Goal: Task Accomplishment & Management: Complete application form

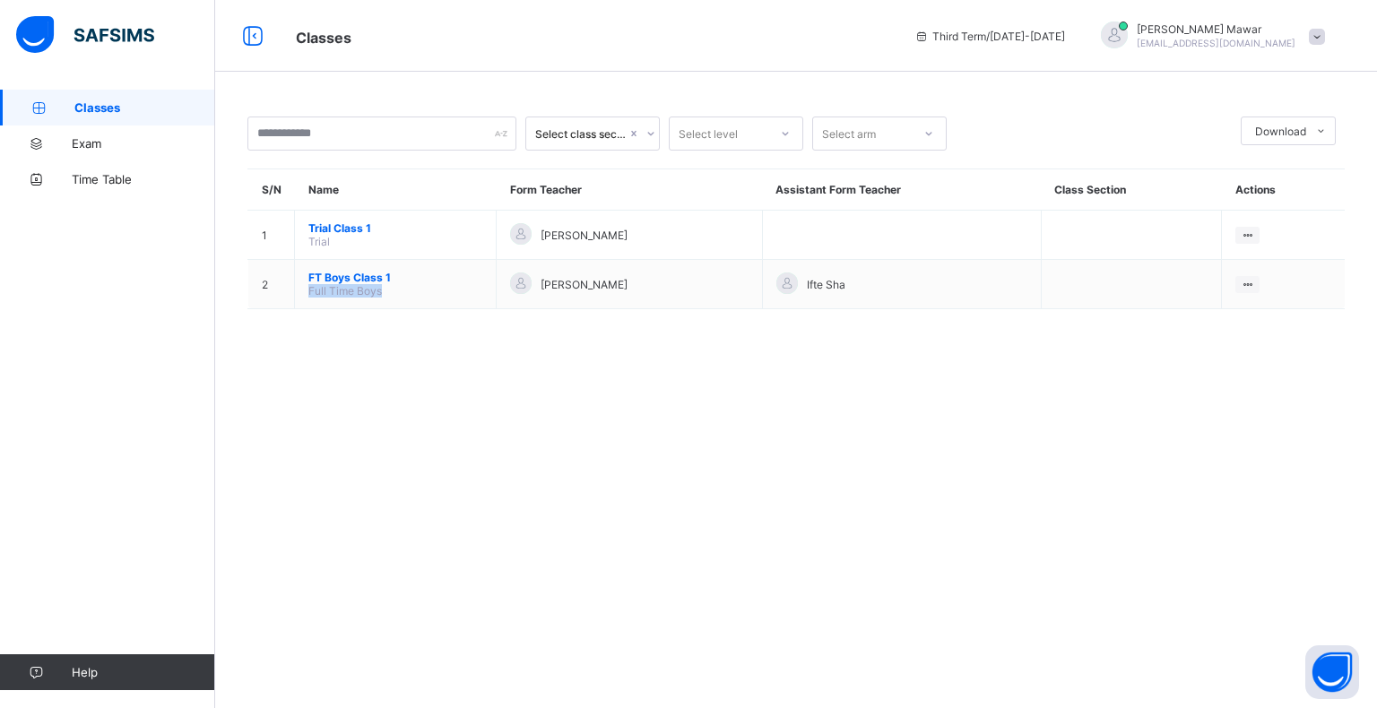
click at [328, 291] on span "Full Time Boys" at bounding box center [345, 290] width 74 height 13
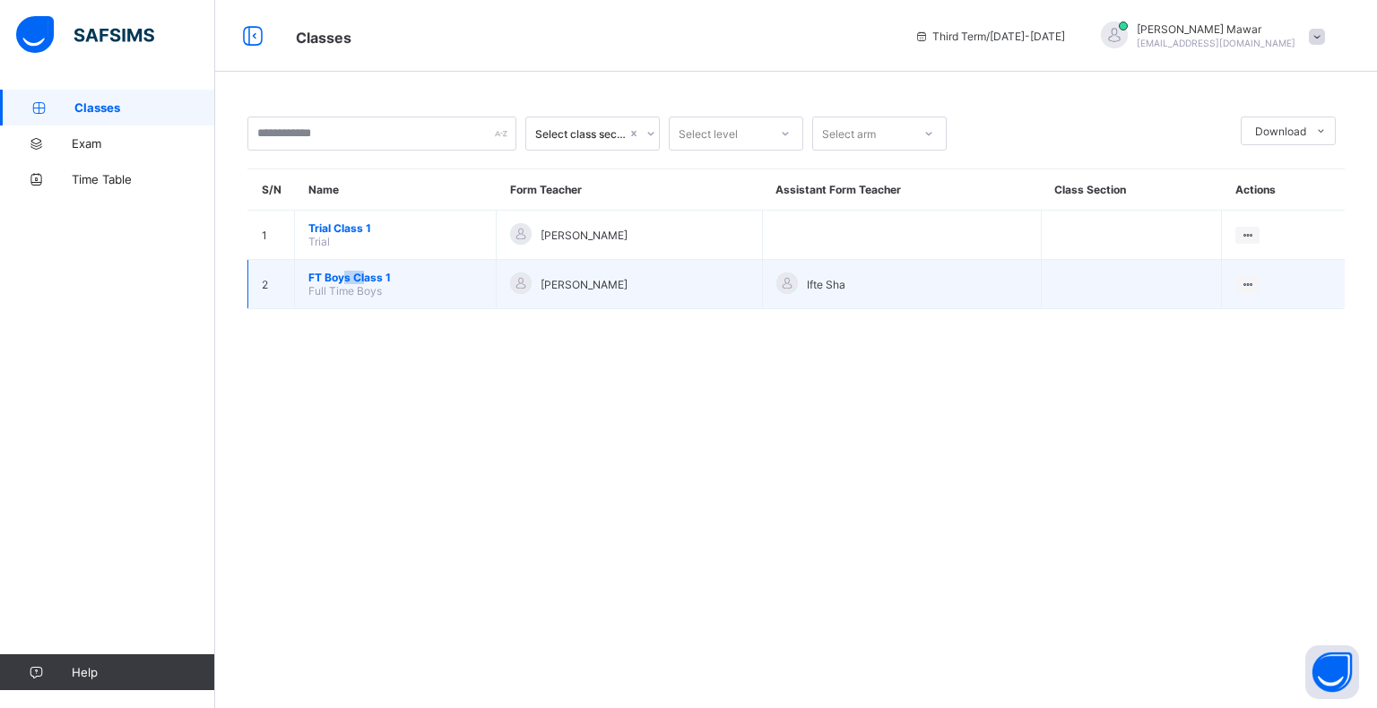
click at [369, 274] on span "FT Boys Class 1" at bounding box center [395, 277] width 174 height 13
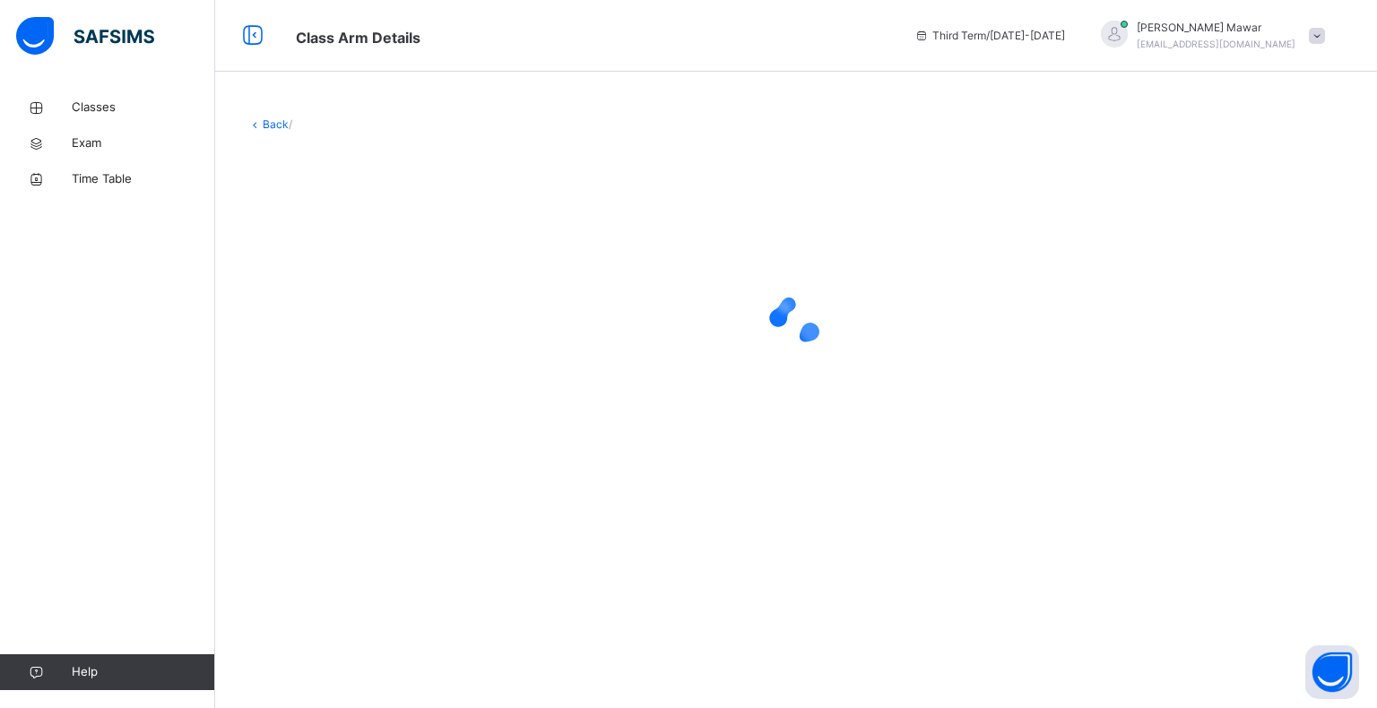
click at [385, 274] on div at bounding box center [795, 321] width 1097 height 341
click at [391, 271] on div at bounding box center [795, 321] width 1097 height 341
drag, startPoint x: 427, startPoint y: 219, endPoint x: 459, endPoint y: 203, distance: 36.1
click at [454, 205] on div at bounding box center [795, 321] width 1097 height 341
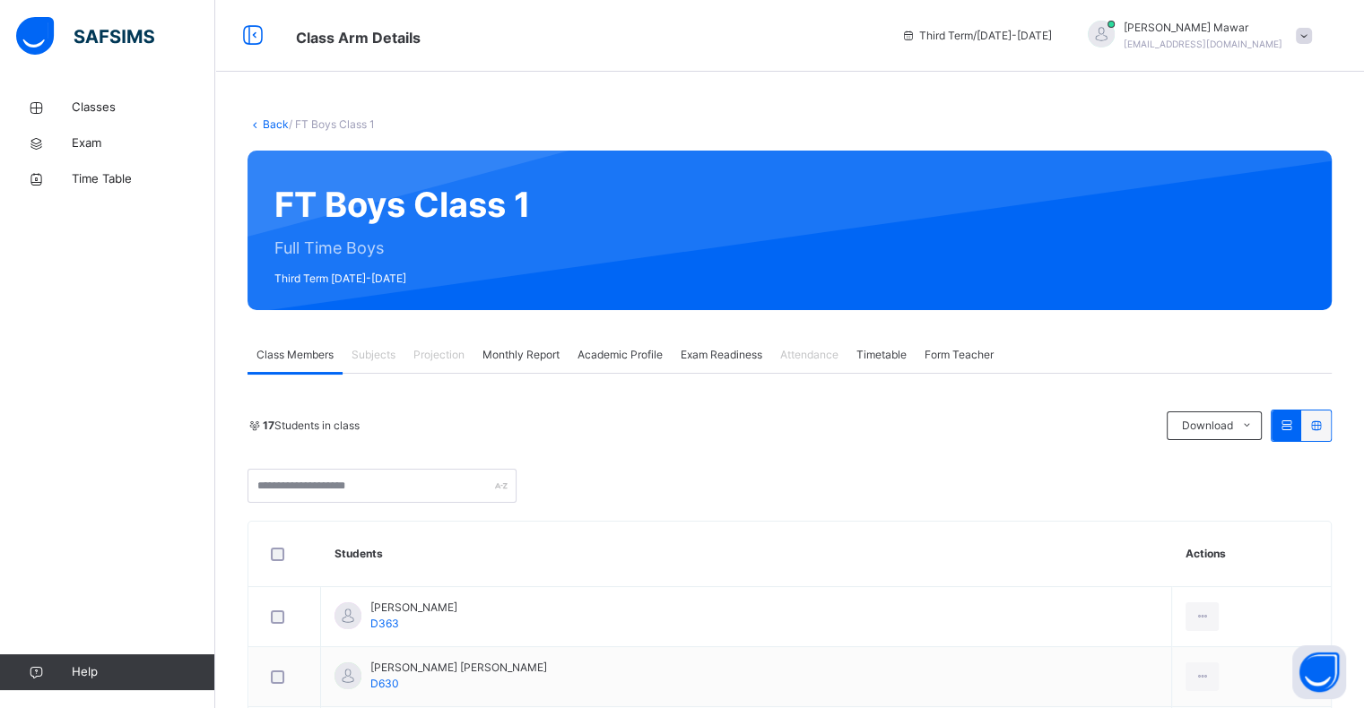
drag, startPoint x: 469, startPoint y: 203, endPoint x: 388, endPoint y: 172, distance: 86.3
click at [380, 258] on div "FT Boys Class 1 Full Time Boys Third Term 2024-2025" at bounding box center [789, 231] width 1084 height 160
drag, startPoint x: 388, startPoint y: 321, endPoint x: 427, endPoint y: 351, distance: 49.2
drag, startPoint x: 448, startPoint y: 363, endPoint x: 458, endPoint y: 368, distance: 10.8
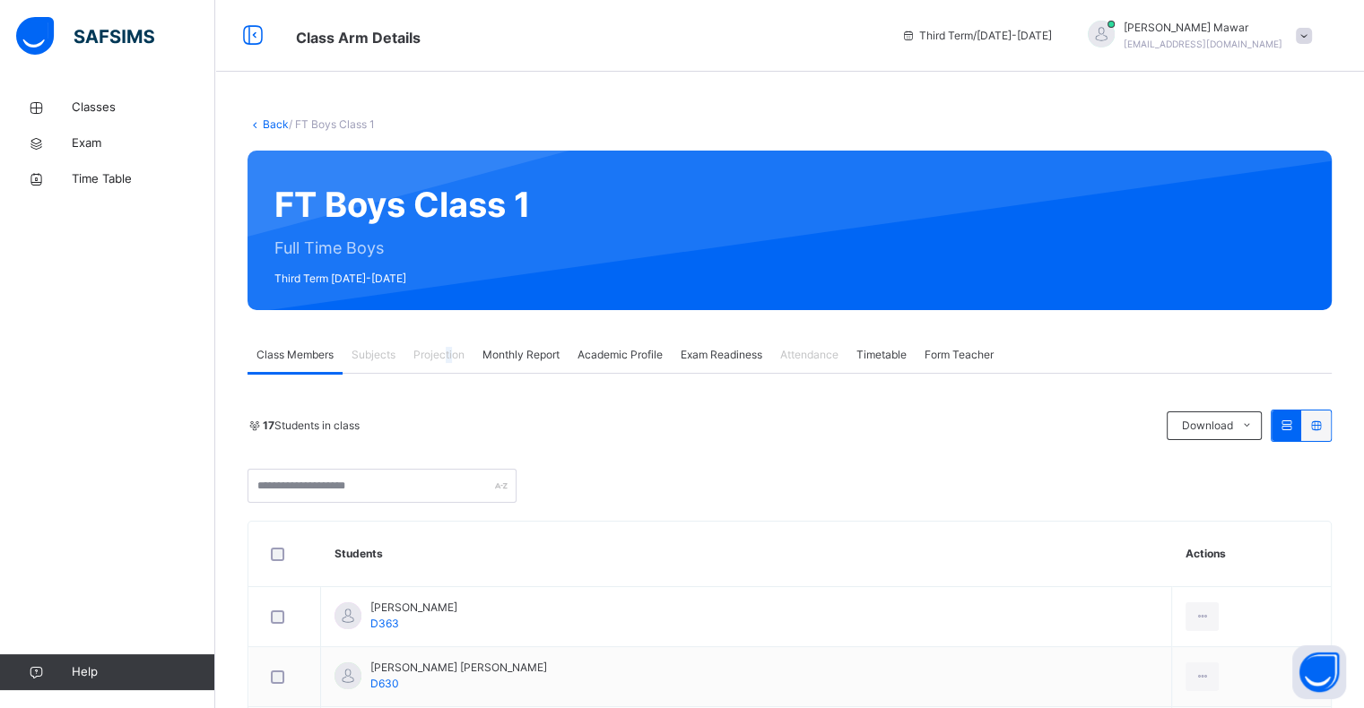
click at [456, 366] on div "Projection" at bounding box center [438, 355] width 69 height 36
click at [458, 368] on div "Projection" at bounding box center [438, 355] width 69 height 36
click at [521, 360] on div "Monthly Report" at bounding box center [520, 355] width 95 height 36
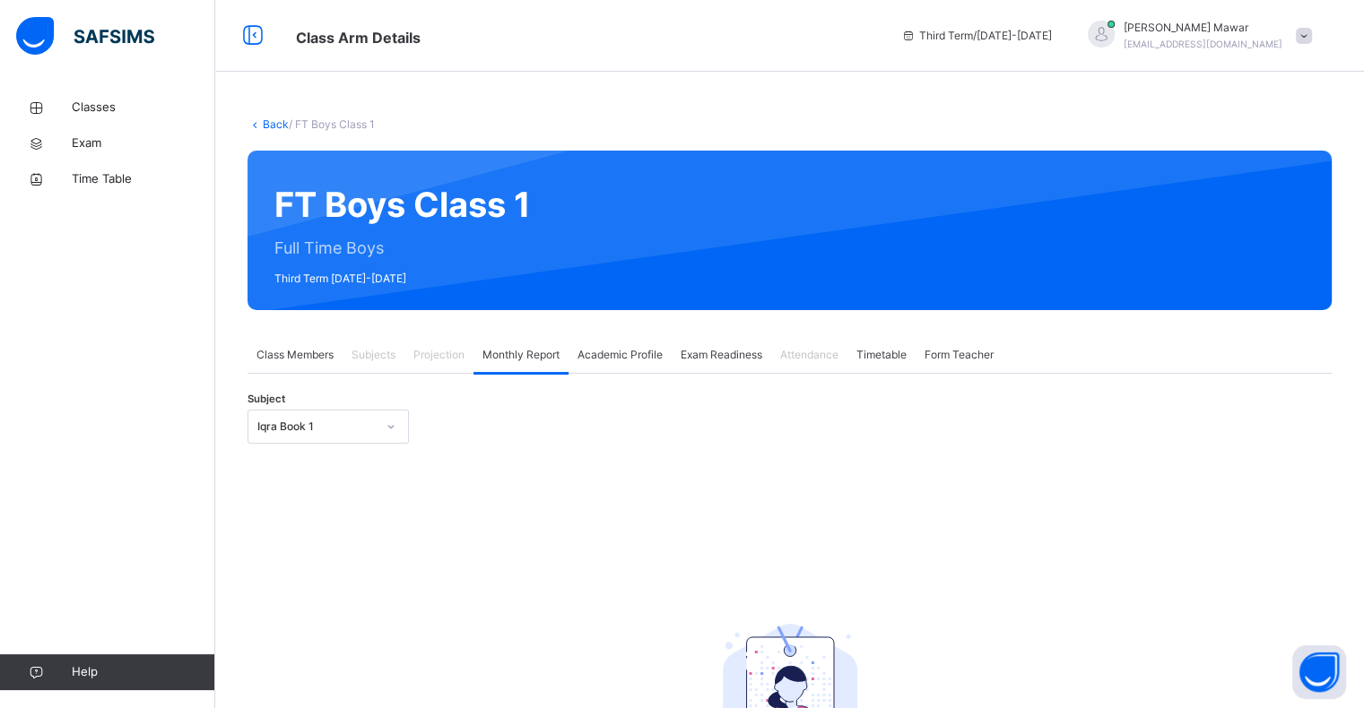
click at [456, 360] on span "Projection" at bounding box center [438, 355] width 51 height 16
click at [312, 351] on span "Class Members" at bounding box center [294, 355] width 77 height 16
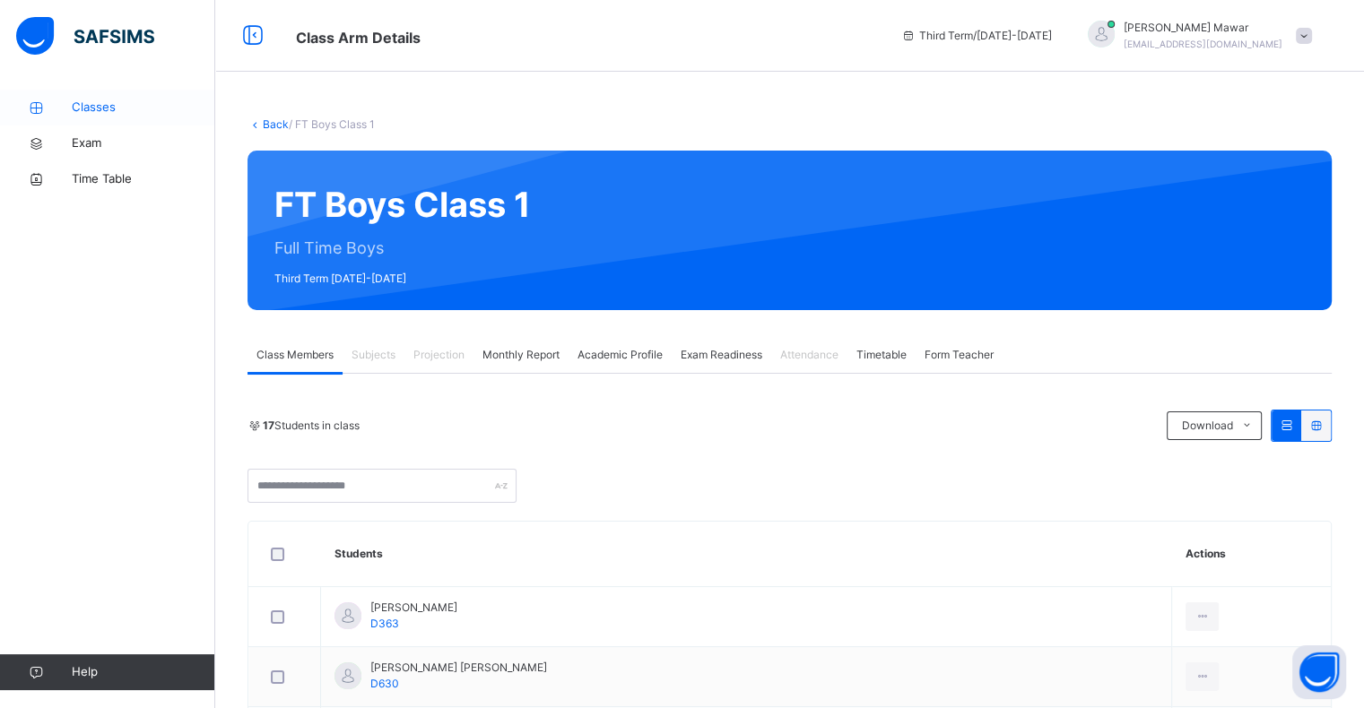
click at [143, 114] on span "Classes" at bounding box center [143, 108] width 143 height 18
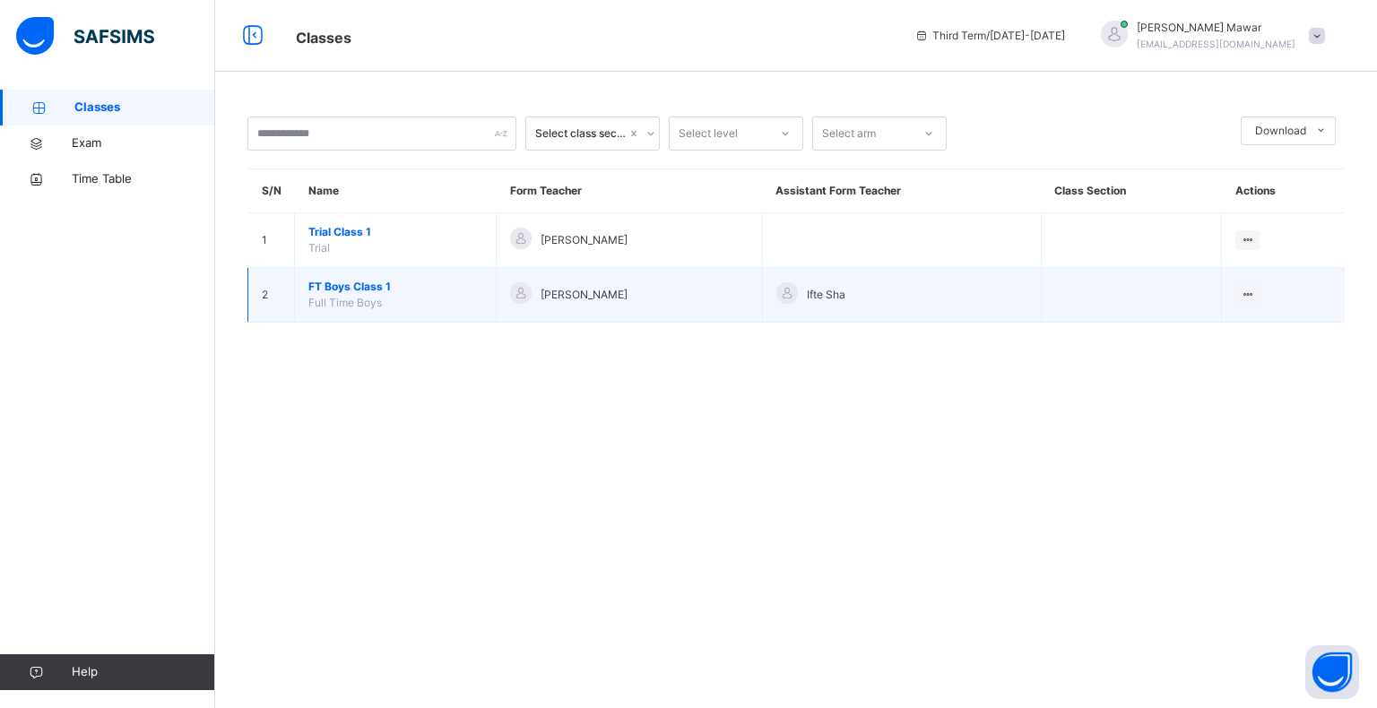
click at [349, 296] on span "Full Time Boys" at bounding box center [345, 302] width 74 height 13
click at [351, 289] on span "FT Boys Class 1" at bounding box center [395, 287] width 174 height 16
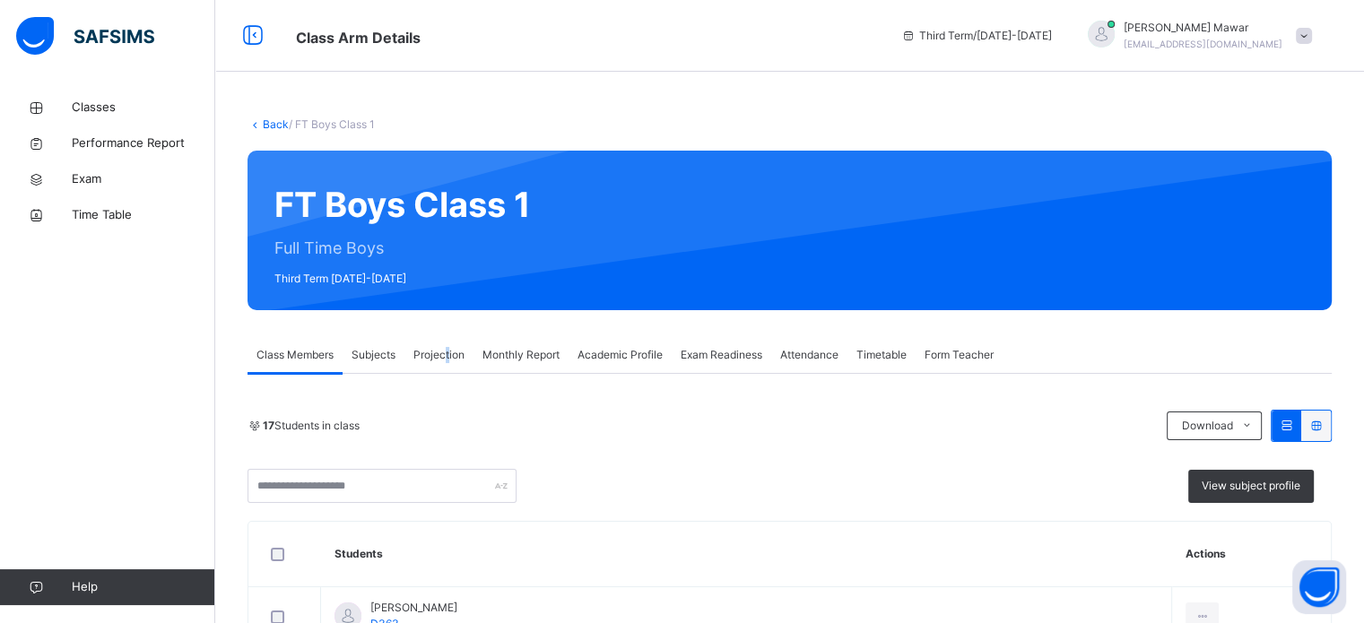
click at [448, 360] on span "Projection" at bounding box center [438, 355] width 51 height 16
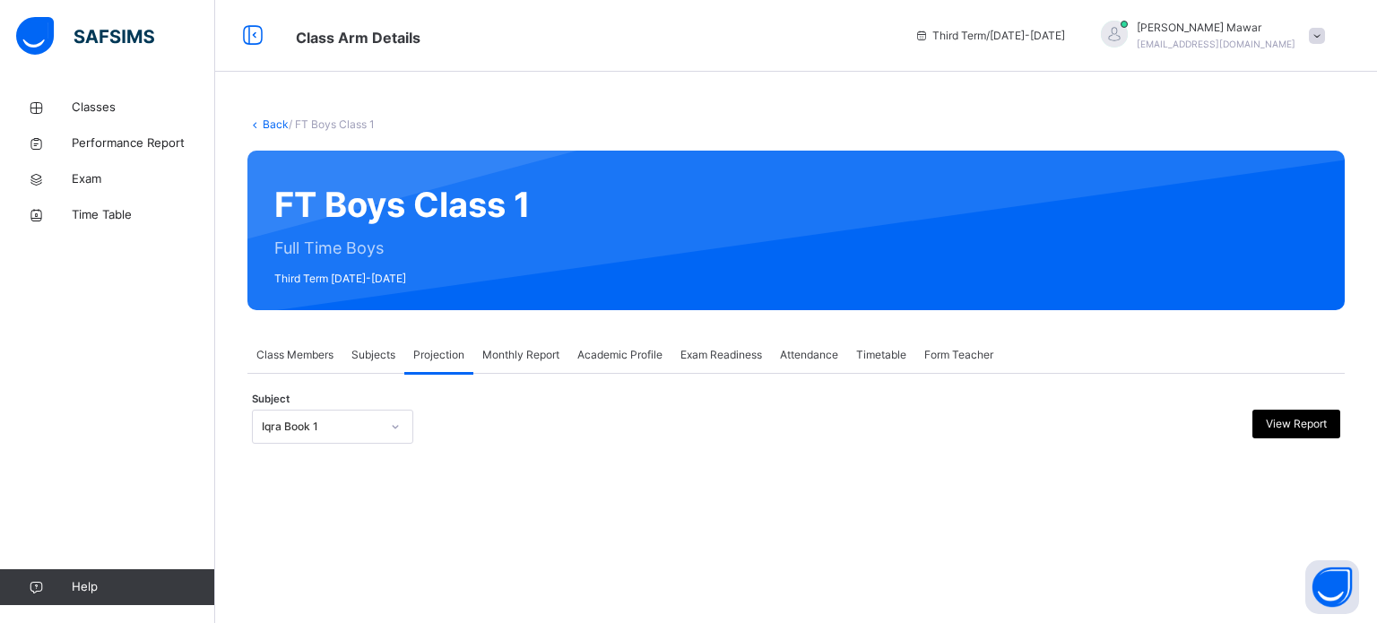
drag, startPoint x: 339, startPoint y: 450, endPoint x: 339, endPoint y: 438, distance: 11.7
click at [339, 438] on div "Subject Iqra Book 1 View Report" at bounding box center [796, 427] width 1089 height 52
click at [339, 438] on div "Iqra Book 1" at bounding box center [316, 427] width 126 height 28
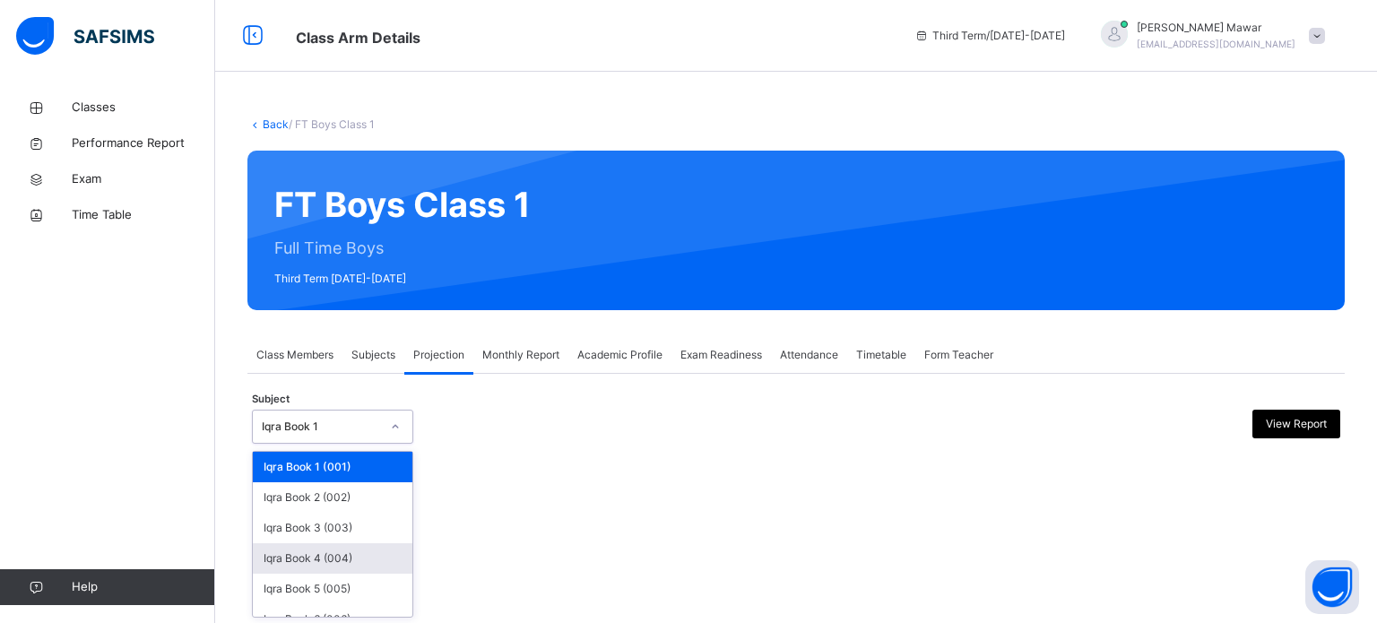
scroll to position [94, 0]
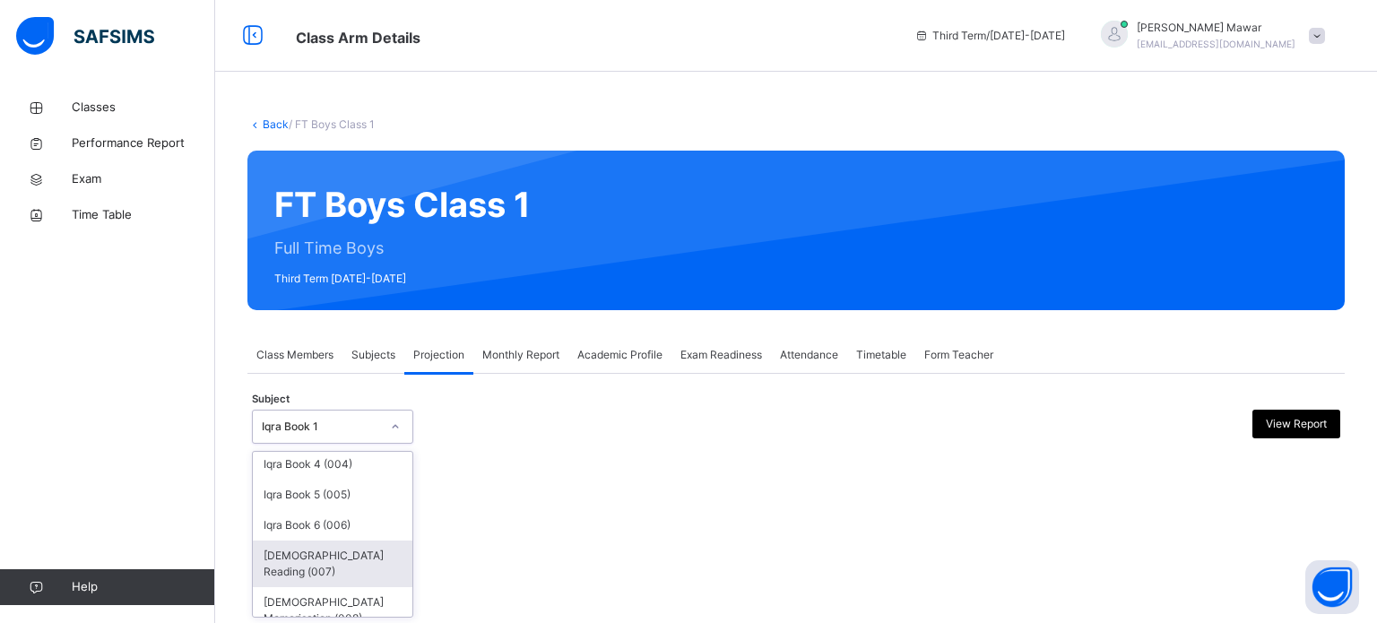
click at [324, 601] on div "[DEMOGRAPHIC_DATA] Memorisation (008)" at bounding box center [333, 610] width 160 height 47
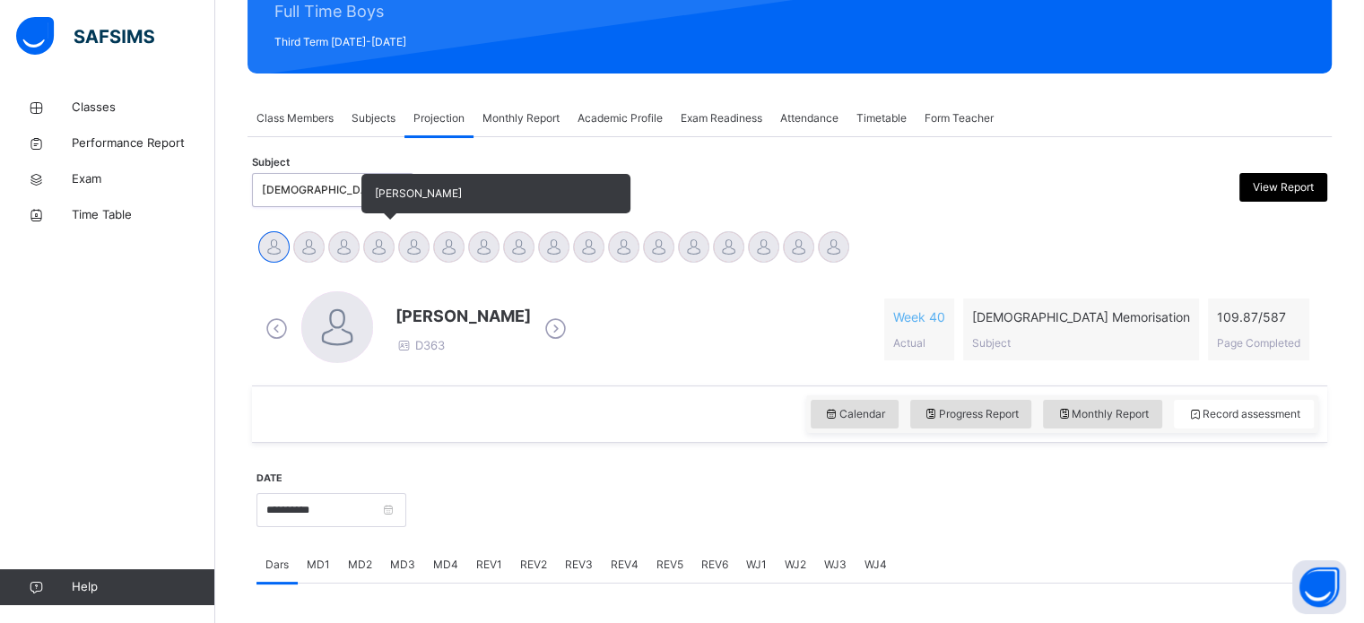
scroll to position [317, 0]
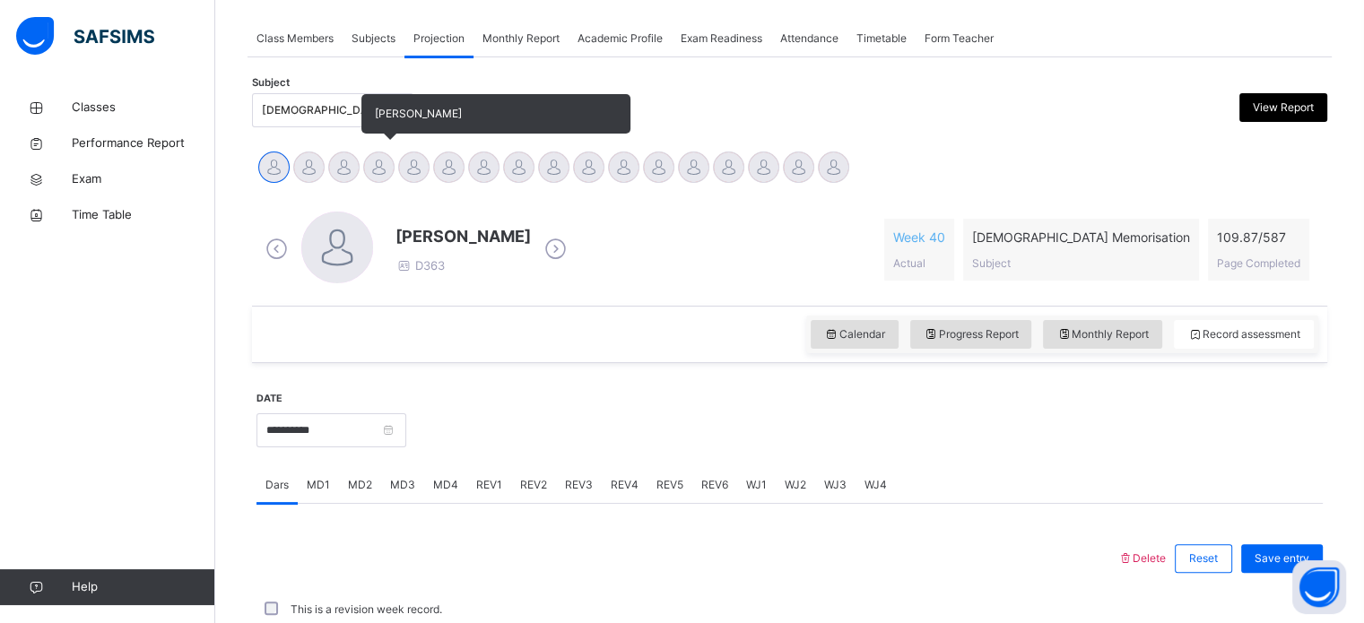
drag, startPoint x: 373, startPoint y: 161, endPoint x: 384, endPoint y: 209, distance: 48.7
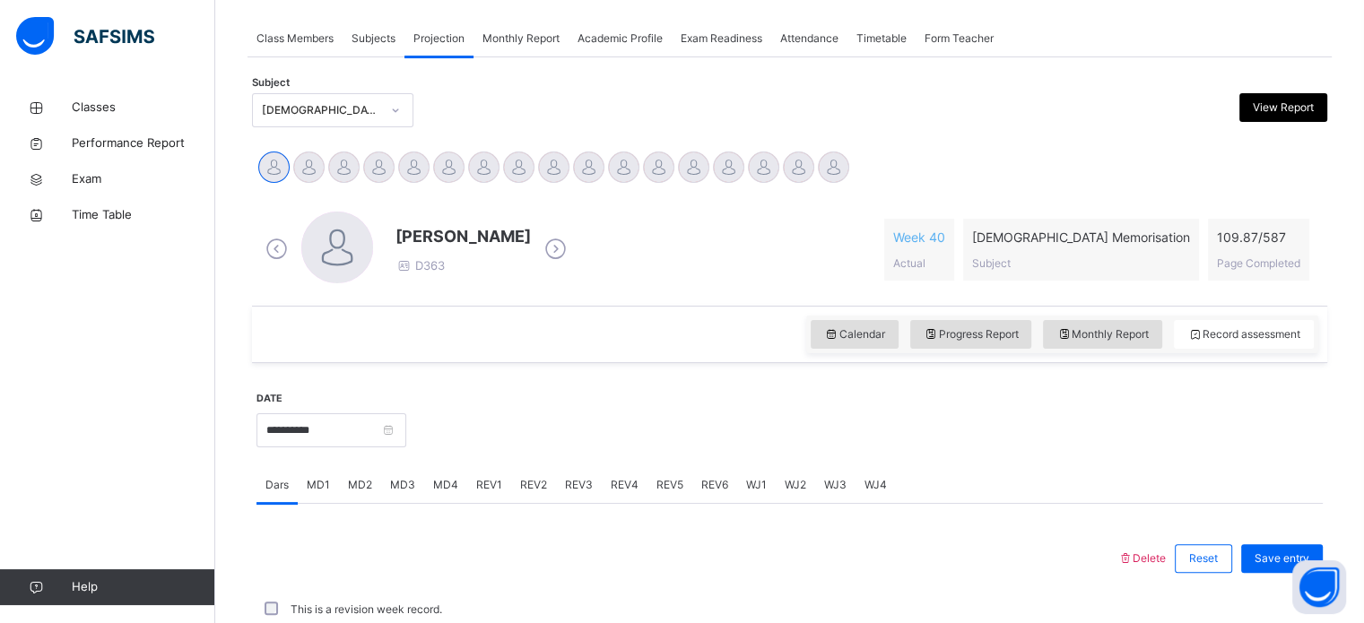
click at [373, 162] on div at bounding box center [378, 167] width 31 height 31
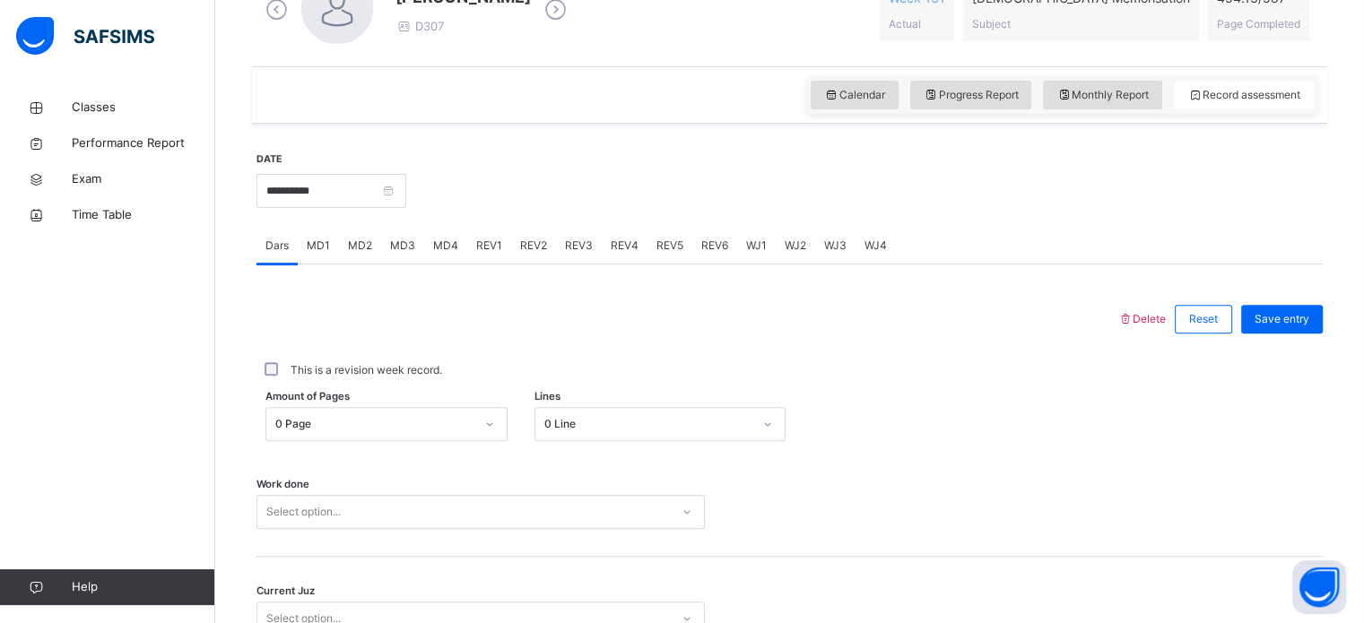
scroll to position [567, 0]
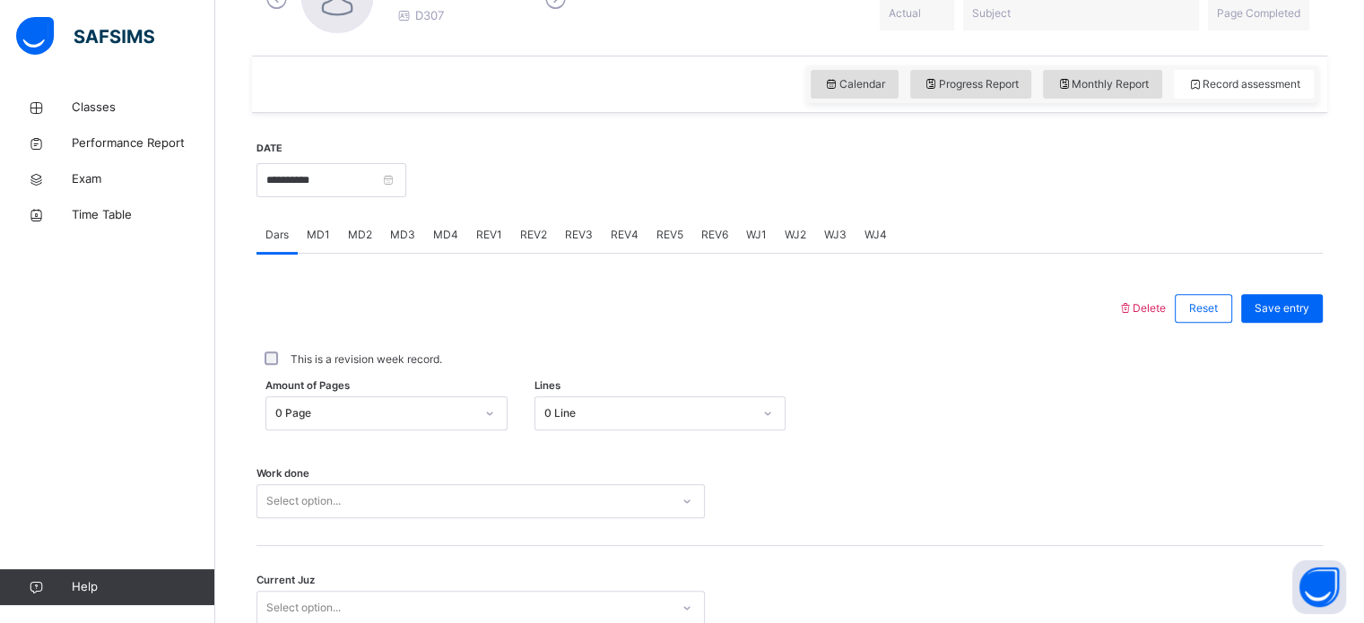
click at [374, 412] on div "0 Page" at bounding box center [386, 413] width 242 height 34
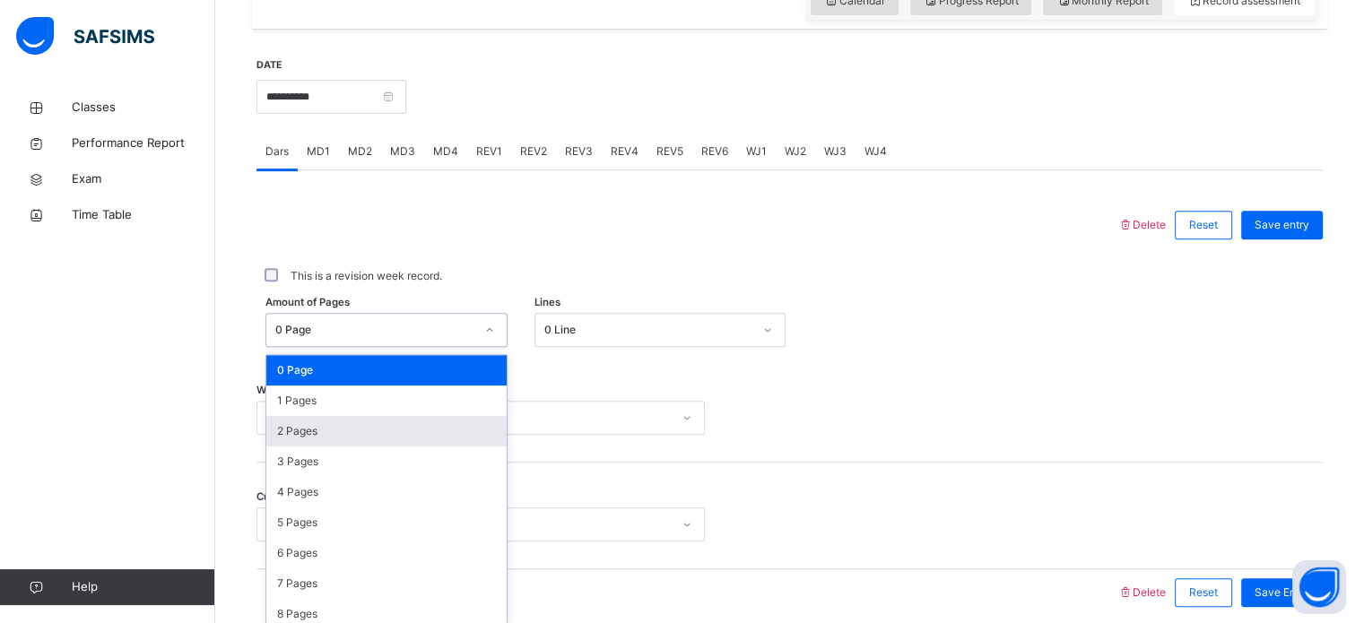
scroll to position [658, 0]
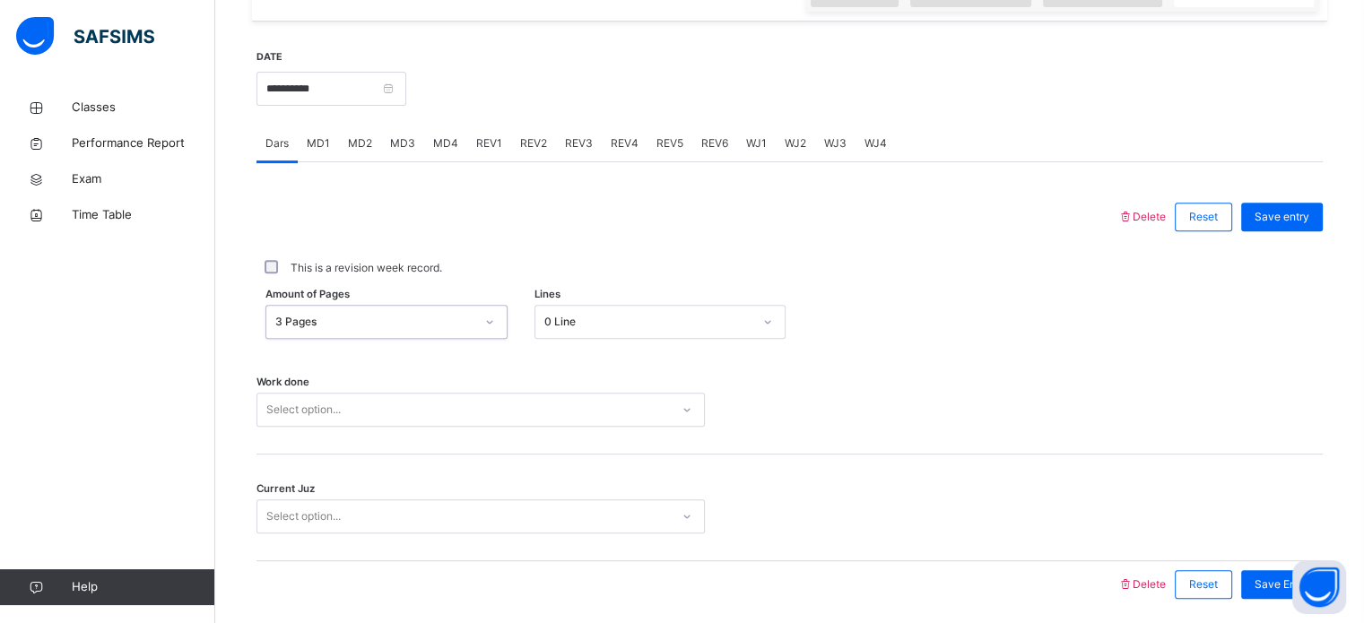
click at [425, 318] on div "3 Pages" at bounding box center [369, 322] width 206 height 28
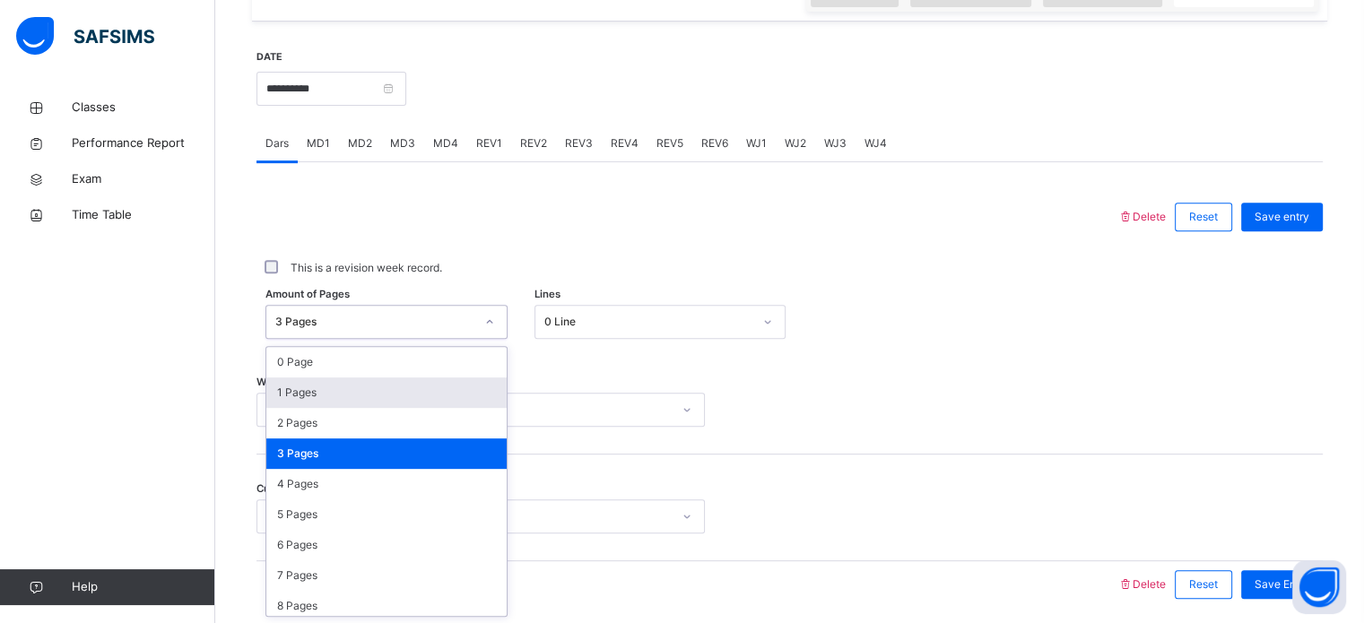
click at [412, 379] on div "1 Pages" at bounding box center [386, 392] width 240 height 30
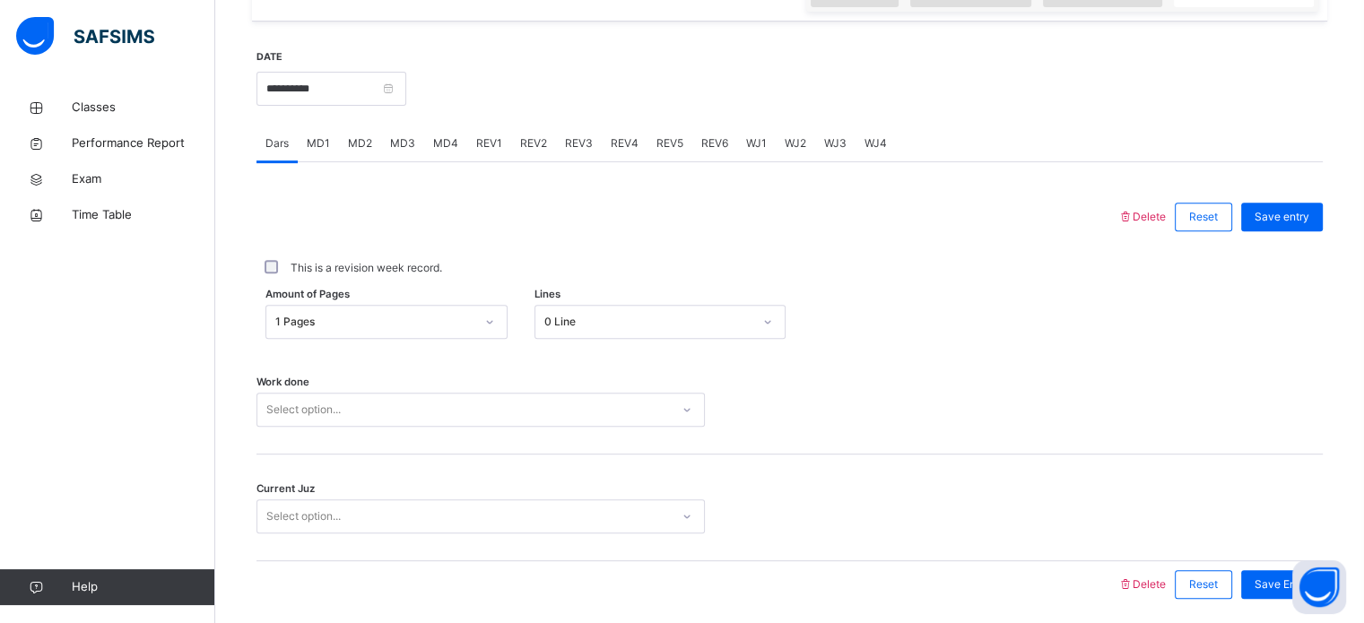
click at [617, 300] on div "Amount of Pages 1 Pages Lines 0 Line" at bounding box center [789, 322] width 1066 height 52
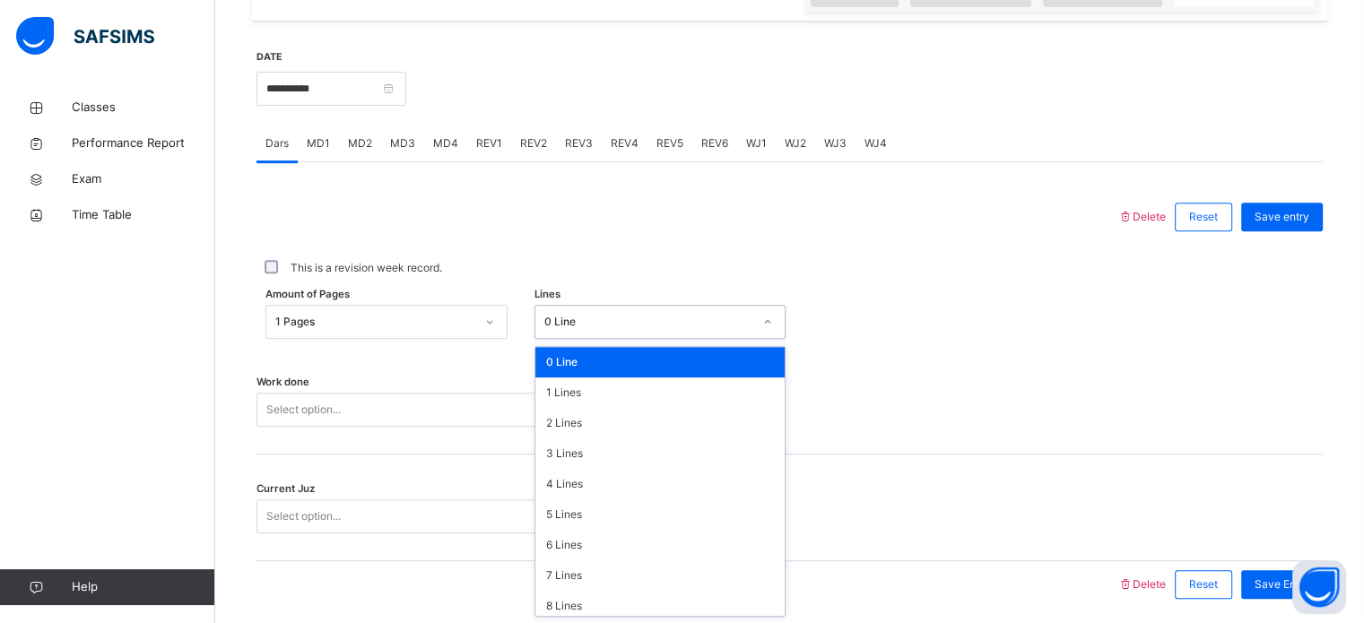
click at [617, 319] on div "0 Line" at bounding box center [648, 322] width 208 height 16
click at [615, 571] on div "7 Lines" at bounding box center [659, 575] width 249 height 30
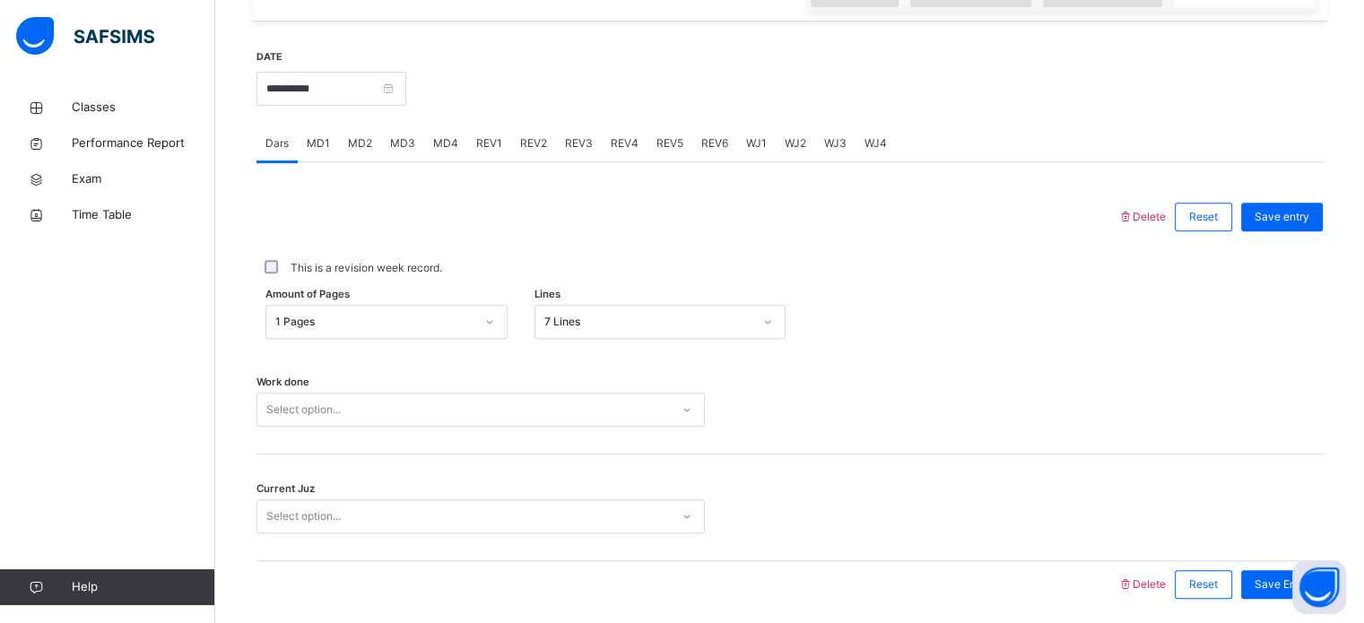
drag, startPoint x: 490, startPoint y: 437, endPoint x: 481, endPoint y: 419, distance: 20.0
click at [481, 419] on div "Work done Select option..." at bounding box center [789, 401] width 1066 height 107
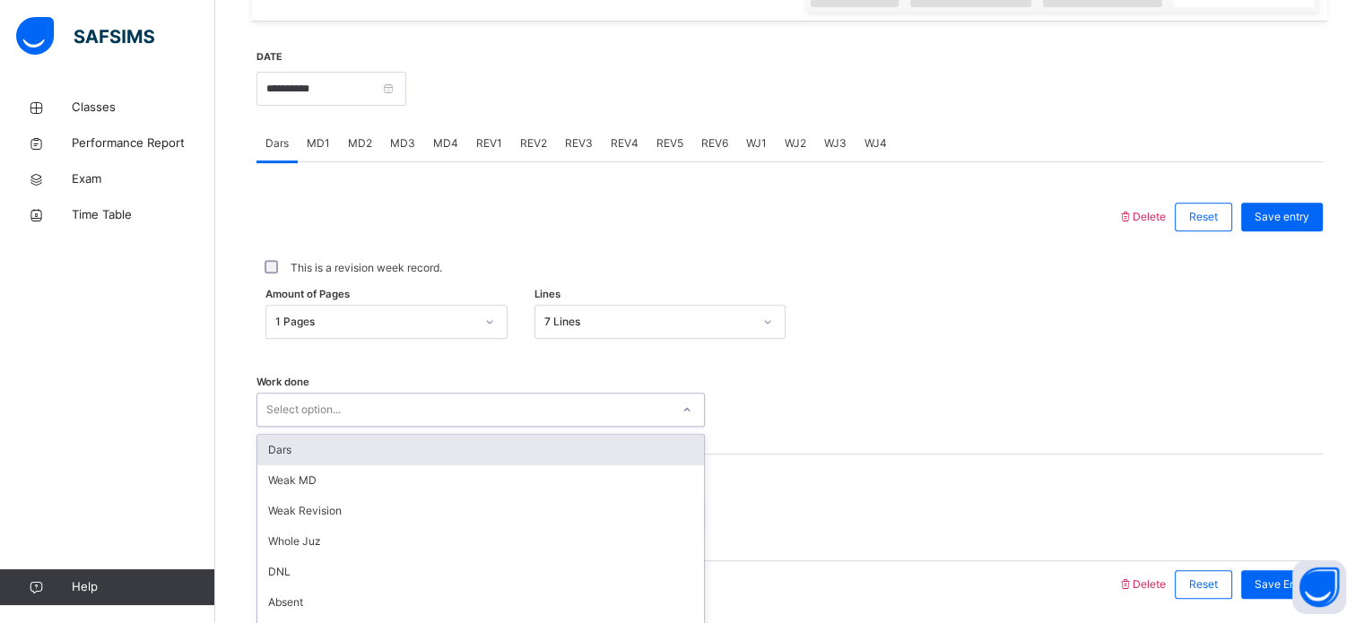
click at [481, 419] on div "option Dars focused, 1 of 16. 16 results available. Use Up and Down to choose o…" at bounding box center [480, 410] width 448 height 34
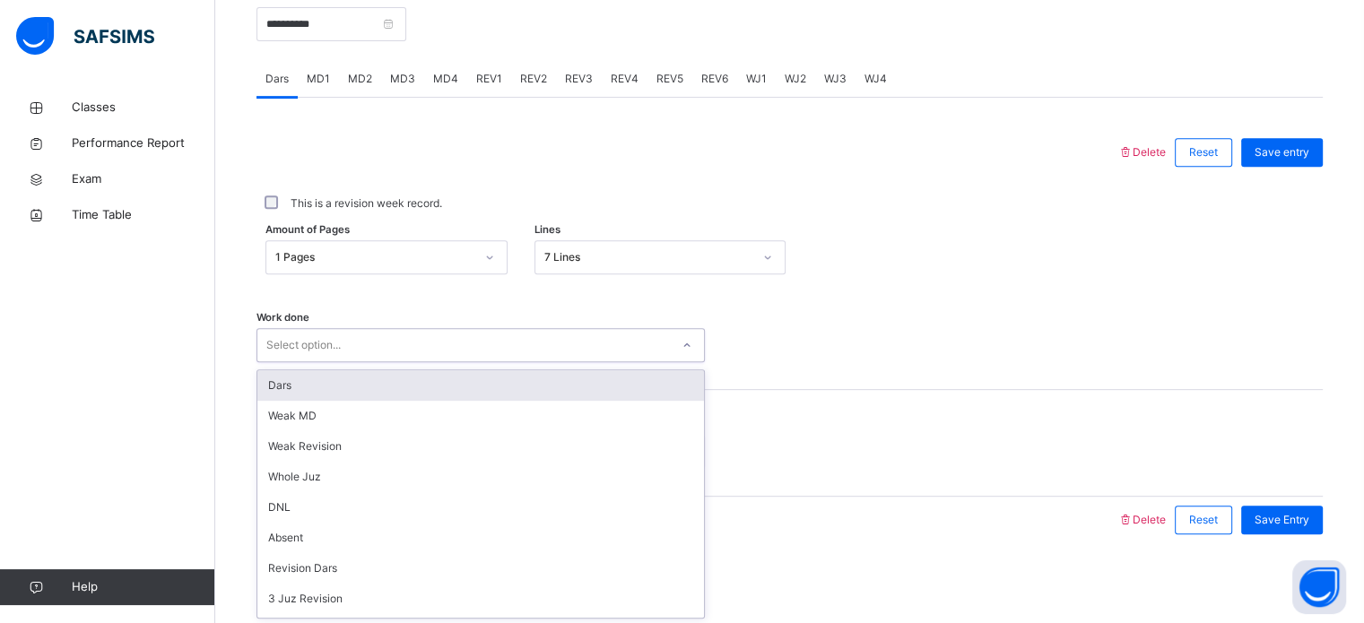
click at [468, 381] on div "Dars" at bounding box center [480, 385] width 447 height 30
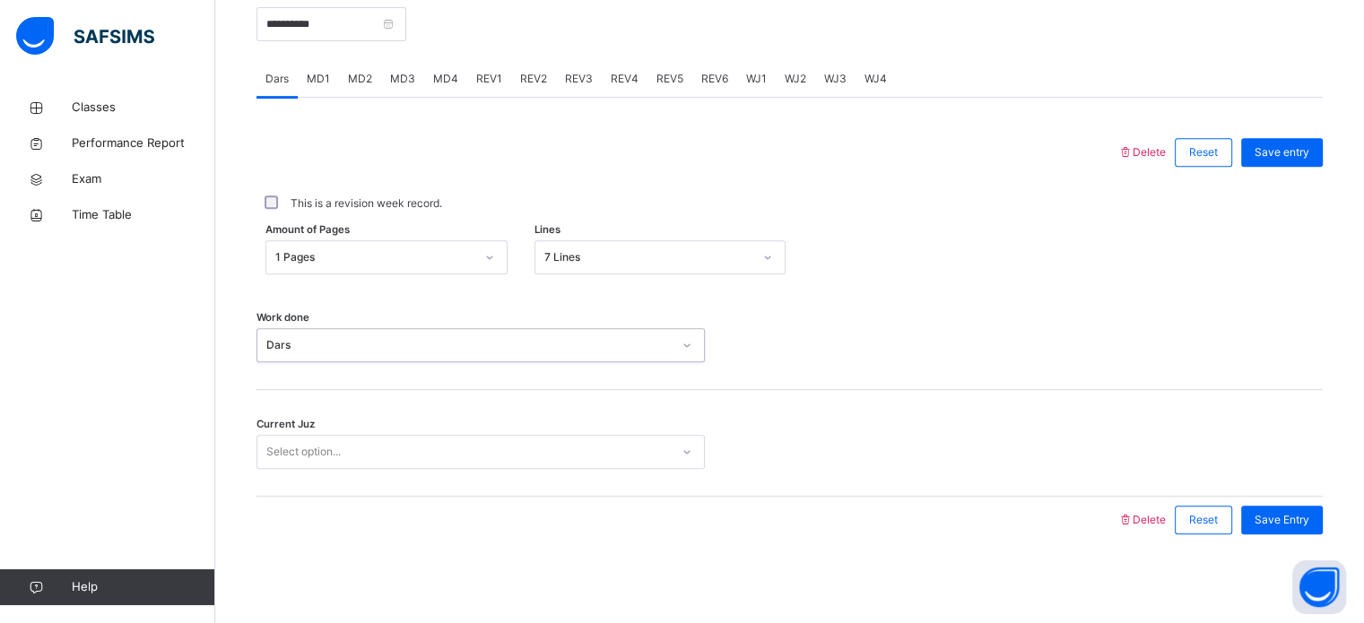
click at [477, 455] on div "Select option..." at bounding box center [463, 452] width 412 height 28
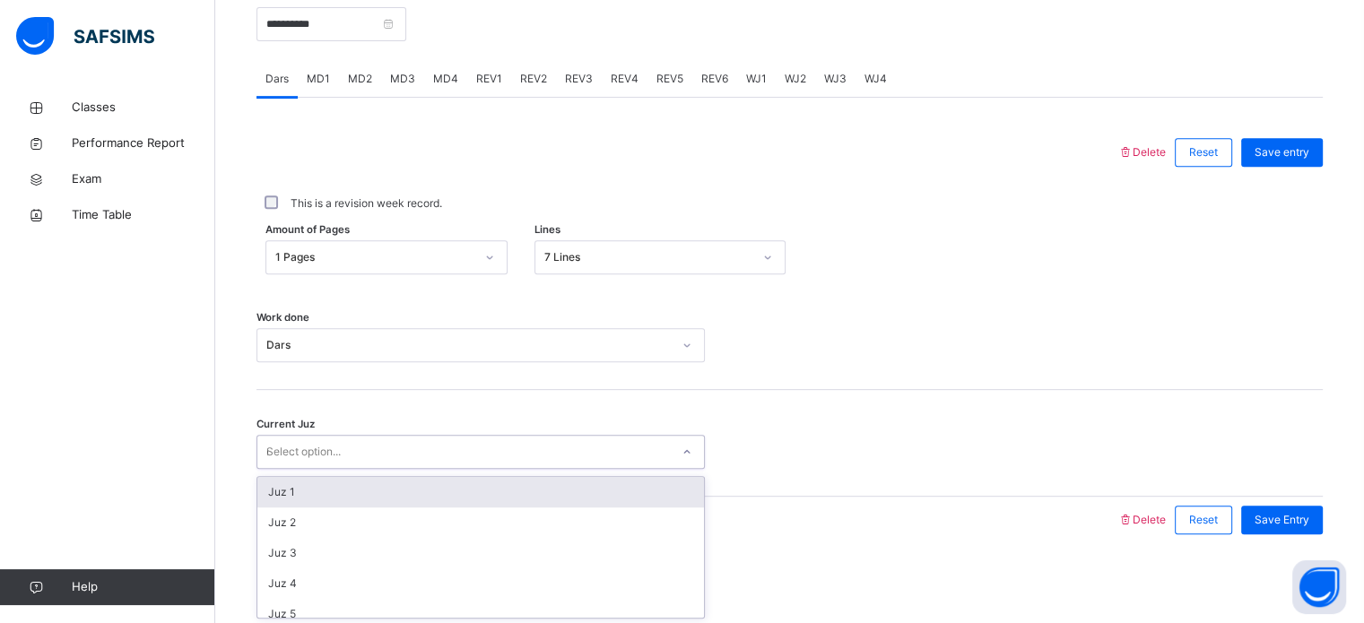
type input "**"
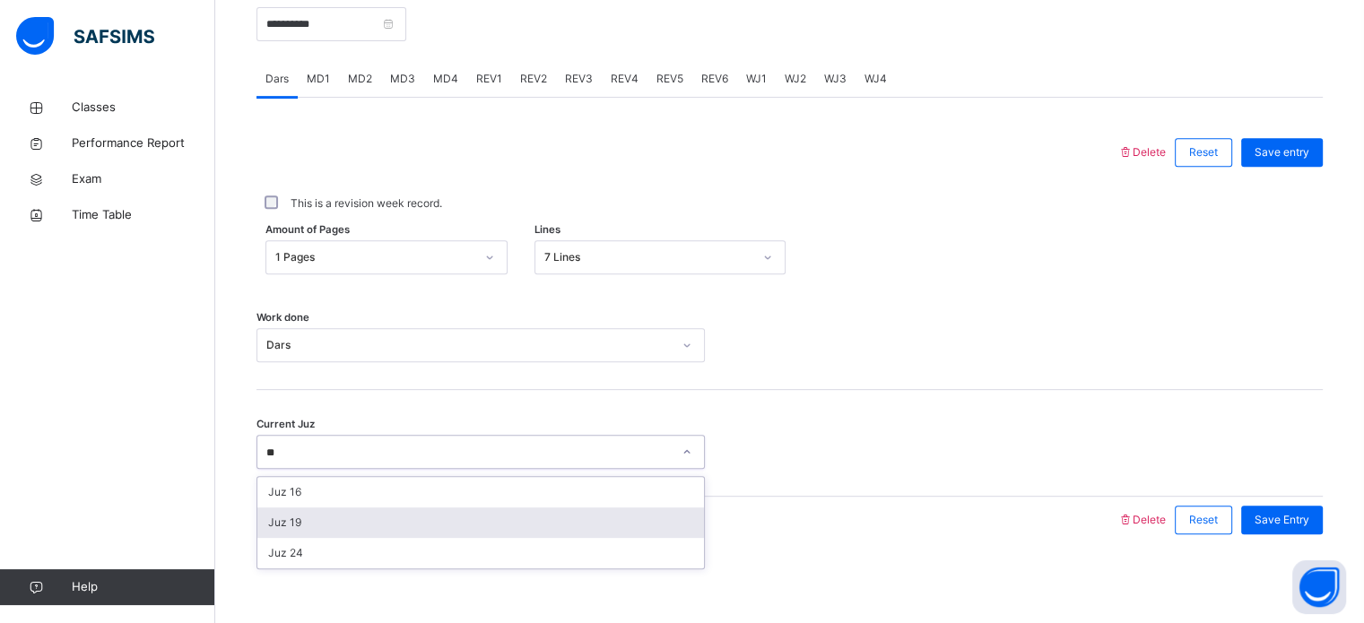
click at [484, 519] on div "Juz 19" at bounding box center [480, 522] width 447 height 30
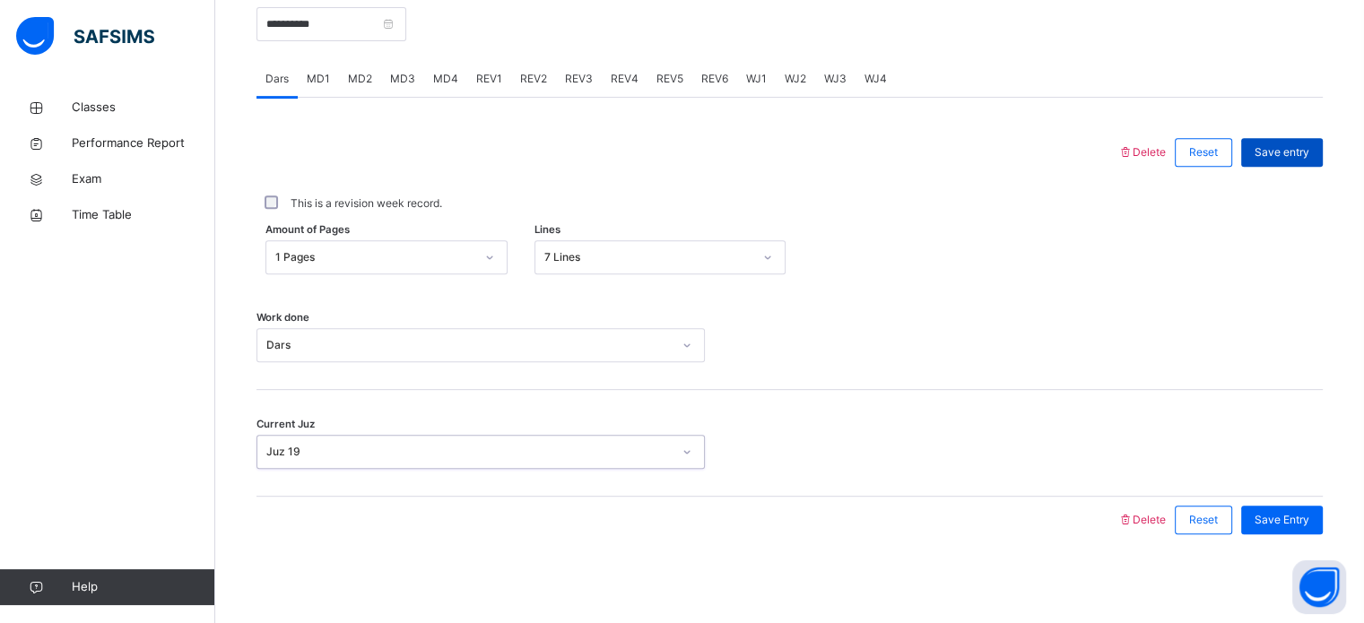
click at [1288, 157] on span "Save entry" at bounding box center [1281, 152] width 55 height 16
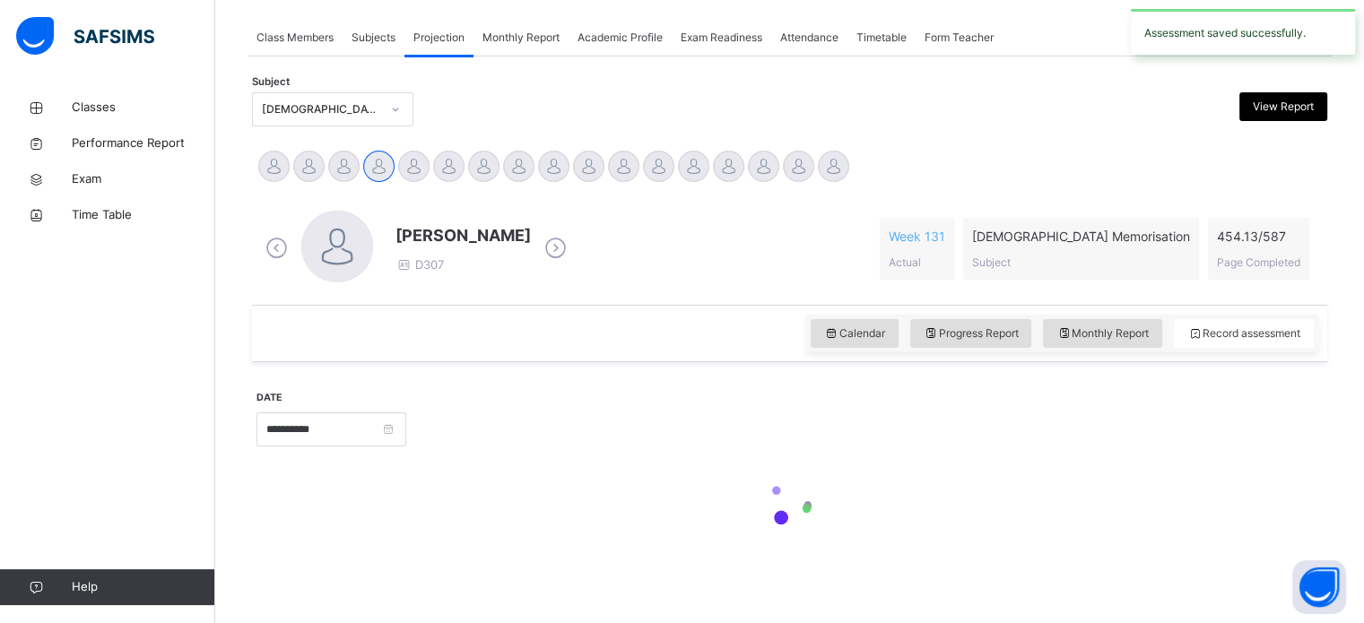
scroll to position [317, 0]
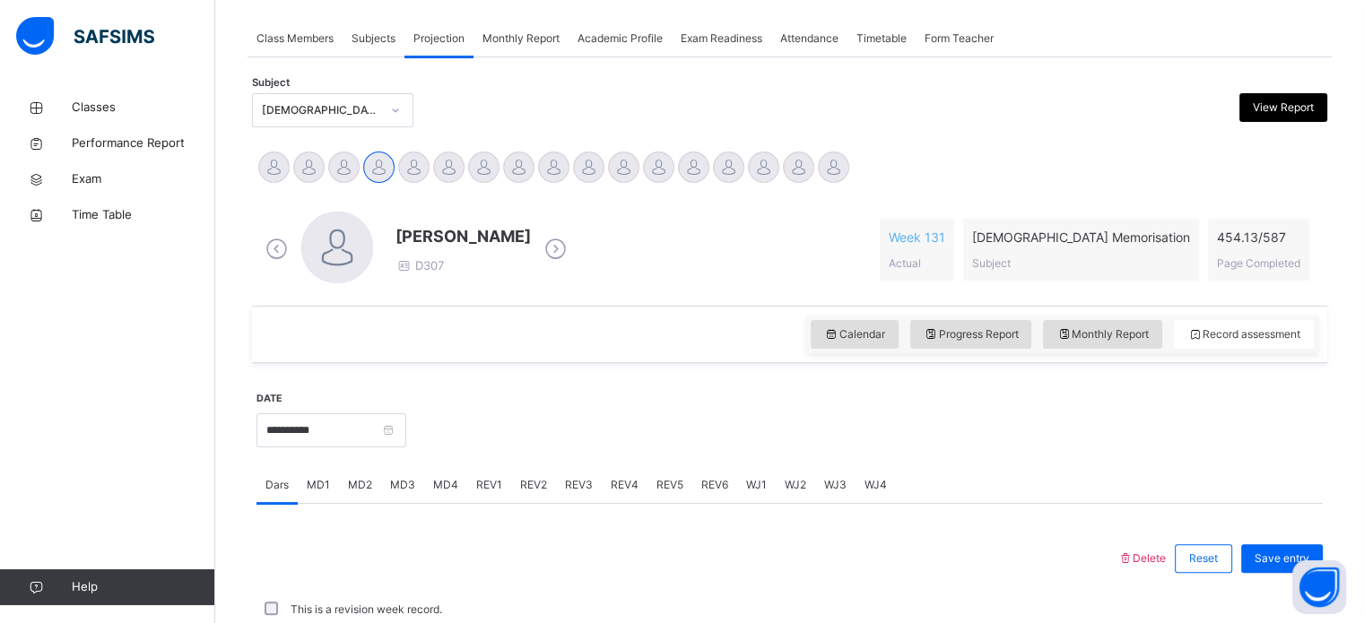
click at [399, 484] on span "MD3" at bounding box center [402, 485] width 25 height 16
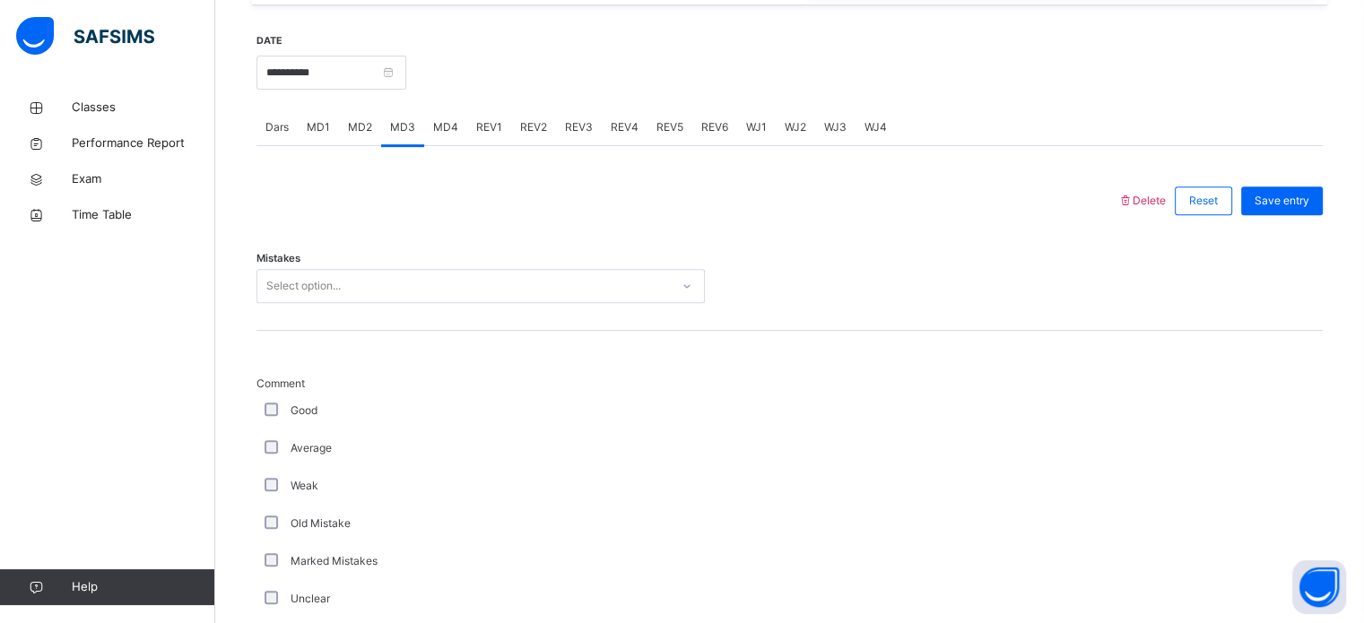
drag, startPoint x: 377, startPoint y: 262, endPoint x: 377, endPoint y: 276, distance: 14.3
click at [377, 275] on div "Mistakes Select option..." at bounding box center [789, 277] width 1066 height 107
click at [377, 282] on div "Select option..." at bounding box center [463, 287] width 412 height 28
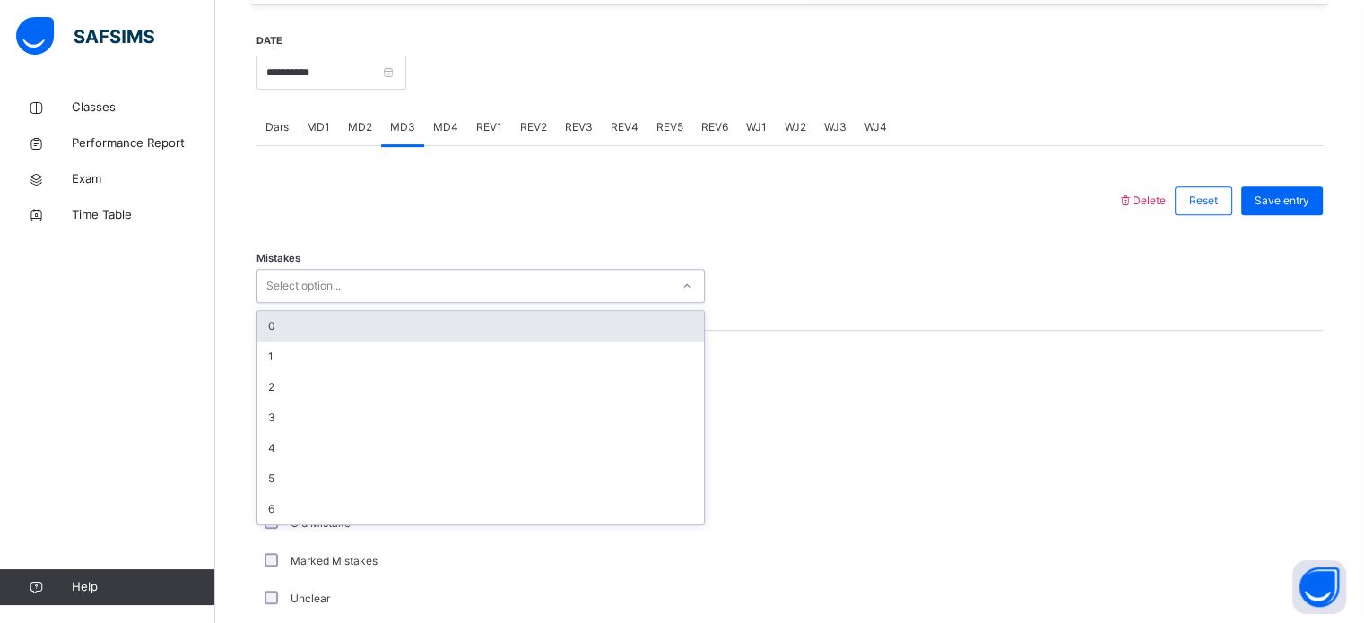
click at [369, 336] on div "0" at bounding box center [480, 326] width 447 height 30
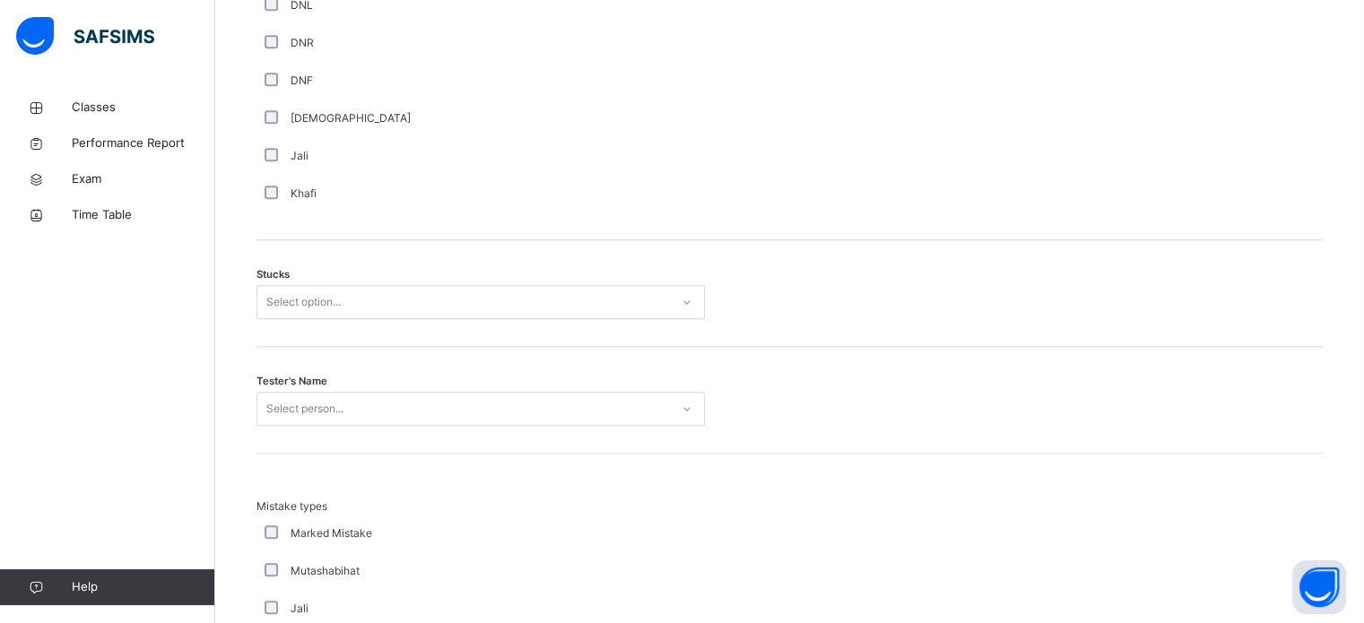
scroll to position [1349, 0]
click at [386, 305] on div "Select option..." at bounding box center [463, 296] width 412 height 28
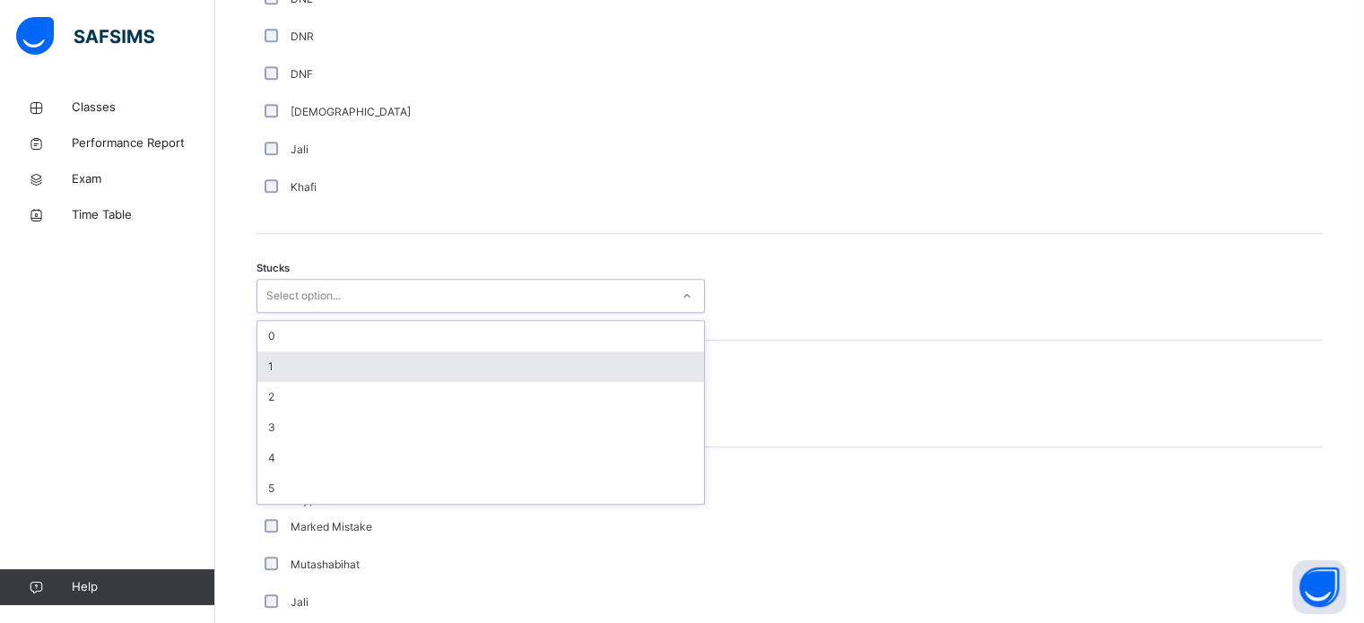
click at [326, 366] on div "1" at bounding box center [480, 366] width 447 height 30
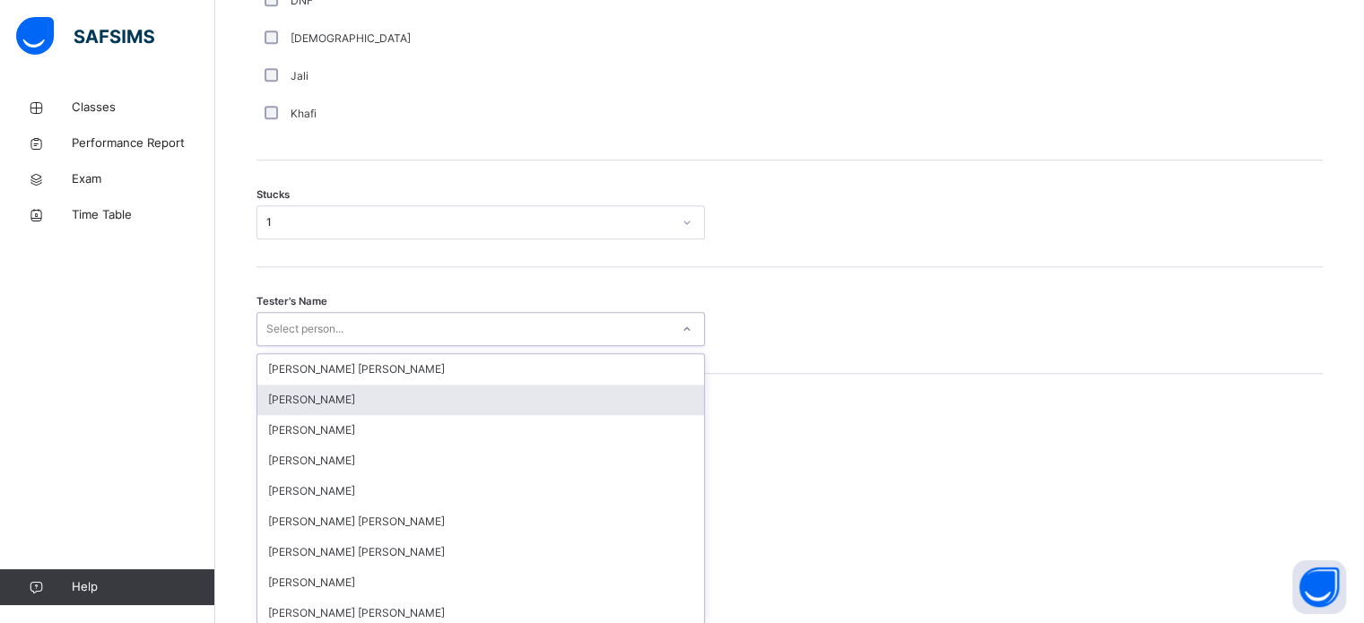
click at [348, 346] on div "option [PERSON_NAME] focused, 2 of 90. 90 results available. Use Up and Down to…" at bounding box center [480, 329] width 448 height 34
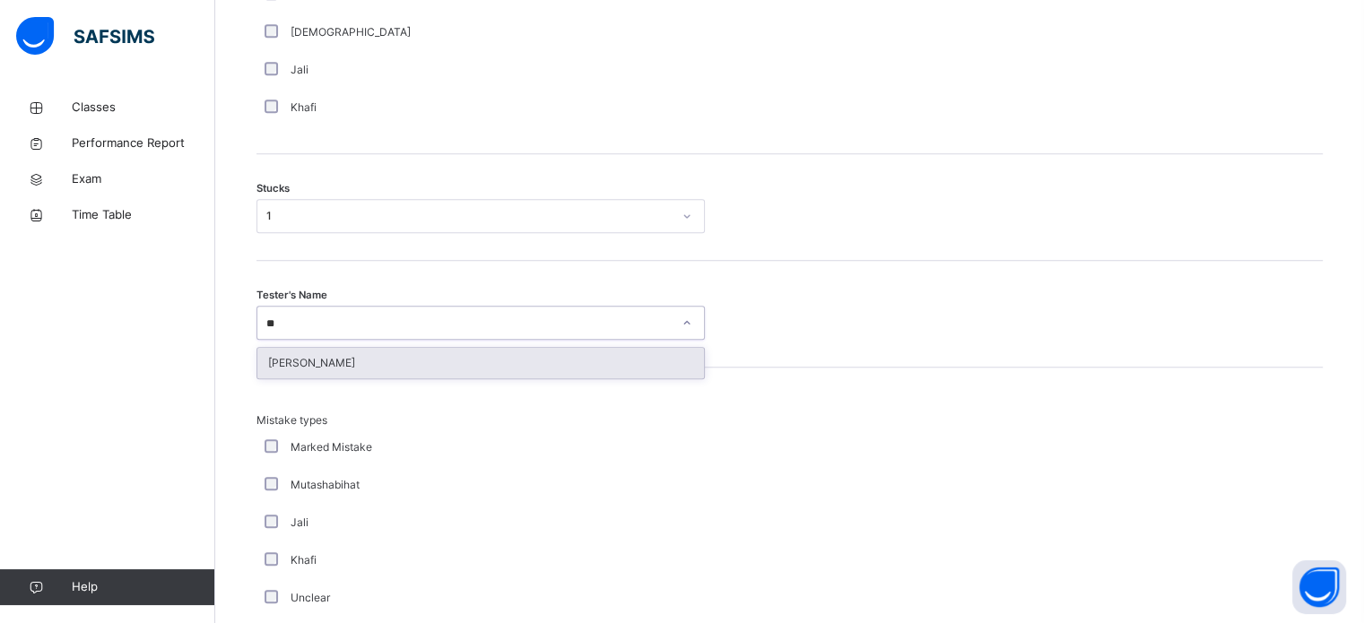
type input "**"
click at [402, 379] on div "Mistake types Marked Mistake Mutashabihat [PERSON_NAME] Unclear Changing Old Mi…" at bounding box center [789, 544] width 1066 height 352
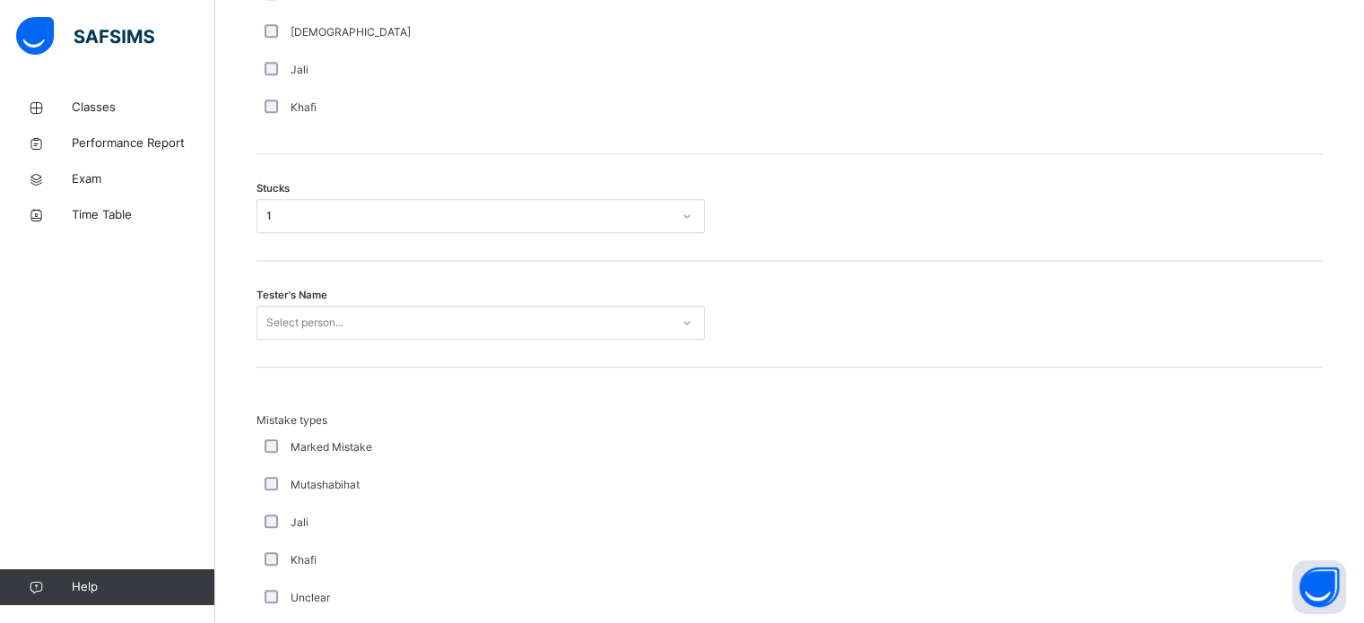
click at [402, 379] on div "Mistake types Marked Mistake Mutashabihat [PERSON_NAME] Unclear Changing Old Mi…" at bounding box center [789, 544] width 1066 height 352
drag, startPoint x: 373, startPoint y: 299, endPoint x: 373, endPoint y: 317, distance: 17.0
click at [373, 302] on div "Tester's Name Select person..." at bounding box center [789, 314] width 1066 height 107
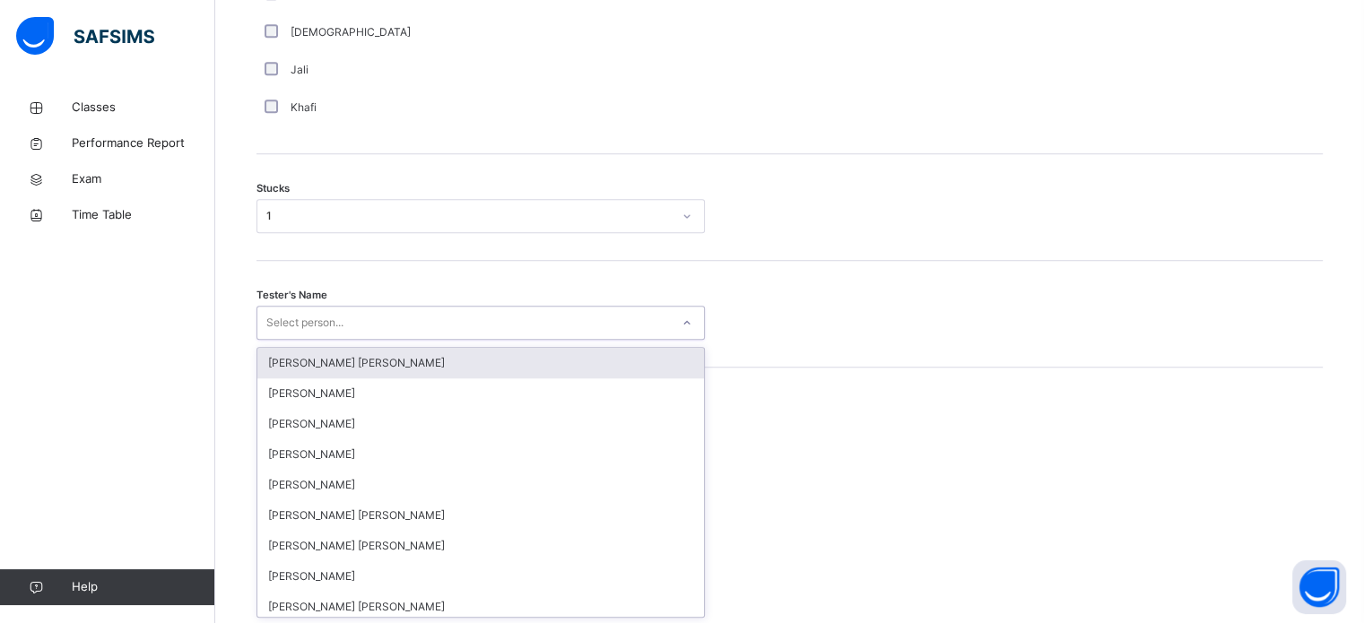
click at [377, 334] on div "Select person..." at bounding box center [463, 323] width 412 height 28
type input "***"
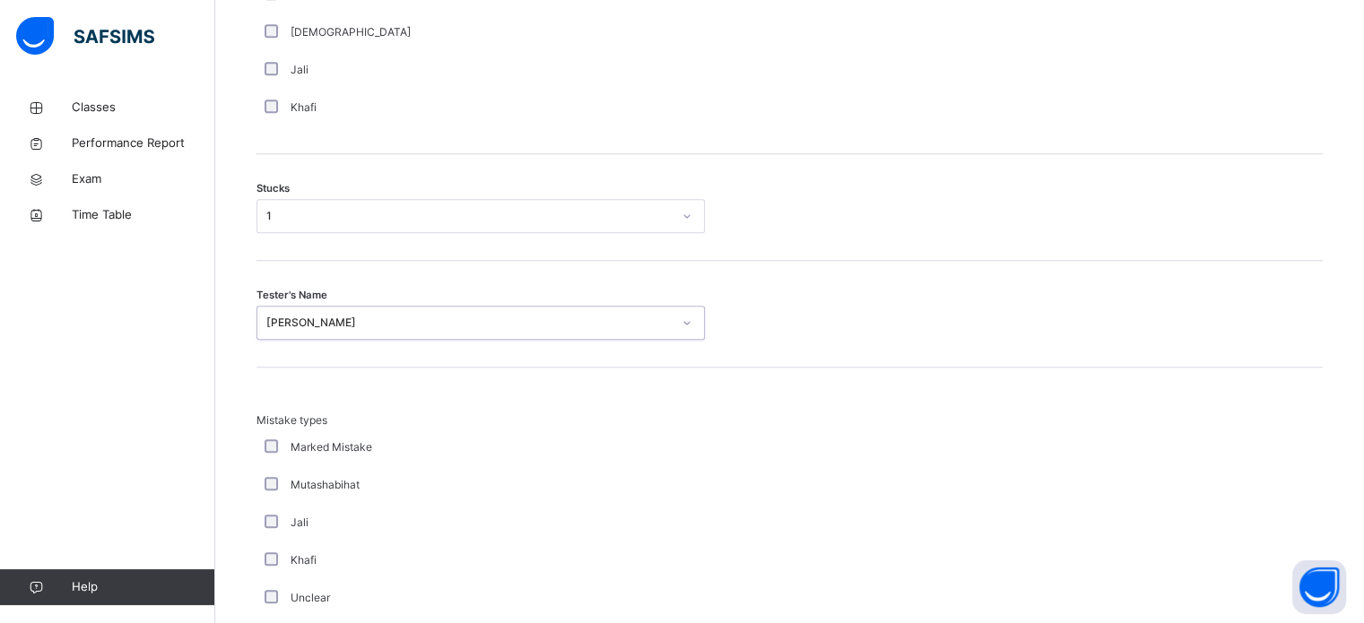
scroll to position [1758, 0]
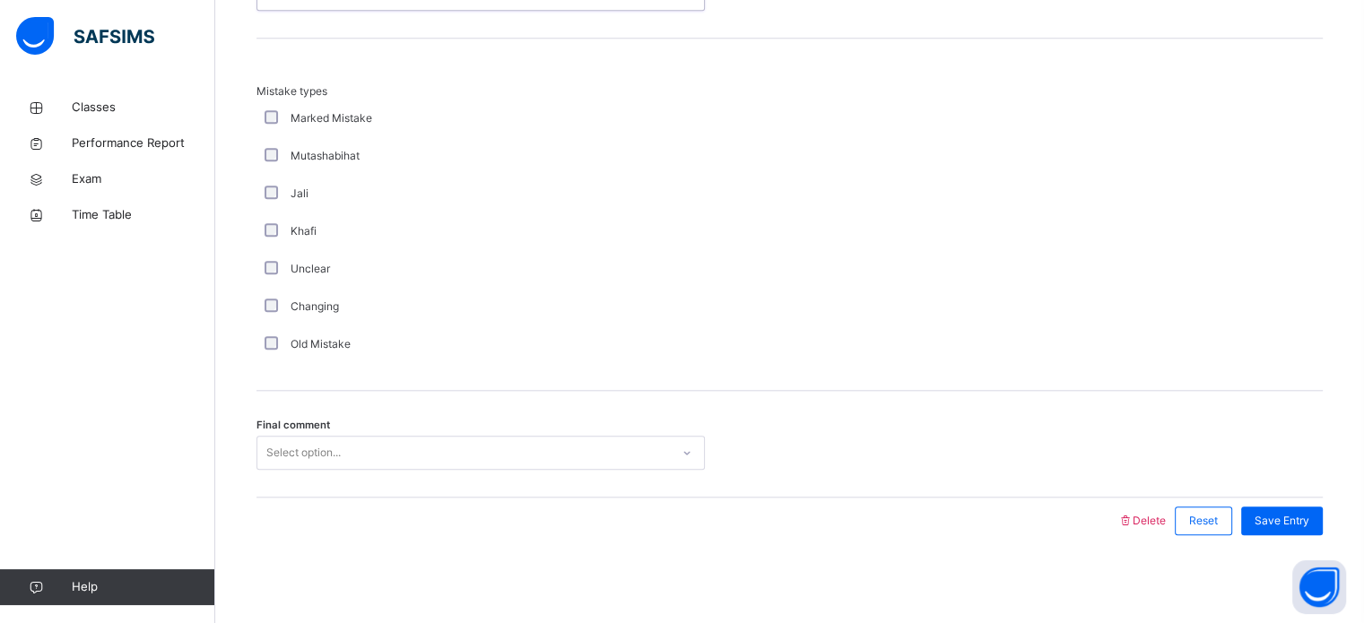
click at [398, 447] on div "Select option..." at bounding box center [463, 453] width 412 height 28
click at [1297, 508] on div "Save Entry" at bounding box center [1282, 521] width 82 height 29
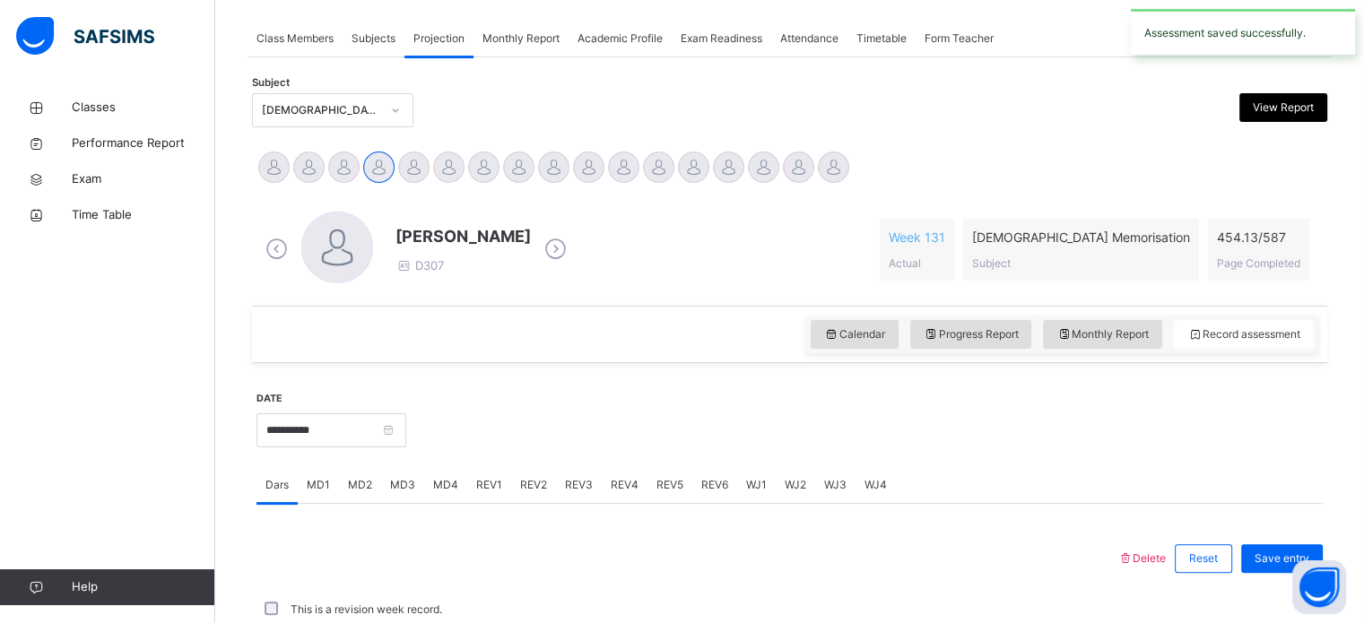
scroll to position [723, 0]
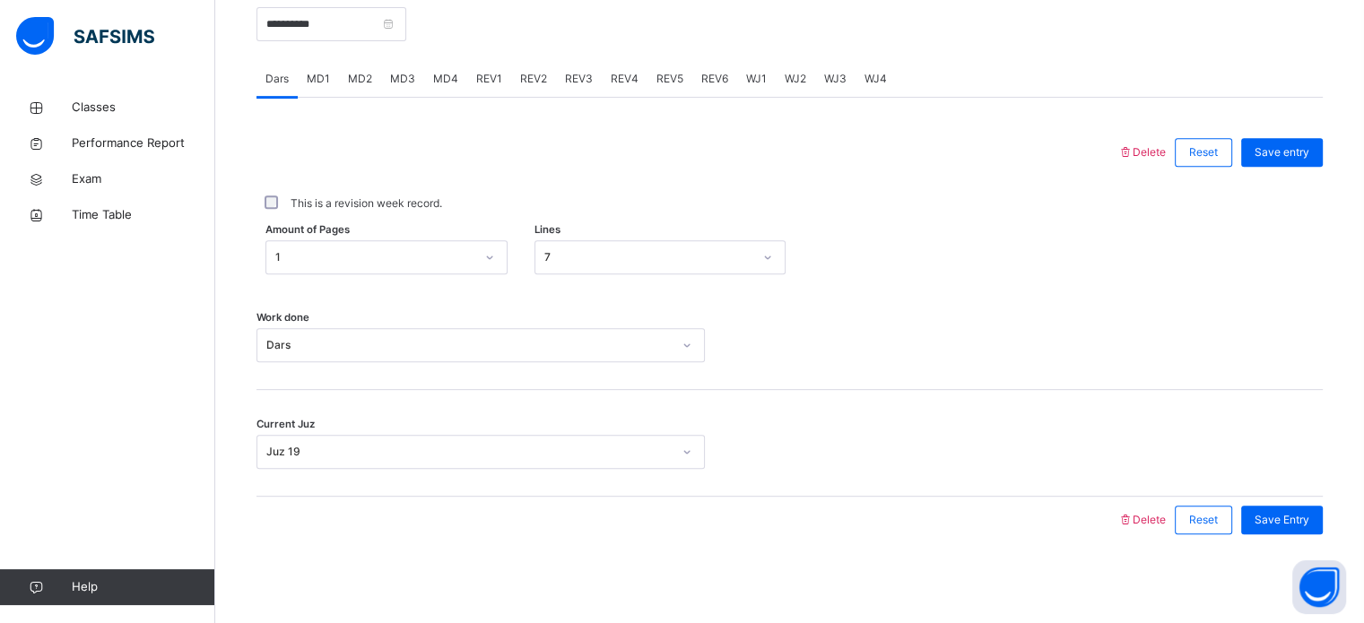
click at [1105, 351] on div "Work done Dars" at bounding box center [789, 345] width 1066 height 34
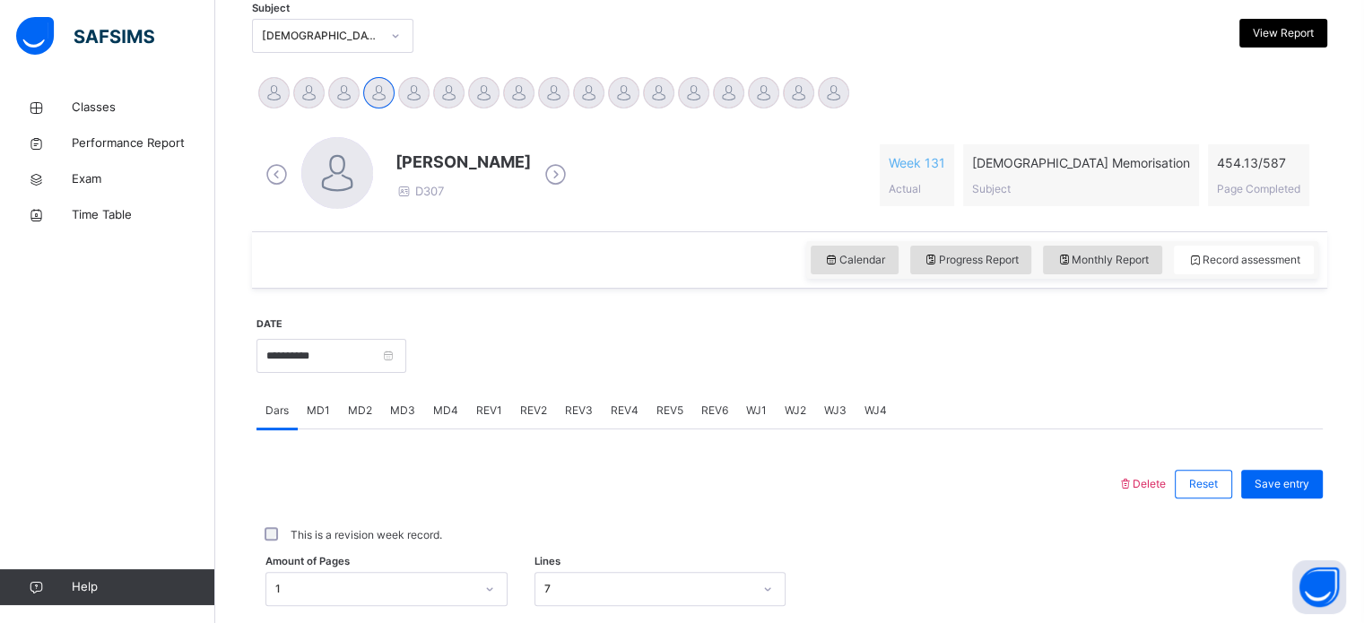
scroll to position [389, 0]
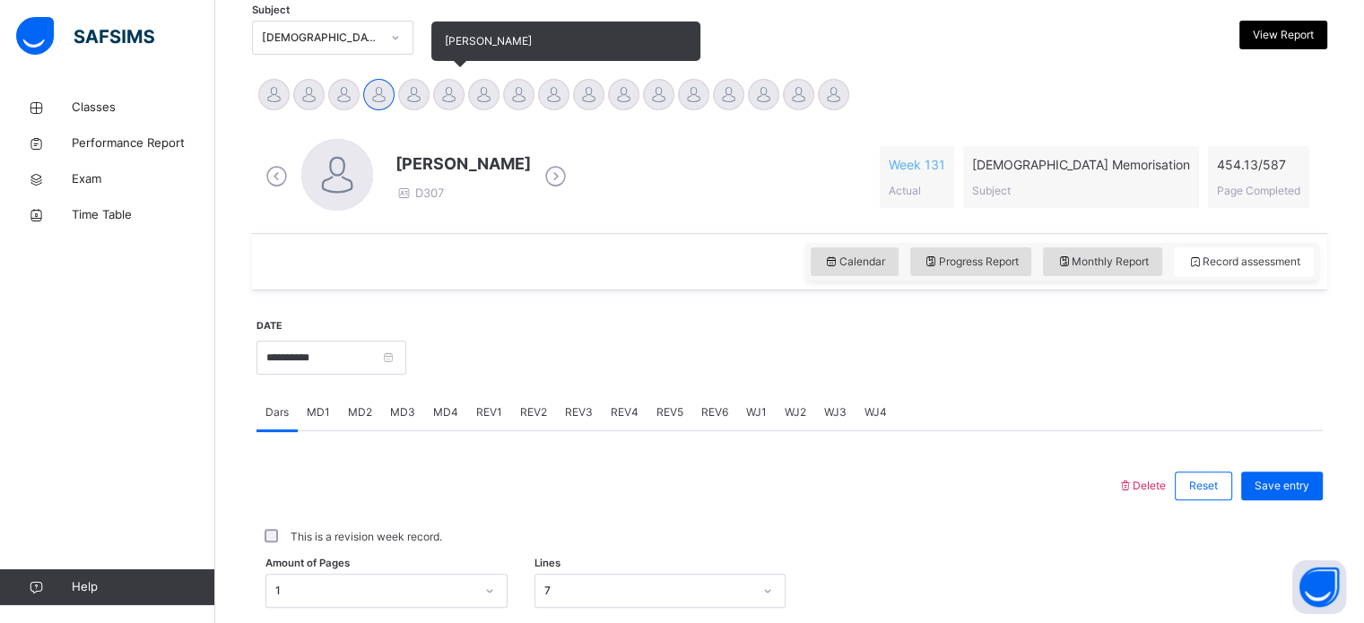
click at [463, 108] on div "[PERSON_NAME]" at bounding box center [448, 96] width 35 height 39
click at [445, 86] on div at bounding box center [448, 94] width 31 height 31
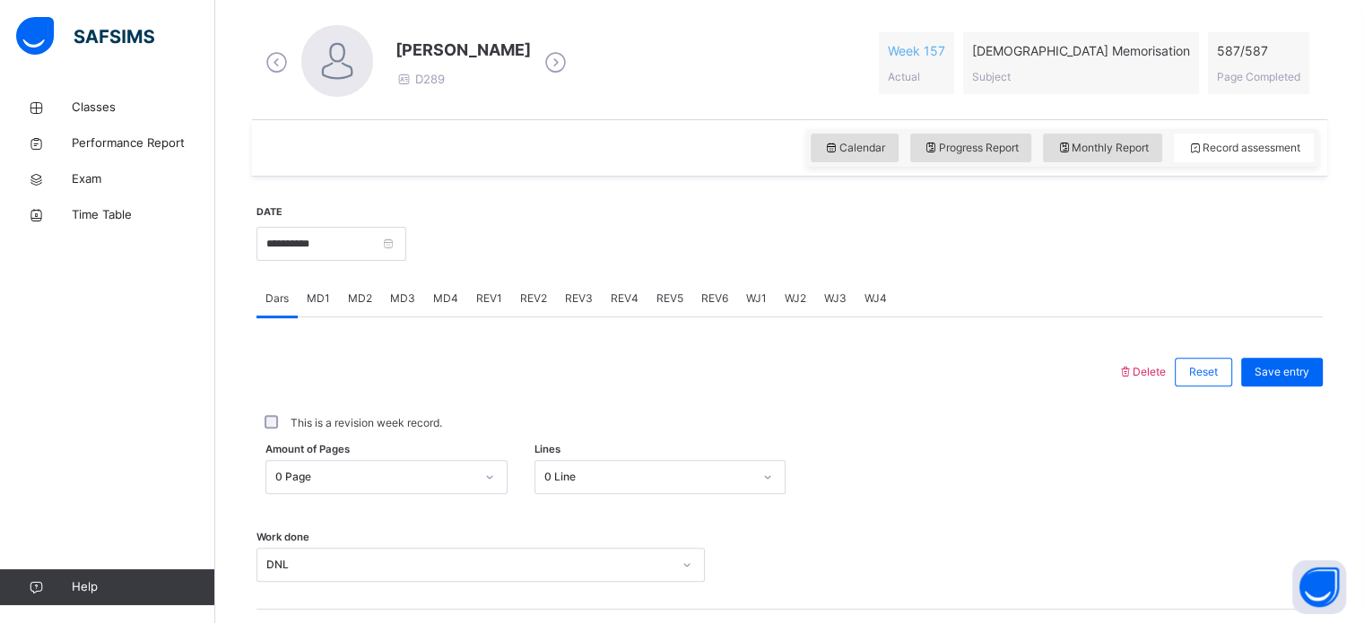
scroll to position [563, 0]
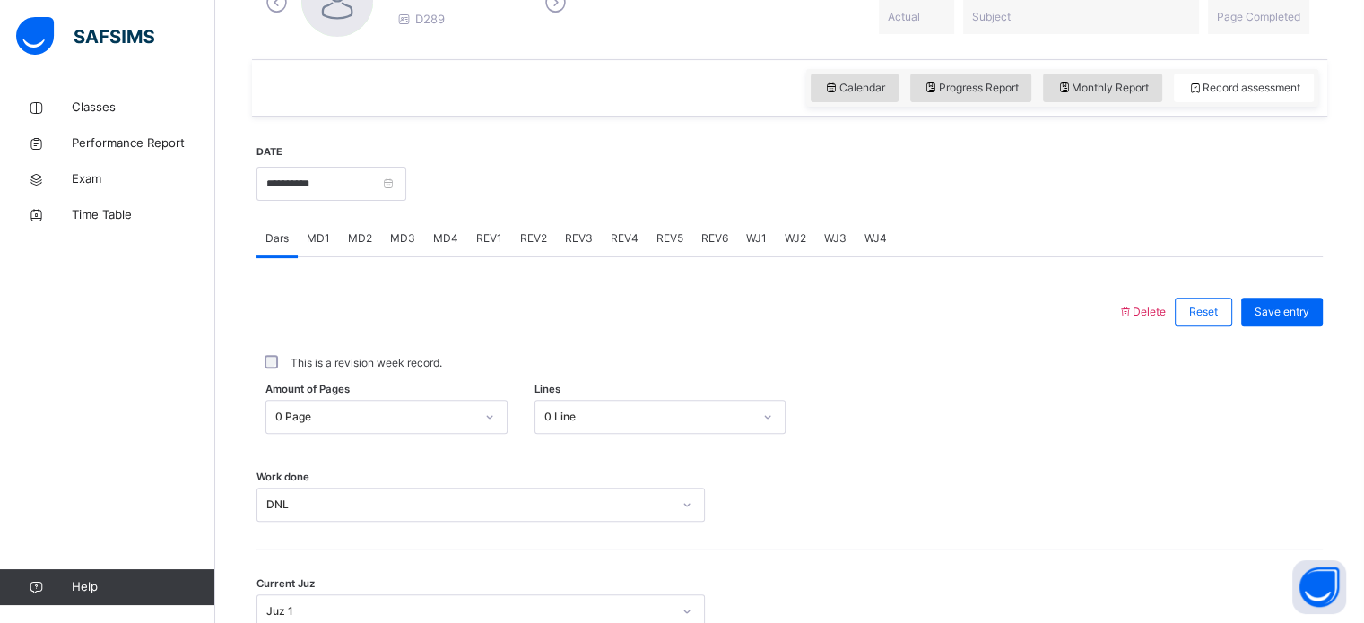
click at [503, 252] on div "REV1" at bounding box center [489, 239] width 44 height 36
click at [534, 247] on div "REV2" at bounding box center [533, 239] width 45 height 36
click at [571, 236] on span "REV3" at bounding box center [579, 238] width 28 height 16
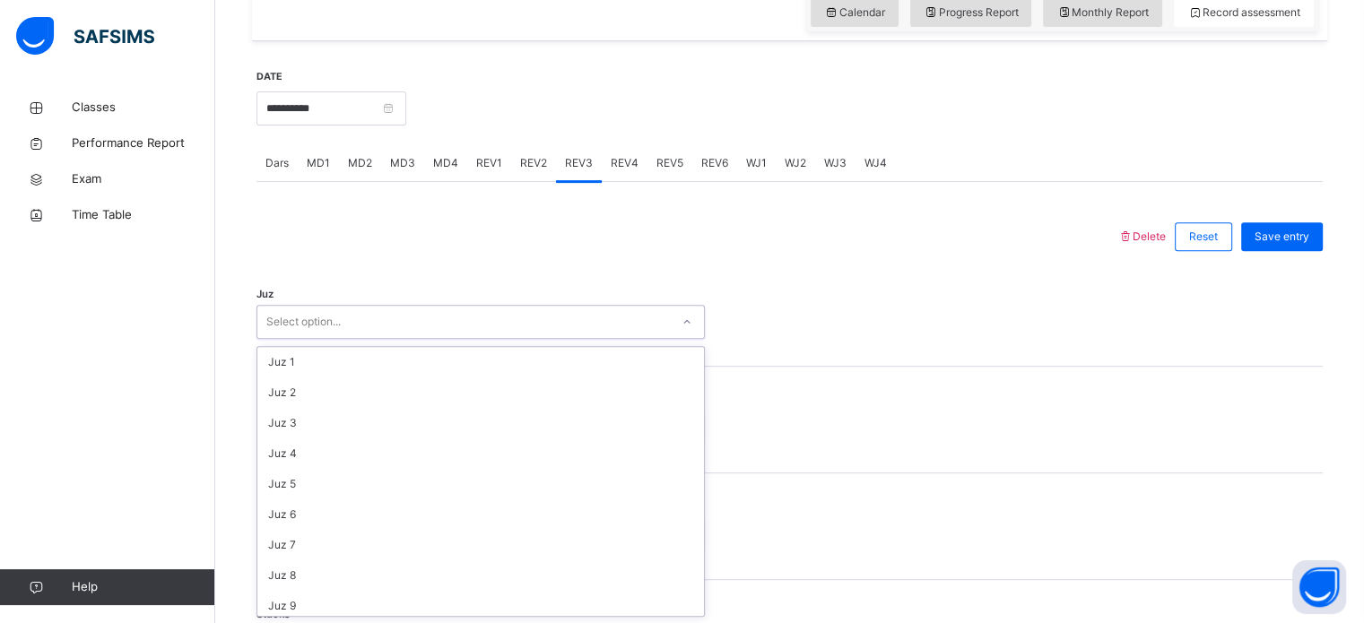
scroll to position [646, 0]
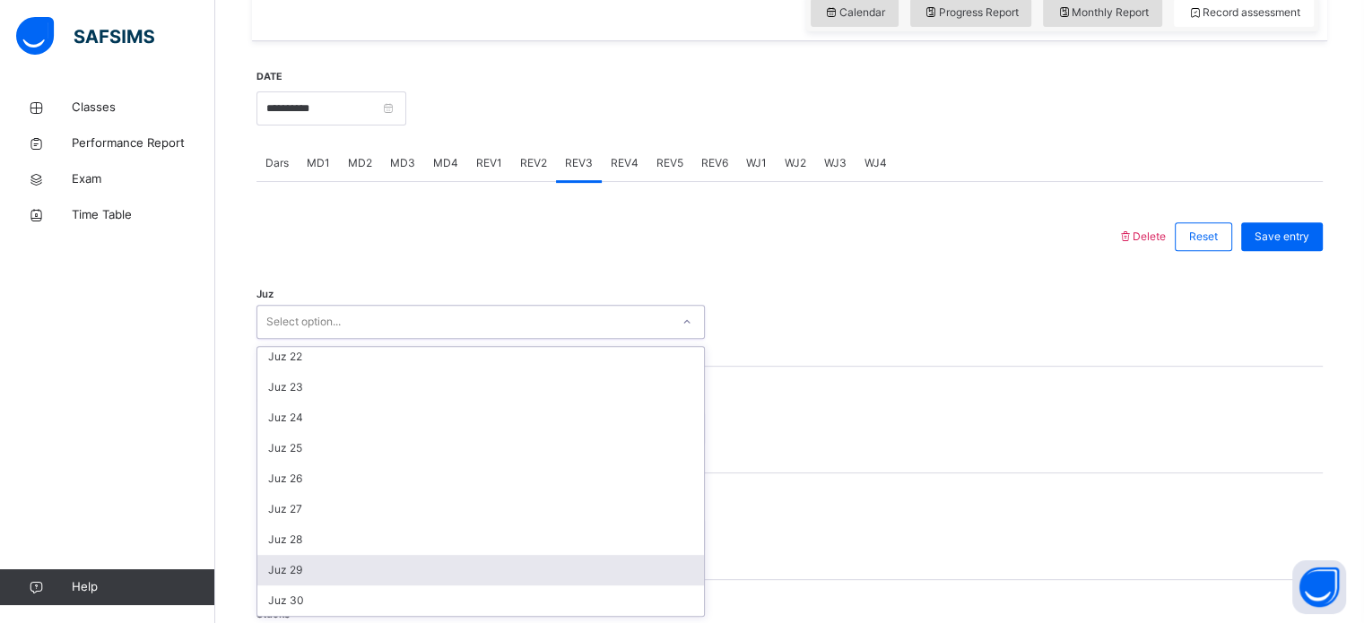
click at [1094, 427] on div "Quarter Select option..." at bounding box center [789, 429] width 1066 height 34
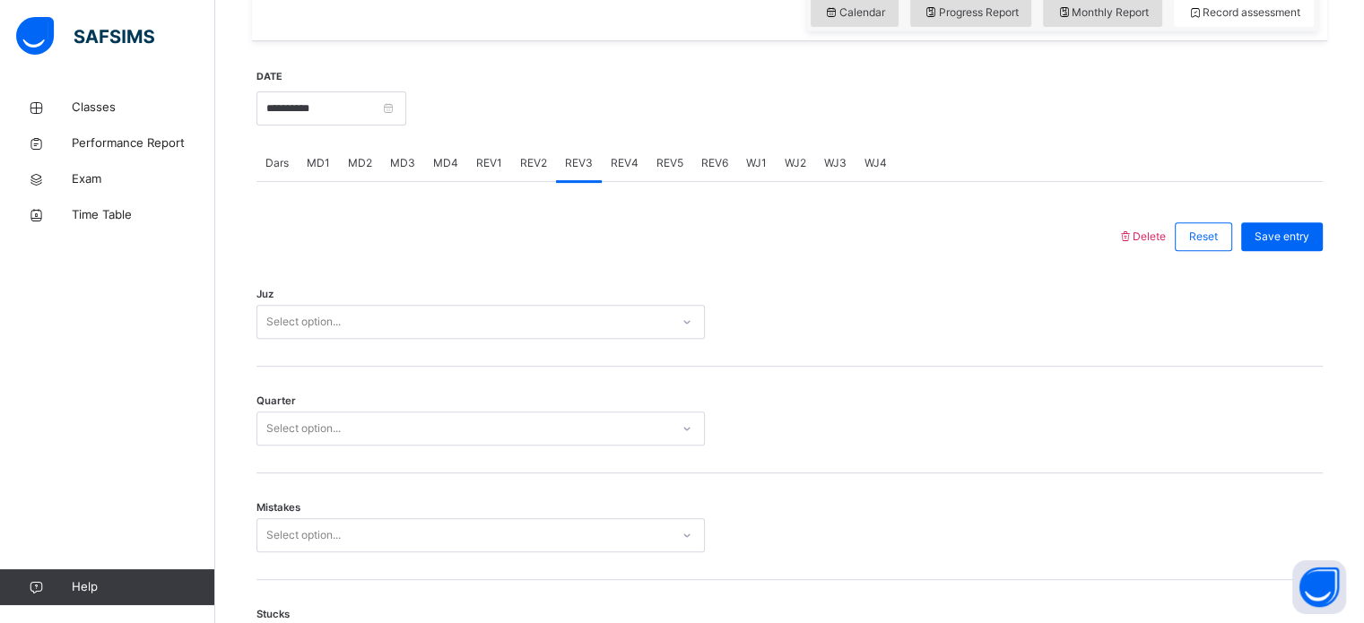
click at [527, 178] on div "REV2" at bounding box center [533, 163] width 45 height 36
click at [592, 169] on div "REV3" at bounding box center [579, 163] width 46 height 36
click at [557, 394] on div "Quarter Select option..." at bounding box center [789, 420] width 1066 height 107
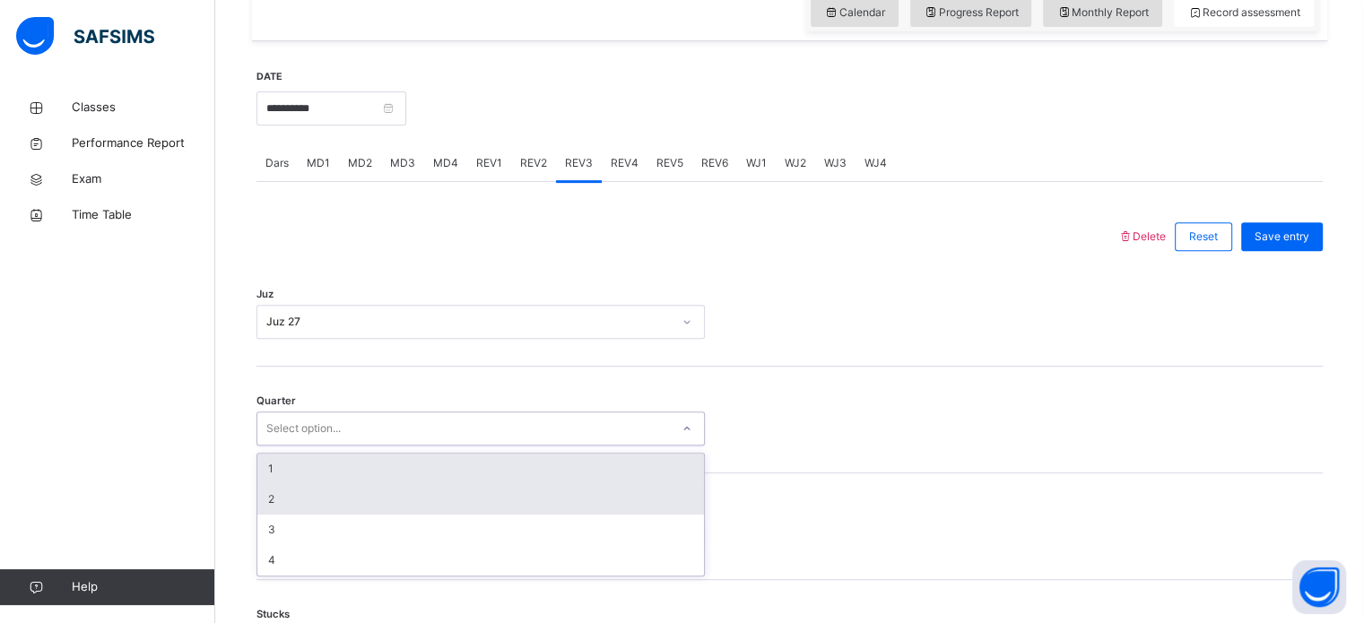
click at [452, 509] on div "2" at bounding box center [480, 499] width 447 height 30
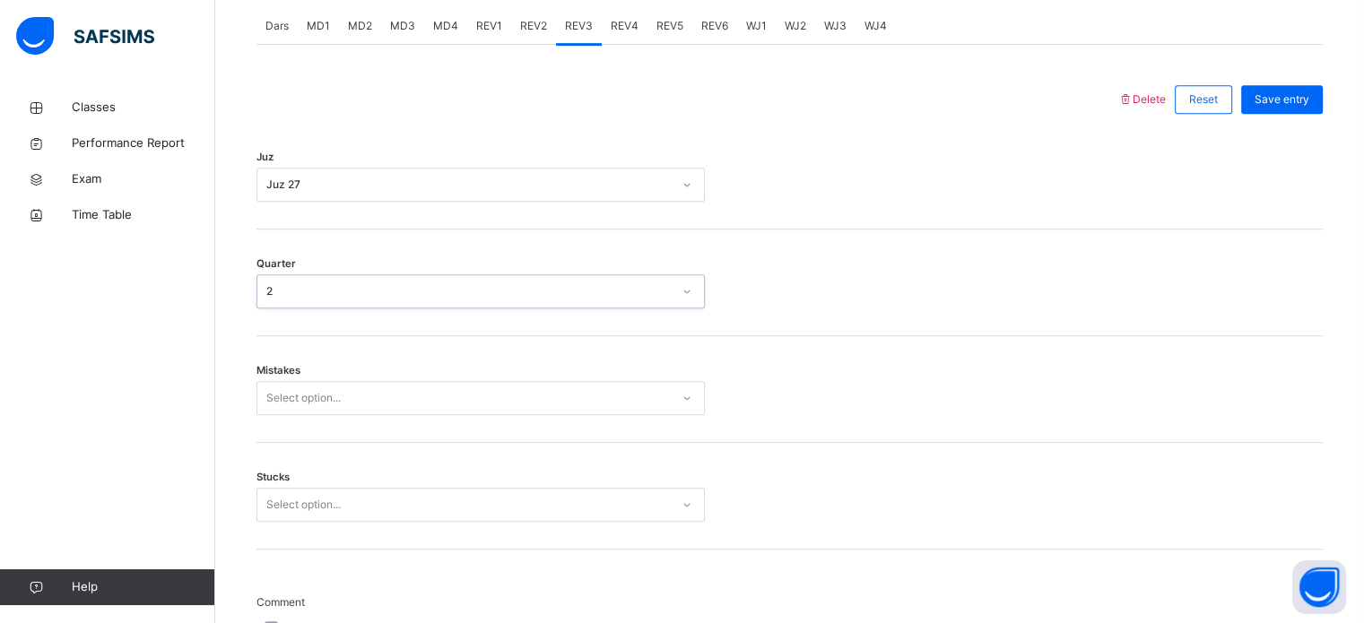
scroll to position [796, 0]
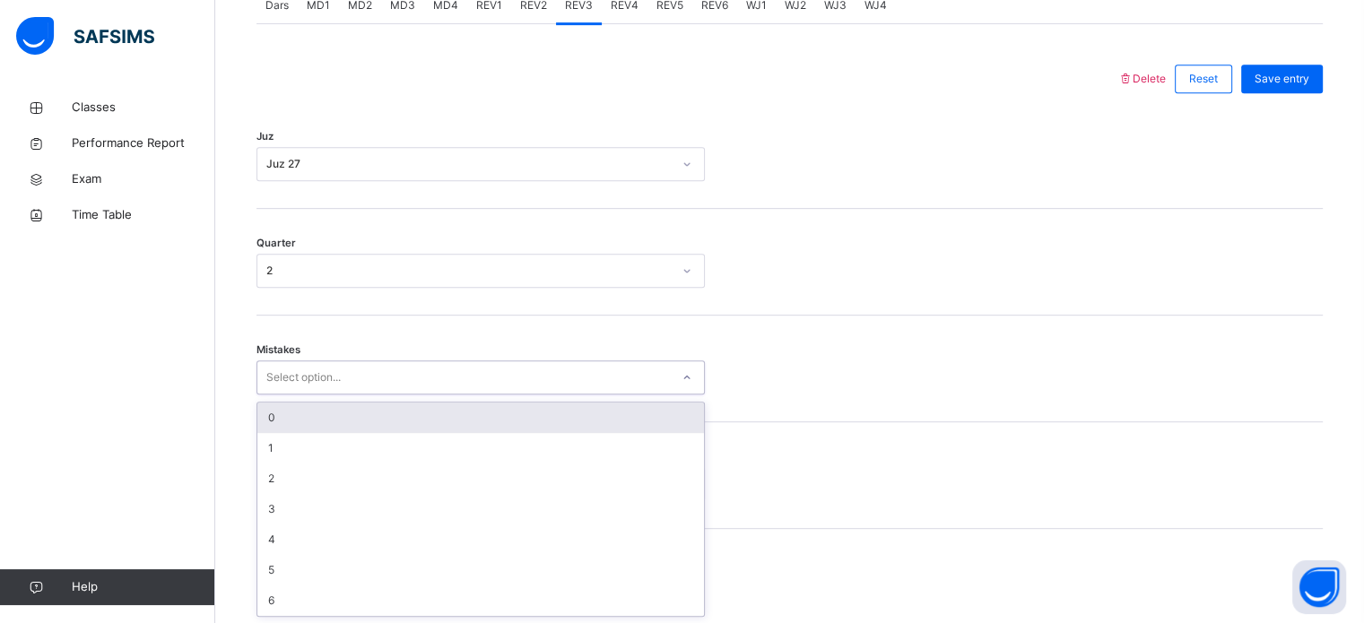
click at [571, 413] on div "0" at bounding box center [480, 418] width 447 height 30
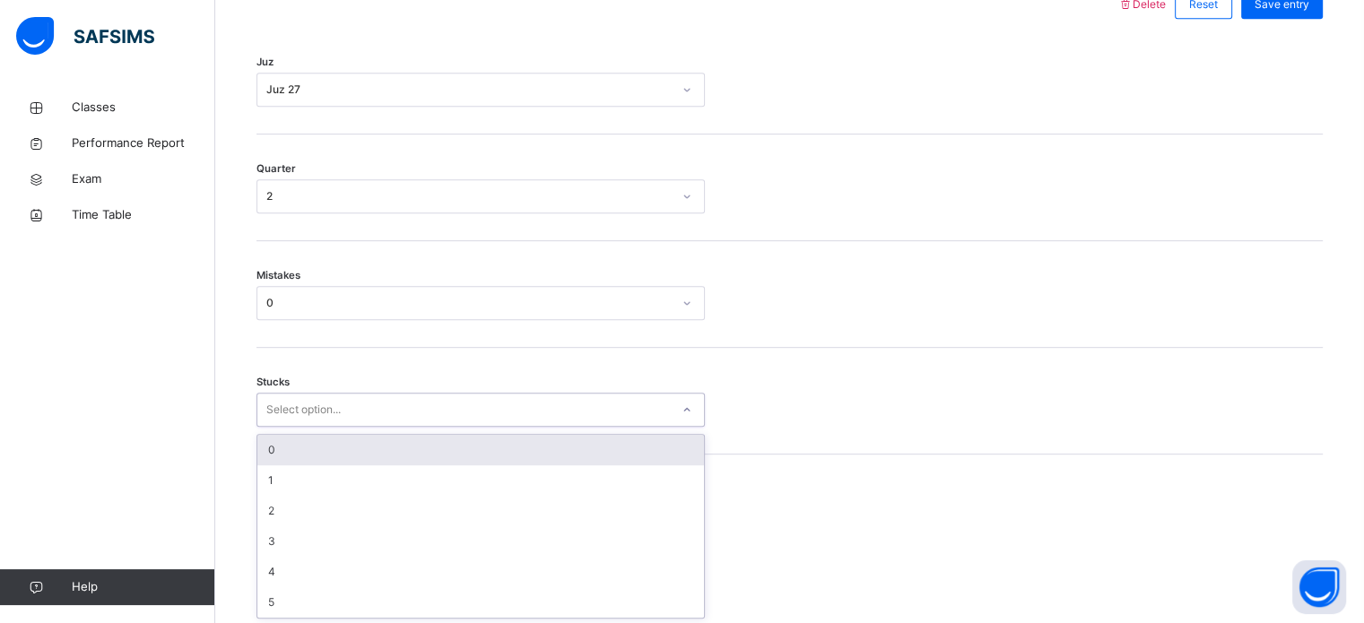
scroll to position [872, 0]
click at [466, 434] on div "0" at bounding box center [480, 449] width 447 height 30
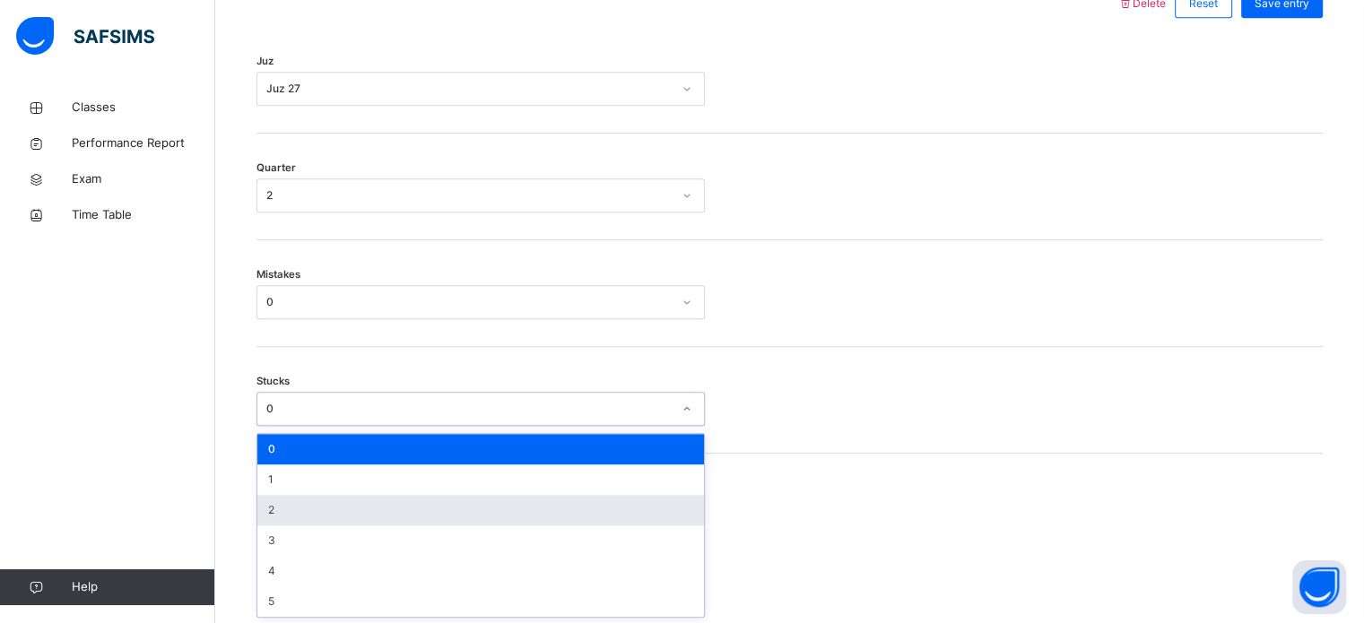
click at [408, 503] on div "2" at bounding box center [480, 510] width 447 height 30
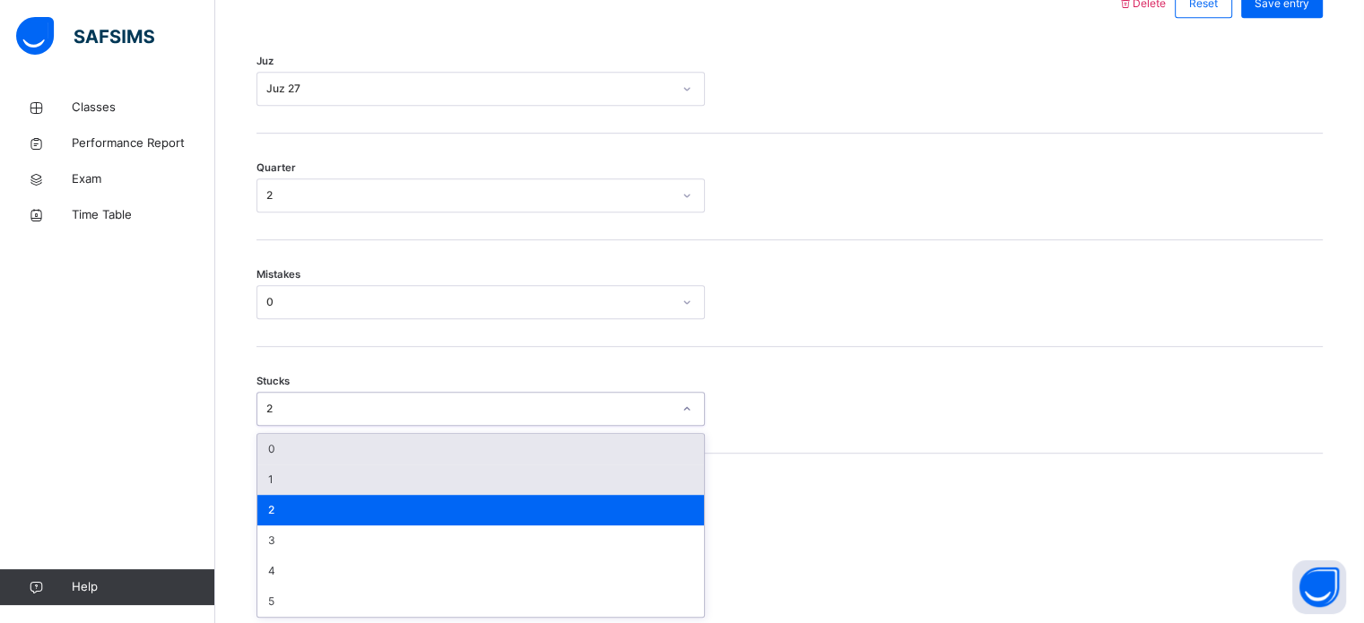
click at [319, 473] on div "1" at bounding box center [480, 479] width 447 height 30
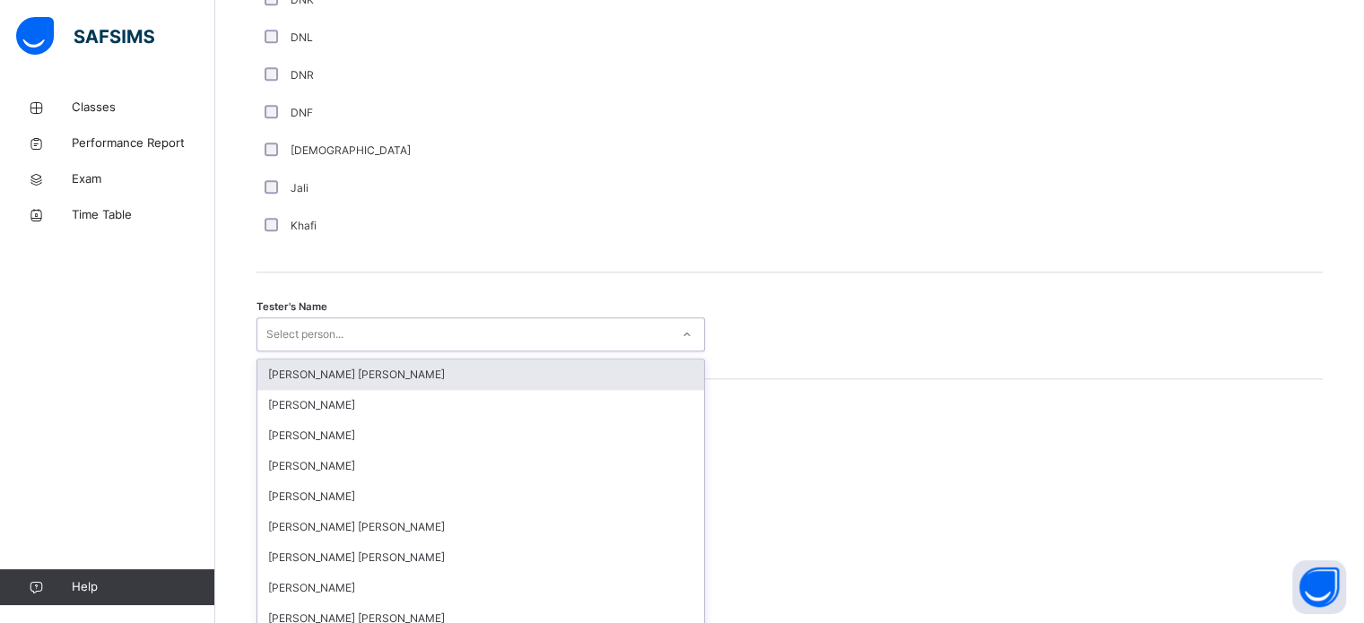
scroll to position [1643, 0]
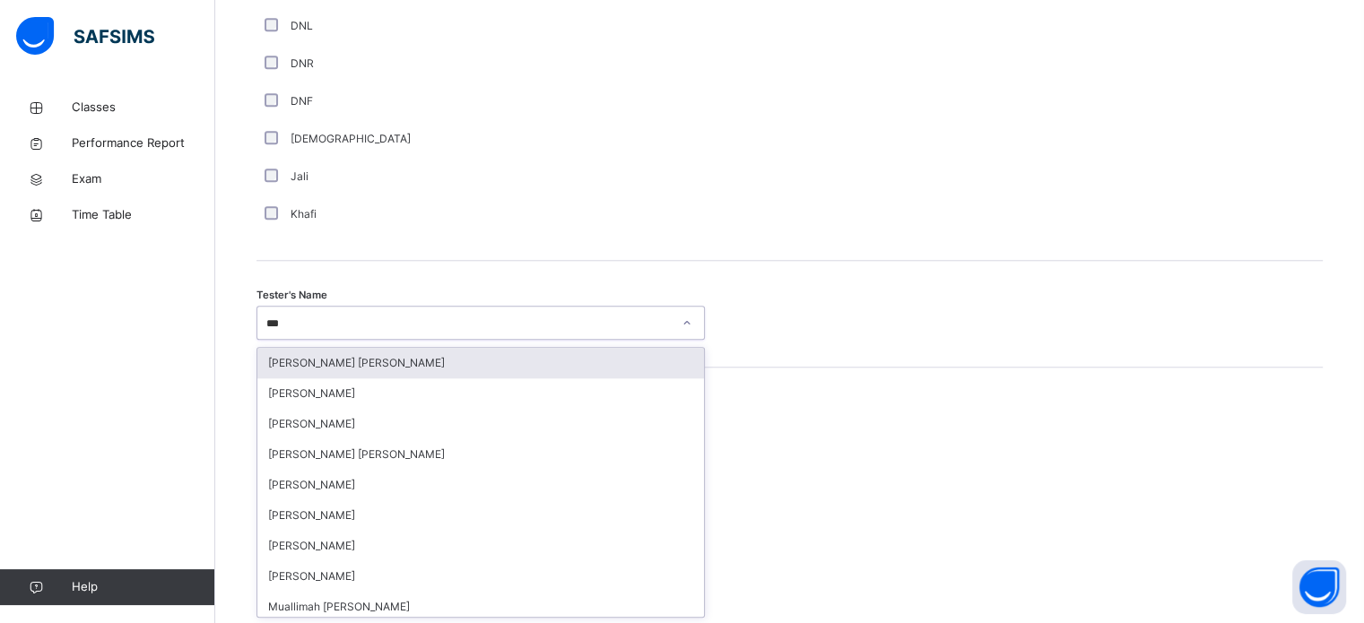
type input "****"
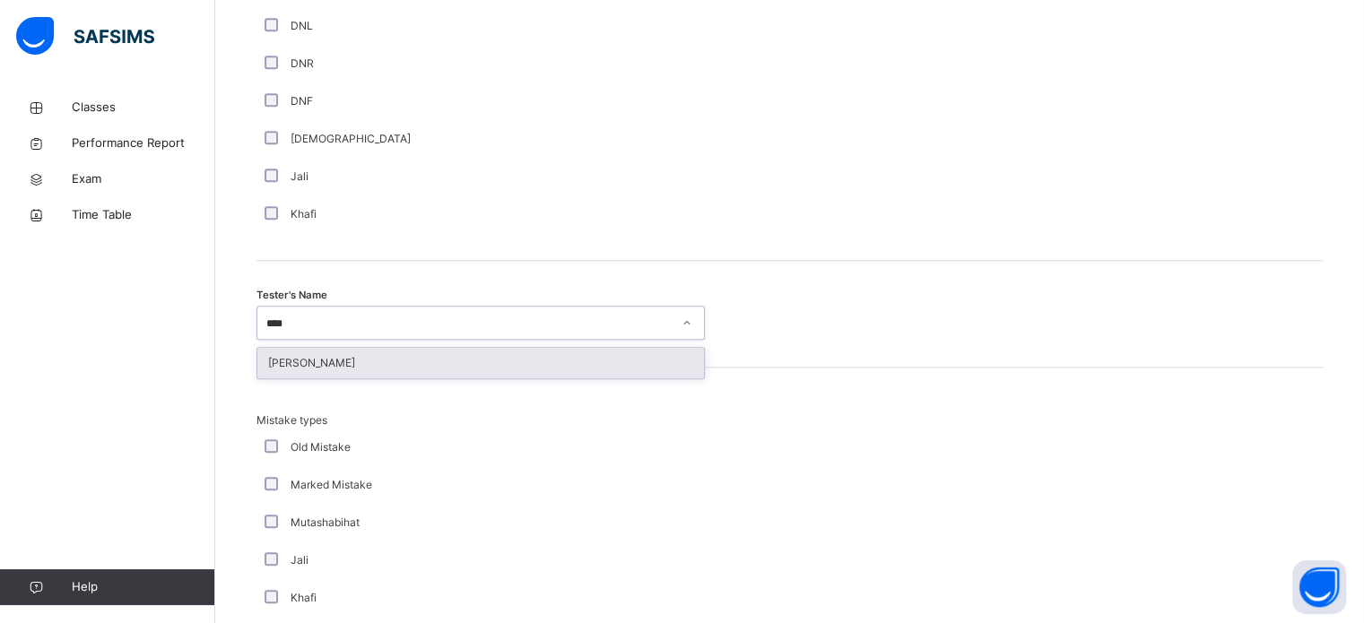
click at [459, 351] on div "[PERSON_NAME]" at bounding box center [480, 363] width 447 height 30
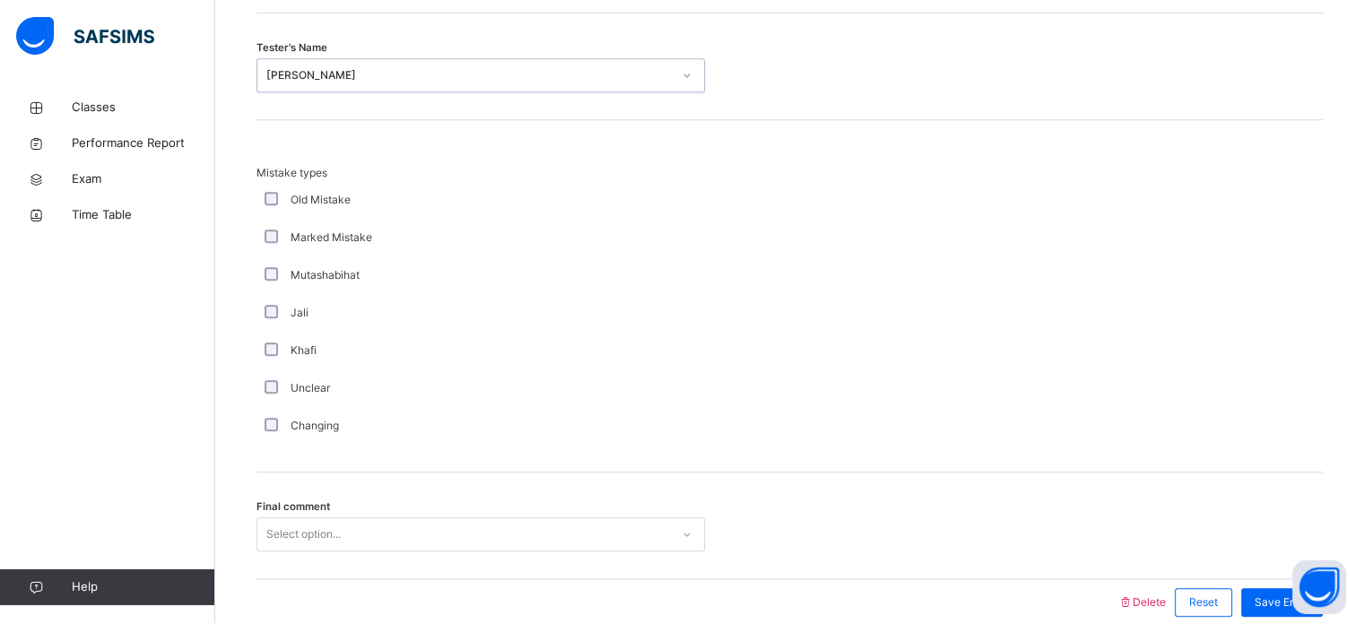
scroll to position [1972, 0]
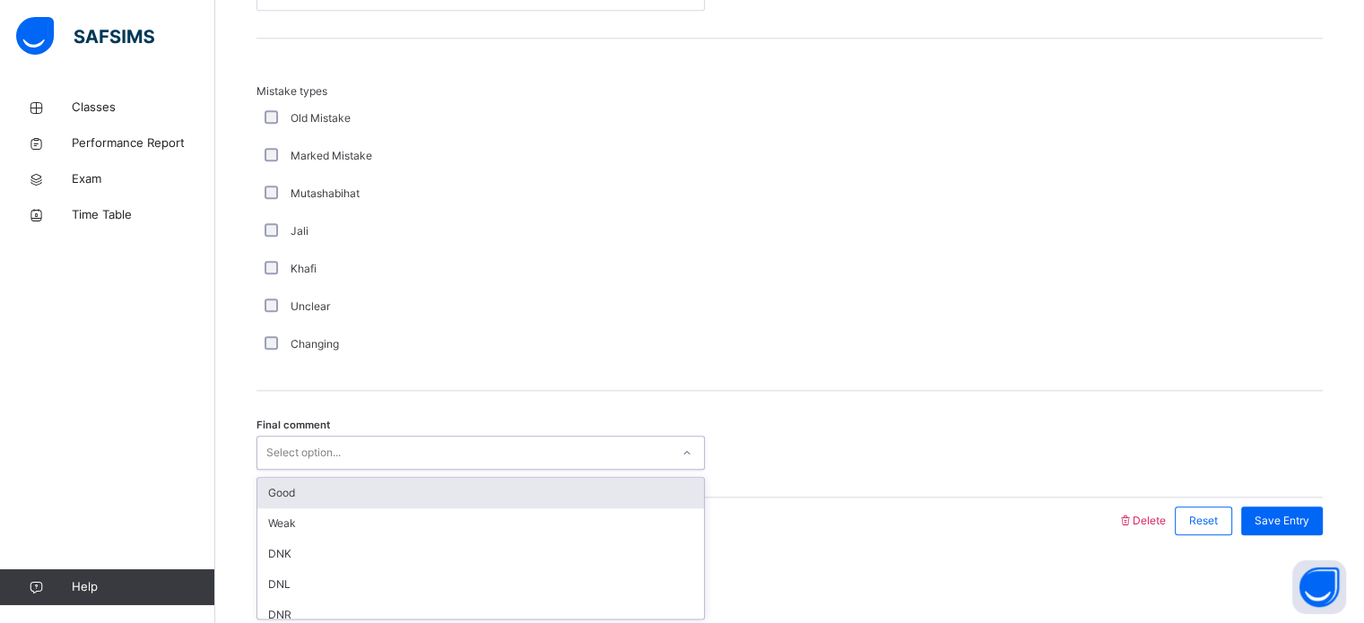
click at [374, 478] on div "Good" at bounding box center [480, 493] width 447 height 30
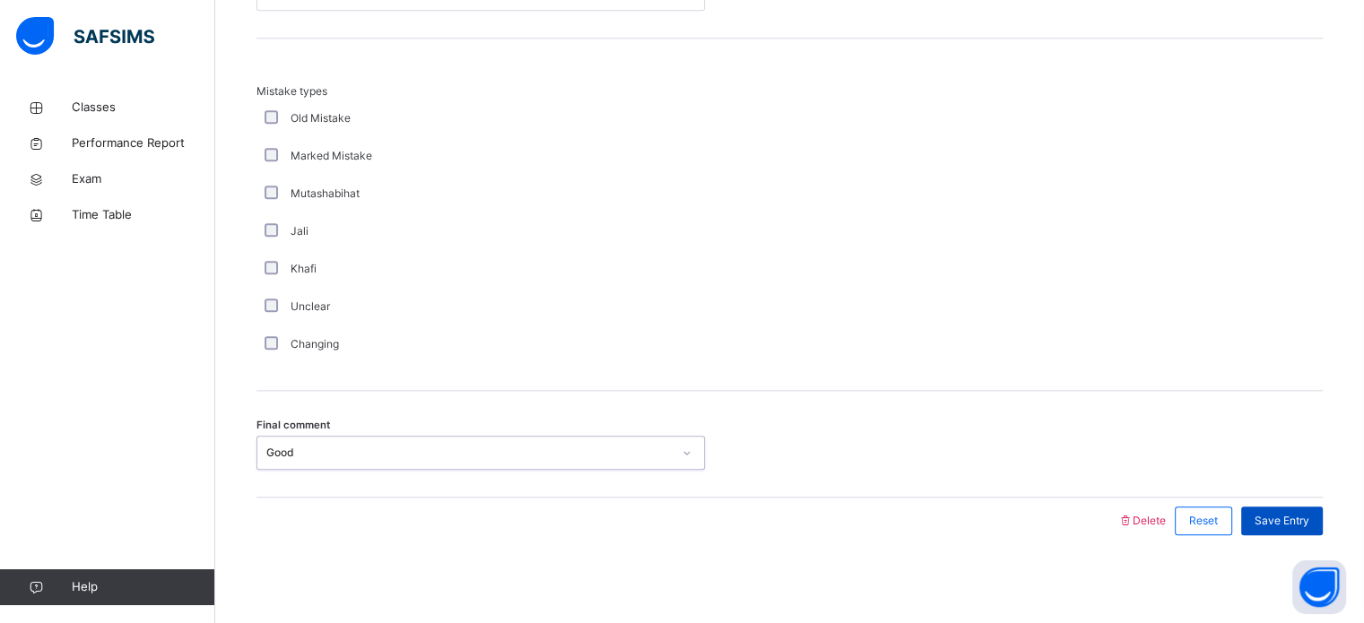
click at [1288, 514] on span "Save Entry" at bounding box center [1281, 521] width 55 height 16
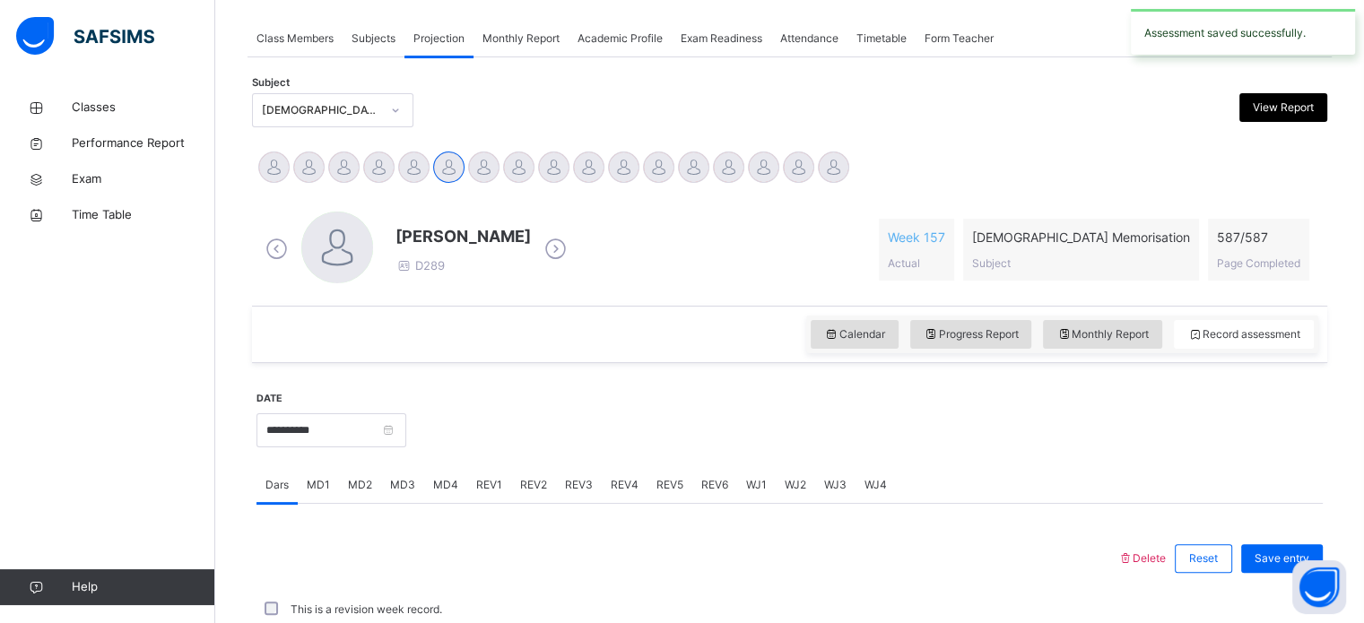
scroll to position [723, 0]
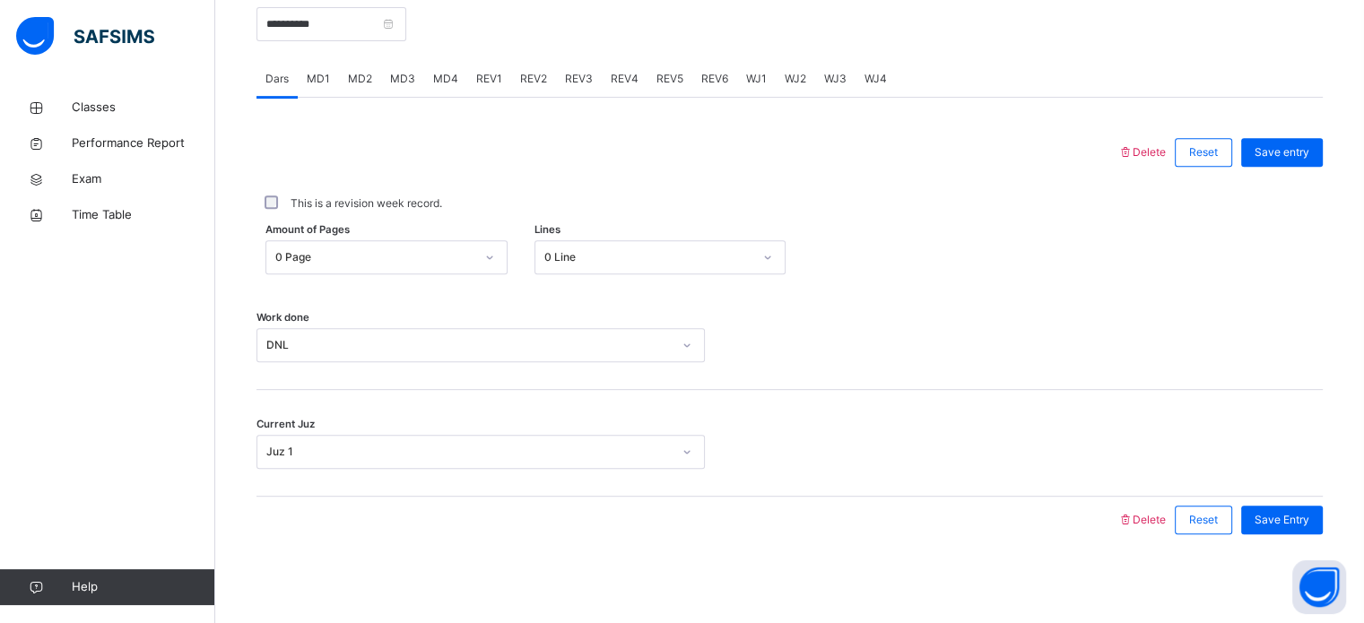
click at [556, 88] on div "REV3" at bounding box center [579, 79] width 46 height 36
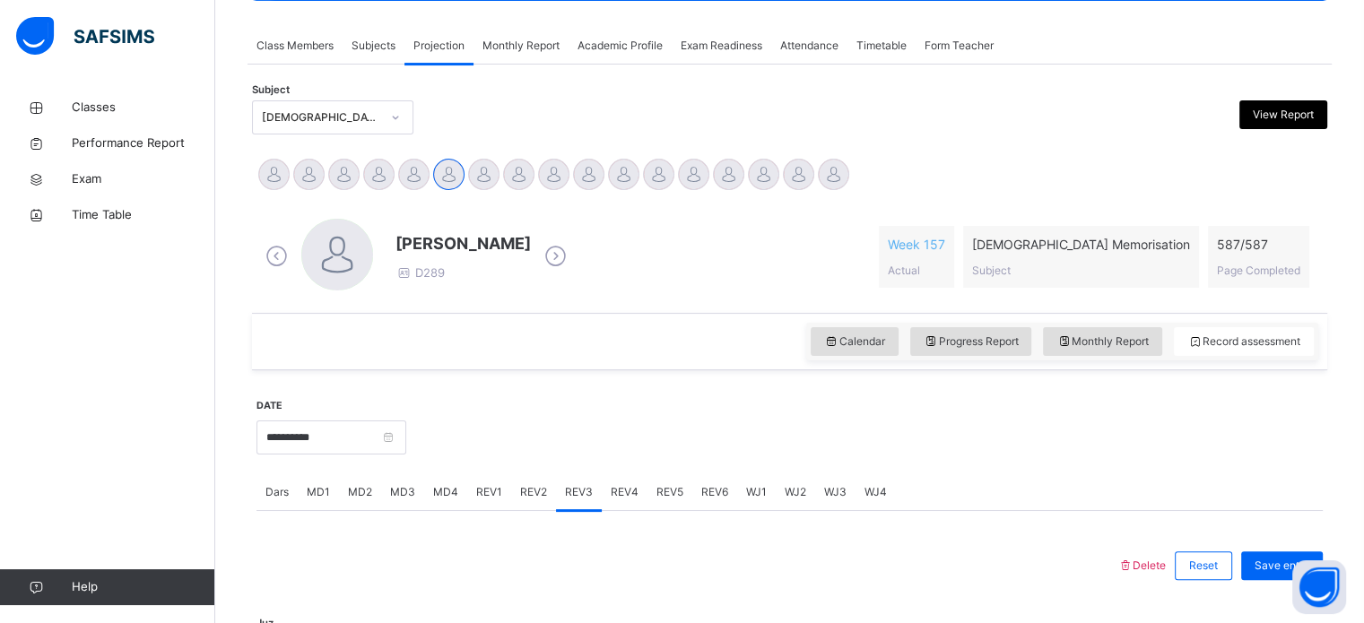
click at [631, 504] on div "REV4" at bounding box center [625, 492] width 46 height 36
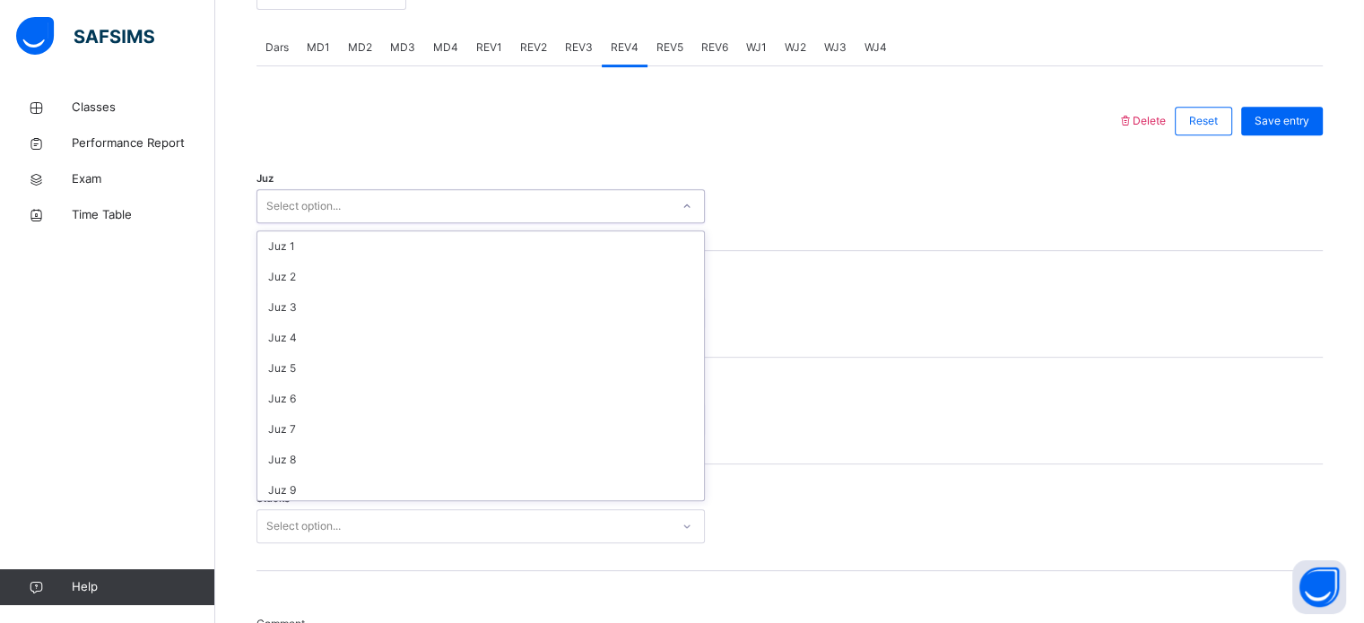
scroll to position [646, 0]
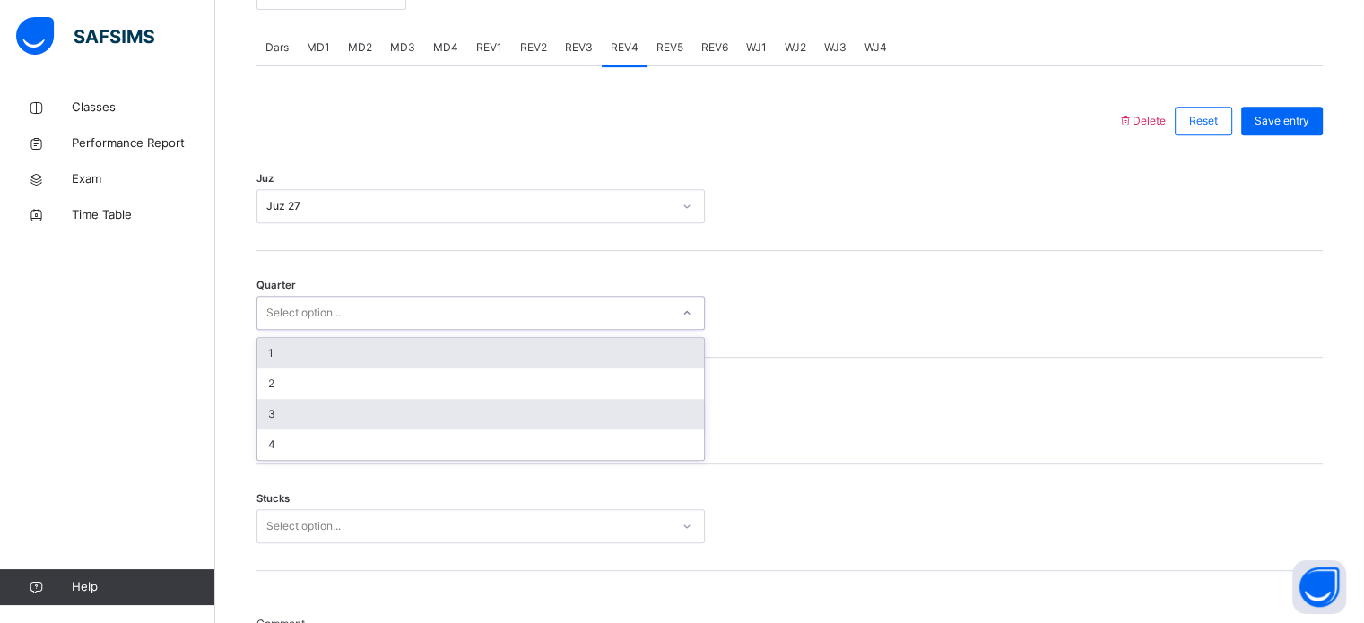
click at [461, 420] on div "3" at bounding box center [480, 414] width 447 height 30
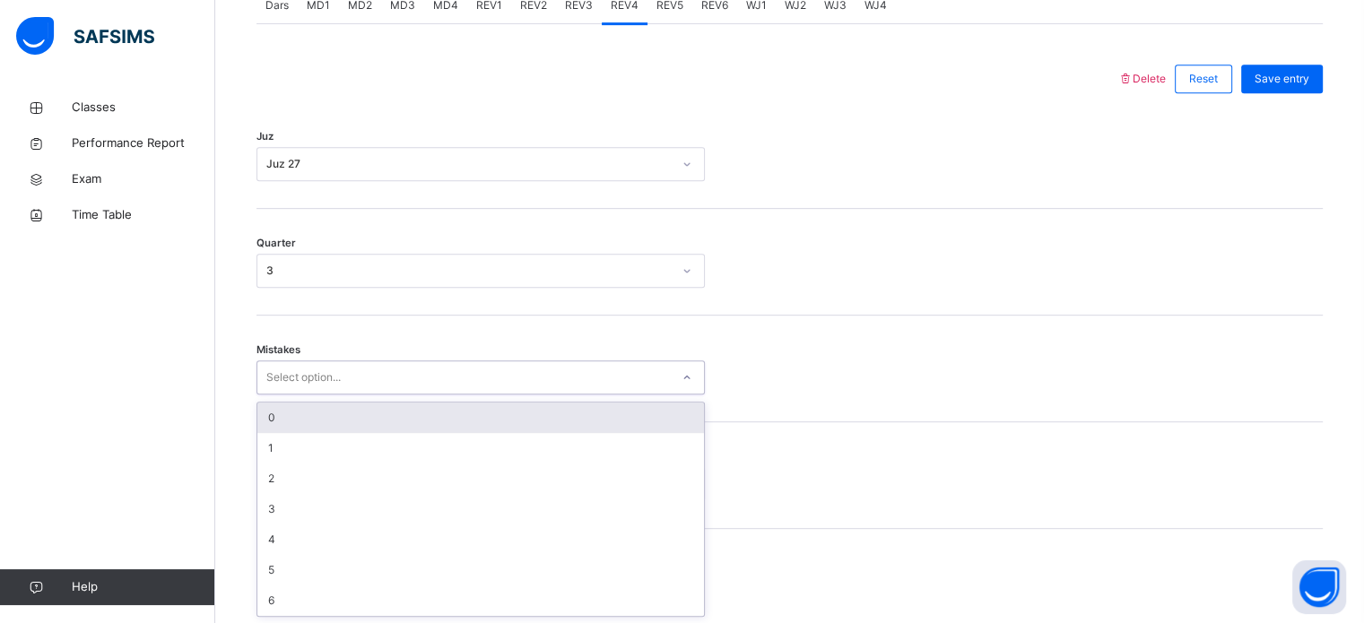
click at [377, 421] on div "0" at bounding box center [480, 418] width 447 height 30
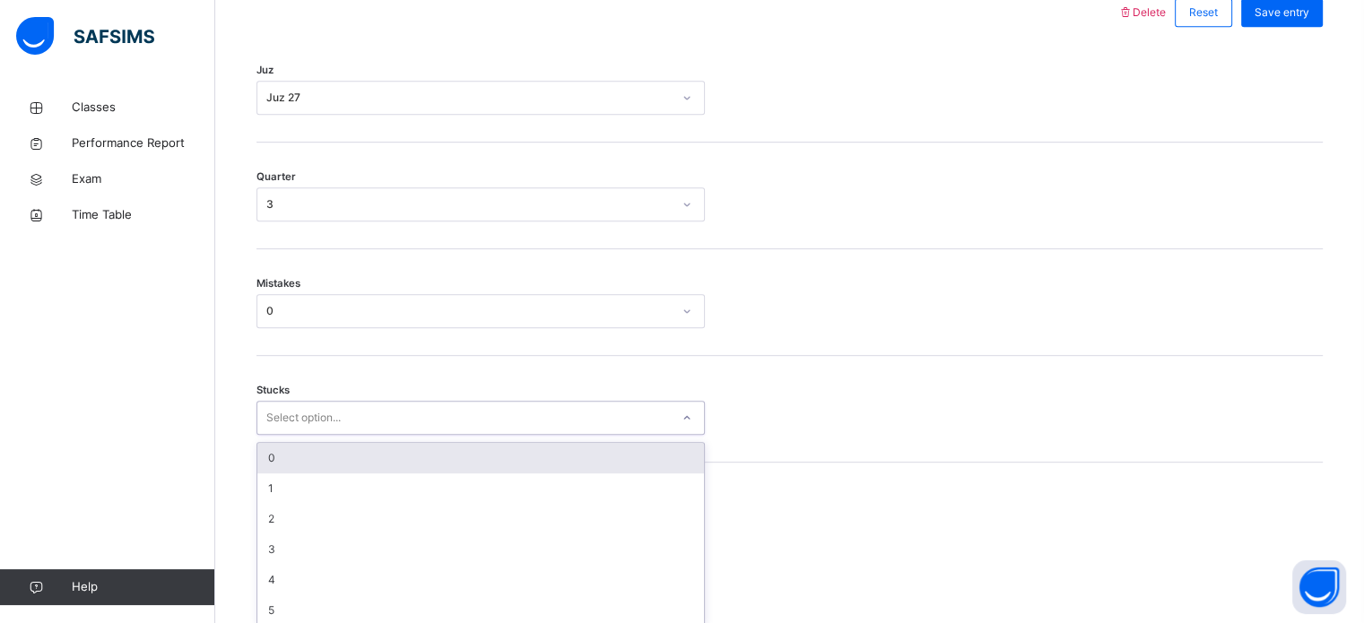
scroll to position [872, 0]
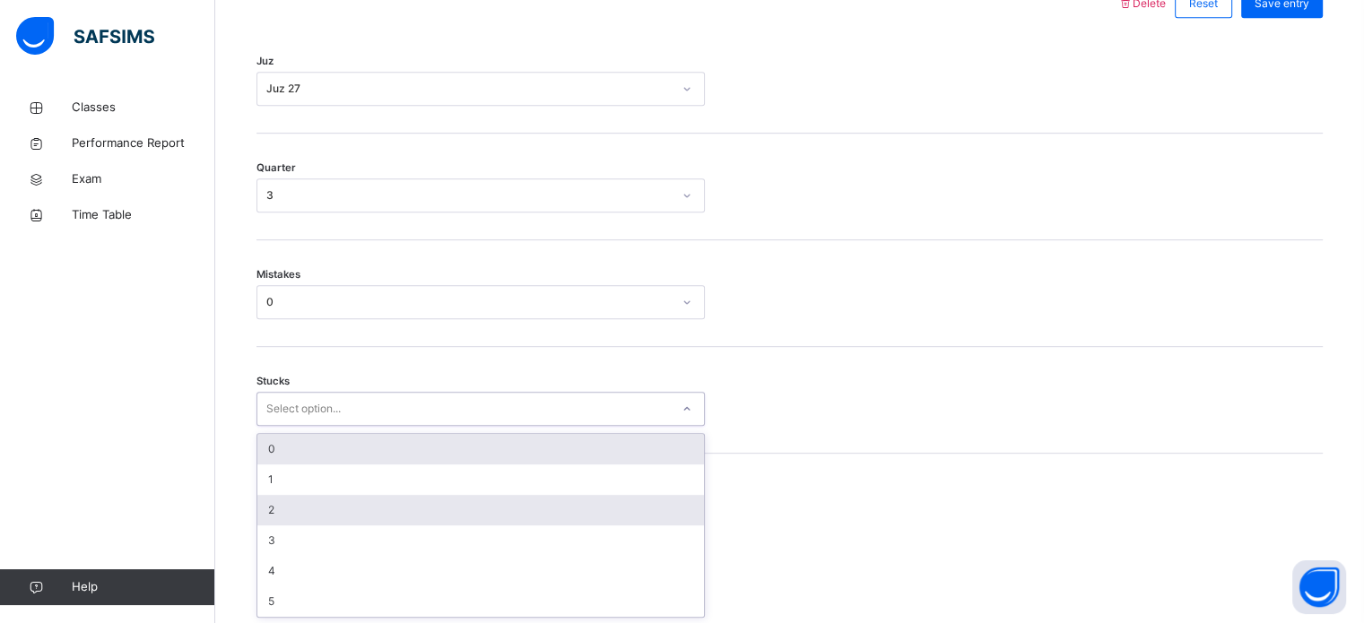
click at [329, 501] on div "2" at bounding box center [480, 510] width 447 height 30
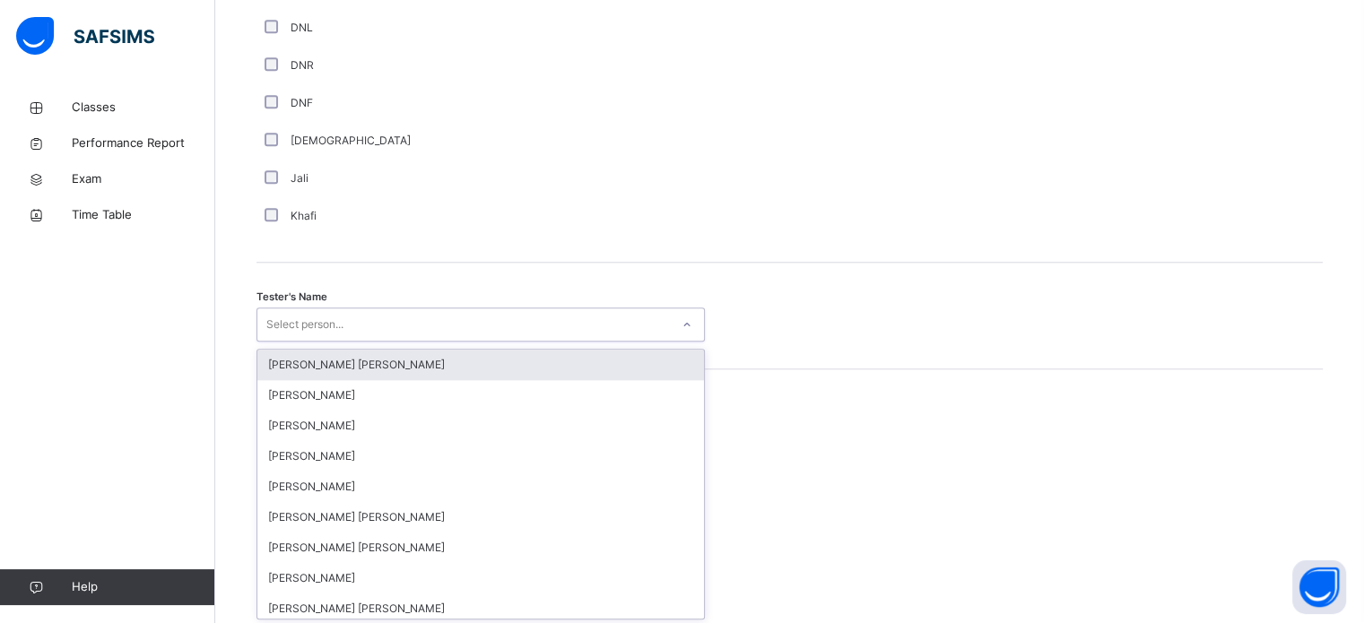
scroll to position [1643, 0]
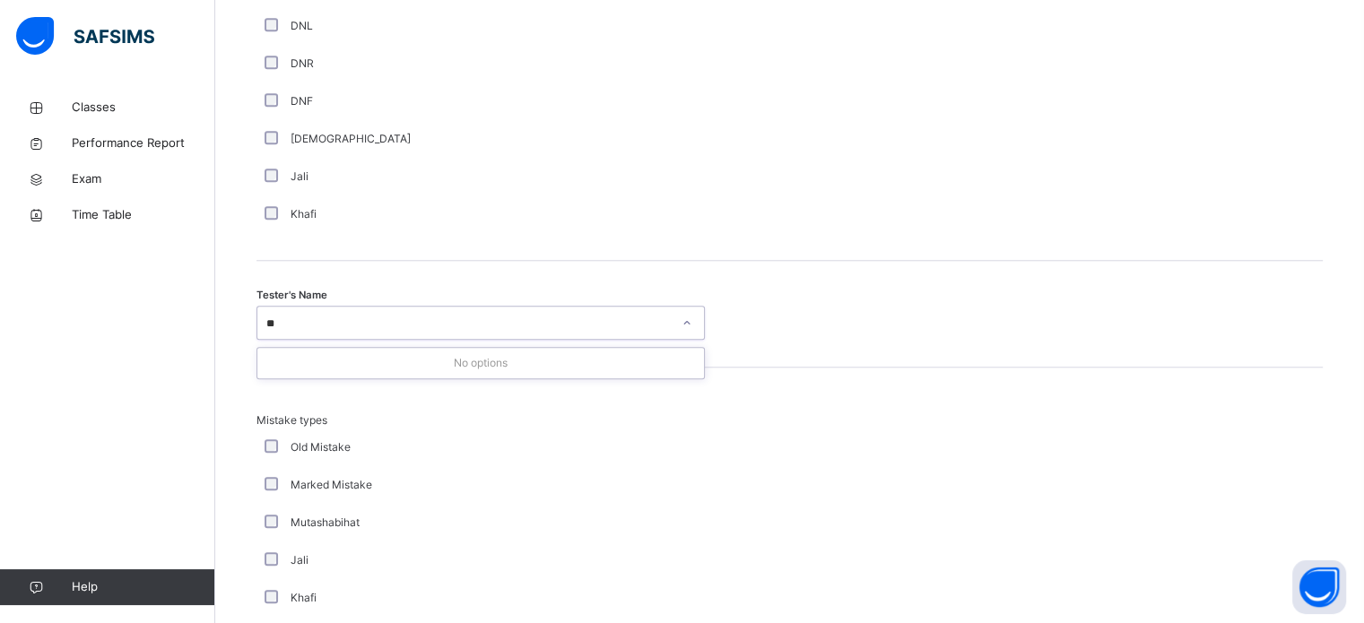
type input "*"
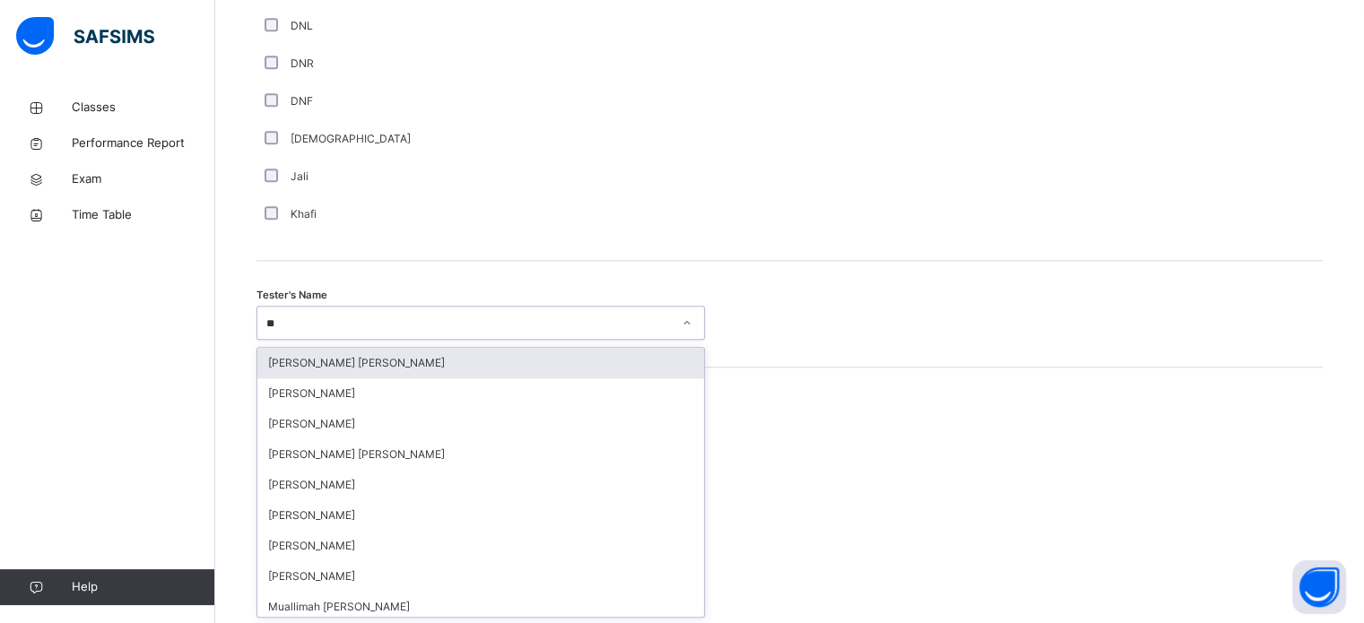
type input "***"
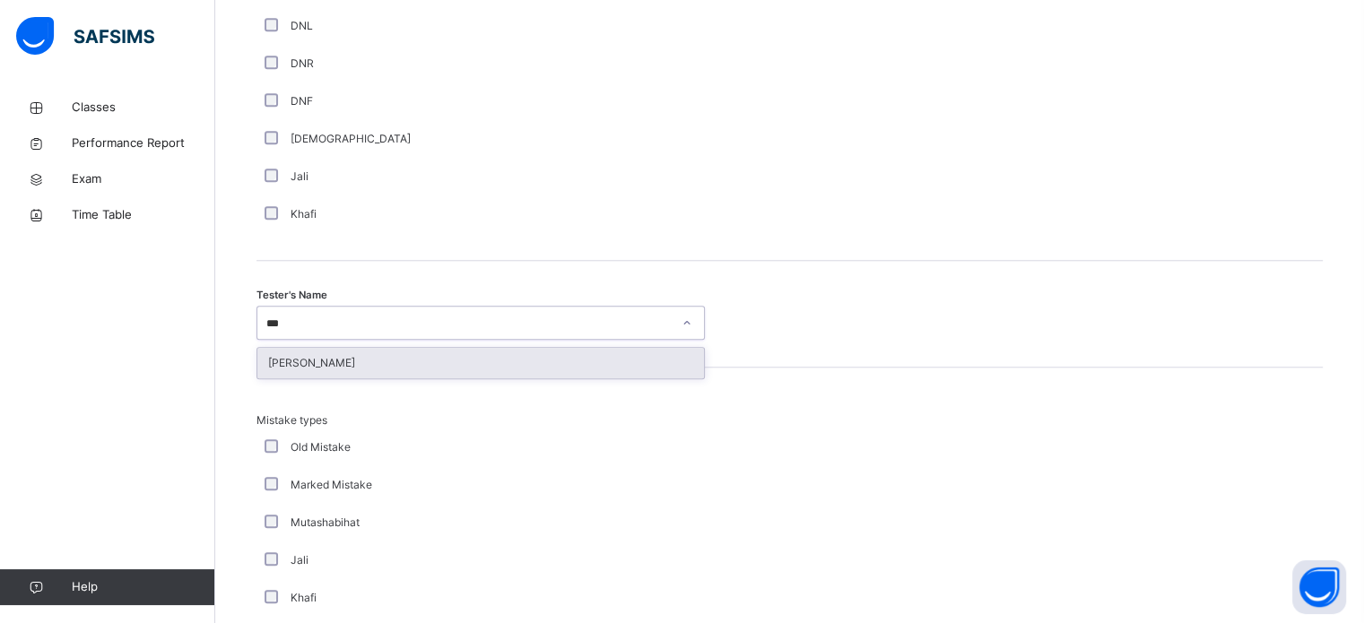
click at [528, 376] on div "[PERSON_NAME]" at bounding box center [480, 363] width 447 height 30
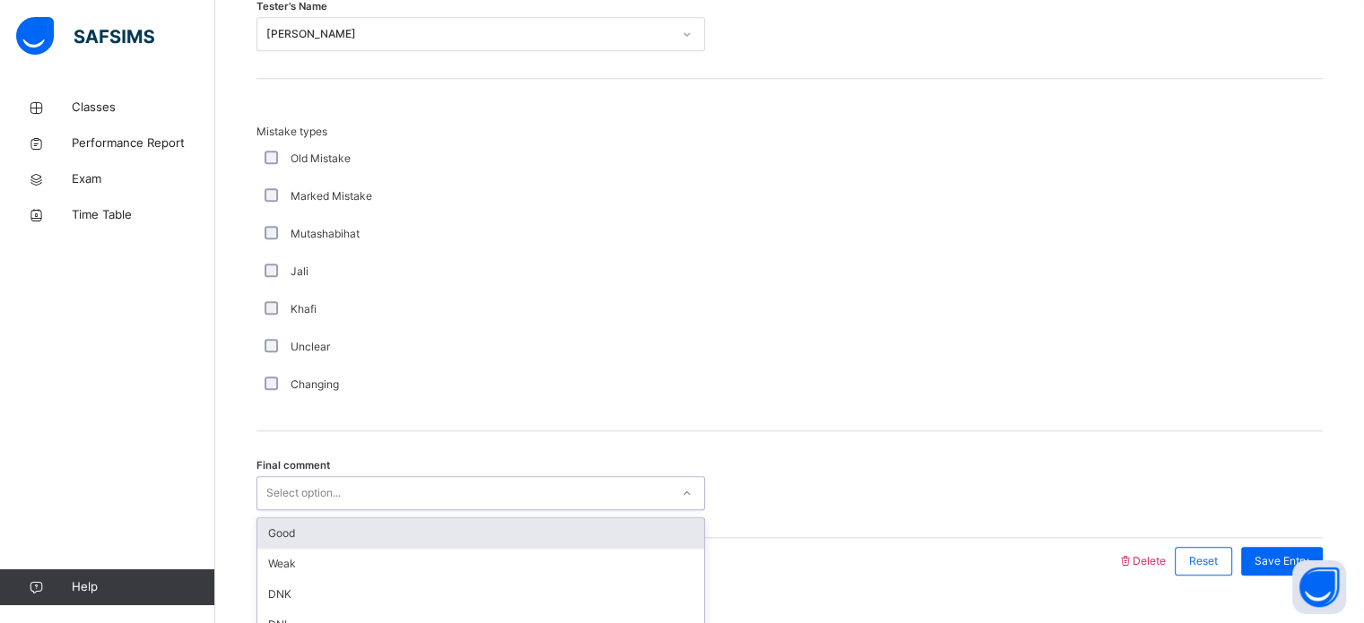
scroll to position [1972, 0]
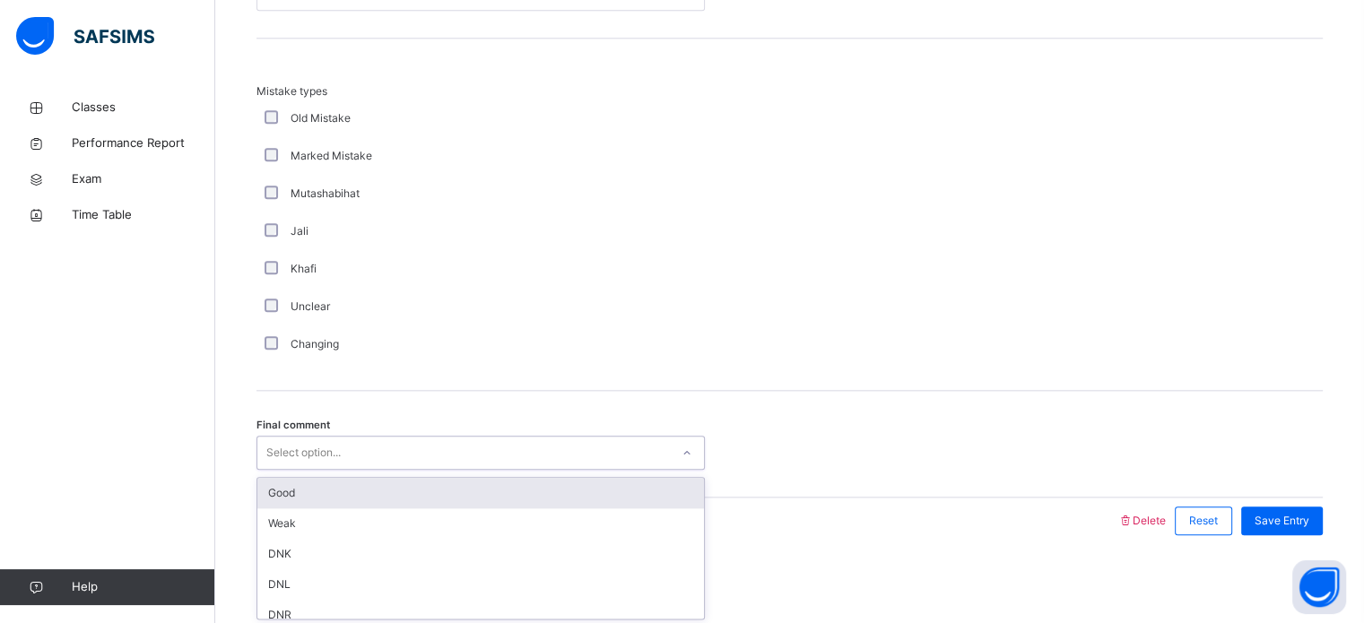
click at [567, 480] on div "Good" at bounding box center [480, 493] width 447 height 30
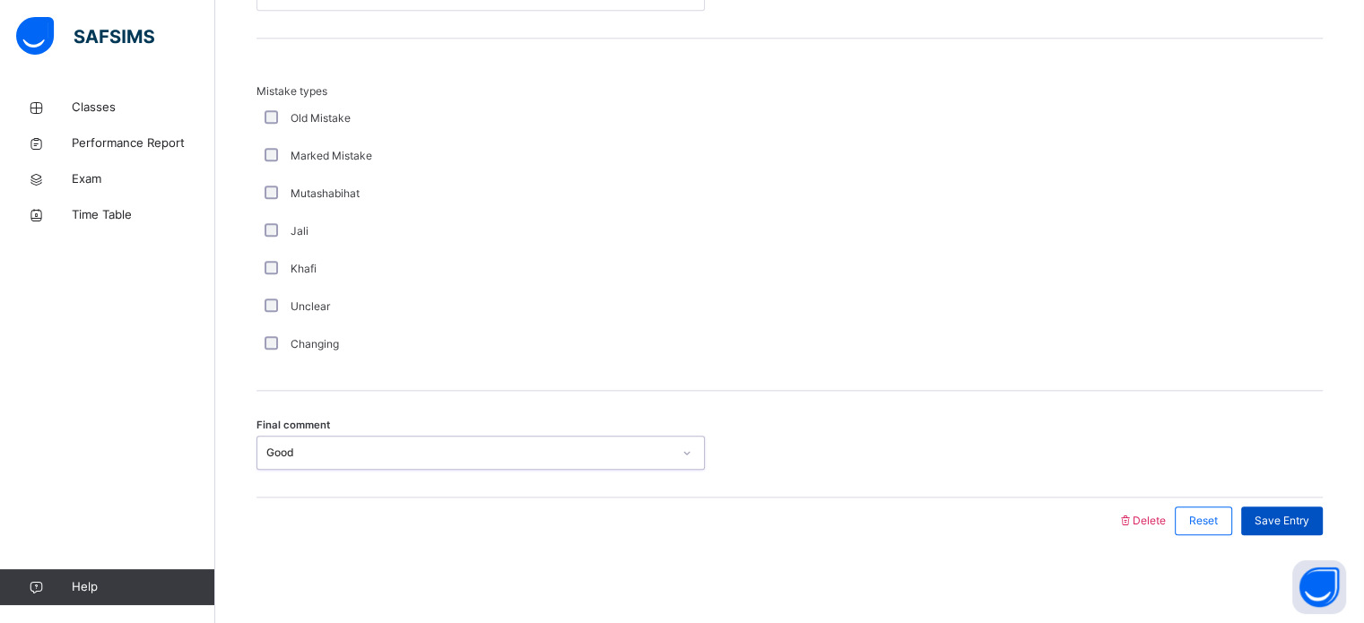
click at [1320, 507] on div "Save Entry" at bounding box center [1282, 521] width 82 height 29
click at [1309, 513] on span "Save Entry" at bounding box center [1281, 521] width 55 height 16
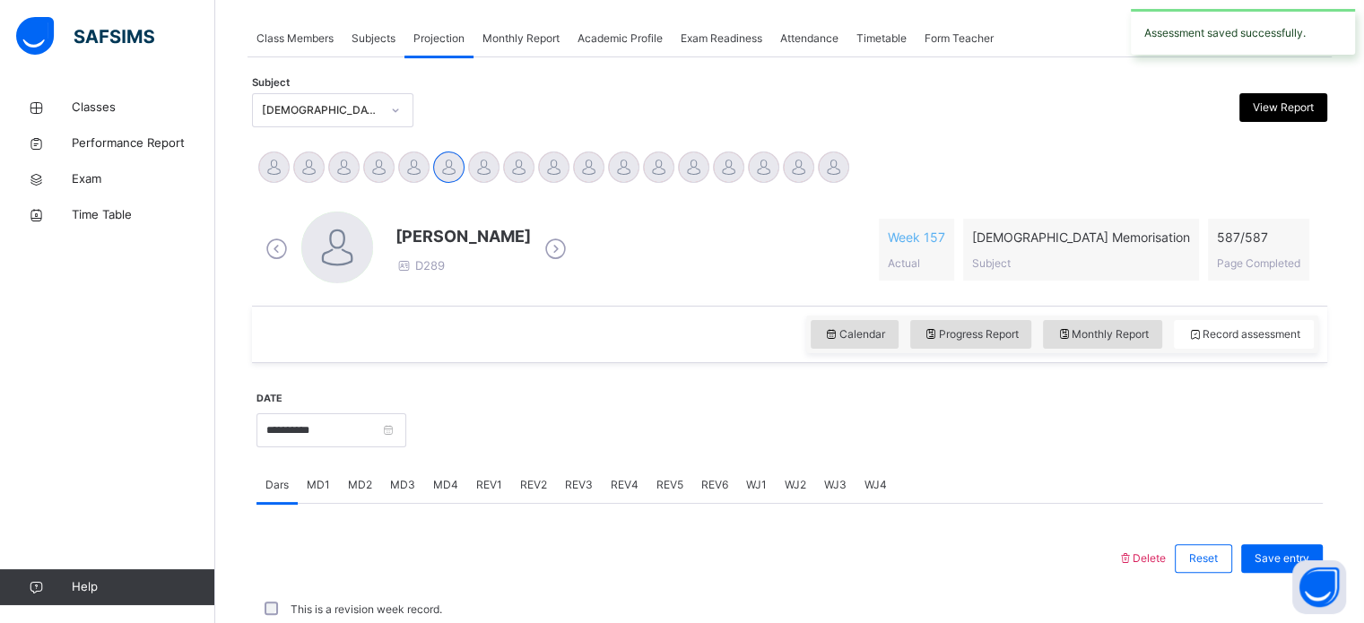
scroll to position [723, 0]
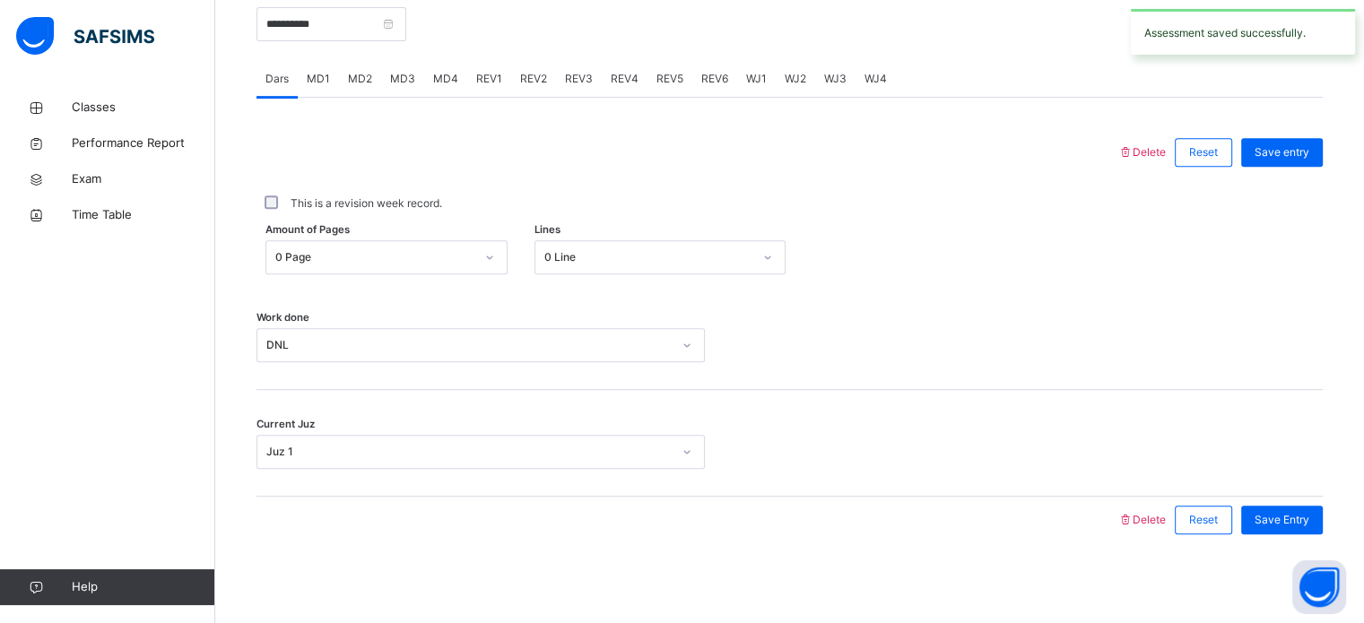
click at [667, 72] on span "REV5" at bounding box center [669, 79] width 27 height 16
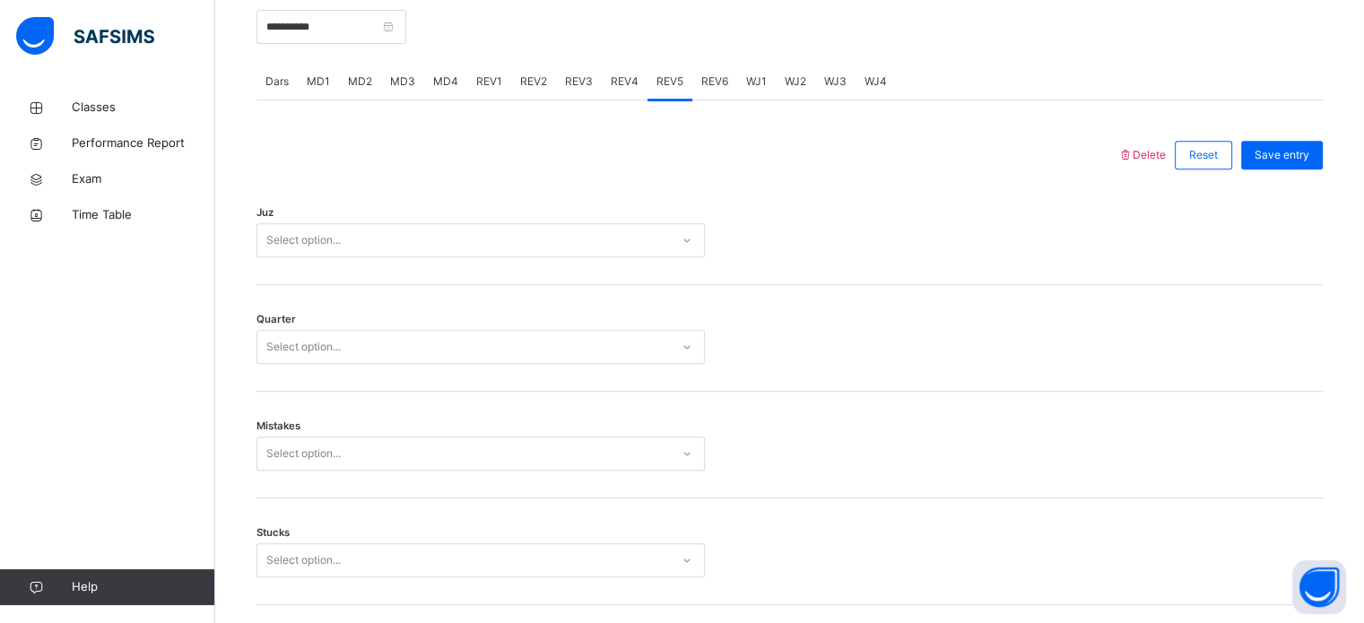
scroll to position [703, 0]
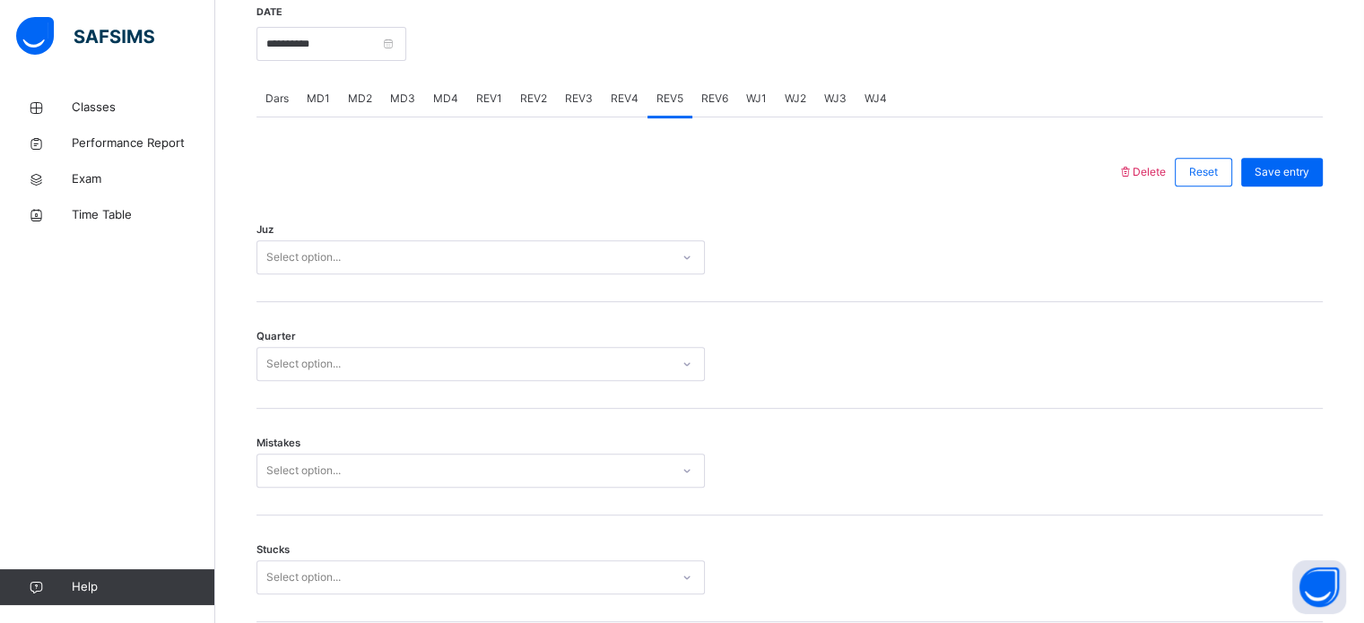
click at [626, 97] on span "REV4" at bounding box center [625, 99] width 28 height 16
click at [669, 109] on div "REV5" at bounding box center [669, 99] width 45 height 36
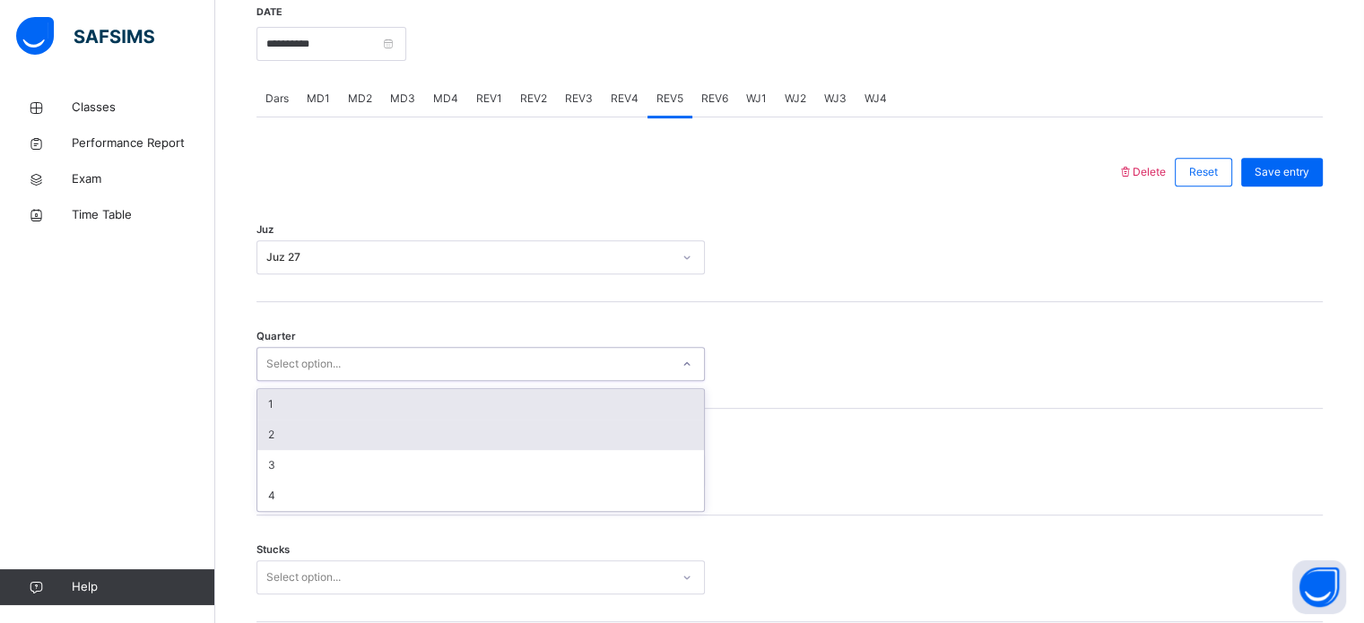
click at [408, 433] on div "2" at bounding box center [480, 435] width 447 height 30
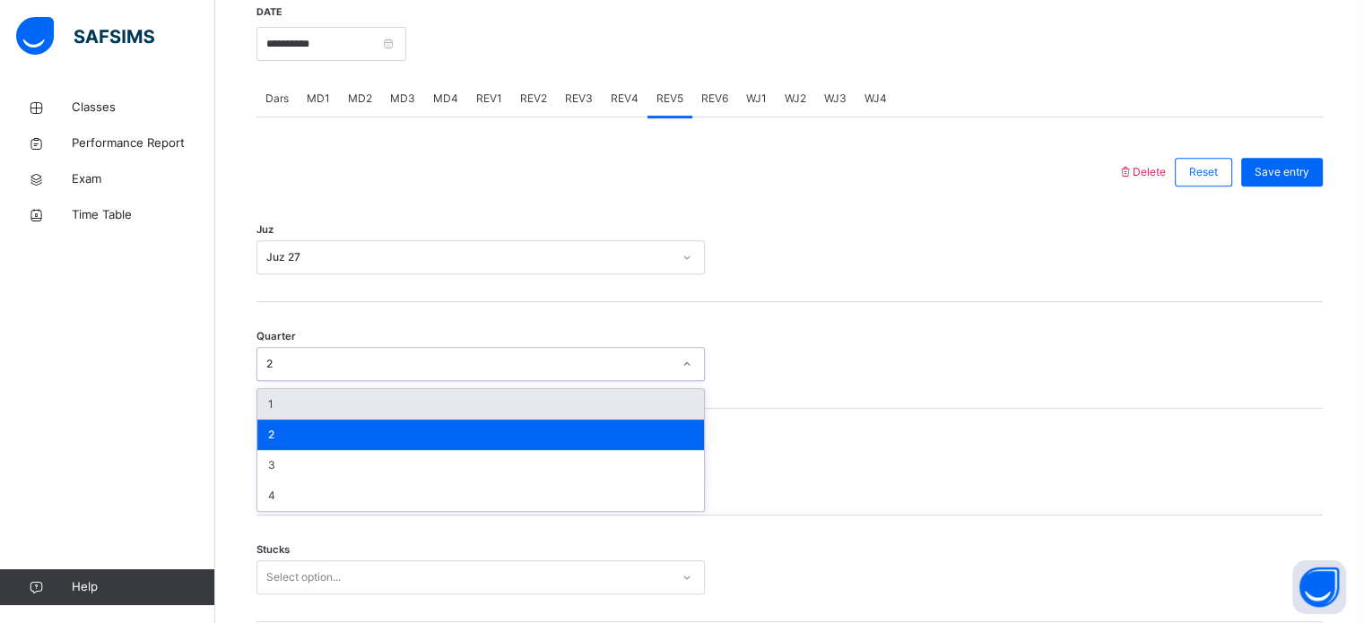
click at [390, 402] on div "1" at bounding box center [480, 404] width 447 height 30
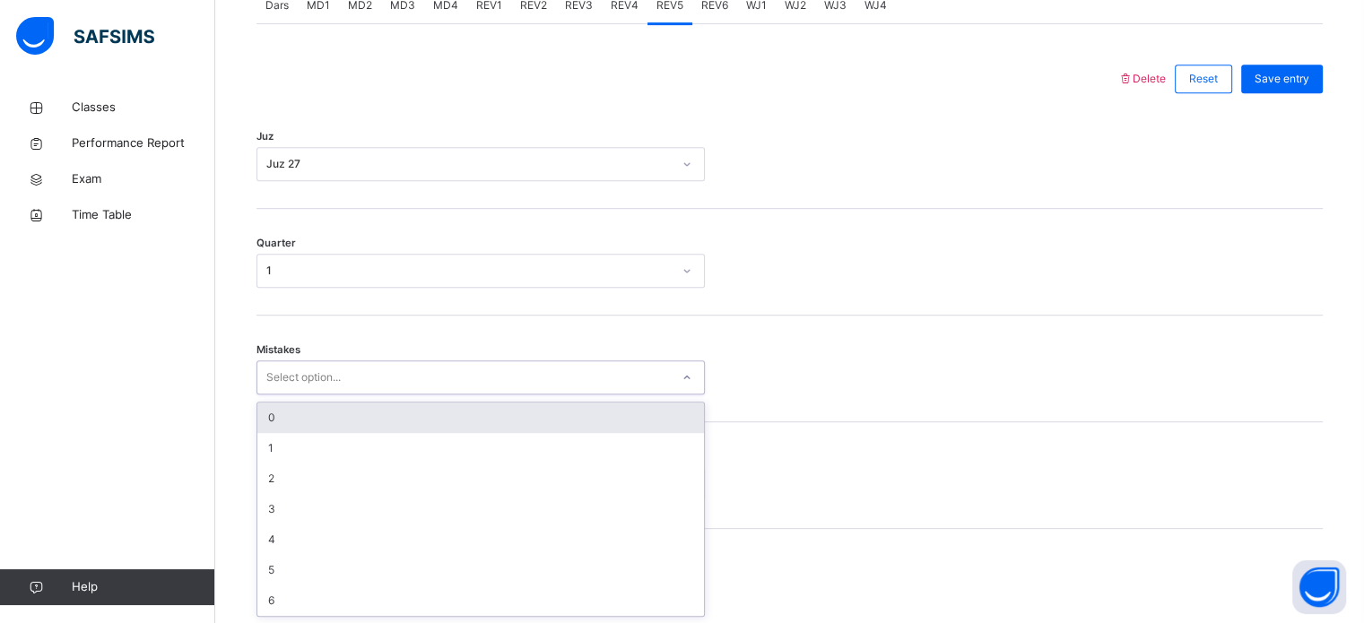
click at [389, 403] on div "0" at bounding box center [480, 418] width 447 height 30
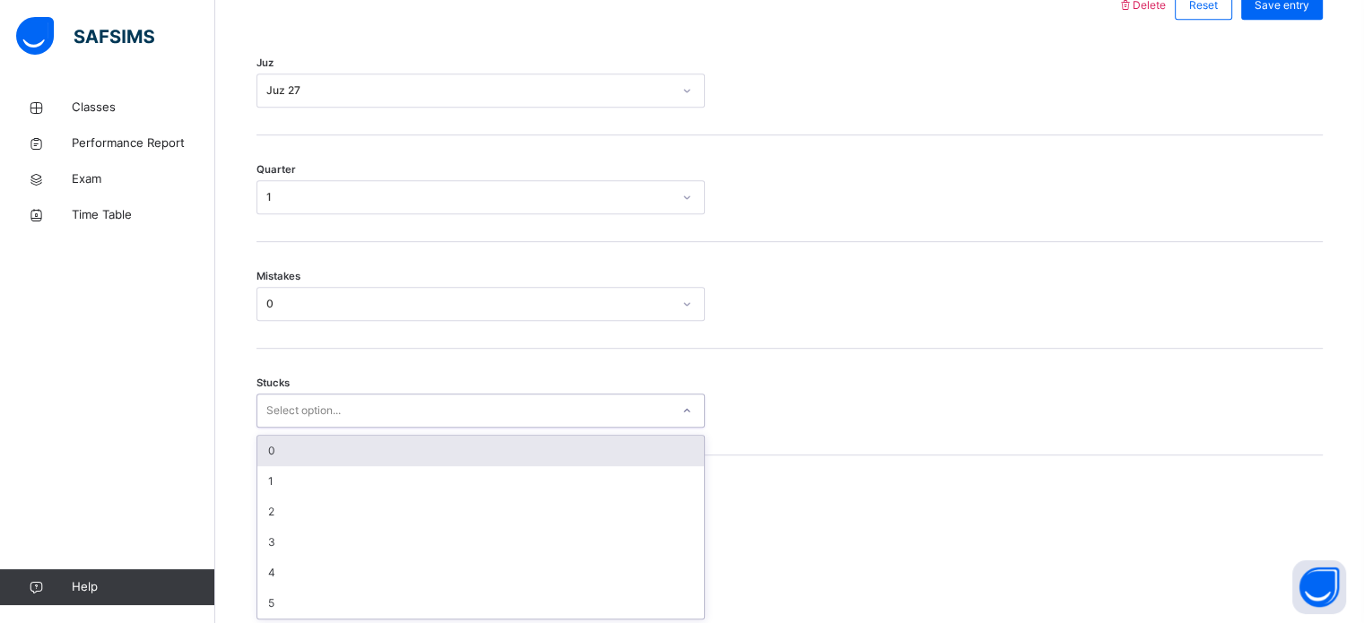
scroll to position [872, 0]
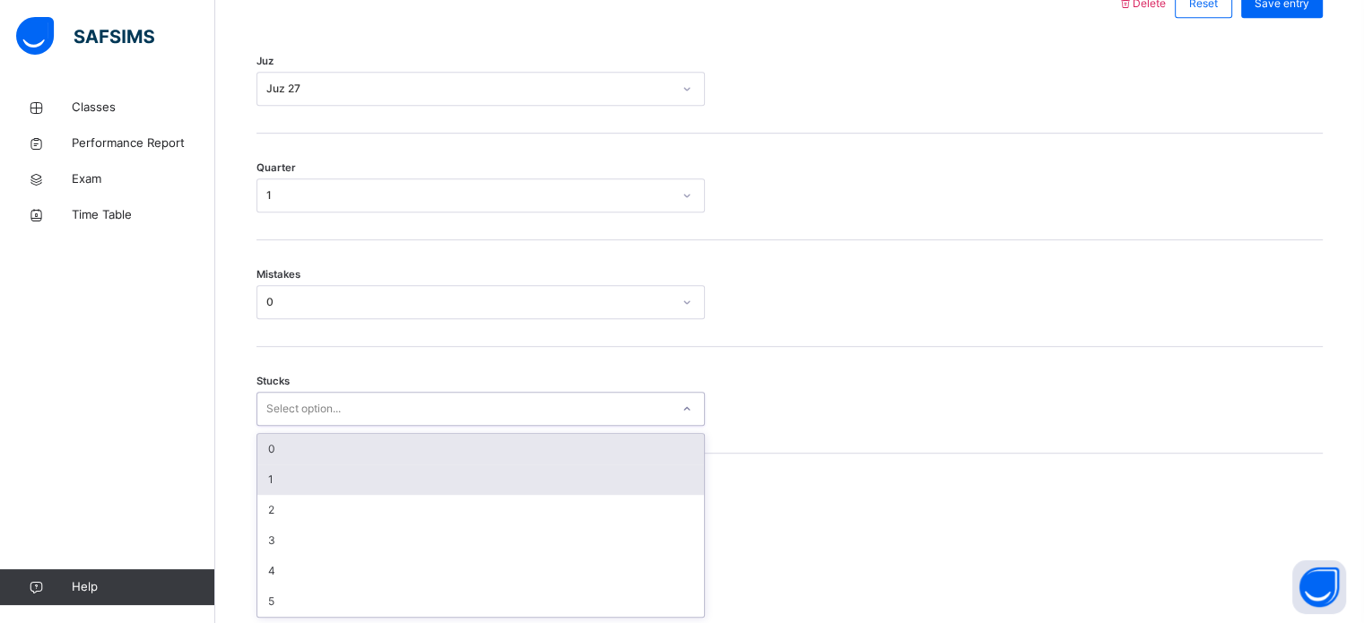
click at [356, 481] on div "1" at bounding box center [480, 479] width 447 height 30
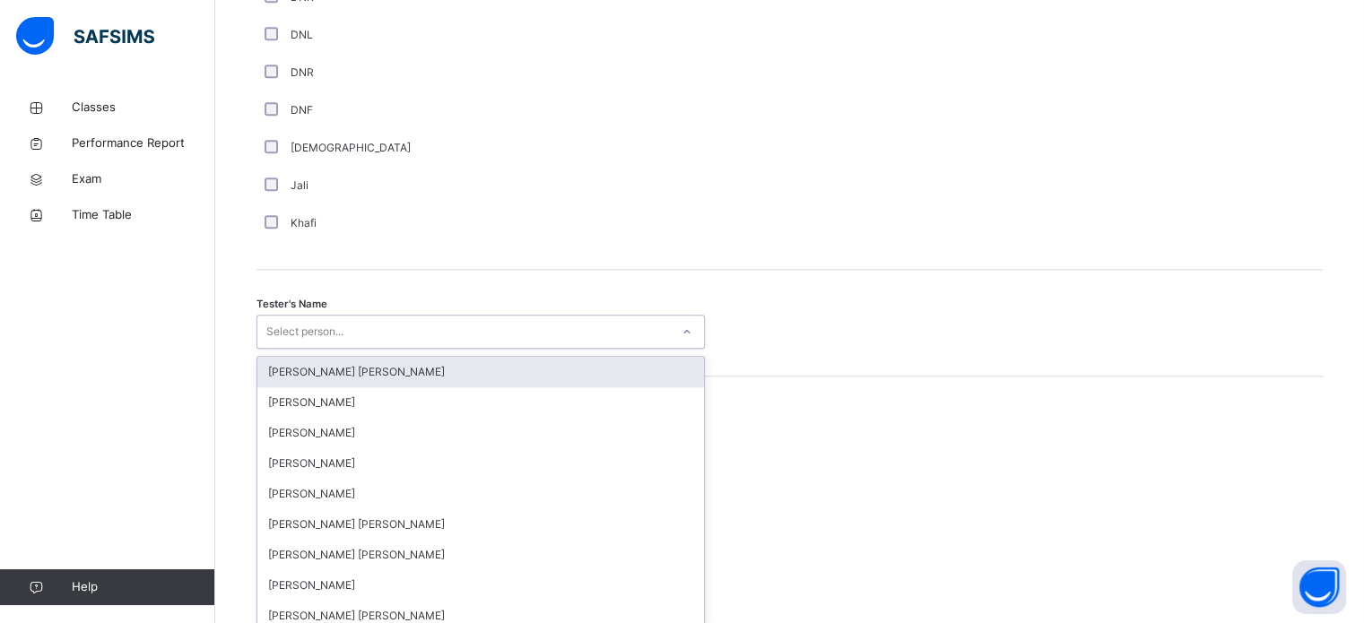
scroll to position [1643, 0]
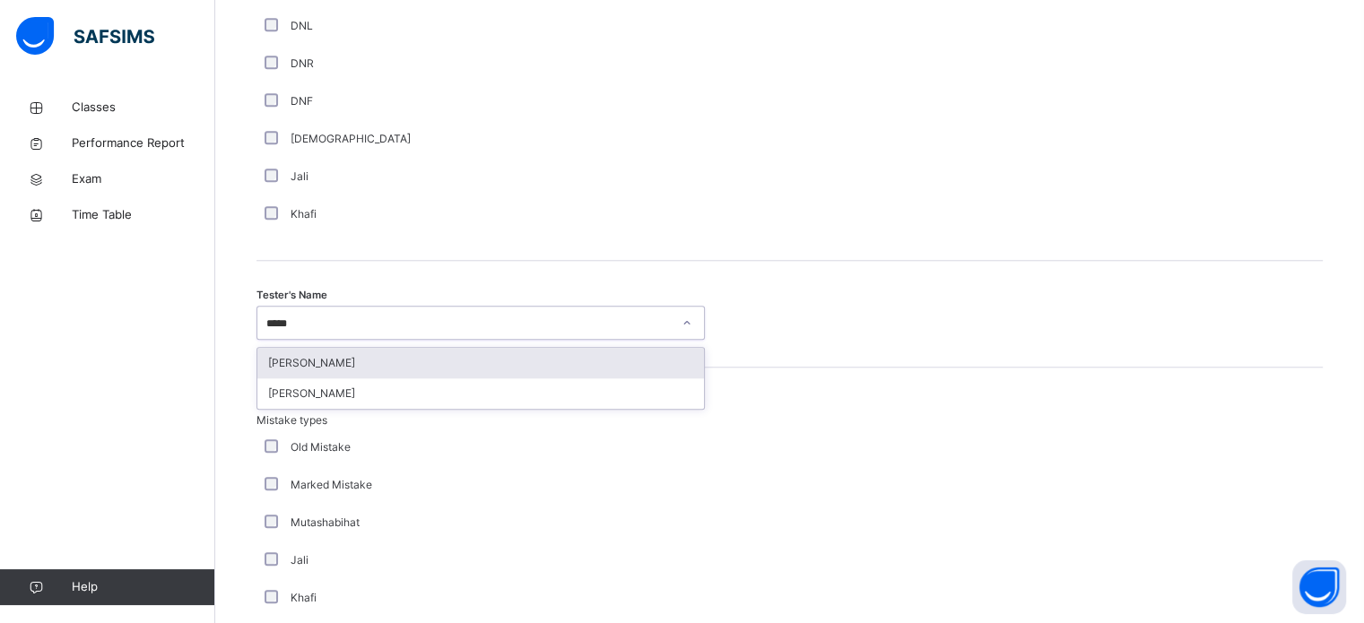
type input "******"
click at [509, 362] on div "[PERSON_NAME]" at bounding box center [480, 363] width 447 height 30
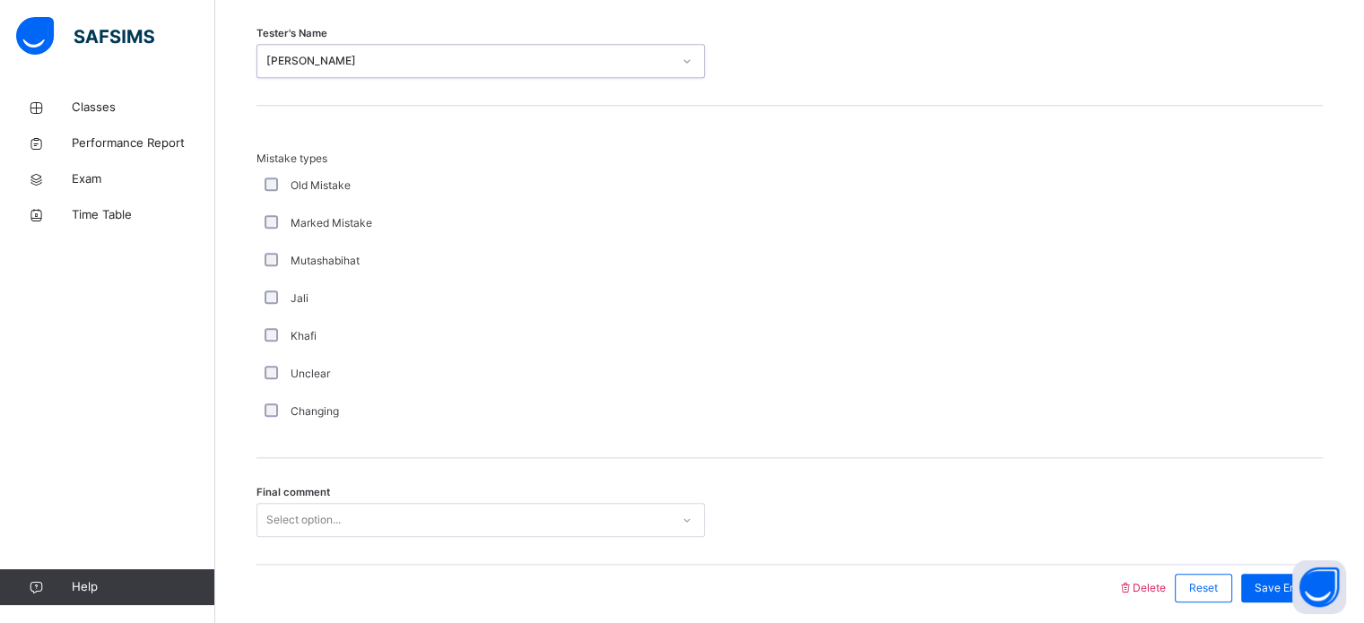
scroll to position [1972, 0]
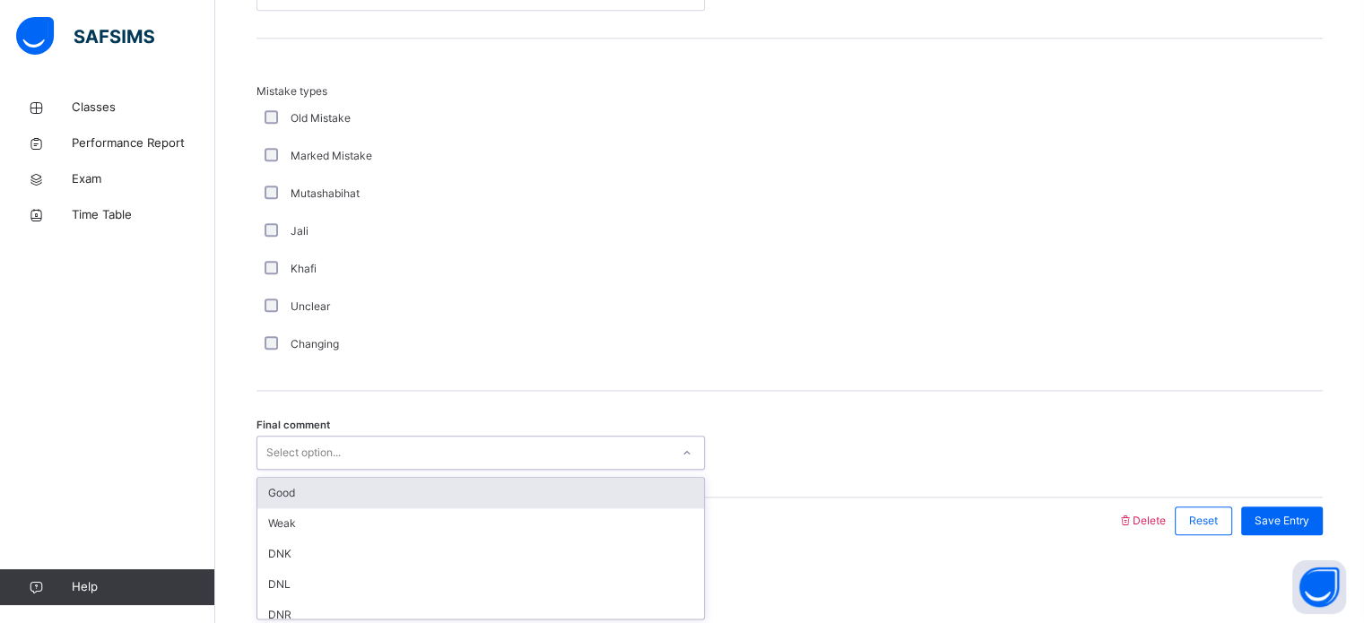
click at [412, 490] on div "Good" at bounding box center [480, 493] width 447 height 30
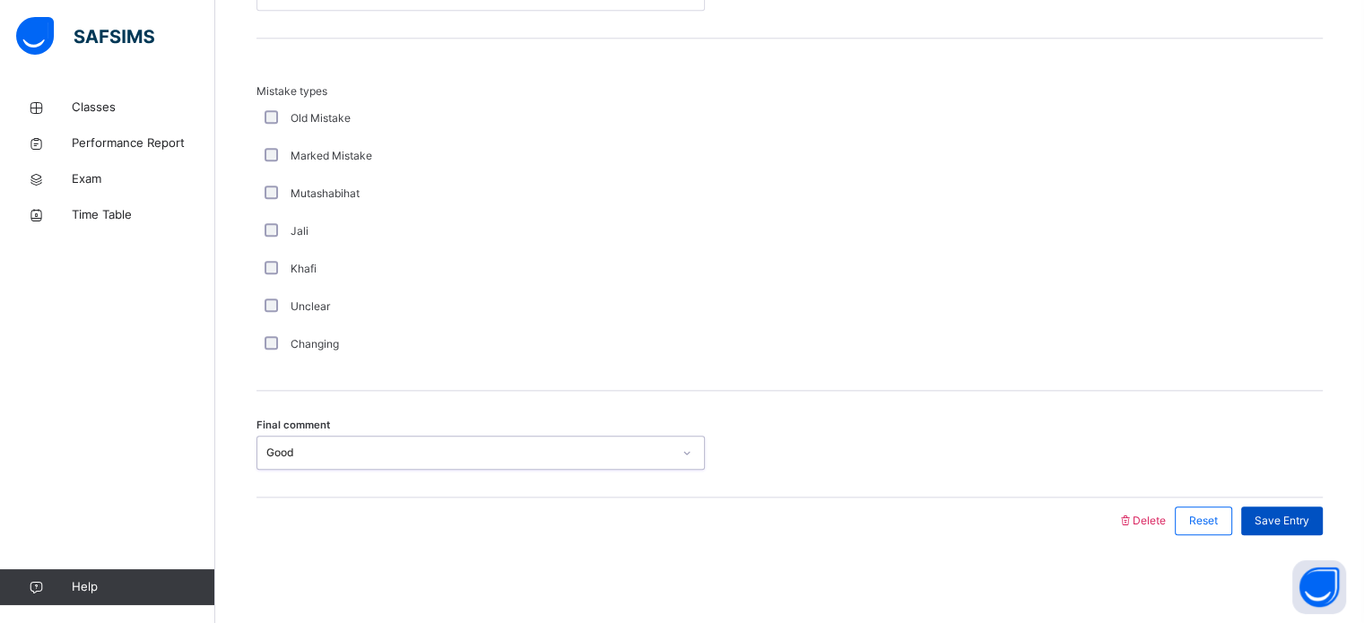
click at [1286, 526] on span "Save Entry" at bounding box center [1281, 521] width 55 height 16
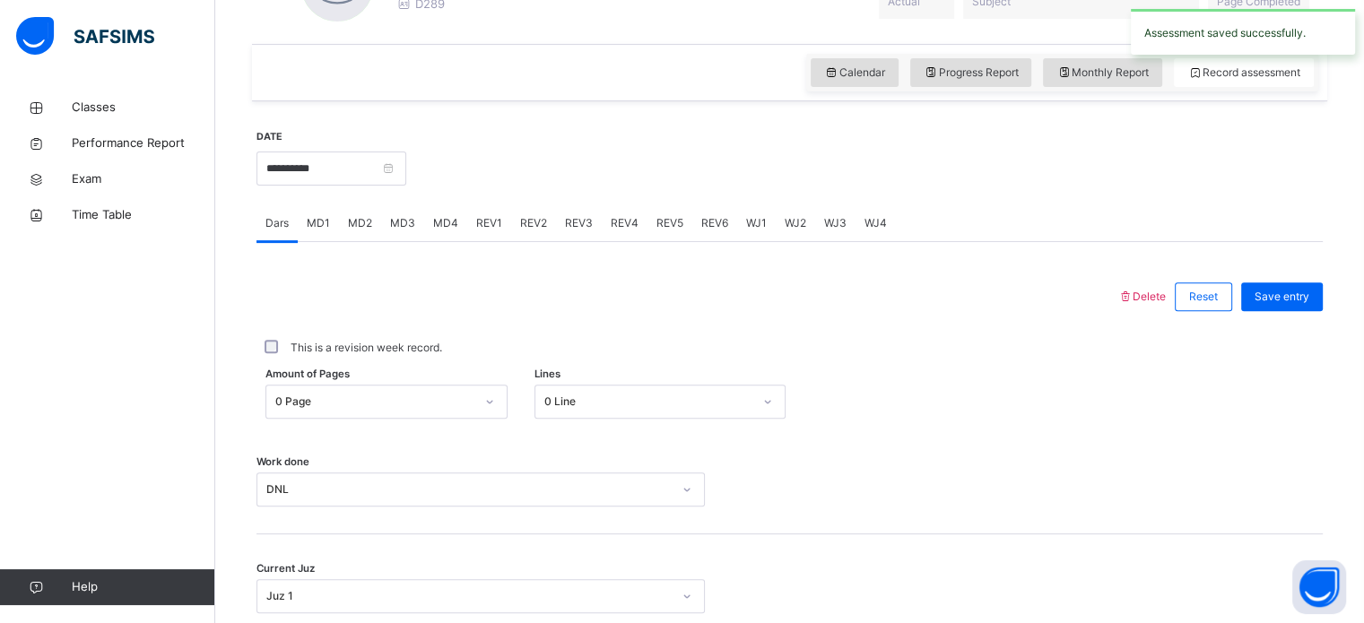
scroll to position [558, 0]
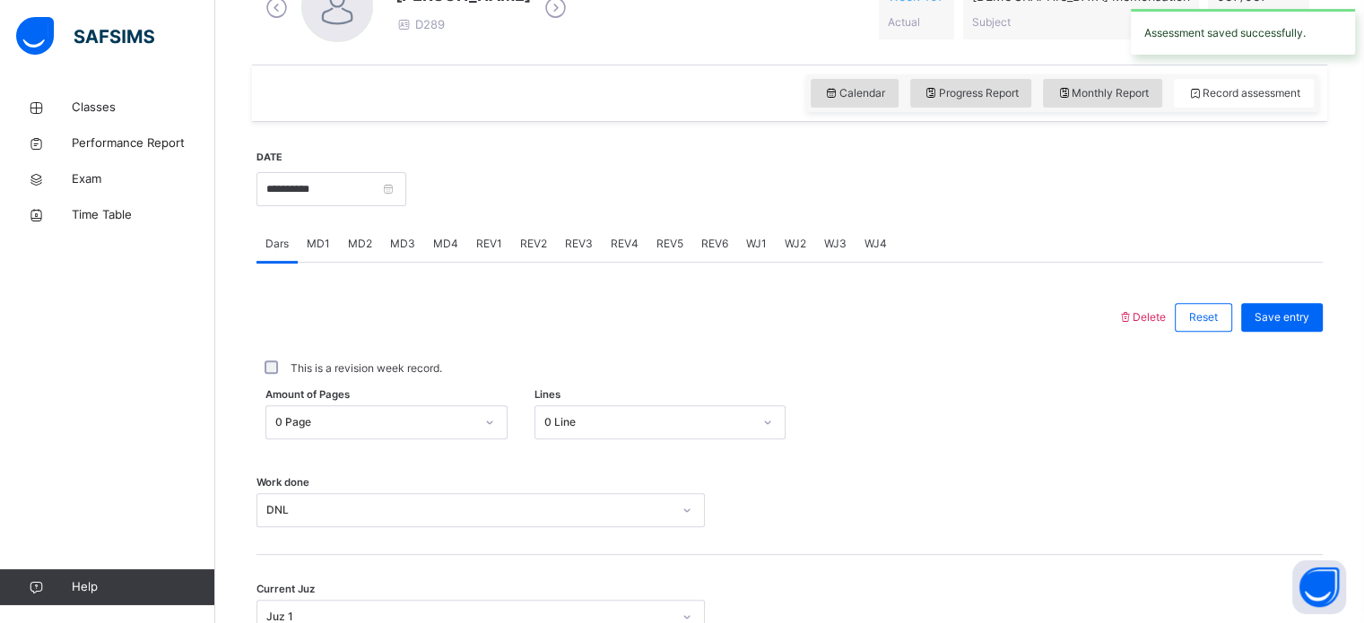
click at [657, 240] on span "REV5" at bounding box center [669, 244] width 27 height 16
click at [615, 252] on div "REV4" at bounding box center [625, 244] width 46 height 36
click at [575, 251] on div "REV3" at bounding box center [579, 244] width 46 height 36
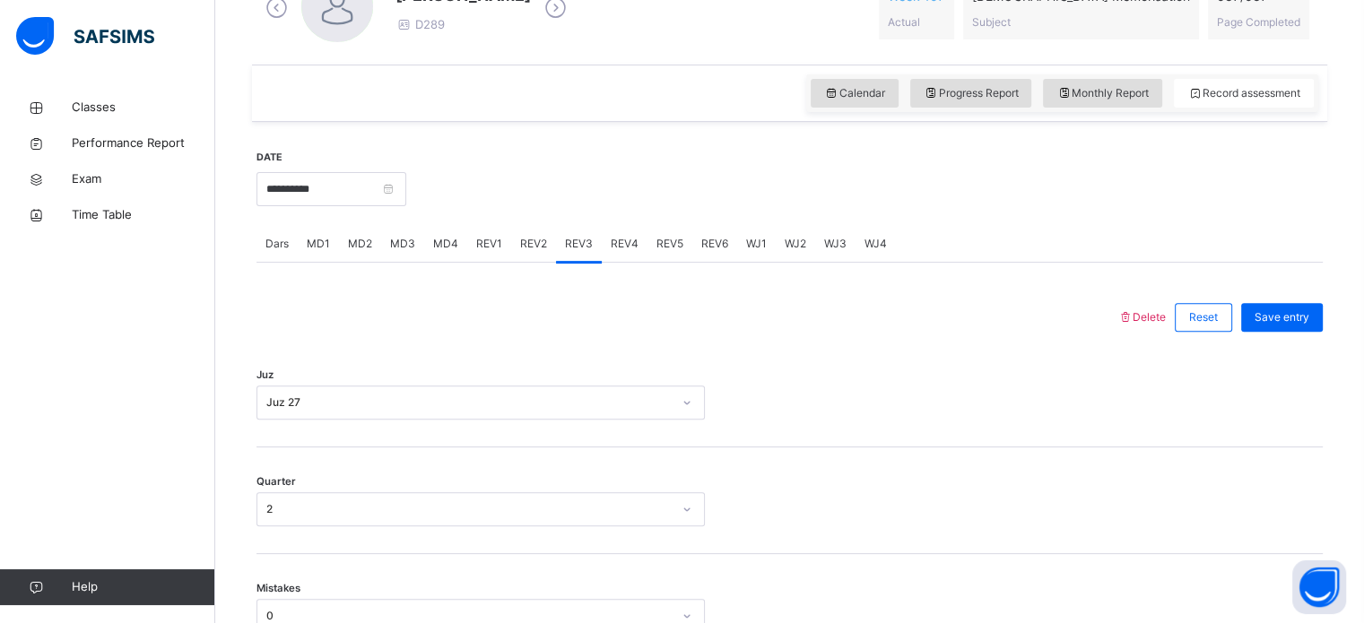
click at [531, 240] on span "REV2" at bounding box center [533, 244] width 27 height 16
click at [490, 246] on span "REV1" at bounding box center [489, 244] width 26 height 16
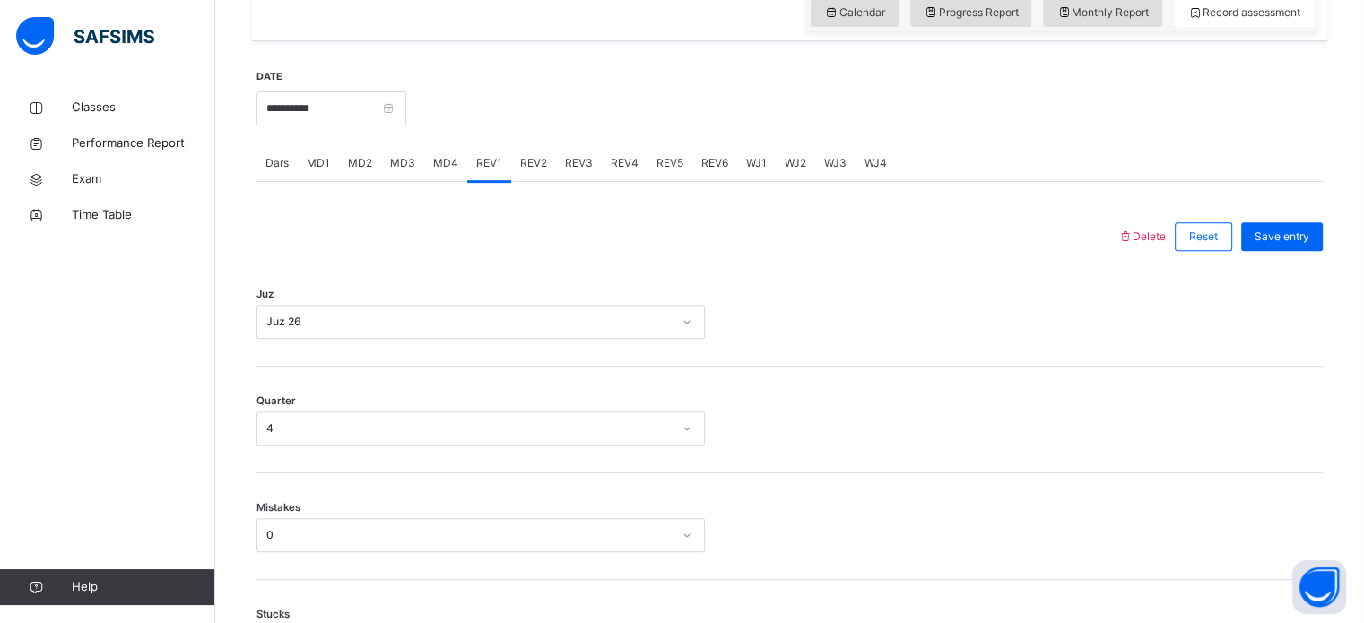
click at [525, 180] on div "REV2" at bounding box center [533, 163] width 45 height 36
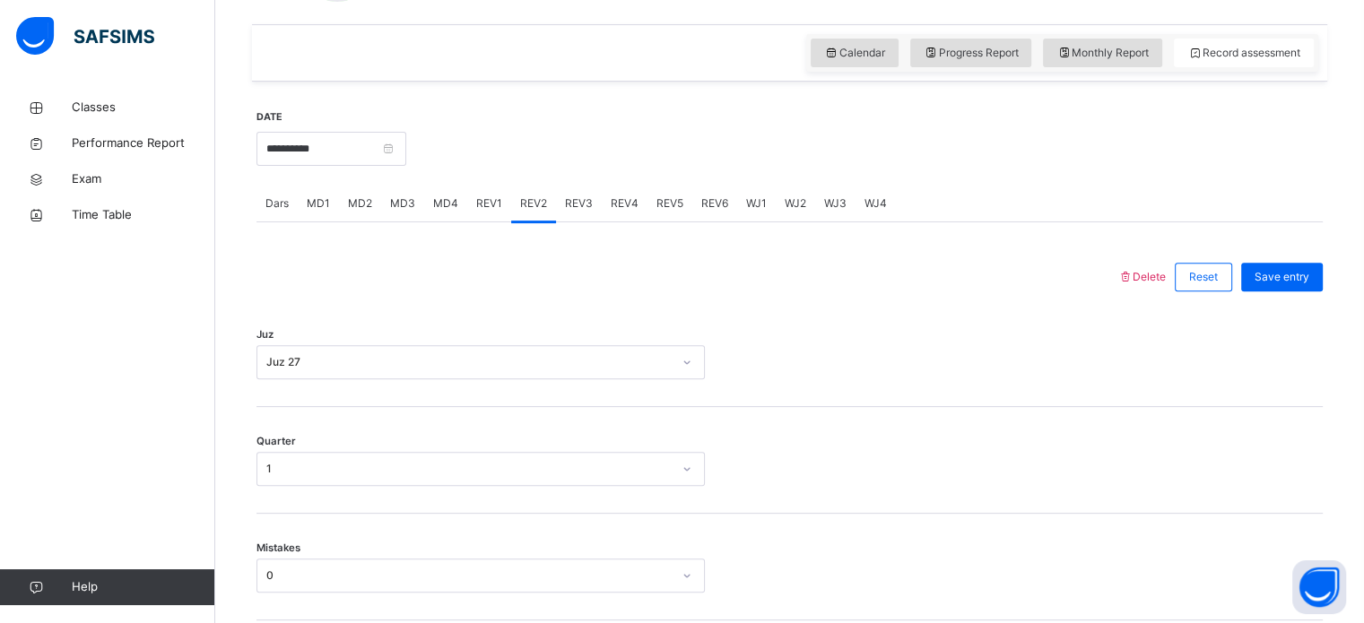
scroll to position [595, 0]
click at [278, 216] on div "Dars" at bounding box center [276, 206] width 41 height 36
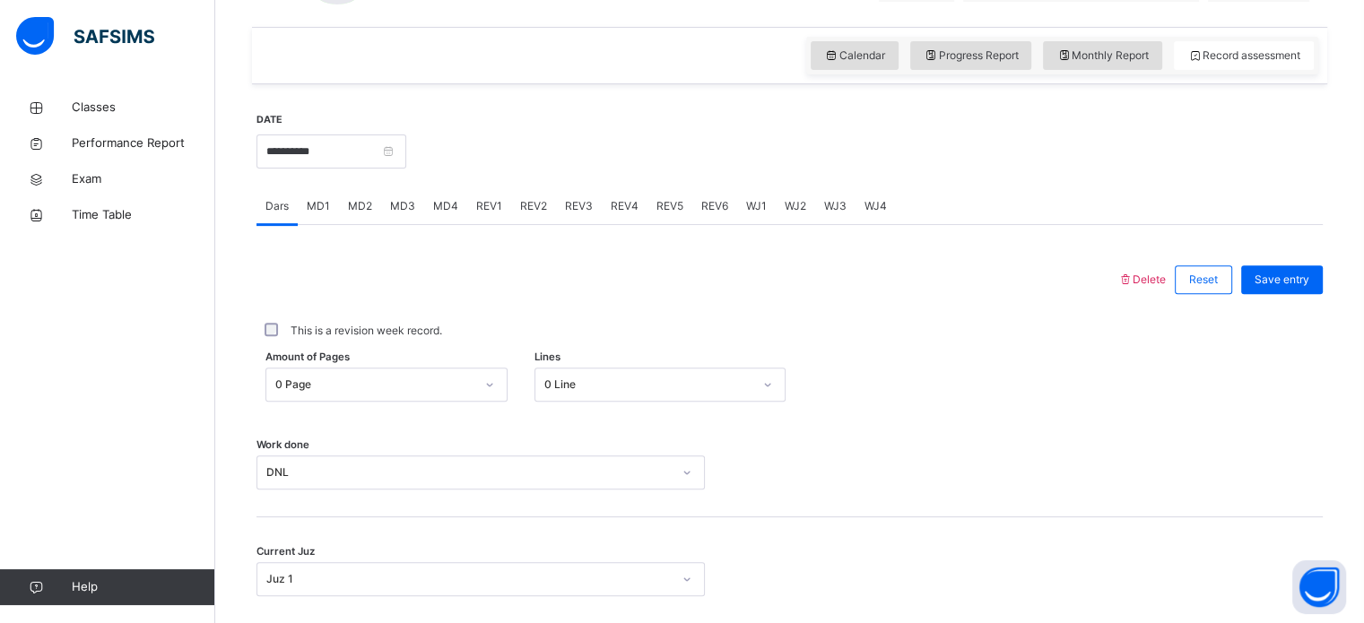
click at [346, 222] on div "MD2" at bounding box center [360, 206] width 42 height 36
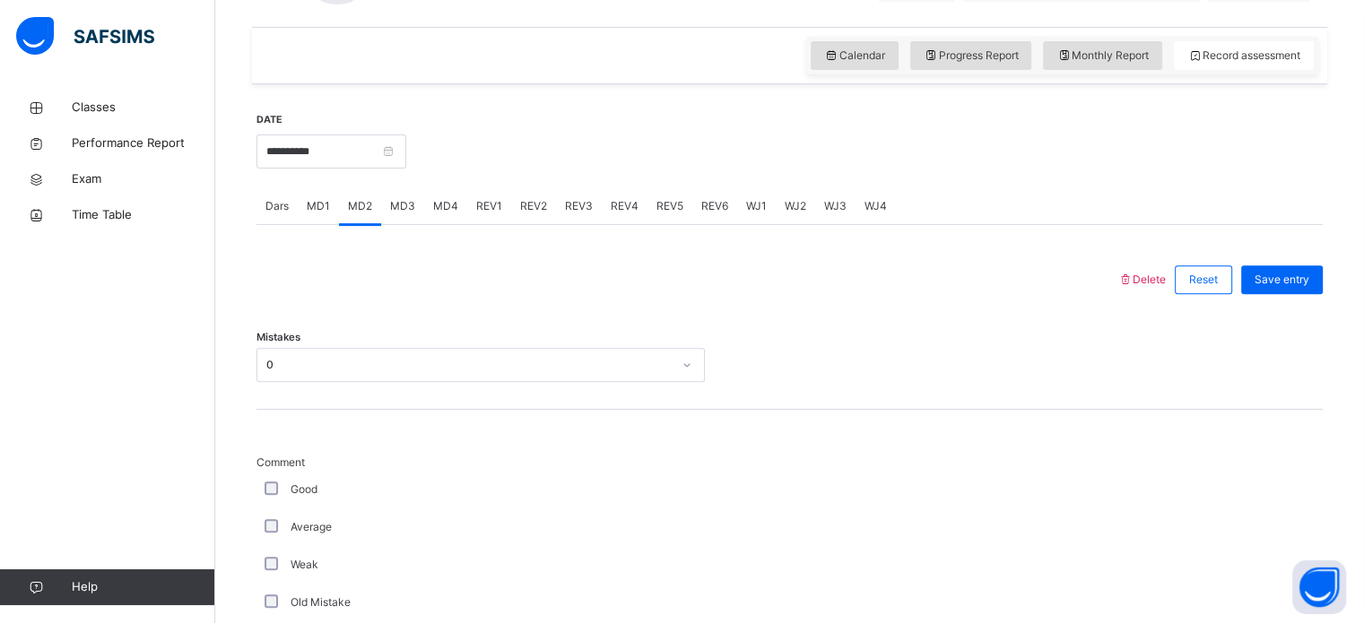
click at [402, 219] on div "MD3" at bounding box center [402, 206] width 43 height 36
click at [439, 219] on div "MD4" at bounding box center [445, 206] width 43 height 36
click at [455, 212] on div "MD4" at bounding box center [445, 206] width 43 height 36
click at [364, 212] on span "MD2" at bounding box center [360, 206] width 24 height 16
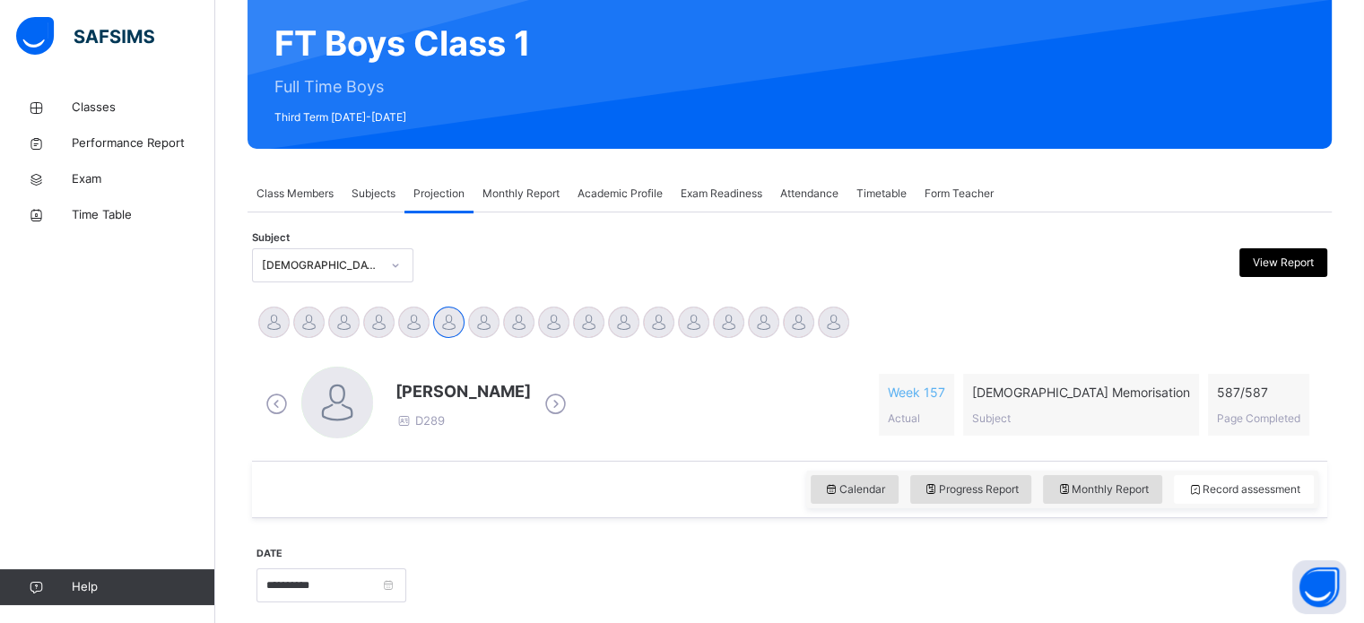
scroll to position [158, 0]
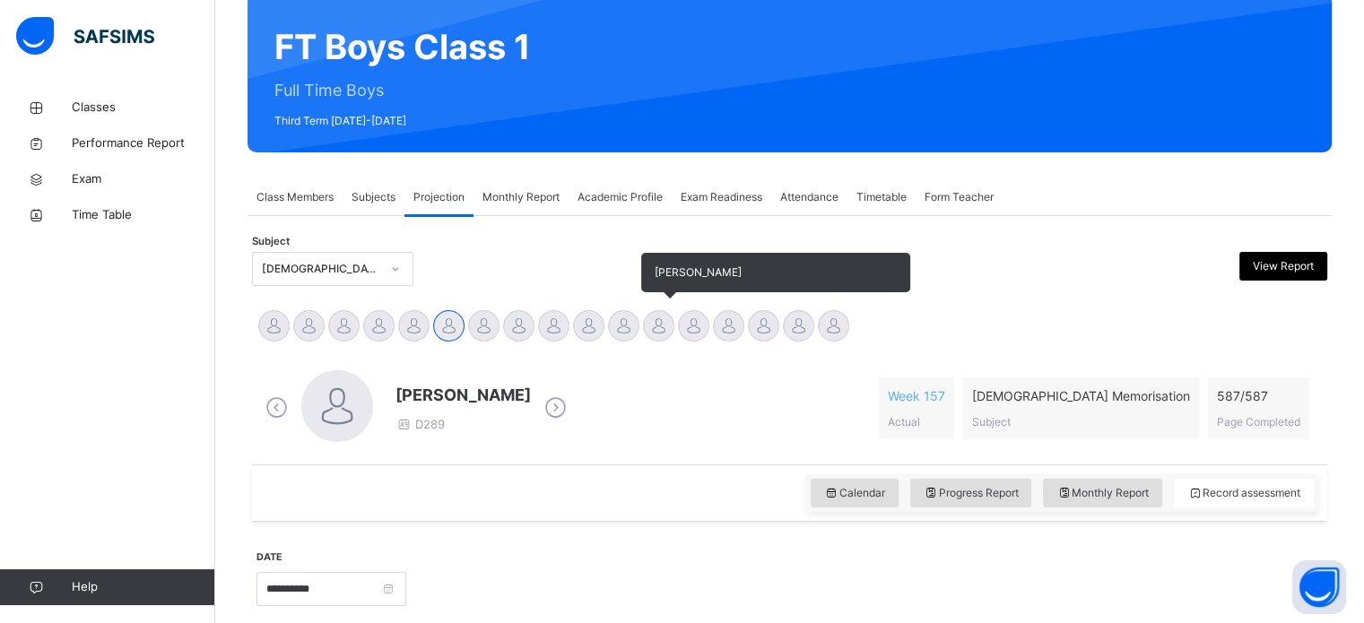
click at [644, 325] on div at bounding box center [658, 325] width 31 height 31
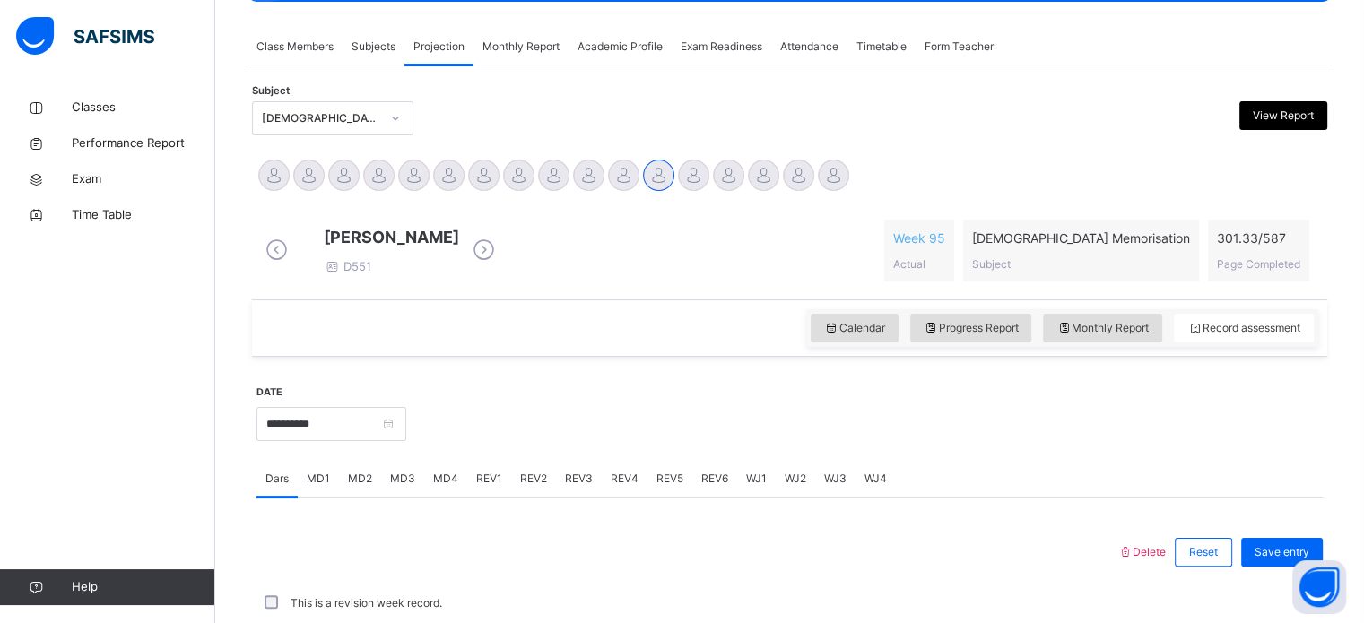
scroll to position [310, 0]
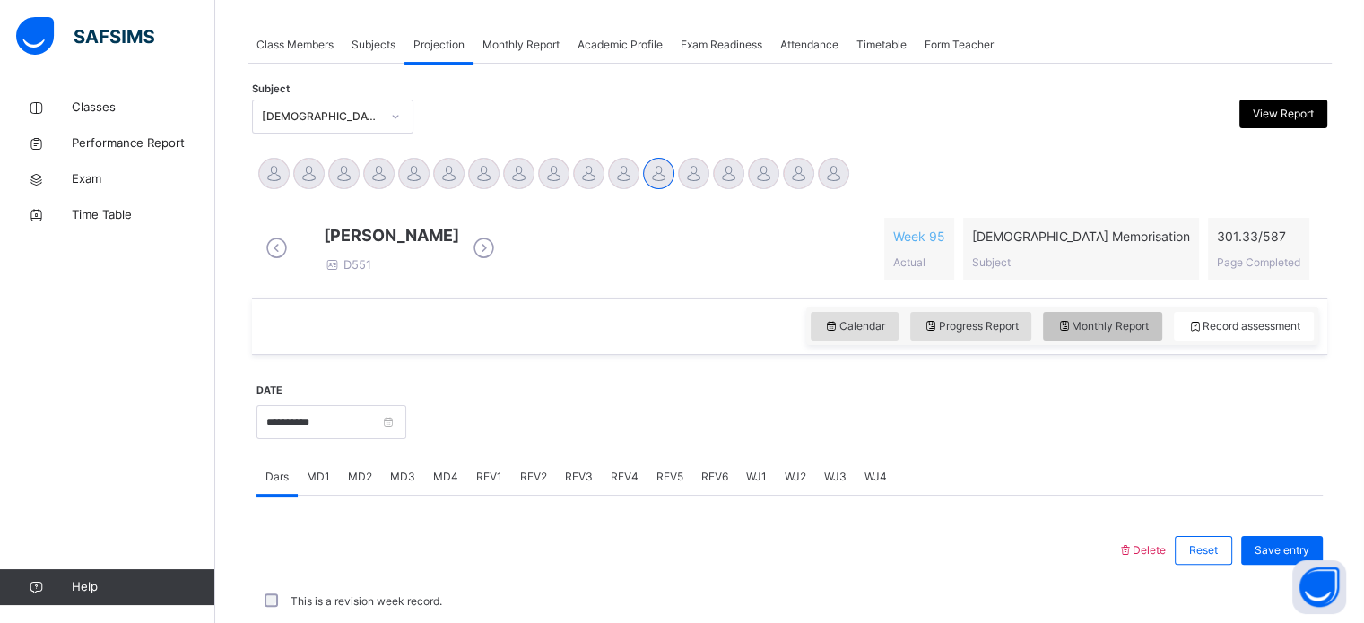
click at [1097, 334] on span "Monthly Report" at bounding box center [1102, 326] width 92 height 16
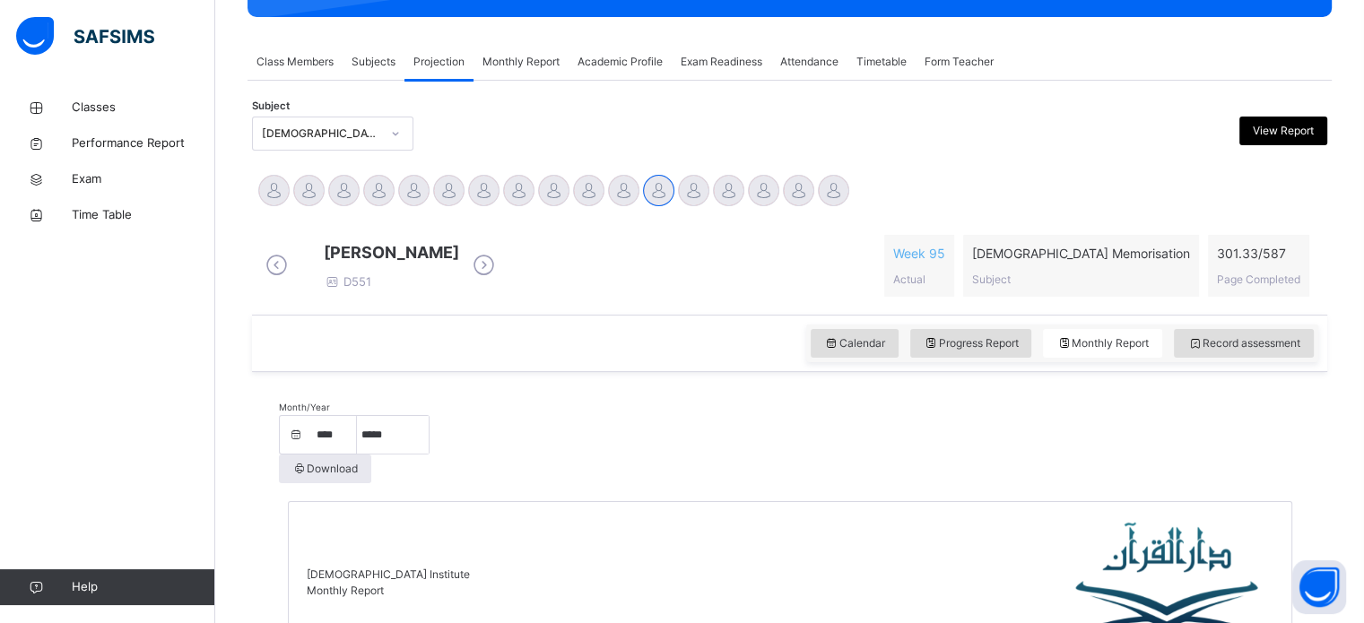
scroll to position [302, 0]
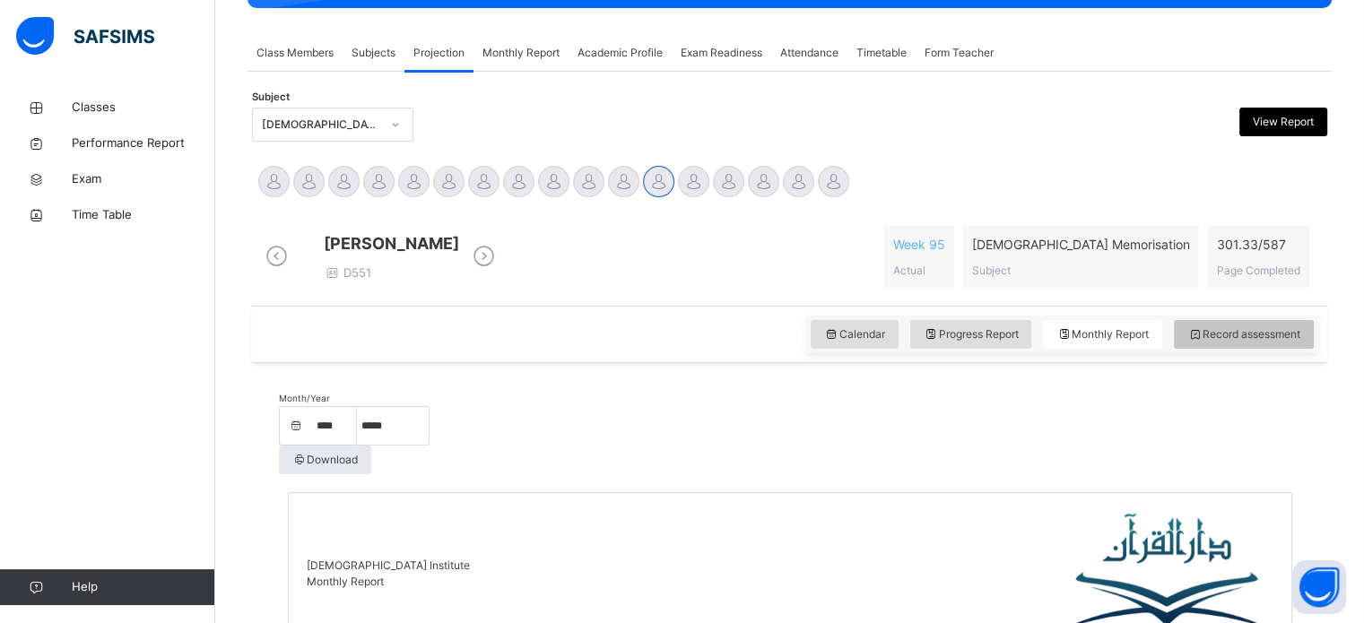
click at [1266, 340] on span "Record assessment" at bounding box center [1243, 334] width 113 height 16
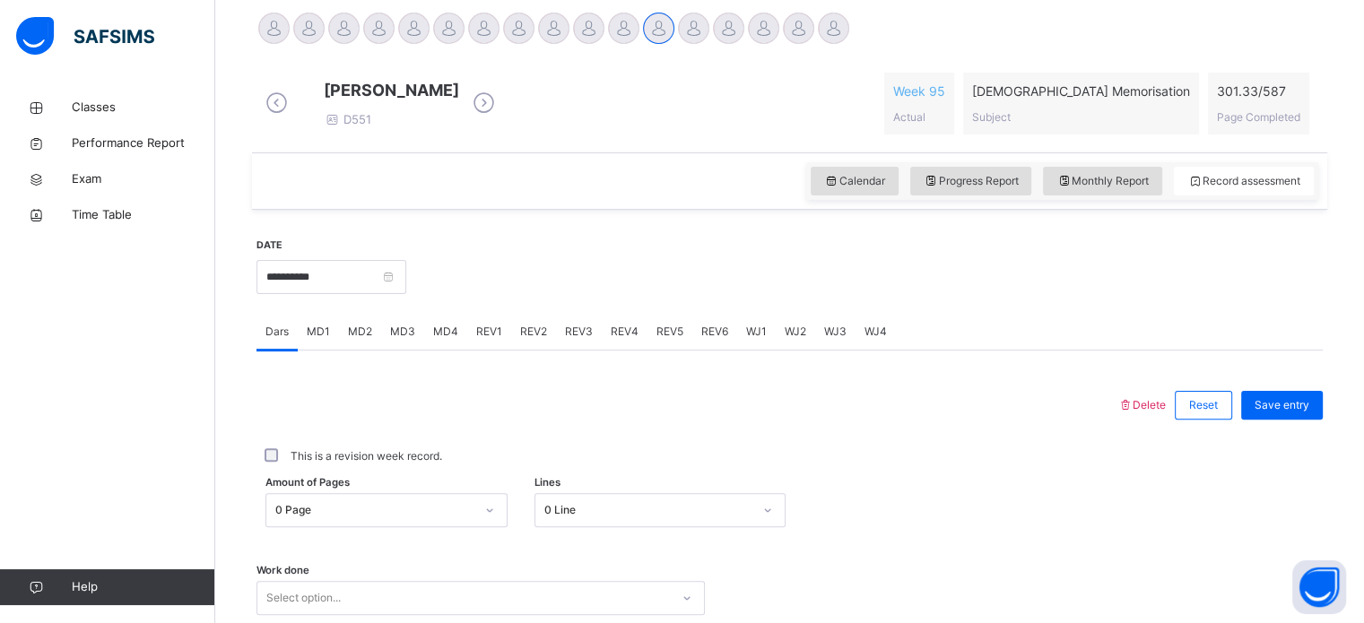
scroll to position [457, 0]
click at [365, 282] on input "**********" at bounding box center [331, 275] width 150 height 34
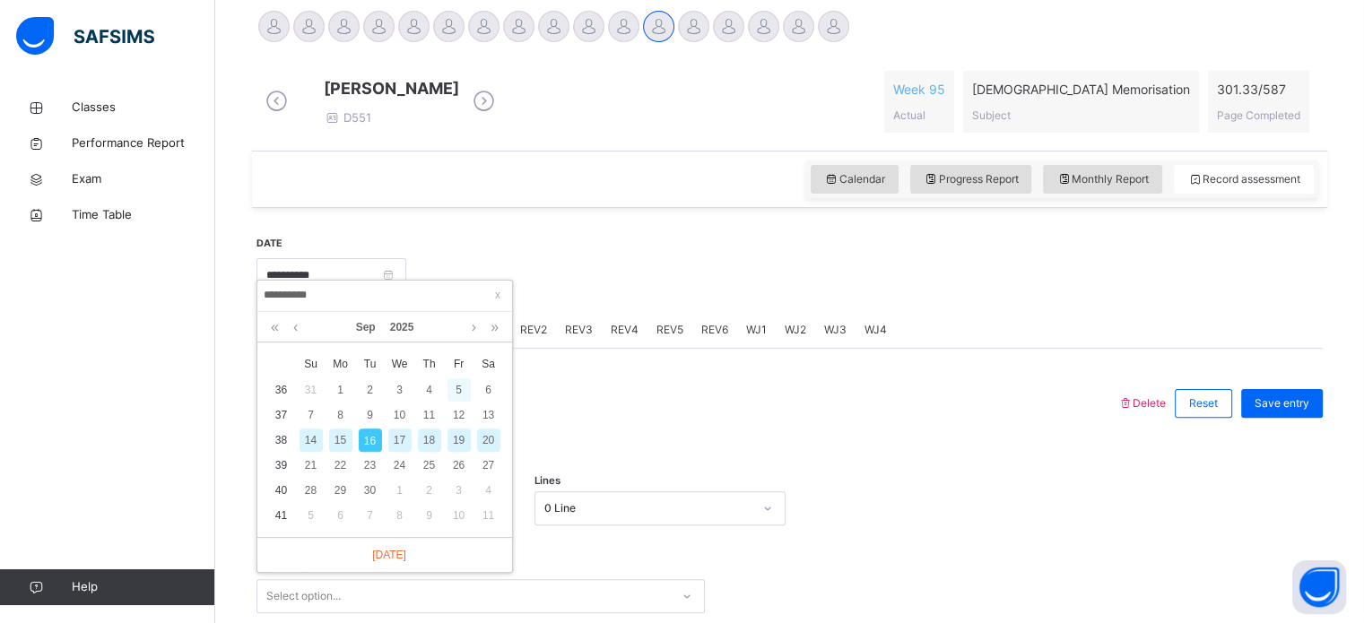
click at [461, 388] on div "5" at bounding box center [458, 389] width 23 height 23
type input "**********"
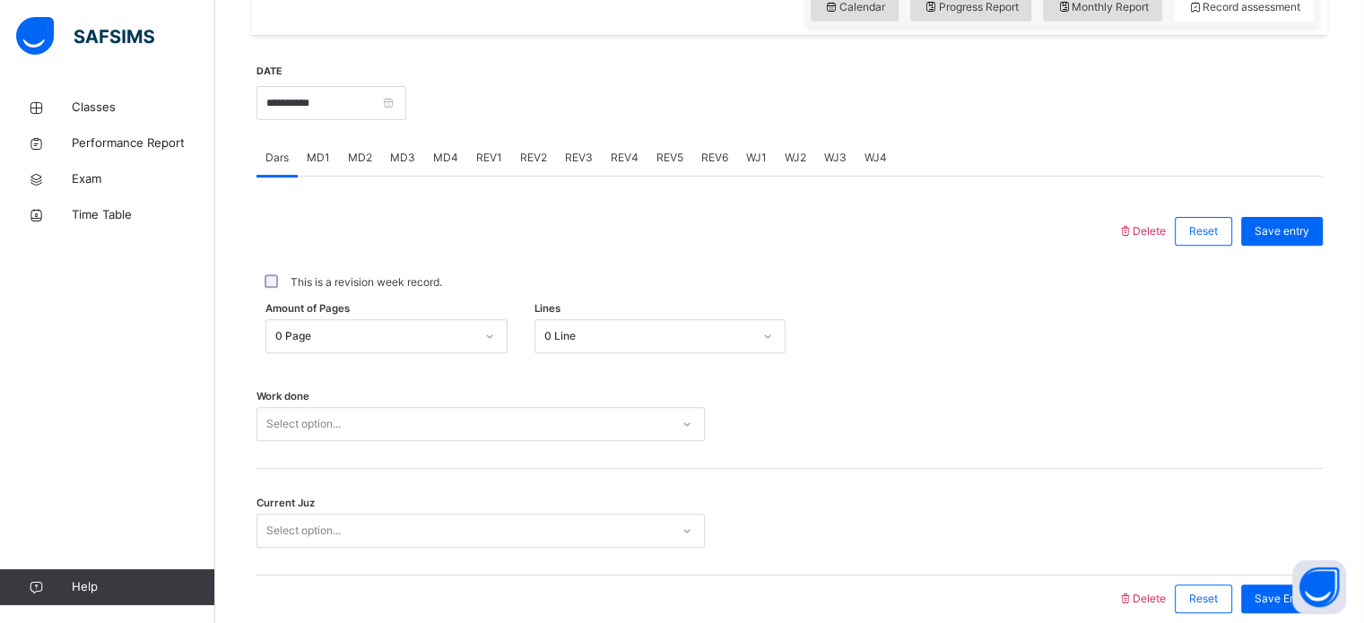
scroll to position [628, 0]
click at [367, 114] on input "**********" at bounding box center [331, 105] width 150 height 34
click at [598, 100] on div at bounding box center [864, 103] width 898 height 77
click at [351, 346] on div "0 Page" at bounding box center [374, 338] width 199 height 16
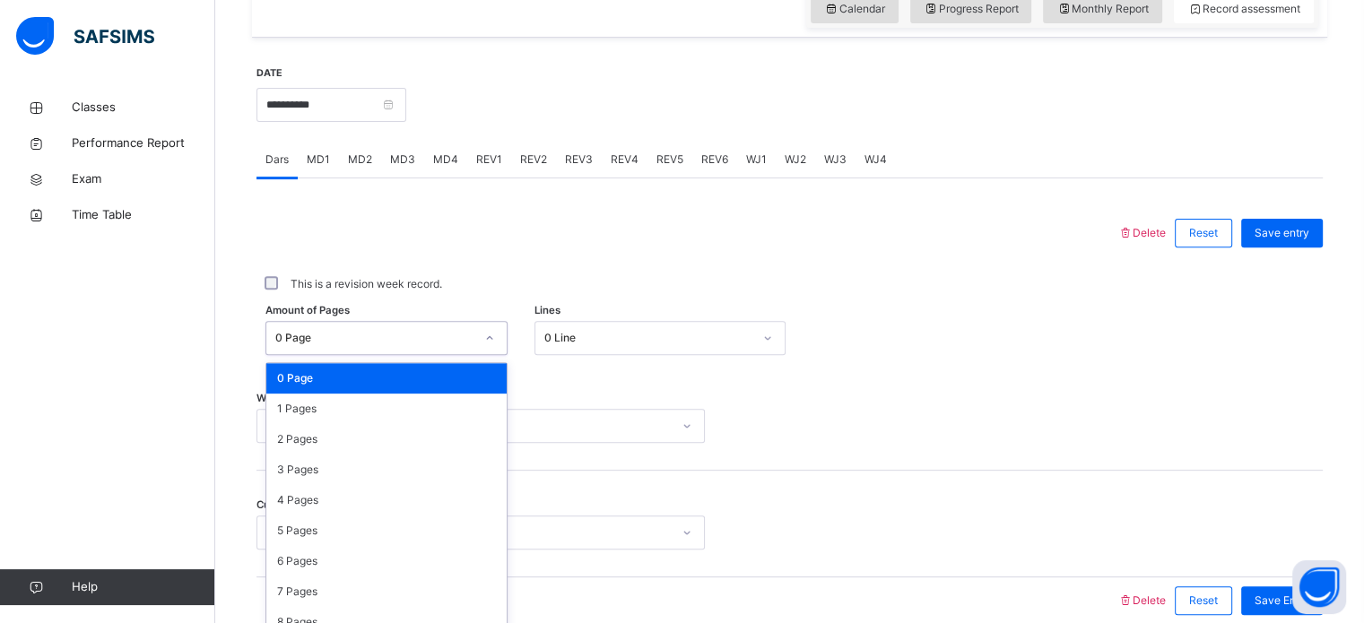
scroll to position [658, 0]
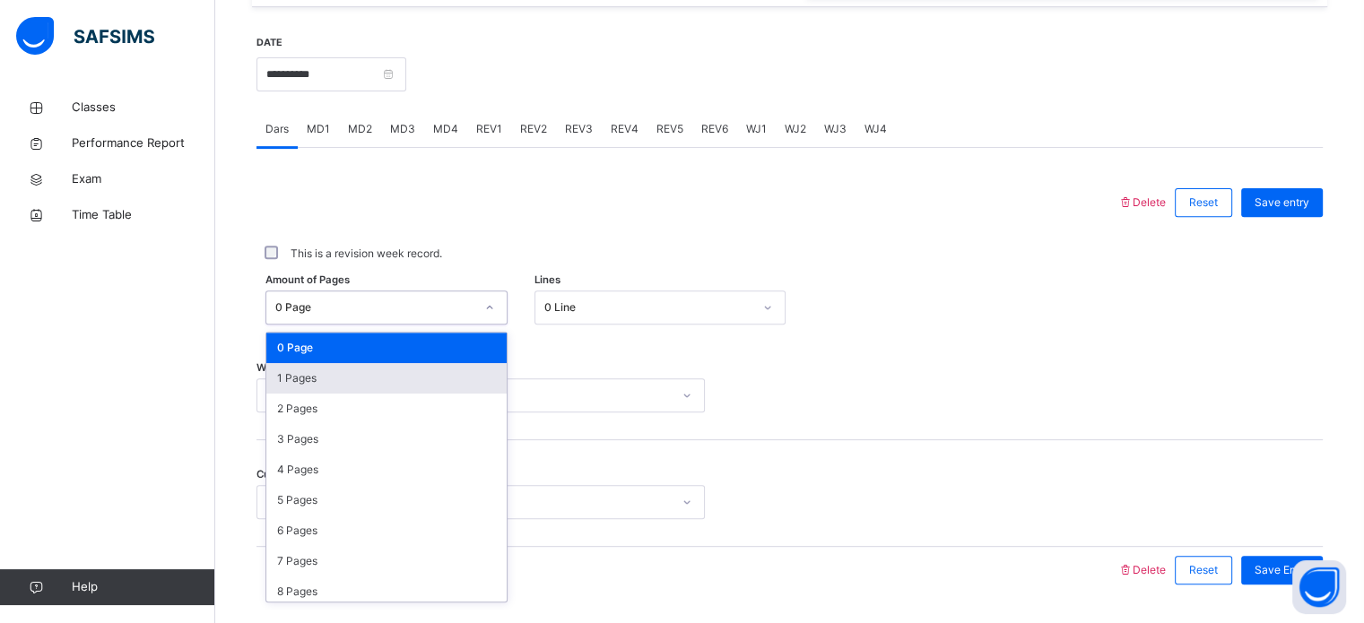
click at [333, 390] on div "1 Pages" at bounding box center [386, 378] width 240 height 30
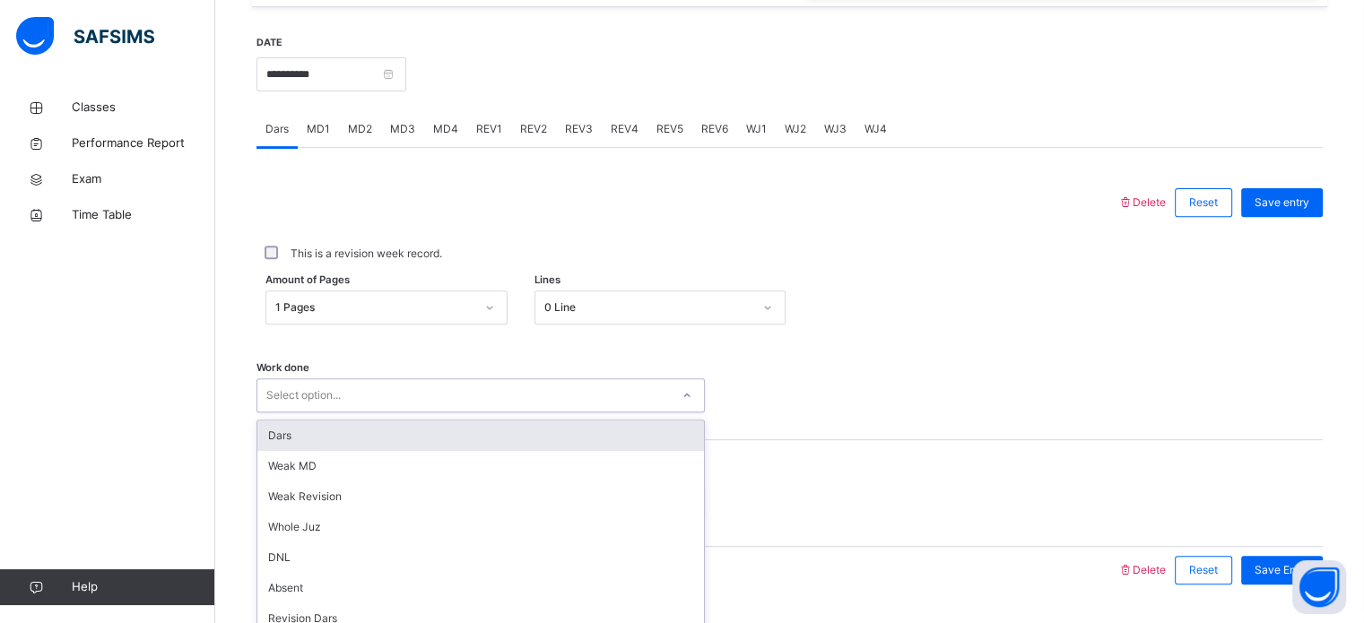
scroll to position [723, 0]
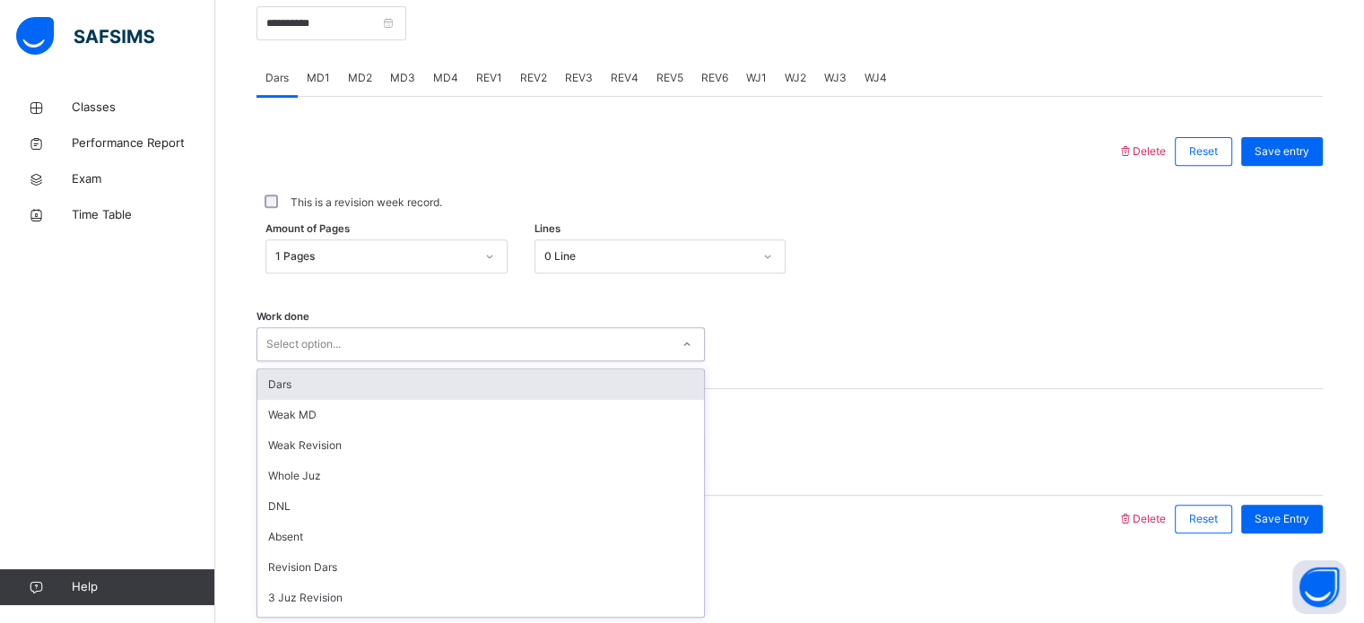
click at [310, 361] on div "option Dars focused, 1 of 16. 16 results available. Use Up and Down to choose o…" at bounding box center [480, 344] width 448 height 34
click at [305, 396] on div "Dars" at bounding box center [480, 384] width 447 height 30
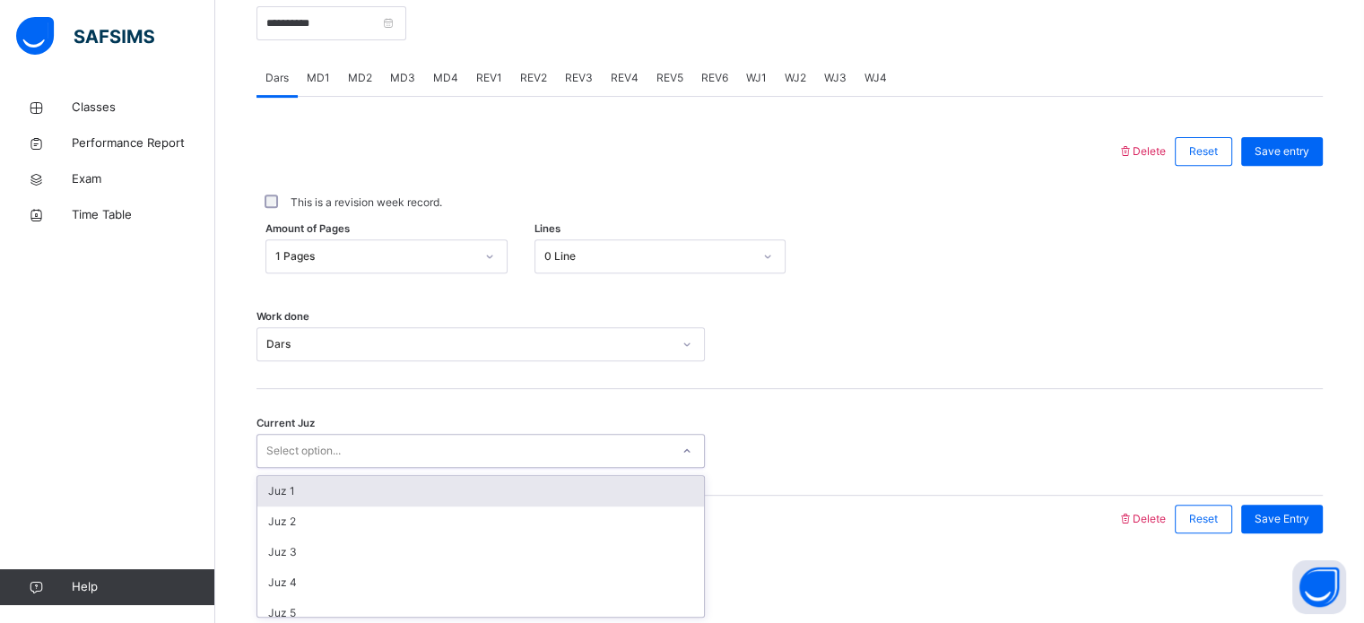
click at [306, 454] on div "Select option..." at bounding box center [303, 451] width 74 height 34
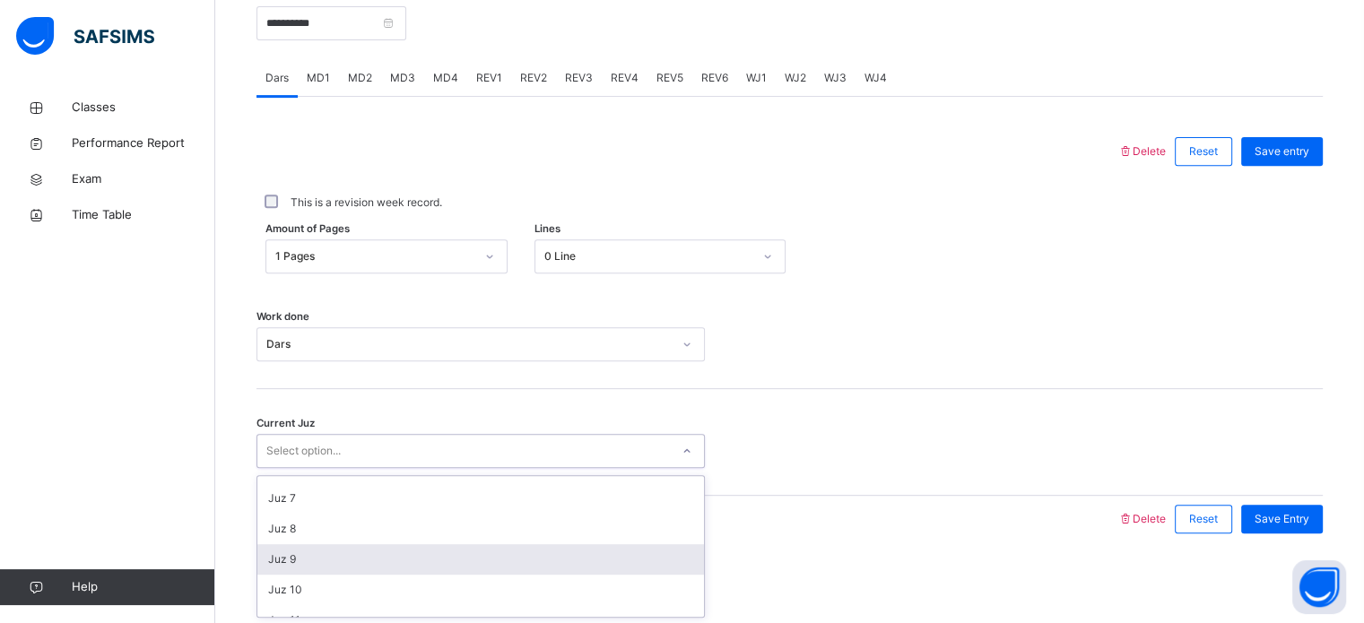
scroll to position [204, 0]
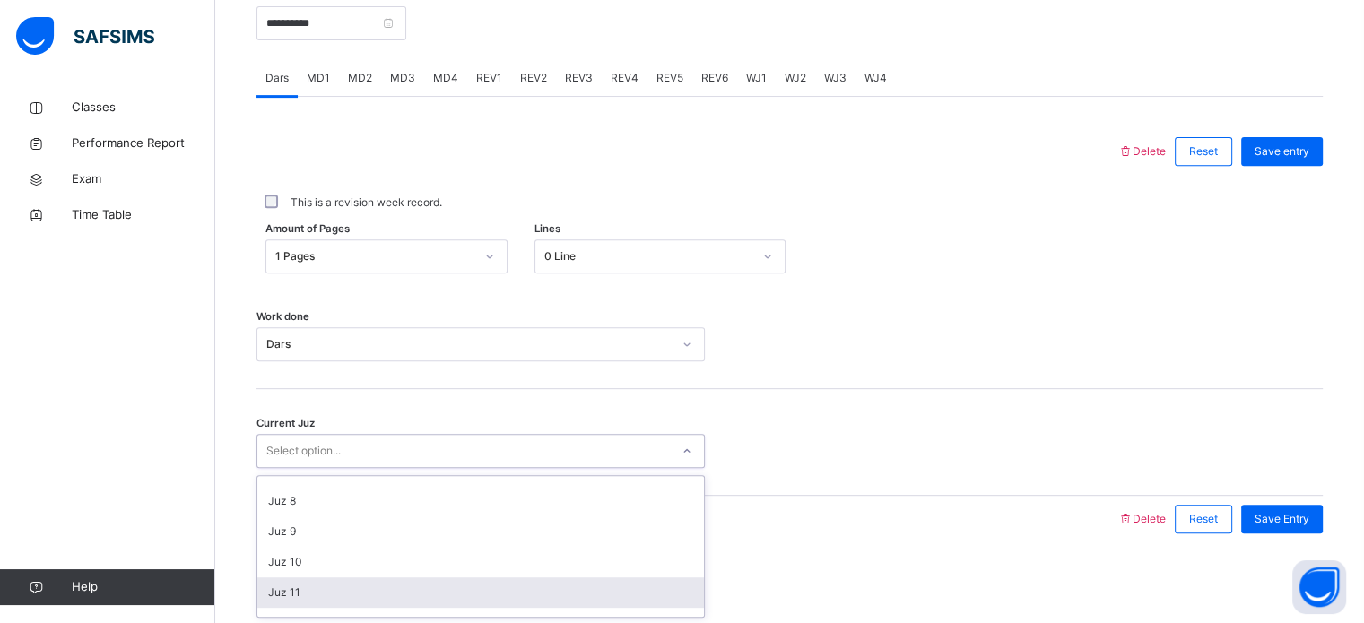
click at [328, 577] on div "Juz 11" at bounding box center [480, 592] width 447 height 30
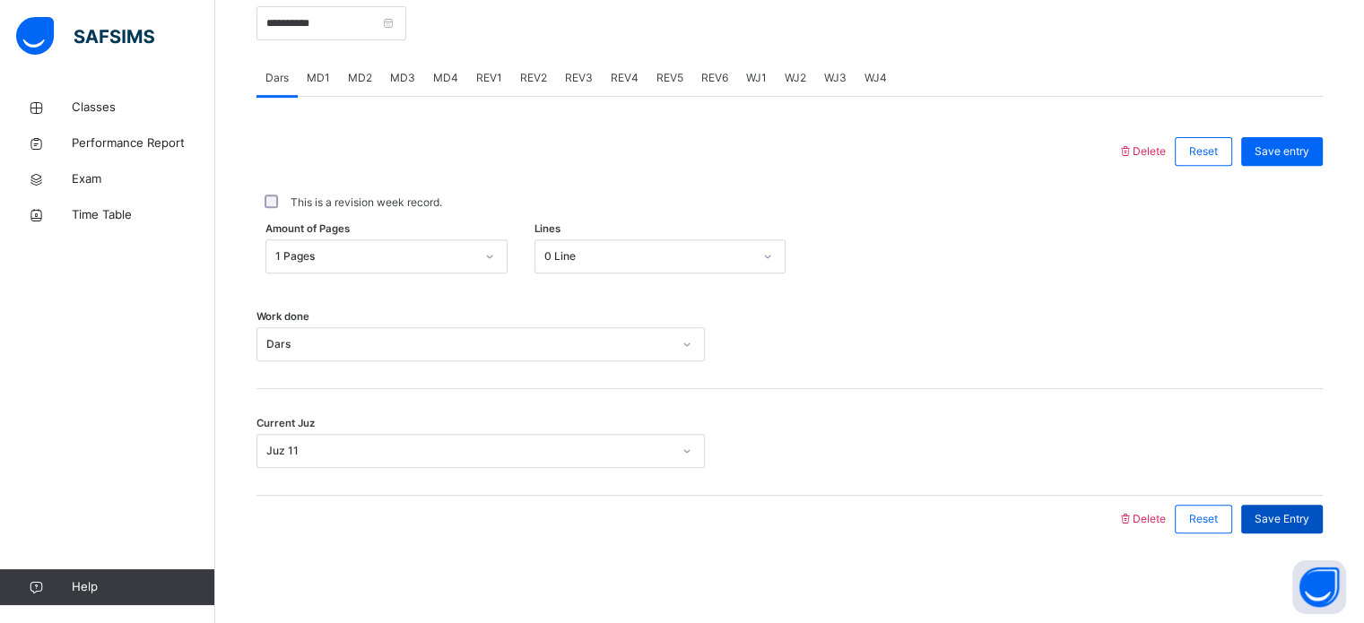
click at [1309, 525] on span "Save Entry" at bounding box center [1281, 519] width 55 height 16
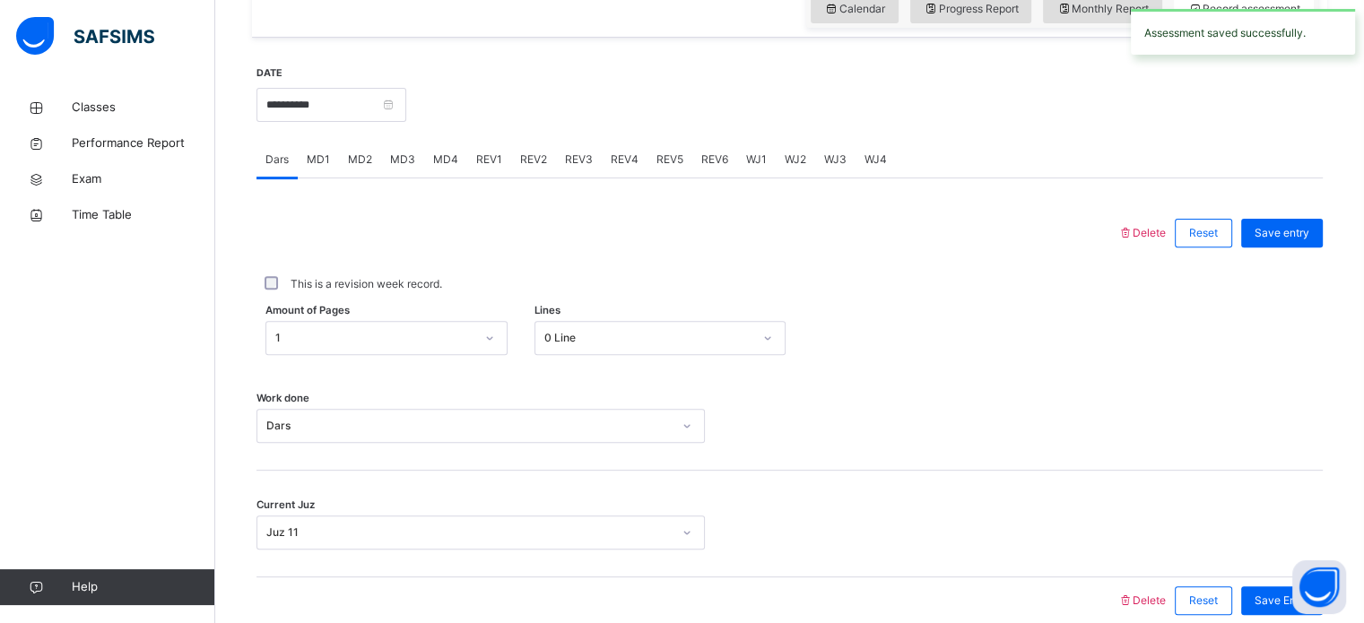
scroll to position [624, 0]
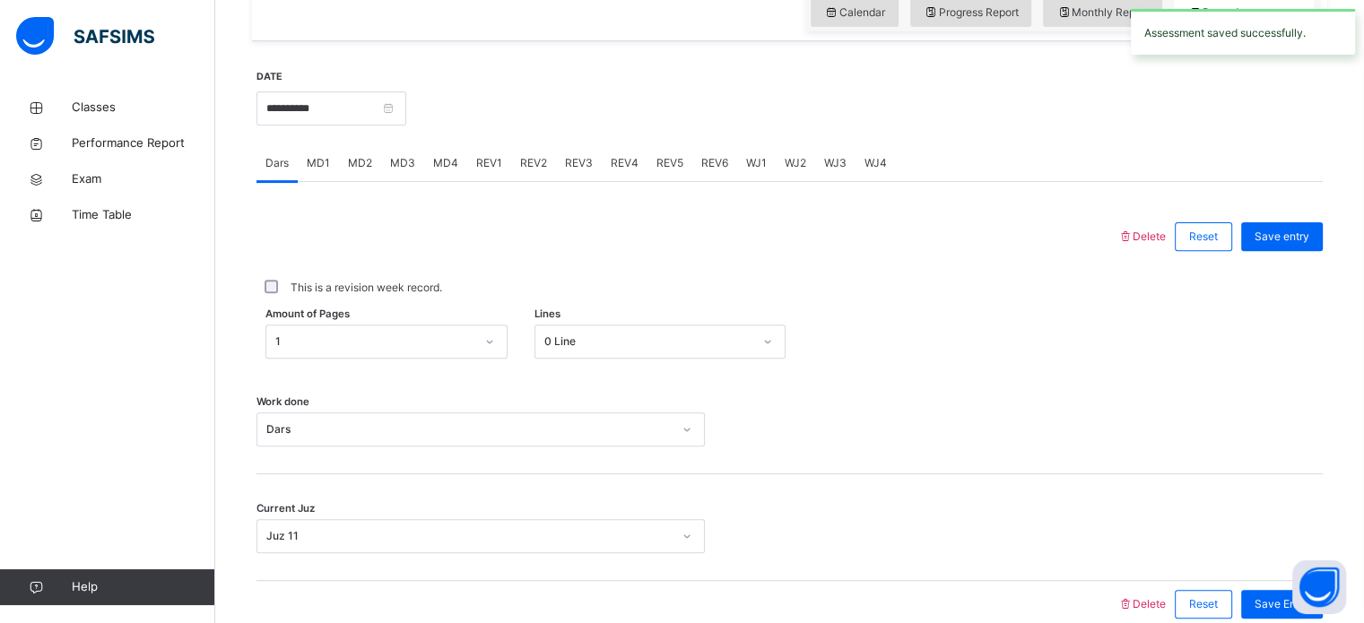
click at [358, 171] on span "MD2" at bounding box center [360, 163] width 24 height 16
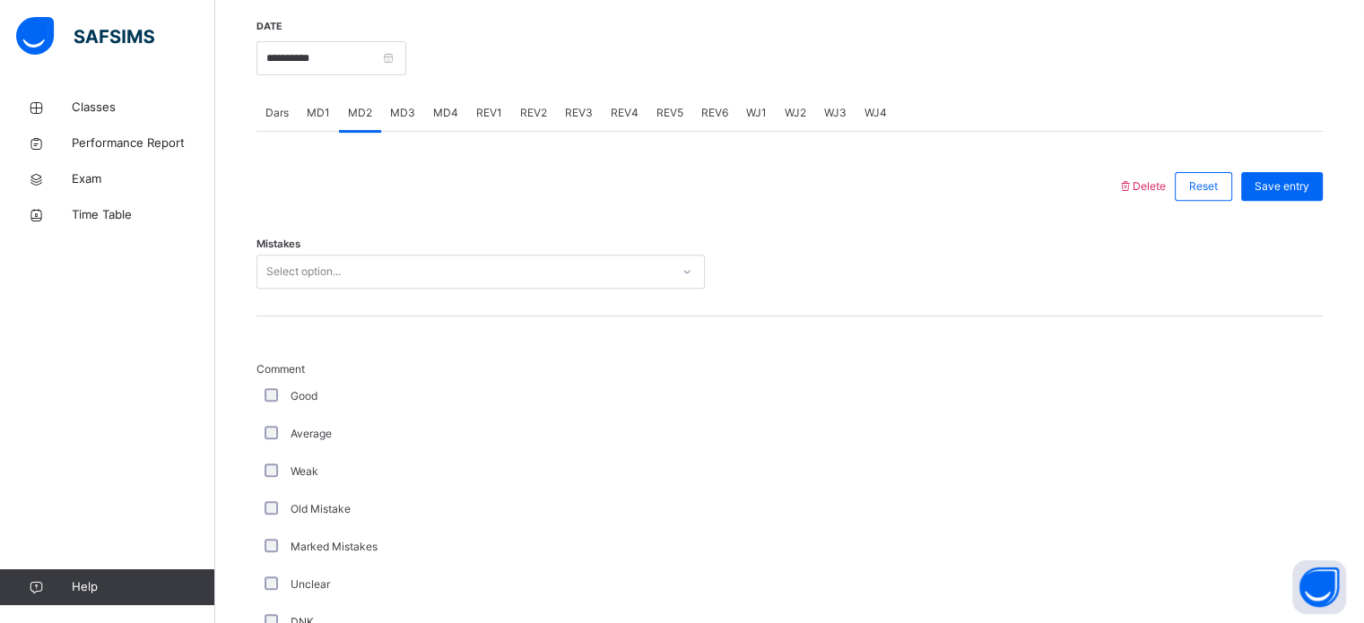
scroll to position [681, 0]
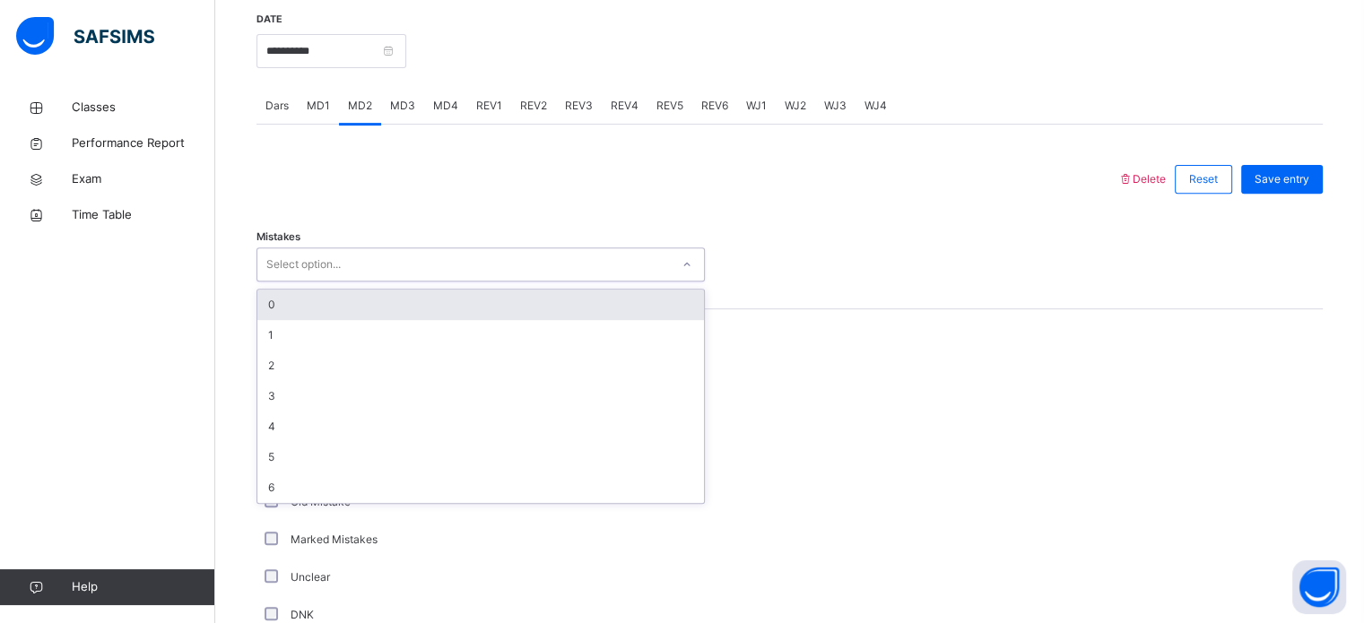
click at [386, 279] on div "Select option..." at bounding box center [463, 265] width 412 height 28
click at [373, 320] on div "0" at bounding box center [480, 305] width 447 height 30
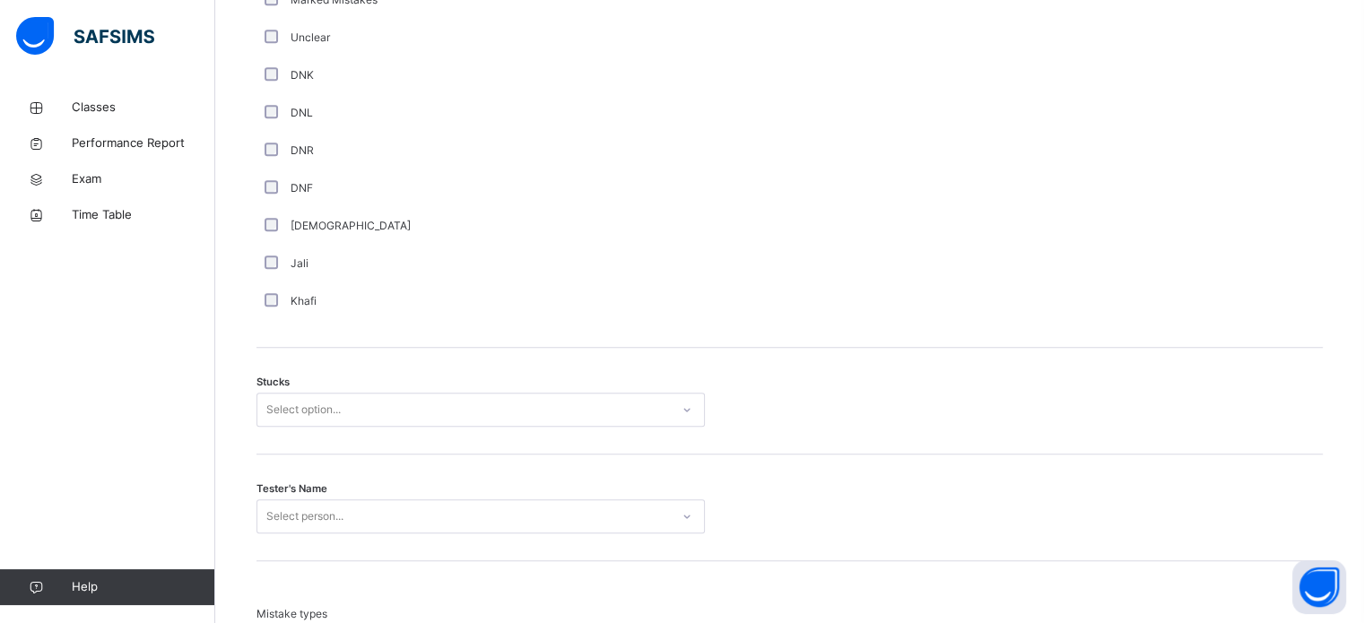
scroll to position [1368, 0]
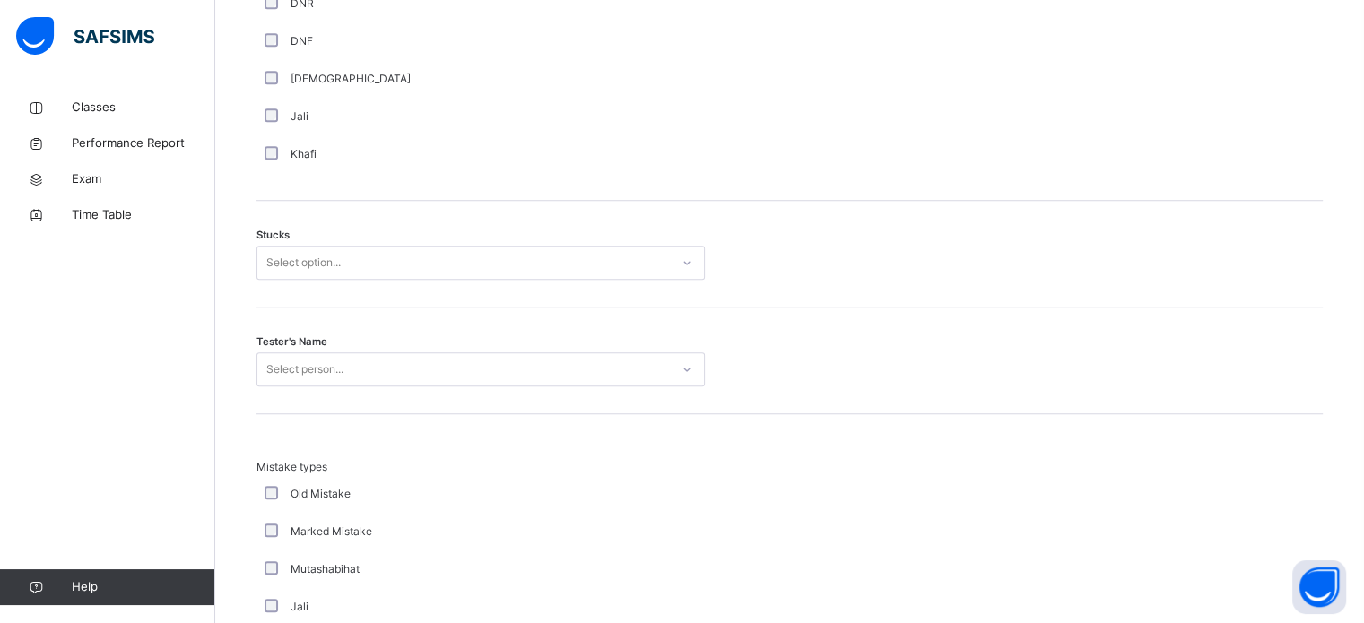
click at [481, 277] on div "Select option..." at bounding box center [463, 263] width 412 height 28
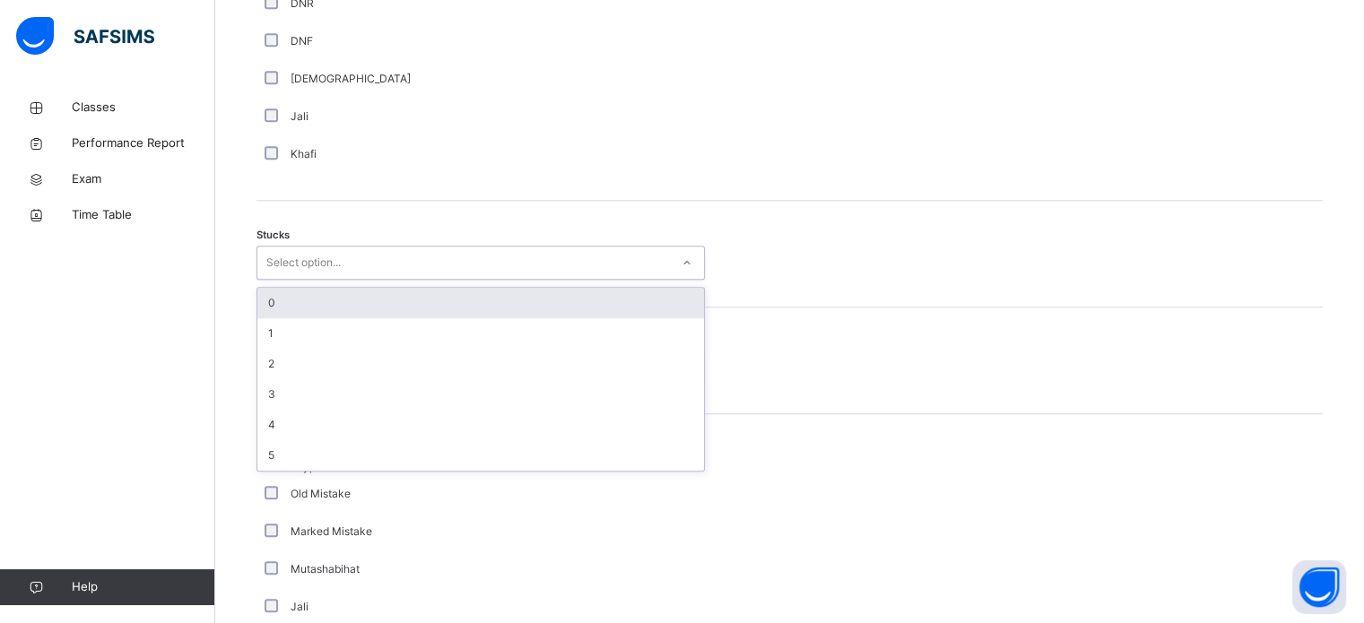
click at [459, 318] on div "0" at bounding box center [480, 303] width 447 height 30
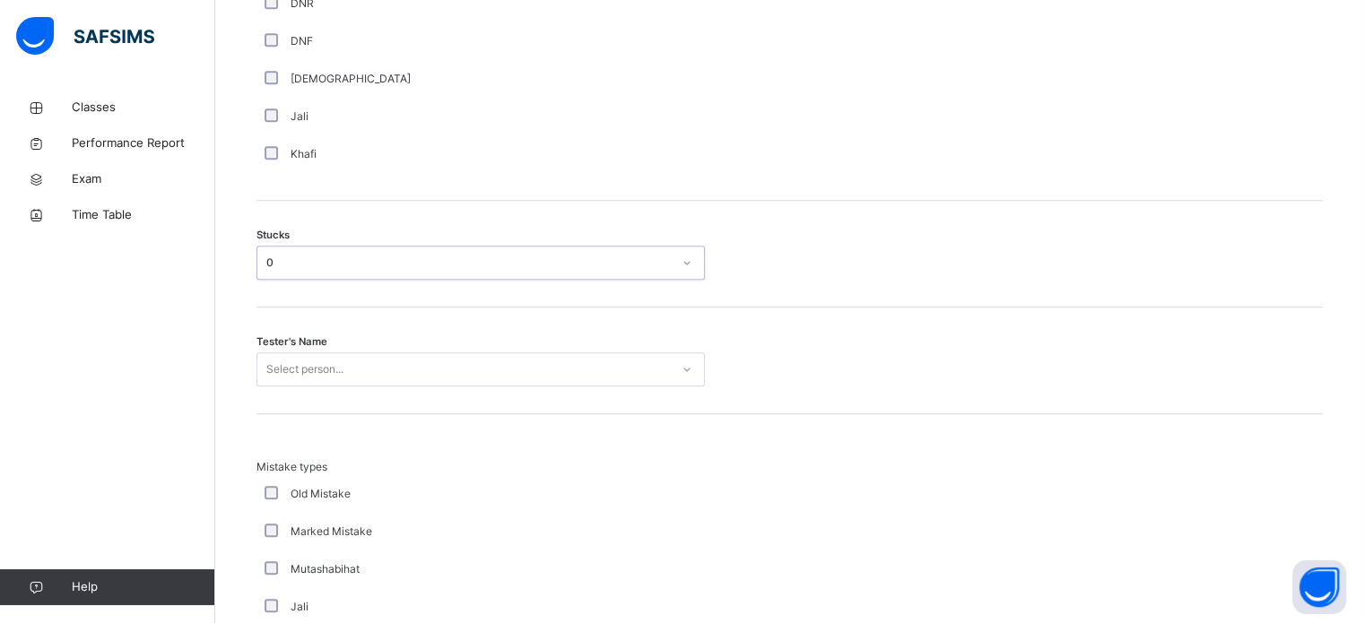
scroll to position [1429, 0]
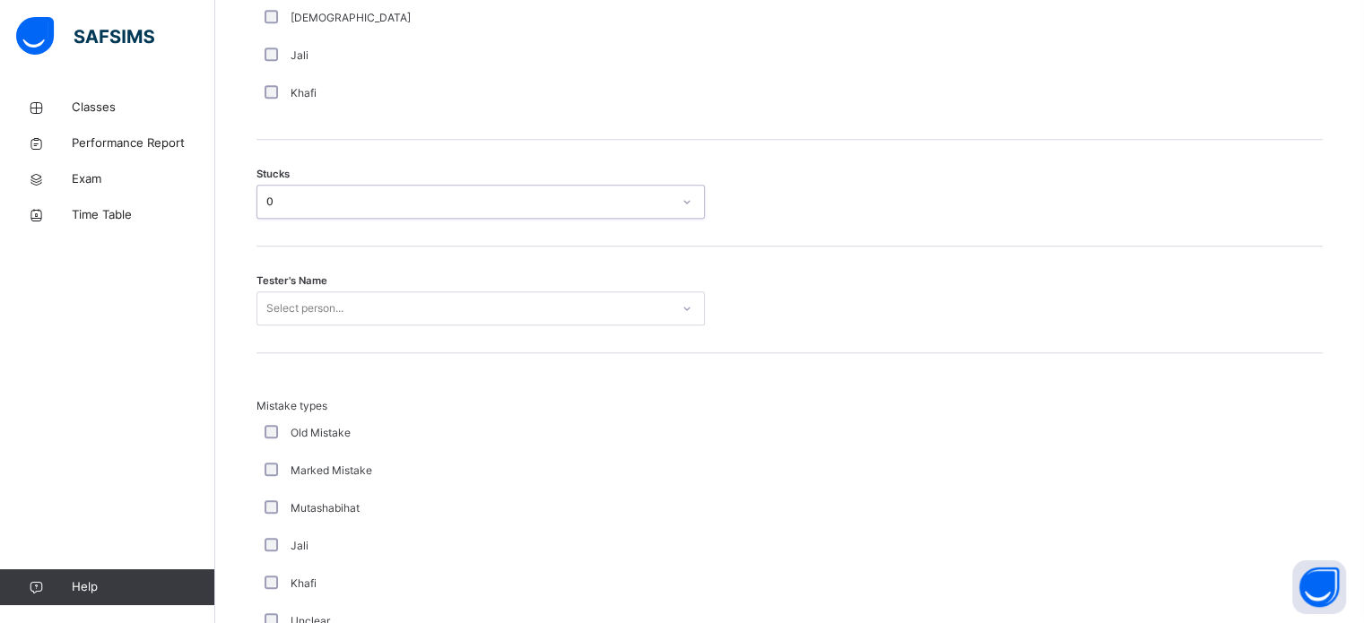
click at [442, 317] on div "Select person..." at bounding box center [463, 309] width 412 height 28
type input "***"
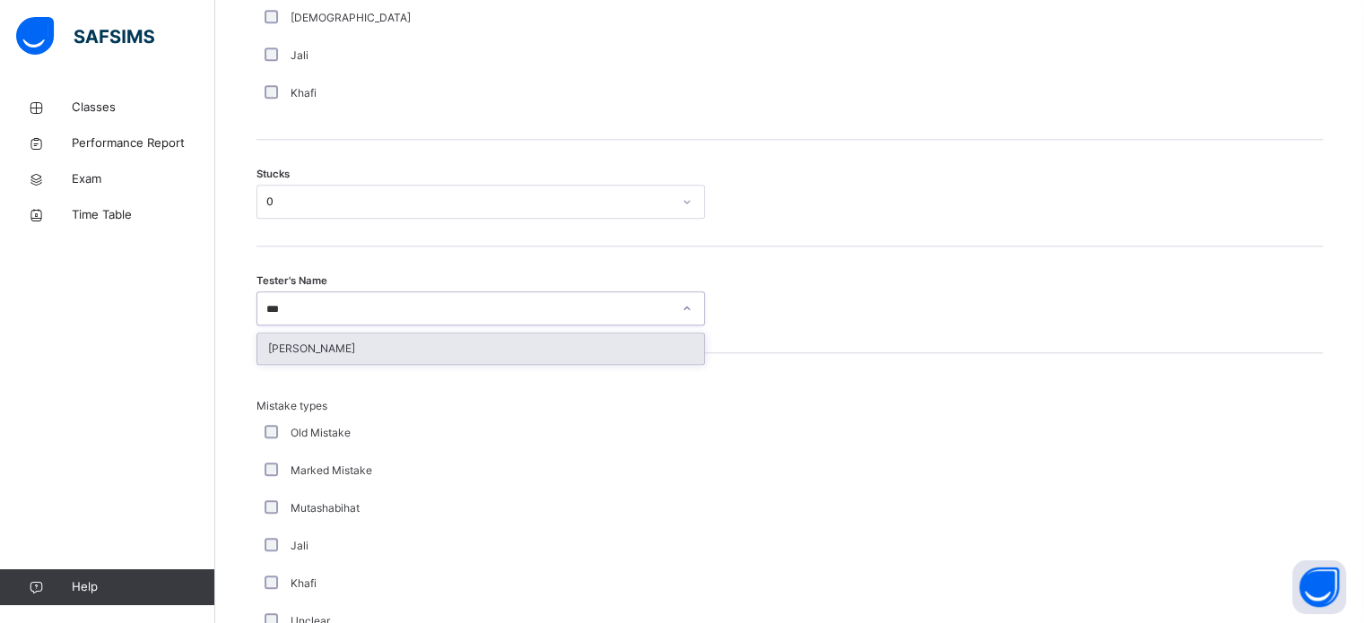
click at [422, 360] on div "[PERSON_NAME]" at bounding box center [480, 349] width 447 height 30
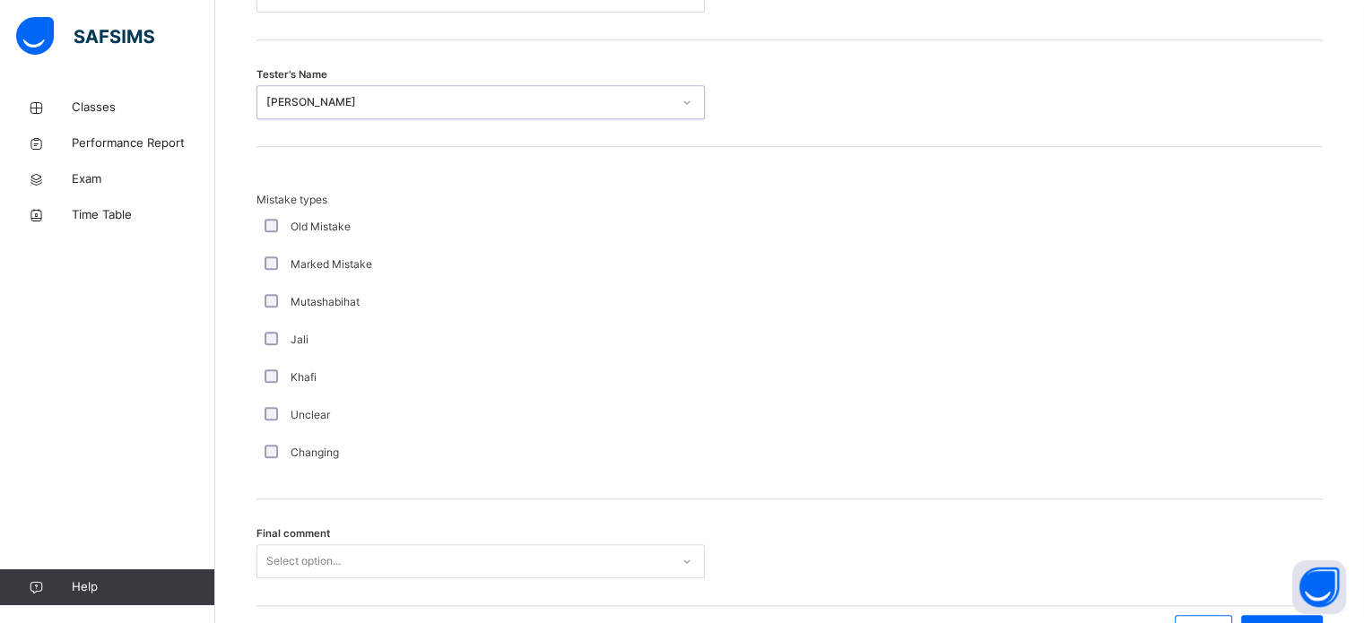
scroll to position [1758, 0]
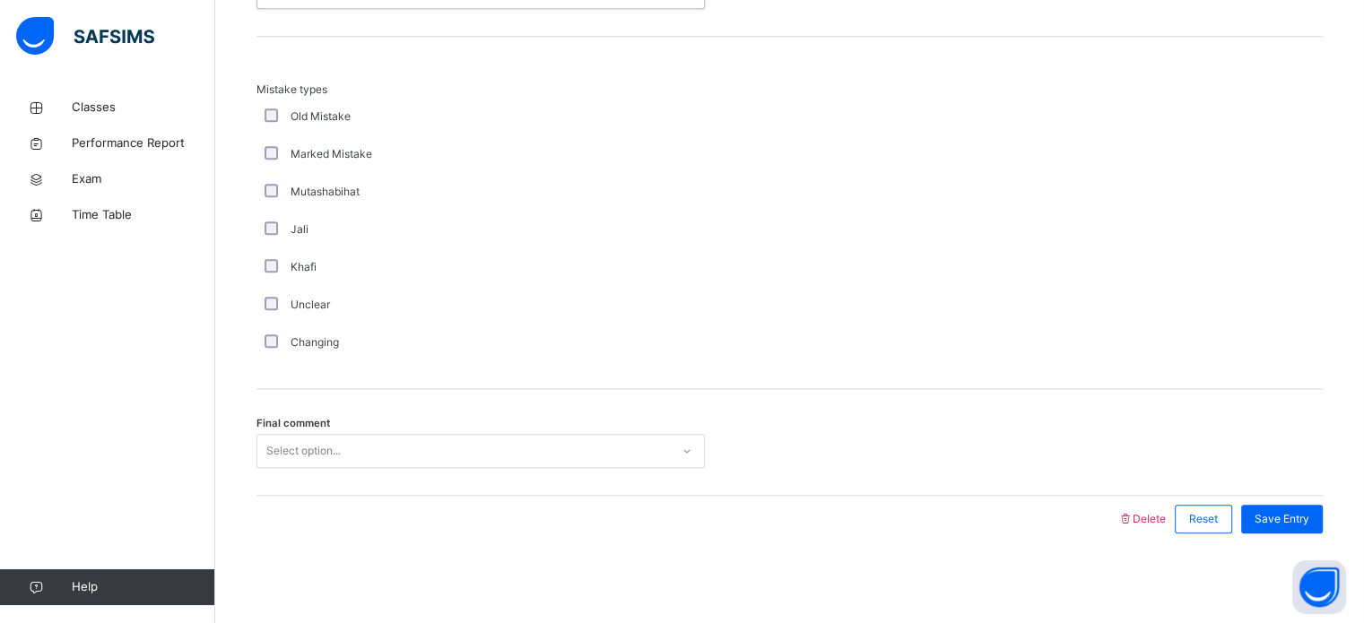
click at [379, 446] on div "Select option..." at bounding box center [463, 452] width 412 height 28
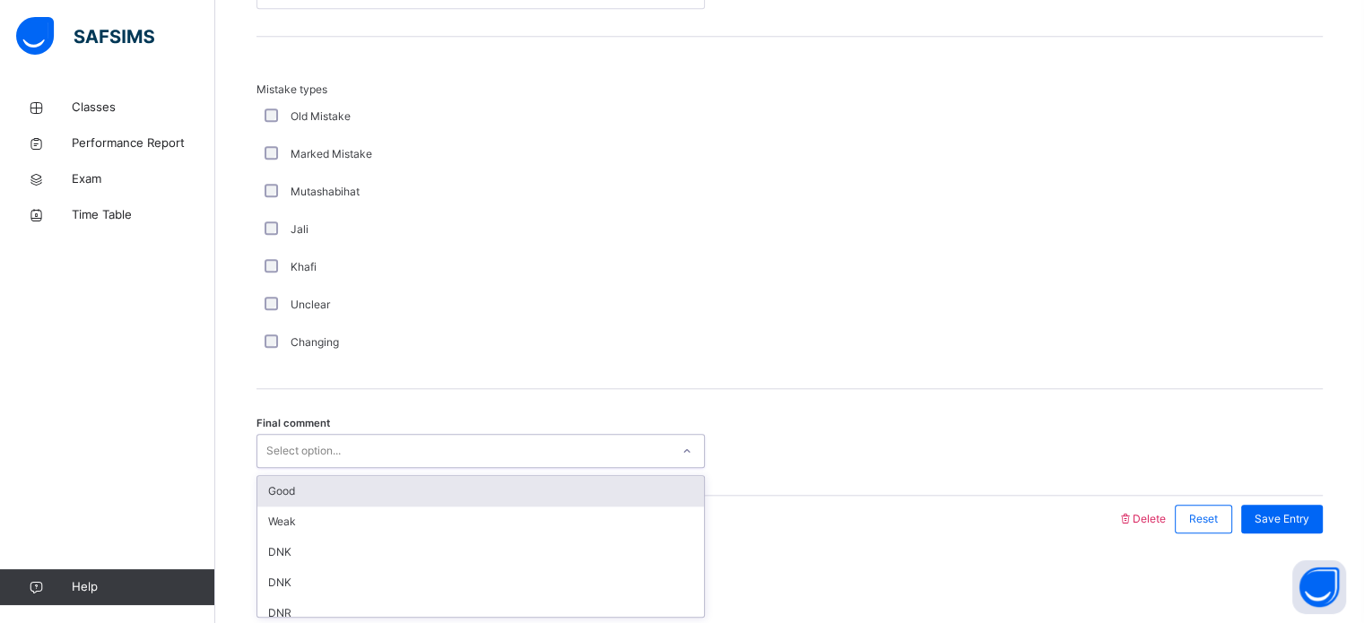
click at [360, 488] on div "Good" at bounding box center [480, 491] width 447 height 30
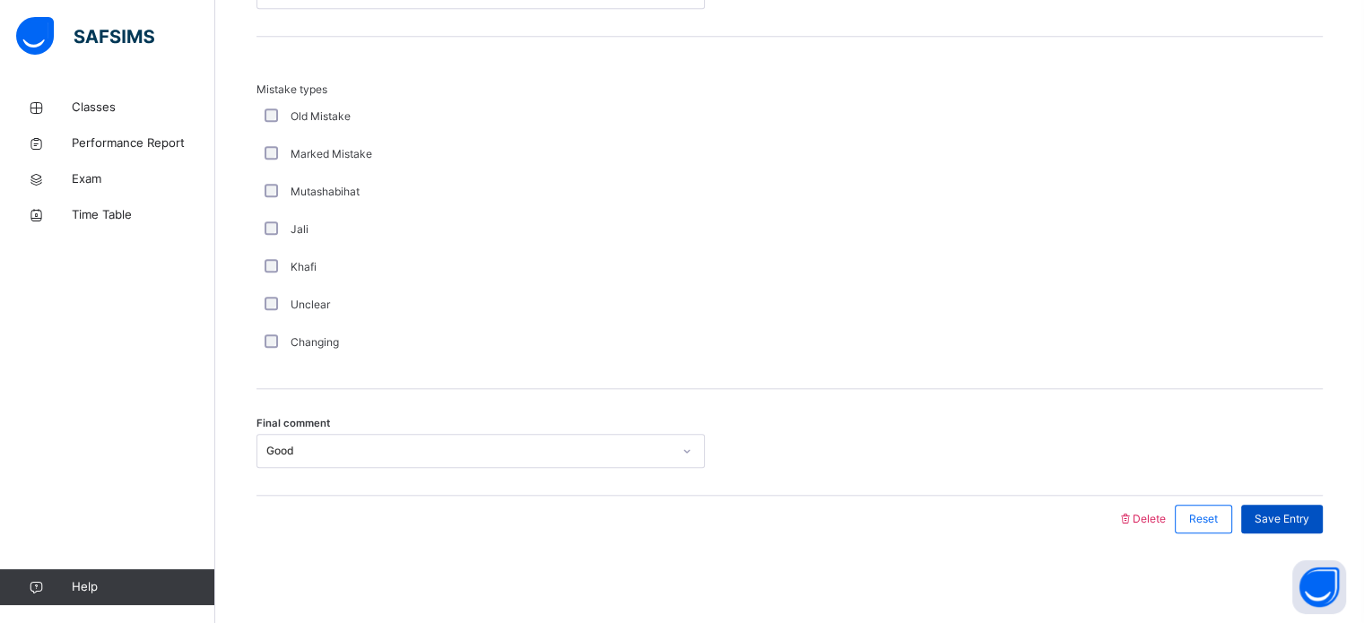
click at [1295, 516] on span "Save Entry" at bounding box center [1281, 519] width 55 height 16
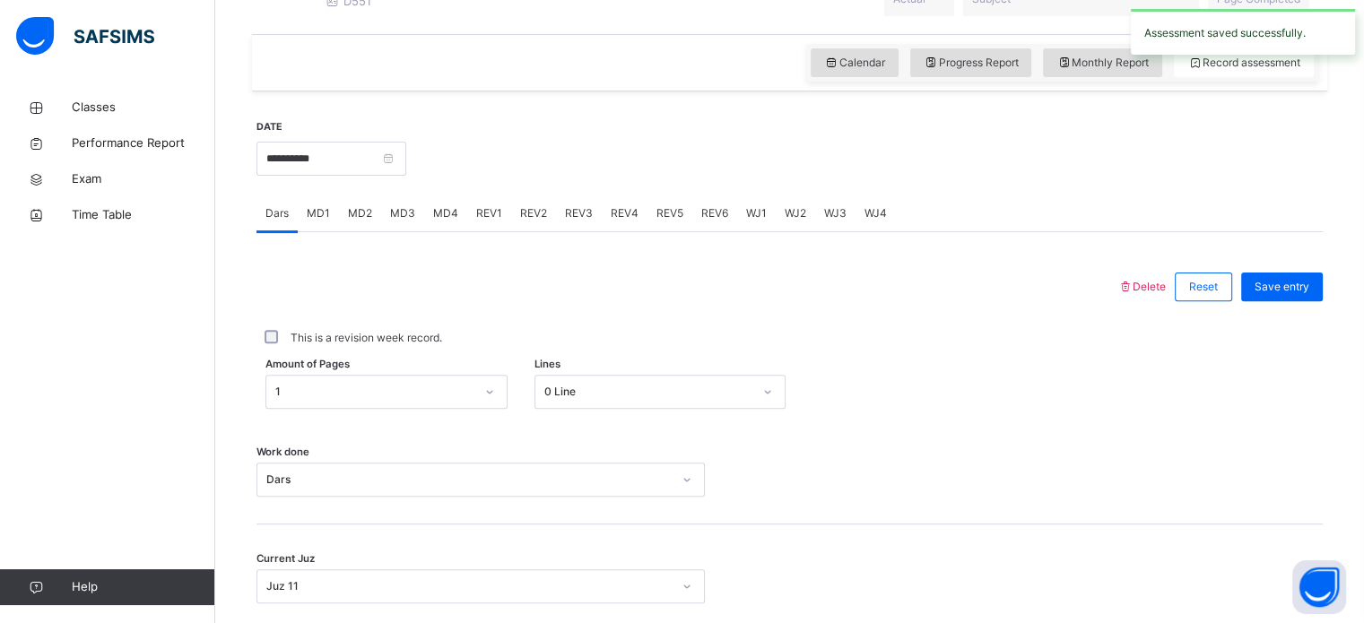
scroll to position [573, 0]
click at [438, 222] on span "MD4" at bounding box center [445, 214] width 25 height 16
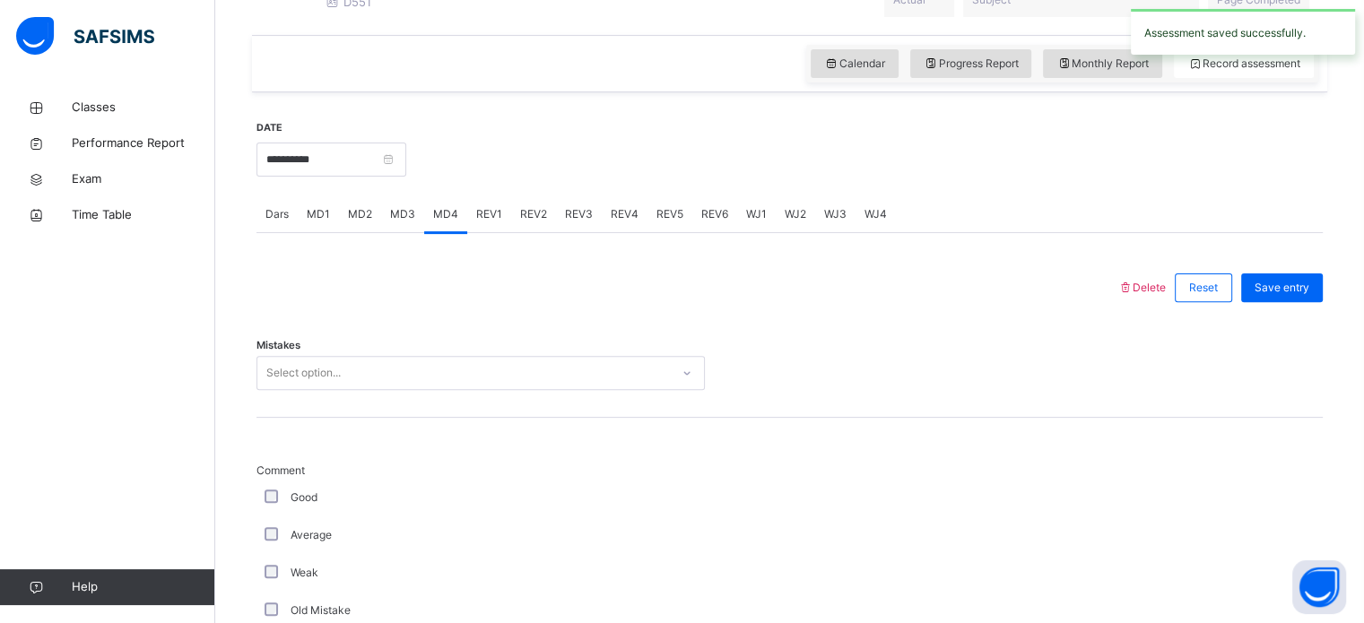
scroll to position [591, 0]
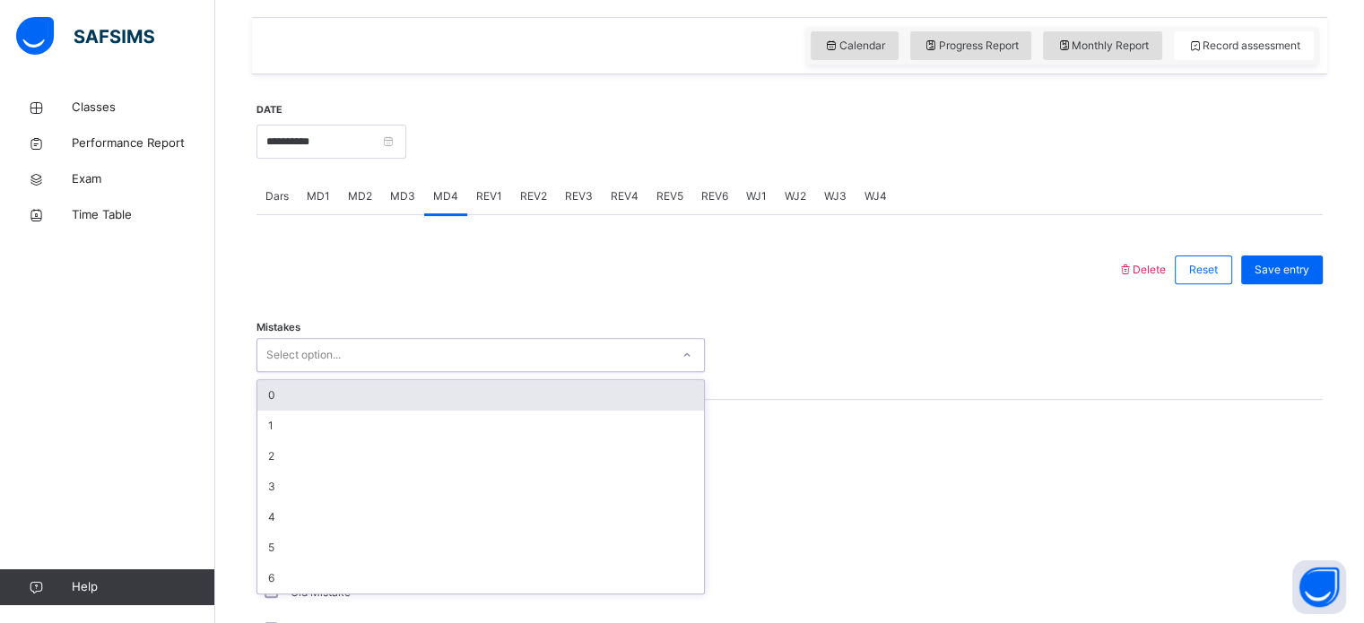
click at [386, 358] on div "Select option..." at bounding box center [463, 356] width 412 height 28
click at [359, 407] on div "0" at bounding box center [480, 395] width 447 height 30
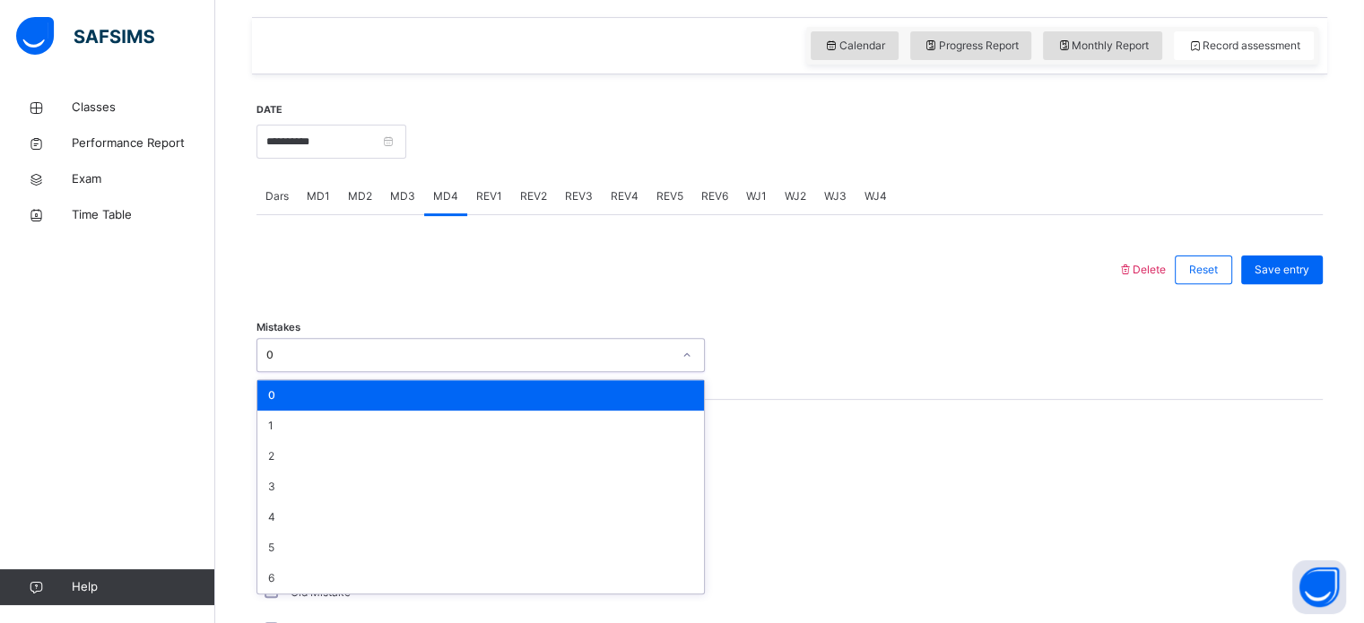
click at [341, 362] on div "0" at bounding box center [468, 355] width 405 height 16
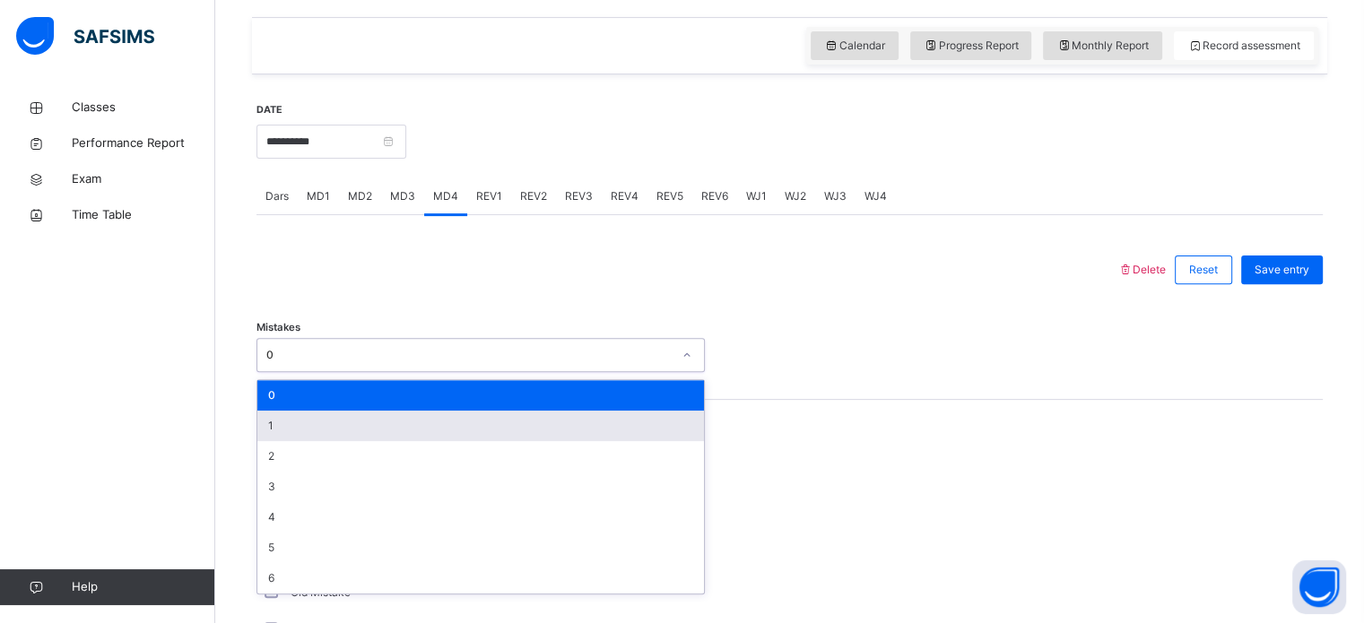
click at [308, 441] on div "1" at bounding box center [480, 426] width 447 height 30
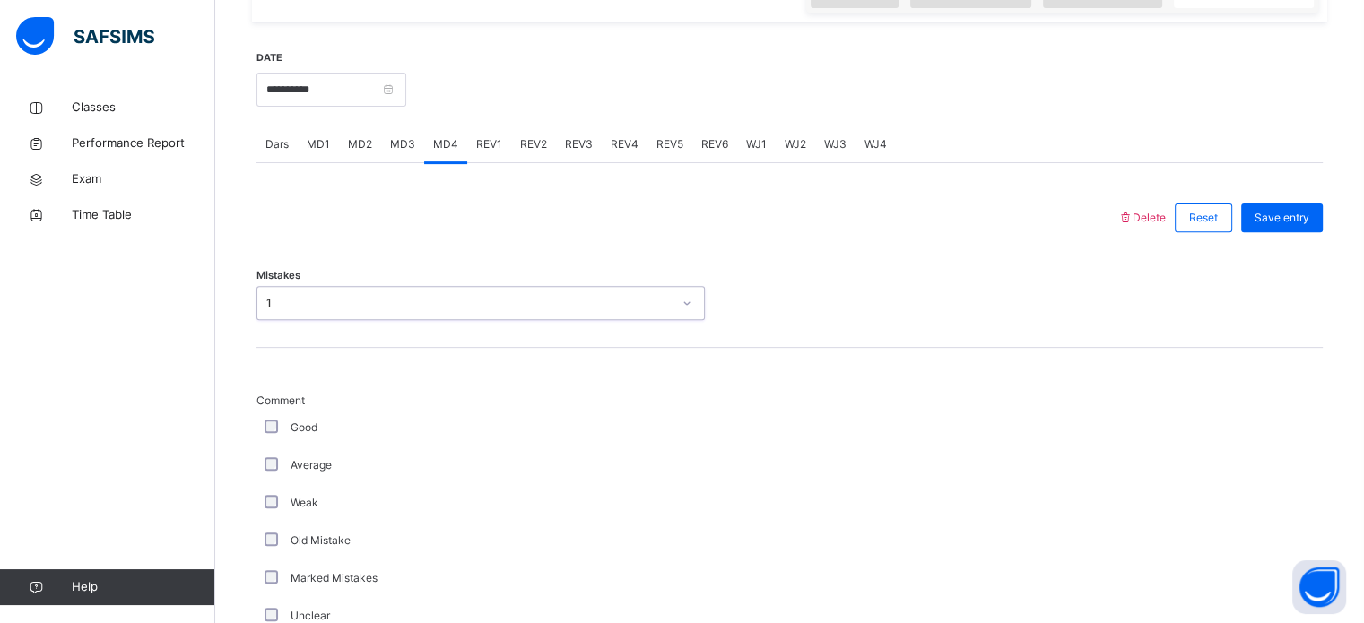
scroll to position [644, 0]
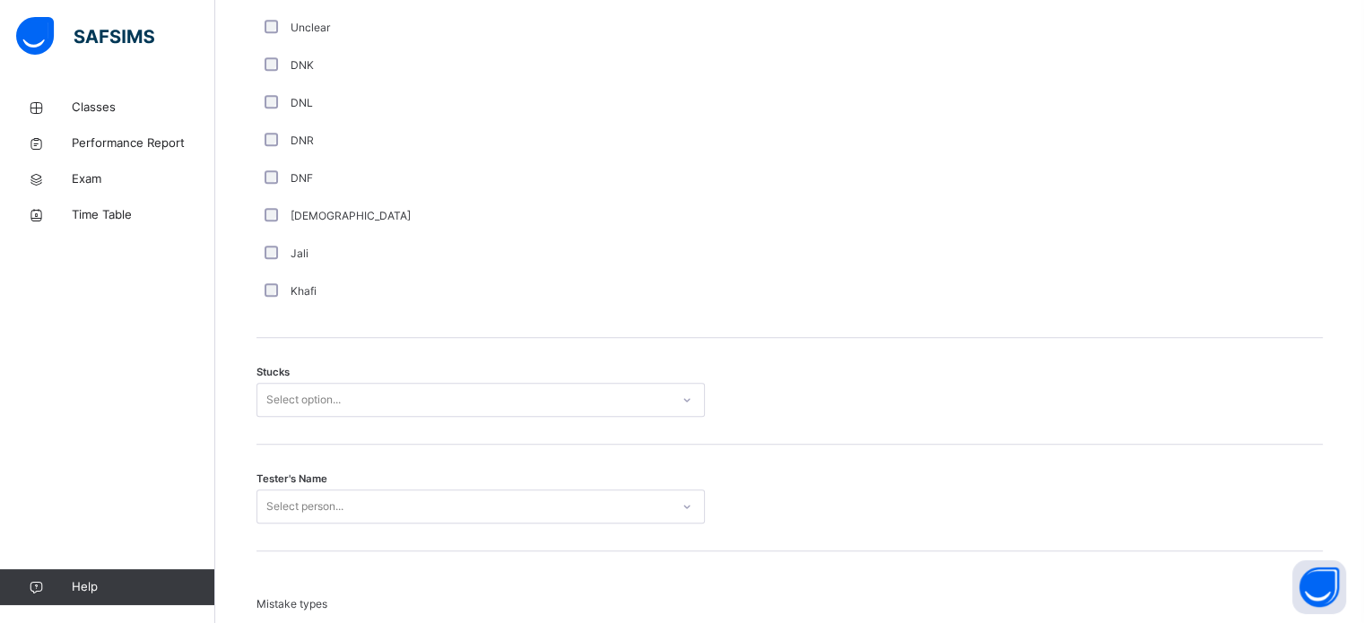
click at [386, 417] on div "Select option..." at bounding box center [480, 400] width 448 height 34
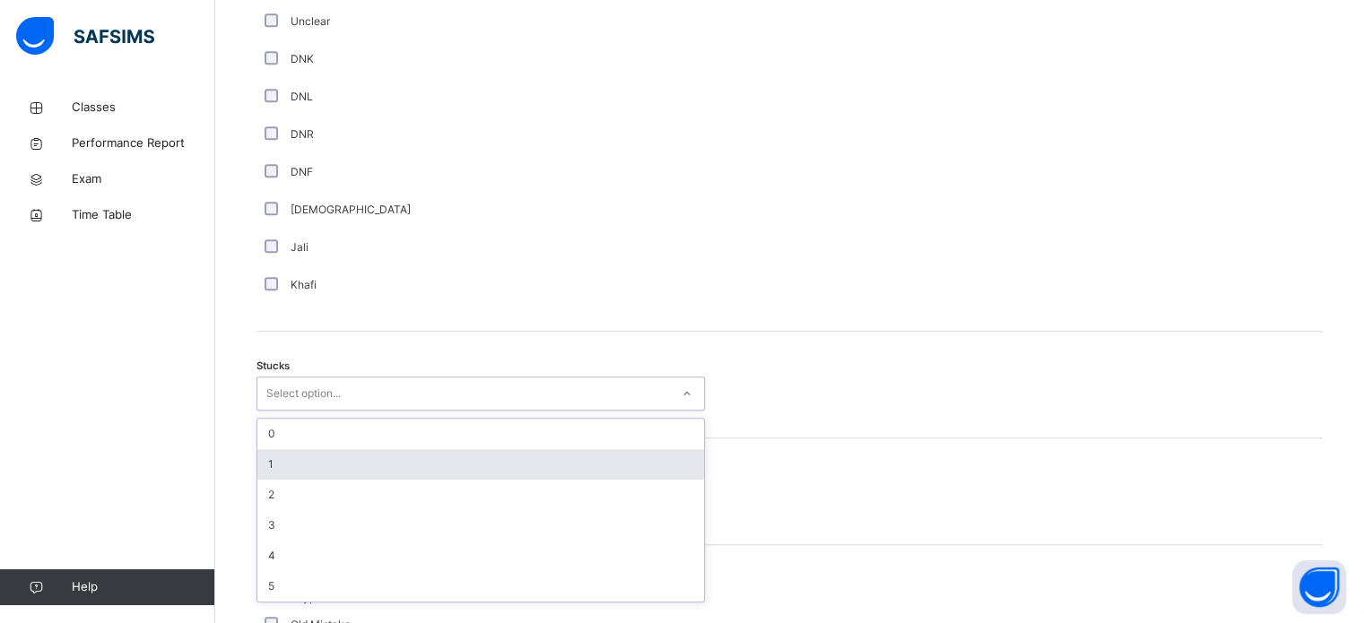
click at [371, 473] on div "1" at bounding box center [480, 464] width 447 height 30
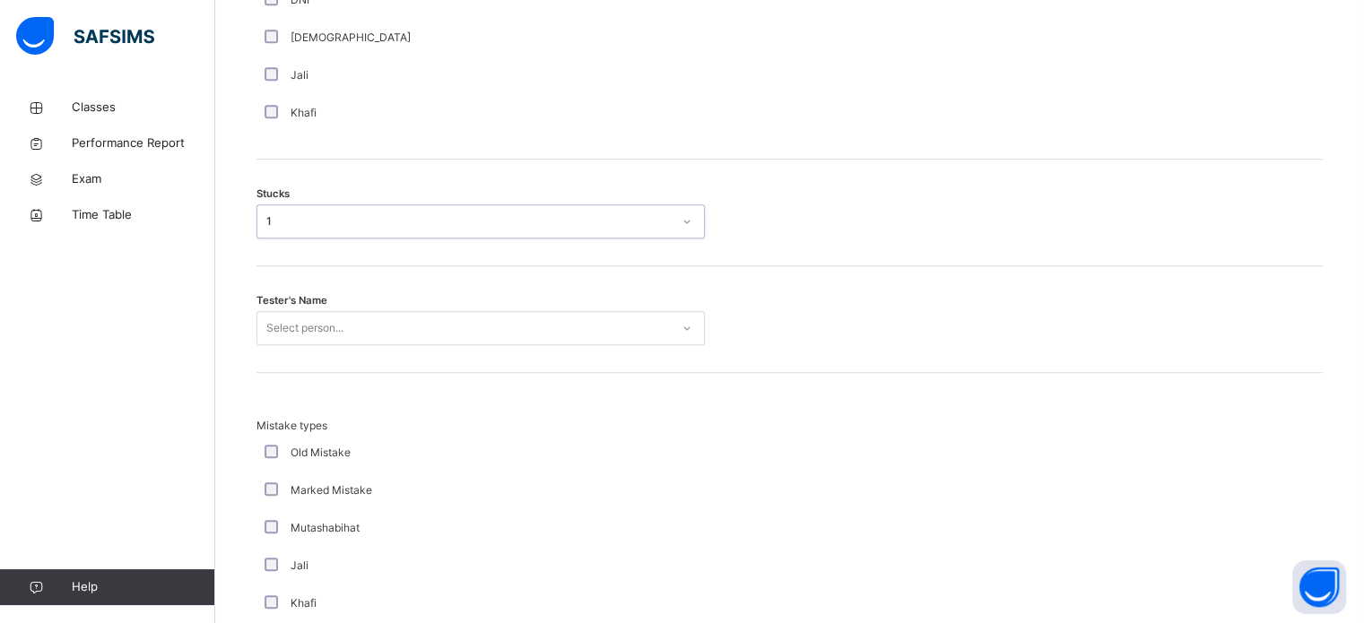
click at [338, 345] on div "Select person..." at bounding box center [480, 328] width 448 height 34
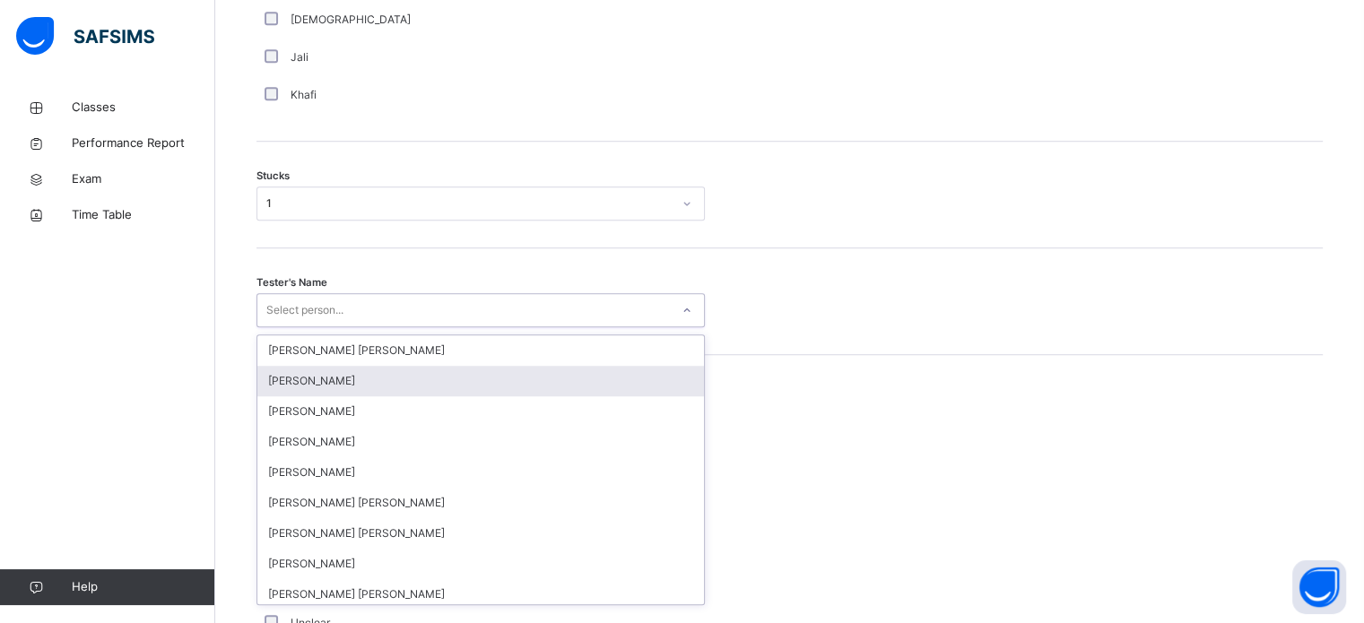
scroll to position [1429, 0]
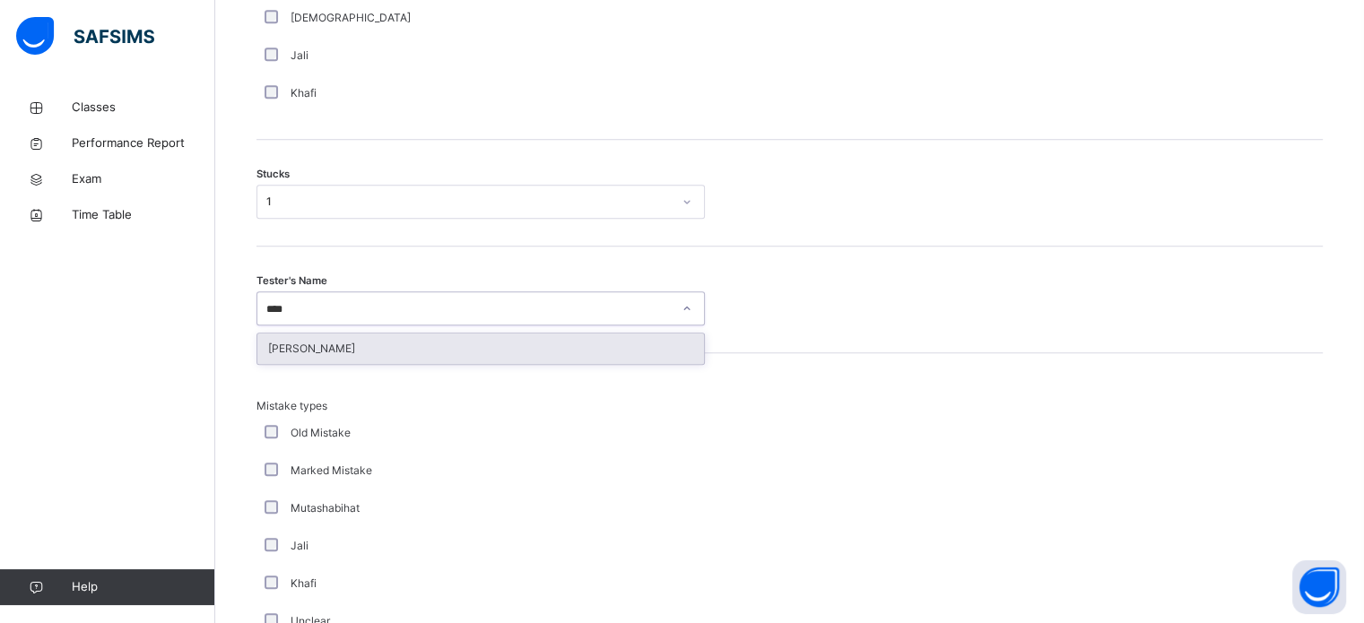
type input "*****"
click at [334, 361] on div "[PERSON_NAME]" at bounding box center [480, 349] width 447 height 30
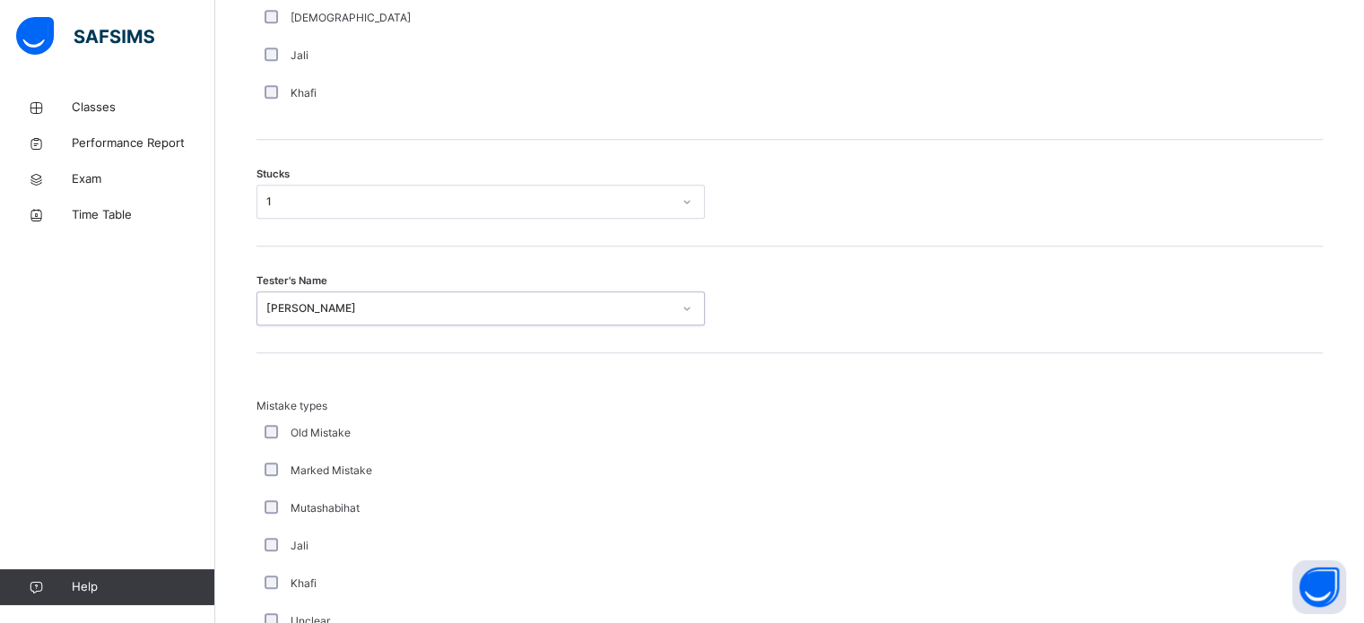
scroll to position [1758, 0]
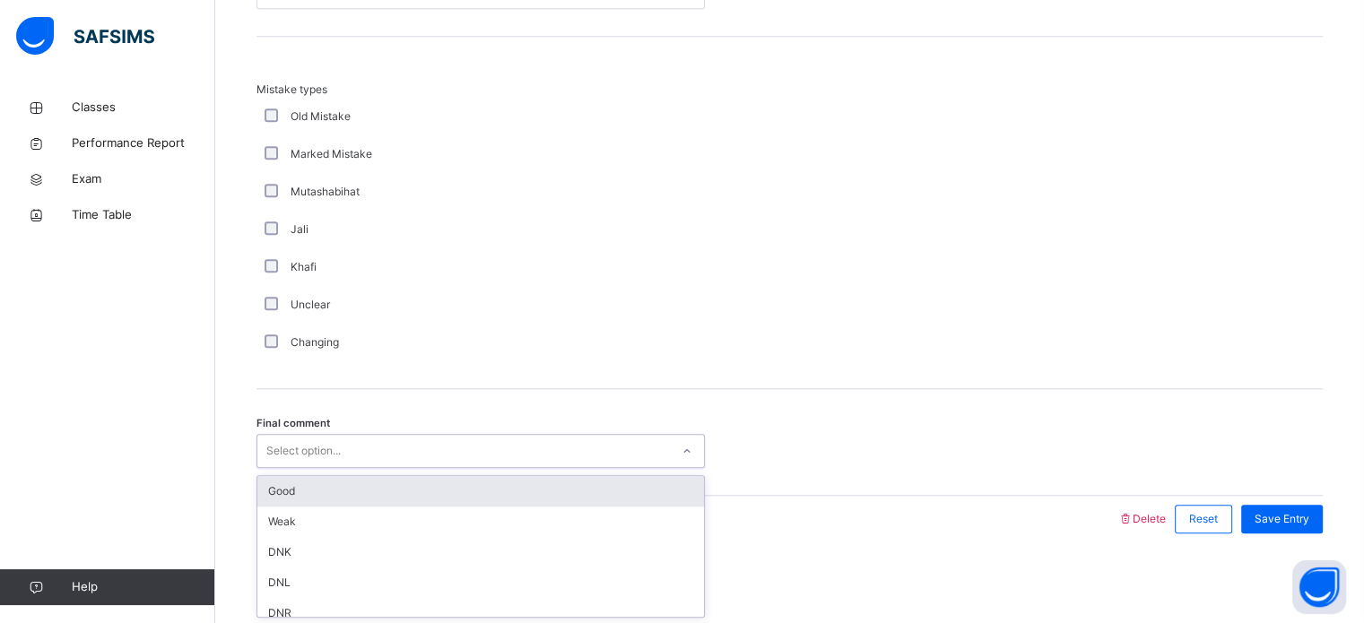
click at [398, 462] on div "Select option..." at bounding box center [463, 452] width 412 height 28
click at [389, 487] on div "Good" at bounding box center [480, 491] width 447 height 30
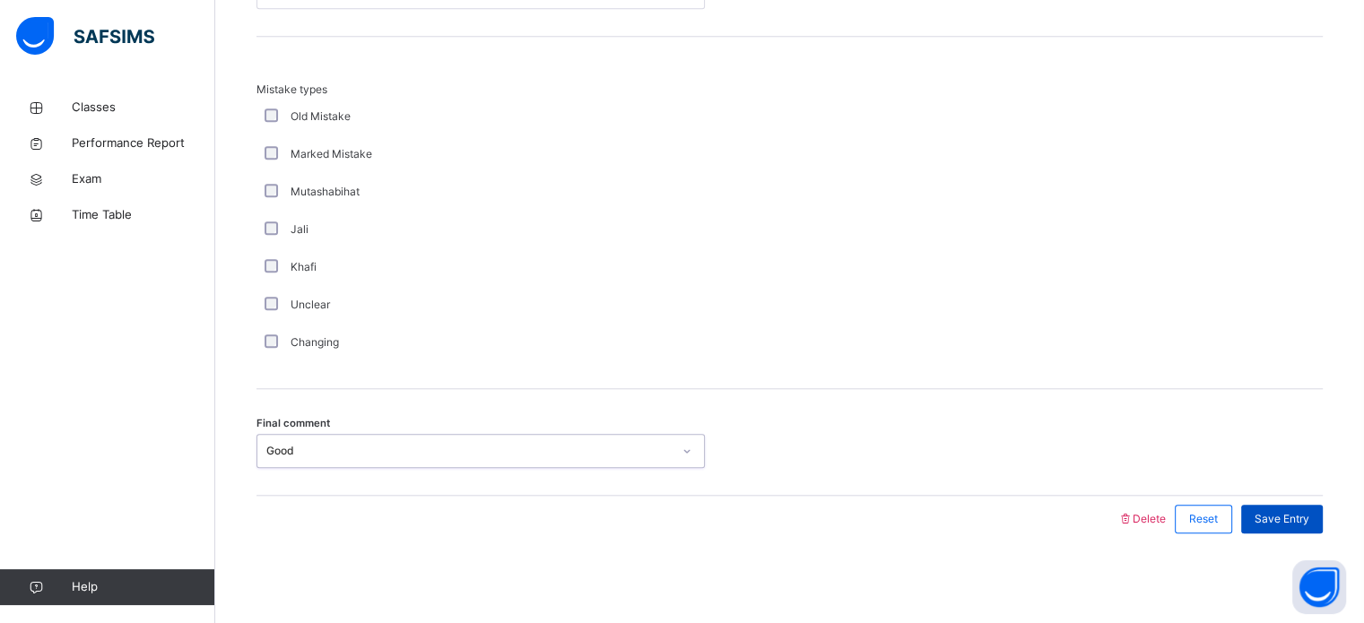
click at [1282, 526] on div "Save Entry" at bounding box center [1282, 519] width 82 height 29
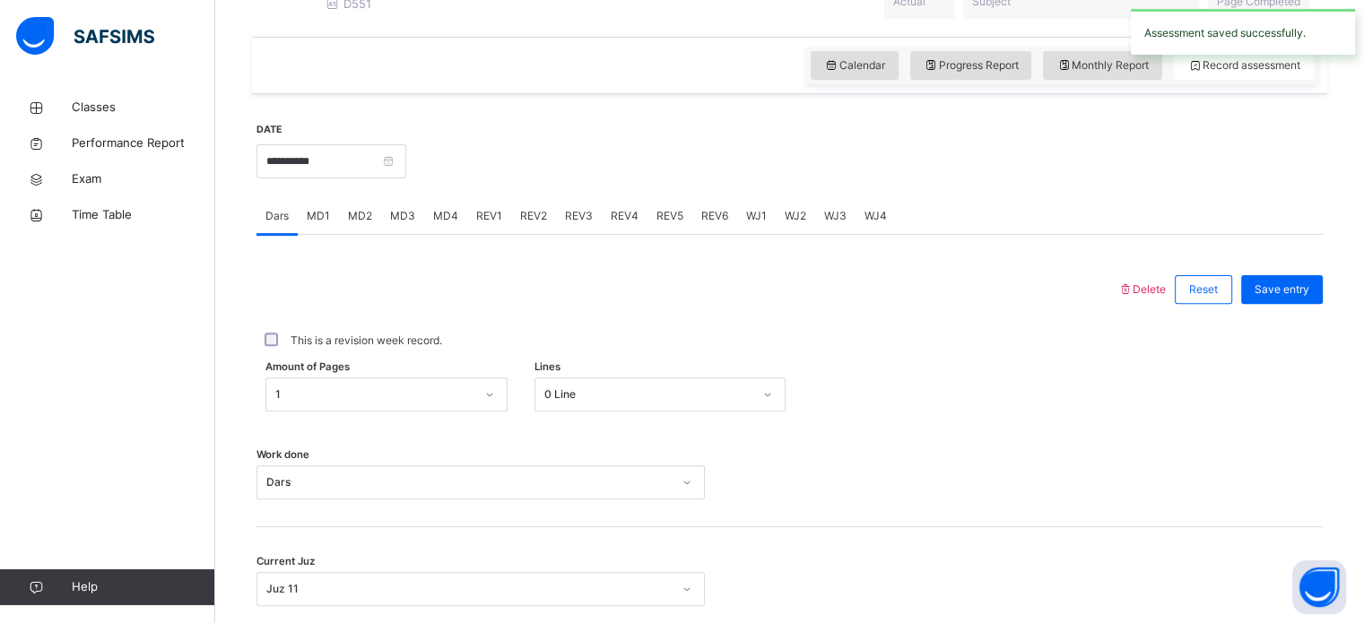
scroll to position [569, 0]
click at [477, 226] on span "REV1" at bounding box center [489, 218] width 26 height 16
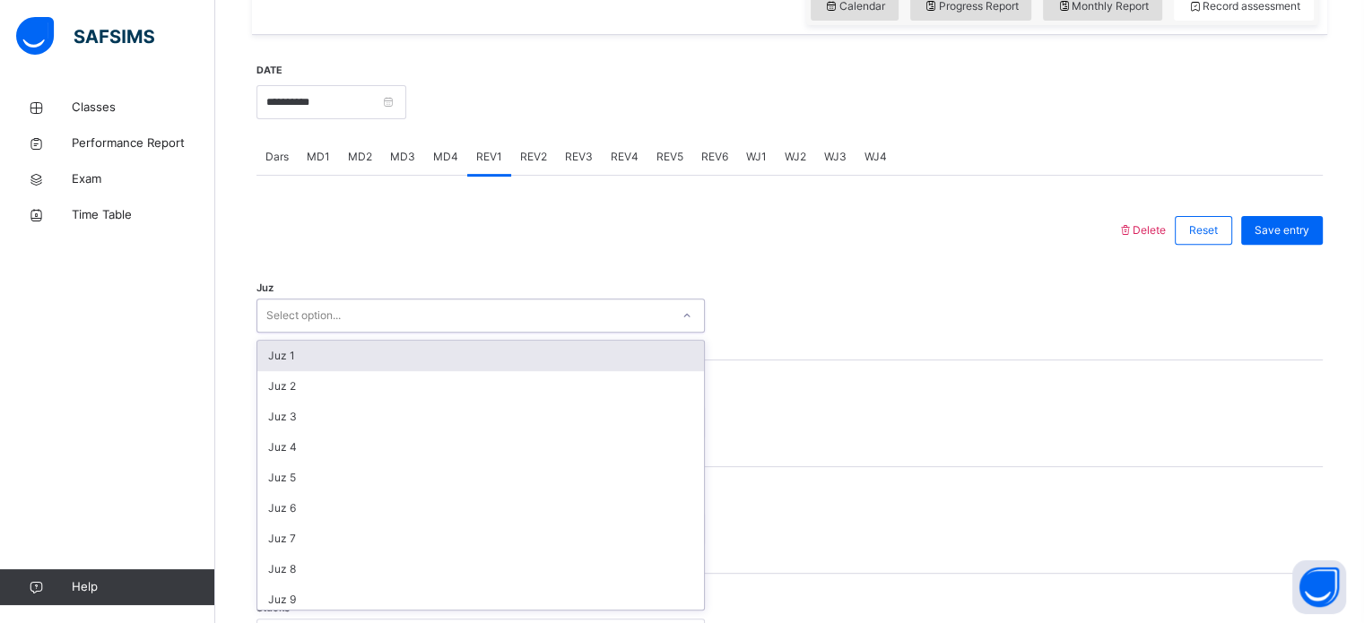
scroll to position [638, 0]
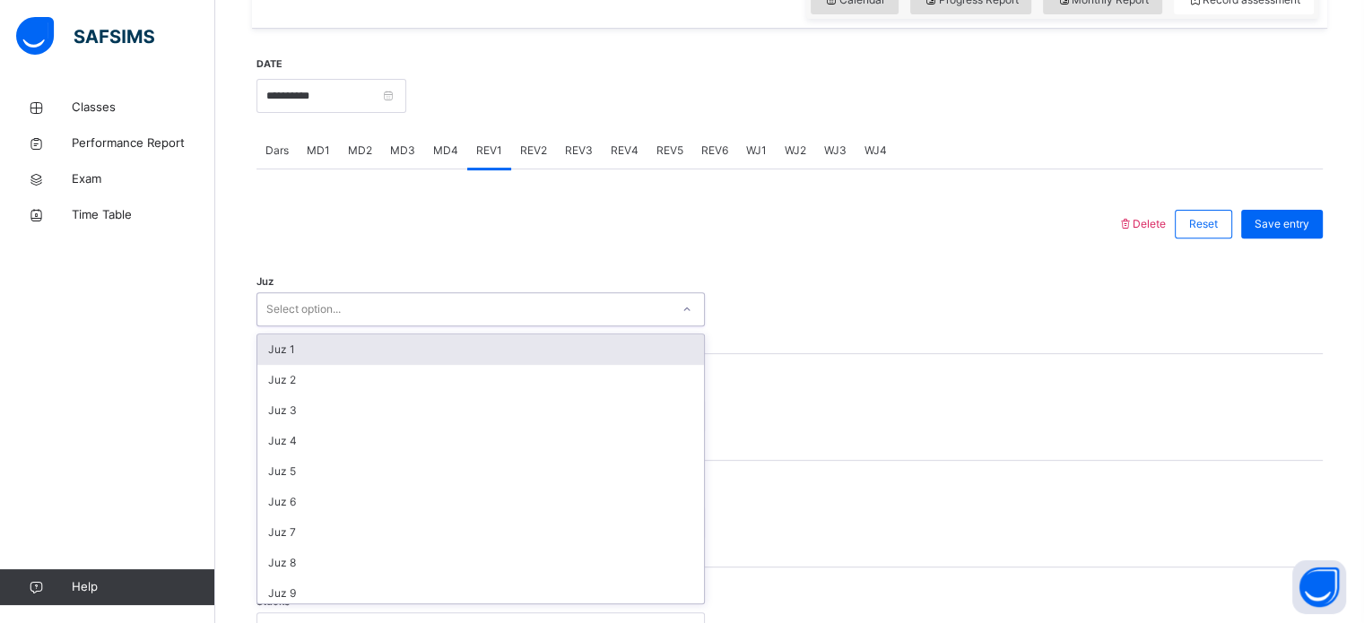
click at [459, 322] on div "Select option..." at bounding box center [463, 310] width 412 height 28
type input "*"
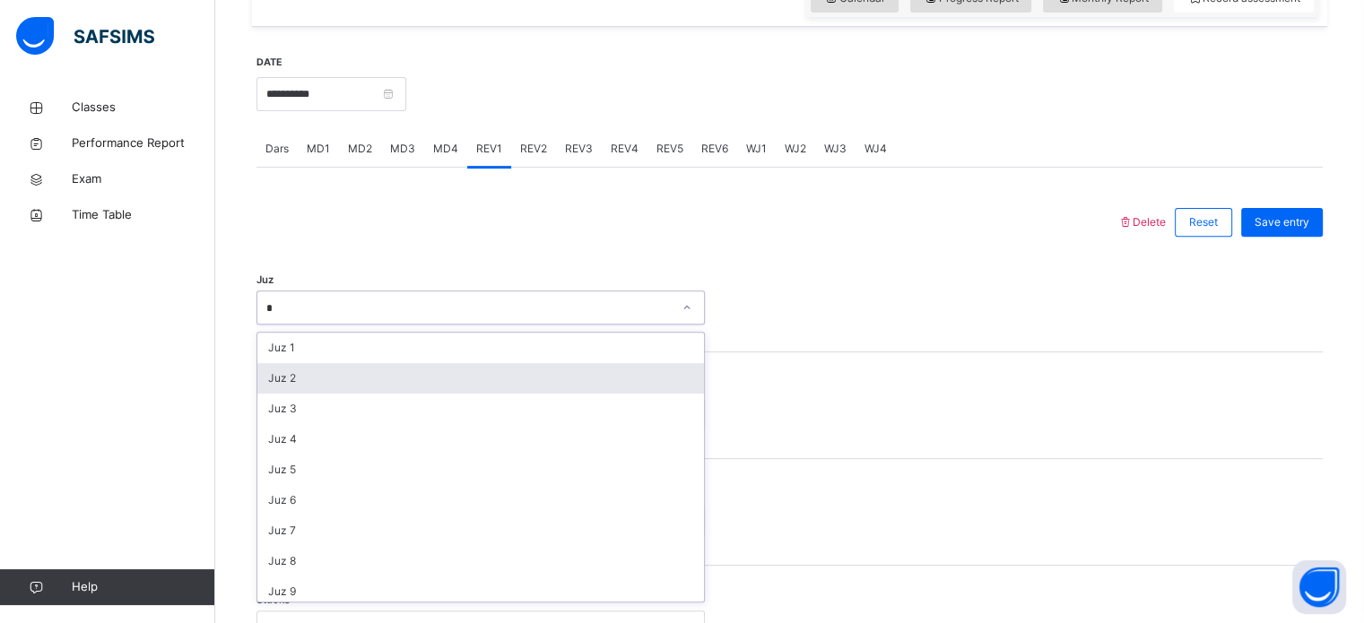
click at [387, 394] on div "Juz 2" at bounding box center [480, 378] width 447 height 30
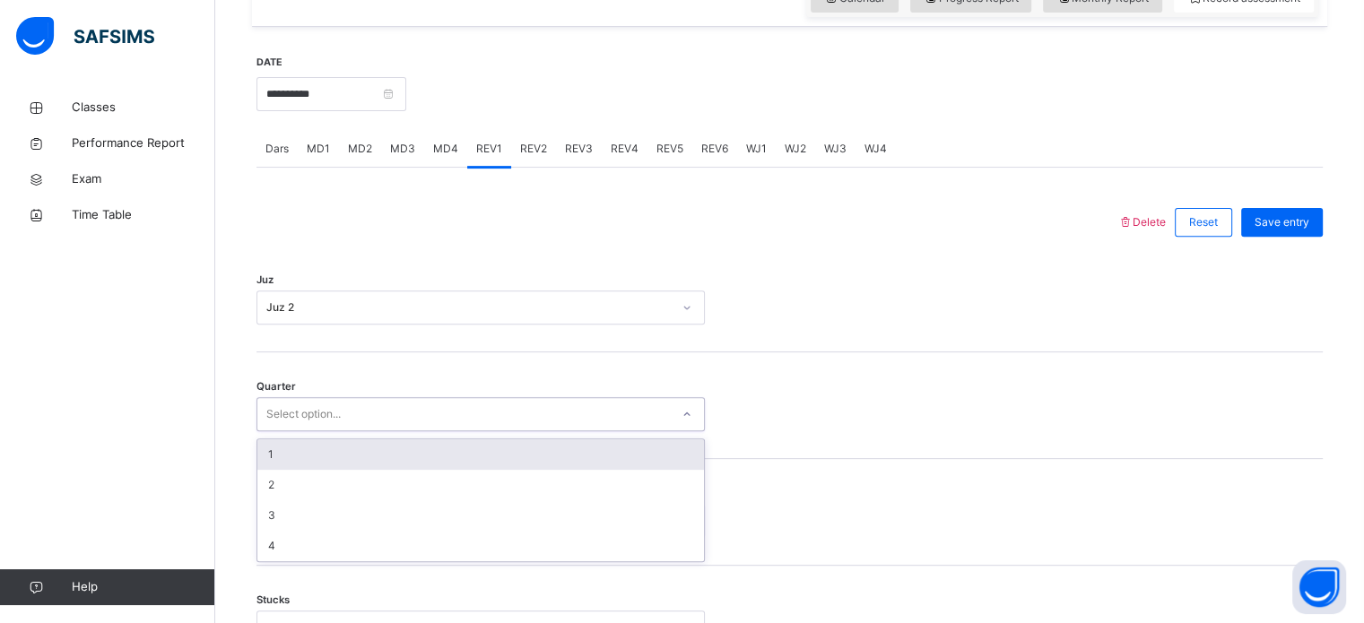
click at [261, 418] on div "Select option..." at bounding box center [463, 415] width 412 height 28
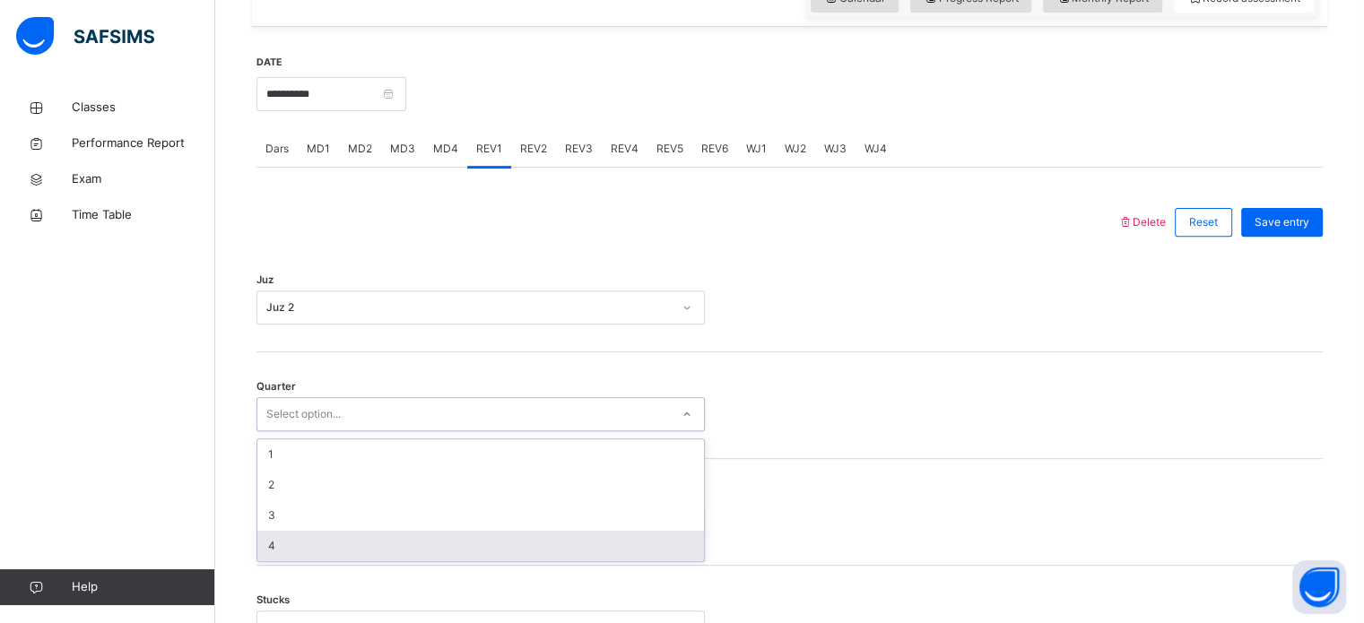
click at [325, 550] on div "4" at bounding box center [480, 546] width 447 height 30
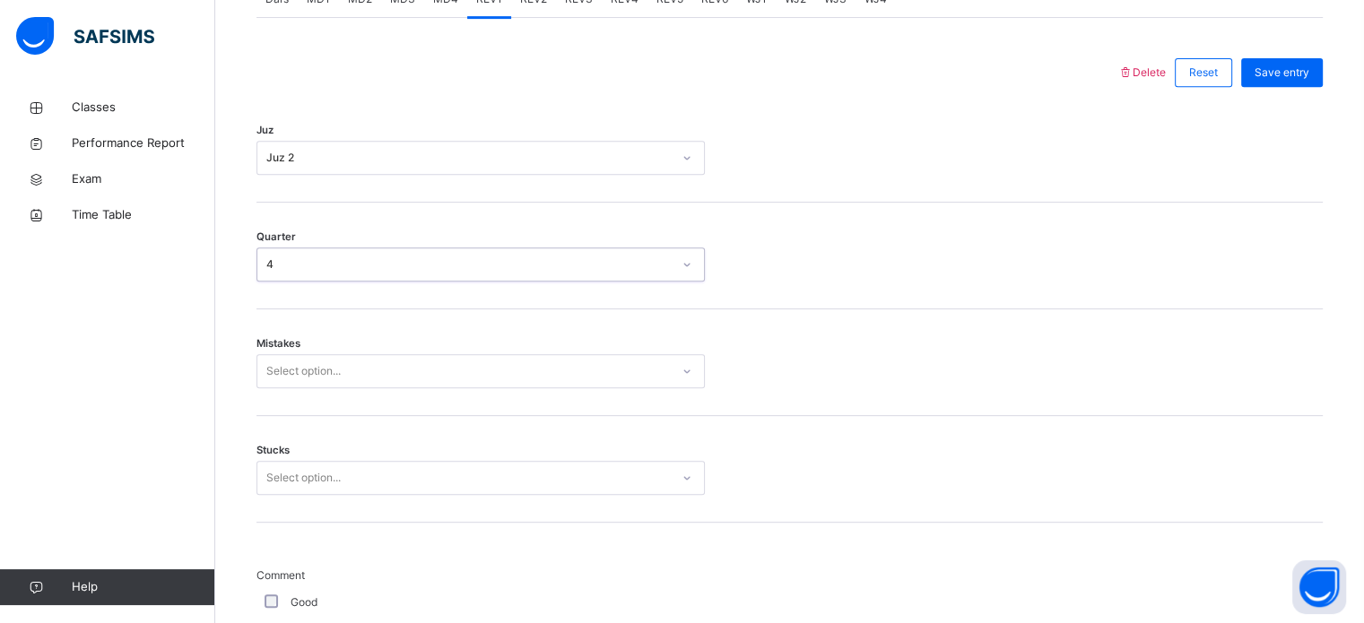
scroll to position [789, 0]
click at [333, 381] on div "Select option..." at bounding box center [303, 370] width 74 height 34
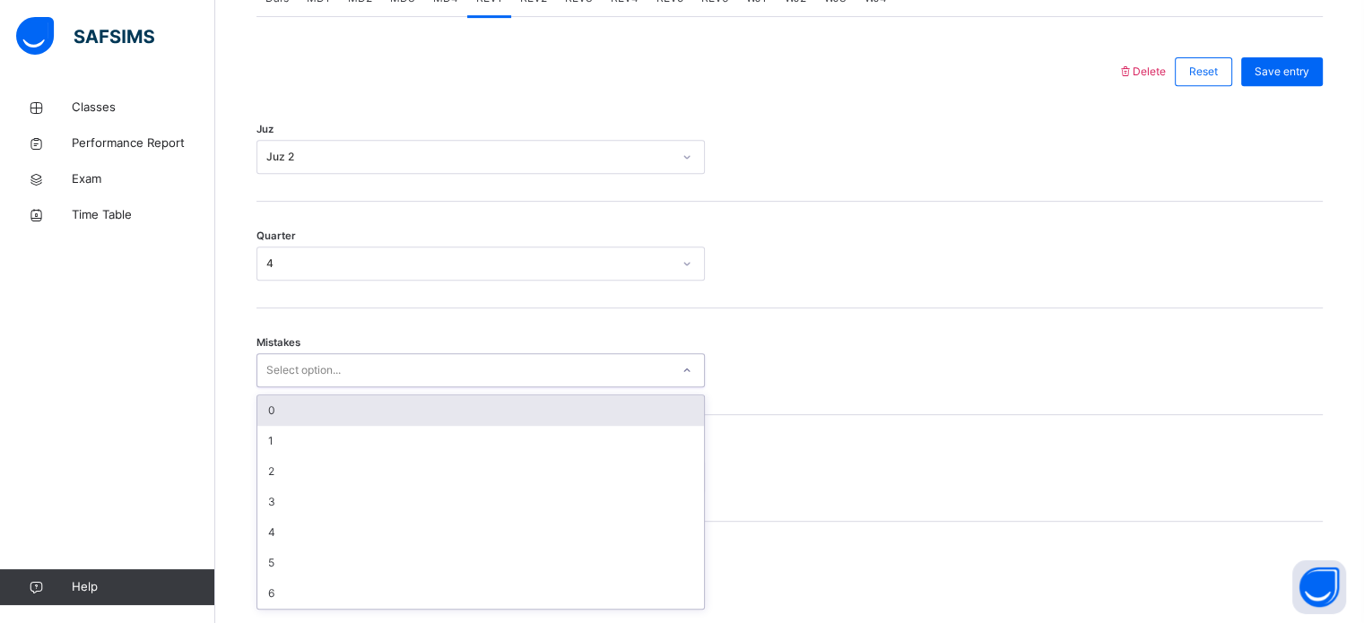
click at [320, 426] on div "0" at bounding box center [480, 410] width 447 height 30
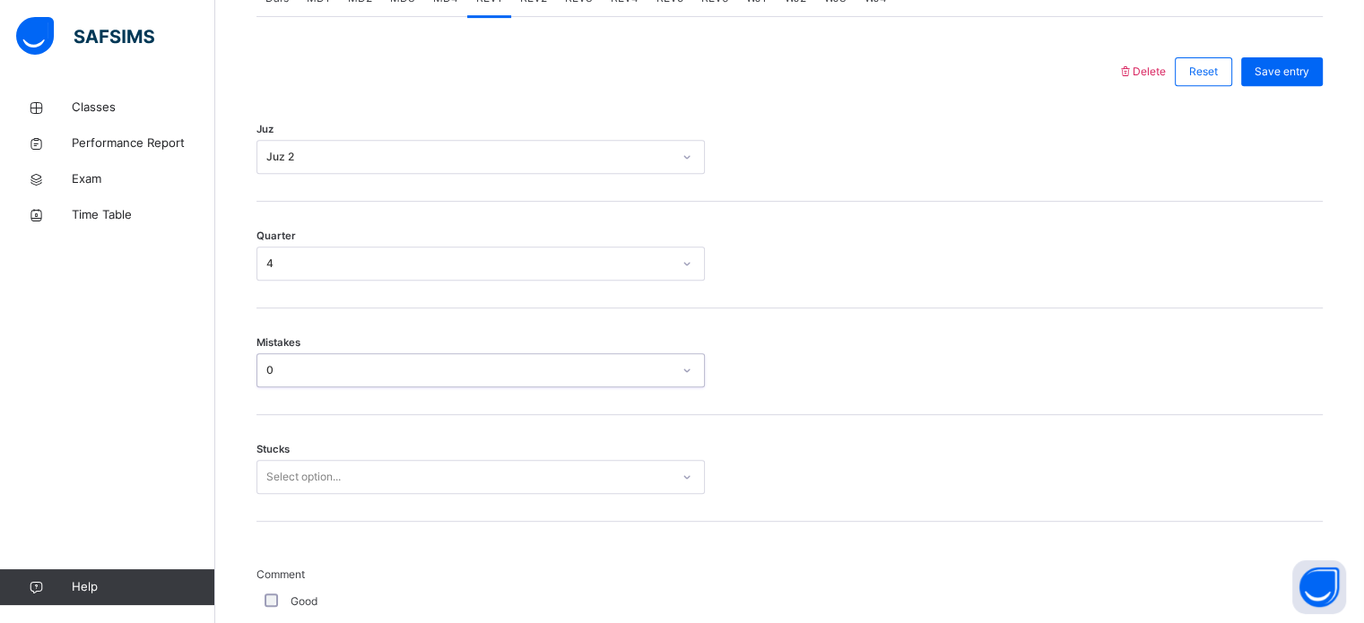
click at [323, 443] on div "Stucks Select option..." at bounding box center [789, 468] width 1066 height 107
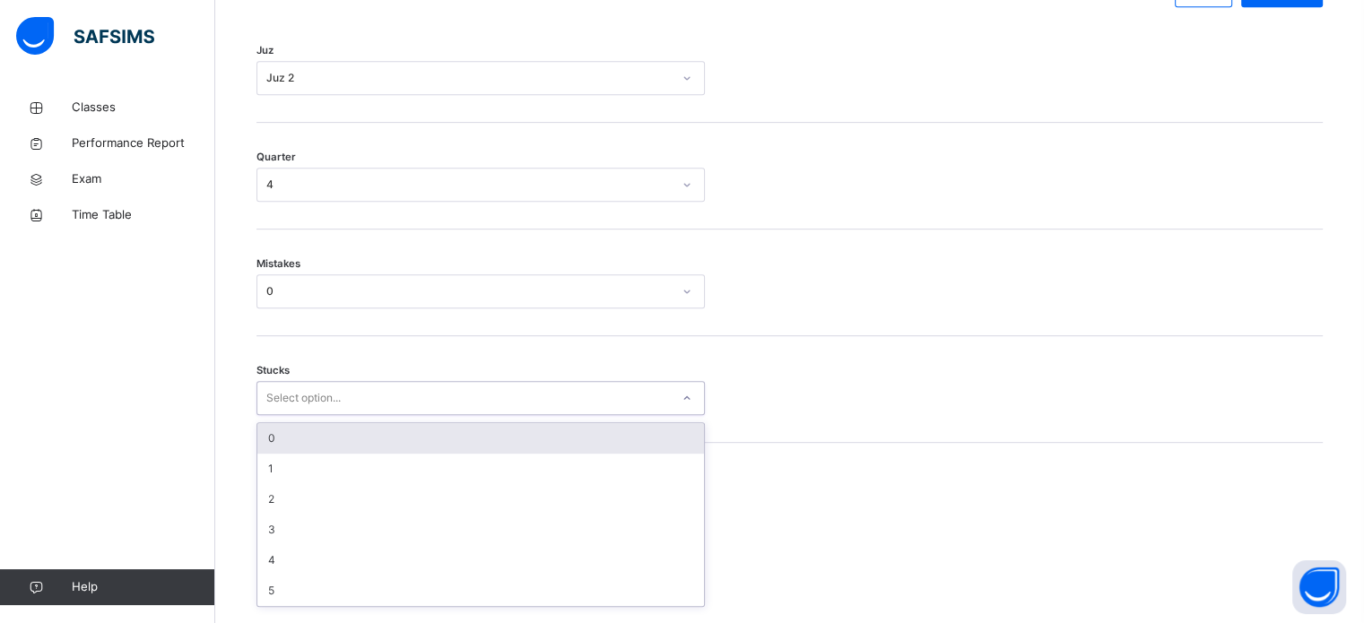
click at [319, 433] on div "Stucks option 0 focused, 1 of 6. 6 results available. Use Up and Down to choose…" at bounding box center [789, 389] width 1066 height 107
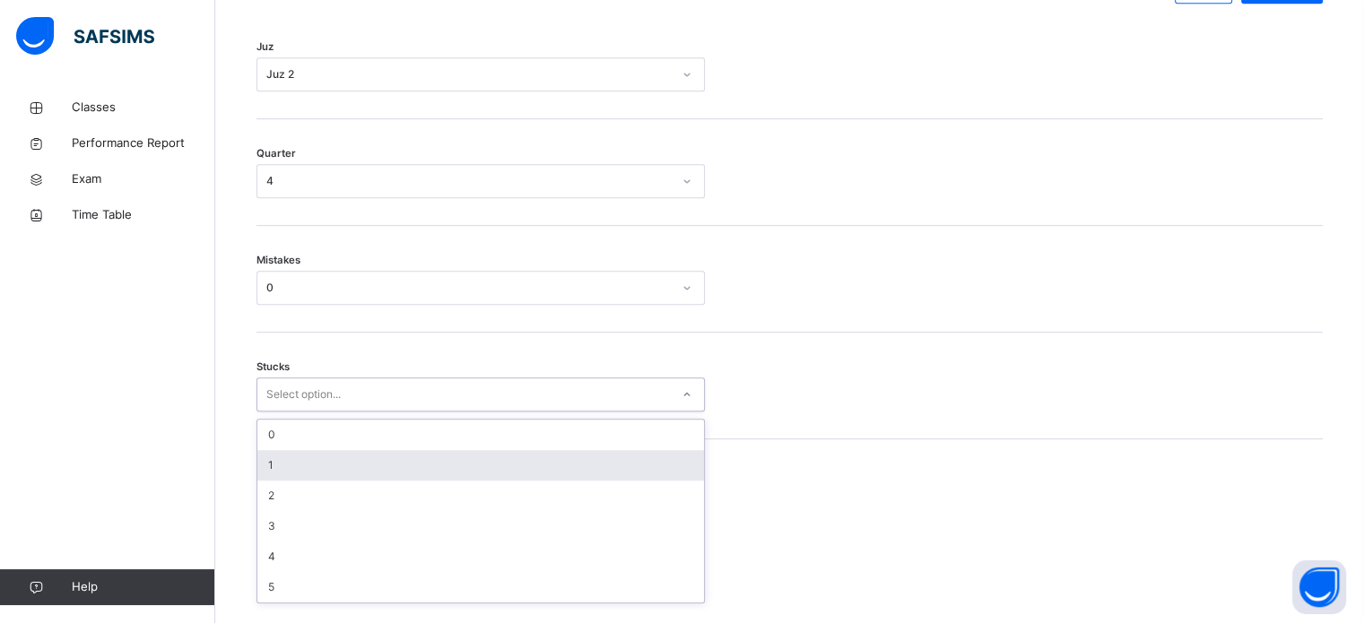
click at [305, 480] on div "1" at bounding box center [480, 465] width 447 height 30
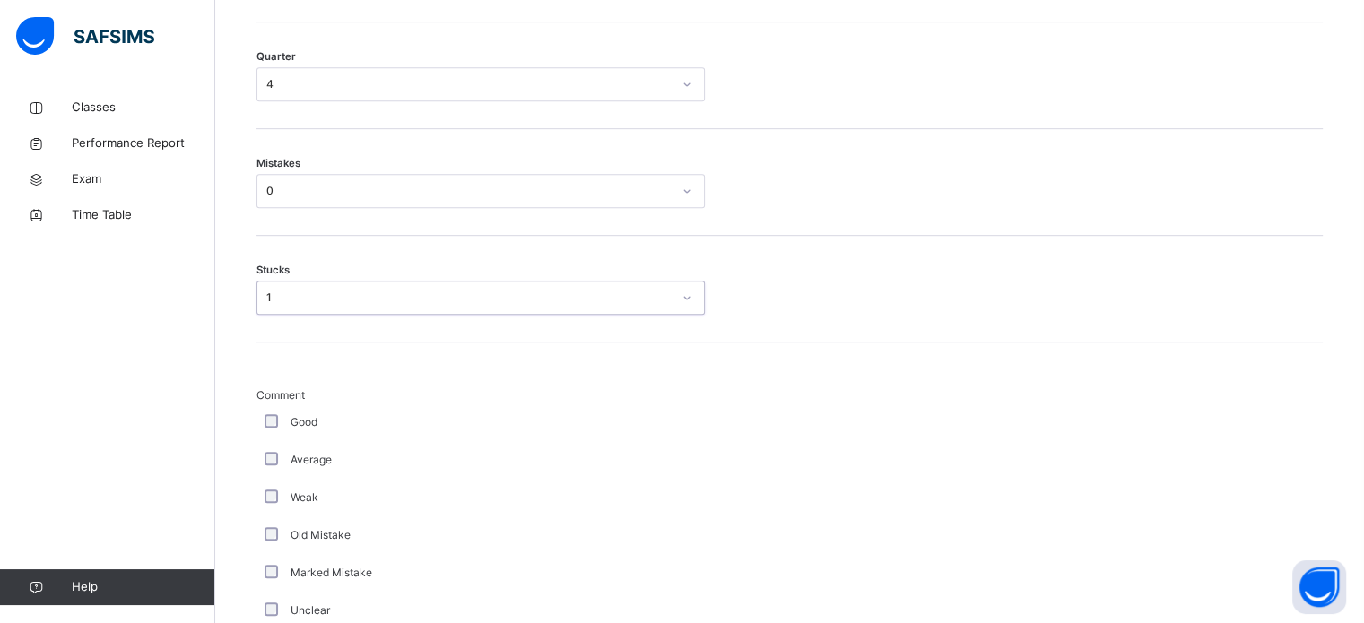
scroll to position [986, 0]
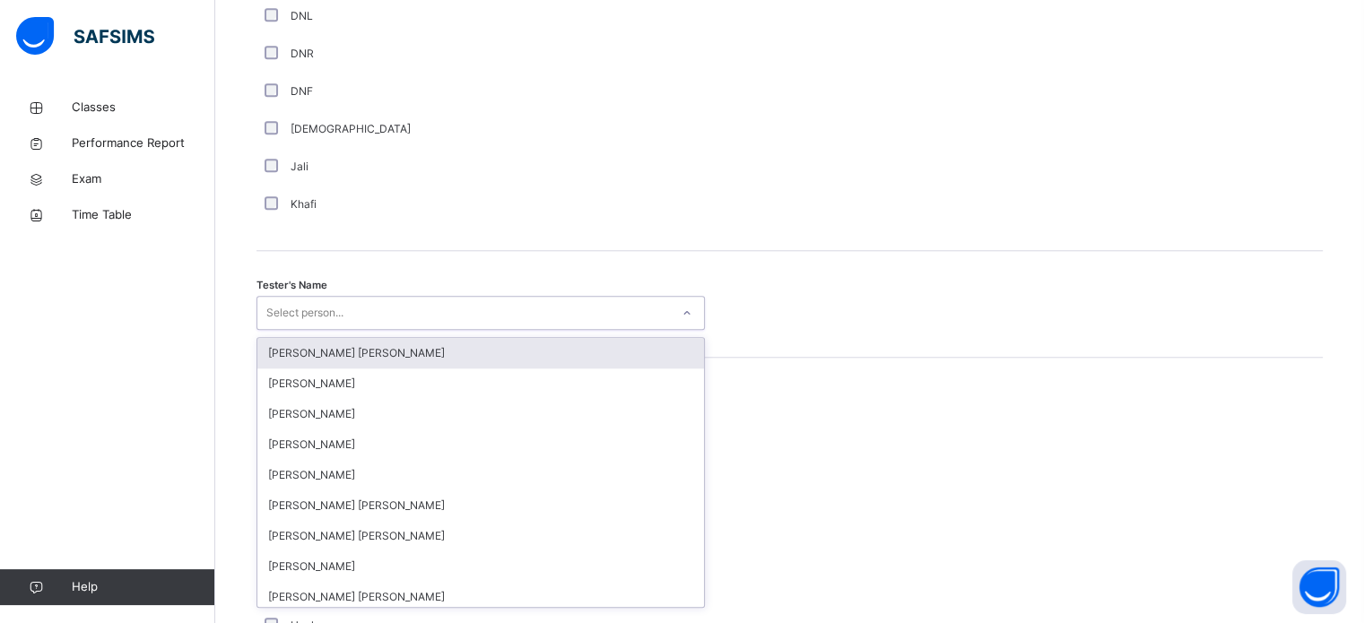
click at [481, 330] on div "option [PERSON_NAME] [PERSON_NAME] focused, 1 of 90. 90 results available. Use …" at bounding box center [480, 313] width 448 height 34
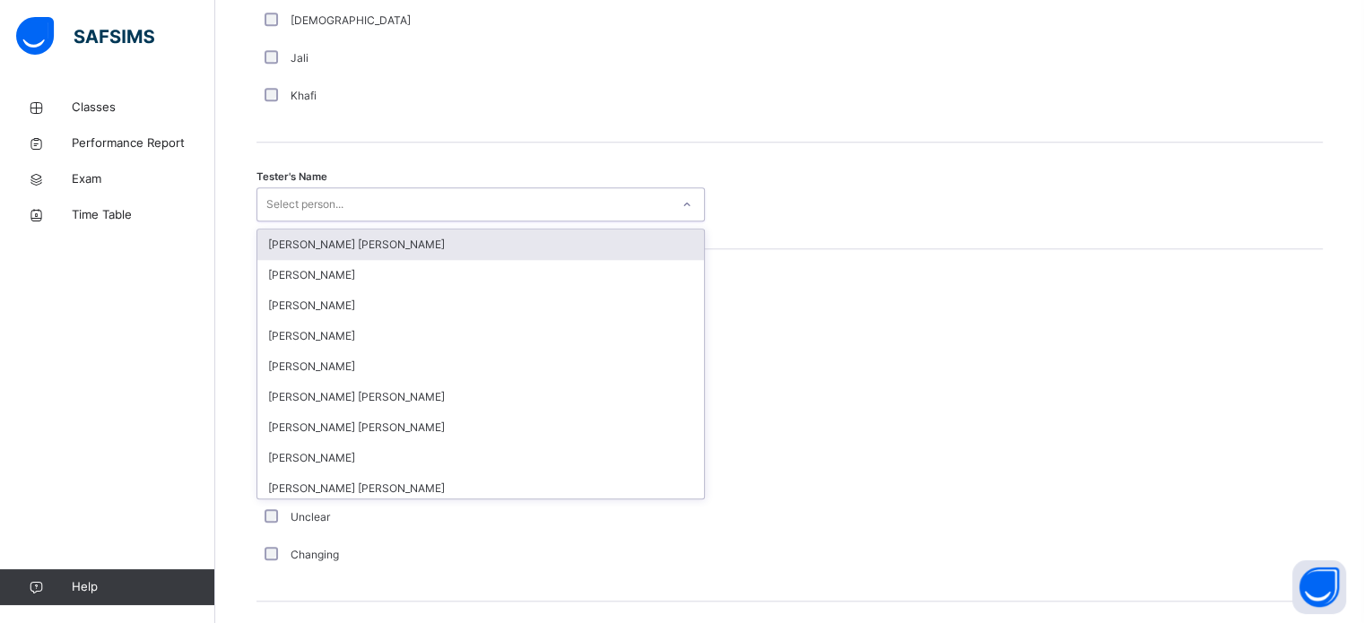
scroll to position [1783, 0]
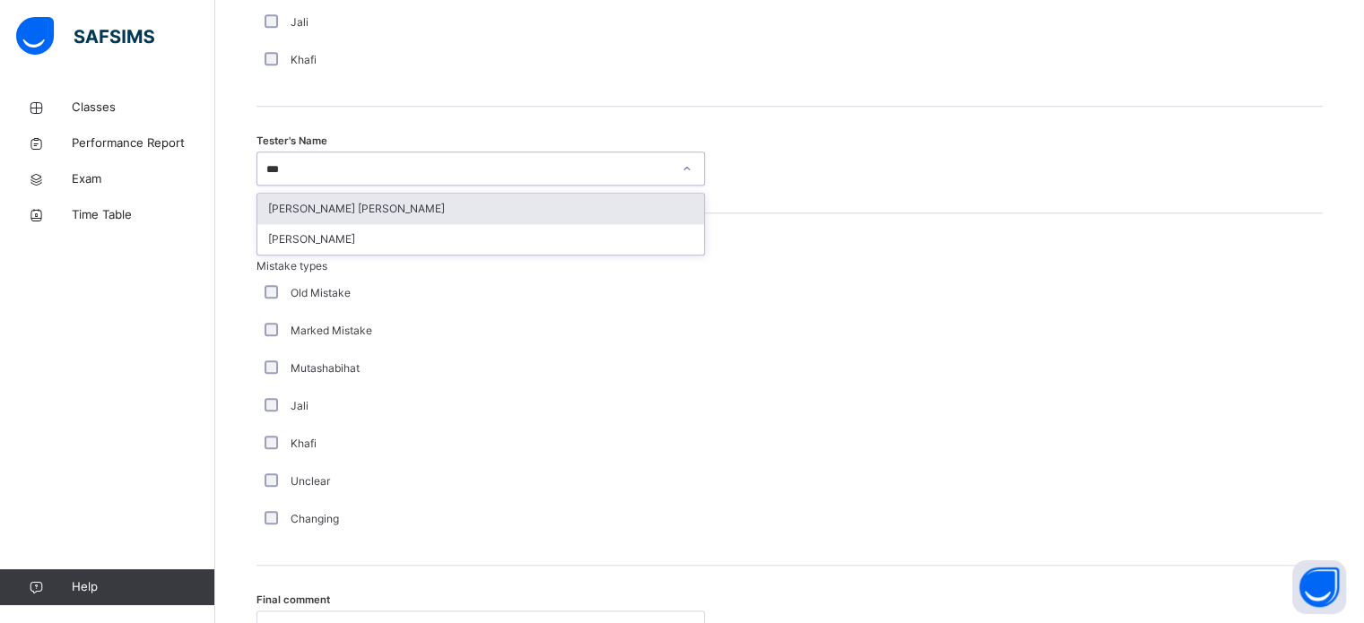
type input "****"
click at [567, 210] on div "[PERSON_NAME] [PERSON_NAME]" at bounding box center [480, 209] width 447 height 30
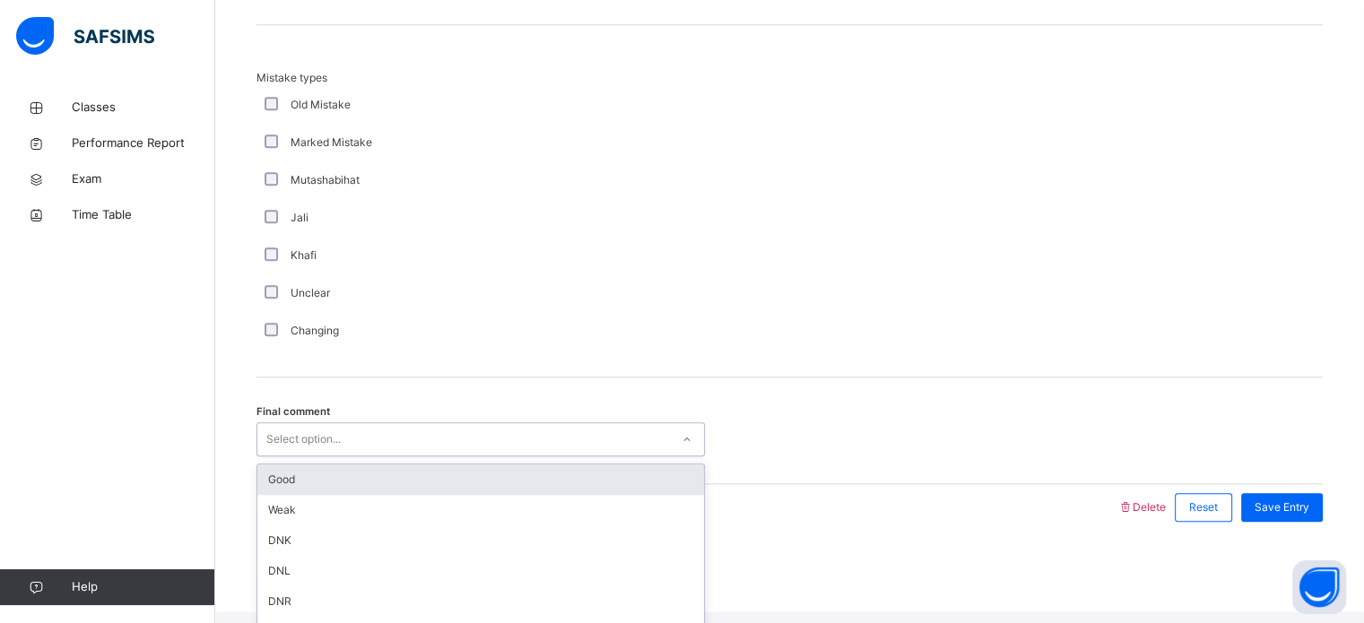
scroll to position [1972, 0]
click at [420, 439] on div "Select option..." at bounding box center [463, 439] width 412 height 28
click at [391, 494] on div "Good" at bounding box center [480, 479] width 447 height 30
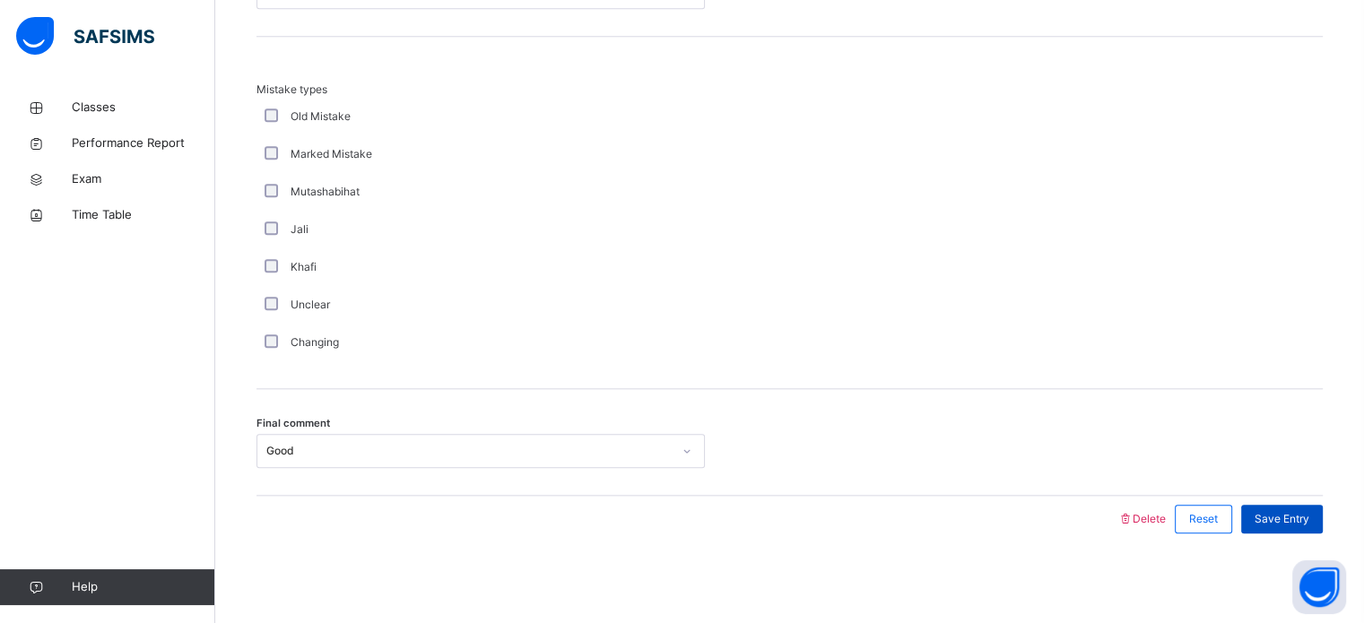
click at [1309, 514] on span "Save Entry" at bounding box center [1281, 519] width 55 height 16
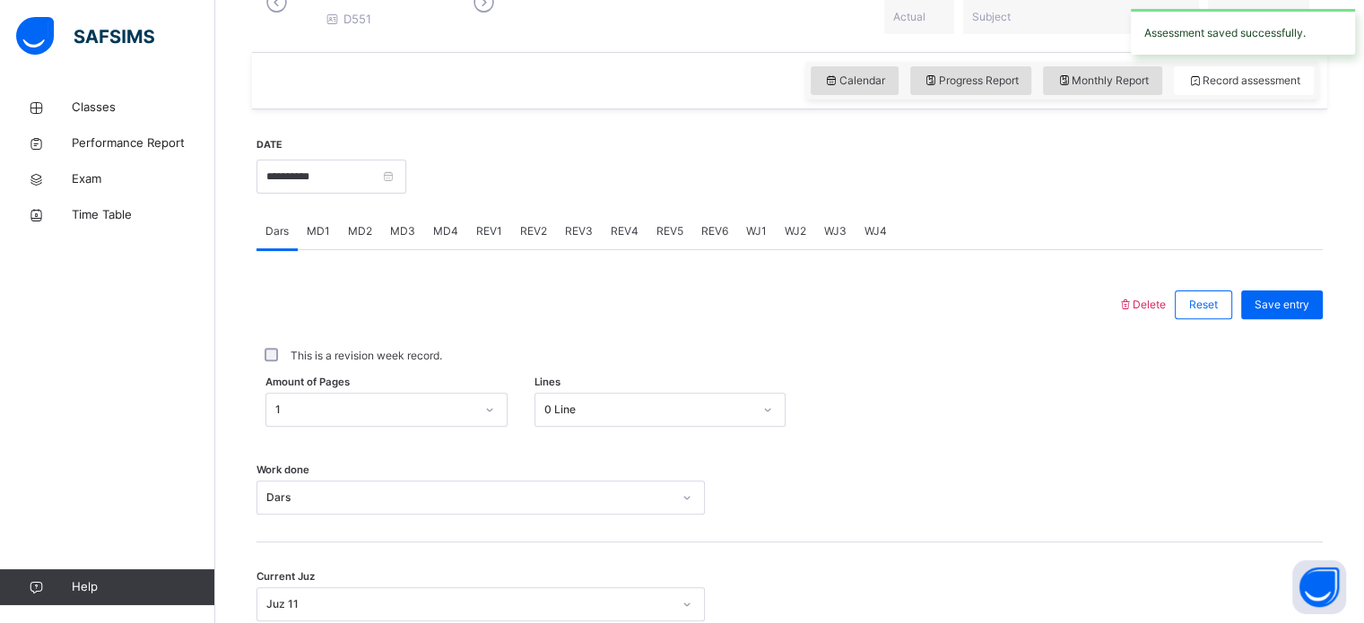
scroll to position [554, 0]
click at [531, 241] on span "REV2" at bounding box center [533, 233] width 27 height 16
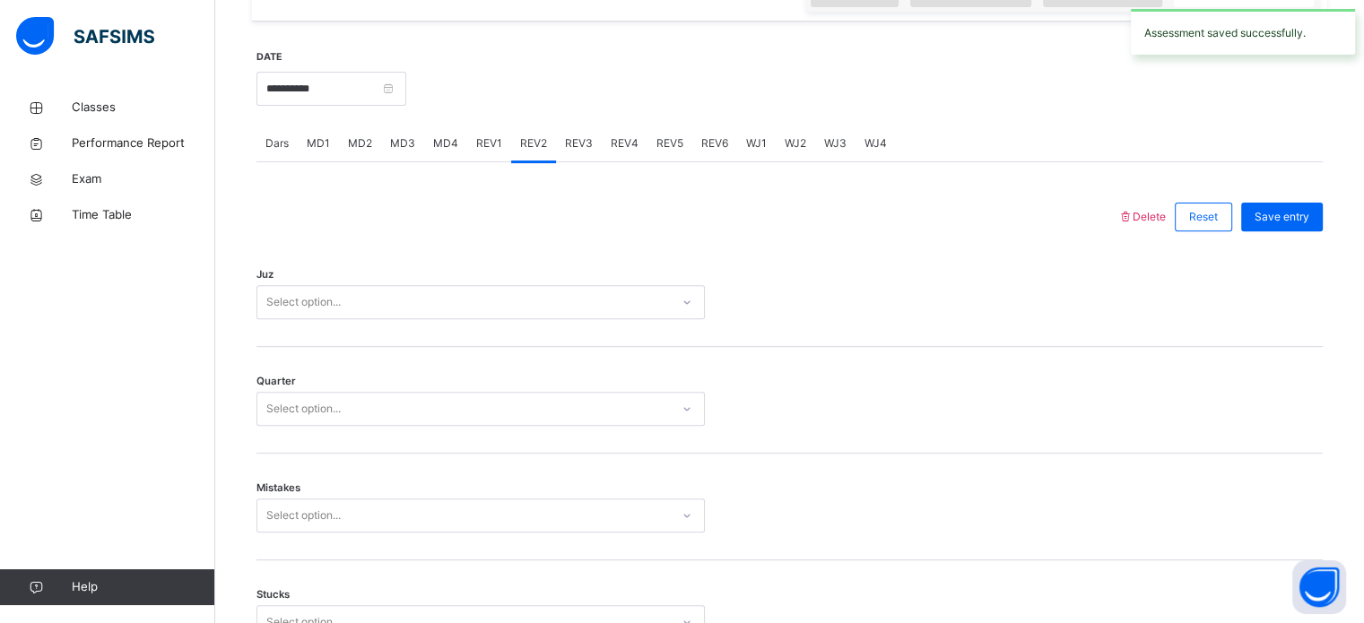
scroll to position [647, 0]
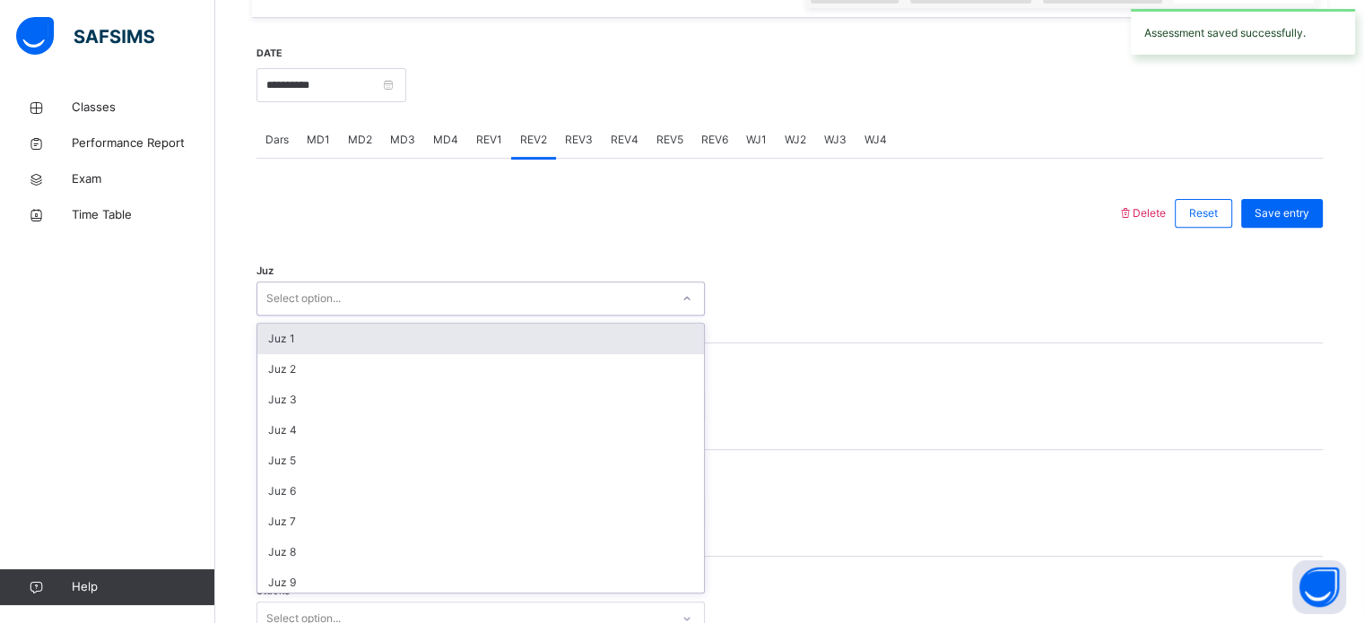
click at [526, 313] on div "Select option..." at bounding box center [463, 299] width 412 height 28
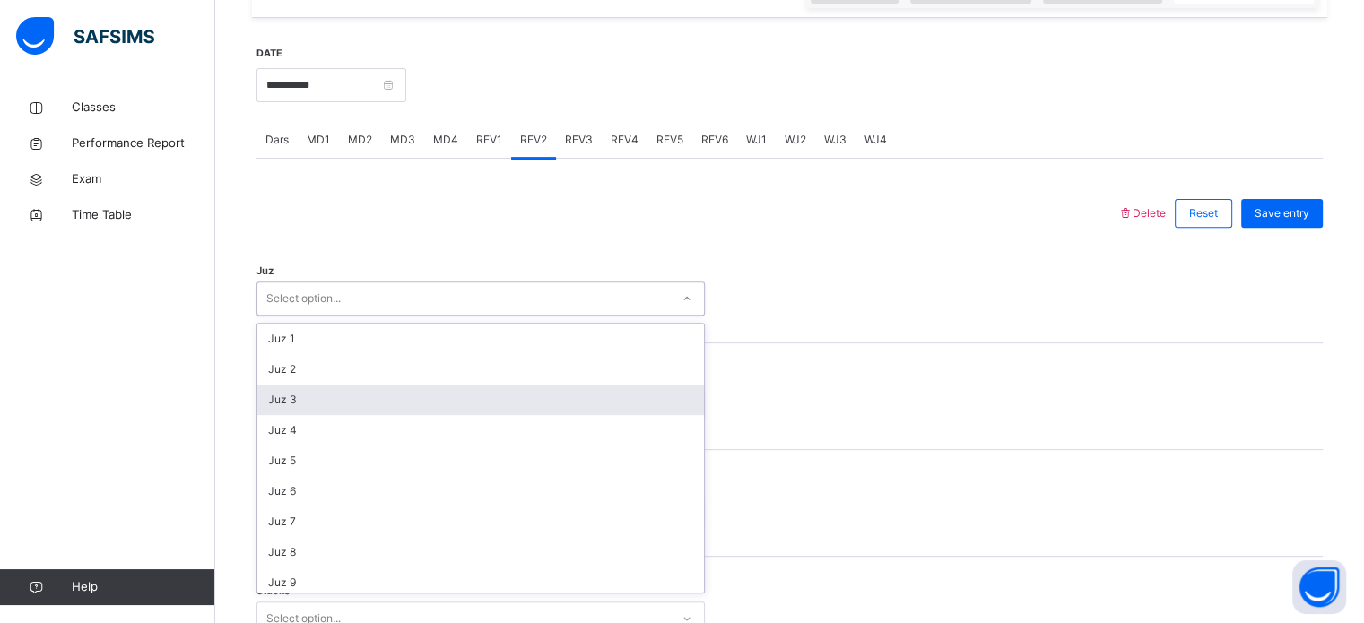
click at [464, 402] on div "Juz 3" at bounding box center [480, 400] width 447 height 30
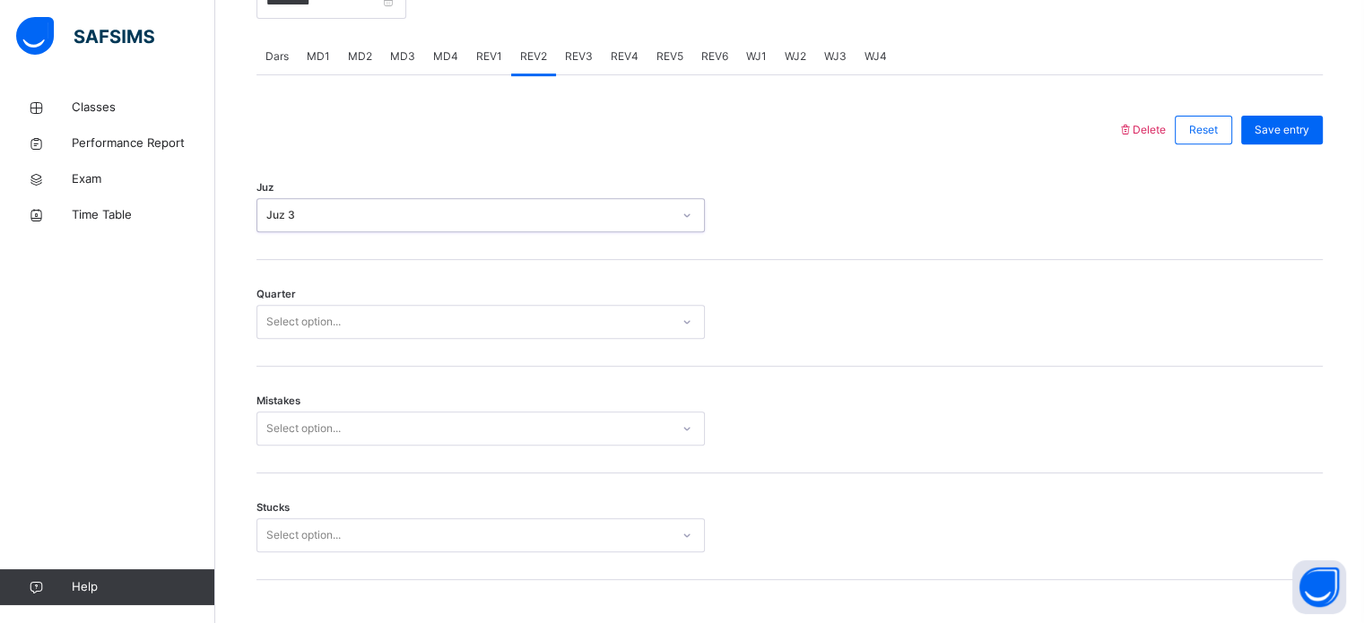
scroll to position [732, 0]
click at [405, 335] on div "Select option..." at bounding box center [463, 322] width 412 height 28
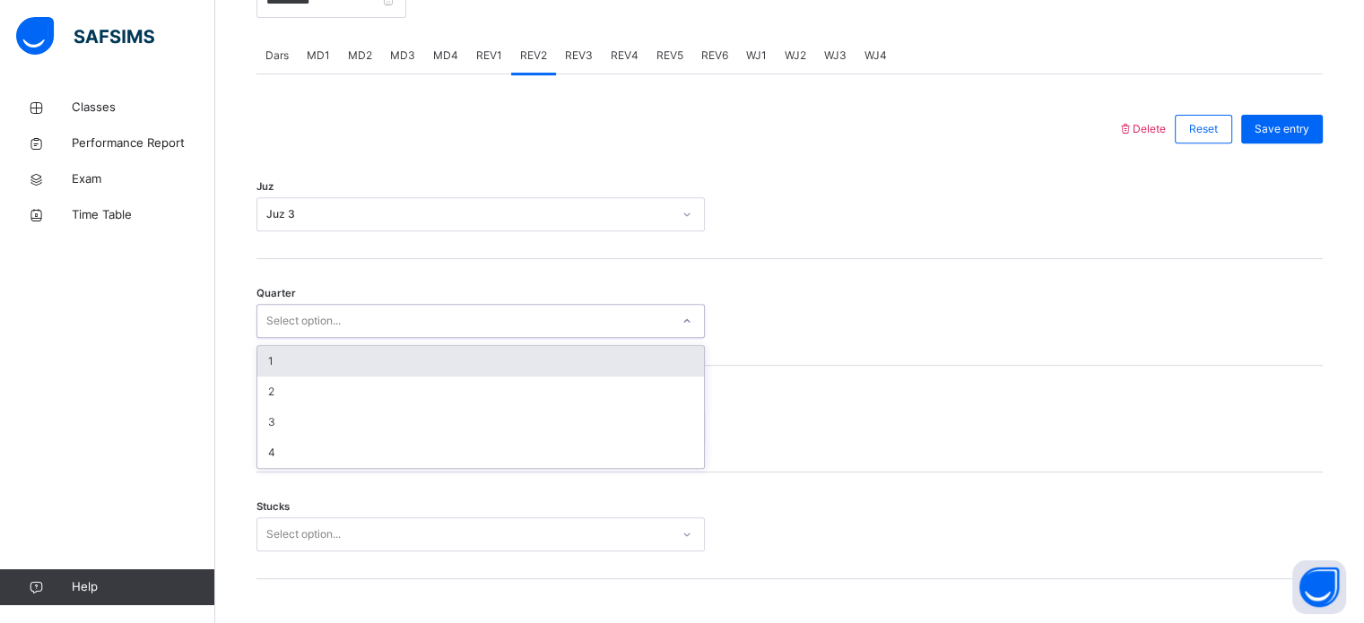
click at [395, 377] on div "1" at bounding box center [480, 361] width 447 height 30
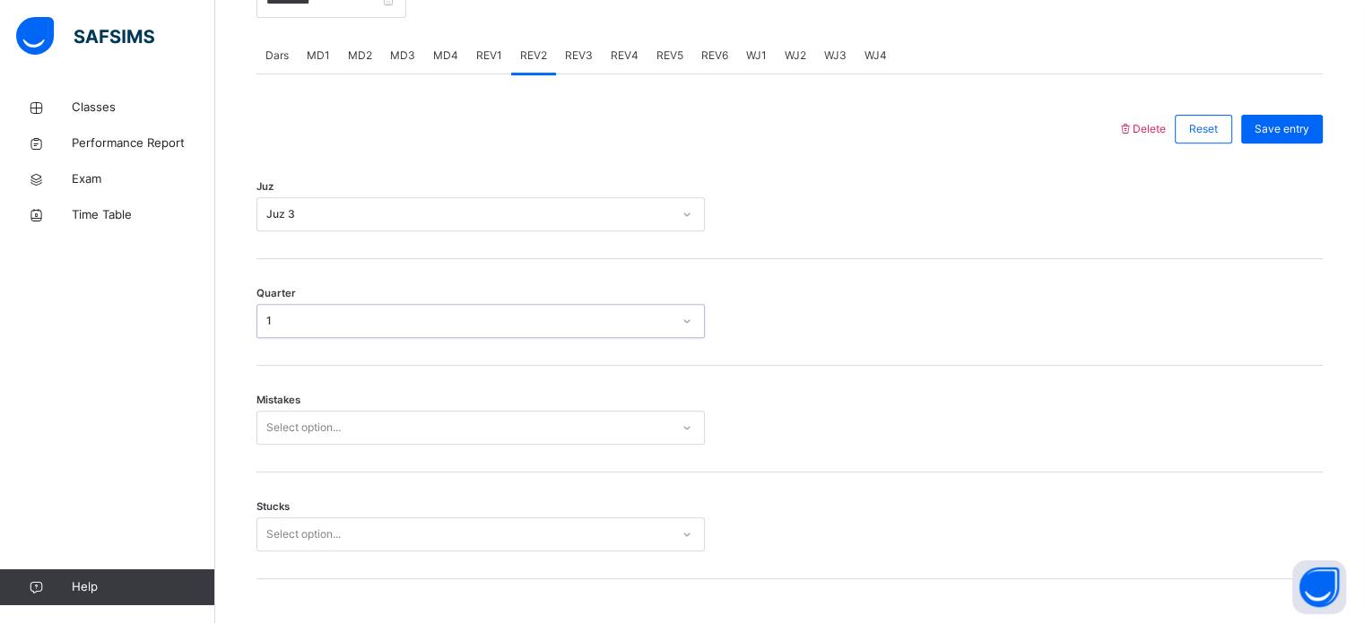
scroll to position [812, 0]
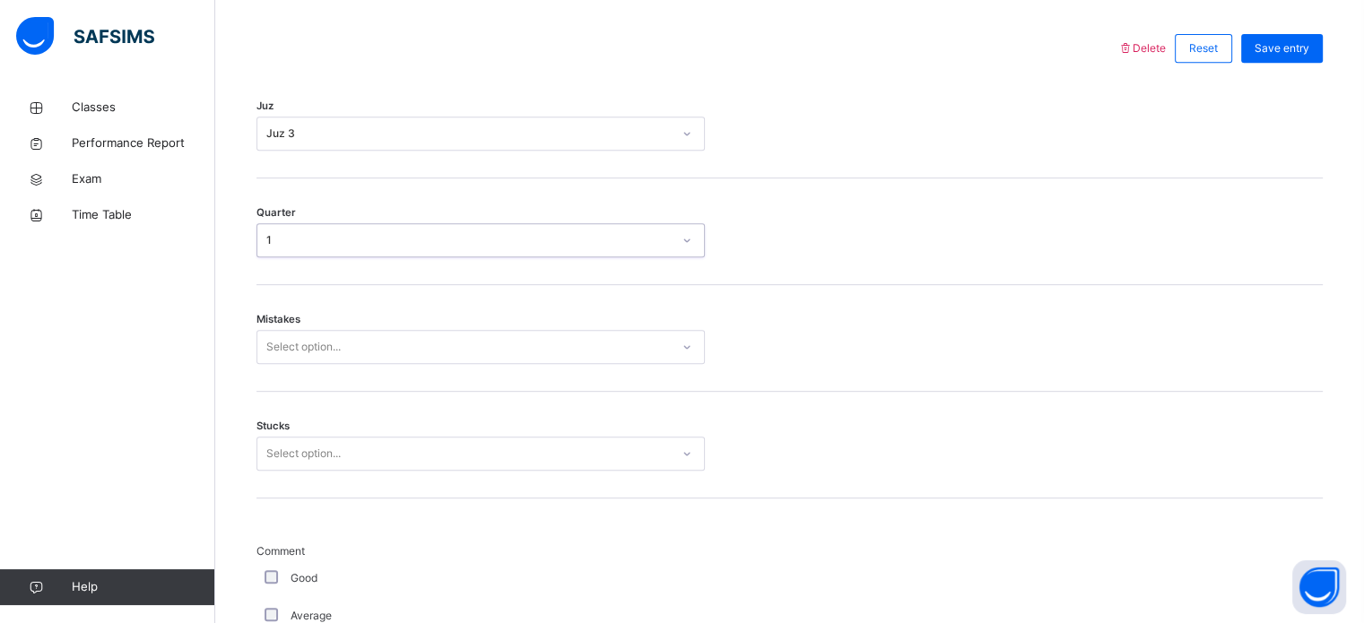
click at [382, 361] on div "Select option..." at bounding box center [463, 348] width 412 height 28
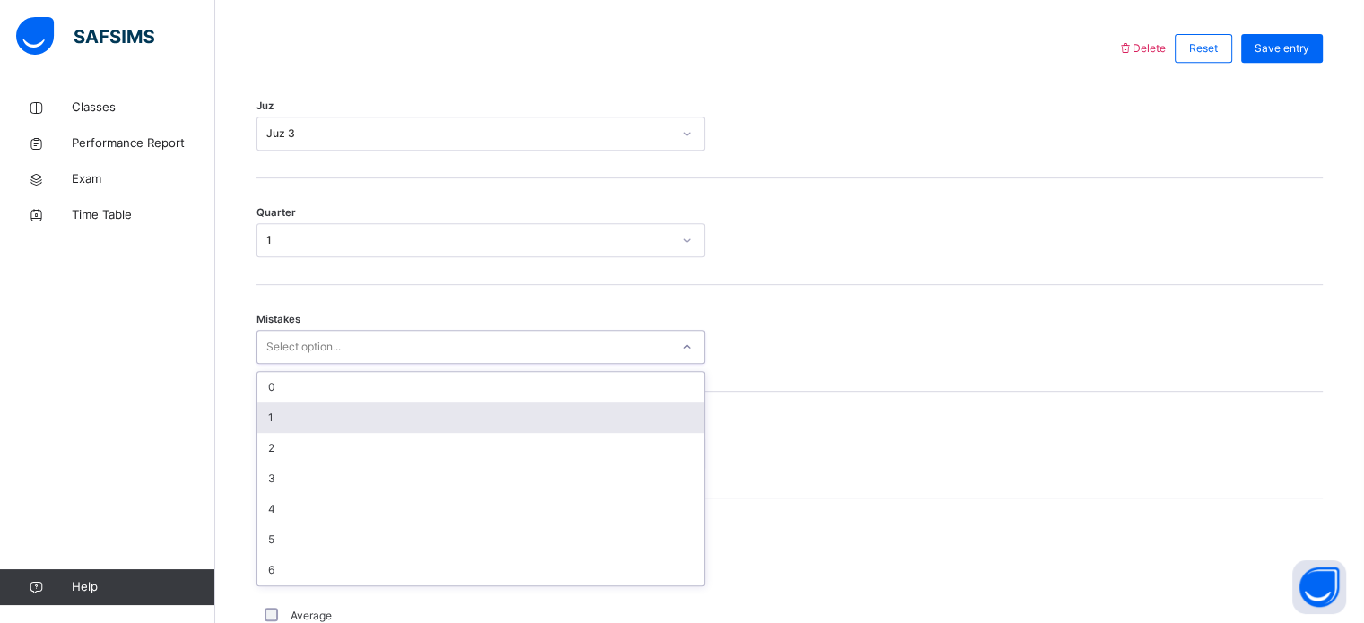
click at [321, 419] on div "1" at bounding box center [480, 418] width 447 height 30
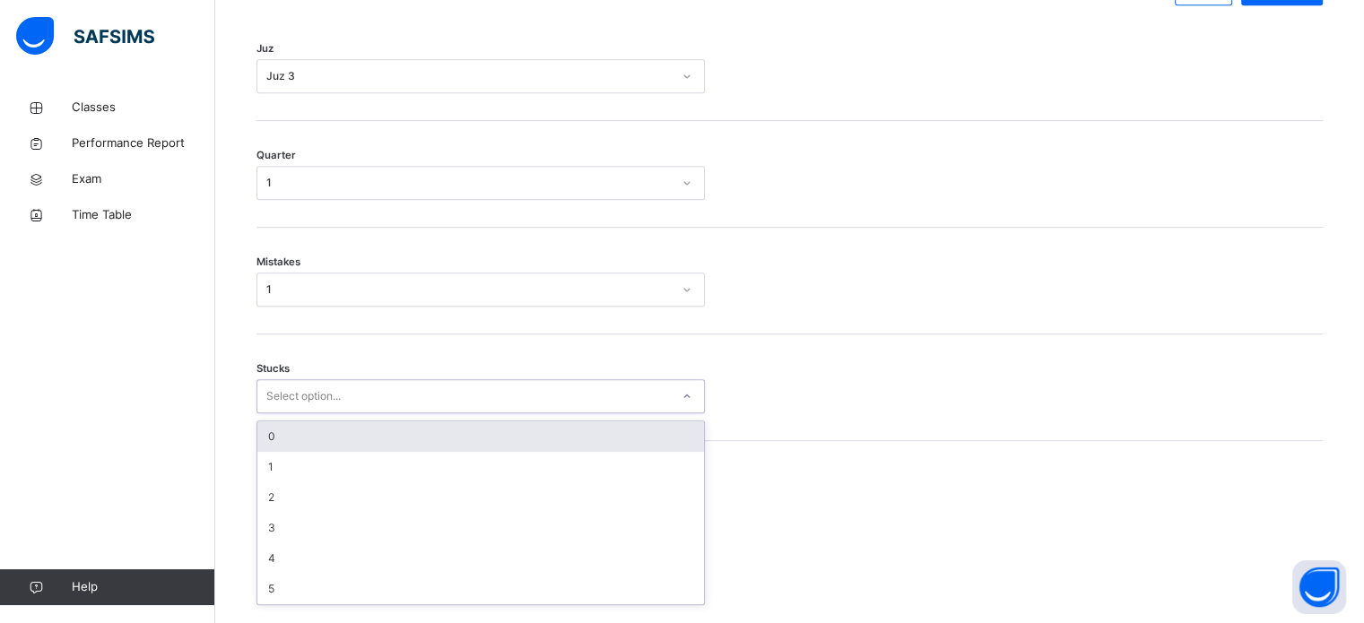
click at [323, 413] on div "Select option..." at bounding box center [480, 396] width 448 height 34
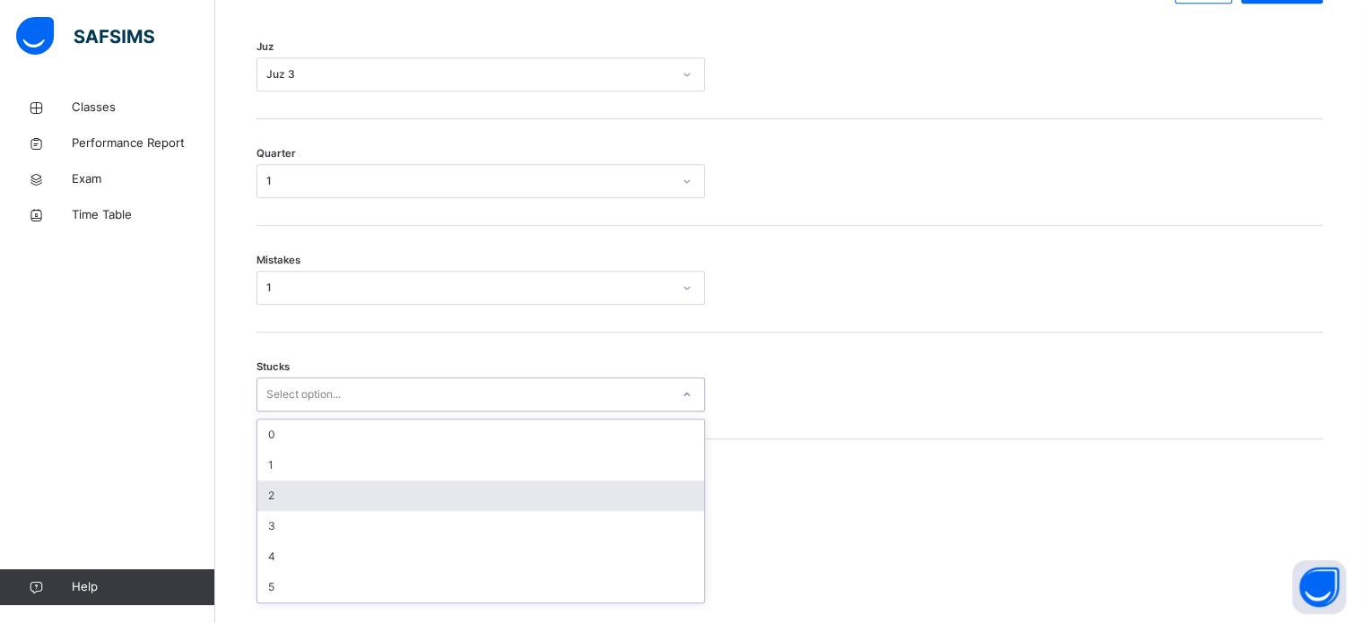
click at [309, 494] on div "2" at bounding box center [480, 496] width 447 height 30
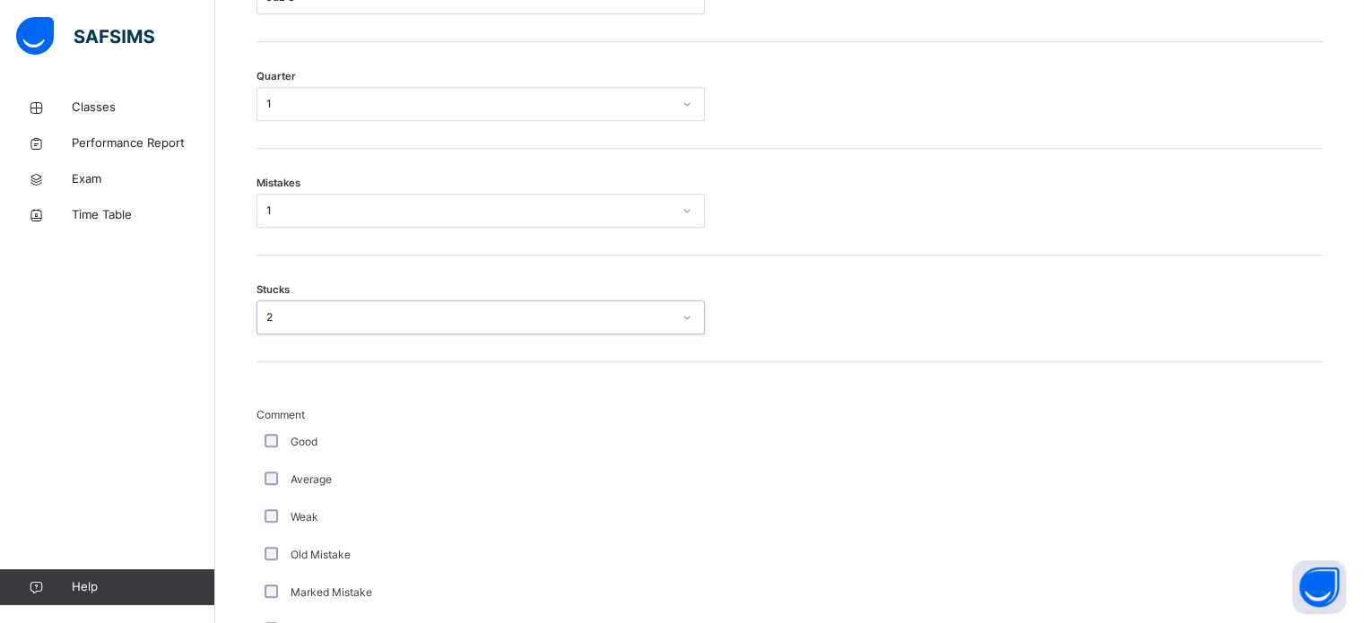
scroll to position [964, 0]
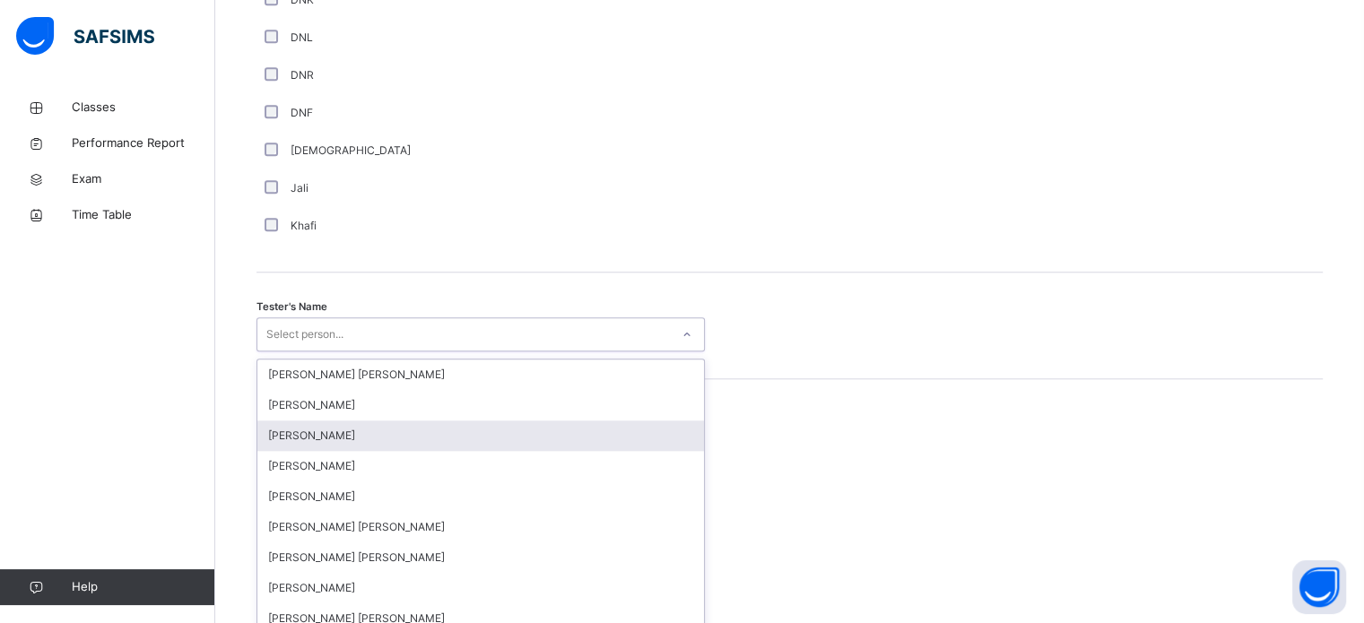
click at [438, 351] on div "option [PERSON_NAME] focused, 3 of 90. 90 results available. Use Up and Down to…" at bounding box center [480, 334] width 448 height 34
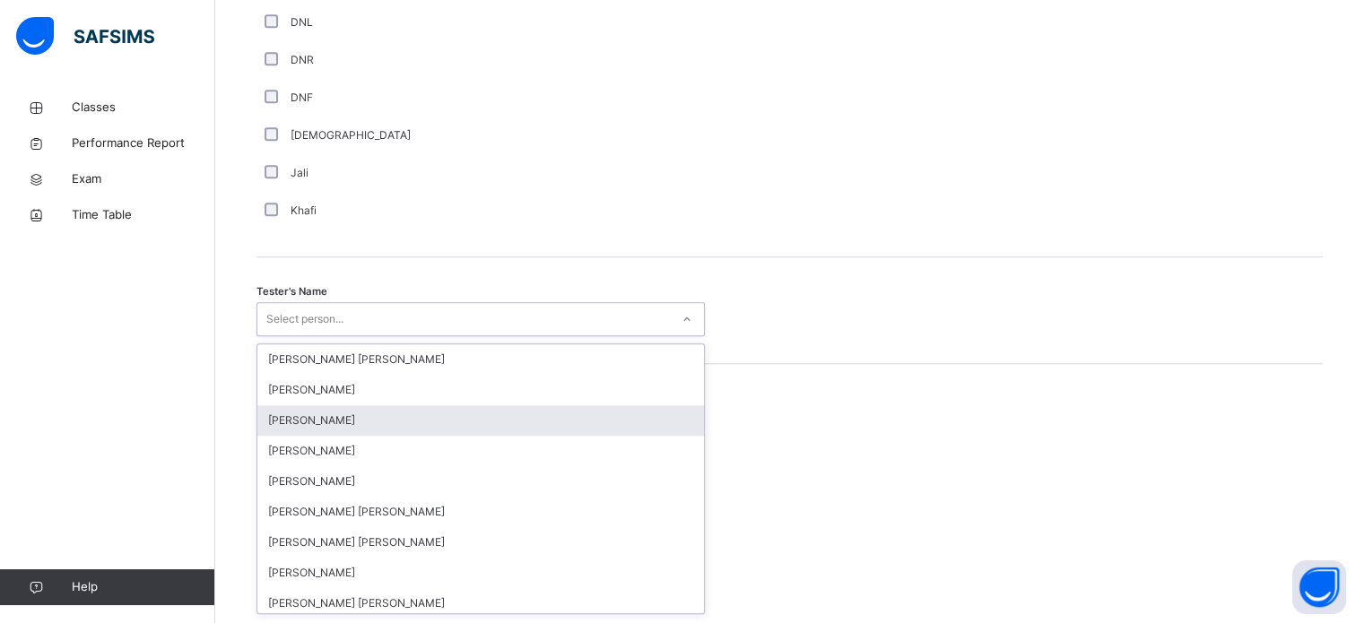
scroll to position [1643, 0]
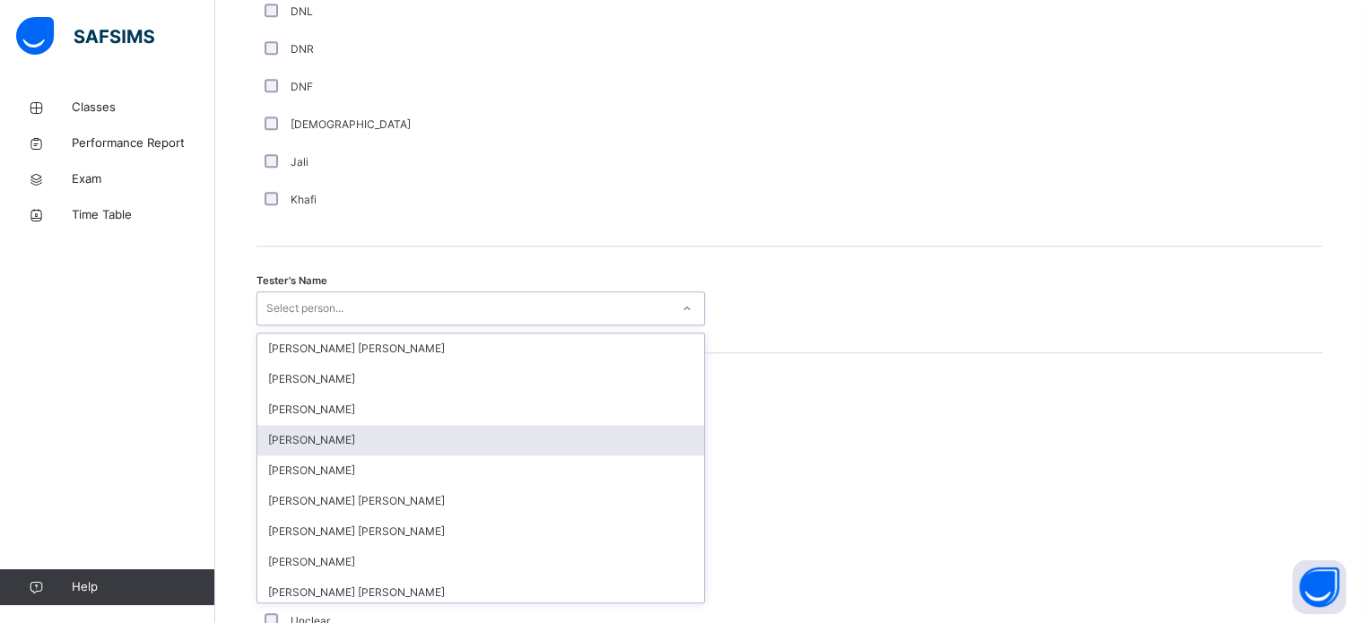
type input "*"
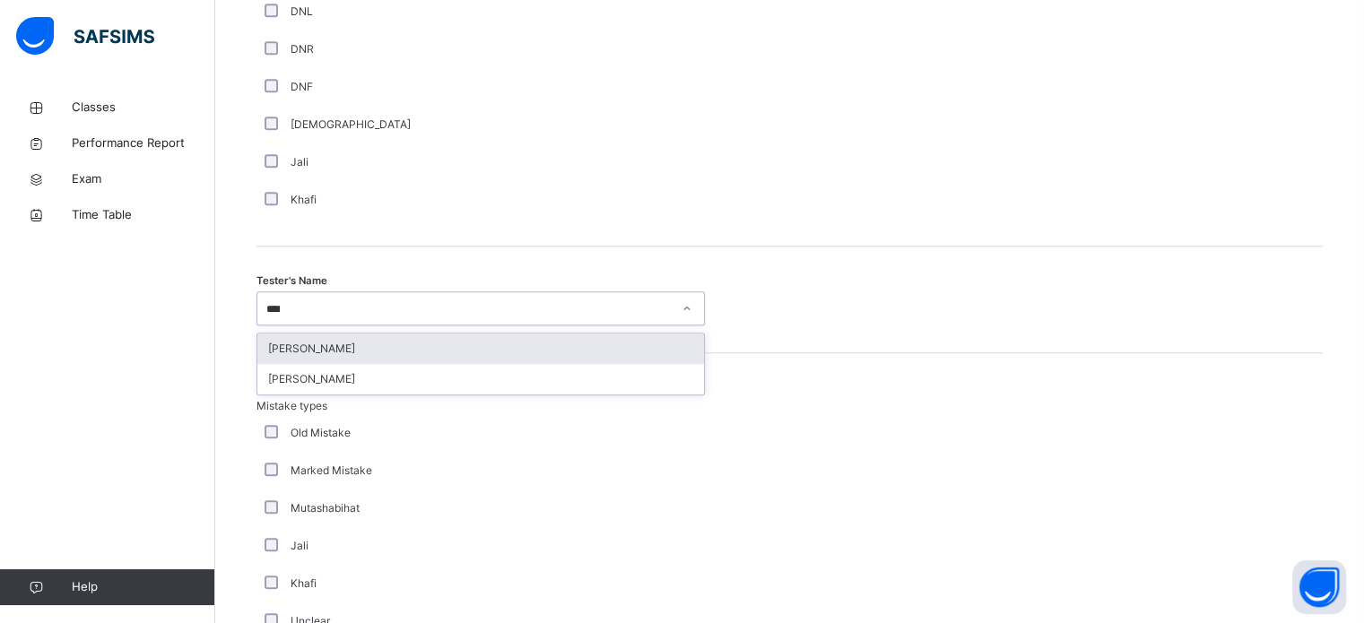
type input "*****"
click at [397, 360] on div "[PERSON_NAME]" at bounding box center [480, 349] width 447 height 30
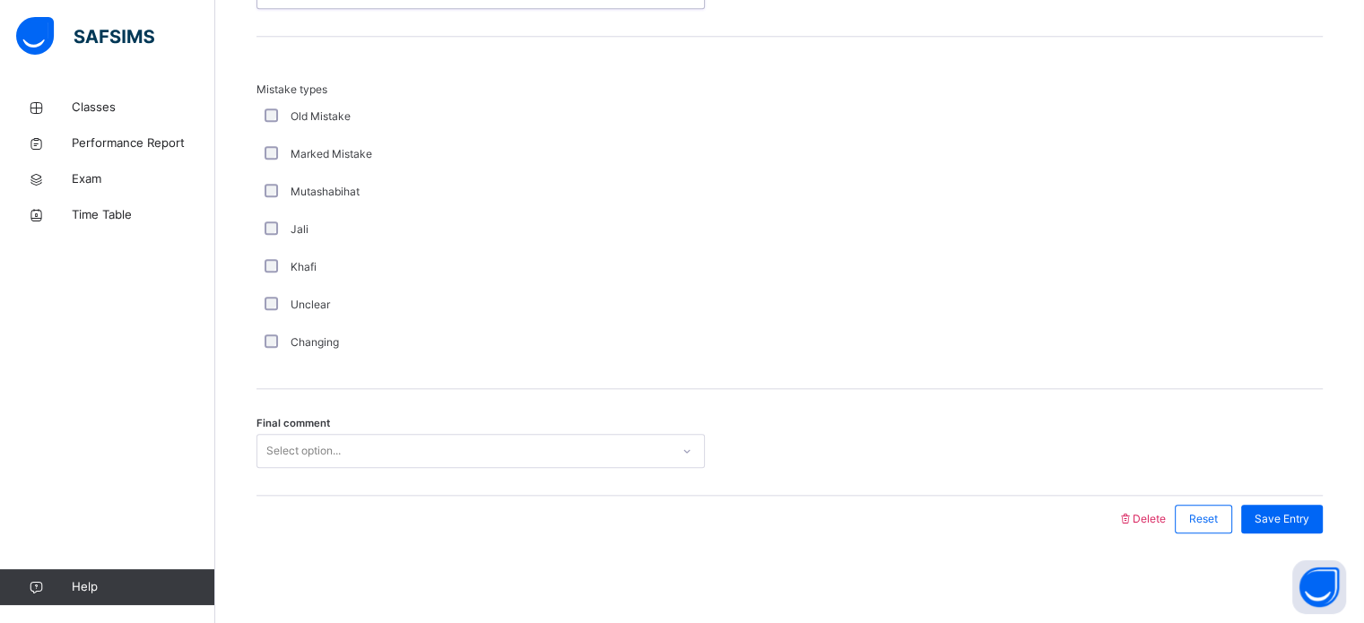
scroll to position [1972, 0]
click at [369, 445] on div "Select option..." at bounding box center [463, 452] width 412 height 28
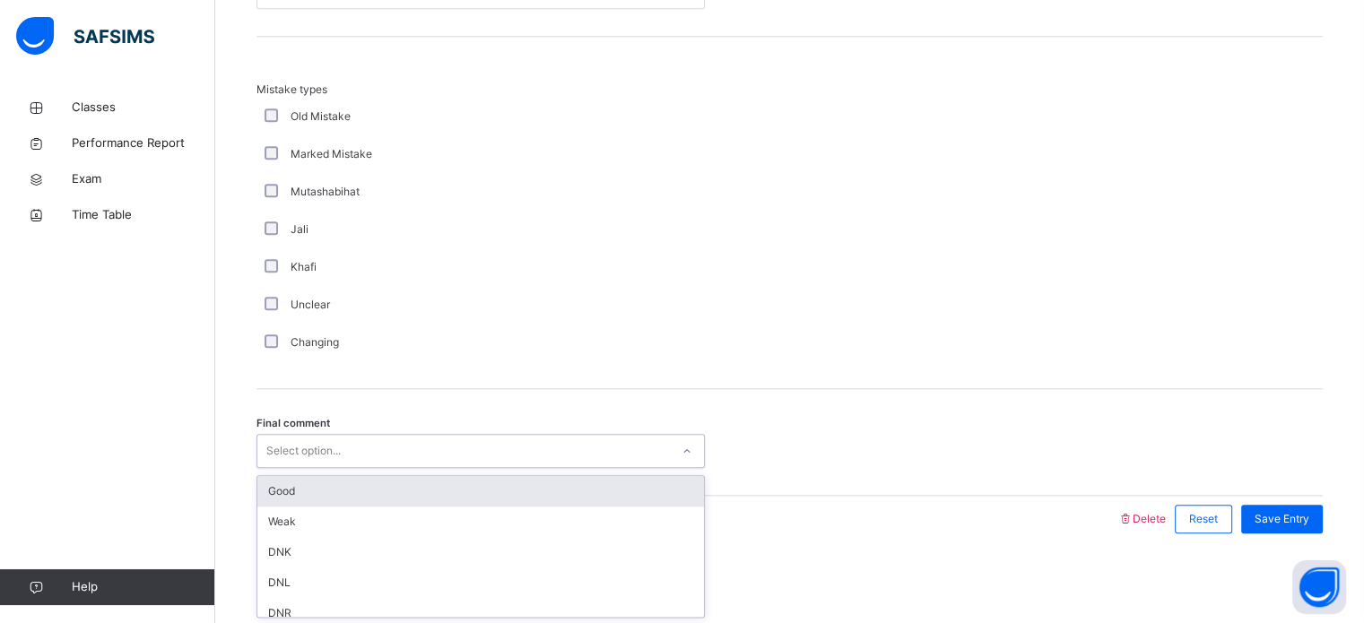
click at [357, 487] on div "Good" at bounding box center [480, 491] width 447 height 30
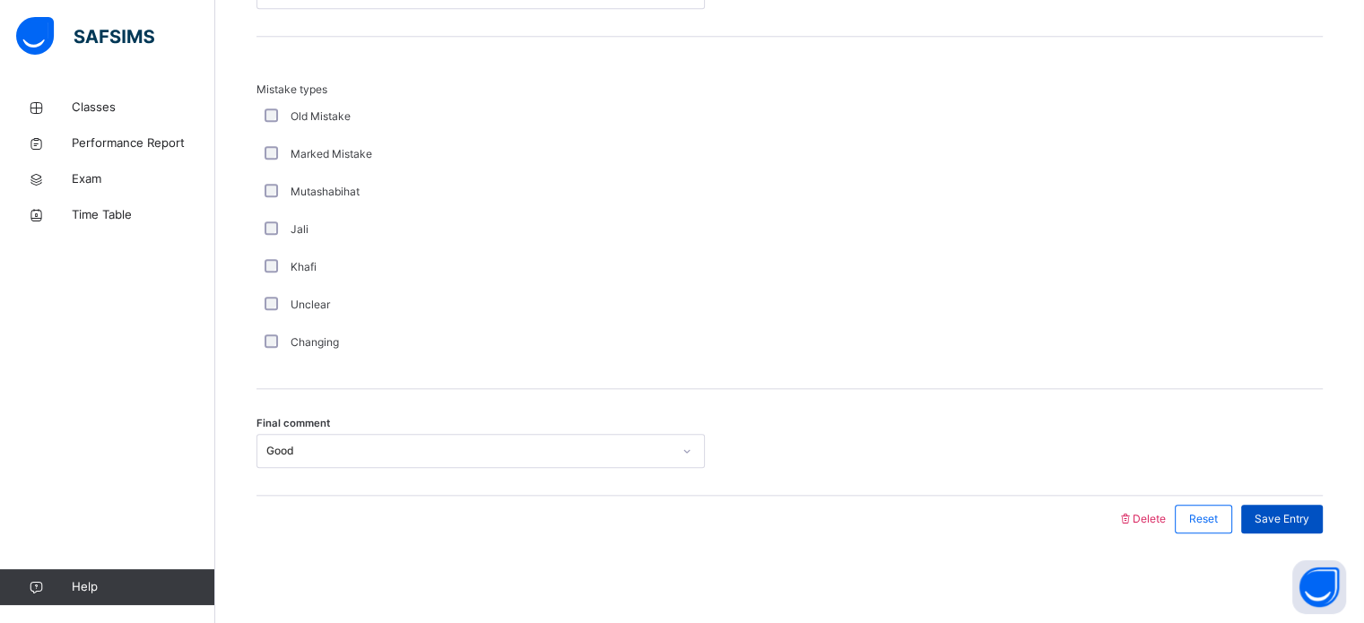
click at [1306, 516] on span "Save Entry" at bounding box center [1281, 519] width 55 height 16
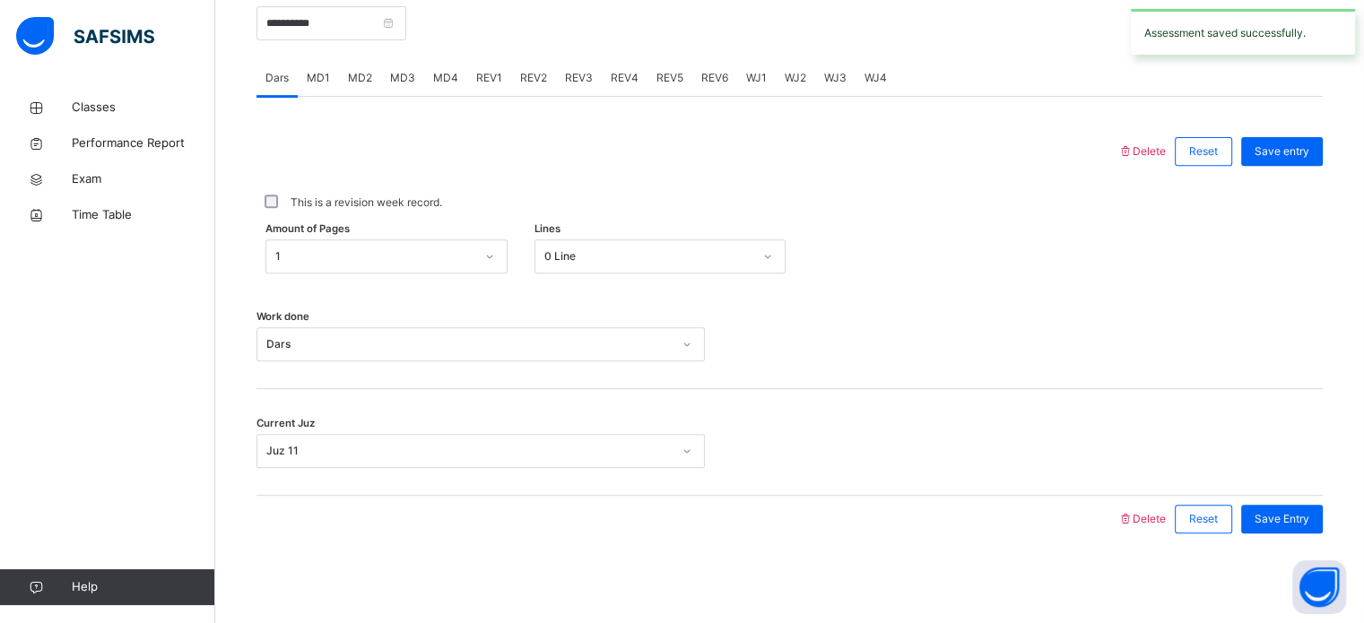
scroll to position [579, 0]
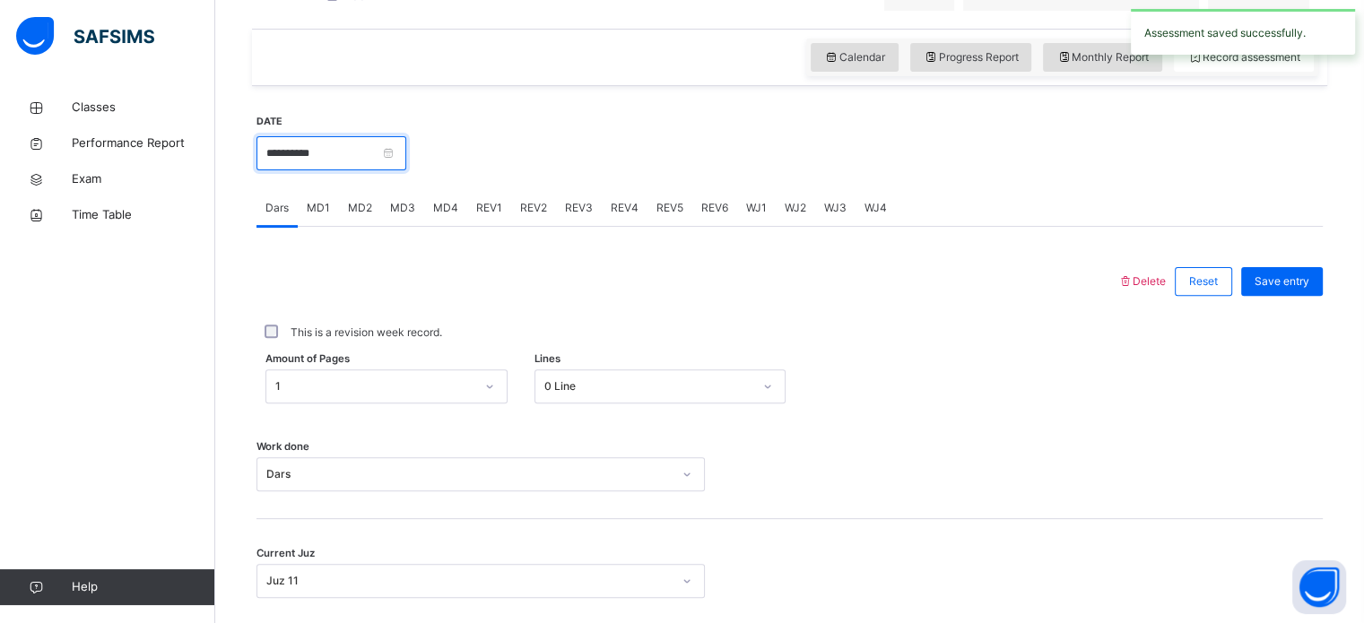
click at [362, 160] on input "**********" at bounding box center [331, 153] width 150 height 34
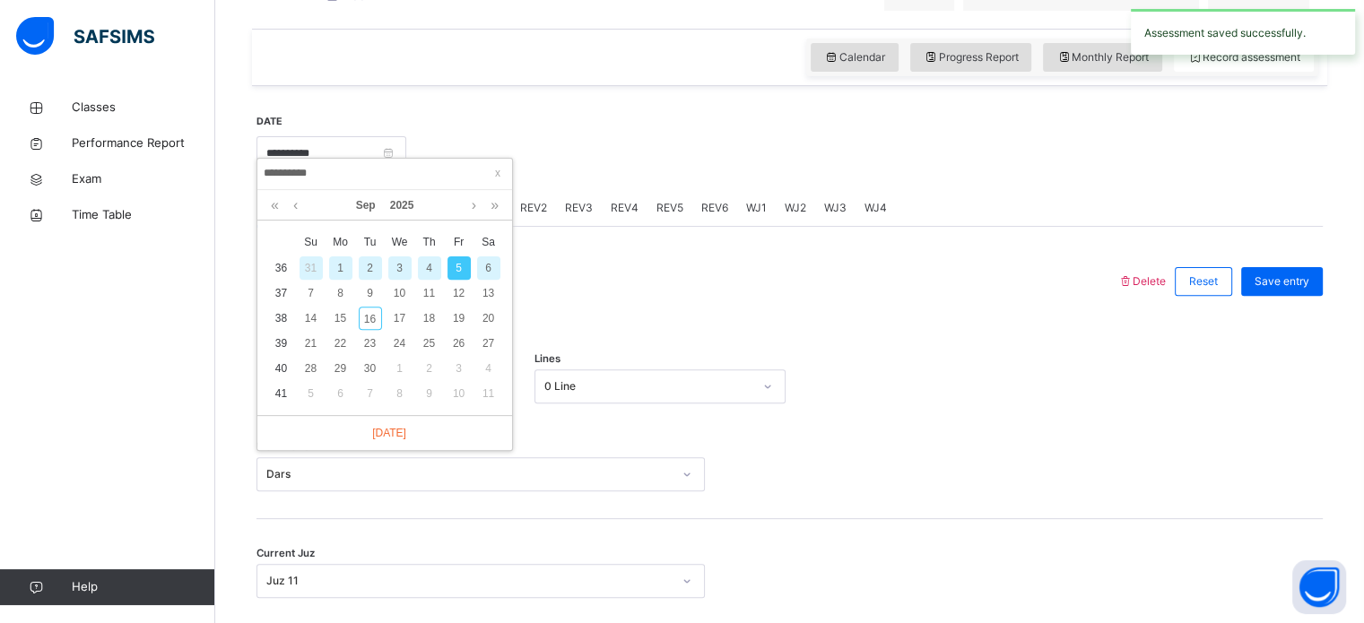
click at [487, 265] on div "6" at bounding box center [488, 267] width 23 height 23
type input "**********"
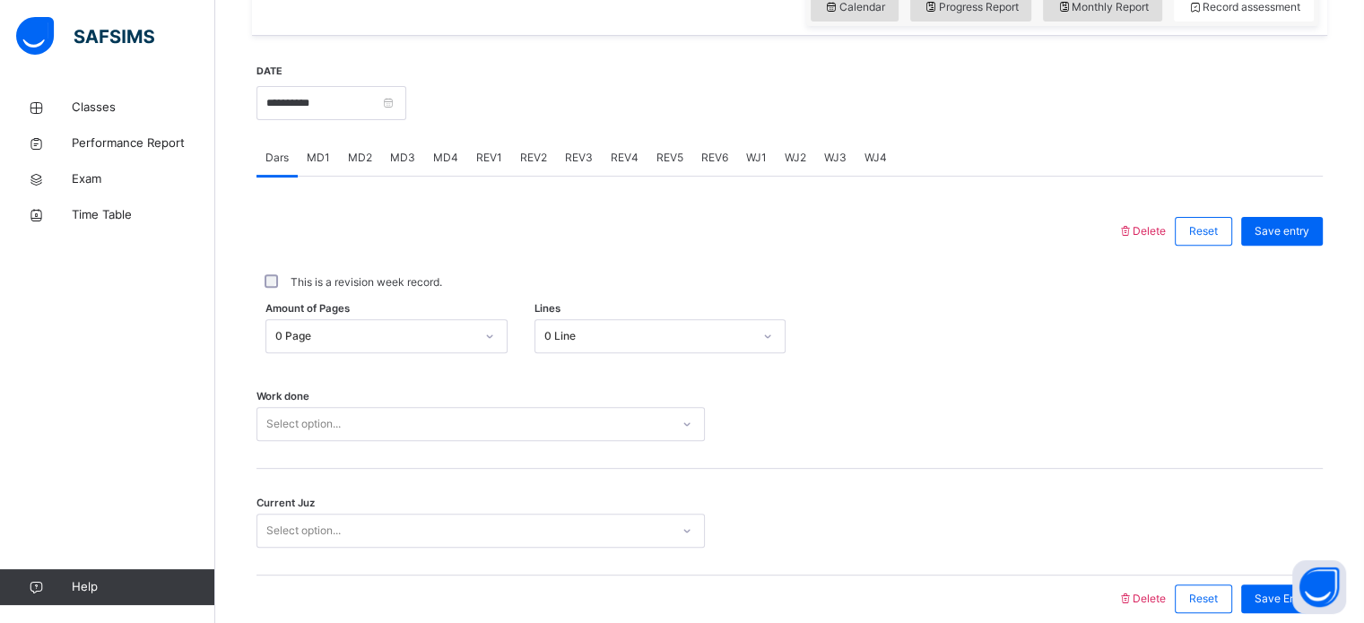
scroll to position [630, 0]
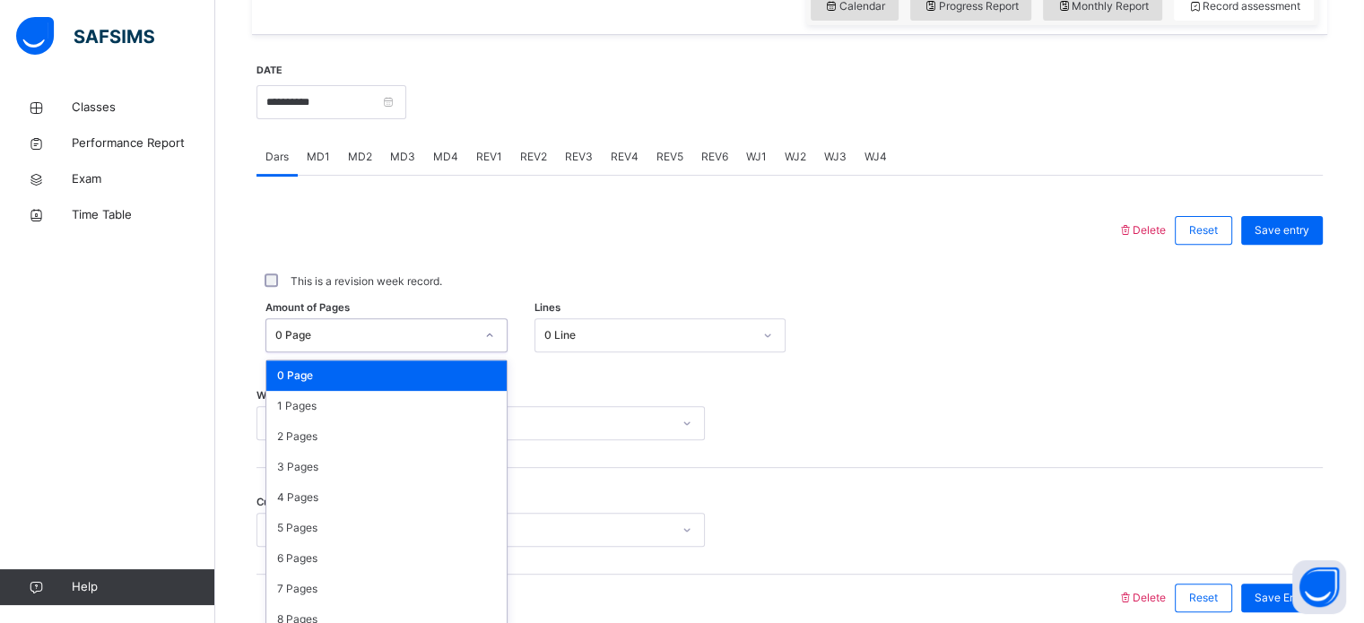
click at [367, 333] on div "0 Page" at bounding box center [386, 335] width 242 height 34
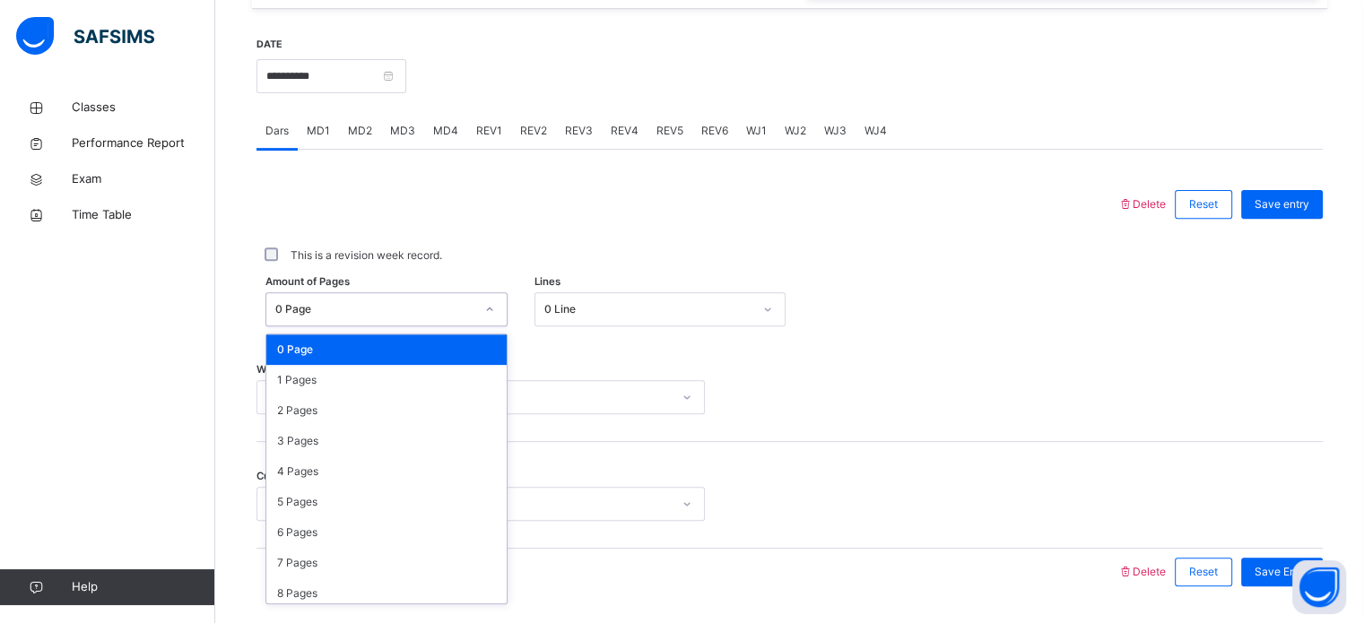
scroll to position [658, 0]
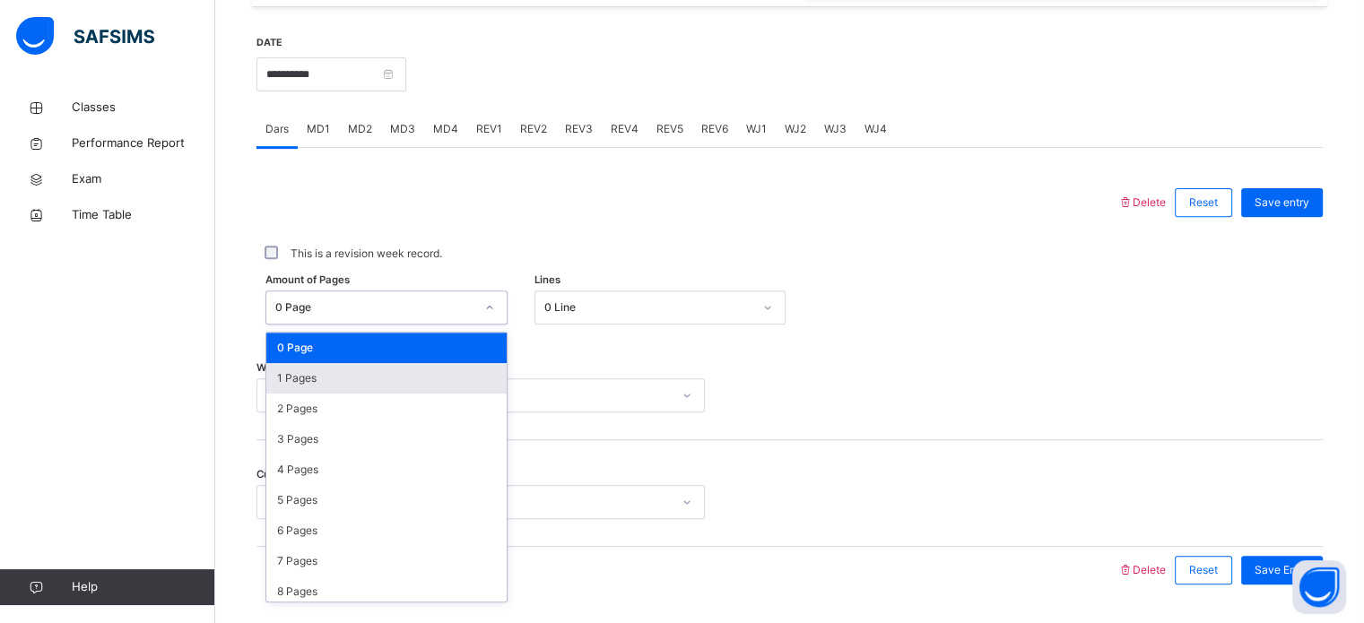
click at [351, 383] on div "1 Pages" at bounding box center [386, 378] width 240 height 30
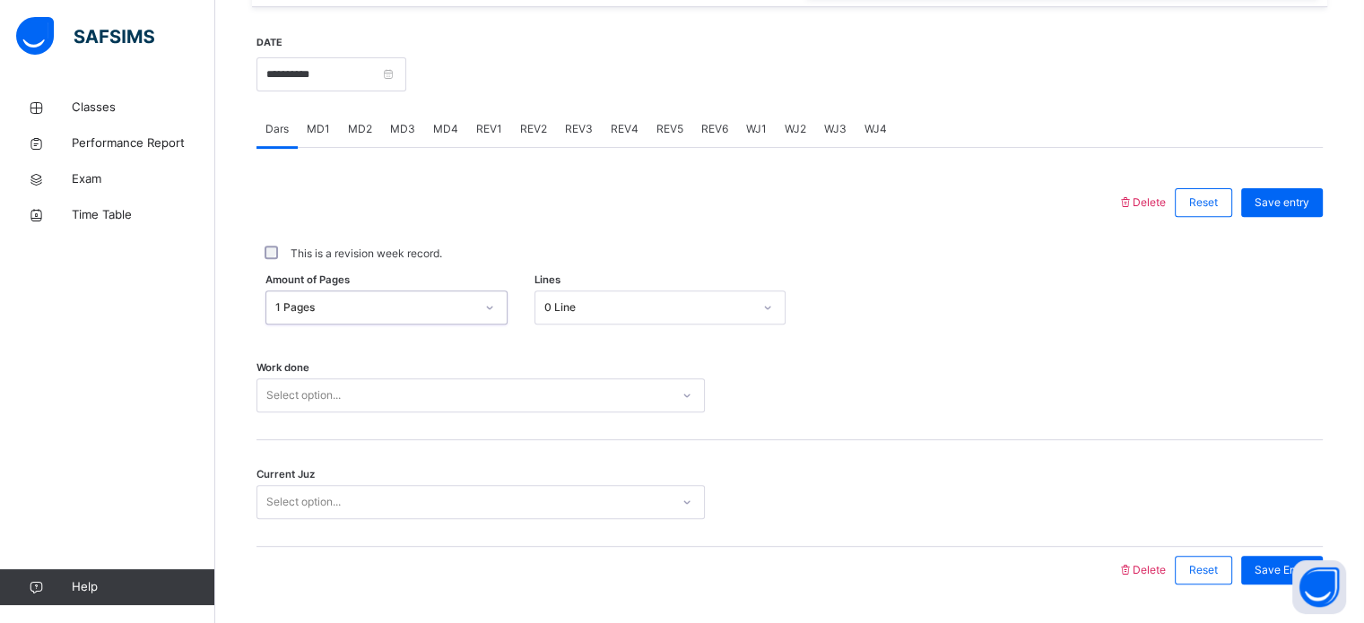
click at [566, 316] on div "0 Line" at bounding box center [648, 307] width 208 height 16
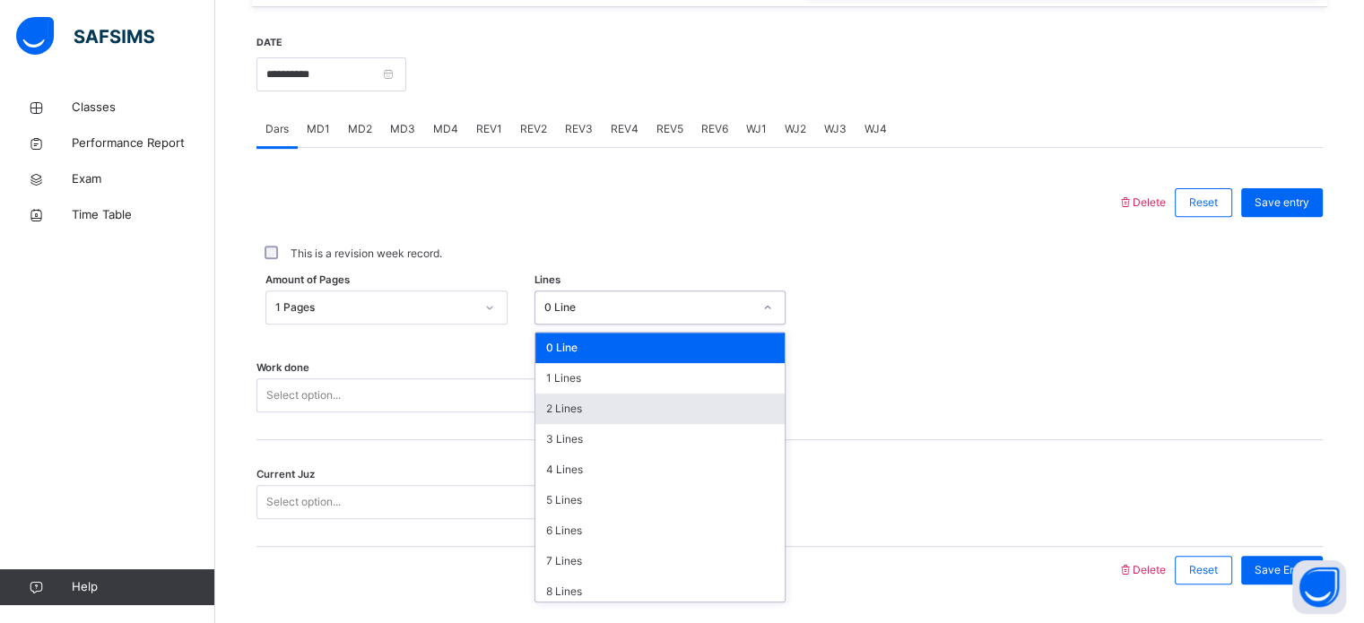
click at [574, 421] on div "2 Lines" at bounding box center [659, 409] width 249 height 30
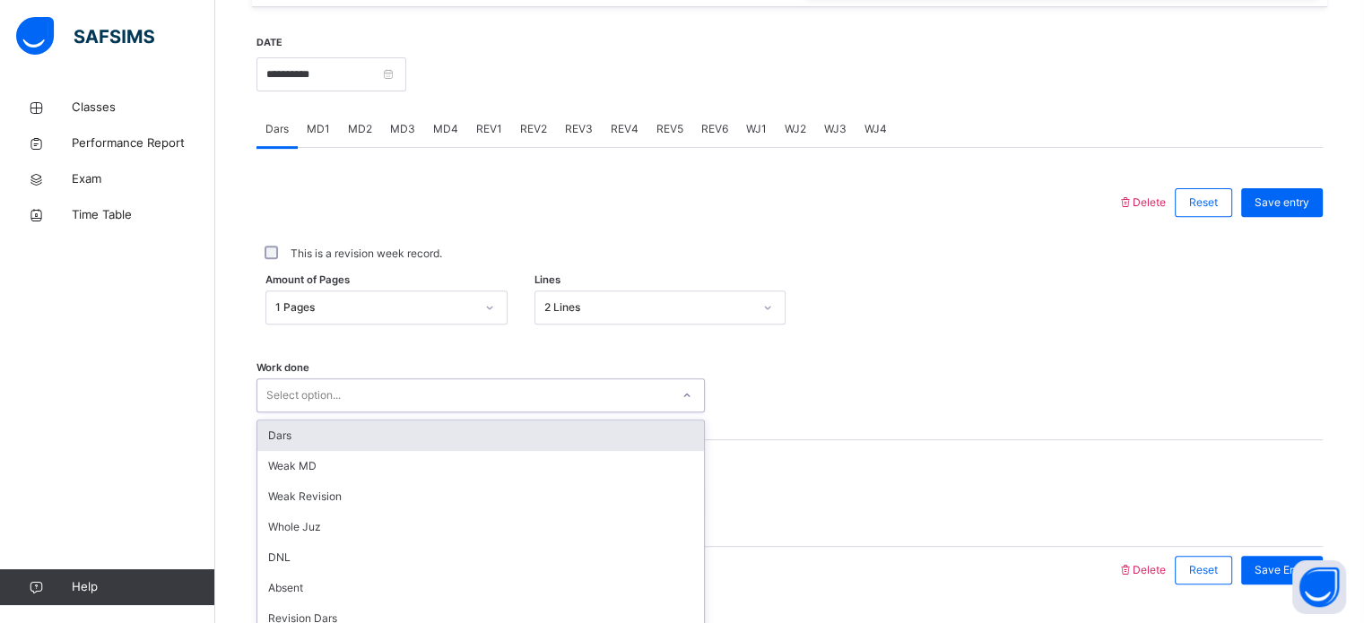
scroll to position [723, 0]
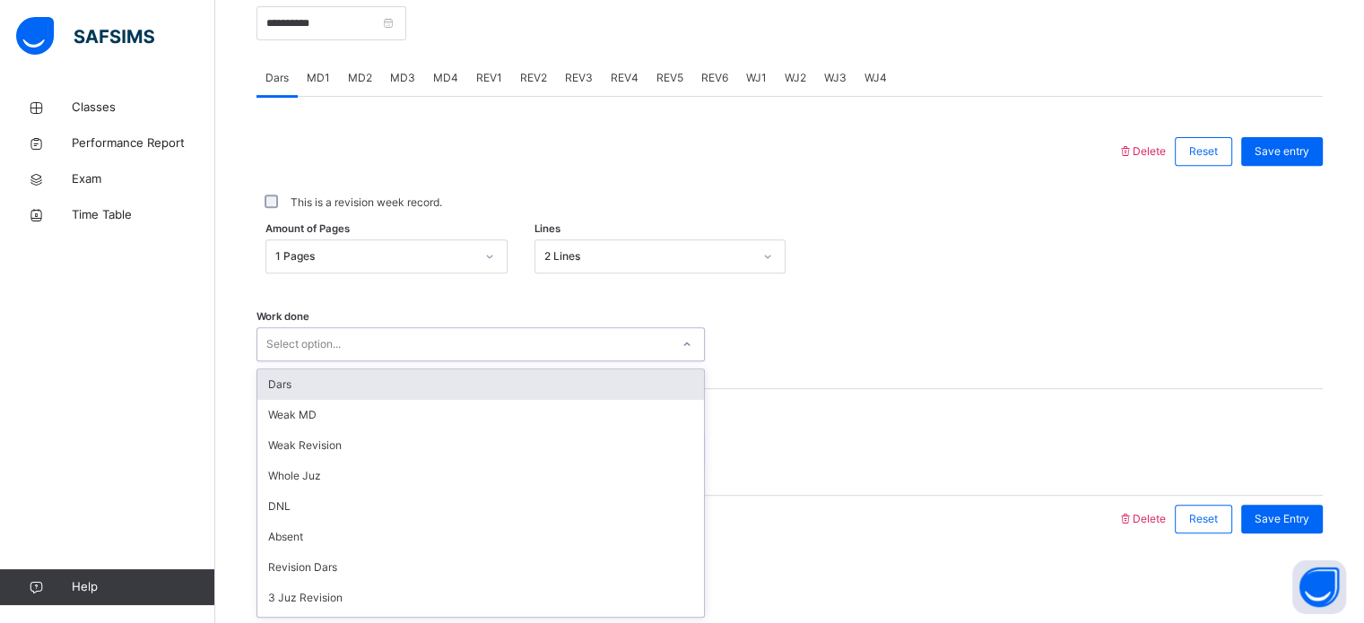
click at [463, 361] on div "option Dars focused, 1 of 16. 16 results available. Use Up and Down to choose o…" at bounding box center [480, 344] width 448 height 34
click at [411, 395] on div "Dars" at bounding box center [480, 384] width 447 height 30
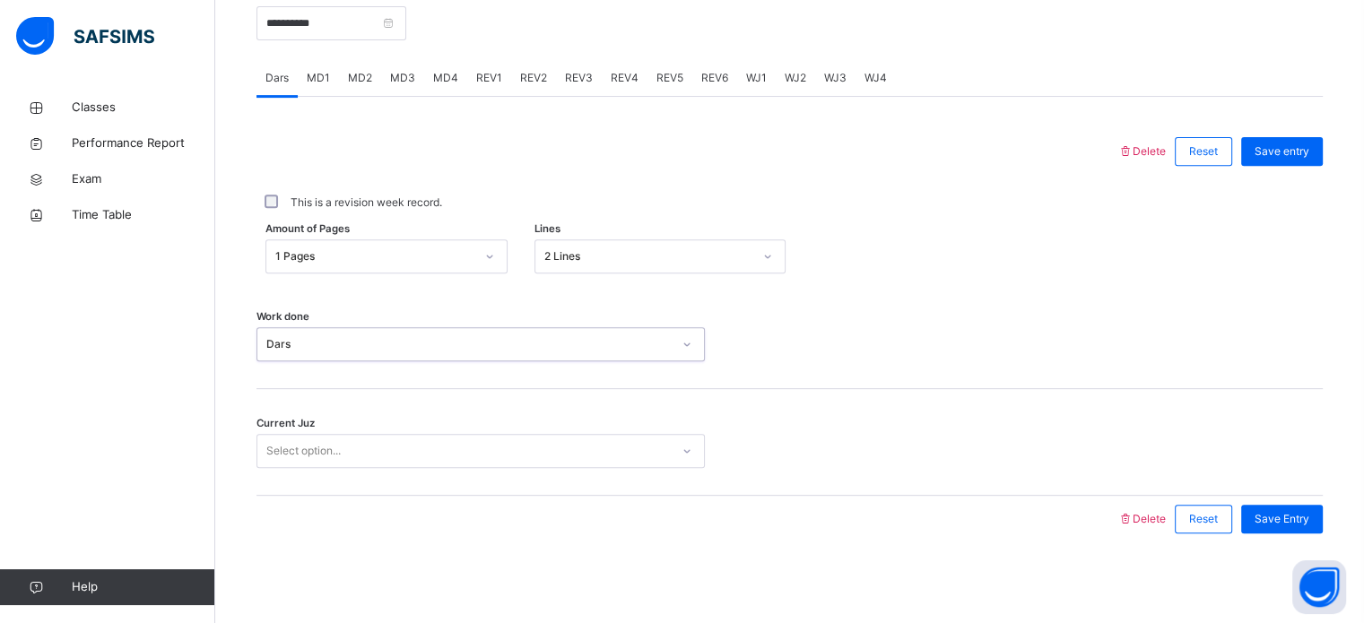
click at [419, 446] on div "Select option..." at bounding box center [463, 452] width 412 height 28
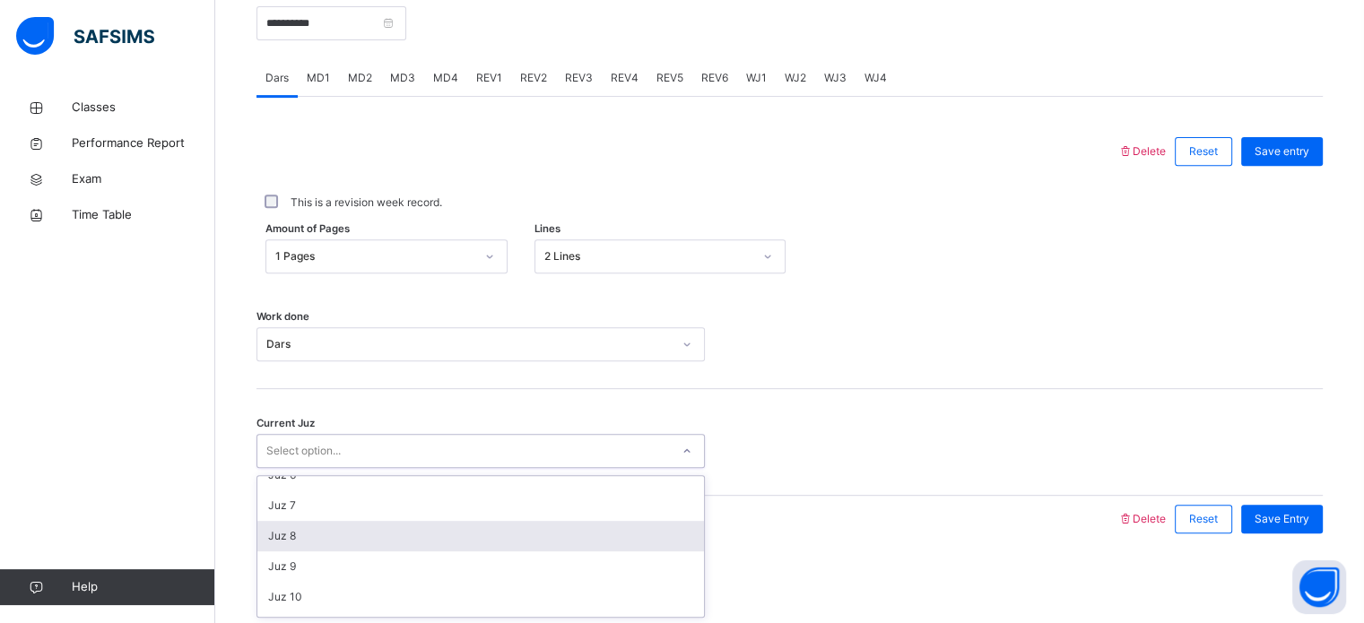
click at [396, 546] on div "Juz 8" at bounding box center [480, 536] width 447 height 30
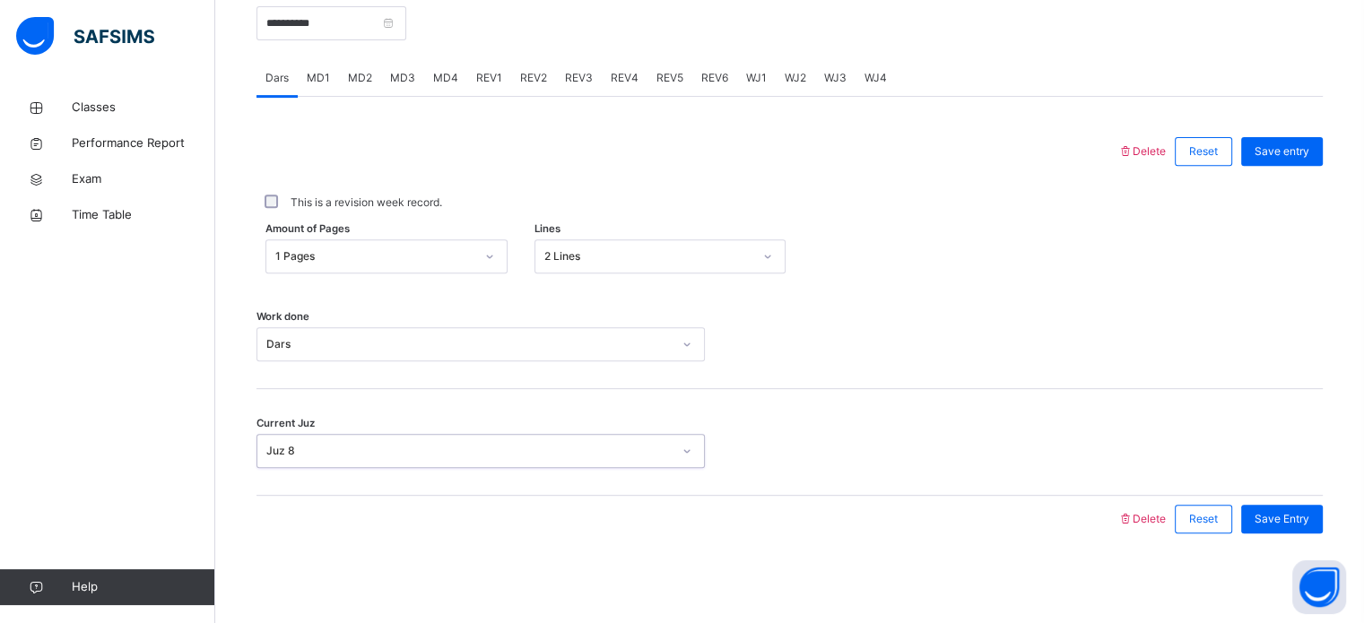
click at [329, 458] on div "Juz 8" at bounding box center [468, 451] width 405 height 16
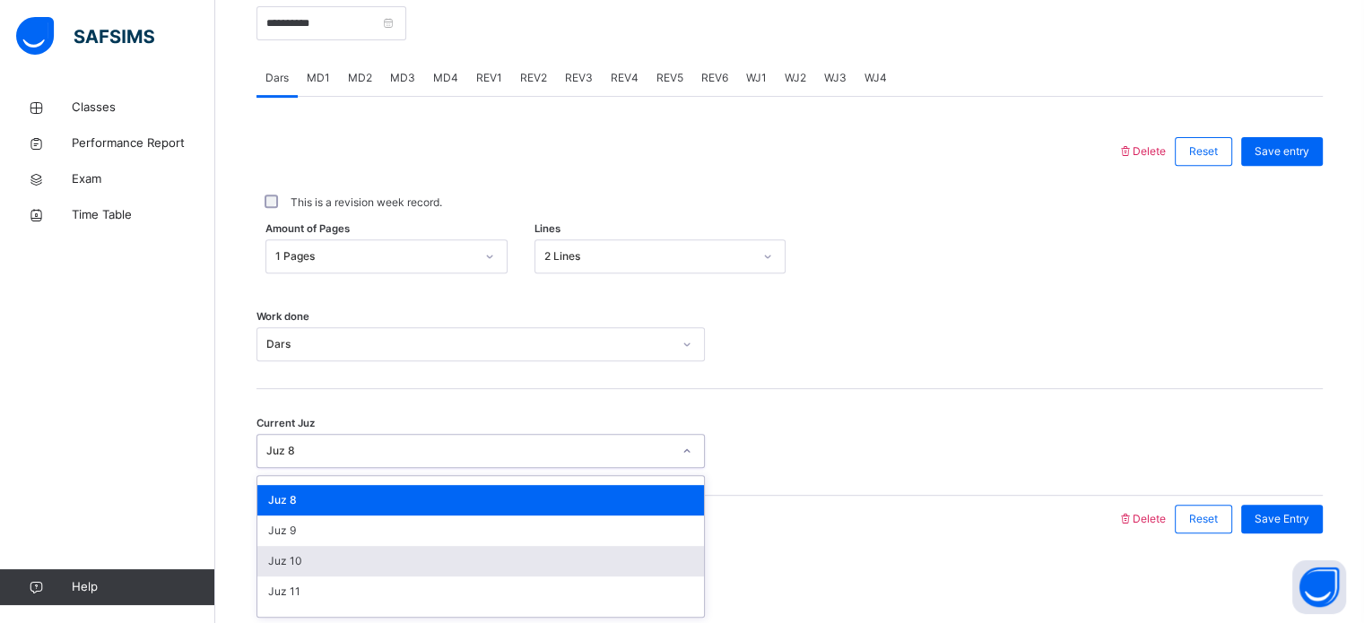
scroll to position [204, 0]
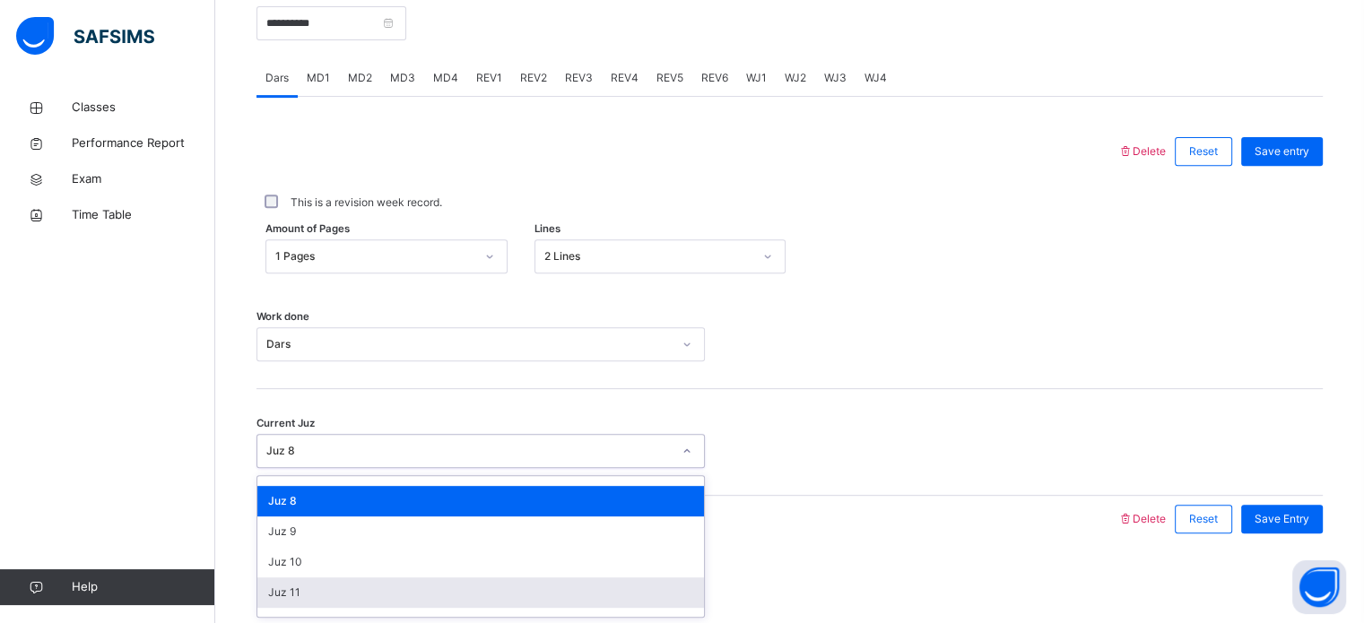
click at [340, 577] on div "Juz 11" at bounding box center [480, 592] width 447 height 30
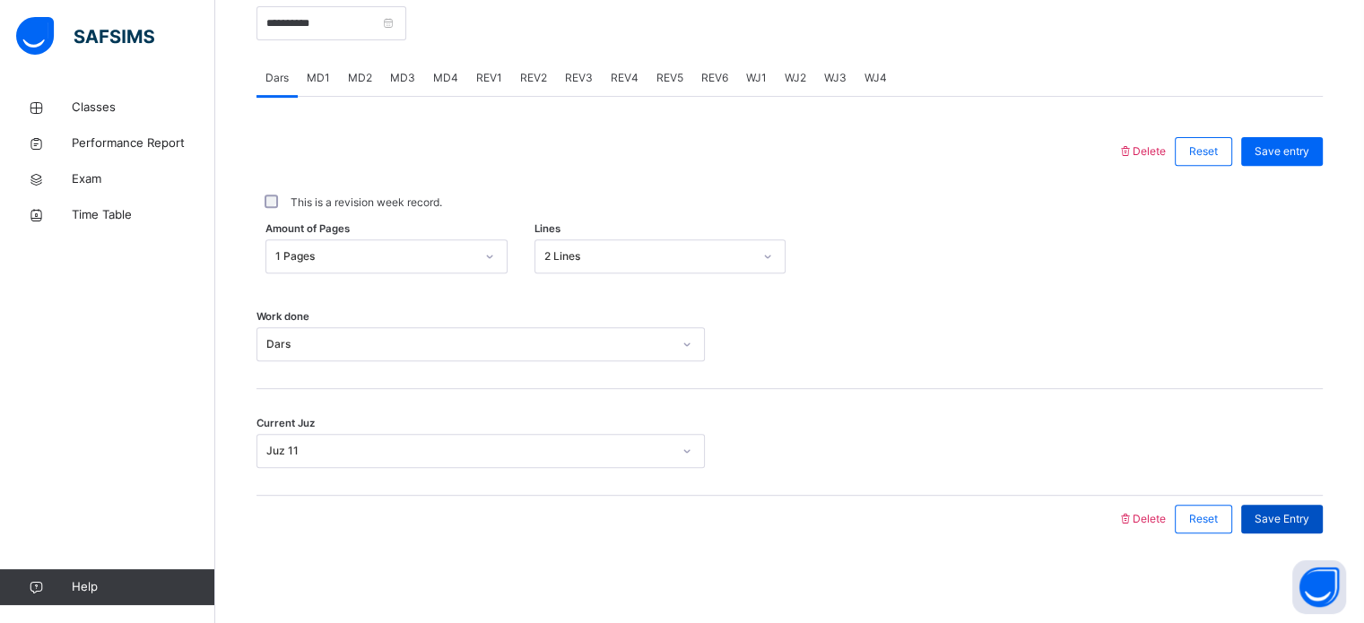
click at [1289, 525] on span "Save Entry" at bounding box center [1281, 519] width 55 height 16
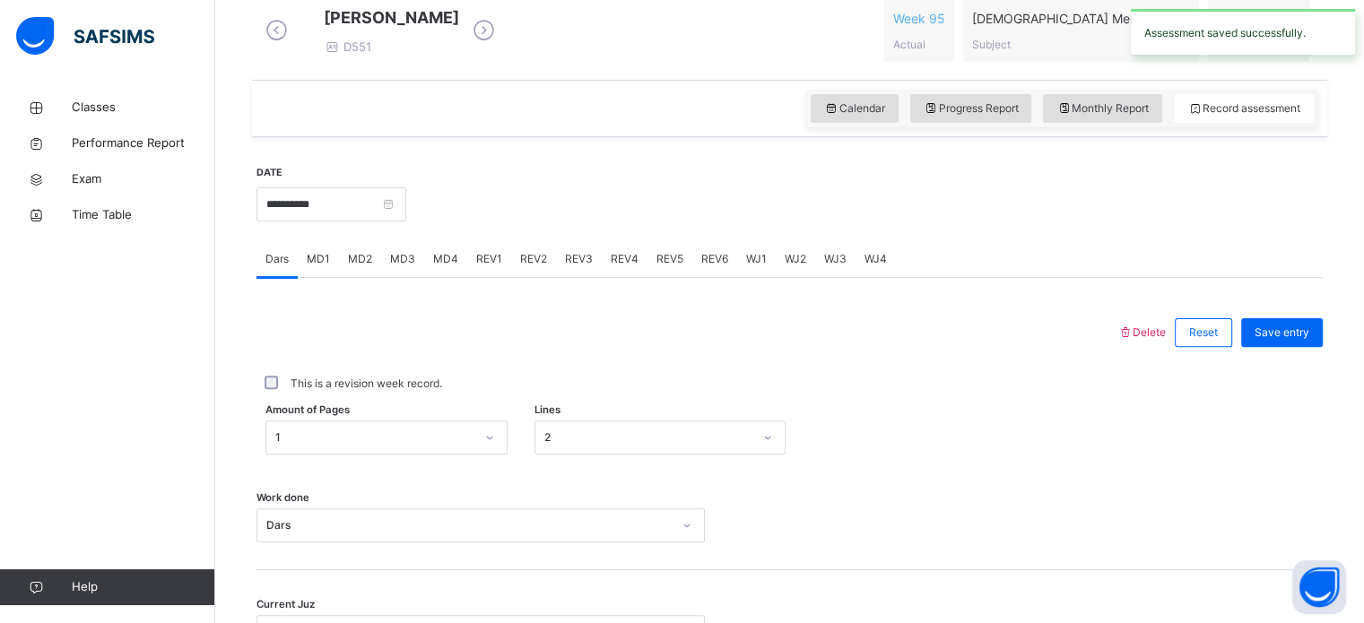
scroll to position [522, 0]
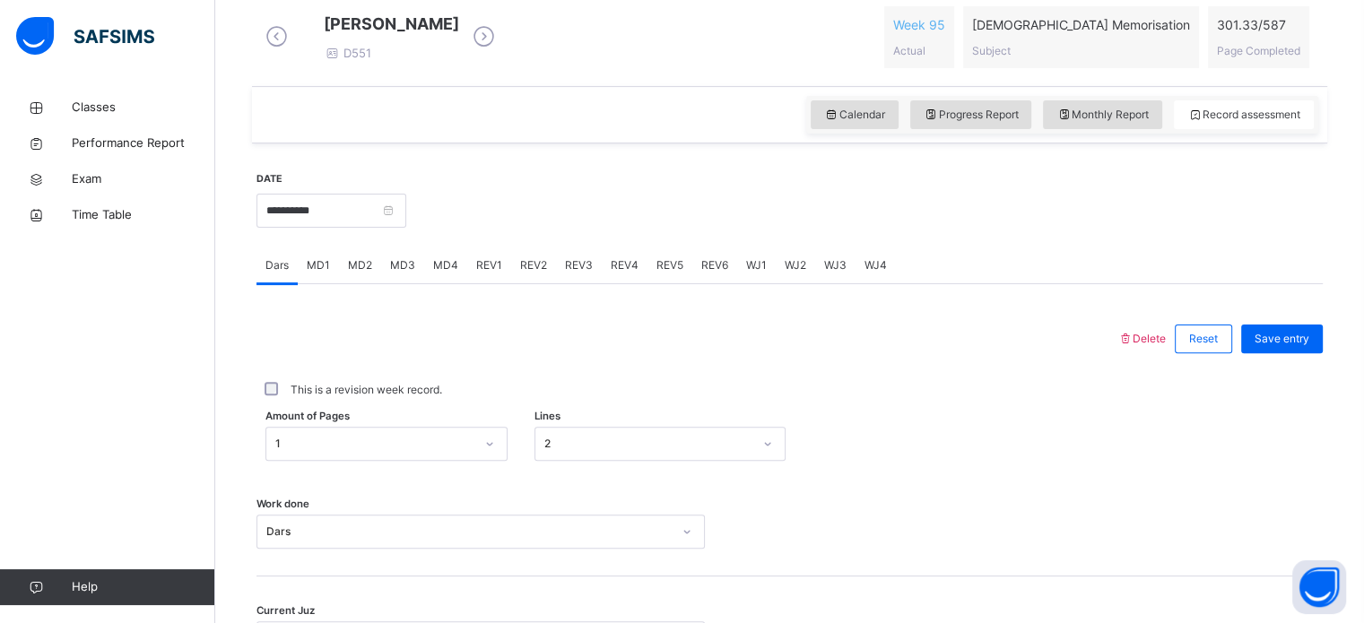
click at [319, 273] on span "MD1" at bounding box center [318, 265] width 23 height 16
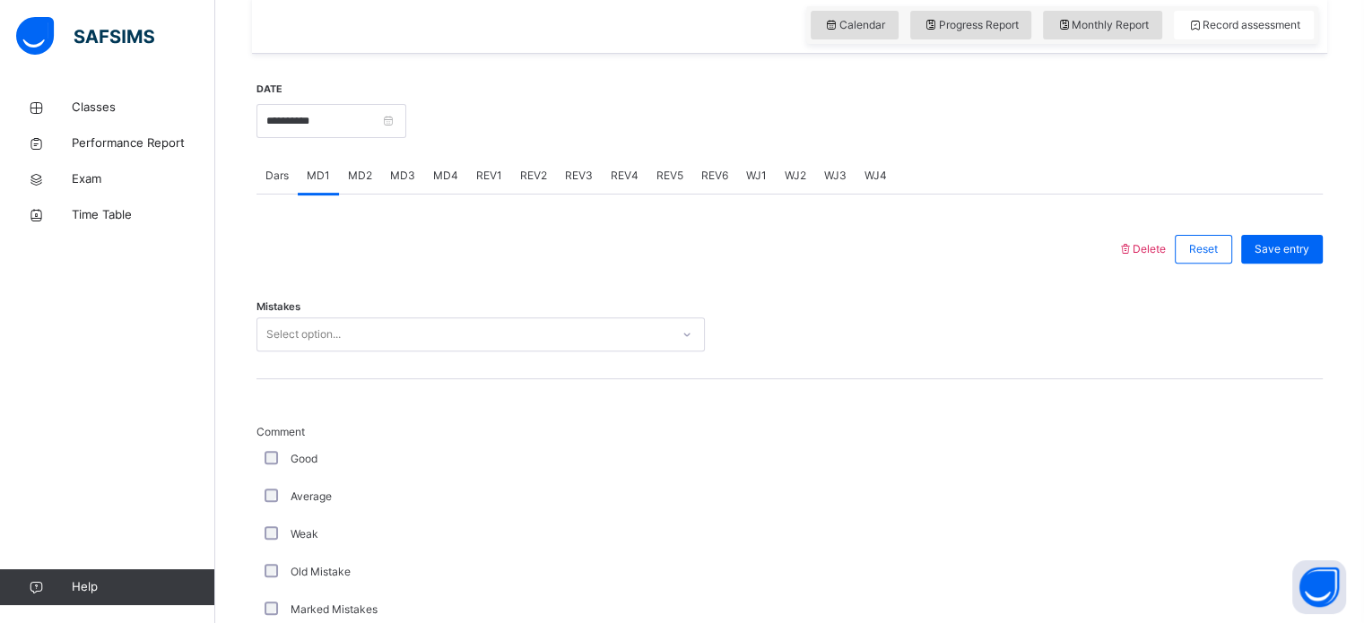
scroll to position [629, 0]
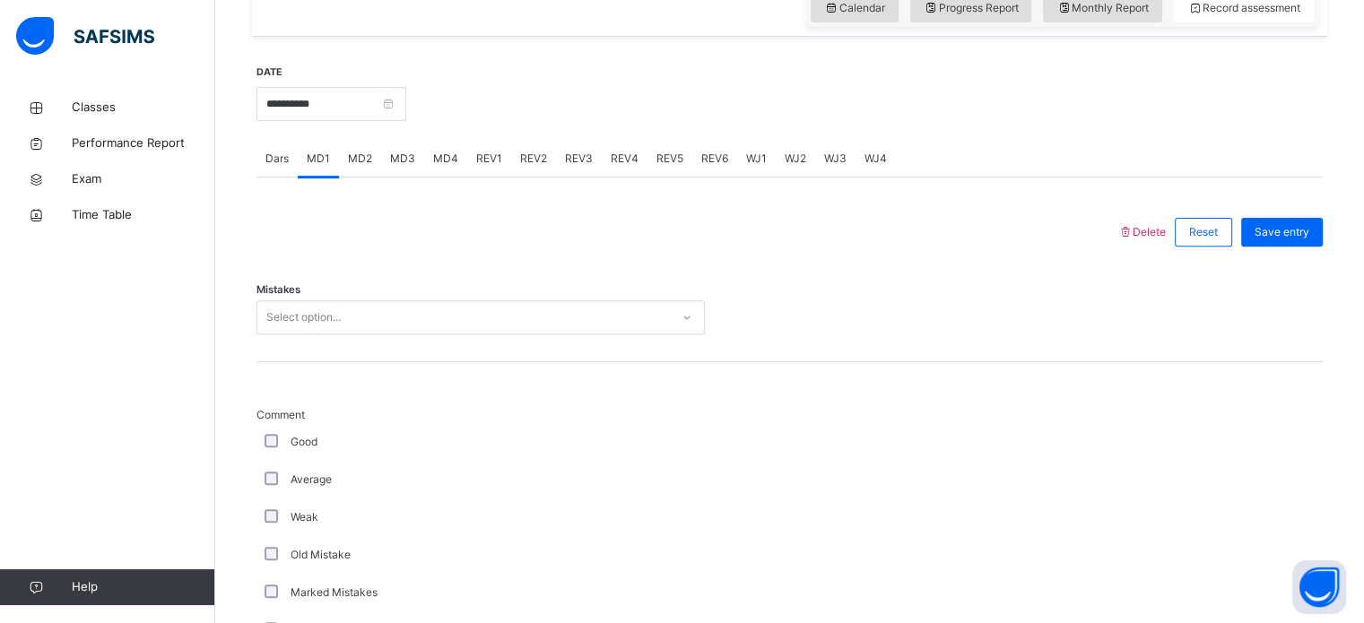
click at [388, 331] on div "Select option..." at bounding box center [463, 318] width 412 height 28
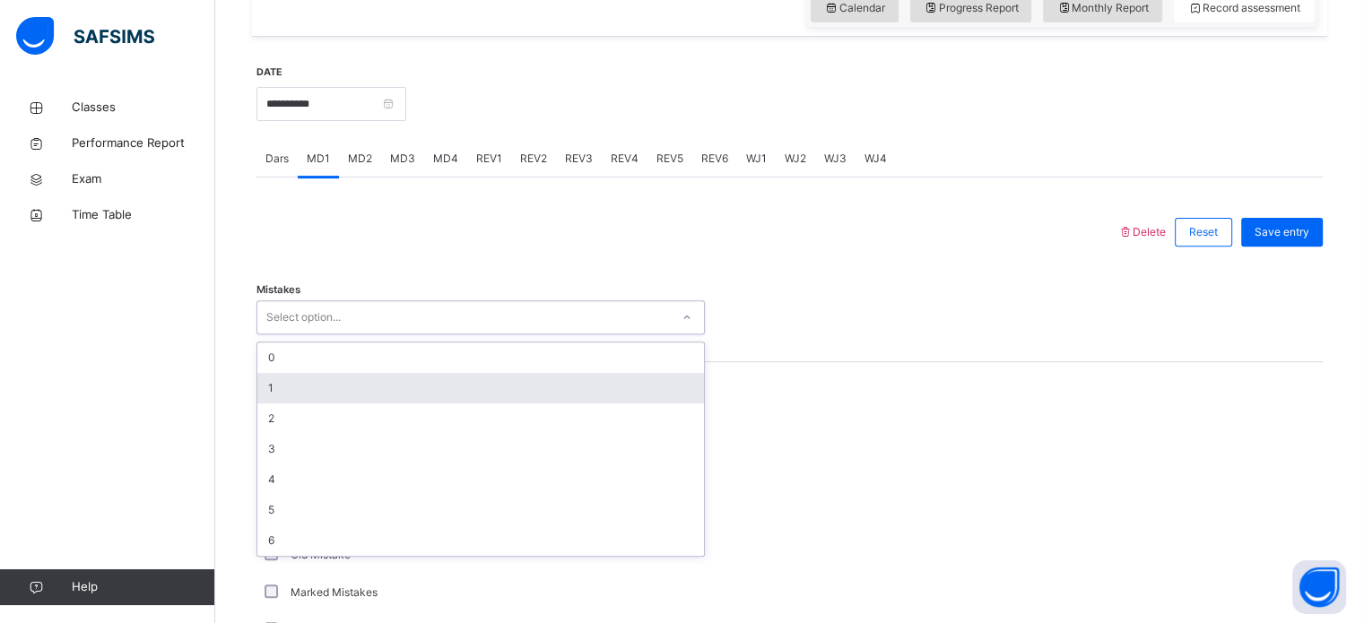
click at [344, 403] on div "1" at bounding box center [480, 388] width 447 height 30
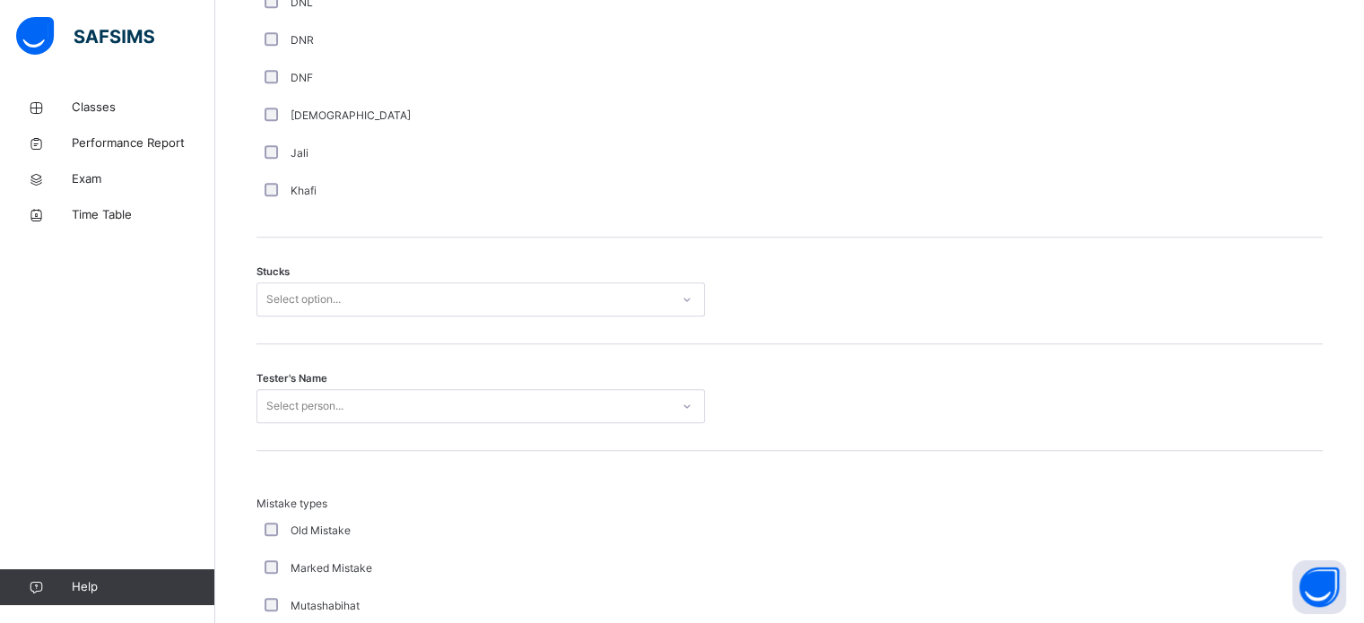
scroll to position [1401, 0]
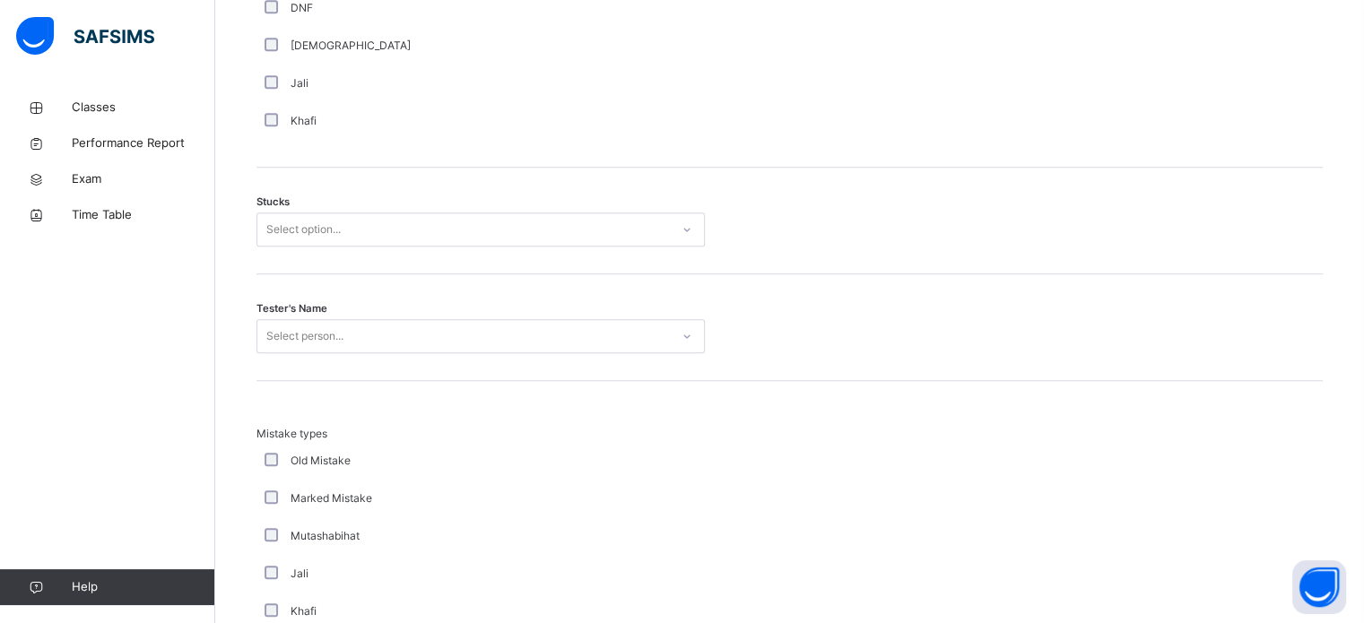
click at [377, 242] on div "Select option..." at bounding box center [463, 230] width 412 height 28
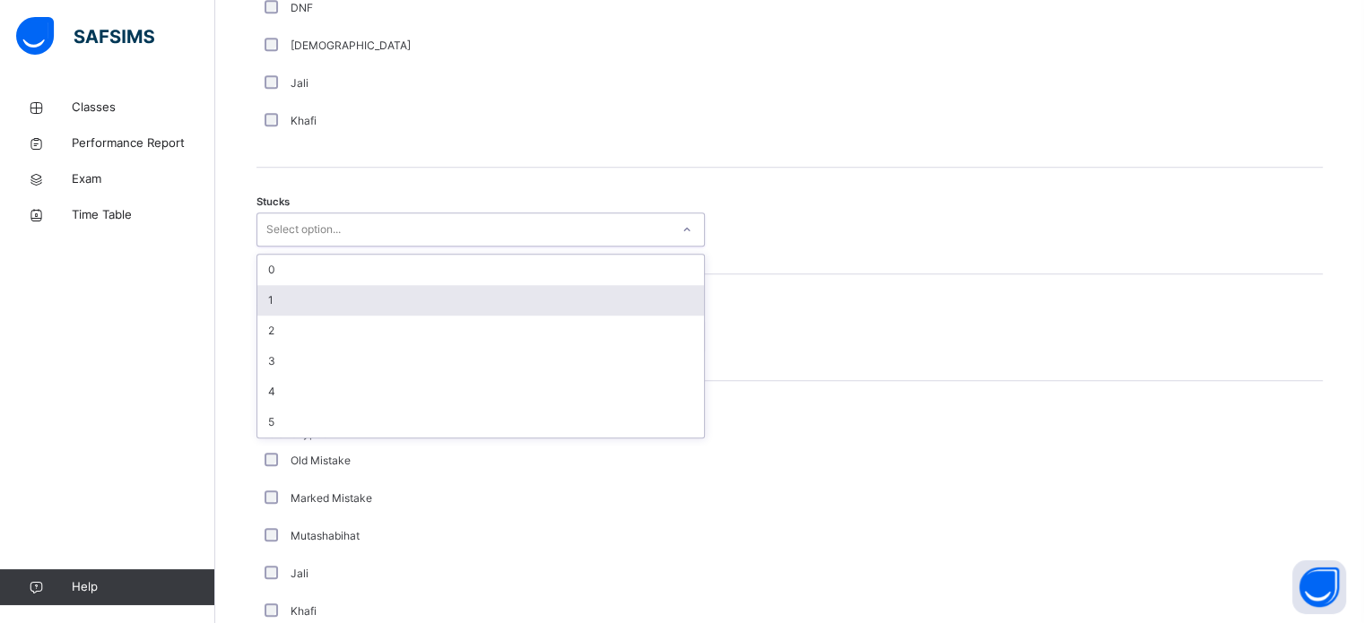
click at [322, 313] on div "1" at bounding box center [480, 300] width 447 height 30
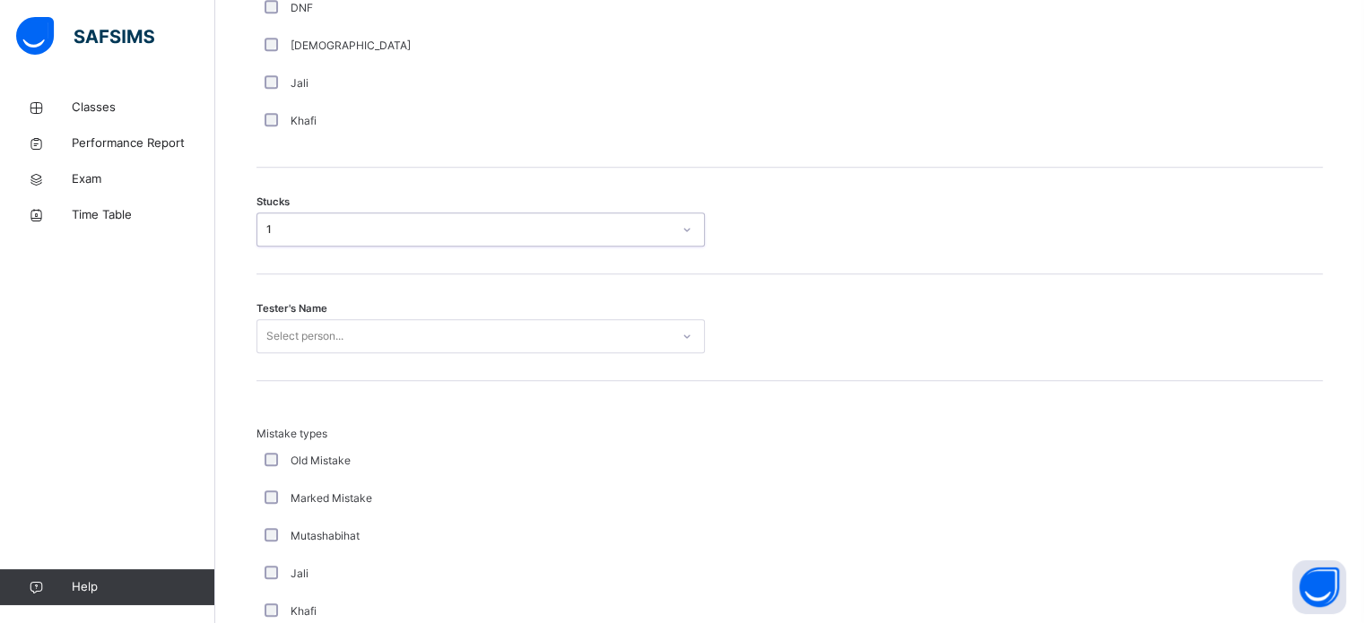
scroll to position [1495, 0]
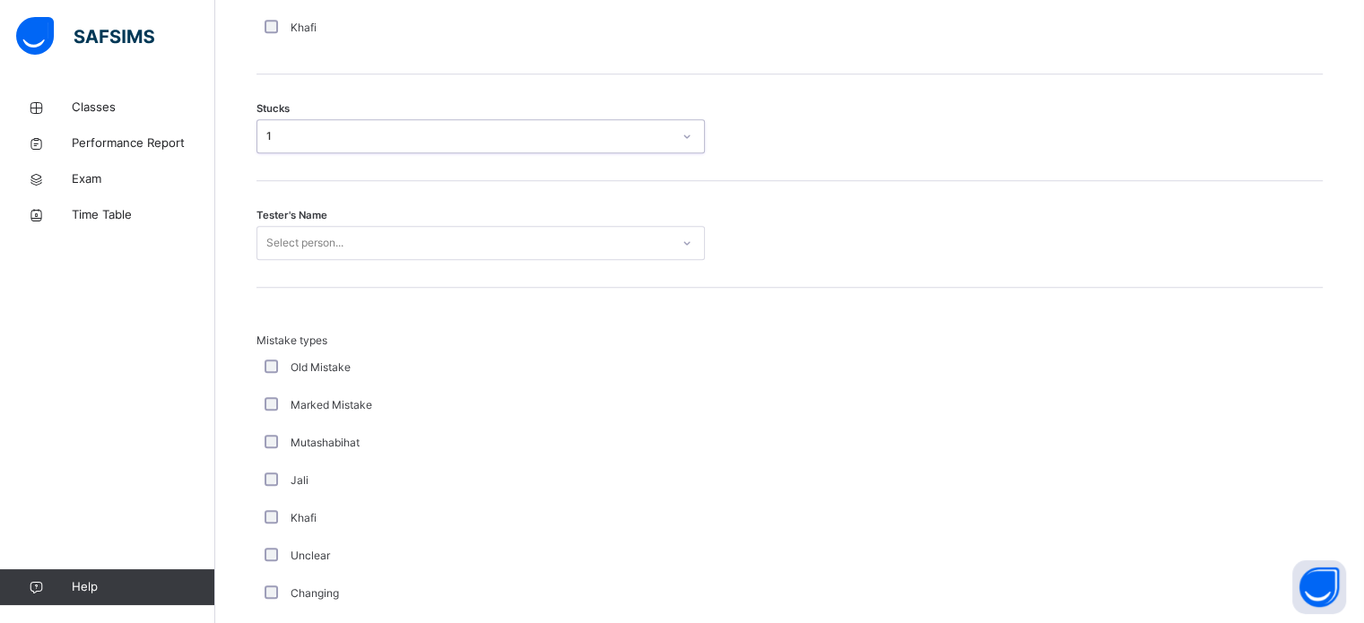
click at [299, 254] on div "Select person..." at bounding box center [304, 243] width 77 height 34
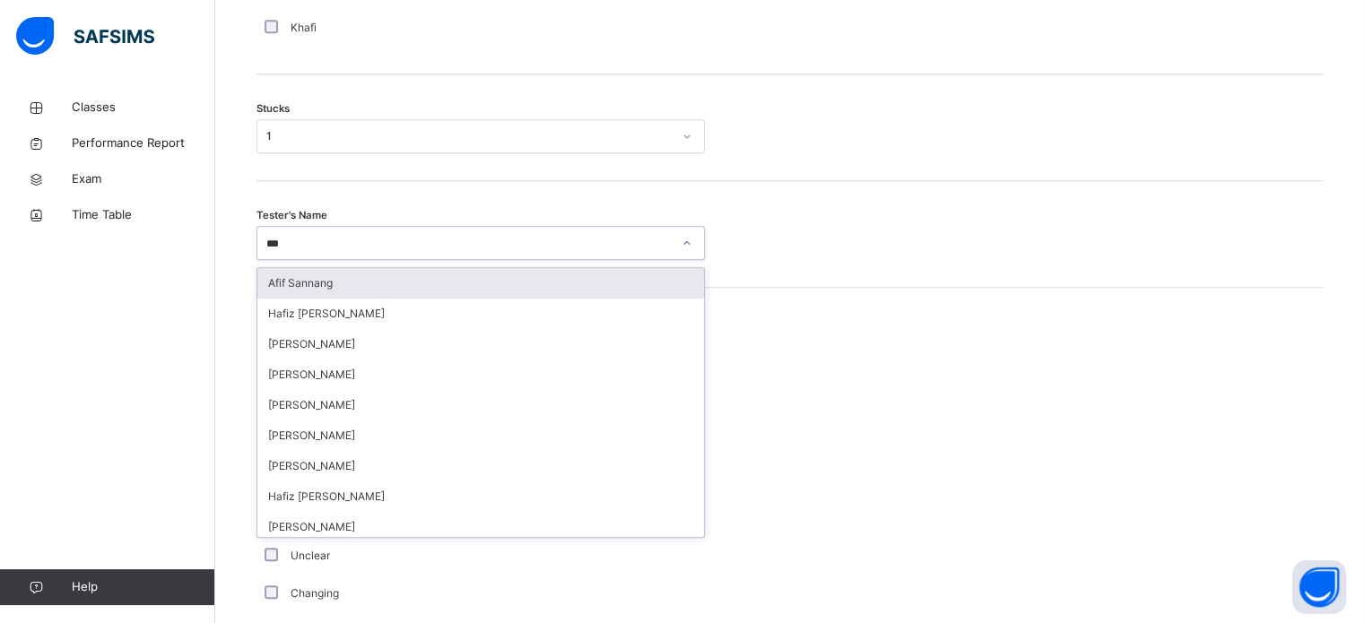
type input "****"
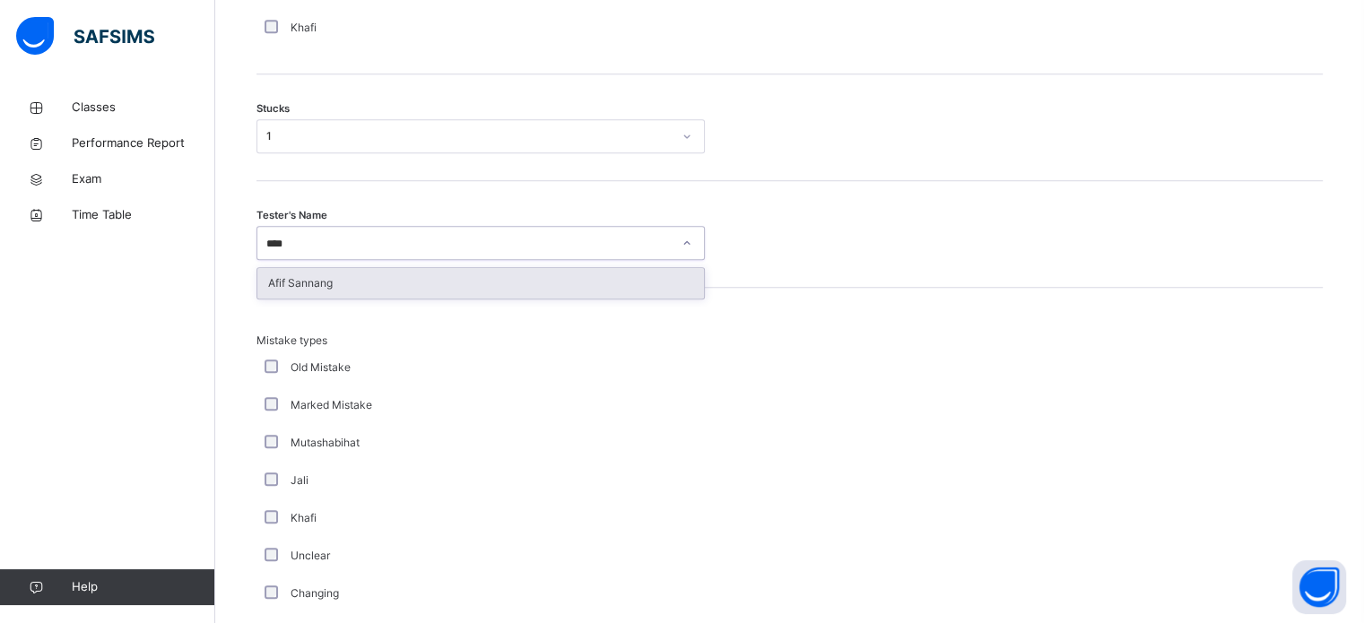
click at [307, 291] on div "Afif Sannang" at bounding box center [480, 283] width 447 height 30
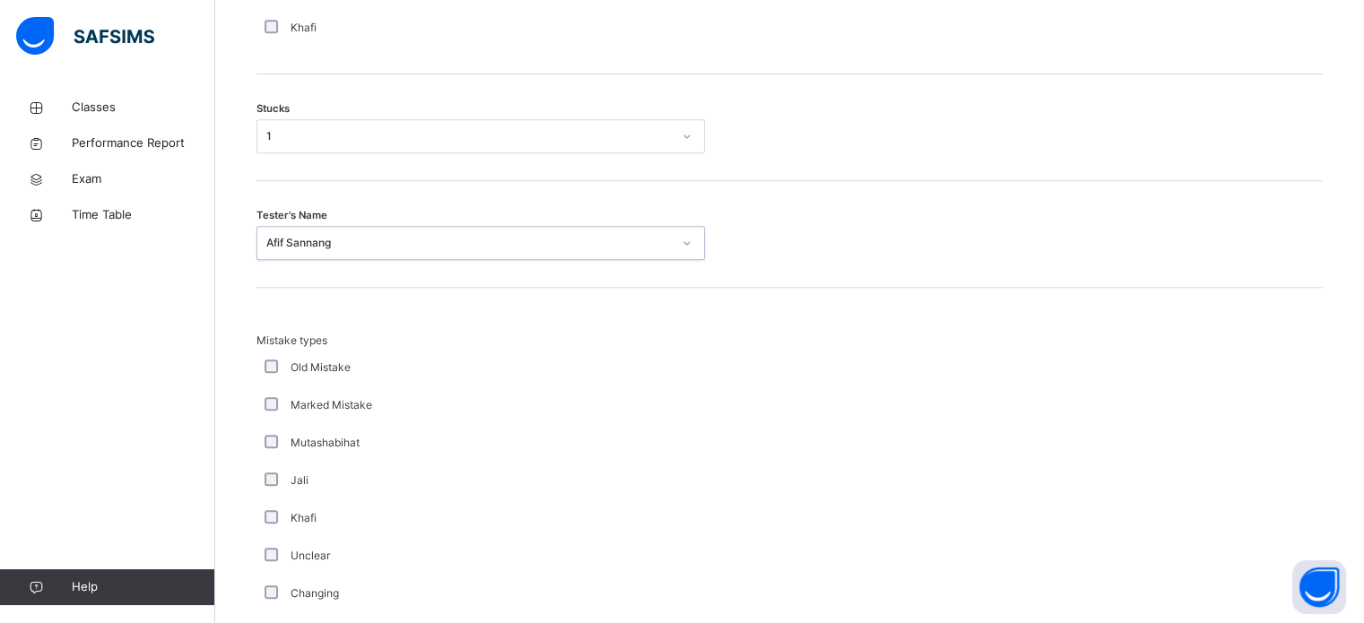
scroll to position [1758, 0]
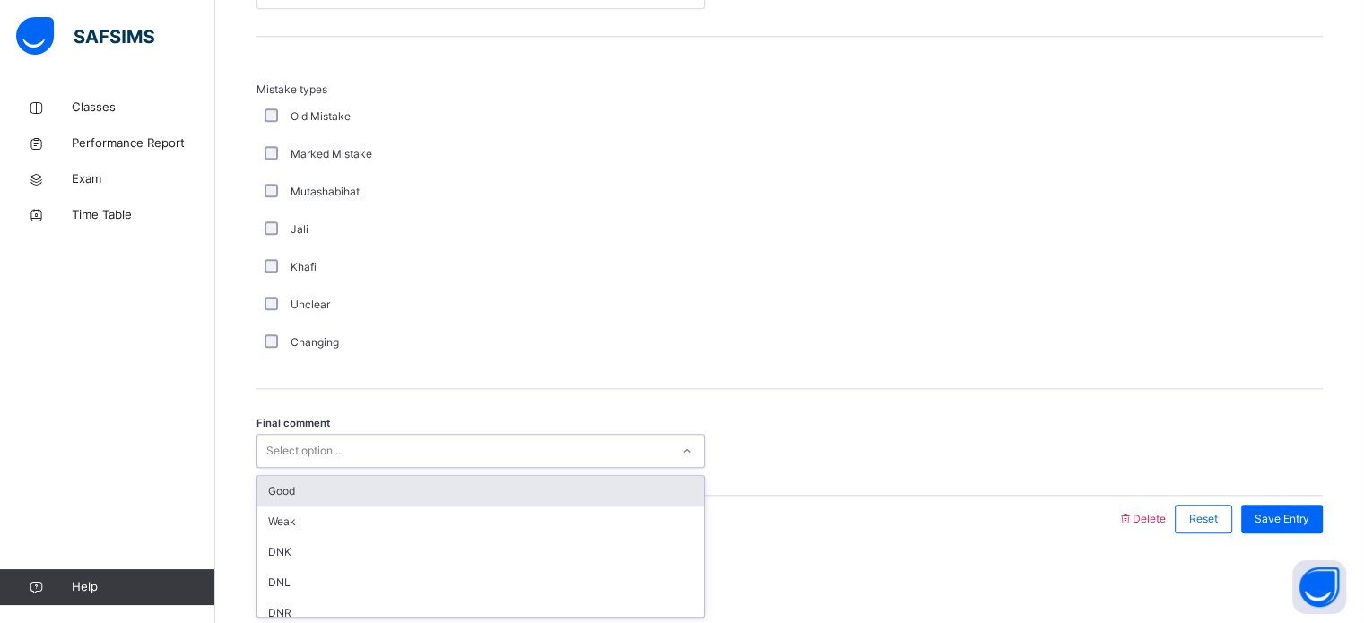
click at [312, 439] on div "Select option..." at bounding box center [303, 451] width 74 height 34
click at [315, 492] on div "Good" at bounding box center [480, 491] width 447 height 30
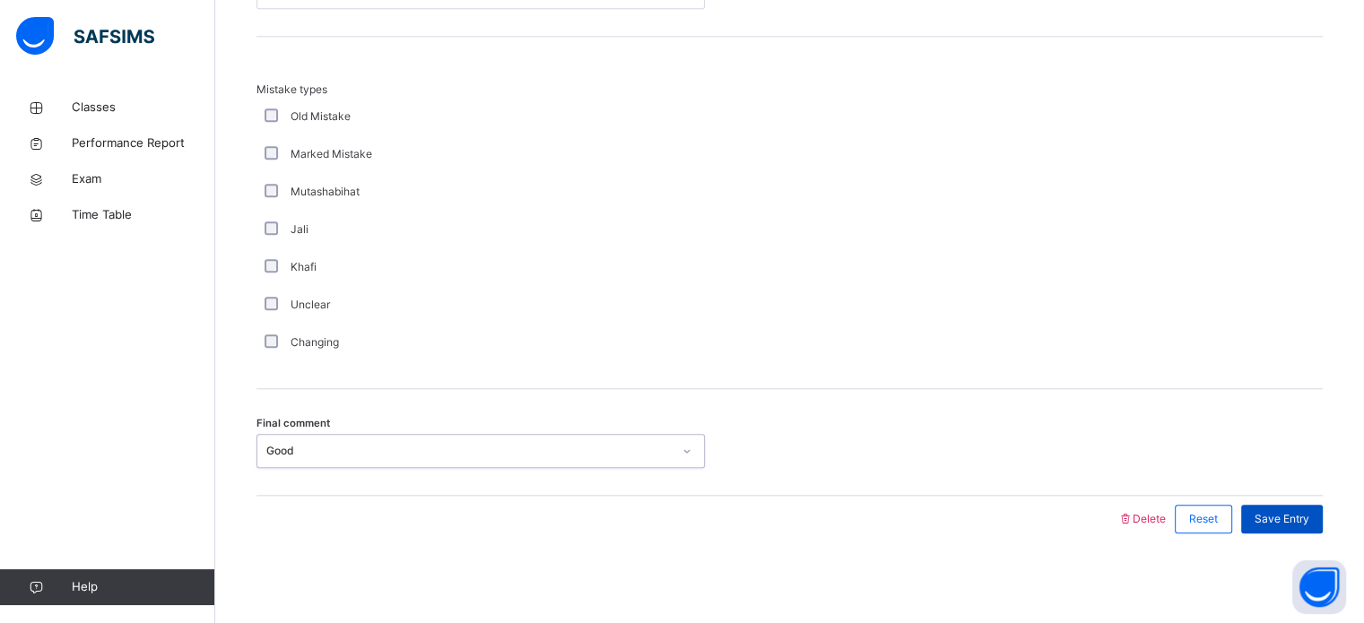
click at [1277, 523] on span "Save Entry" at bounding box center [1281, 519] width 55 height 16
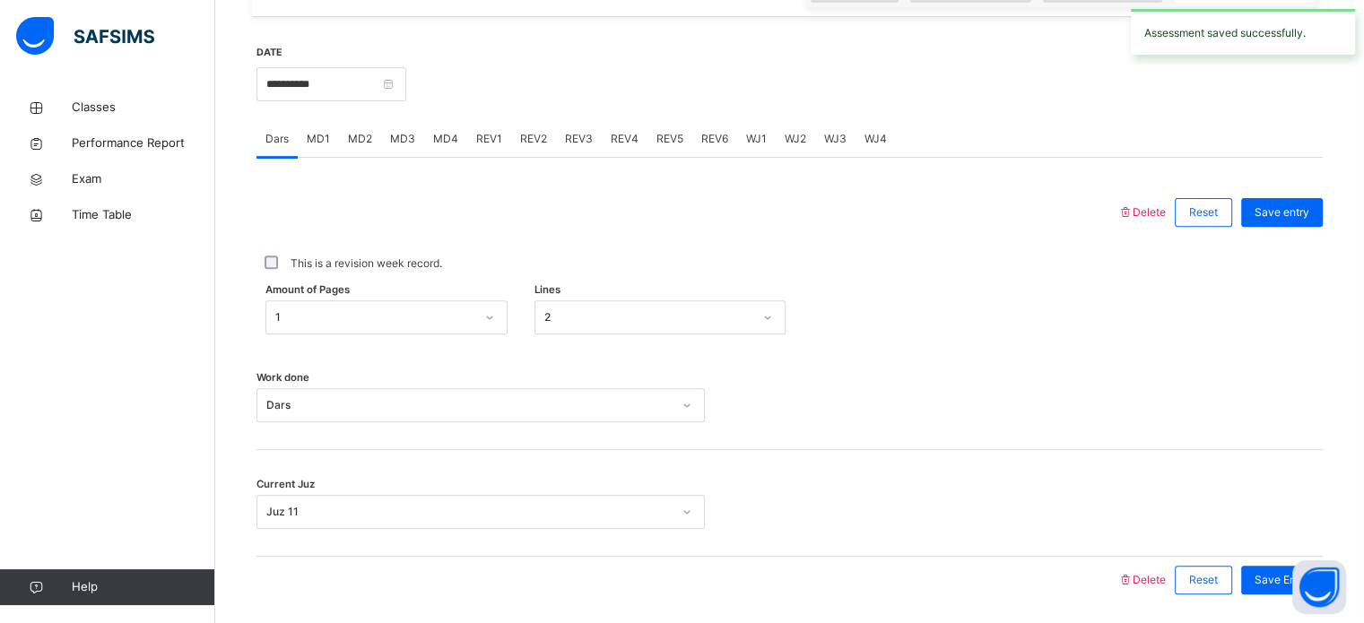
scroll to position [647, 0]
click at [442, 148] on span "MD4" at bounding box center [445, 140] width 25 height 16
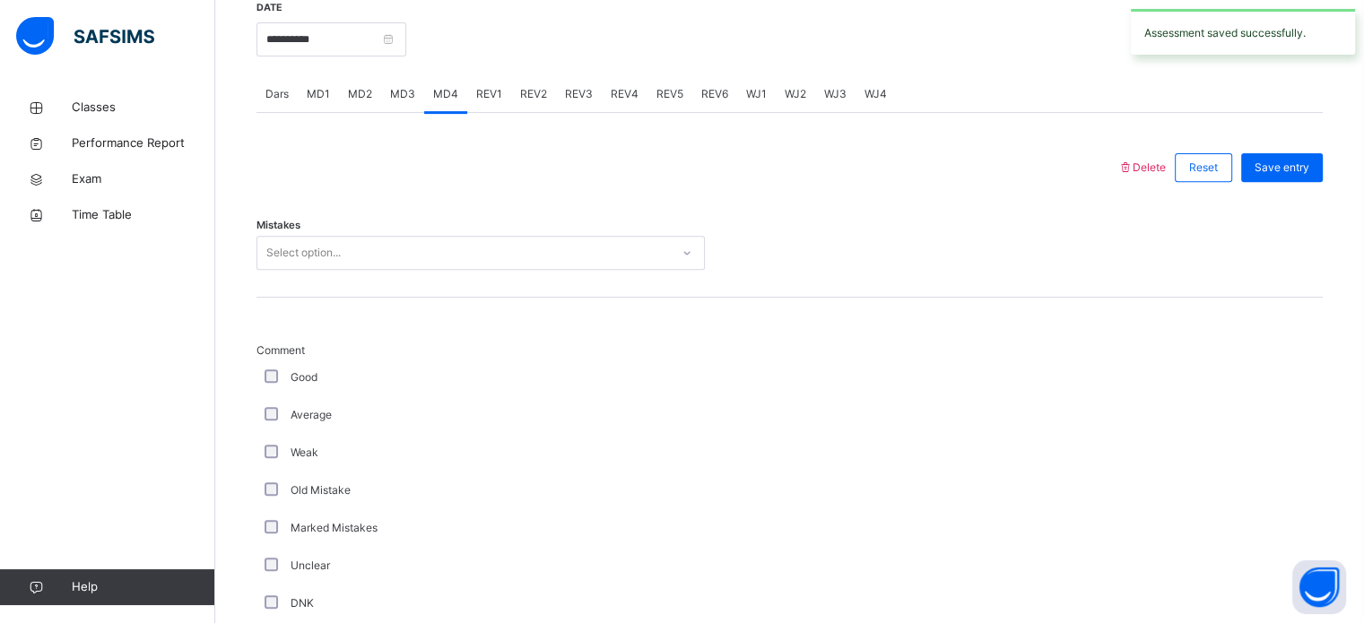
scroll to position [698, 0]
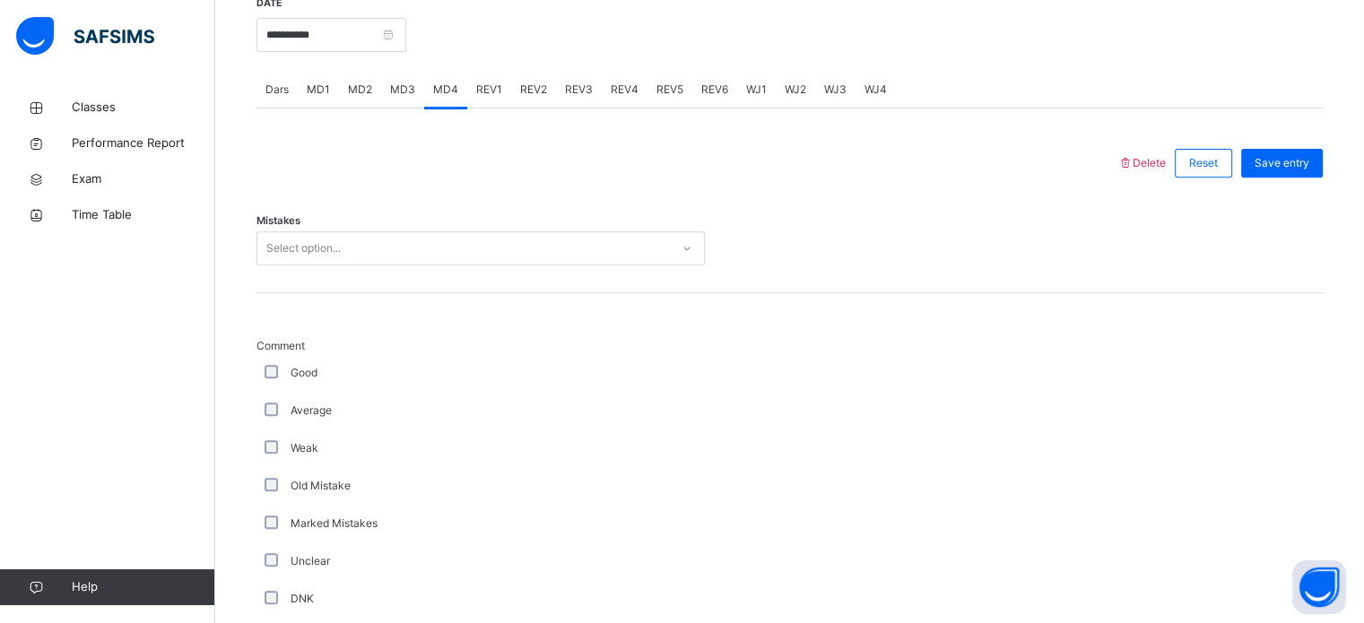
click at [403, 256] on div "Select option..." at bounding box center [463, 249] width 412 height 28
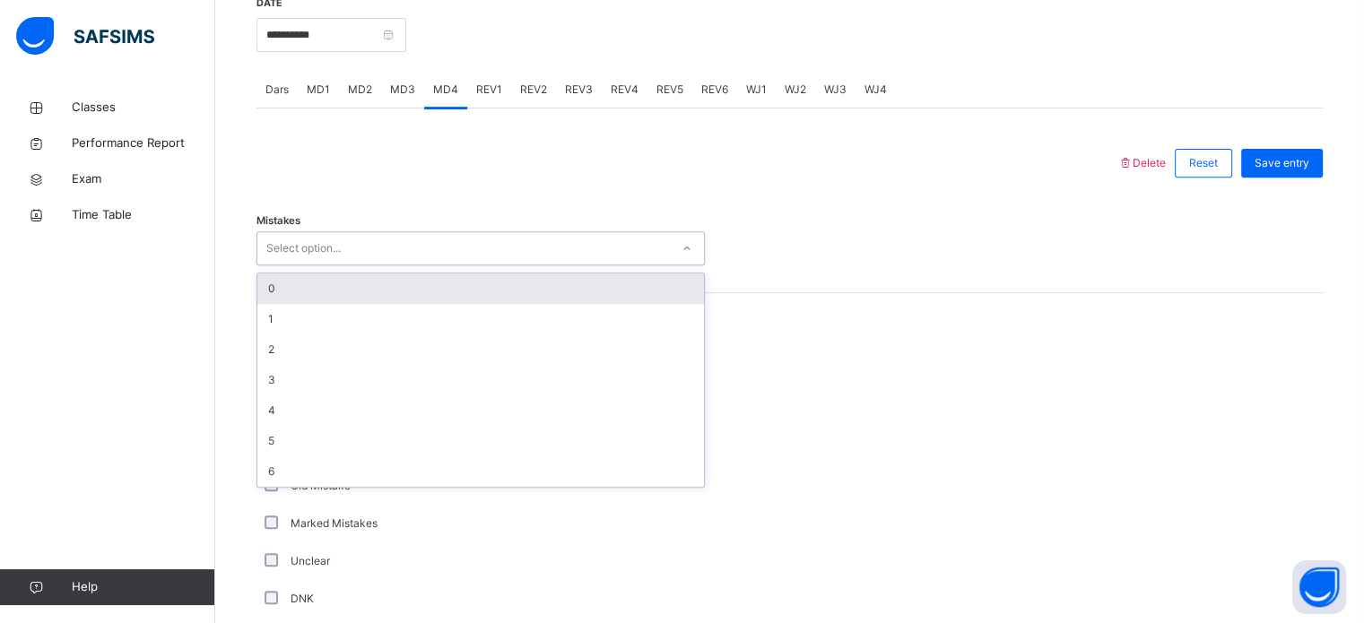
click at [352, 304] on div "0" at bounding box center [480, 288] width 447 height 30
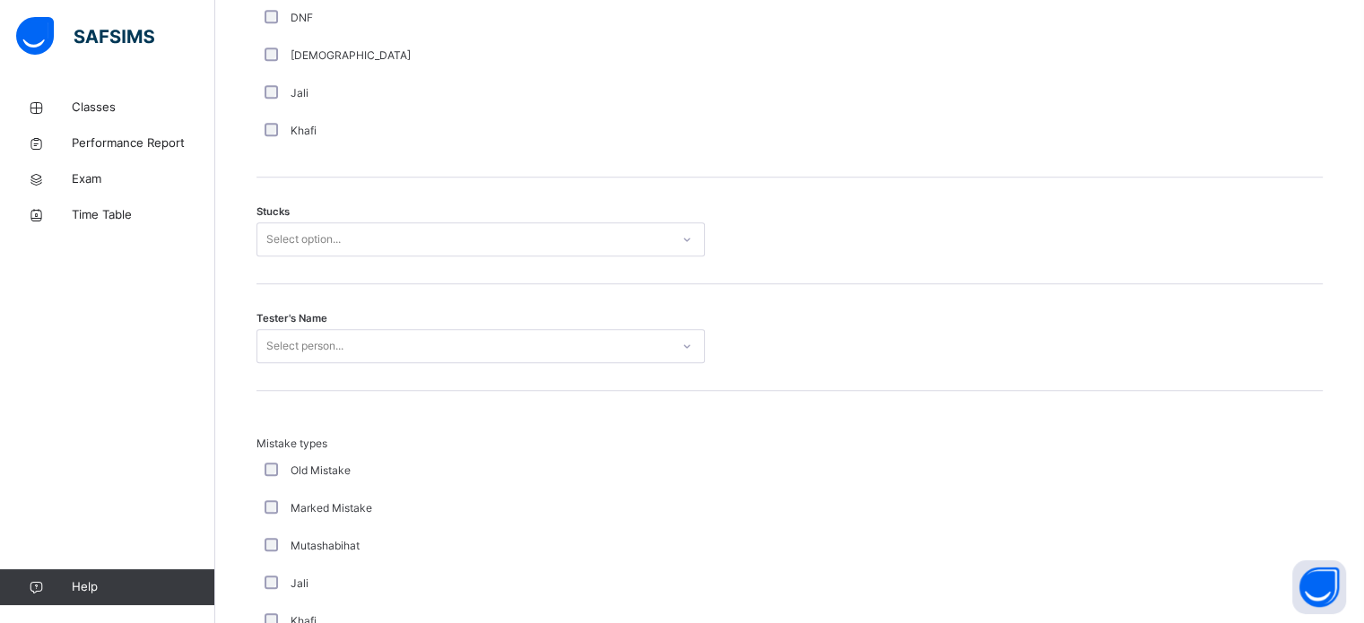
scroll to position [1395, 0]
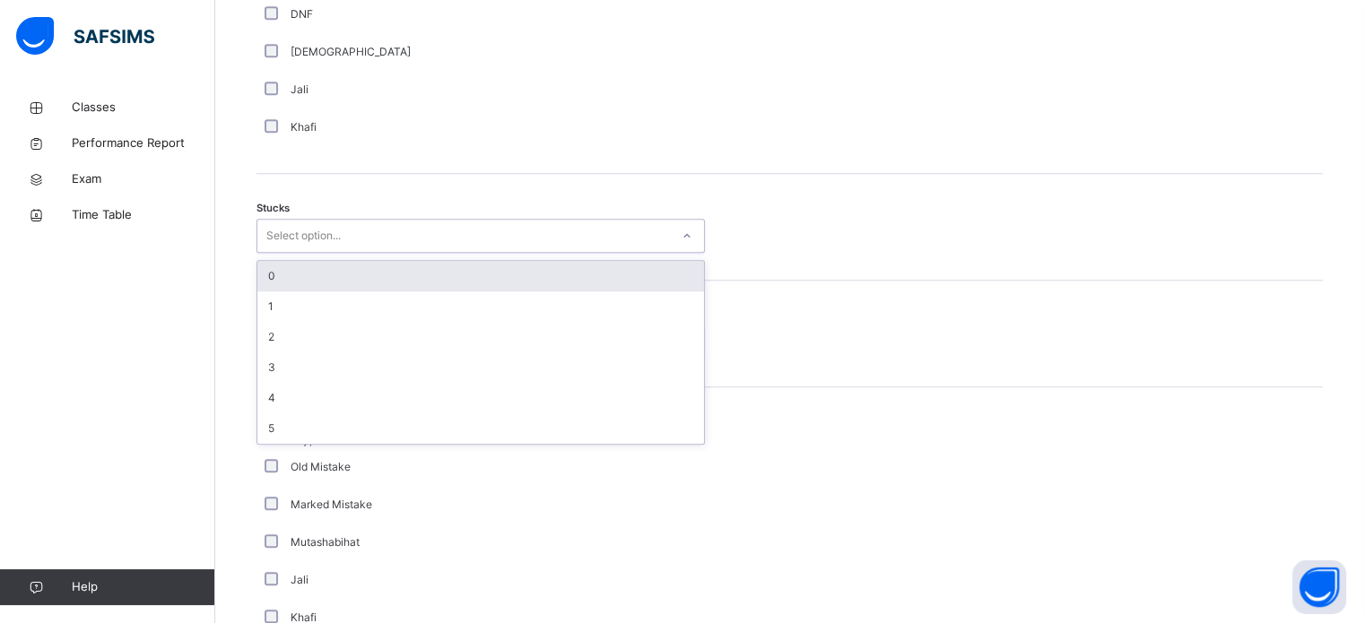
click at [438, 232] on div "Select option..." at bounding box center [480, 236] width 448 height 34
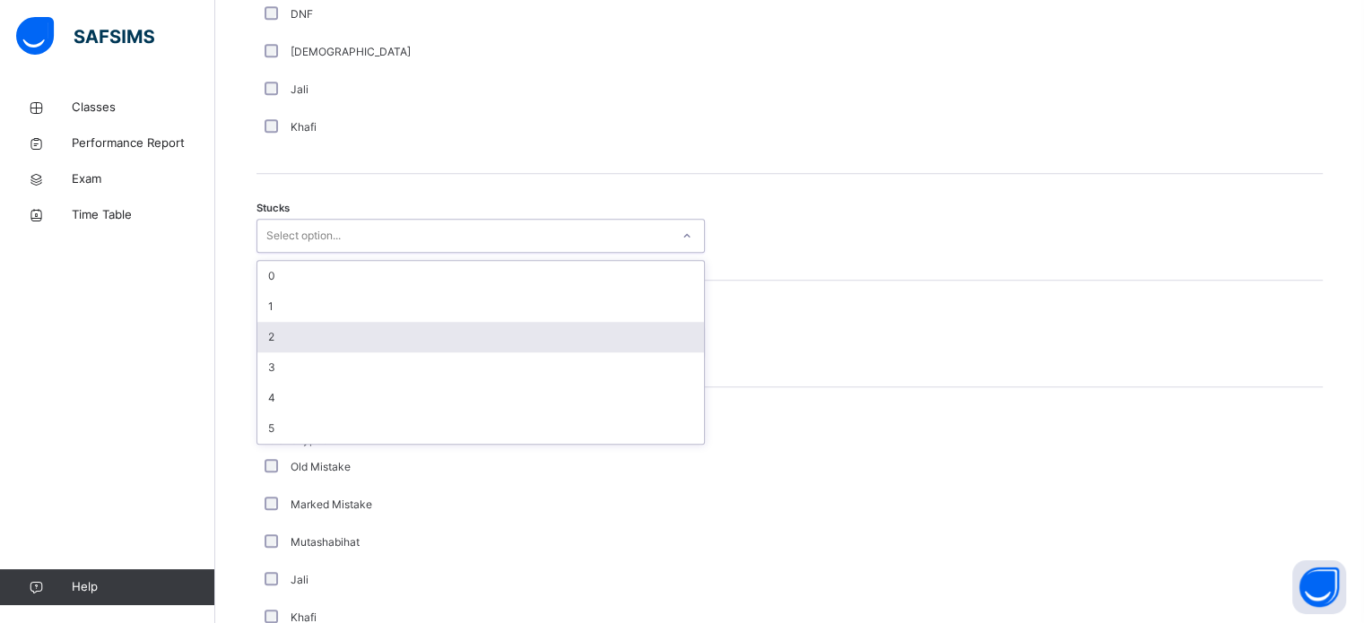
click at [377, 341] on div "2" at bounding box center [480, 337] width 447 height 30
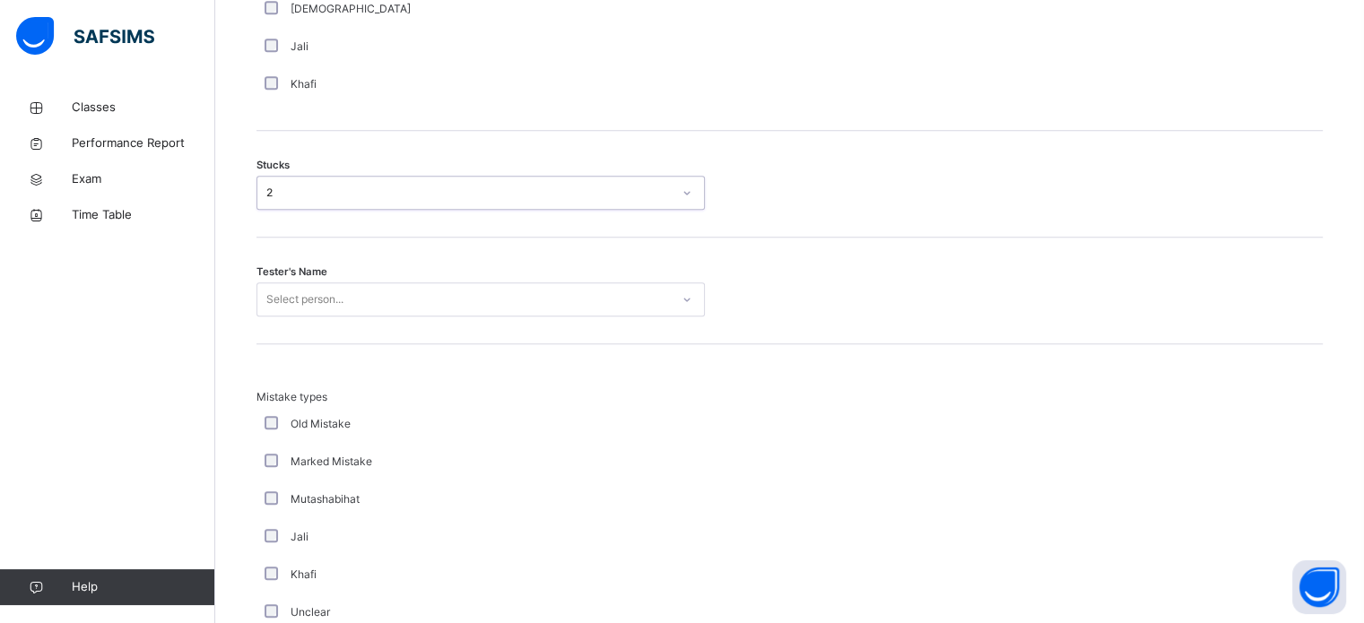
scroll to position [1439, 0]
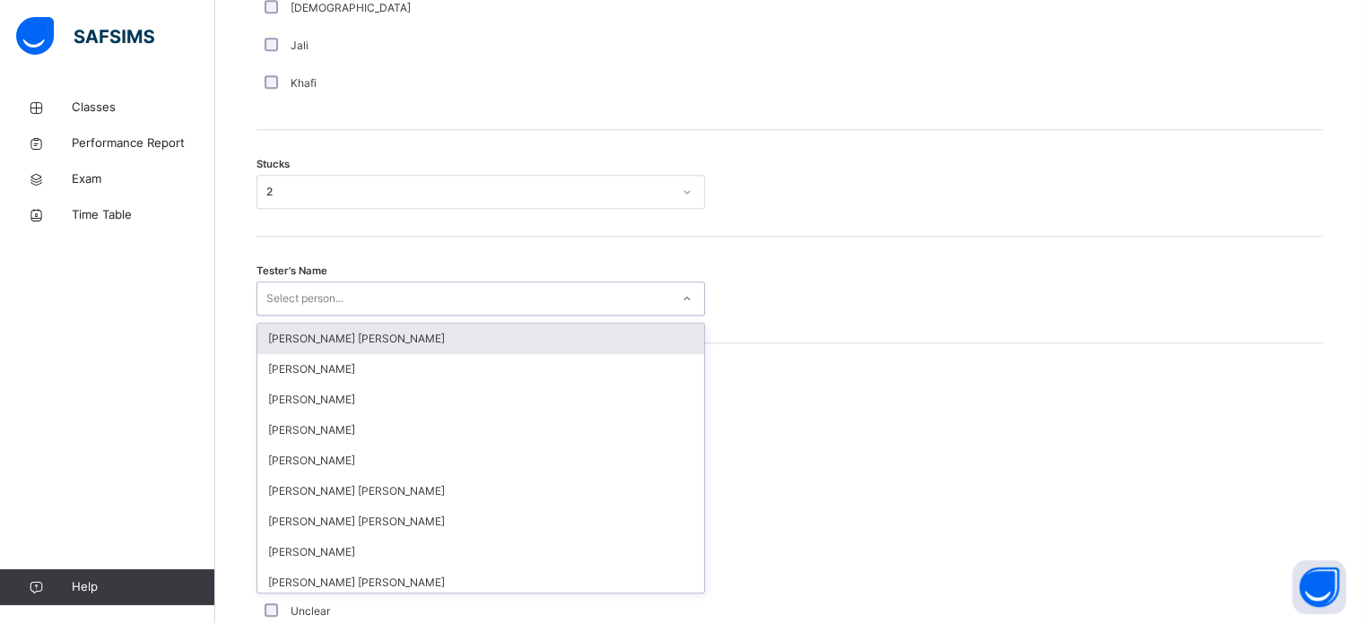
click at [394, 308] on div "Select person..." at bounding box center [463, 299] width 412 height 28
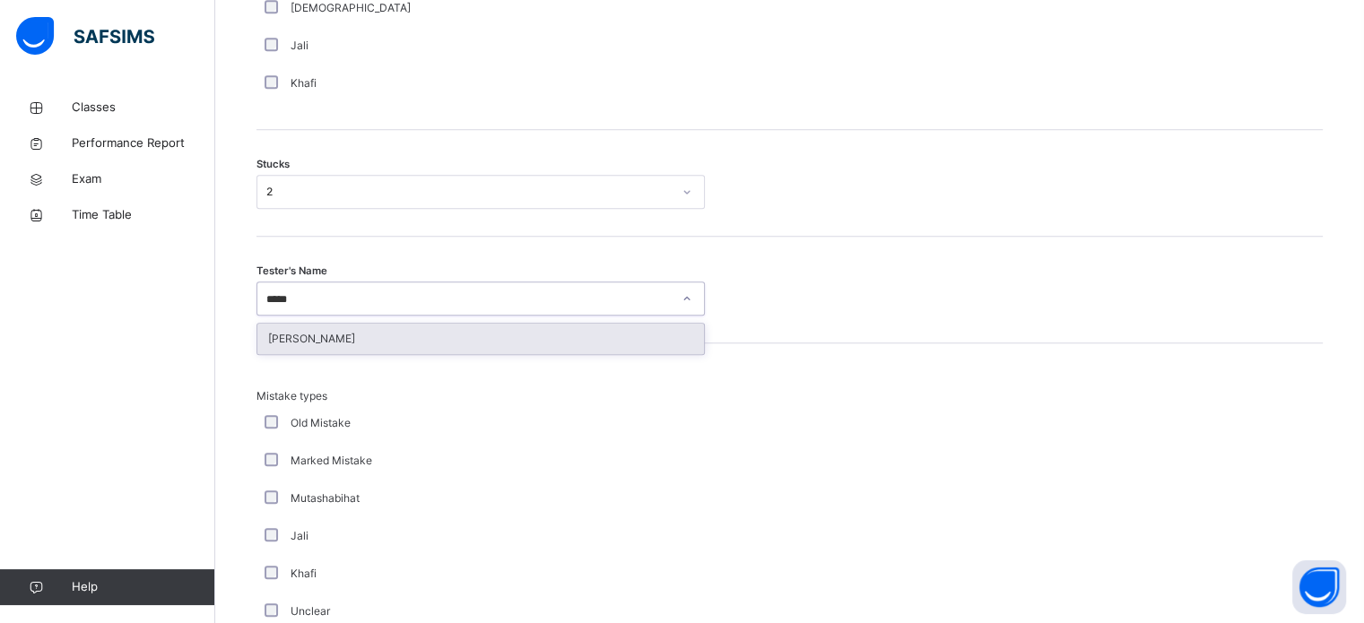
type input "*****"
click at [366, 343] on div "[PERSON_NAME]" at bounding box center [480, 339] width 447 height 30
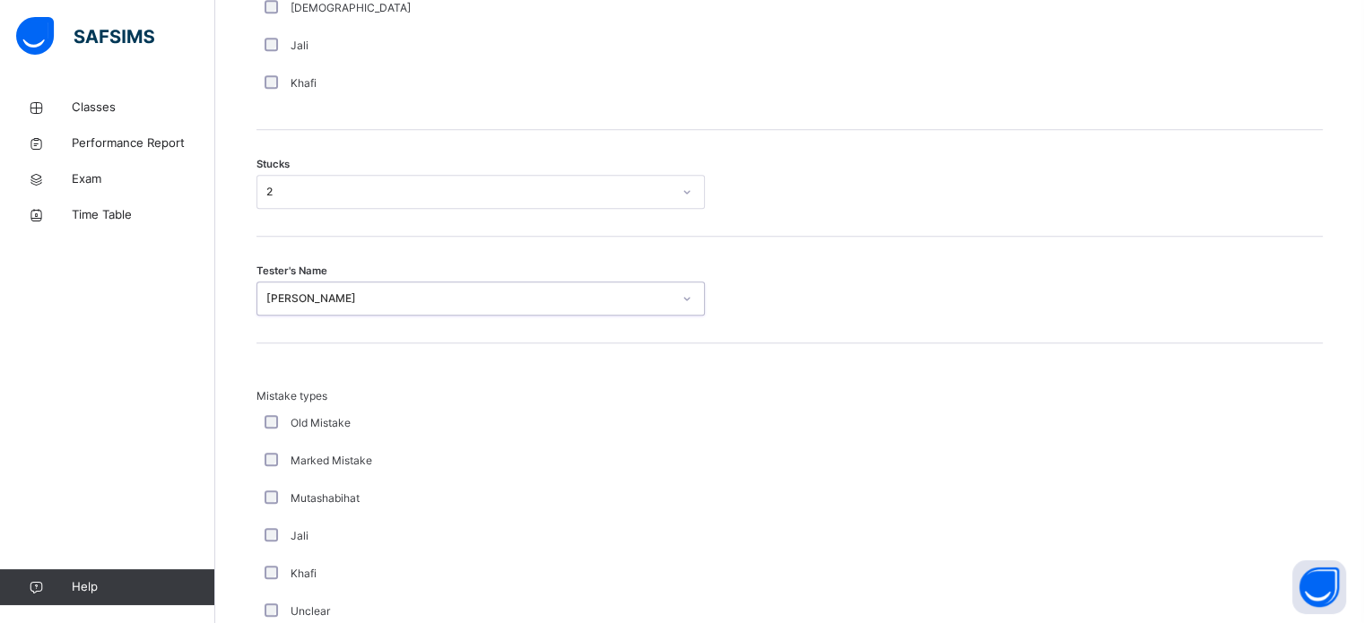
scroll to position [1758, 0]
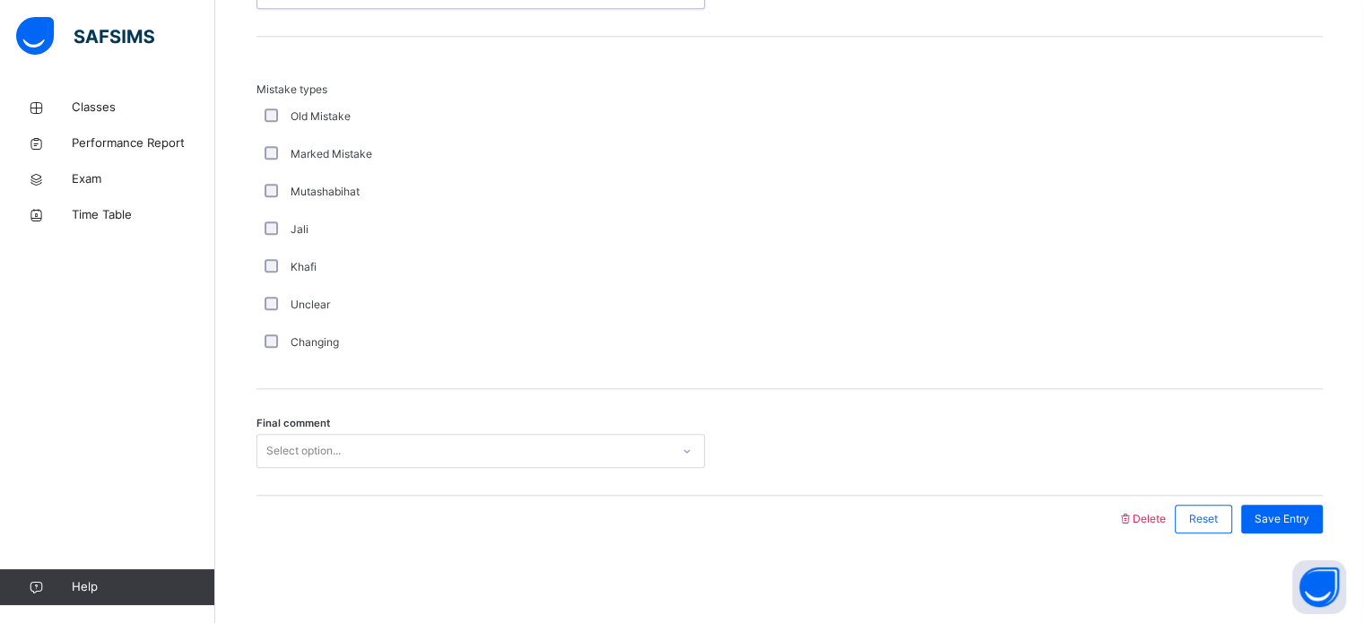
click at [351, 448] on div "Select option..." at bounding box center [463, 452] width 412 height 28
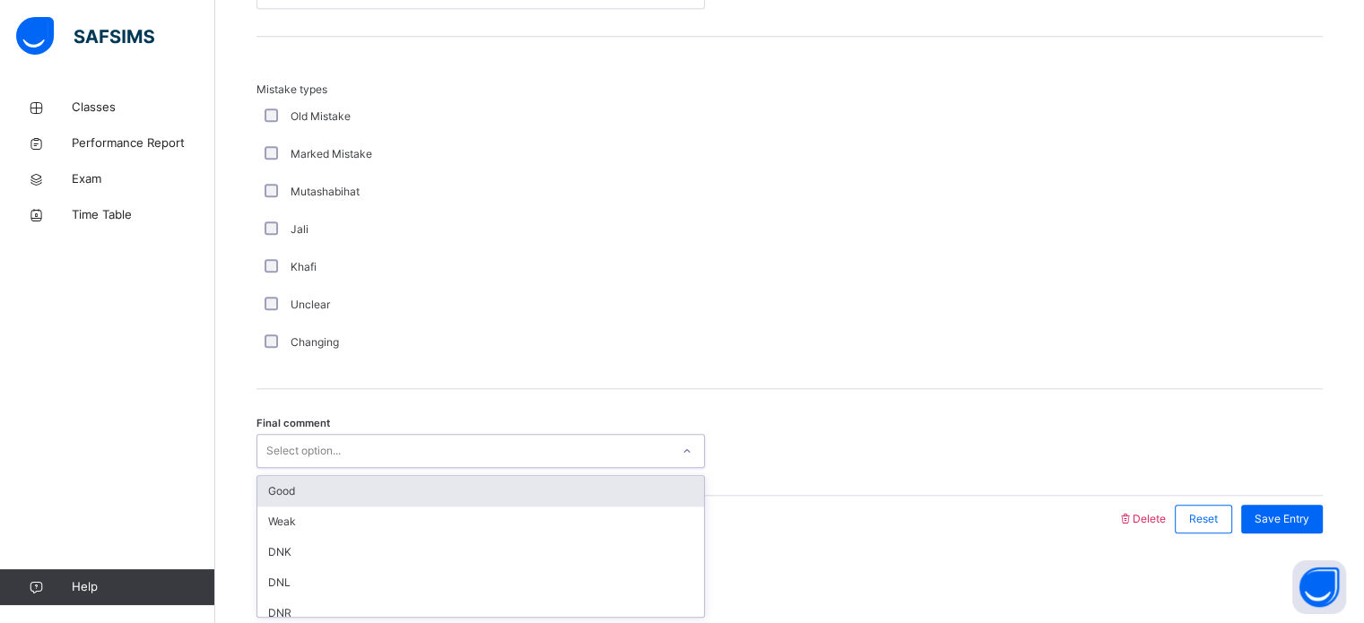
click at [334, 483] on div "Good" at bounding box center [480, 491] width 447 height 30
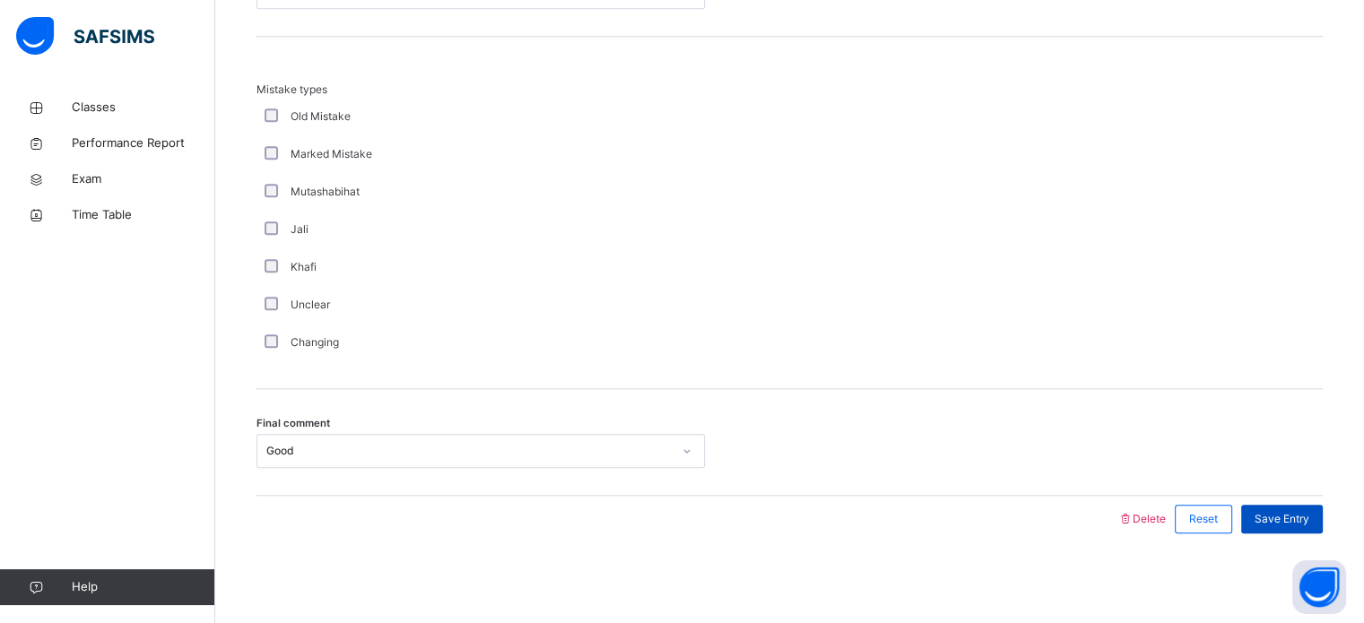
click at [1274, 507] on div "Save Entry" at bounding box center [1282, 519] width 82 height 29
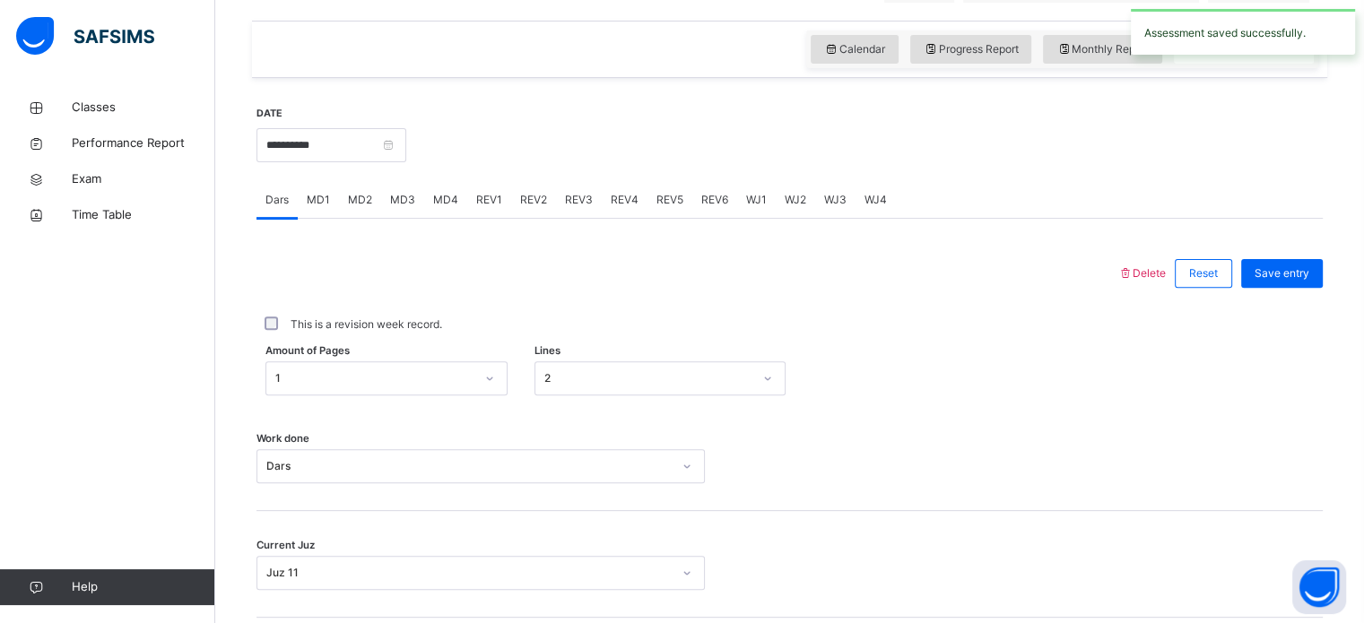
scroll to position [586, 0]
click at [479, 209] on span "REV1" at bounding box center [489, 201] width 26 height 16
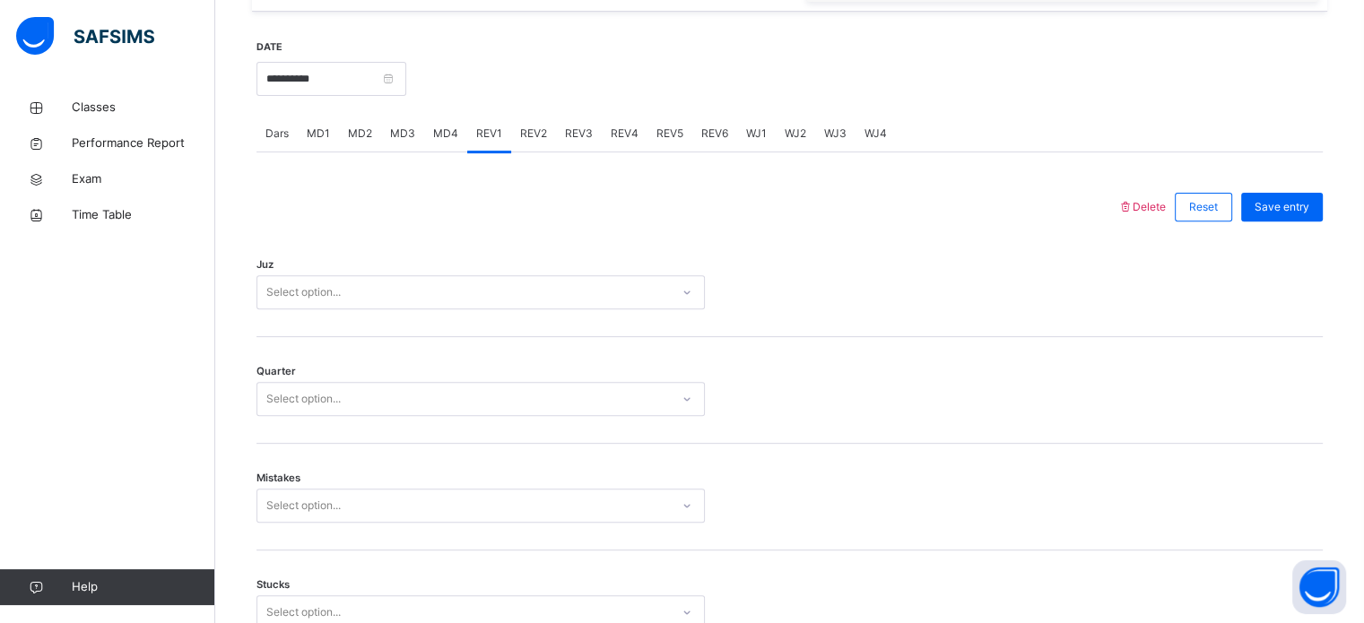
scroll to position [659, 0]
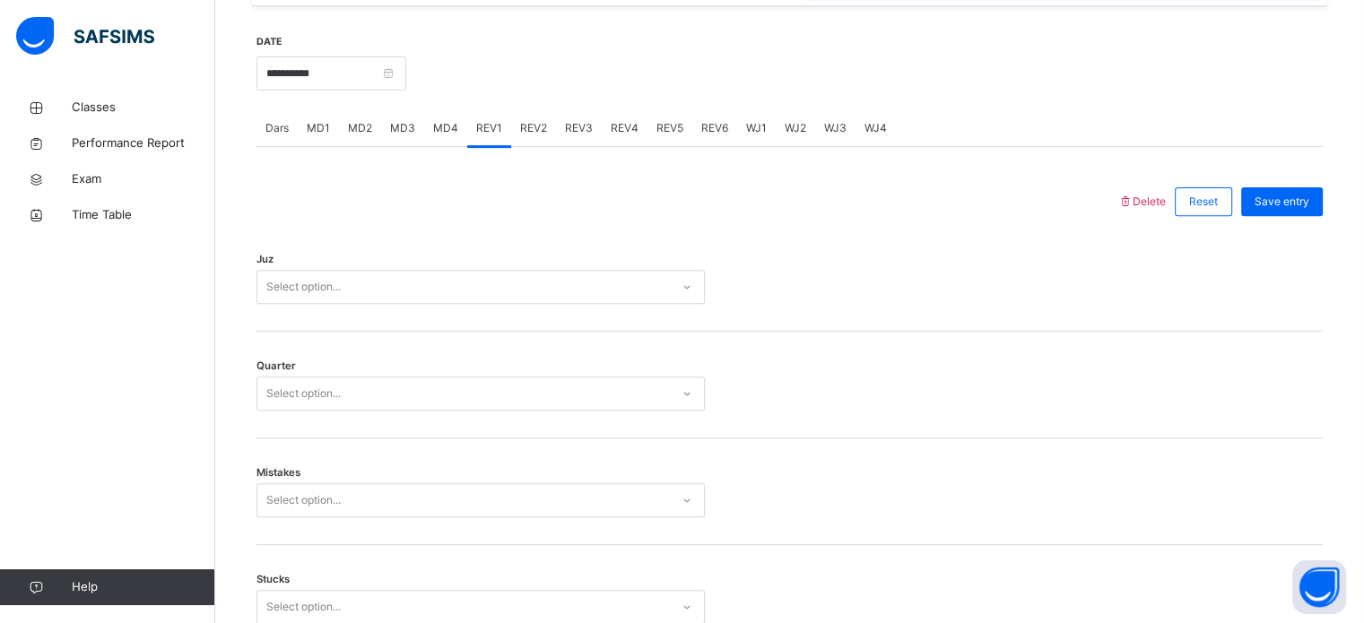
click at [424, 297] on div "Select option..." at bounding box center [463, 287] width 412 height 28
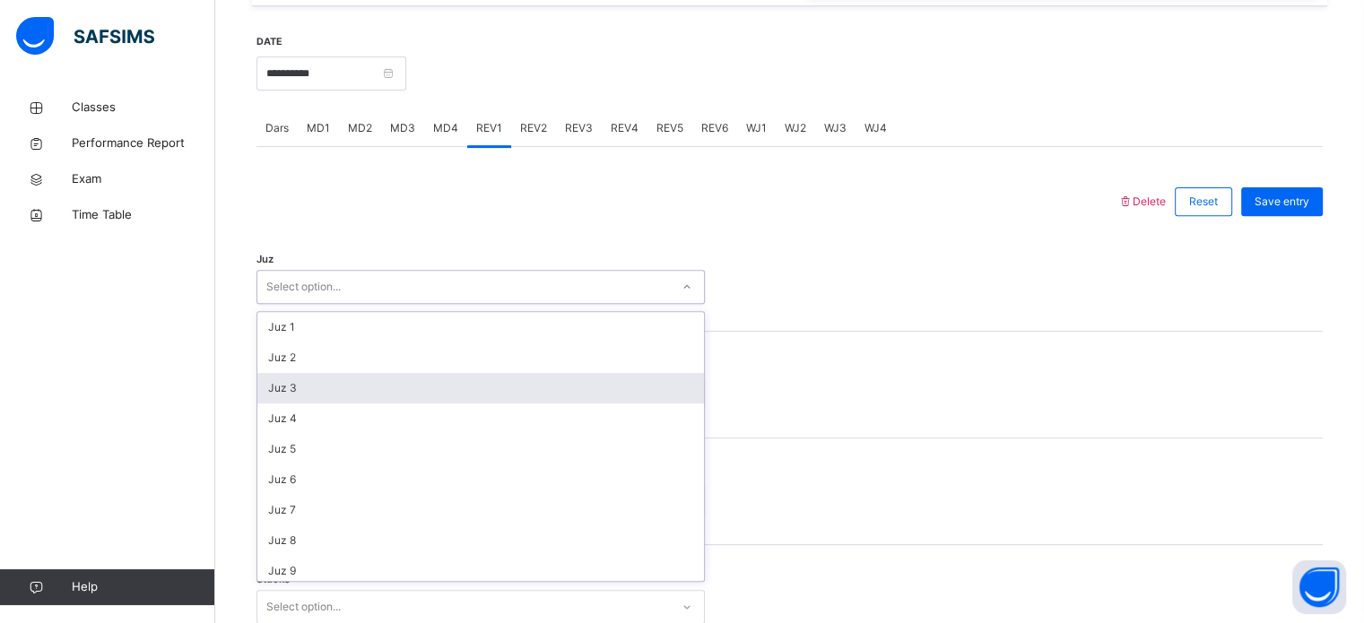
click at [345, 403] on div "Juz 3" at bounding box center [480, 388] width 447 height 30
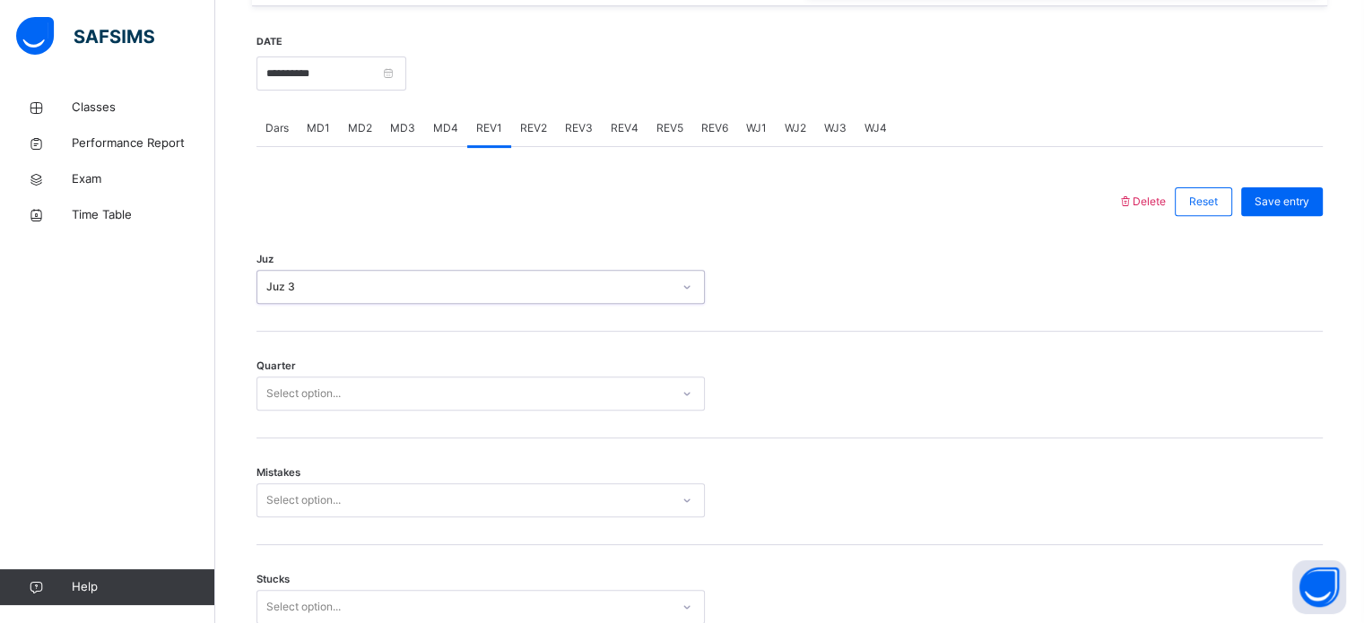
scroll to position [759, 0]
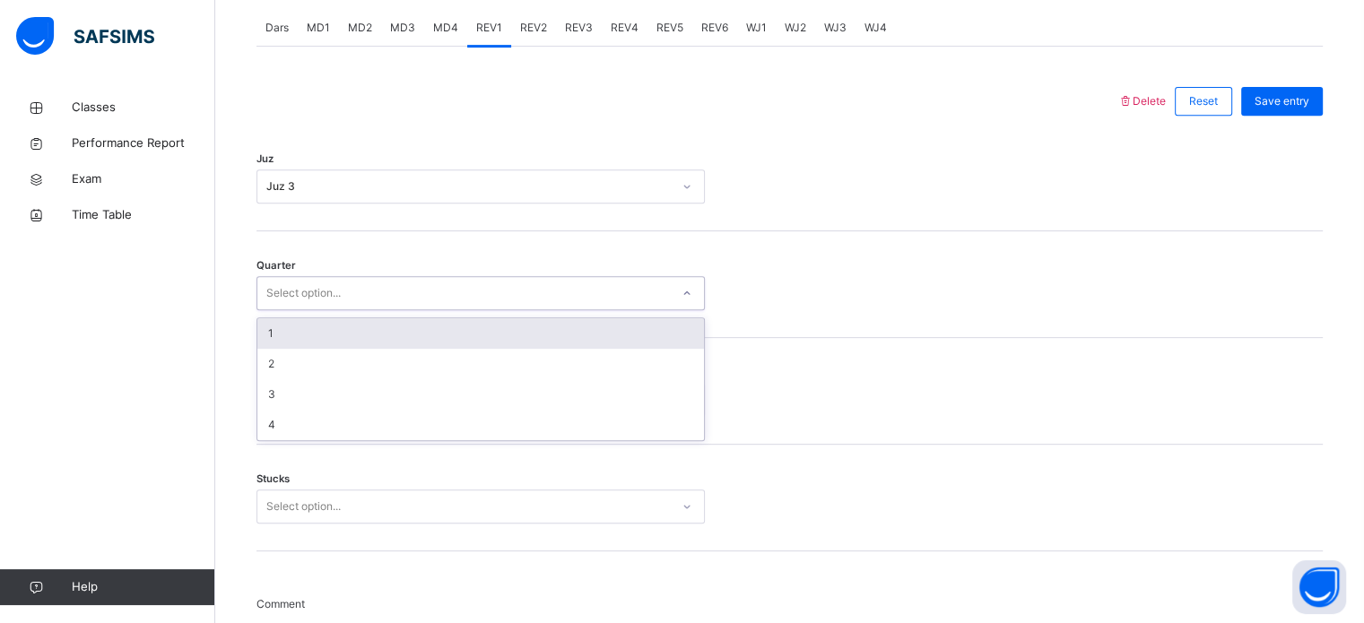
click at [299, 310] on div "Select option..." at bounding box center [303, 293] width 74 height 34
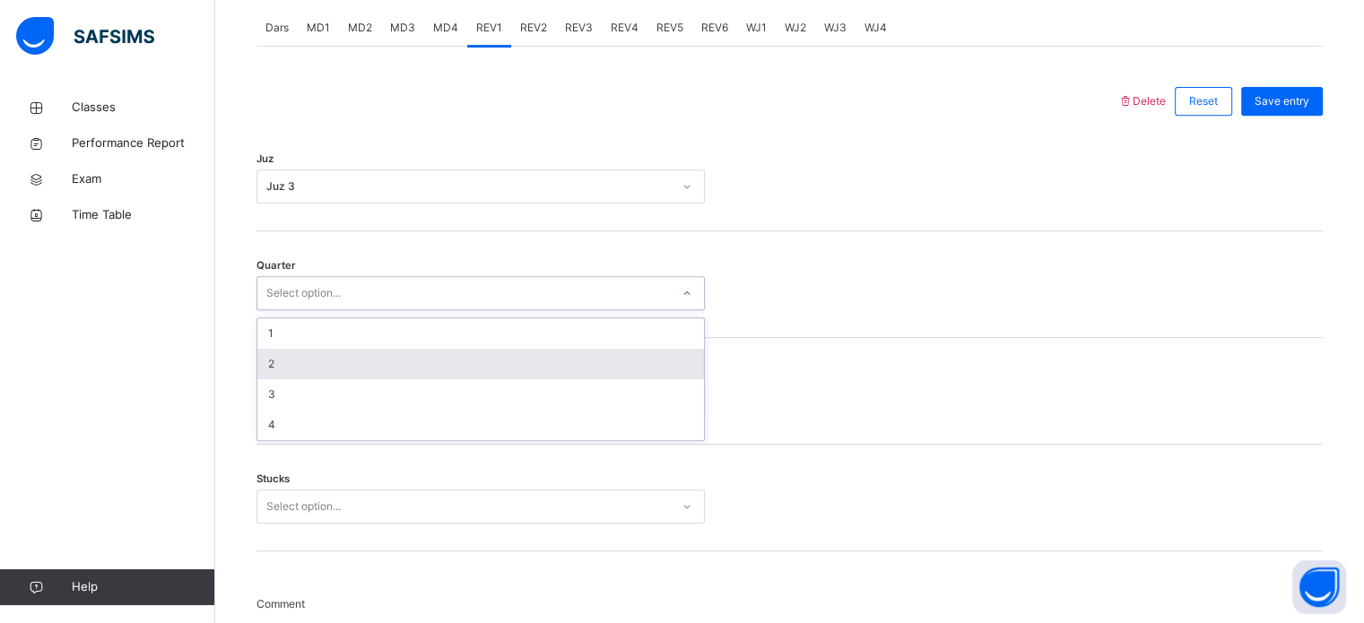
click at [285, 378] on div "2" at bounding box center [480, 364] width 447 height 30
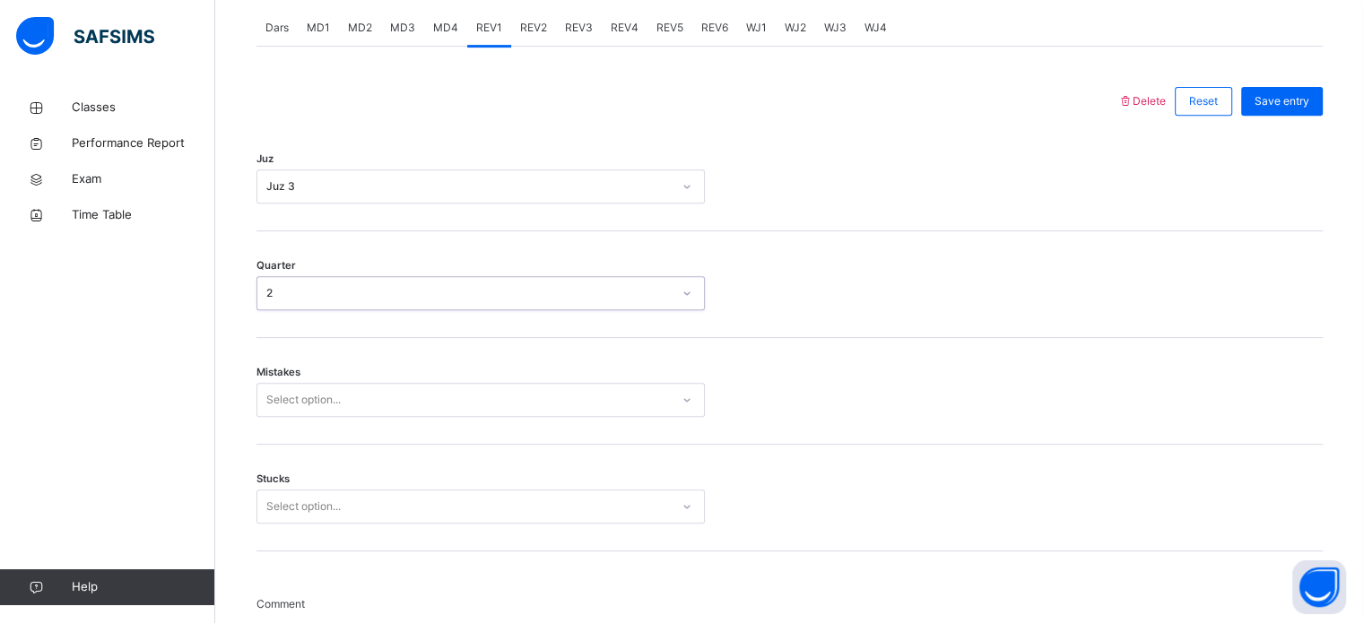
scroll to position [829, 0]
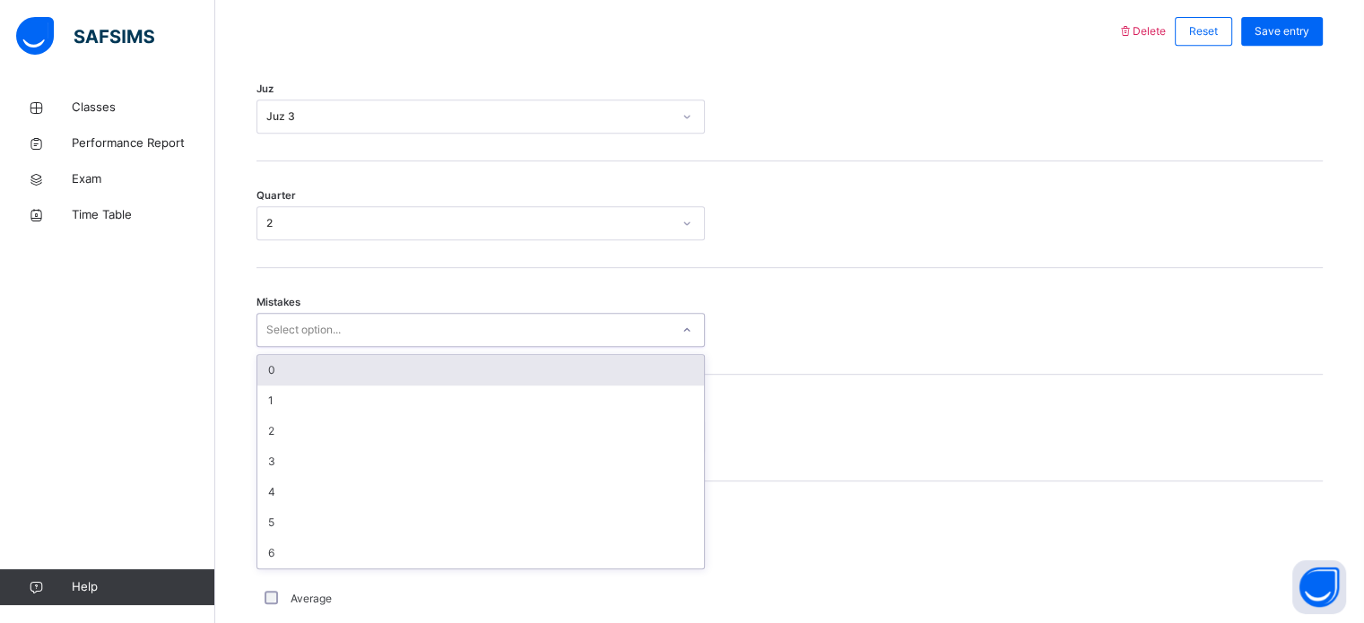
click at [274, 336] on div "Select option..." at bounding box center [303, 330] width 74 height 34
click at [276, 386] on div "0" at bounding box center [480, 370] width 447 height 30
click at [276, 388] on div "Stucks Select option..." at bounding box center [789, 428] width 1066 height 107
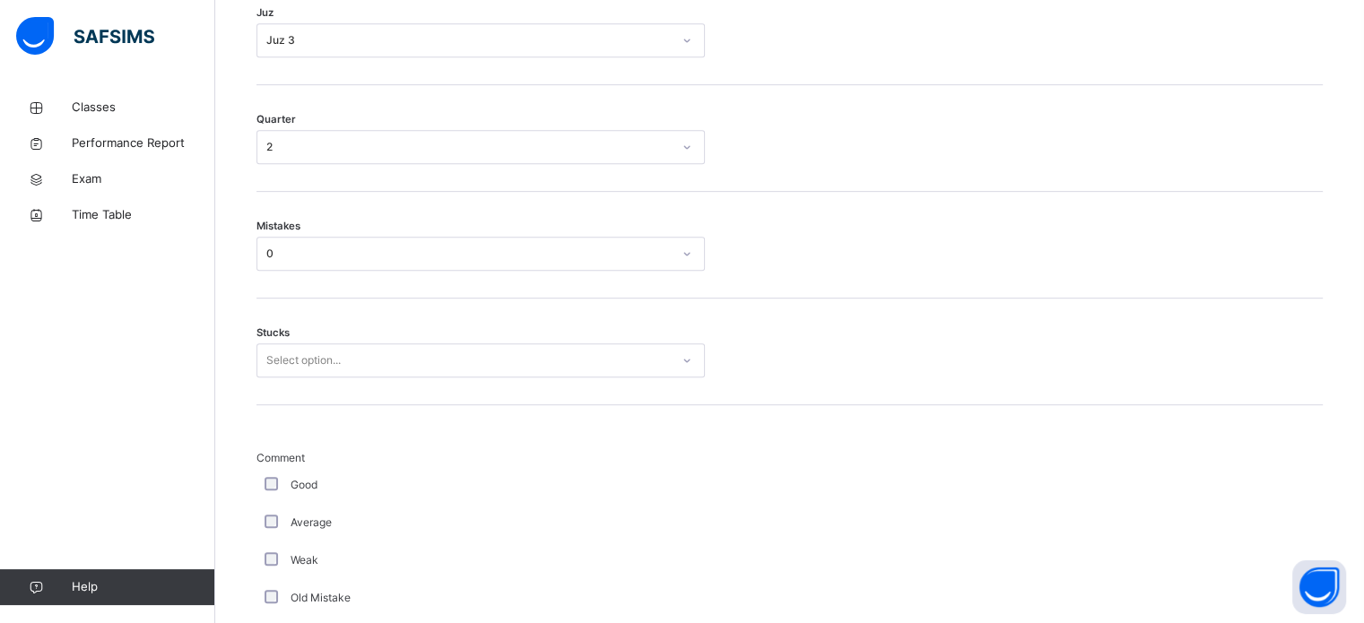
scroll to position [897, 0]
click at [299, 386] on div "Select option..." at bounding box center [303, 369] width 74 height 34
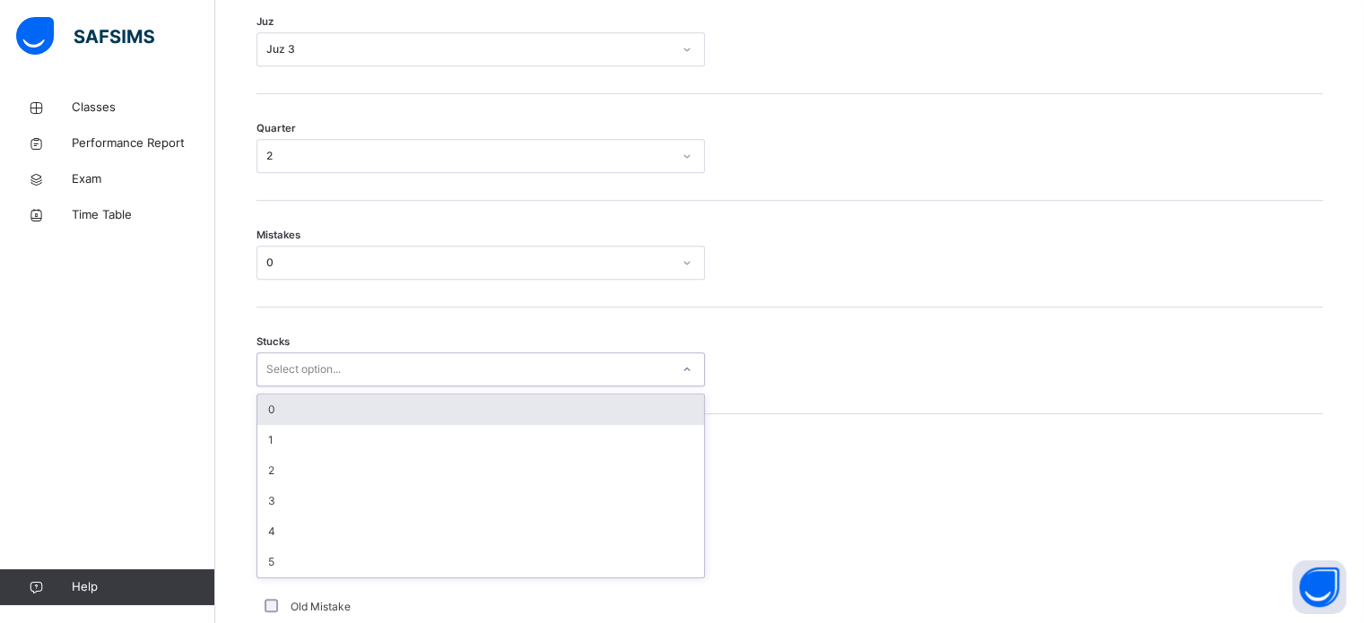
click at [291, 412] on div "0" at bounding box center [480, 410] width 447 height 30
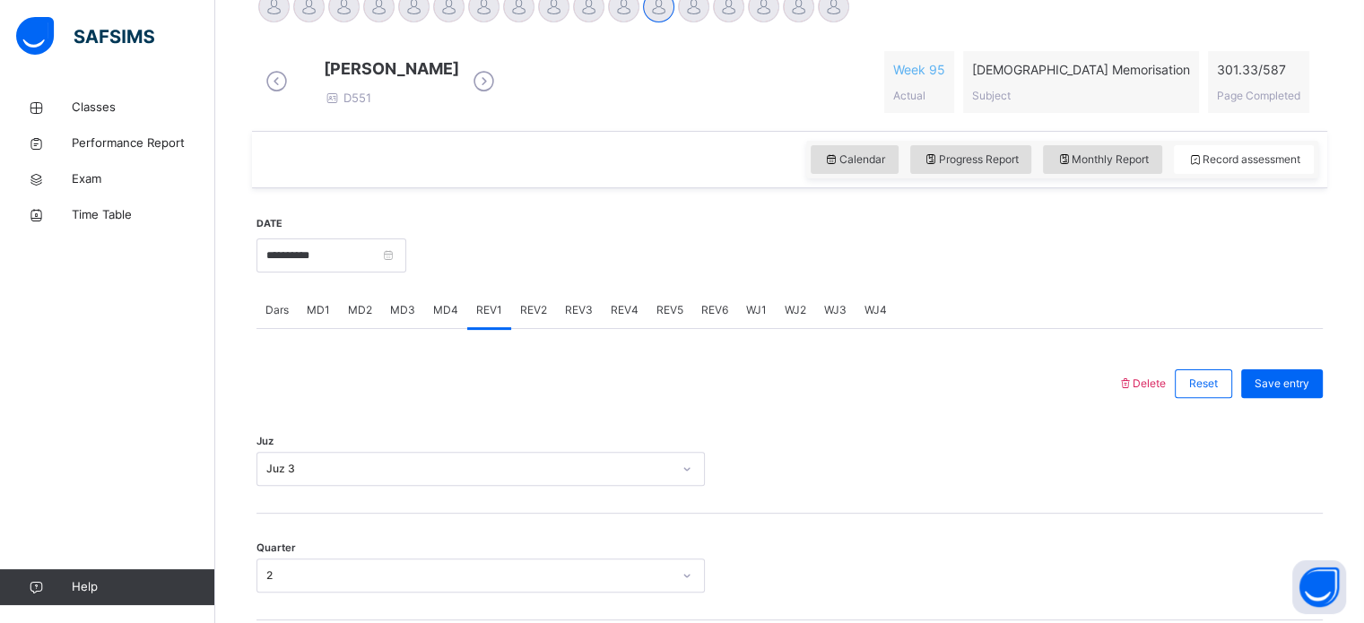
scroll to position [498, 0]
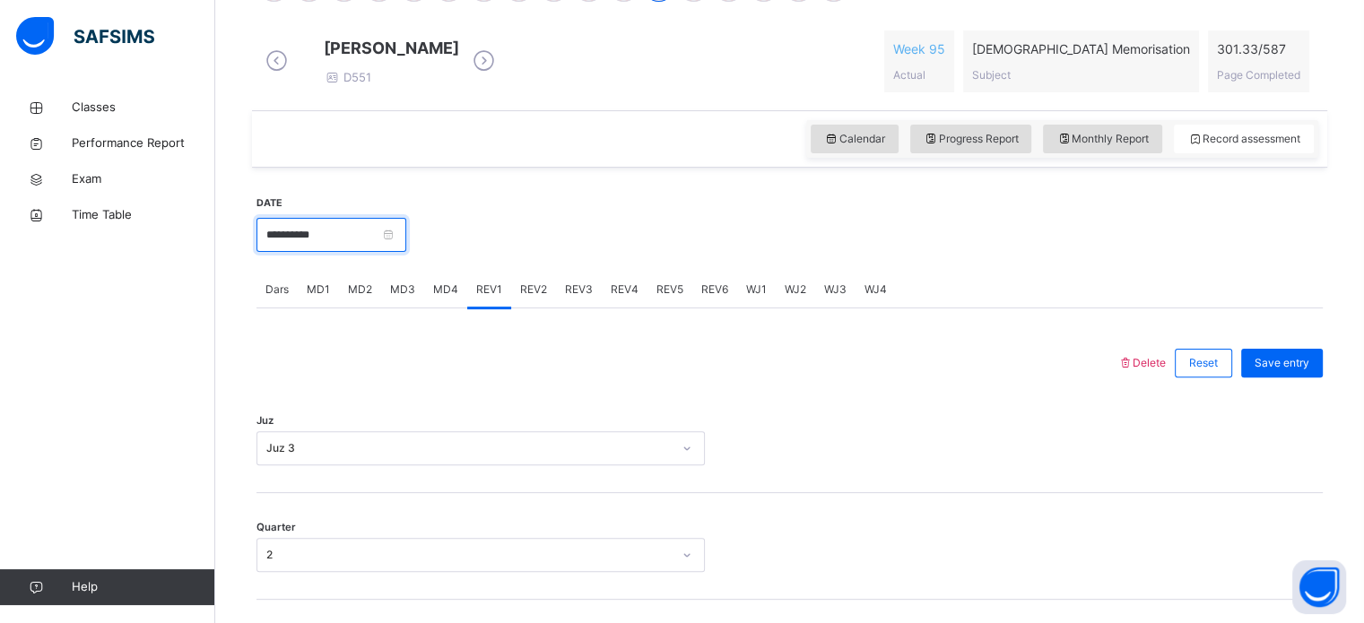
click at [346, 238] on input "**********" at bounding box center [331, 235] width 150 height 34
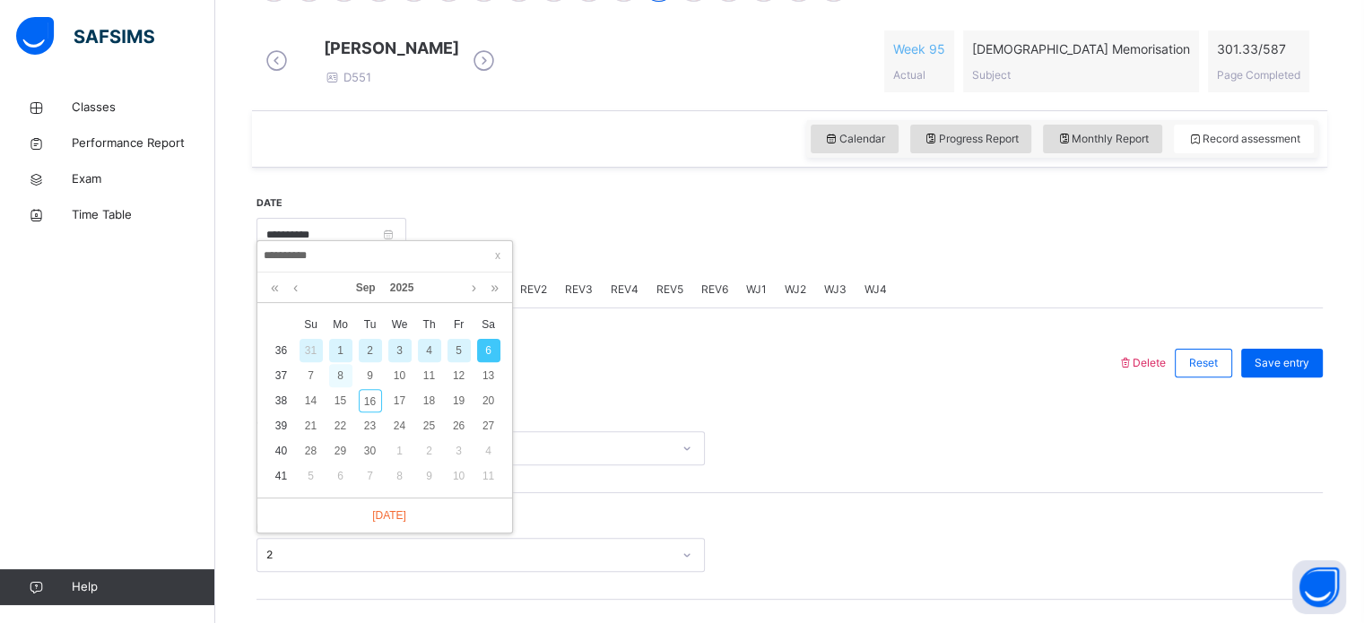
click at [341, 370] on div "8" at bounding box center [340, 375] width 23 height 23
type input "**********"
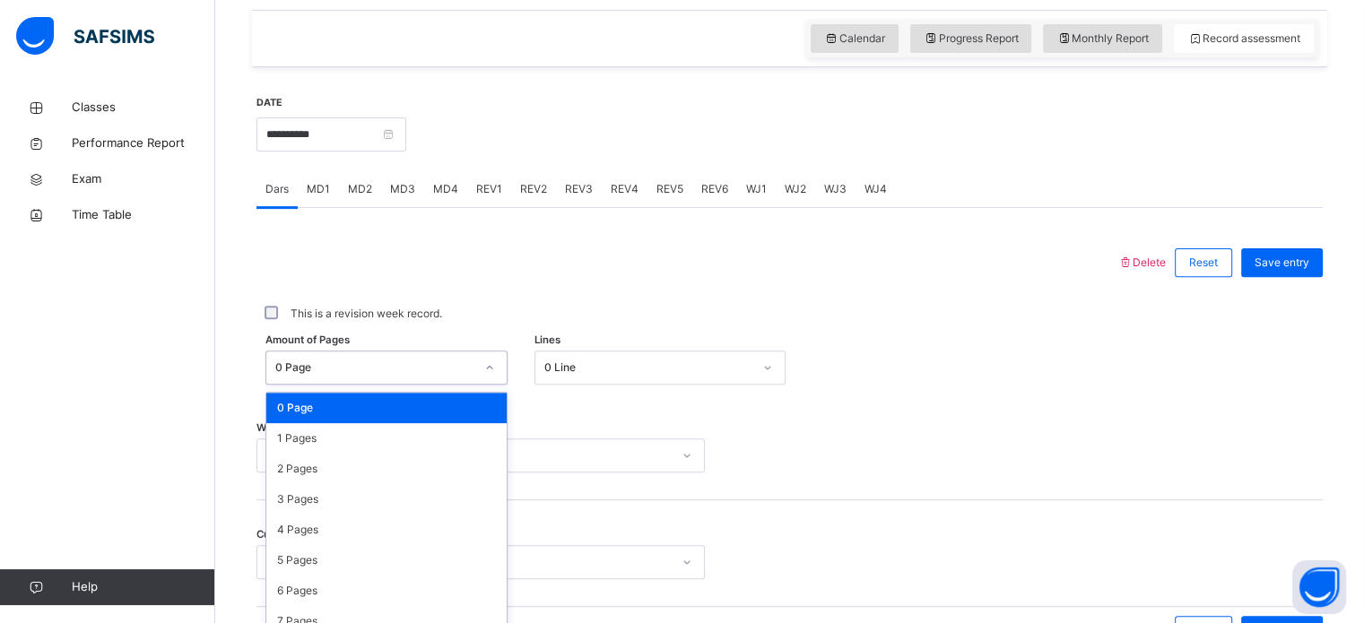
click at [308, 385] on div "option 0 Page focused, 1 of 588. 588 results available. Use Up and Down to choo…" at bounding box center [386, 368] width 242 height 34
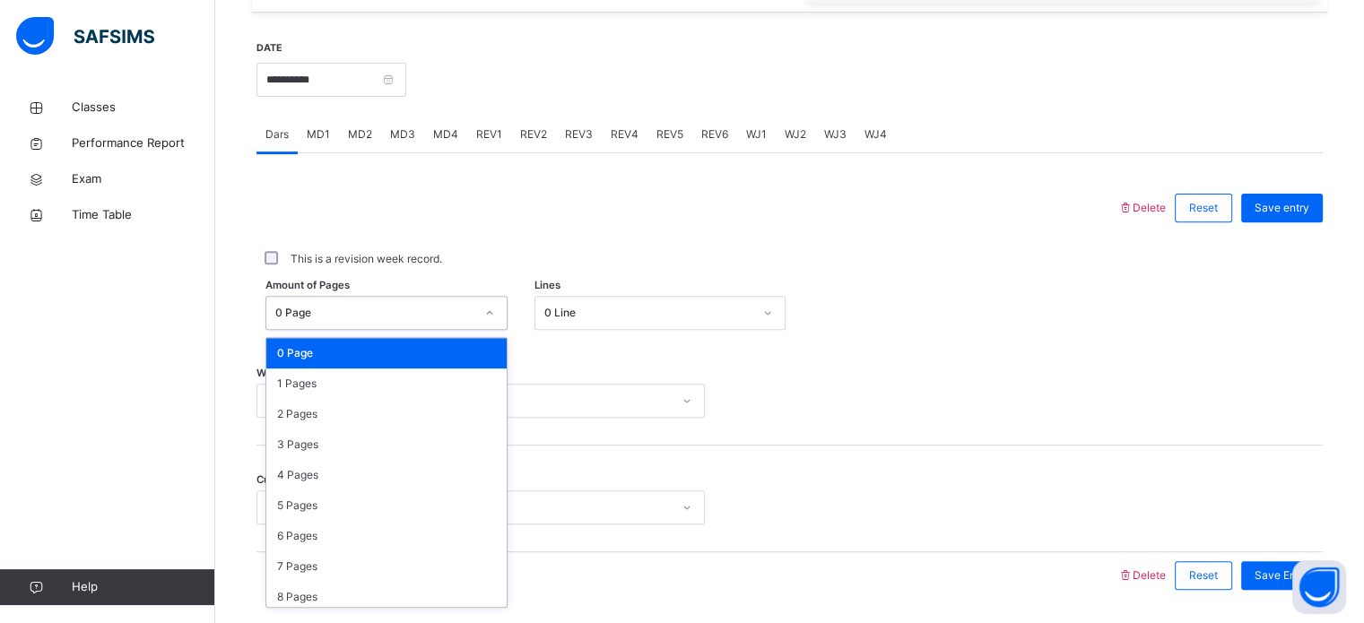
scroll to position [658, 0]
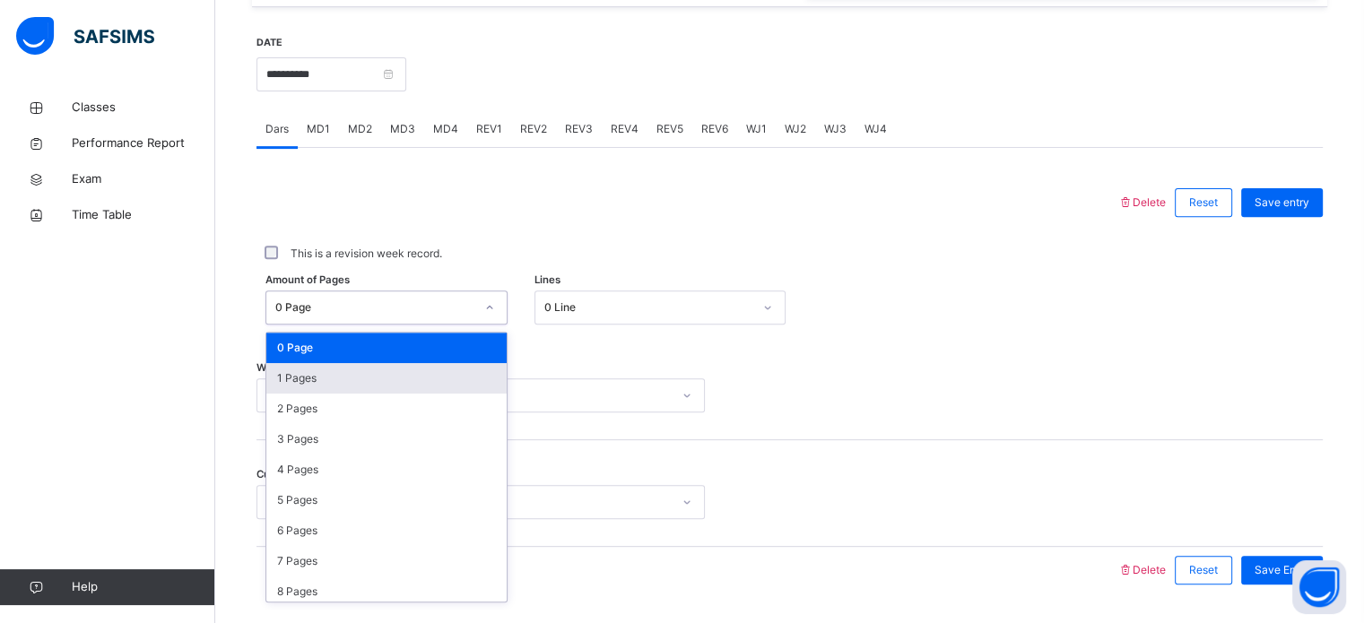
click at [308, 386] on div "1 Pages" at bounding box center [386, 378] width 240 height 30
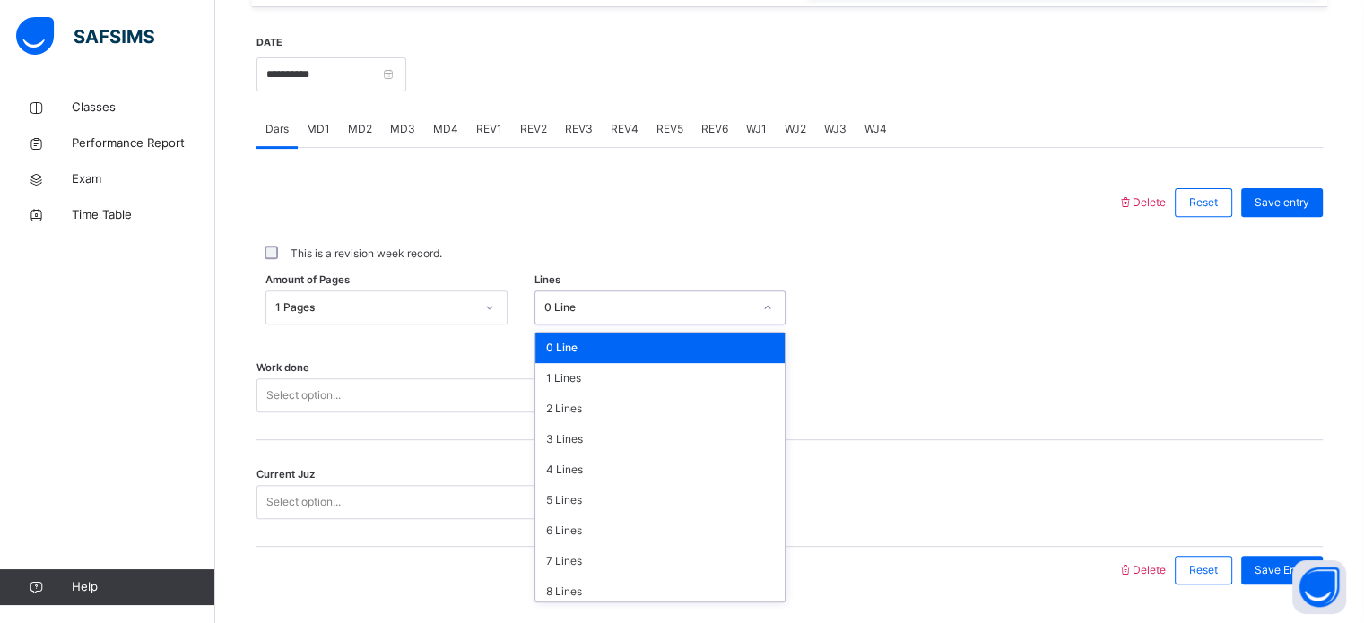
click at [570, 316] on div "0 Line" at bounding box center [648, 307] width 208 height 16
click at [588, 424] on div "2 Lines" at bounding box center [659, 409] width 249 height 30
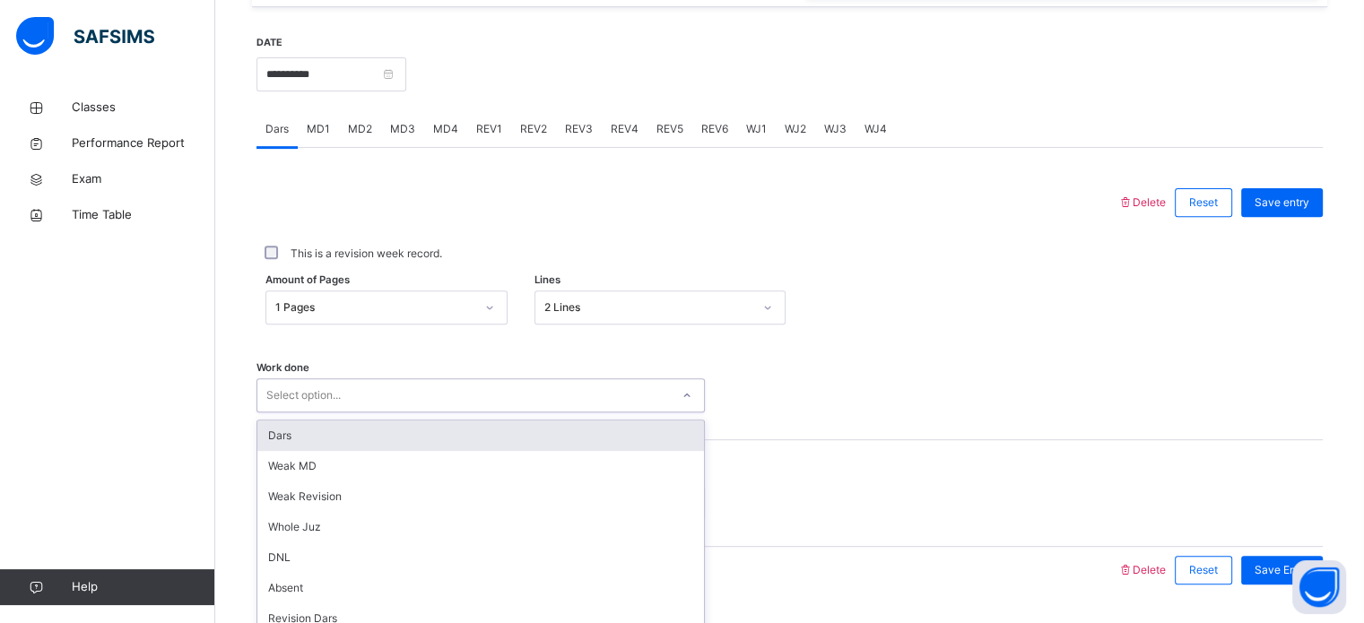
scroll to position [723, 0]
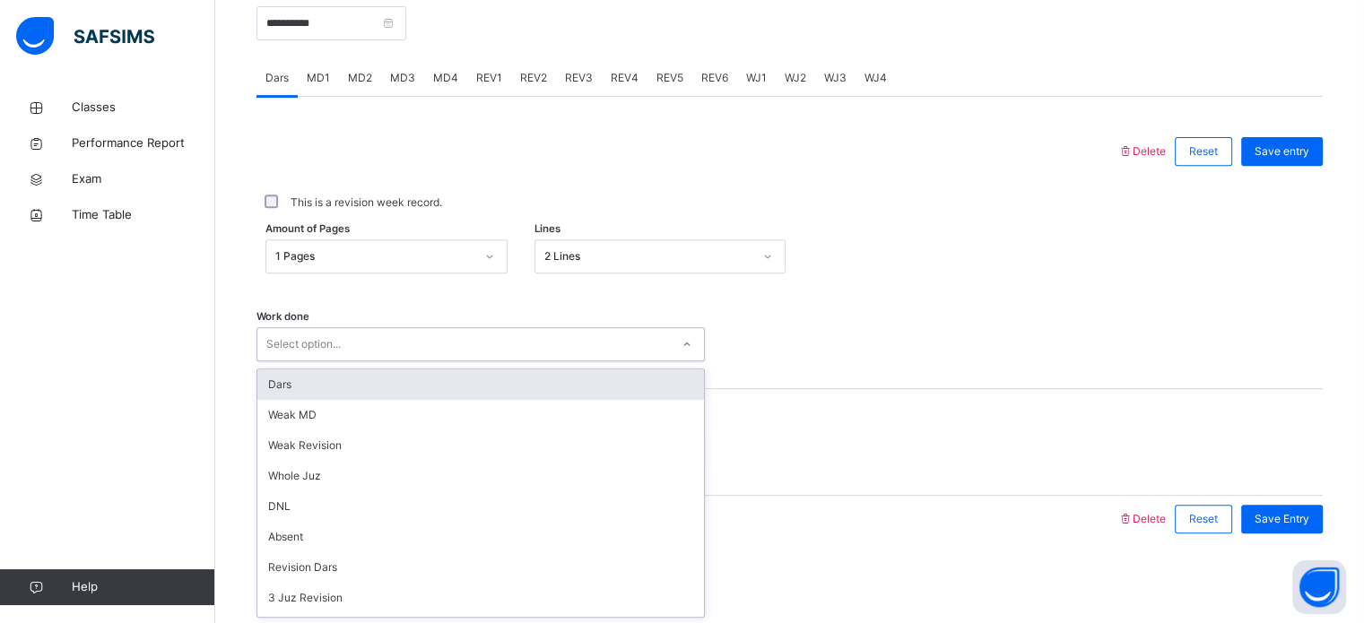
click at [490, 361] on div "option Dars focused, 1 of 16. 16 results available. Use Up and Down to choose o…" at bounding box center [480, 344] width 448 height 34
click at [401, 377] on div "Dars" at bounding box center [480, 384] width 447 height 30
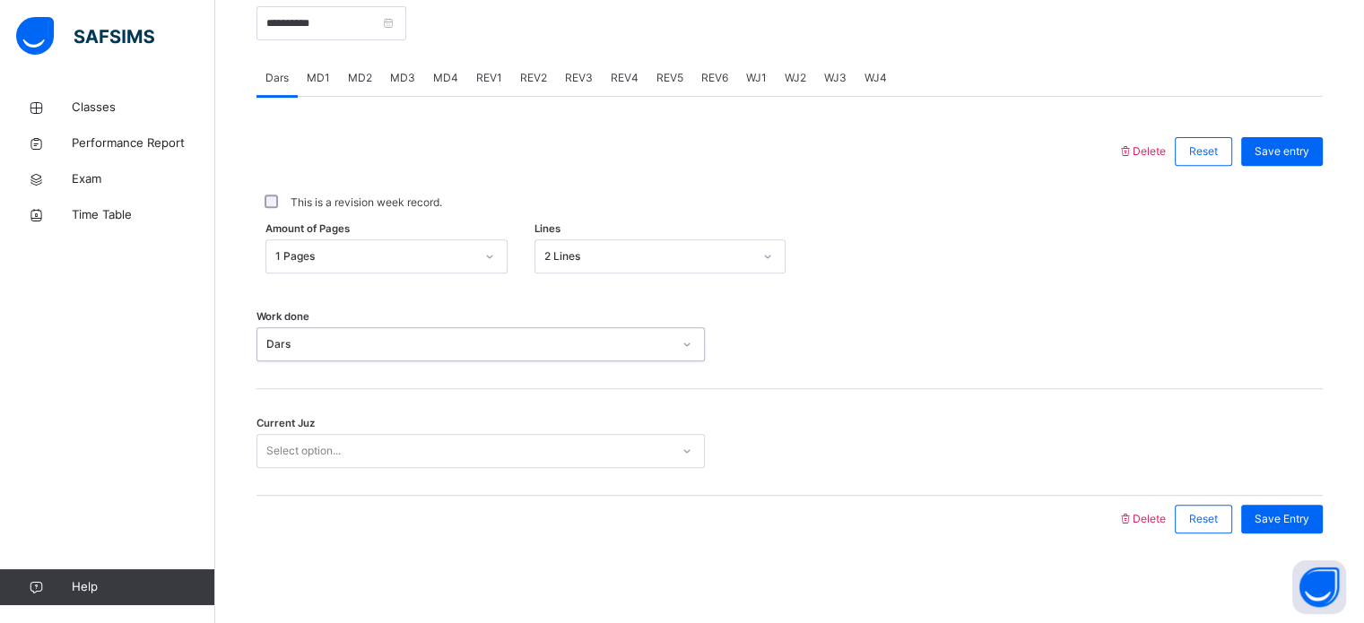
click at [380, 455] on div "Select option..." at bounding box center [463, 452] width 412 height 28
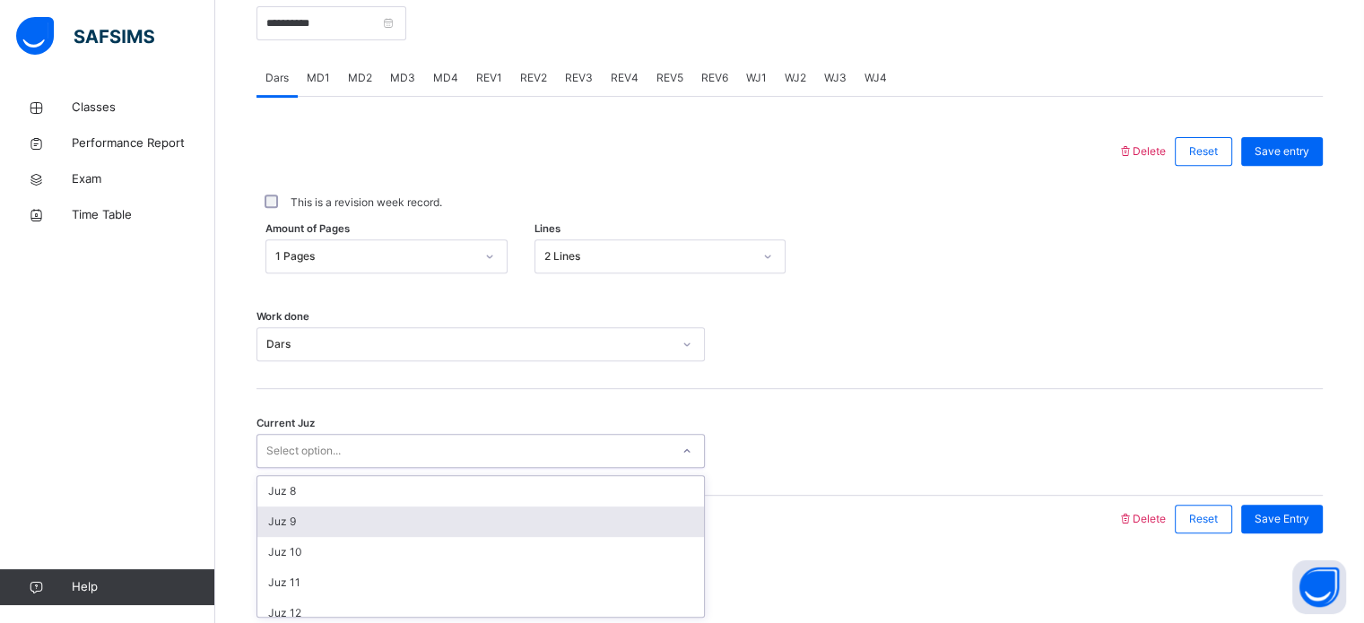
scroll to position [228, 0]
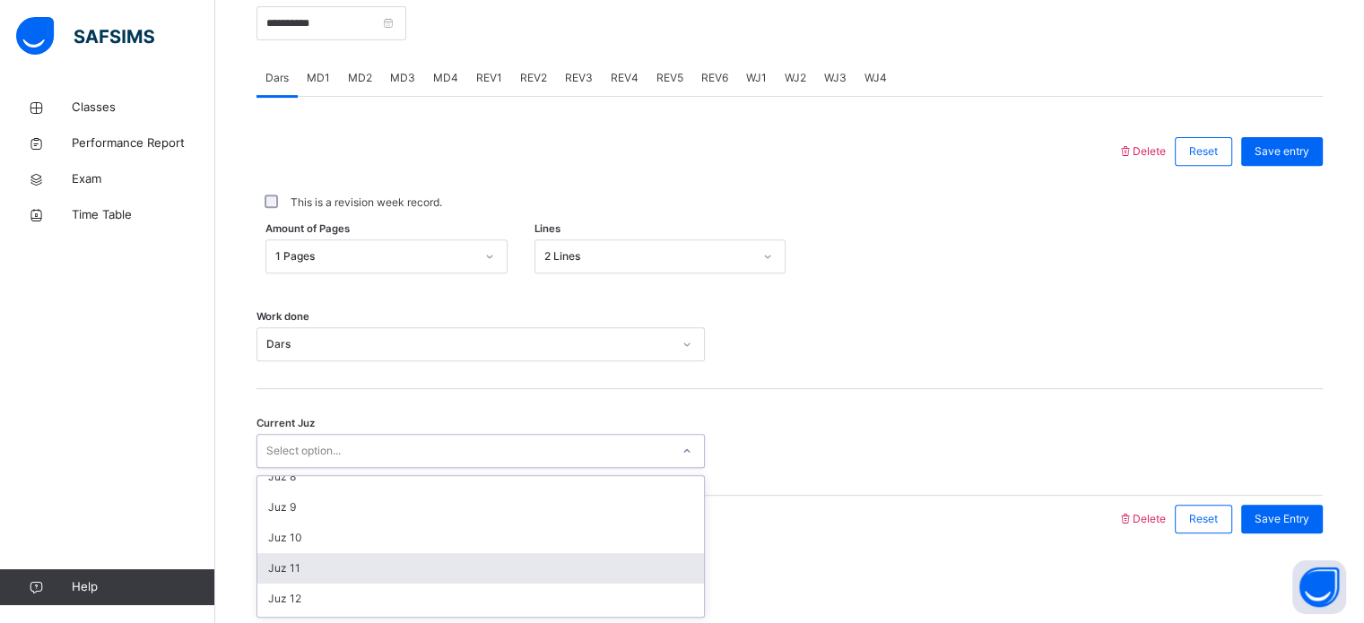
click at [350, 566] on div "Juz 11" at bounding box center [480, 568] width 447 height 30
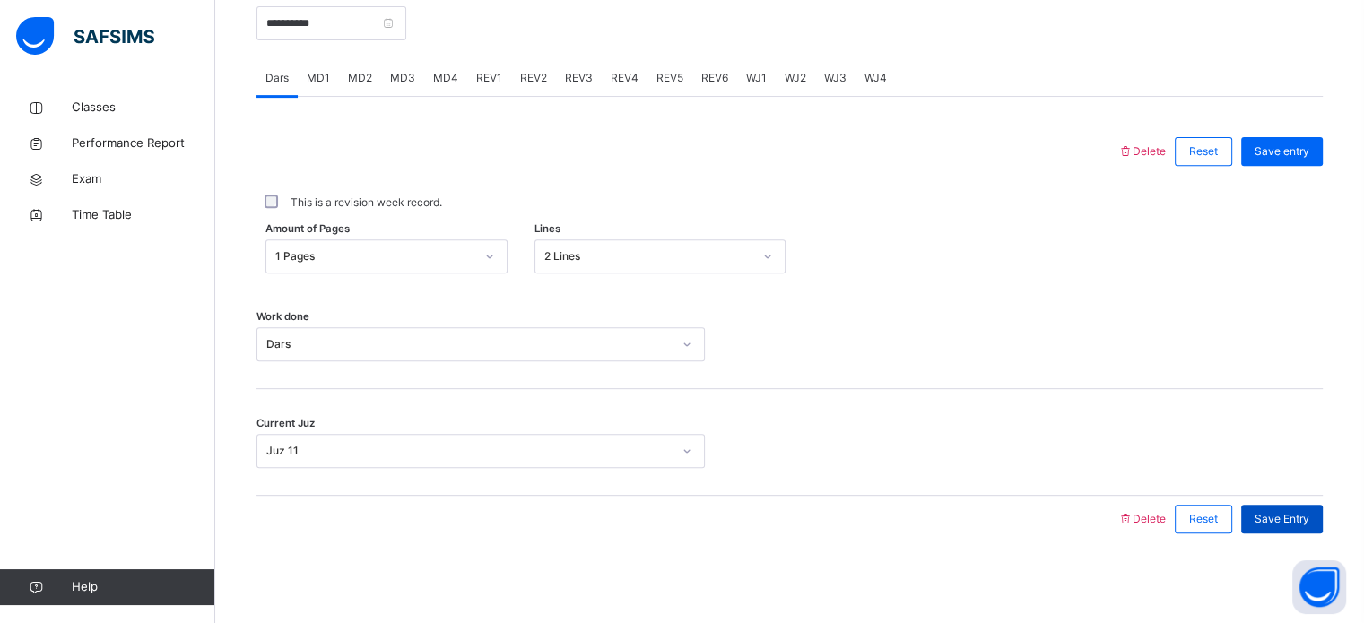
click at [1266, 516] on div "Save Entry" at bounding box center [1282, 519] width 82 height 29
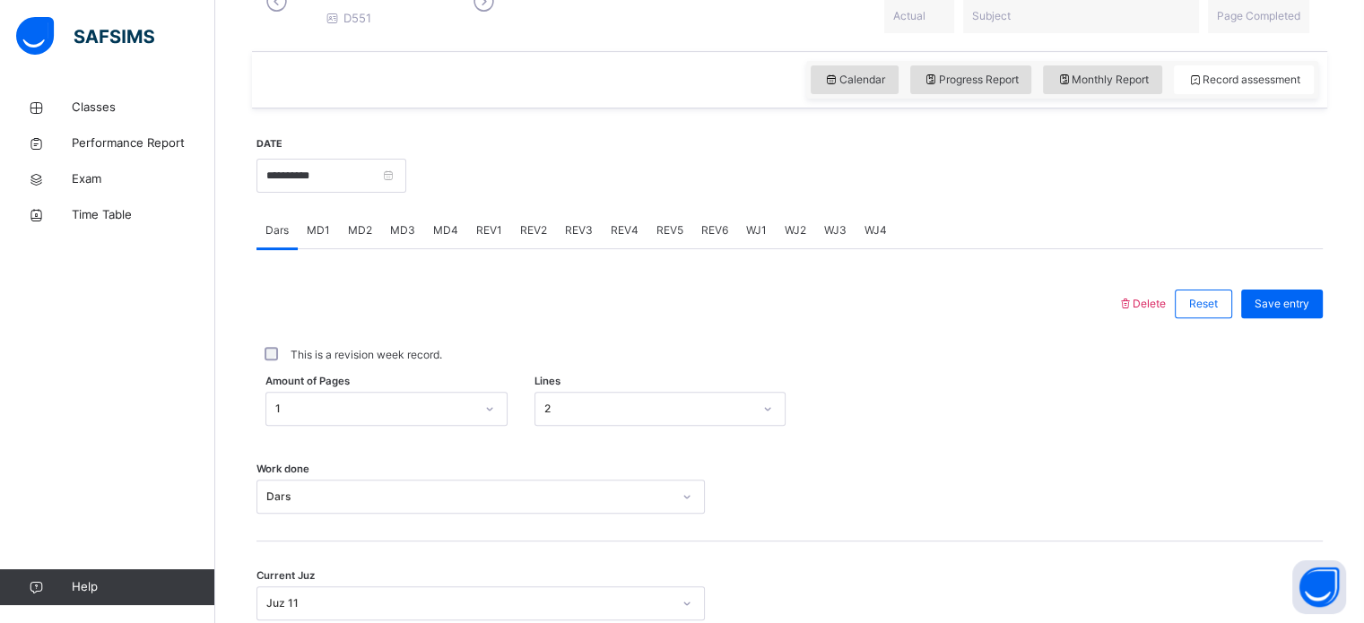
scroll to position [556, 0]
click at [402, 239] on span "MD3" at bounding box center [402, 231] width 25 height 16
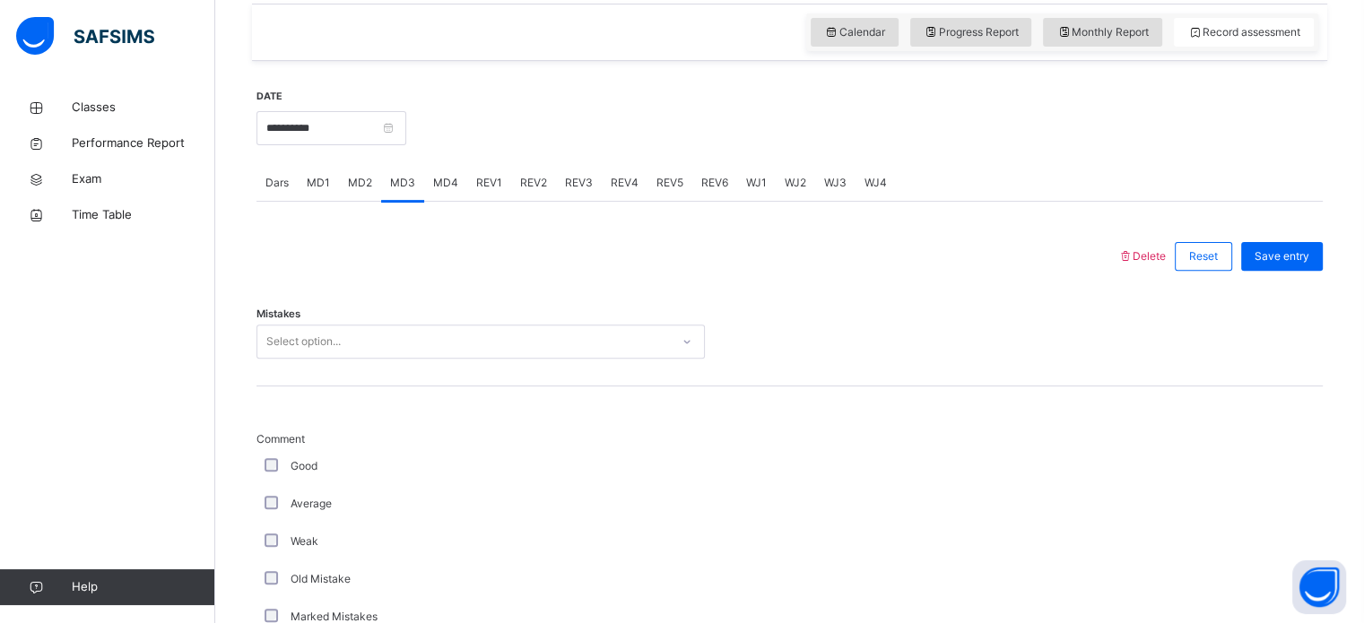
scroll to position [605, 0]
click at [416, 348] on div "Select option..." at bounding box center [463, 341] width 412 height 28
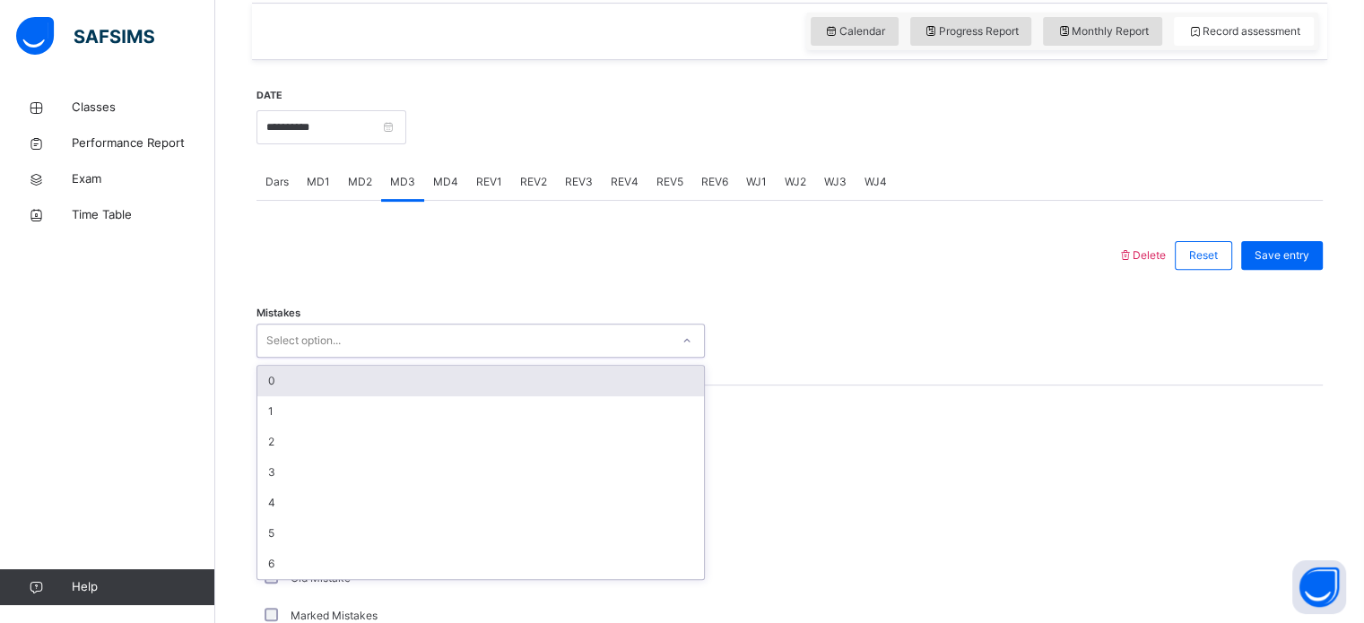
click at [375, 396] on div "0" at bounding box center [480, 381] width 447 height 30
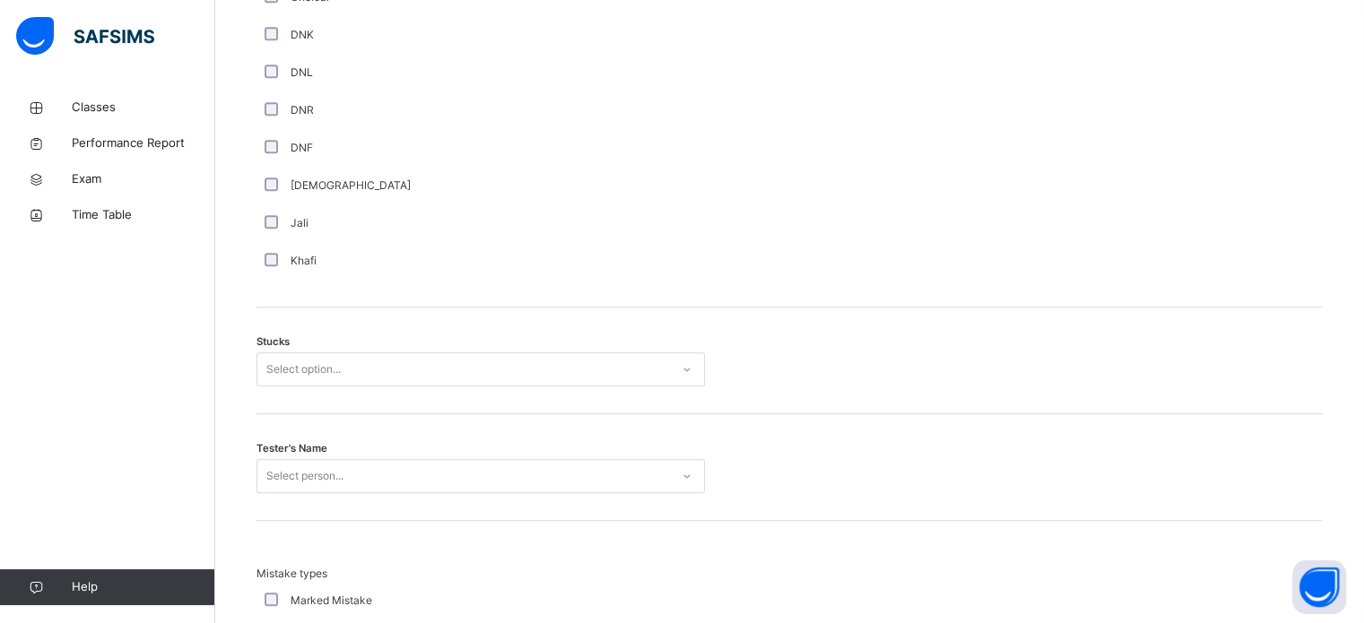
scroll to position [1273, 0]
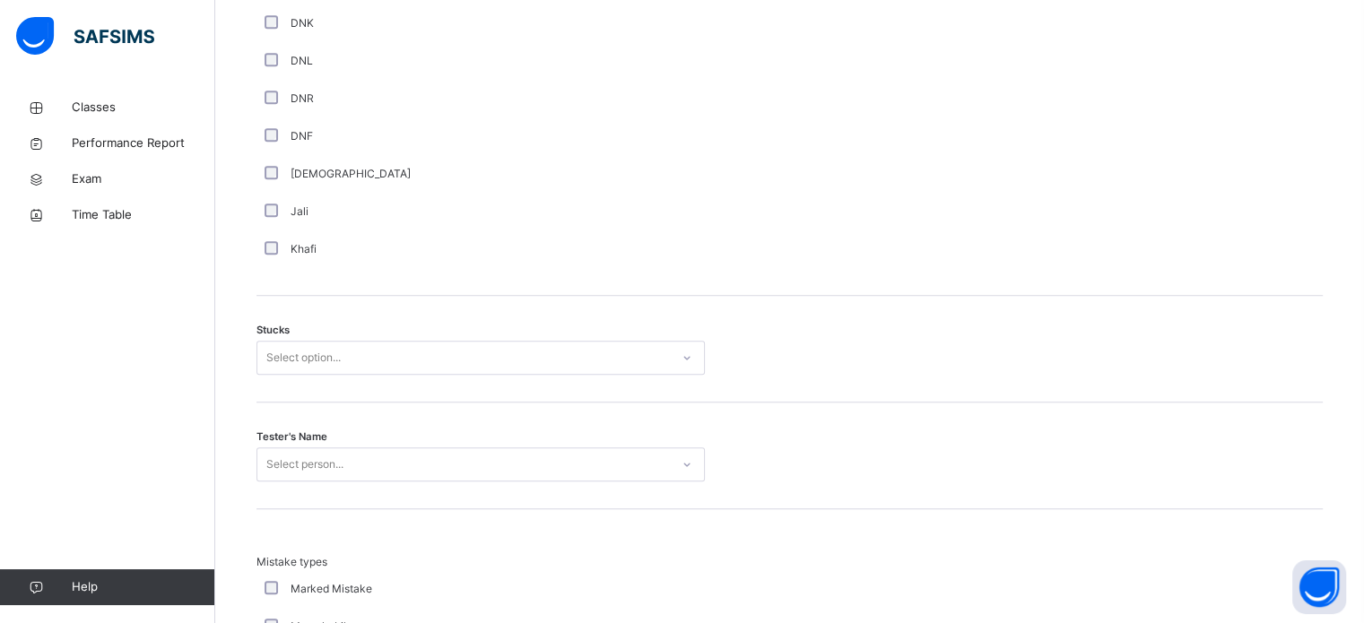
click at [491, 366] on div "Select option..." at bounding box center [463, 358] width 412 height 28
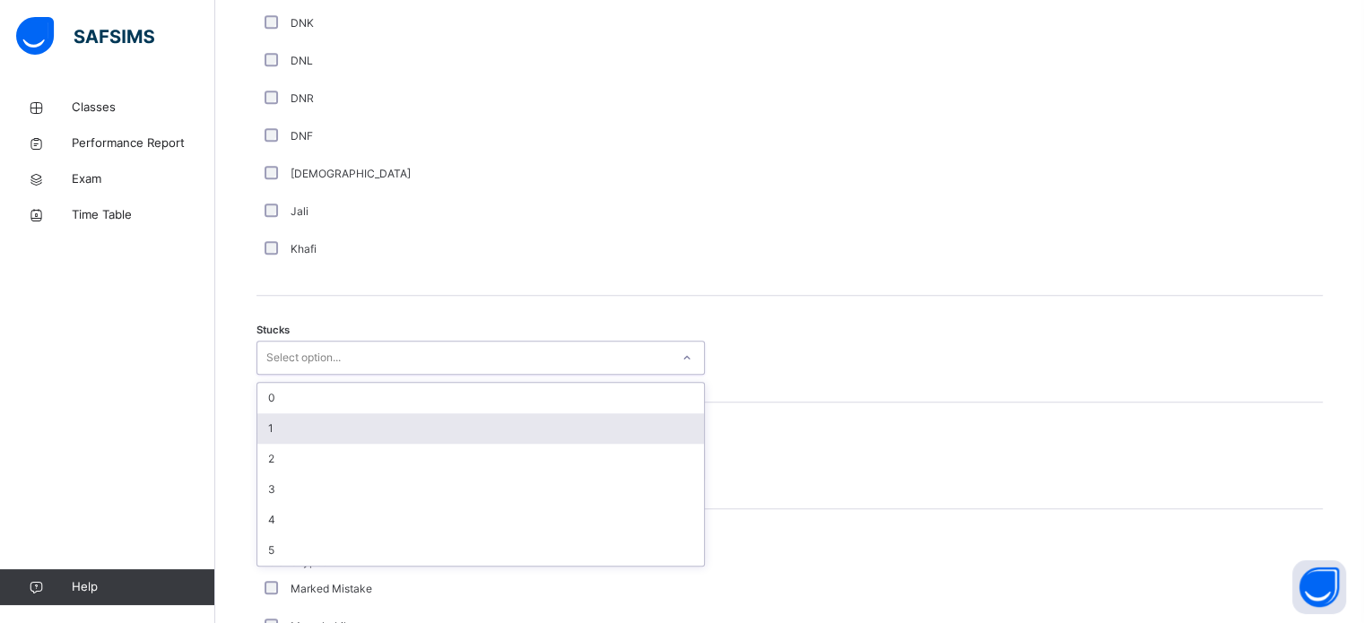
click at [423, 443] on div "1" at bounding box center [480, 428] width 447 height 30
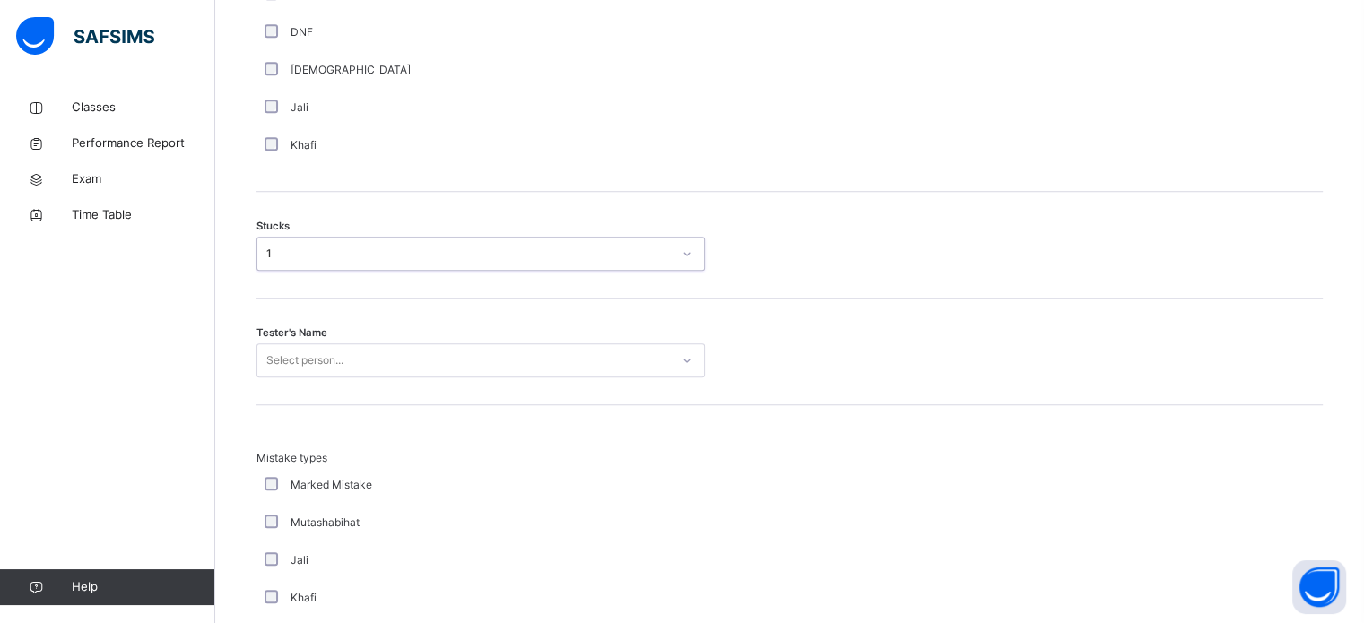
click at [385, 377] on div "Select person..." at bounding box center [480, 360] width 448 height 34
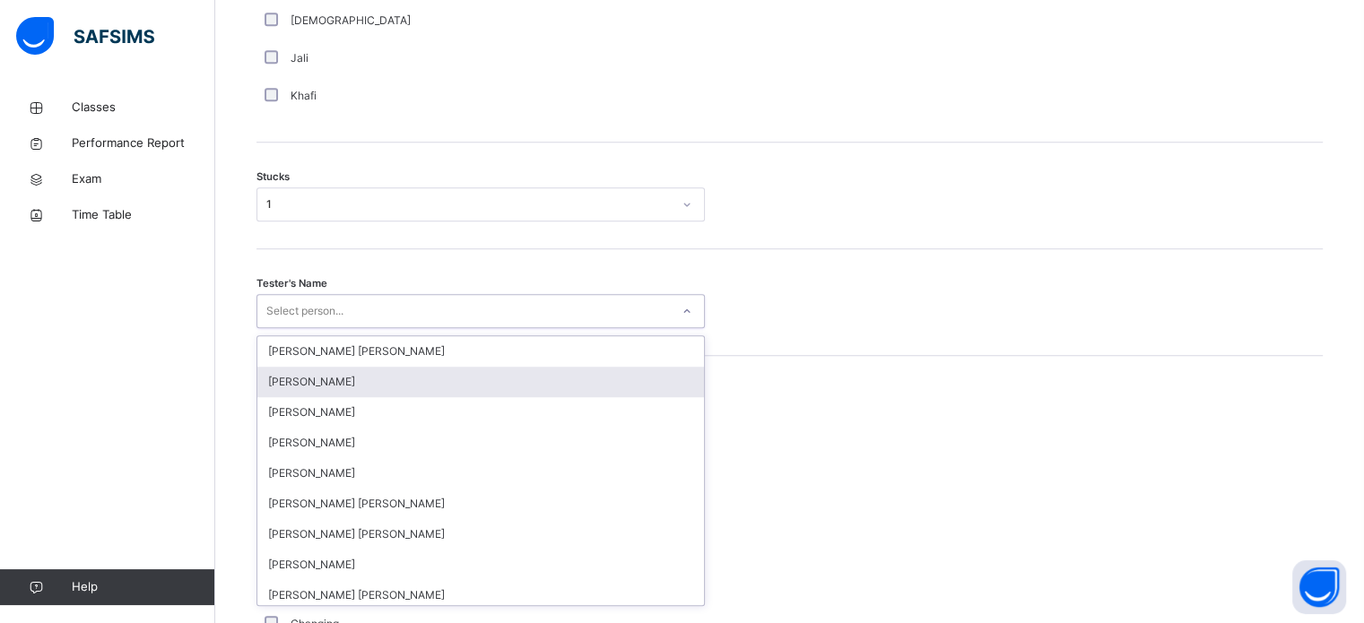
scroll to position [1429, 0]
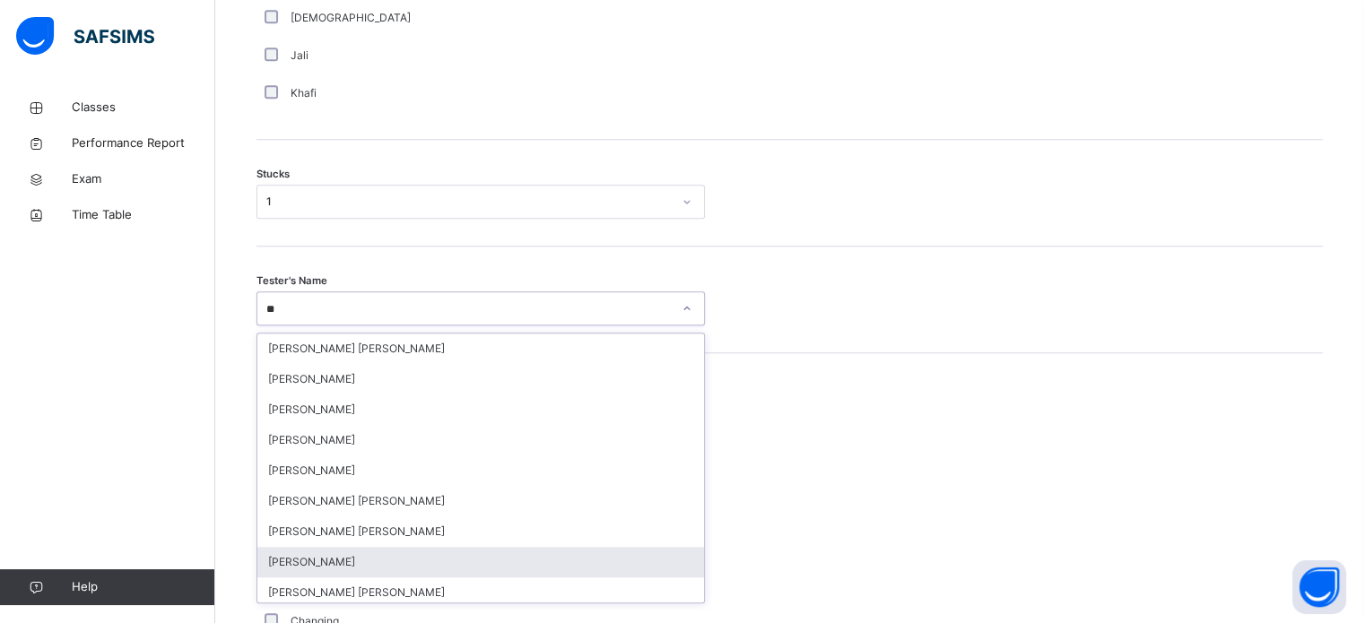
type input "*"
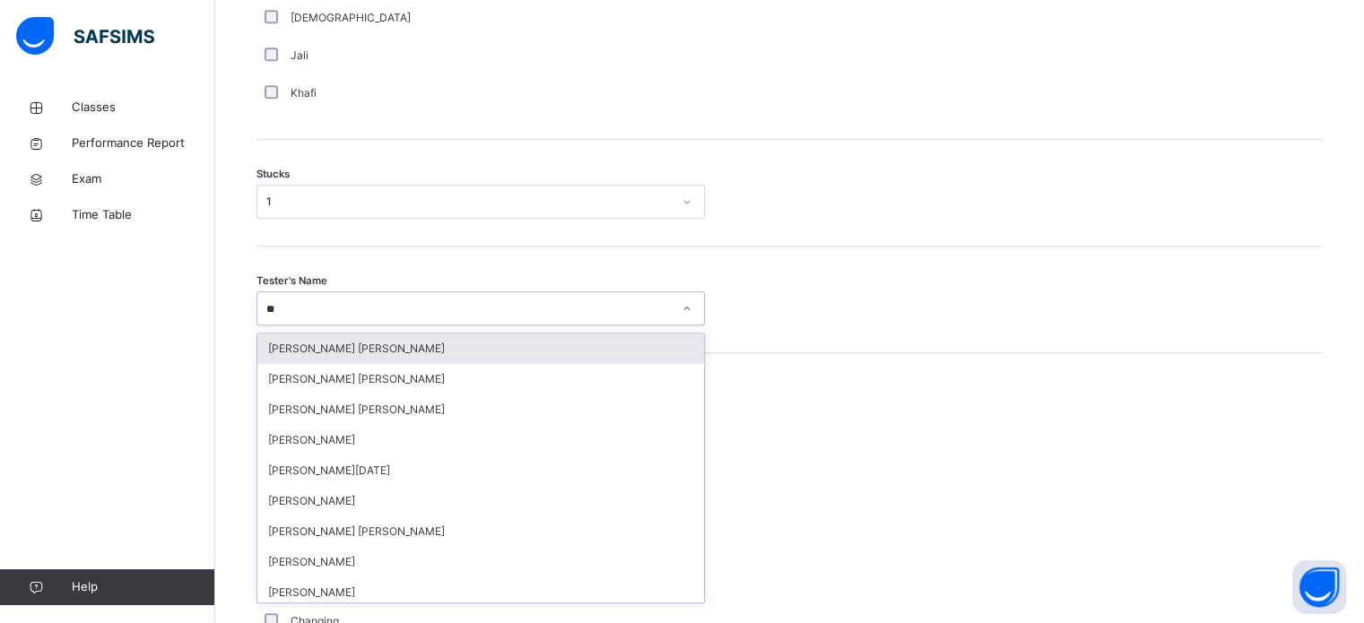
type input "*"
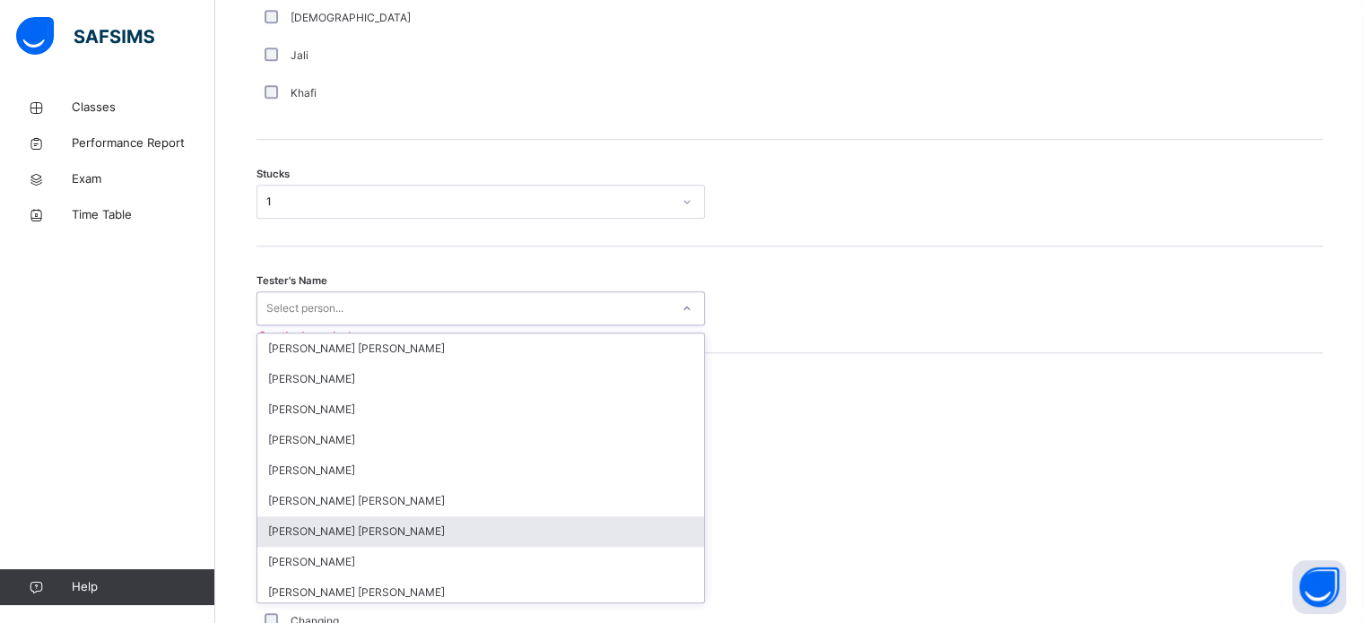
click at [385, 382] on div "[PERSON_NAME]" at bounding box center [480, 379] width 447 height 30
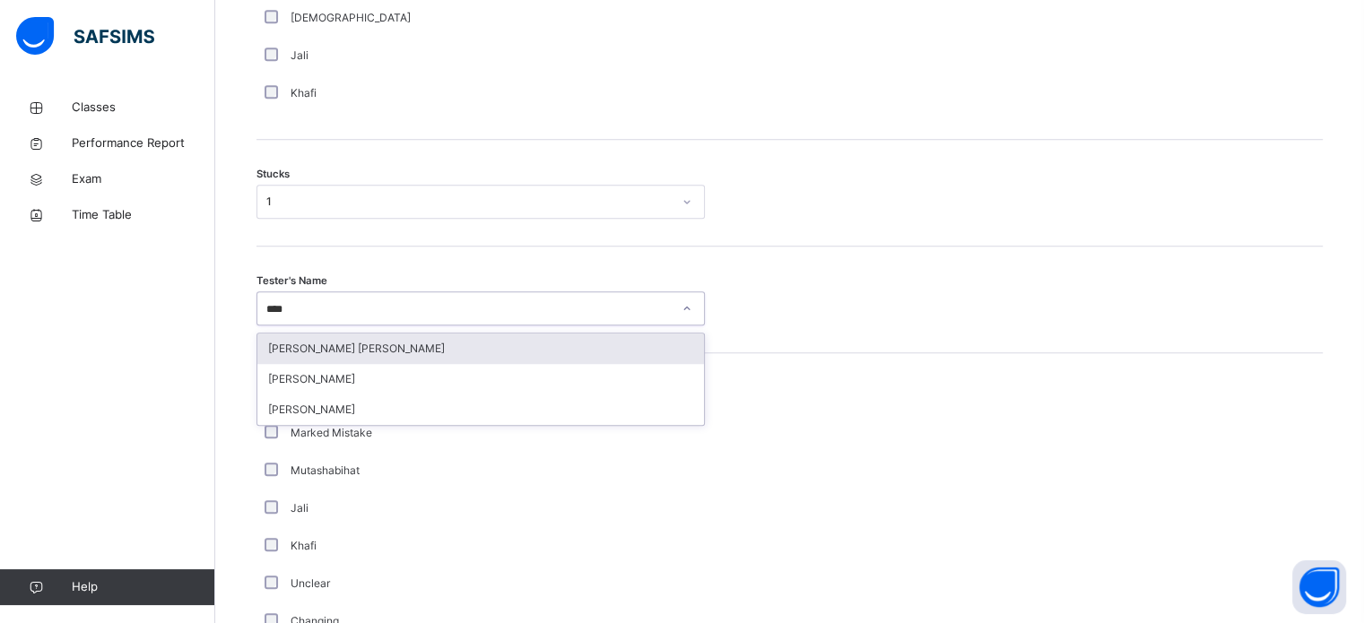
type input "*****"
click at [376, 358] on div "[PERSON_NAME]" at bounding box center [480, 349] width 447 height 30
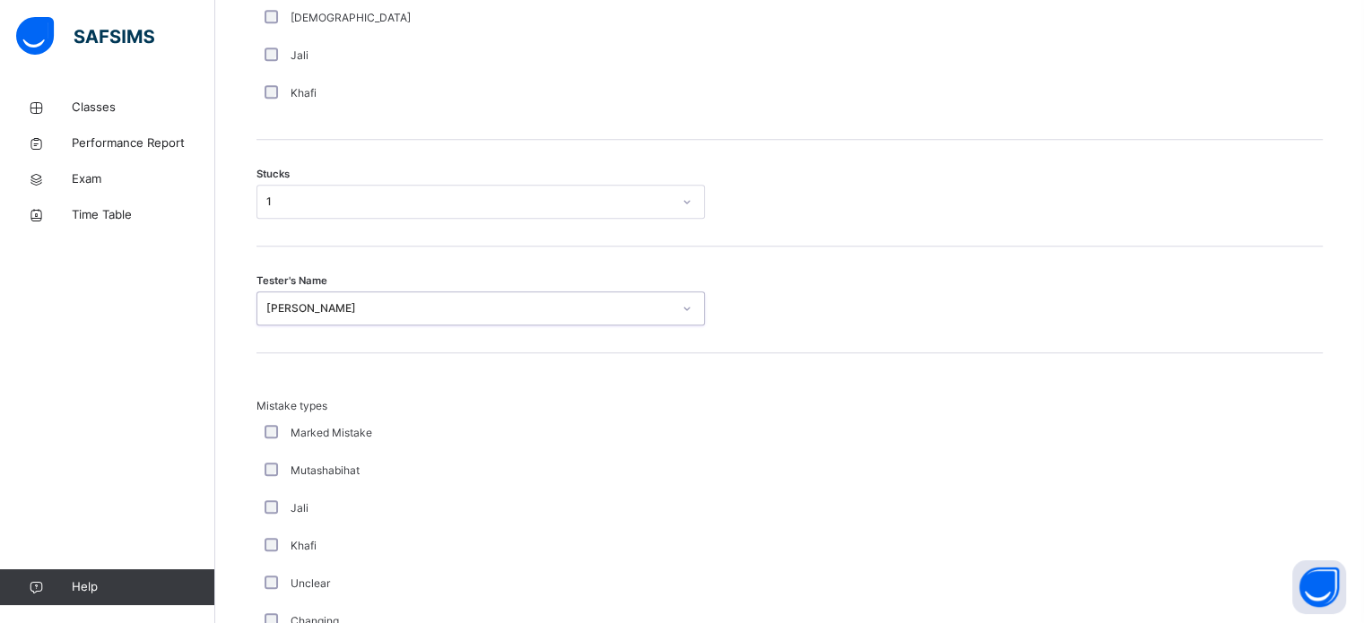
scroll to position [1758, 0]
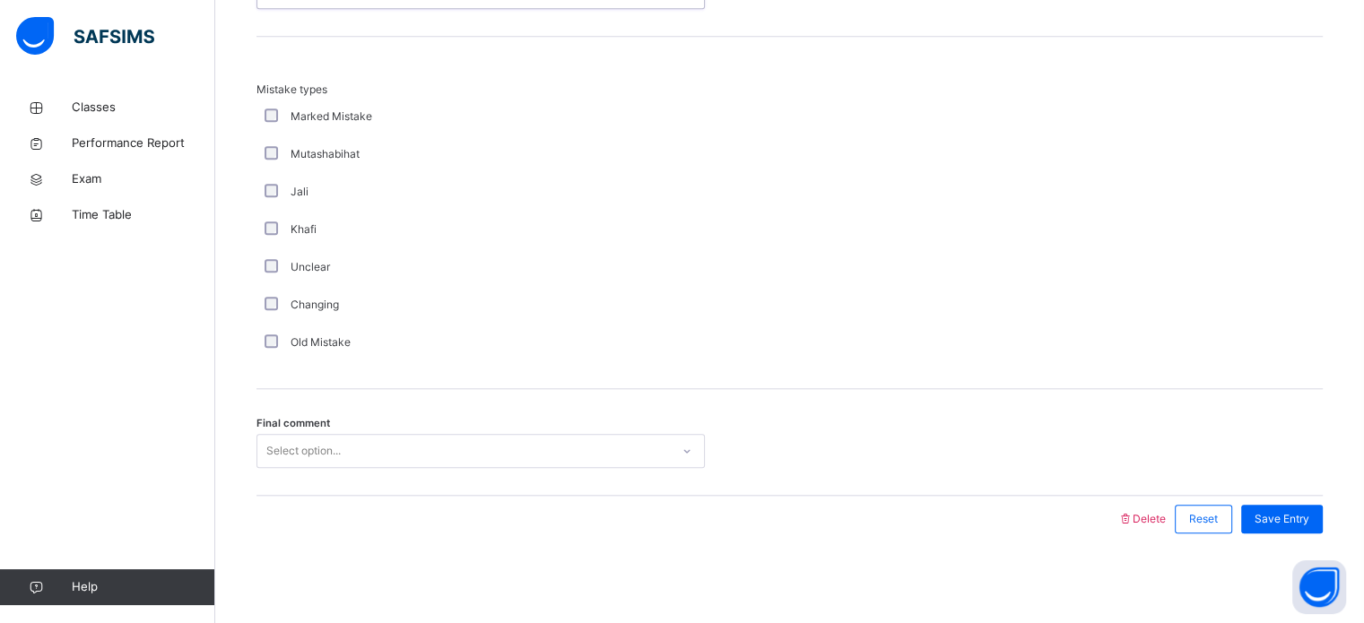
click at [400, 452] on div "Select option..." at bounding box center [463, 452] width 412 height 28
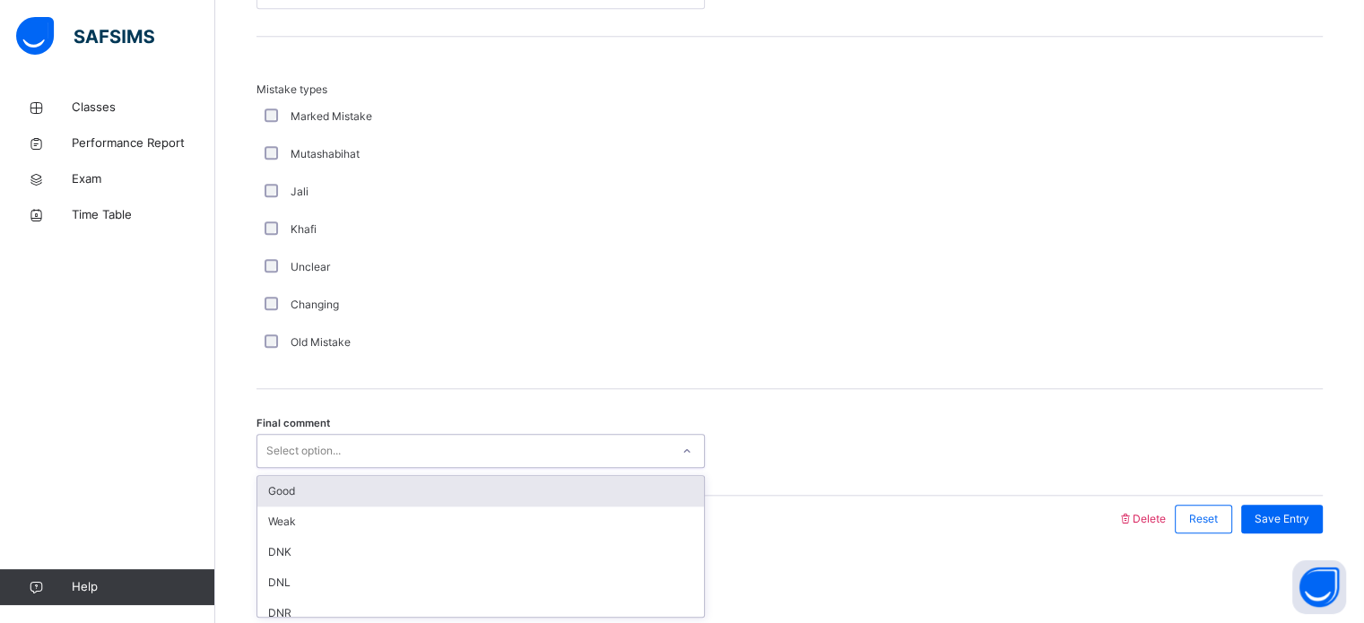
click at [391, 481] on div "Good" at bounding box center [480, 491] width 447 height 30
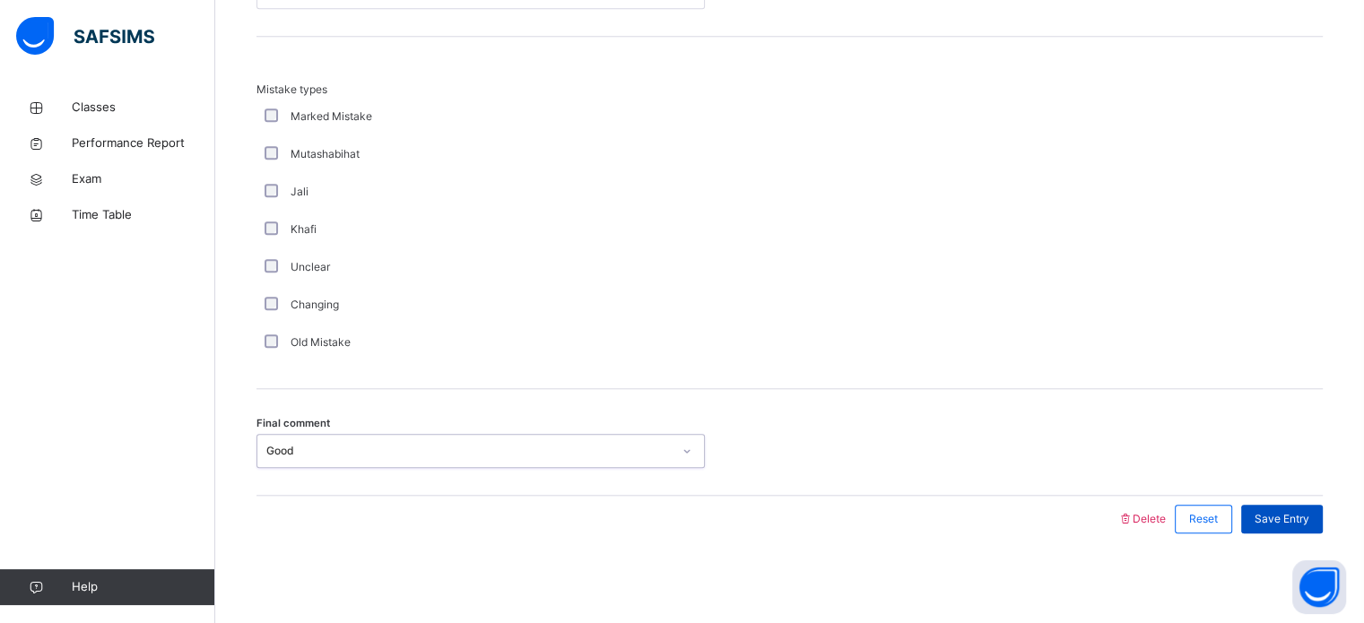
click at [1298, 516] on span "Save Entry" at bounding box center [1281, 519] width 55 height 16
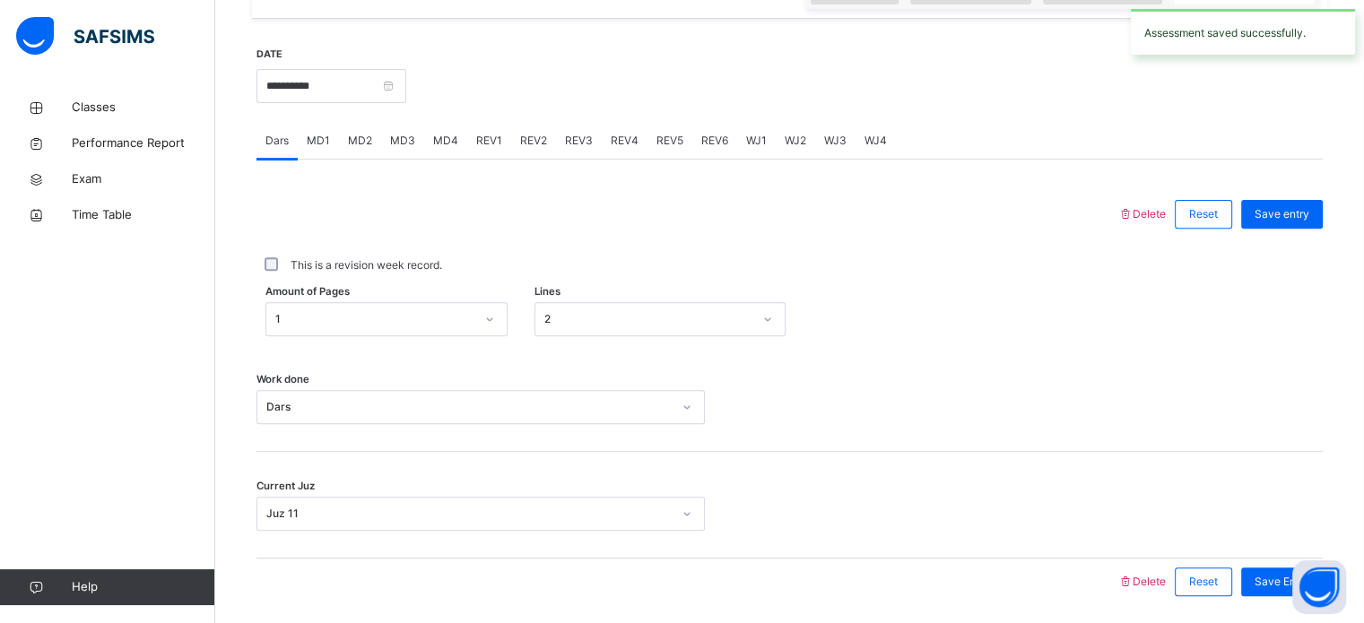
scroll to position [644, 0]
click at [448, 152] on span "MD4" at bounding box center [445, 143] width 25 height 16
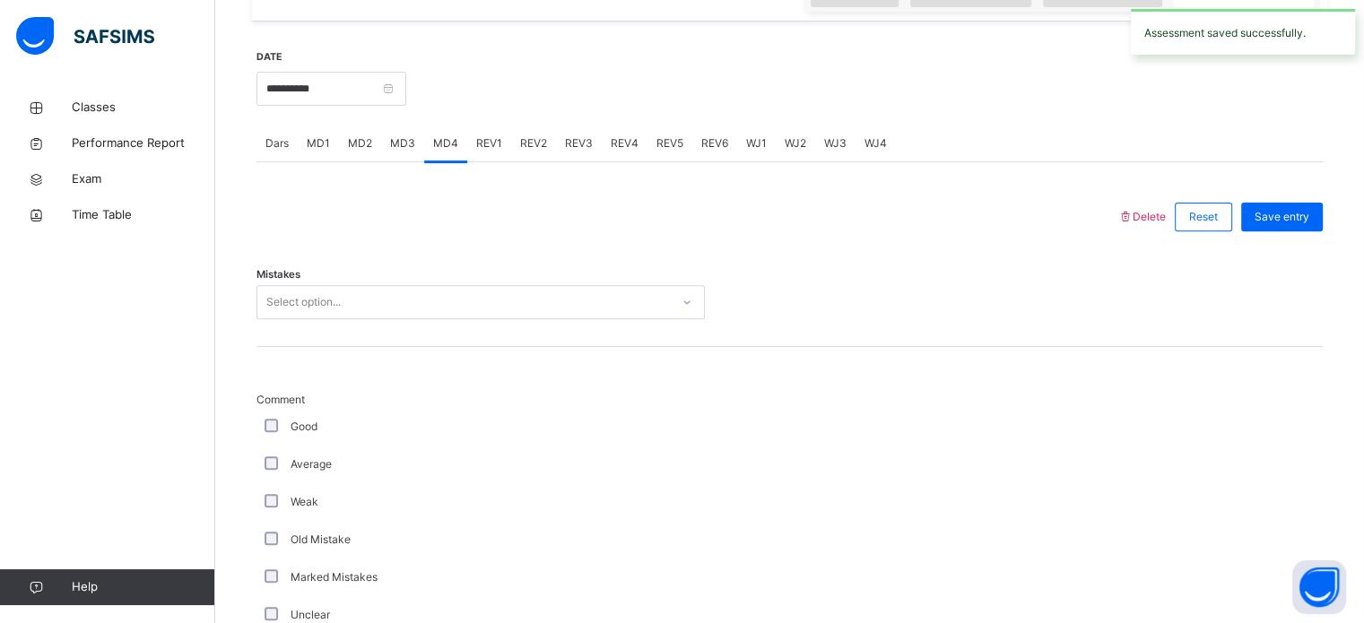
scroll to position [692, 0]
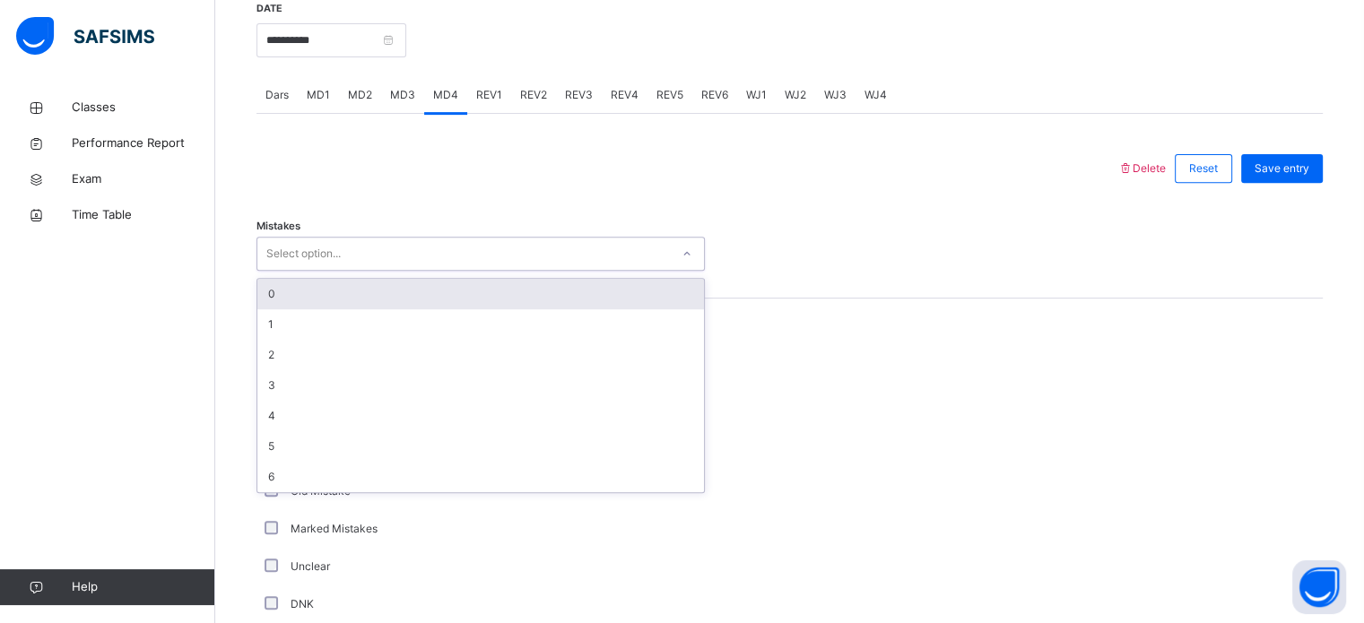
click at [404, 256] on div "Select option..." at bounding box center [463, 254] width 412 height 28
click at [359, 309] on div "0" at bounding box center [480, 294] width 447 height 30
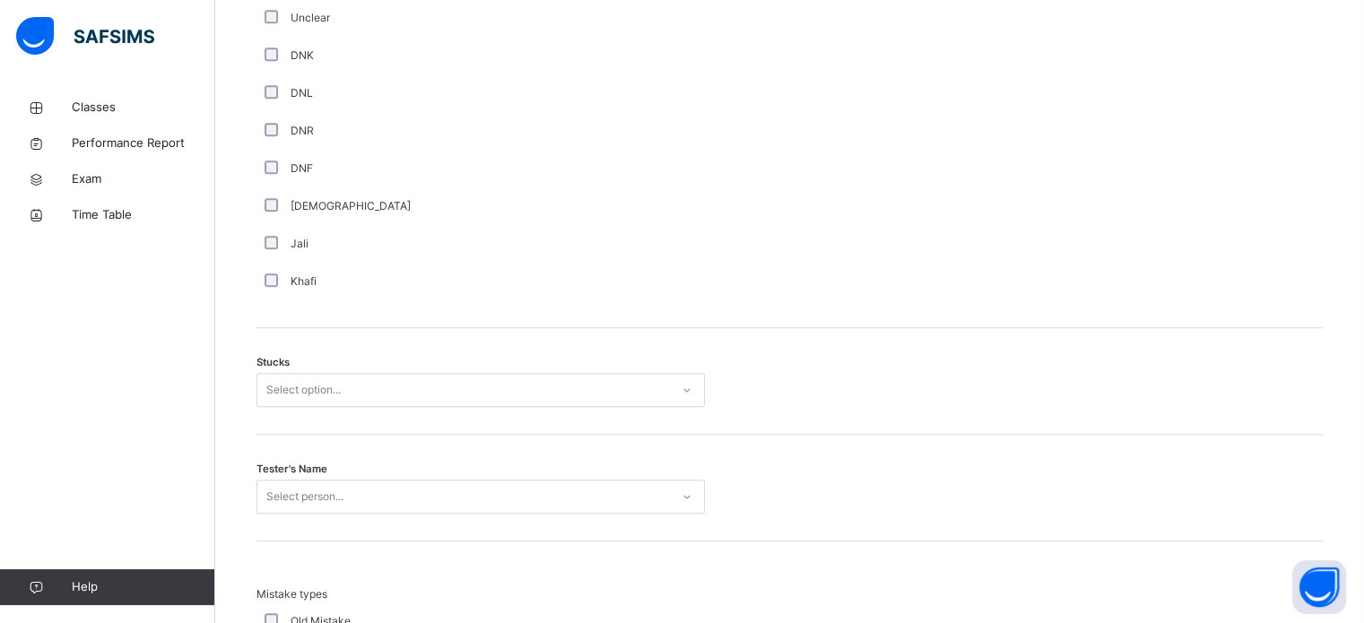
scroll to position [1242, 0]
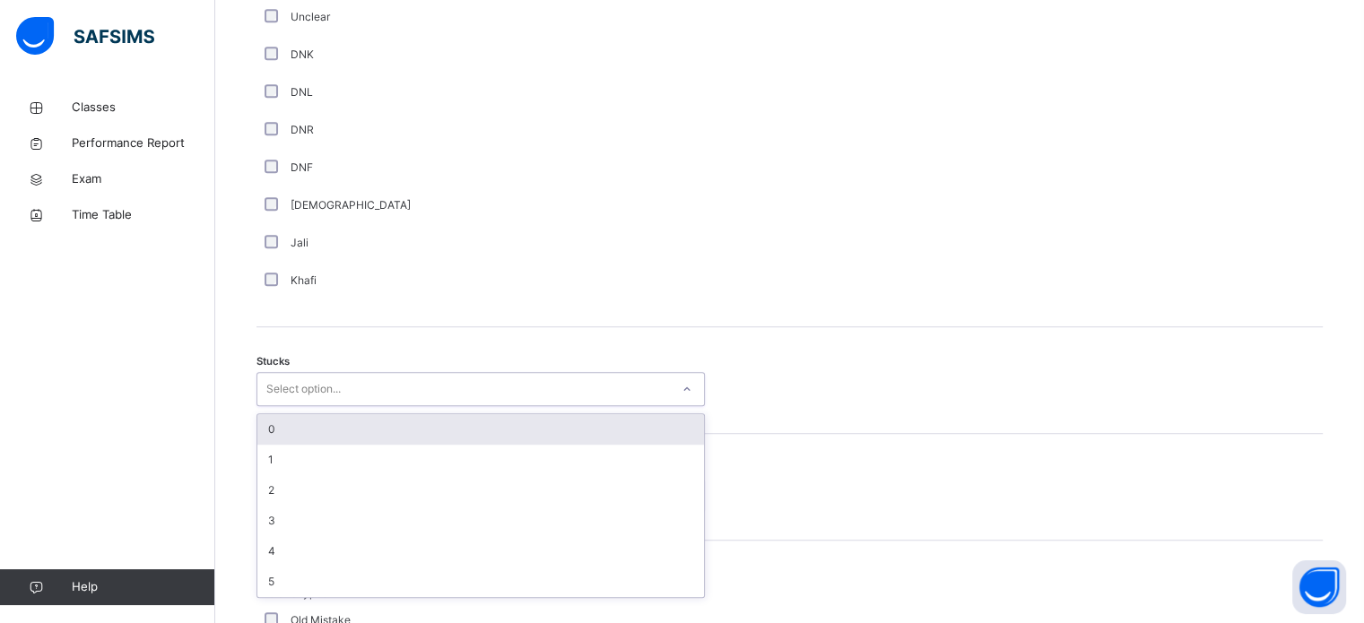
click at [389, 403] on div "Select option..." at bounding box center [463, 390] width 412 height 28
click at [359, 440] on div "0" at bounding box center [480, 429] width 447 height 30
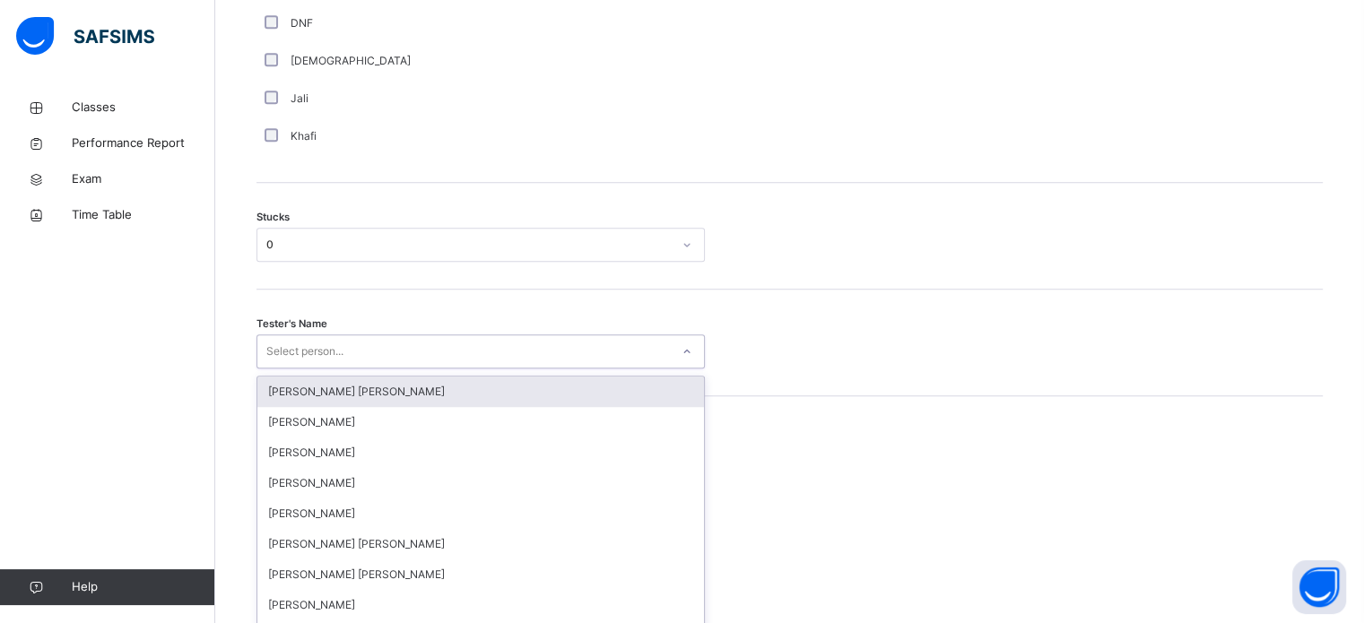
click at [344, 369] on div "option [PERSON_NAME] [PERSON_NAME] focused, 1 of 90. 90 results available. Use …" at bounding box center [480, 351] width 448 height 34
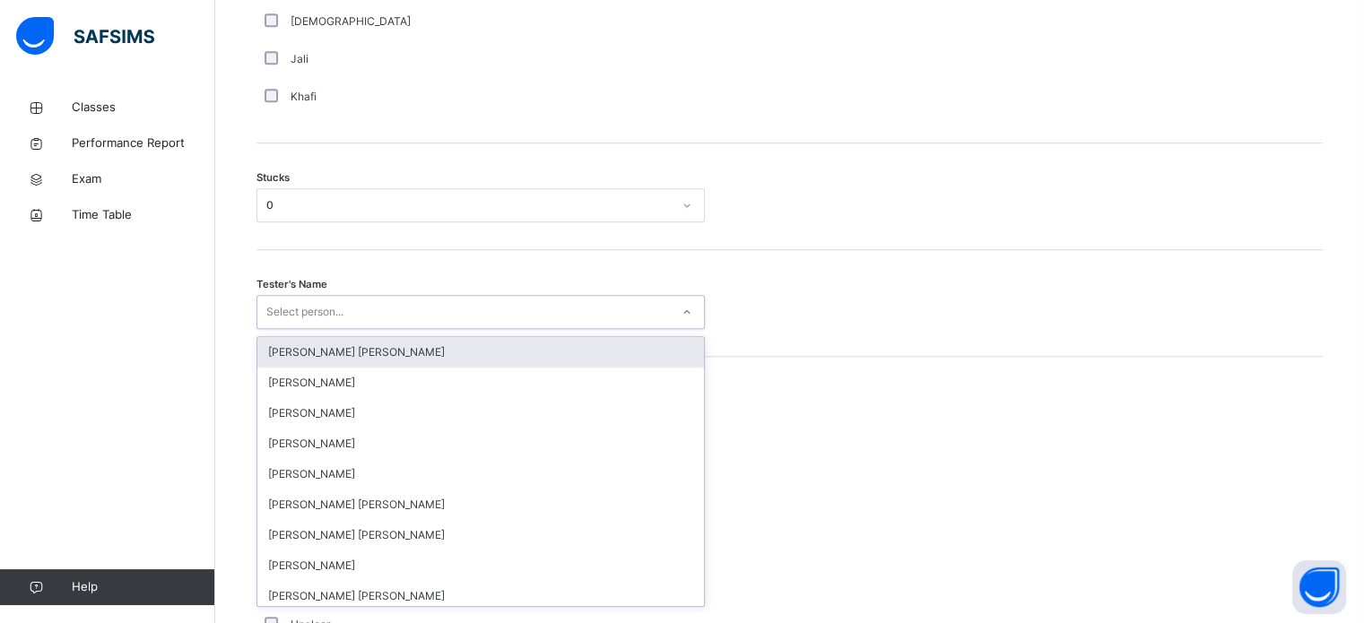
scroll to position [1429, 0]
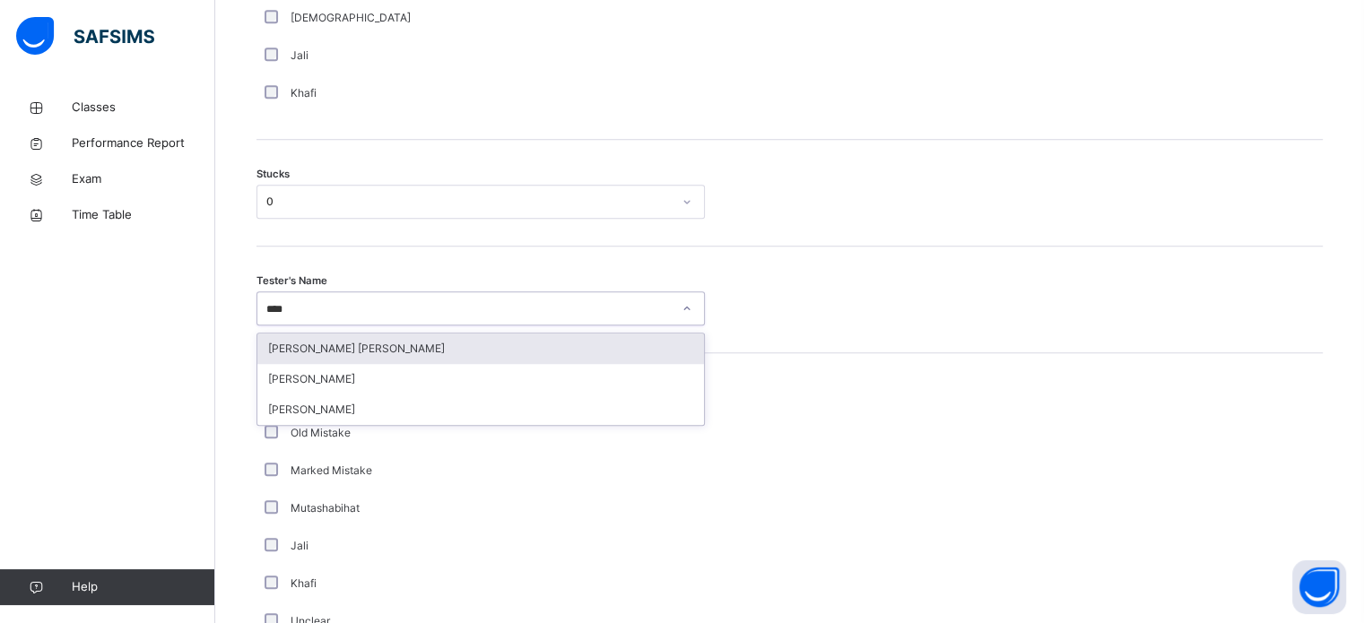
type input "*****"
click at [343, 364] on div "[PERSON_NAME]" at bounding box center [480, 349] width 447 height 30
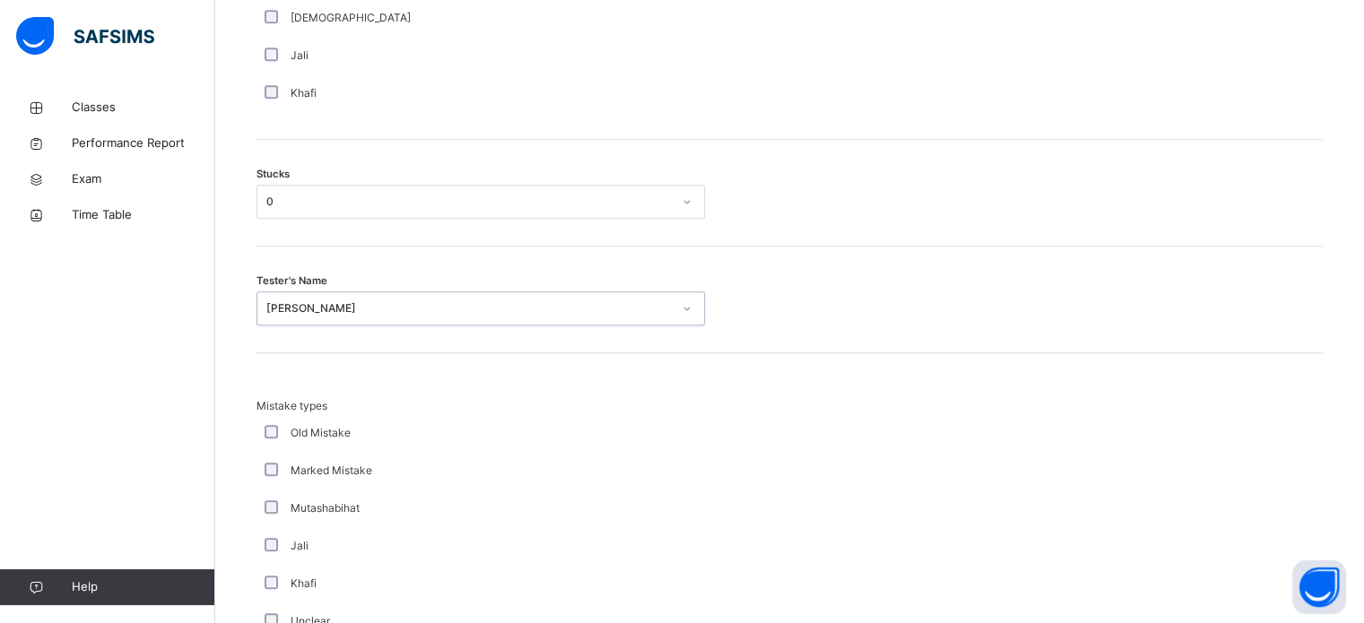
scroll to position [1758, 0]
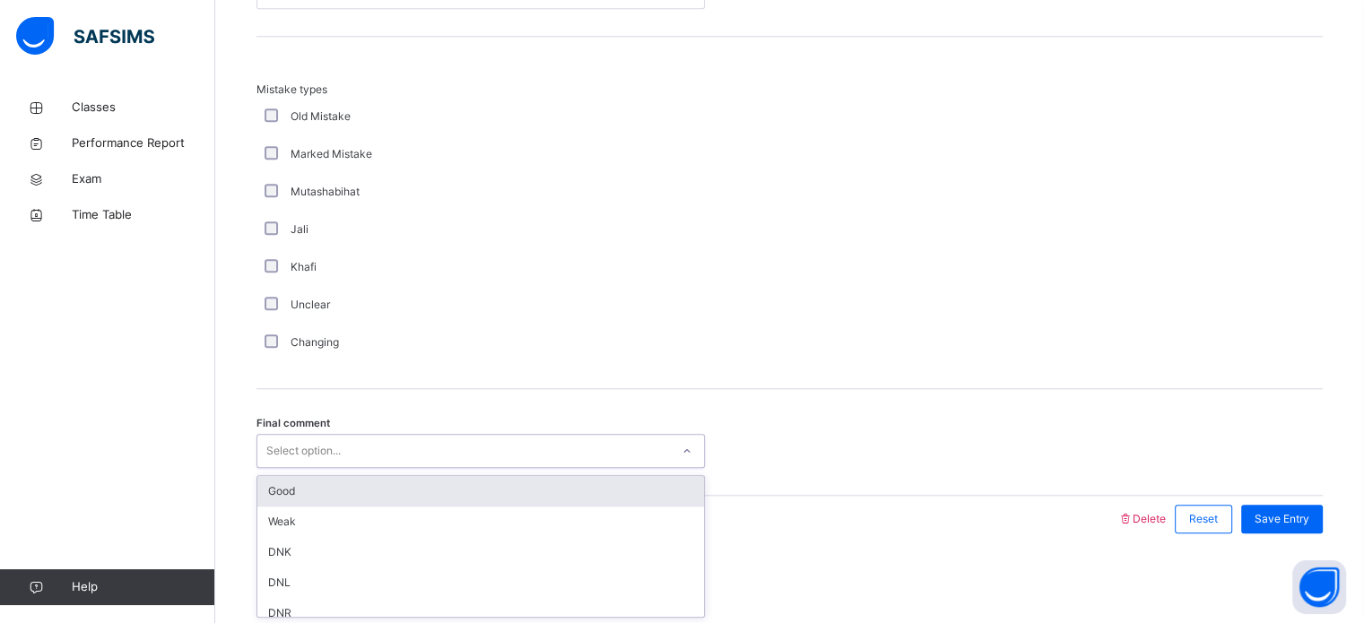
click at [325, 450] on div "Select option..." at bounding box center [303, 451] width 74 height 34
click at [316, 490] on div "Good" at bounding box center [480, 491] width 447 height 30
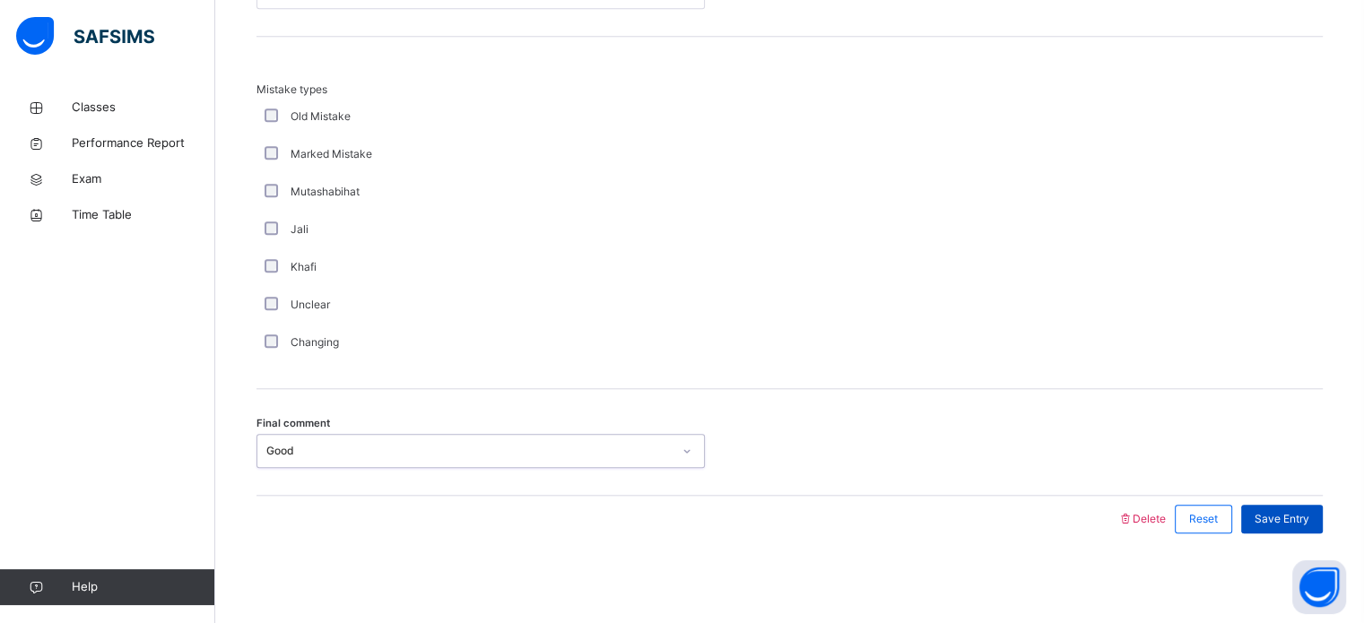
click at [1302, 515] on span "Save Entry" at bounding box center [1281, 519] width 55 height 16
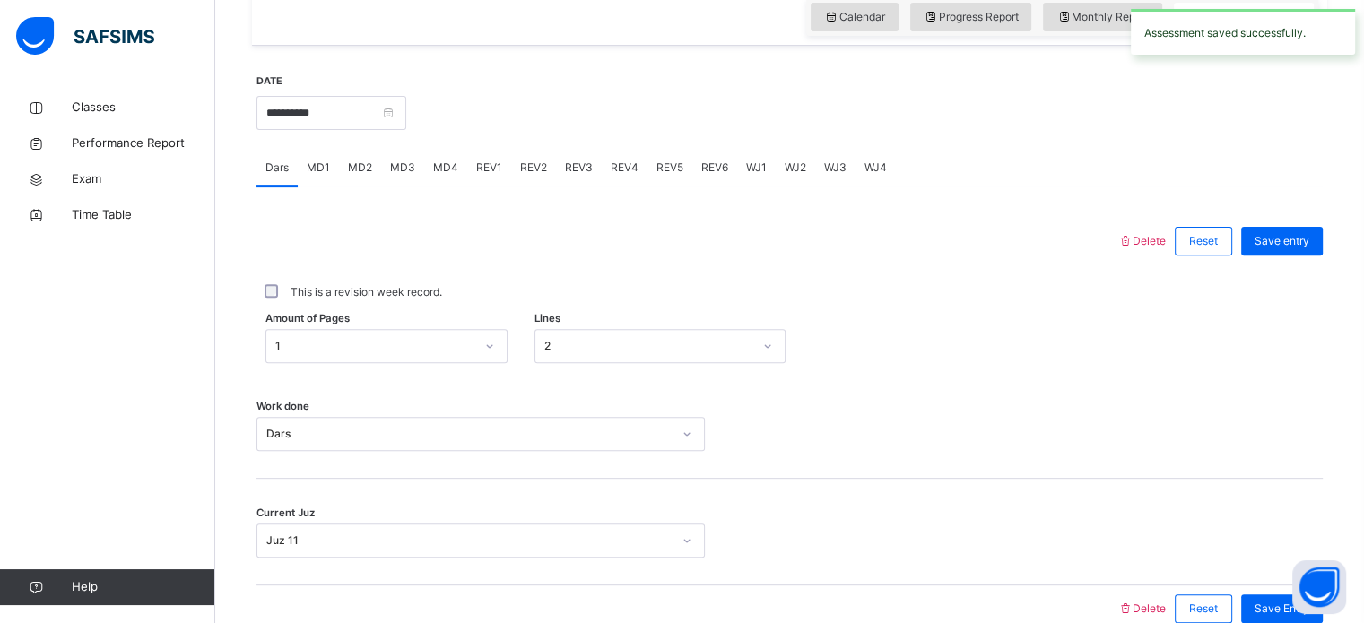
scroll to position [620, 0]
click at [491, 175] on span "REV1" at bounding box center [489, 167] width 26 height 16
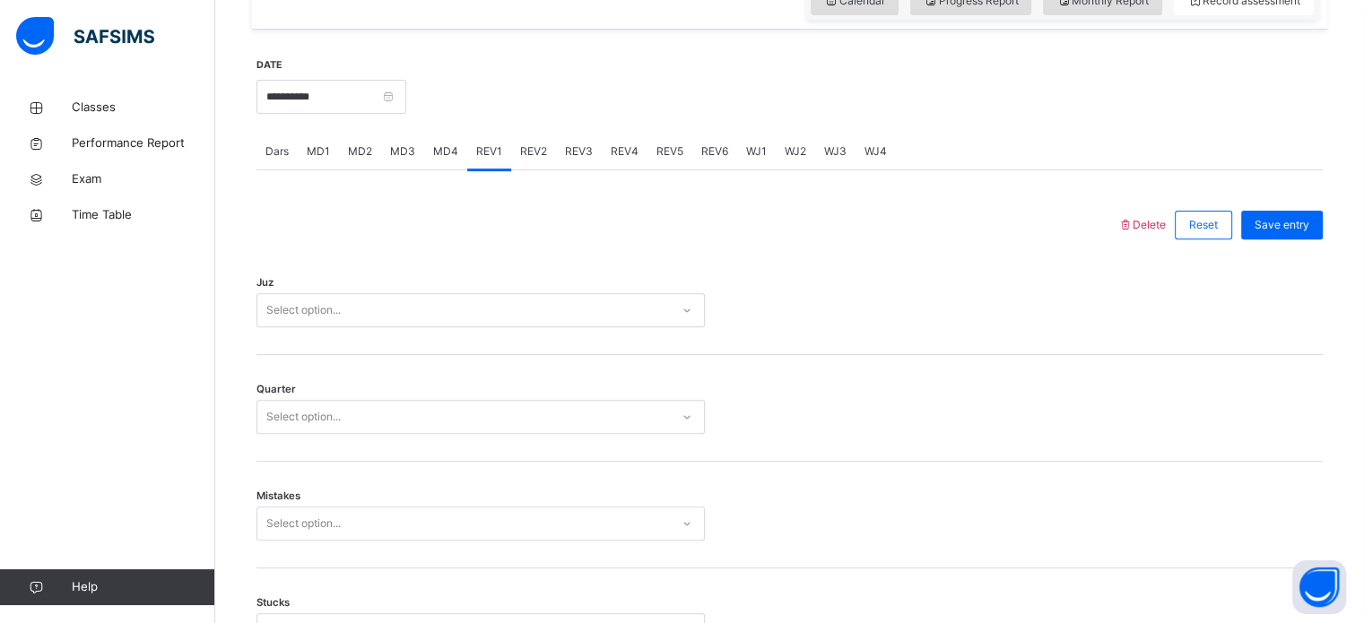
click at [403, 325] on div "Select option..." at bounding box center [463, 311] width 412 height 28
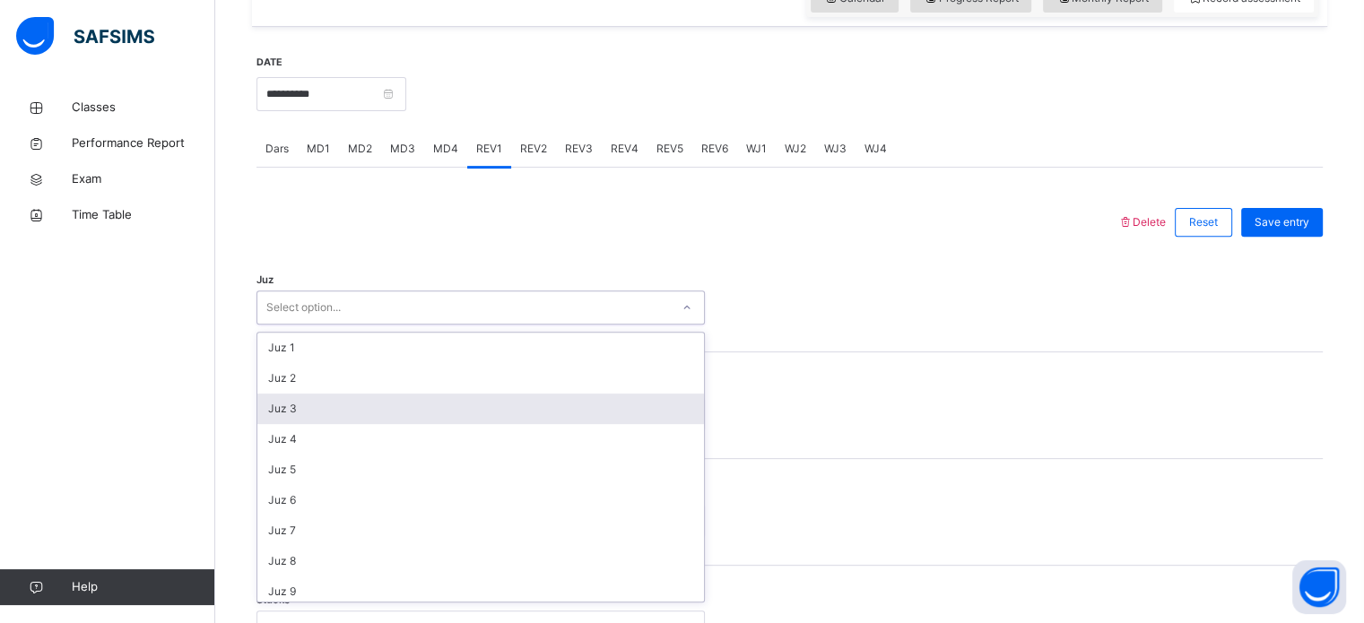
click at [330, 424] on div "Juz 3" at bounding box center [480, 409] width 447 height 30
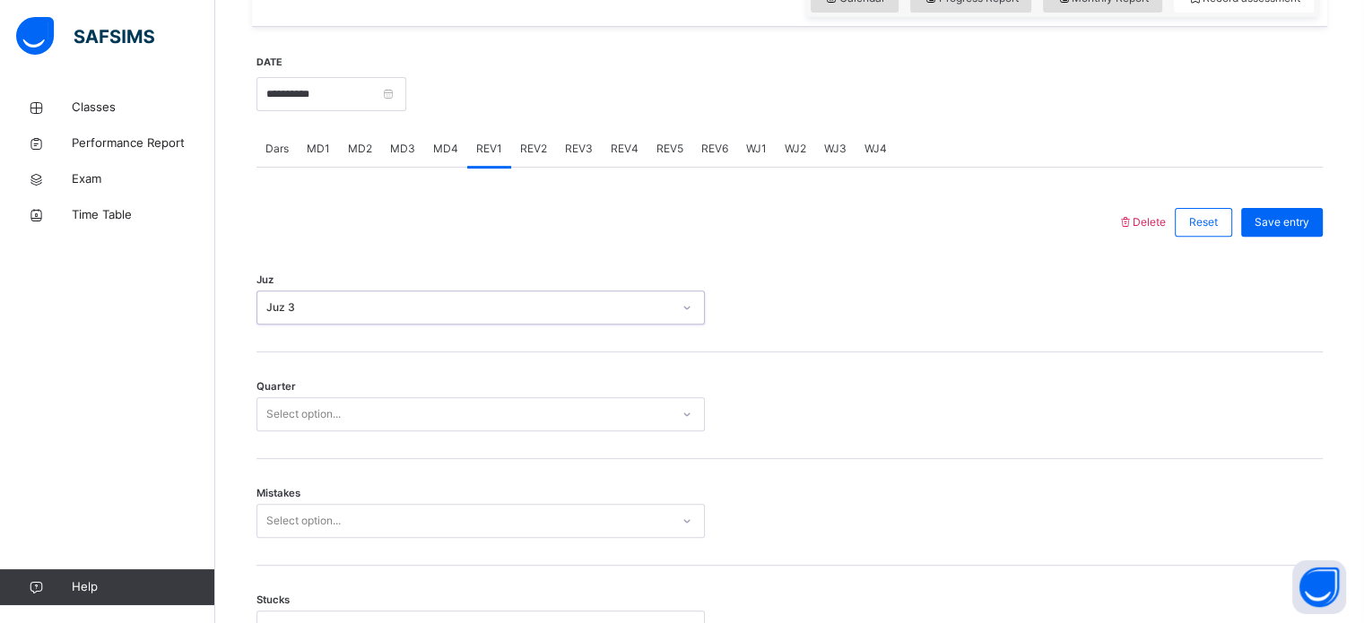
click at [312, 419] on div "Select option..." at bounding box center [303, 414] width 74 height 34
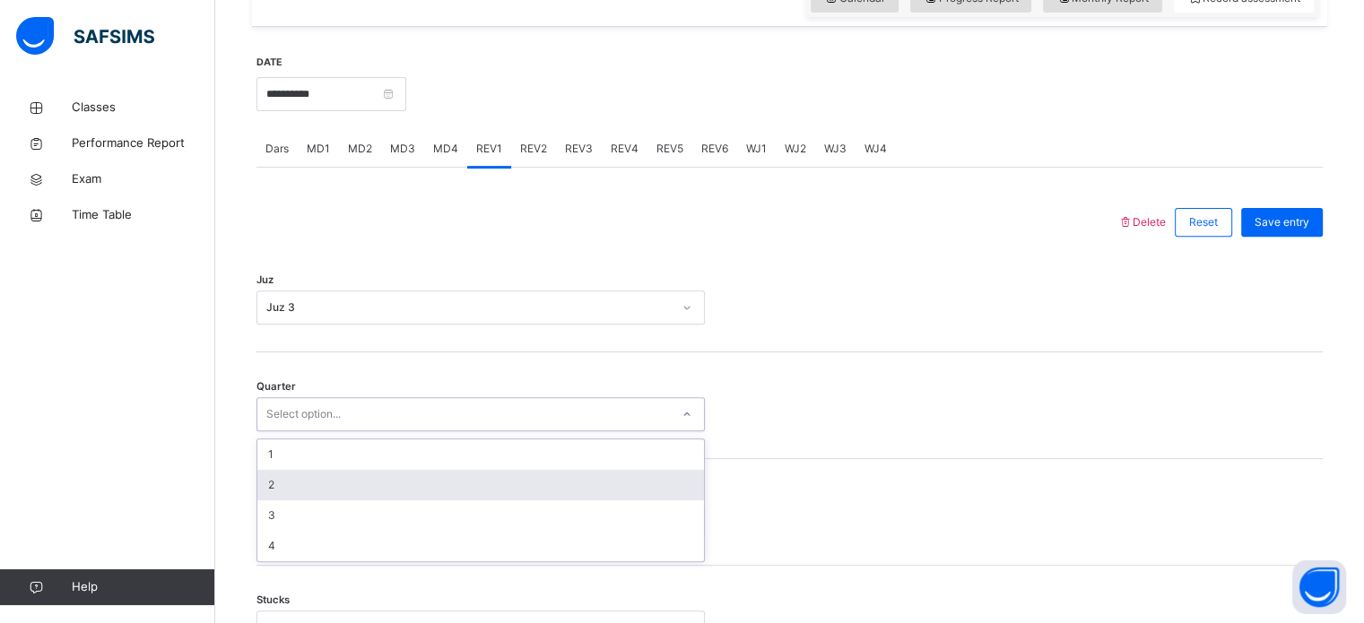
click at [289, 499] on div "2" at bounding box center [480, 485] width 447 height 30
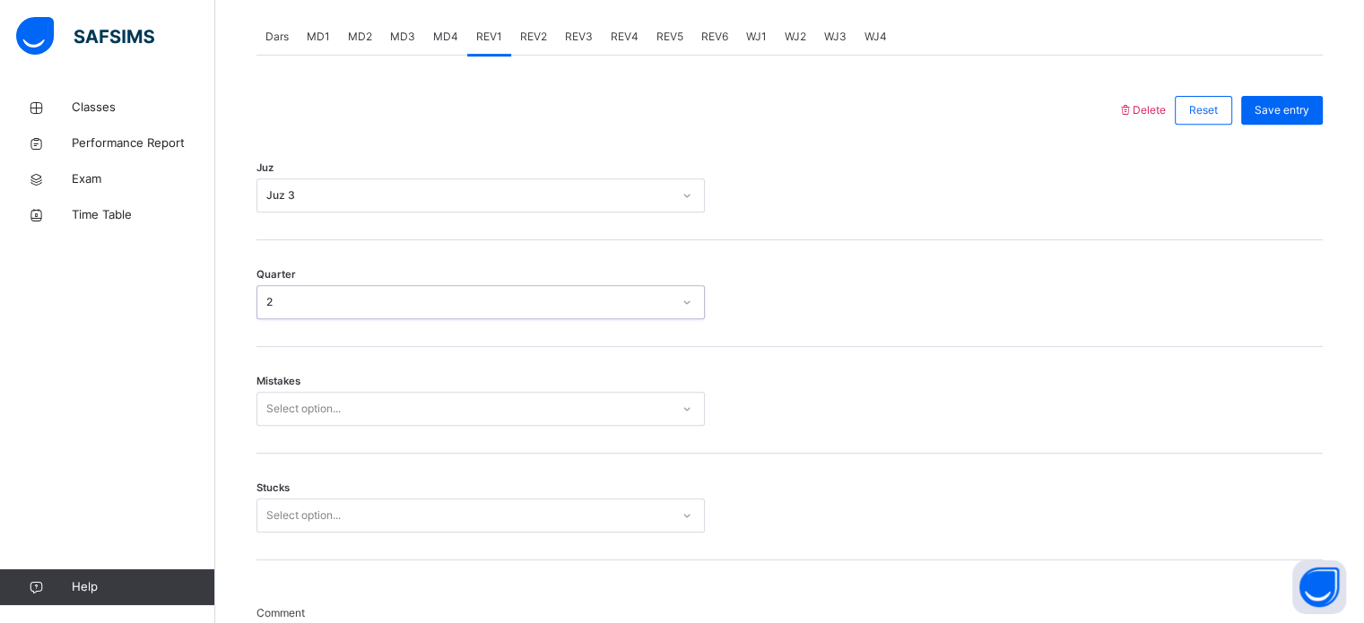
scroll to position [757, 0]
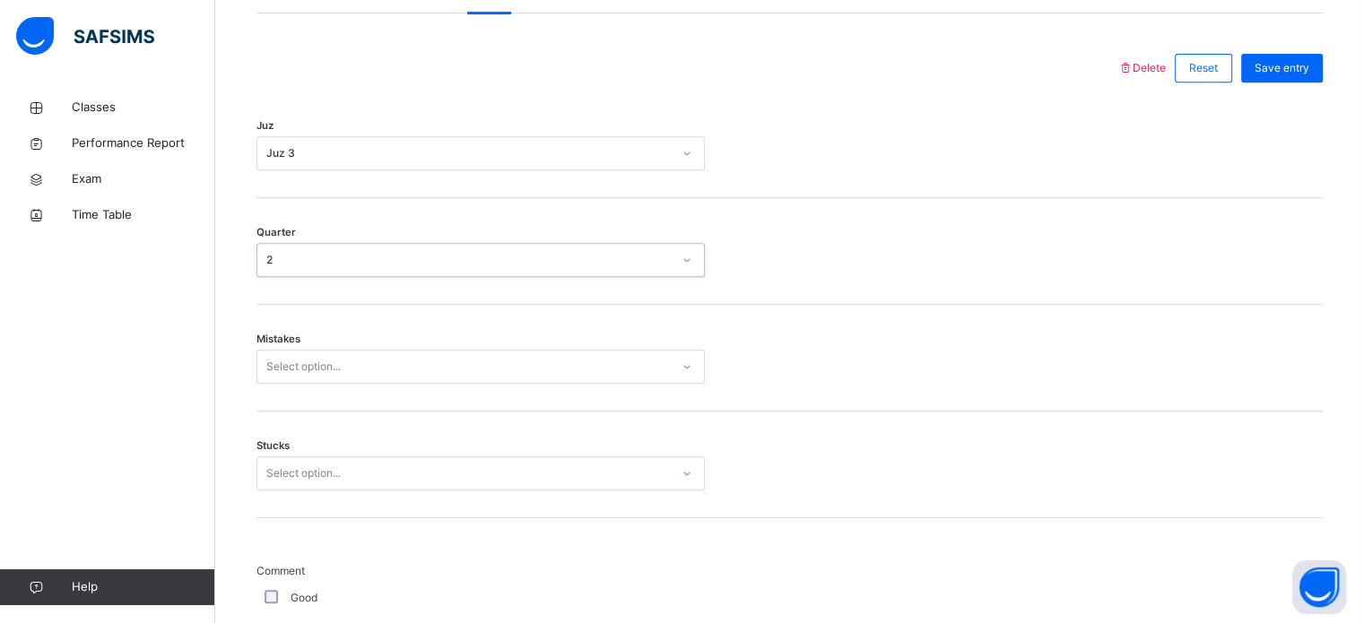
click at [273, 384] on div "Select option..." at bounding box center [480, 367] width 448 height 34
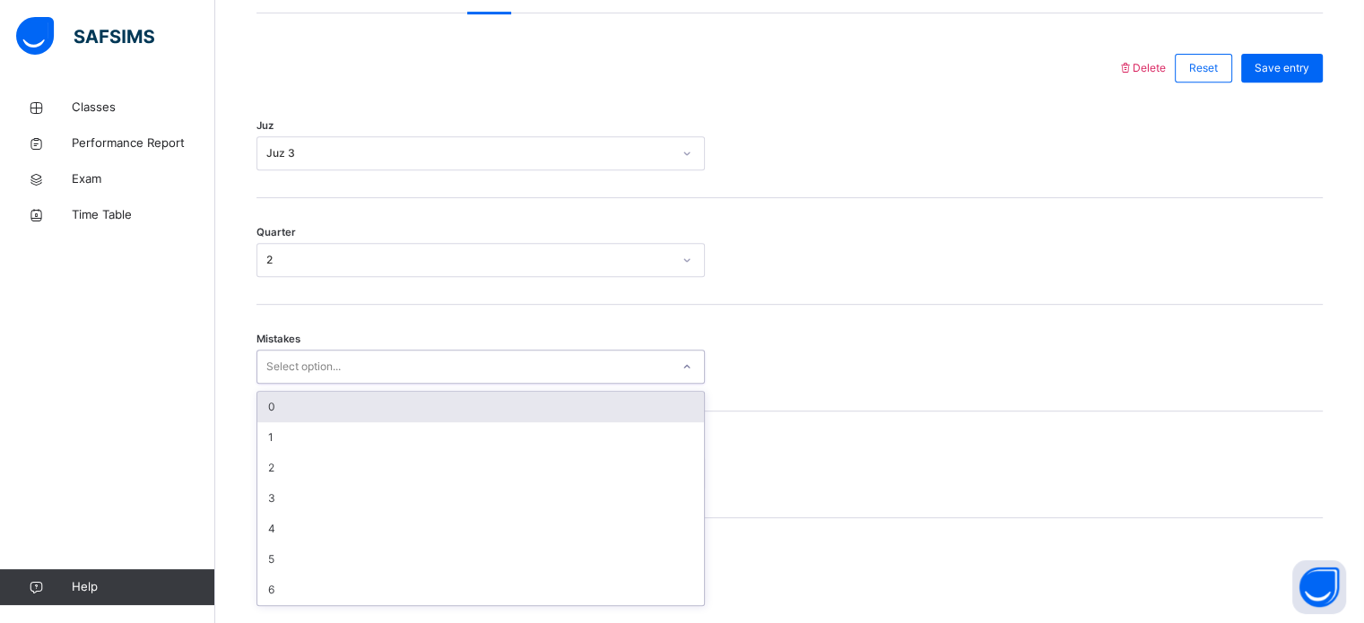
scroll to position [796, 0]
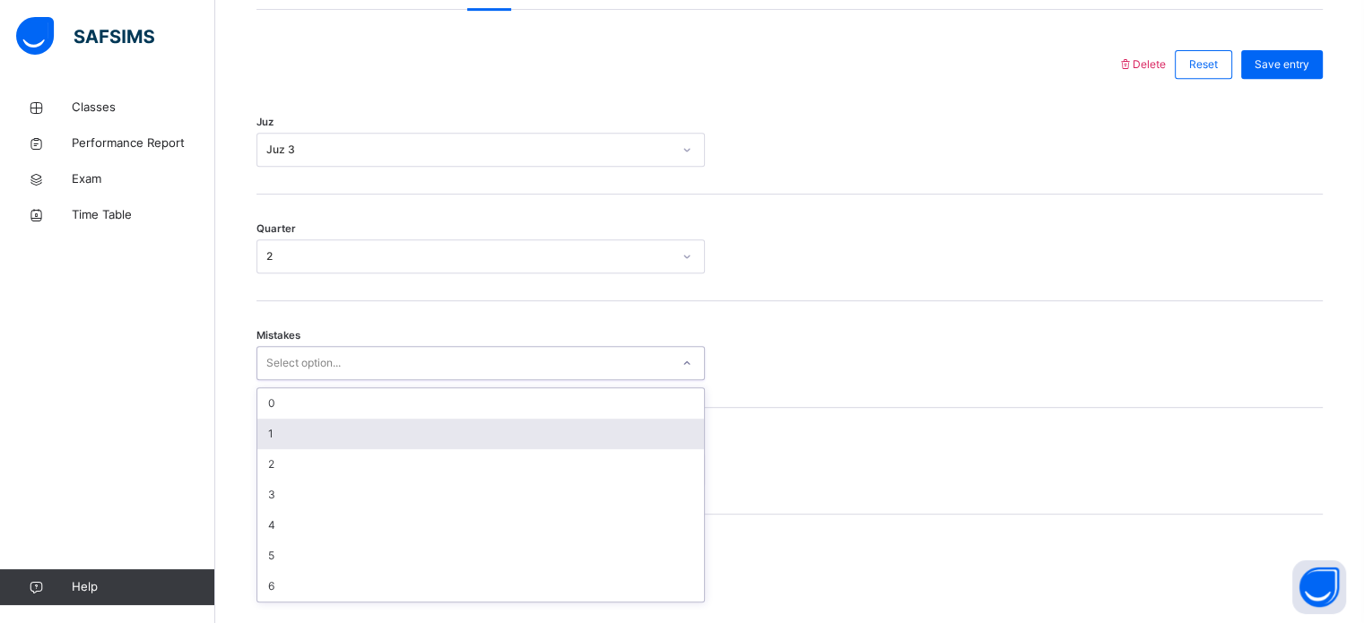
click at [280, 449] on div "1" at bounding box center [480, 434] width 447 height 30
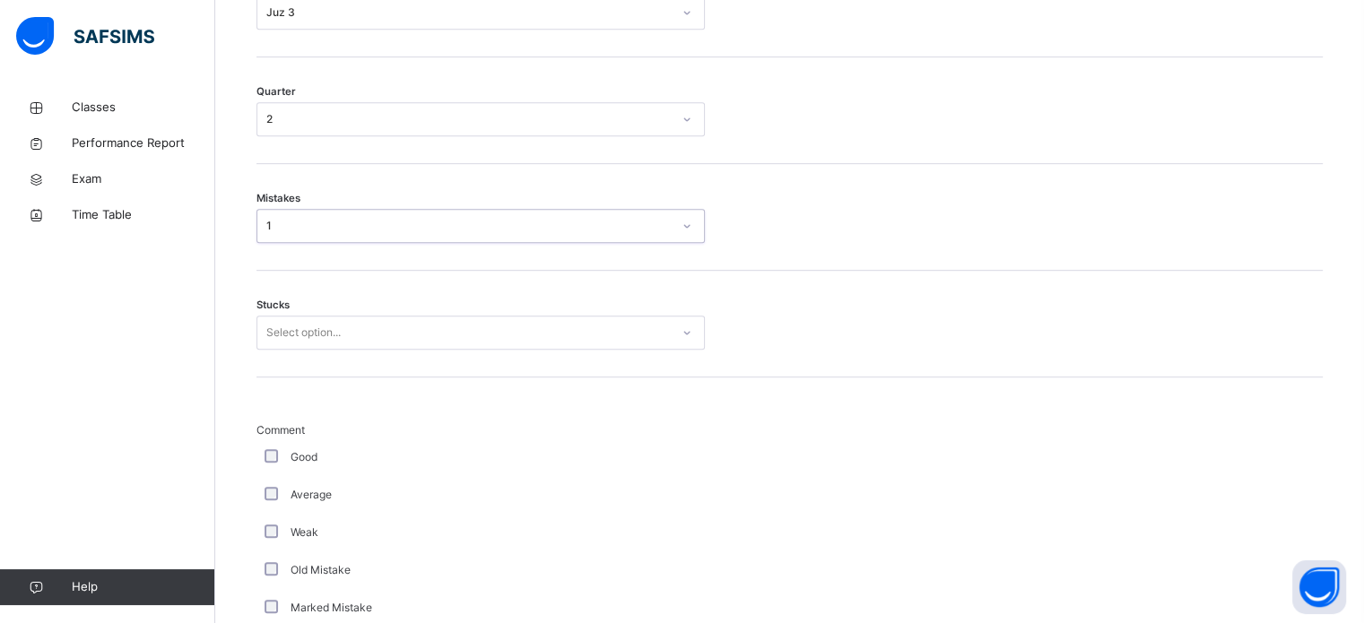
scroll to position [945, 0]
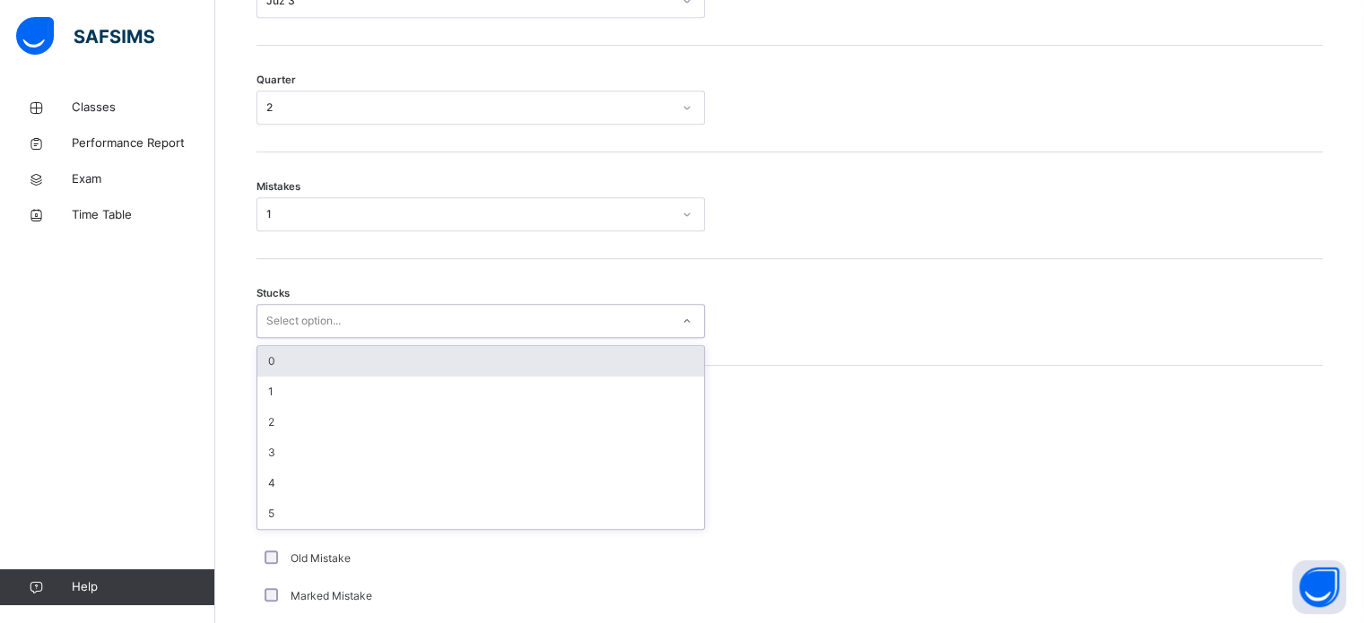
click at [281, 338] on div "Select option..." at bounding box center [303, 321] width 74 height 34
click at [293, 361] on div "0" at bounding box center [480, 361] width 447 height 30
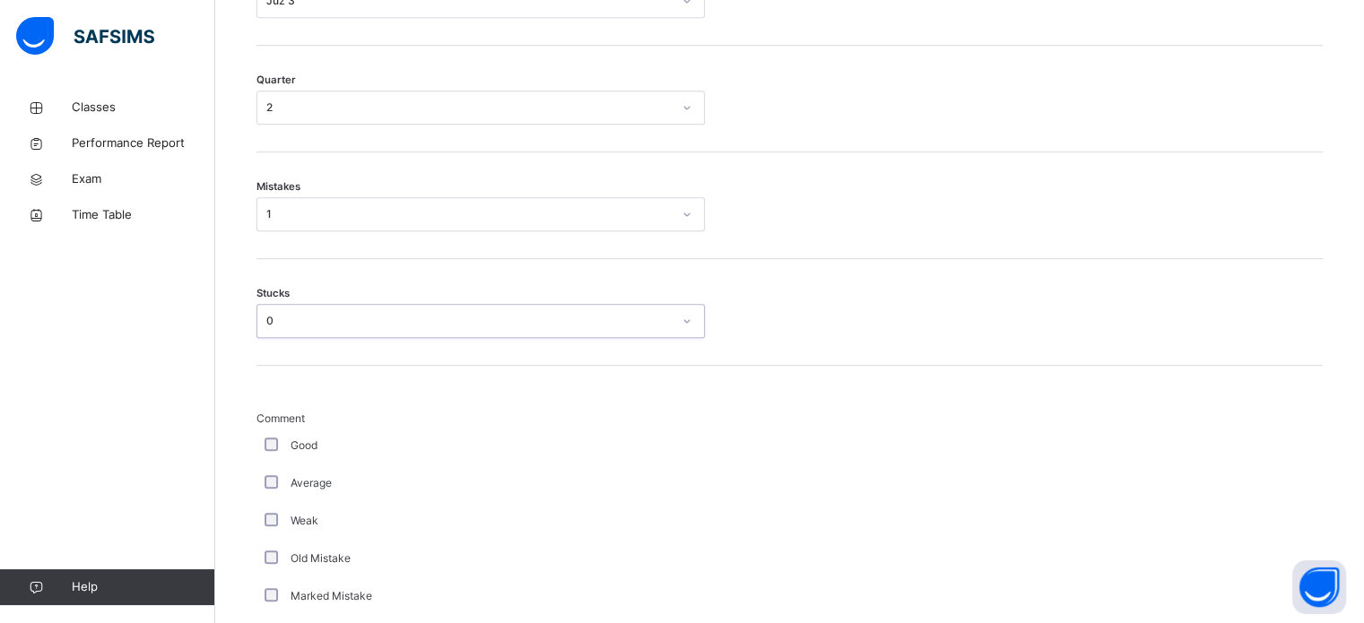
scroll to position [972, 0]
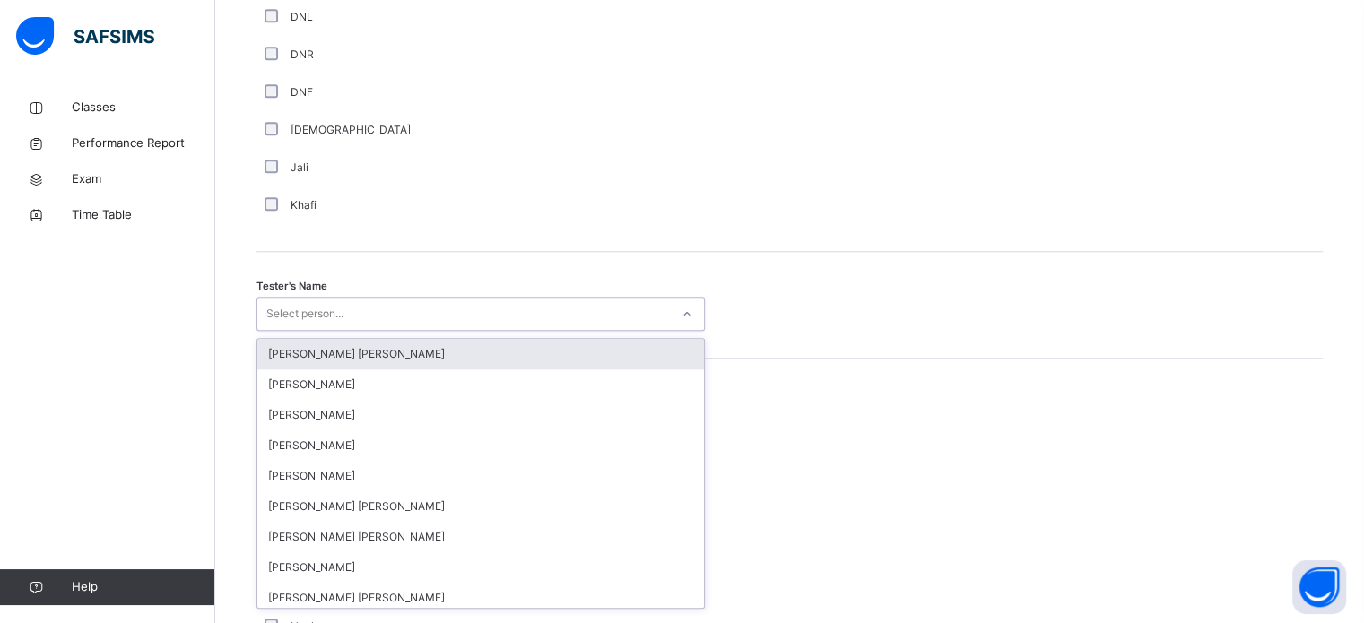
click at [508, 331] on div "option [PERSON_NAME] [PERSON_NAME] focused, 1 of 90. 90 results available. Use …" at bounding box center [480, 314] width 448 height 34
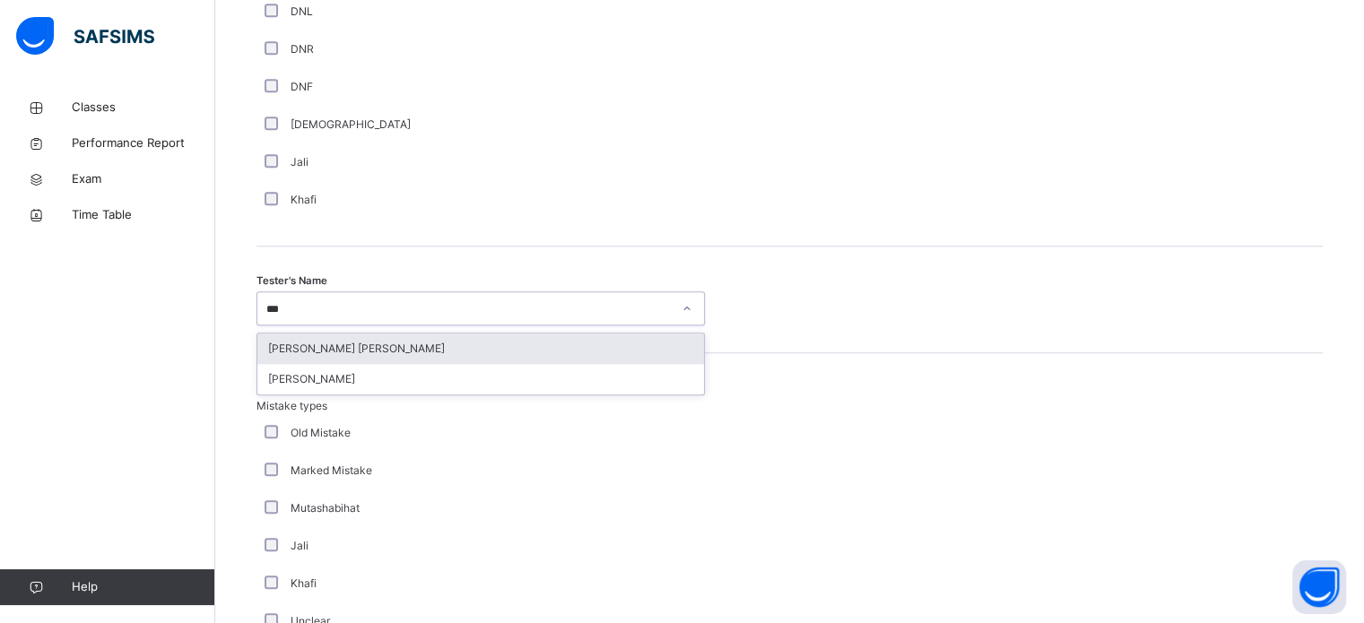
type input "****"
click at [477, 351] on div "[PERSON_NAME] [PERSON_NAME]" at bounding box center [480, 349] width 447 height 30
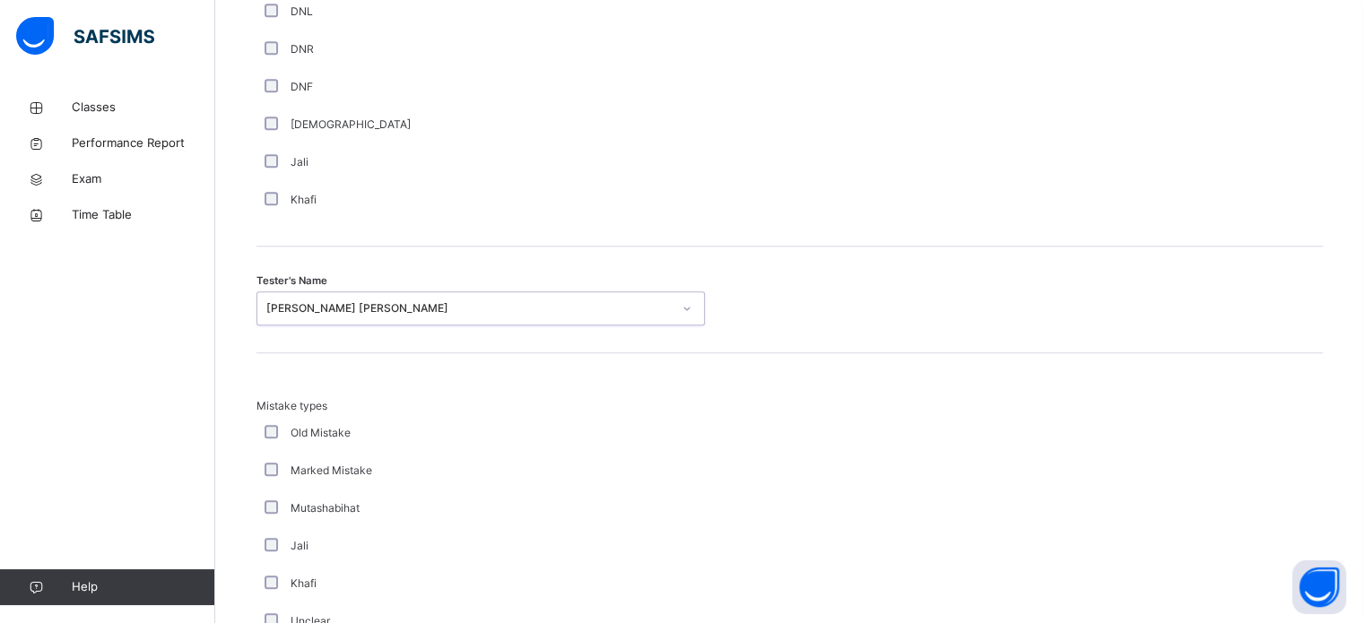
scroll to position [1972, 0]
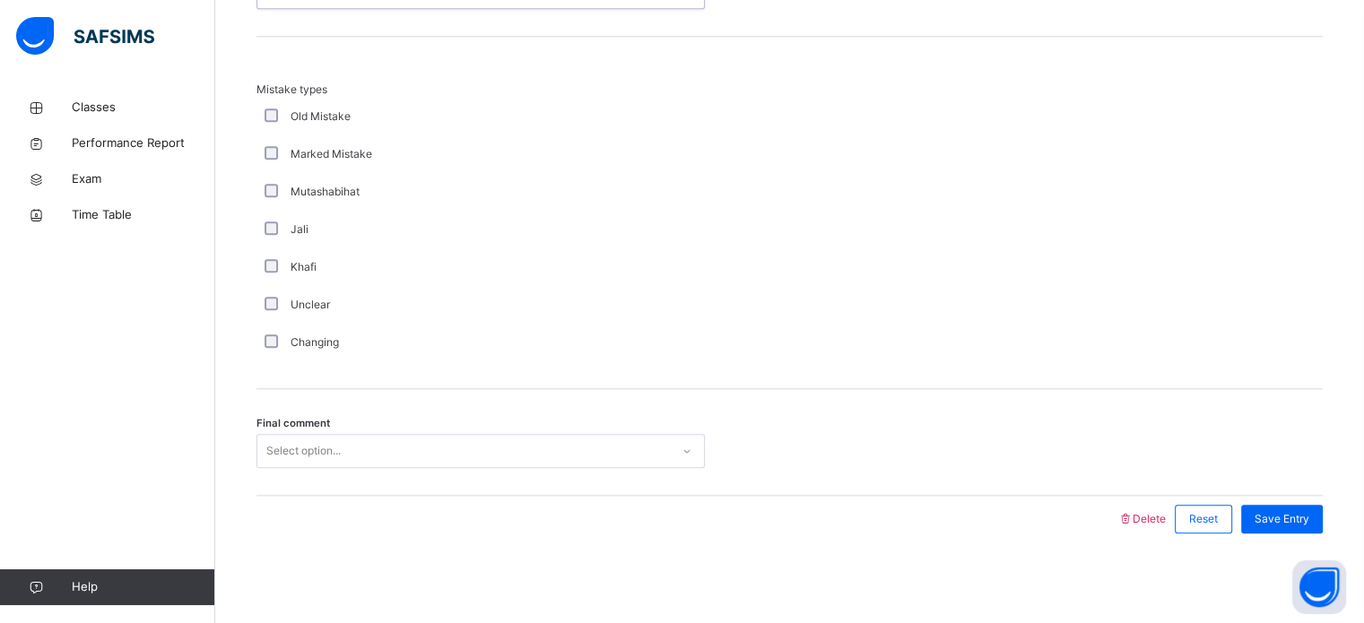
click at [420, 452] on div "Select option..." at bounding box center [463, 452] width 412 height 28
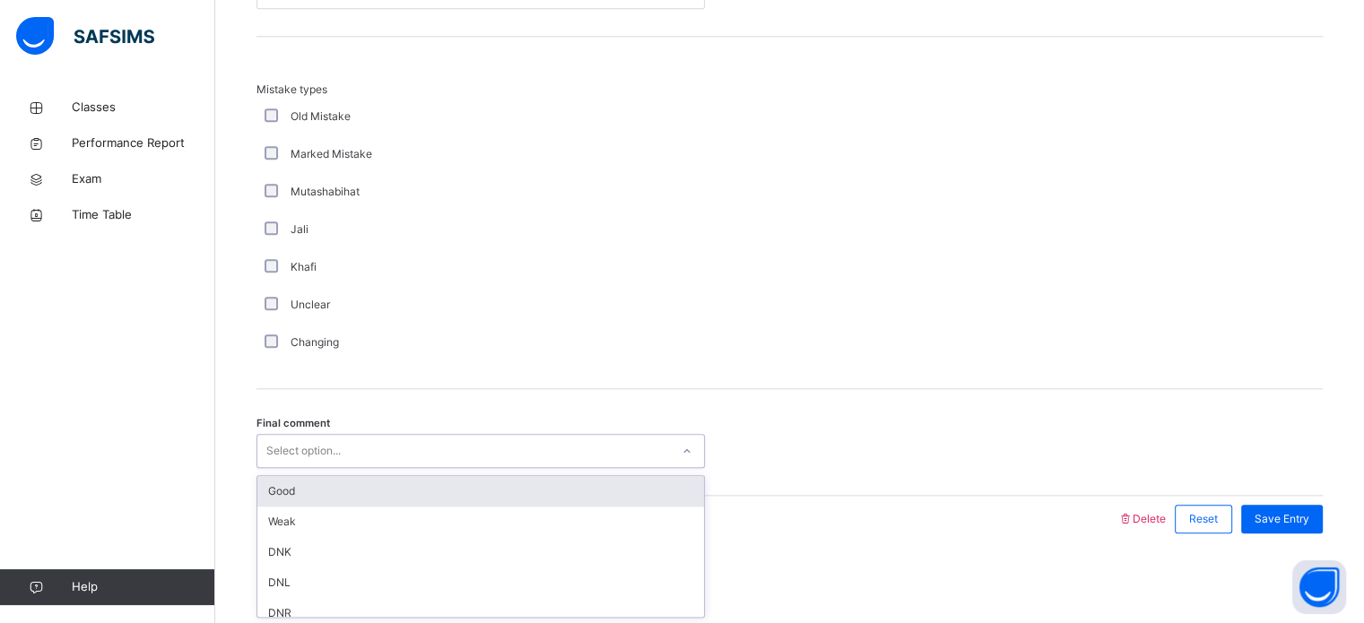
click at [395, 494] on div "Good" at bounding box center [480, 491] width 447 height 30
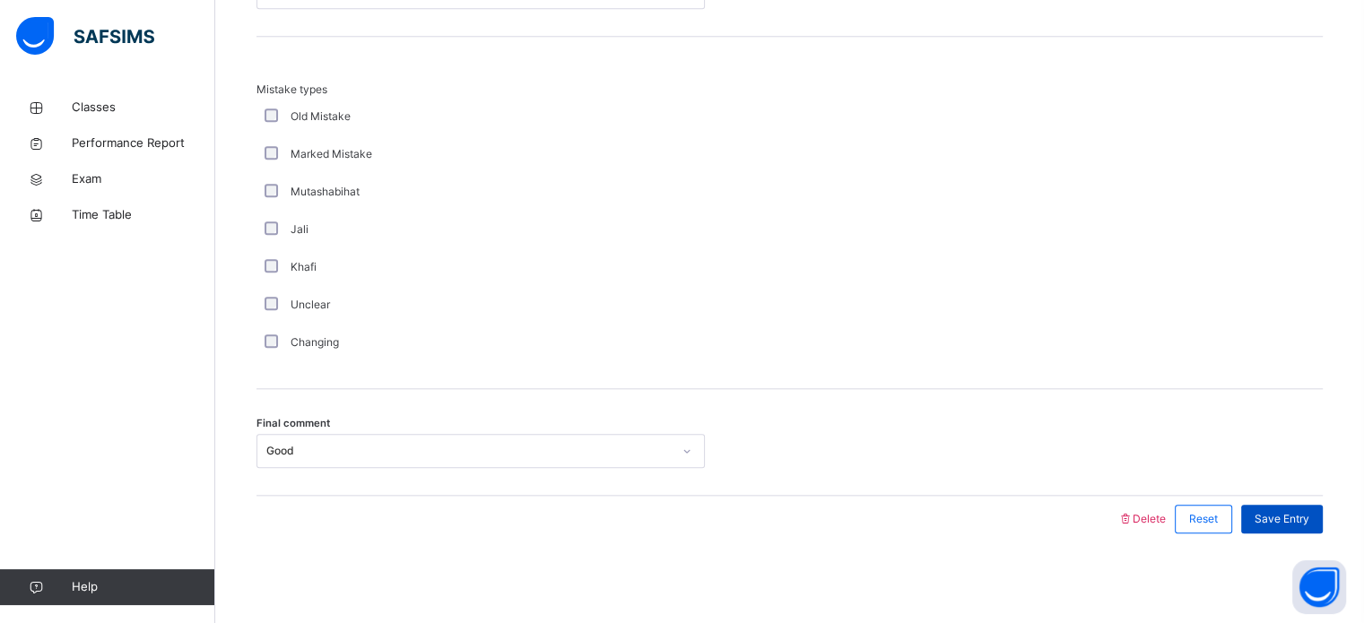
click at [1284, 513] on span "Save Entry" at bounding box center [1281, 519] width 55 height 16
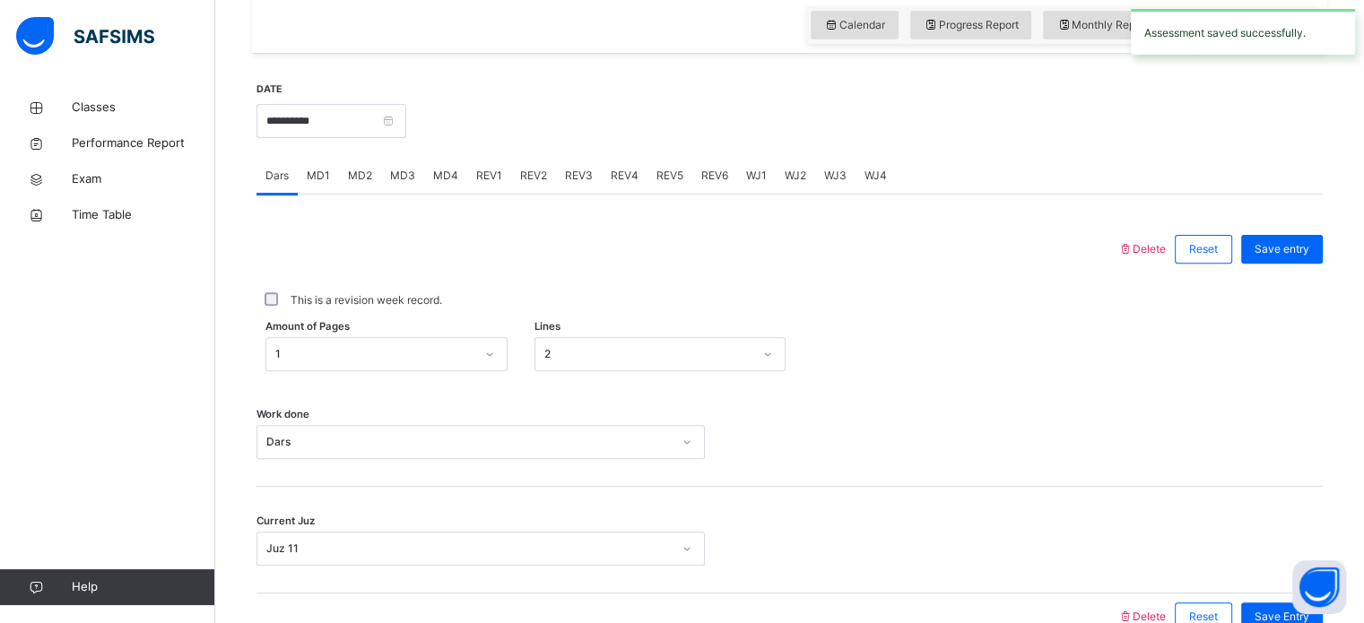
scroll to position [603, 0]
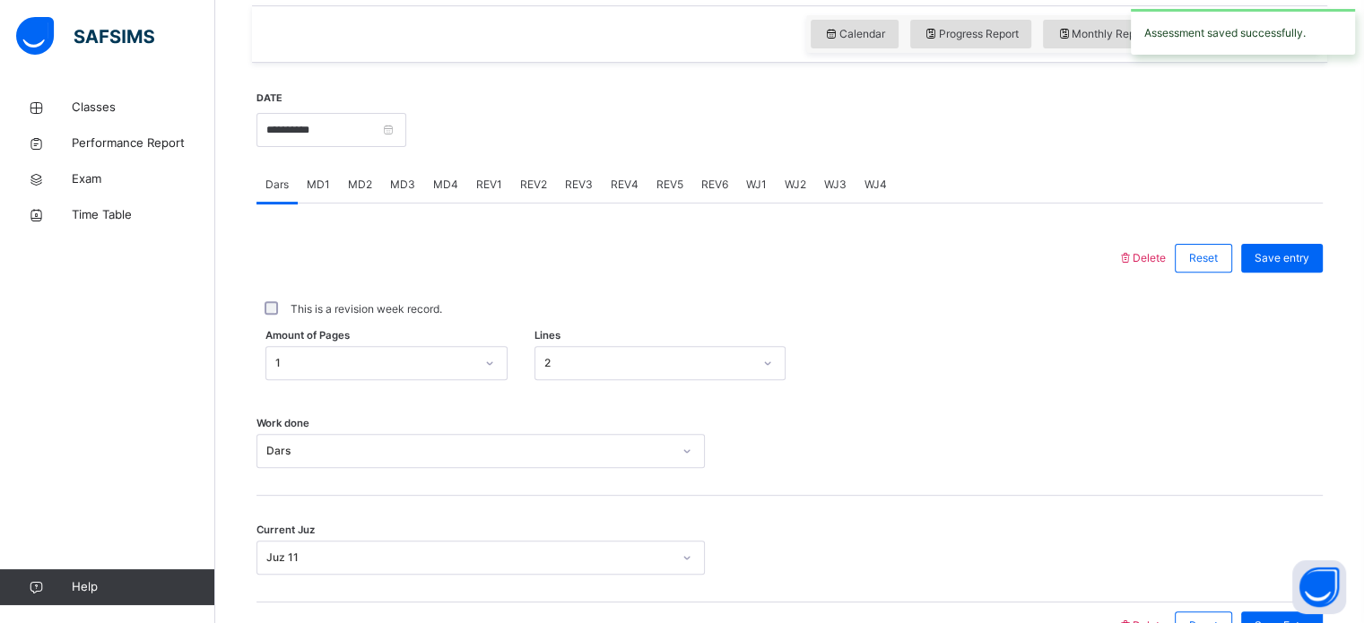
click at [523, 193] on span "REV2" at bounding box center [533, 185] width 27 height 16
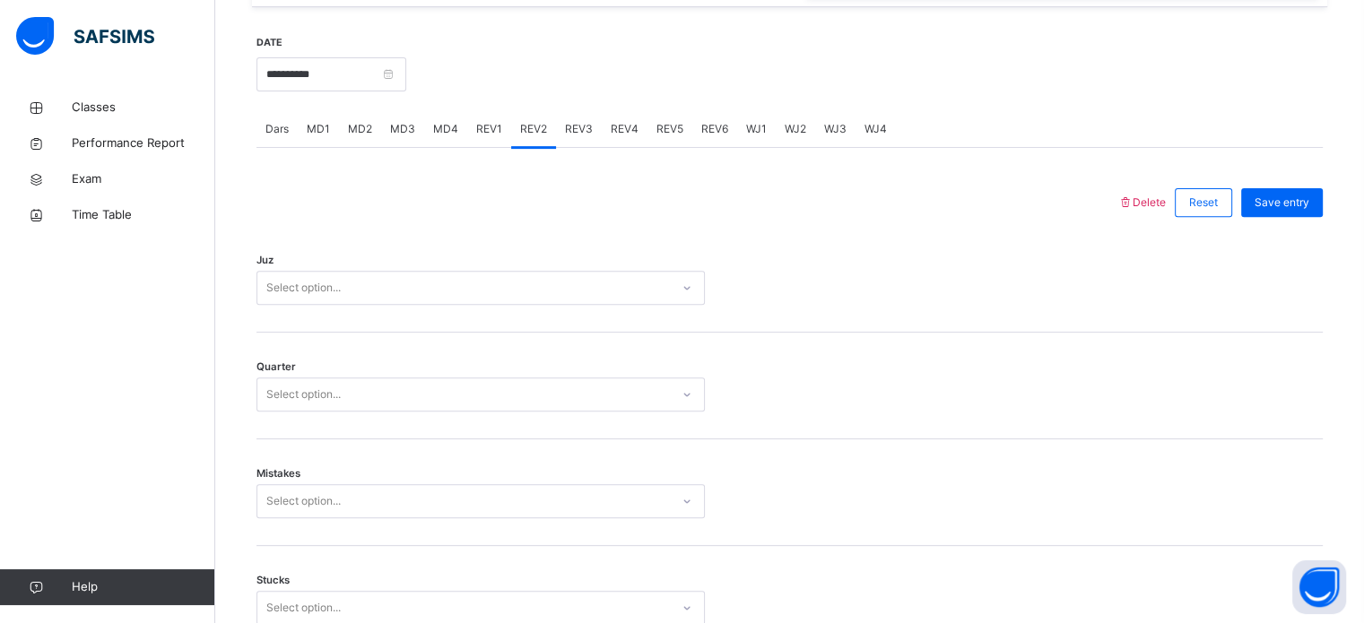
scroll to position [657, 0]
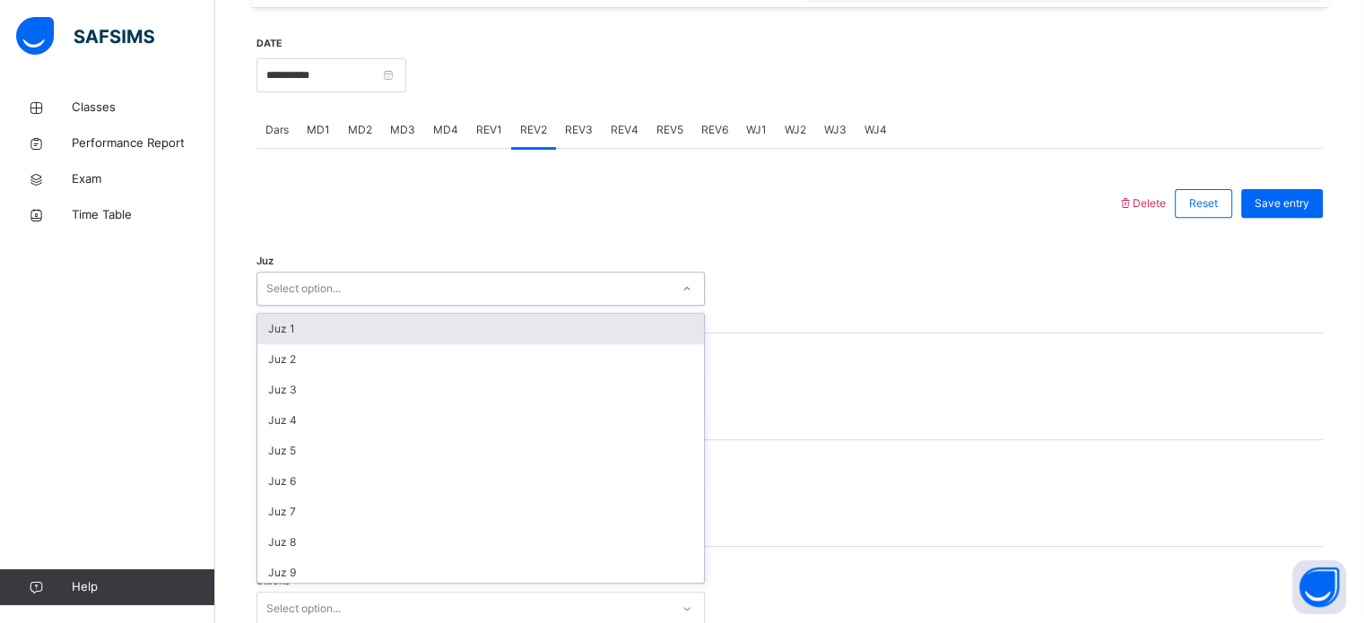
click at [412, 295] on div "Select option..." at bounding box center [463, 289] width 412 height 28
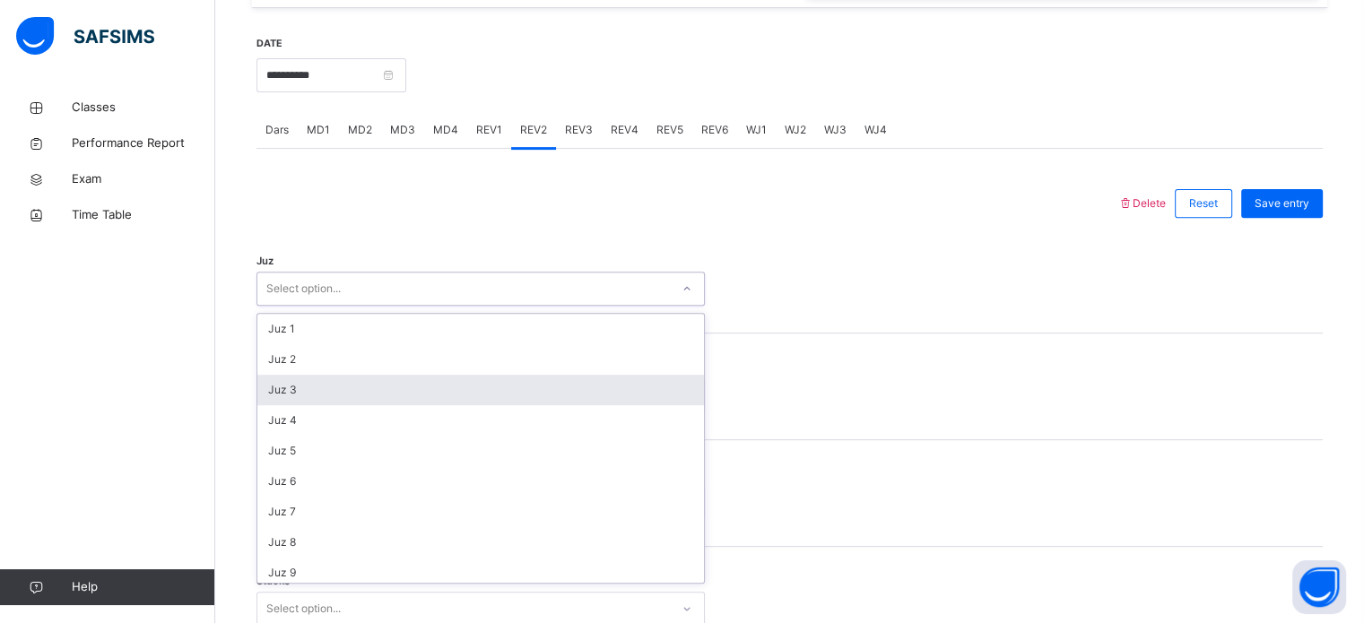
click at [326, 405] on div "Juz 3" at bounding box center [480, 390] width 447 height 30
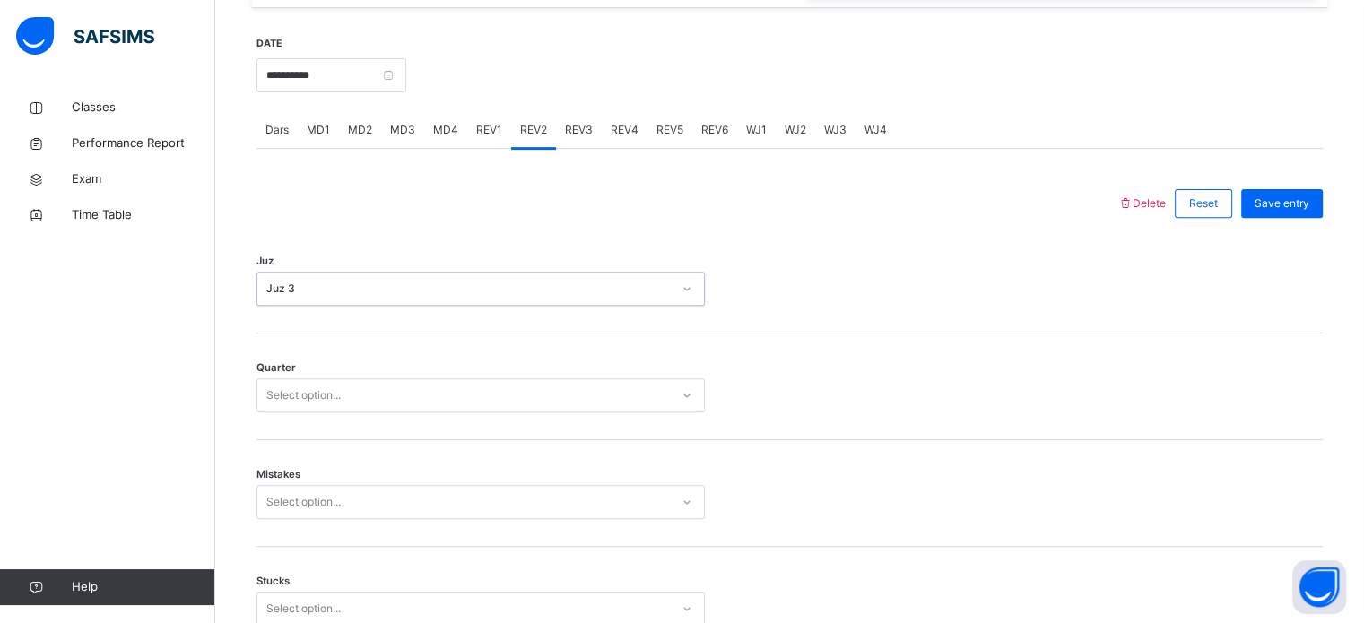
click at [326, 412] on div "Select option..." at bounding box center [303, 395] width 74 height 34
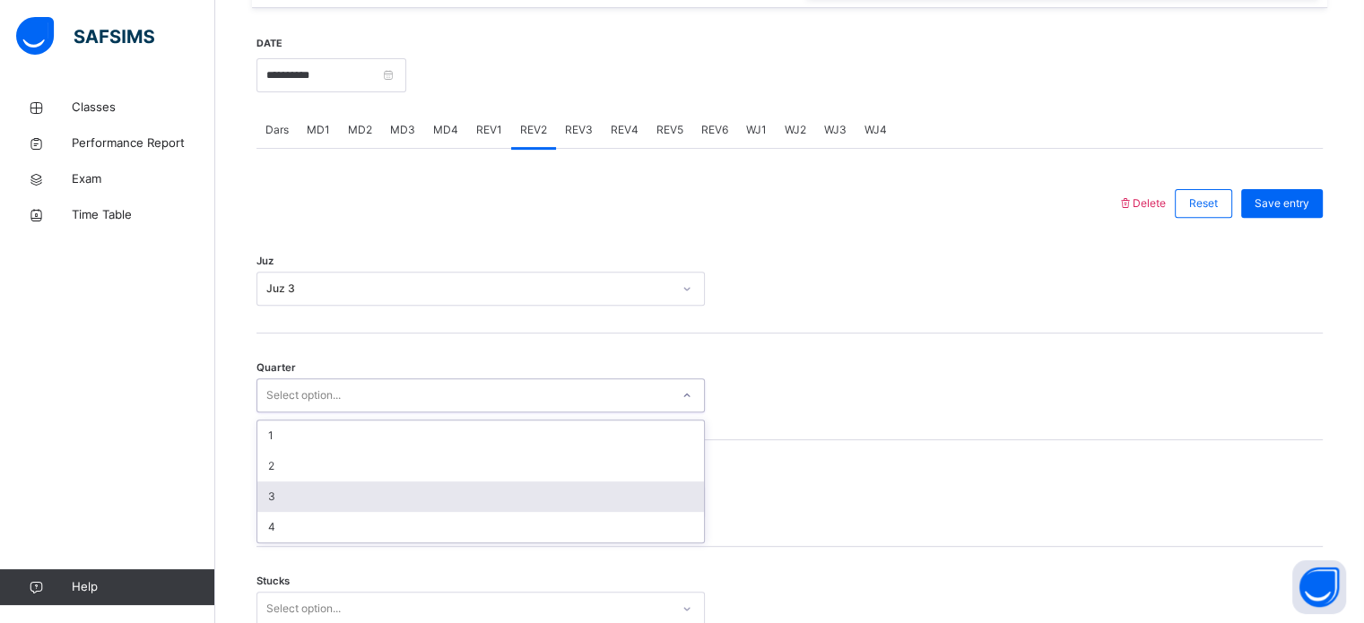
click at [291, 512] on div "3" at bounding box center [480, 496] width 447 height 30
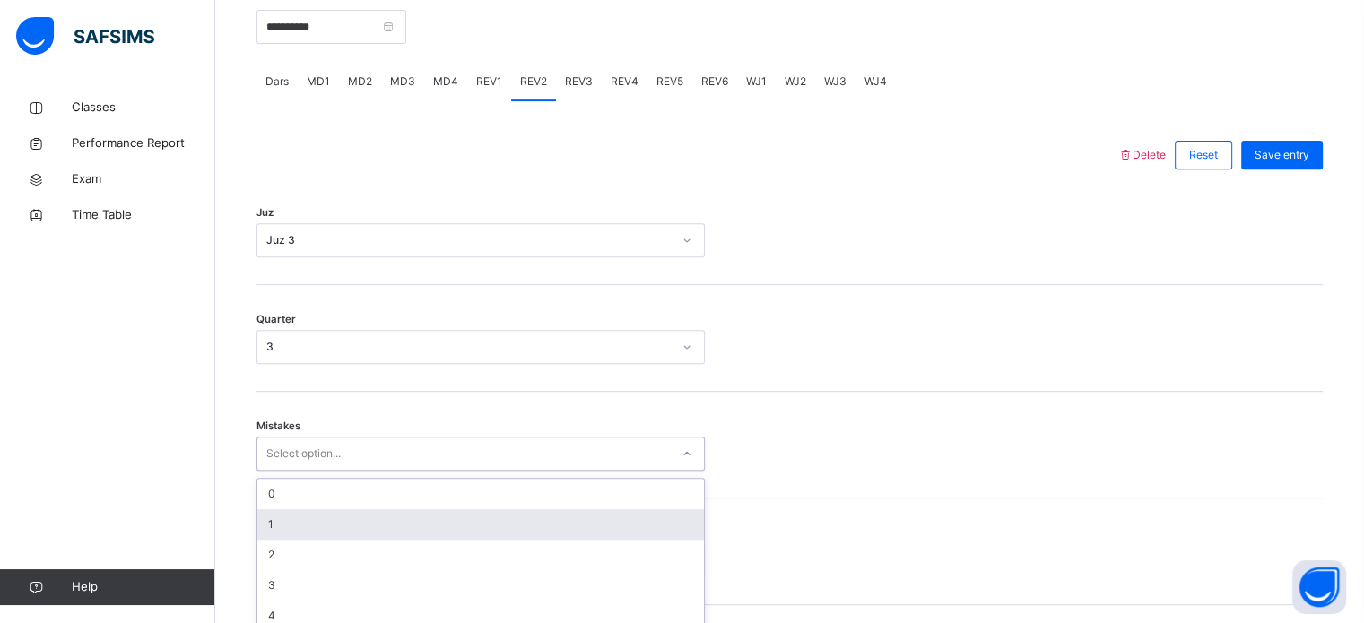
click at [273, 471] on div "option 1 focused, 2 of 7. 7 results available. Use Up and Down to choose option…" at bounding box center [480, 454] width 448 height 34
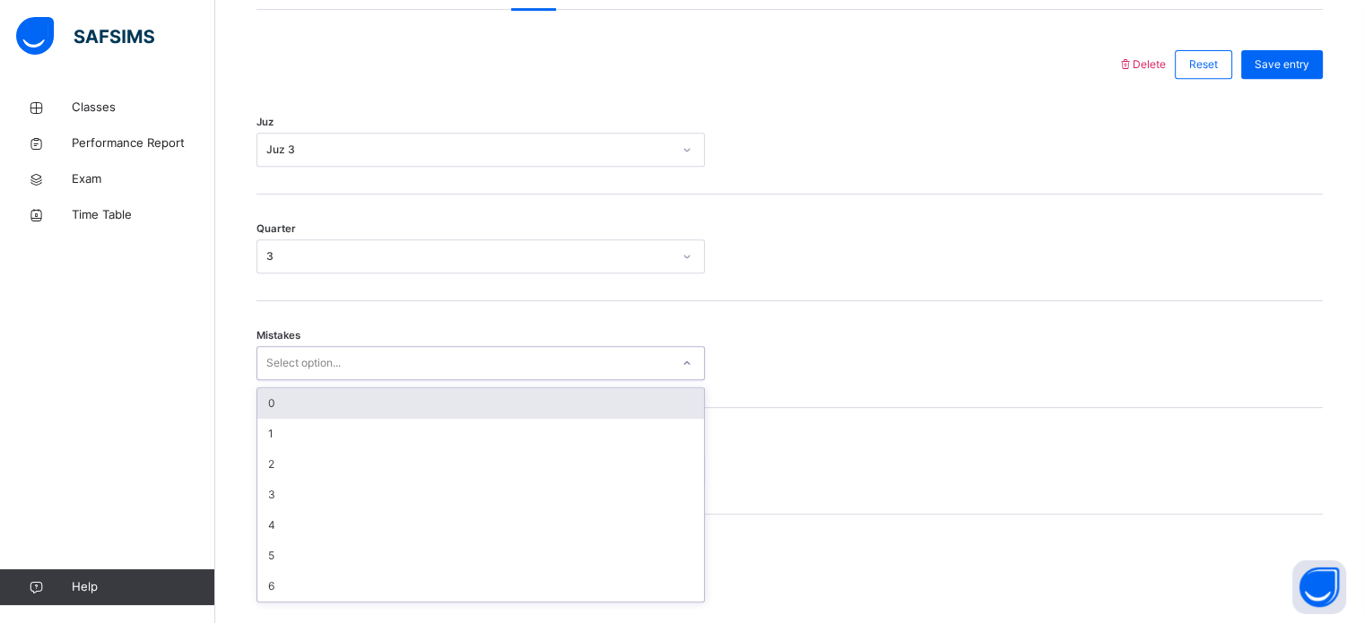
click at [290, 419] on div "0" at bounding box center [480, 403] width 447 height 30
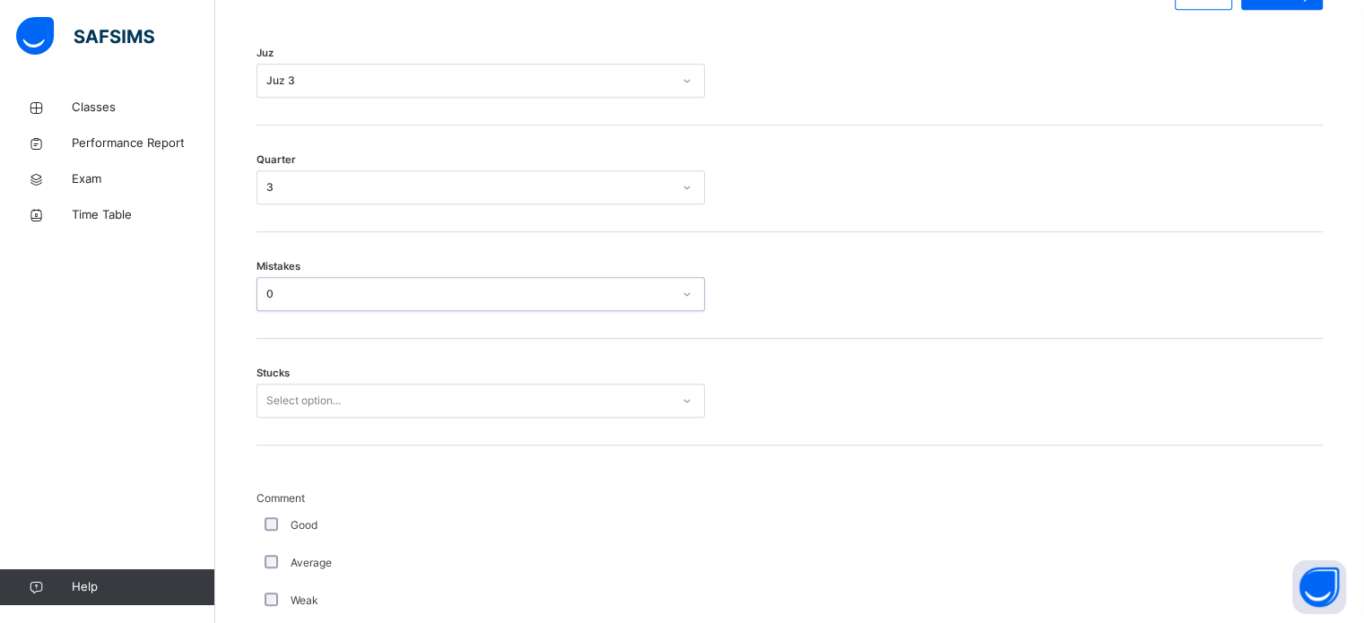
click at [283, 418] on div "Select option..." at bounding box center [480, 401] width 448 height 34
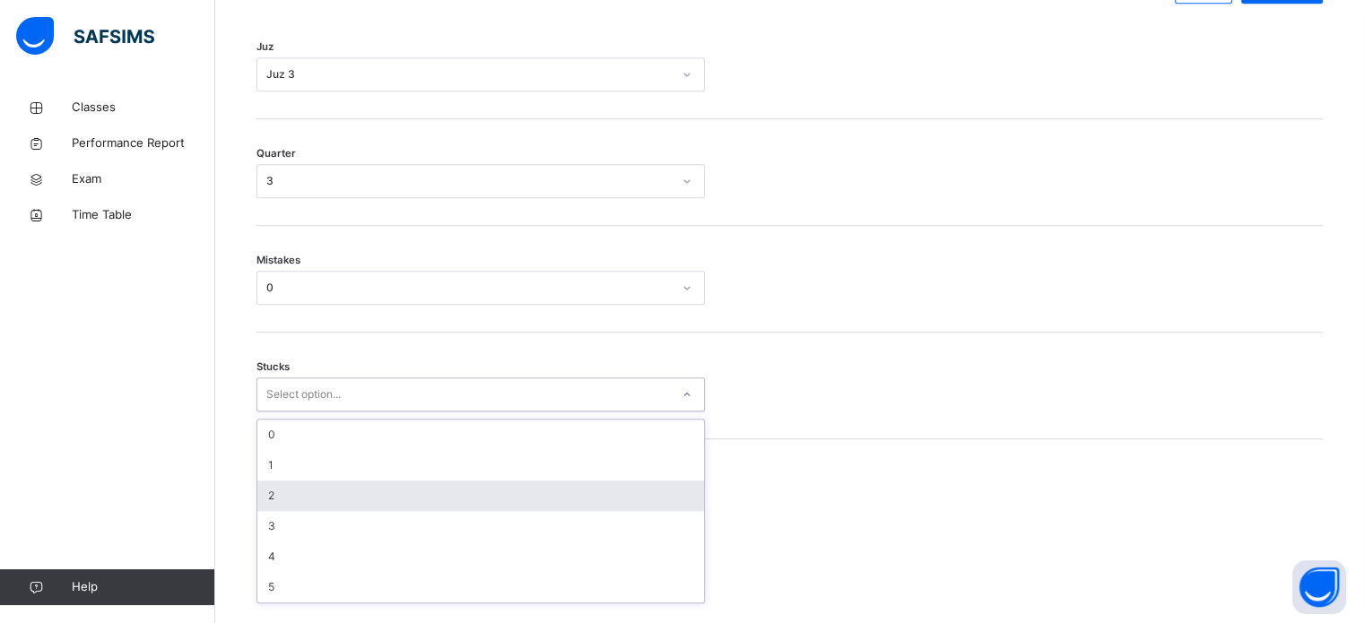
click at [283, 508] on div "2" at bounding box center [480, 496] width 447 height 30
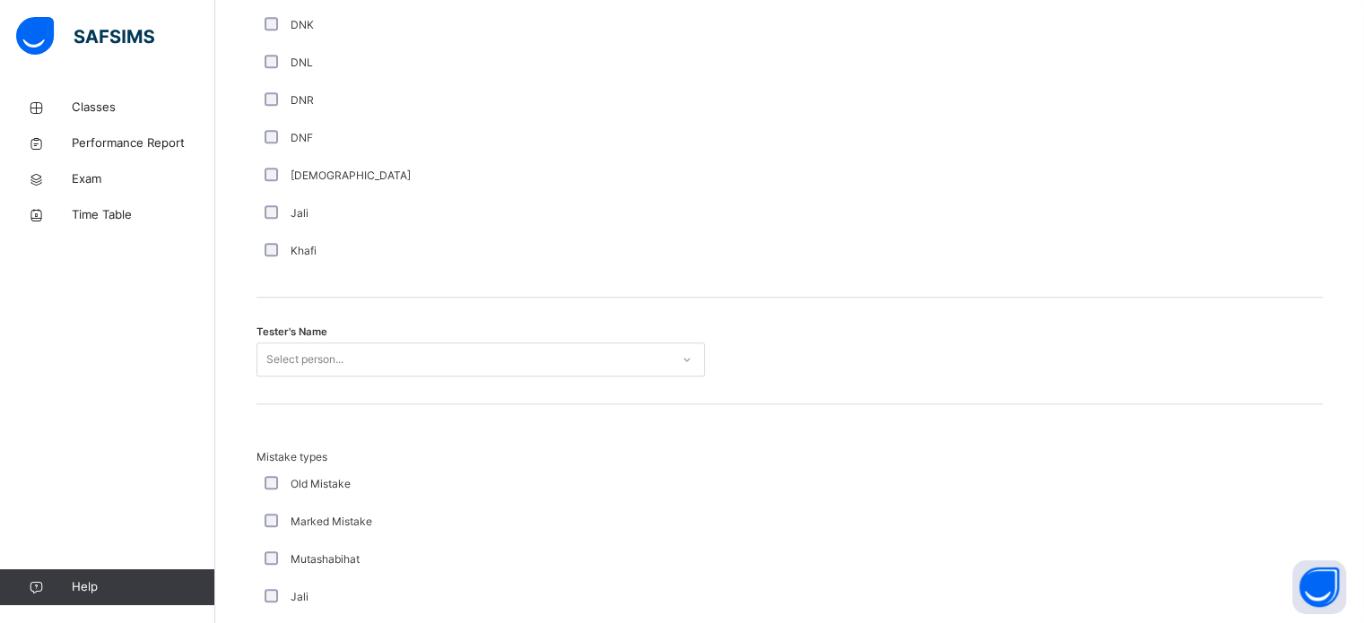
scroll to position [1592, 0]
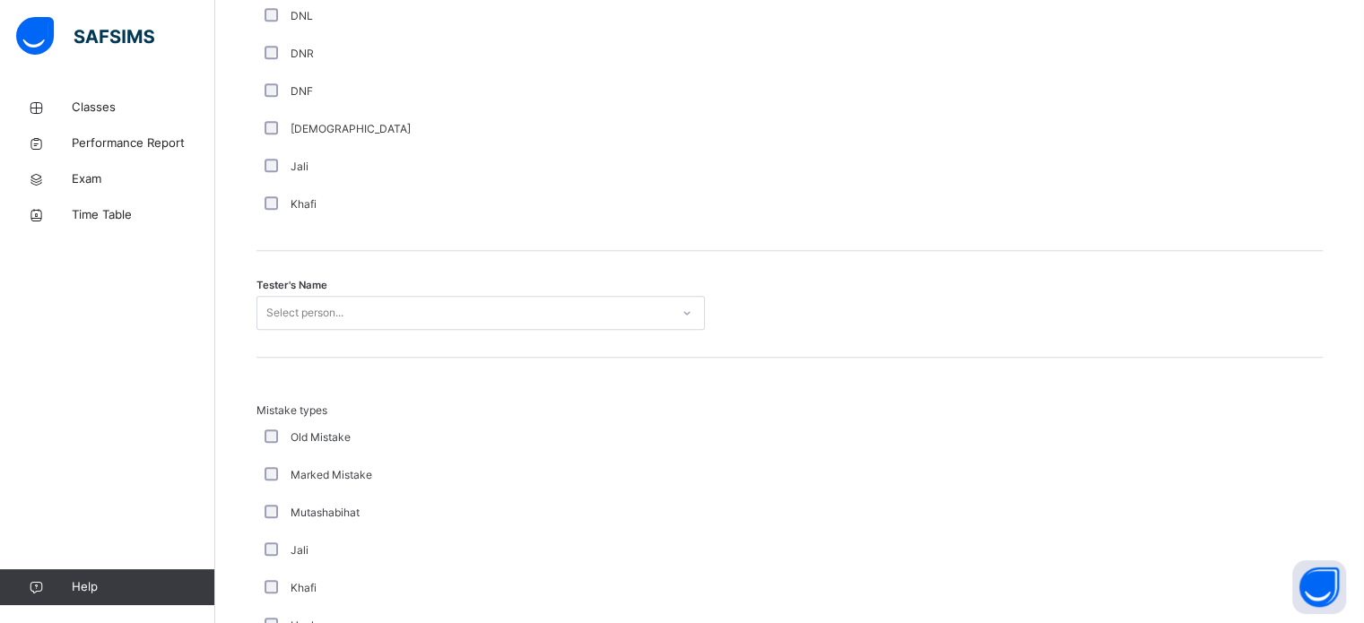
click at [472, 330] on div "Select person..." at bounding box center [480, 313] width 448 height 34
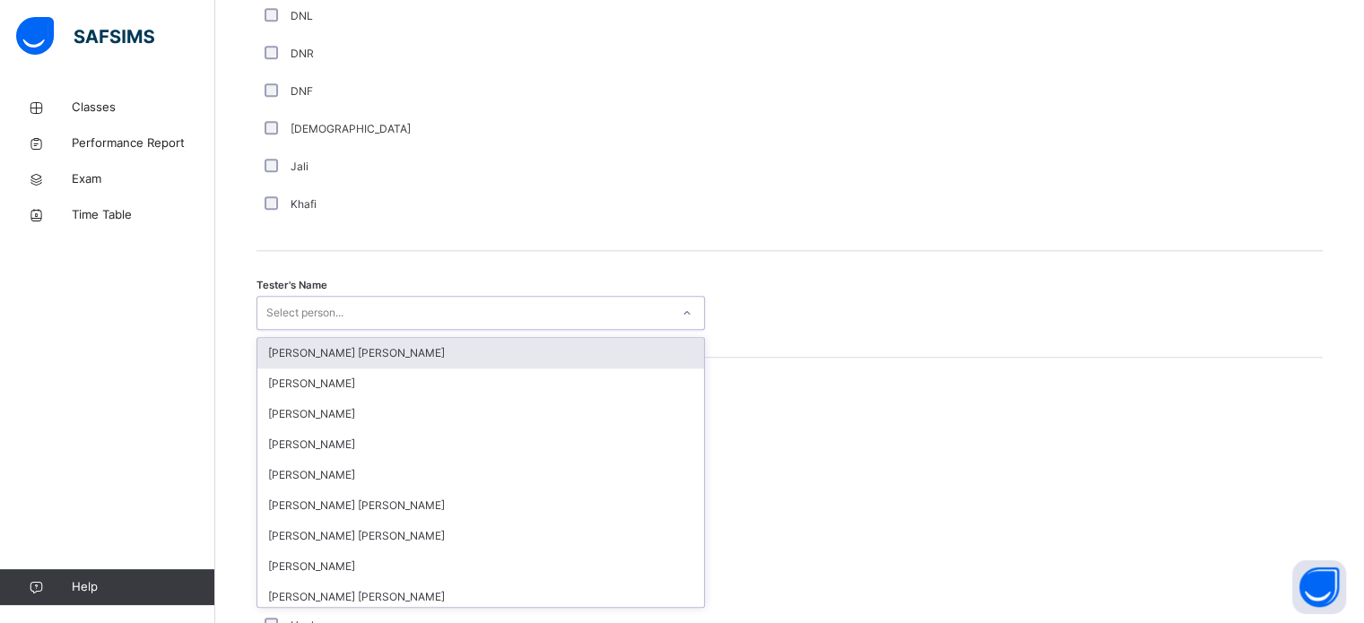
scroll to position [1643, 0]
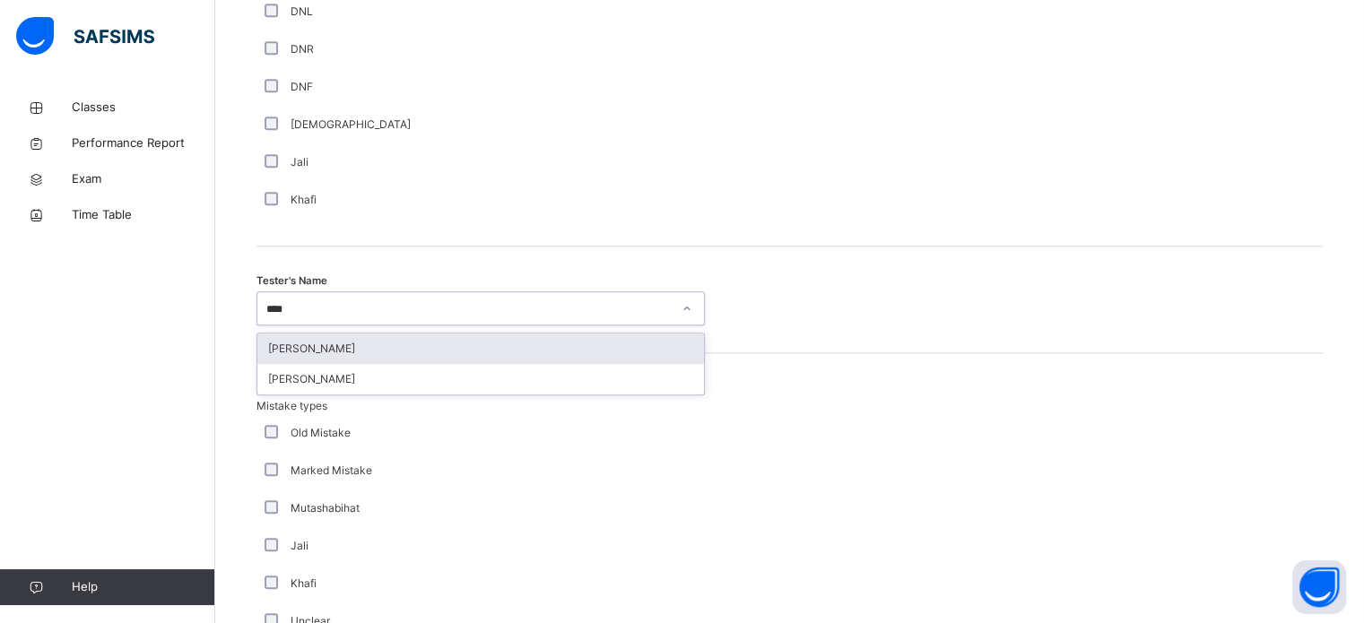
type input "*****"
click at [468, 358] on div "[PERSON_NAME]" at bounding box center [480, 349] width 447 height 30
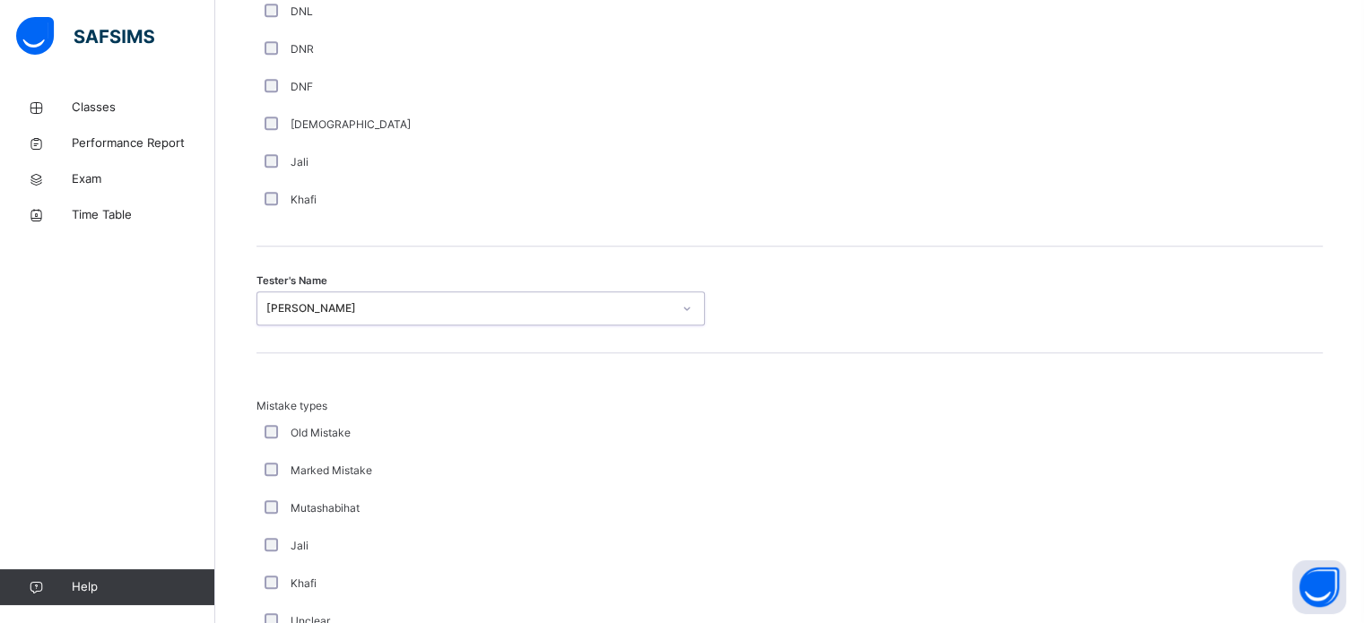
scroll to position [1972, 0]
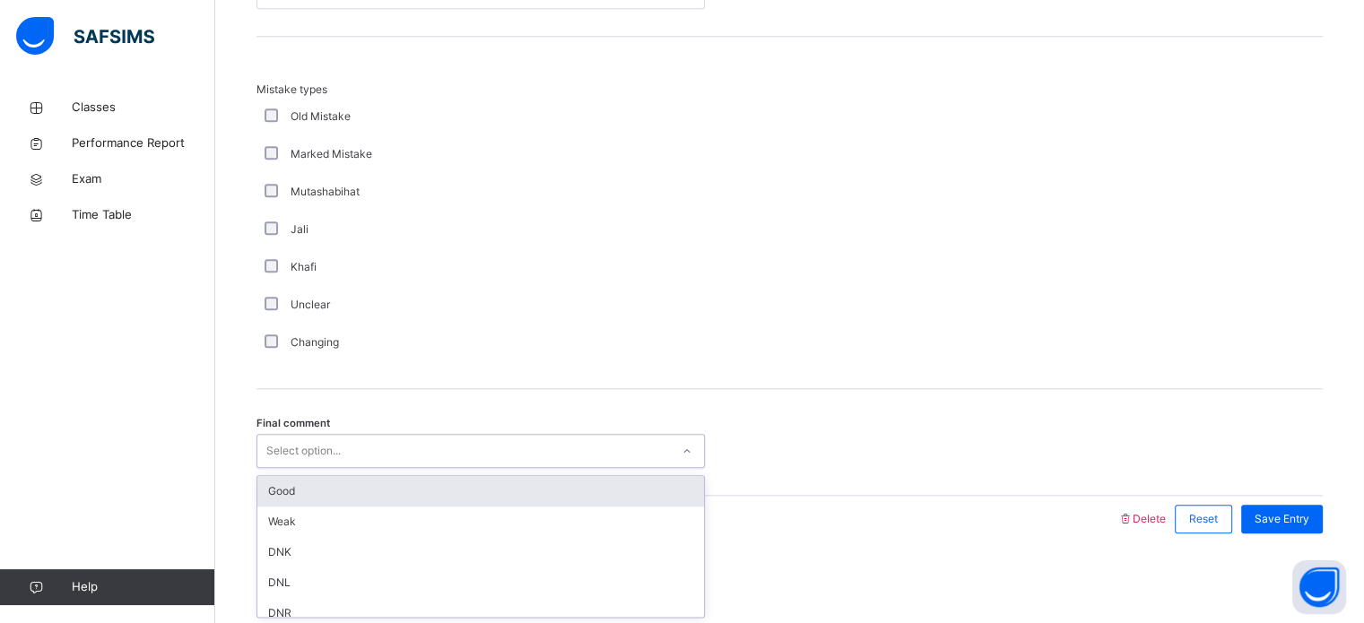
click at [416, 455] on div "Select option..." at bounding box center [463, 452] width 412 height 28
click at [397, 490] on div "Good" at bounding box center [480, 491] width 447 height 30
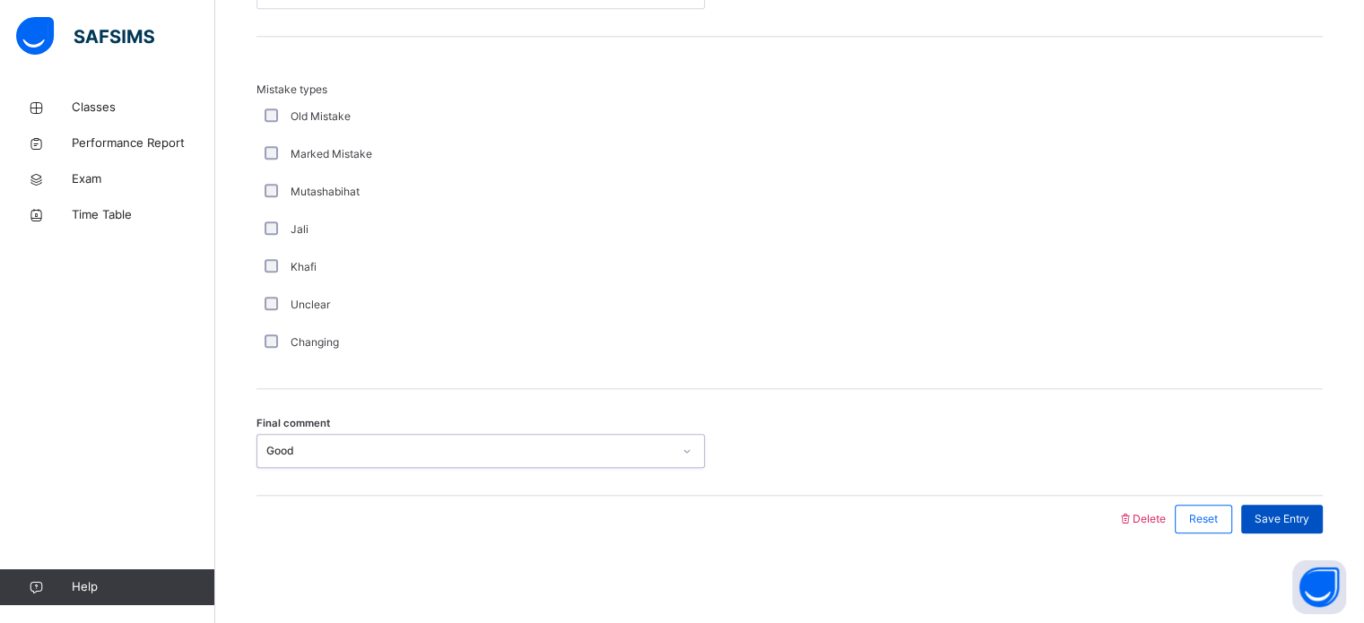
click at [1302, 520] on span "Save Entry" at bounding box center [1281, 519] width 55 height 16
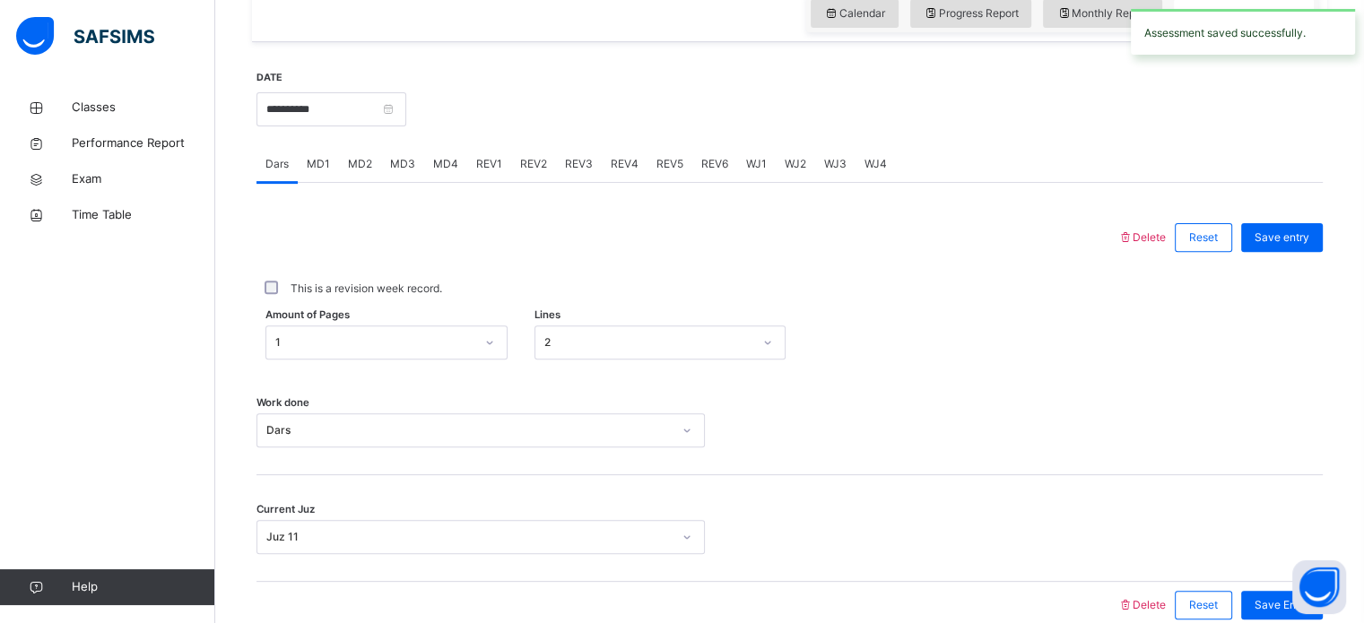
scroll to position [621, 0]
click at [488, 173] on span "REV1" at bounding box center [489, 166] width 26 height 16
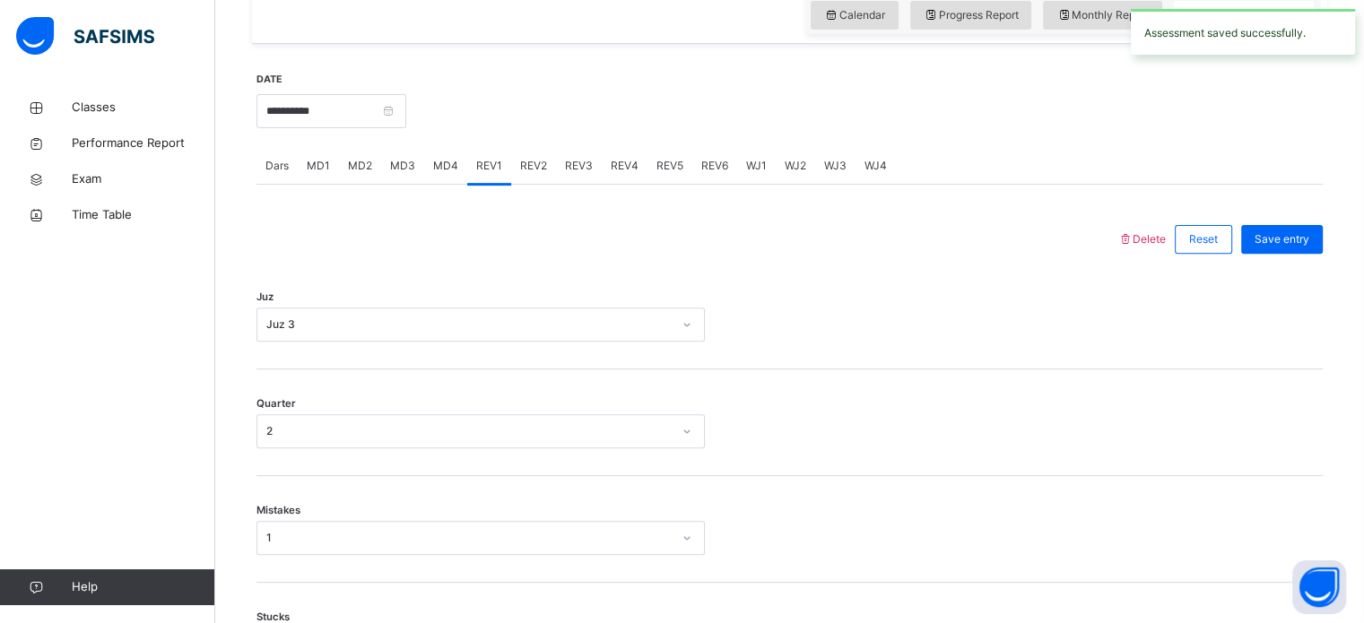
click at [527, 174] on span "REV2" at bounding box center [533, 166] width 27 height 16
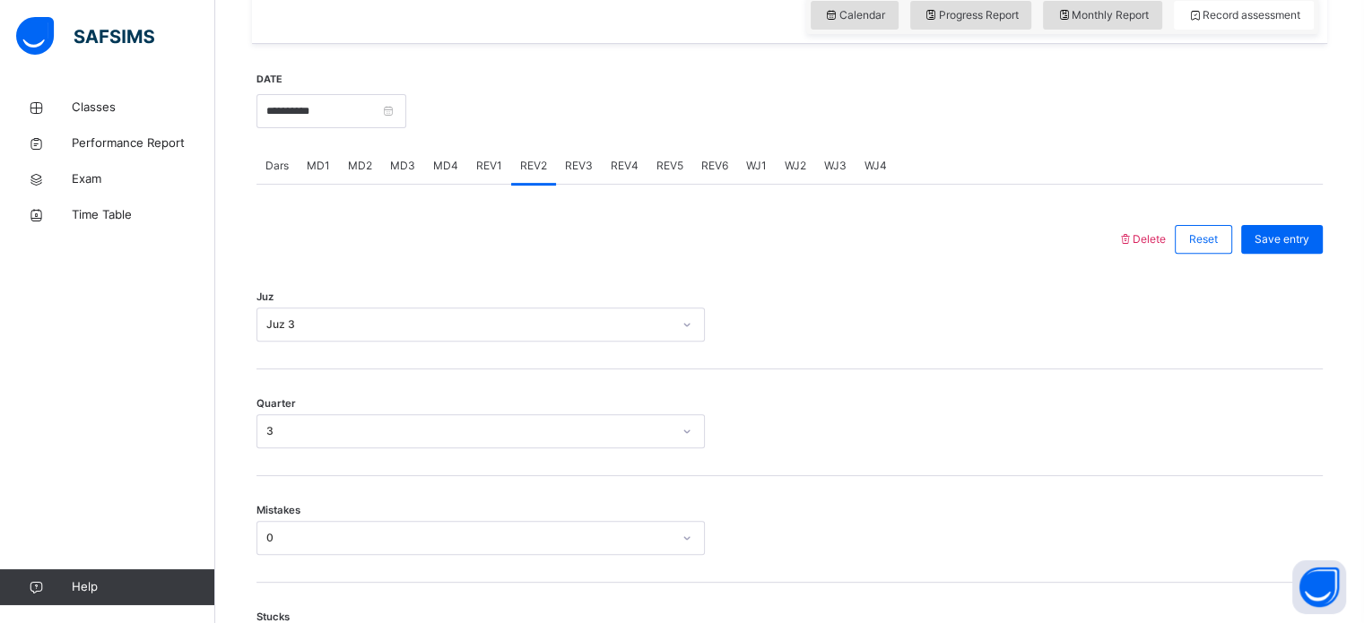
click at [581, 174] on span "REV3" at bounding box center [579, 166] width 28 height 16
click at [520, 174] on span "REV2" at bounding box center [533, 166] width 27 height 16
click at [574, 174] on span "REV3" at bounding box center [579, 166] width 28 height 16
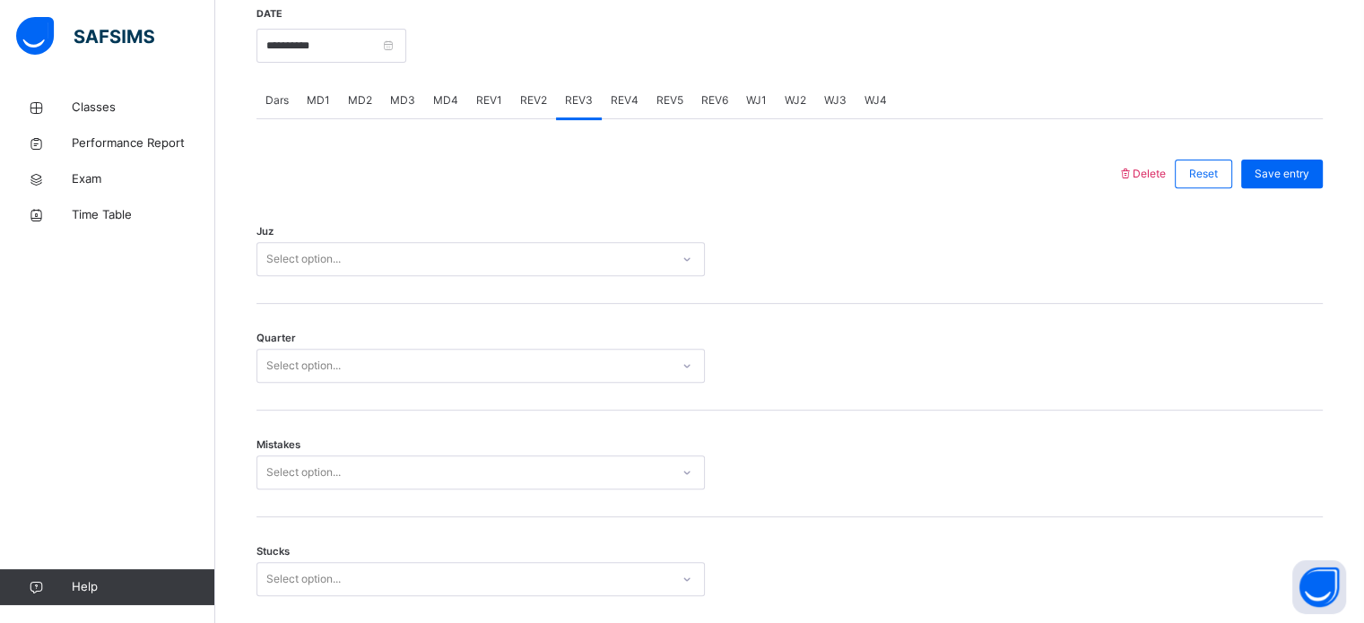
scroll to position [688, 0]
click at [383, 265] on div "Select option..." at bounding box center [463, 259] width 412 height 28
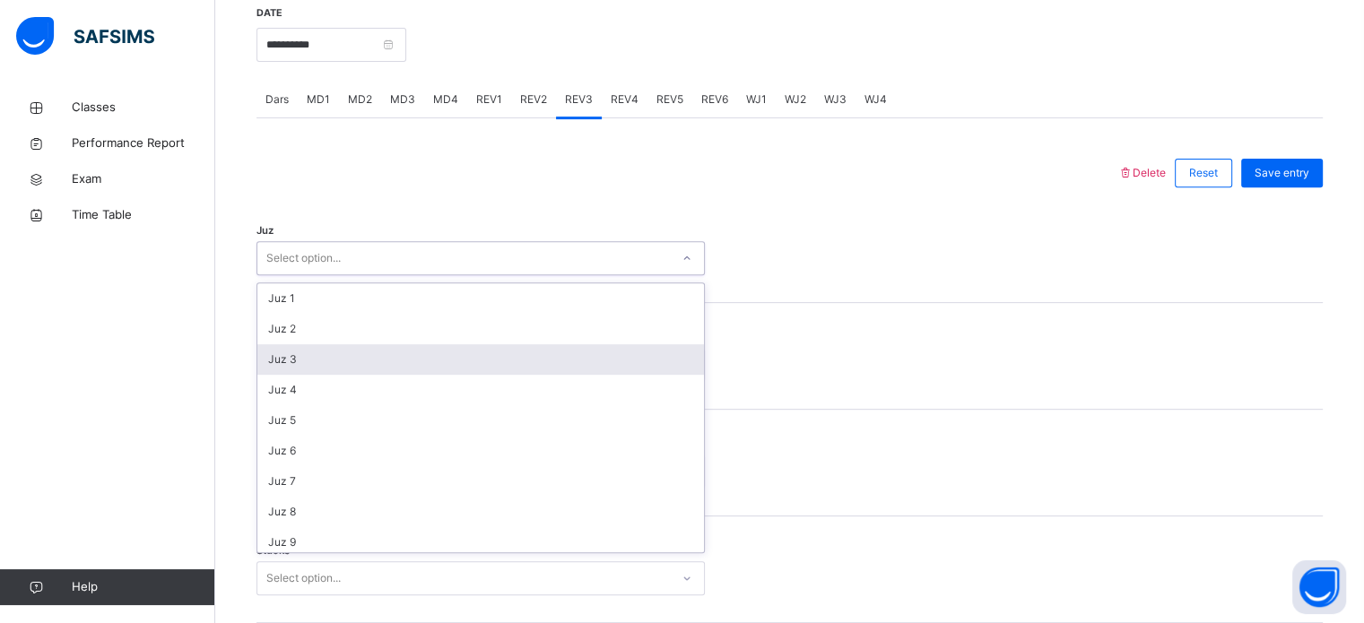
click at [322, 374] on div "Juz 3" at bounding box center [480, 359] width 447 height 30
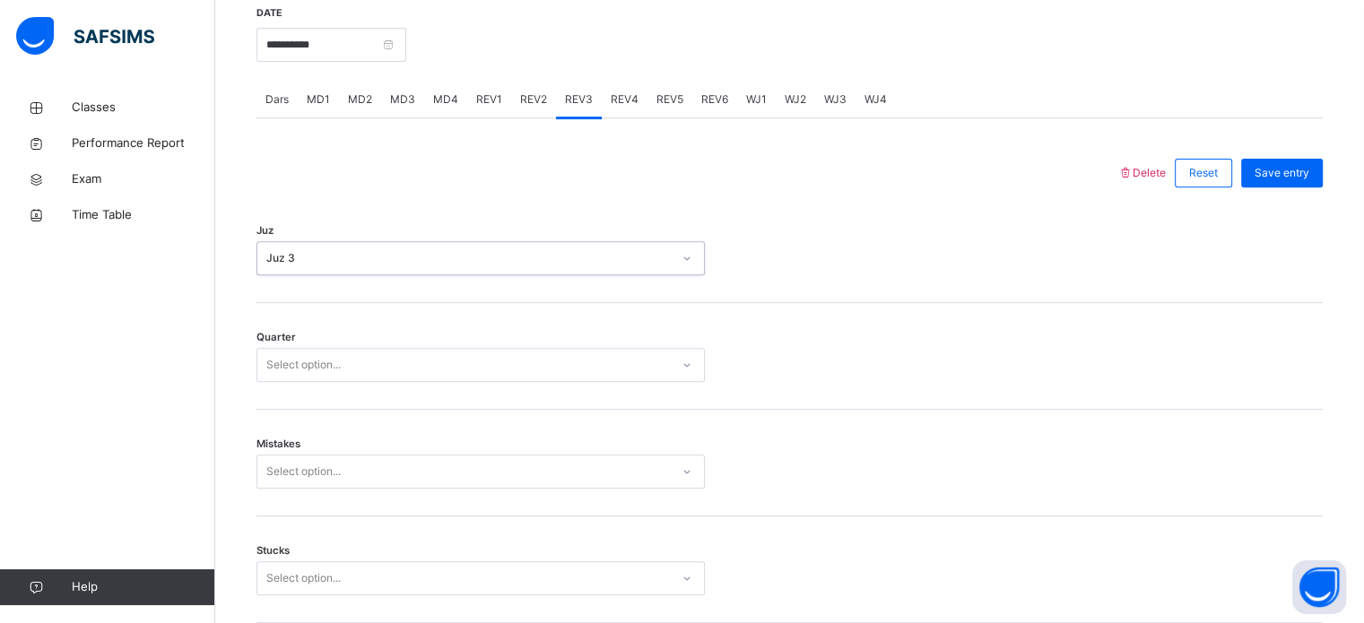
scroll to position [726, 0]
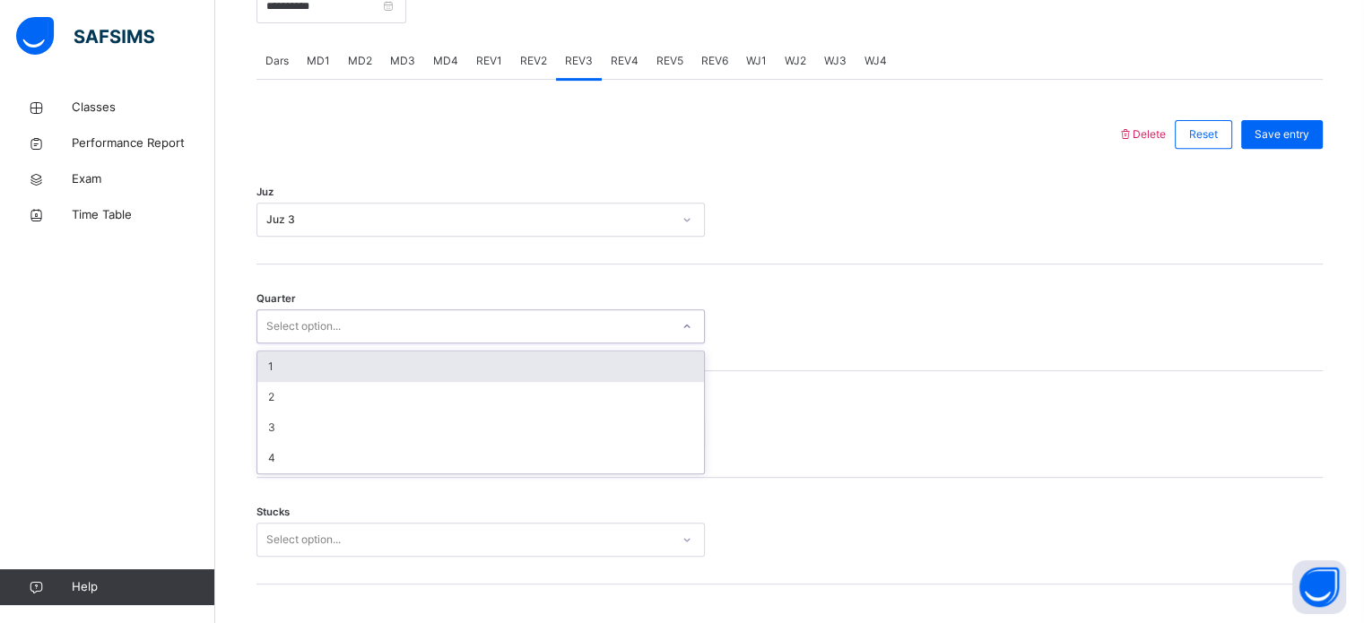
click at [305, 331] on div "Select option..." at bounding box center [303, 326] width 74 height 34
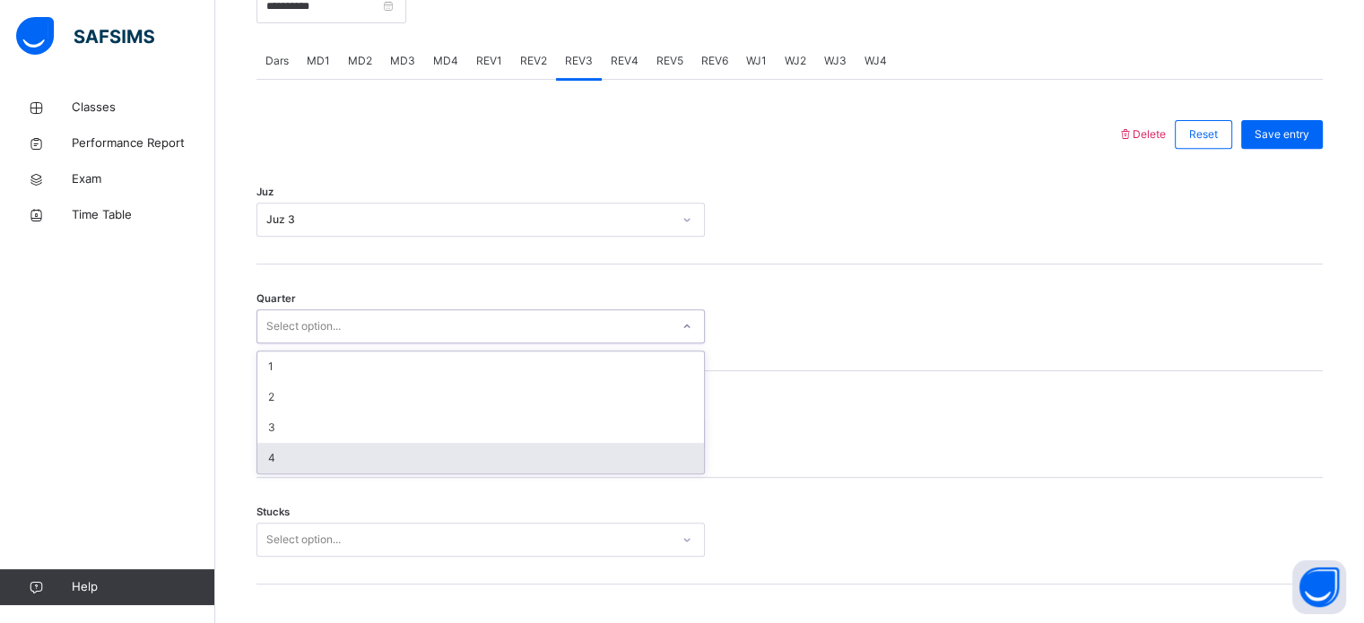
click at [293, 458] on div "4" at bounding box center [480, 458] width 447 height 30
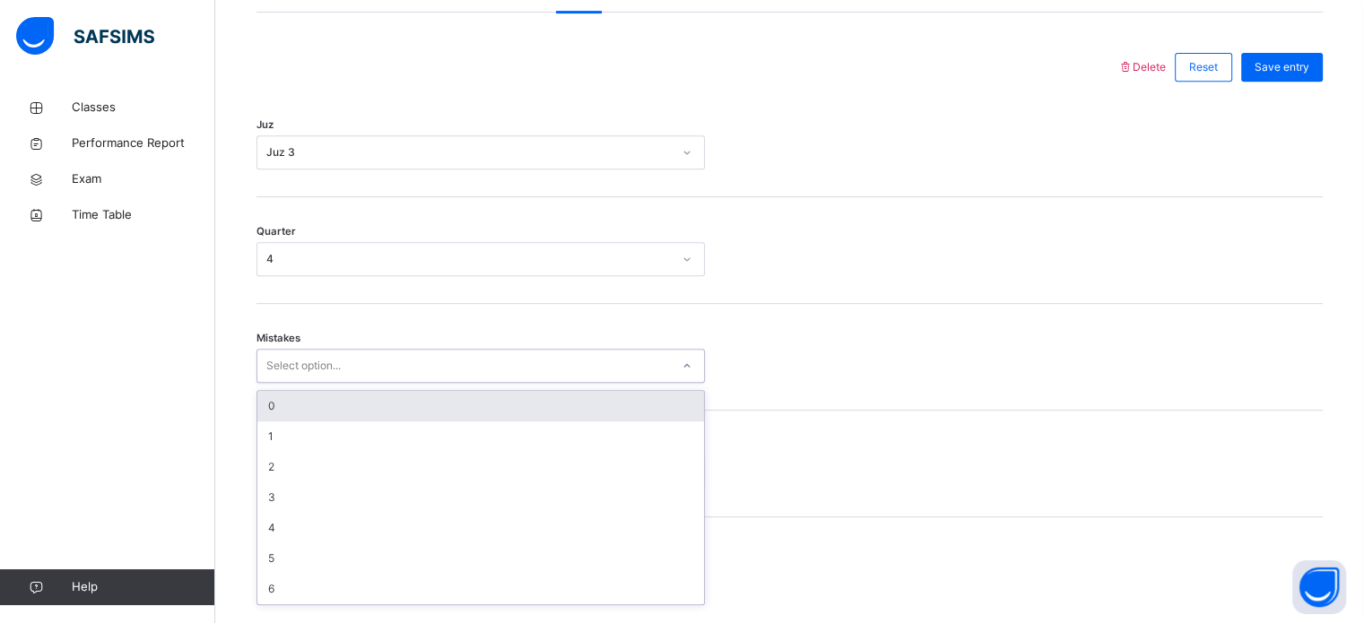
click at [270, 383] on div "Select option..." at bounding box center [303, 366] width 74 height 34
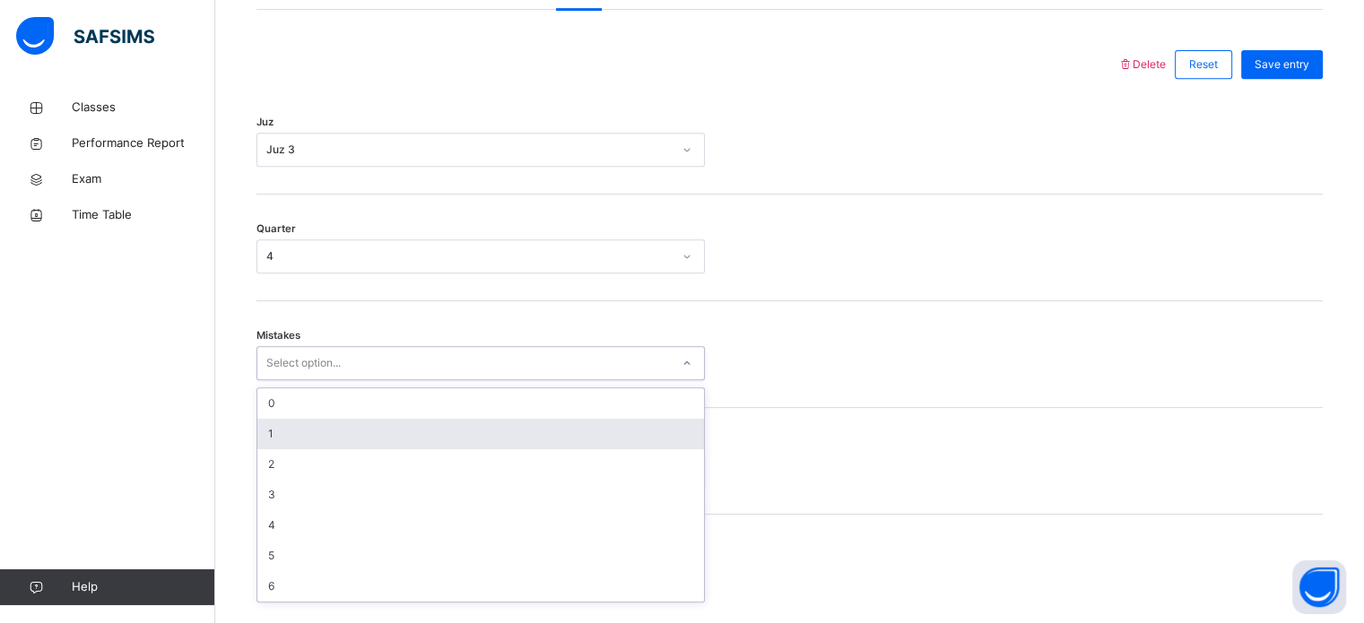
click at [280, 434] on div "1" at bounding box center [480, 434] width 447 height 30
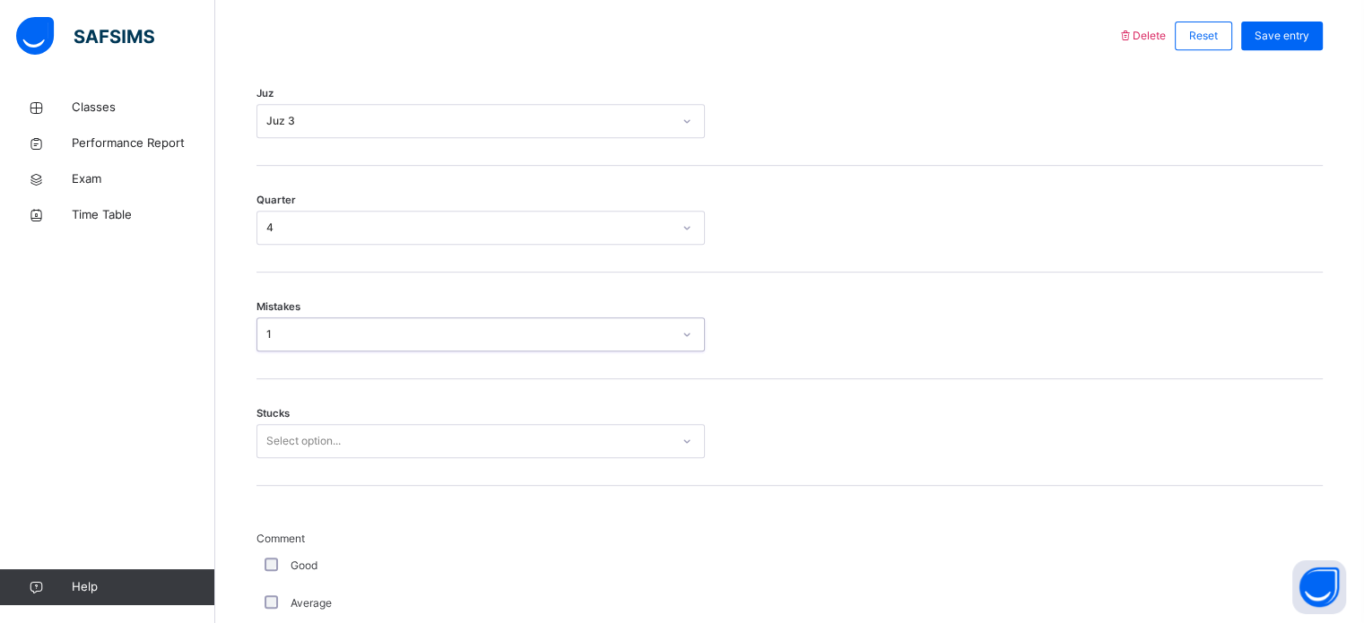
click at [281, 452] on div "Select option..." at bounding box center [480, 441] width 448 height 34
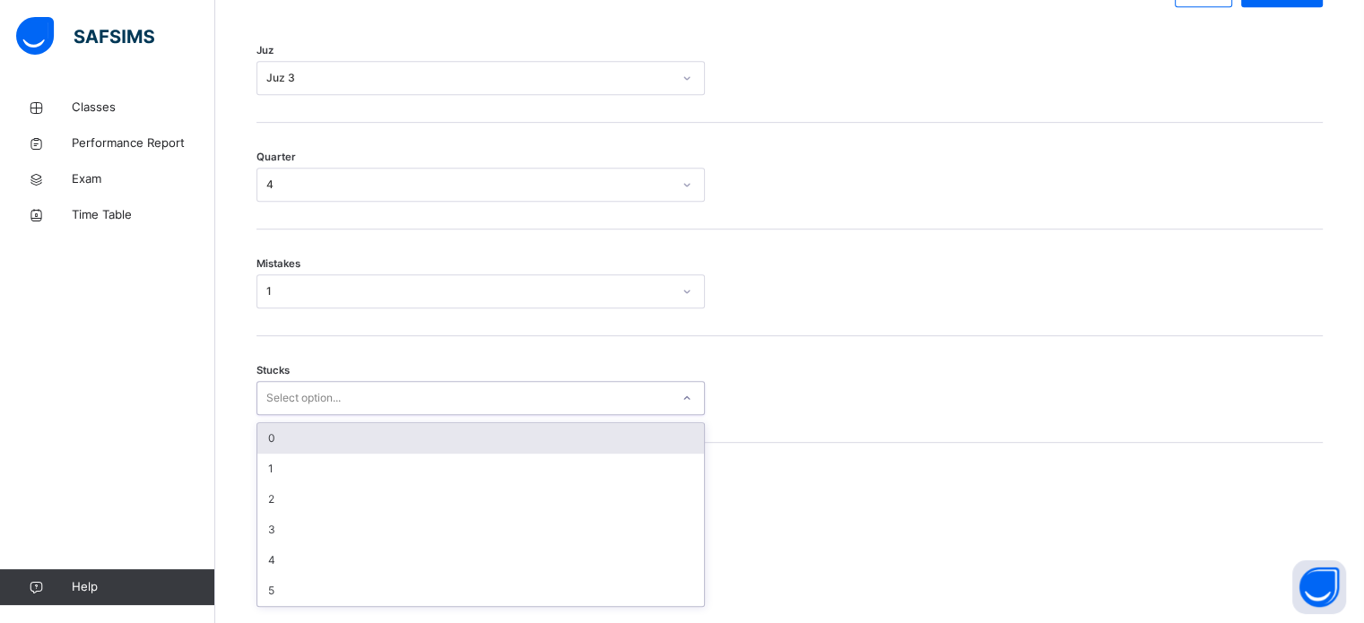
scroll to position [872, 0]
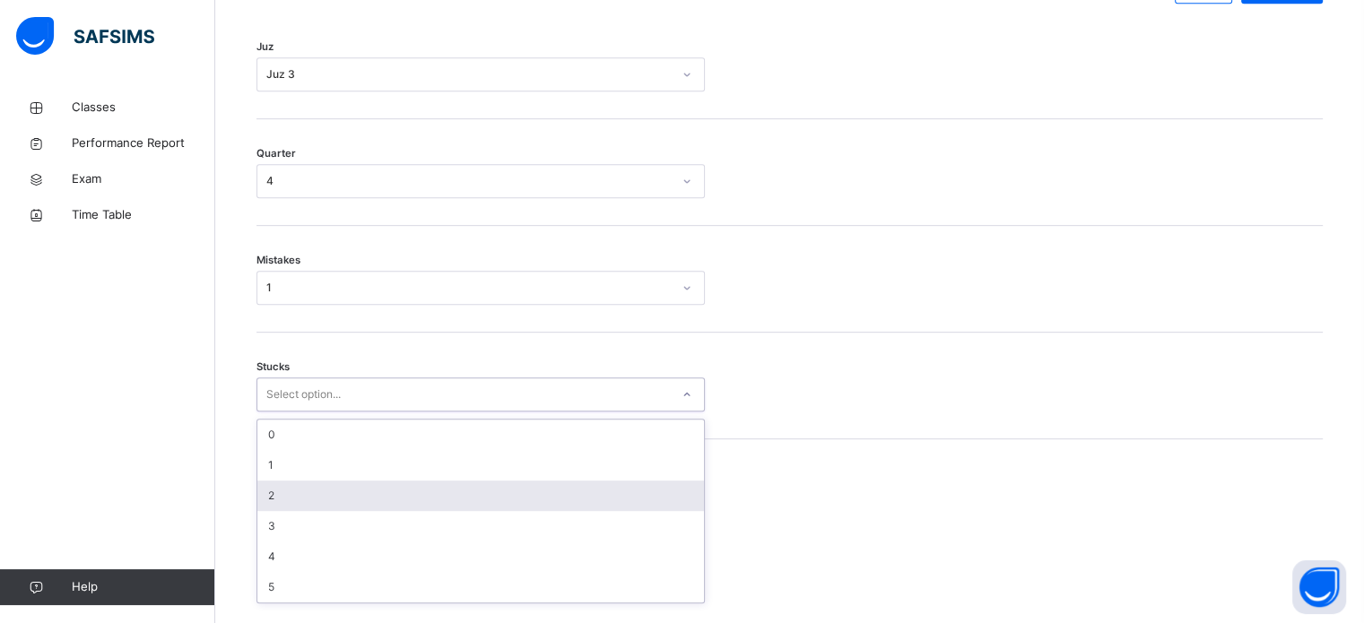
click at [278, 510] on div "2" at bounding box center [480, 496] width 447 height 30
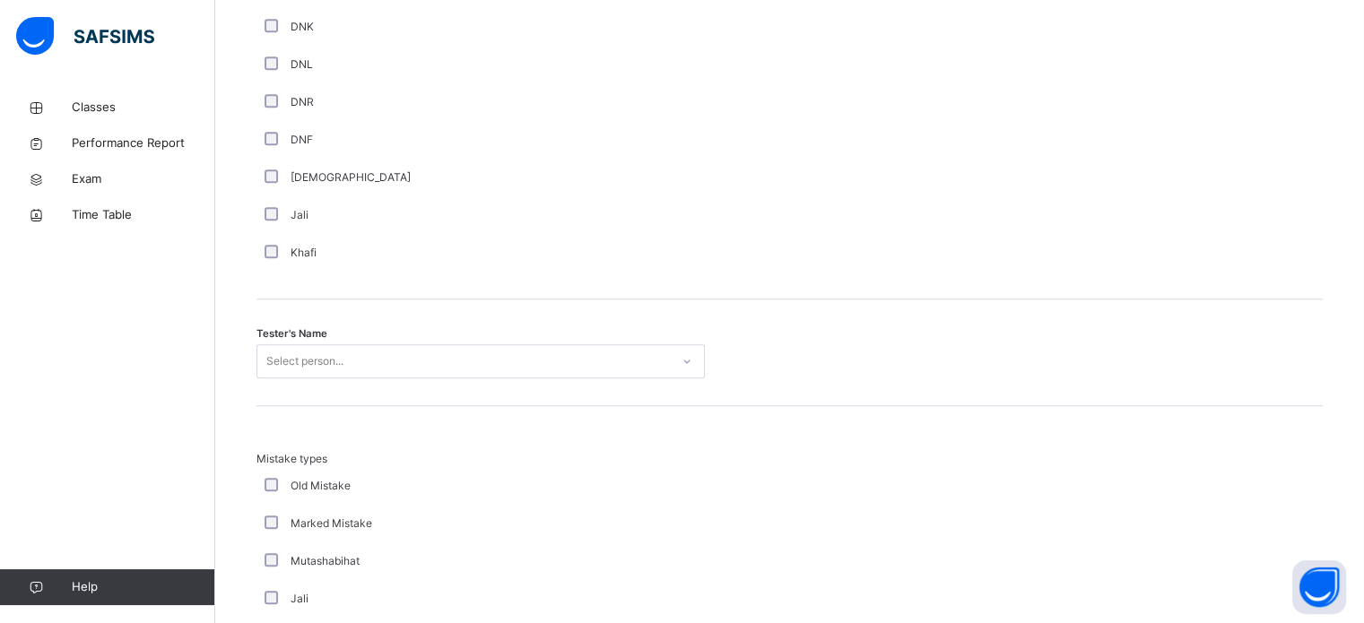
scroll to position [1600, 0]
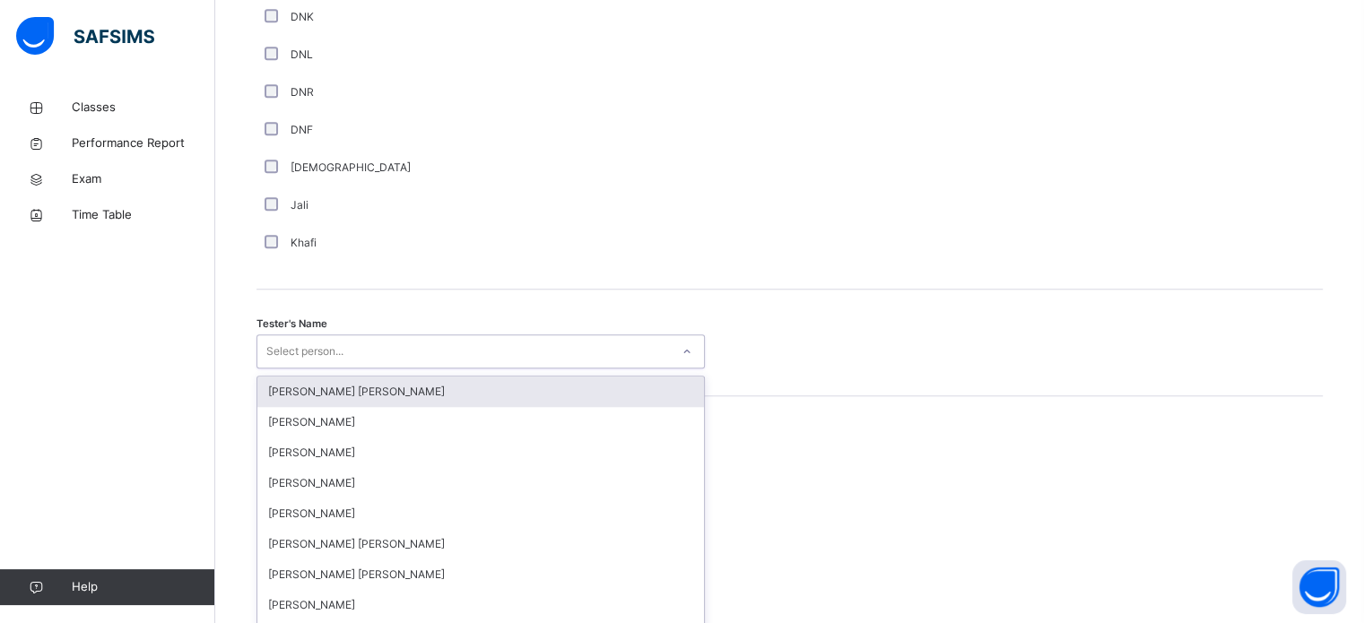
click at [497, 362] on div "option [PERSON_NAME] [PERSON_NAME] focused, 1 of 90. 90 results available. Use …" at bounding box center [480, 351] width 448 height 34
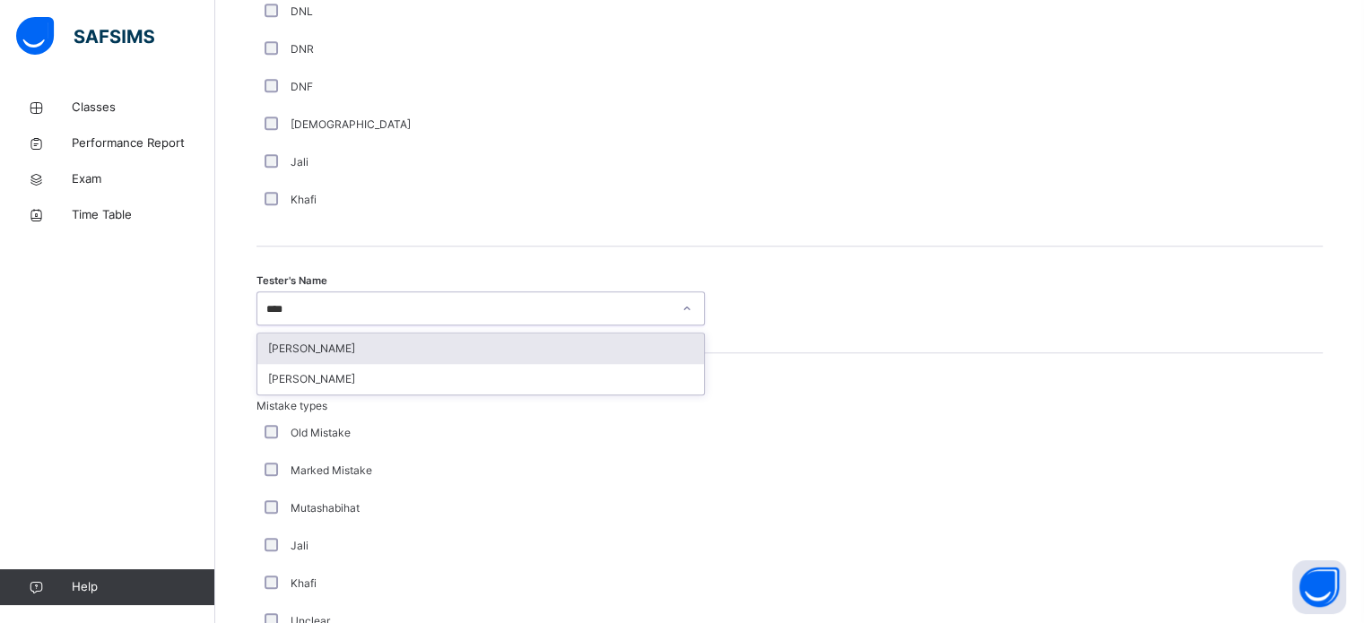
type input "*****"
click at [487, 360] on div "[PERSON_NAME]" at bounding box center [480, 349] width 447 height 30
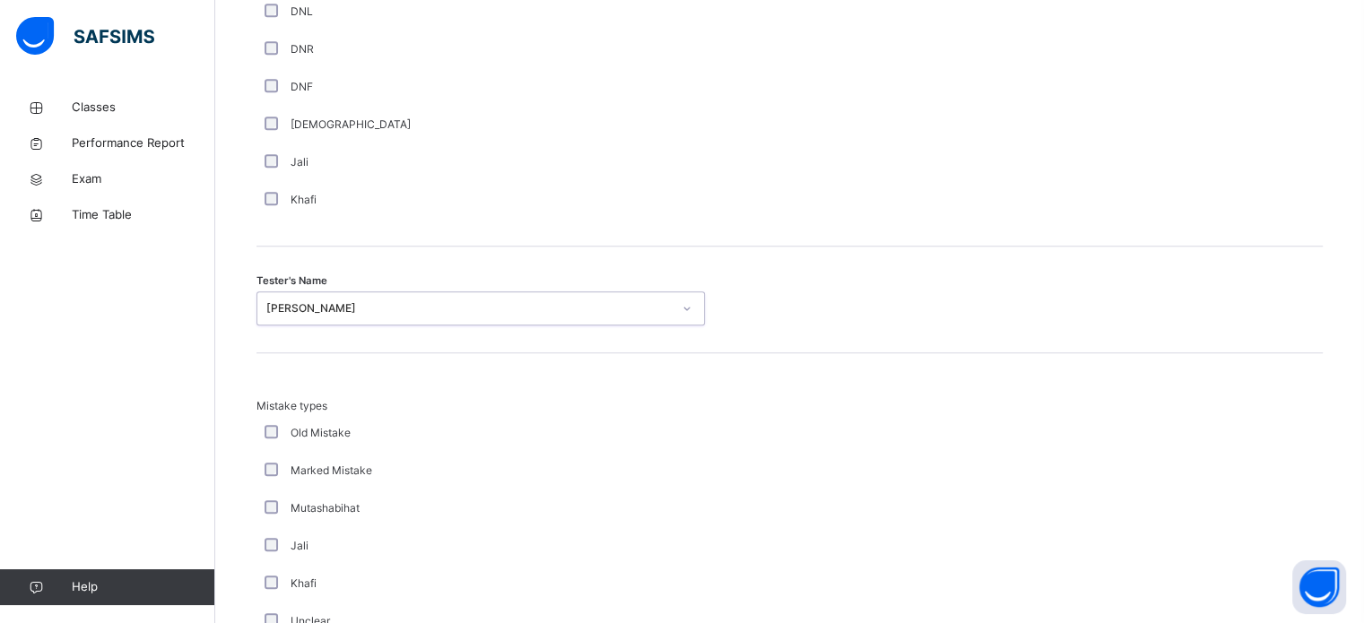
scroll to position [1972, 0]
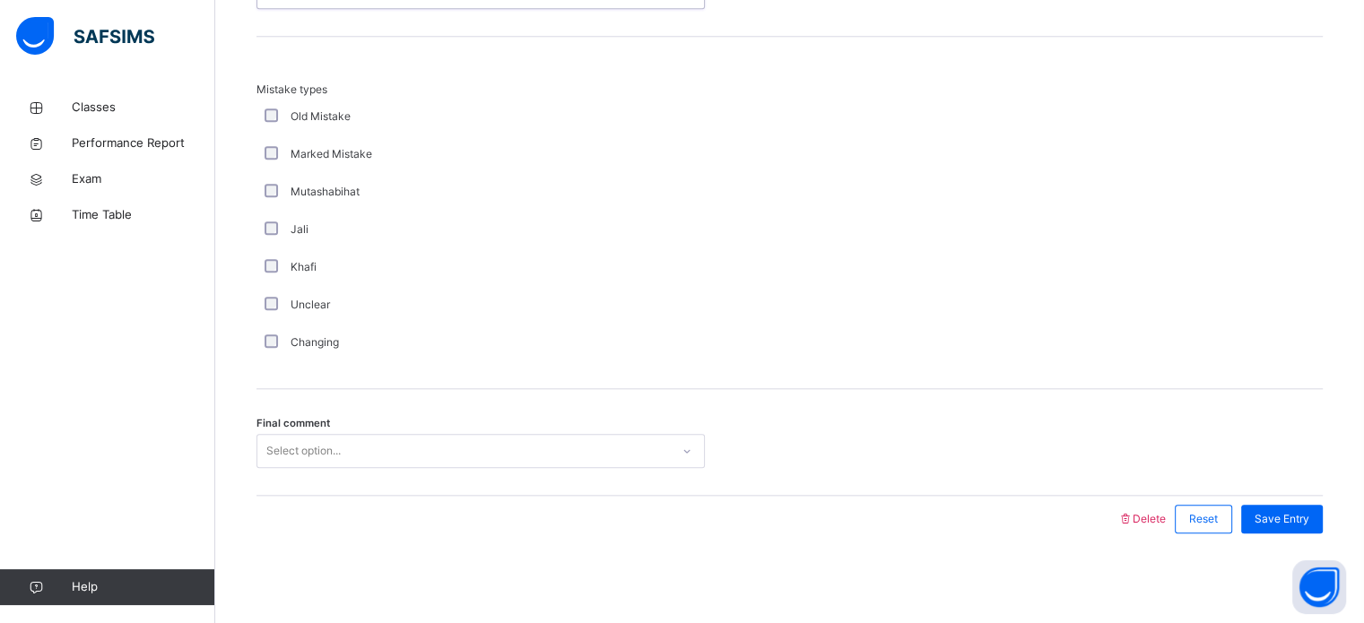
click at [421, 444] on div "Select option..." at bounding box center [463, 452] width 412 height 28
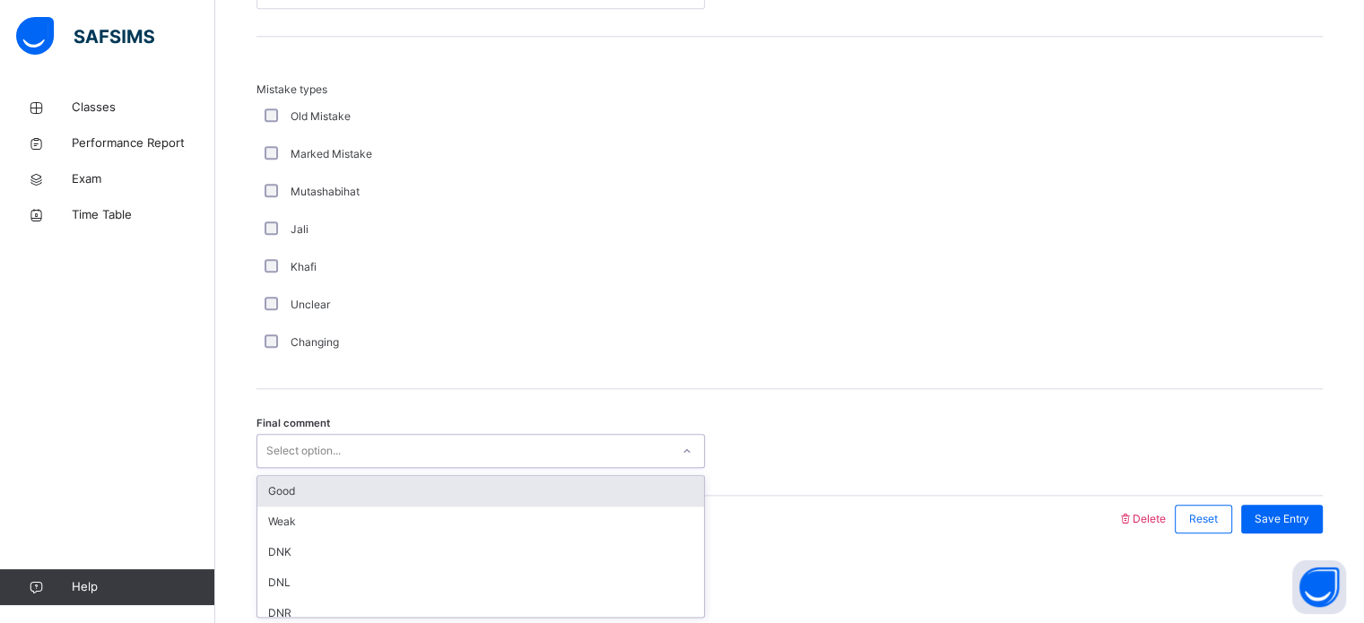
click at [402, 494] on div "Good" at bounding box center [480, 491] width 447 height 30
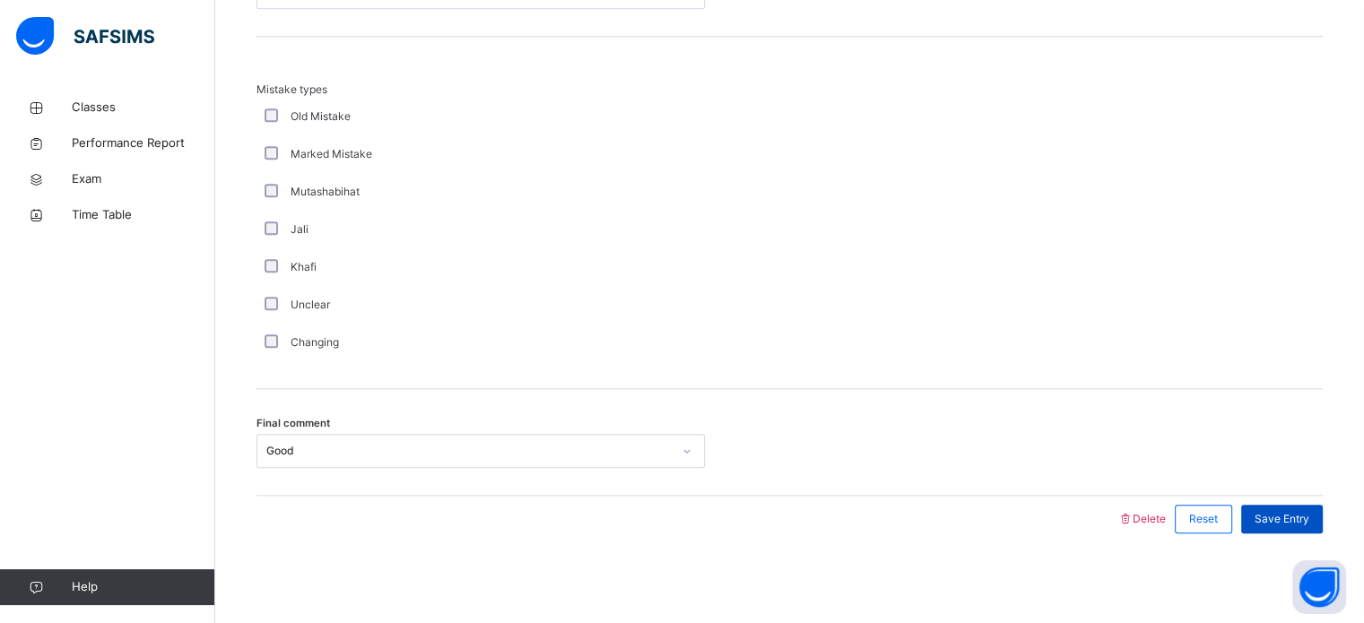
click at [1291, 522] on span "Save Entry" at bounding box center [1281, 519] width 55 height 16
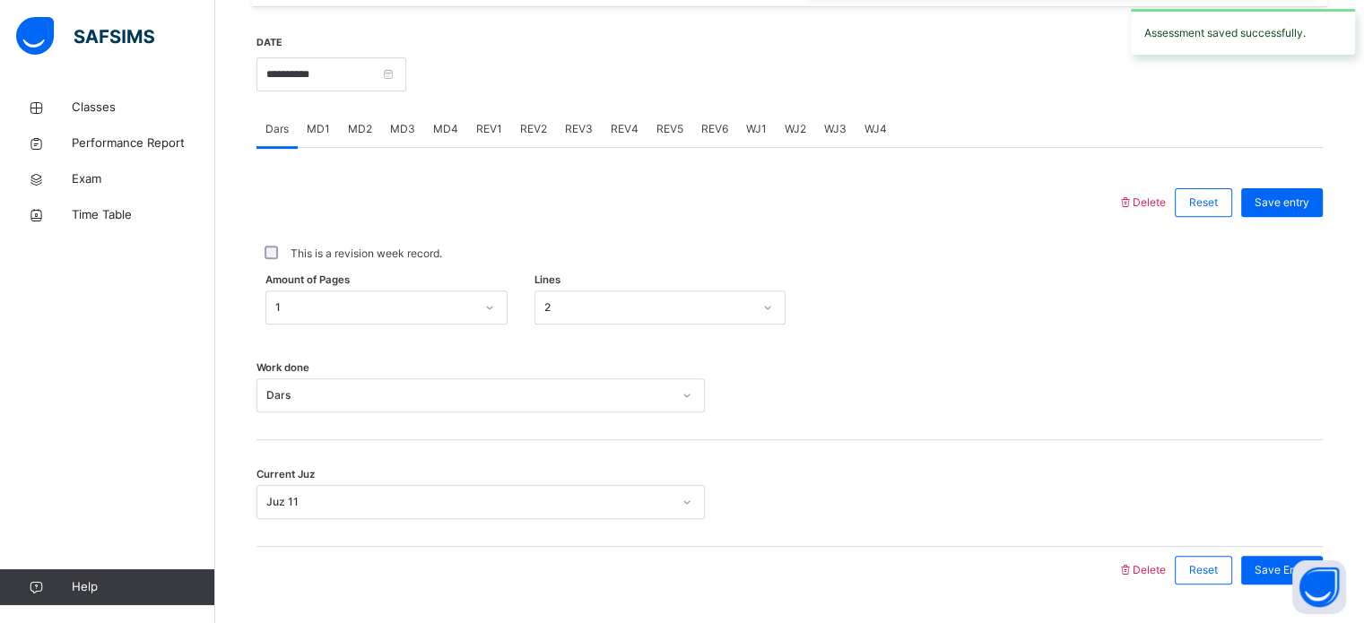
scroll to position [657, 0]
click at [617, 138] on span "REV4" at bounding box center [625, 130] width 28 height 16
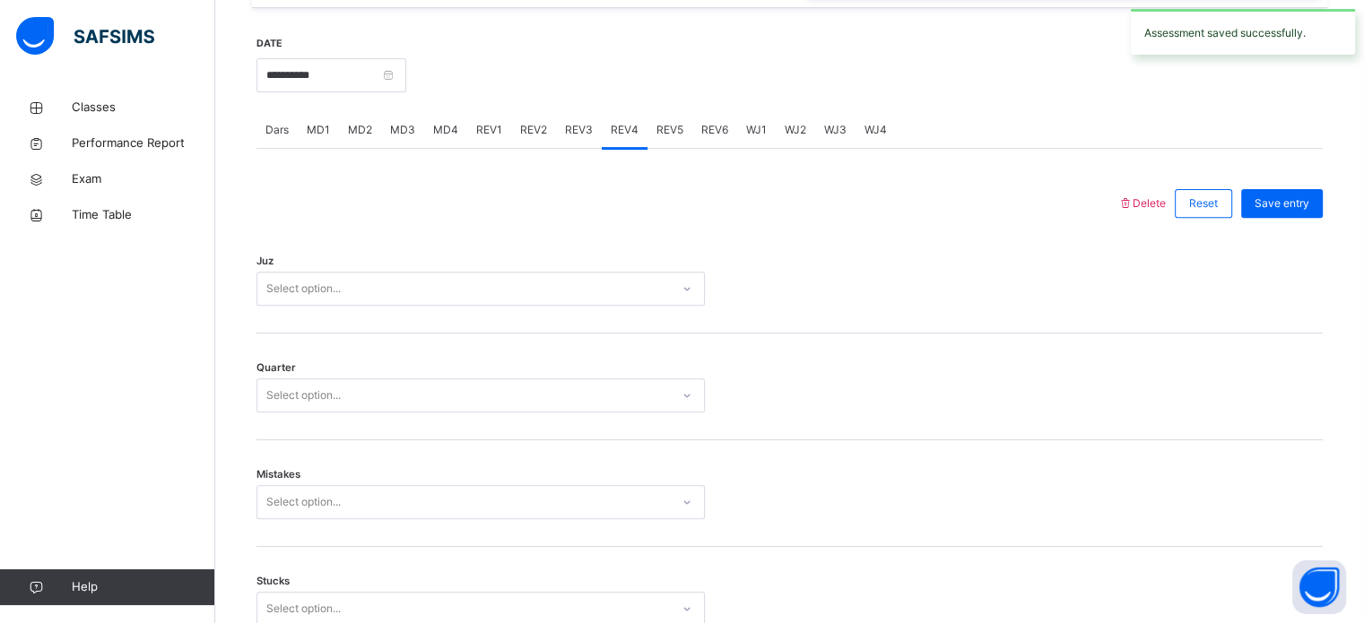
scroll to position [690, 0]
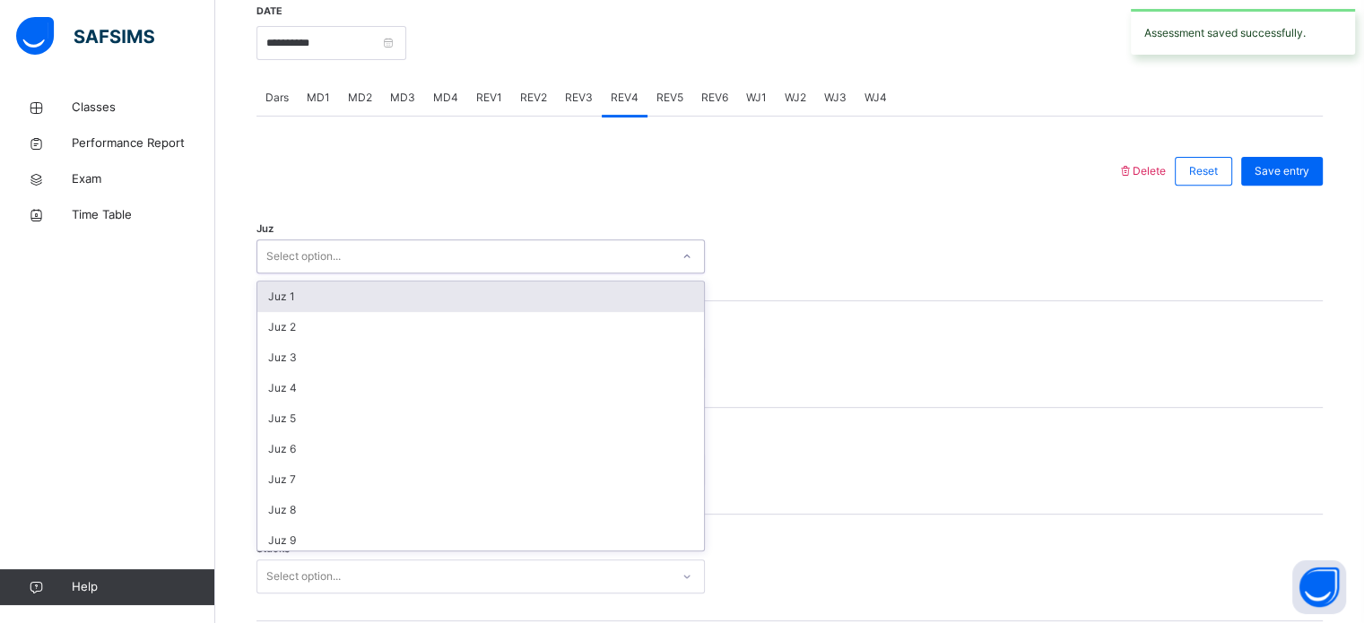
click at [418, 267] on div "Select option..." at bounding box center [463, 257] width 412 height 28
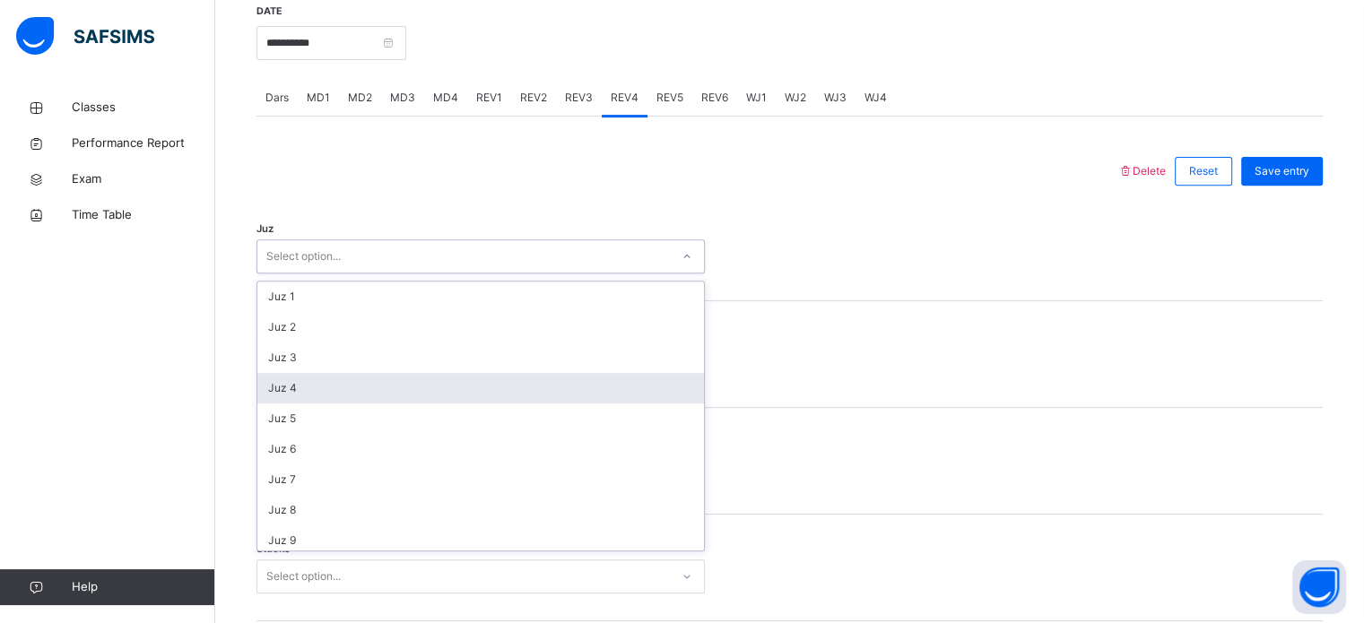
click at [336, 403] on div "Juz 4" at bounding box center [480, 388] width 447 height 30
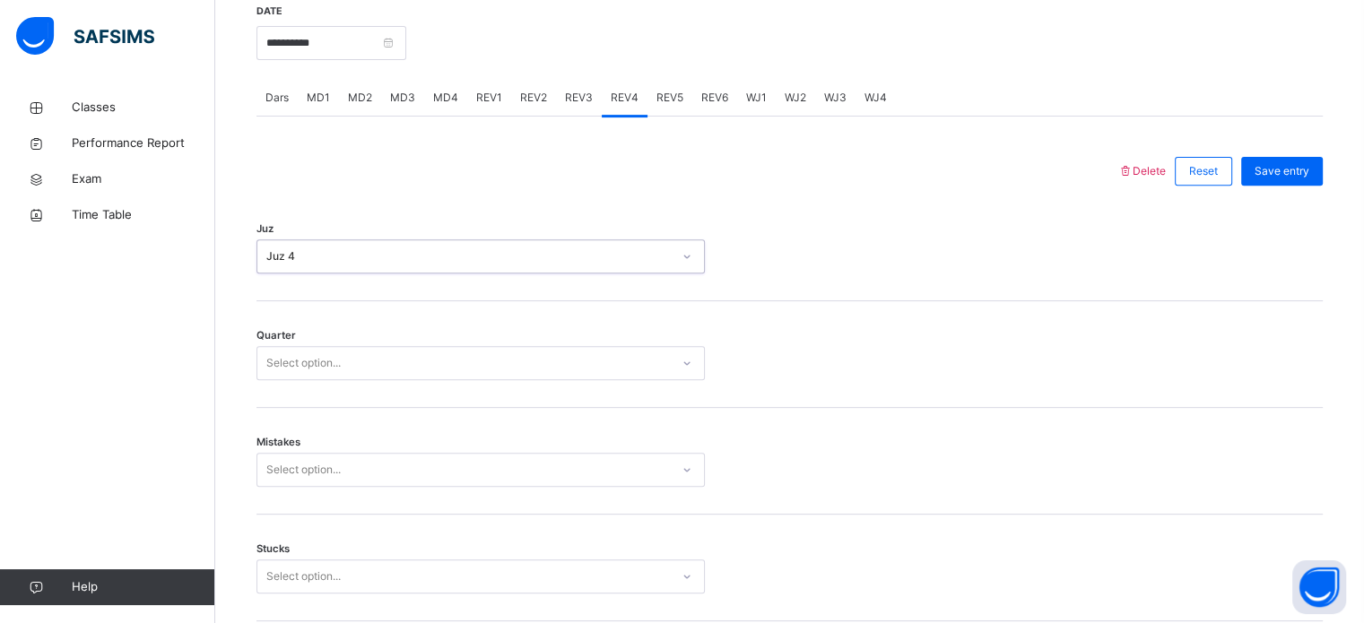
click at [326, 380] on div "Select option..." at bounding box center [303, 363] width 74 height 34
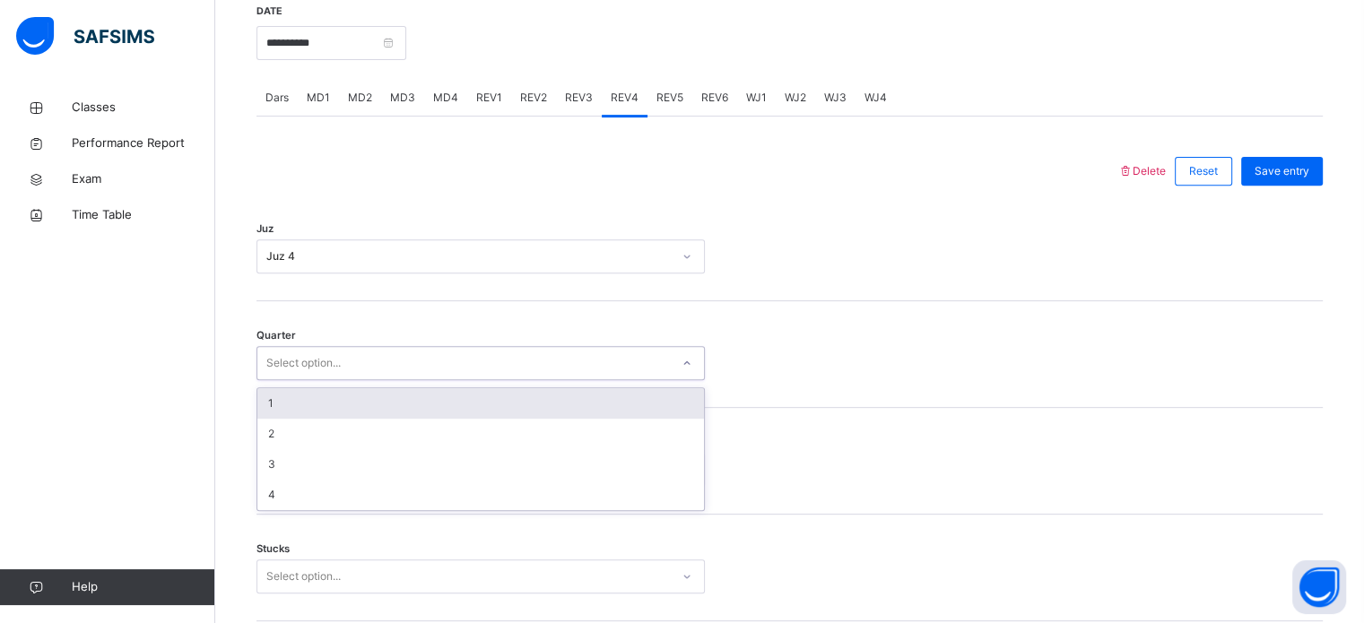
click at [317, 416] on div "1" at bounding box center [480, 403] width 447 height 30
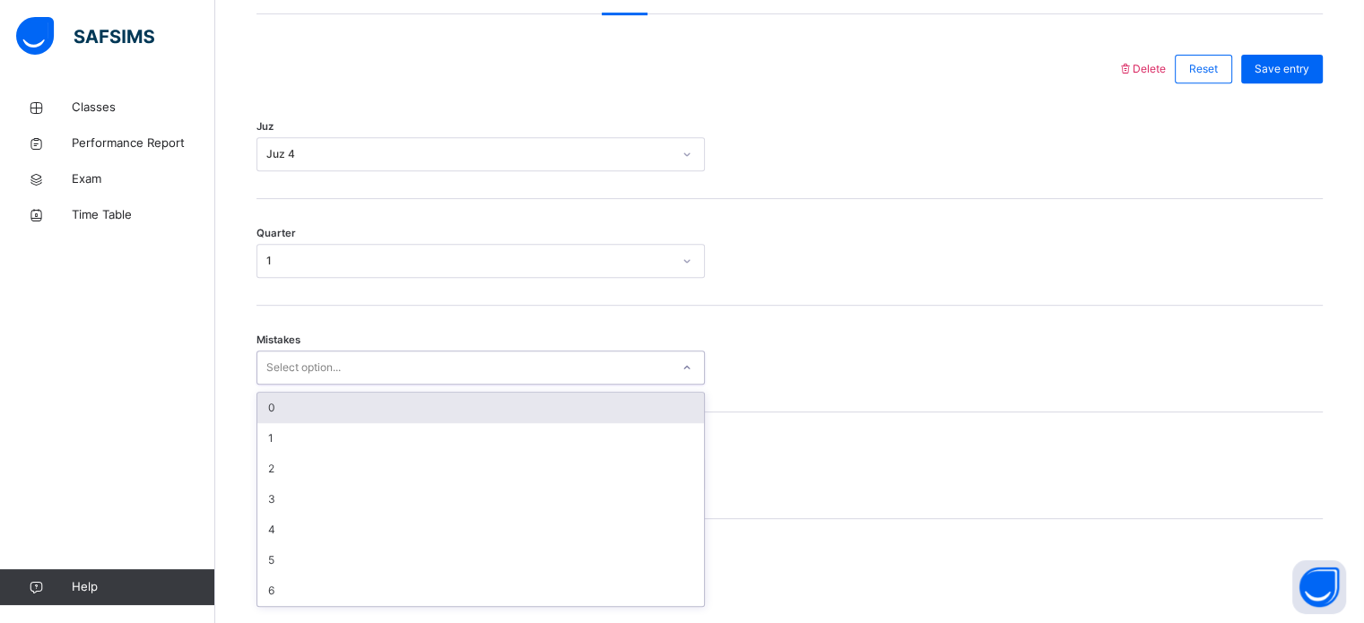
click at [308, 385] on div "option 0 focused, 1 of 7. 7 results available. Use Up and Down to choose option…" at bounding box center [480, 368] width 448 height 34
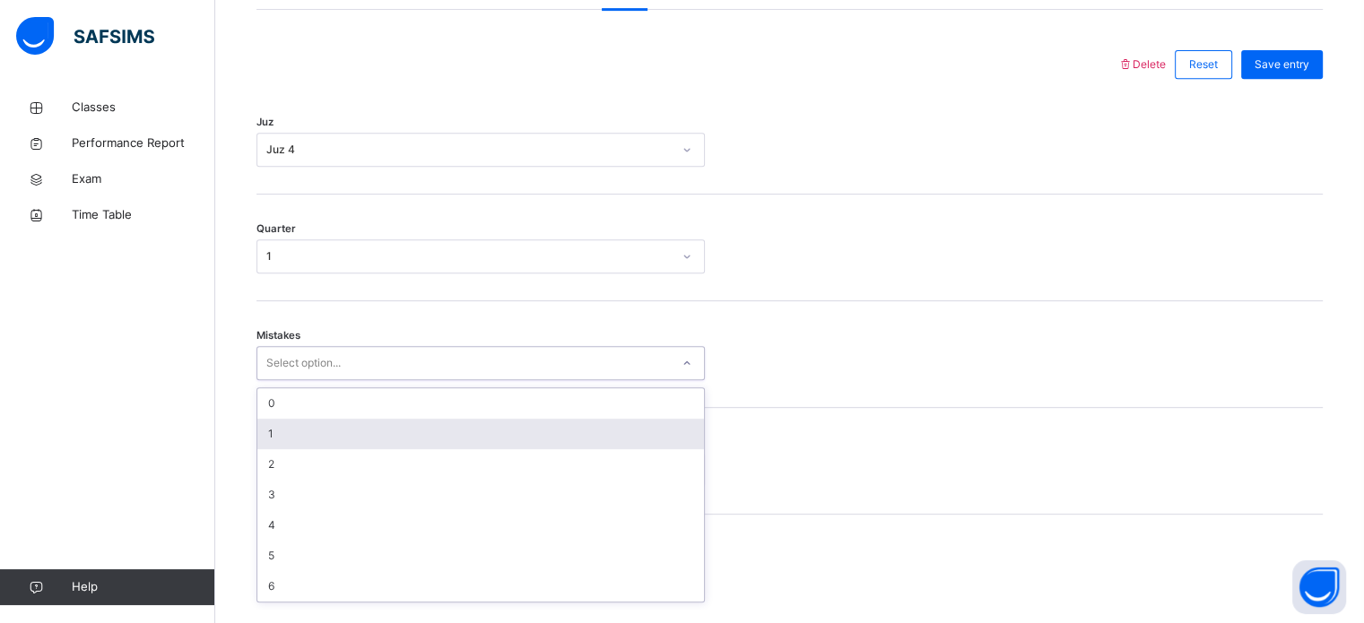
click at [294, 444] on div "1" at bounding box center [480, 434] width 447 height 30
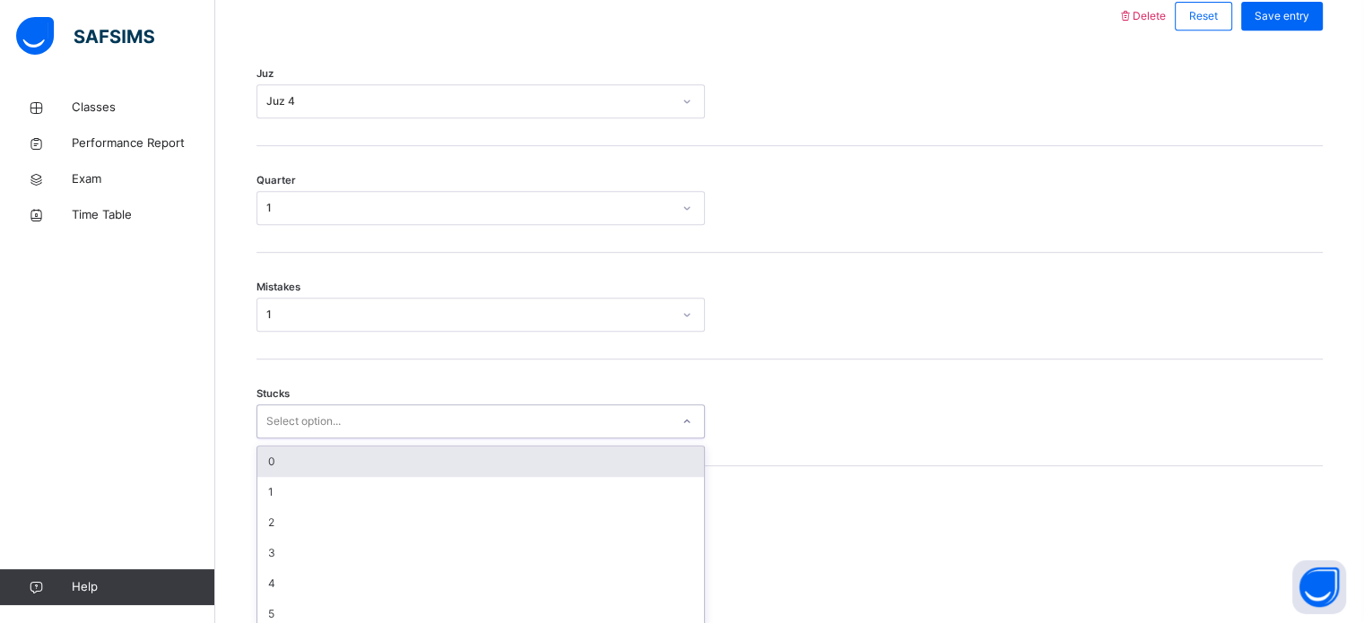
scroll to position [872, 0]
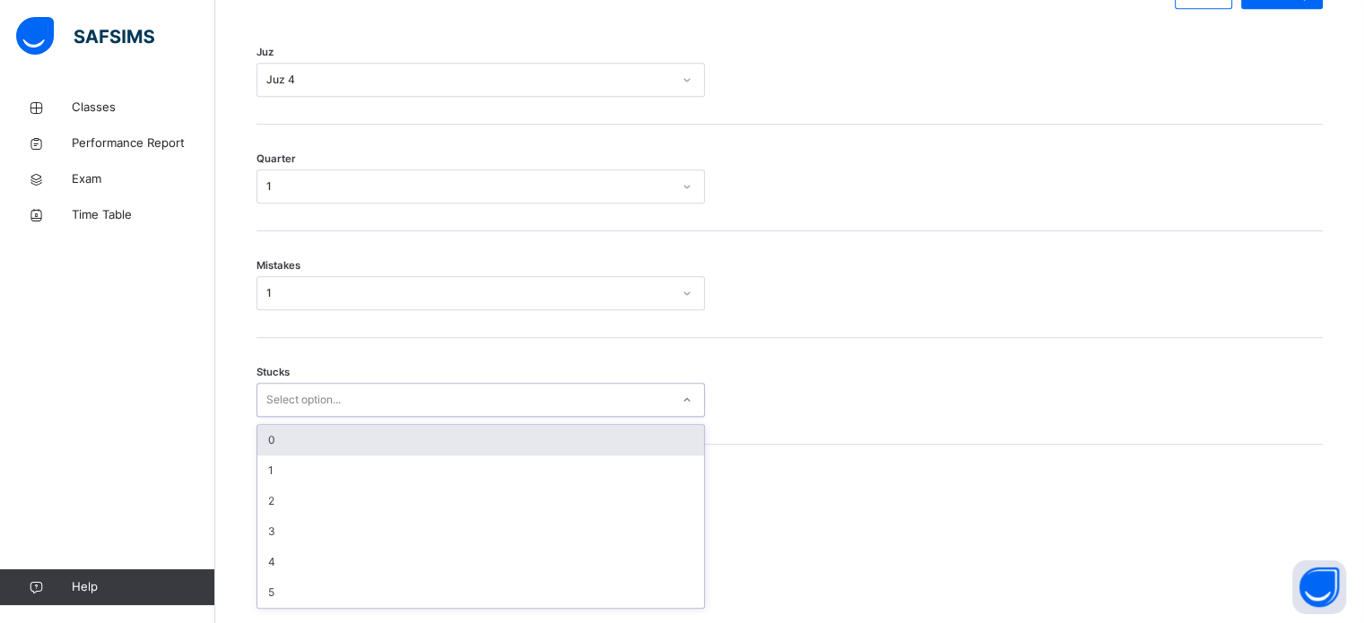
click at [290, 434] on div "Stucks option 0 focused, 1 of 6. 6 results available. Use Up and Down to choose…" at bounding box center [789, 391] width 1066 height 107
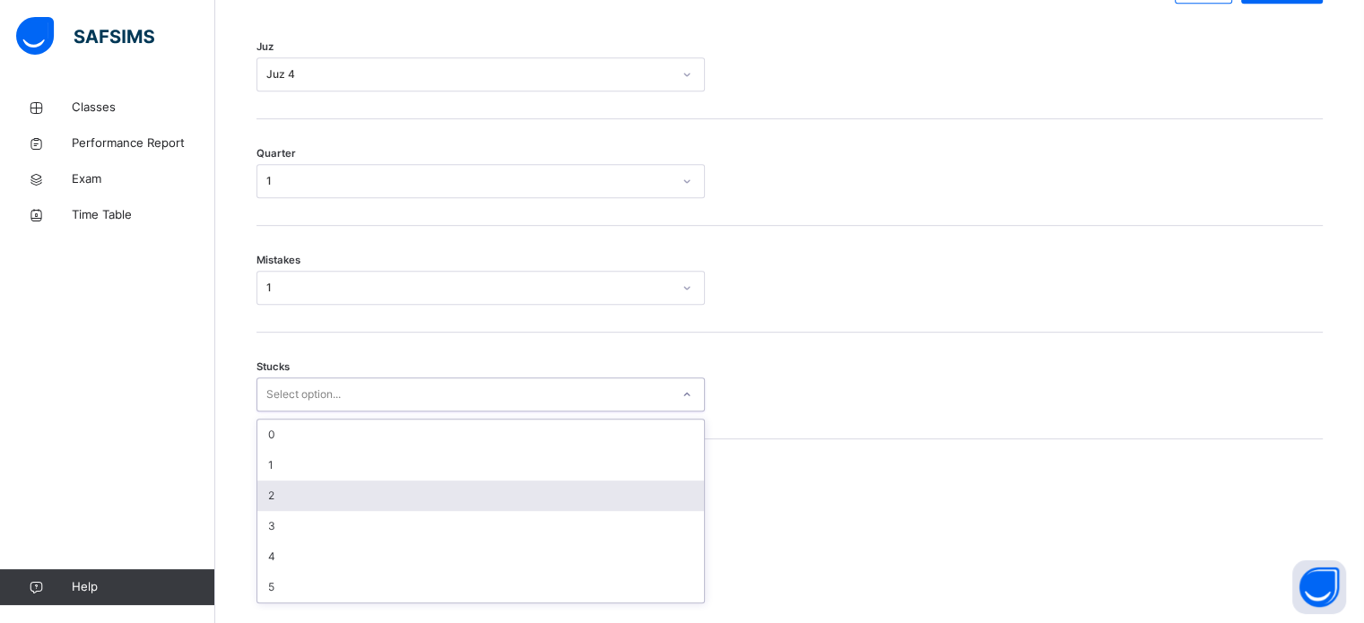
click at [285, 508] on div "2" at bounding box center [480, 496] width 447 height 30
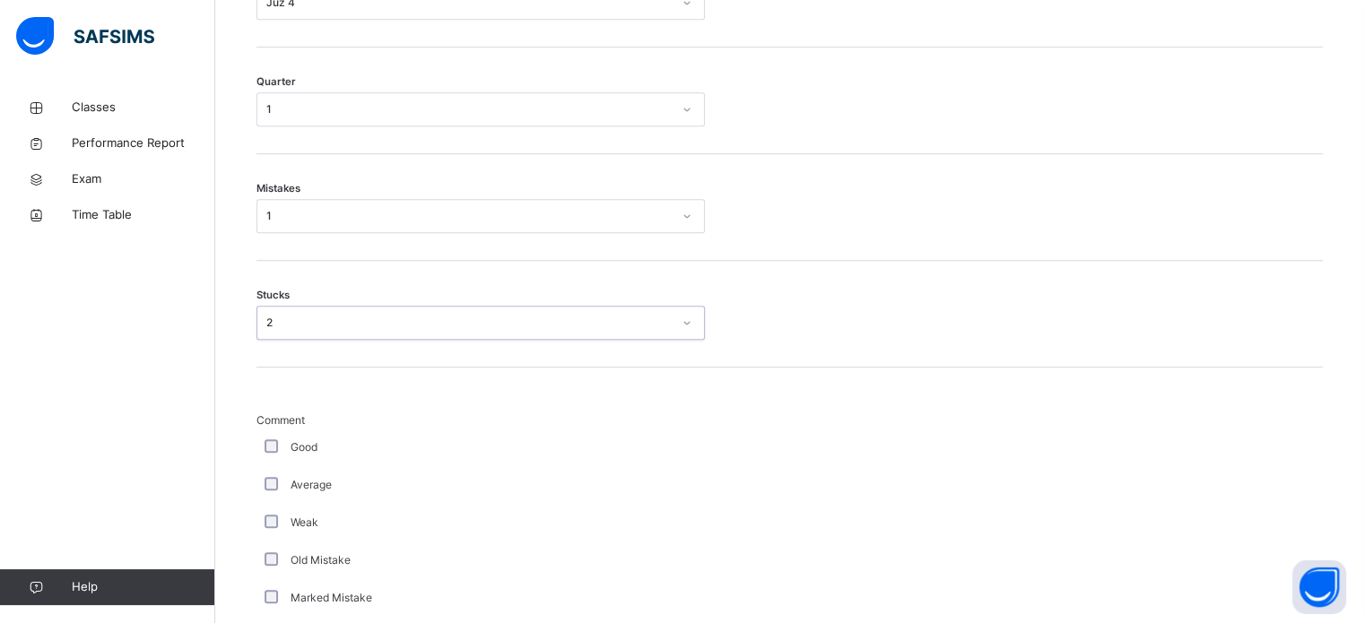
scroll to position [943, 0]
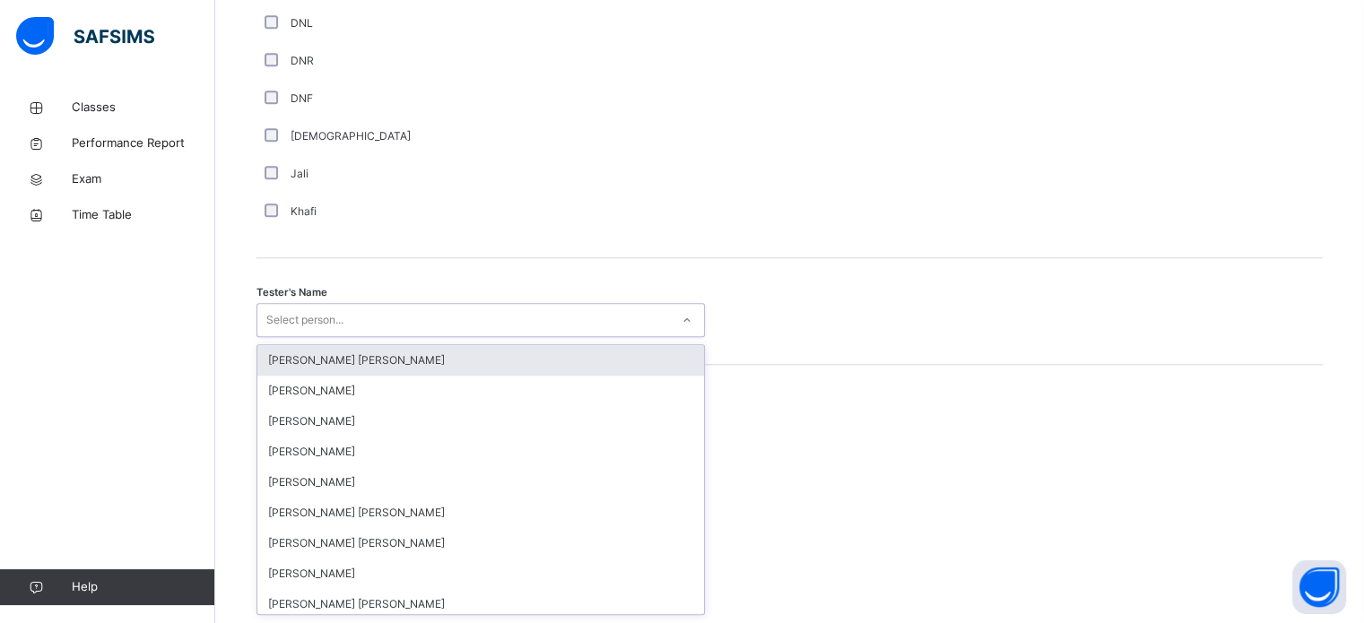
click at [398, 337] on div "option [PERSON_NAME] [PERSON_NAME] focused, 1 of 90. 90 results available. Use …" at bounding box center [480, 320] width 448 height 34
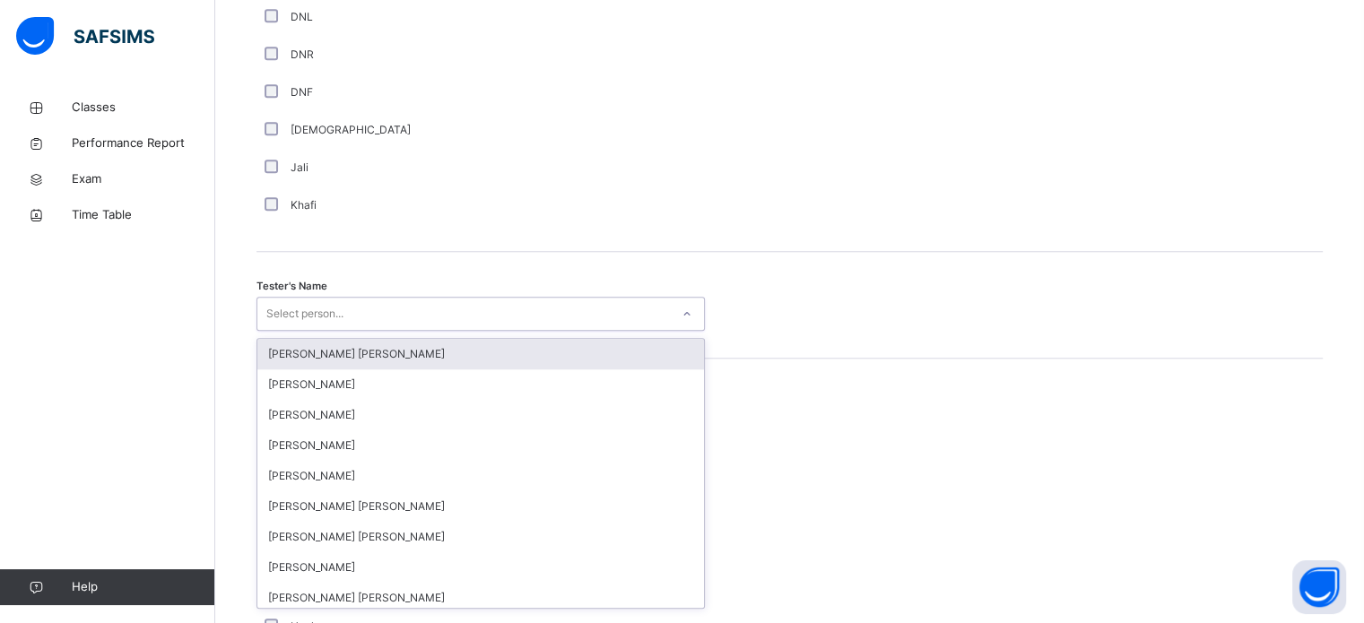
scroll to position [1643, 0]
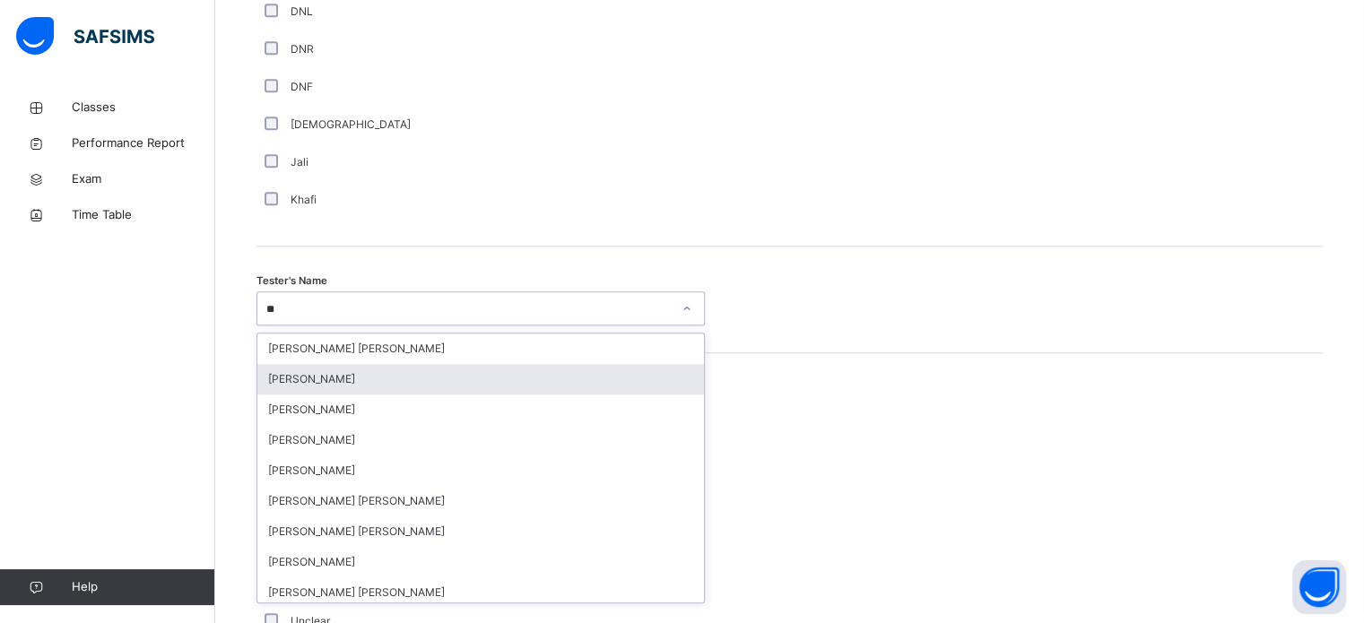
type input "***"
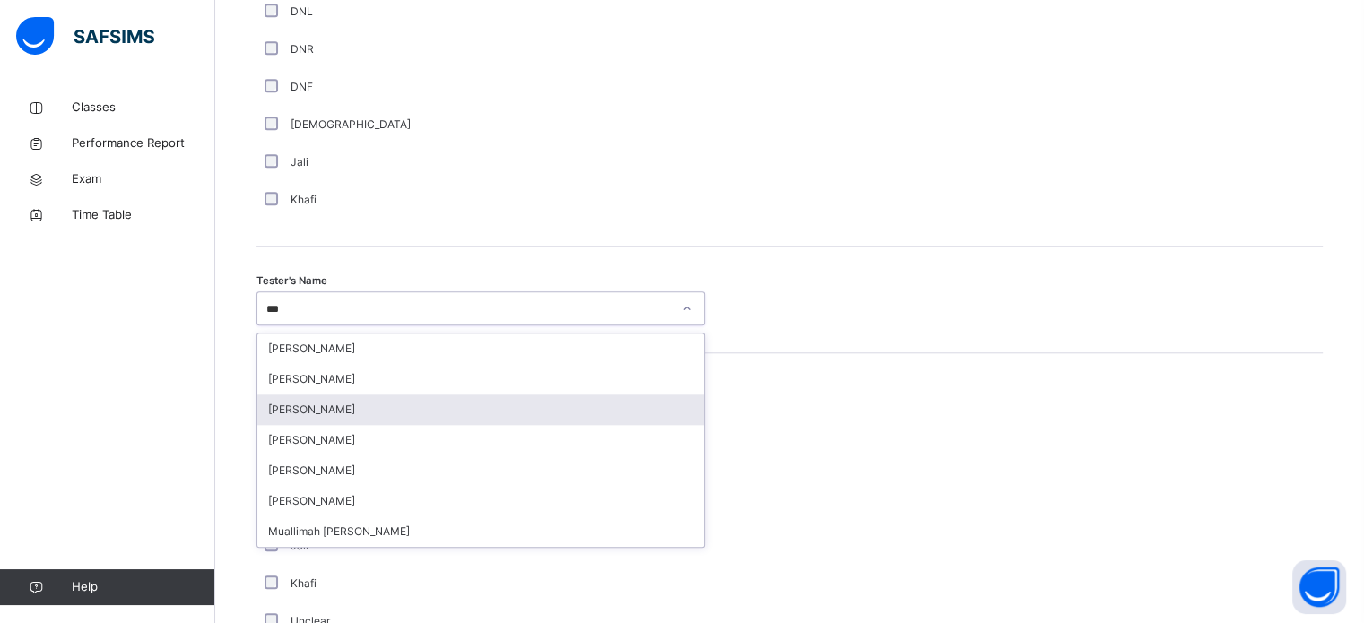
click at [353, 422] on div "[PERSON_NAME]" at bounding box center [480, 410] width 447 height 30
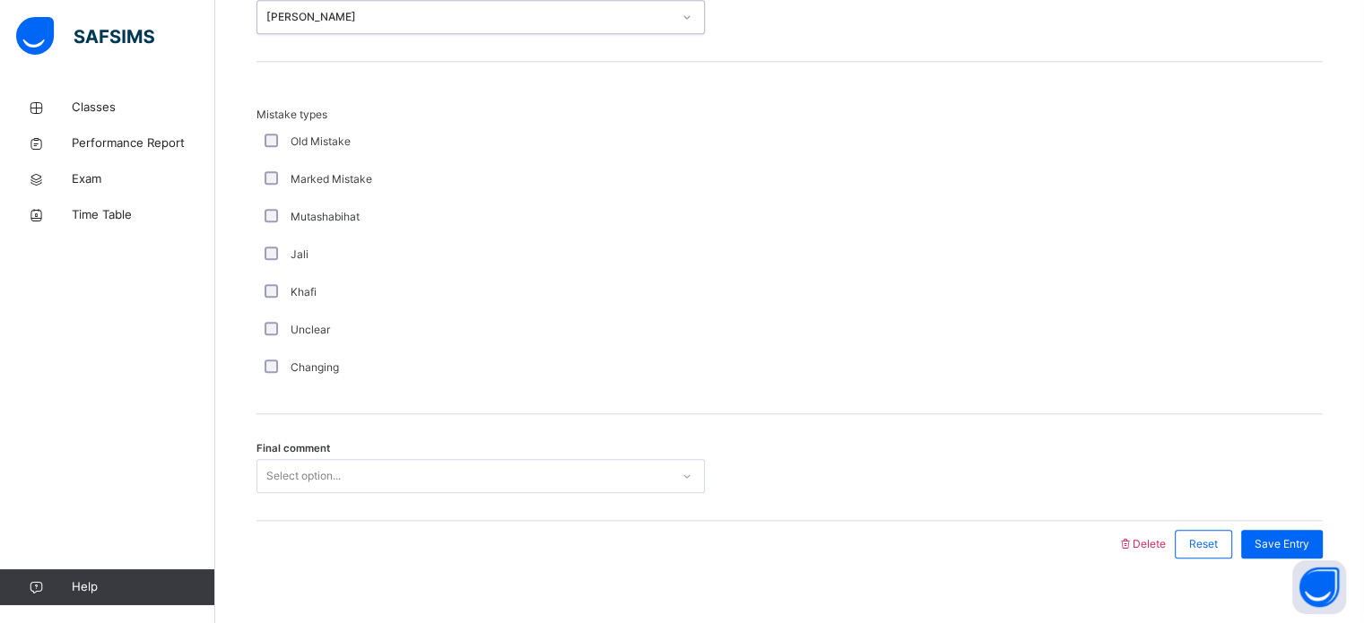
scroll to position [1972, 0]
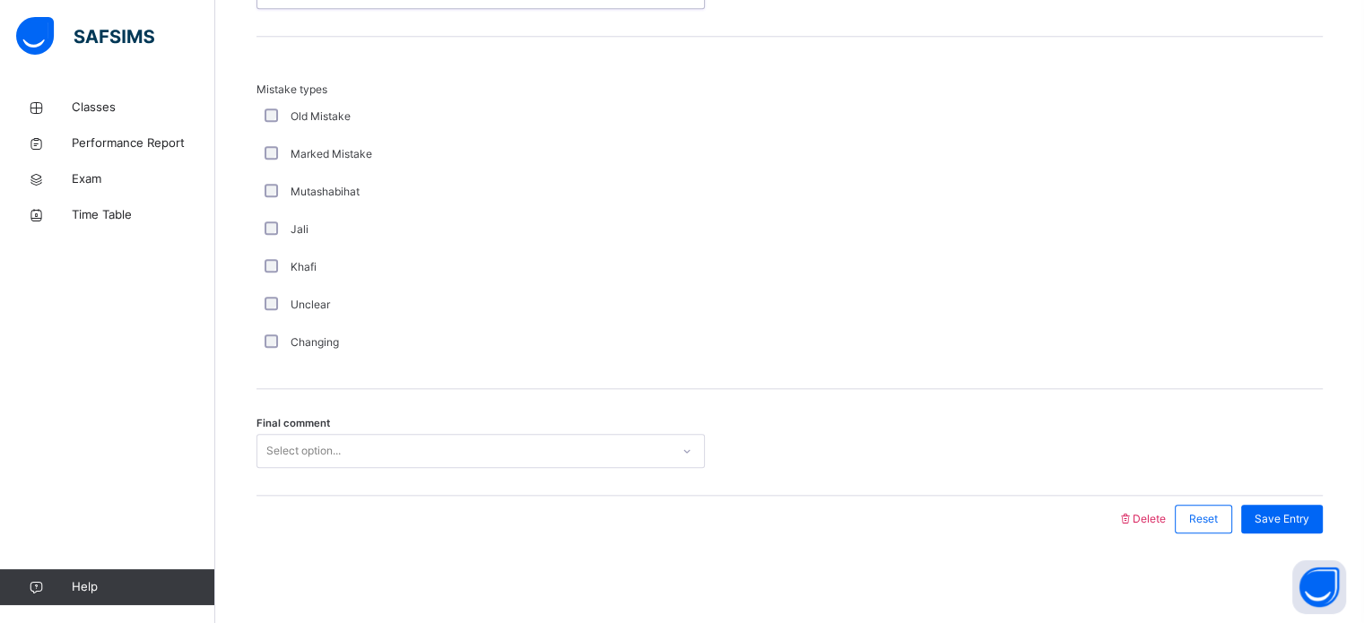
click at [270, 452] on div "Select option..." at bounding box center [303, 451] width 74 height 34
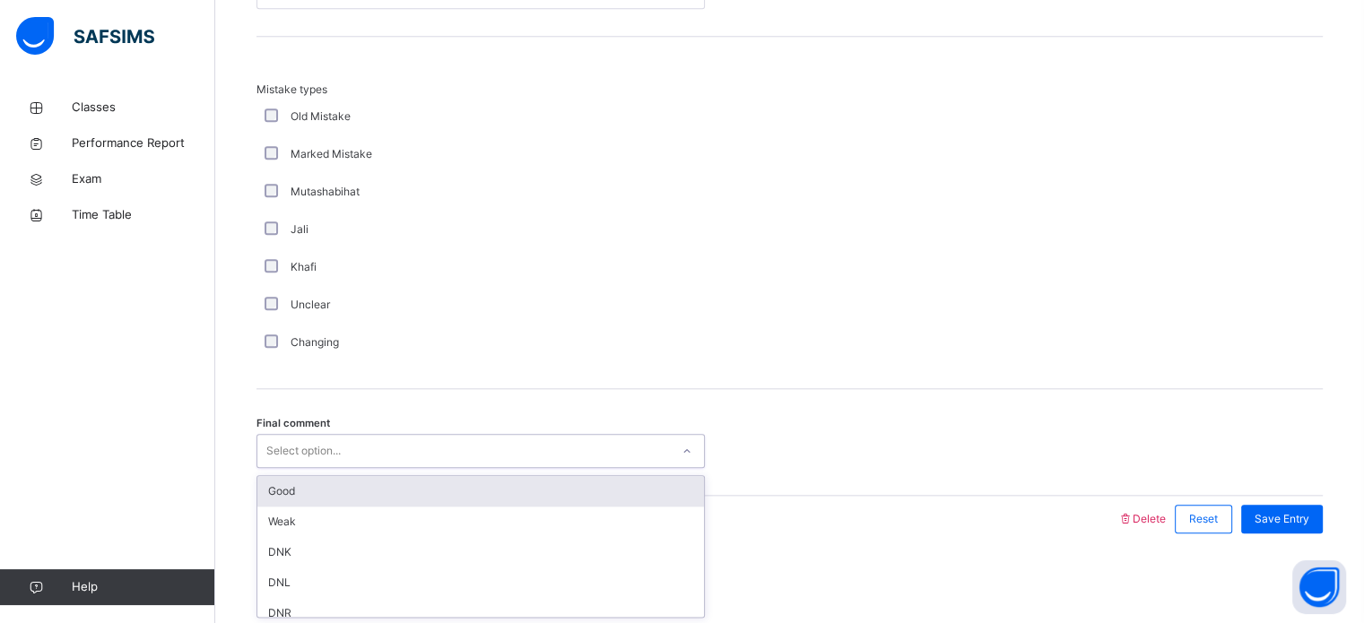
click at [343, 496] on div "Good" at bounding box center [480, 491] width 447 height 30
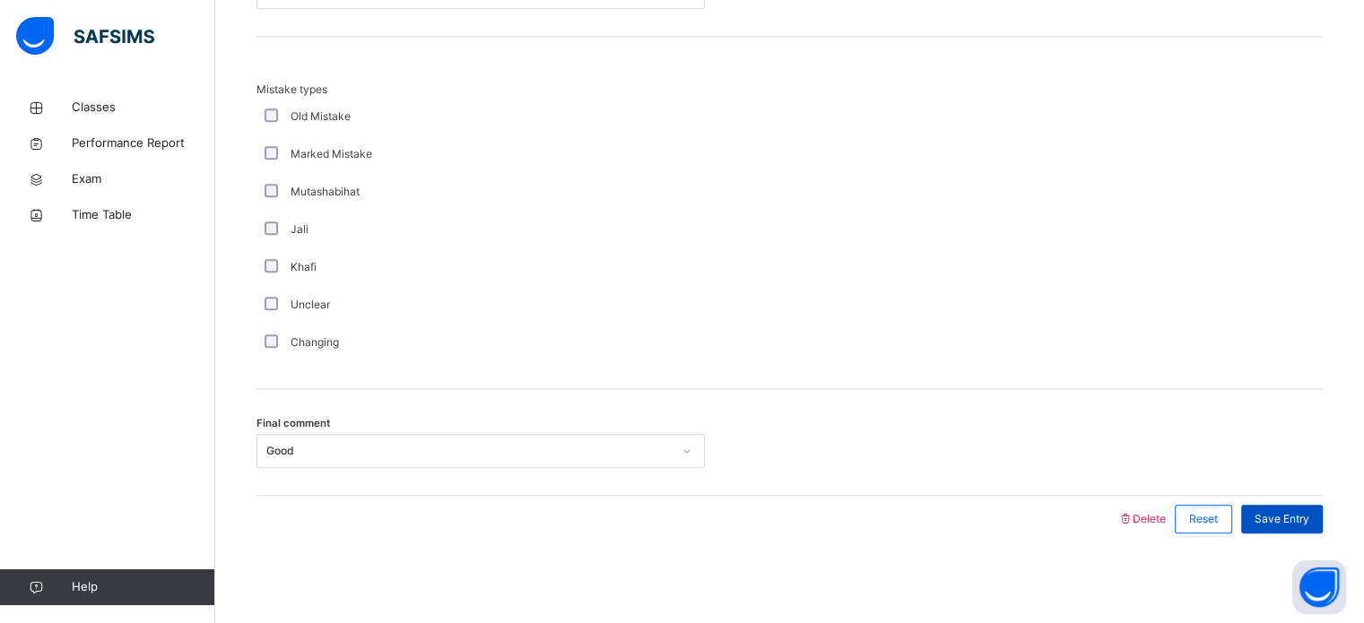
click at [1284, 512] on span "Save Entry" at bounding box center [1281, 519] width 55 height 16
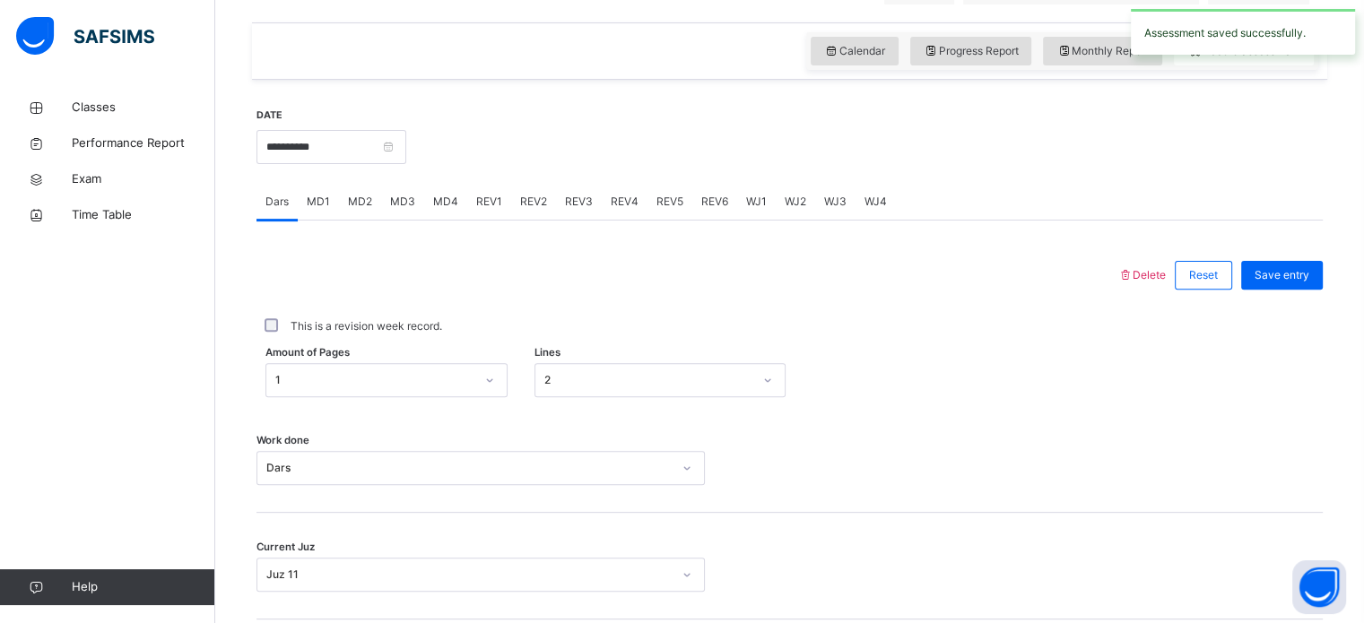
scroll to position [585, 0]
click at [624, 211] on span "REV4" at bounding box center [625, 203] width 28 height 16
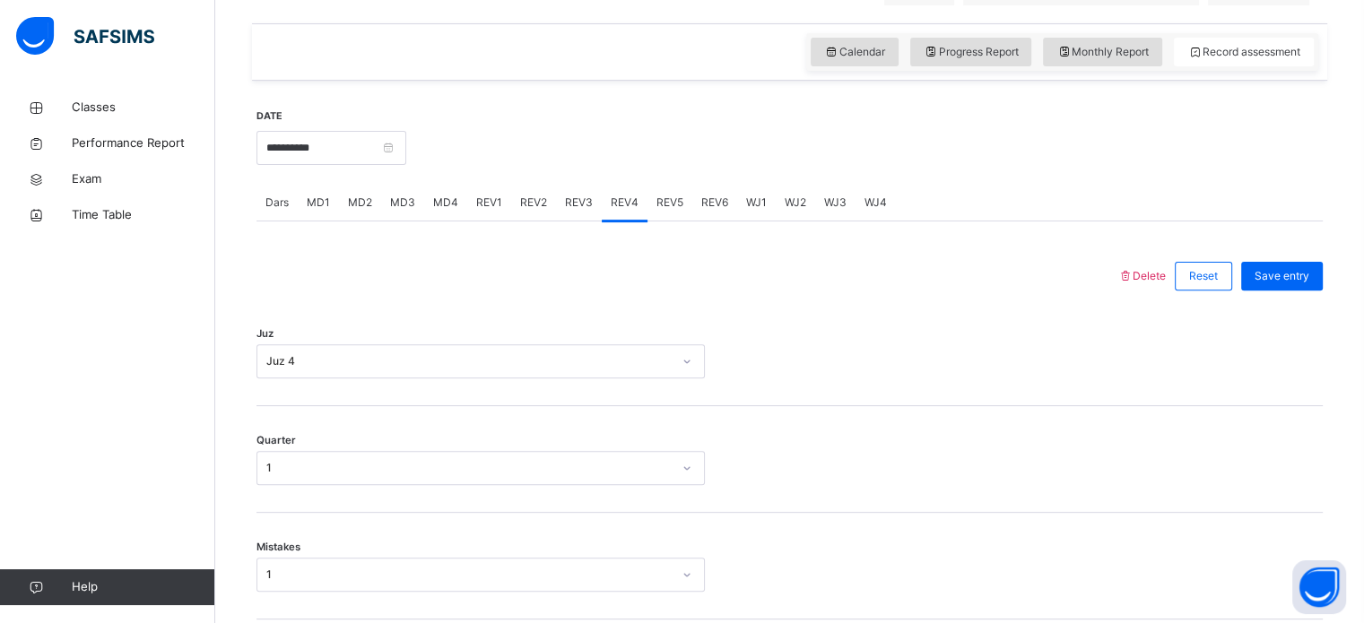
click at [678, 211] on span "REV5" at bounding box center [669, 203] width 27 height 16
click at [629, 221] on div "REV4" at bounding box center [625, 203] width 46 height 36
click at [567, 202] on div "REV3" at bounding box center [579, 203] width 46 height 36
click at [543, 211] on div "REV2" at bounding box center [533, 203] width 45 height 36
click at [491, 211] on span "REV1" at bounding box center [489, 203] width 26 height 16
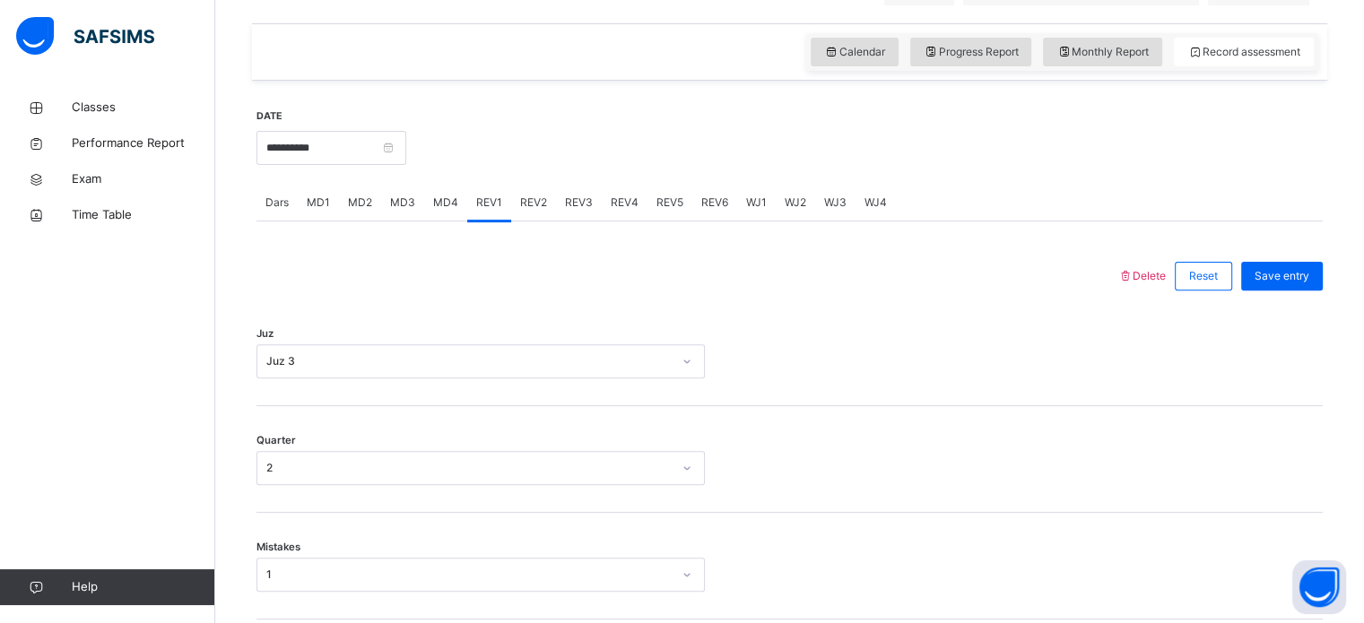
click at [525, 211] on span "REV2" at bounding box center [533, 203] width 27 height 16
click at [487, 211] on span "REV1" at bounding box center [489, 203] width 26 height 16
click at [524, 211] on span "REV2" at bounding box center [533, 203] width 27 height 16
click at [570, 211] on span "REV3" at bounding box center [579, 203] width 28 height 16
click at [602, 218] on div "REV4" at bounding box center [625, 203] width 46 height 36
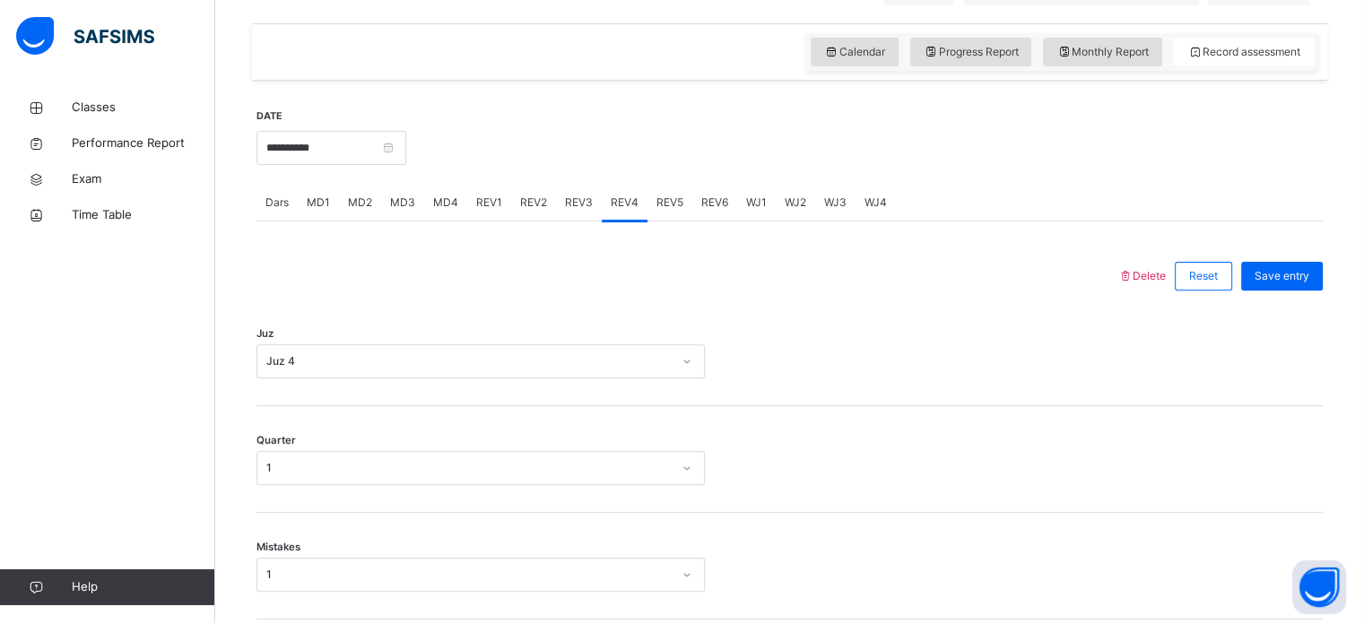
click at [573, 209] on span "REV3" at bounding box center [579, 203] width 28 height 16
click at [617, 211] on span "REV4" at bounding box center [625, 203] width 28 height 16
click at [656, 211] on span "REV5" at bounding box center [669, 203] width 27 height 16
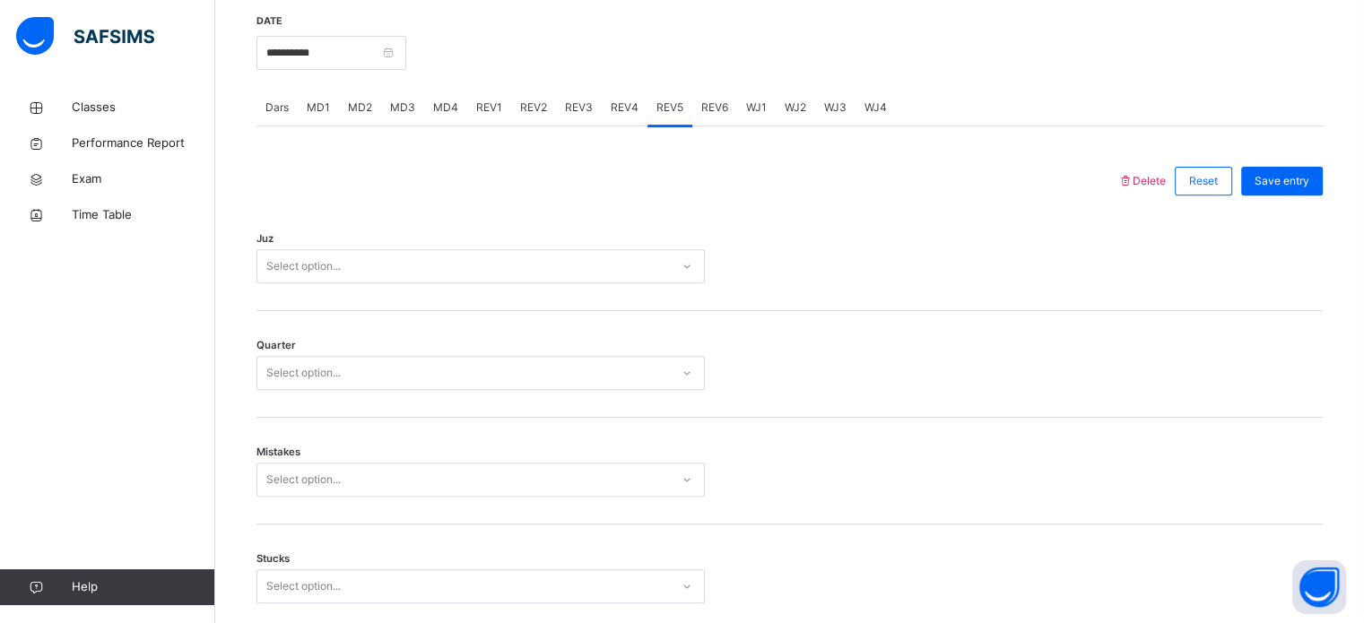
scroll to position [681, 0]
click at [475, 268] on div "Select option..." at bounding box center [463, 266] width 412 height 28
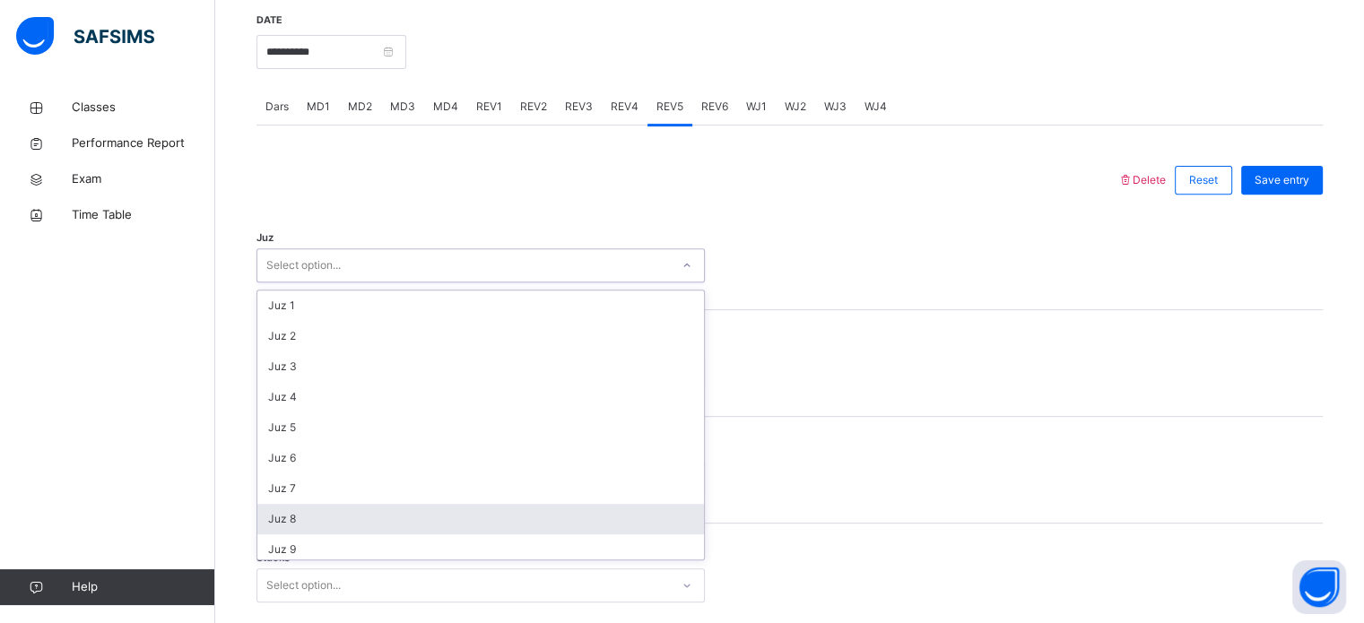
click at [360, 533] on div "Juz 8" at bounding box center [480, 519] width 447 height 30
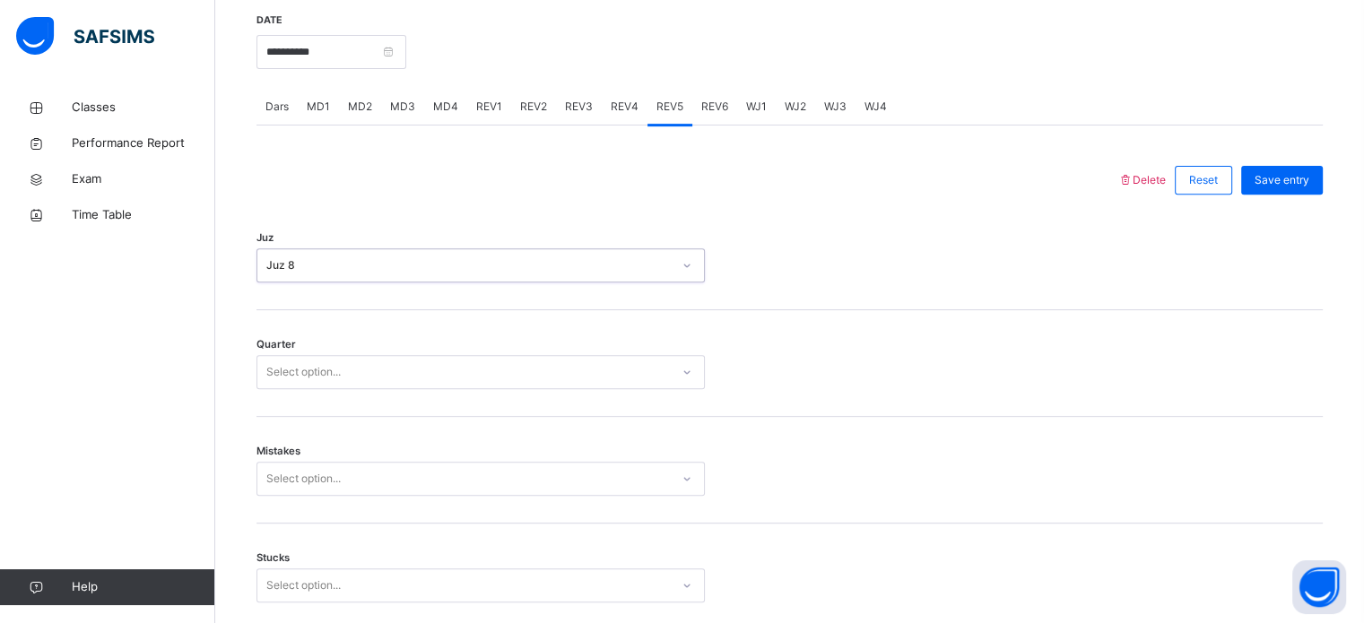
scroll to position [715, 0]
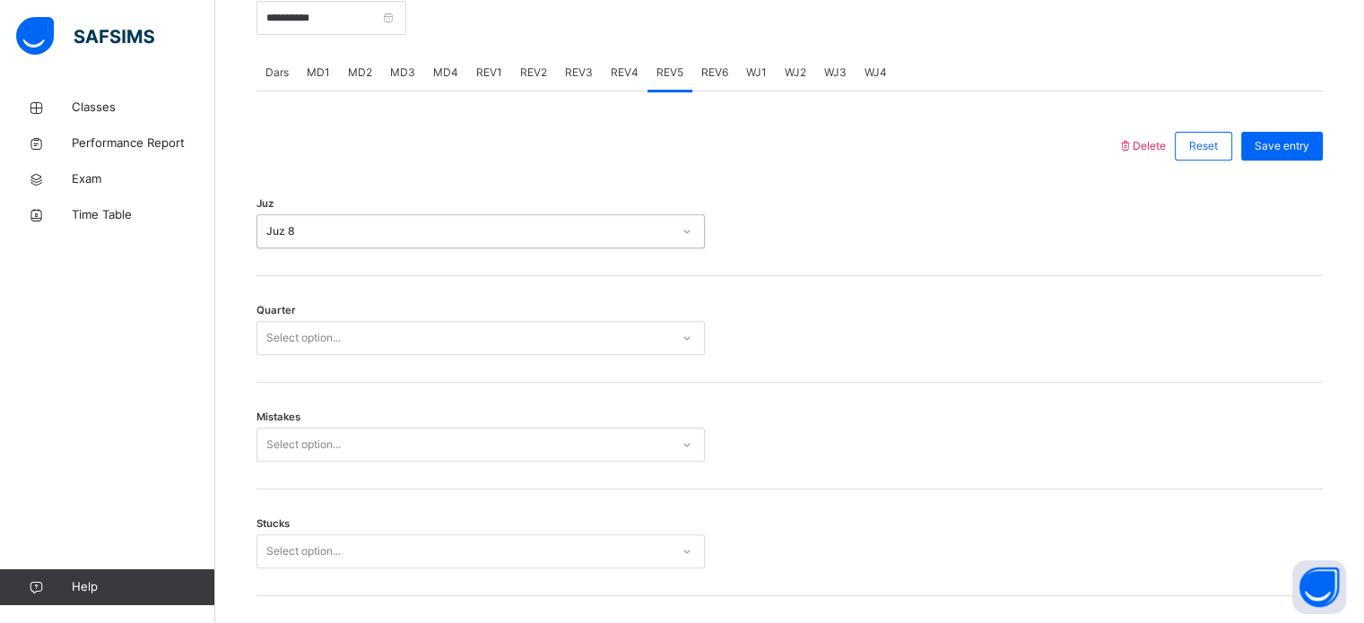
click at [299, 347] on div "Select option..." at bounding box center [303, 338] width 74 height 34
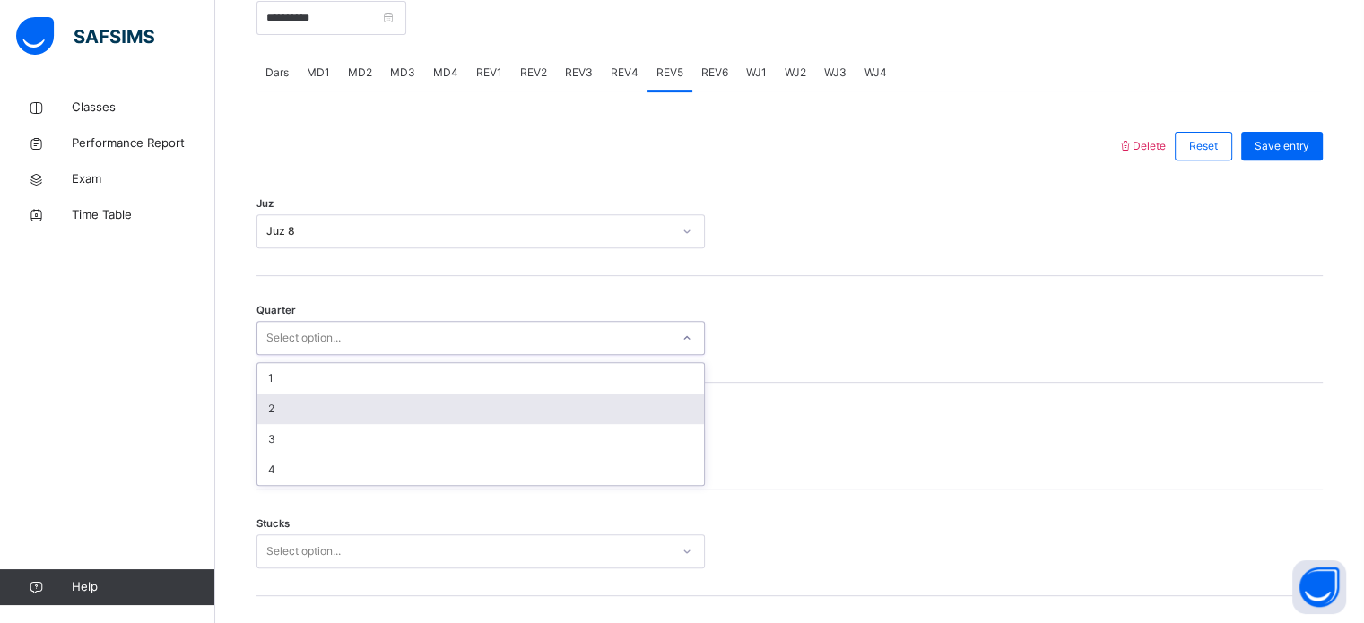
click at [301, 416] on div "2" at bounding box center [480, 409] width 447 height 30
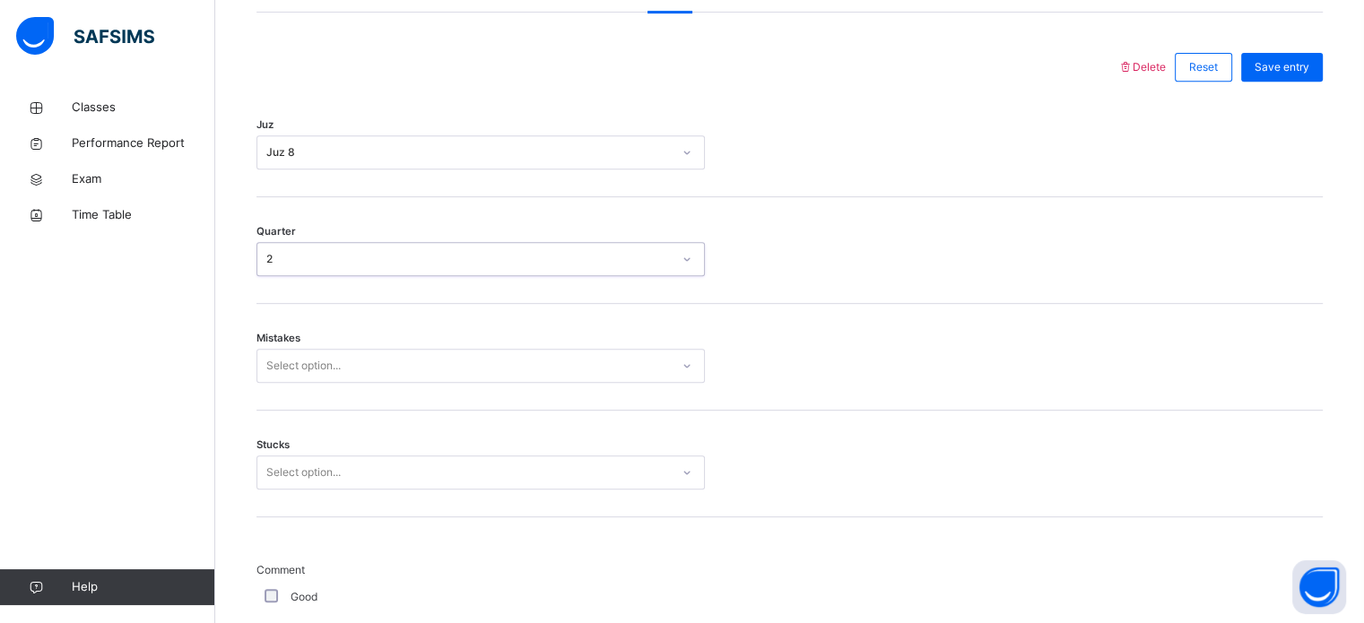
click at [288, 402] on div "Mistakes Select option..." at bounding box center [789, 357] width 1066 height 107
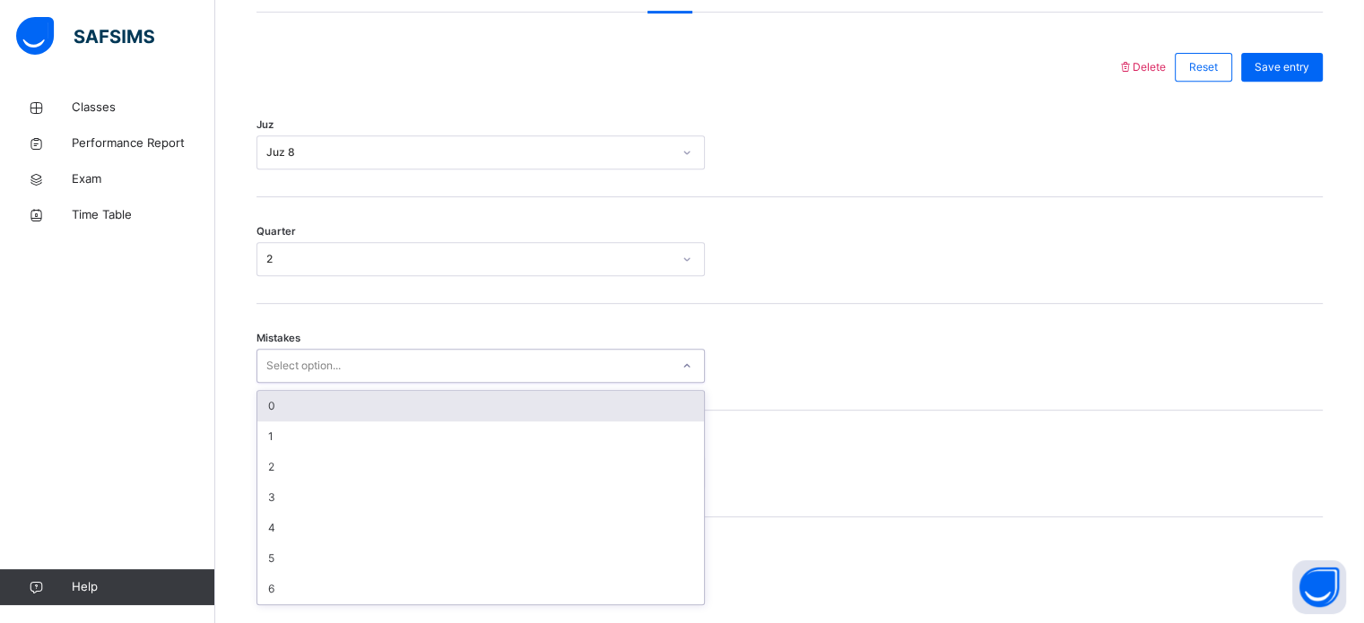
scroll to position [796, 0]
click at [287, 419] on div "0" at bounding box center [480, 403] width 447 height 30
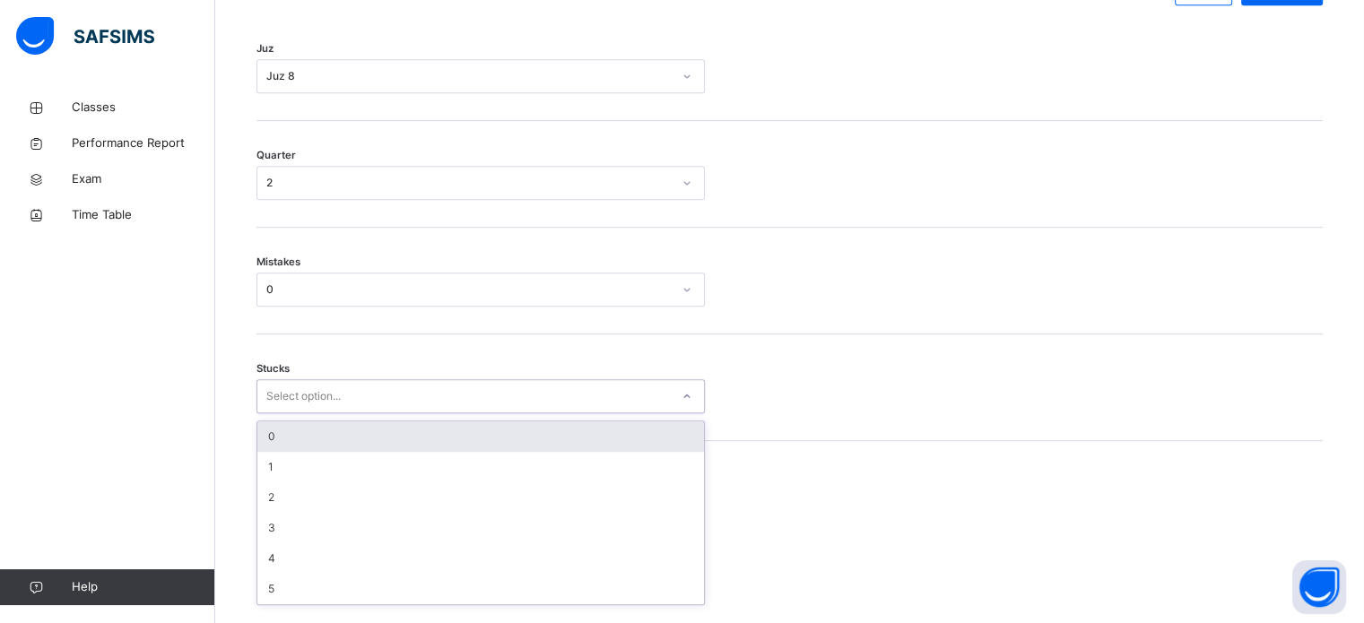
click at [279, 413] on div "Select option..." at bounding box center [303, 396] width 74 height 34
click at [291, 450] on div "0" at bounding box center [480, 435] width 447 height 30
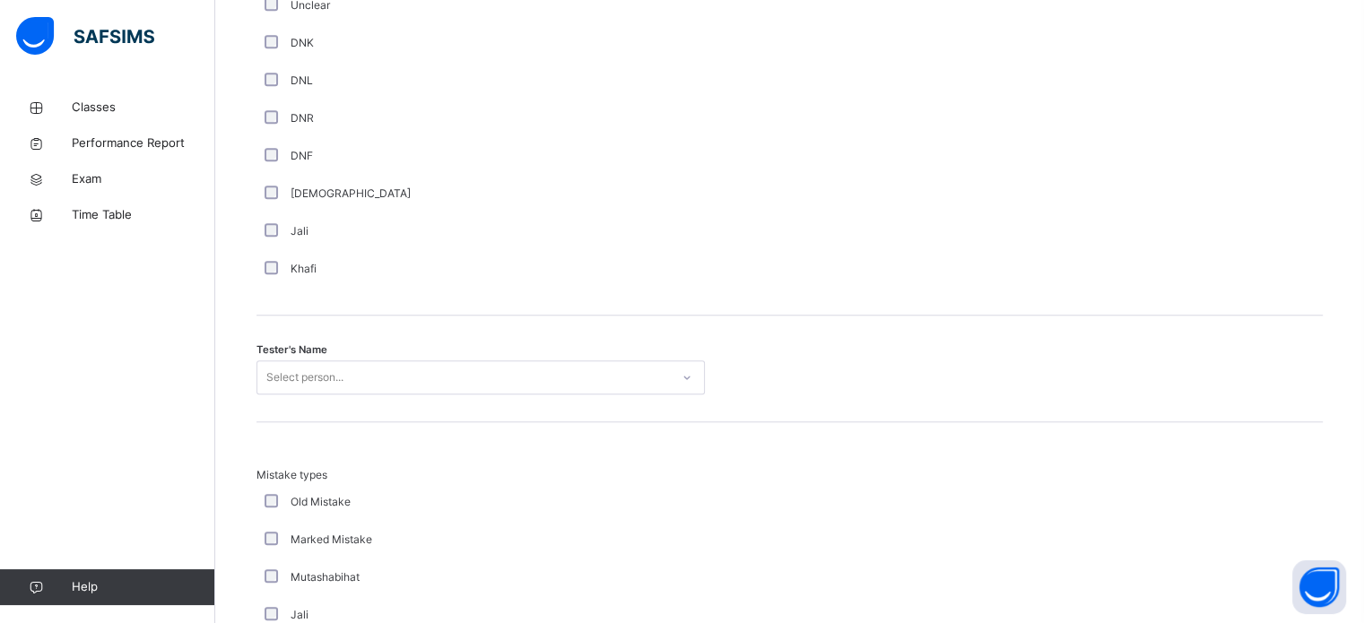
scroll to position [1646, 0]
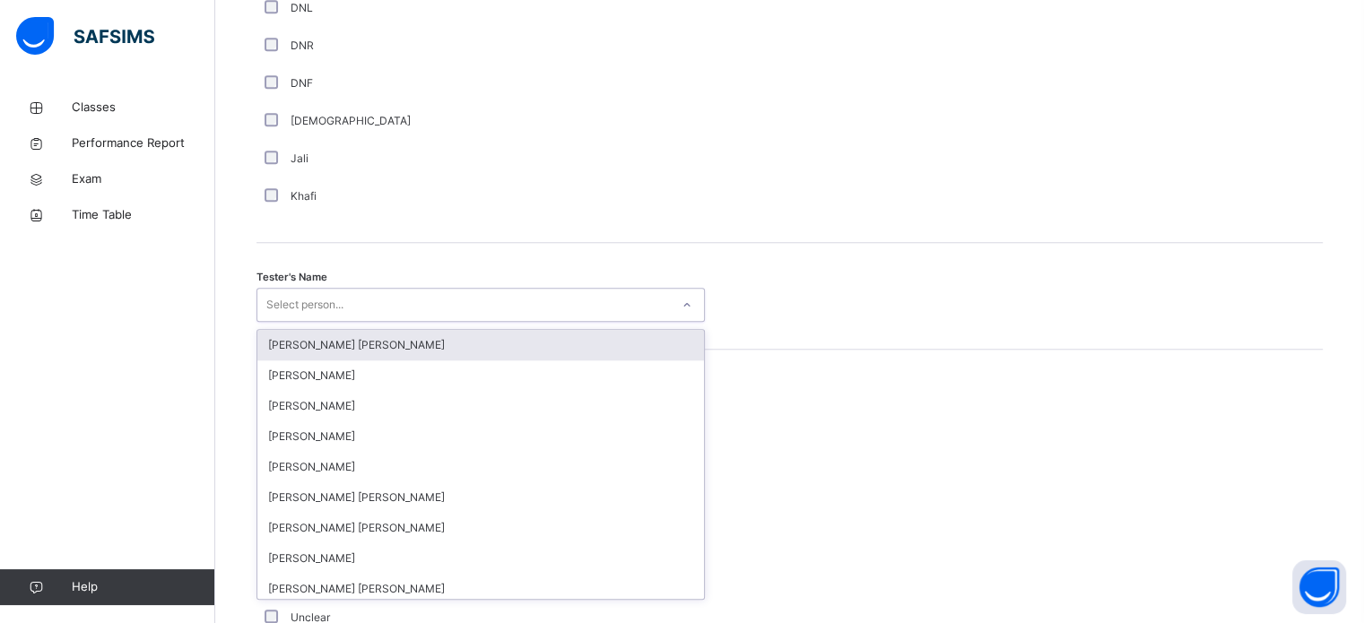
click at [357, 309] on div "Select person..." at bounding box center [463, 305] width 412 height 28
type input "***"
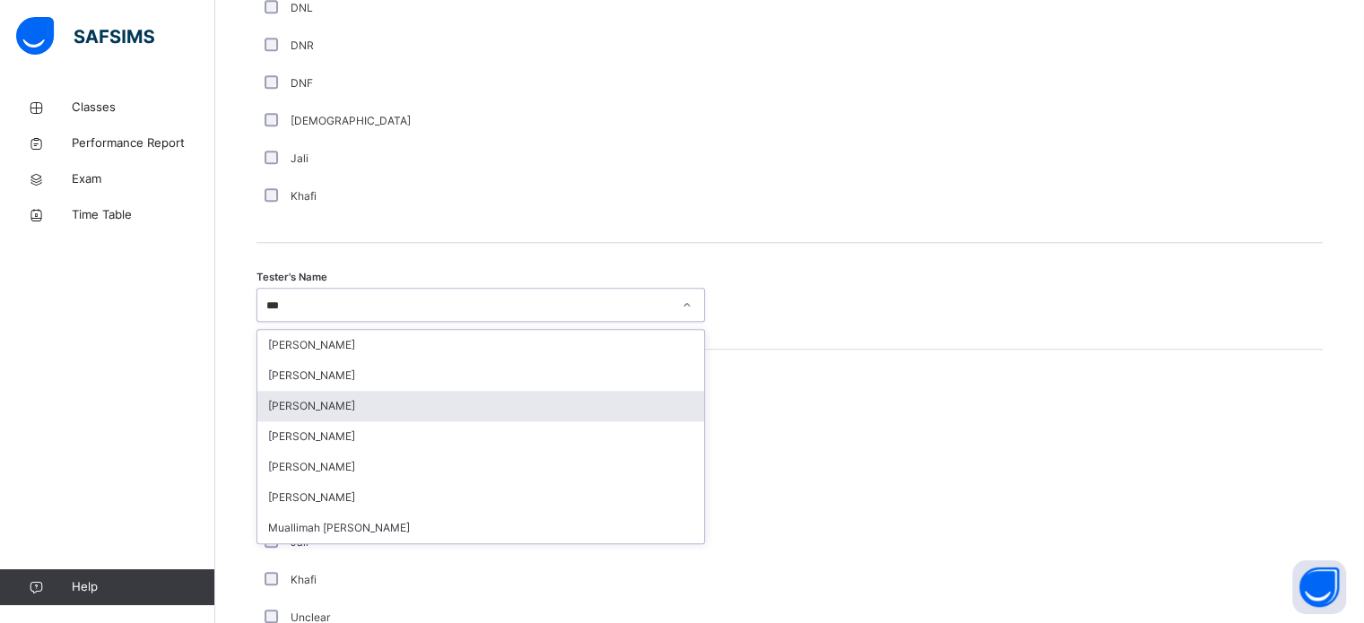
click at [319, 419] on div "[PERSON_NAME]" at bounding box center [480, 406] width 447 height 30
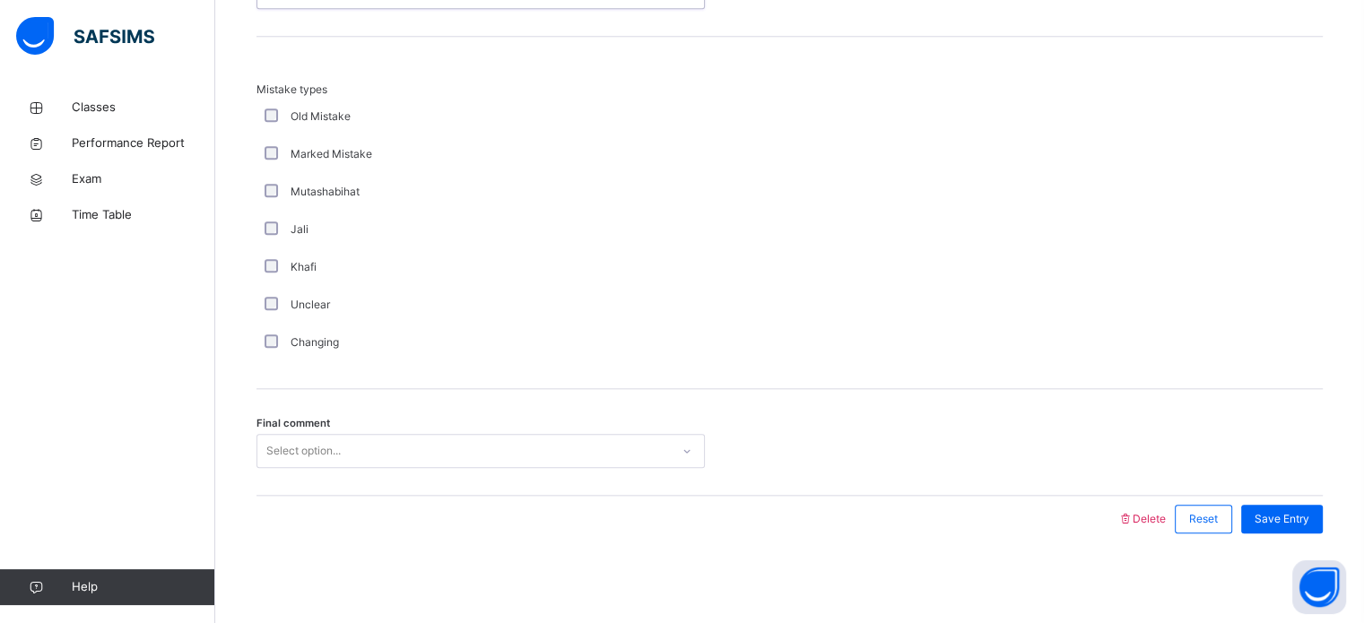
click at [300, 457] on div "Select option..." at bounding box center [303, 451] width 74 height 34
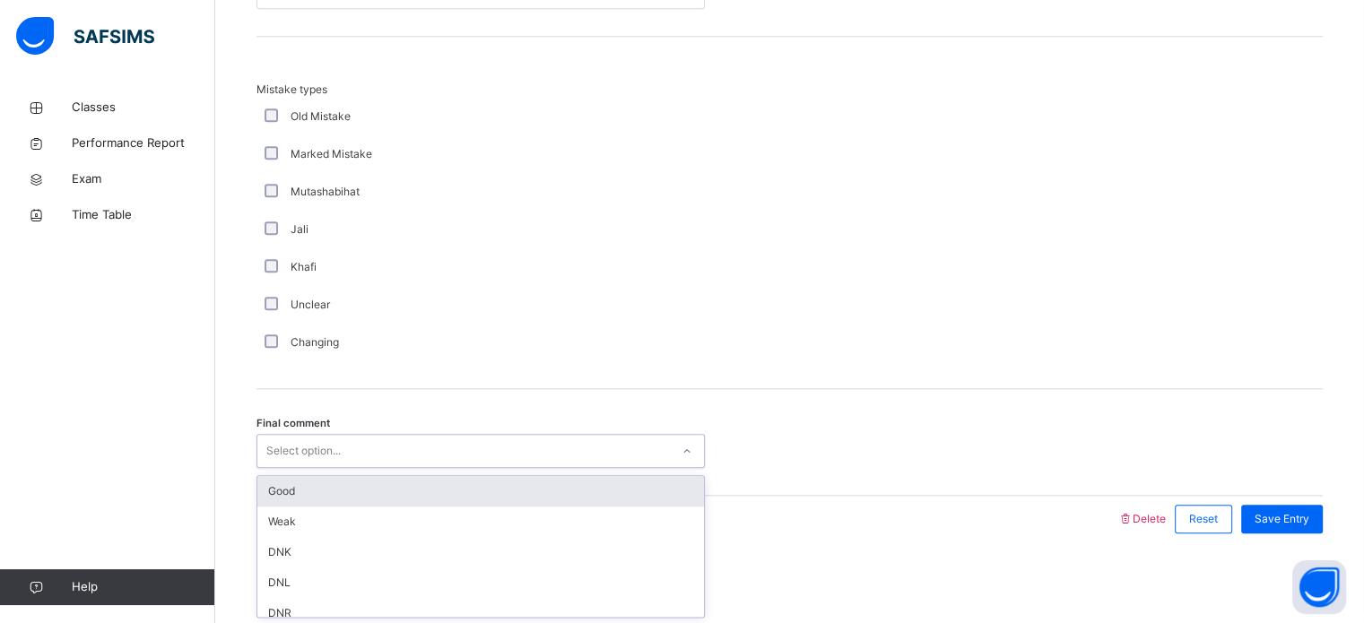
click at [294, 487] on div "Good" at bounding box center [480, 491] width 447 height 30
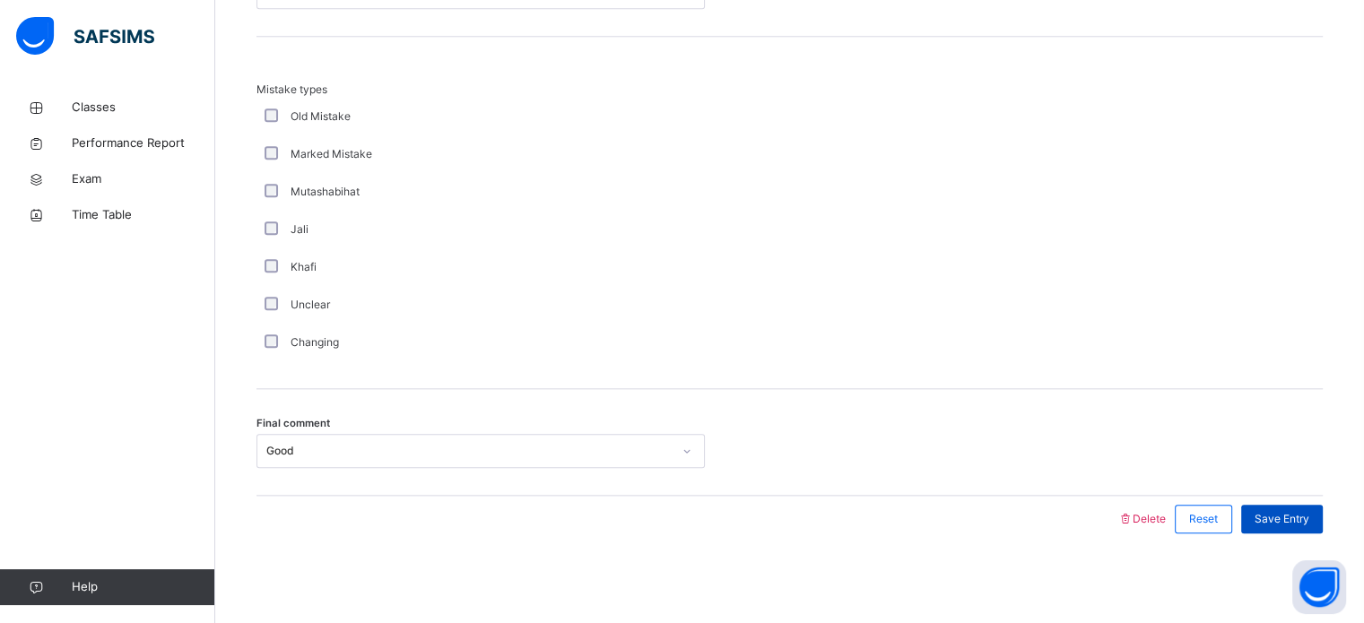
click at [1283, 519] on span "Save Entry" at bounding box center [1281, 519] width 55 height 16
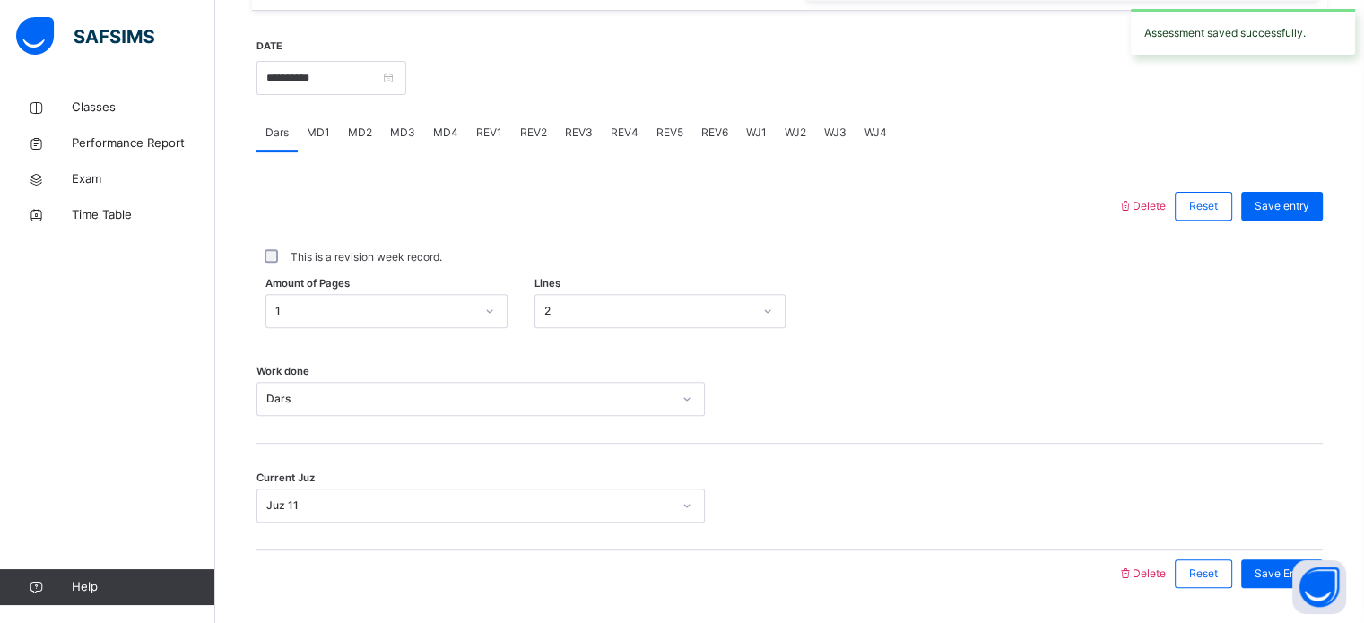
scroll to position [652, 0]
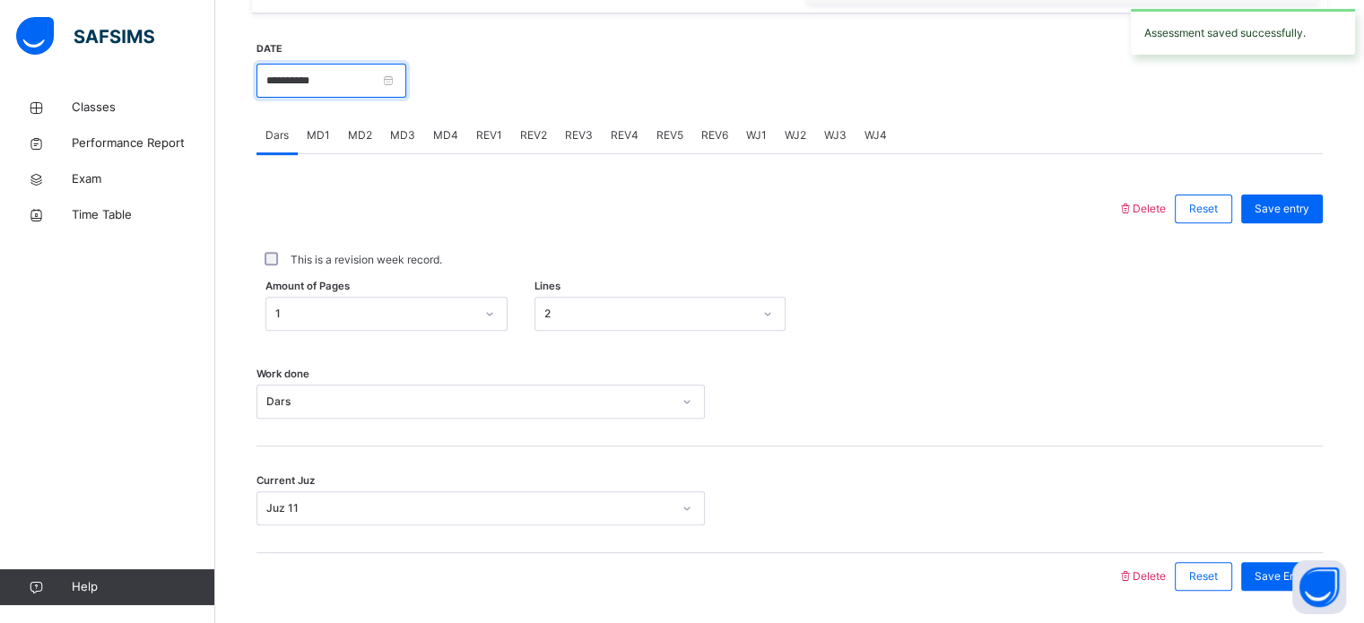
click at [354, 92] on input "**********" at bounding box center [331, 81] width 150 height 34
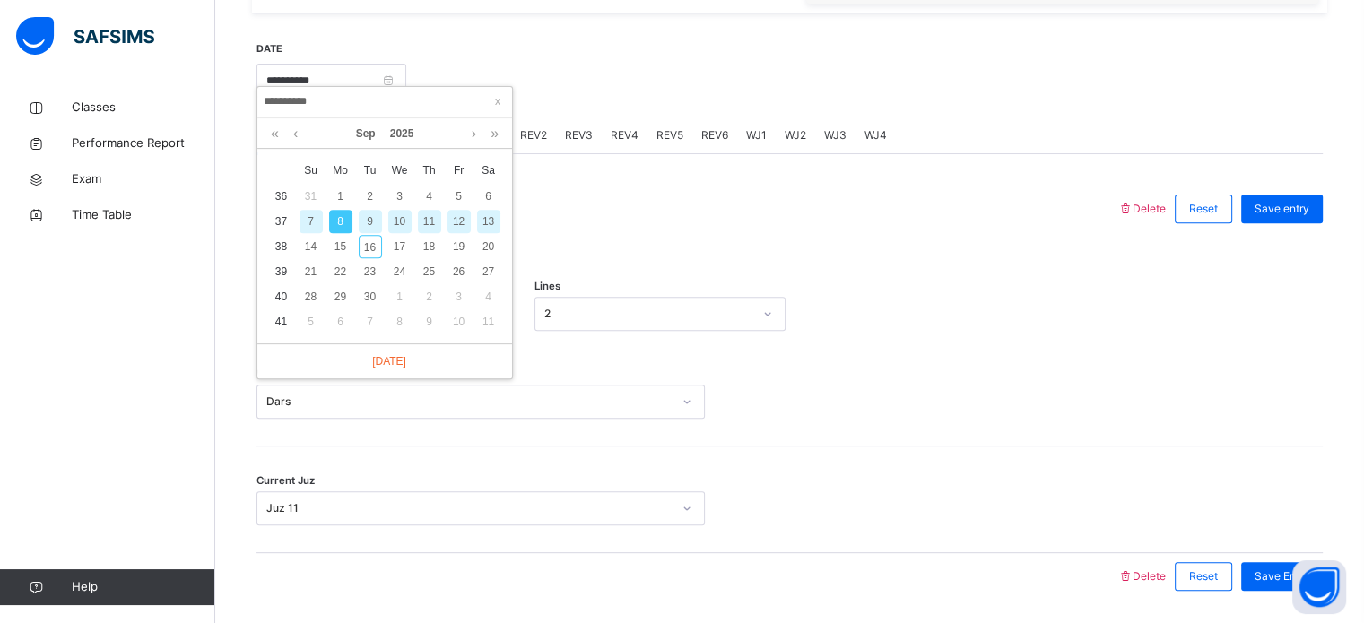
click at [366, 220] on div "9" at bounding box center [370, 221] width 23 height 23
type input "**********"
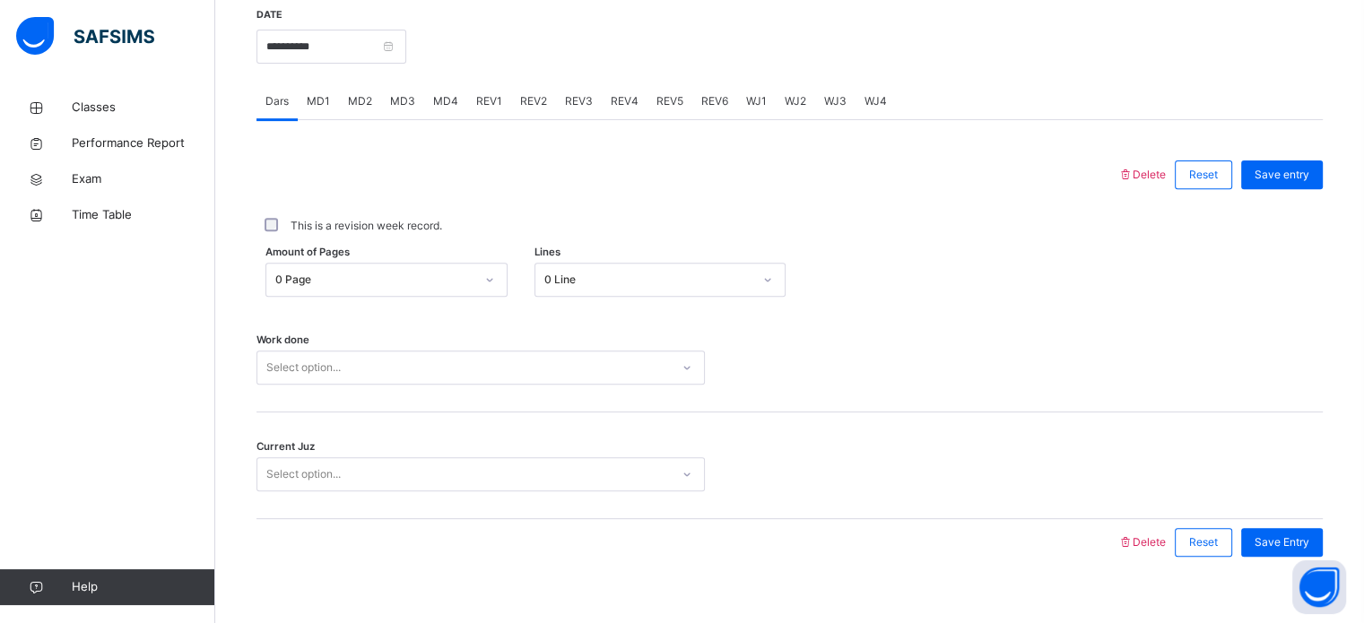
scroll to position [685, 0]
click at [379, 275] on div "Amount of Pages 0 Page Lines 0 Line" at bounding box center [789, 281] width 1066 height 52
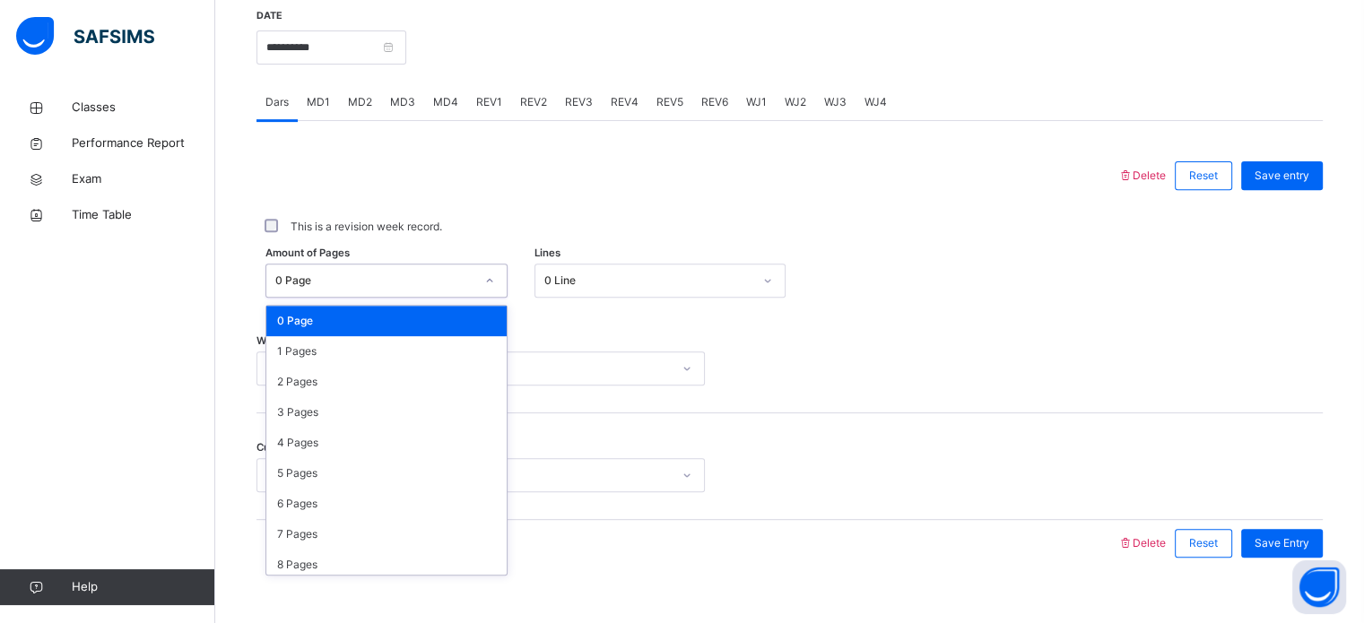
click at [376, 289] on div "0 Page" at bounding box center [374, 281] width 199 height 16
click at [360, 361] on div "1 Pages" at bounding box center [386, 351] width 240 height 30
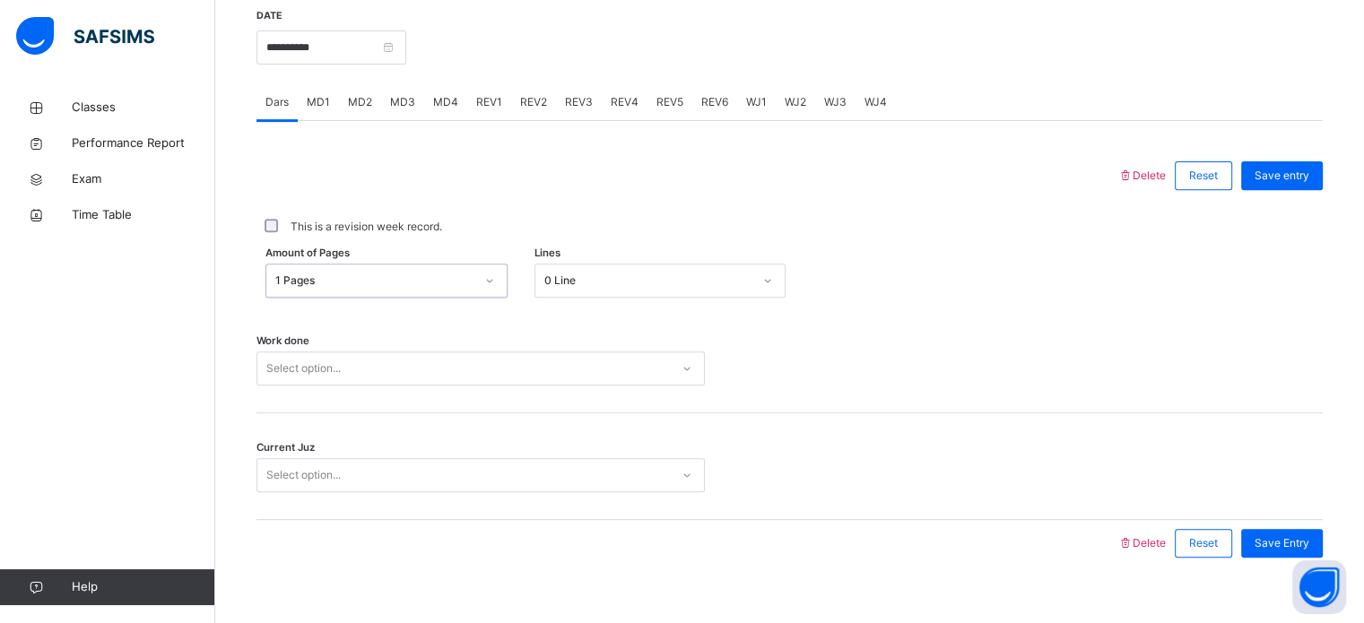
click at [562, 289] on div "0 Line" at bounding box center [648, 281] width 208 height 16
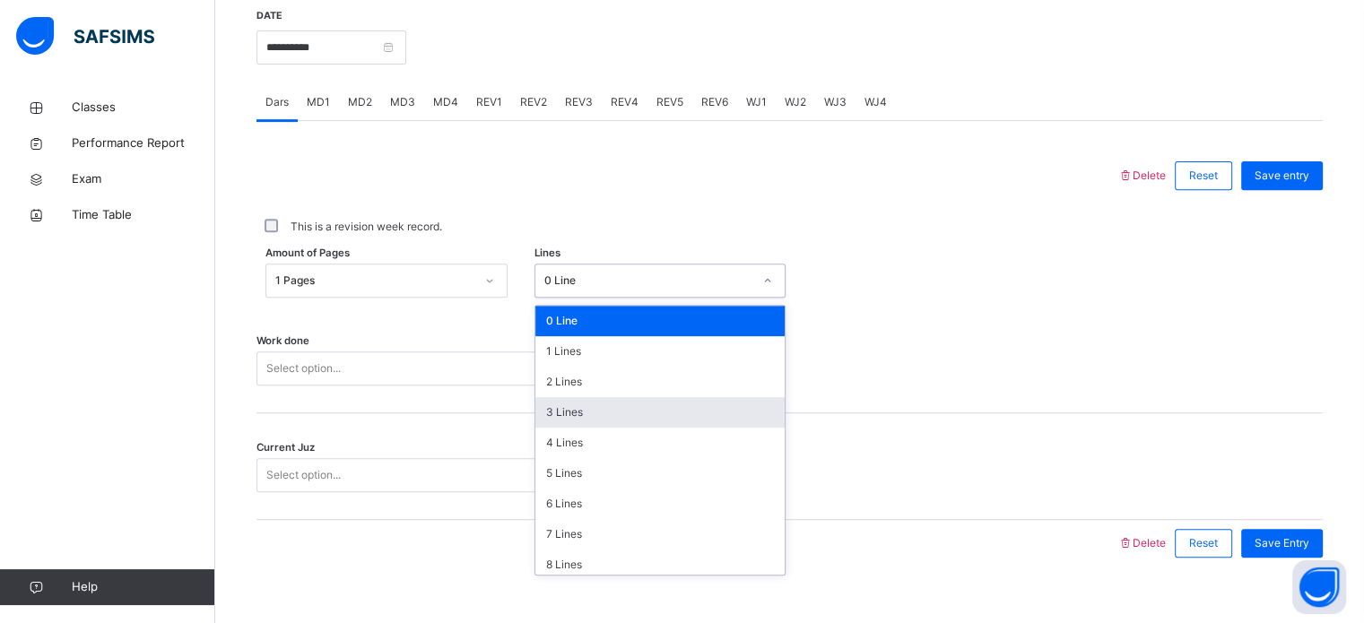
click at [589, 414] on div "3 Lines" at bounding box center [659, 412] width 249 height 30
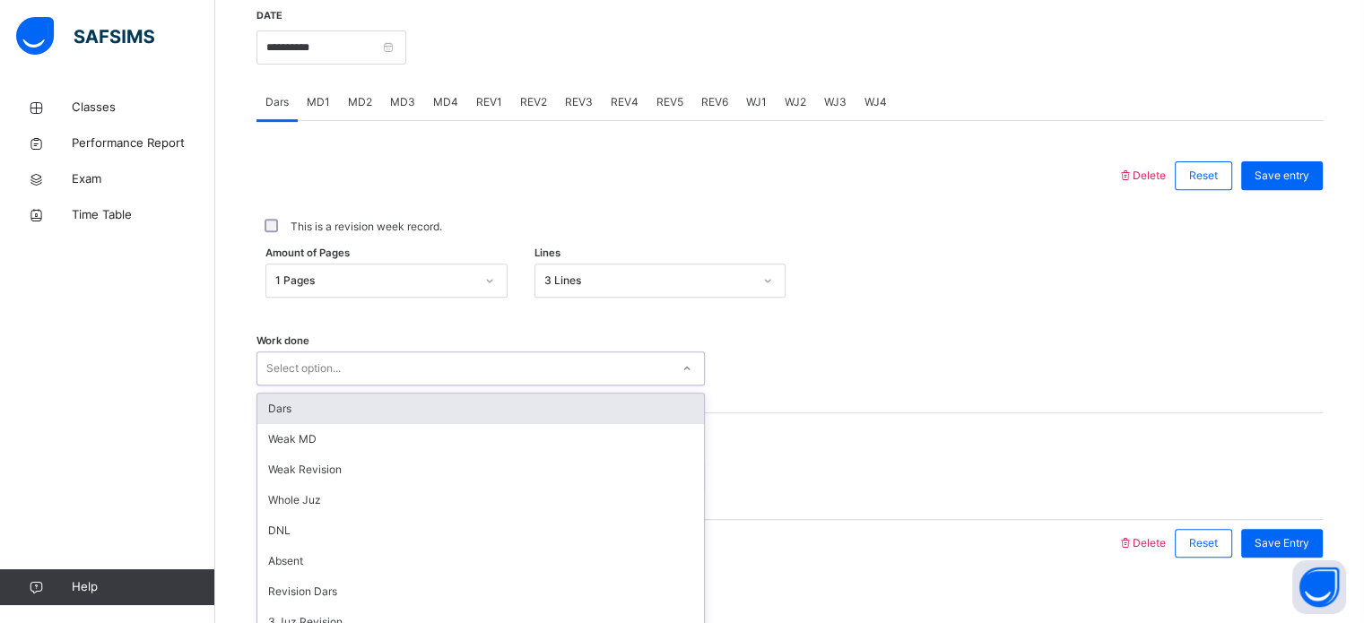
scroll to position [723, 0]
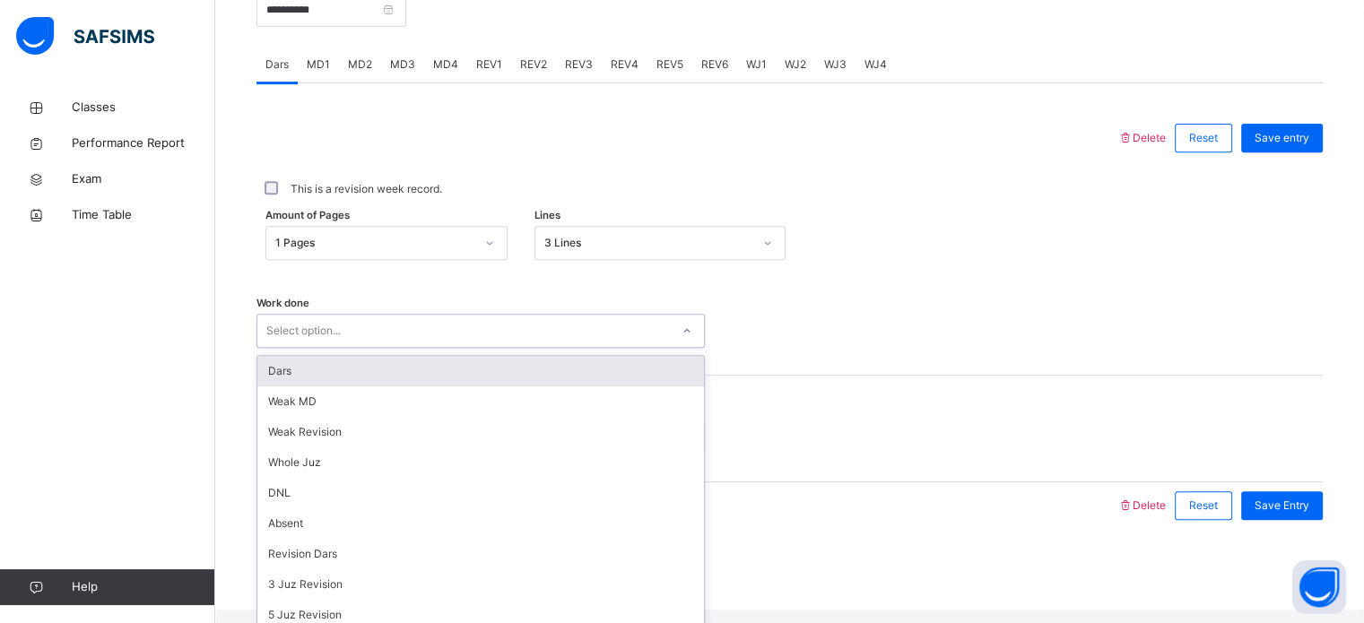
click at [502, 348] on div "option Dars focused, 1 of 16. 16 results available. Use Up and Down to choose o…" at bounding box center [480, 331] width 448 height 34
click at [487, 386] on div "Dars" at bounding box center [480, 371] width 447 height 30
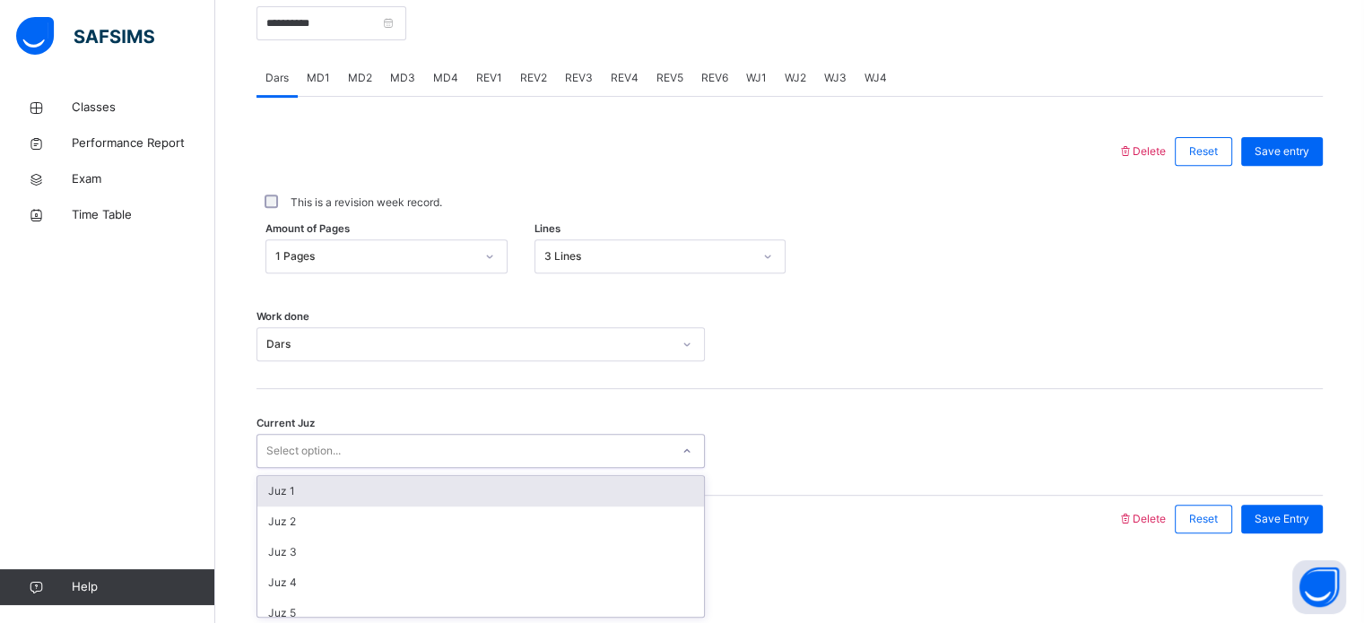
click at [463, 440] on div "Select option..." at bounding box center [463, 452] width 412 height 28
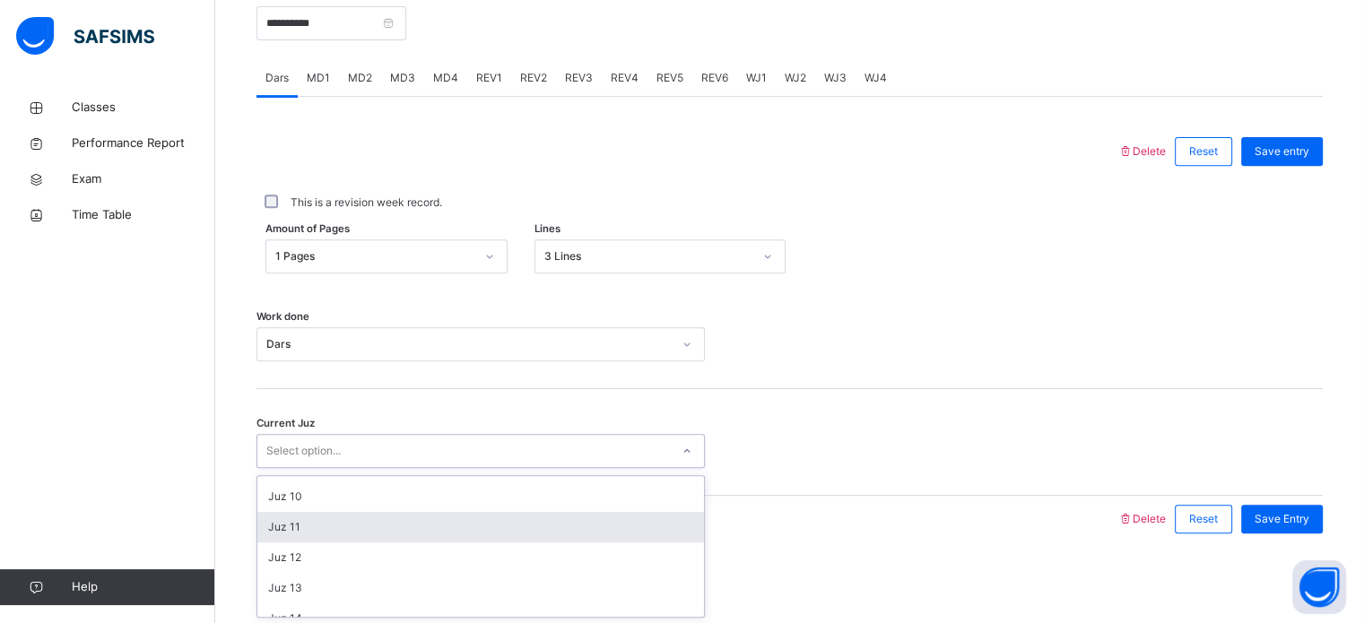
scroll to position [269, 0]
click at [449, 525] on div "Juz 11" at bounding box center [480, 527] width 447 height 30
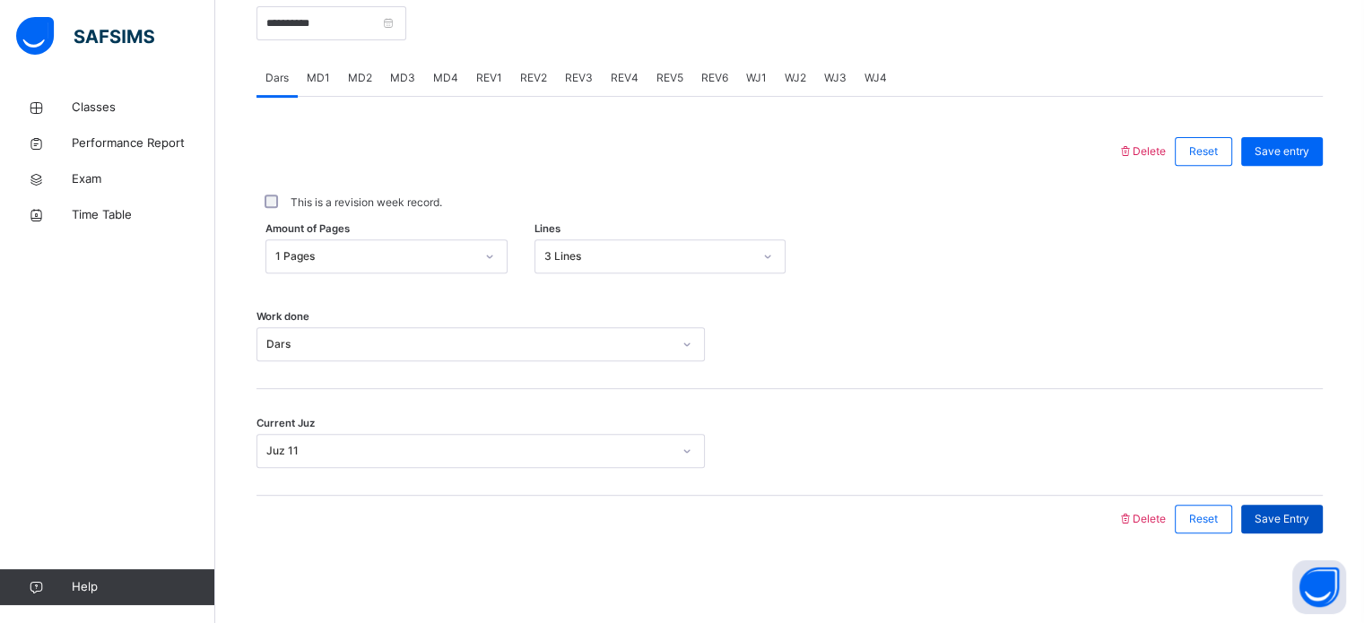
click at [1280, 525] on span "Save Entry" at bounding box center [1281, 519] width 55 height 16
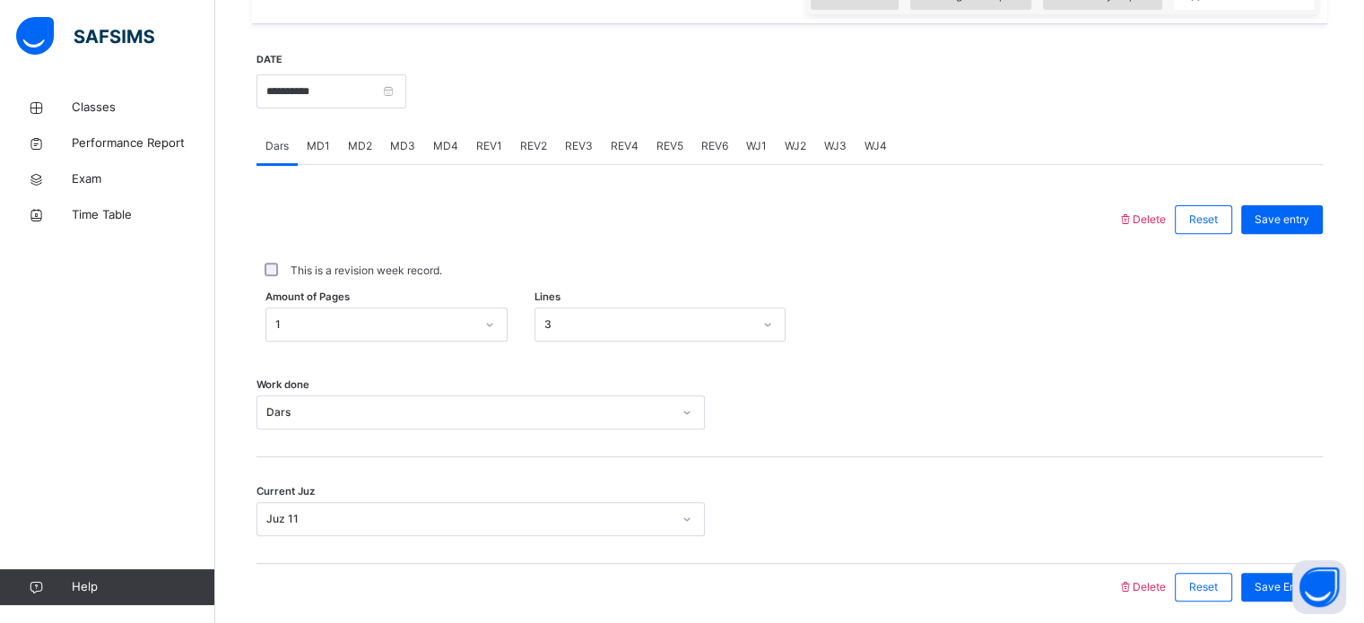
scroll to position [640, 0]
click at [373, 158] on div "MD2" at bounding box center [360, 147] width 42 height 36
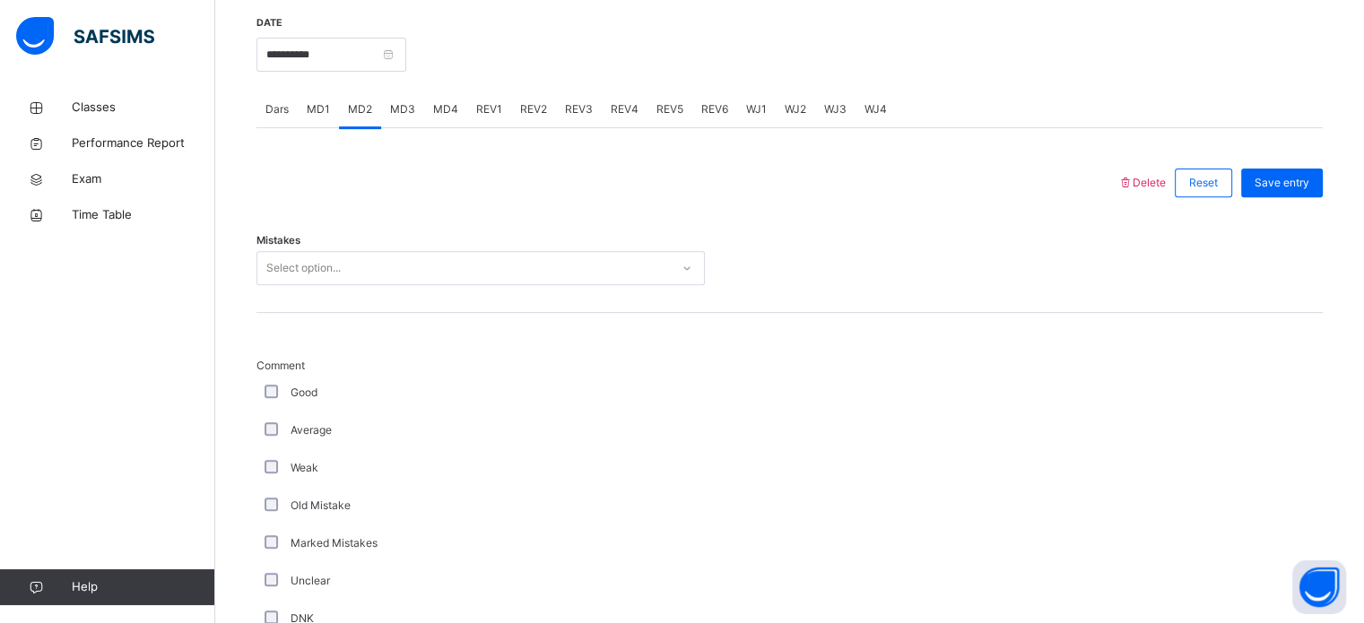
scroll to position [676, 0]
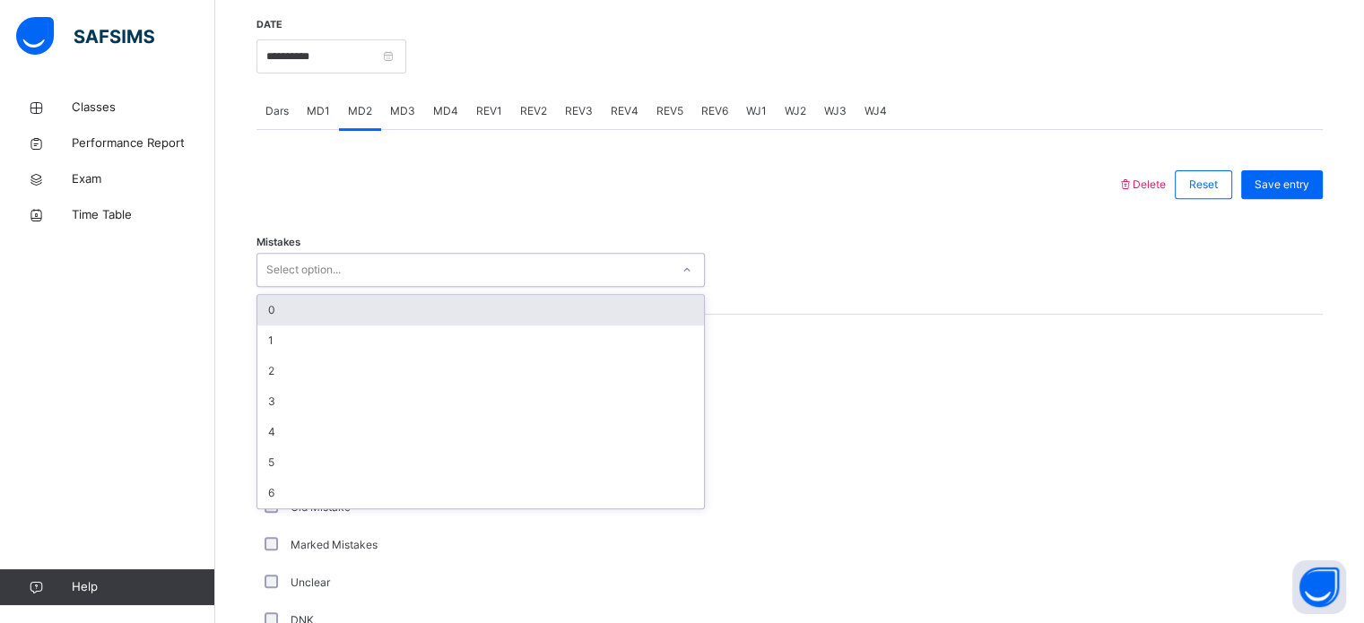
click at [413, 277] on div "Select option..." at bounding box center [463, 270] width 412 height 28
click at [373, 325] on div "0" at bounding box center [480, 310] width 447 height 30
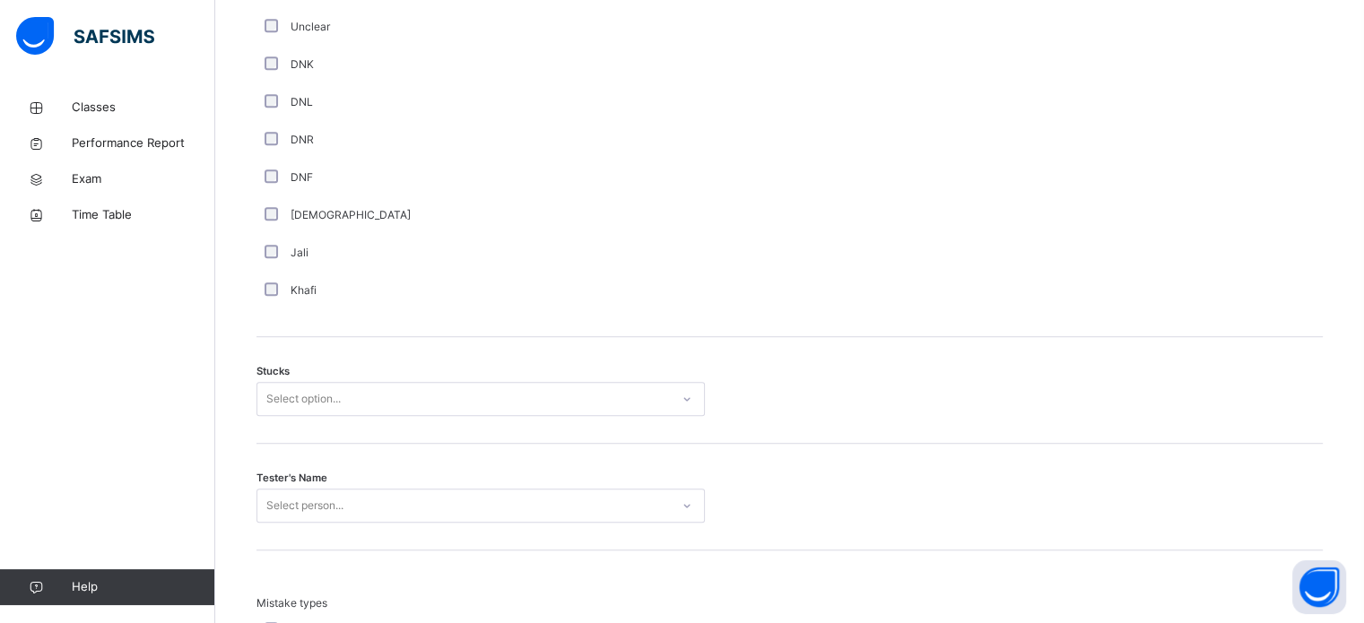
scroll to position [1233, 0]
click at [392, 403] on div "Select option..." at bounding box center [463, 399] width 412 height 28
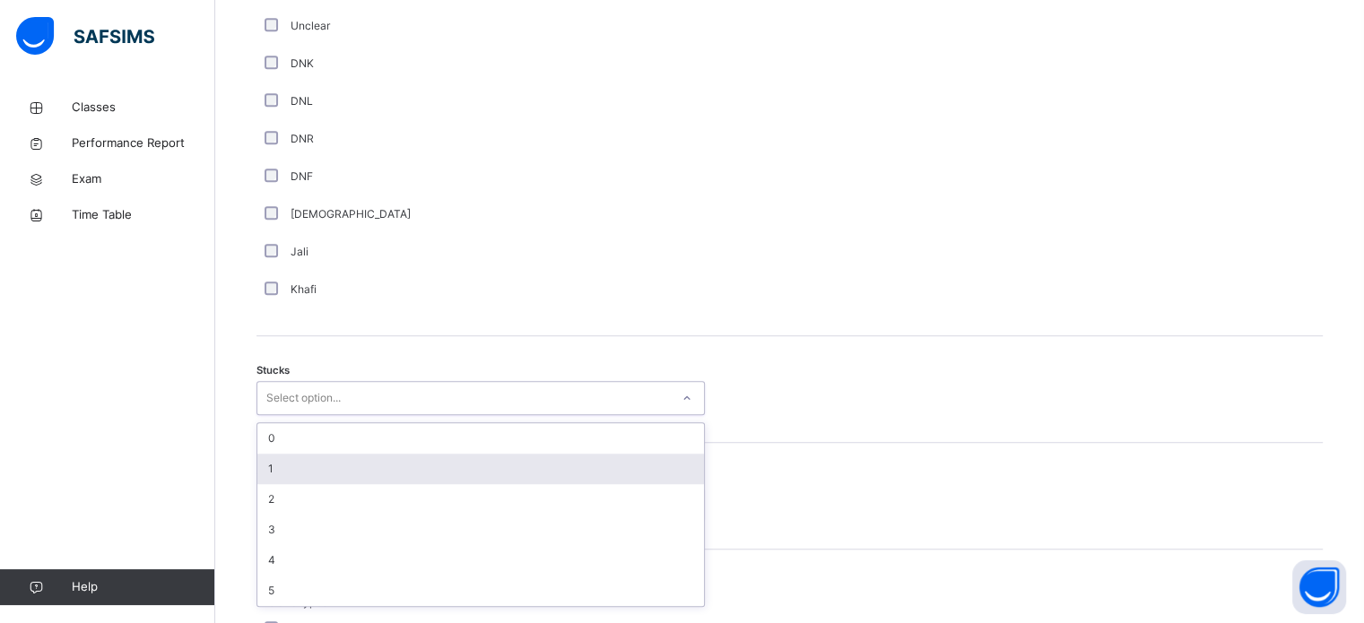
click at [371, 483] on div "1" at bounding box center [480, 469] width 447 height 30
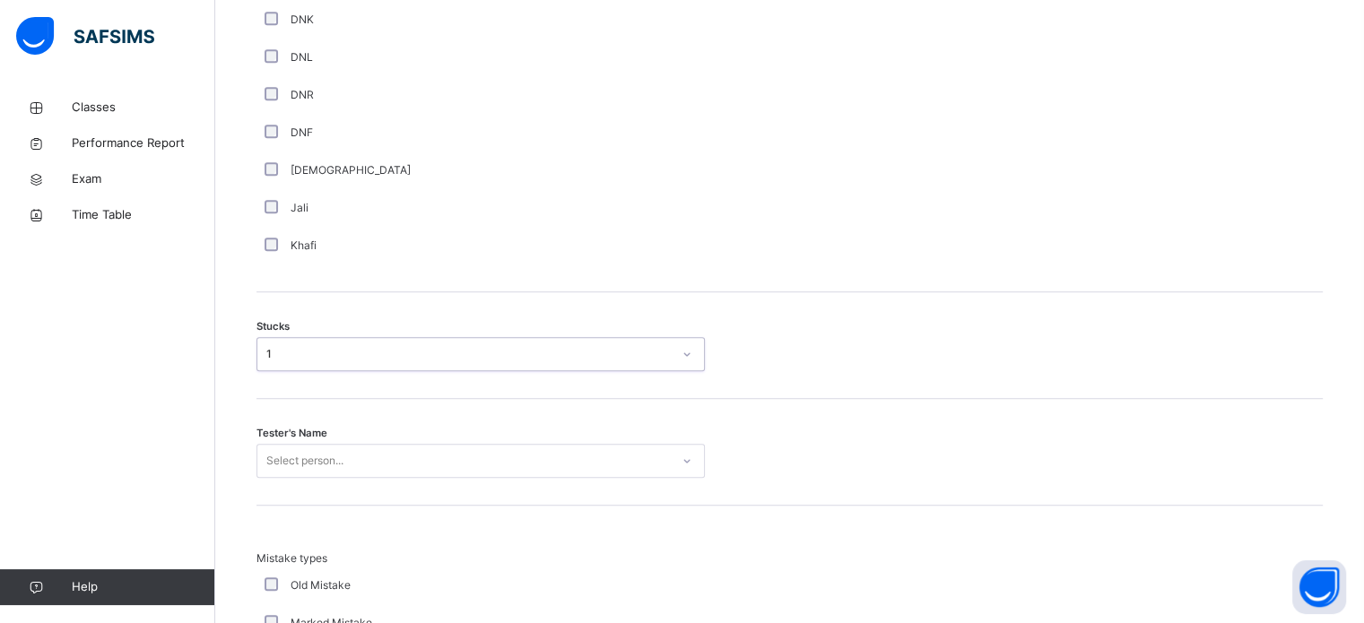
click at [365, 478] on div "Select person..." at bounding box center [480, 461] width 448 height 34
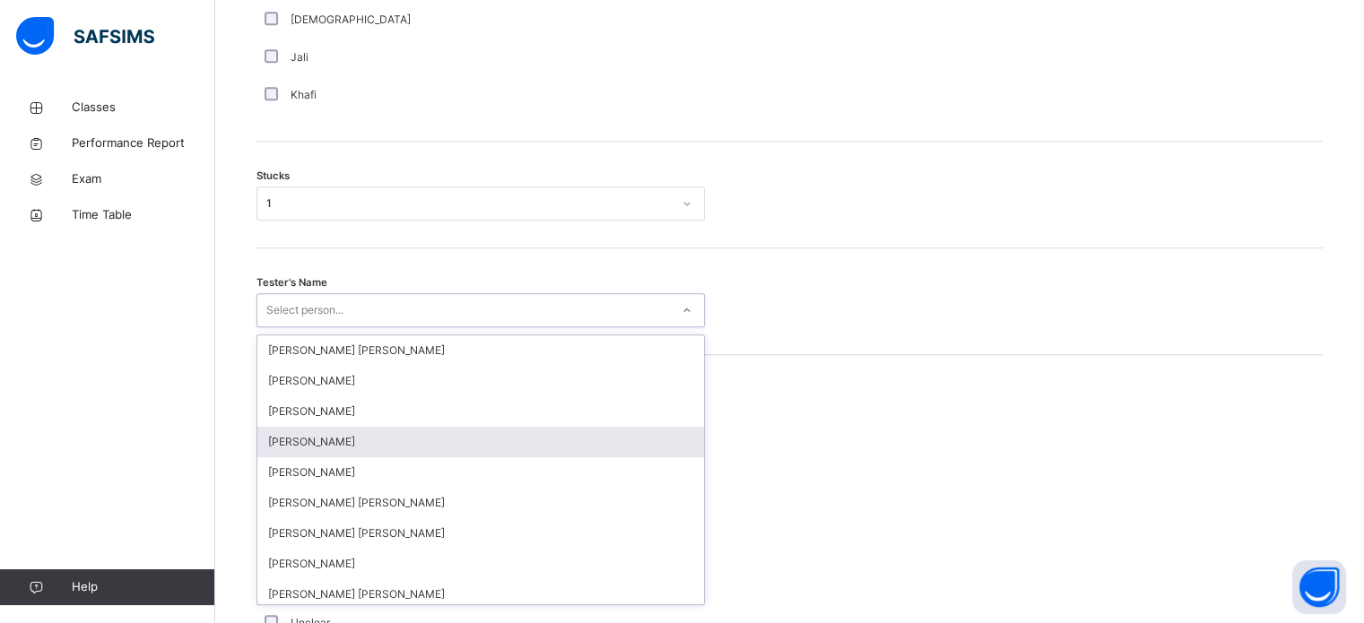
scroll to position [1429, 0]
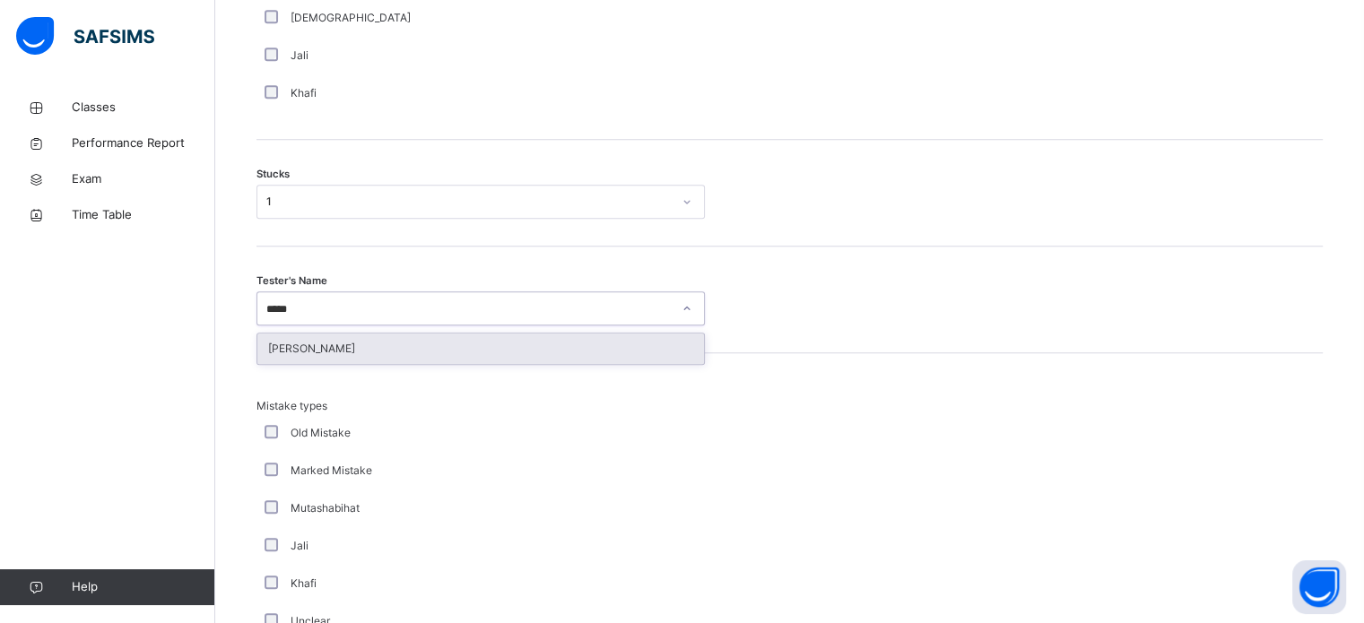
type input "******"
click at [346, 364] on div "[PERSON_NAME]" at bounding box center [480, 349] width 447 height 30
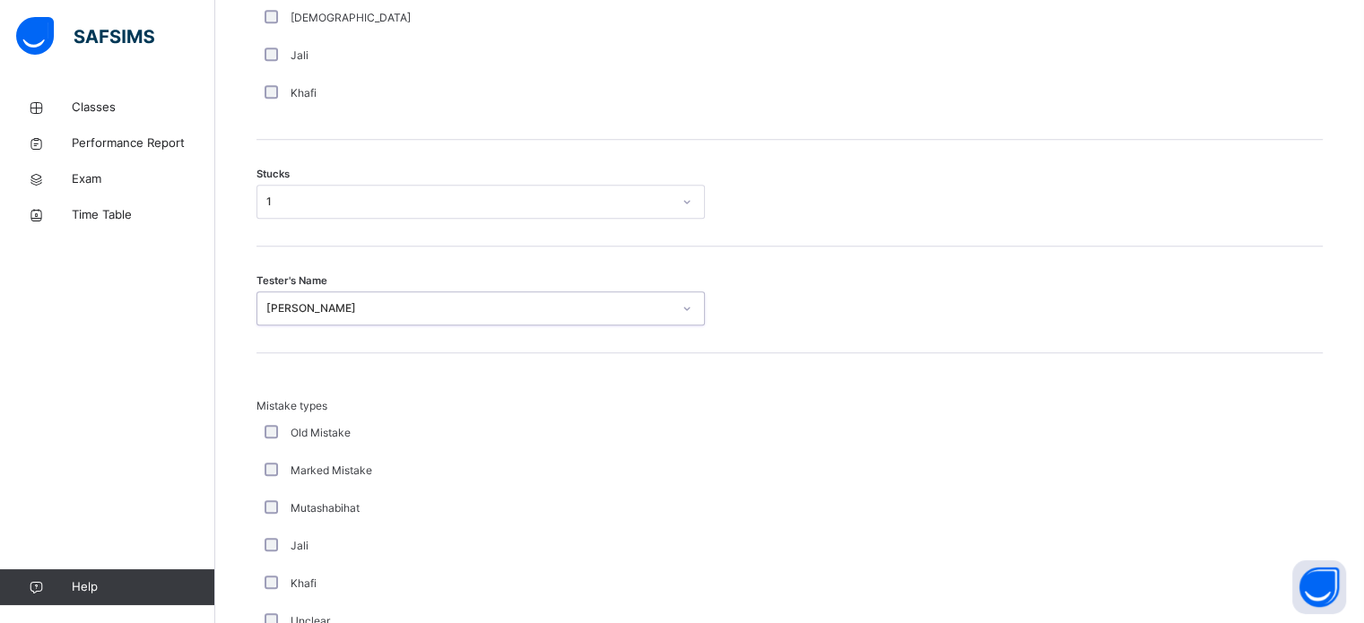
scroll to position [1758, 0]
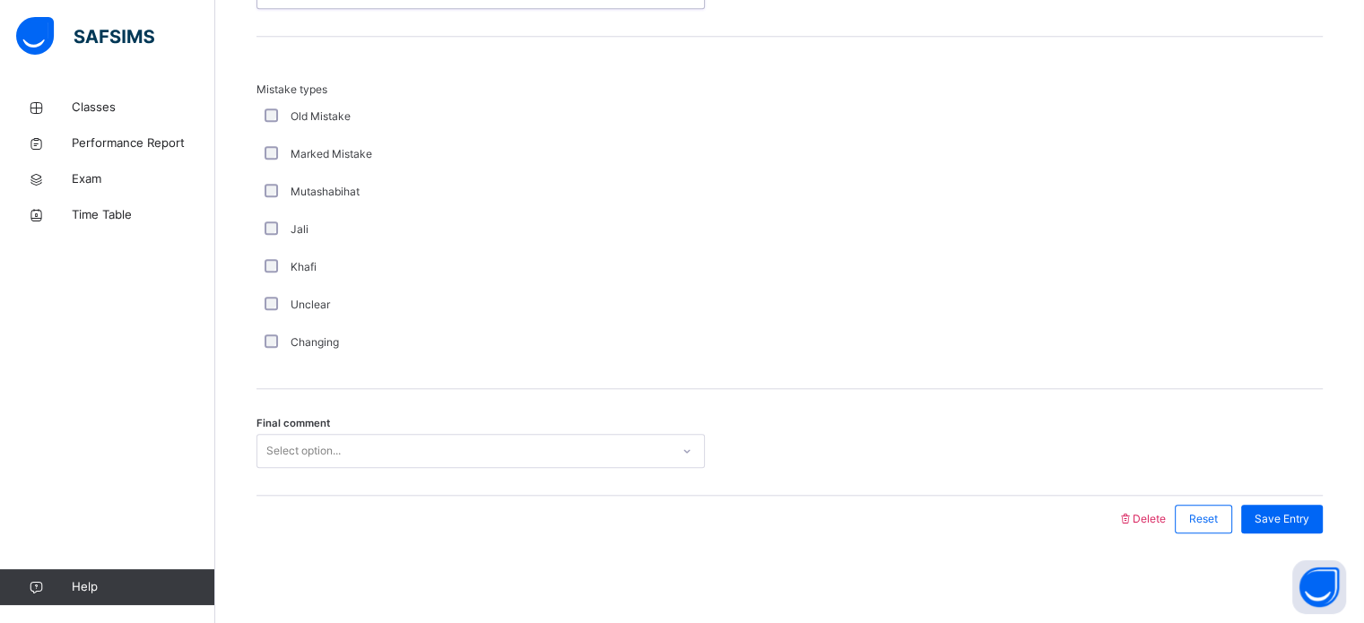
click at [351, 443] on div "Select option..." at bounding box center [463, 452] width 412 height 28
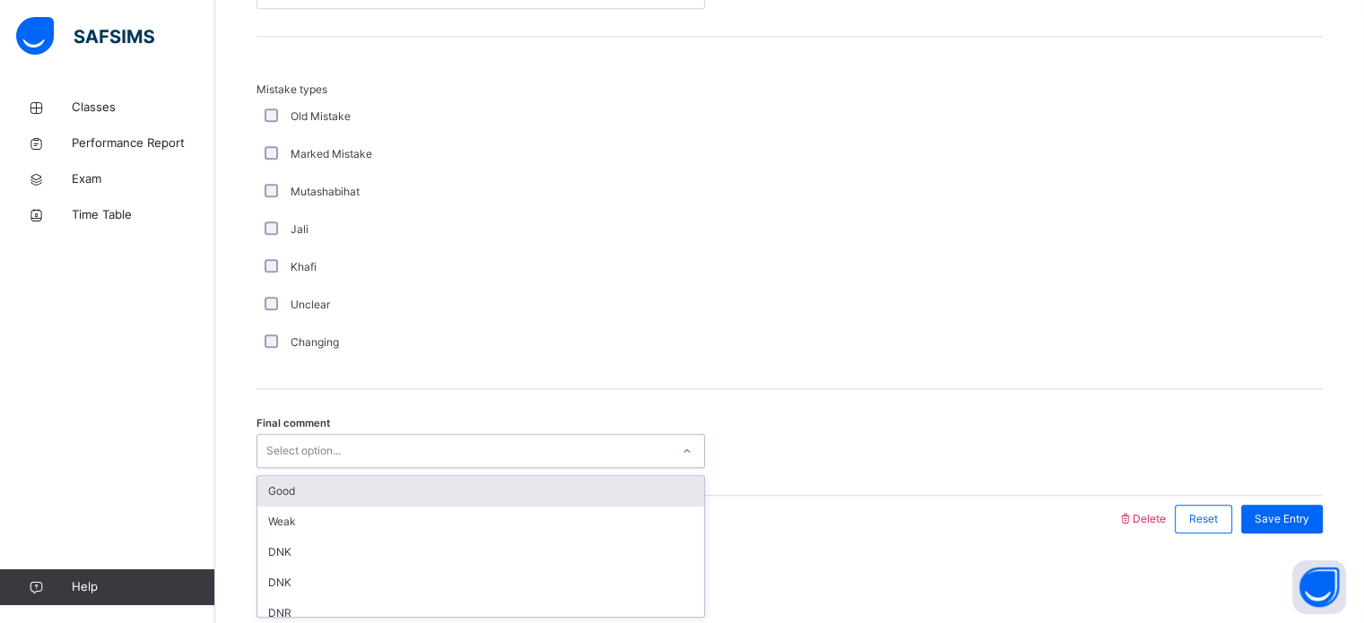
click at [334, 489] on div "Good" at bounding box center [480, 491] width 447 height 30
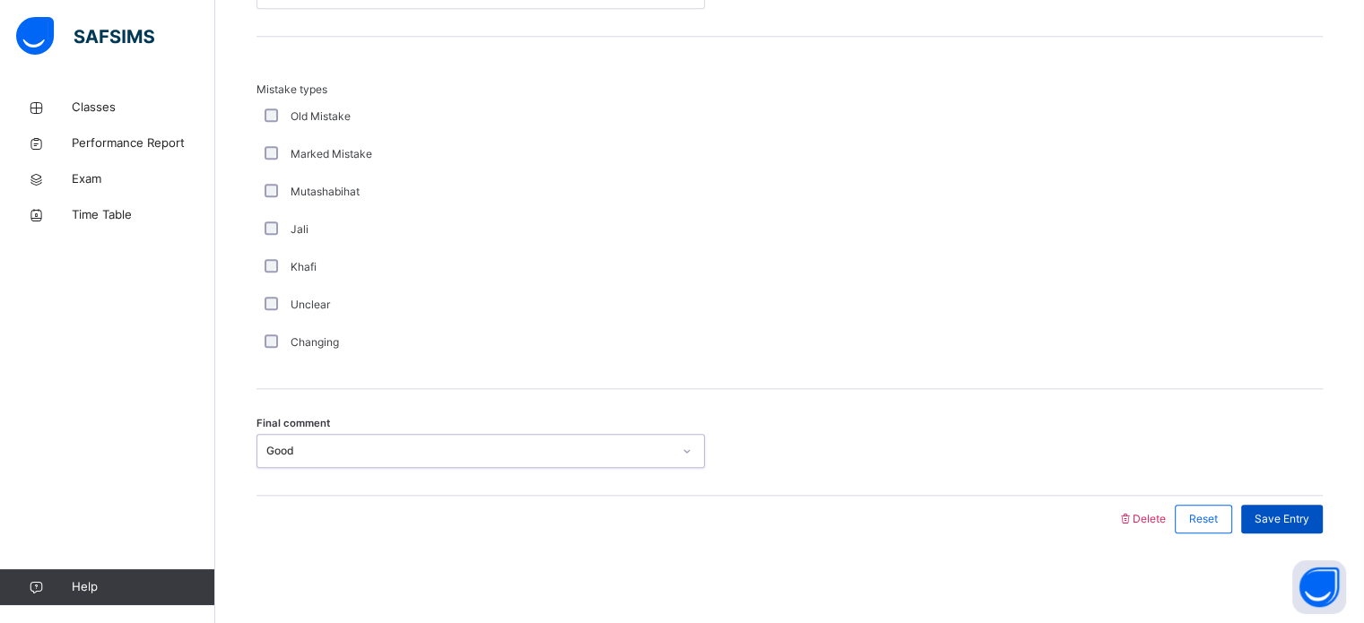
click at [1309, 513] on span "Save Entry" at bounding box center [1281, 519] width 55 height 16
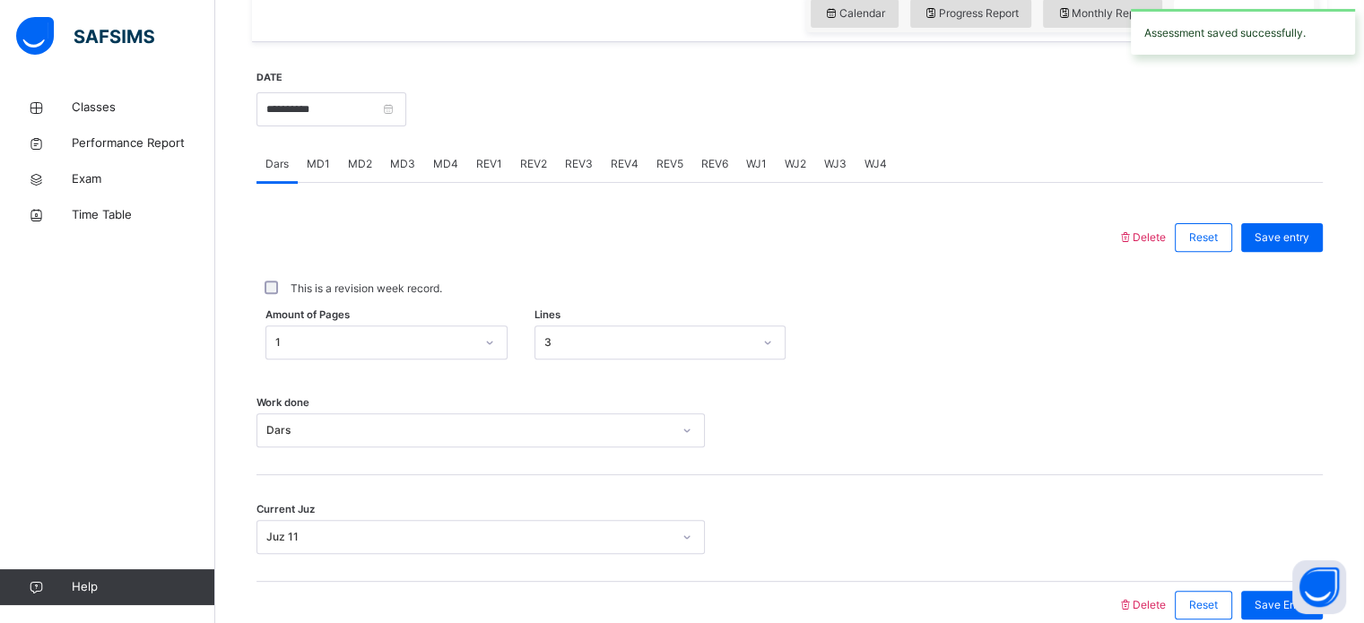
scroll to position [610, 0]
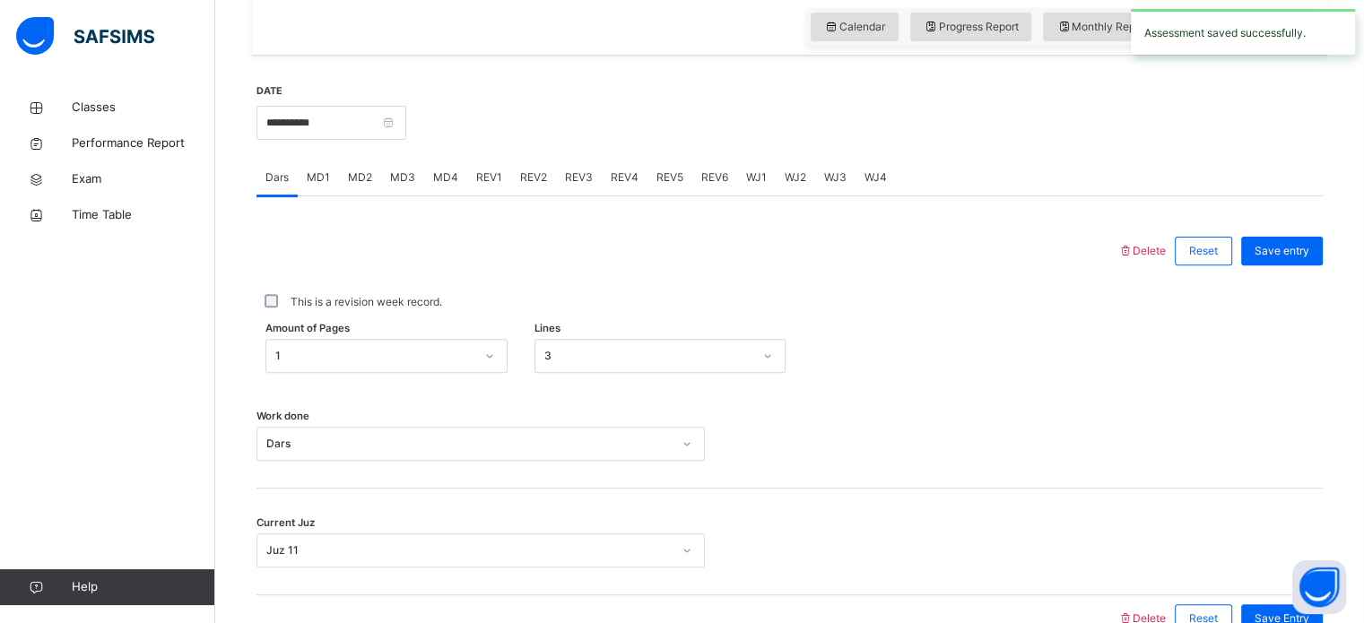
click at [444, 186] on span "MD4" at bounding box center [445, 177] width 25 height 16
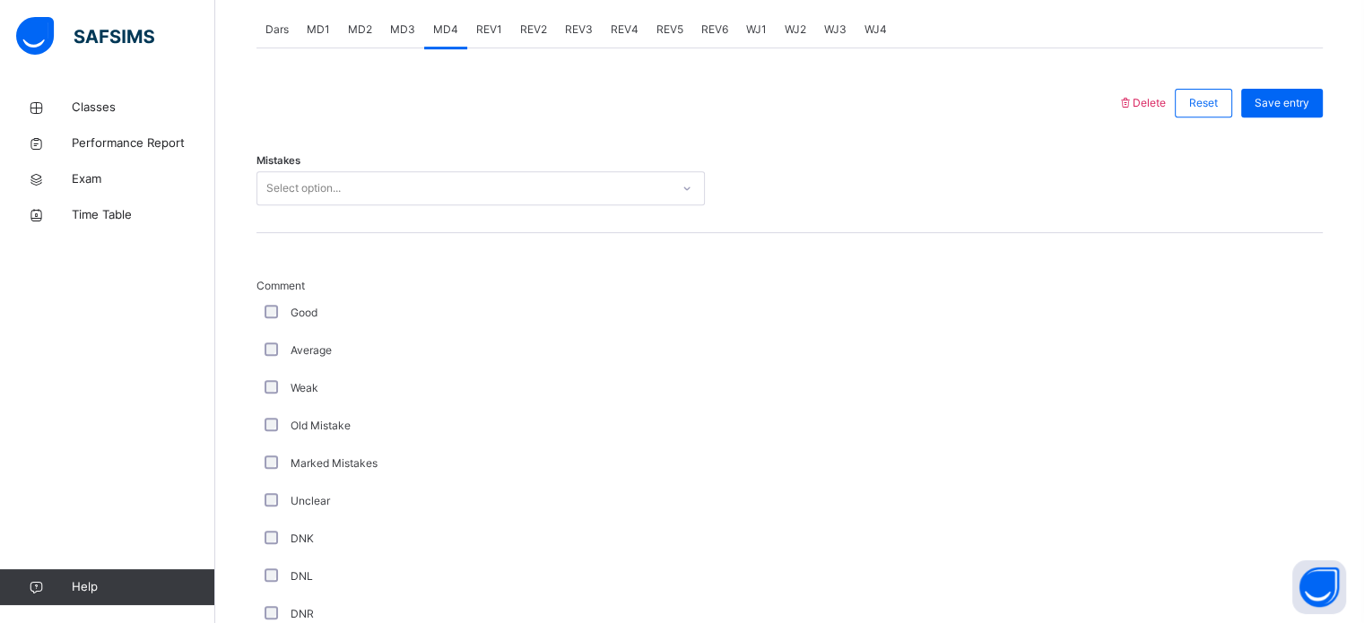
scroll to position [759, 0]
click at [445, 202] on div "Select option..." at bounding box center [463, 188] width 412 height 28
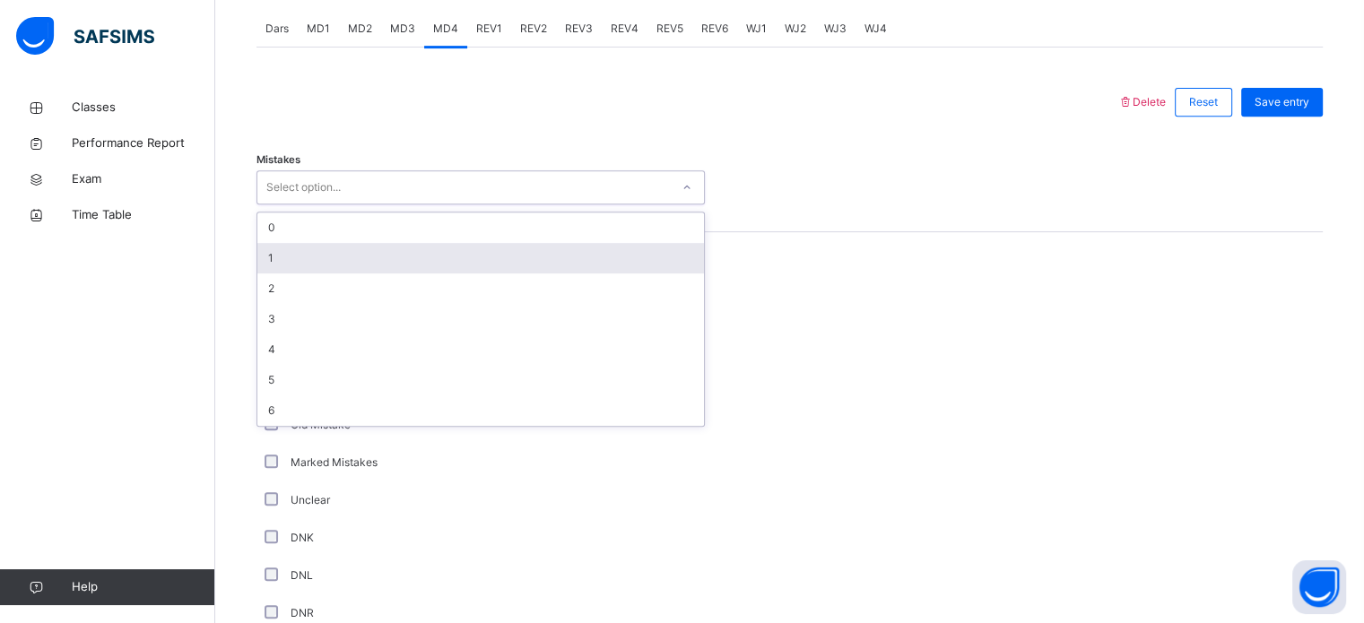
click at [428, 265] on div "1" at bounding box center [480, 258] width 447 height 30
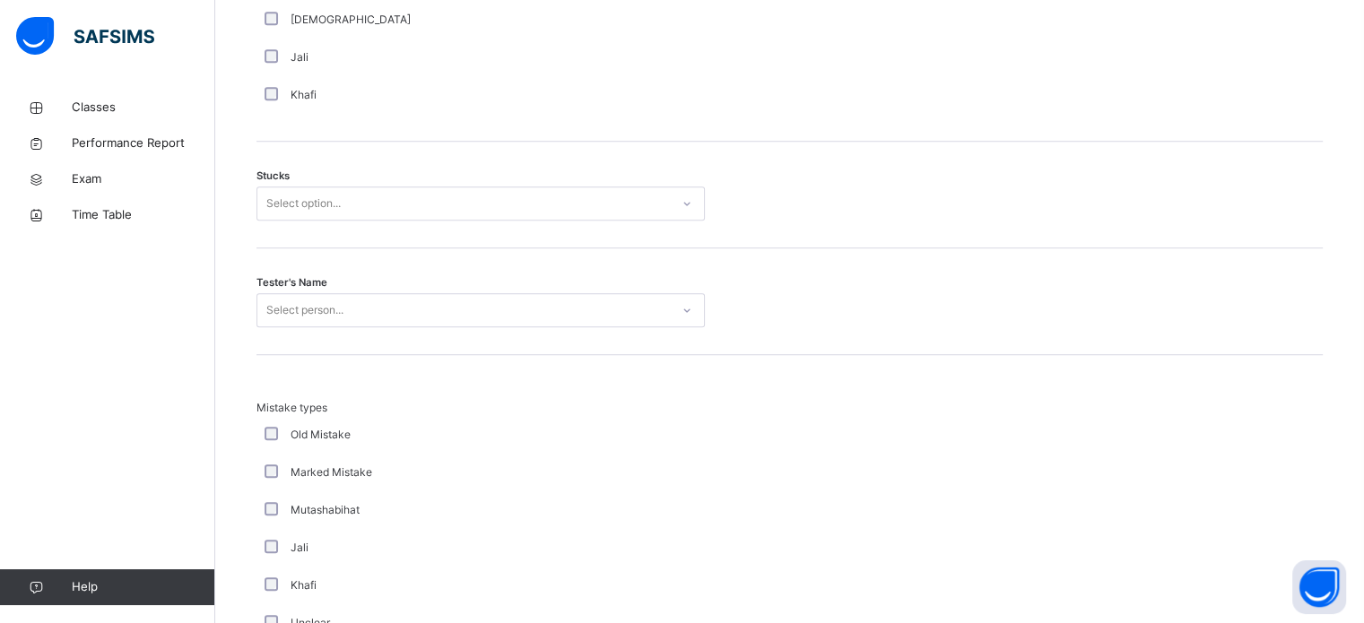
scroll to position [1428, 0]
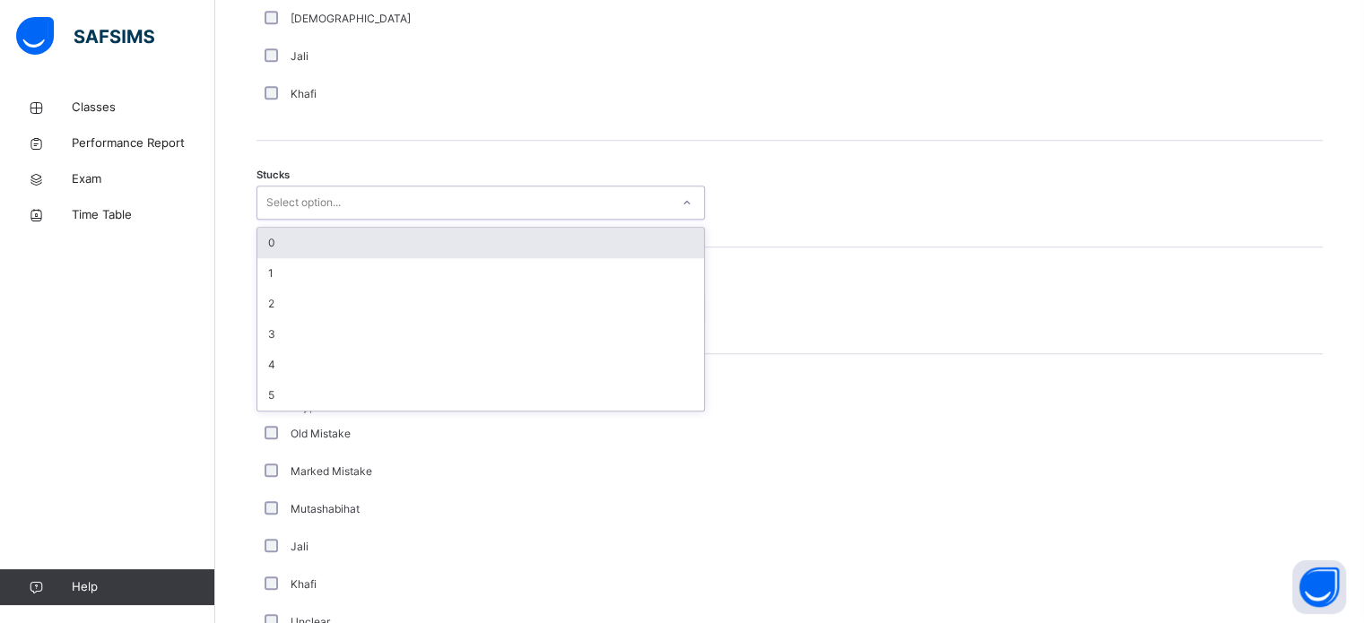
click at [466, 214] on div "Select option..." at bounding box center [463, 203] width 412 height 28
click at [403, 258] on div "0" at bounding box center [480, 243] width 447 height 30
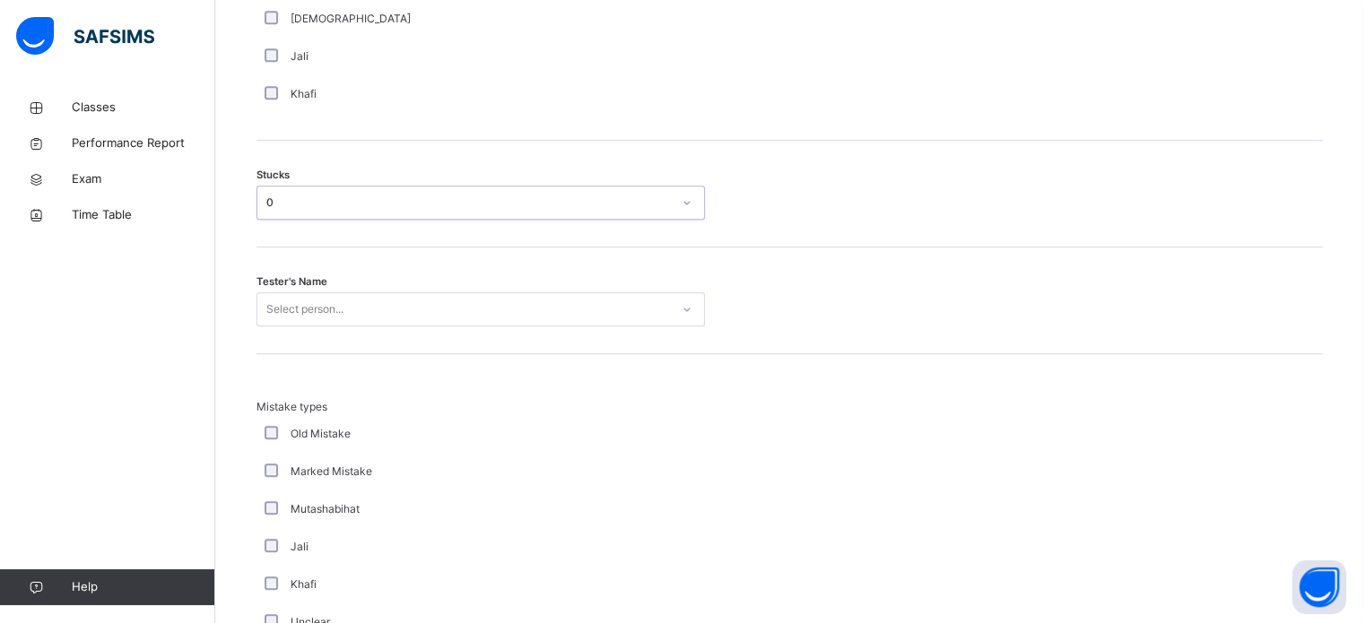
scroll to position [1479, 0]
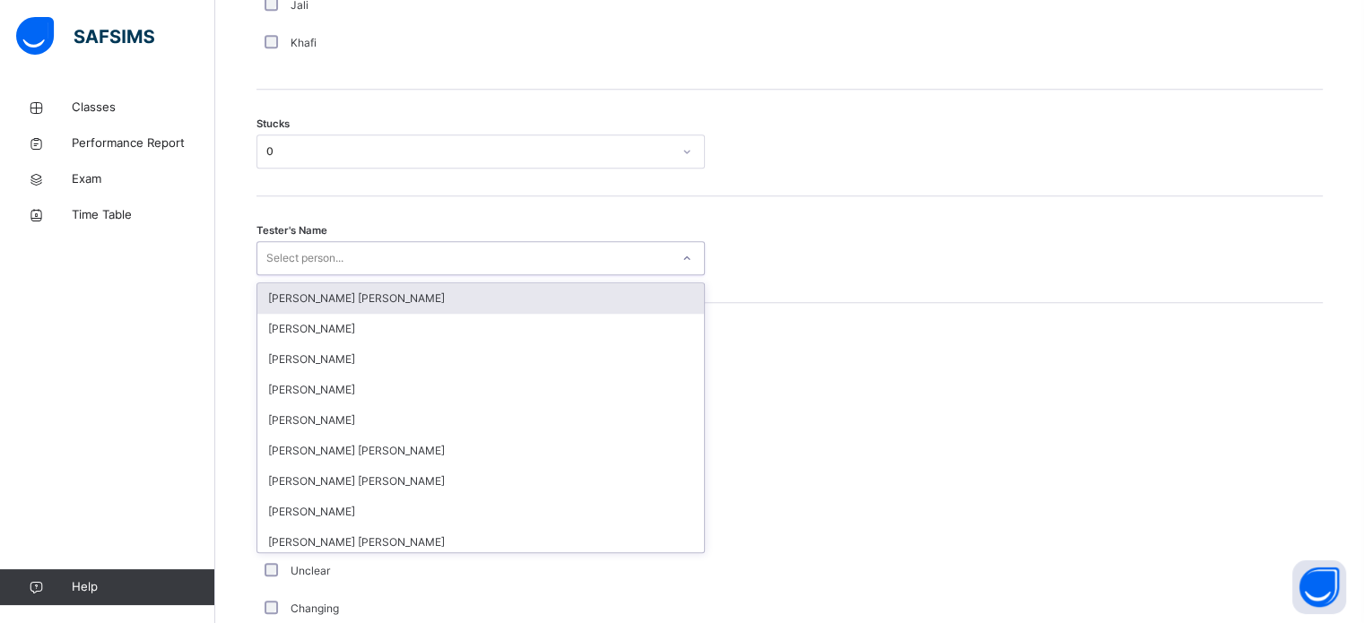
click at [403, 273] on div "Select person..." at bounding box center [463, 259] width 412 height 28
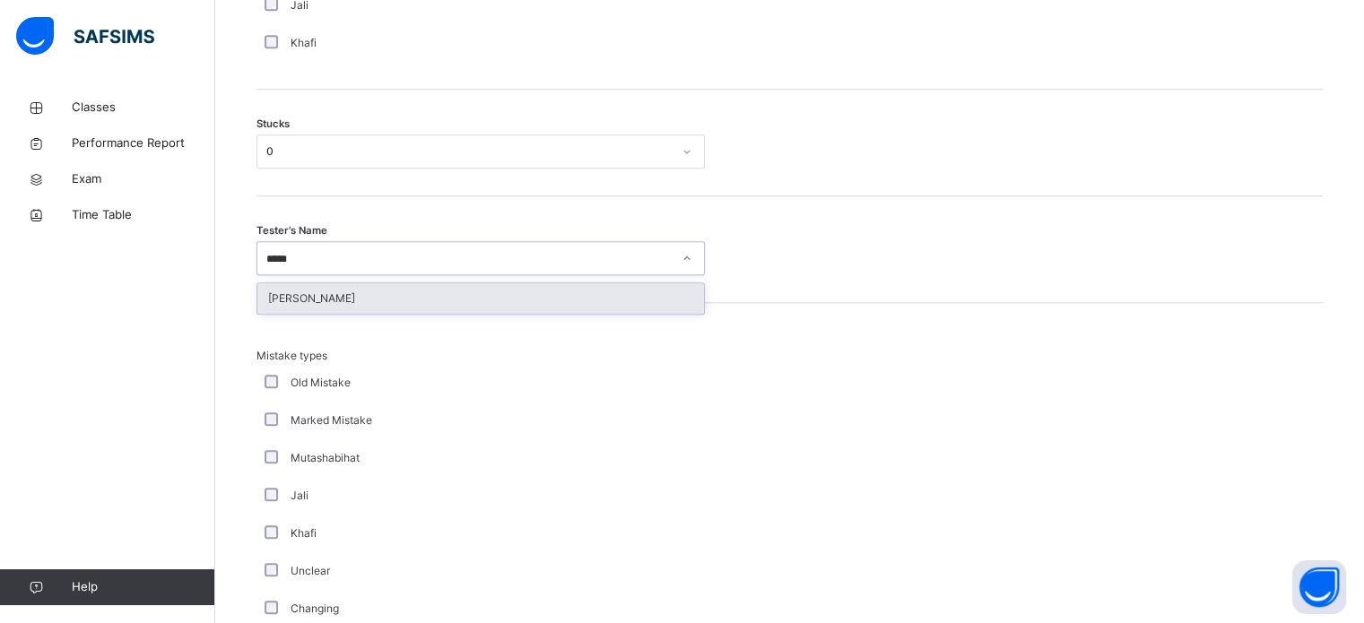
type input "******"
click at [390, 310] on div "[PERSON_NAME]" at bounding box center [480, 298] width 447 height 30
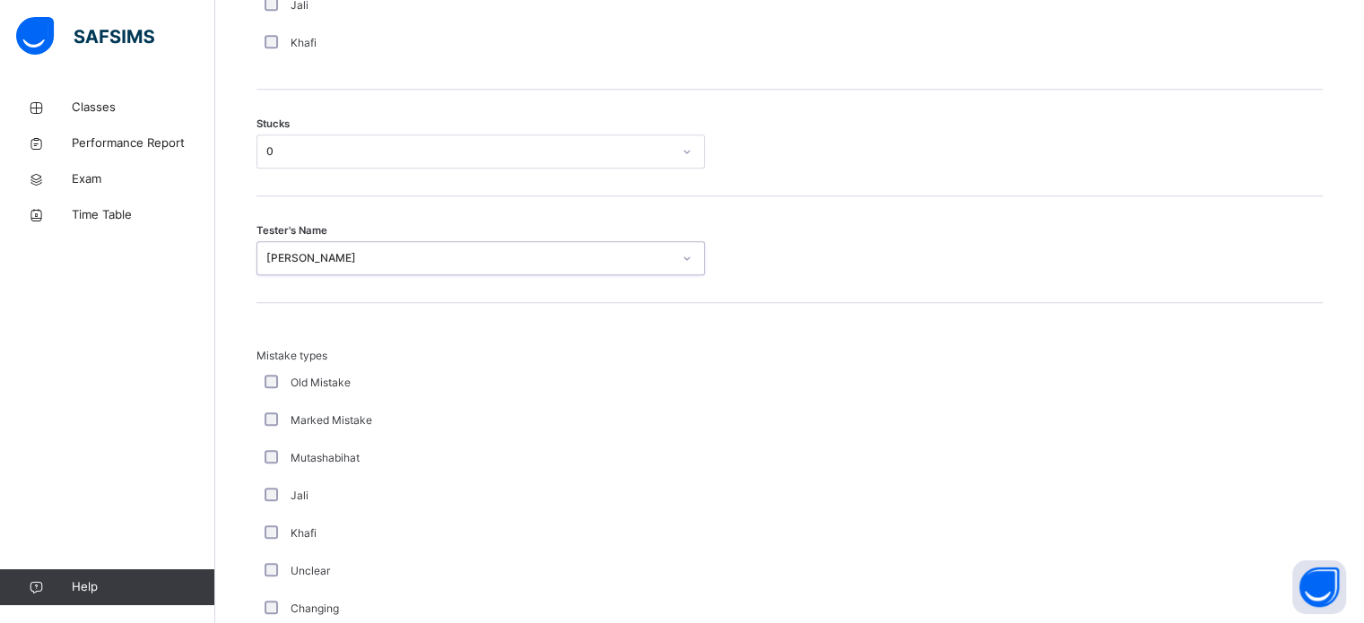
scroll to position [1758, 0]
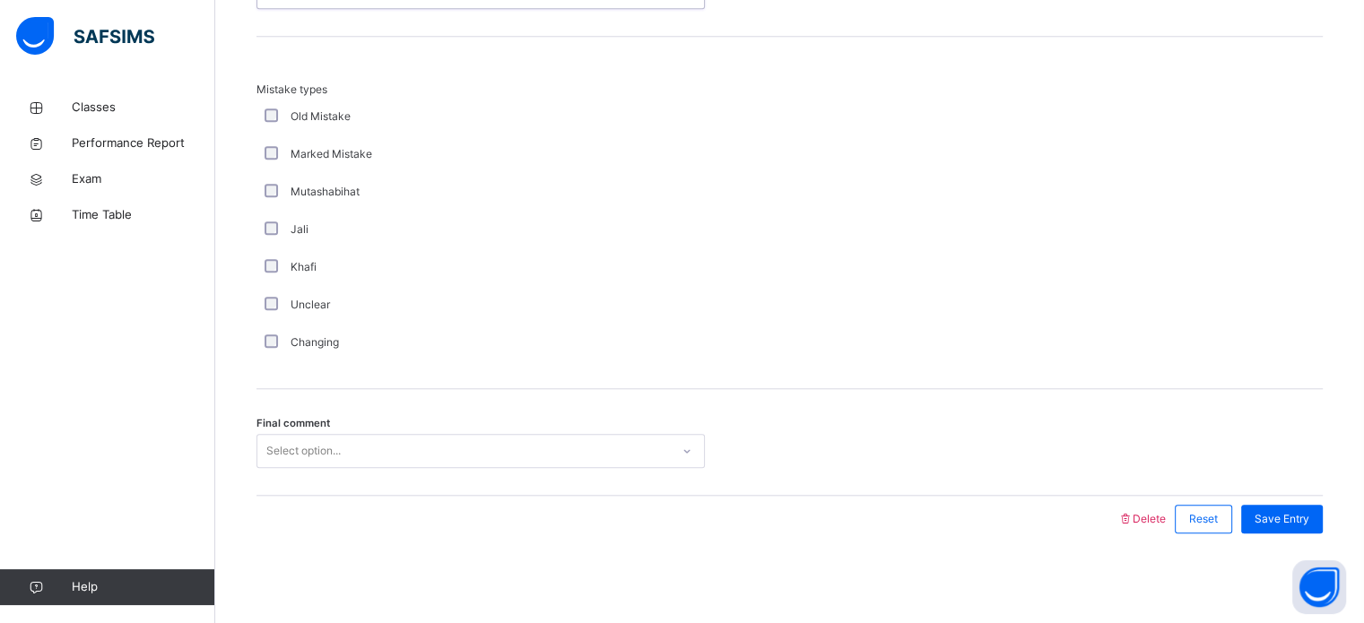
click at [287, 446] on div "Select option..." at bounding box center [303, 451] width 74 height 34
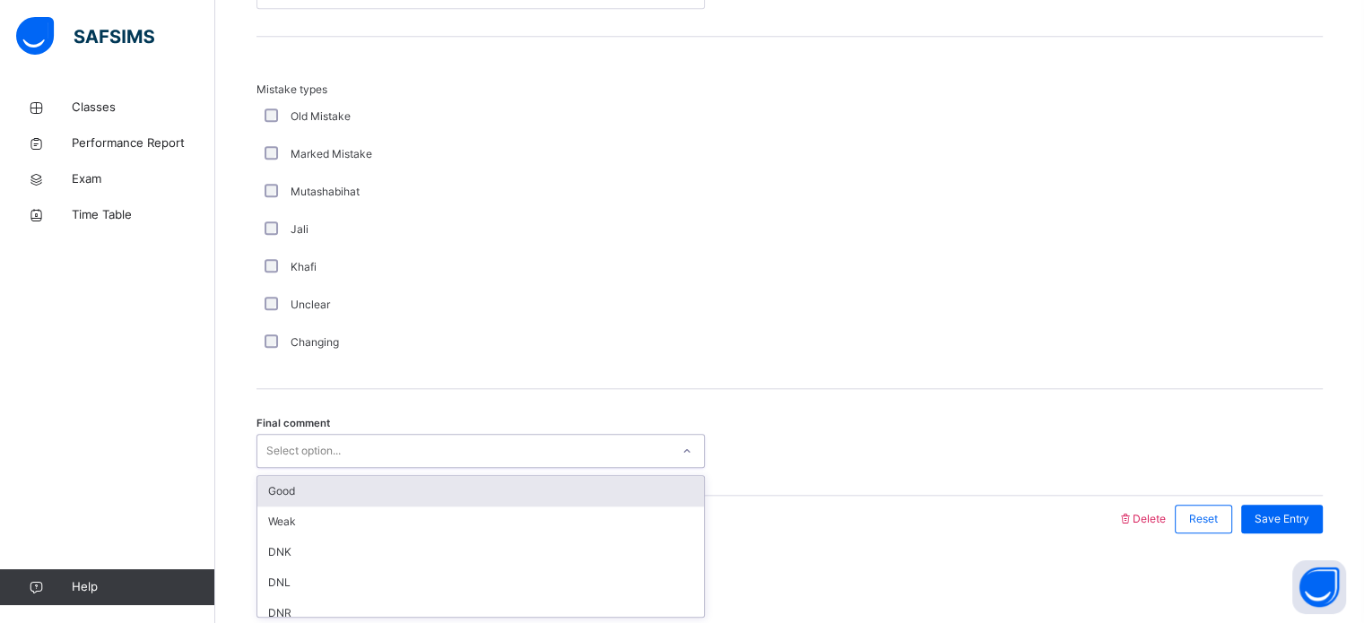
click at [291, 486] on div "Good" at bounding box center [480, 491] width 447 height 30
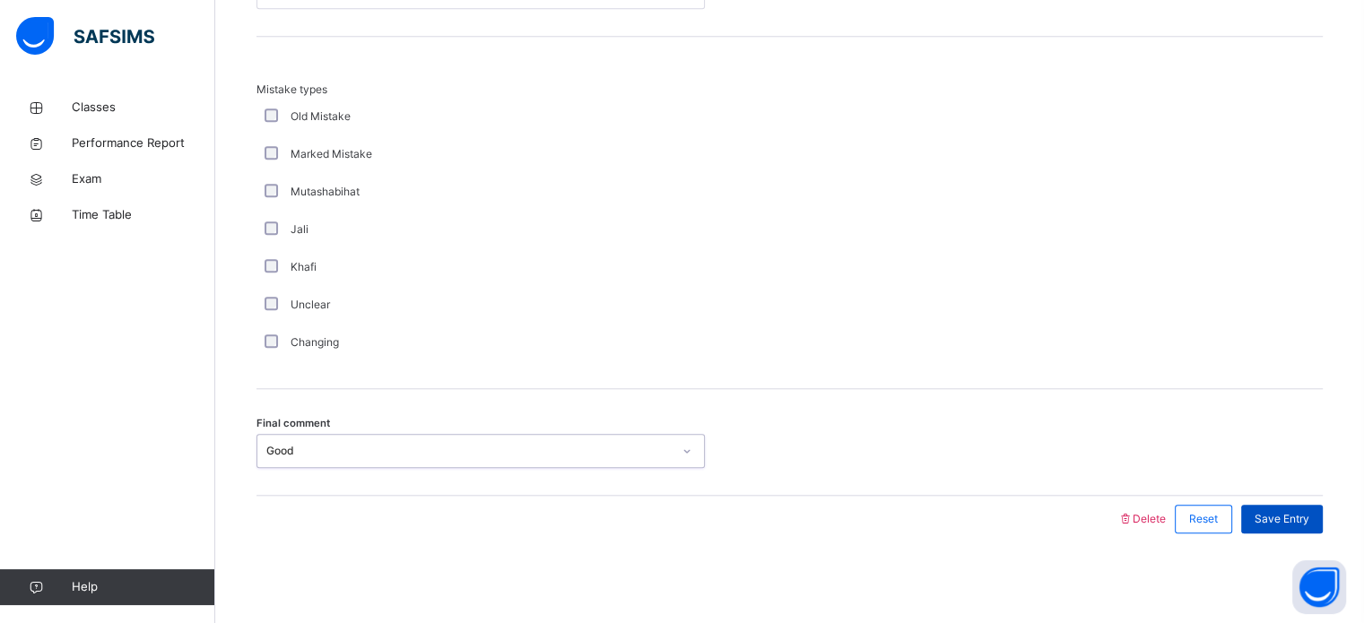
click at [1298, 506] on div "Save Entry" at bounding box center [1282, 519] width 82 height 29
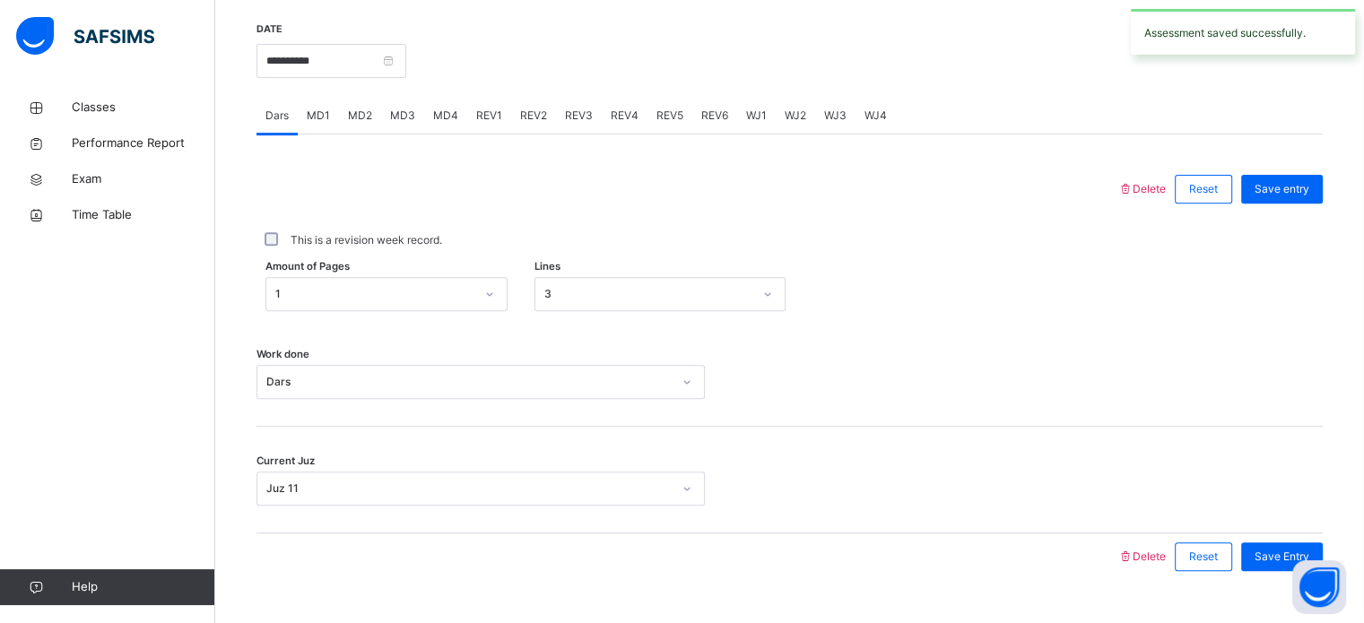
scroll to position [665, 0]
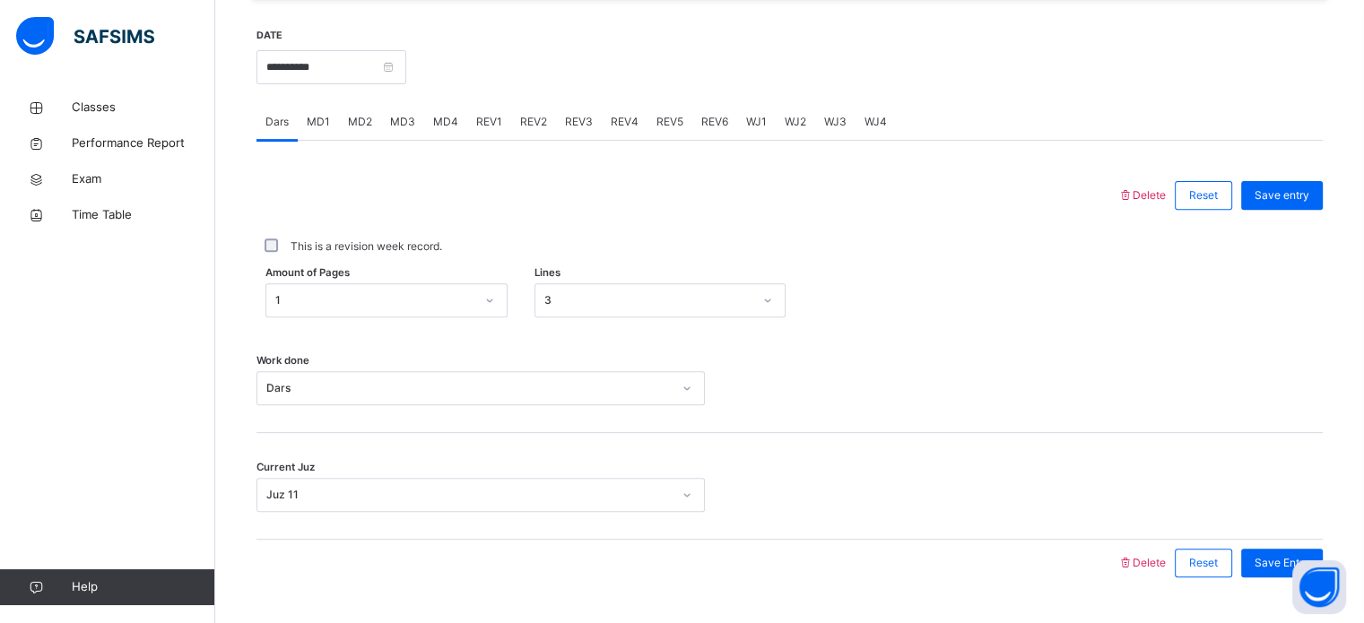
click at [495, 126] on div "REV1" at bounding box center [489, 122] width 44 height 36
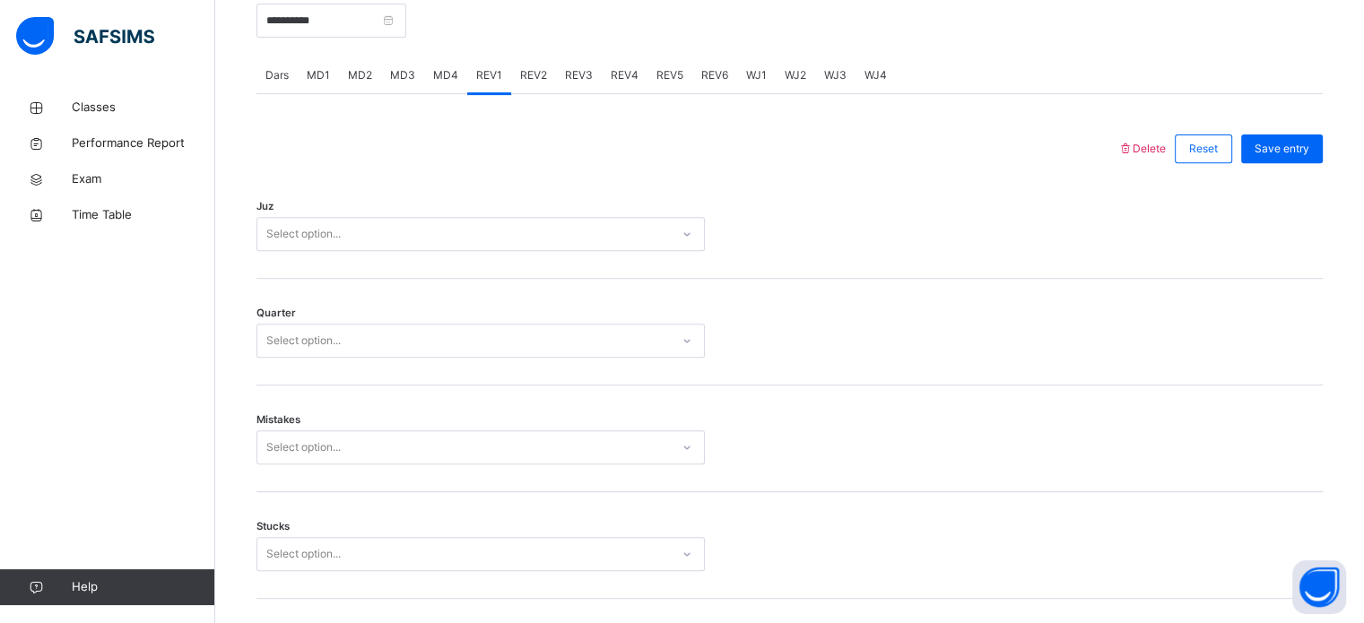
scroll to position [717, 0]
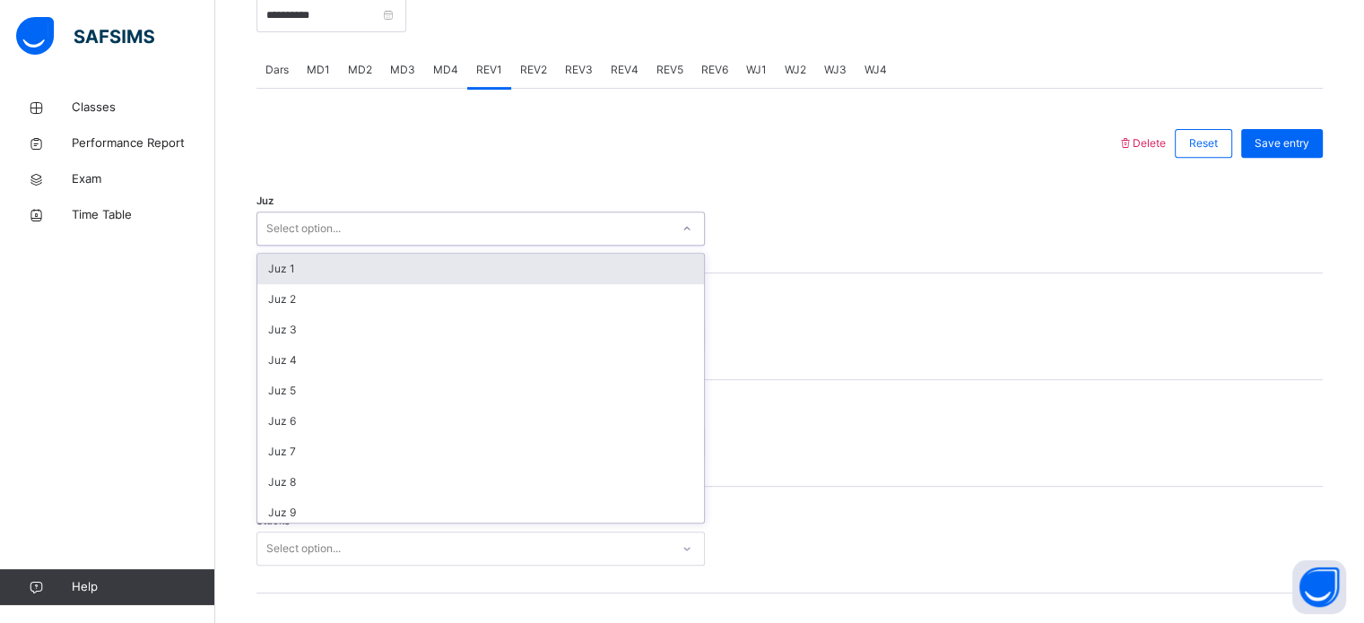
click at [400, 240] on div "Select option..." at bounding box center [463, 229] width 412 height 28
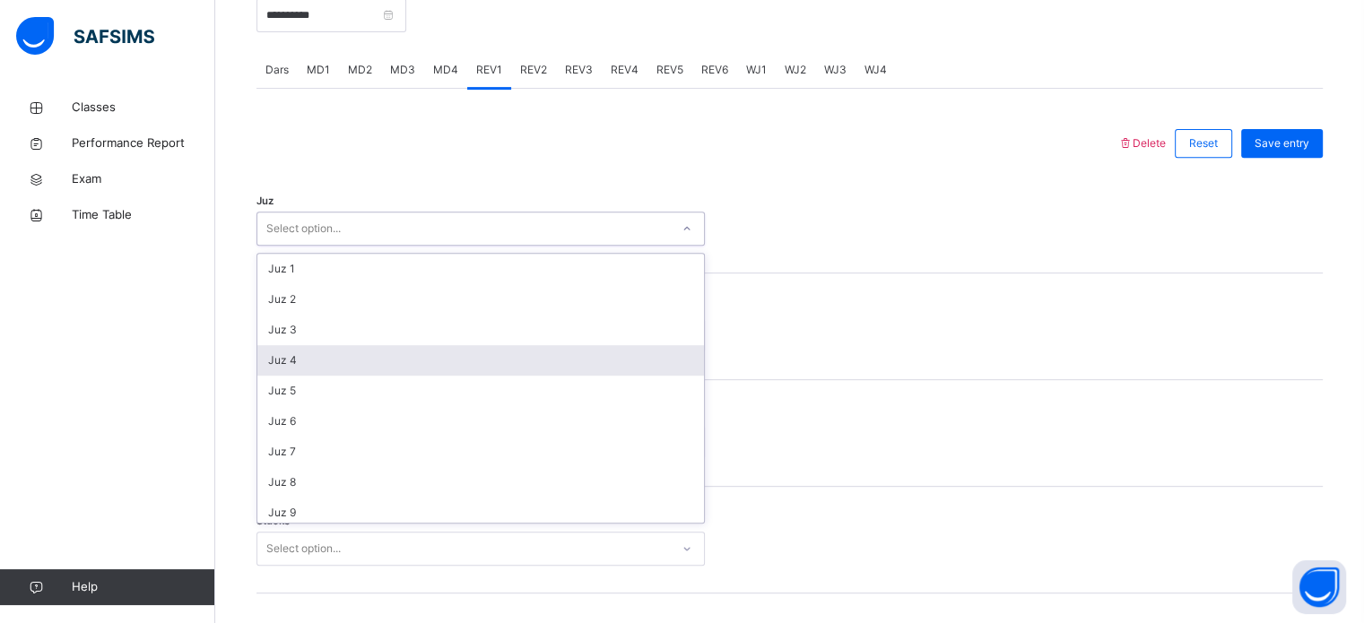
click at [341, 365] on div "Juz 4" at bounding box center [480, 360] width 447 height 30
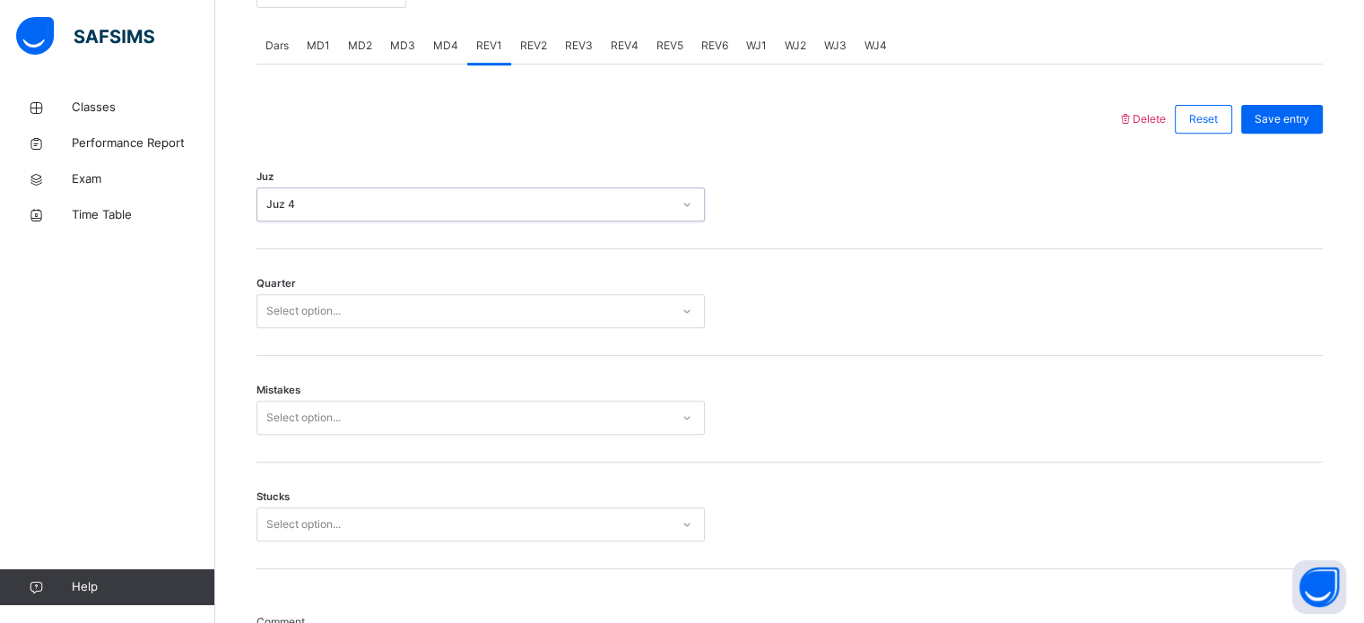
scroll to position [742, 0]
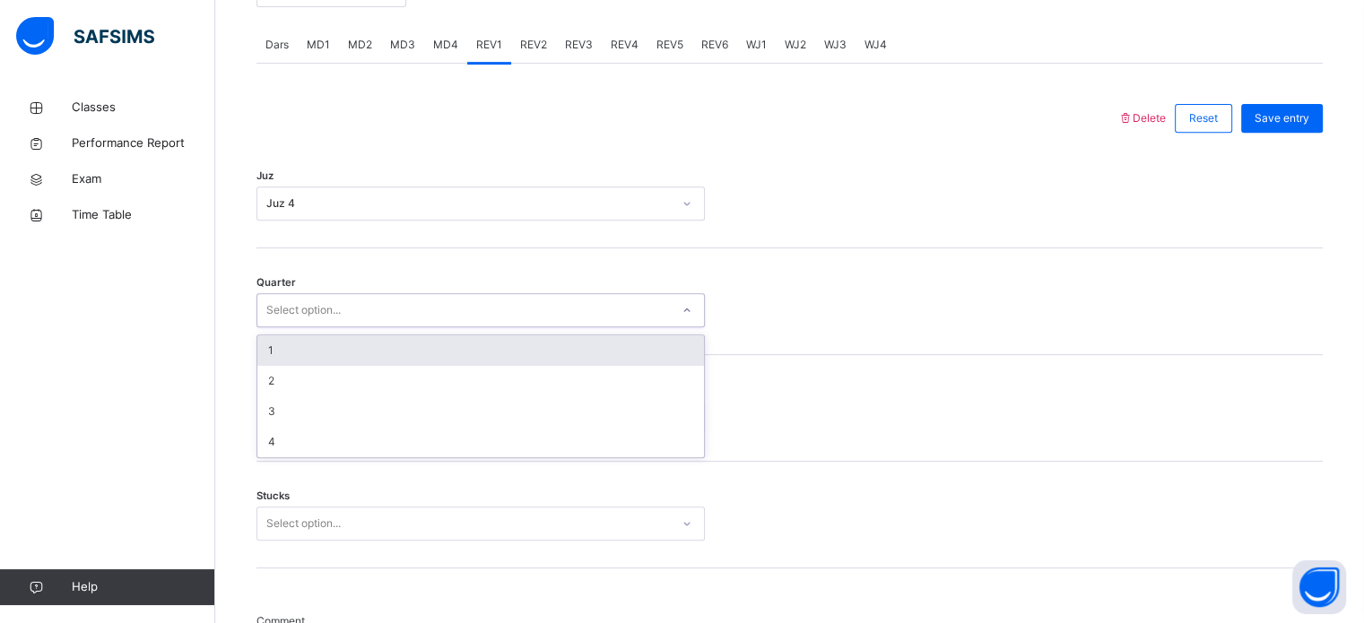
click at [317, 325] on div "Select option..." at bounding box center [303, 310] width 74 height 34
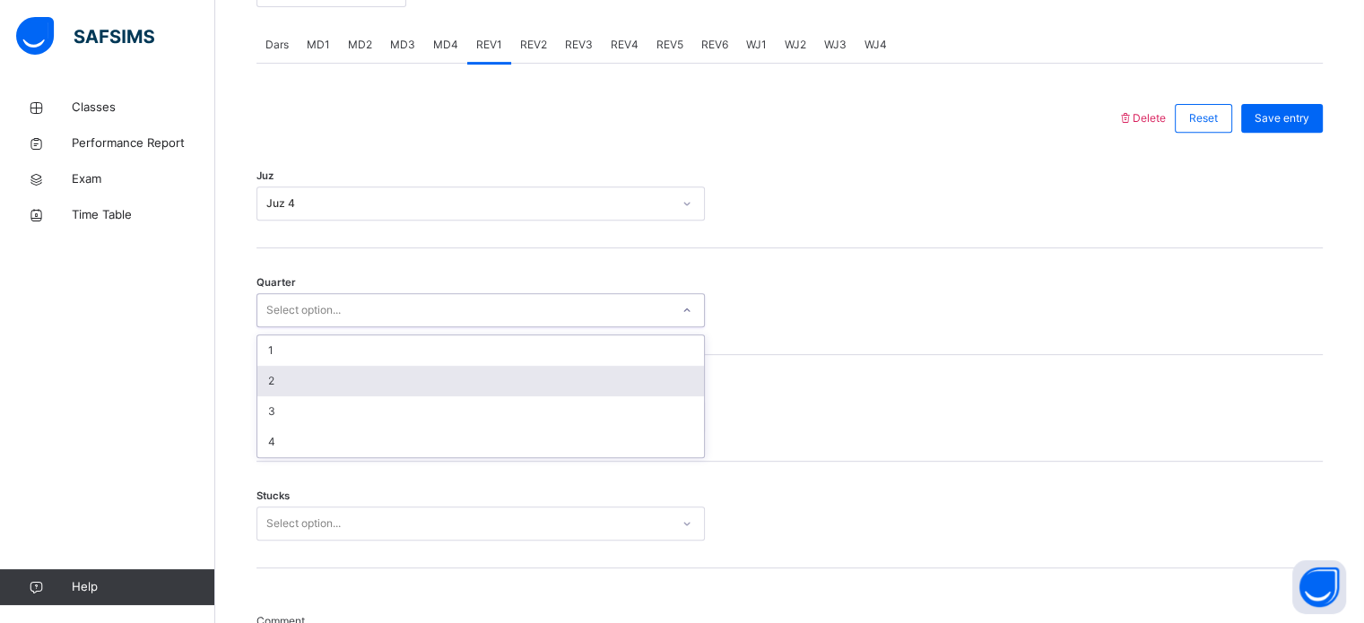
click at [295, 393] on div "2" at bounding box center [480, 381] width 447 height 30
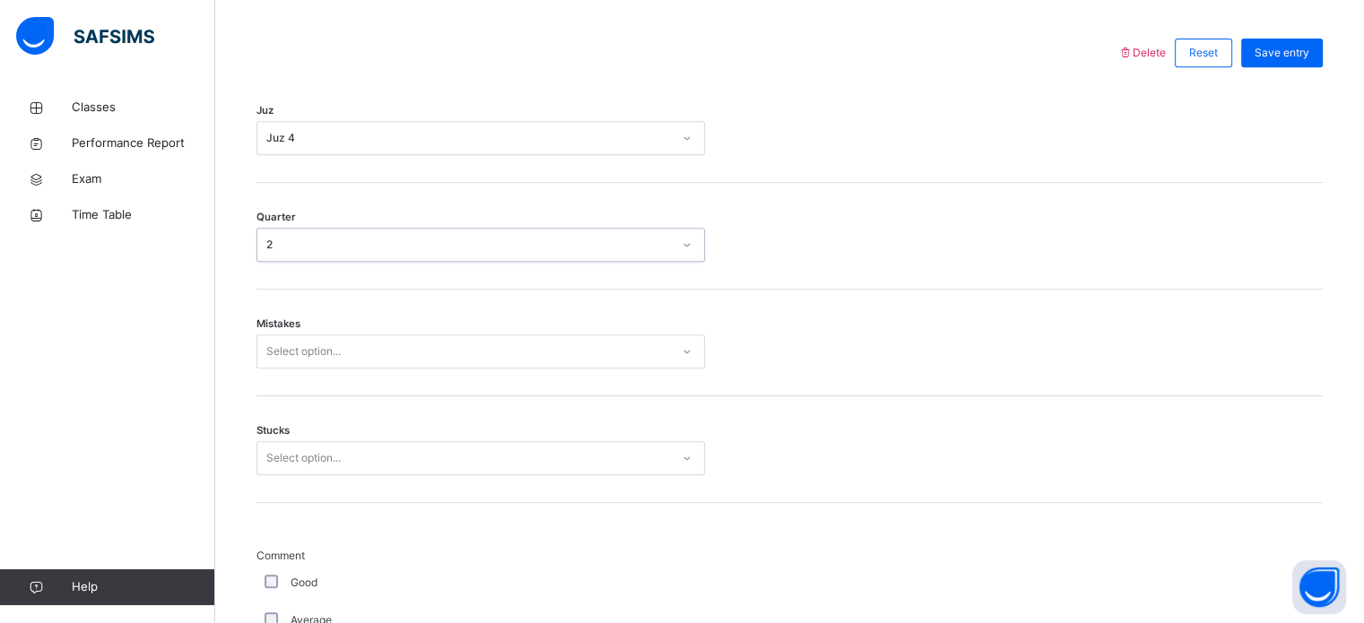
scroll to position [817, 0]
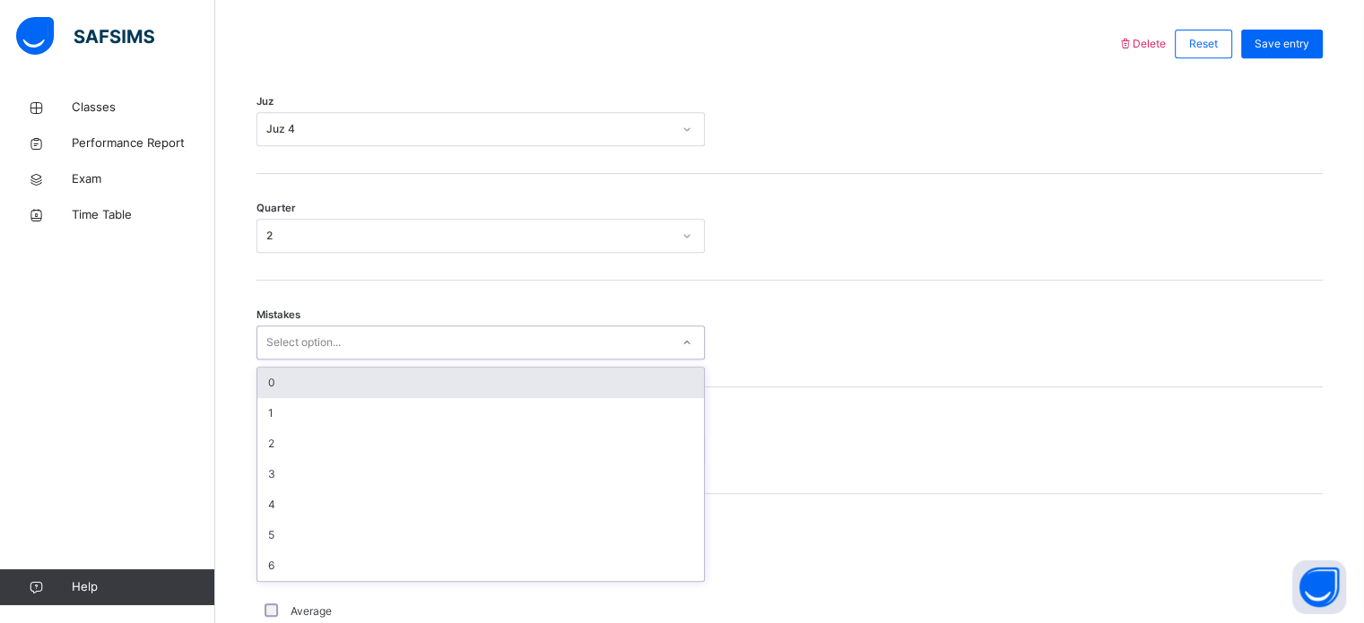
click at [287, 360] on div "Select option..." at bounding box center [303, 342] width 74 height 34
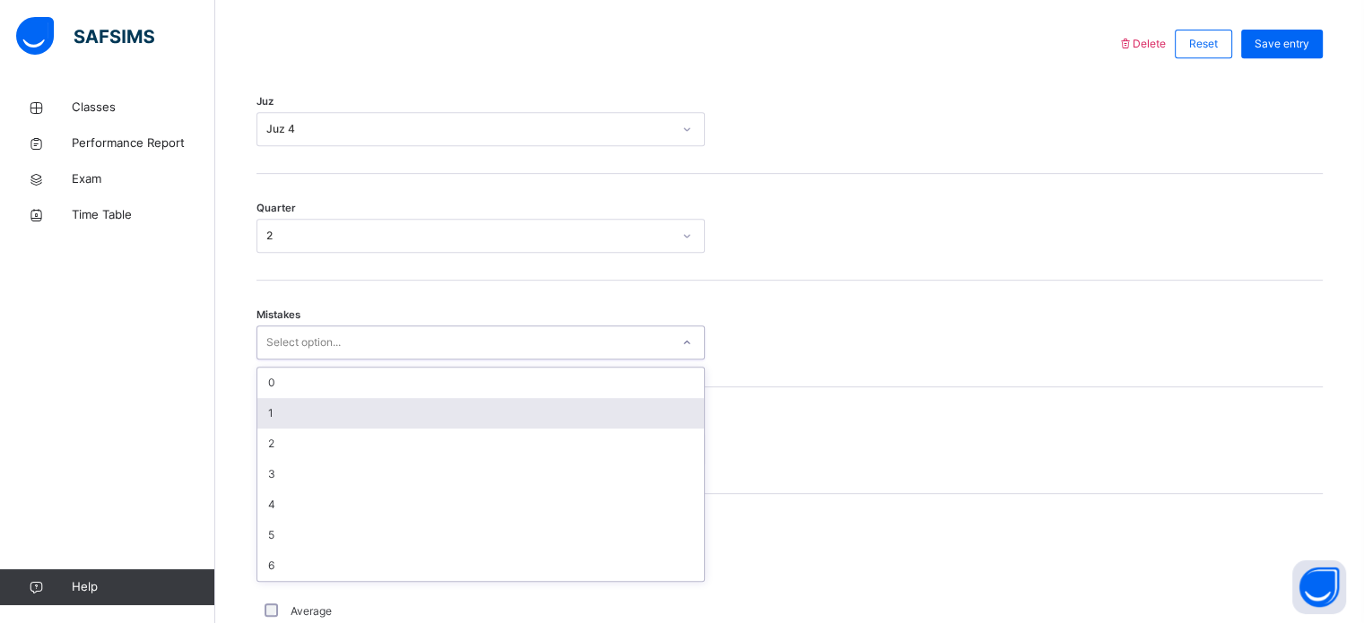
click at [287, 421] on div "1" at bounding box center [480, 413] width 447 height 30
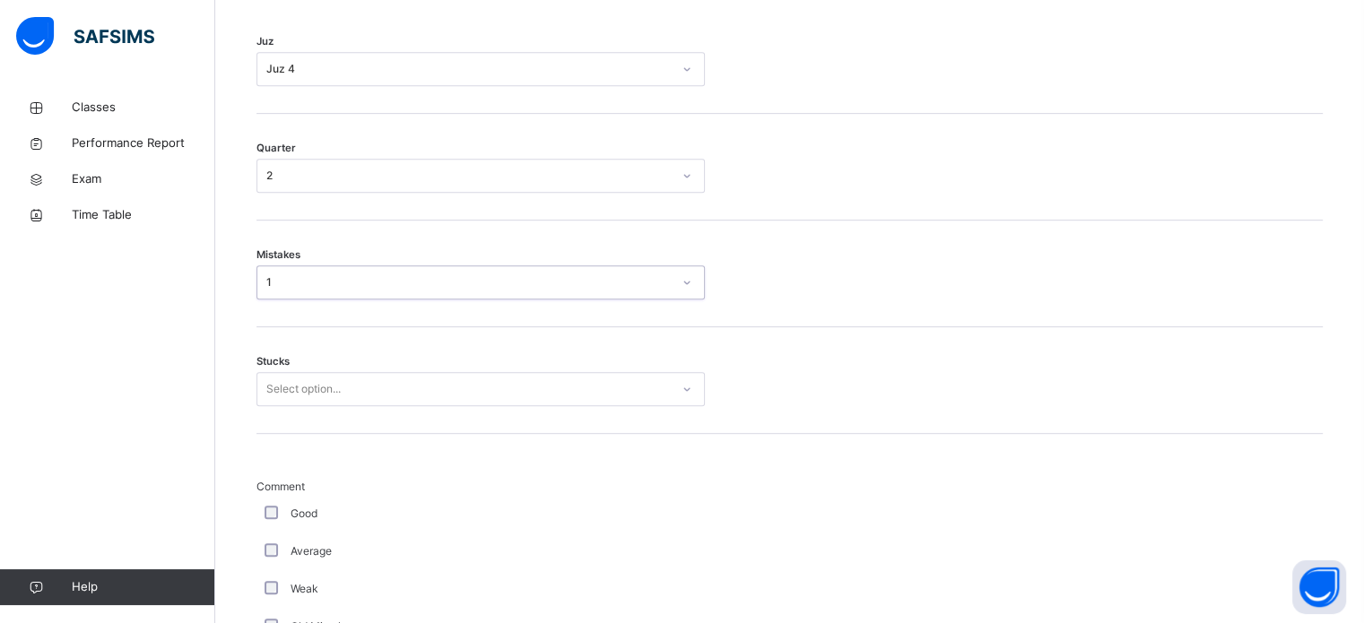
scroll to position [878, 0]
click at [283, 405] on div "Select option..." at bounding box center [303, 388] width 74 height 34
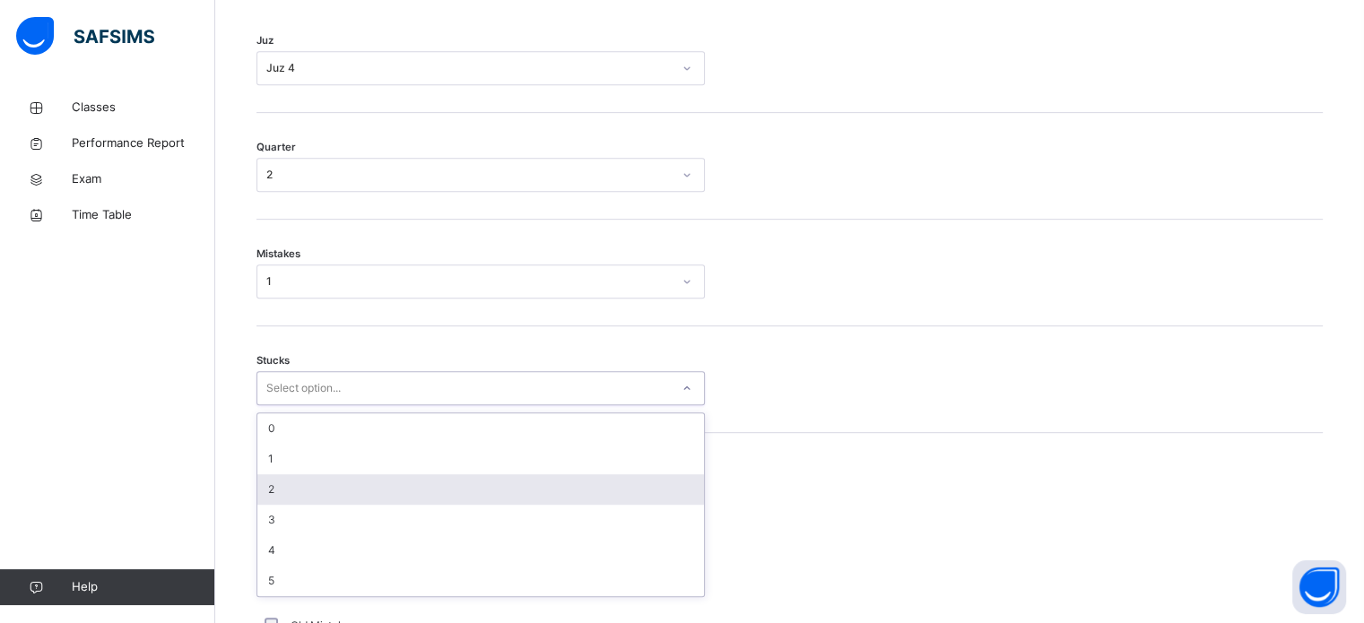
click at [276, 498] on div "2" at bounding box center [480, 489] width 447 height 30
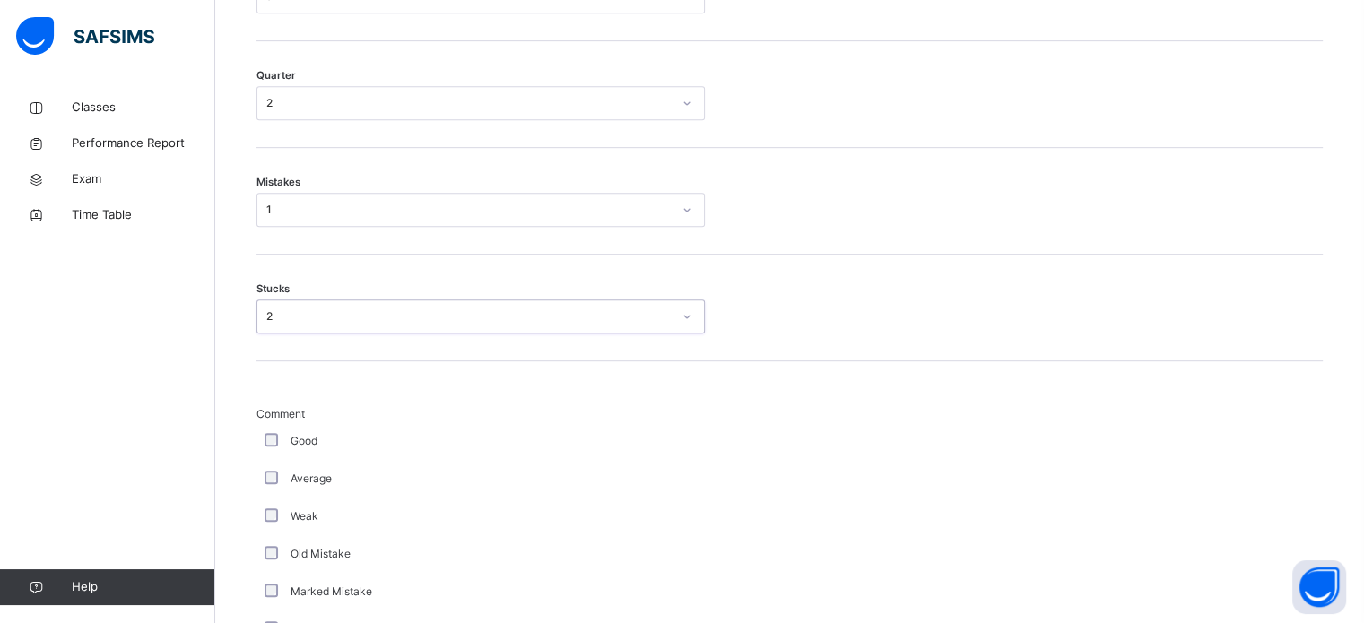
scroll to position [953, 0]
click at [266, 483] on div "Average" at bounding box center [480, 475] width 439 height 16
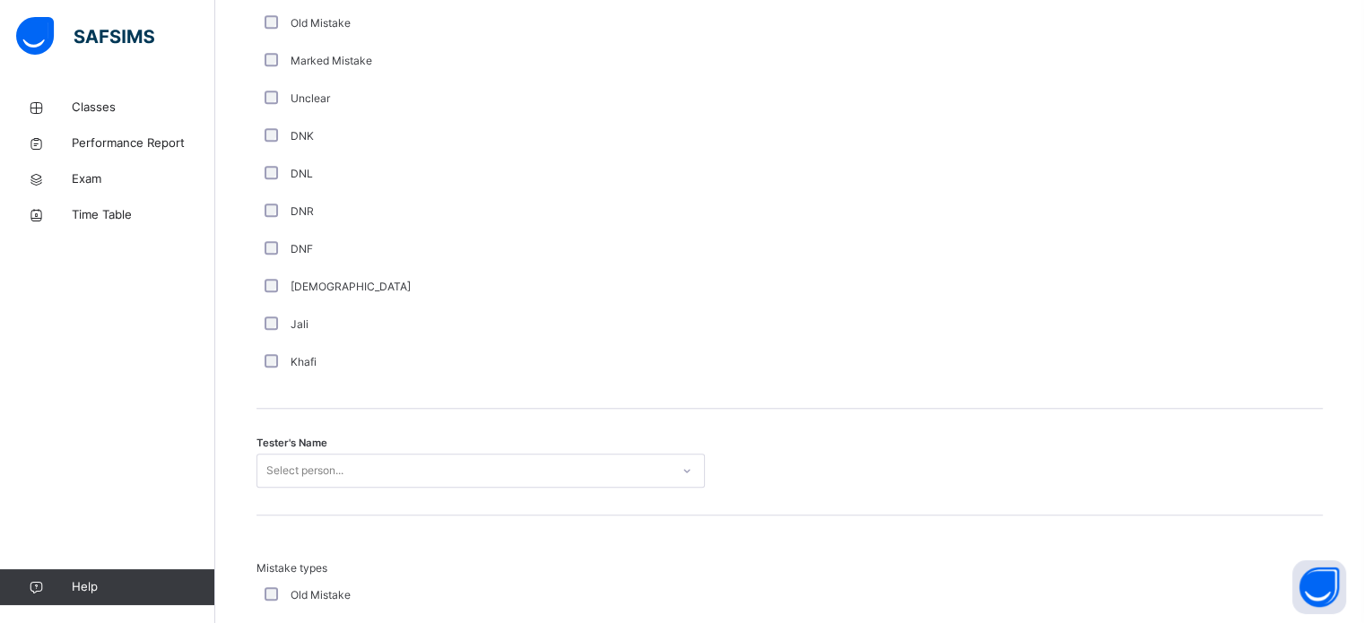
scroll to position [1483, 0]
click at [431, 462] on div "Tester's Name Select person..." at bounding box center [789, 459] width 1066 height 107
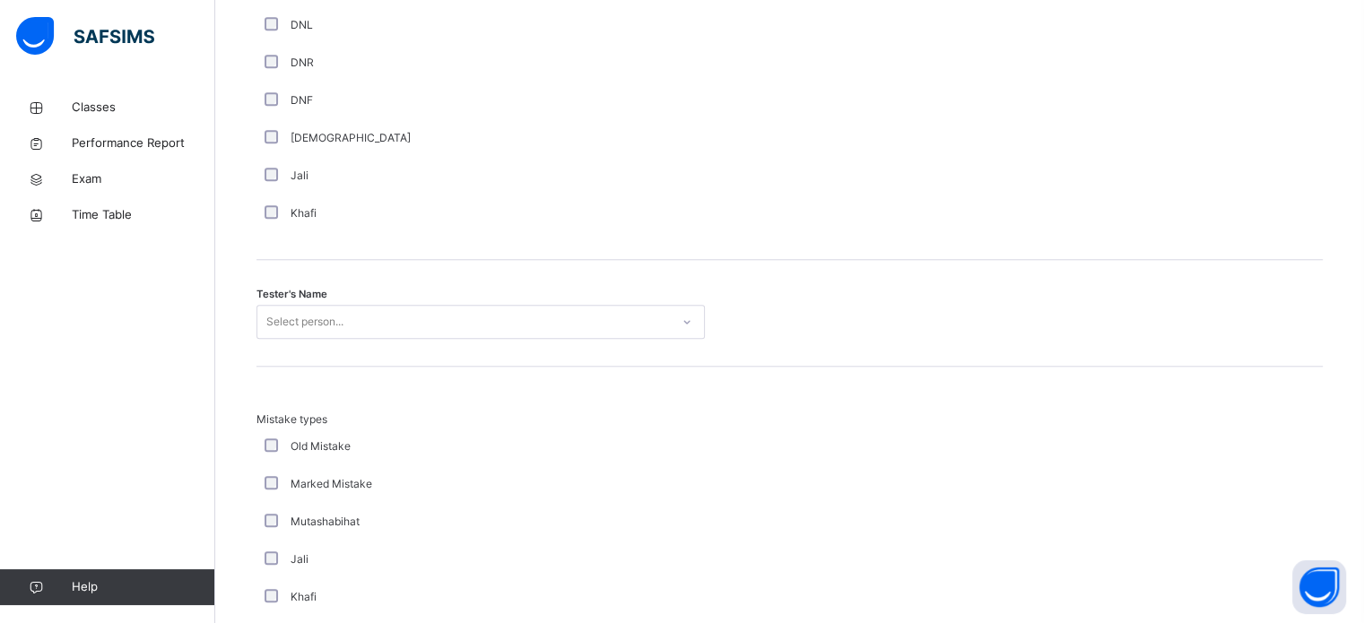
click at [421, 339] on div "Select person..." at bounding box center [480, 322] width 448 height 34
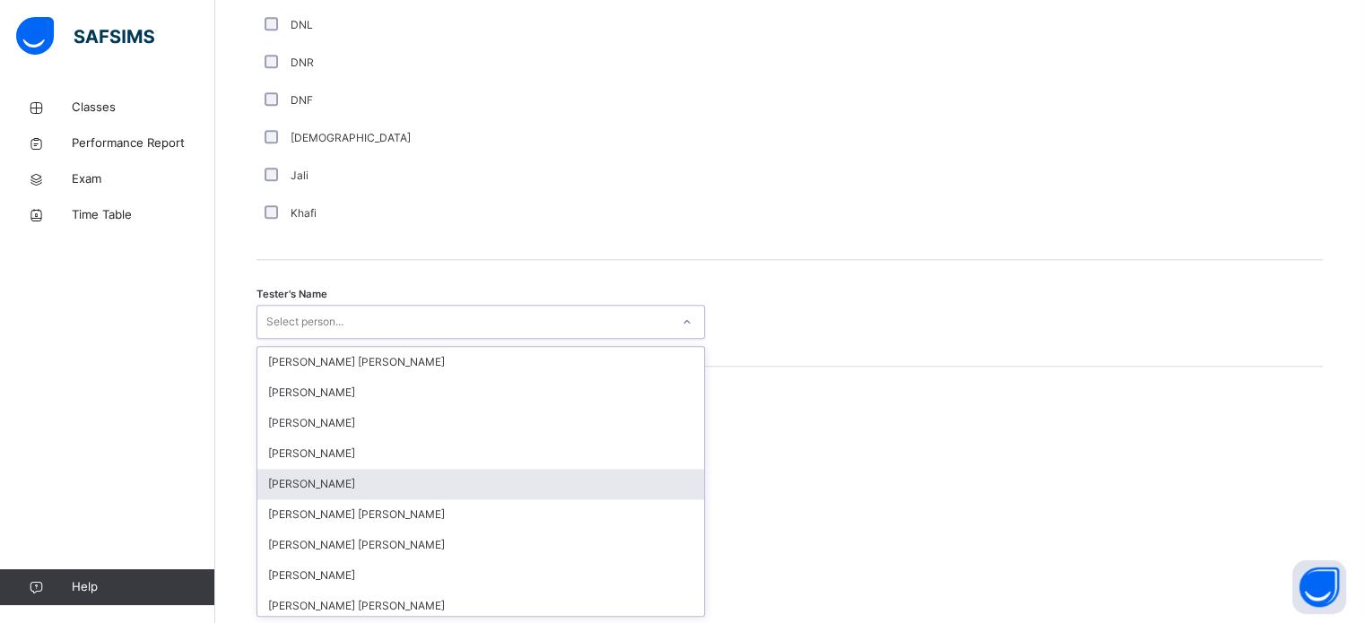
scroll to position [1643, 0]
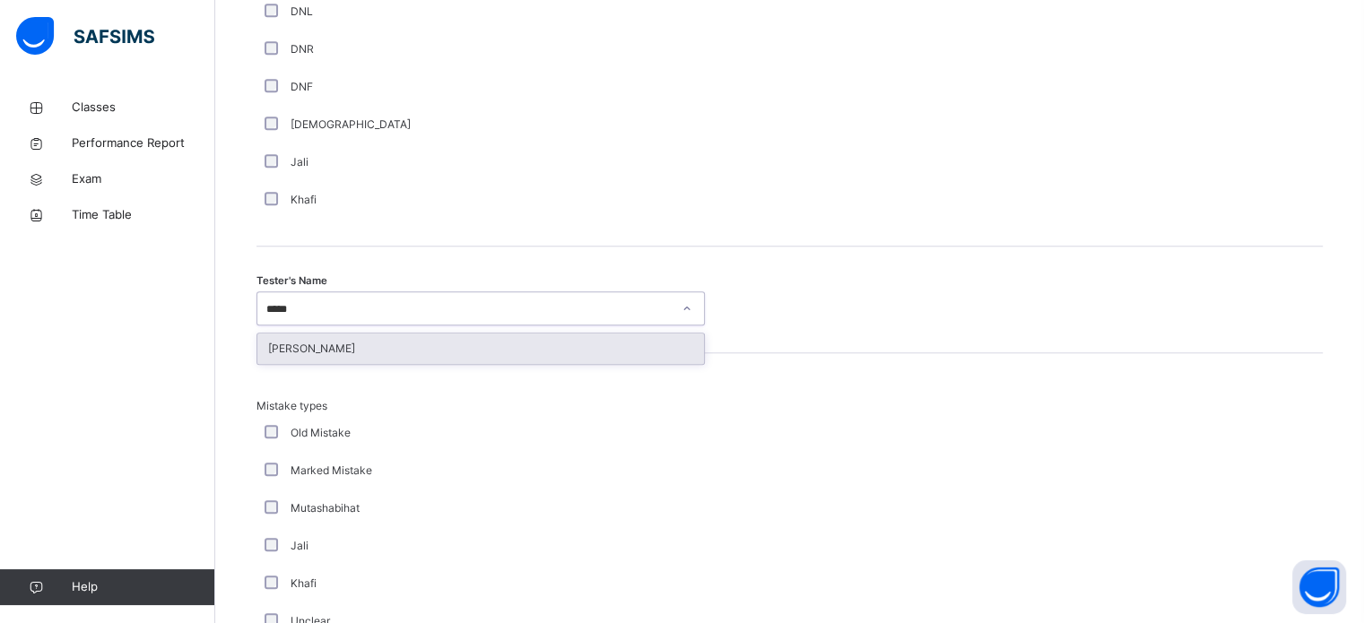
type input "*****"
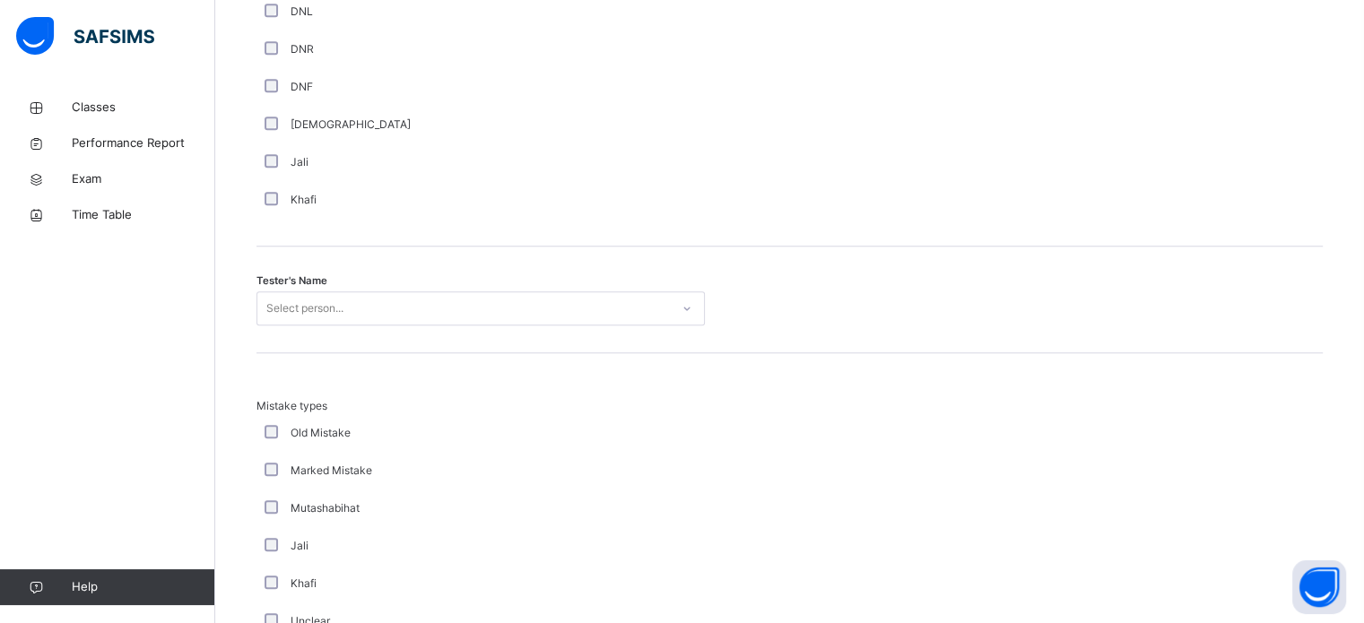
click at [376, 377] on div "Mistake types Old Mistake Marked Mistake Mutashabihat [PERSON_NAME] Unclear Cha…" at bounding box center [789, 529] width 1066 height 352
click at [298, 320] on div "Select person..." at bounding box center [304, 308] width 77 height 34
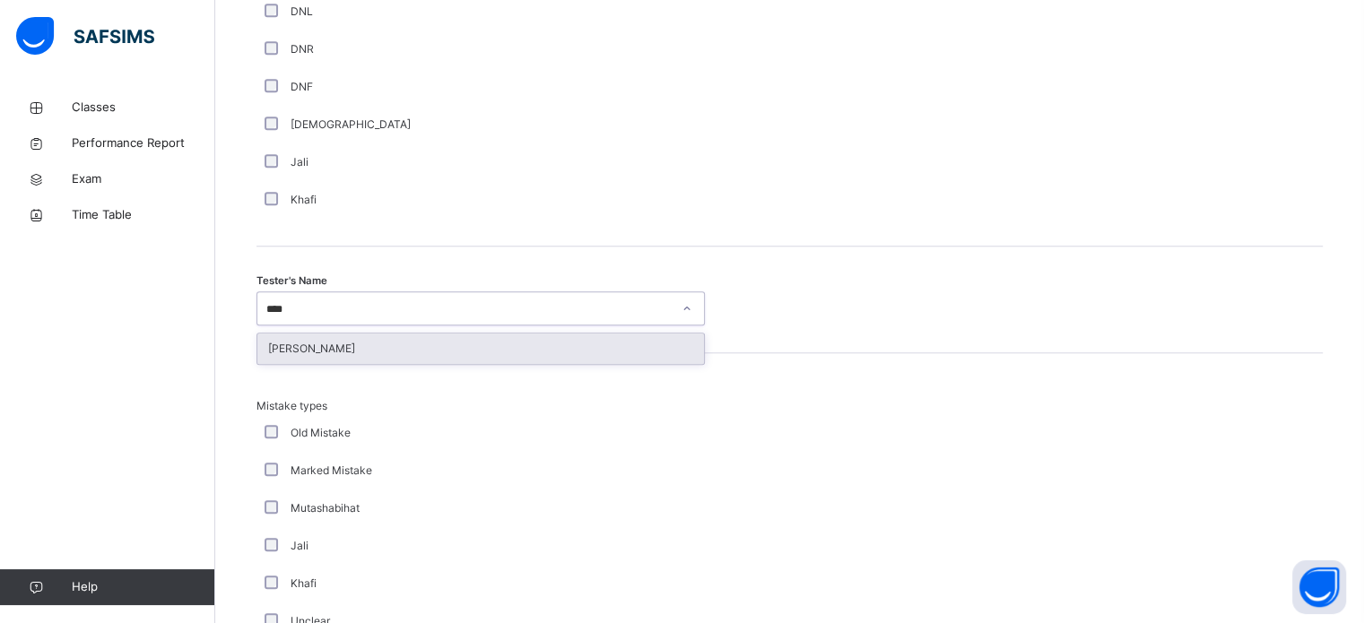
type input "*****"
click at [314, 350] on div "[PERSON_NAME]" at bounding box center [480, 349] width 447 height 30
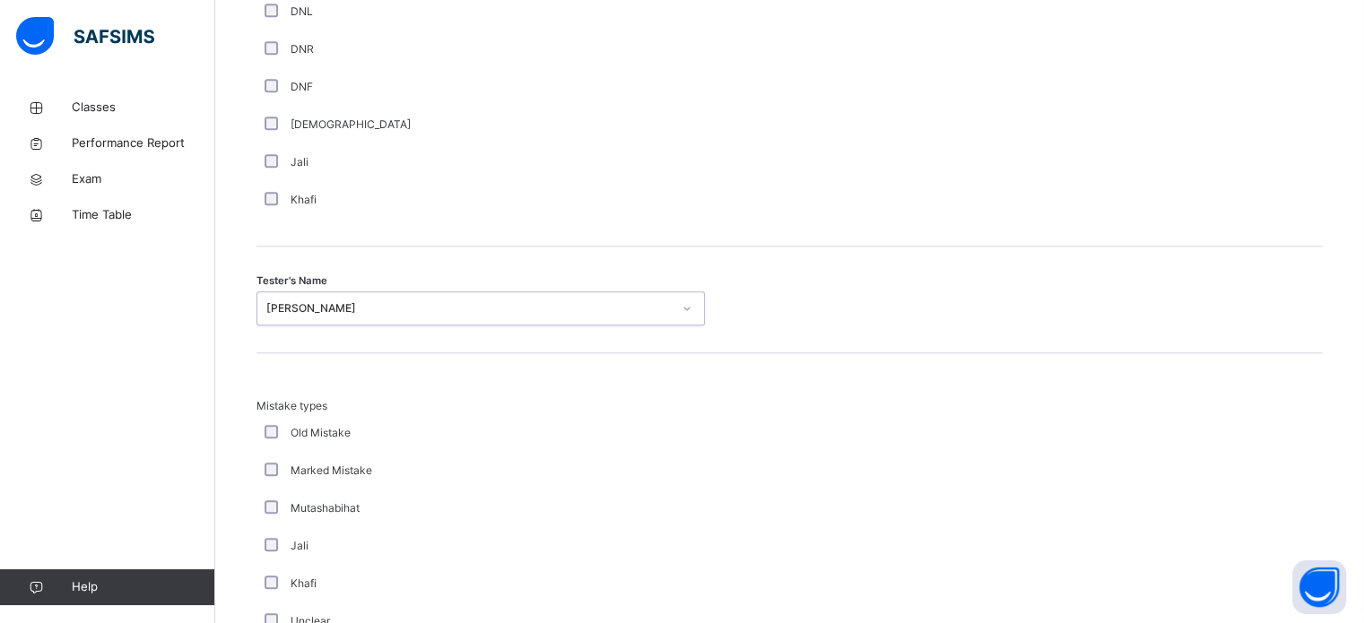
scroll to position [1972, 0]
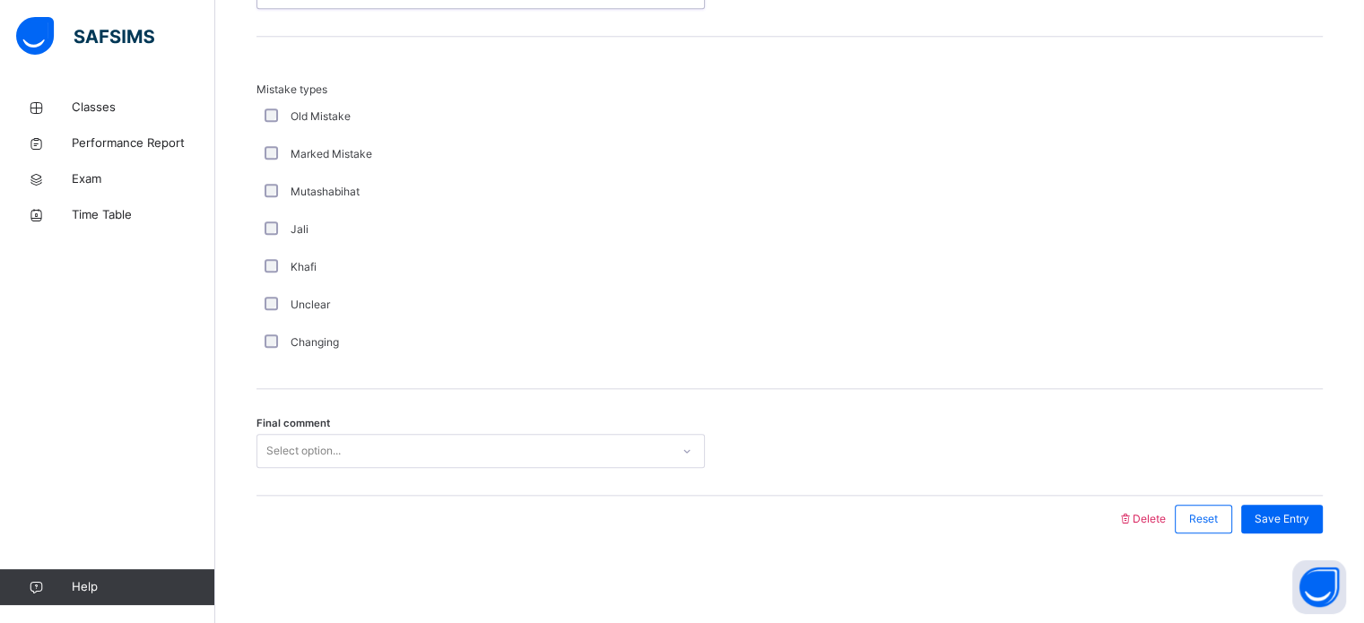
click at [294, 454] on div "Select option..." at bounding box center [303, 451] width 74 height 34
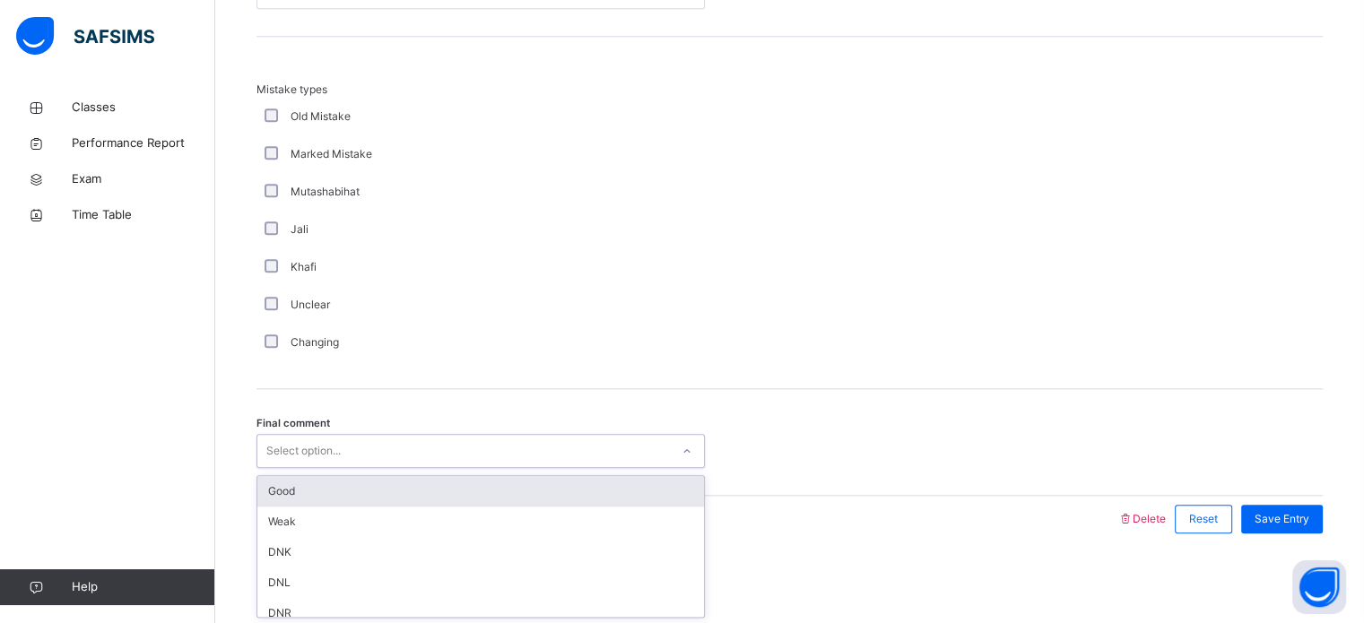
click at [291, 490] on div "Good" at bounding box center [480, 491] width 447 height 30
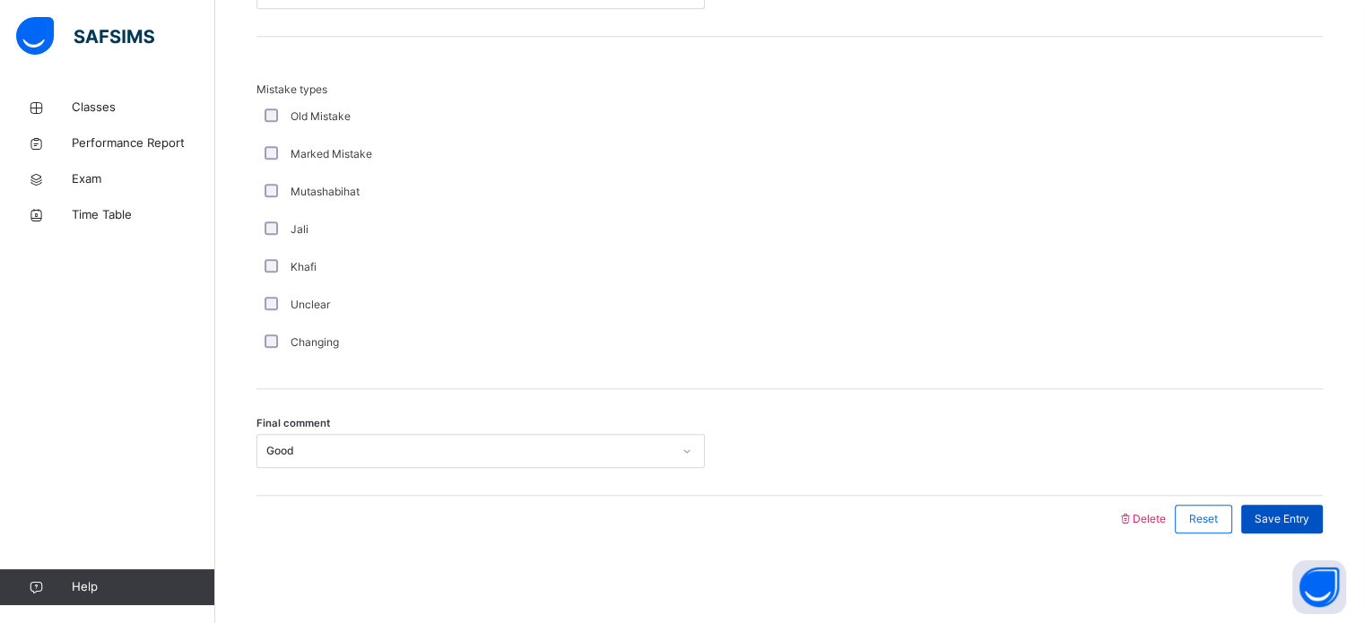
click at [1277, 522] on span "Save Entry" at bounding box center [1281, 519] width 55 height 16
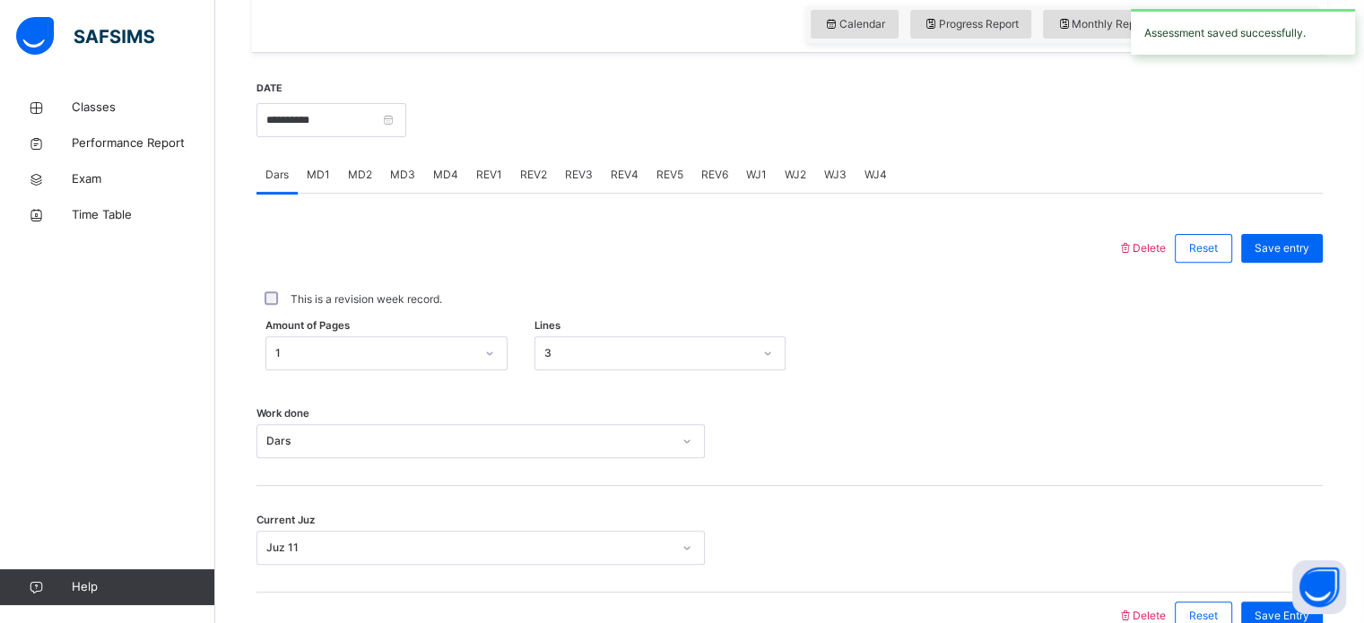
scroll to position [611, 0]
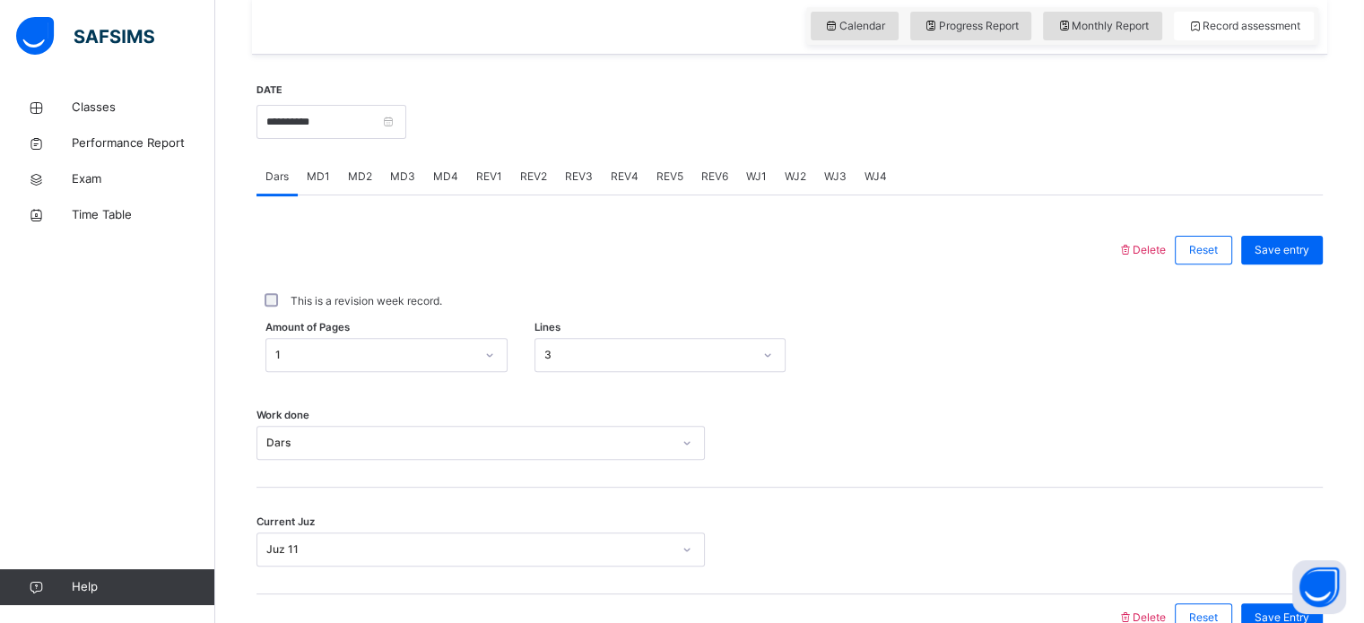
click at [537, 185] on span "REV2" at bounding box center [533, 177] width 27 height 16
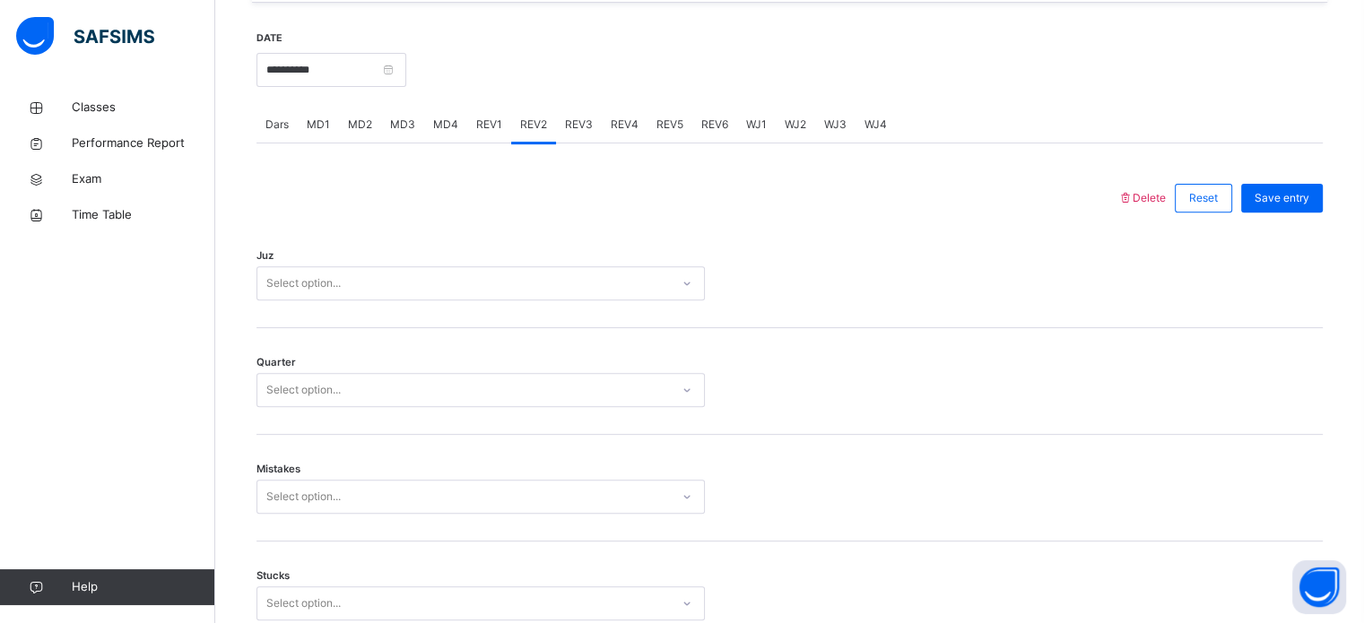
scroll to position [672, 0]
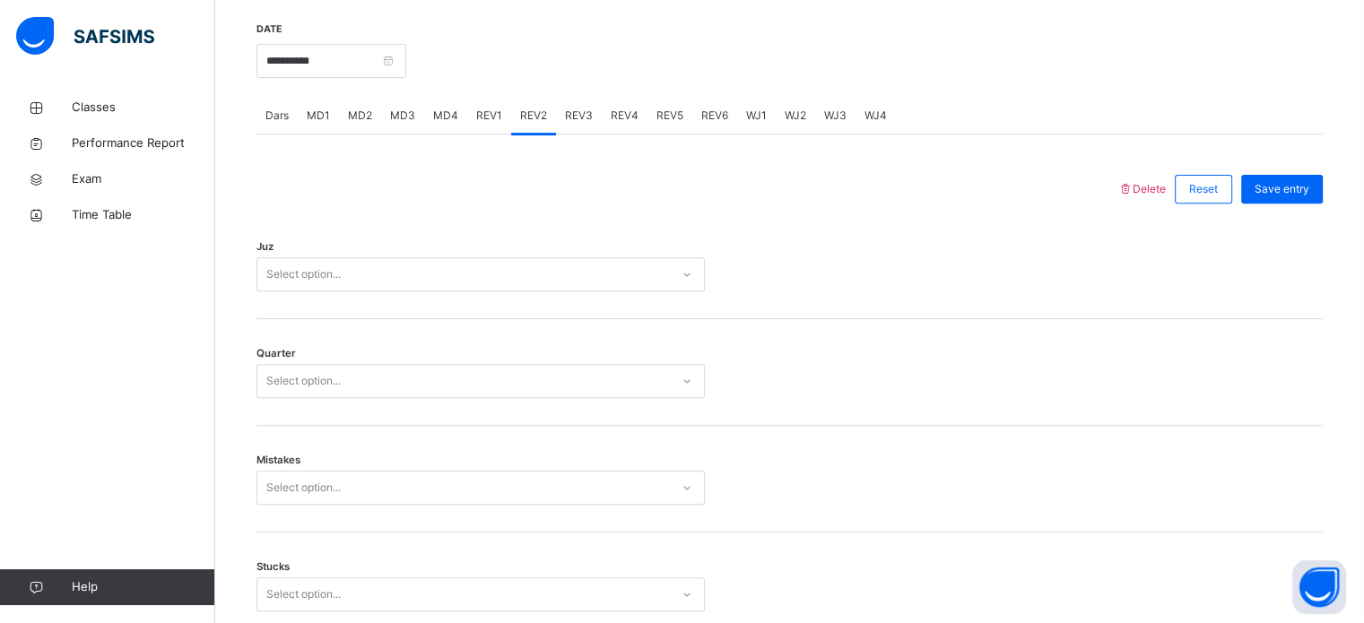
click at [440, 286] on div "Select option..." at bounding box center [463, 275] width 412 height 28
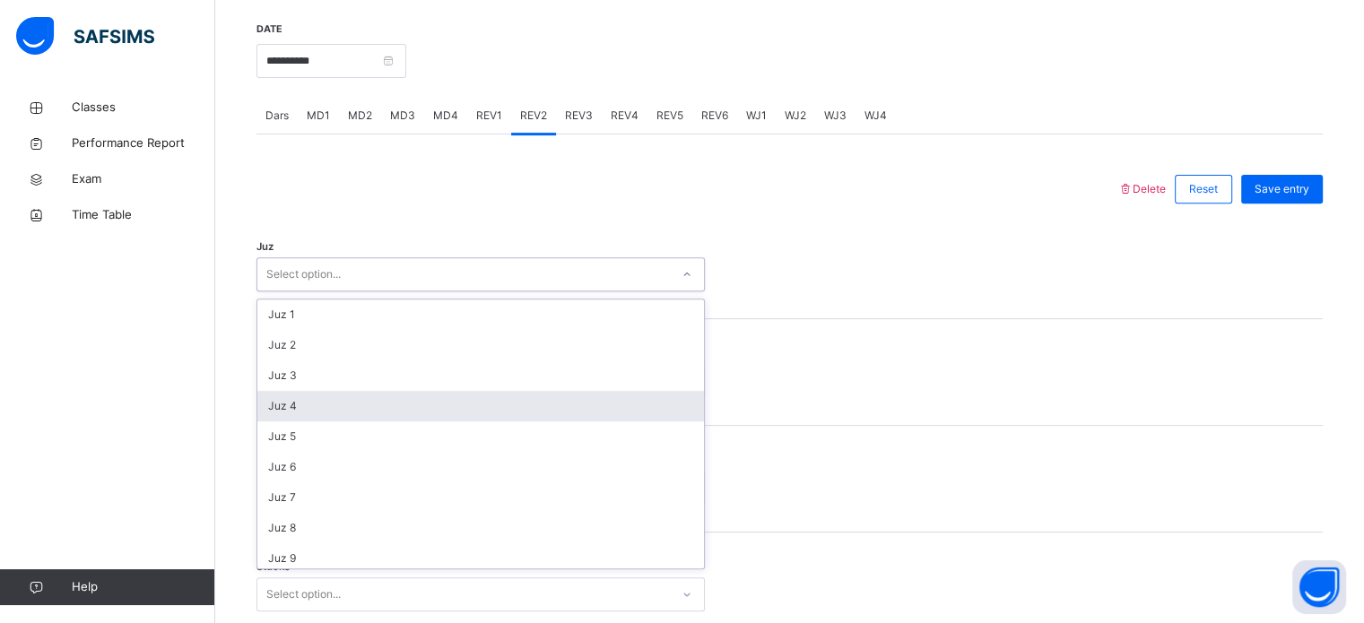
click at [377, 421] on div "Juz 4" at bounding box center [480, 406] width 447 height 30
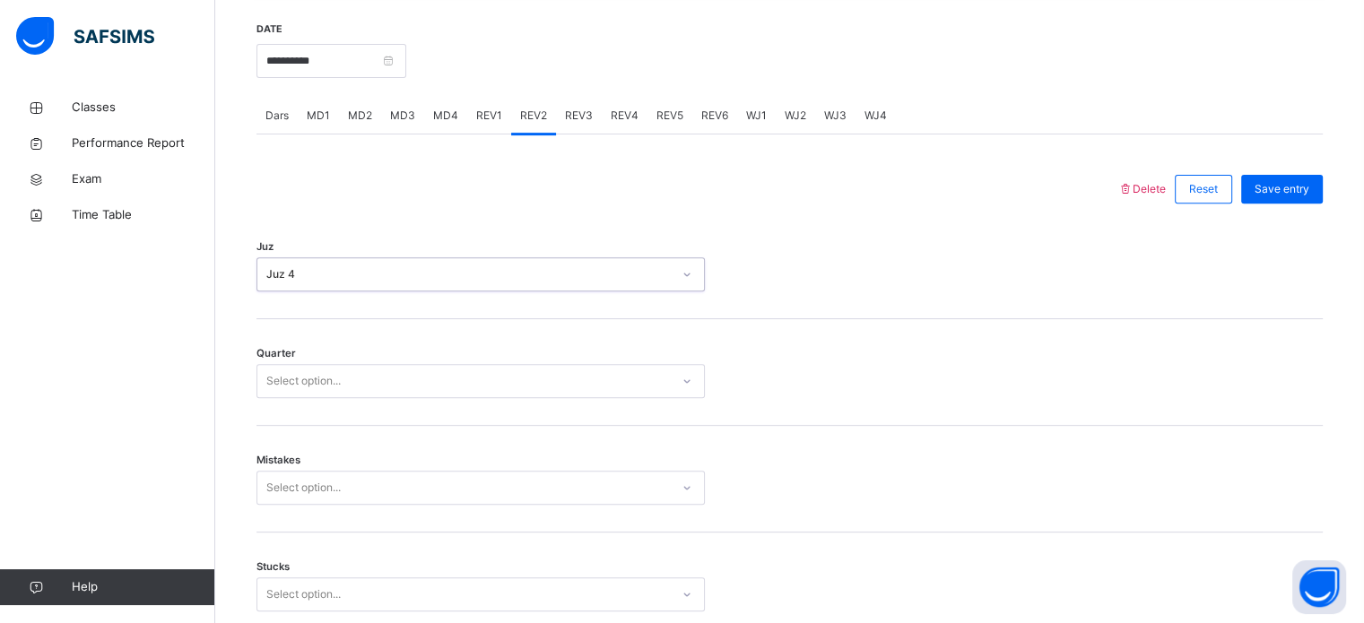
scroll to position [736, 0]
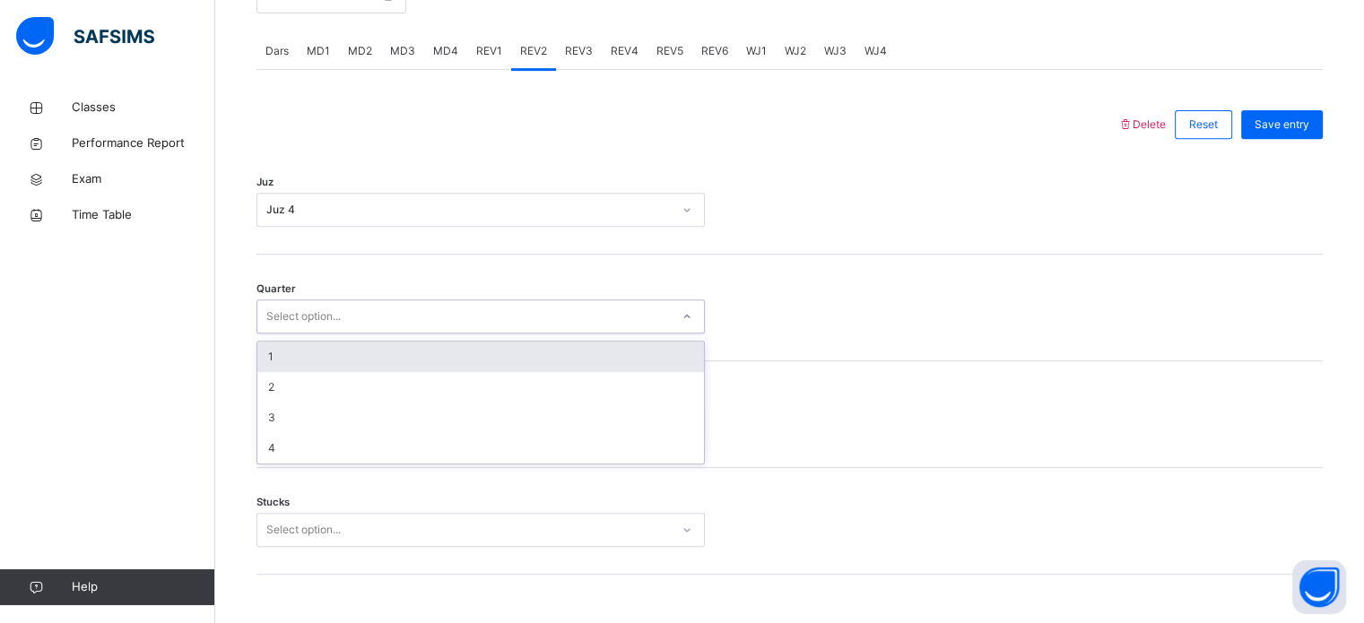
click at [340, 334] on div "Select option..." at bounding box center [303, 316] width 74 height 34
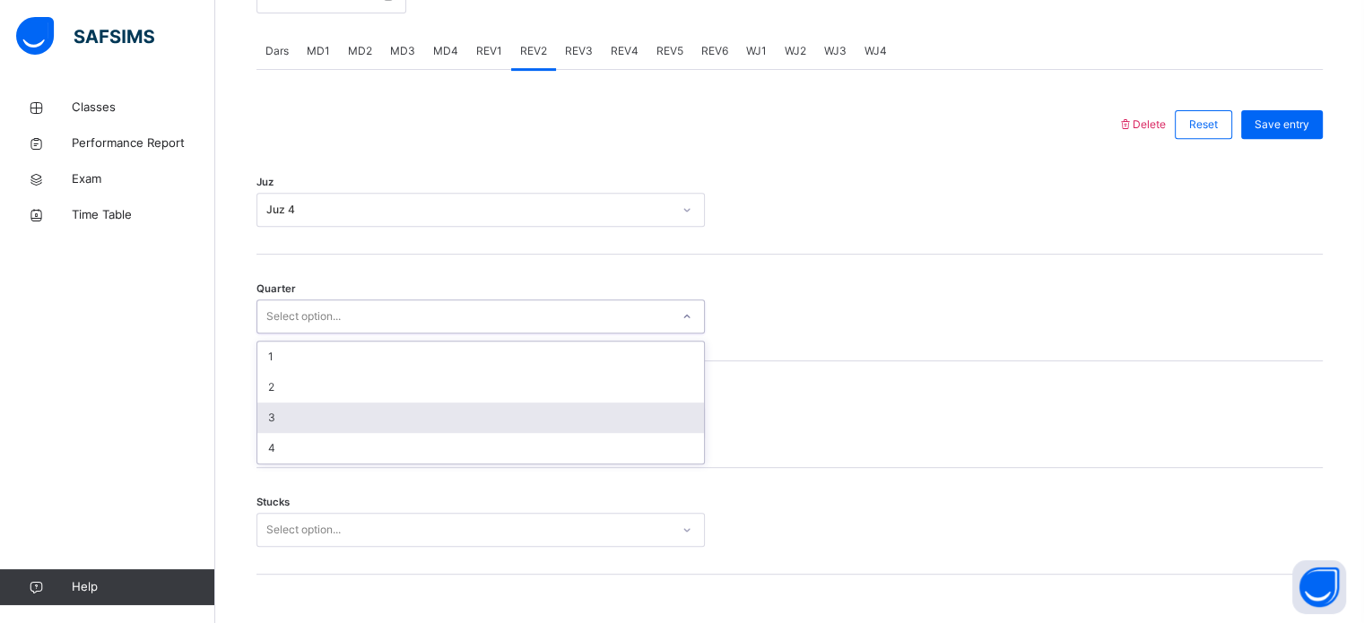
click at [315, 433] on div "3" at bounding box center [480, 418] width 447 height 30
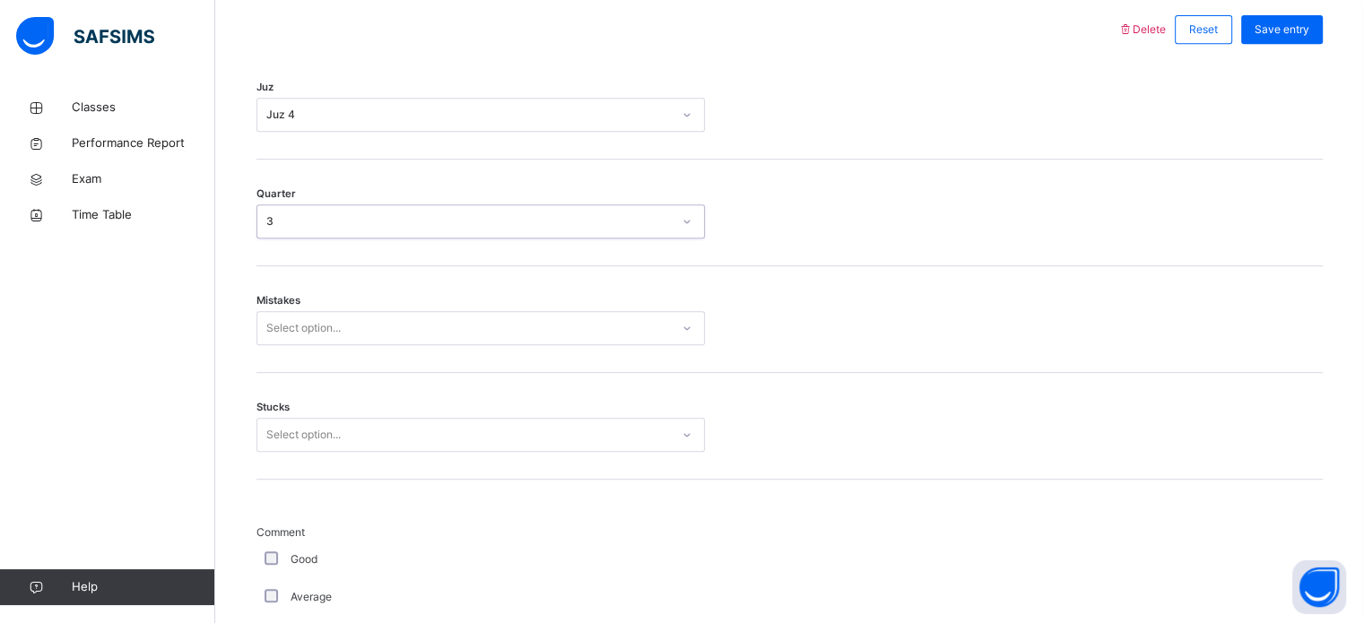
scroll to position [830, 0]
click at [289, 343] on div "Select option..." at bounding box center [303, 329] width 74 height 34
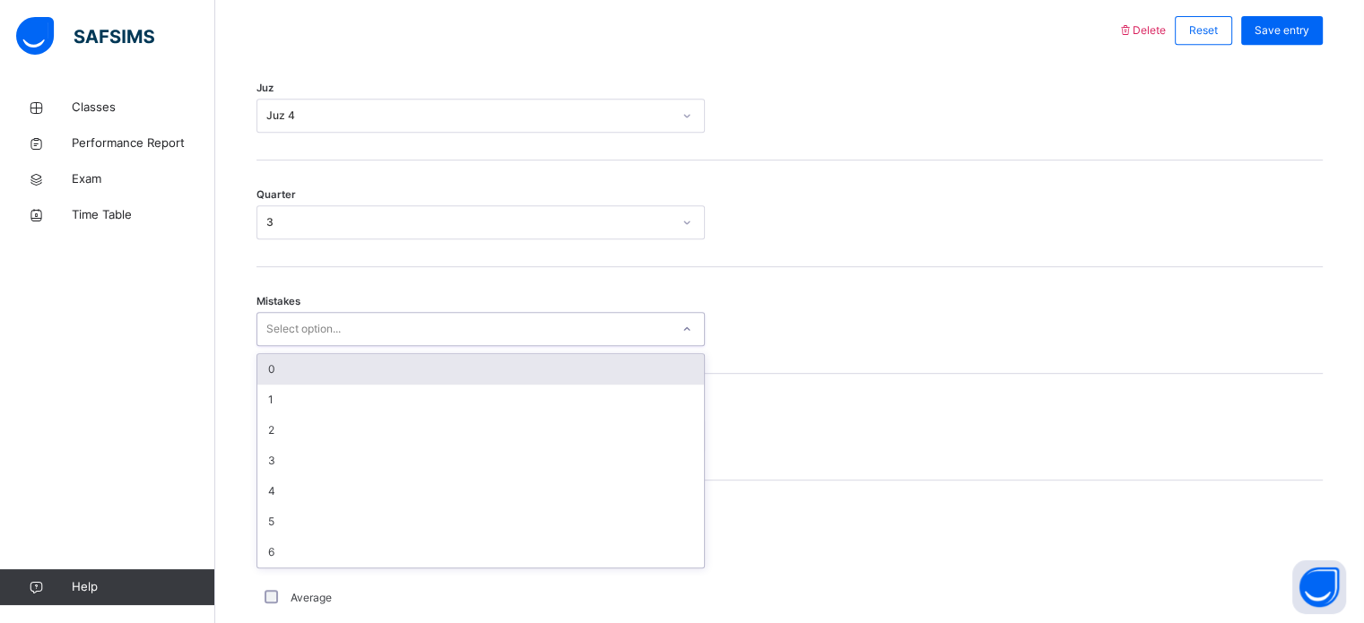
click at [281, 374] on div "0" at bounding box center [480, 369] width 447 height 30
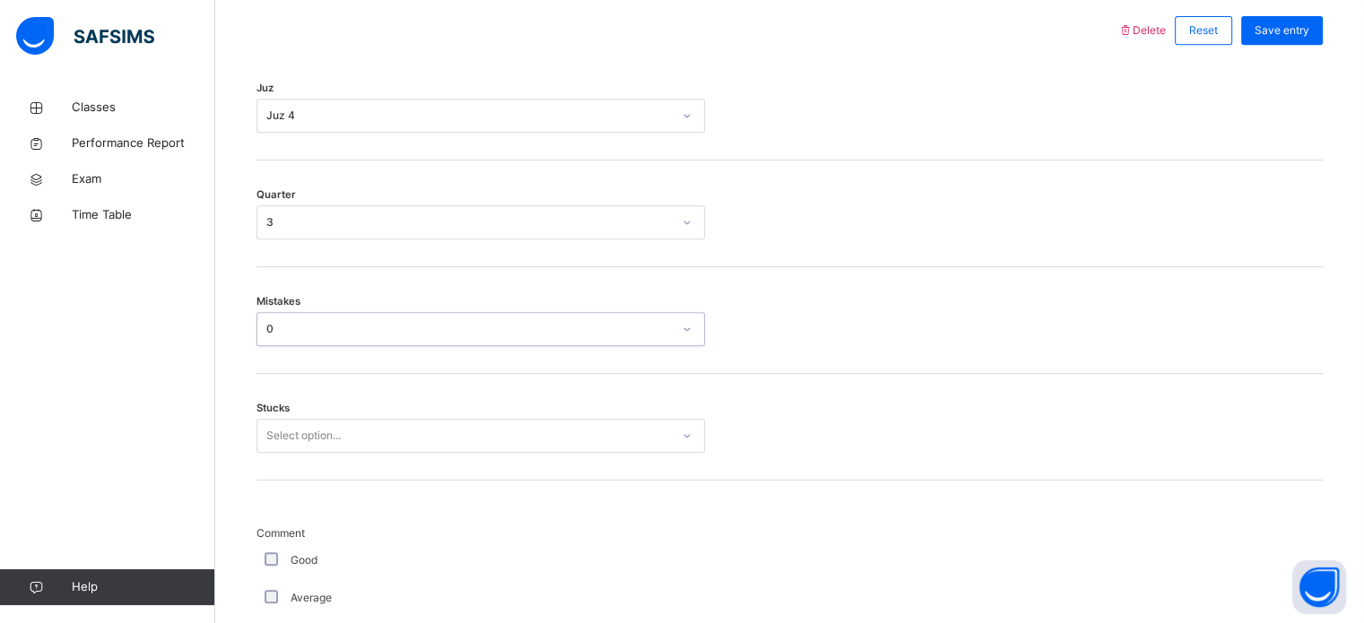
scroll to position [882, 0]
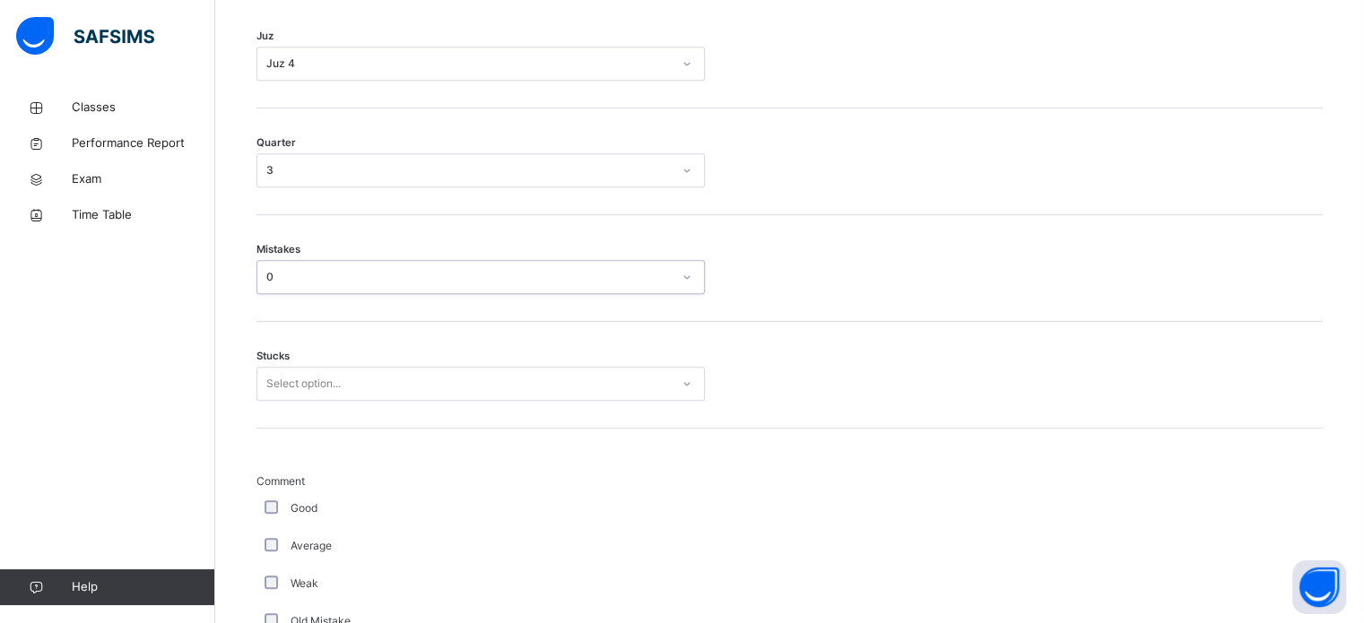
click at [299, 390] on div "Select option..." at bounding box center [303, 384] width 74 height 34
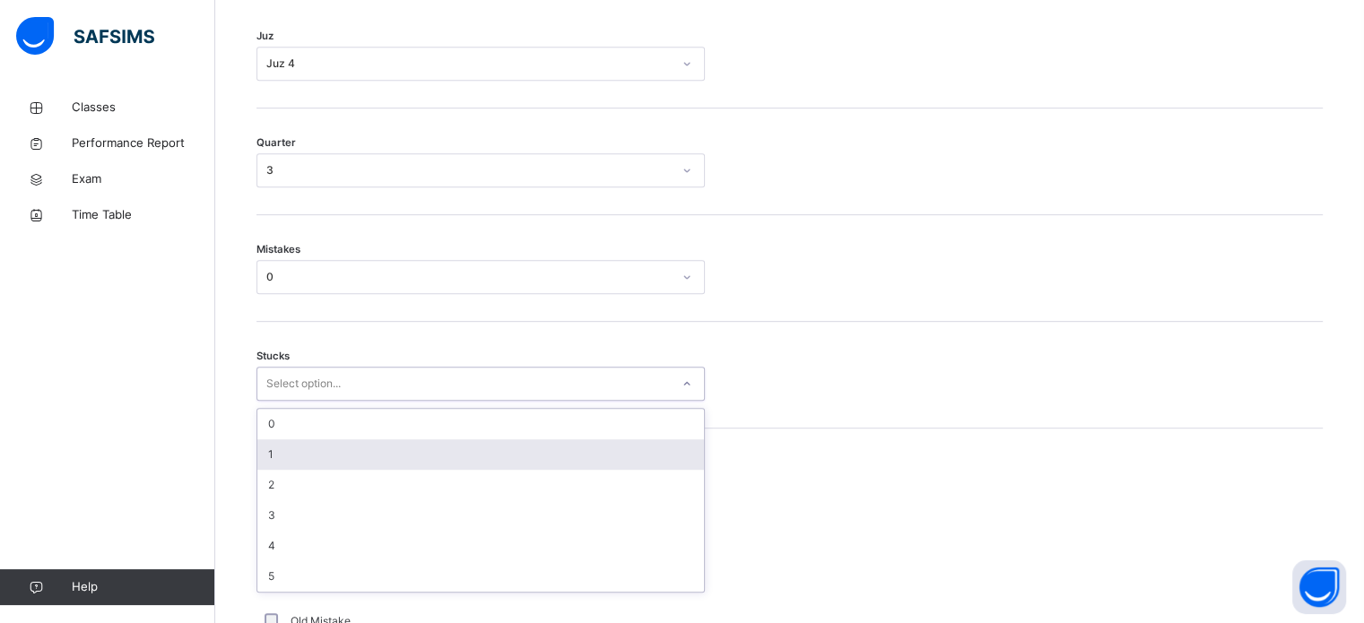
click at [280, 466] on div "1" at bounding box center [480, 454] width 447 height 30
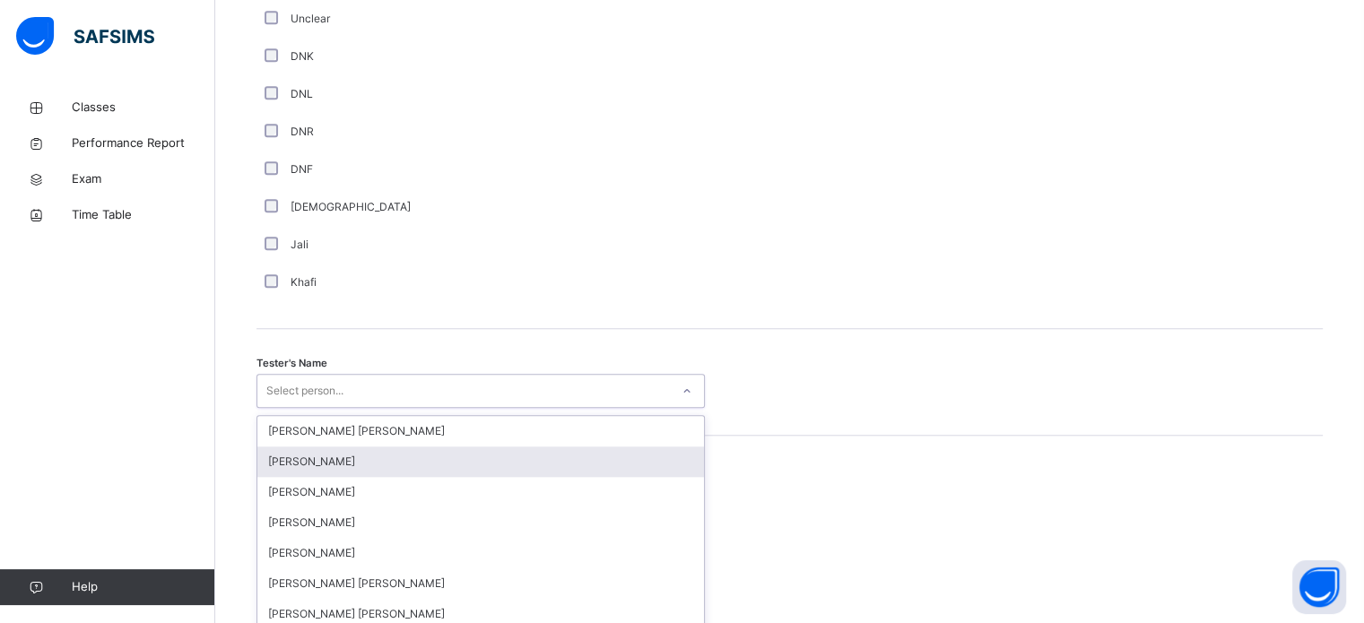
scroll to position [1643, 0]
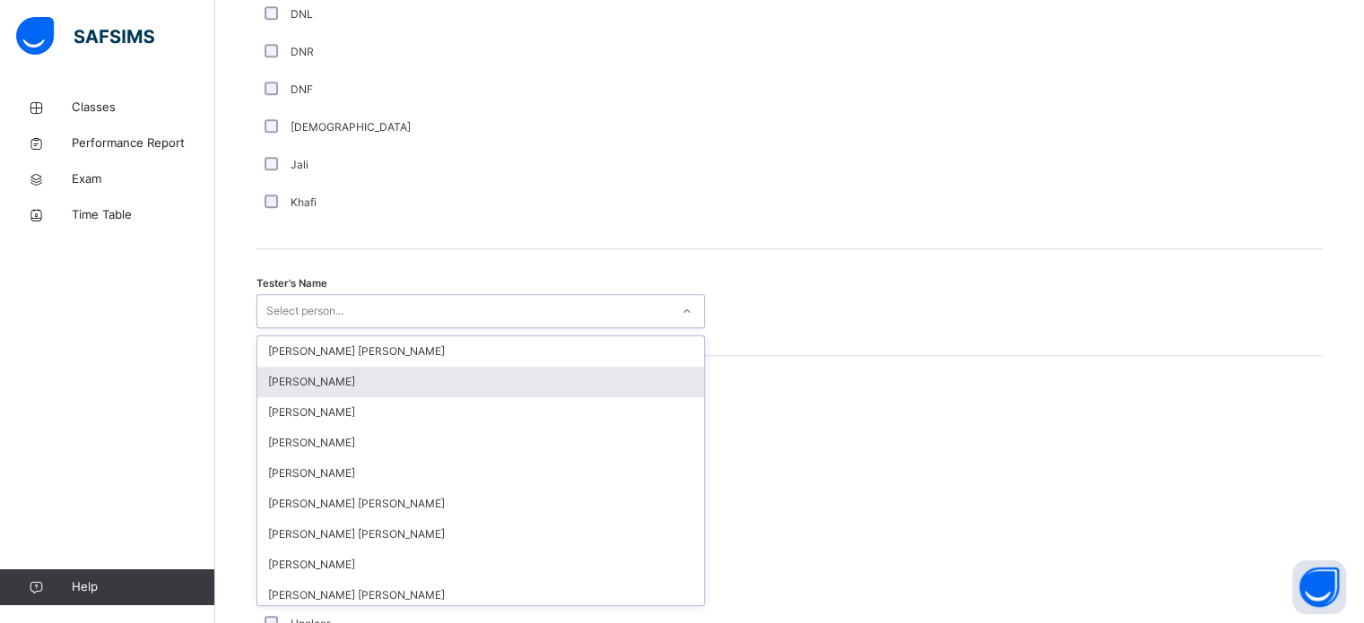
click at [544, 328] on div "option [PERSON_NAME] focused, 2 of 90. 90 results available. Use Up and Down to…" at bounding box center [480, 311] width 448 height 34
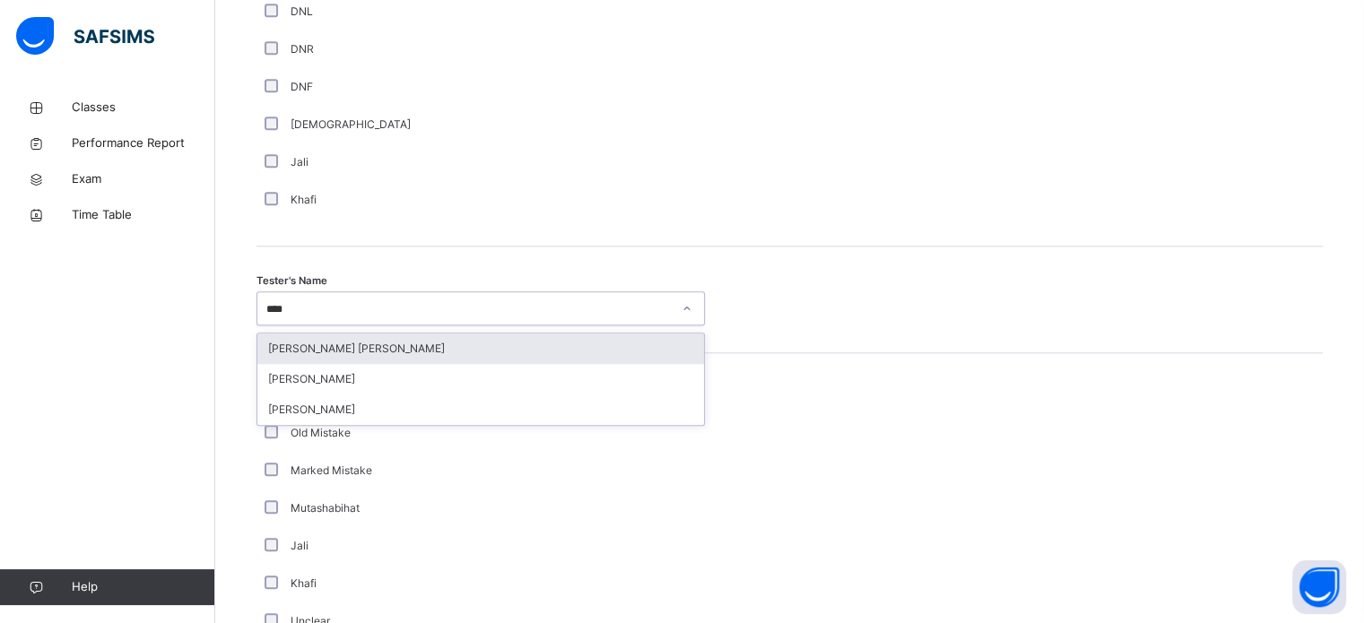
type input "*****"
click at [515, 364] on div "[PERSON_NAME]" at bounding box center [480, 349] width 447 height 30
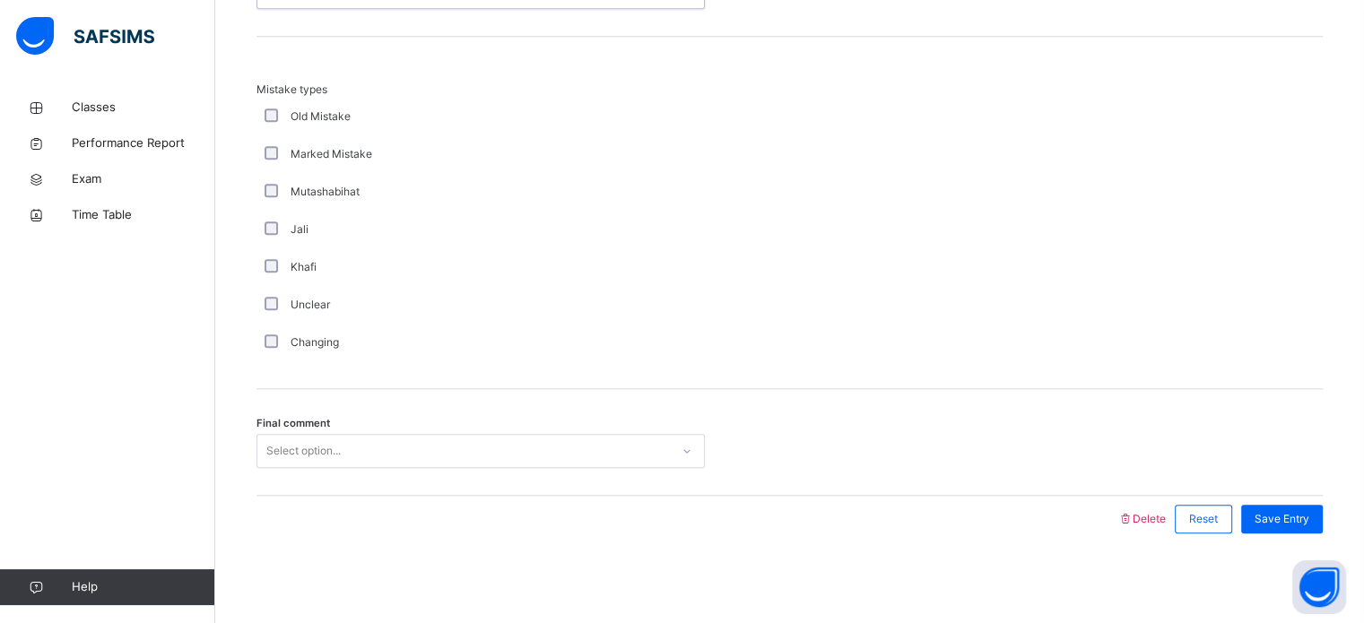
scroll to position [1972, 0]
click at [470, 455] on div "Select option..." at bounding box center [463, 452] width 412 height 28
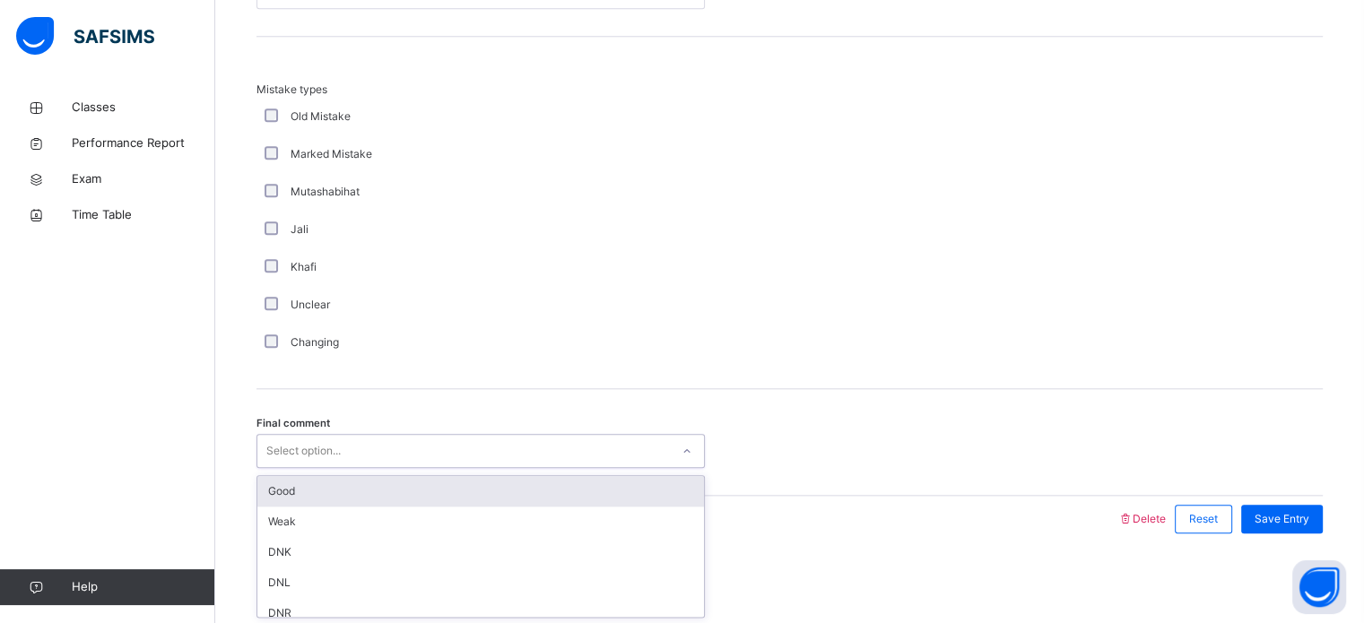
click at [453, 494] on div "Good" at bounding box center [480, 491] width 447 height 30
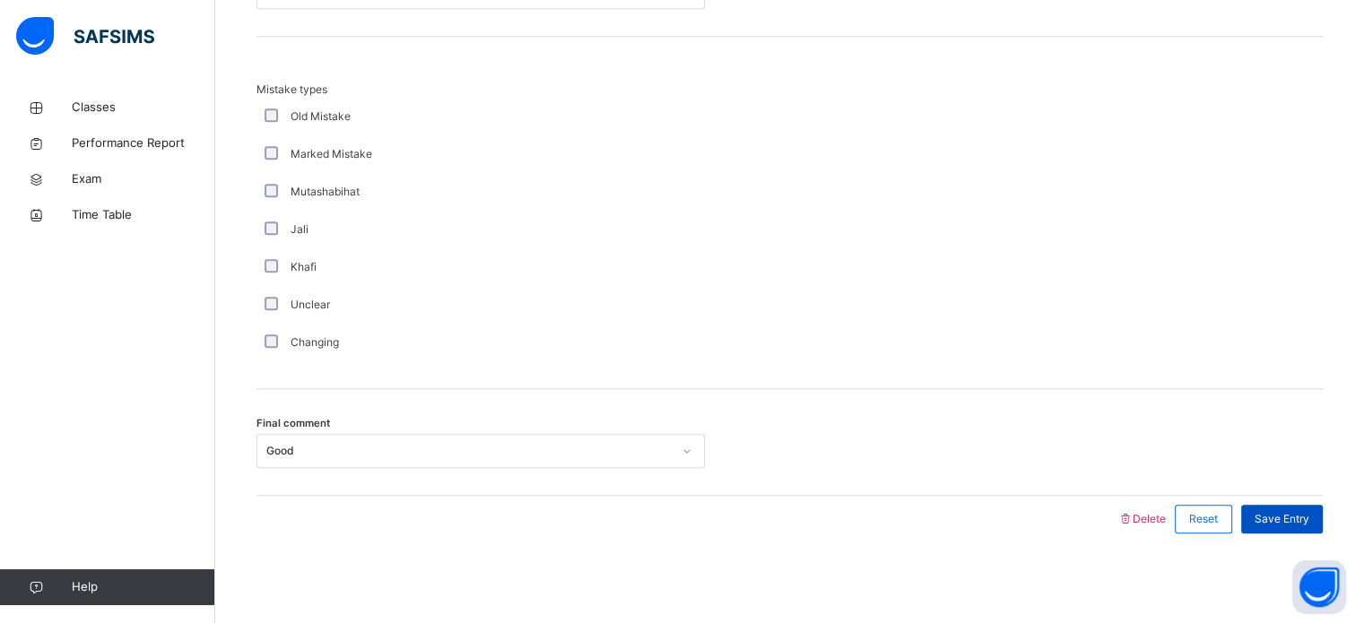
click at [1299, 517] on span "Save Entry" at bounding box center [1281, 519] width 55 height 16
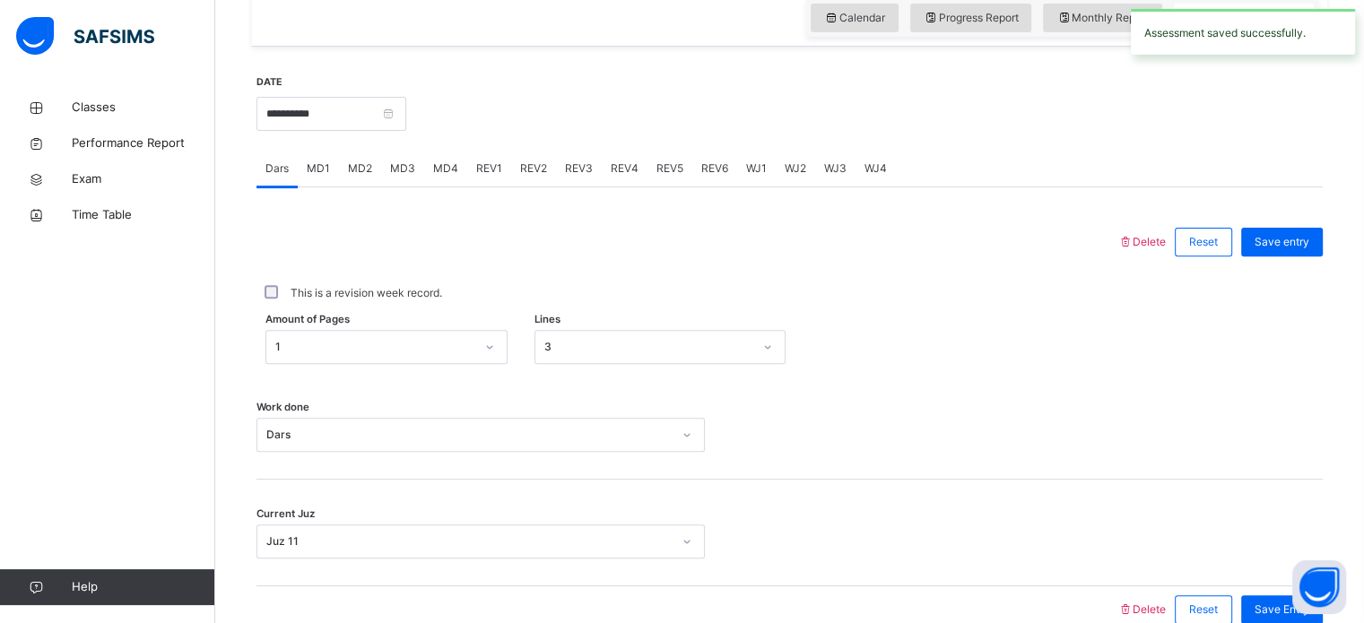
scroll to position [618, 0]
click at [578, 178] on span "REV3" at bounding box center [579, 169] width 28 height 16
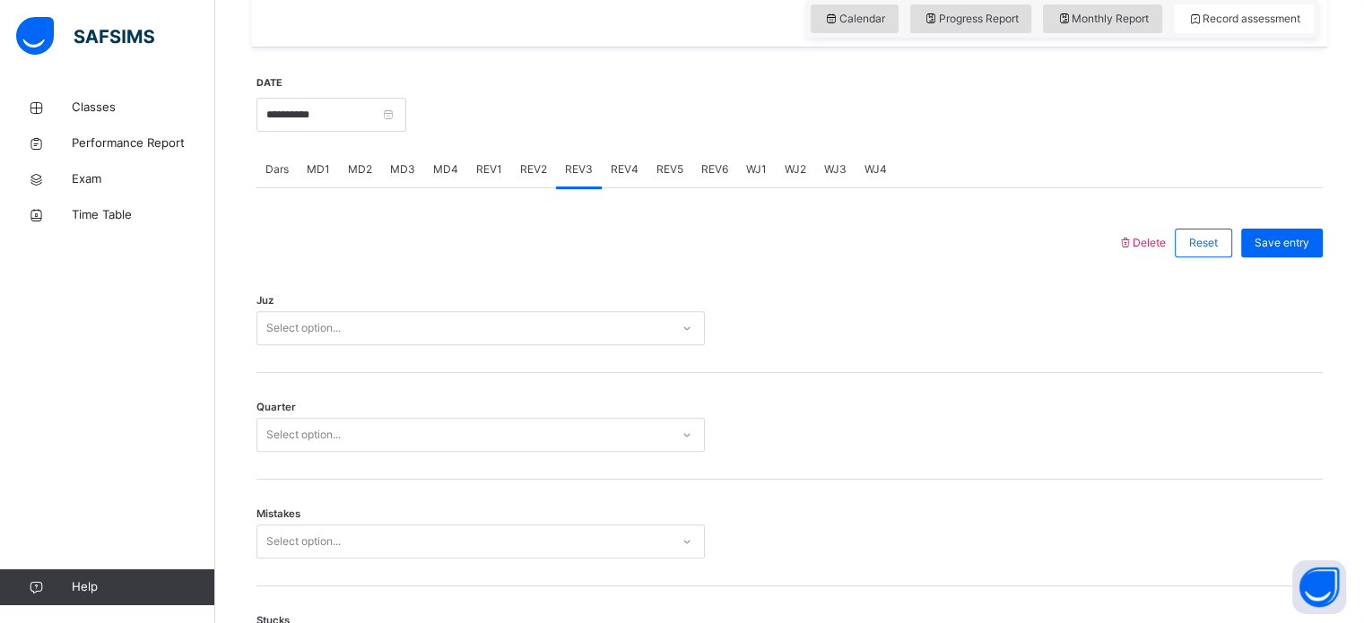
scroll to position [707, 0]
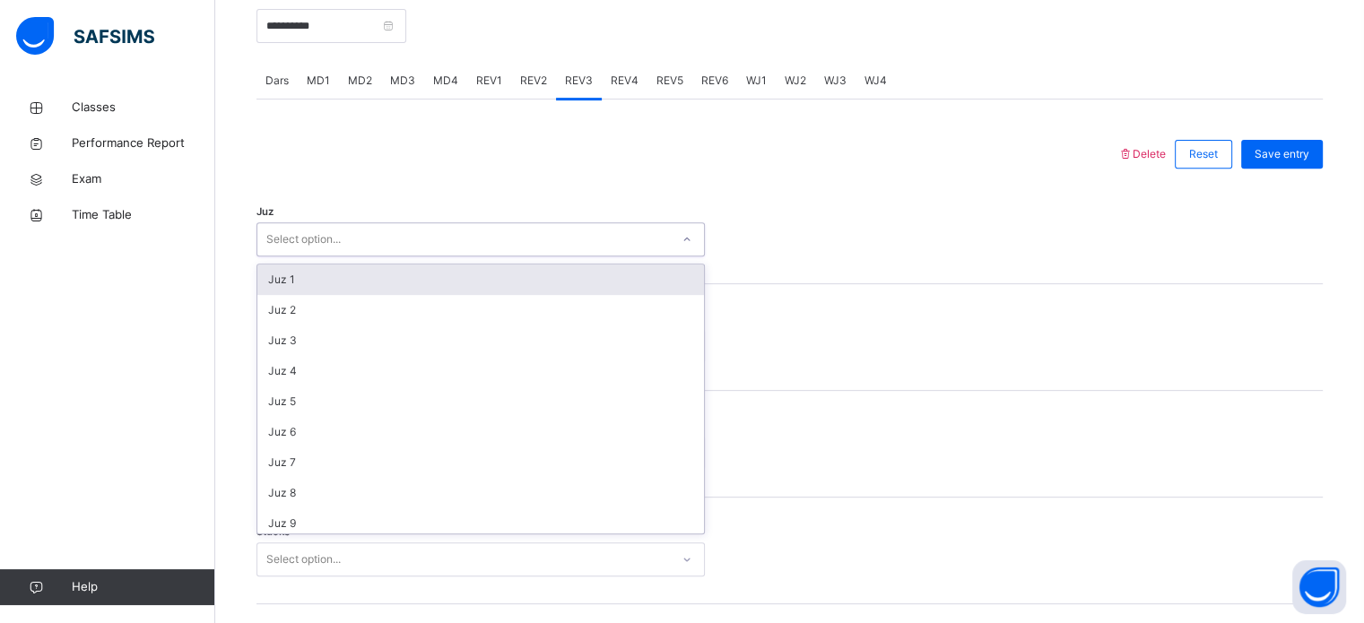
click at [445, 254] on div "Select option..." at bounding box center [463, 240] width 412 height 28
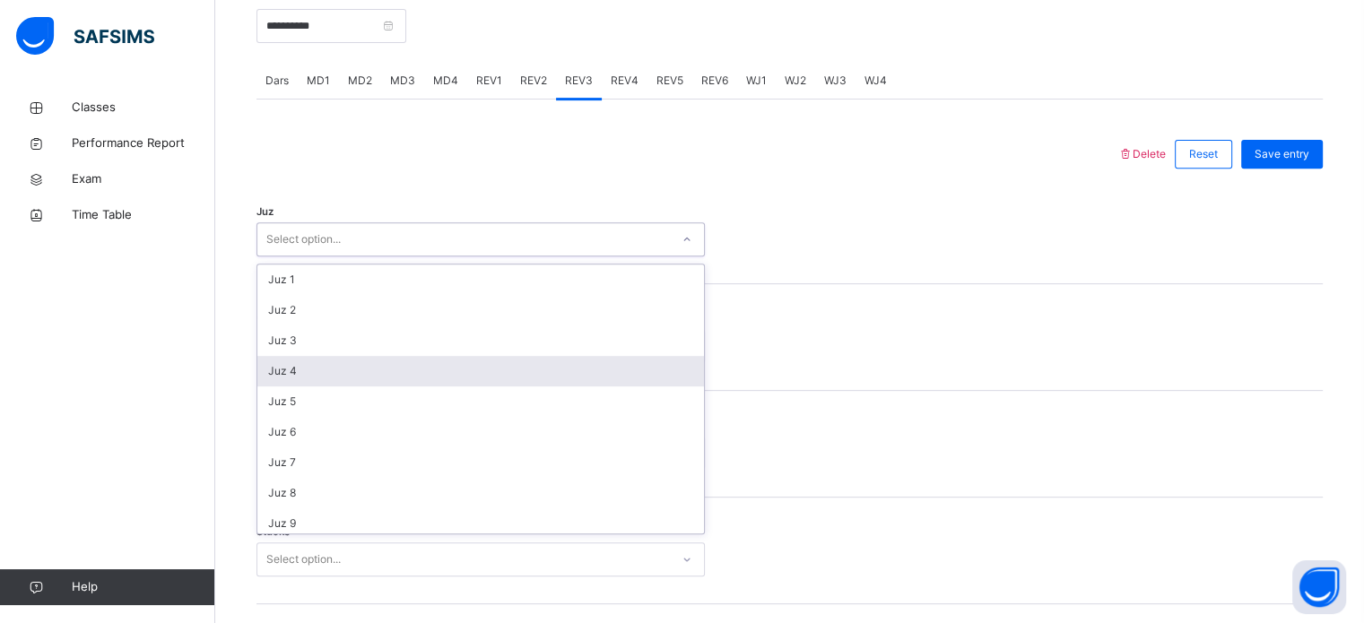
click at [377, 384] on div "Juz 4" at bounding box center [480, 371] width 447 height 30
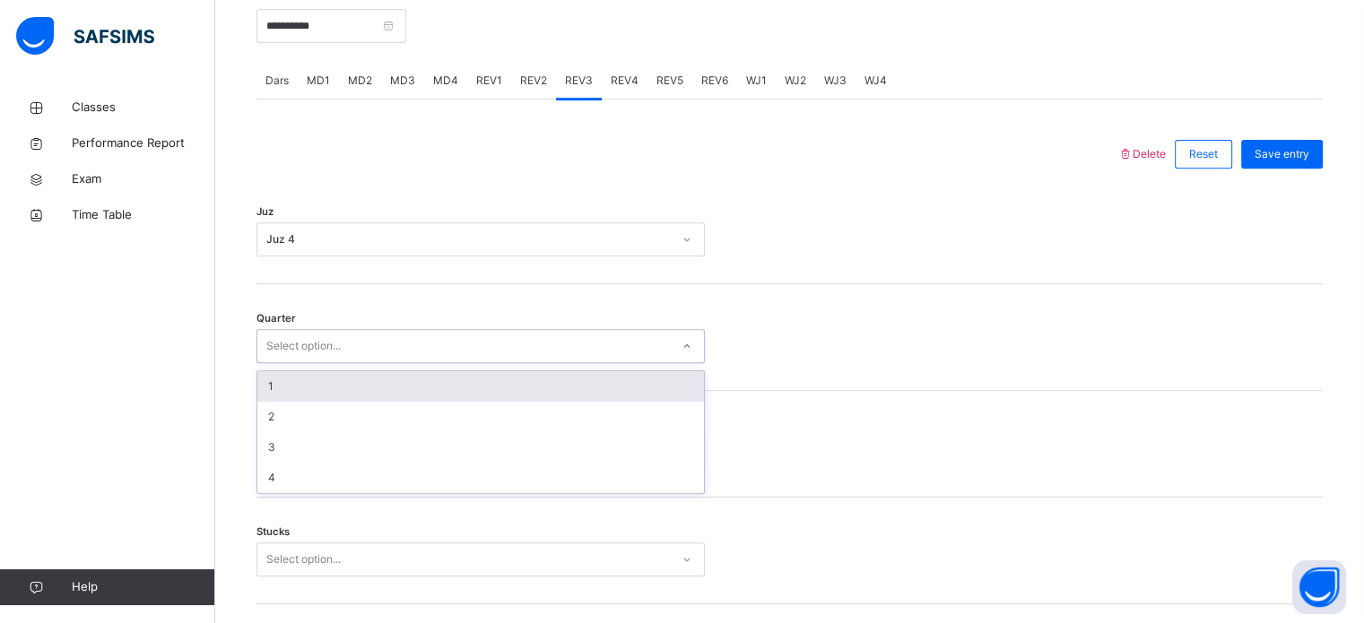
click at [363, 360] on div "Select option..." at bounding box center [463, 347] width 412 height 28
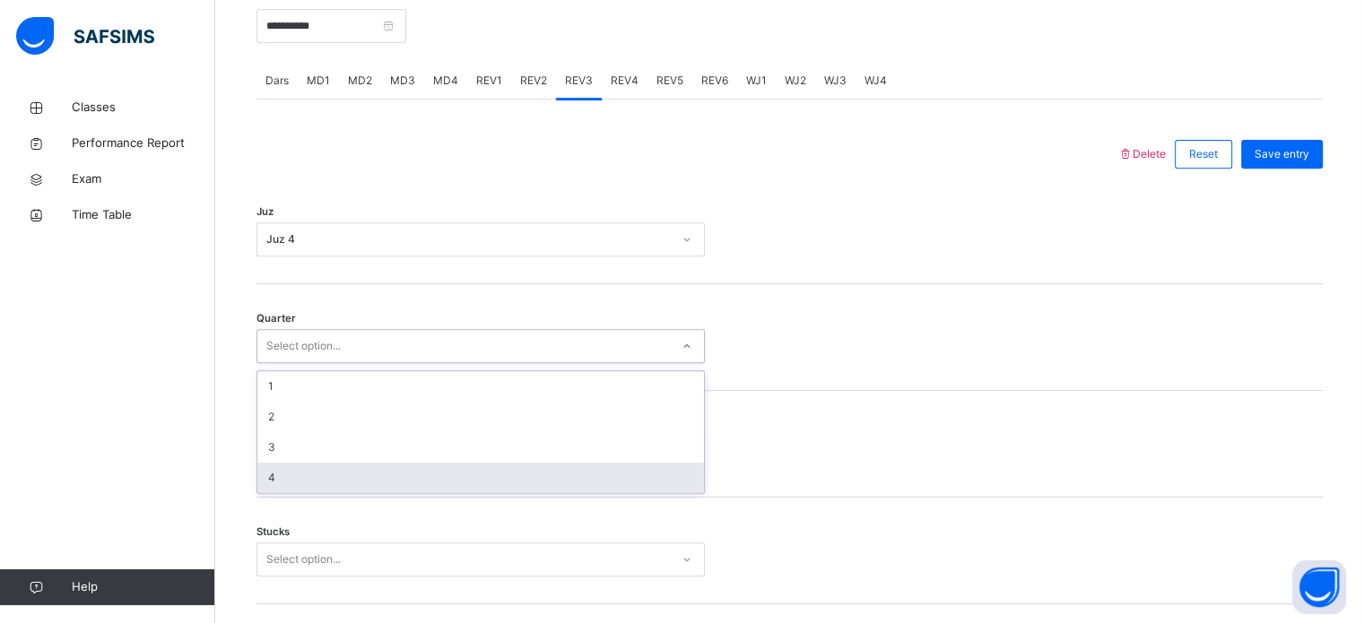
click at [317, 480] on div "4" at bounding box center [480, 478] width 447 height 30
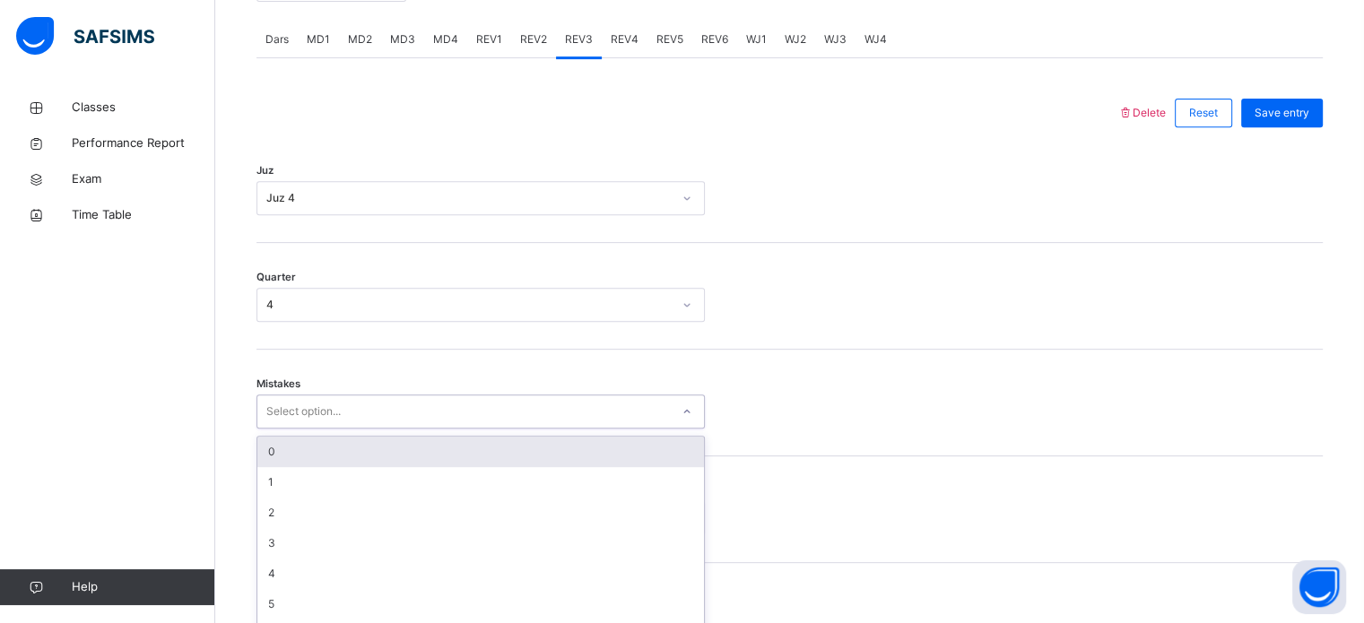
scroll to position [796, 0]
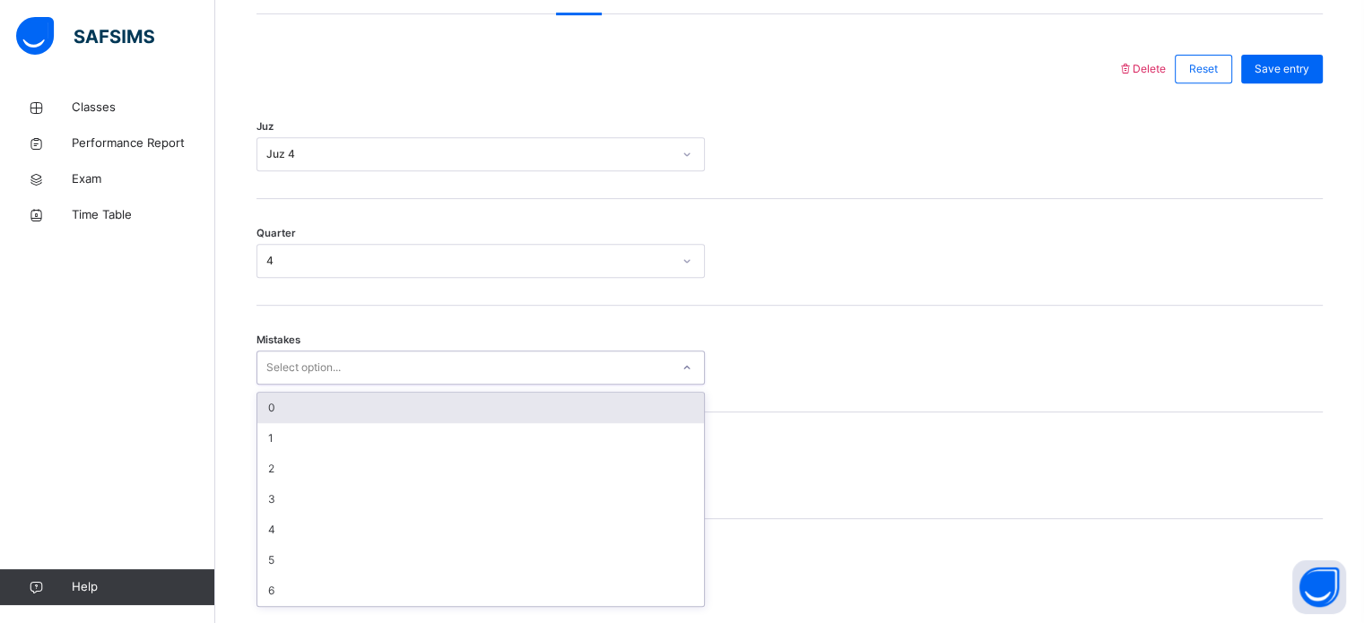
click at [330, 385] on div "option 0 focused, 1 of 7. 7 results available. Use Up and Down to choose option…" at bounding box center [480, 368] width 448 height 34
click at [305, 413] on div "0" at bounding box center [480, 403] width 447 height 30
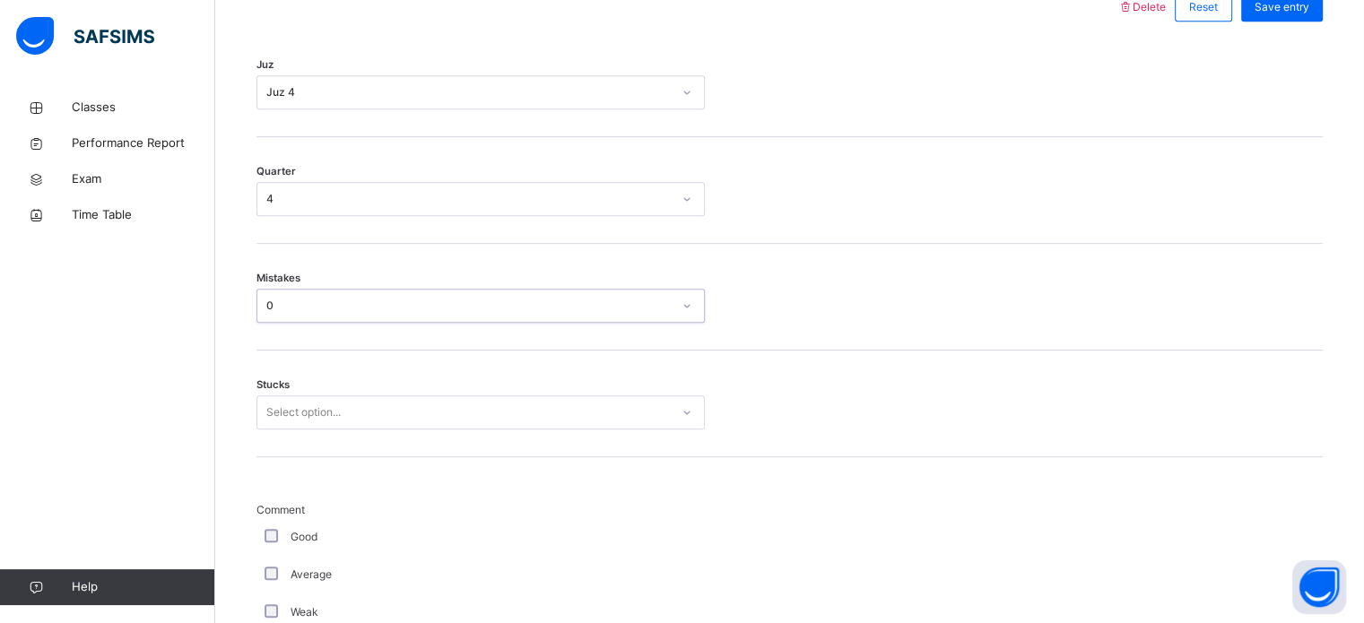
click at [285, 429] on div "Select option..." at bounding box center [480, 412] width 448 height 34
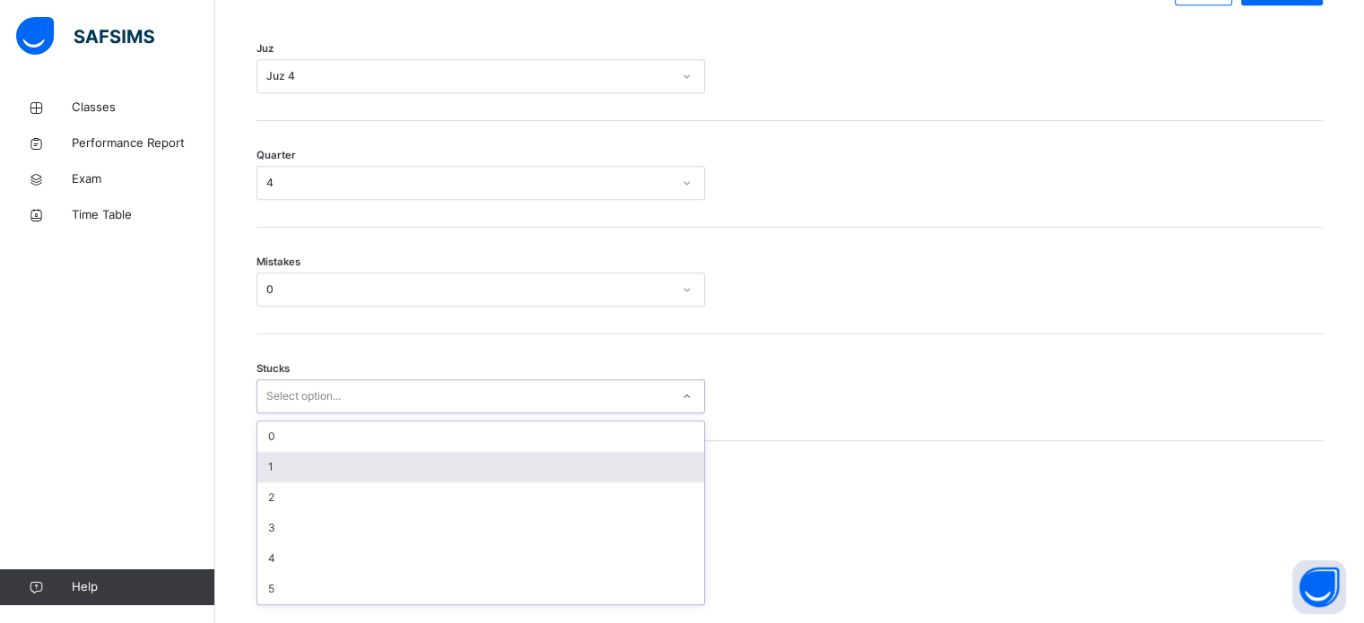
scroll to position [872, 0]
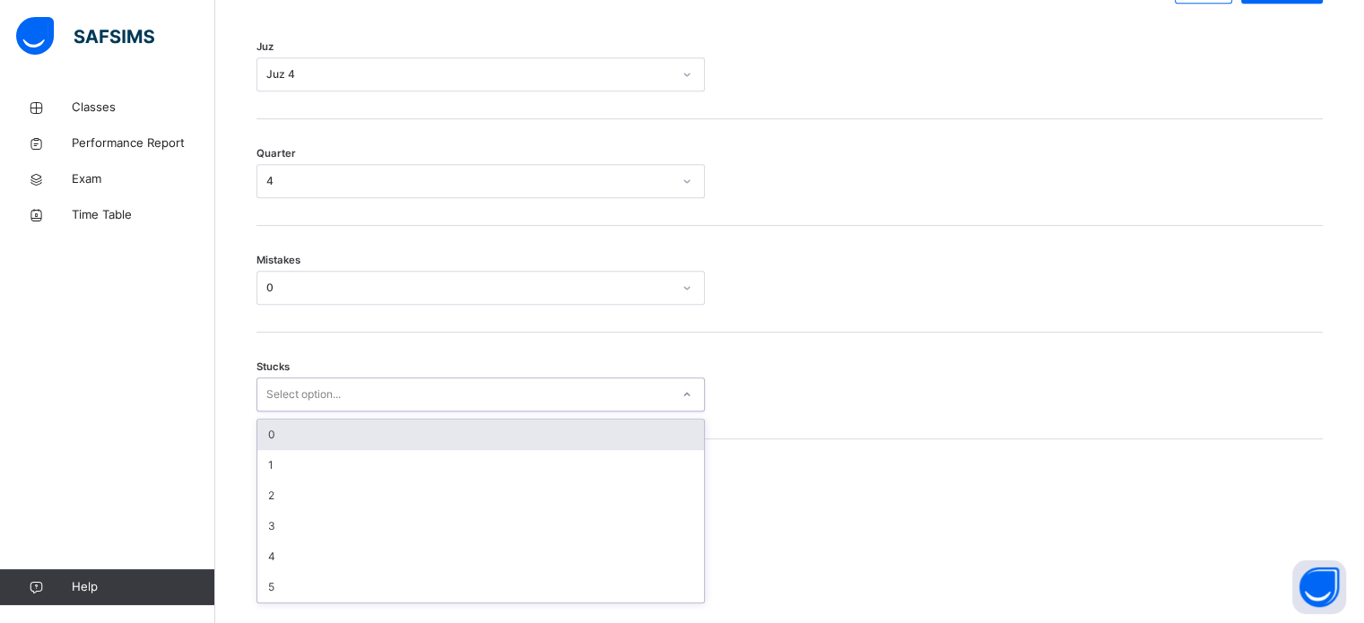
click at [287, 444] on div "0" at bounding box center [480, 435] width 447 height 30
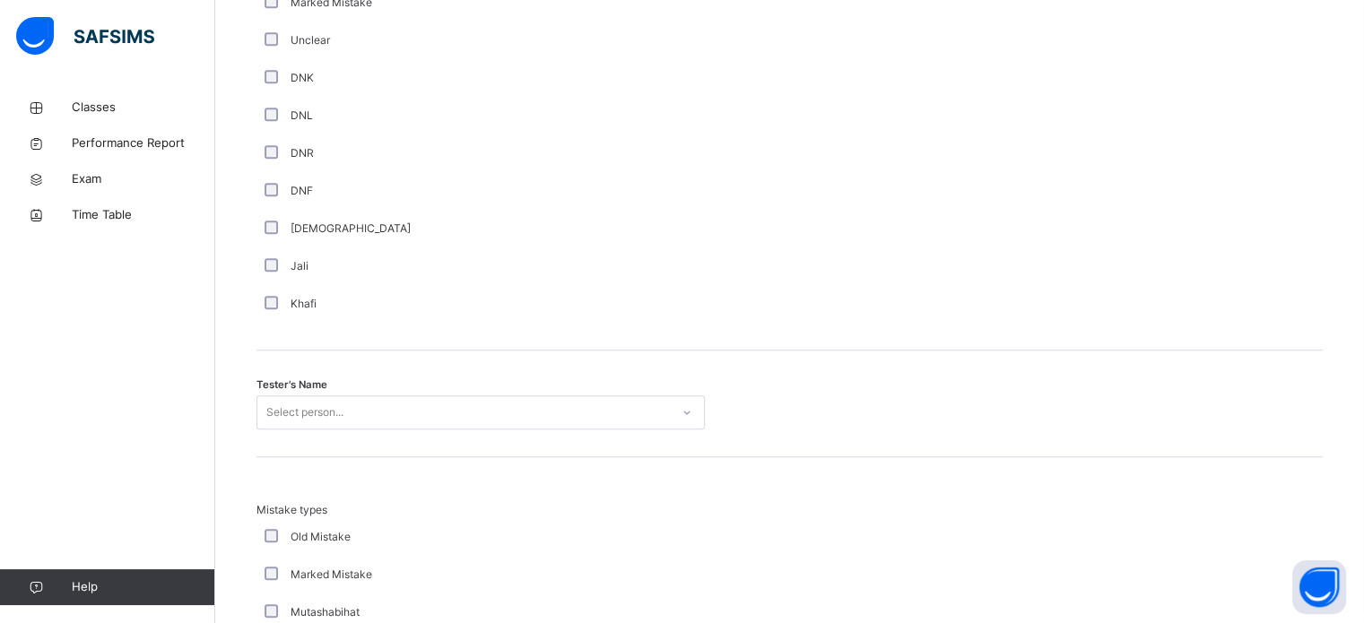
scroll to position [1540, 0]
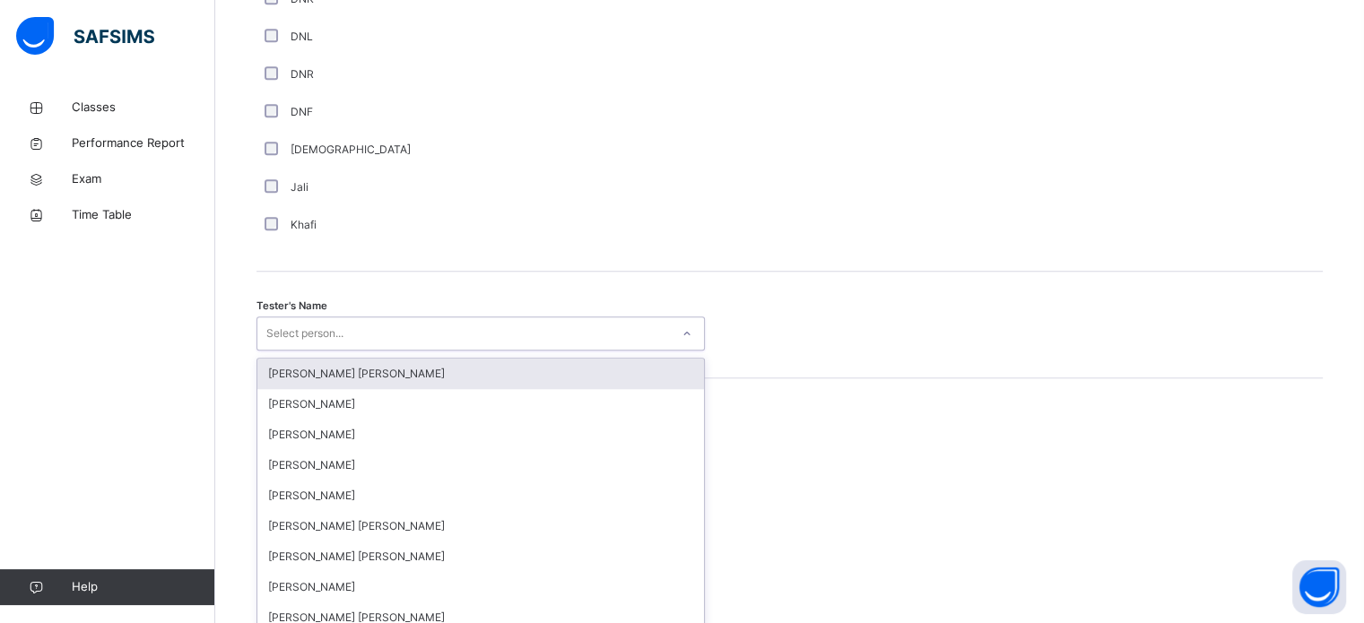
click at [356, 351] on div "option [PERSON_NAME] [PERSON_NAME] focused, 1 of 90. 90 results available. Use …" at bounding box center [480, 334] width 448 height 34
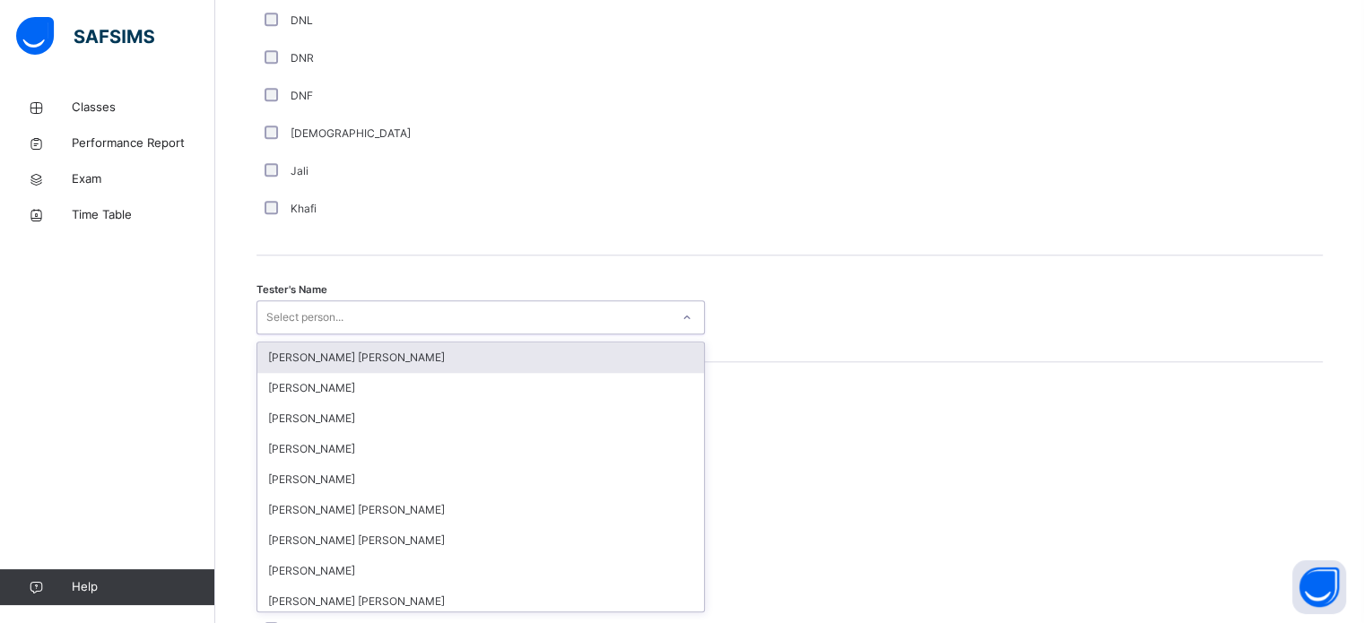
scroll to position [1643, 0]
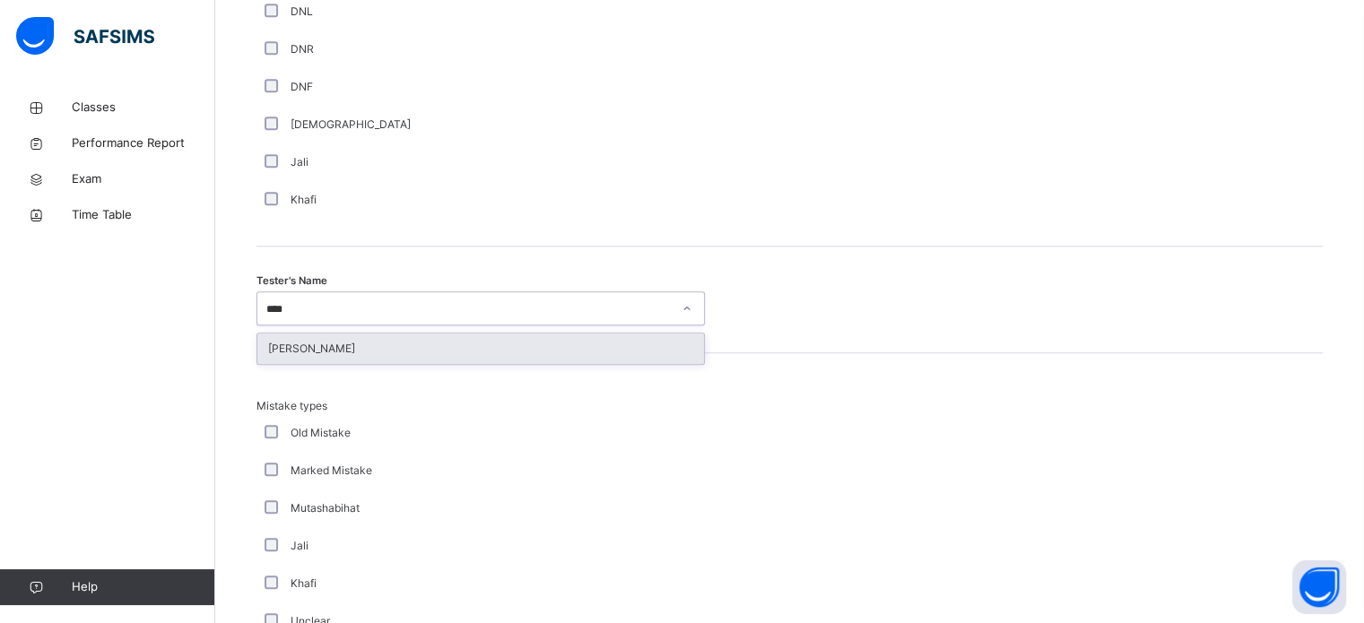
type input "*****"
click at [319, 364] on div "[PERSON_NAME]" at bounding box center [480, 349] width 447 height 30
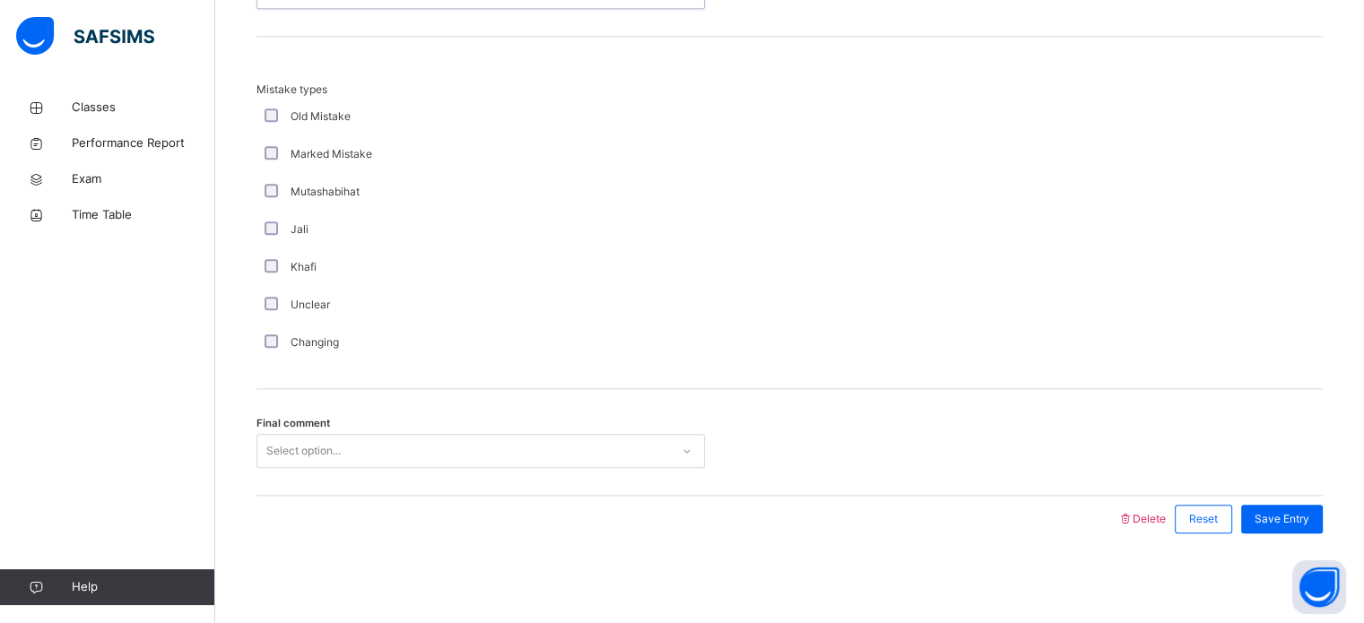
scroll to position [1972, 0]
click at [320, 457] on div "Select option..." at bounding box center [303, 451] width 74 height 34
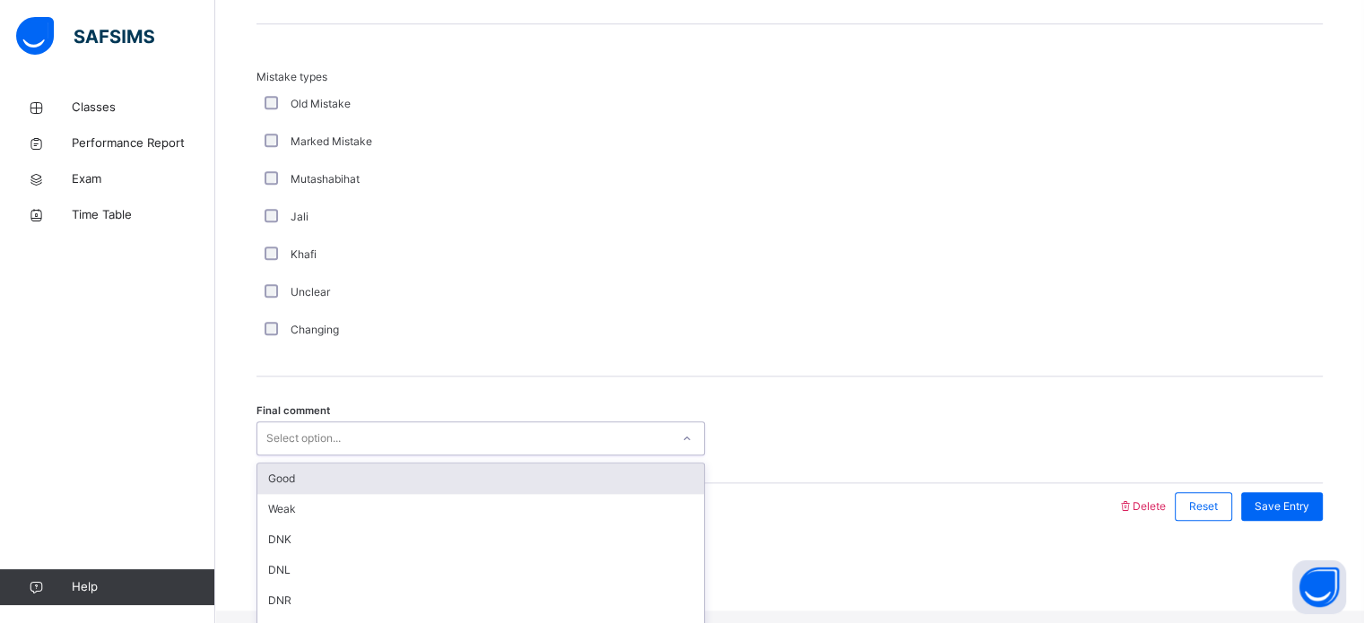
click at [320, 476] on div "Good" at bounding box center [480, 479] width 447 height 30
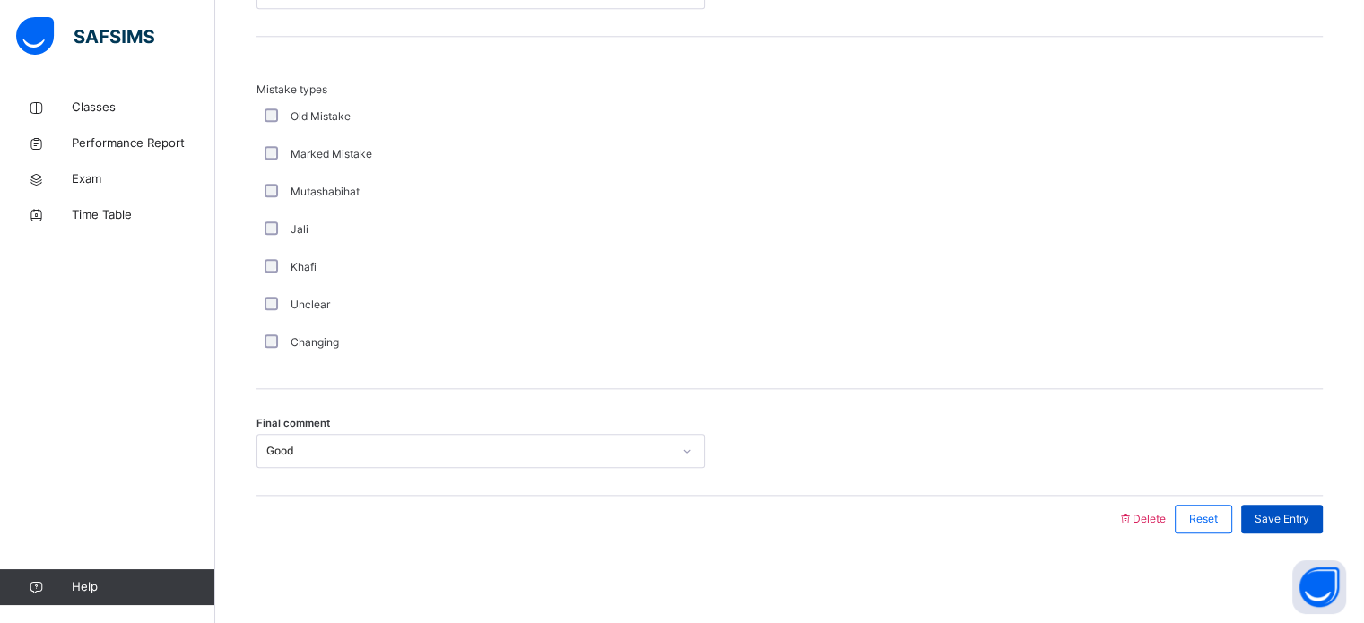
click at [1280, 526] on span "Save Entry" at bounding box center [1281, 519] width 55 height 16
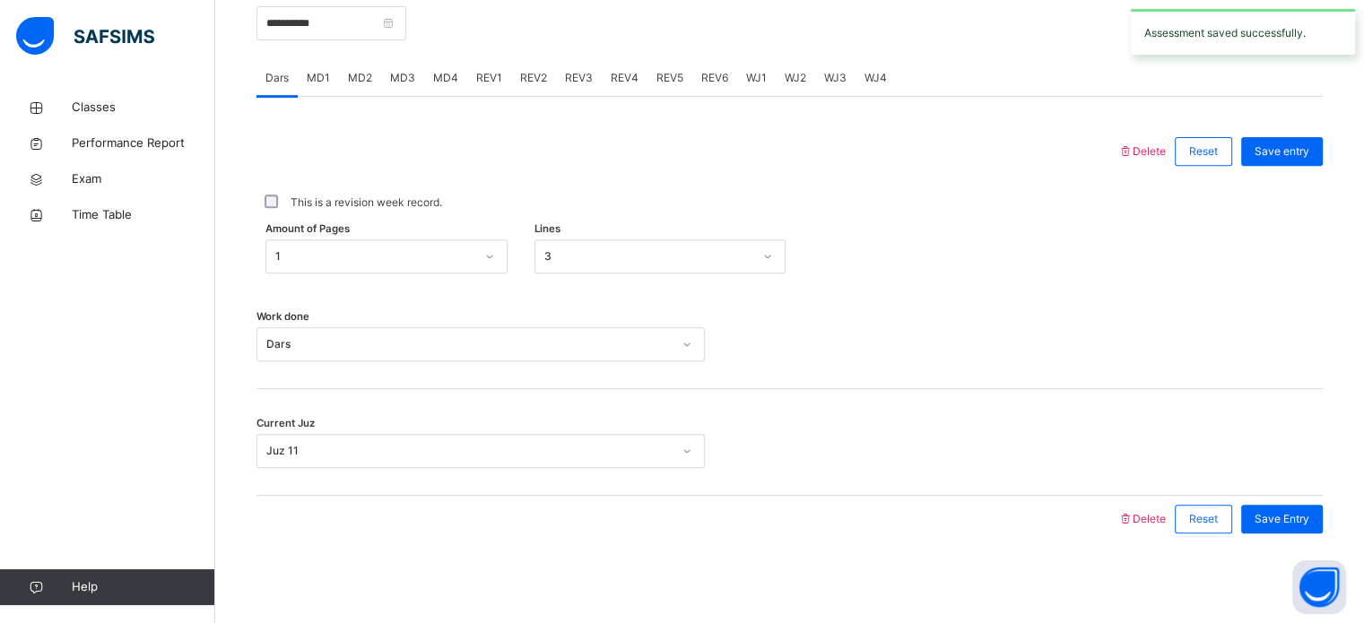
scroll to position [577, 0]
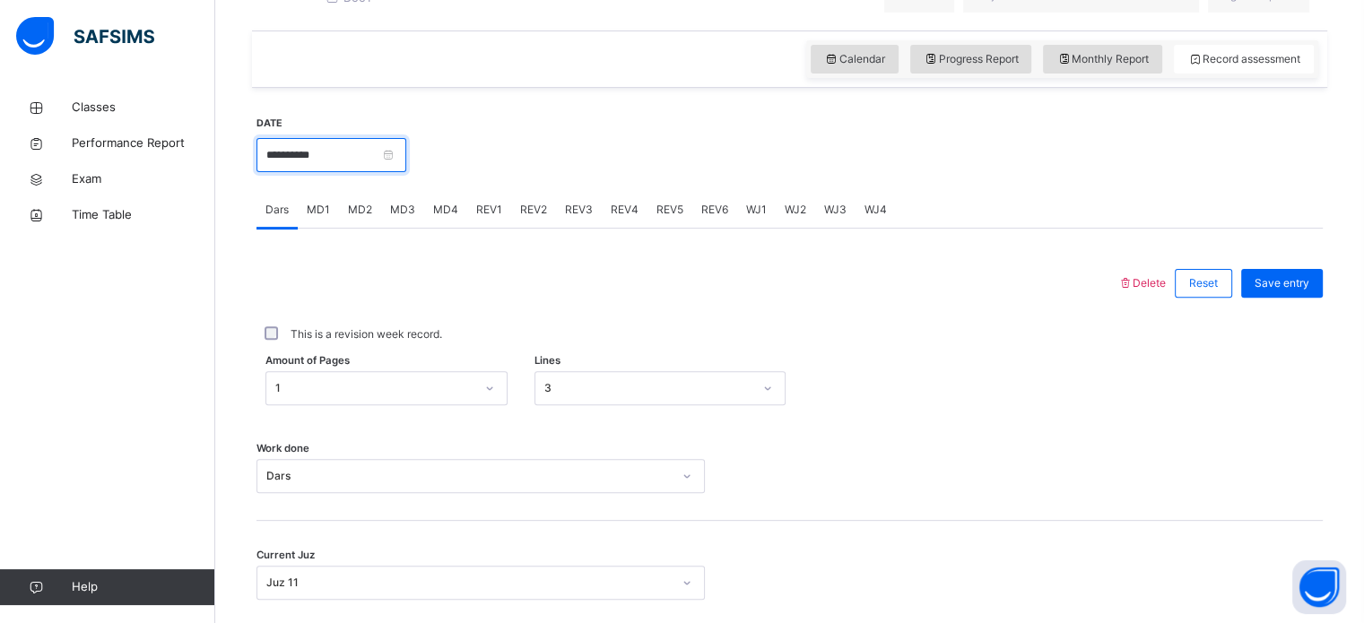
click at [368, 161] on input "**********" at bounding box center [331, 155] width 150 height 34
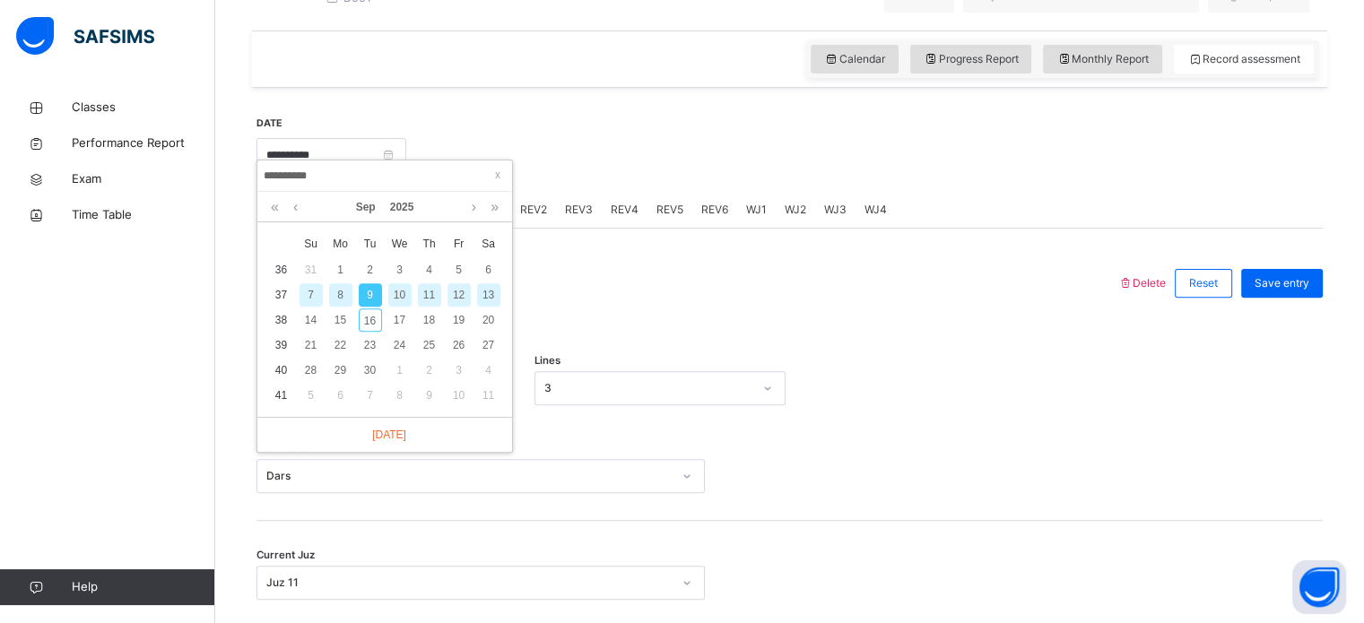
click at [398, 293] on div "10" at bounding box center [399, 294] width 23 height 23
type input "**********"
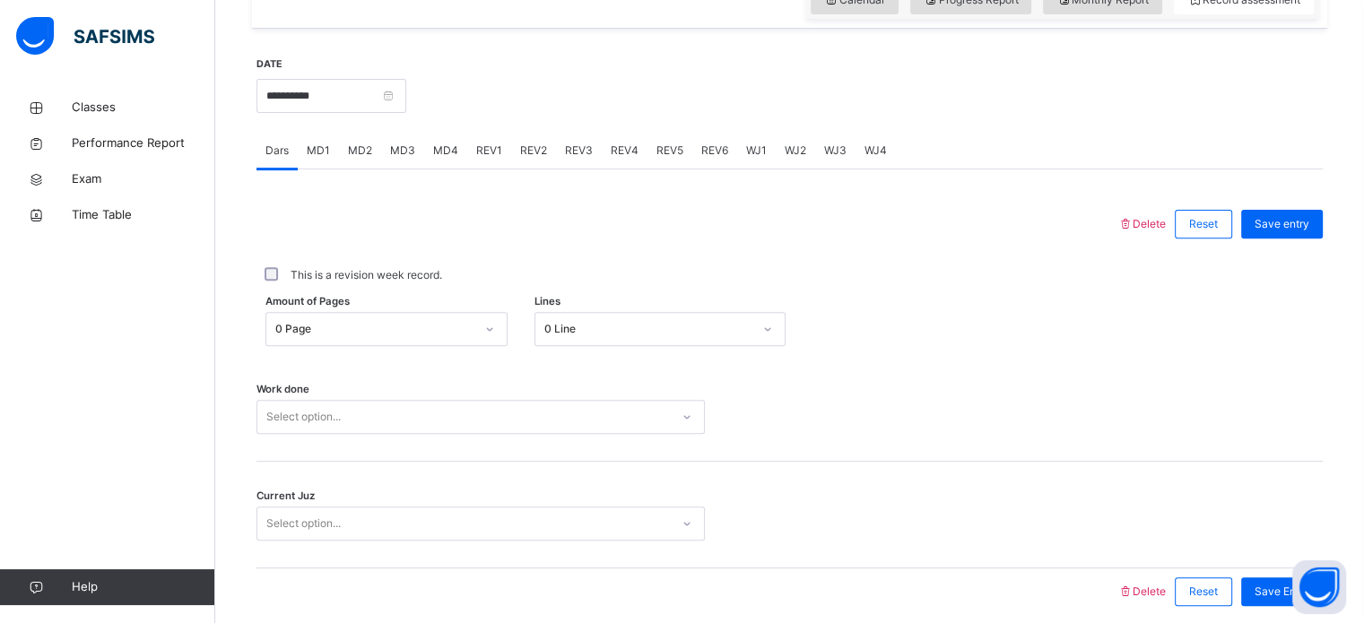
scroll to position [638, 0]
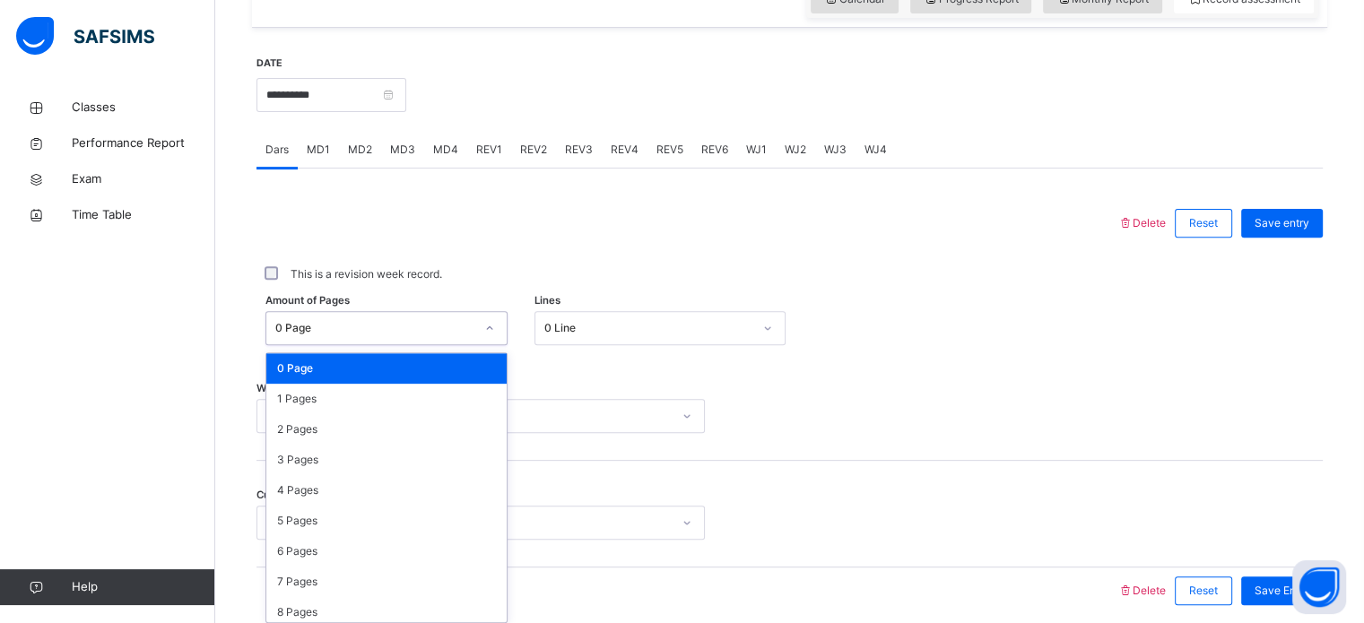
click at [412, 343] on div "0 Page" at bounding box center [386, 328] width 242 height 34
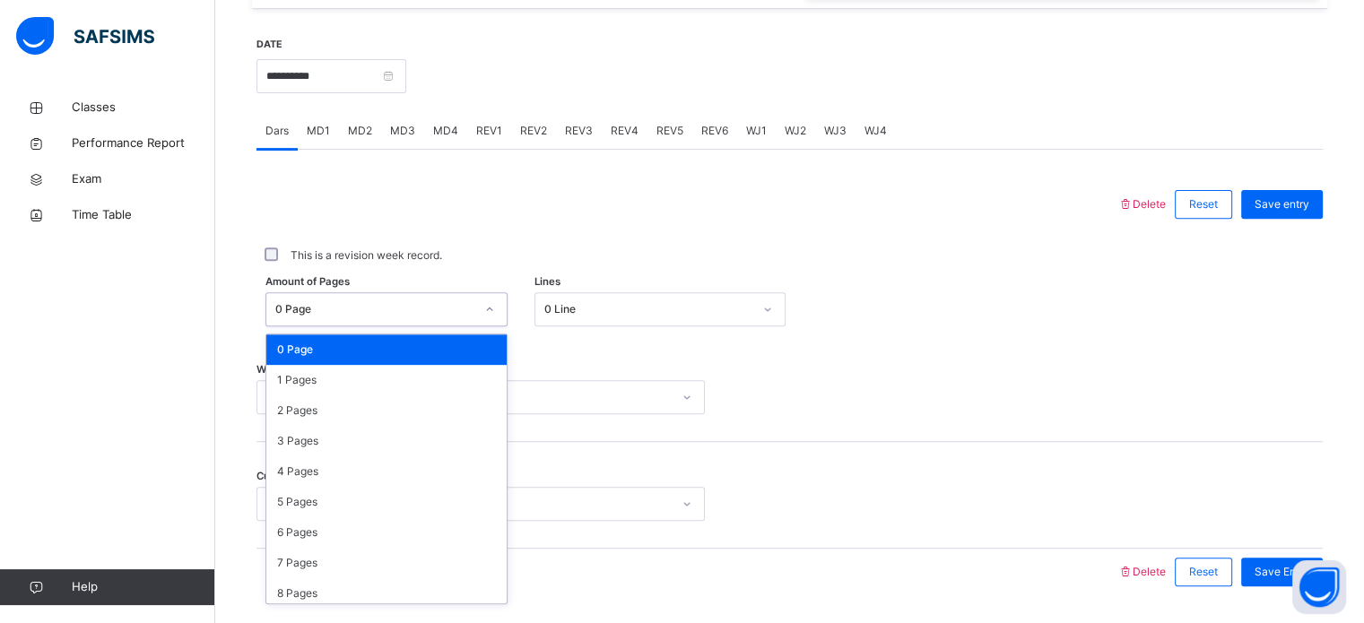
scroll to position [658, 0]
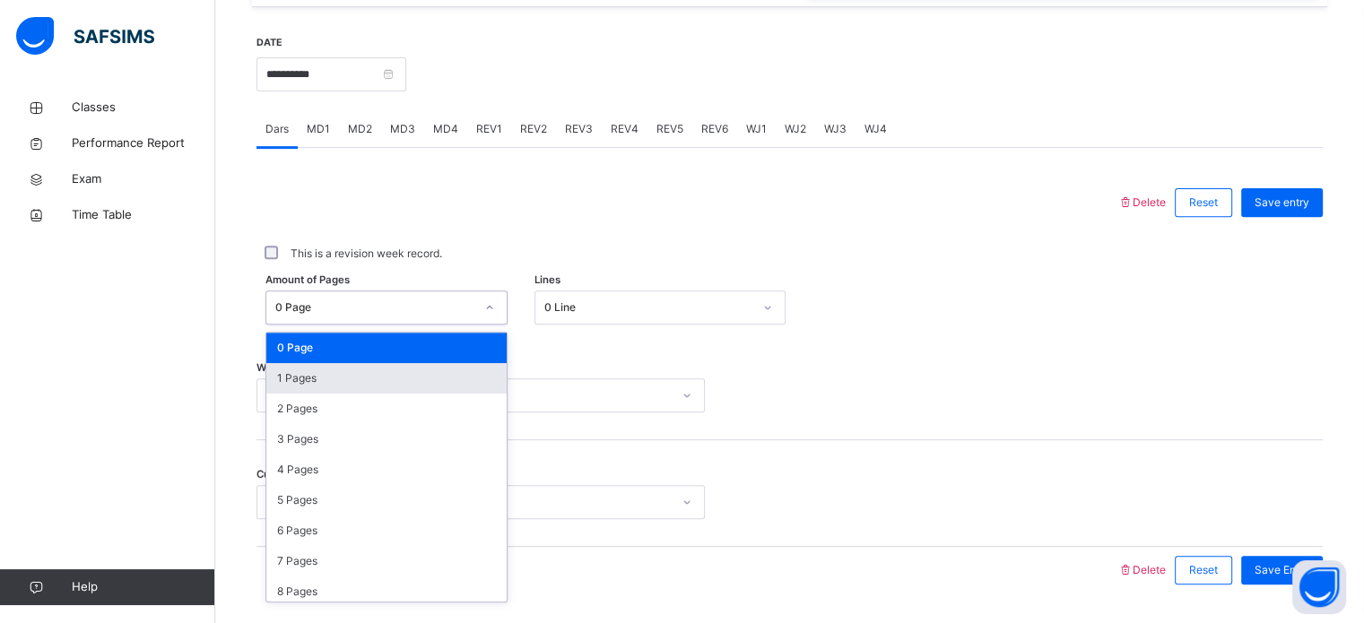
click at [397, 383] on div "1 Pages" at bounding box center [386, 378] width 240 height 30
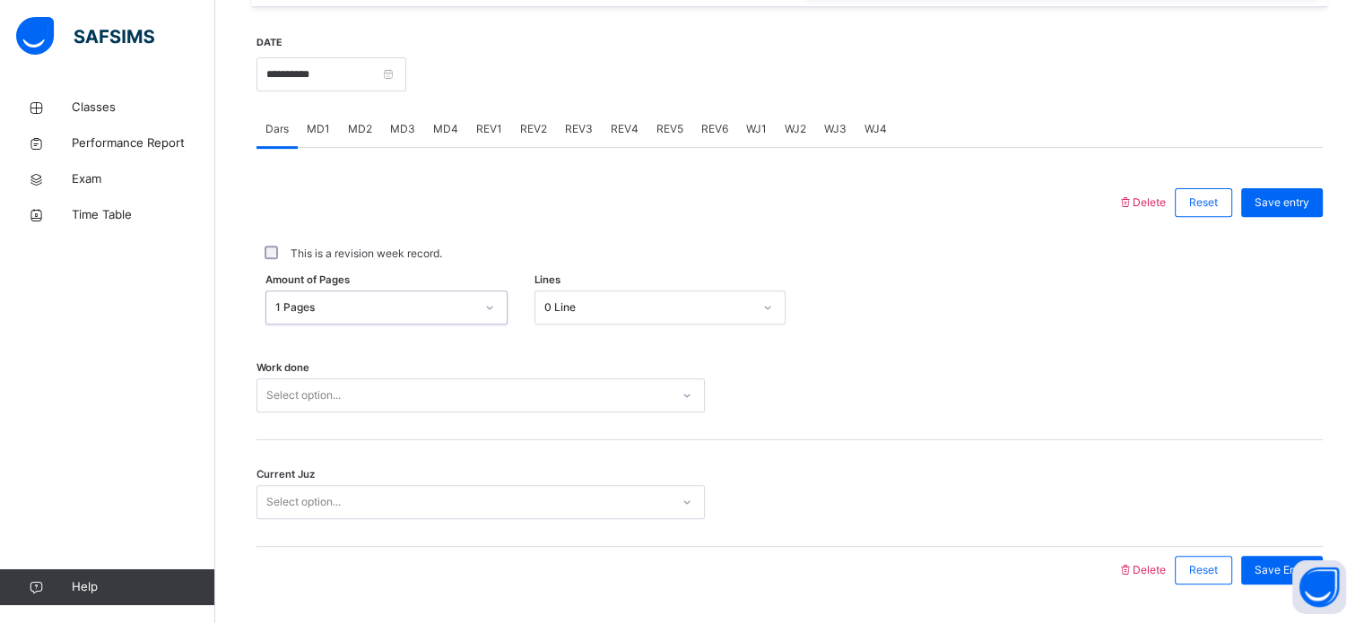
click at [568, 316] on div "0 Line" at bounding box center [648, 307] width 208 height 16
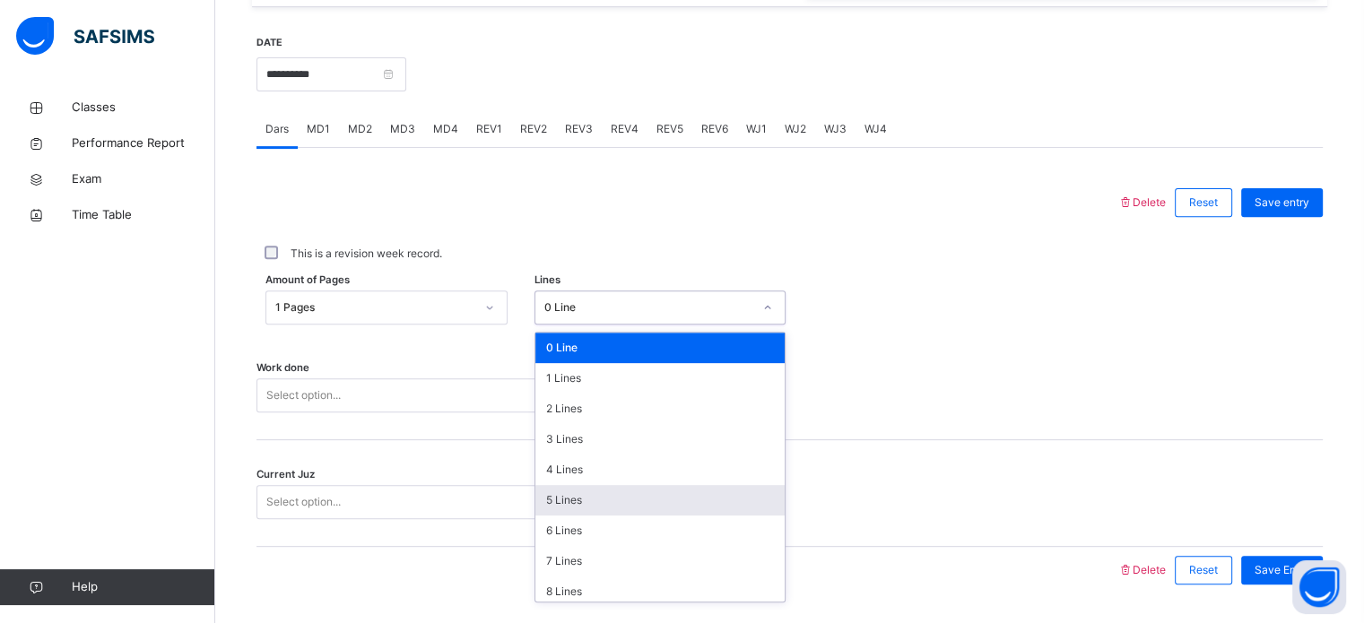
click at [581, 510] on div "5 Lines" at bounding box center [659, 500] width 249 height 30
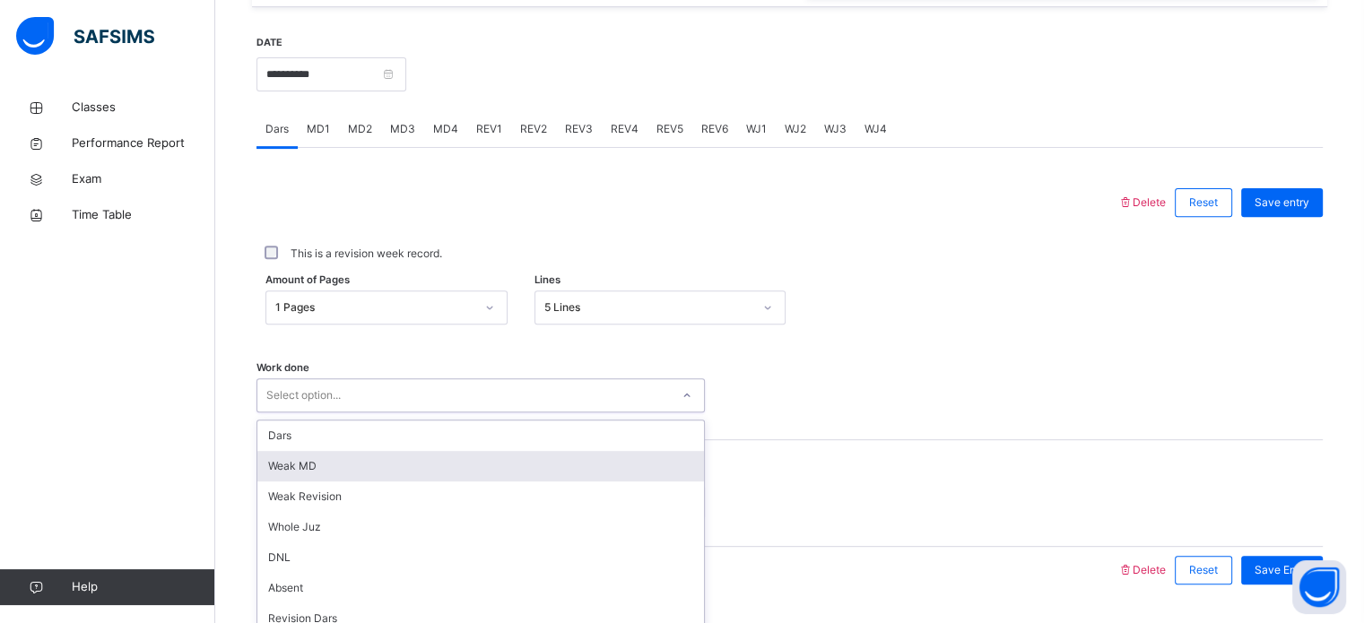
scroll to position [723, 0]
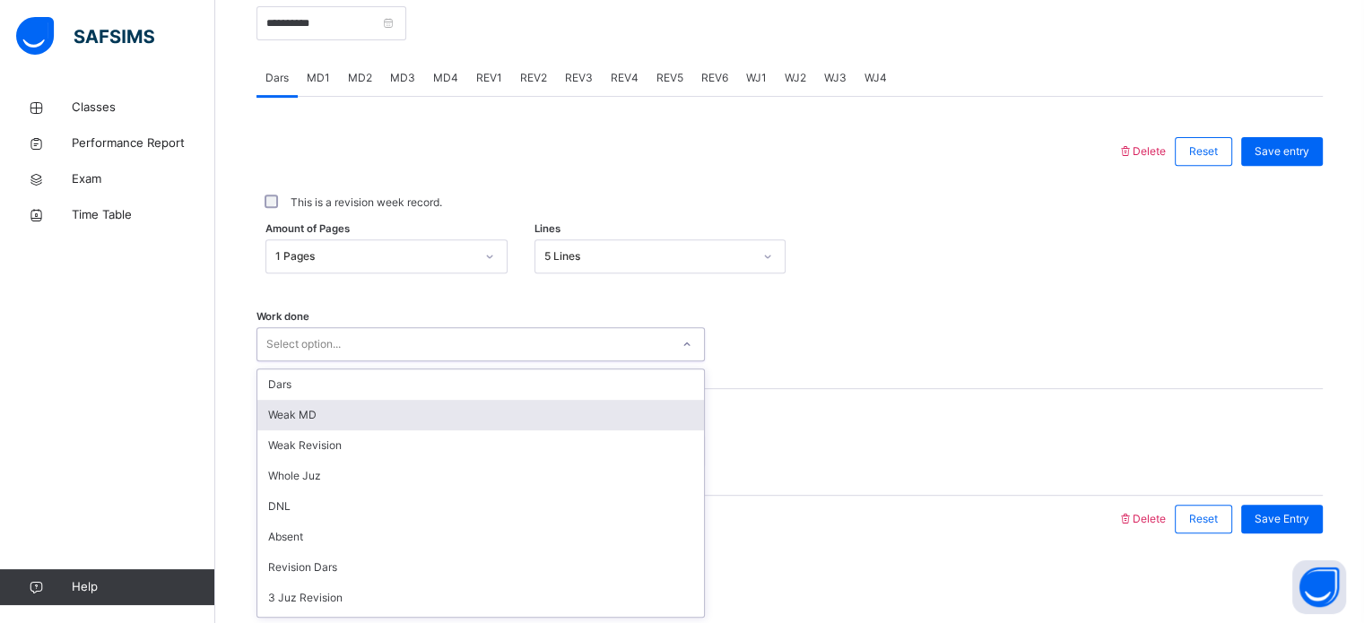
click at [383, 361] on div "option [PERSON_NAME] MD focused, 2 of 16. 16 results available. Use Up and Down…" at bounding box center [480, 344] width 448 height 34
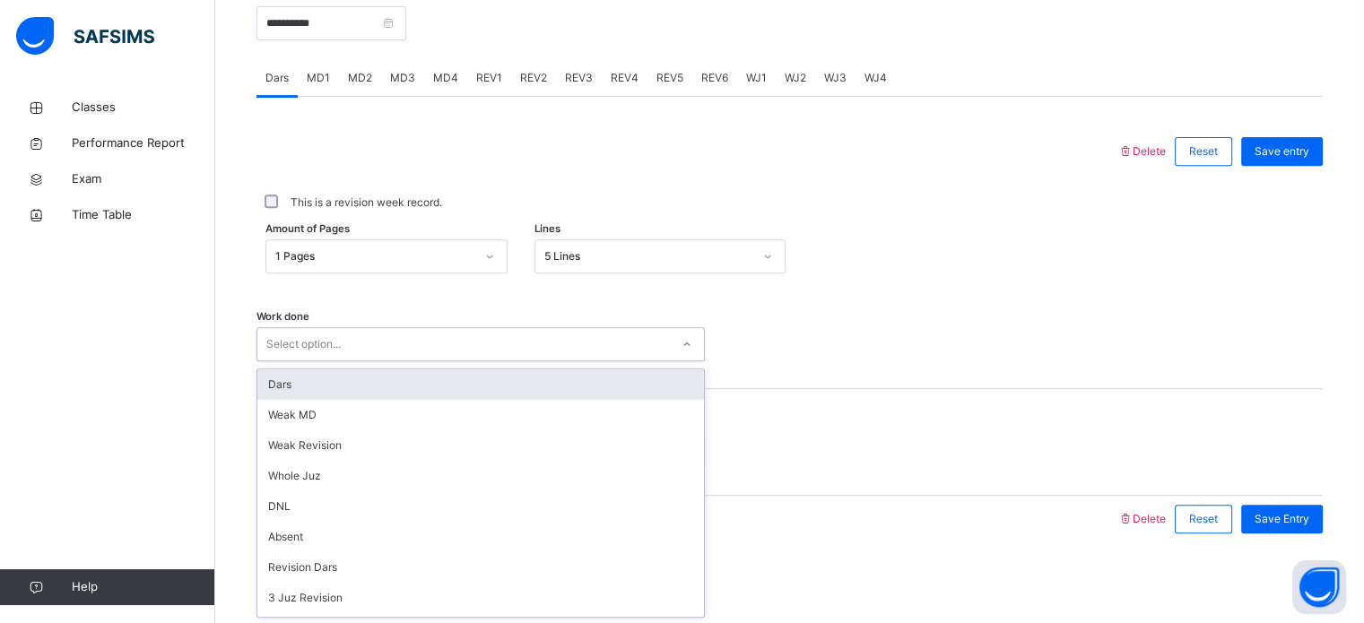
click at [367, 395] on div "Dars" at bounding box center [480, 384] width 447 height 30
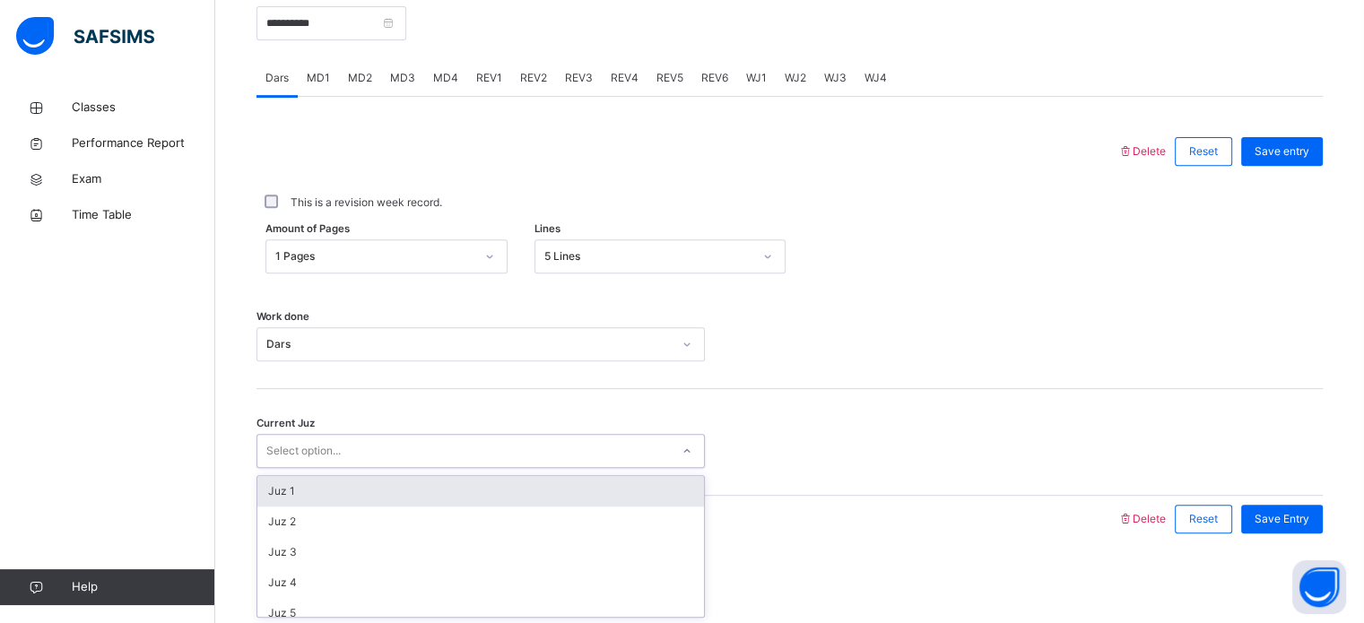
click at [364, 454] on div "Select option..." at bounding box center [463, 452] width 412 height 28
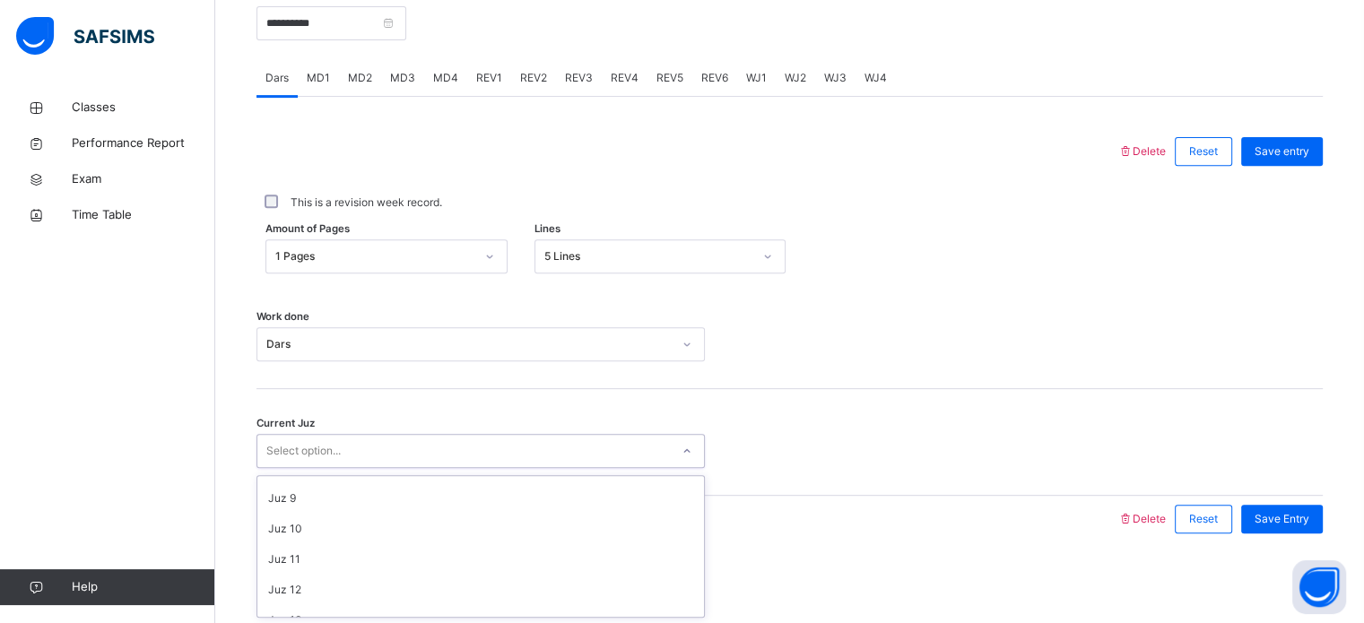
scroll to position [237, 0]
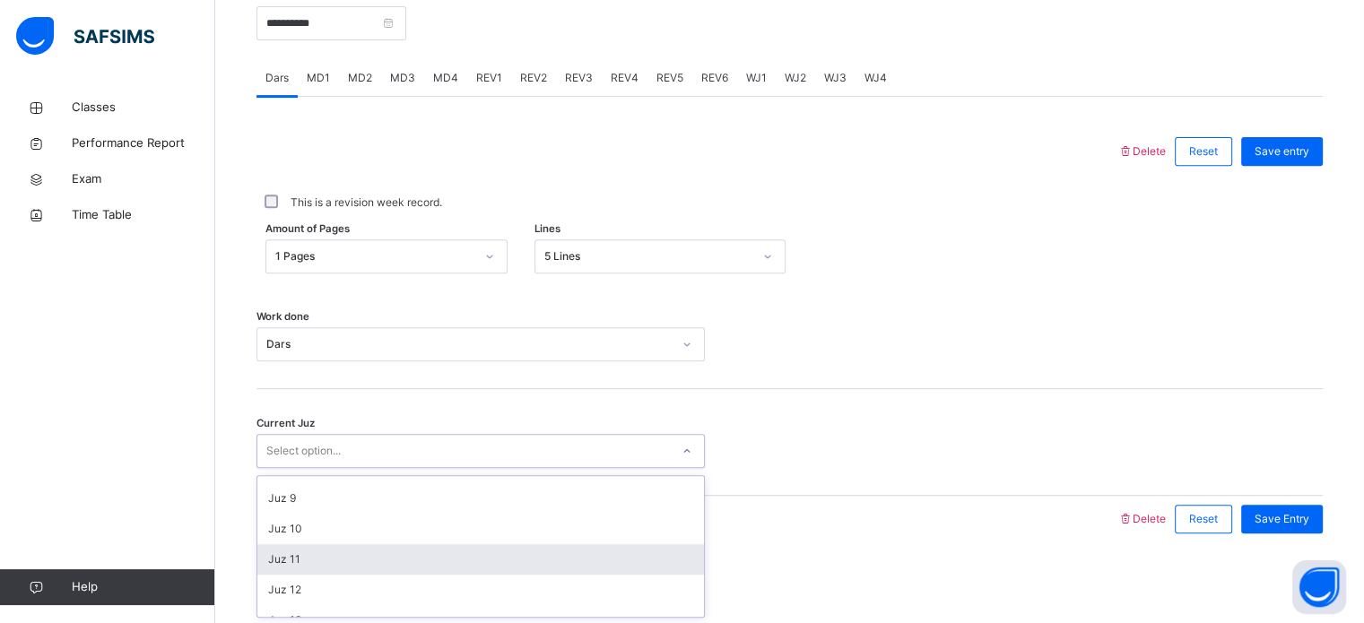
click at [362, 551] on div "Juz 11" at bounding box center [480, 559] width 447 height 30
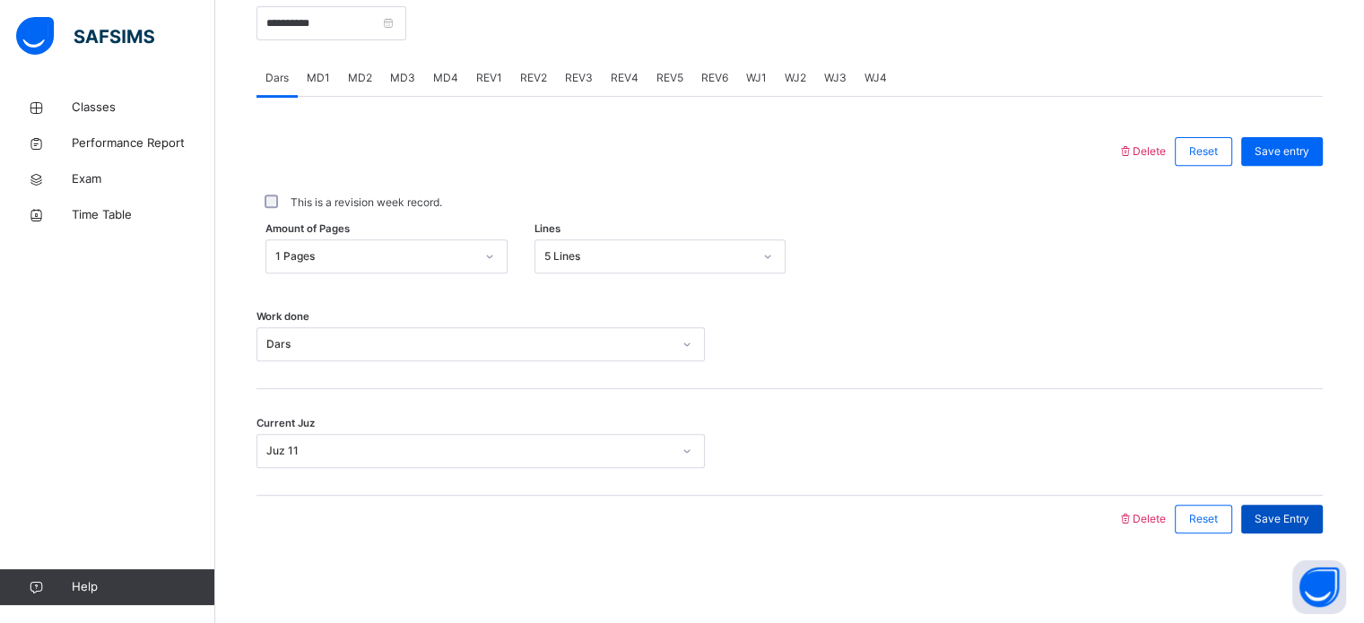
click at [1277, 523] on span "Save Entry" at bounding box center [1281, 519] width 55 height 16
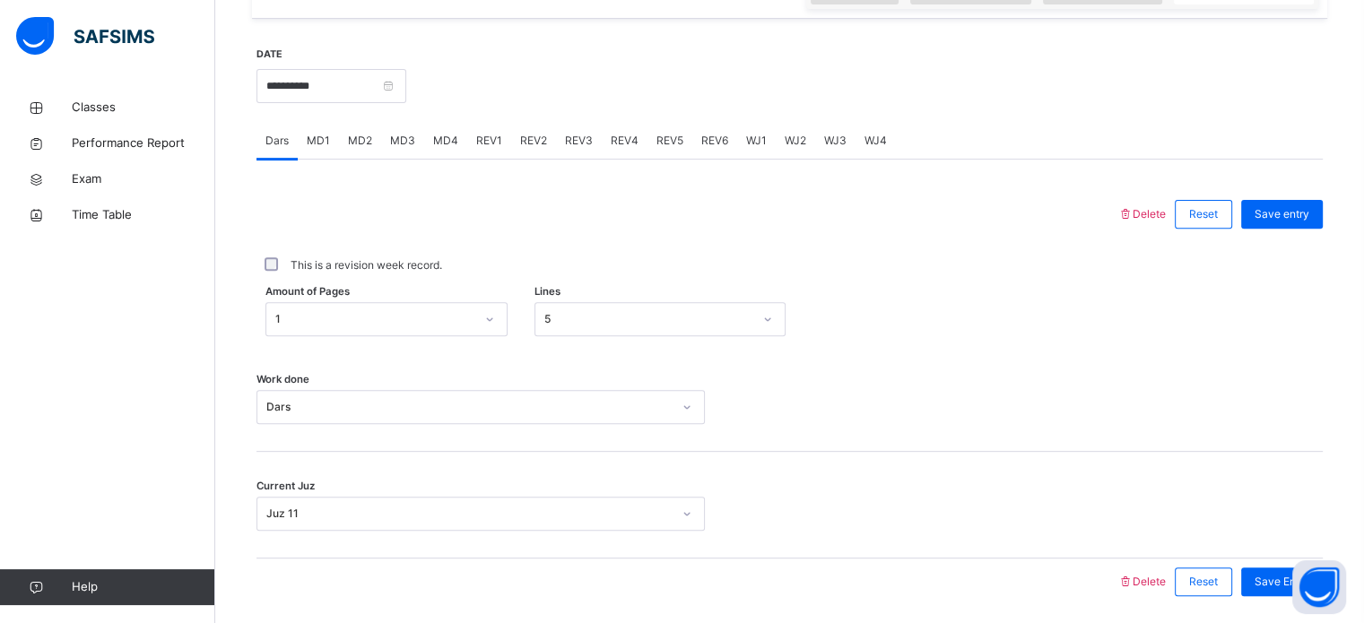
scroll to position [639, 0]
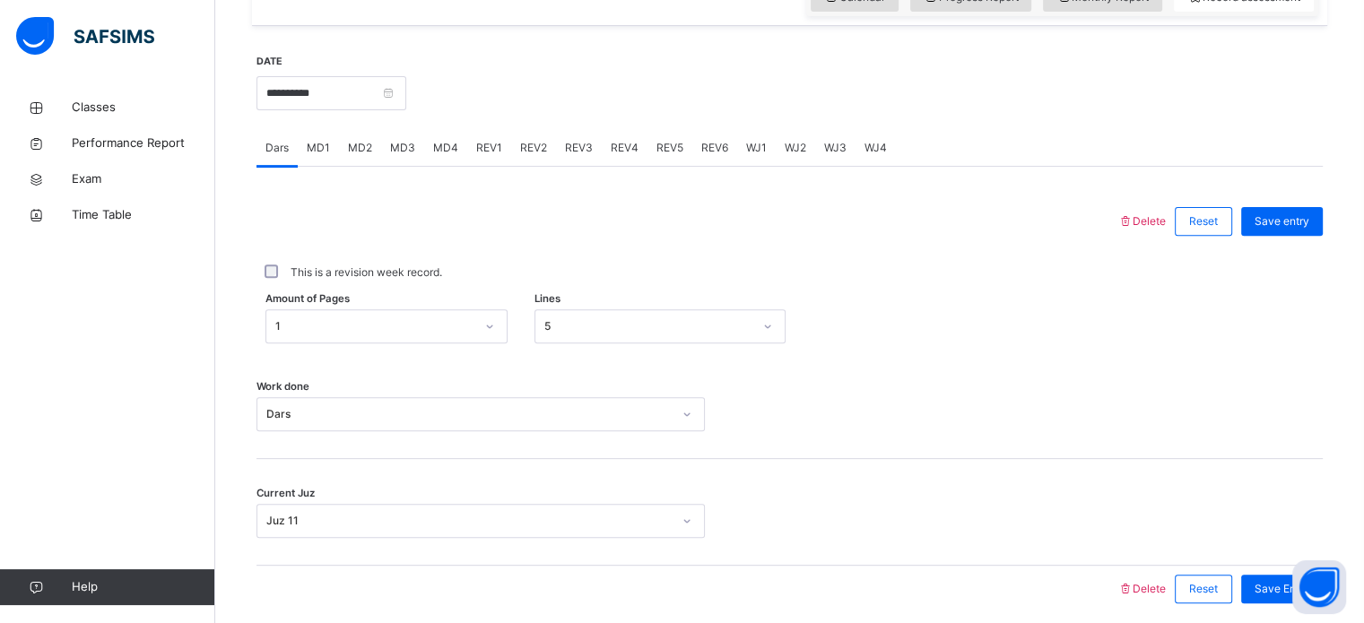
click at [321, 156] on span "MD1" at bounding box center [318, 148] width 23 height 16
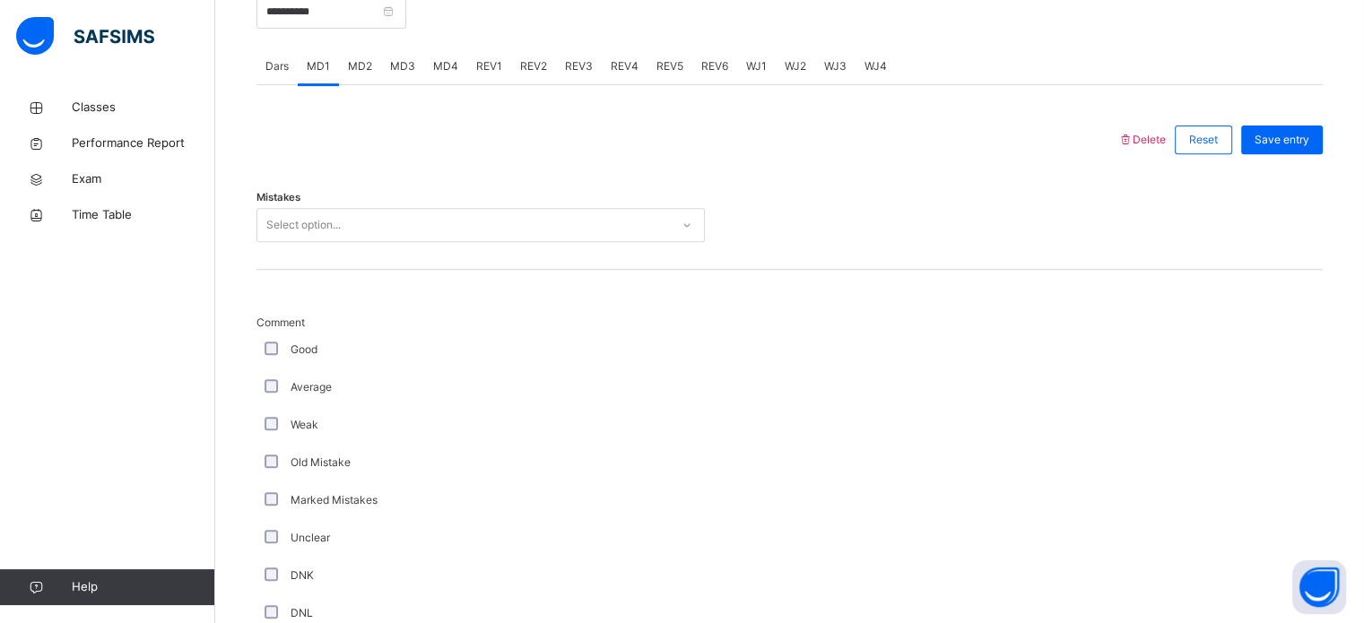
scroll to position [722, 0]
click at [417, 239] on div "Select option..." at bounding box center [463, 225] width 412 height 28
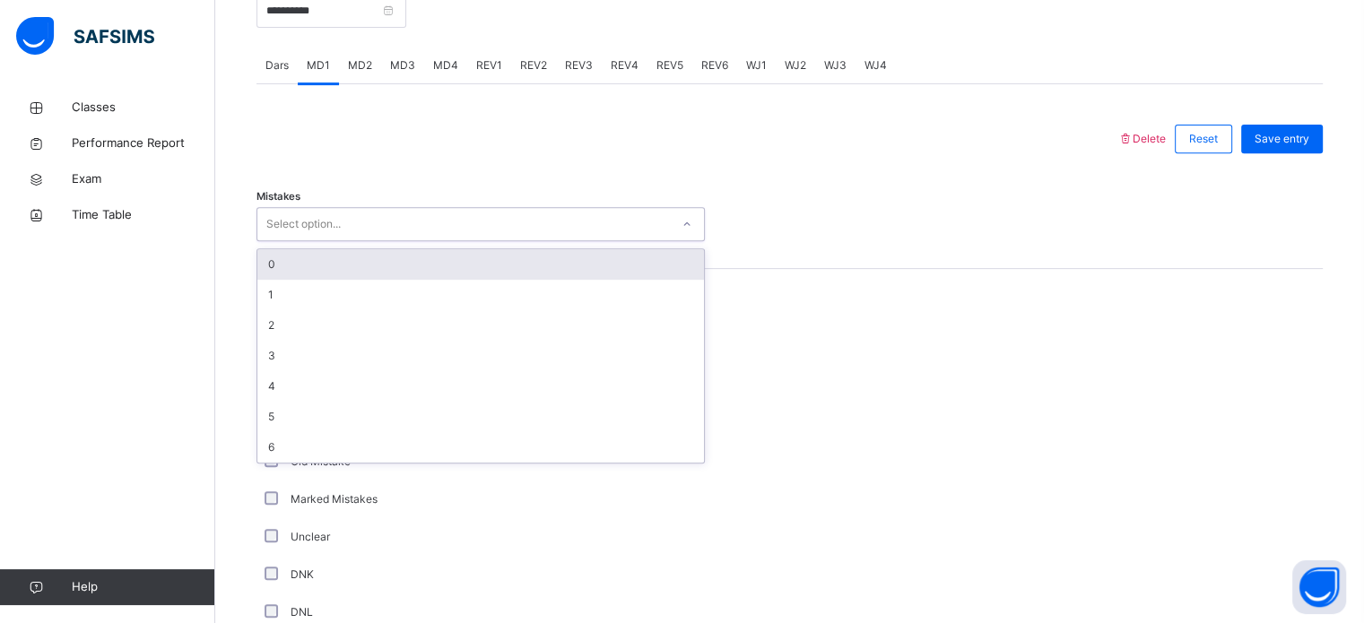
click at [395, 280] on div "0" at bounding box center [480, 264] width 447 height 30
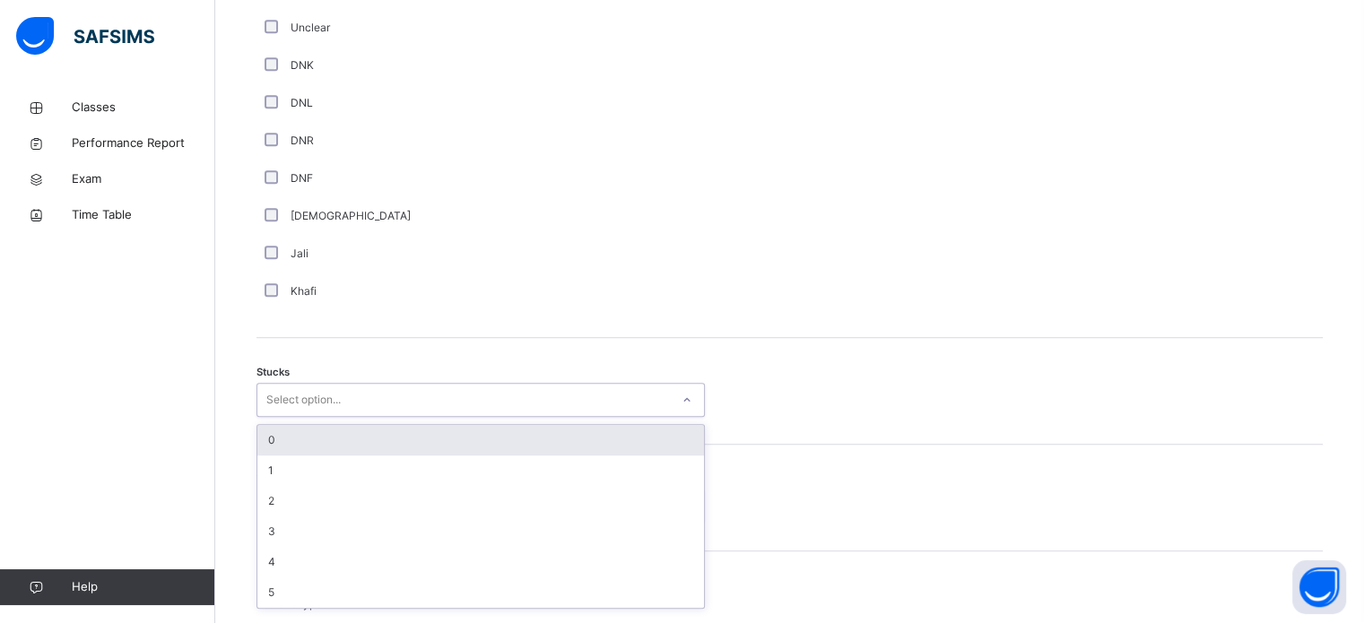
click at [478, 414] on div "Select option..." at bounding box center [463, 400] width 412 height 28
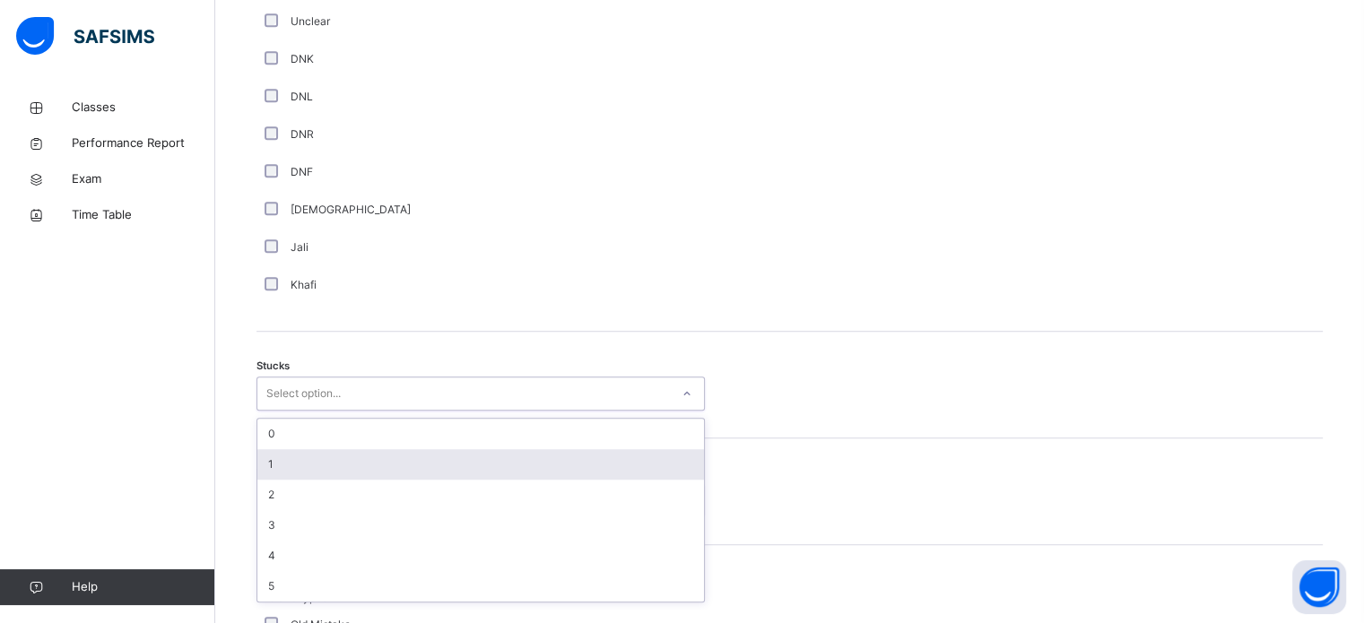
click at [413, 470] on div "1" at bounding box center [480, 464] width 447 height 30
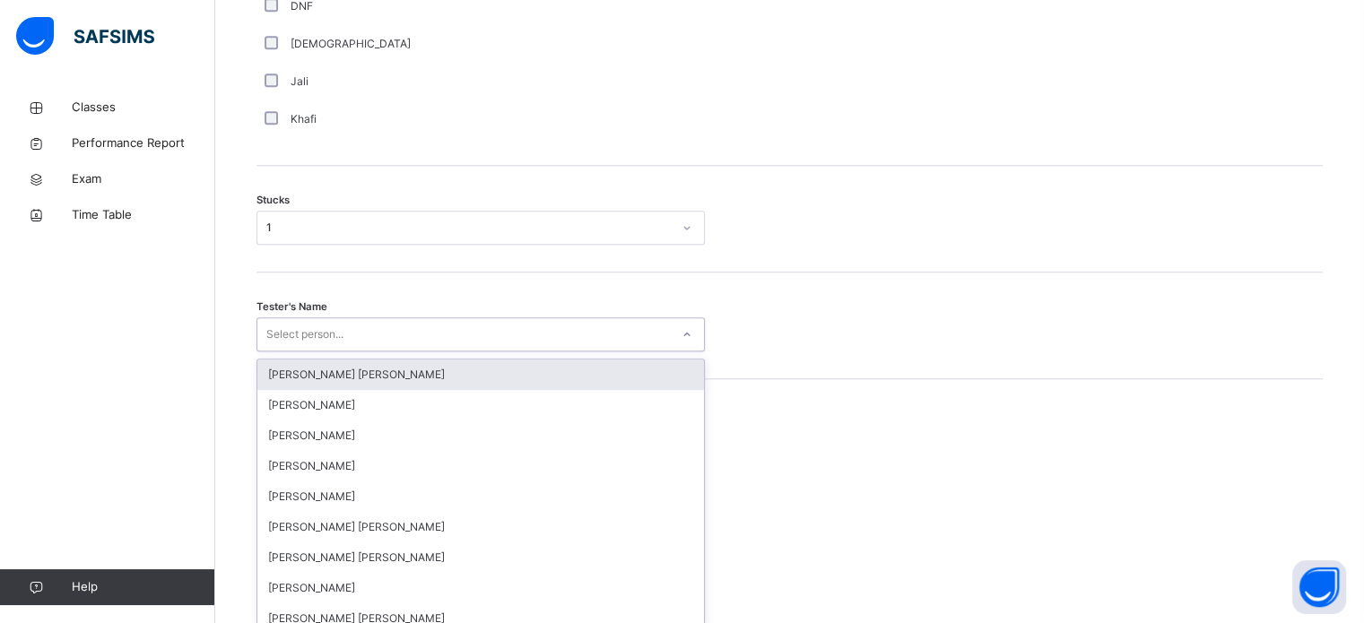
click at [377, 351] on div "option [PERSON_NAME] [PERSON_NAME] focused, 1 of 90. 90 results available. Use …" at bounding box center [480, 334] width 448 height 34
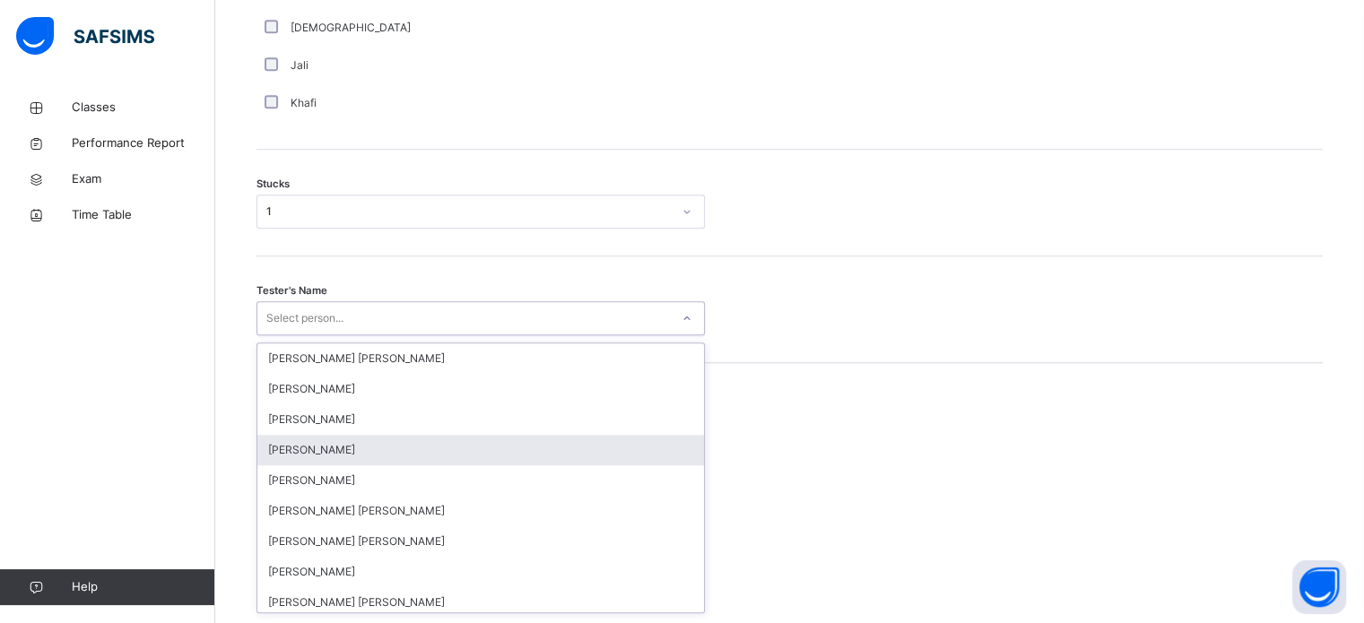
scroll to position [1429, 0]
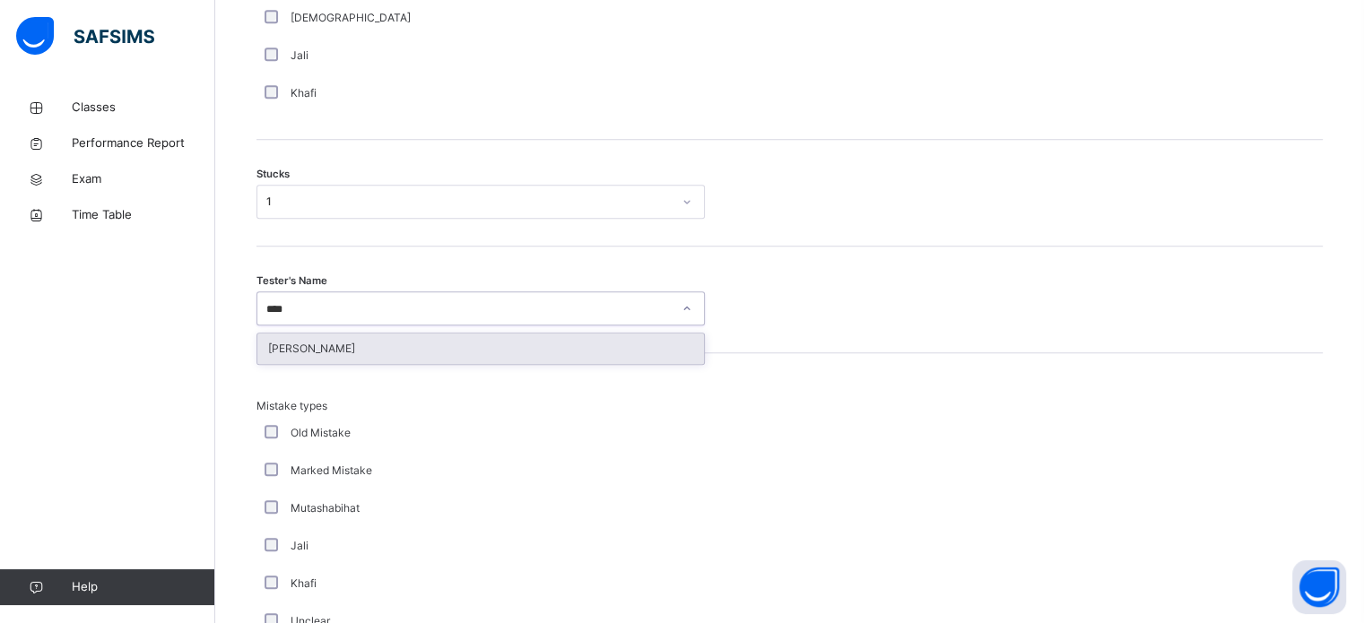
type input "*****"
click at [320, 351] on div "[PERSON_NAME]" at bounding box center [480, 349] width 447 height 30
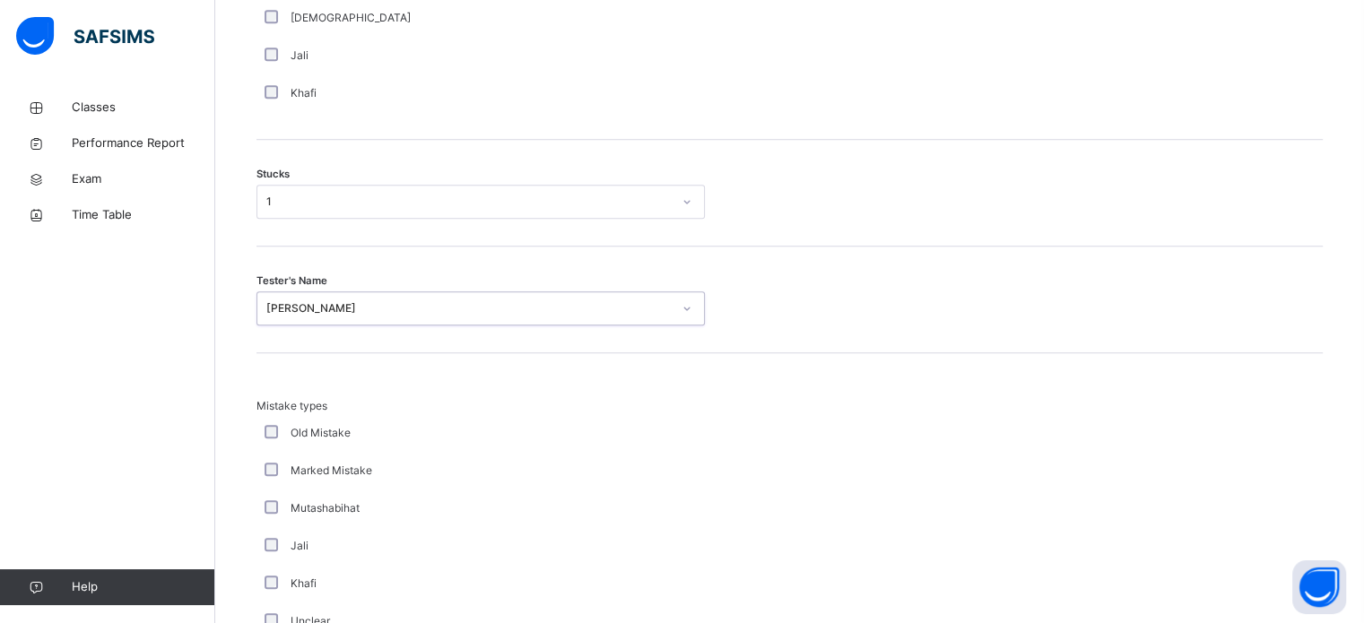
scroll to position [1758, 0]
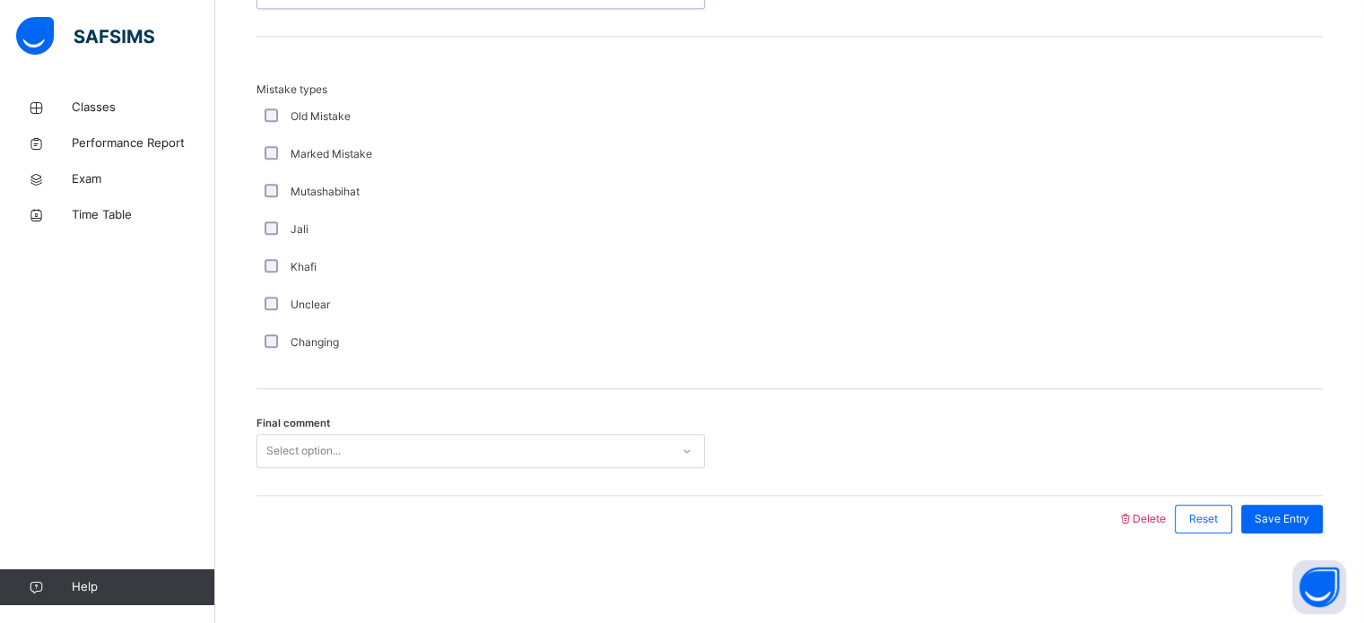
click at [325, 462] on div "Select option..." at bounding box center [303, 451] width 74 height 34
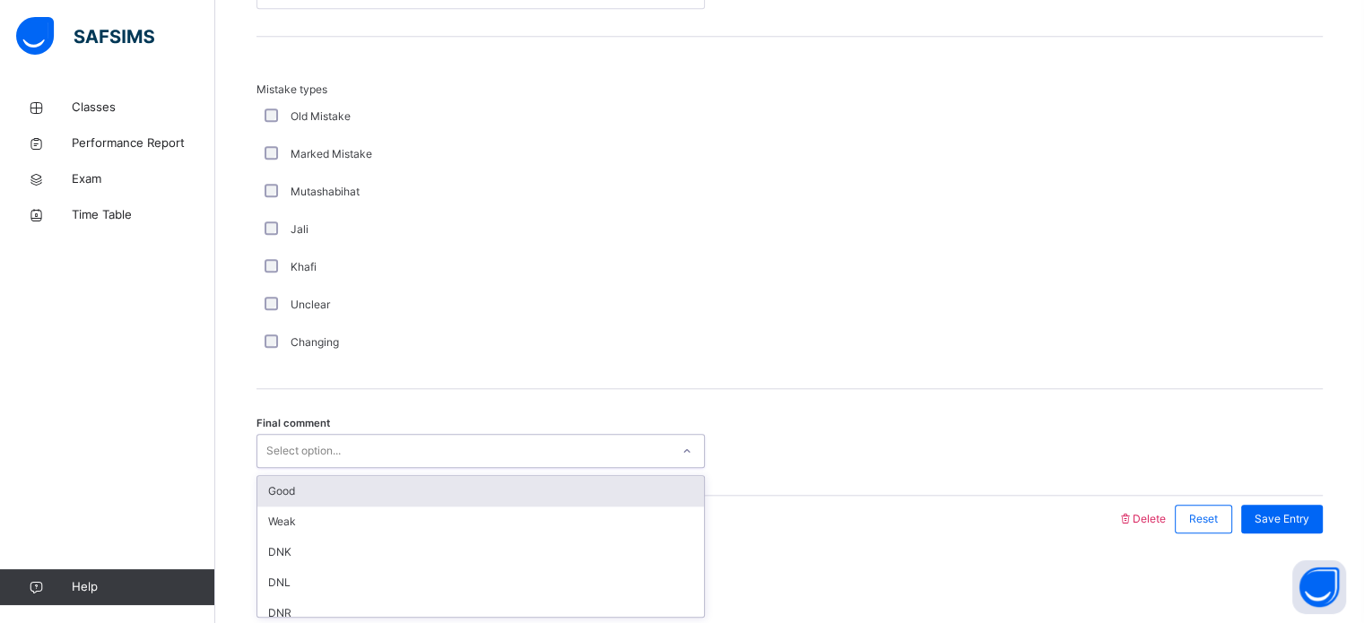
click at [316, 487] on div "Good" at bounding box center [480, 491] width 447 height 30
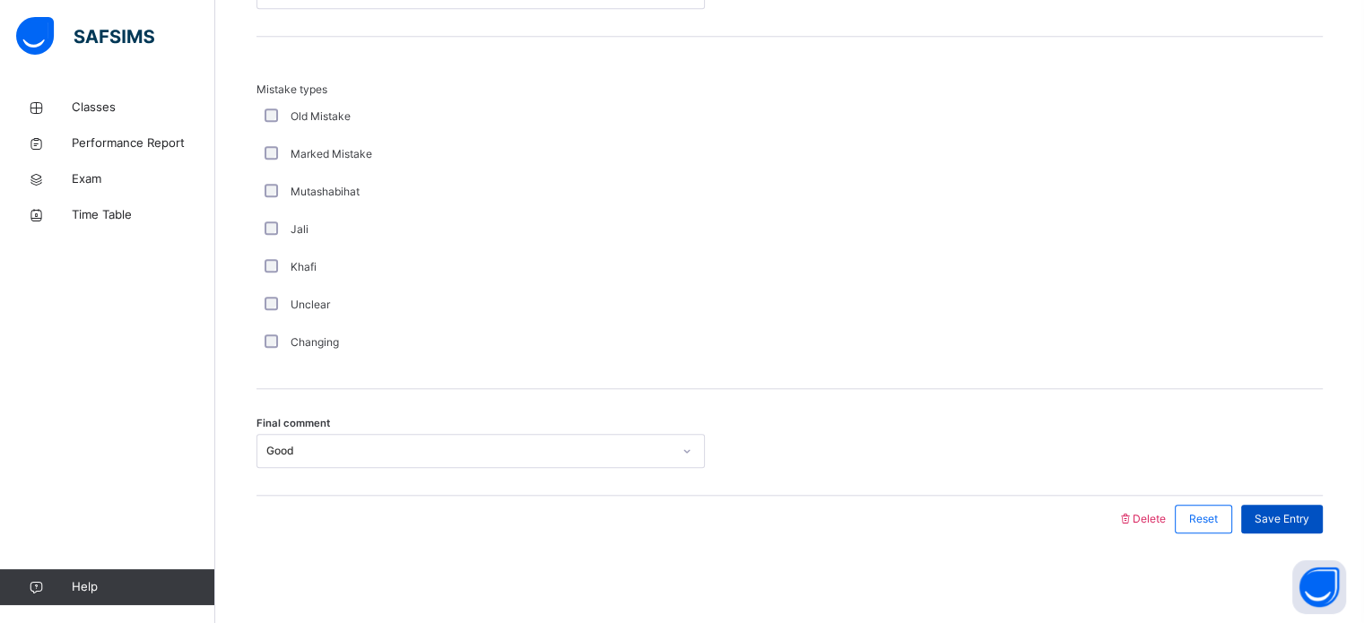
click at [1301, 516] on span "Save Entry" at bounding box center [1281, 519] width 55 height 16
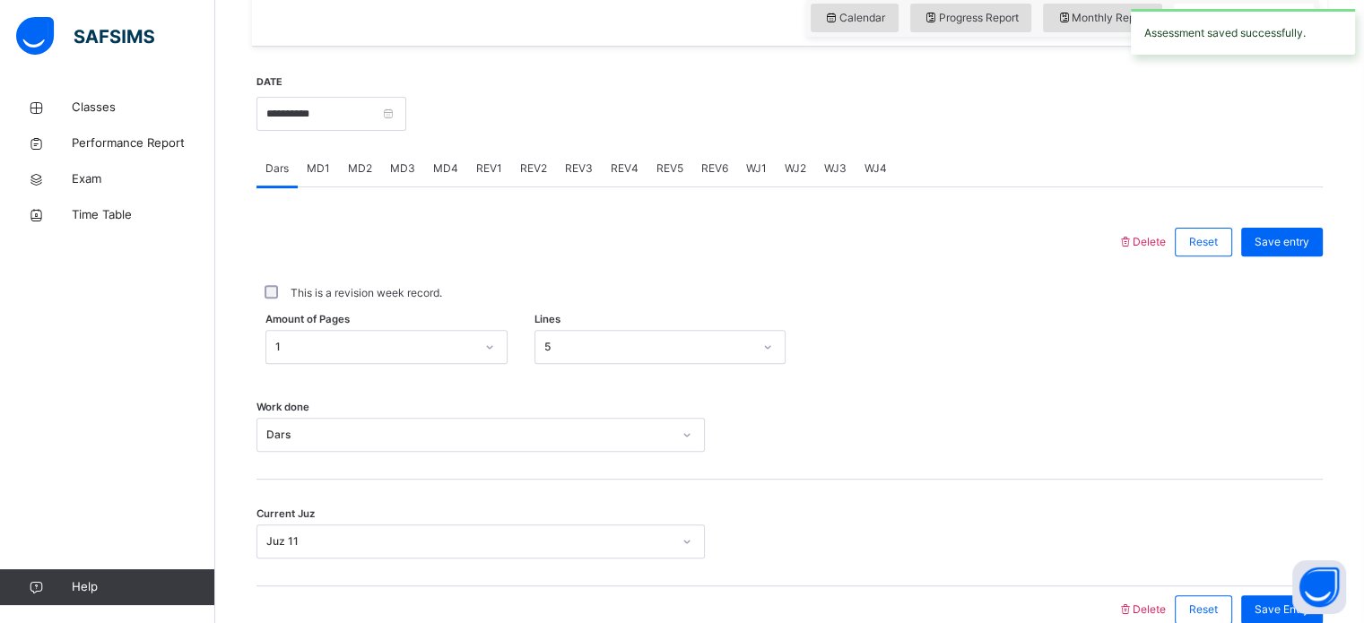
scroll to position [616, 0]
click at [445, 179] on span "MD4" at bounding box center [445, 171] width 25 height 16
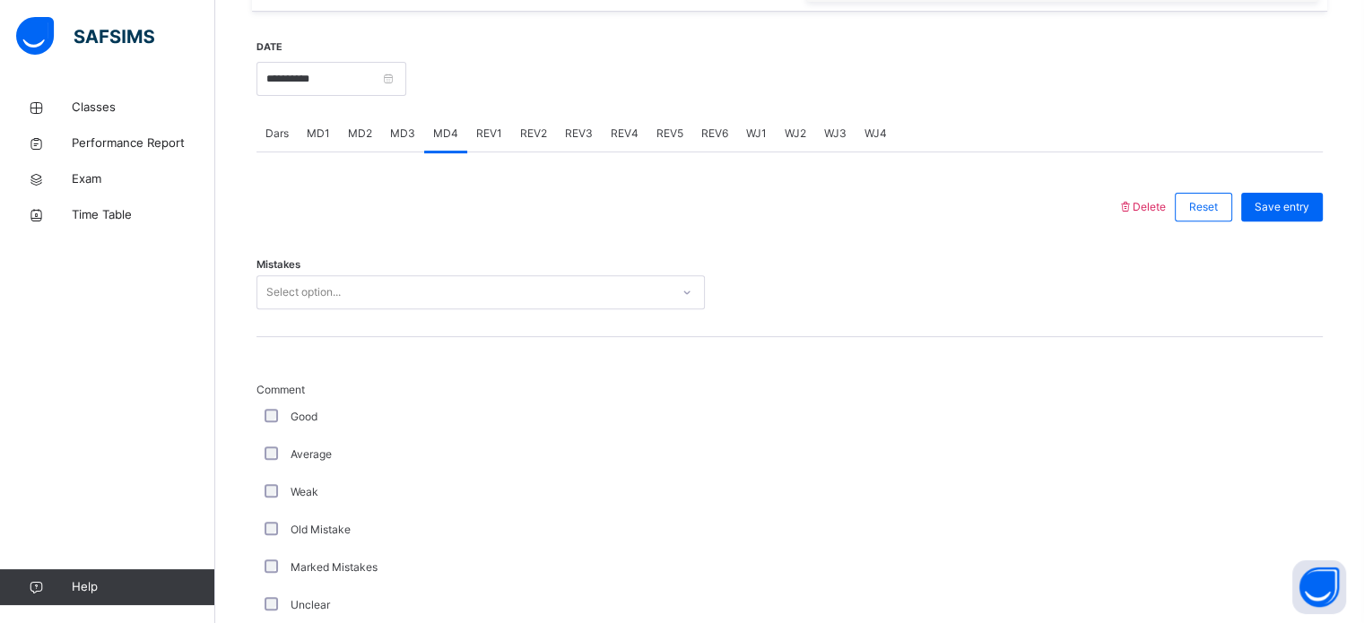
scroll to position [660, 0]
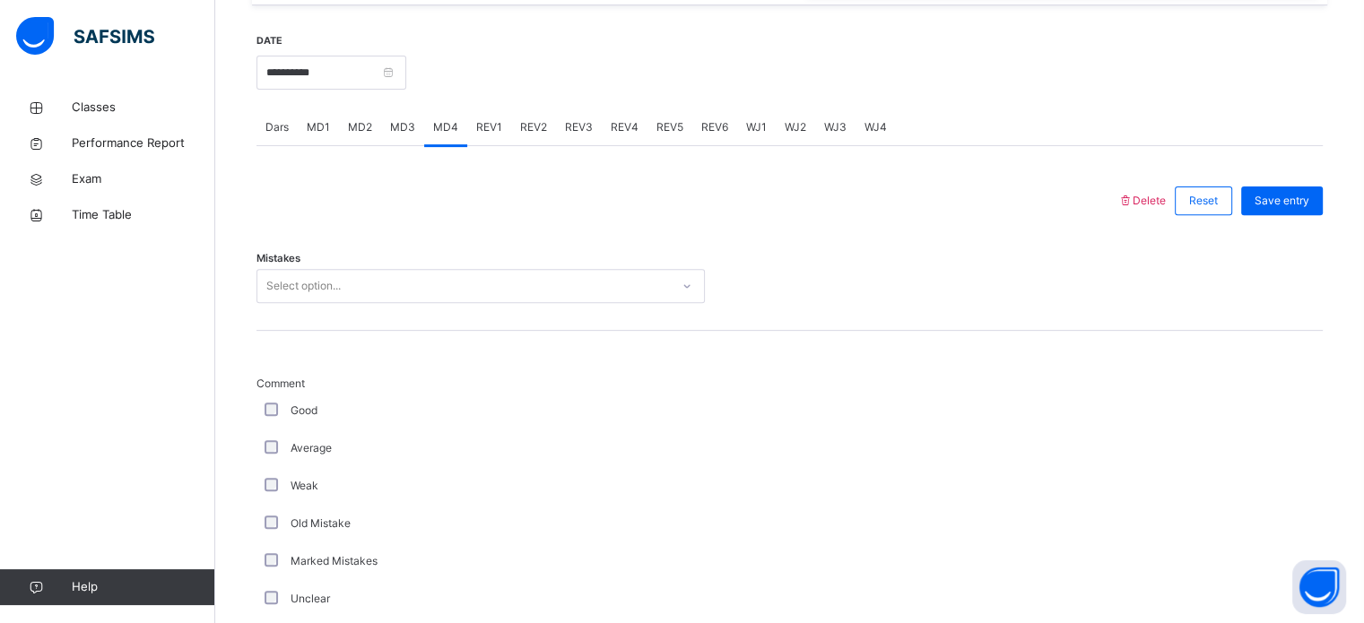
click at [415, 297] on div "Select option..." at bounding box center [463, 287] width 412 height 28
drag, startPoint x: 577, startPoint y: 207, endPoint x: 542, endPoint y: 198, distance: 36.1
click at [542, 198] on div at bounding box center [686, 201] width 843 height 47
click at [482, 135] on span "REV1" at bounding box center [489, 127] width 26 height 16
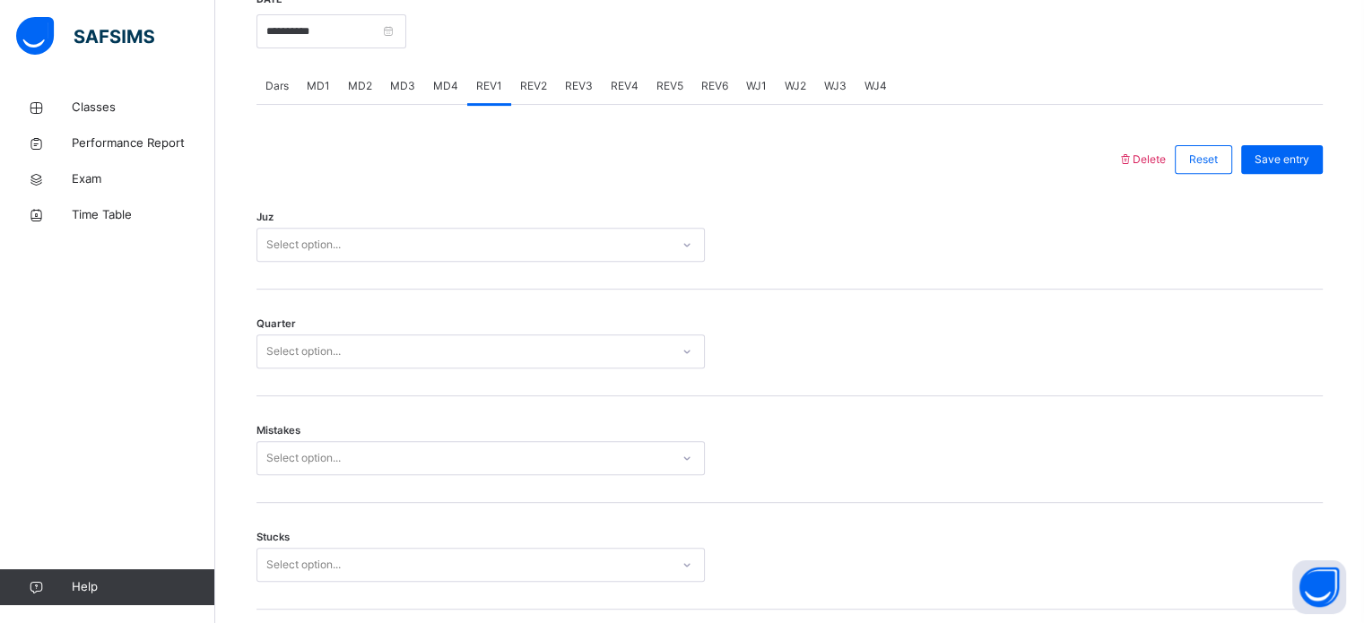
scroll to position [702, 0]
drag, startPoint x: 466, startPoint y: 268, endPoint x: 473, endPoint y: 259, distance: 10.9
click at [473, 258] on div "Select option..." at bounding box center [463, 244] width 412 height 28
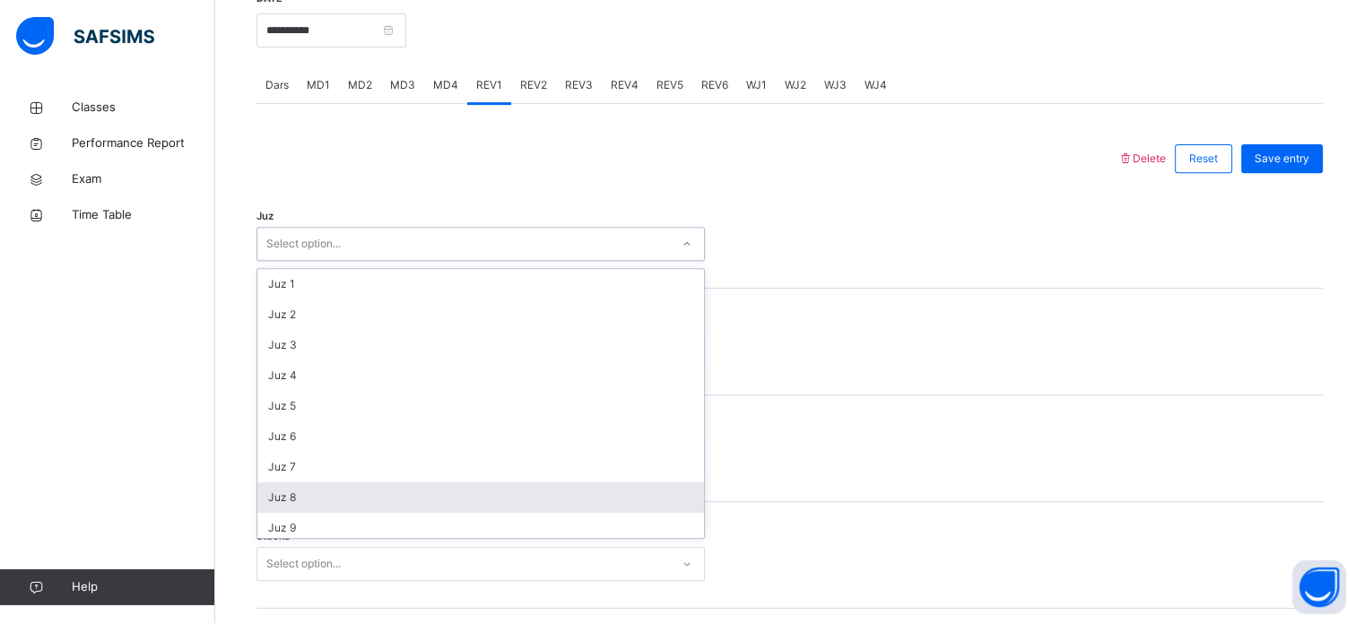
click at [351, 512] on div "Juz 8" at bounding box center [480, 497] width 447 height 30
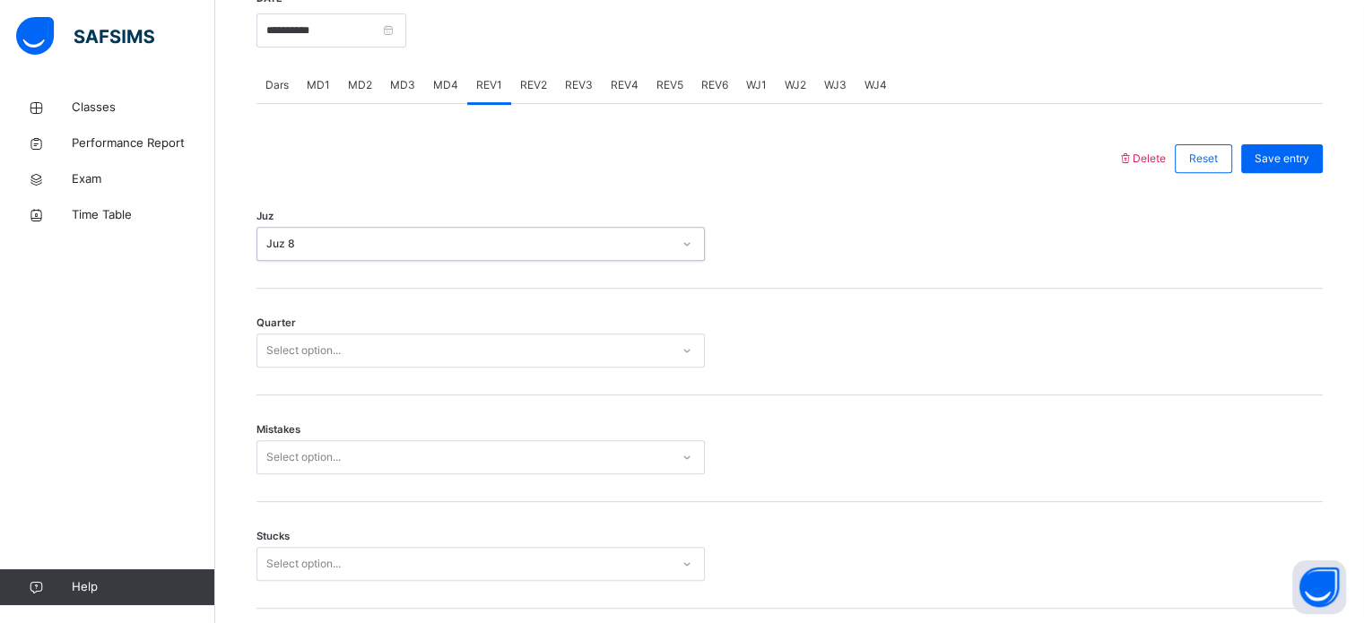
drag, startPoint x: 318, startPoint y: 361, endPoint x: 315, endPoint y: 372, distance: 11.3
click at [315, 368] on div "Select option..." at bounding box center [303, 351] width 74 height 34
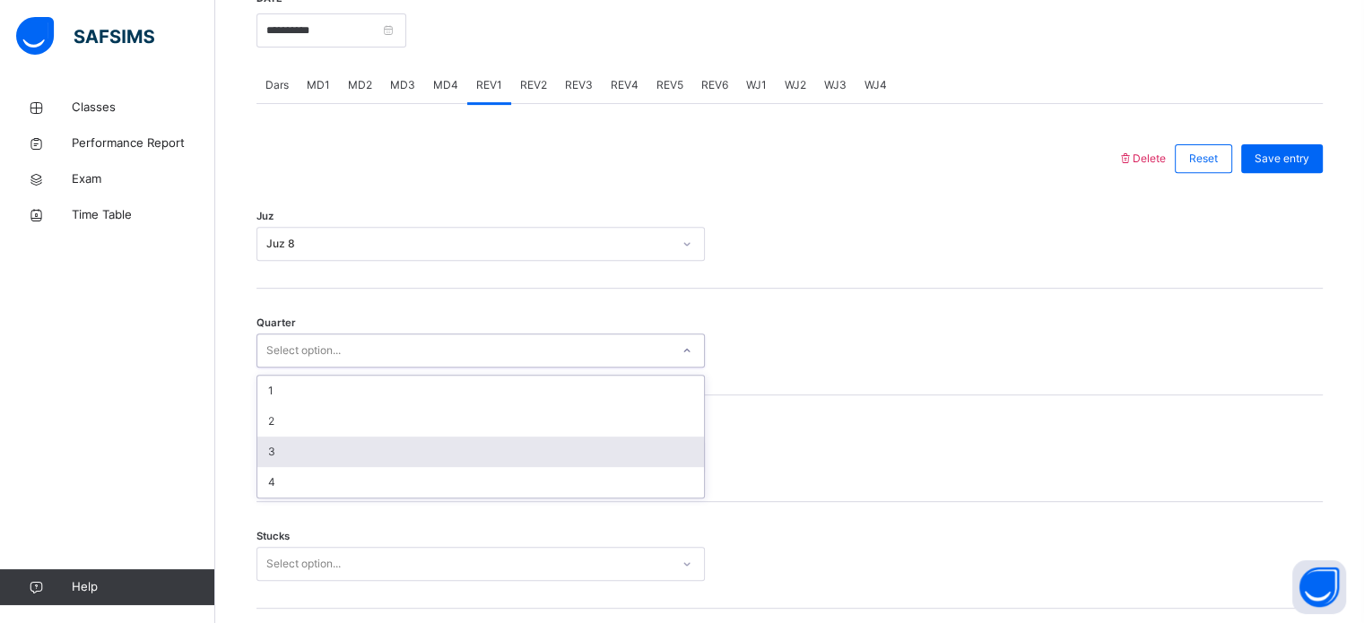
click at [299, 466] on div "3" at bounding box center [480, 452] width 447 height 30
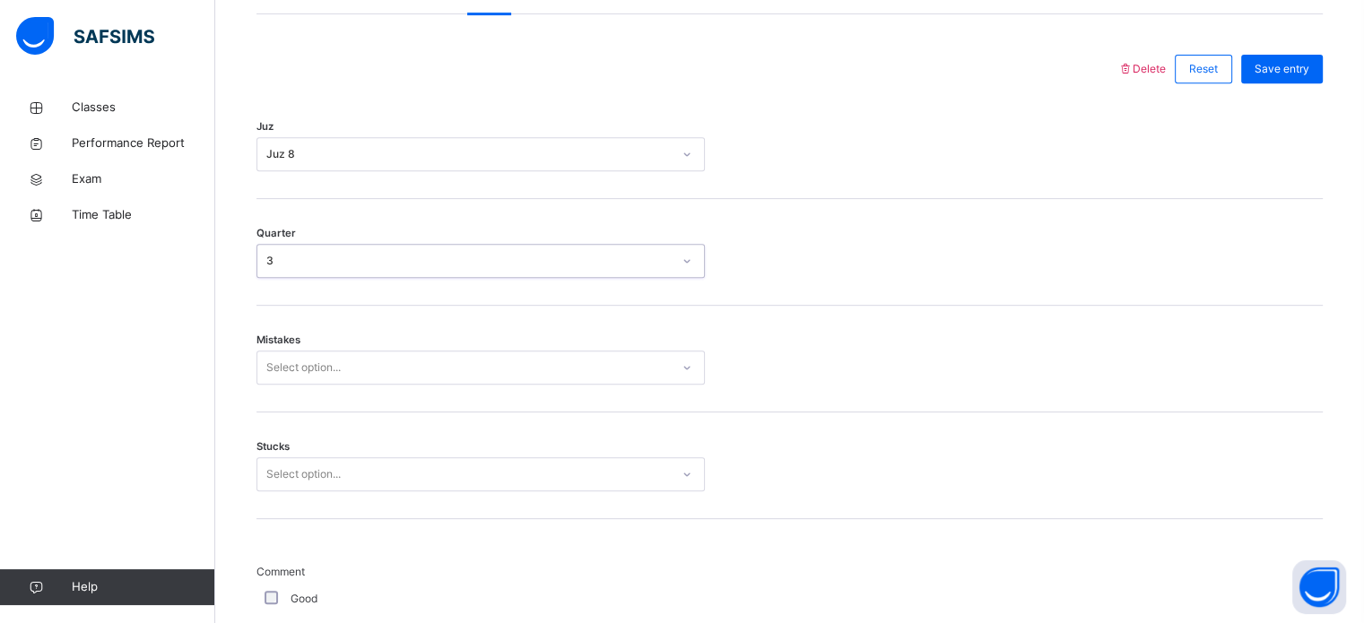
click at [291, 385] on div "Select option..." at bounding box center [480, 368] width 448 height 34
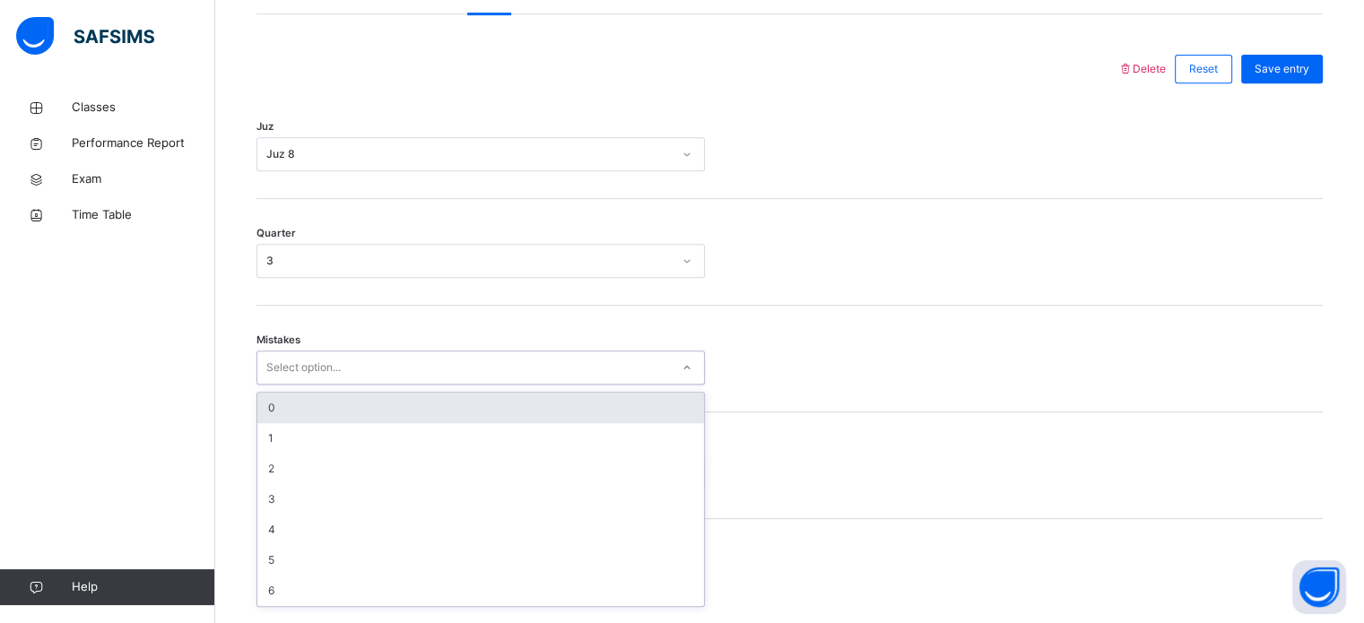
scroll to position [796, 0]
click at [282, 405] on div "0" at bounding box center [480, 403] width 447 height 30
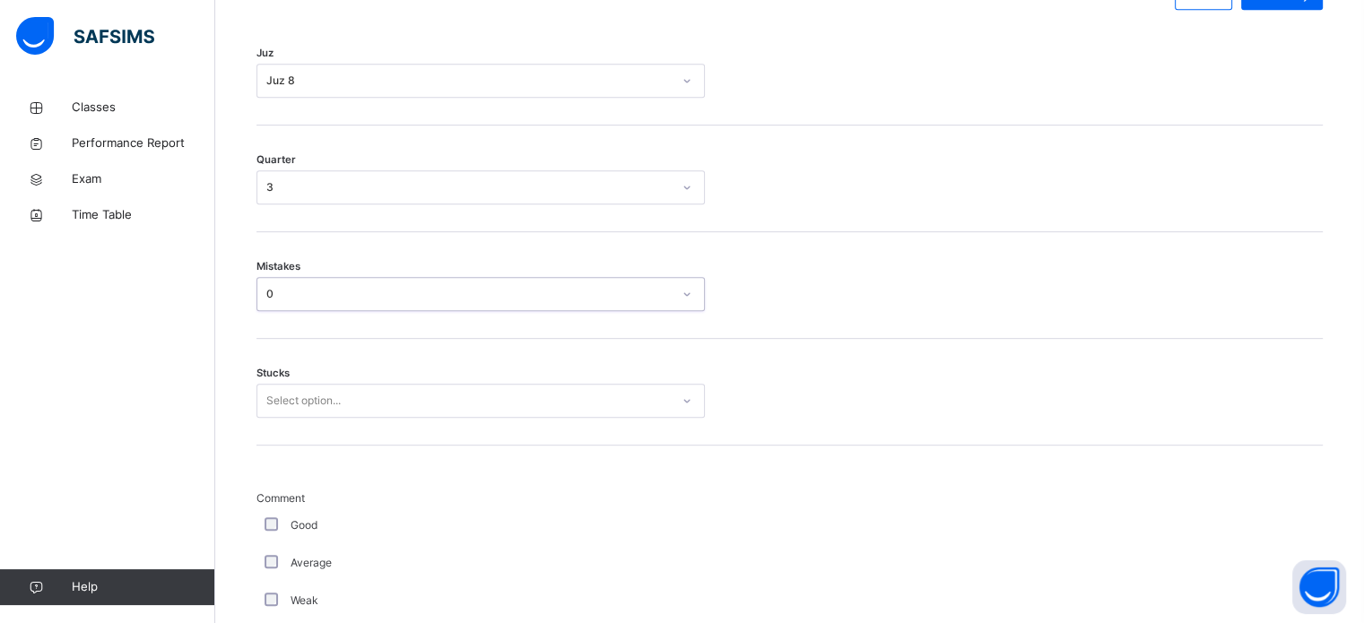
click at [282, 418] on div "Select option..." at bounding box center [480, 401] width 448 height 34
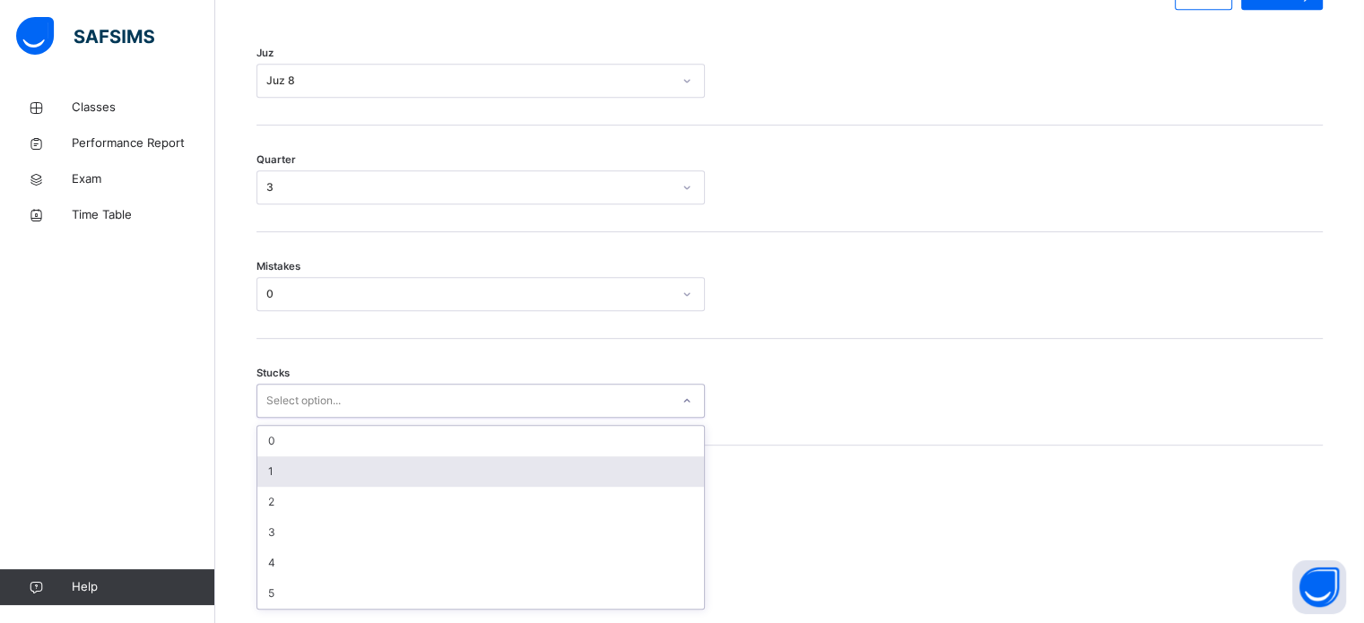
scroll to position [872, 0]
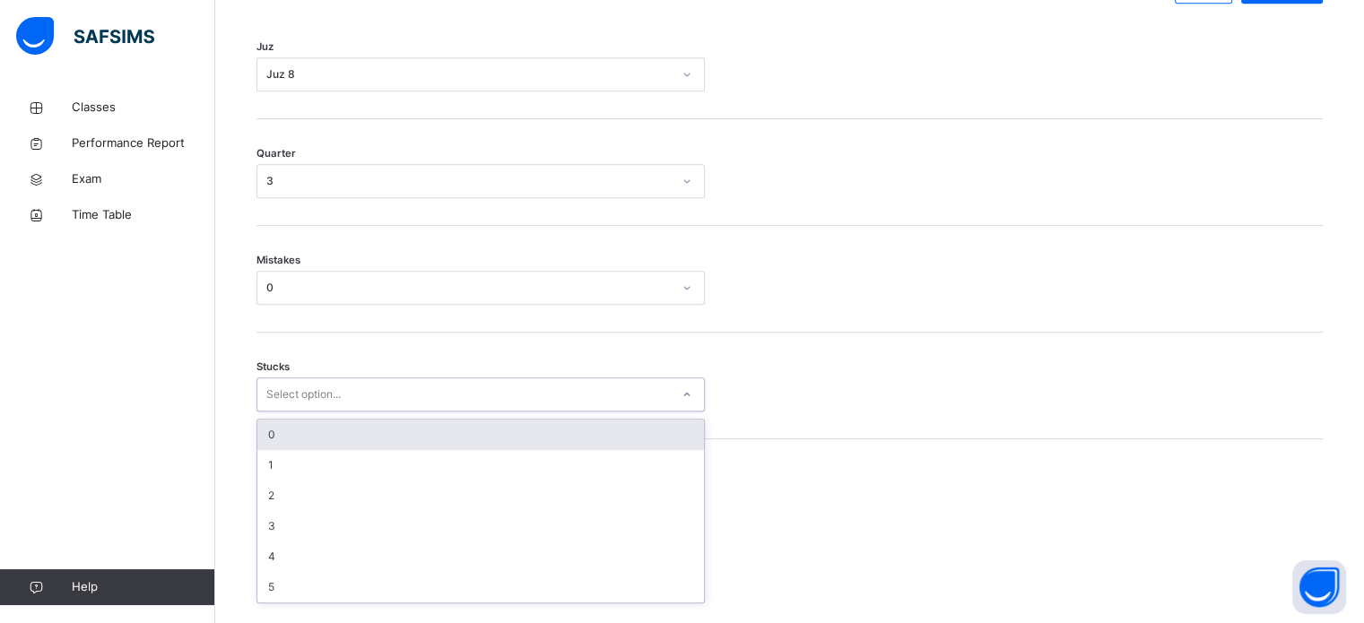
click at [280, 450] on div "0" at bounding box center [480, 435] width 447 height 30
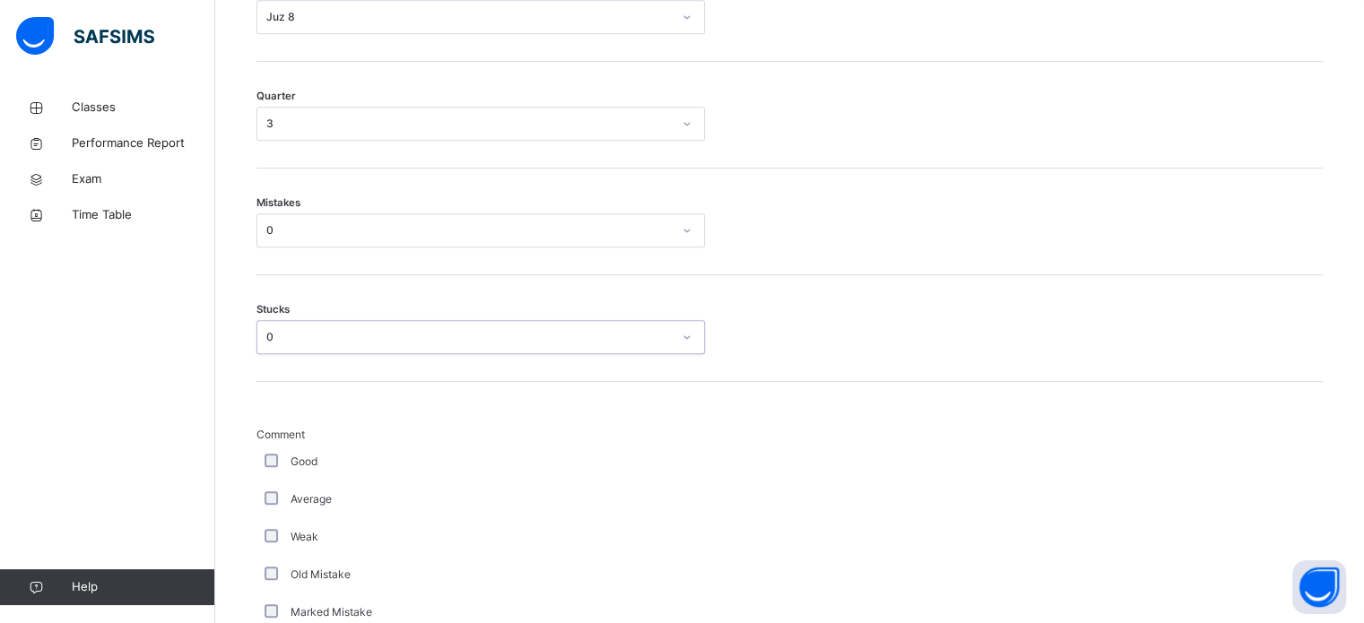
scroll to position [931, 0]
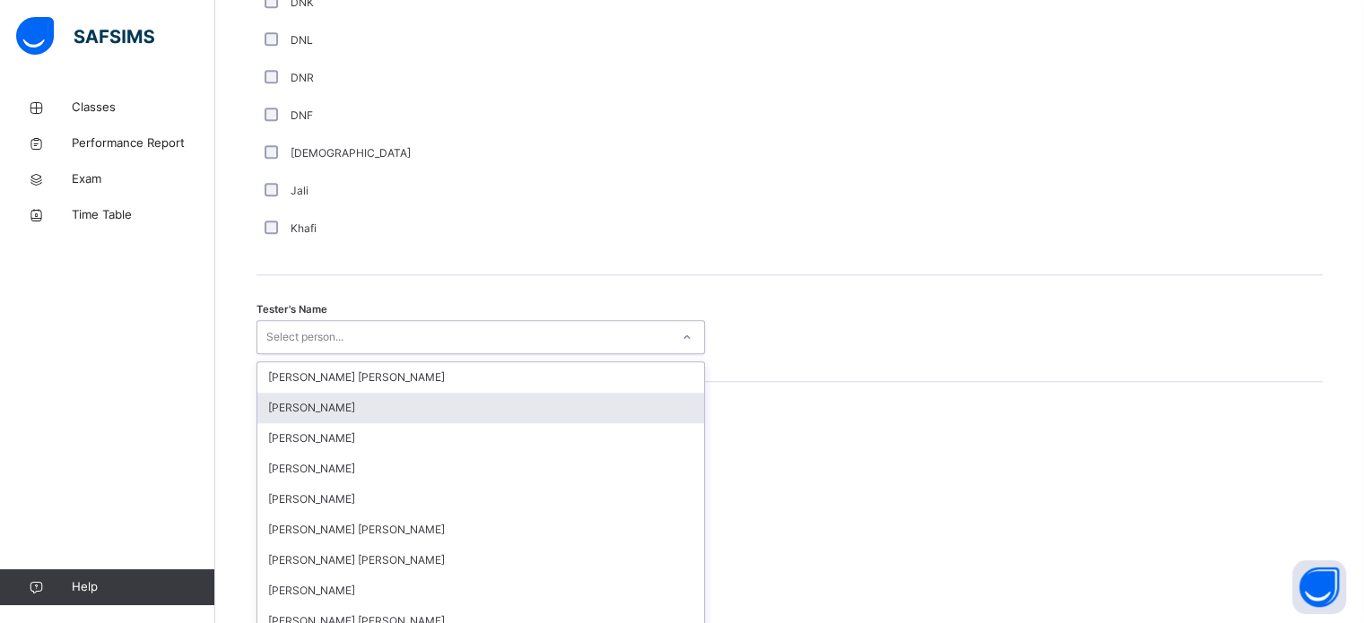
click at [416, 354] on div "option [PERSON_NAME] focused, 2 of 90. 90 results available. Use Up and Down to…" at bounding box center [480, 337] width 448 height 34
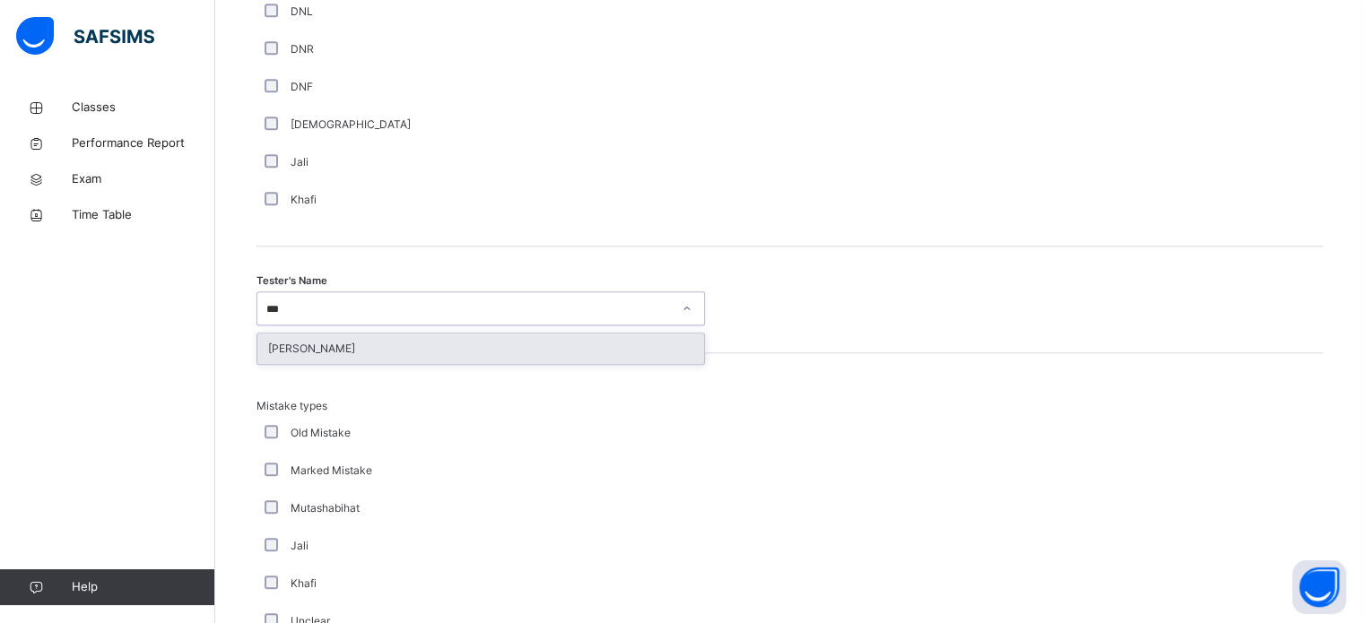
type input "****"
click at [392, 357] on div "[PERSON_NAME]" at bounding box center [480, 349] width 447 height 30
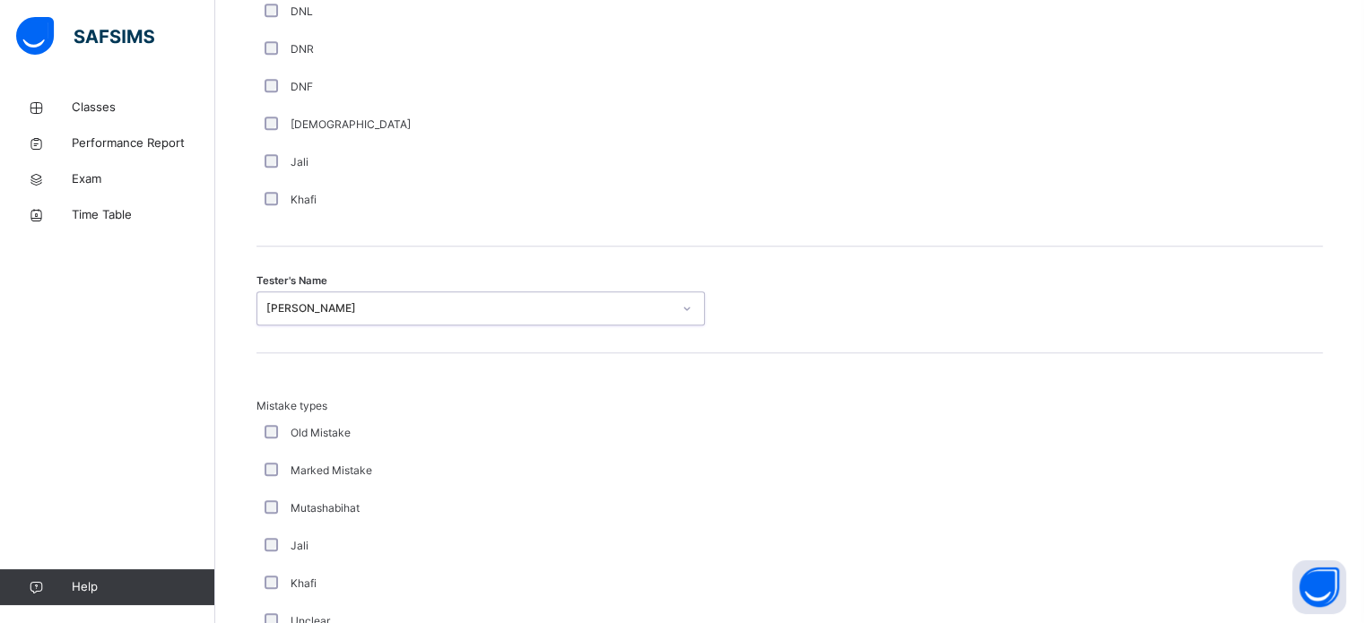
scroll to position [1972, 0]
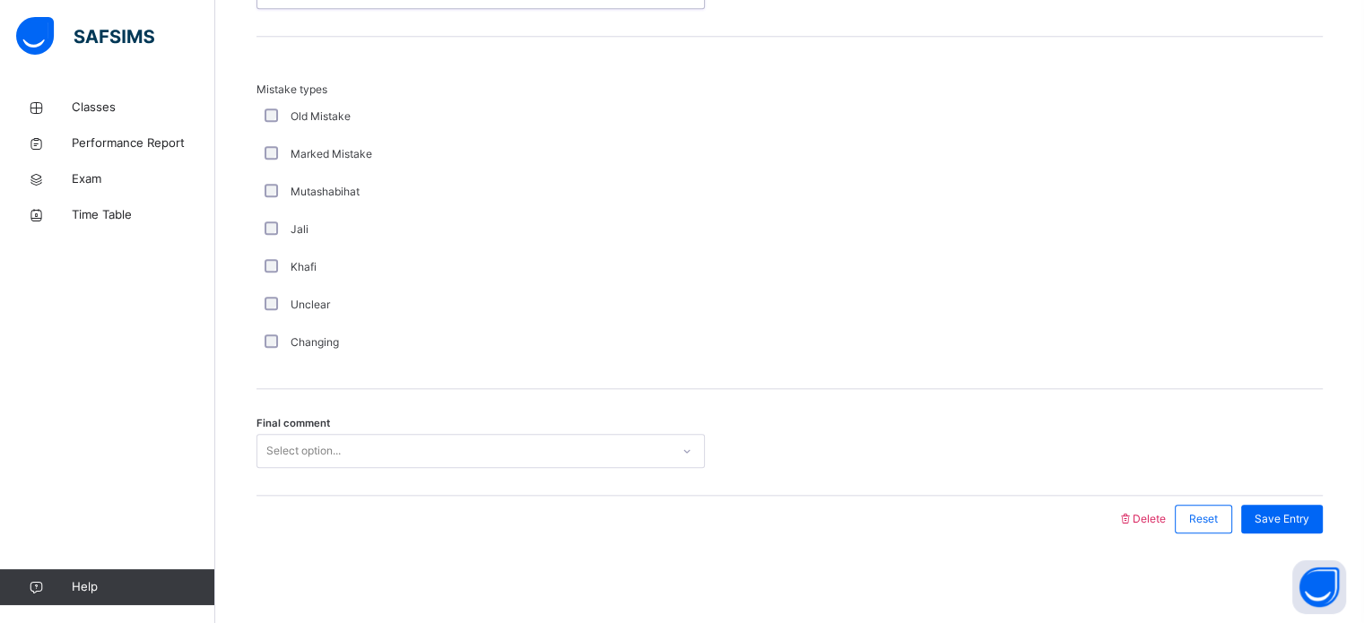
drag, startPoint x: 374, startPoint y: 428, endPoint x: 367, endPoint y: 443, distance: 16.8
click at [368, 442] on div "Final comment Select option..." at bounding box center [789, 442] width 1066 height 107
click at [367, 444] on div "Select option..." at bounding box center [463, 452] width 412 height 28
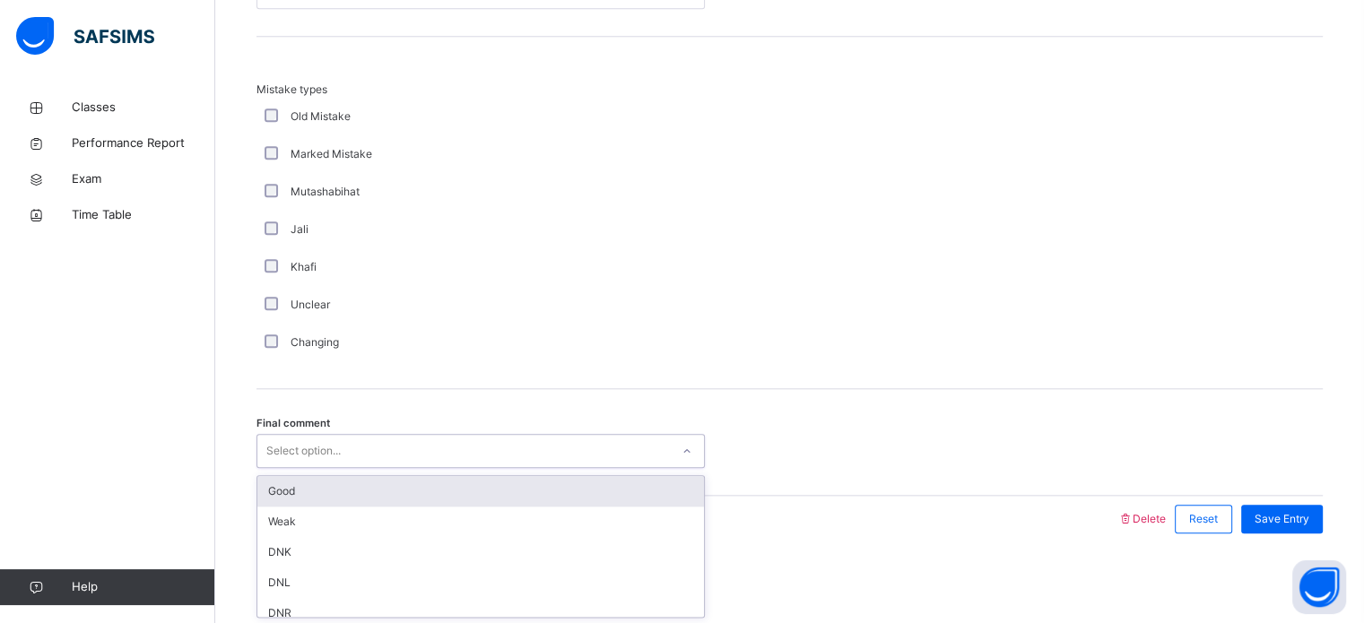
click at [349, 490] on div "Good" at bounding box center [480, 491] width 447 height 30
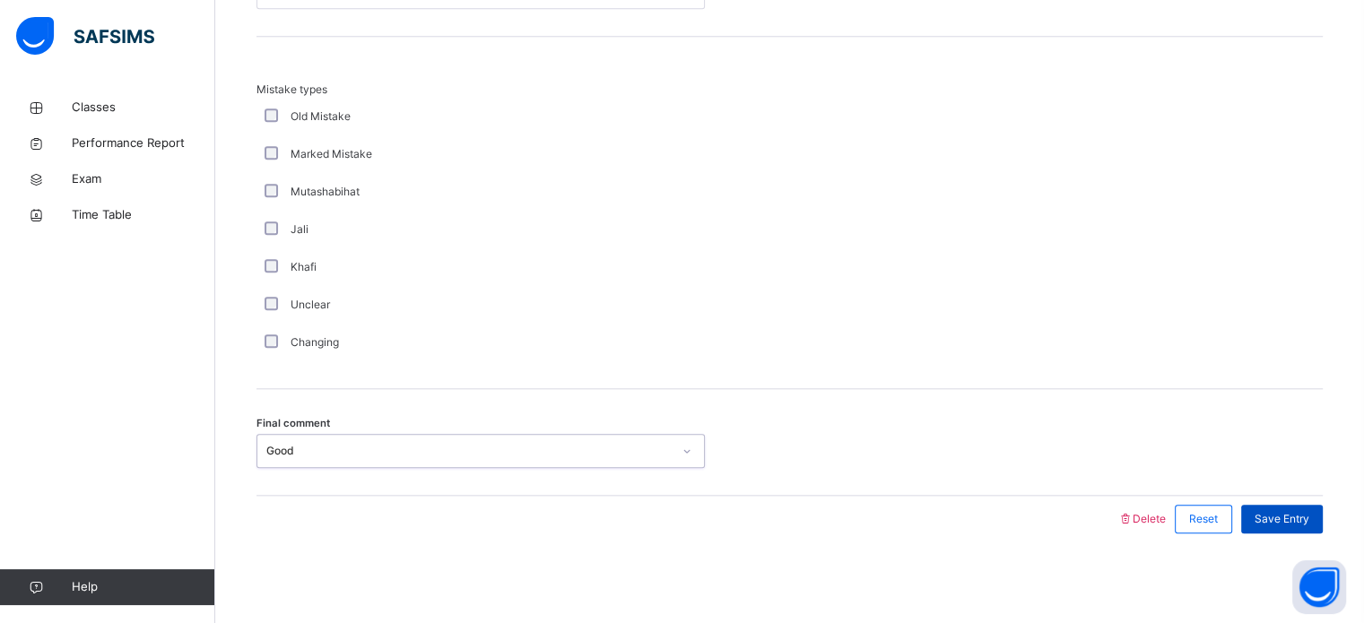
click at [1307, 516] on span "Save Entry" at bounding box center [1281, 519] width 55 height 16
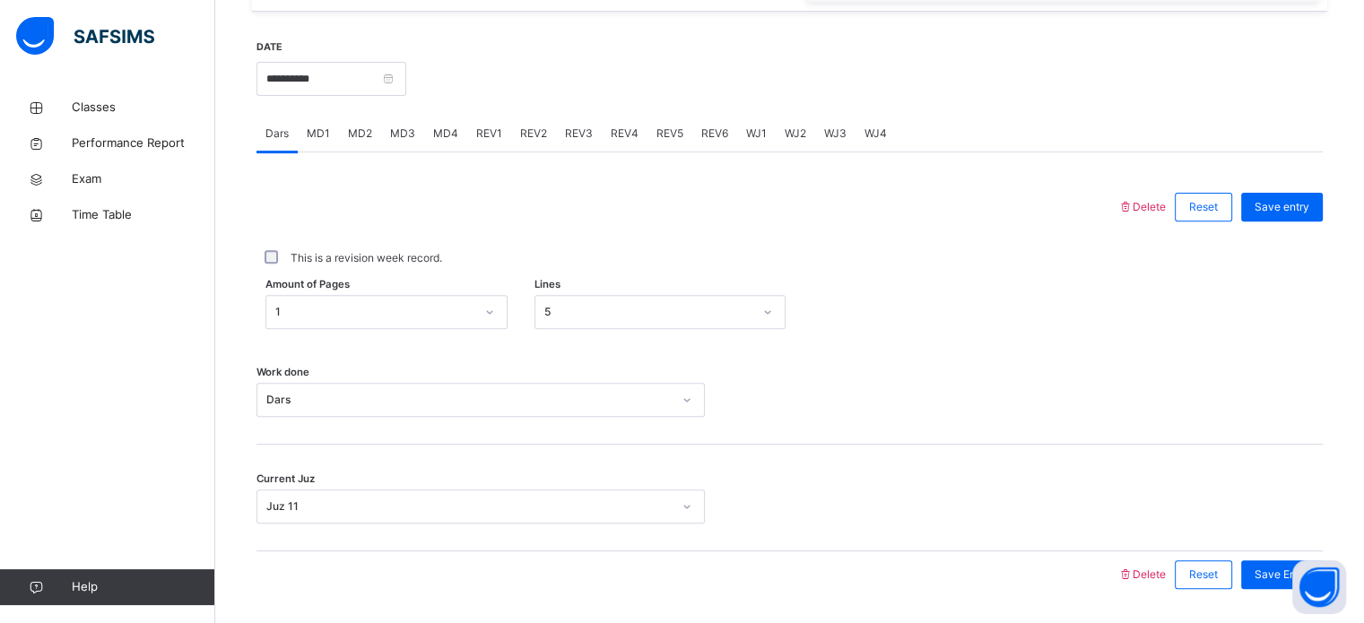
scroll to position [650, 0]
click at [441, 145] on span "MD4" at bounding box center [445, 137] width 25 height 16
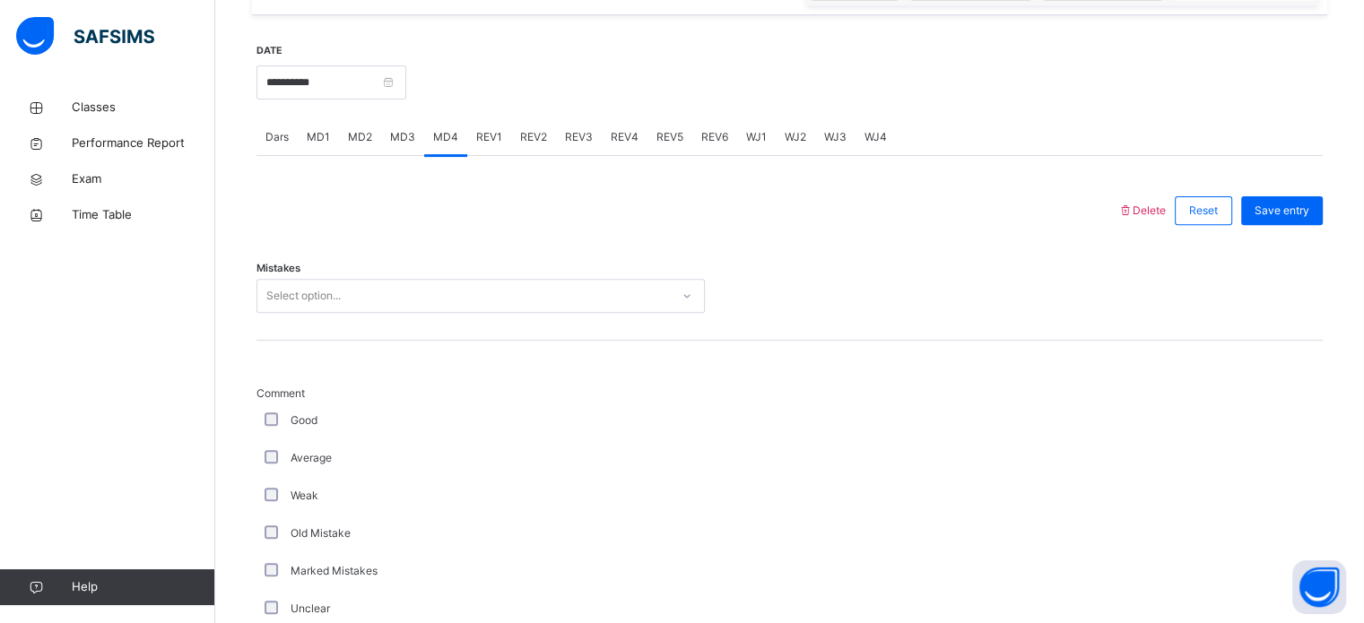
click at [488, 145] on span "REV1" at bounding box center [489, 137] width 26 height 16
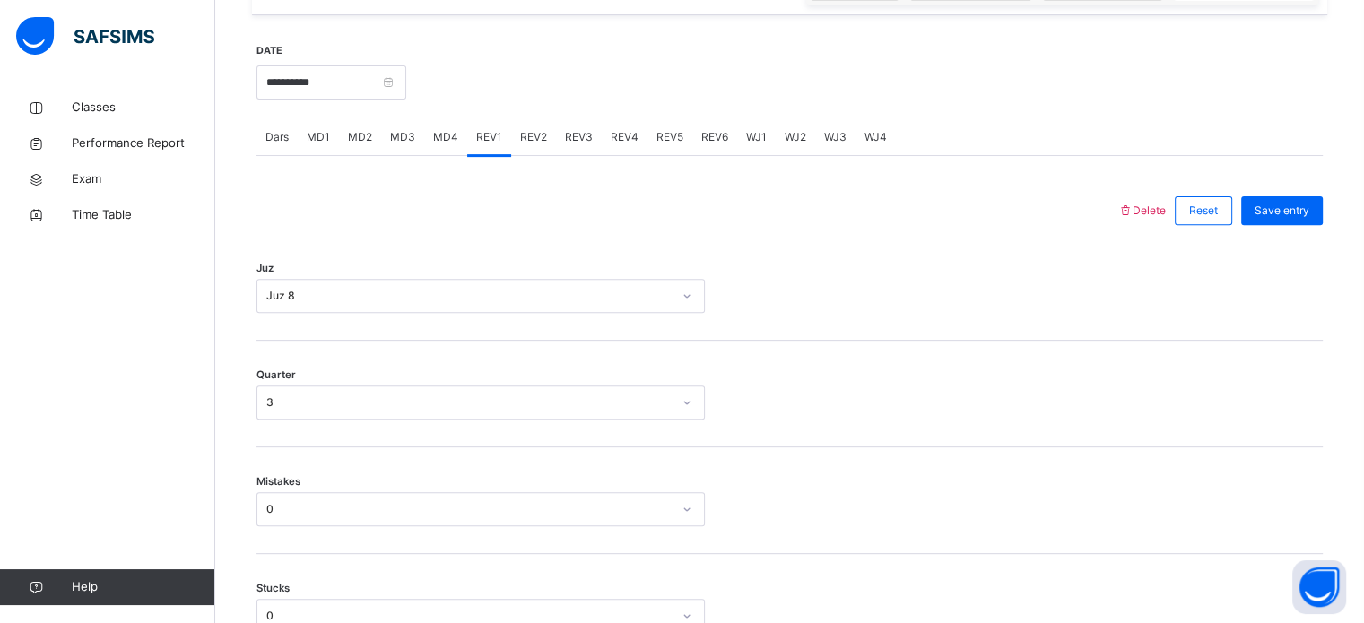
click at [527, 145] on span "REV2" at bounding box center [533, 137] width 27 height 16
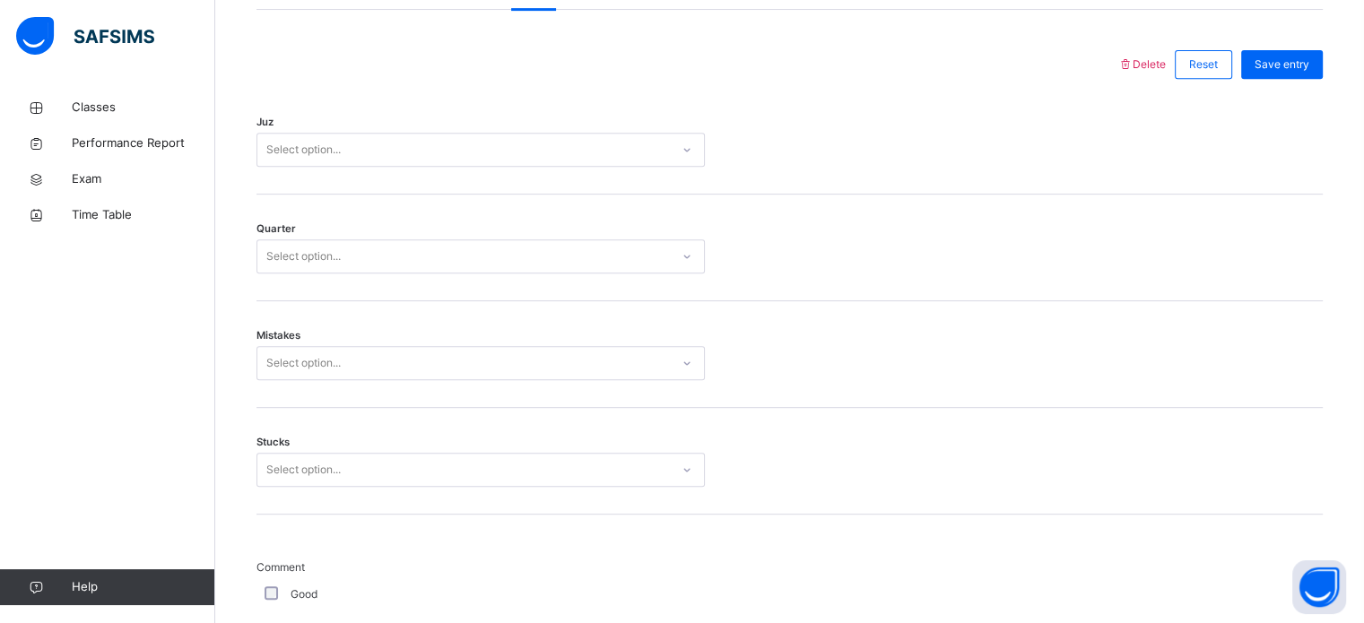
scroll to position [802, 0]
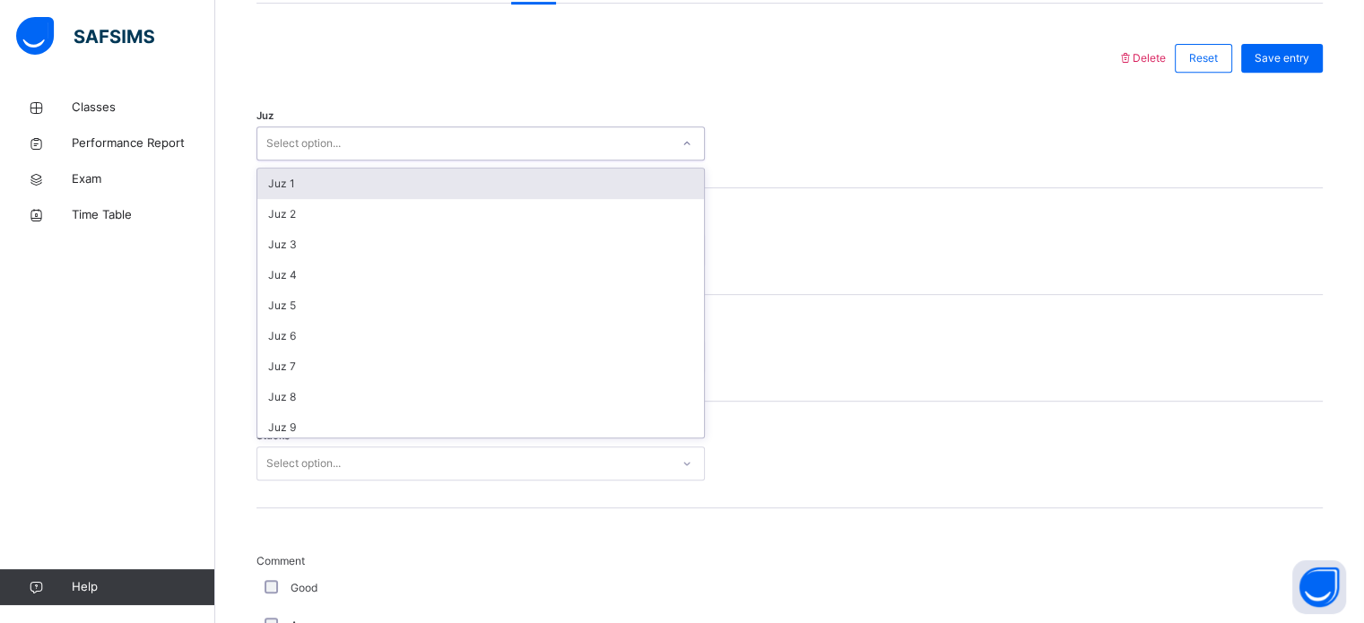
click at [526, 158] on div "Select option..." at bounding box center [463, 144] width 412 height 28
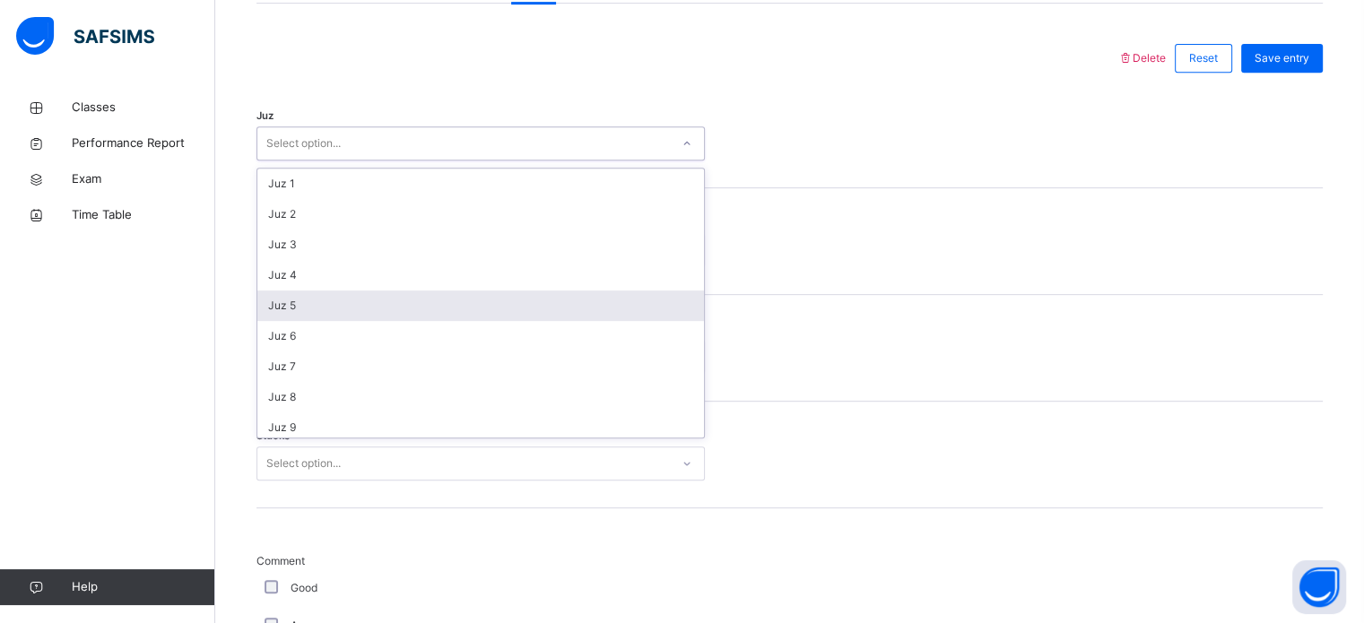
click at [440, 312] on div "Juz 5" at bounding box center [480, 306] width 447 height 30
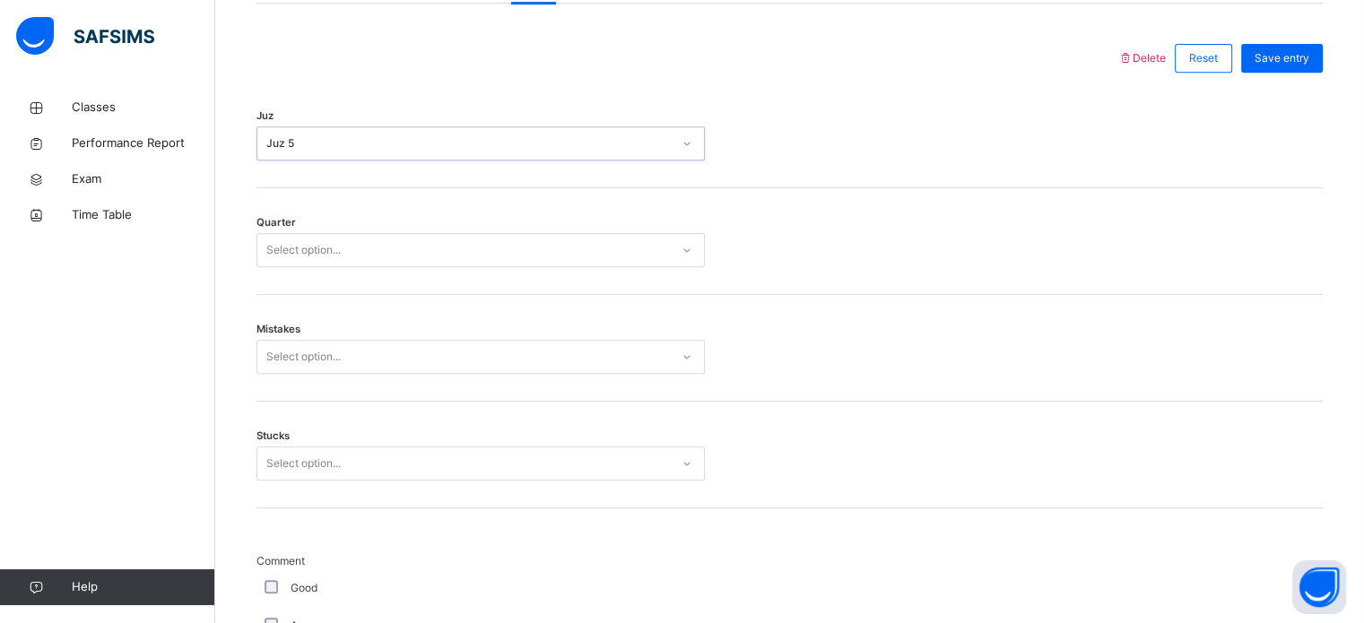
click at [353, 265] on div "Select option..." at bounding box center [463, 251] width 412 height 28
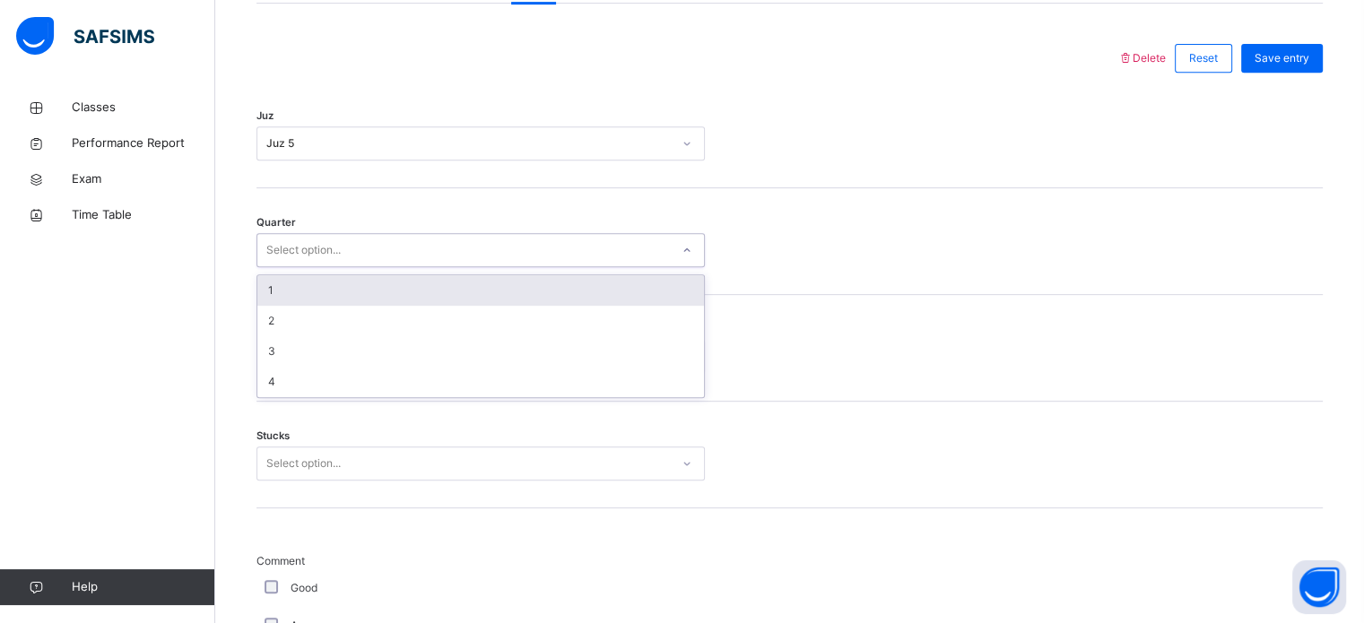
click at [337, 301] on div "1" at bounding box center [480, 290] width 447 height 30
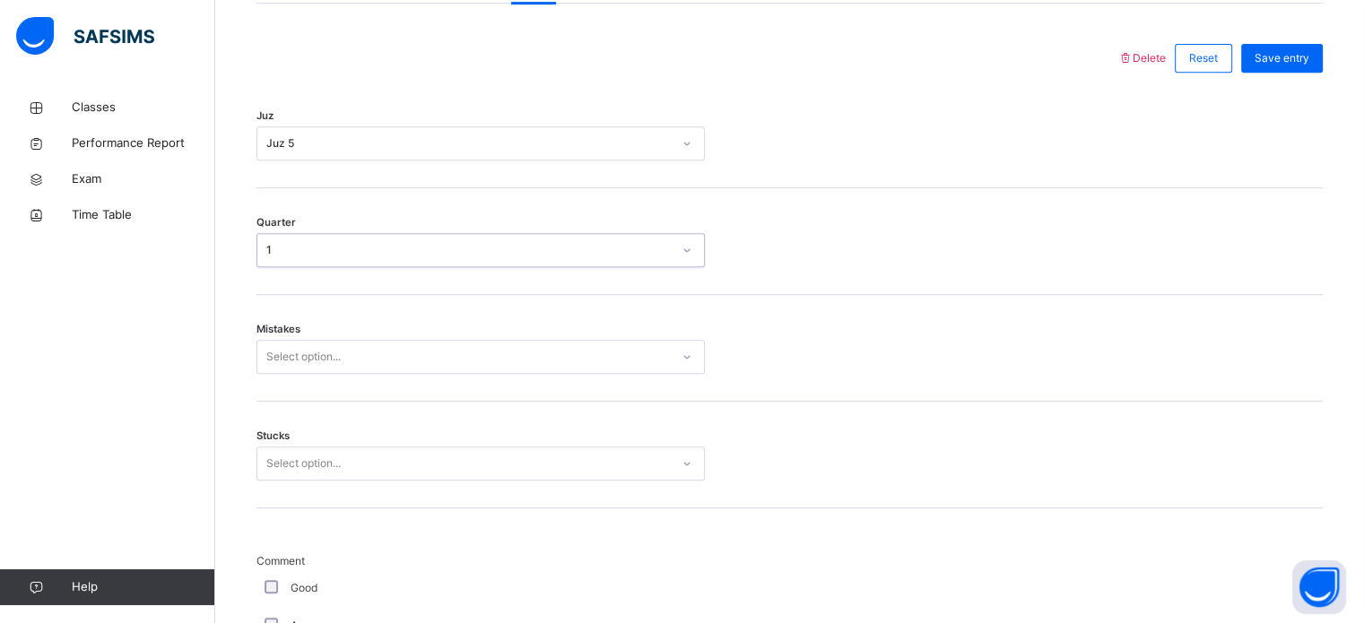
scroll to position [851, 0]
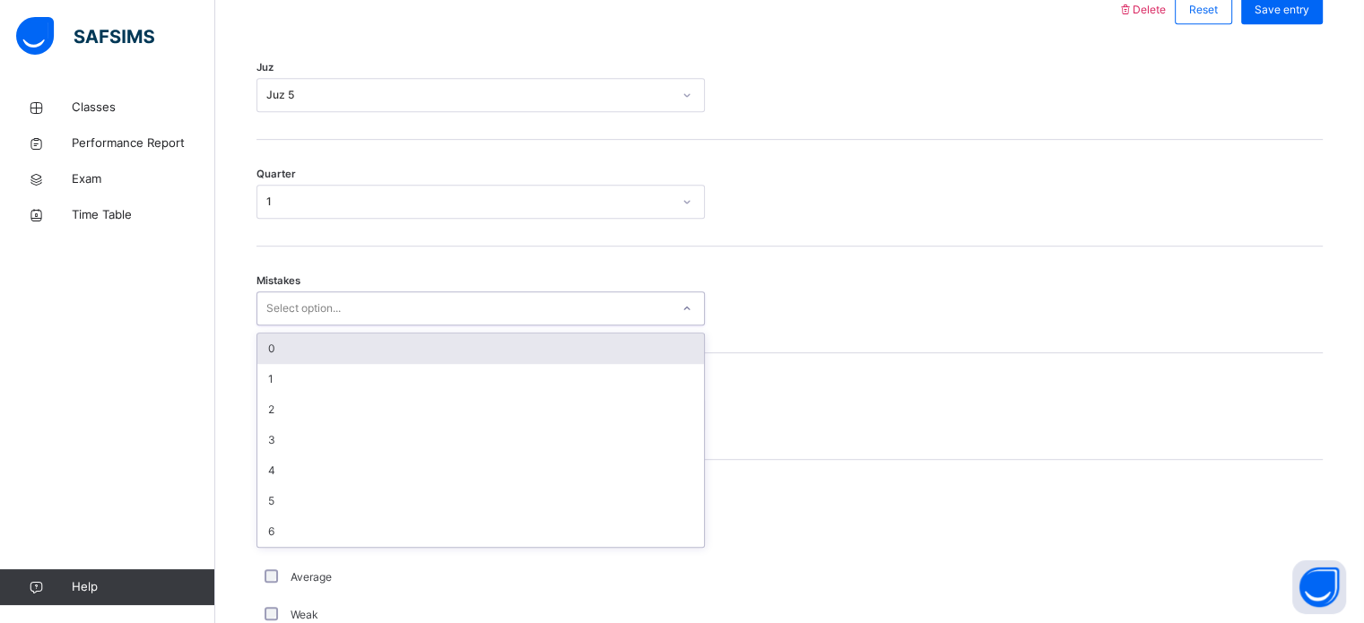
click at [332, 320] on div "Select option..." at bounding box center [303, 308] width 74 height 34
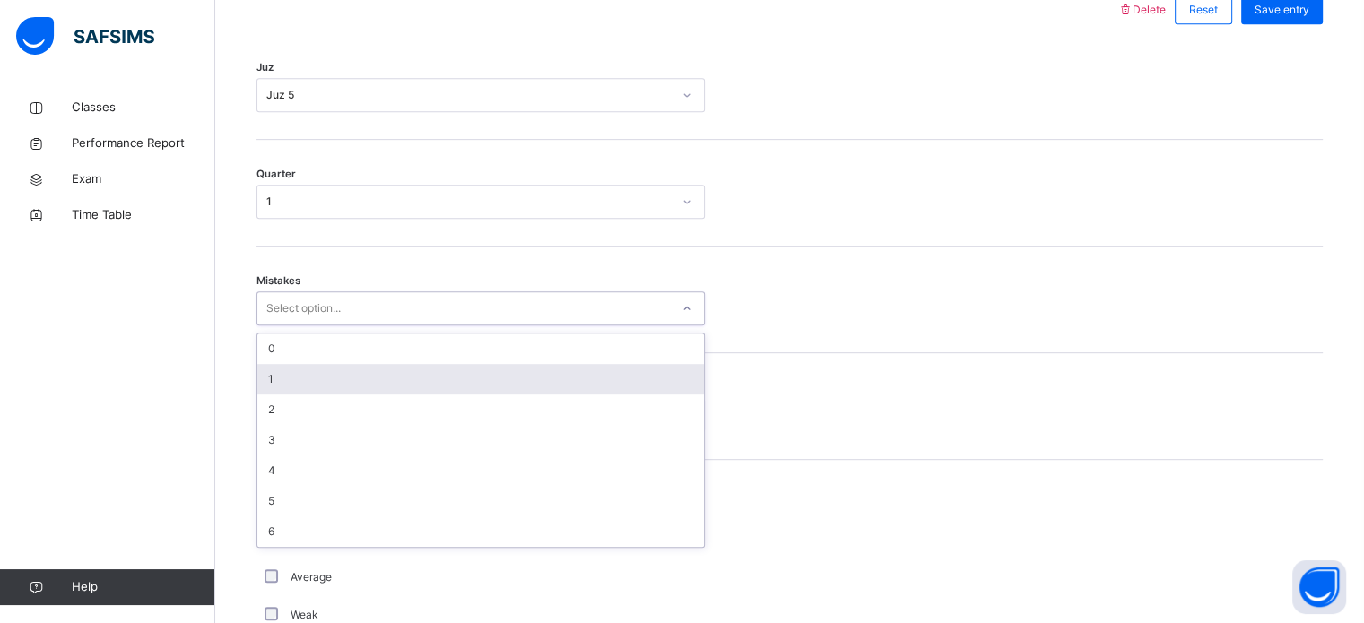
click at [297, 392] on div "1" at bounding box center [480, 379] width 447 height 30
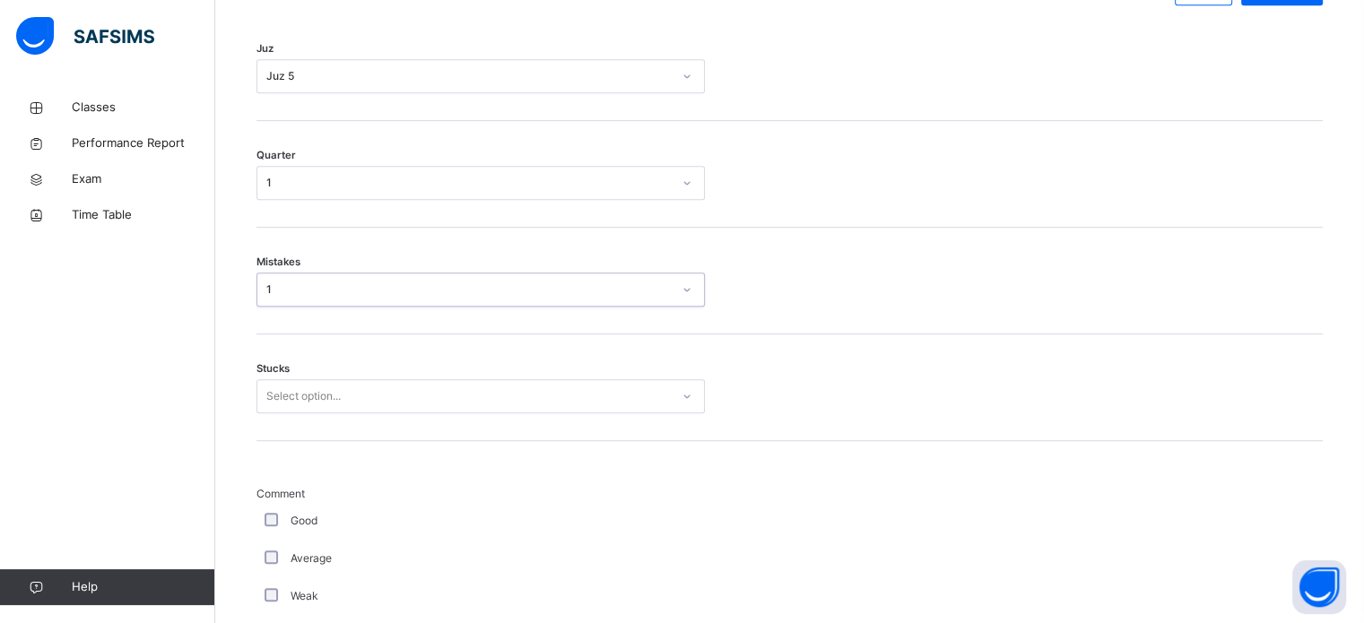
click at [289, 431] on div "Stucks Select option..." at bounding box center [789, 387] width 1066 height 107
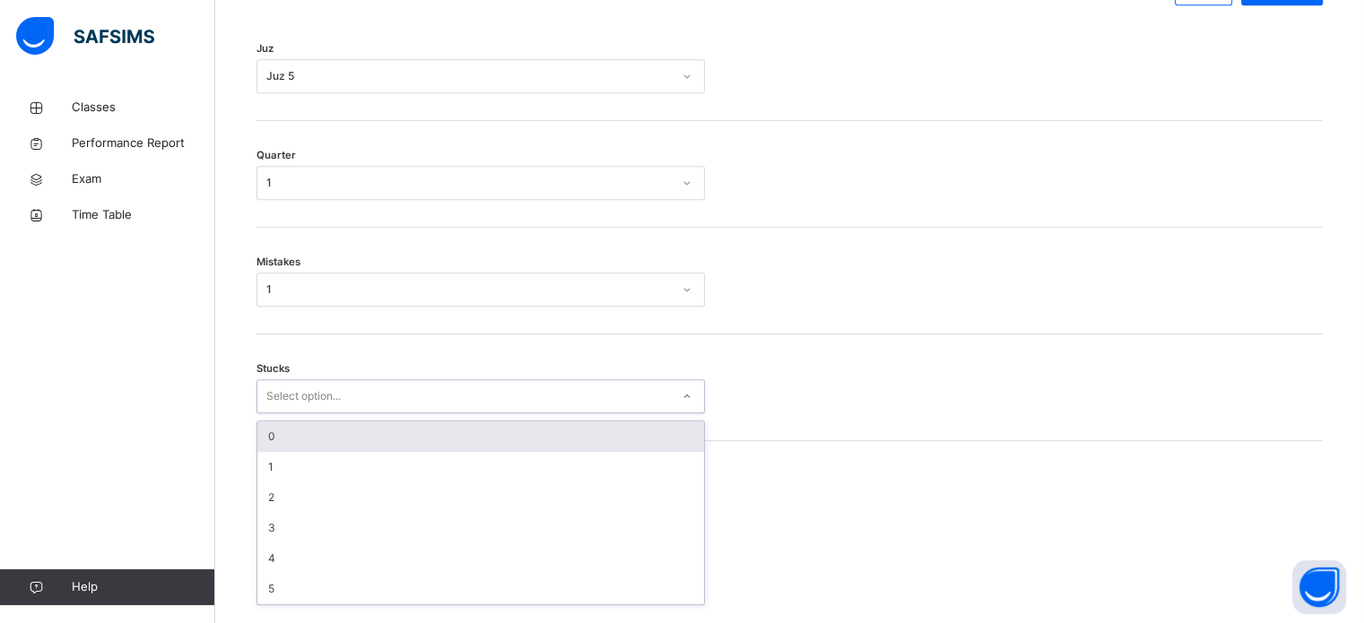
scroll to position [872, 0]
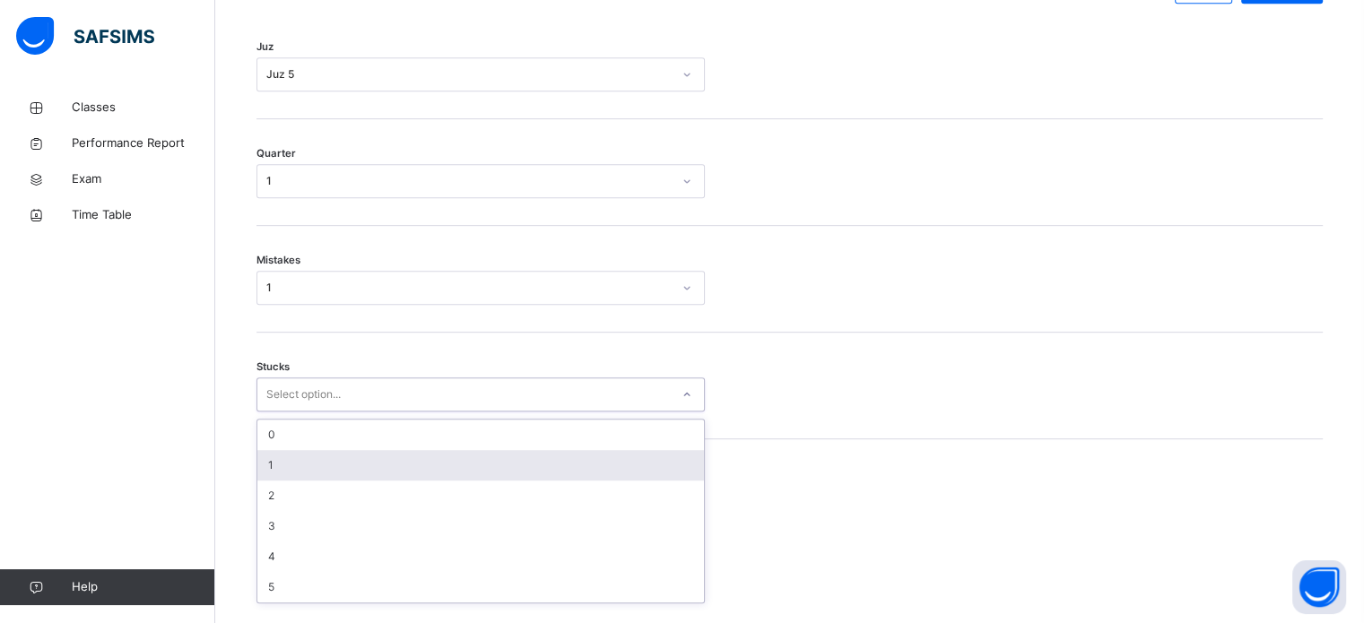
click at [282, 475] on div "1" at bounding box center [480, 465] width 447 height 30
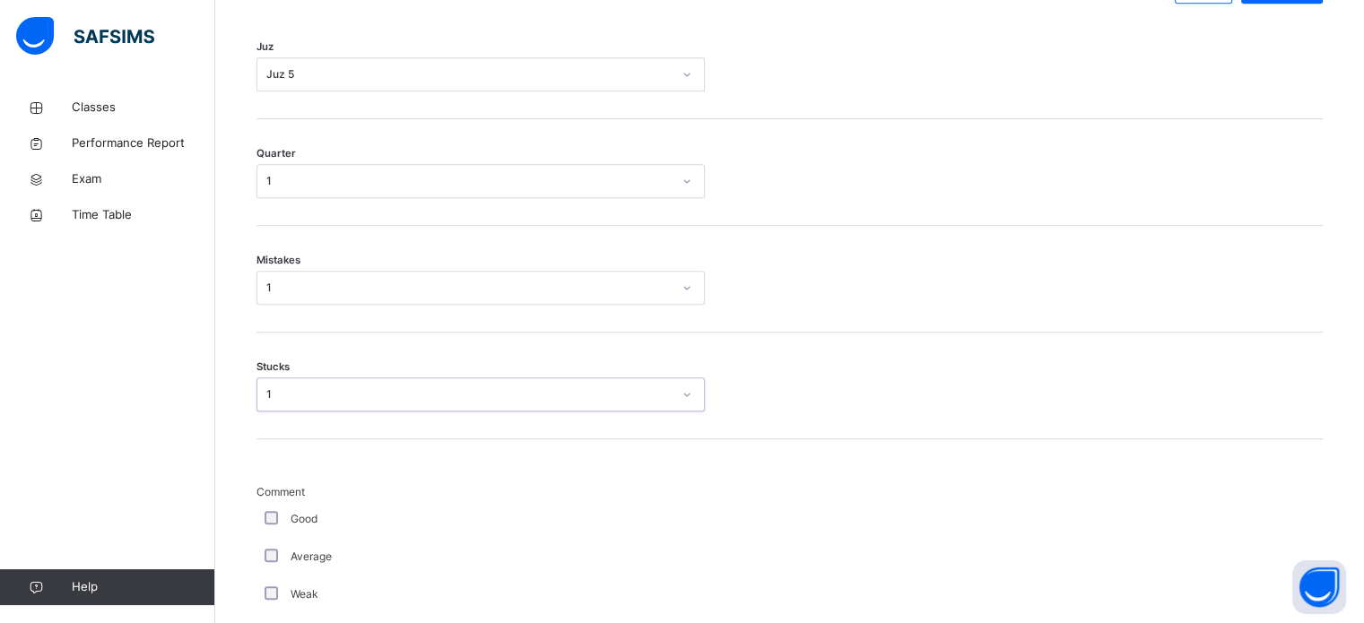
scroll to position [980, 0]
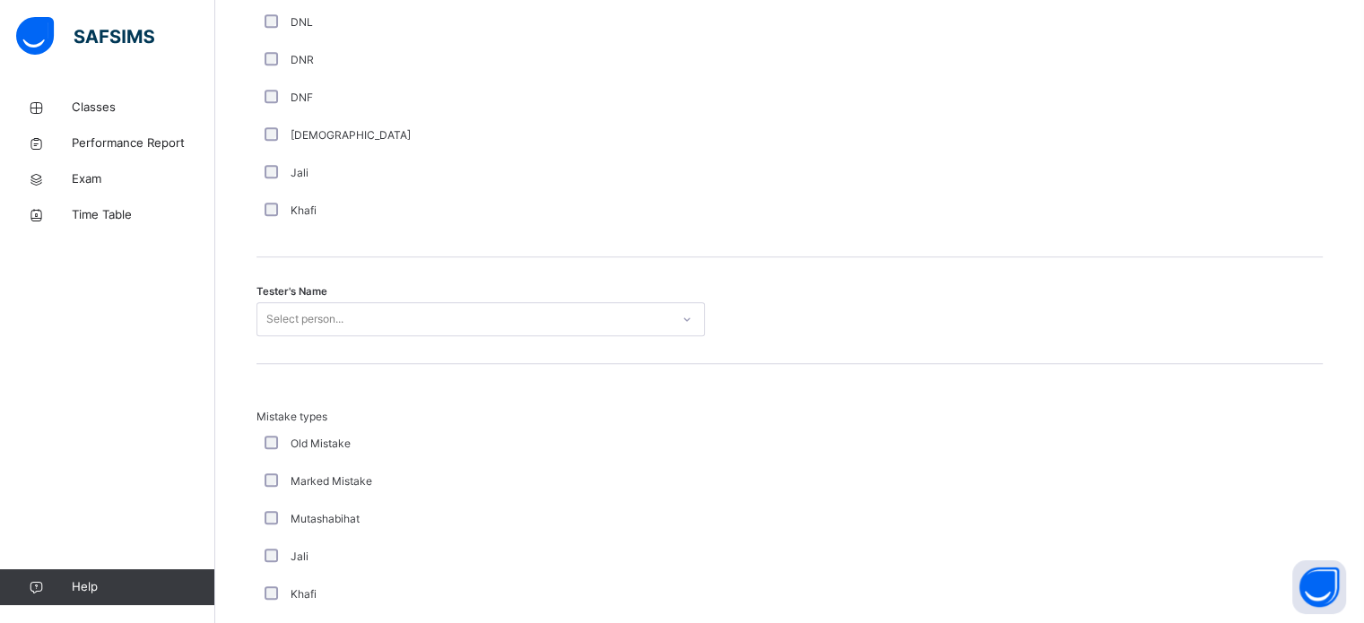
click at [343, 336] on div "Select person..." at bounding box center [480, 319] width 448 height 34
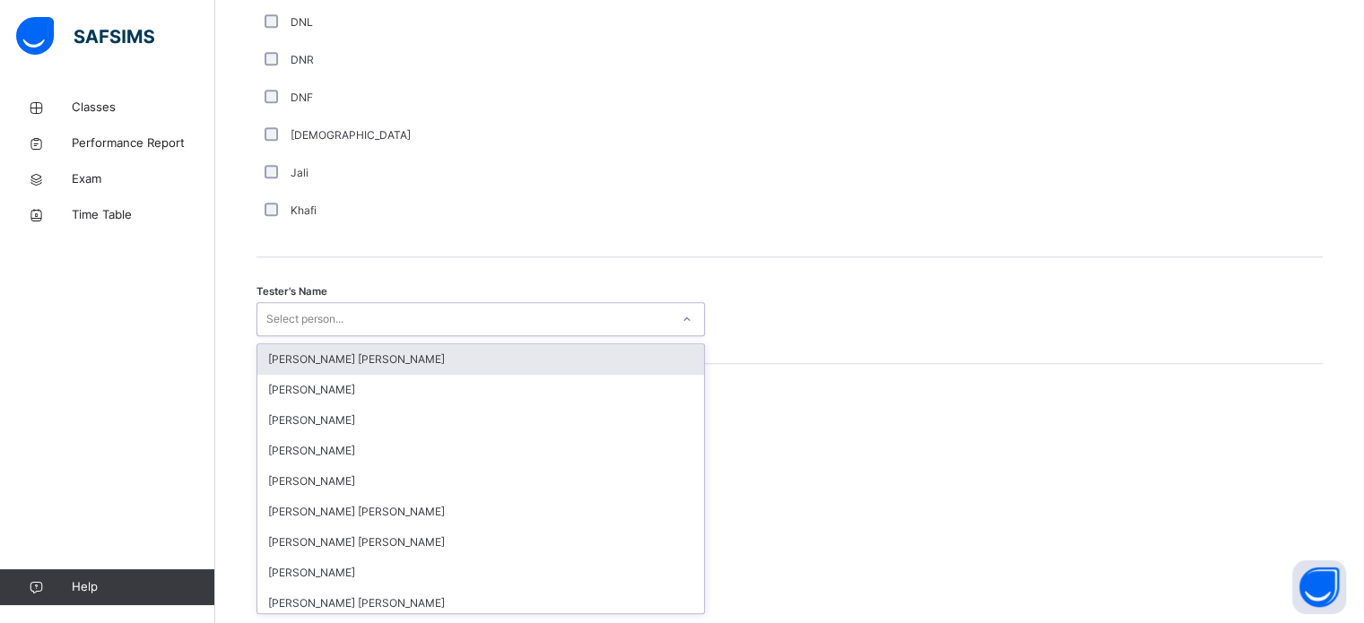
scroll to position [1643, 0]
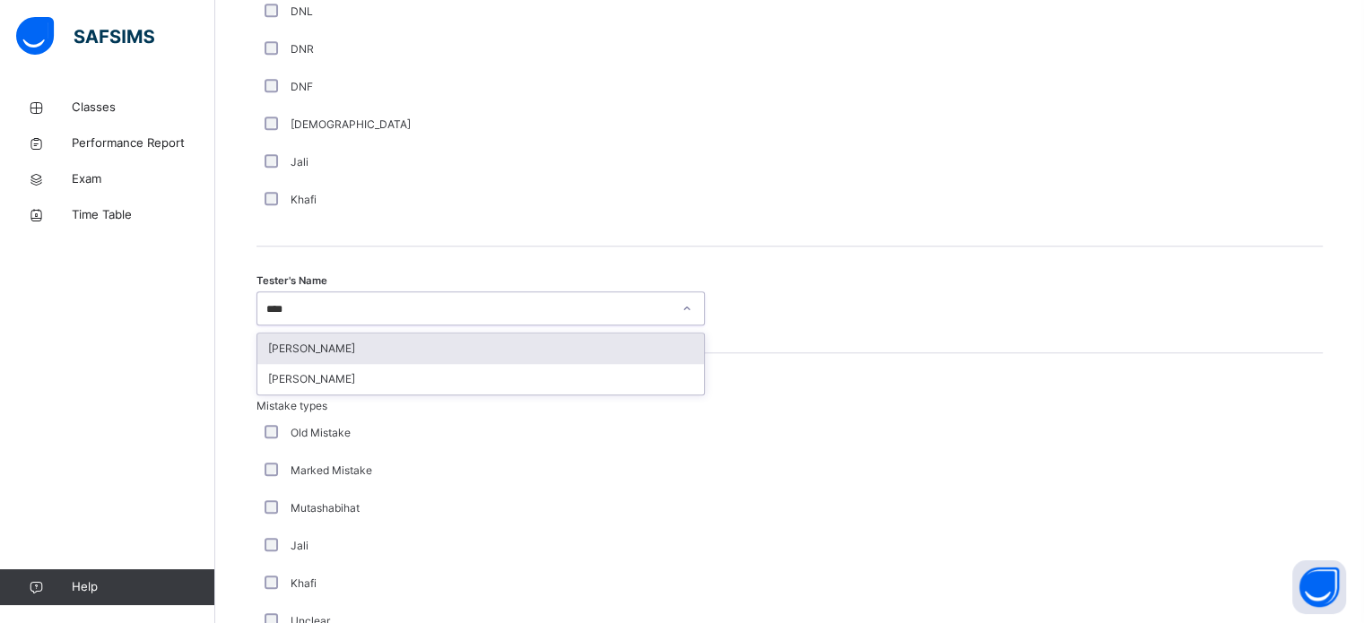
type input "*****"
click at [337, 358] on div "[PERSON_NAME]" at bounding box center [480, 349] width 447 height 30
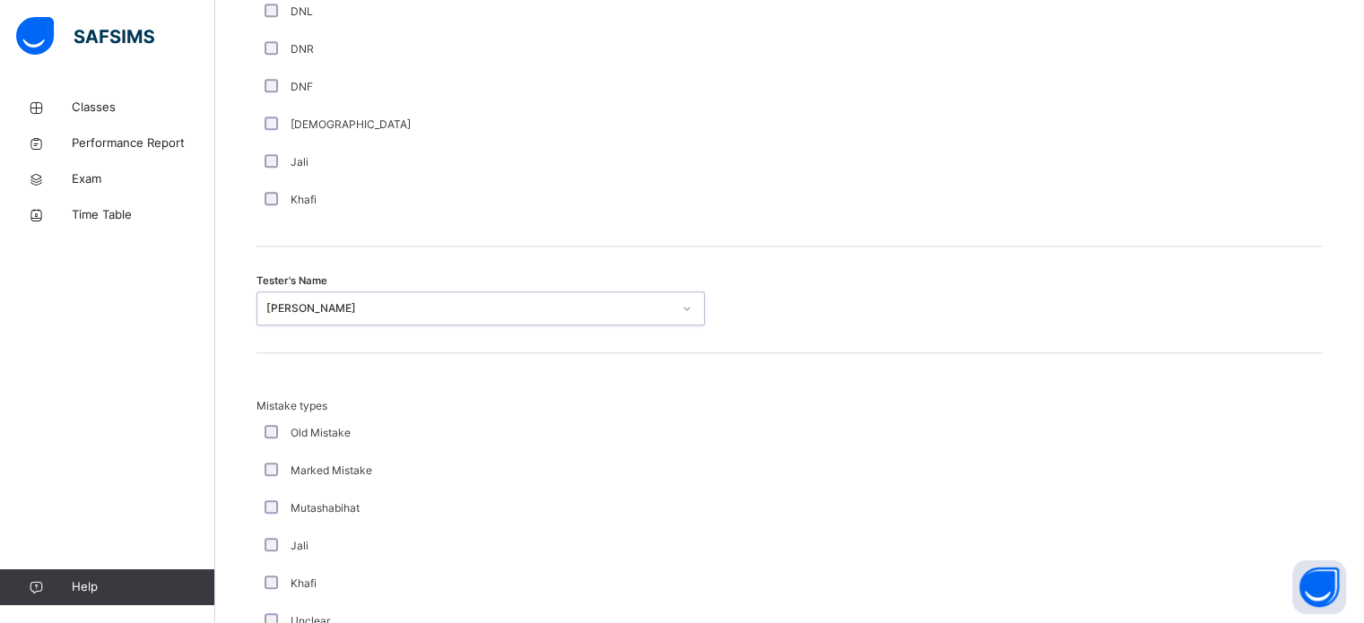
scroll to position [1972, 0]
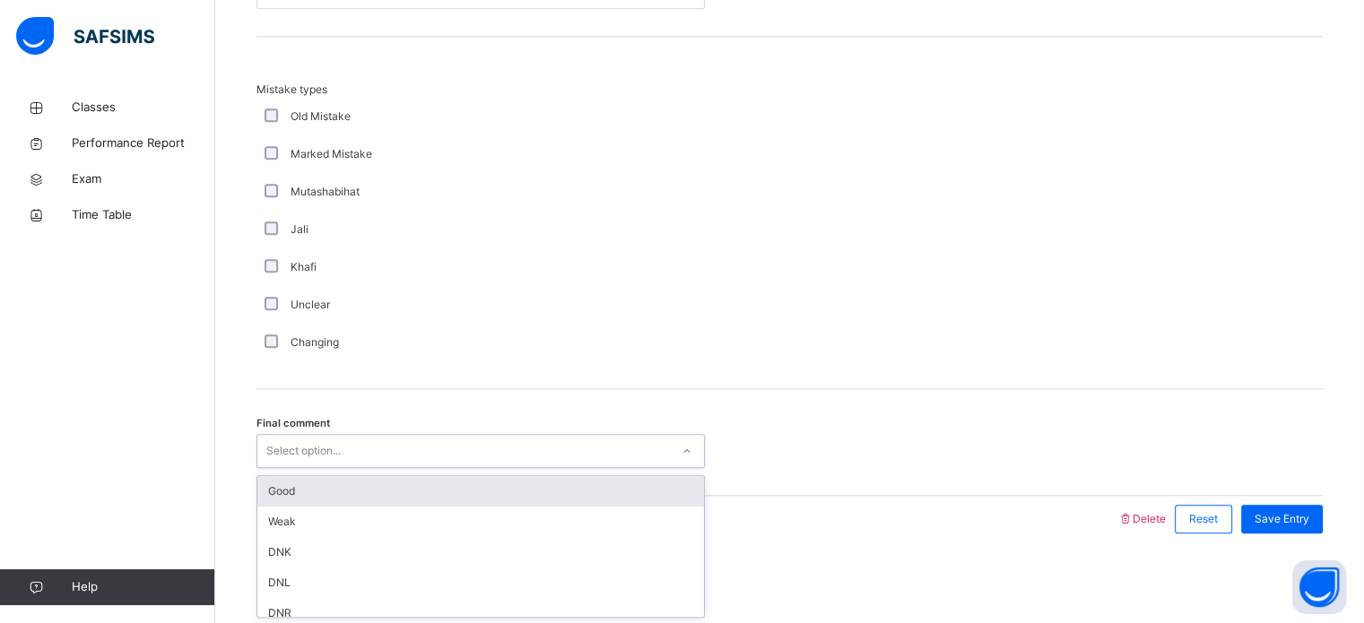
click at [351, 460] on div "Select option..." at bounding box center [463, 452] width 412 height 28
drag, startPoint x: 333, startPoint y: 504, endPoint x: 343, endPoint y: 499, distance: 11.2
click at [334, 504] on div "Good" at bounding box center [480, 491] width 447 height 30
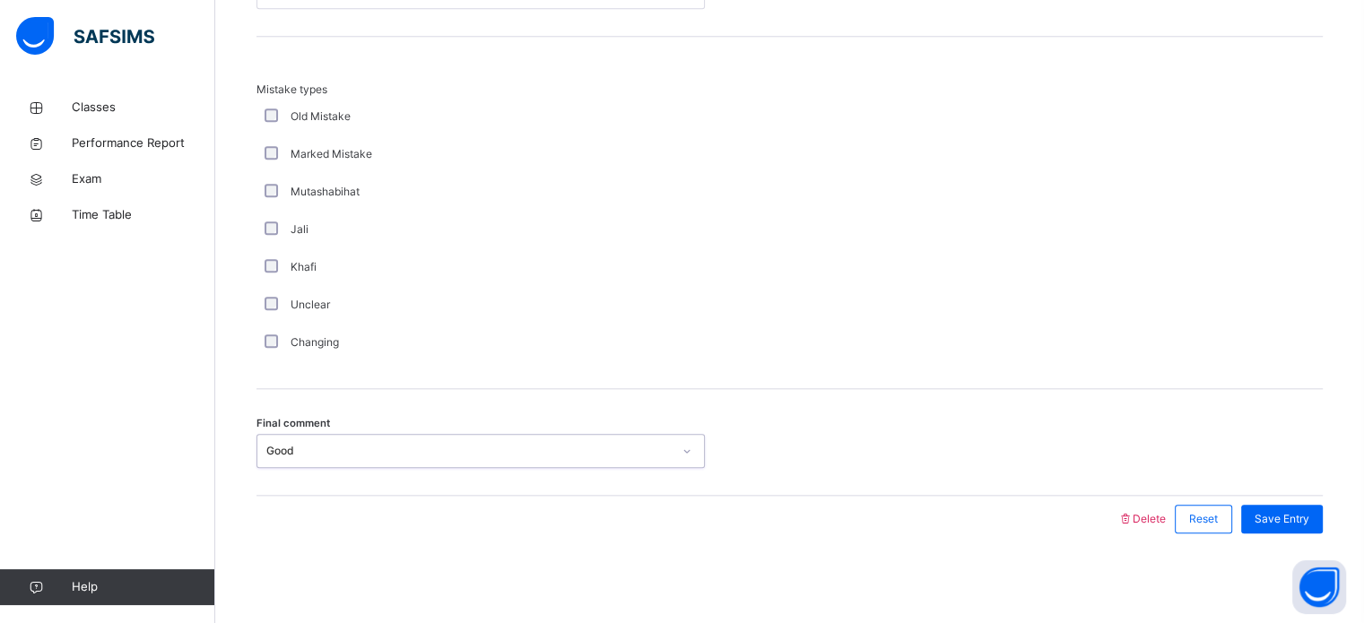
click at [1305, 501] on div "Save Entry" at bounding box center [1277, 519] width 91 height 47
click at [1292, 522] on span "Save Entry" at bounding box center [1281, 519] width 55 height 16
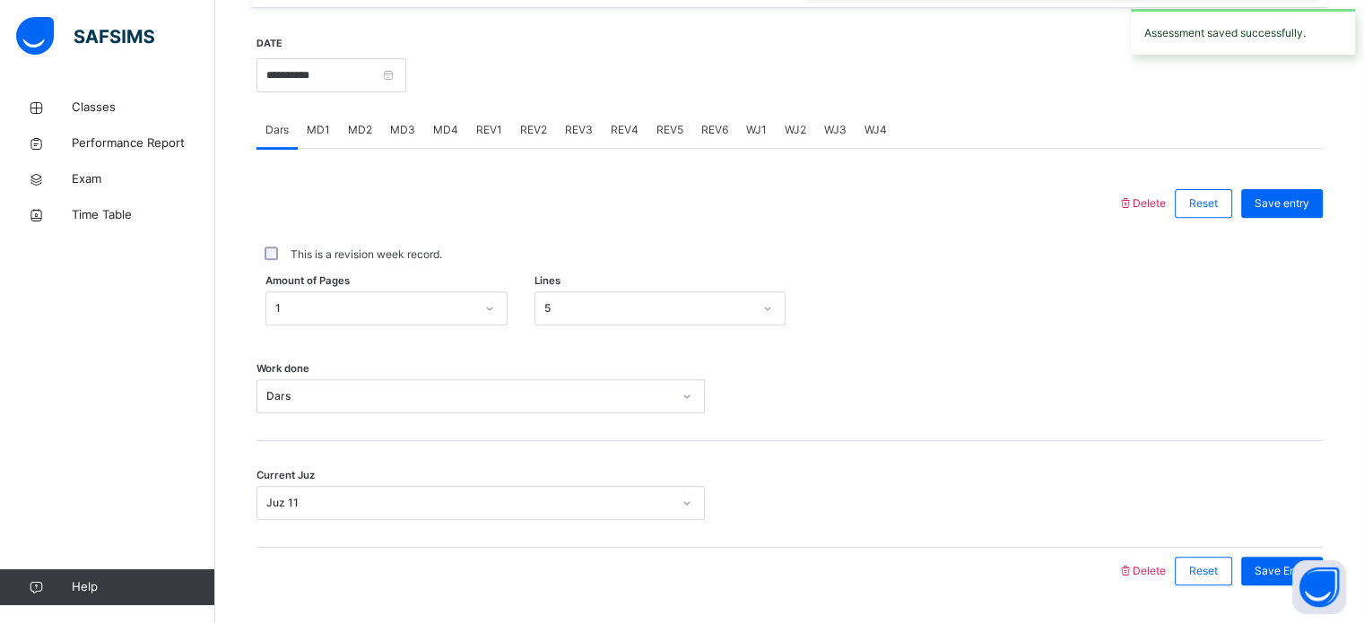
scroll to position [656, 0]
click at [568, 139] on span "REV3" at bounding box center [579, 131] width 28 height 16
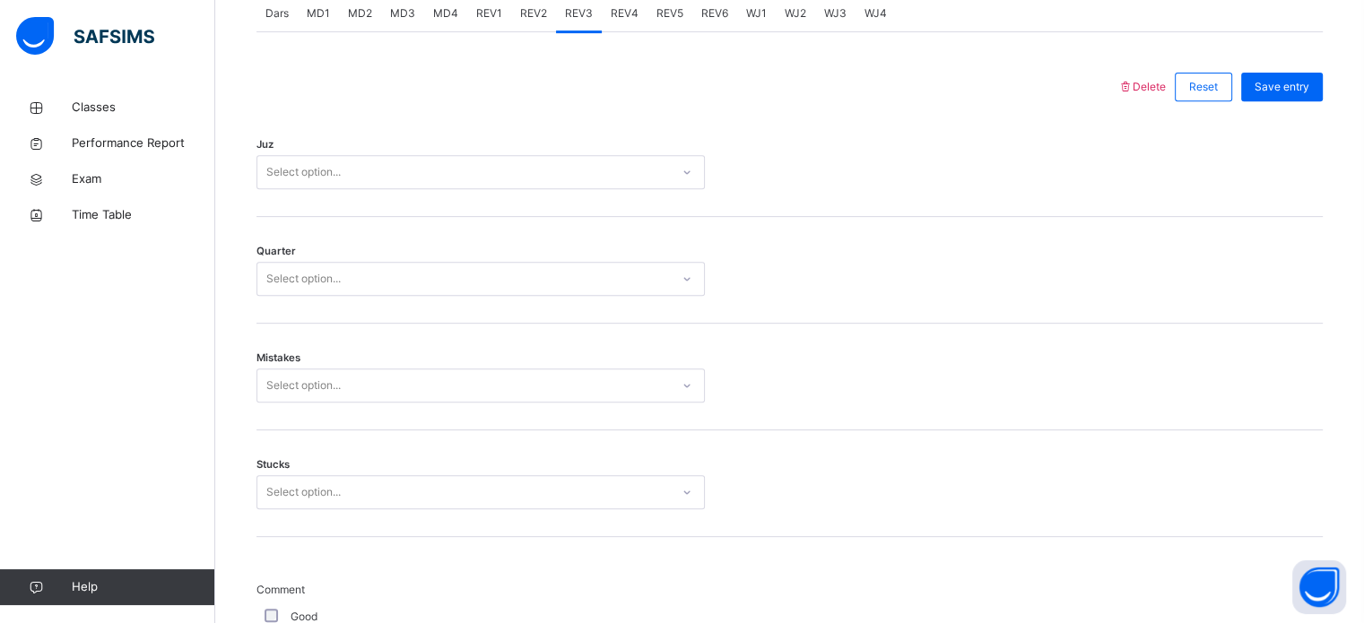
scroll to position [775, 0]
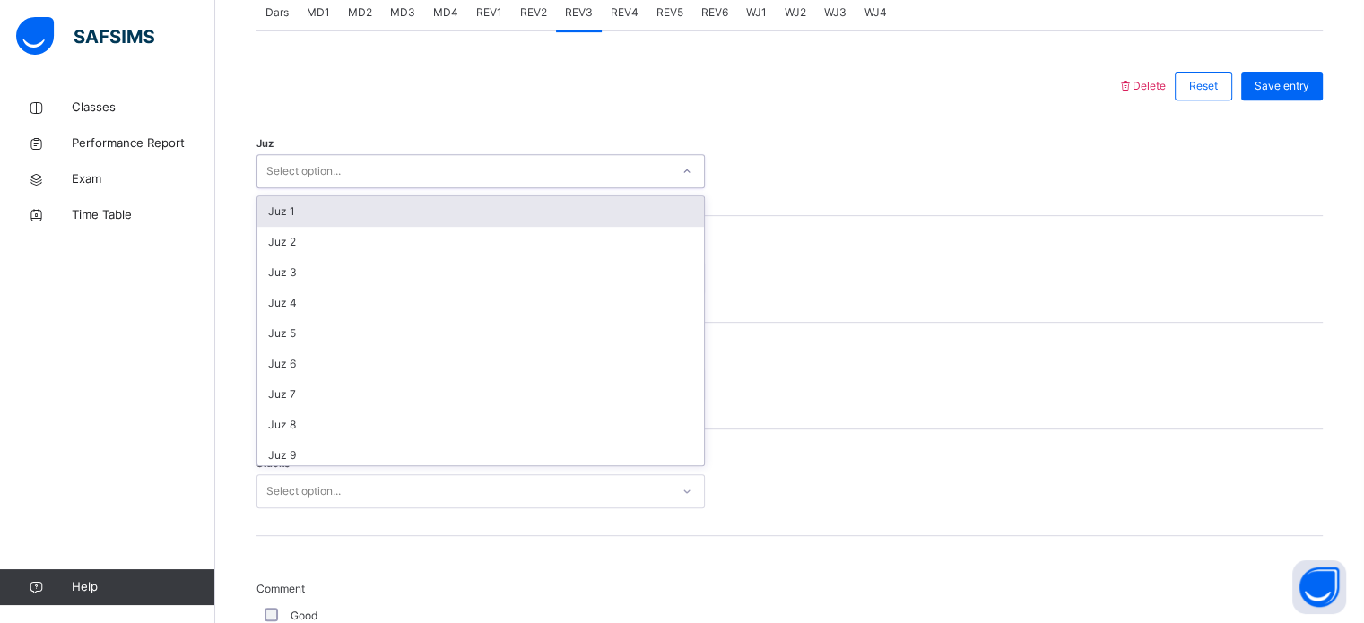
click at [515, 186] on div "Select option..." at bounding box center [463, 172] width 412 height 28
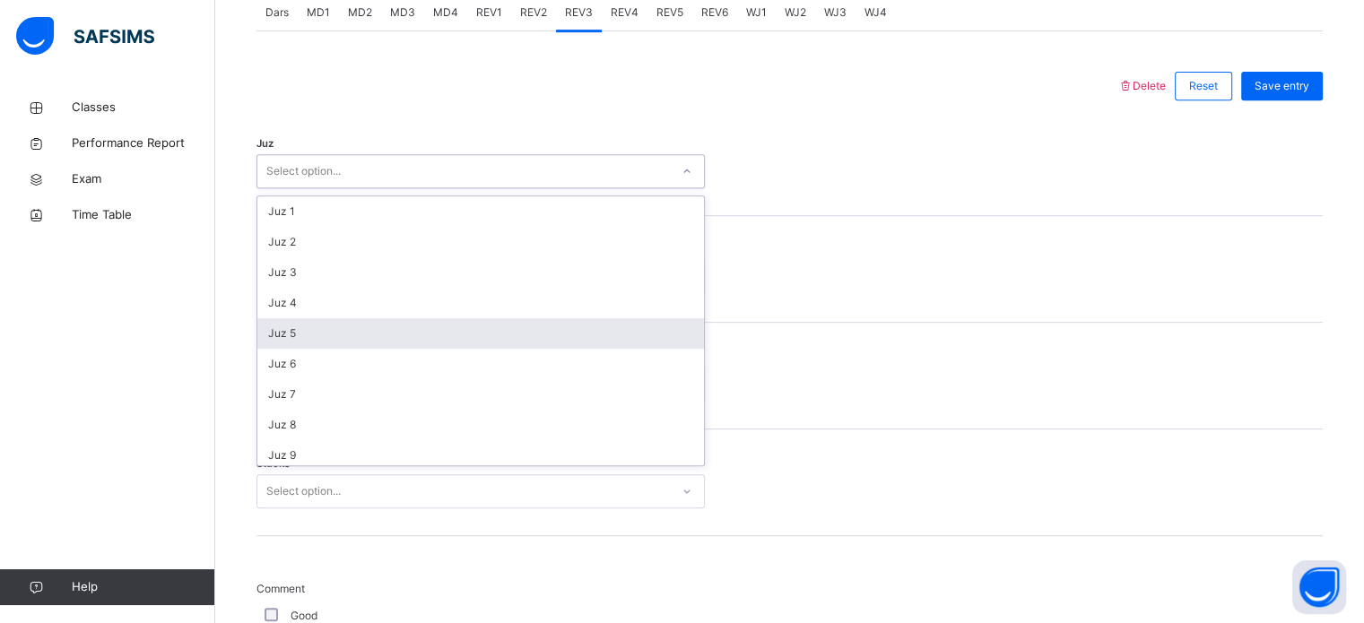
click at [412, 349] on div "Juz 5" at bounding box center [480, 333] width 447 height 30
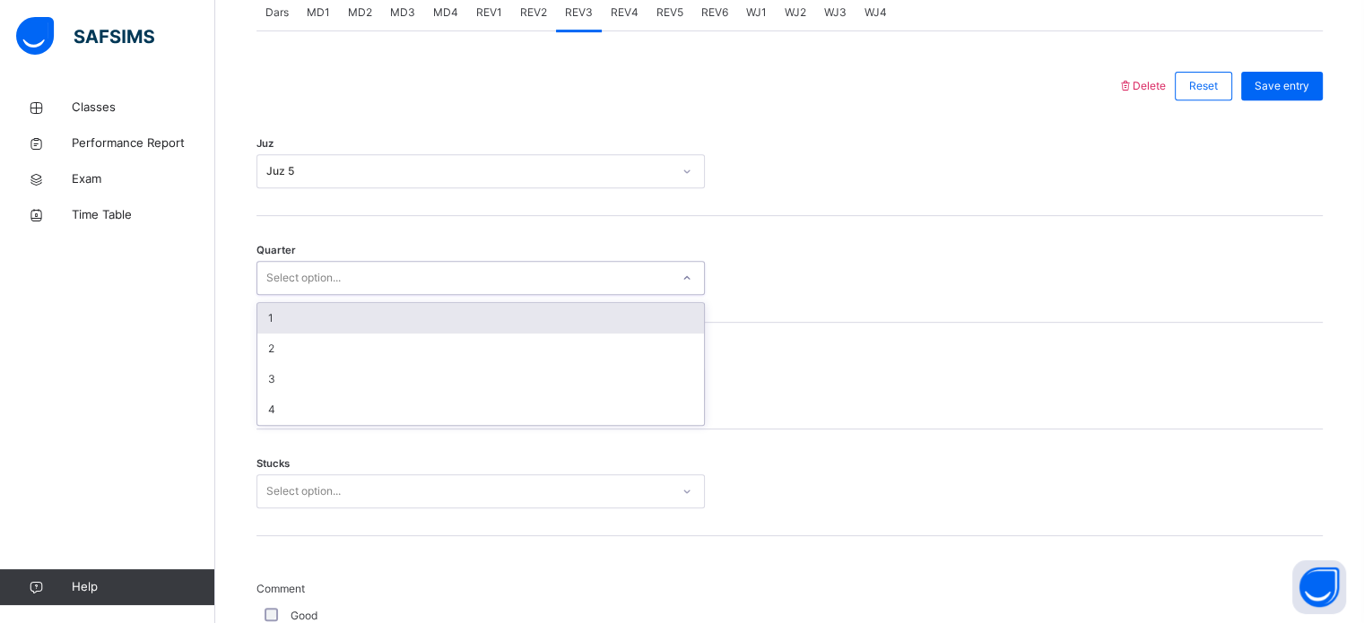
click at [358, 292] on div "Select option..." at bounding box center [463, 279] width 412 height 28
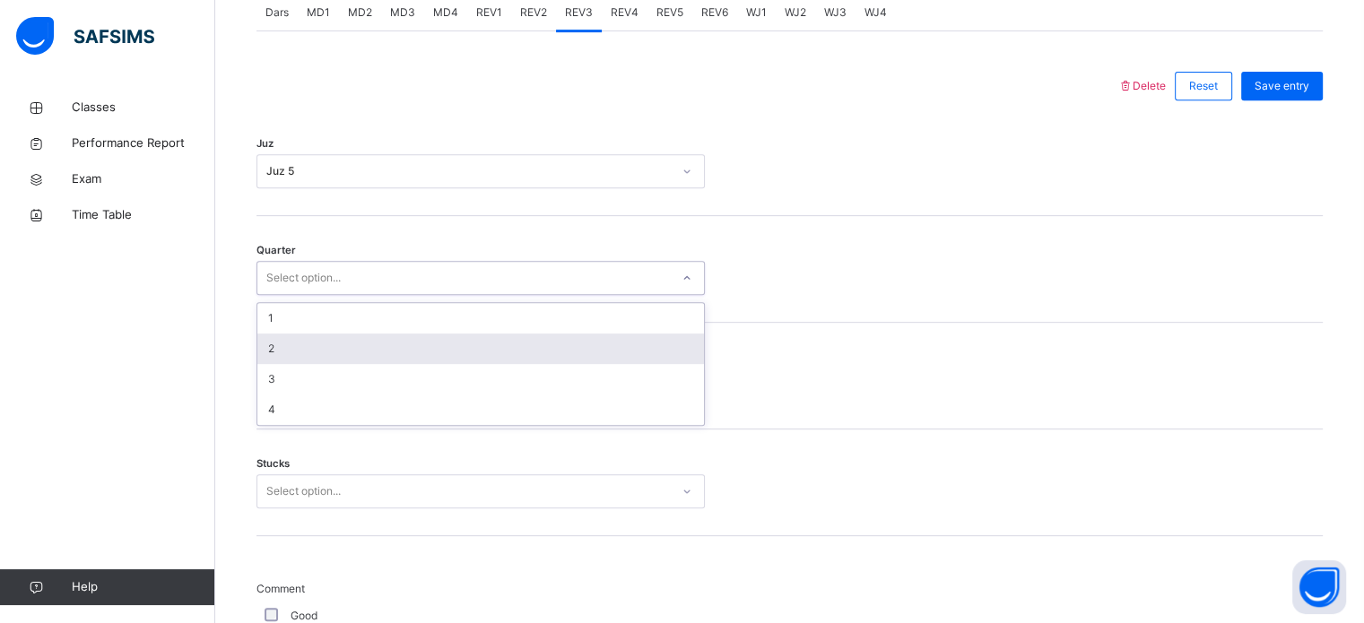
click at [334, 357] on div "2" at bounding box center [480, 349] width 447 height 30
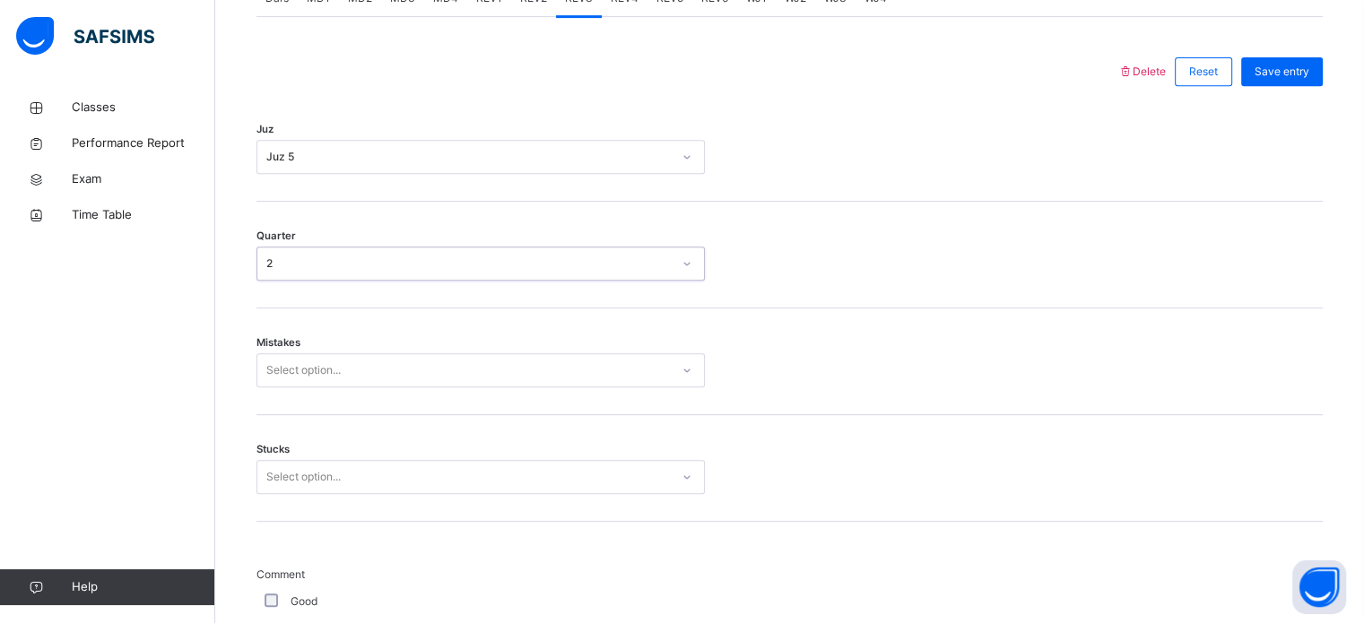
scroll to position [802, 0]
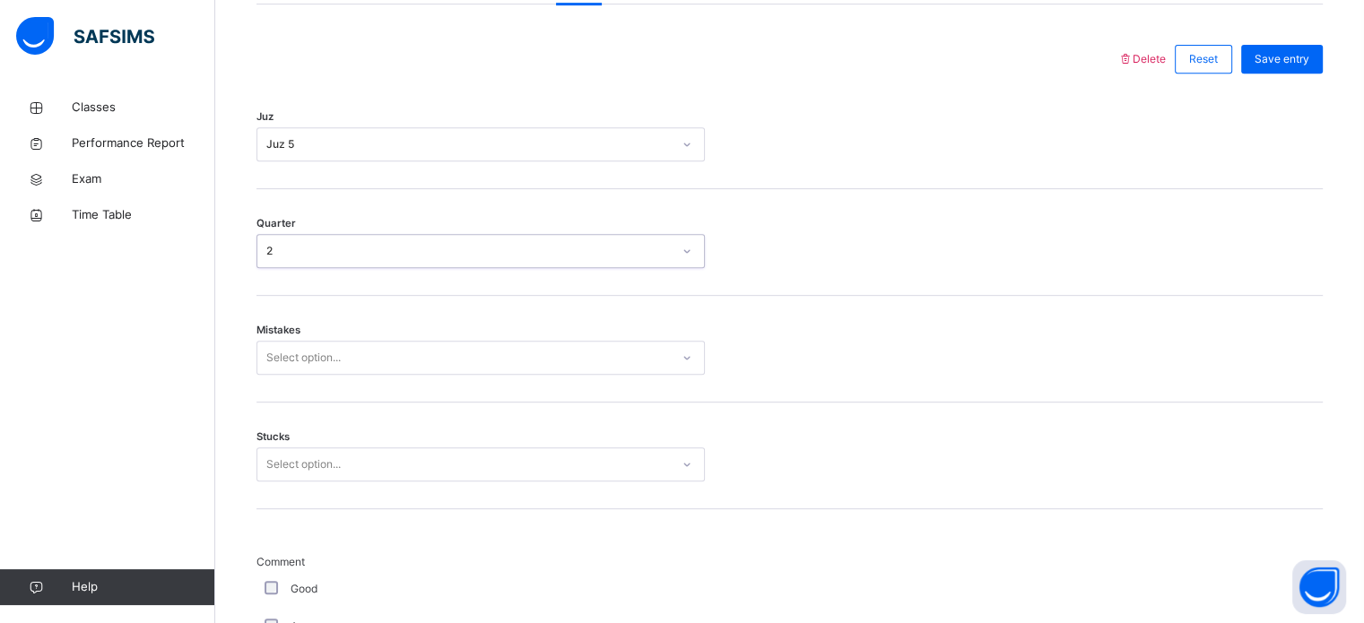
click at [328, 374] on div "Select option..." at bounding box center [303, 358] width 74 height 34
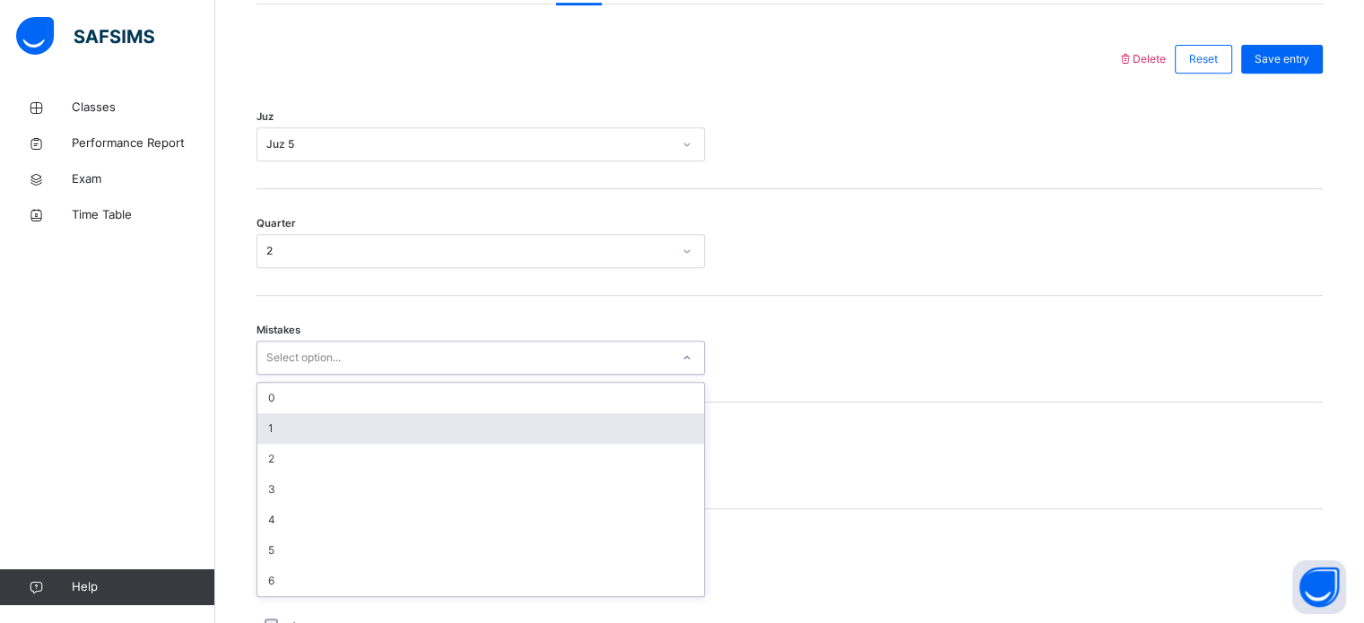
click at [305, 432] on div "1" at bounding box center [480, 428] width 447 height 30
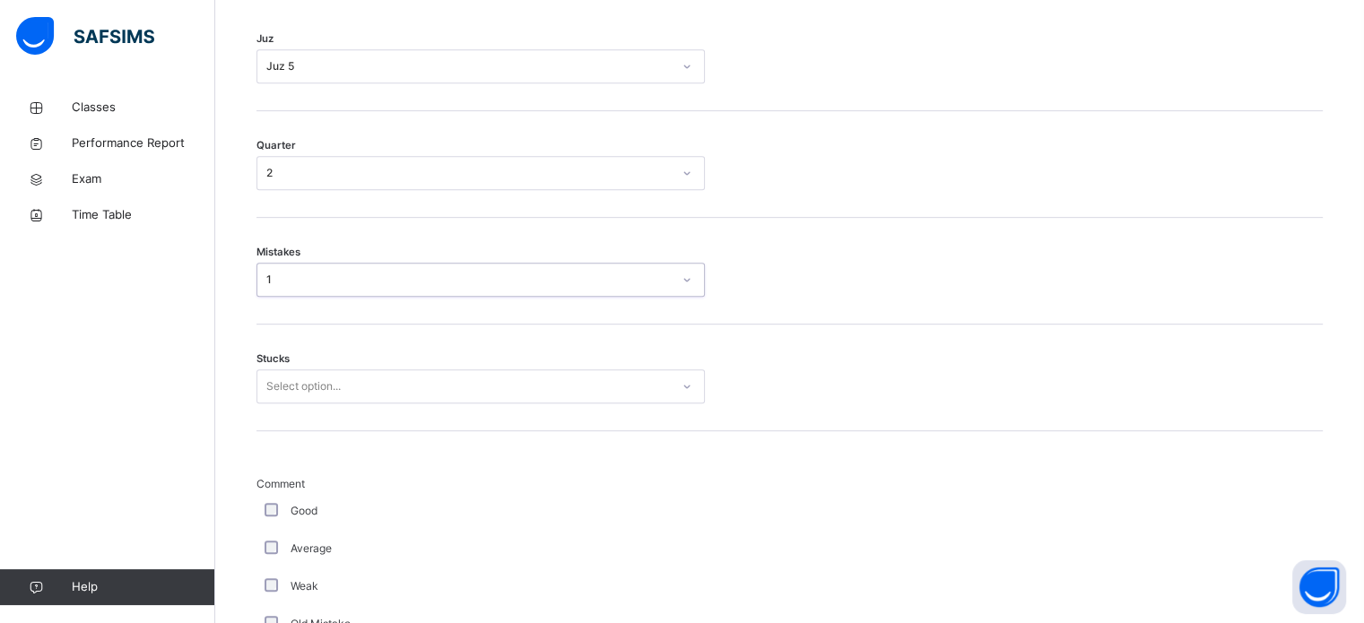
scroll to position [880, 0]
click at [323, 395] on div "Select option..." at bounding box center [303, 386] width 74 height 34
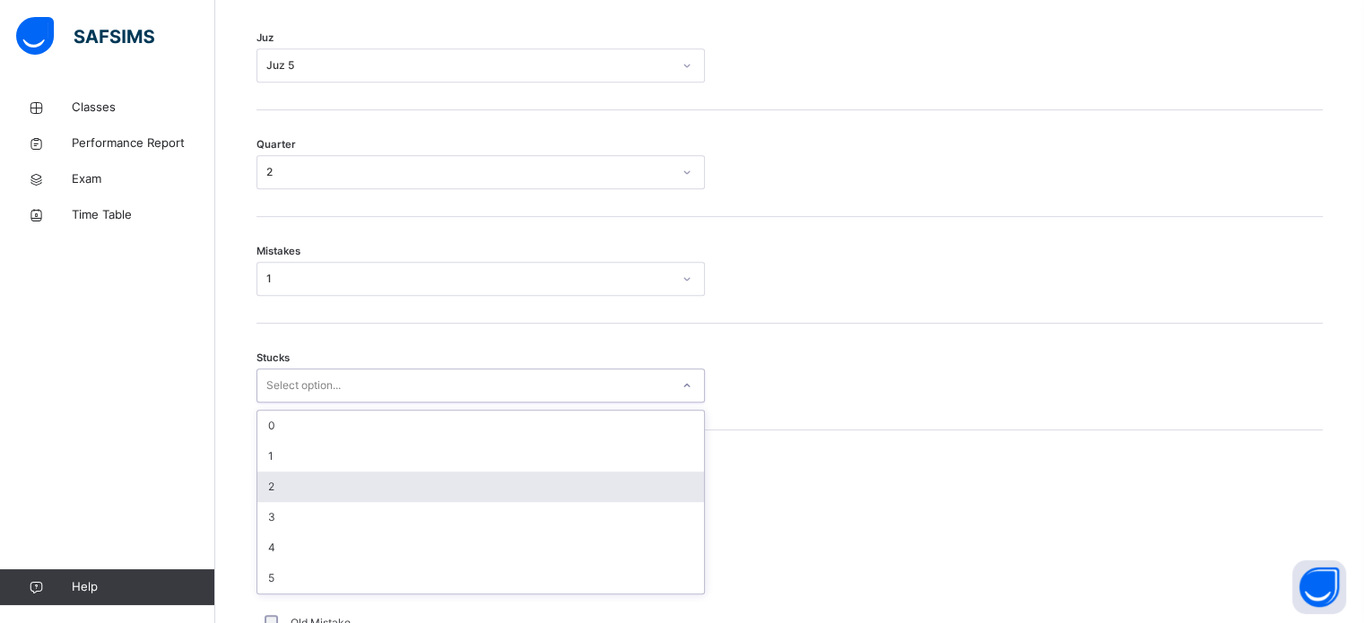
click at [305, 494] on div "2" at bounding box center [480, 487] width 447 height 30
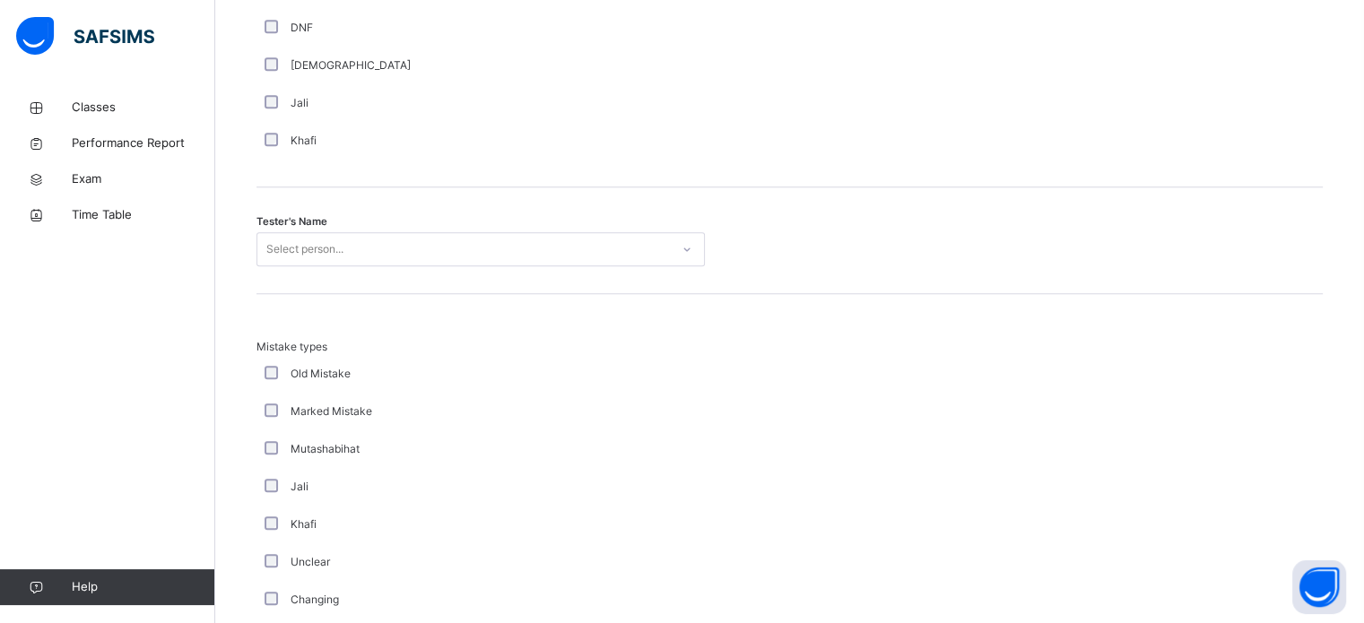
scroll to position [1703, 0]
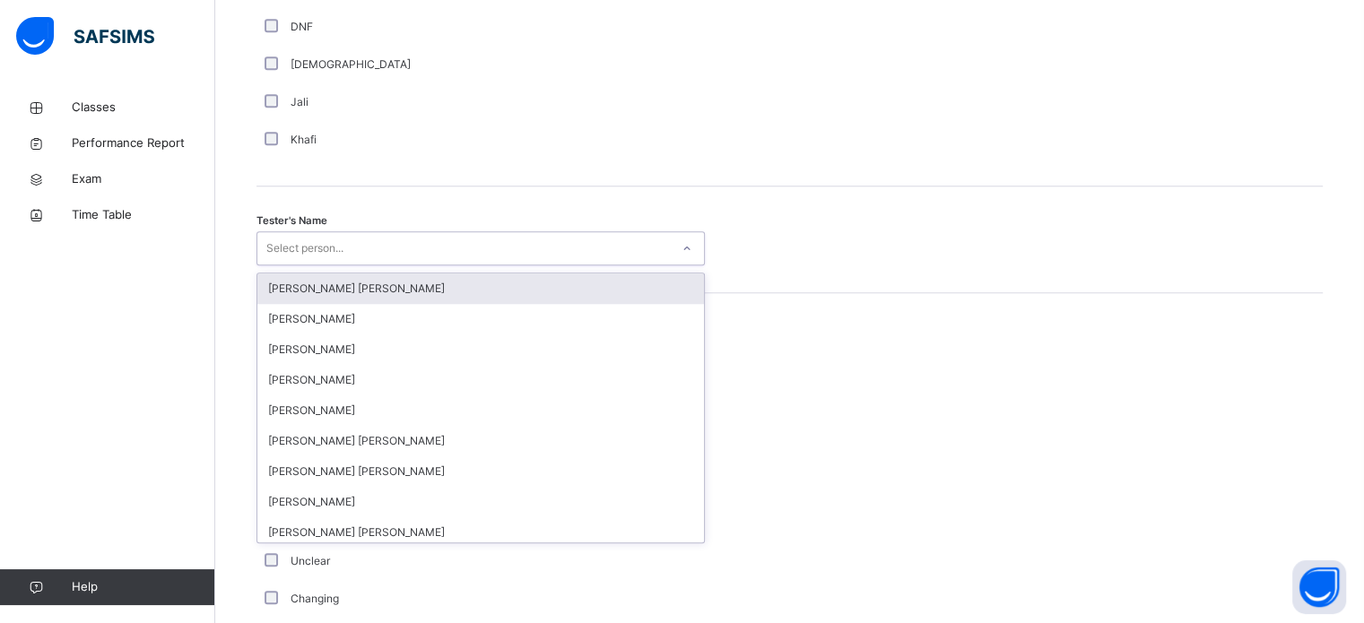
click at [353, 263] on div "Select person..." at bounding box center [463, 249] width 412 height 28
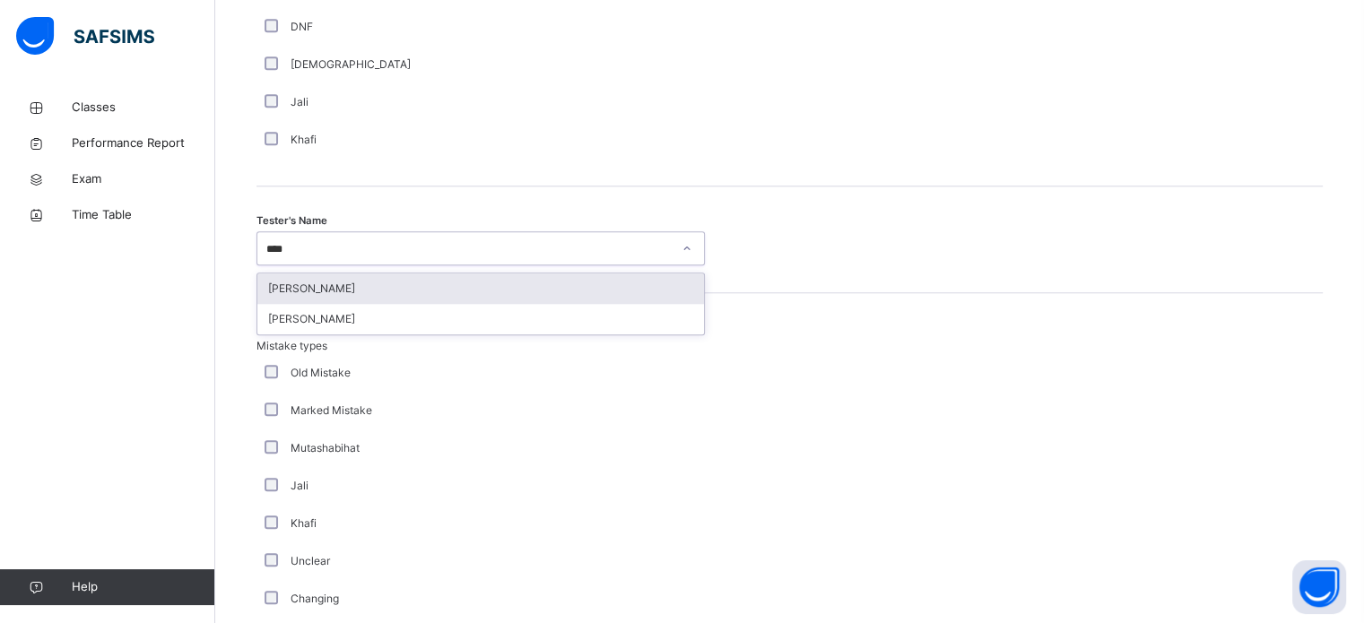
type input "*****"
click at [343, 297] on div "[PERSON_NAME]" at bounding box center [480, 288] width 447 height 30
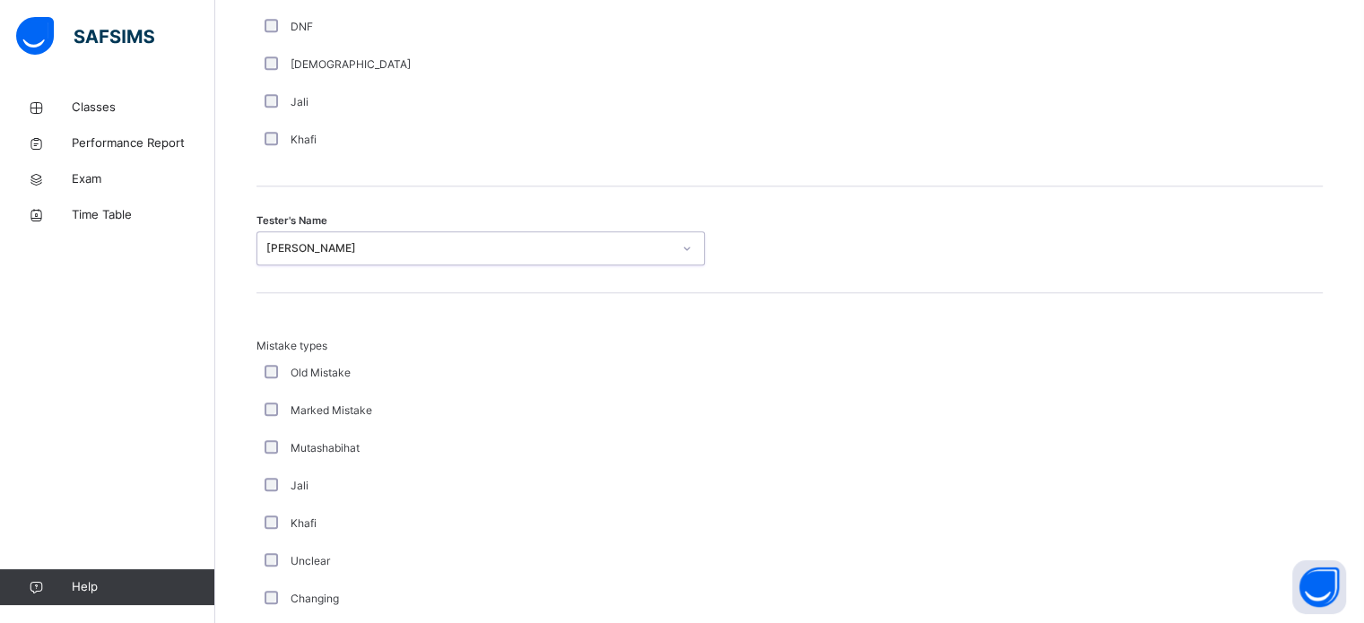
scroll to position [1972, 0]
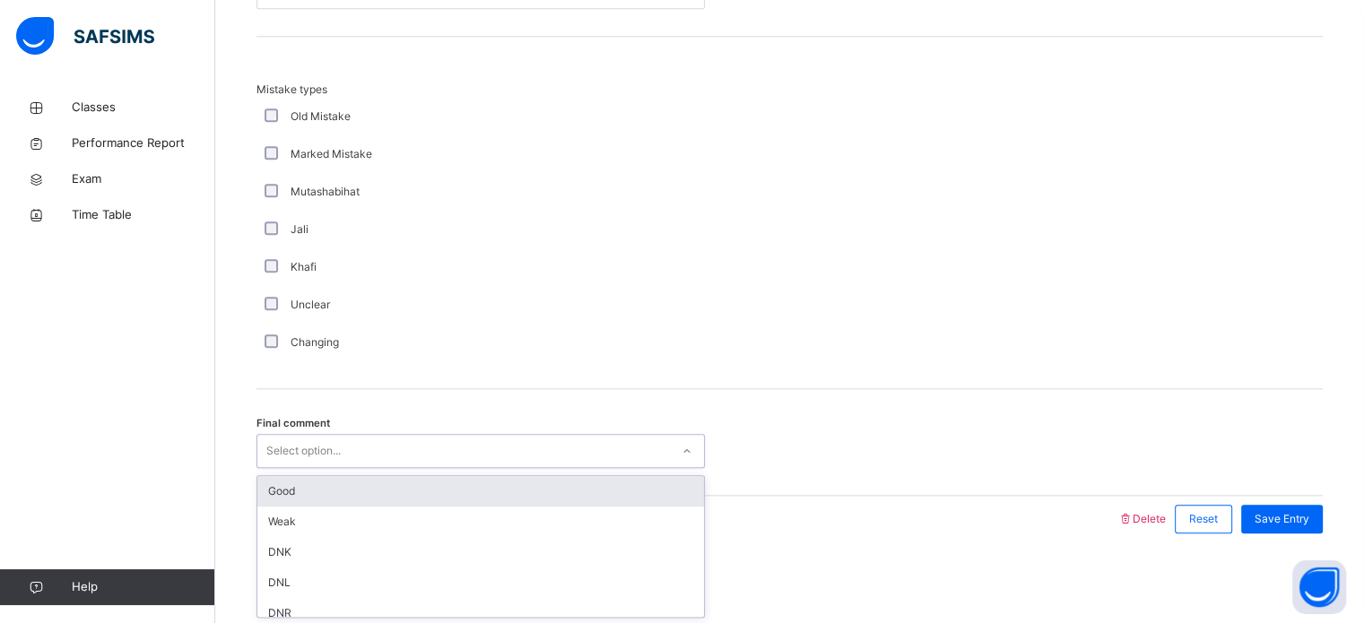
click at [342, 448] on div "Select option..." at bounding box center [463, 452] width 412 height 28
click at [337, 473] on div "Final comment option Good focused, 1 of 6. 6 results available. Use Up and Down…" at bounding box center [789, 442] width 1066 height 107
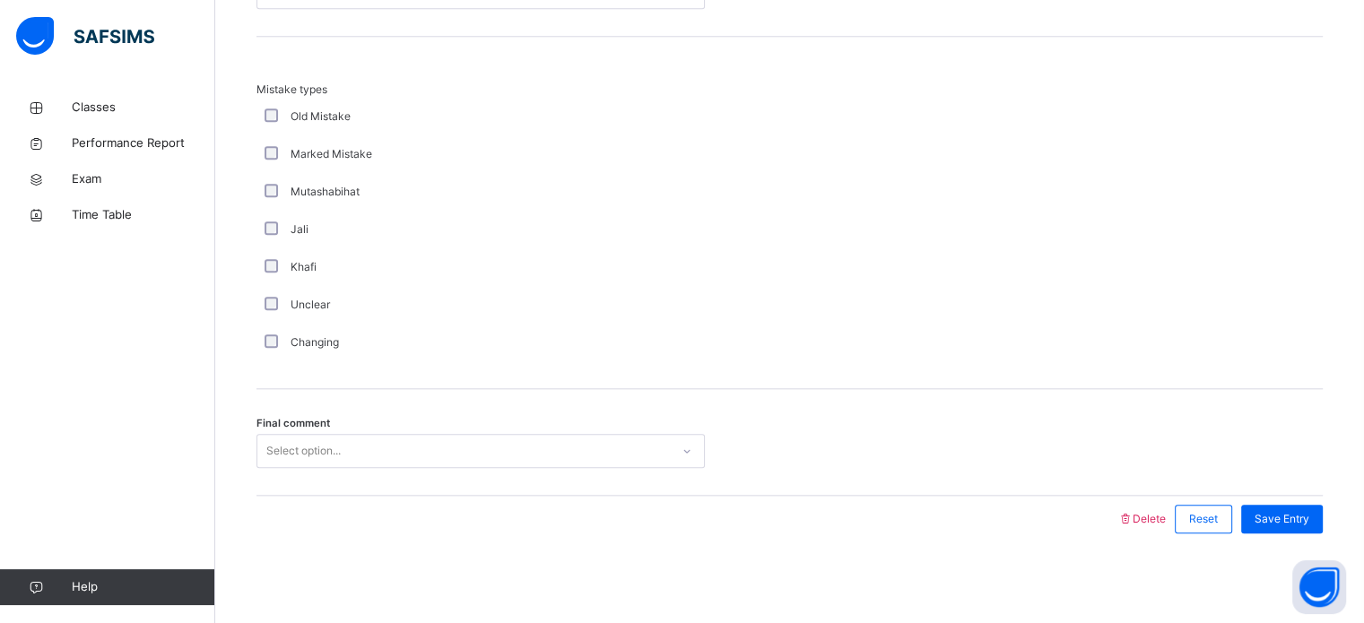
drag, startPoint x: 338, startPoint y: 455, endPoint x: 331, endPoint y: 473, distance: 19.3
click at [333, 465] on div "Select option..." at bounding box center [480, 451] width 448 height 34
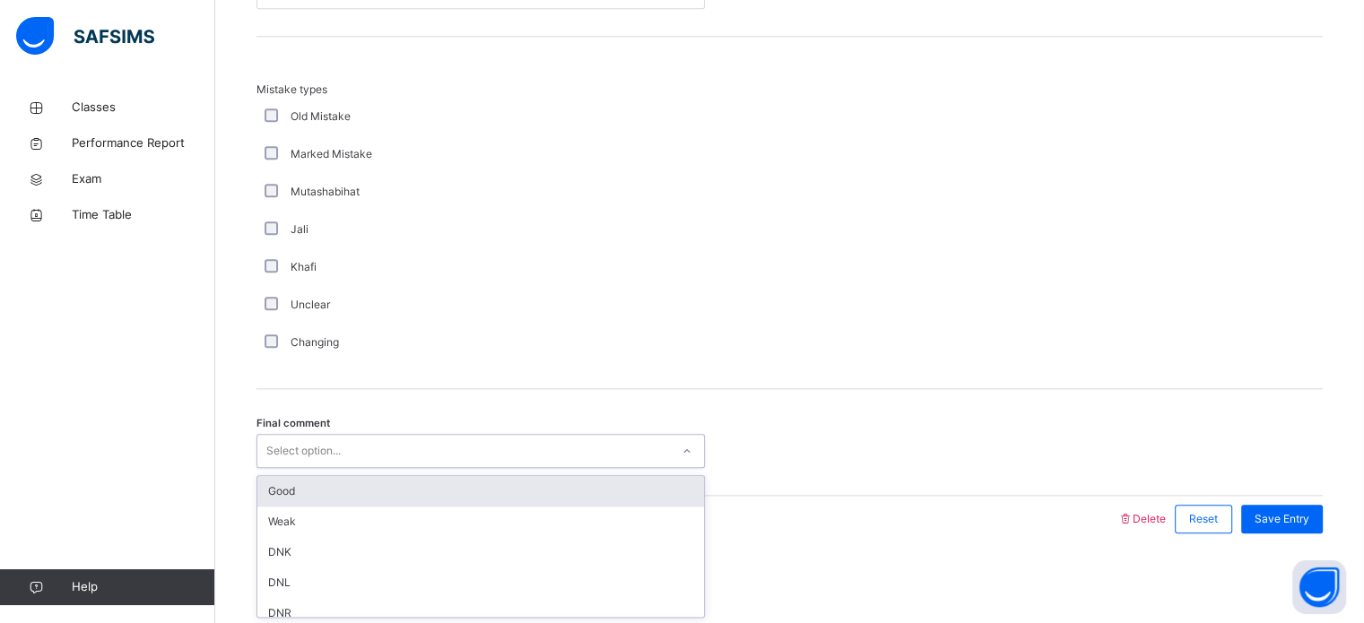
click at [323, 500] on div "Good" at bounding box center [480, 491] width 447 height 30
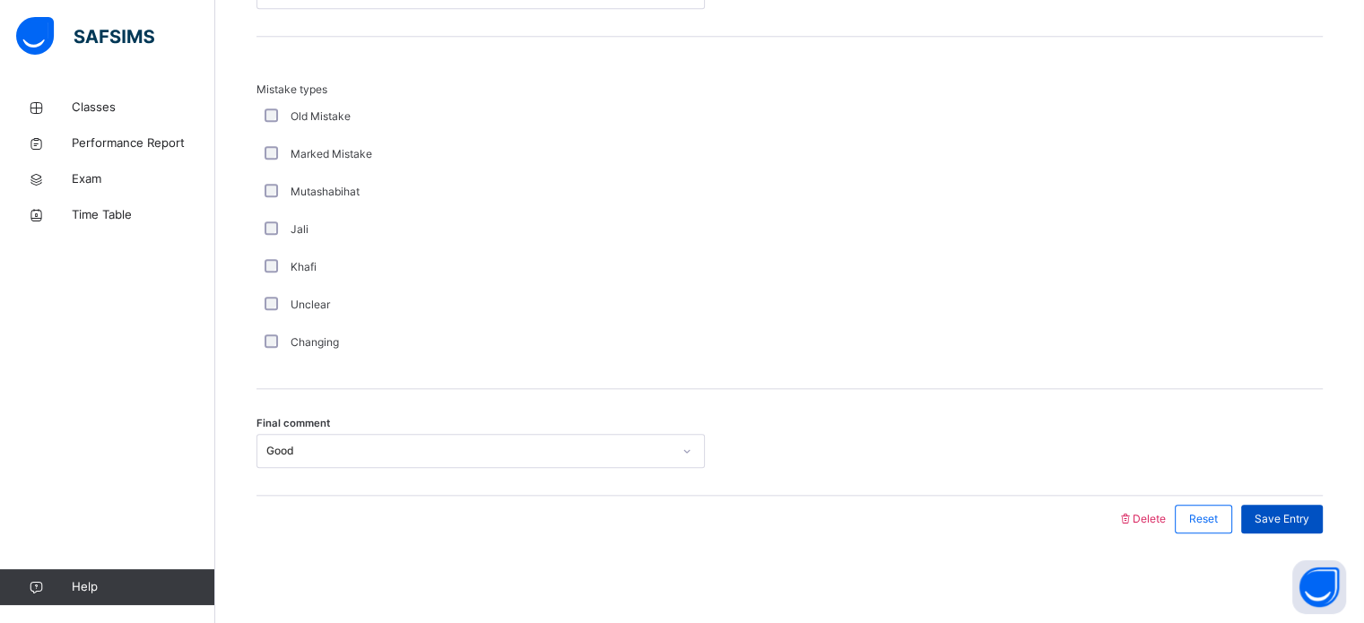
click at [1298, 516] on span "Save Entry" at bounding box center [1281, 519] width 55 height 16
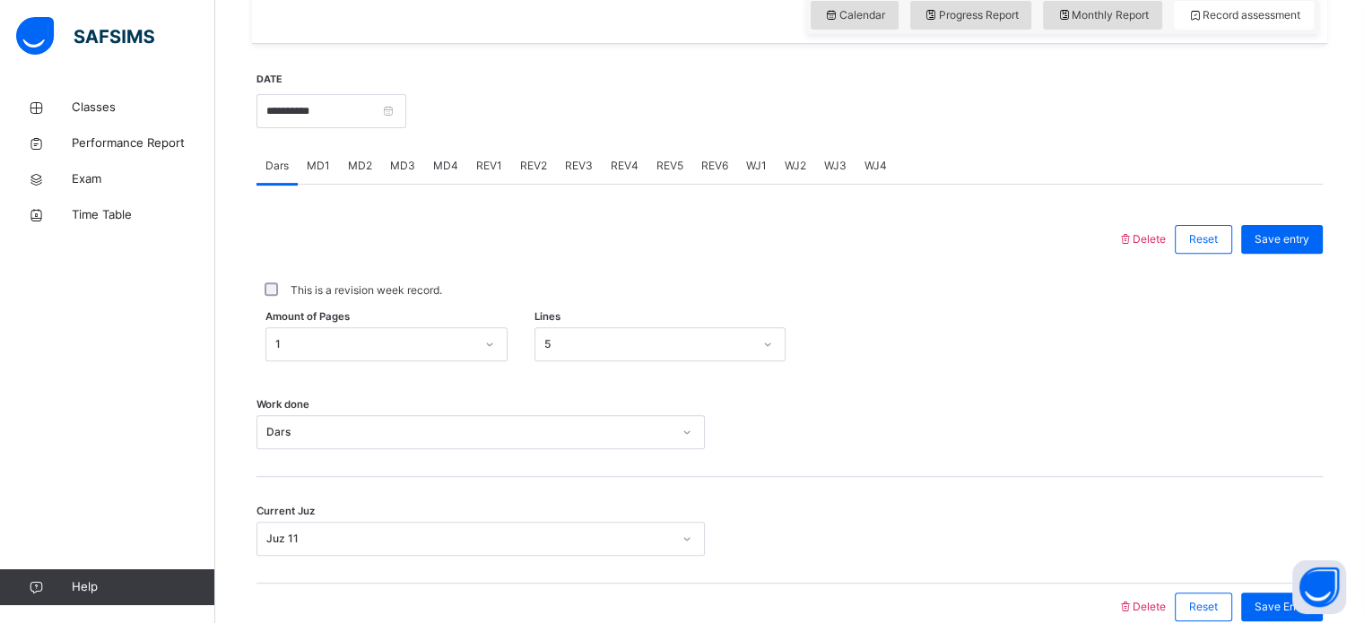
scroll to position [619, 0]
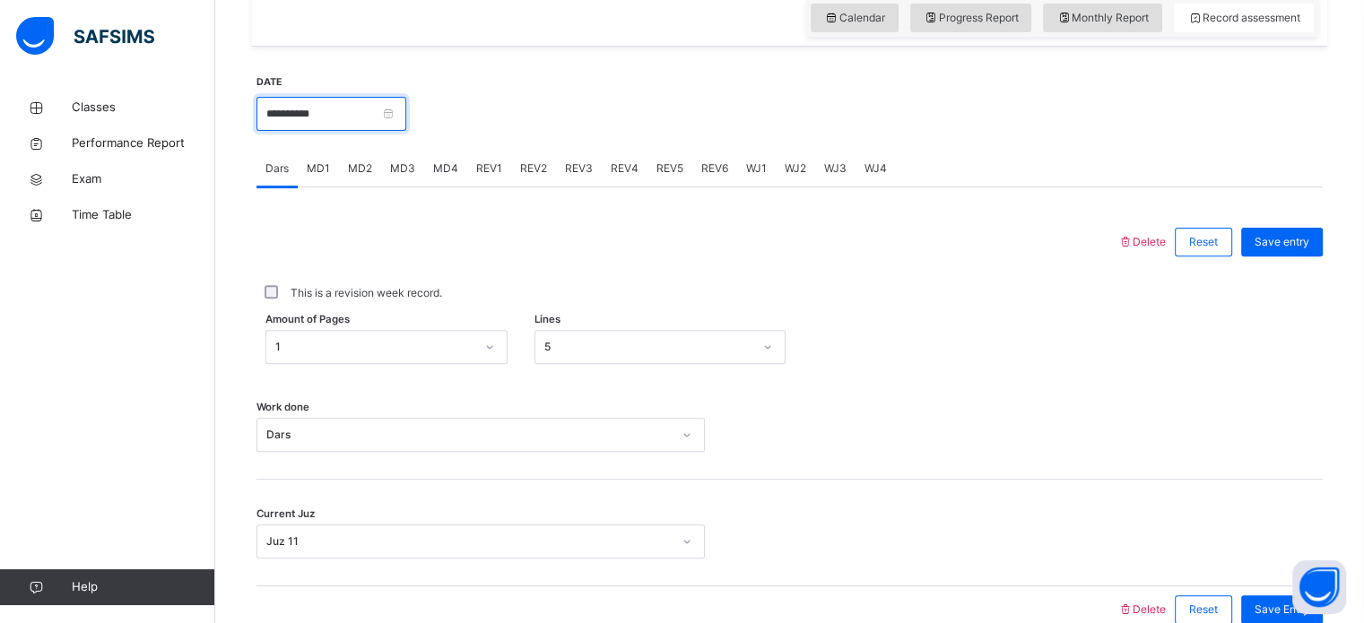
click at [373, 122] on input "**********" at bounding box center [331, 114] width 150 height 34
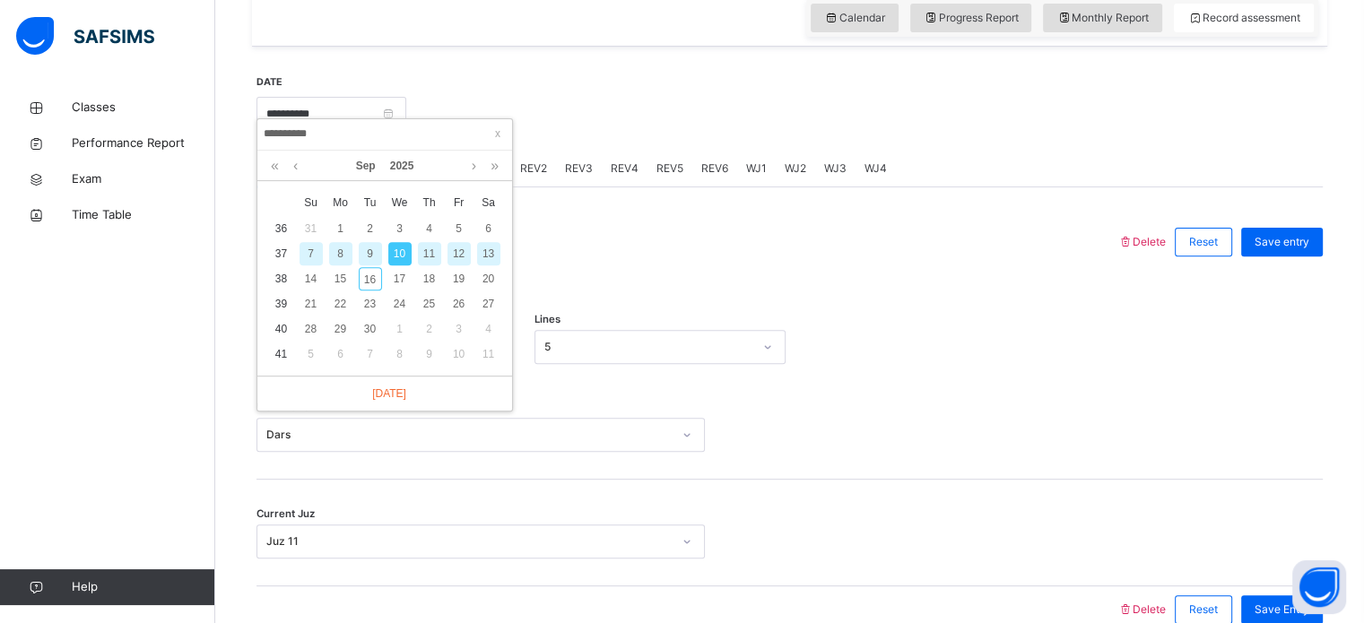
click at [429, 252] on div "11" at bounding box center [429, 253] width 23 height 23
type input "**********"
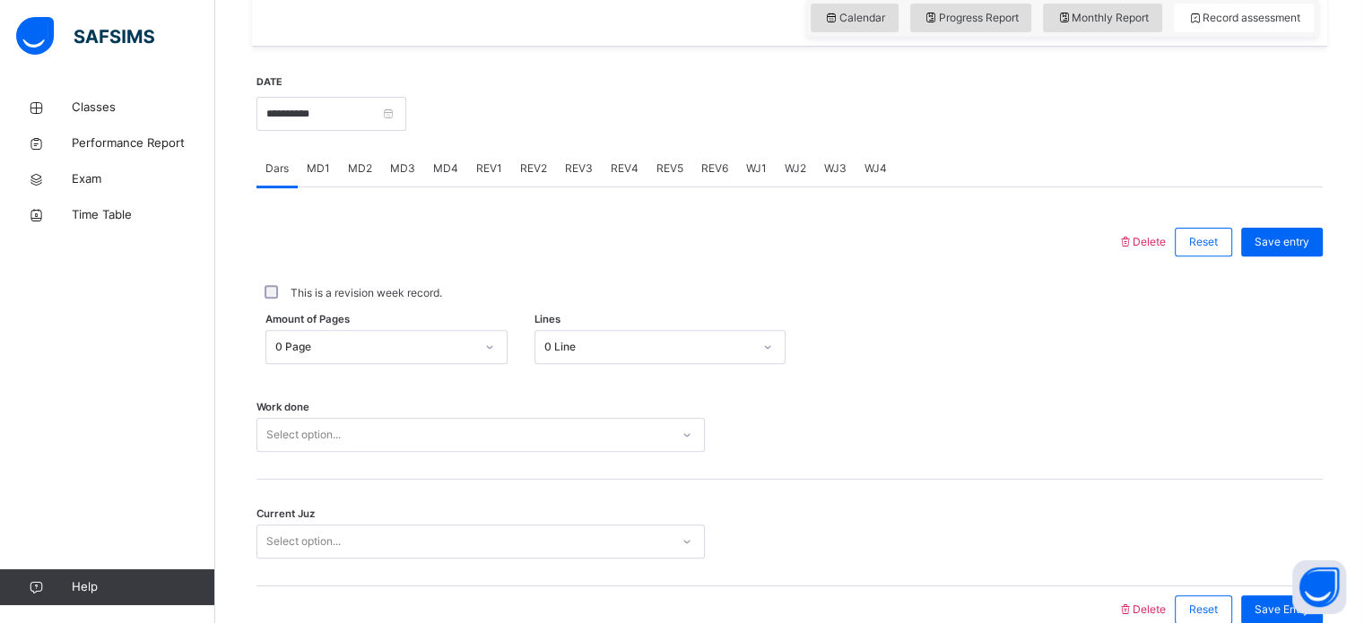
scroll to position [715, 0]
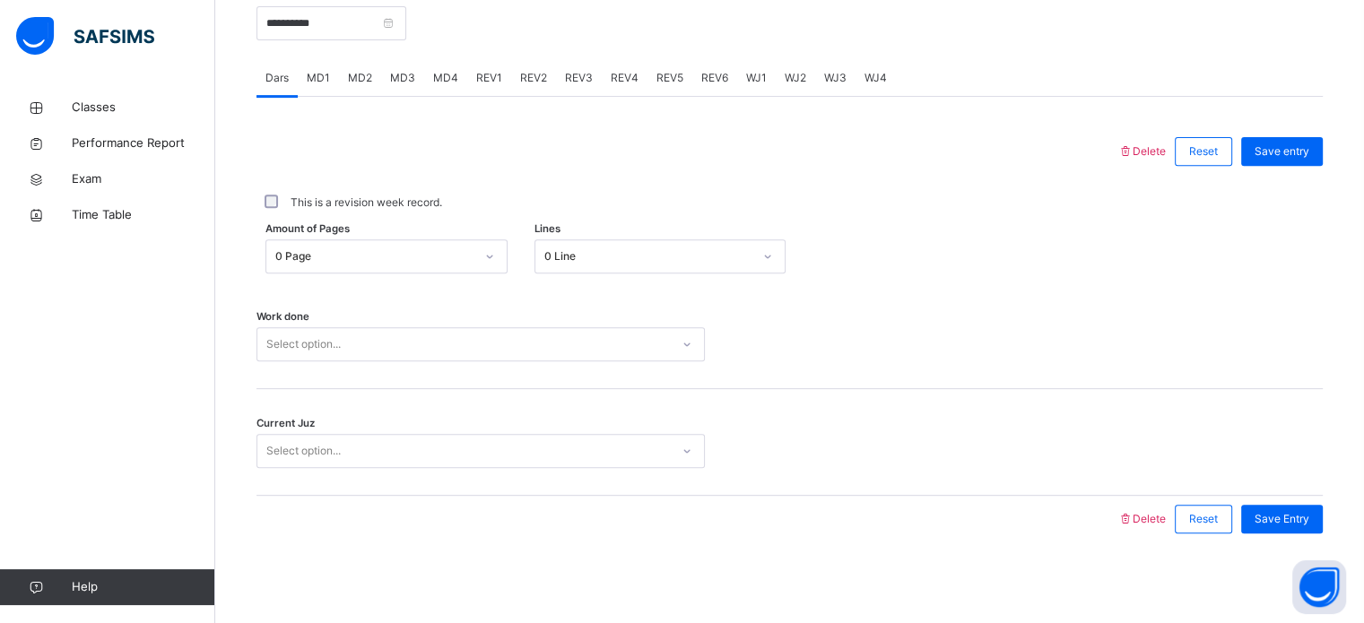
click at [369, 271] on div "0 Page" at bounding box center [369, 257] width 206 height 28
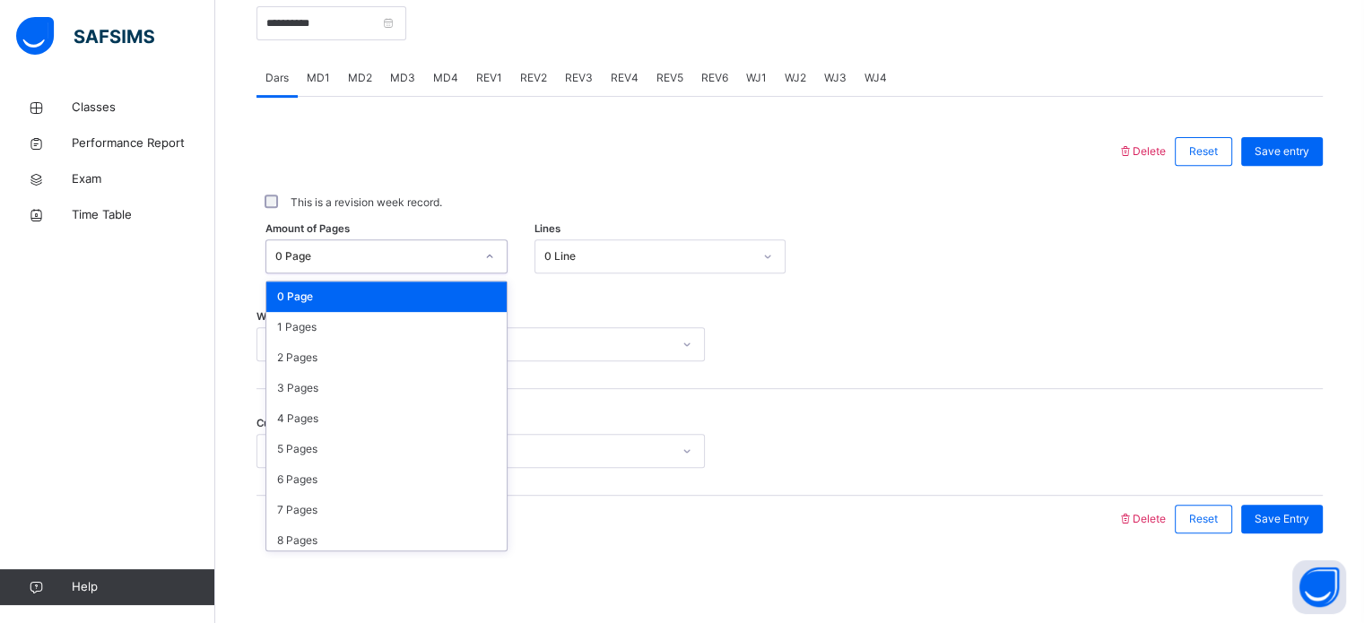
click at [363, 302] on div "0 Page" at bounding box center [386, 297] width 240 height 30
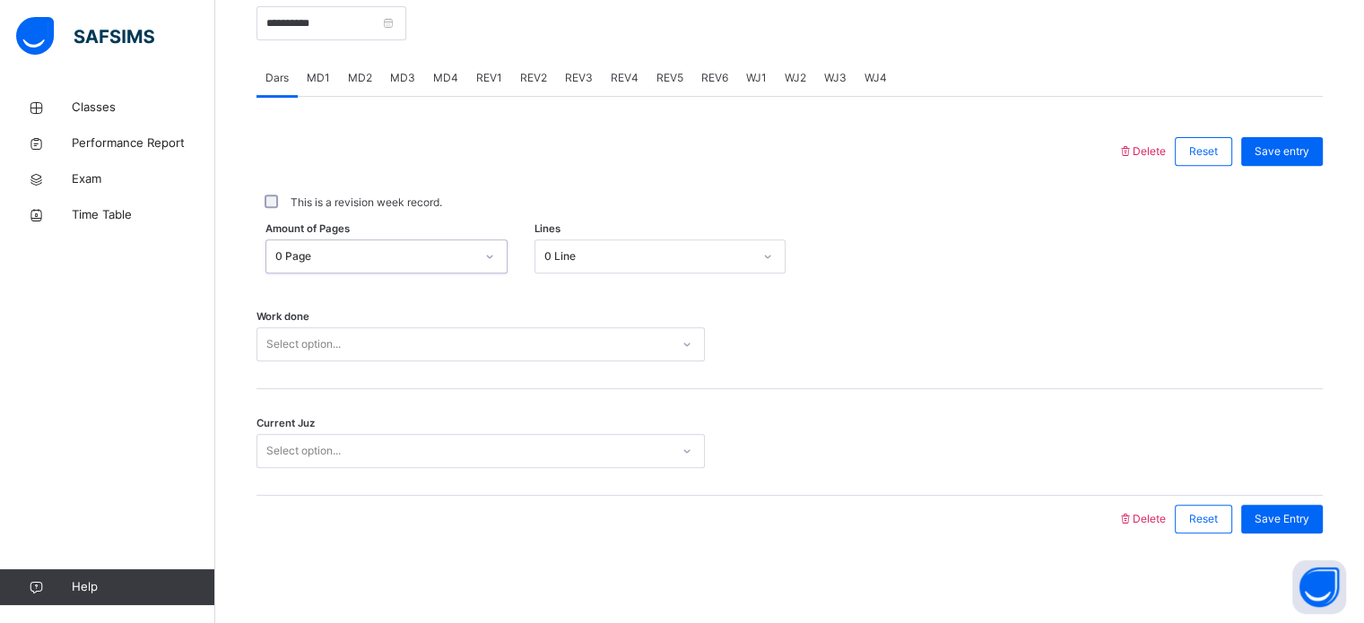
click at [331, 265] on div "0 Page" at bounding box center [374, 256] width 199 height 16
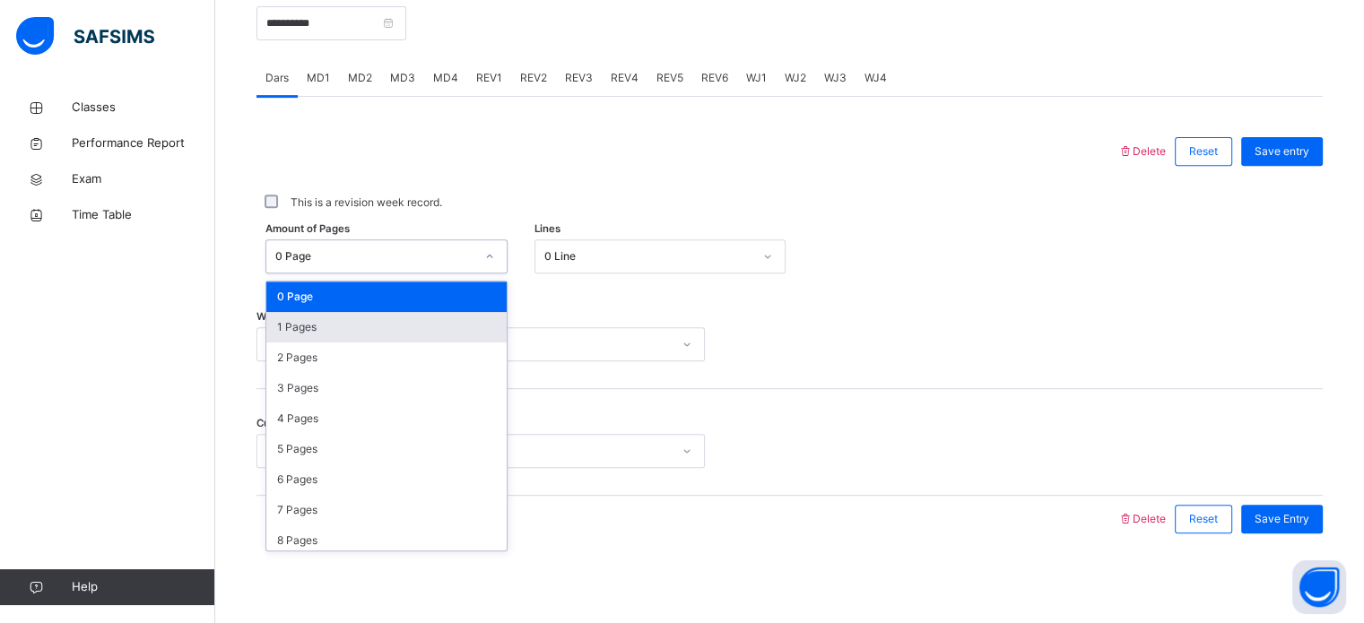
click at [316, 327] on div "1 Pages" at bounding box center [386, 327] width 240 height 30
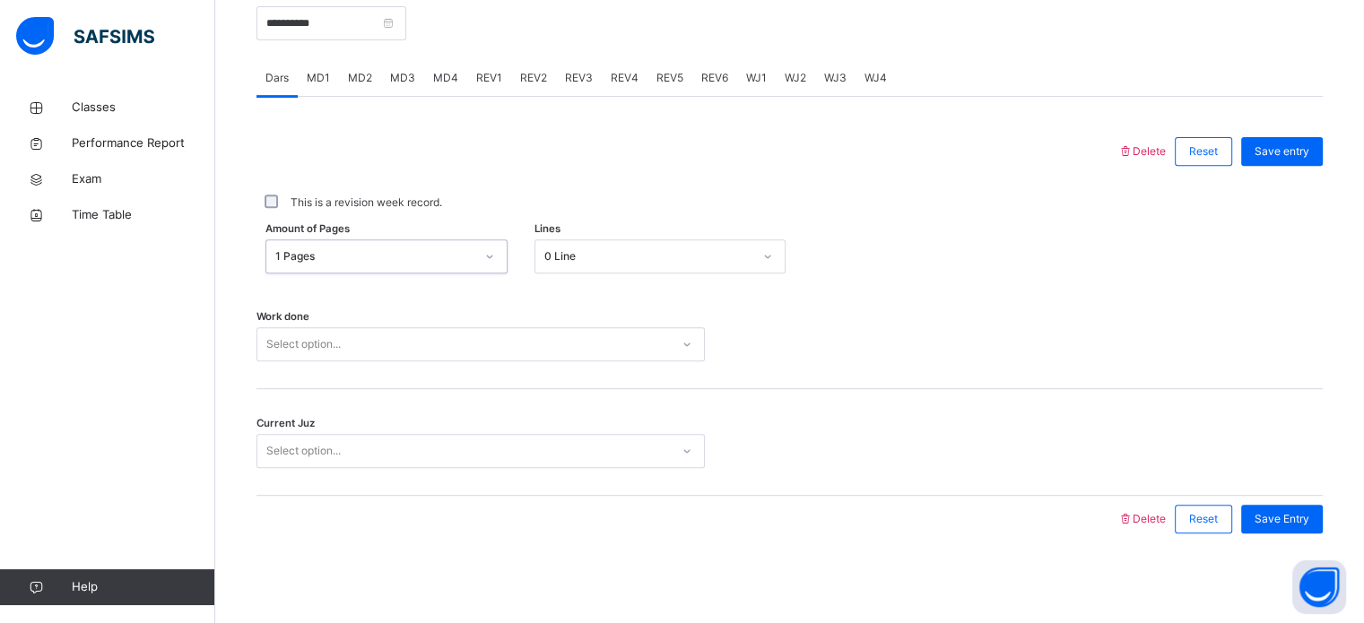
scroll to position [723, 0]
click at [319, 352] on div "Select option..." at bounding box center [303, 344] width 74 height 34
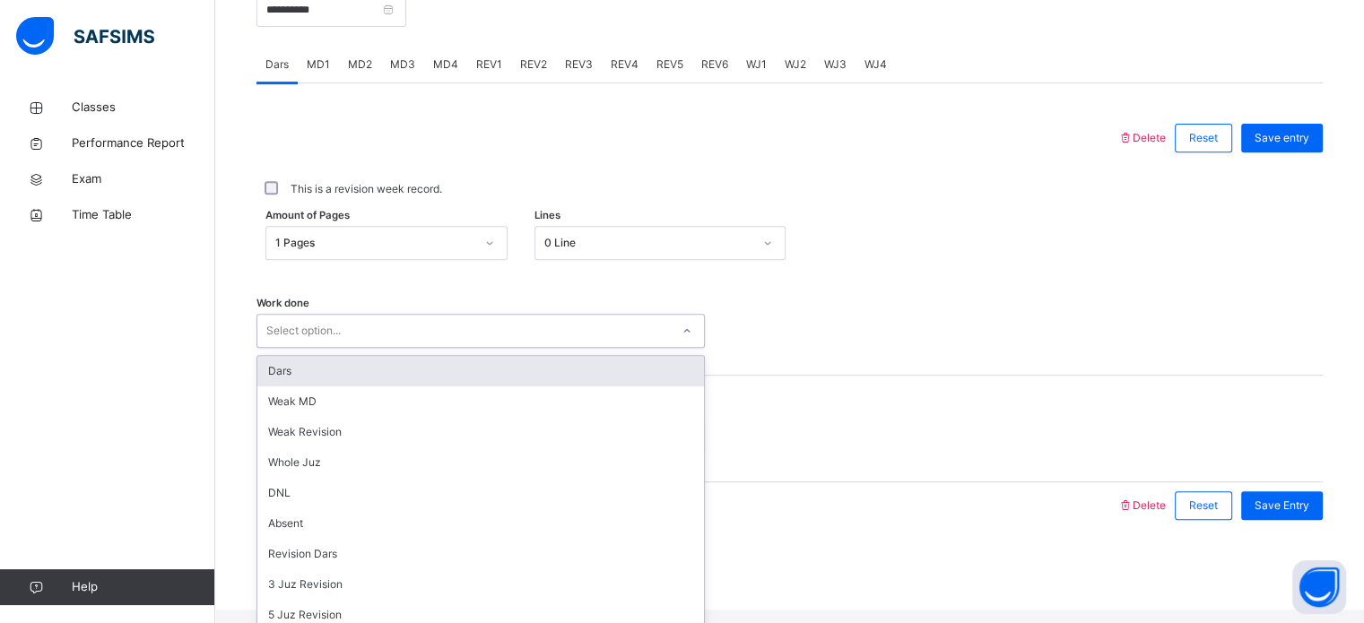
click at [319, 384] on div "Dars" at bounding box center [480, 371] width 447 height 30
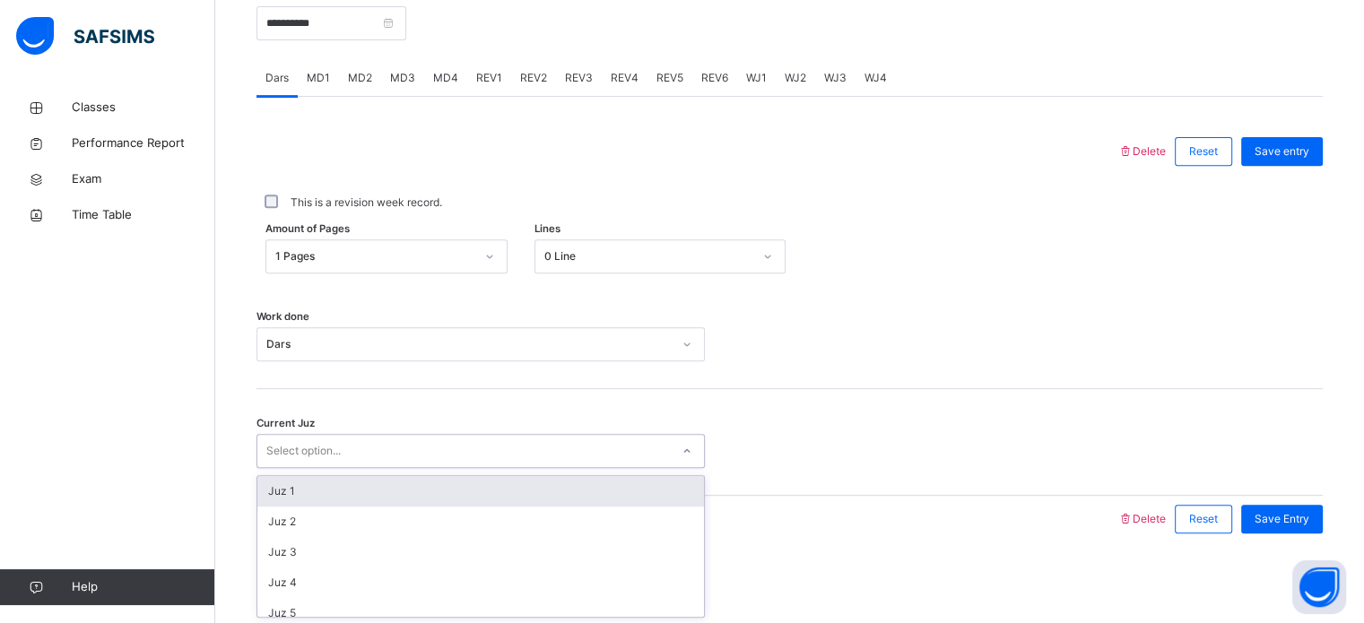
click at [317, 455] on div "Select option..." at bounding box center [303, 451] width 74 height 34
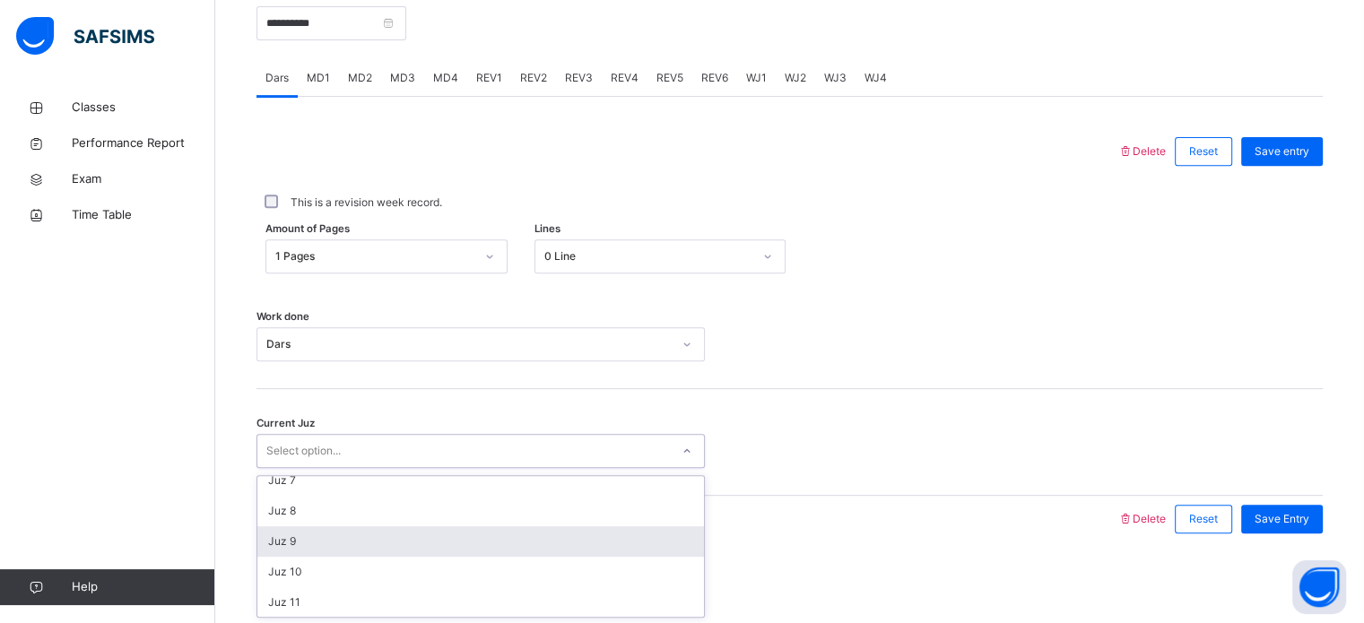
scroll to position [195, 0]
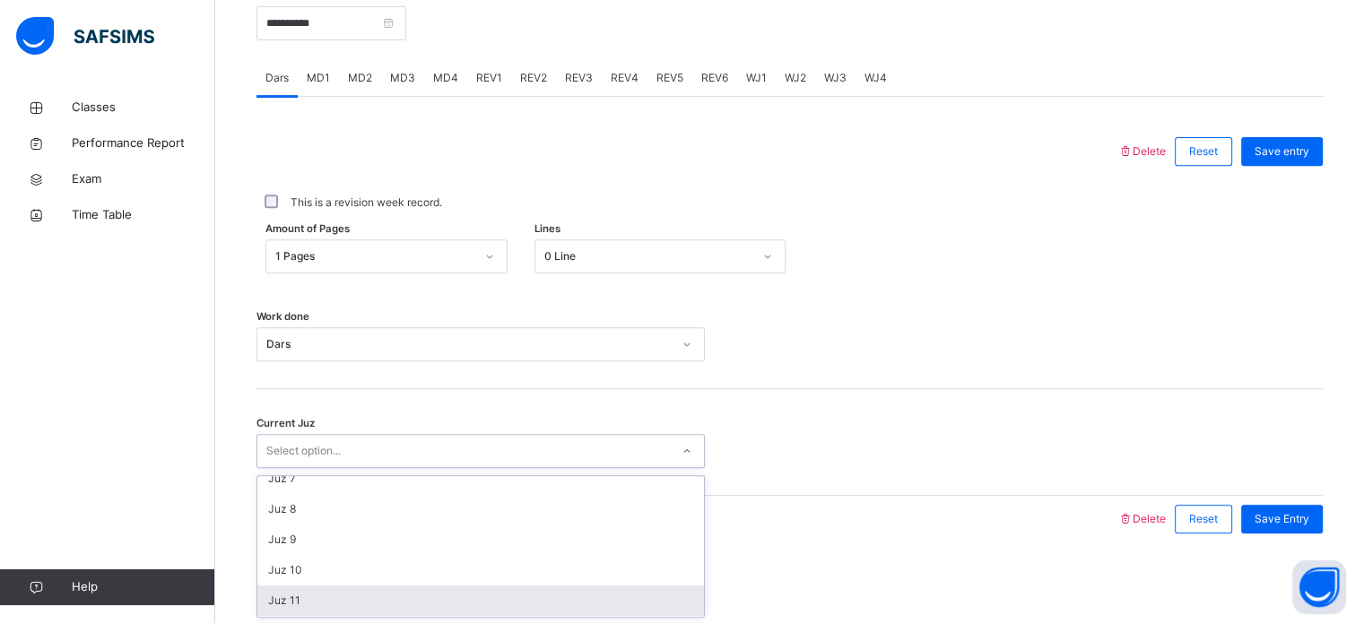
click at [317, 594] on div "Juz 11" at bounding box center [480, 601] width 447 height 30
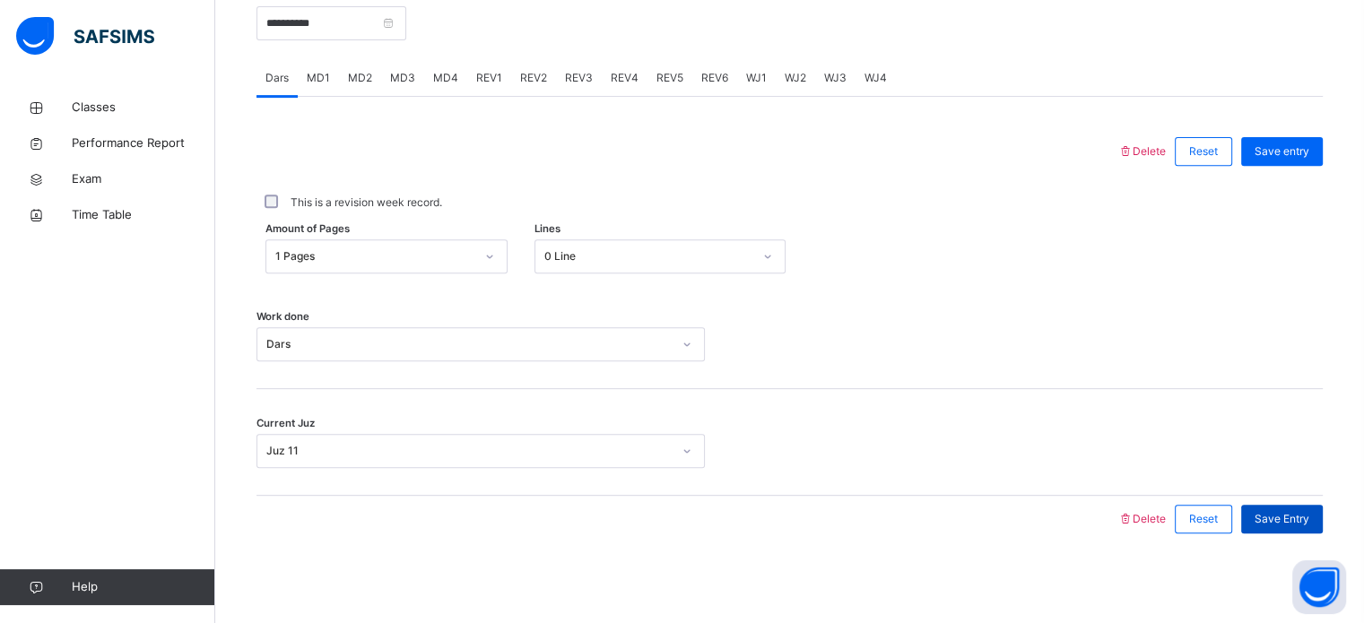
click at [1302, 525] on span "Save Entry" at bounding box center [1281, 519] width 55 height 16
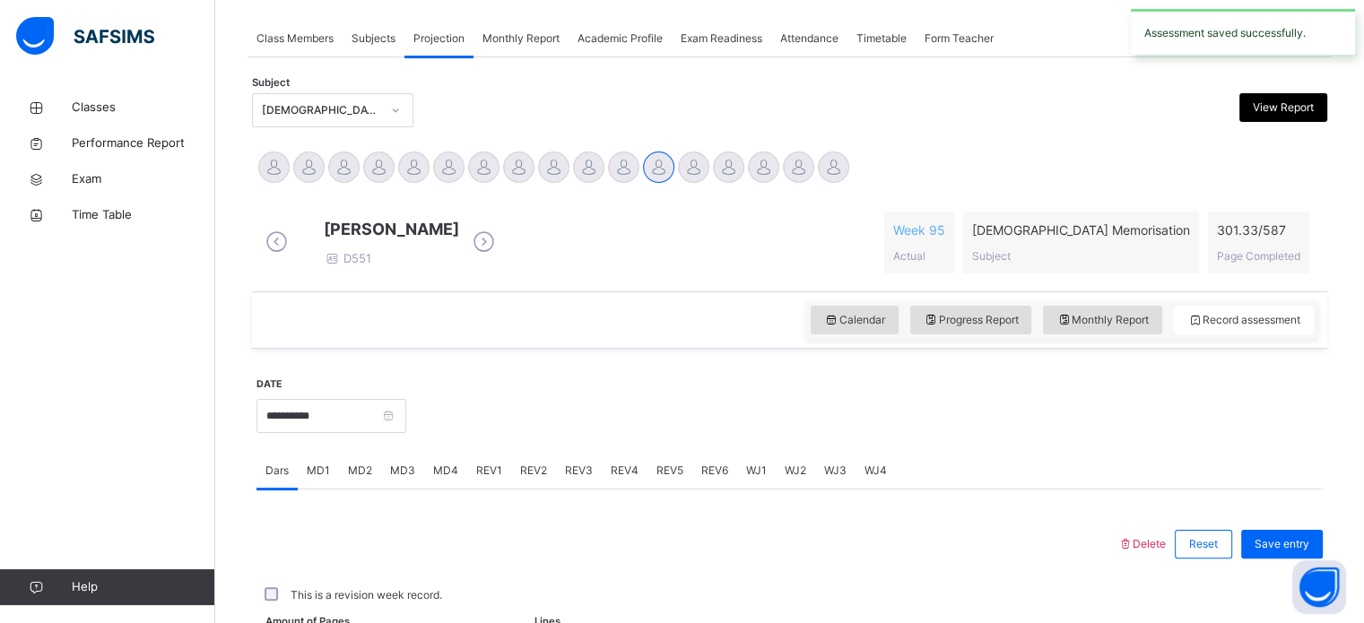
scroll to position [723, 0]
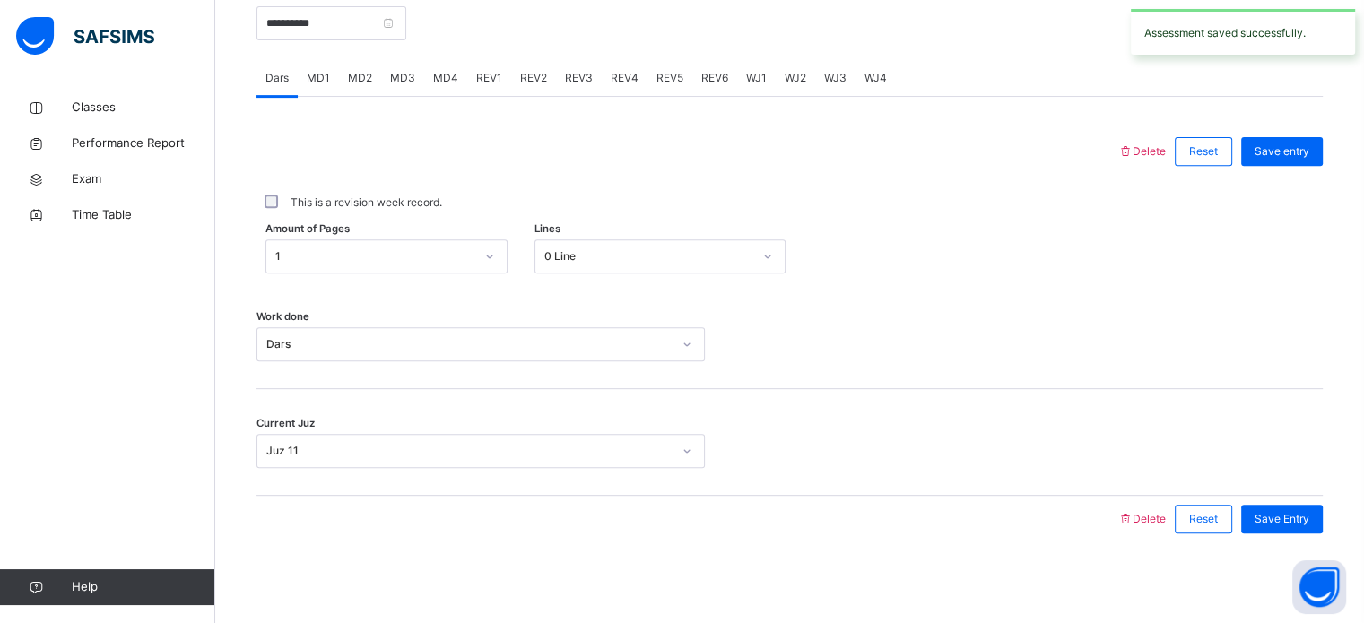
click at [398, 68] on div "MD3" at bounding box center [402, 78] width 43 height 36
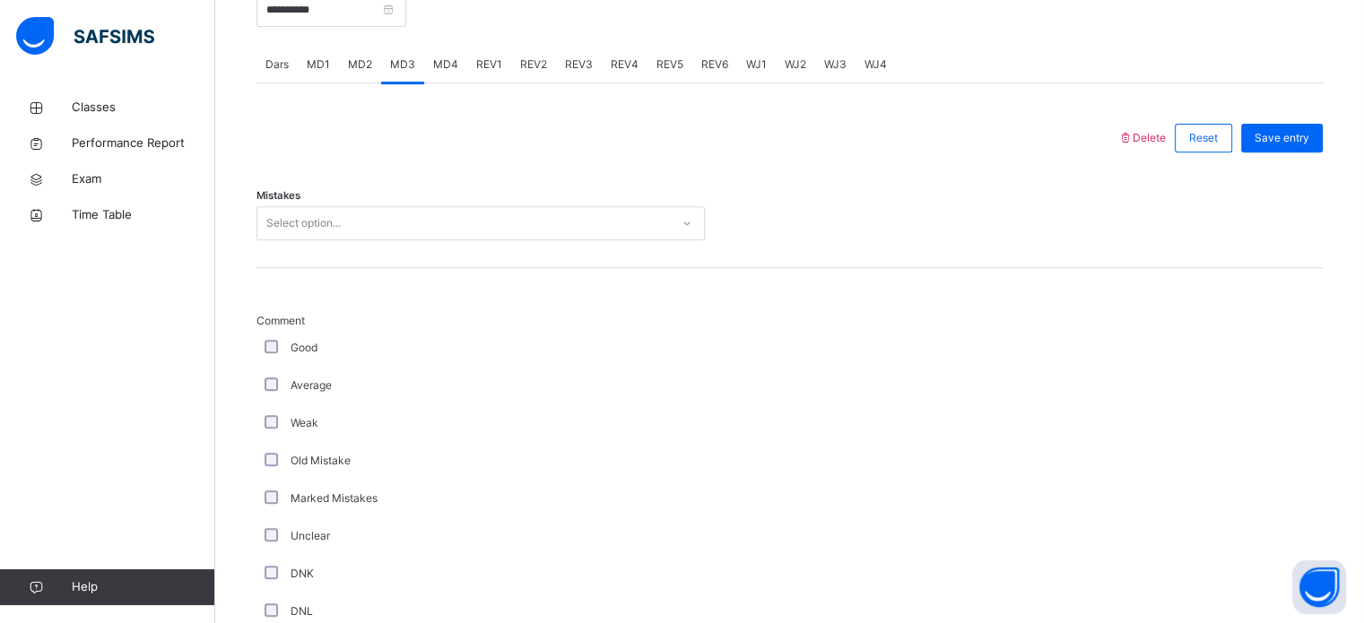
scroll to position [779, 0]
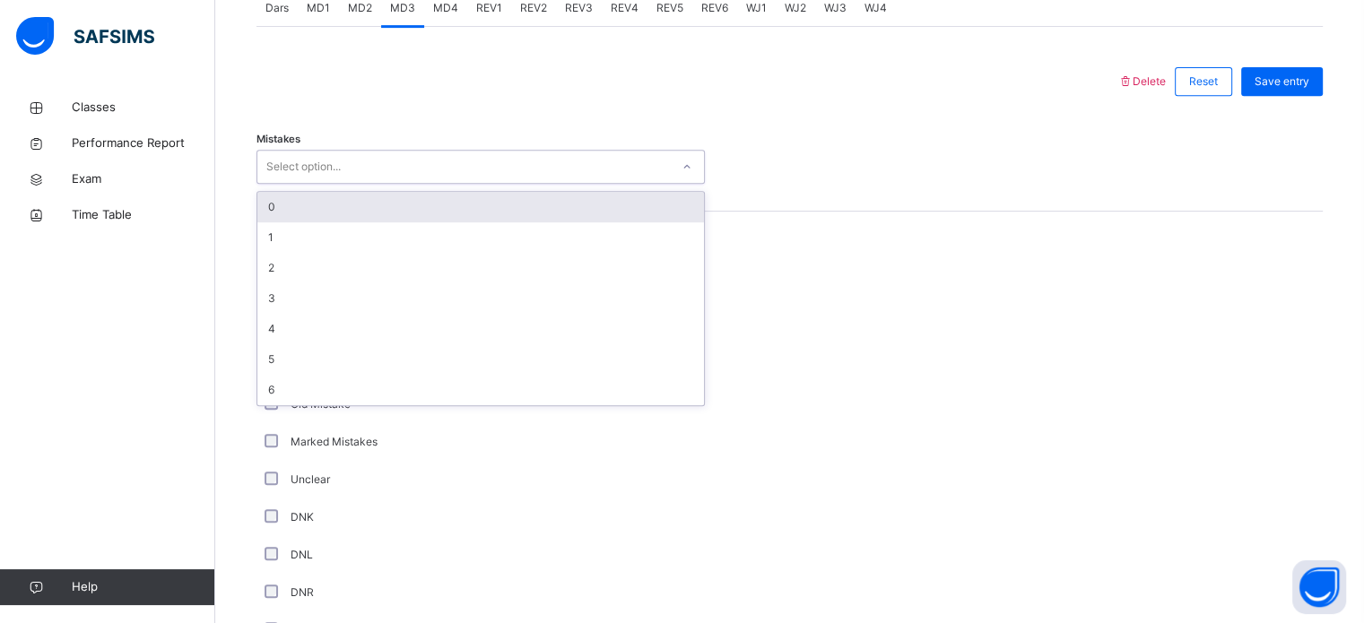
click at [445, 181] on div "Select option..." at bounding box center [463, 167] width 412 height 28
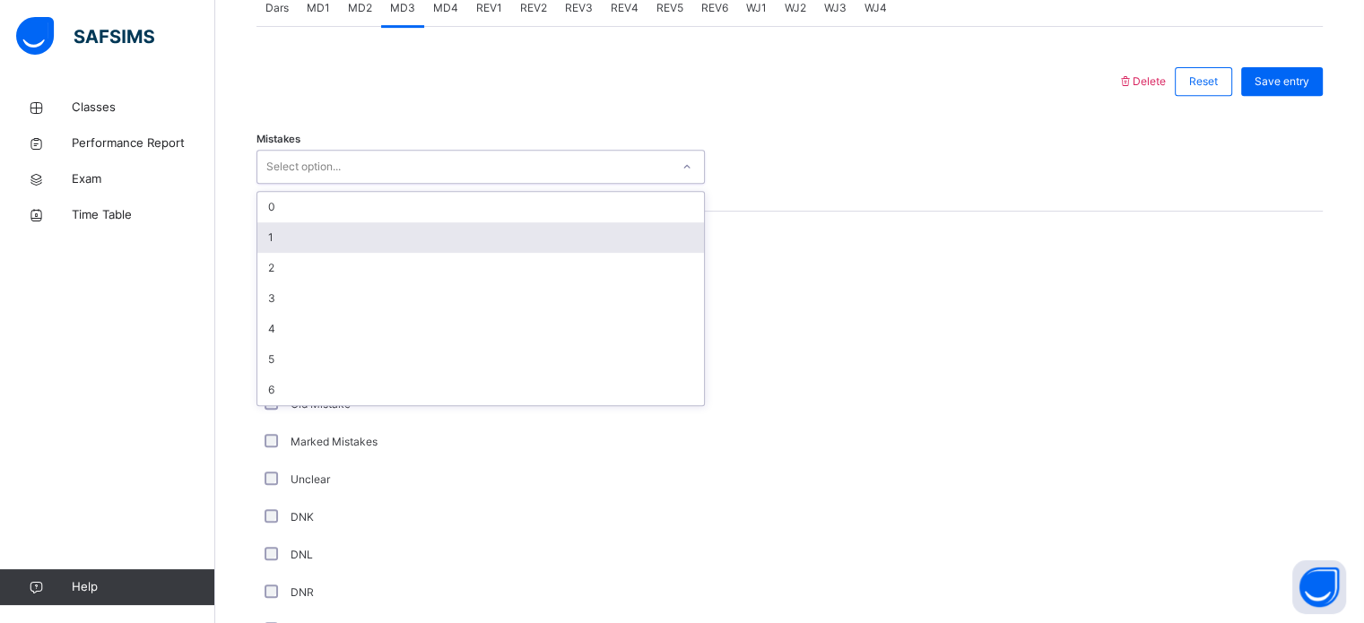
click at [404, 239] on div "1" at bounding box center [480, 237] width 447 height 30
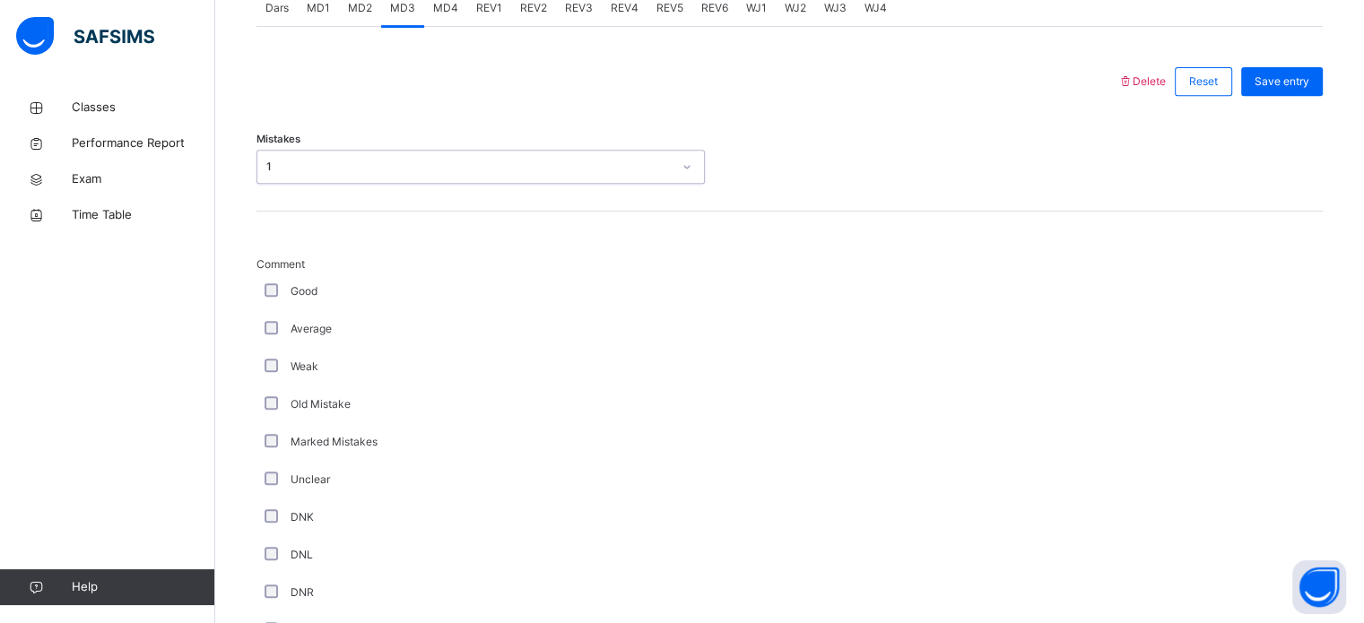
click at [308, 275] on div "Comment Good Average Weak Old Mistake Marked Mistakes Unclear DNK DNL DNR DNF M…" at bounding box center [480, 509] width 448 height 506
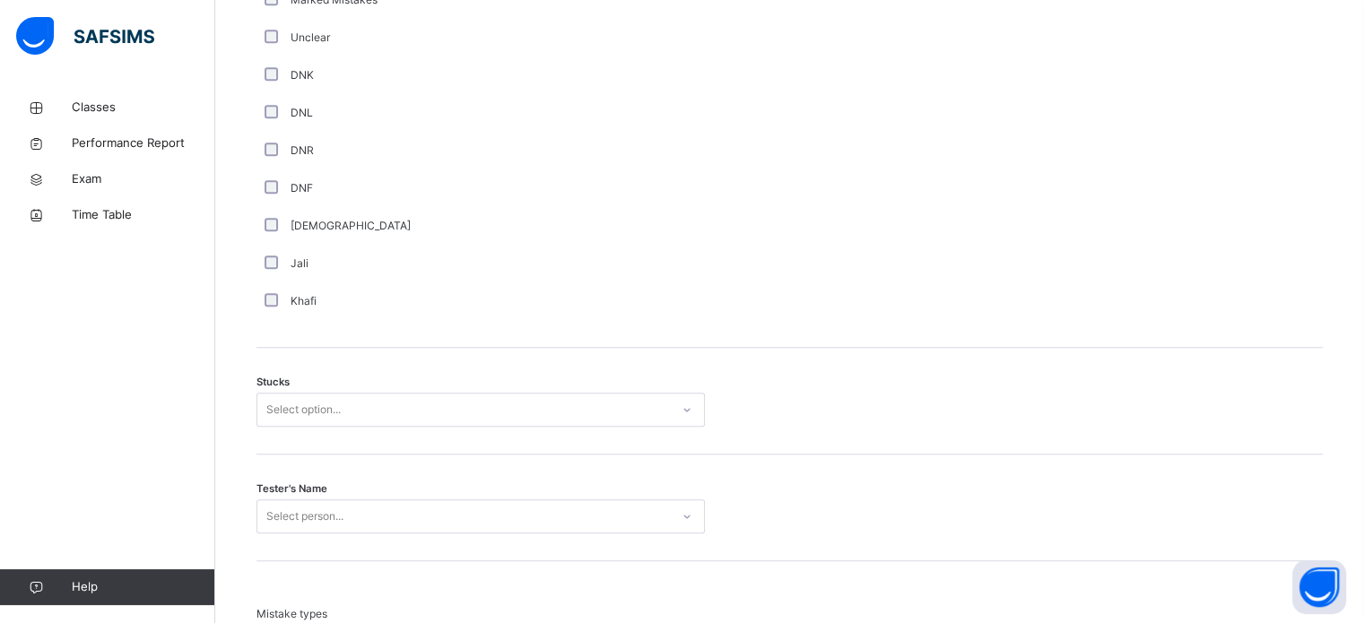
scroll to position [1361, 0]
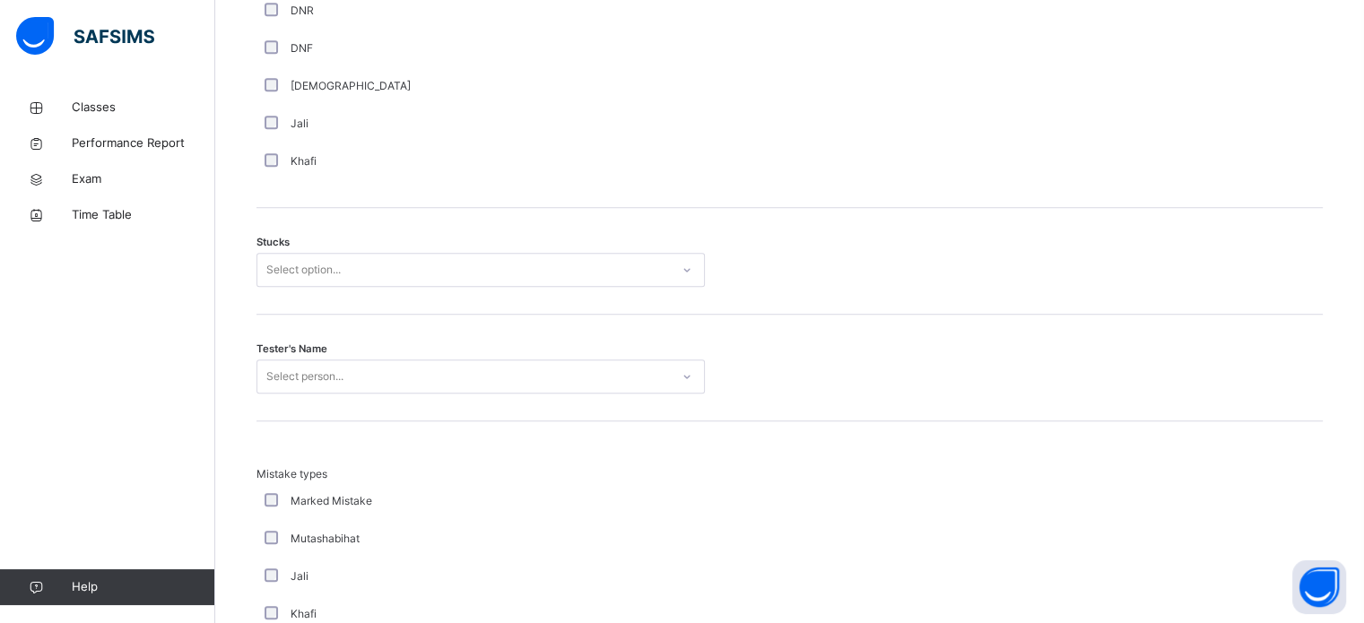
click at [508, 284] on div "Select option..." at bounding box center [463, 270] width 412 height 28
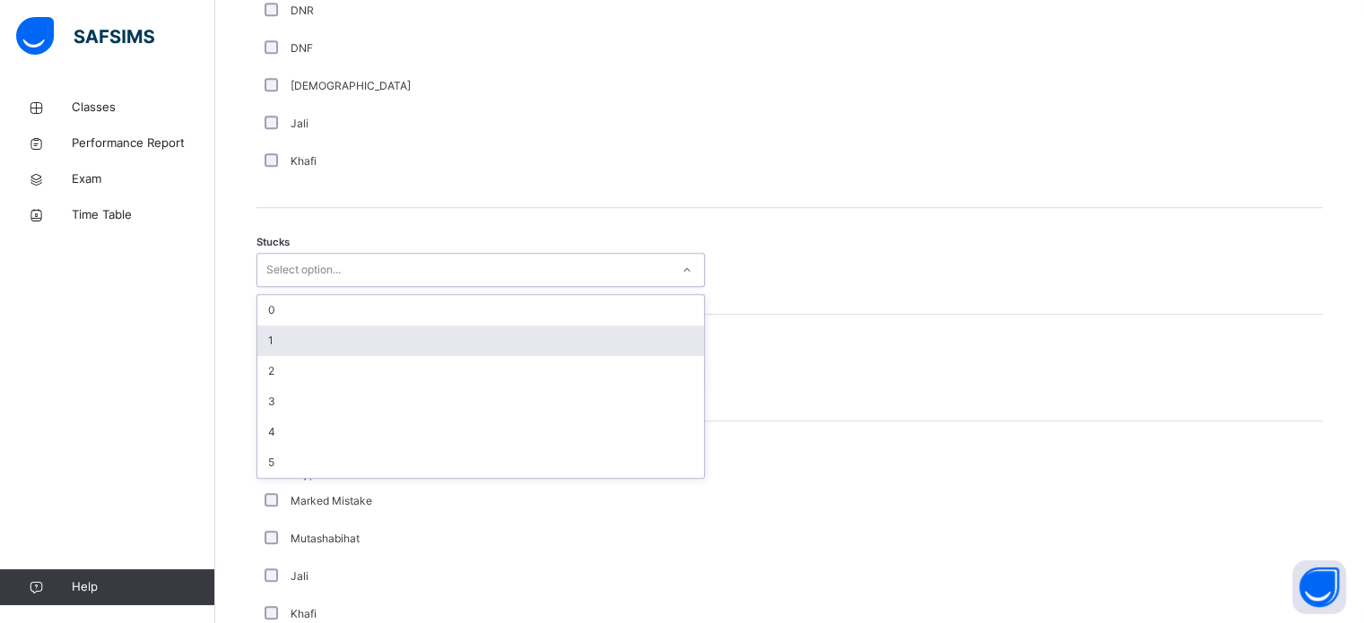
click at [425, 345] on div "1" at bounding box center [480, 340] width 447 height 30
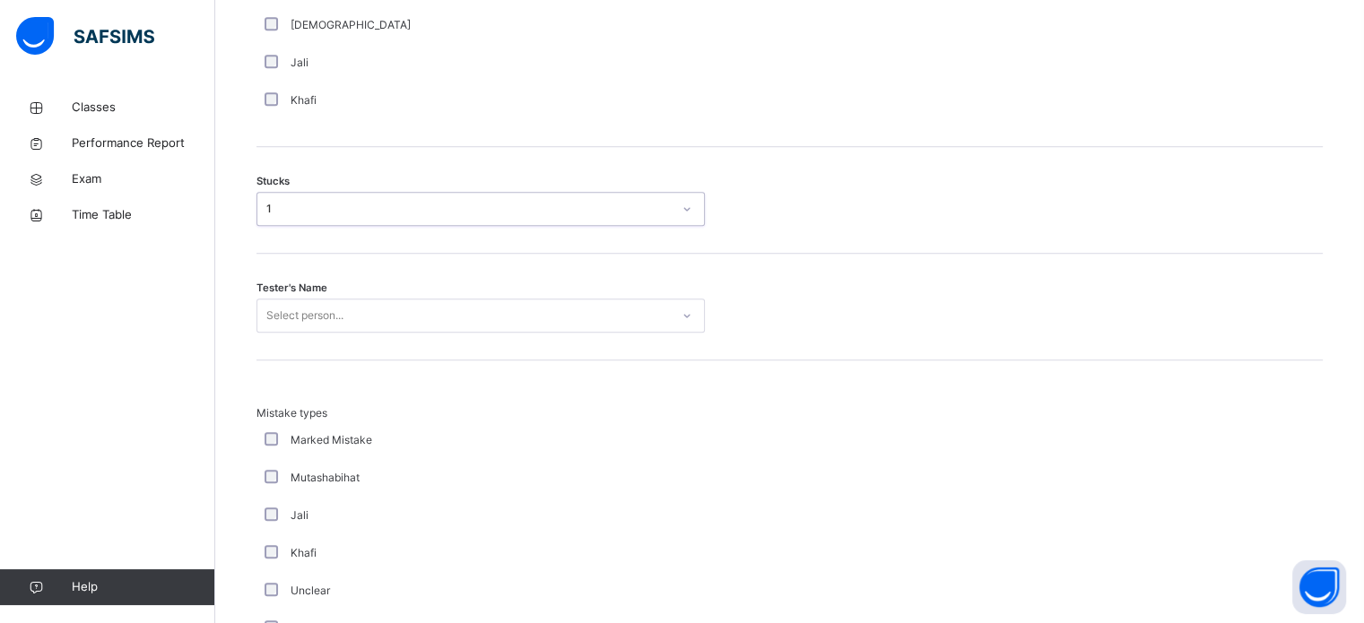
click at [387, 333] on div "Select person..." at bounding box center [480, 316] width 448 height 34
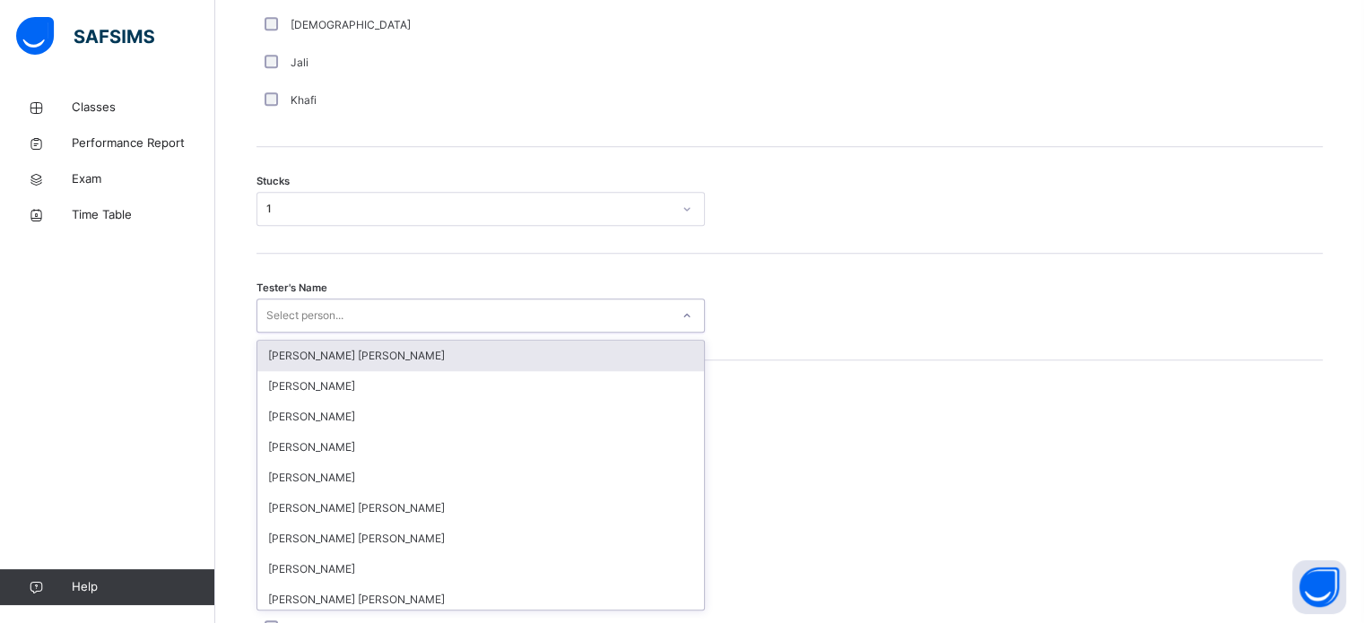
scroll to position [1429, 0]
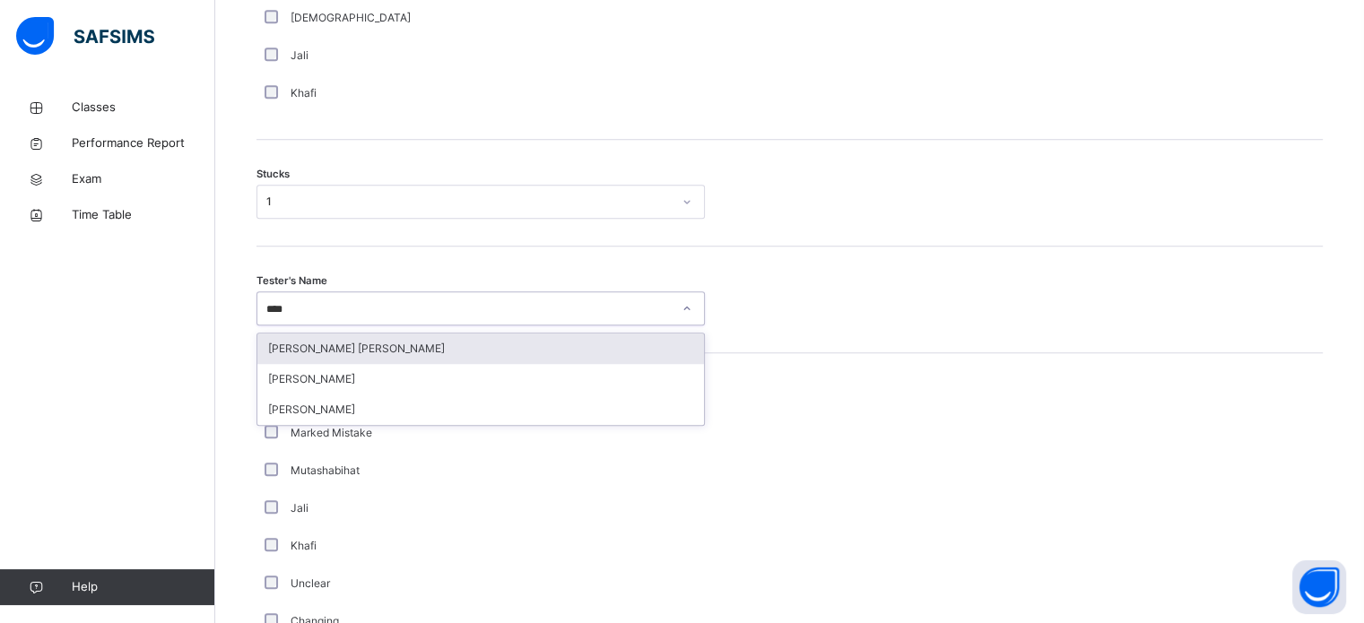
type input "*****"
click at [387, 361] on div "[PERSON_NAME]" at bounding box center [480, 349] width 447 height 30
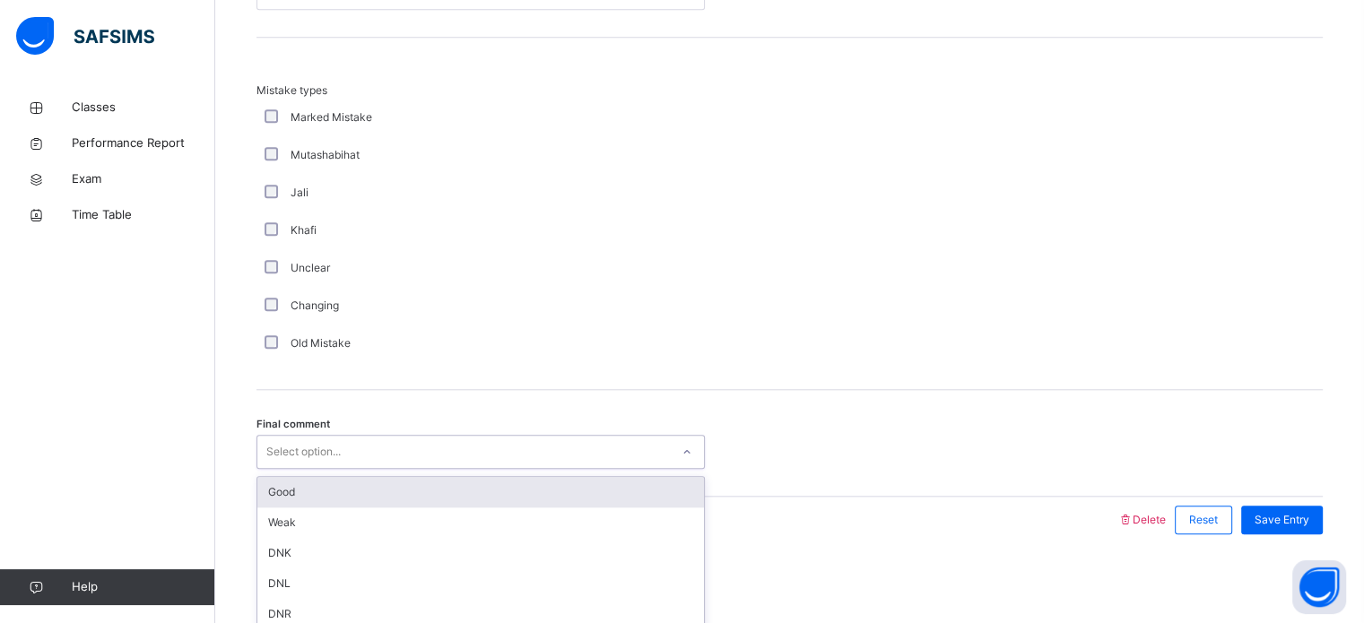
scroll to position [1758, 0]
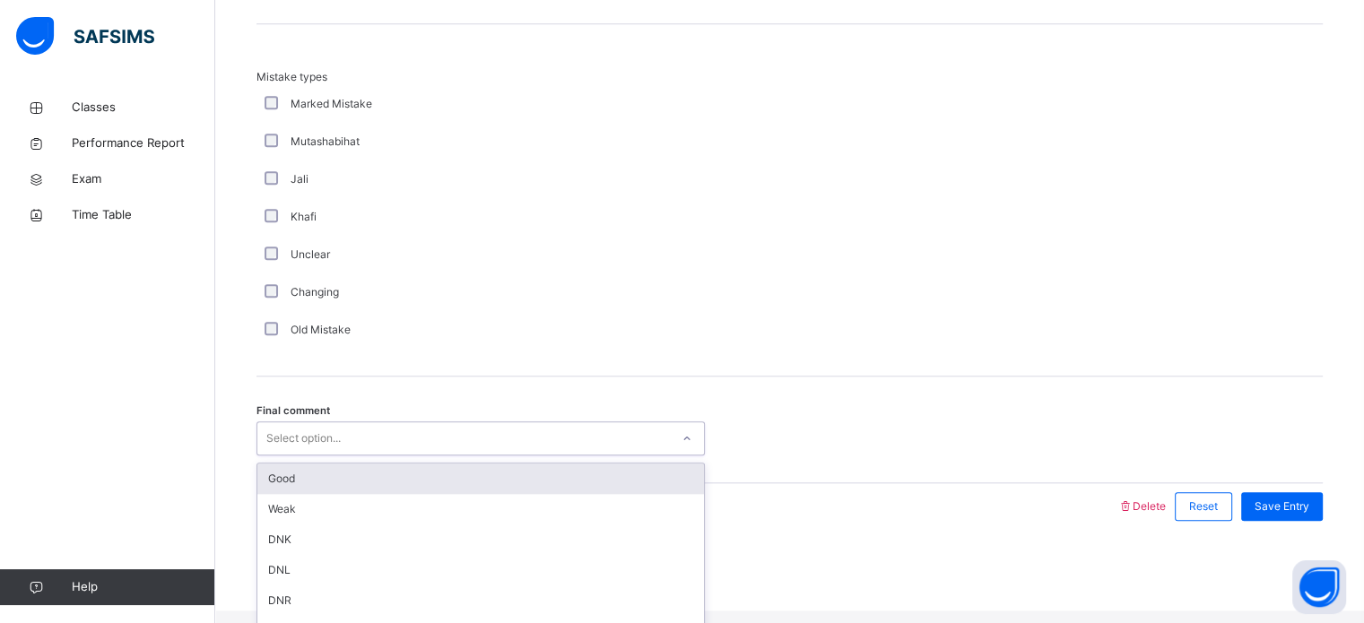
drag, startPoint x: 343, startPoint y: 462, endPoint x: 334, endPoint y: 473, distance: 14.0
click at [339, 453] on div "Select option..." at bounding box center [463, 439] width 412 height 28
drag, startPoint x: 329, startPoint y: 493, endPoint x: 839, endPoint y: 448, distance: 512.2
click at [330, 490] on div "Good" at bounding box center [480, 479] width 447 height 30
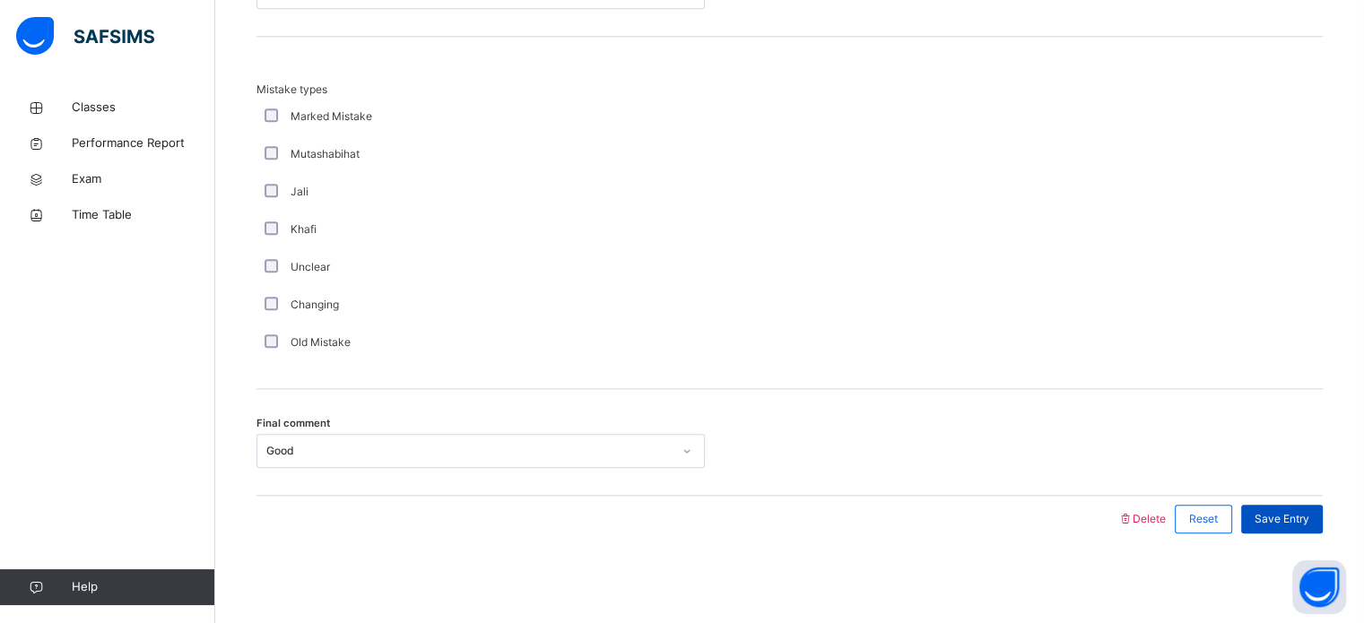
click at [1309, 524] on span "Save Entry" at bounding box center [1281, 519] width 55 height 16
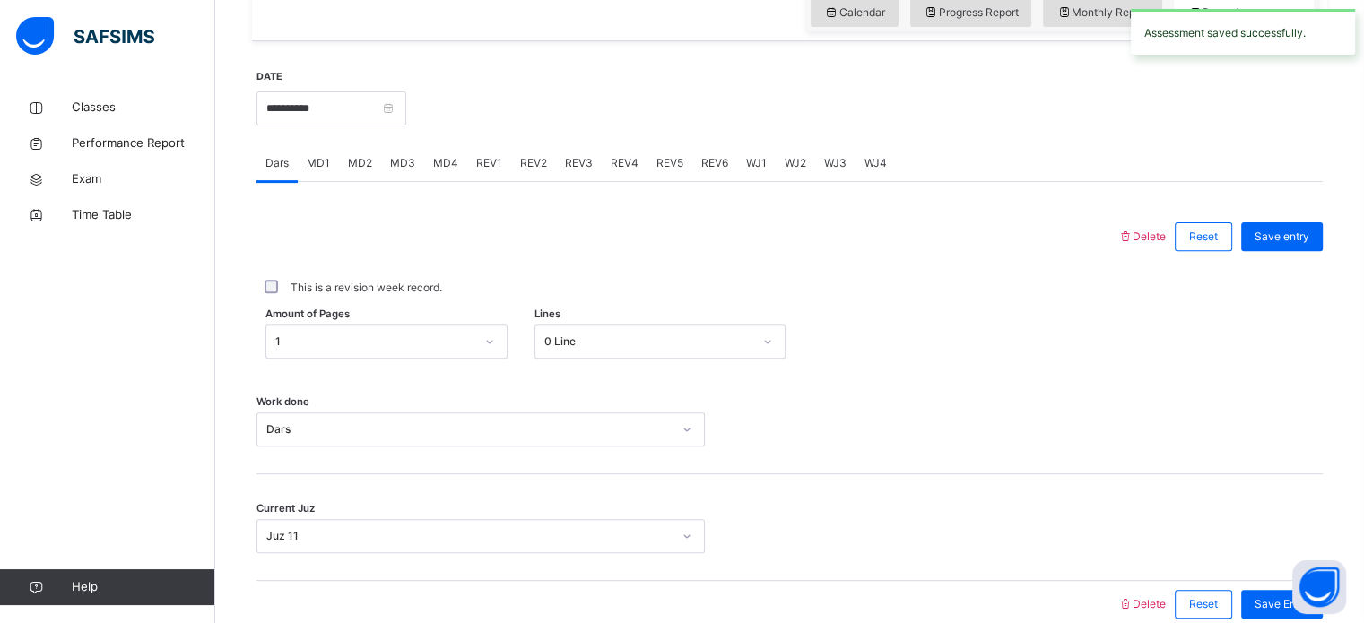
scroll to position [623, 0]
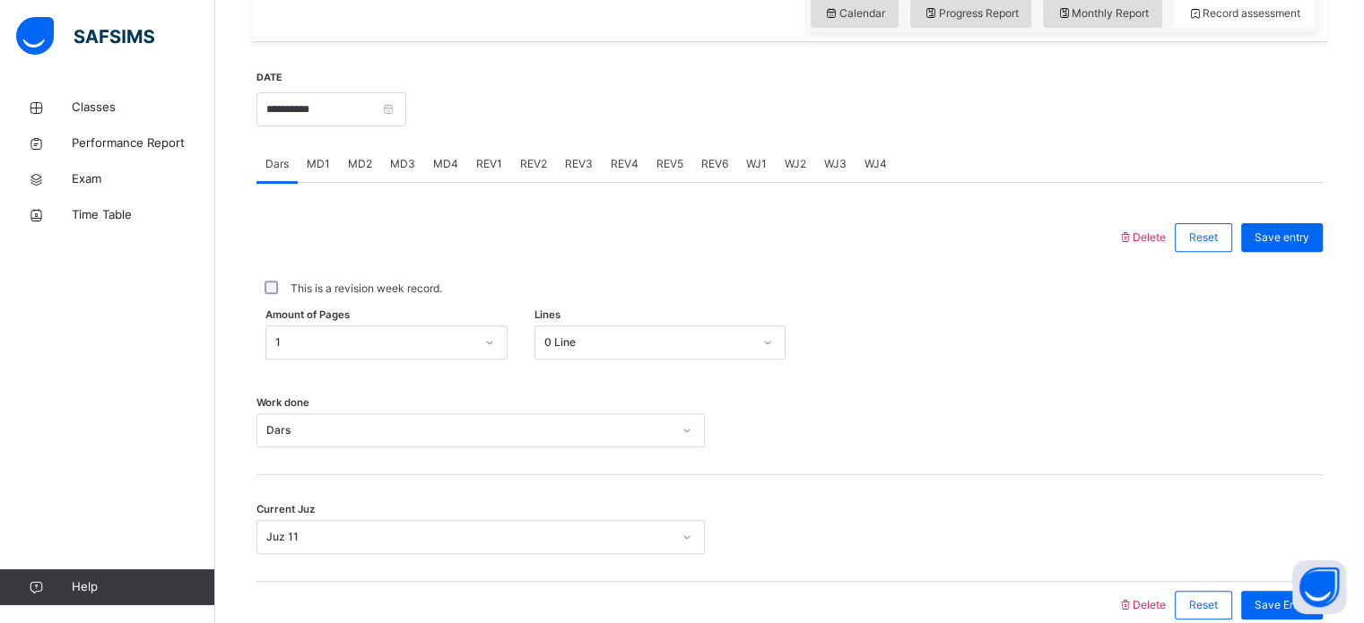
click at [439, 172] on span "MD4" at bounding box center [445, 164] width 25 height 16
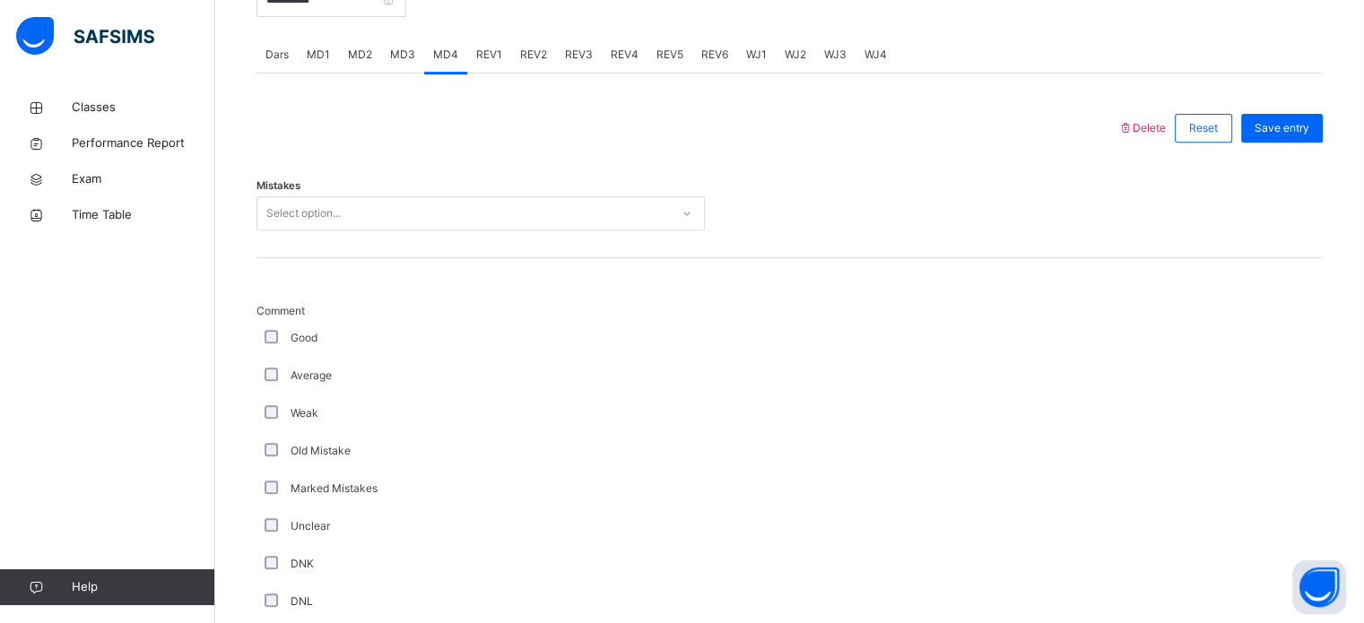
scroll to position [732, 0]
click at [440, 229] on div "Select option..." at bounding box center [463, 215] width 412 height 28
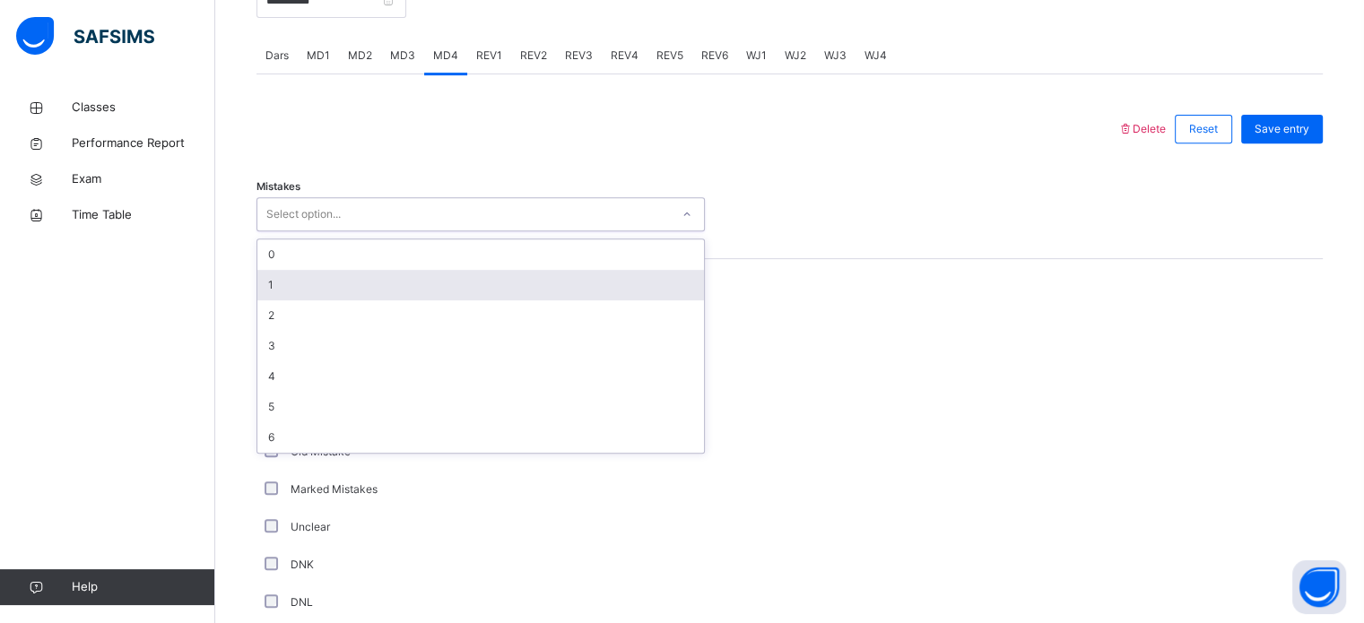
click at [354, 297] on div "1" at bounding box center [480, 285] width 447 height 30
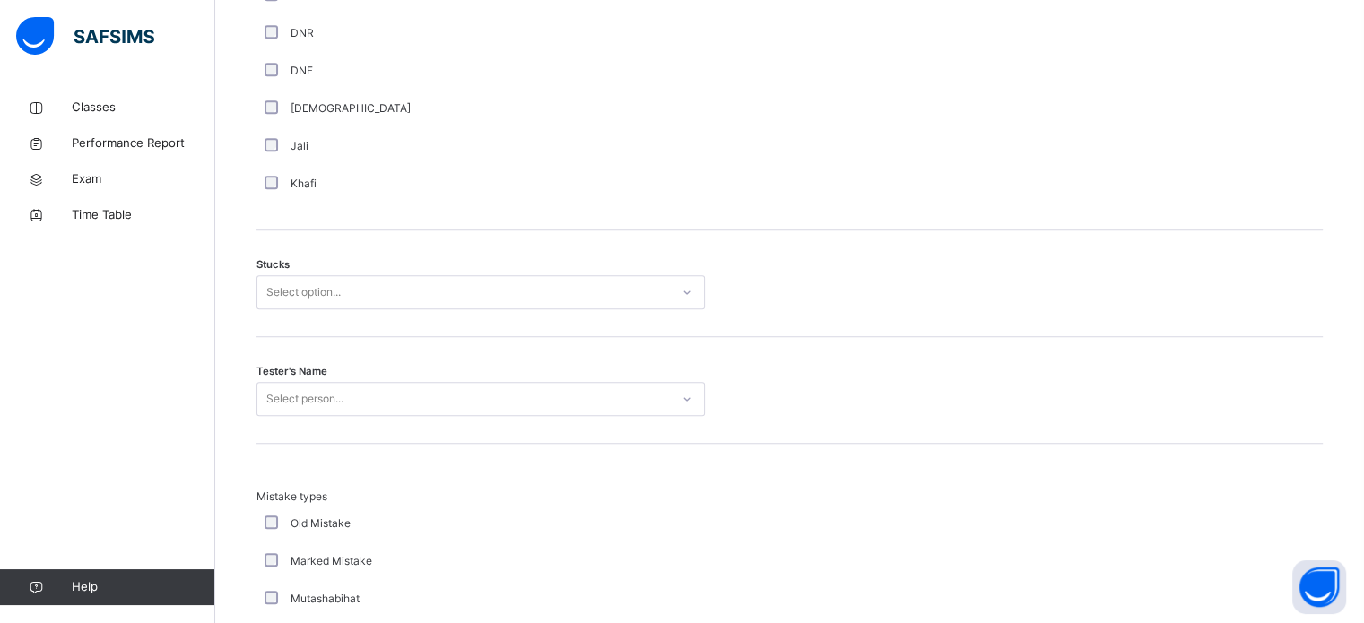
scroll to position [1340, 0]
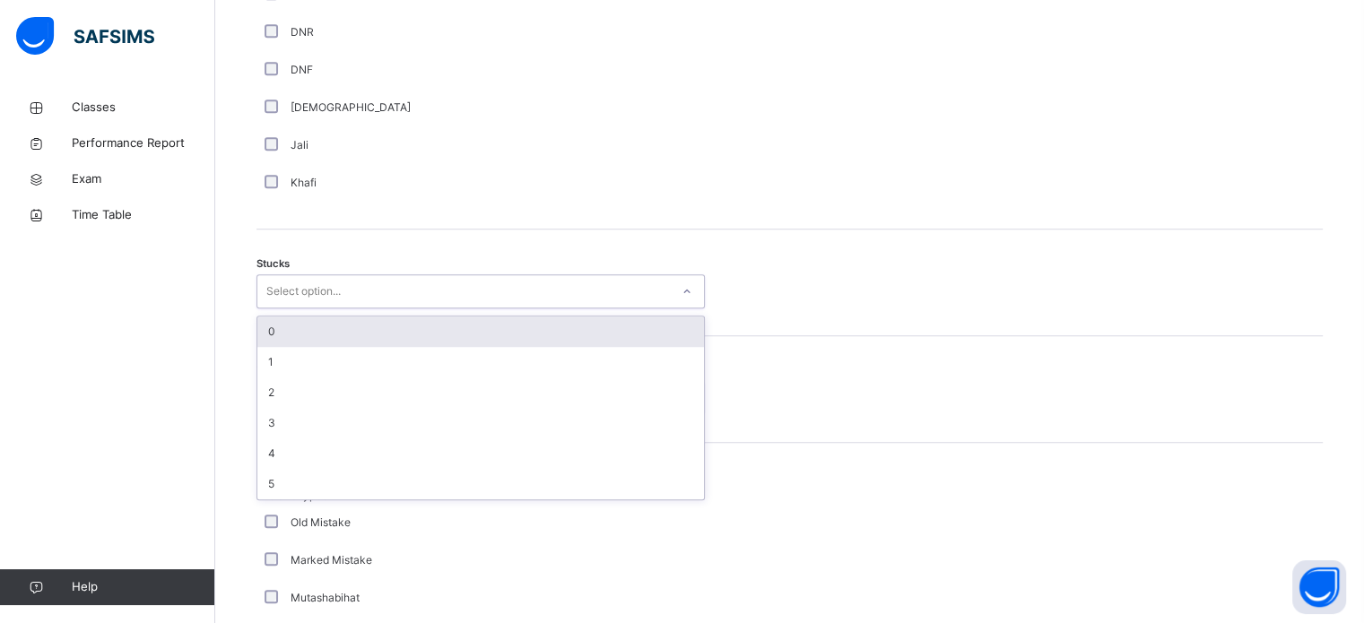
click at [487, 299] on div "Select option..." at bounding box center [463, 292] width 412 height 28
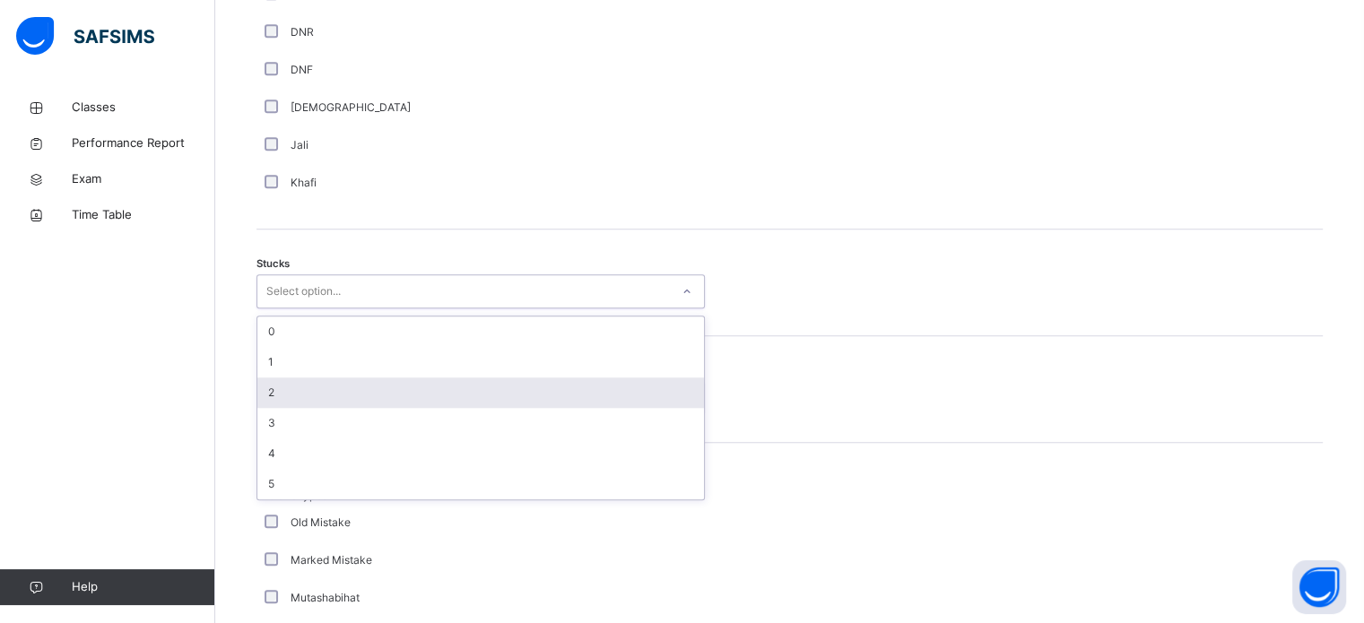
click at [399, 404] on div "2" at bounding box center [480, 392] width 447 height 30
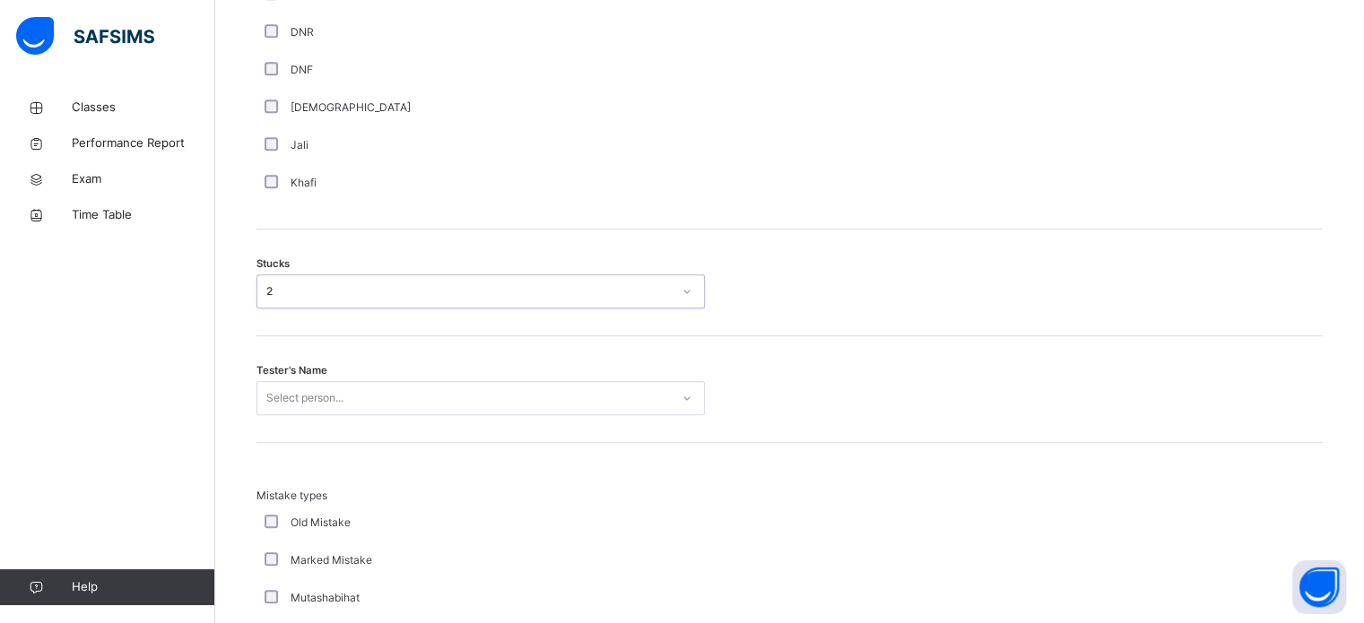
scroll to position [1426, 0]
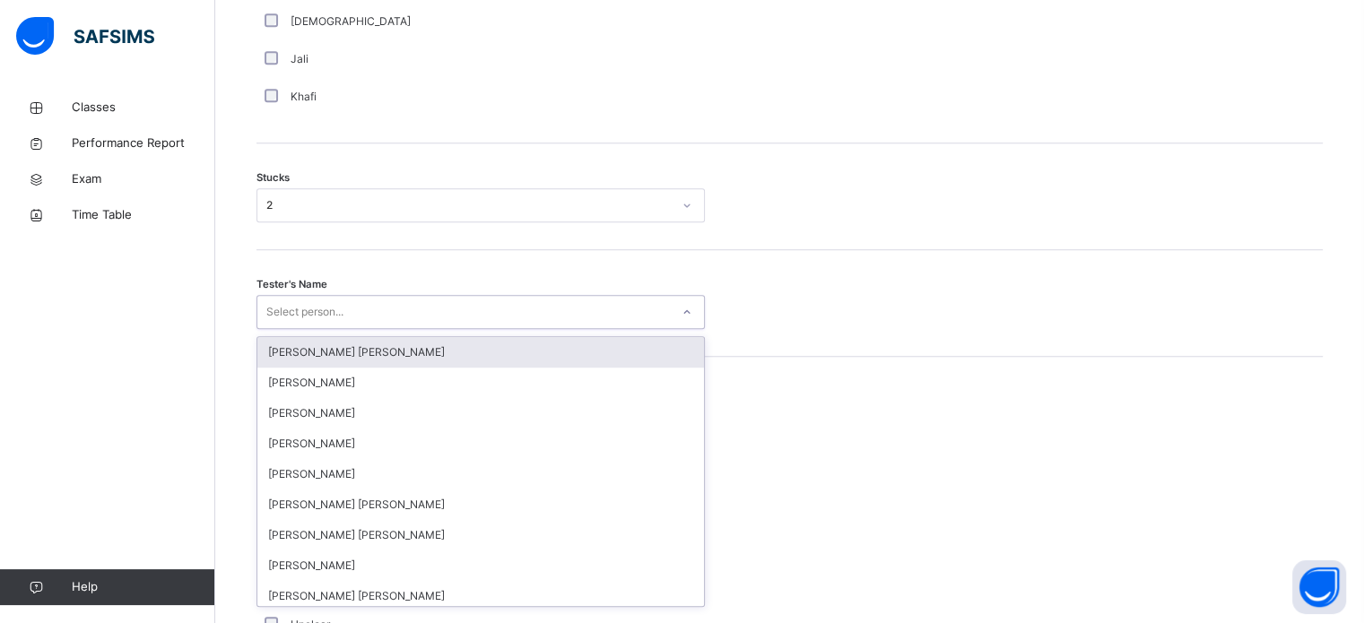
click at [341, 329] on div "Select person..." at bounding box center [304, 312] width 77 height 34
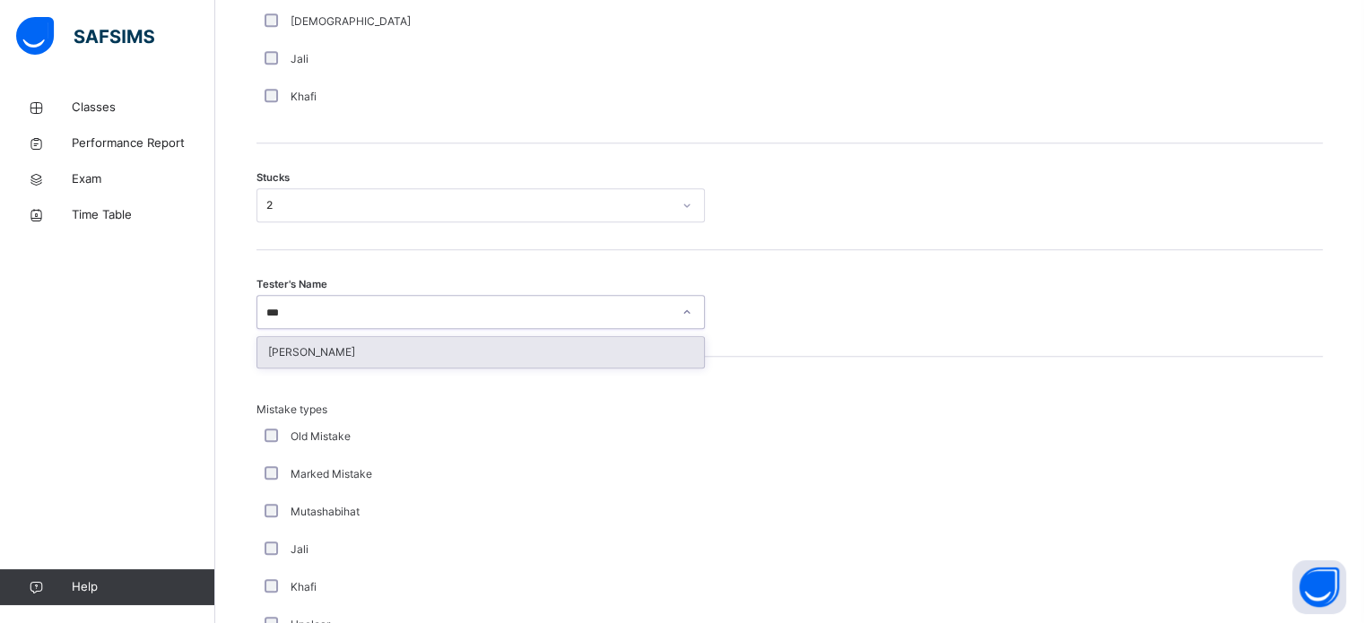
type input "****"
click at [342, 368] on div "[PERSON_NAME]" at bounding box center [480, 352] width 447 height 30
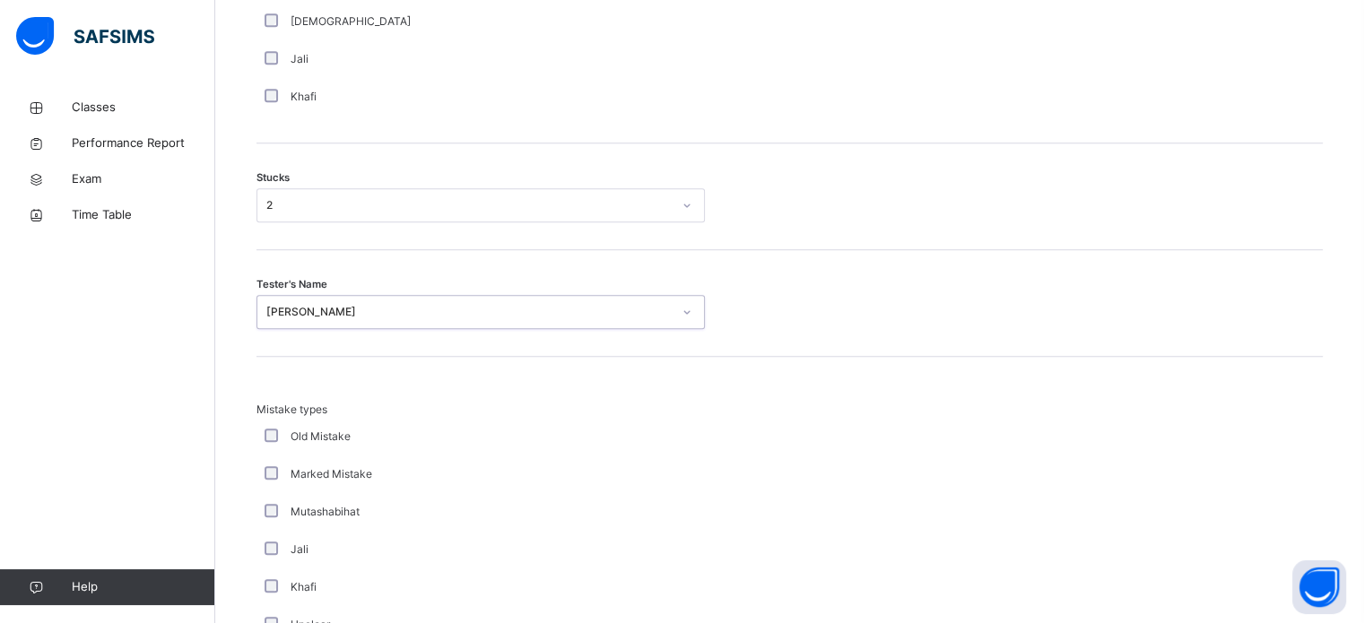
scroll to position [1758, 0]
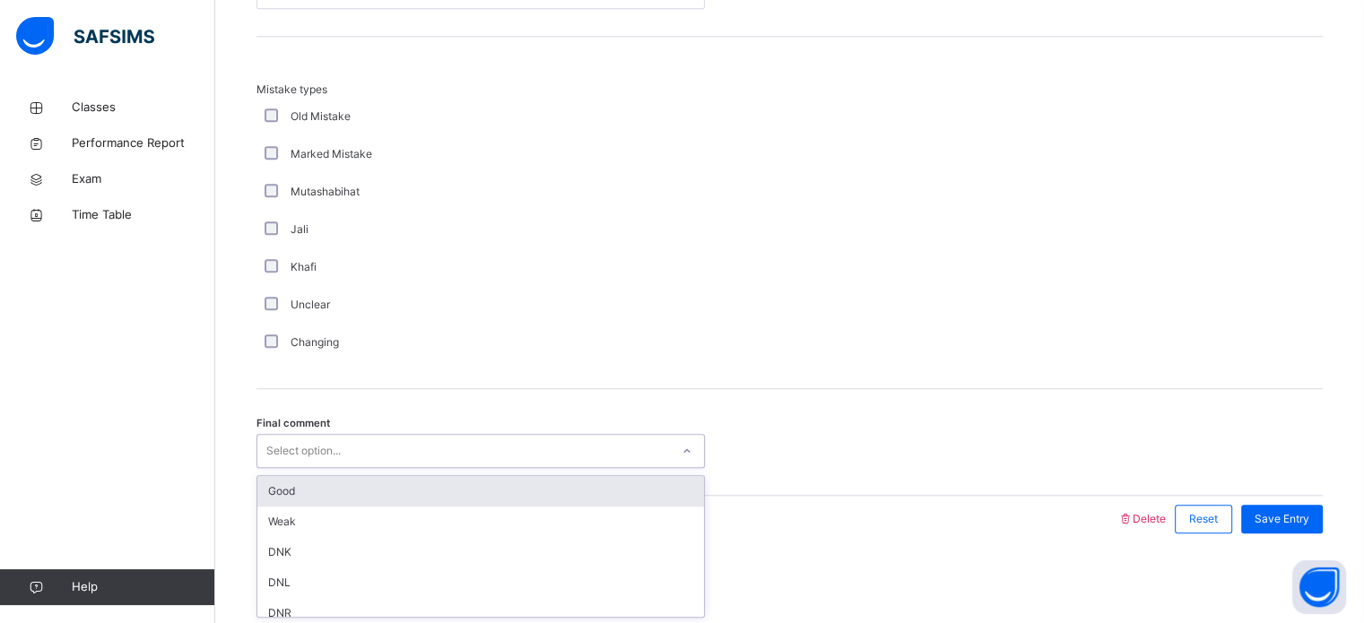
click at [334, 444] on div "Select option..." at bounding box center [303, 451] width 74 height 34
drag, startPoint x: 334, startPoint y: 465, endPoint x: 334, endPoint y: 485, distance: 19.7
click at [334, 485] on div "Final comment option Good focused, 1 of 6. 6 results available. Use Up and Down…" at bounding box center [789, 442] width 1066 height 107
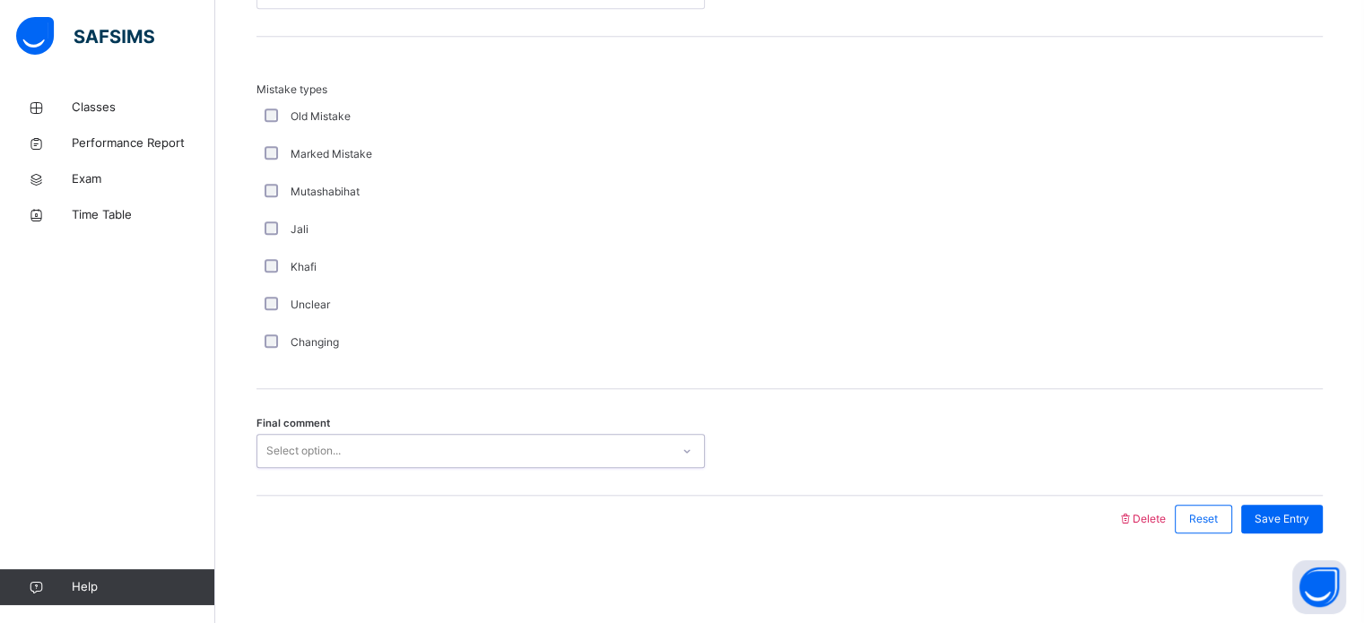
click at [330, 460] on div "Select option..." at bounding box center [303, 451] width 74 height 34
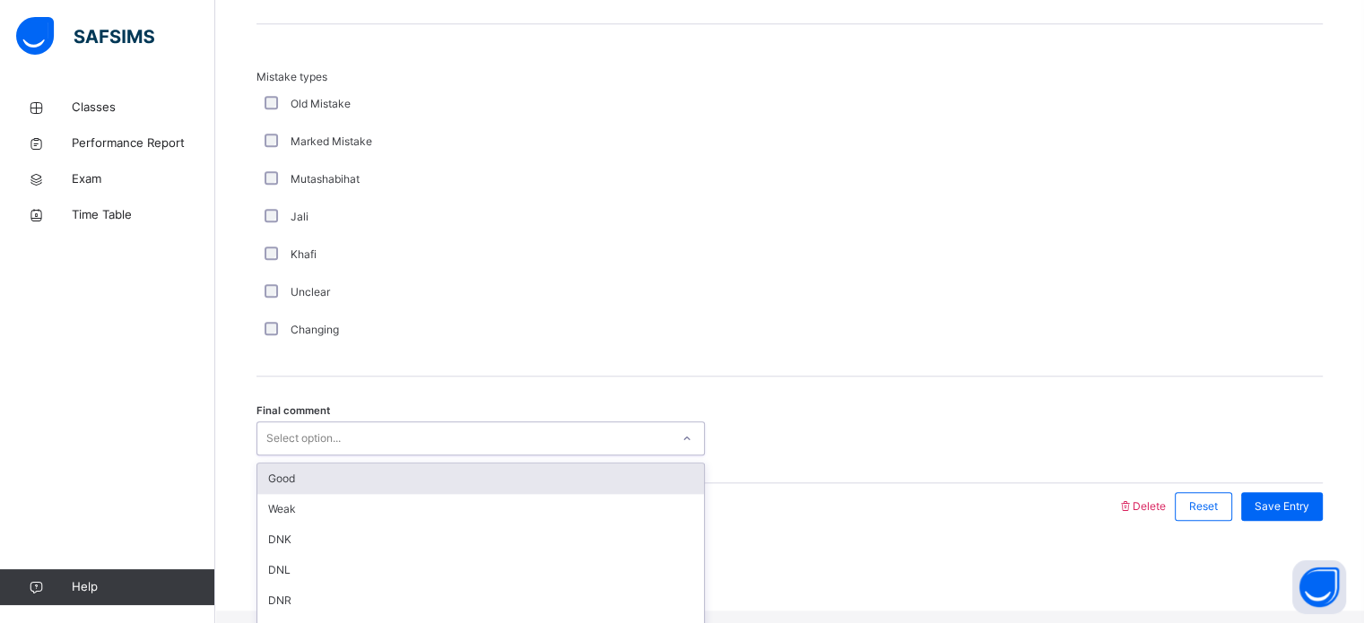
click at [316, 493] on div "Good" at bounding box center [480, 479] width 447 height 30
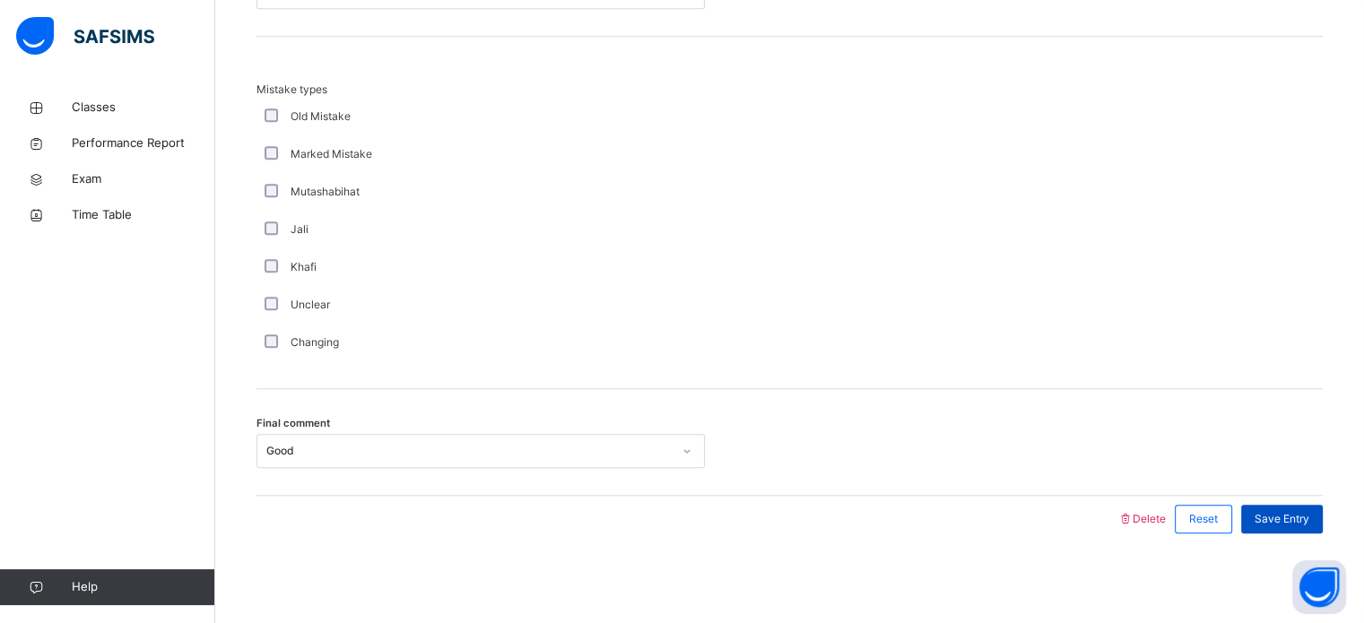
click at [1312, 530] on div "Save Entry" at bounding box center [1282, 519] width 82 height 29
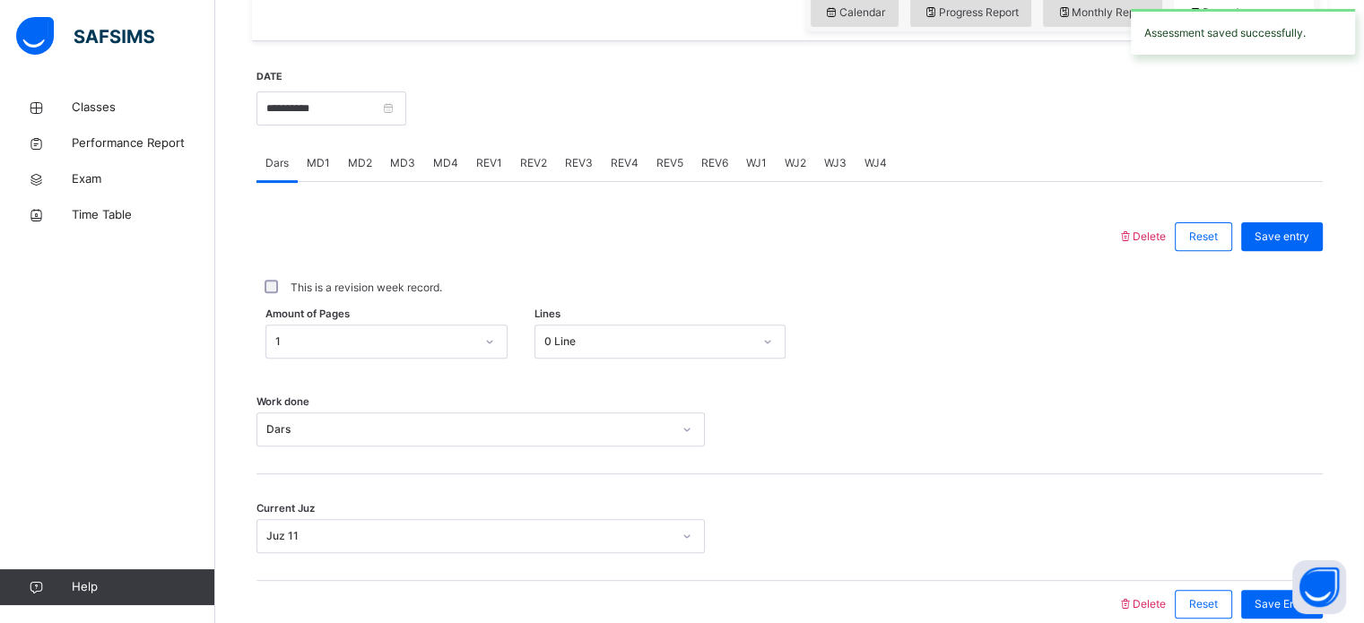
scroll to position [626, 0]
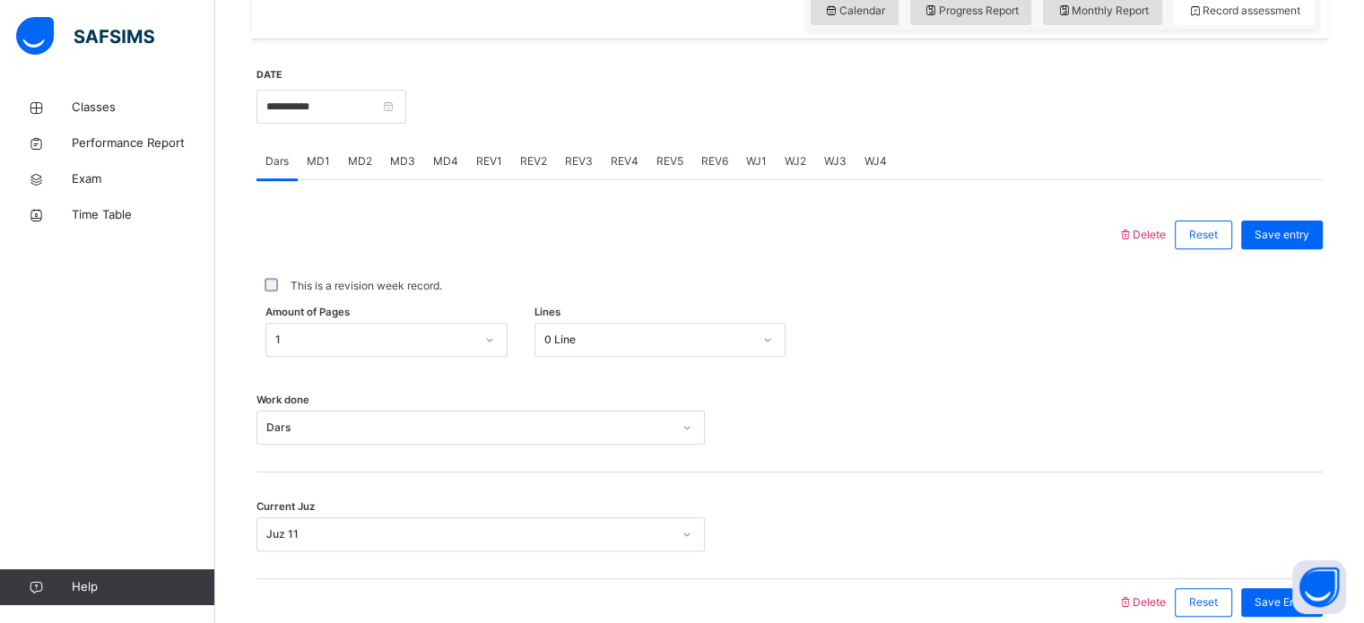
click at [491, 169] on span "REV1" at bounding box center [489, 161] width 26 height 16
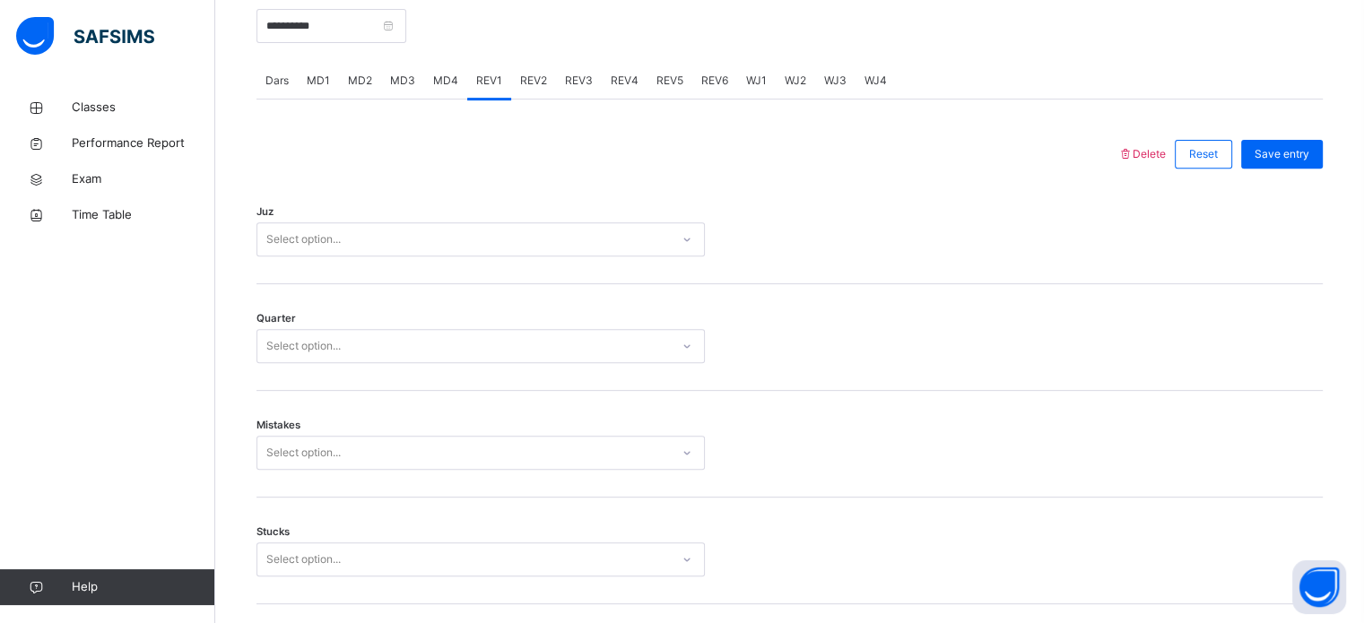
scroll to position [707, 0]
click at [405, 241] on div "Select option..." at bounding box center [463, 239] width 412 height 28
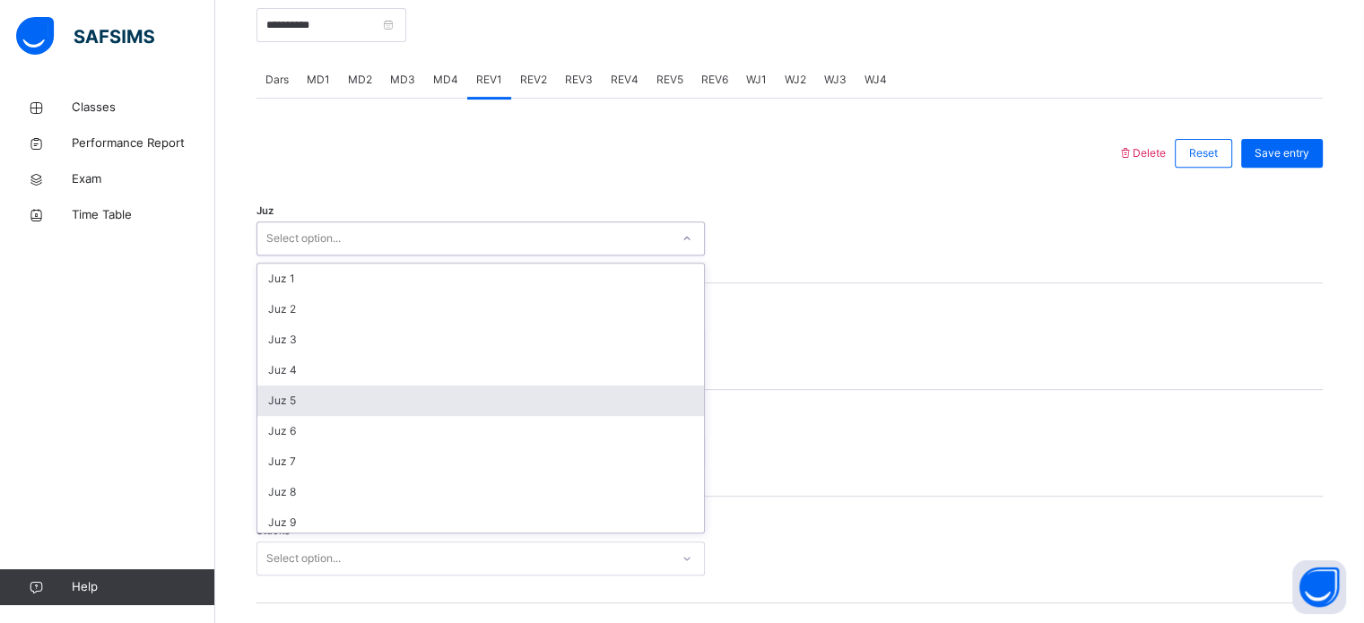
click at [334, 416] on div "Juz 5" at bounding box center [480, 401] width 447 height 30
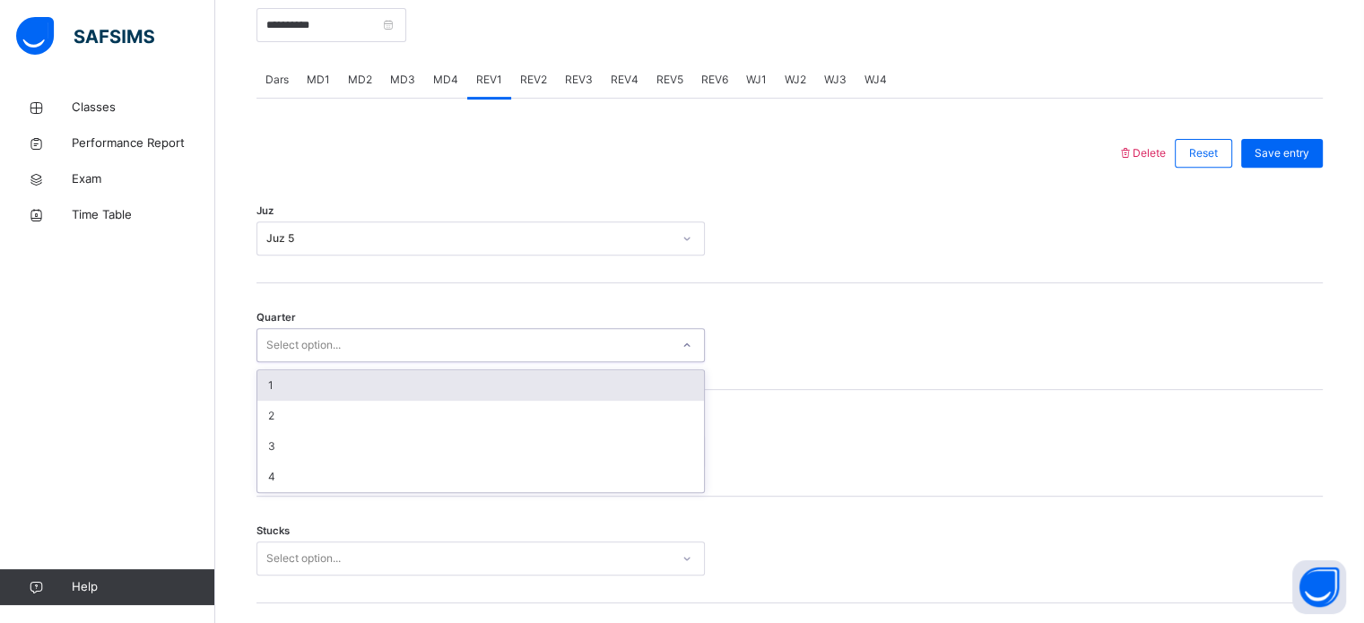
click at [298, 356] on div "Select option..." at bounding box center [303, 345] width 74 height 34
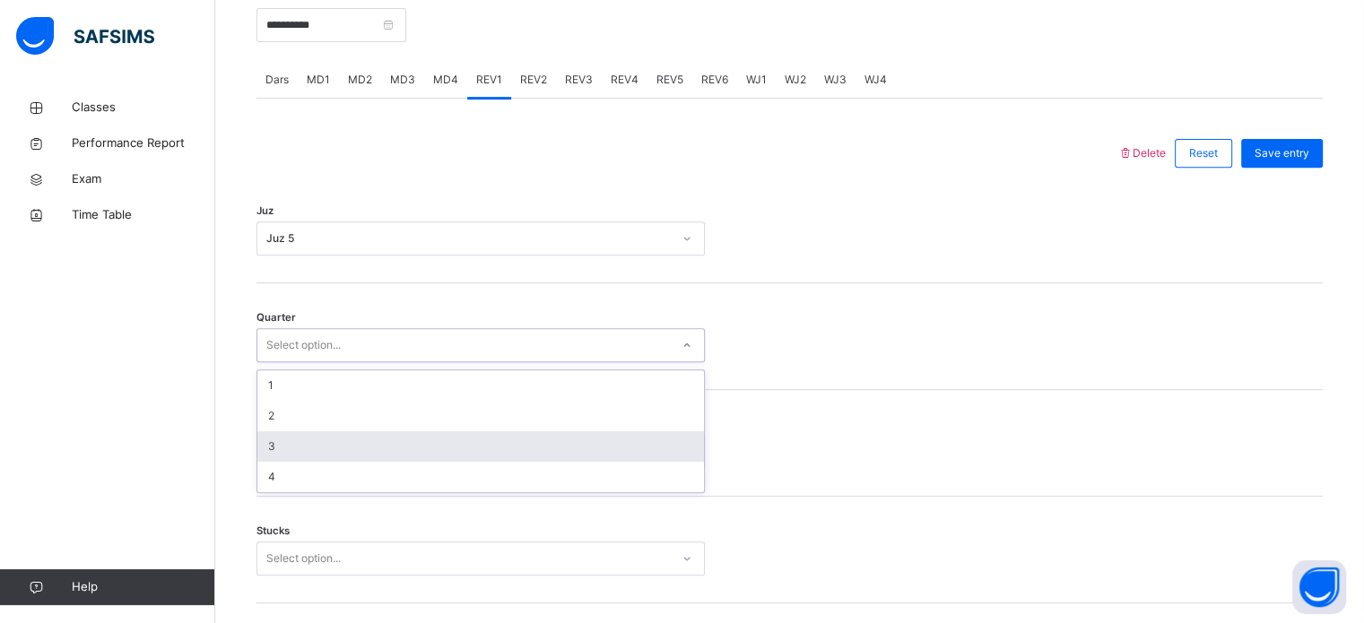
click at [288, 459] on div "3" at bounding box center [480, 446] width 447 height 30
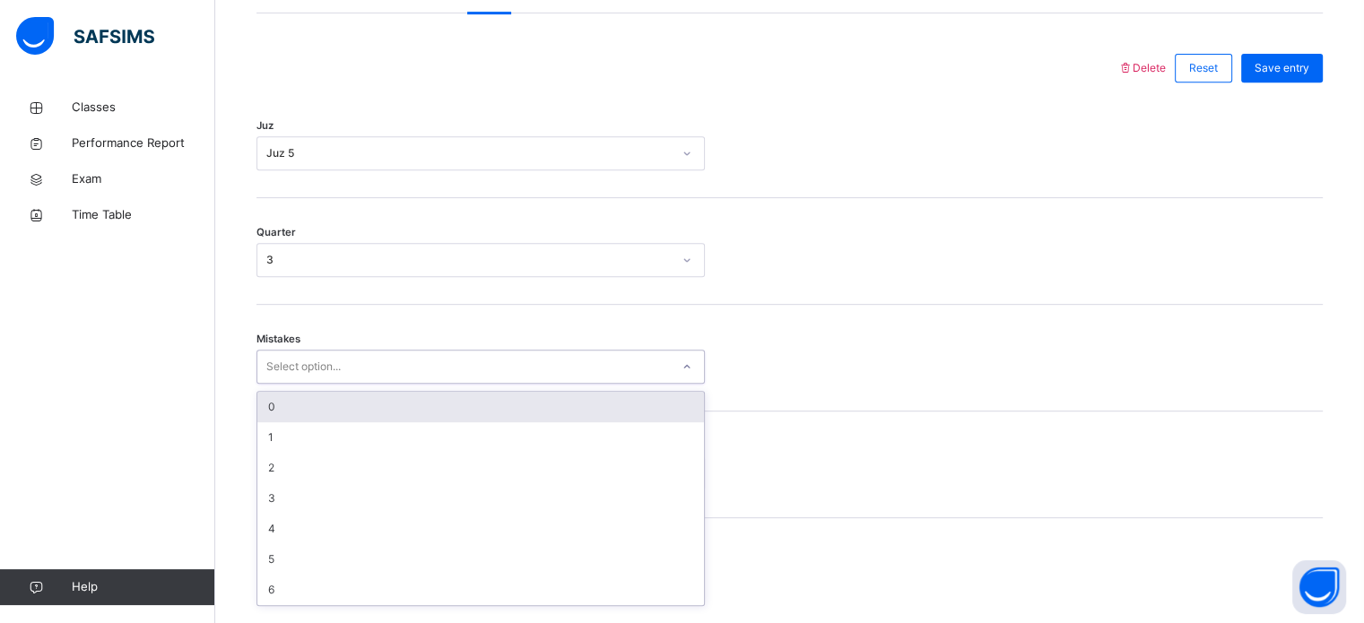
click at [278, 397] on div "Mistakes option 0 focused, 1 of 7. 7 results available. Use Up and Down to choo…" at bounding box center [789, 358] width 1066 height 107
click at [278, 419] on div "0" at bounding box center [480, 403] width 447 height 30
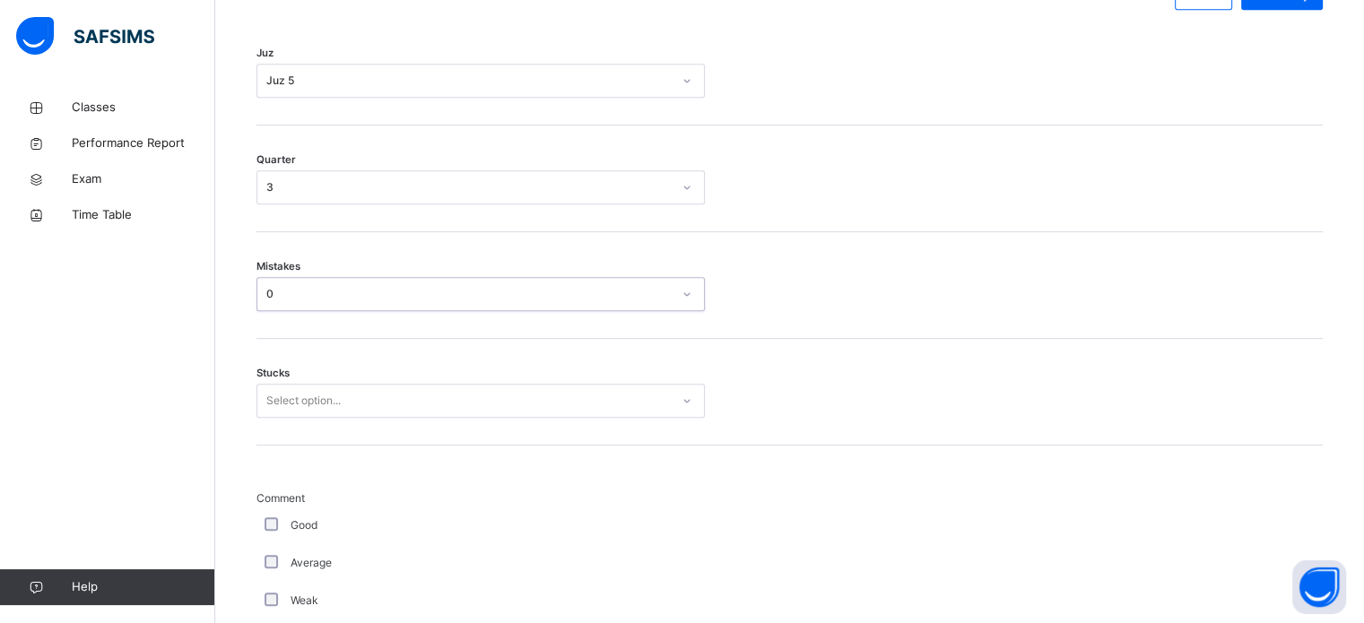
click at [279, 418] on div "Select option..." at bounding box center [480, 401] width 448 height 34
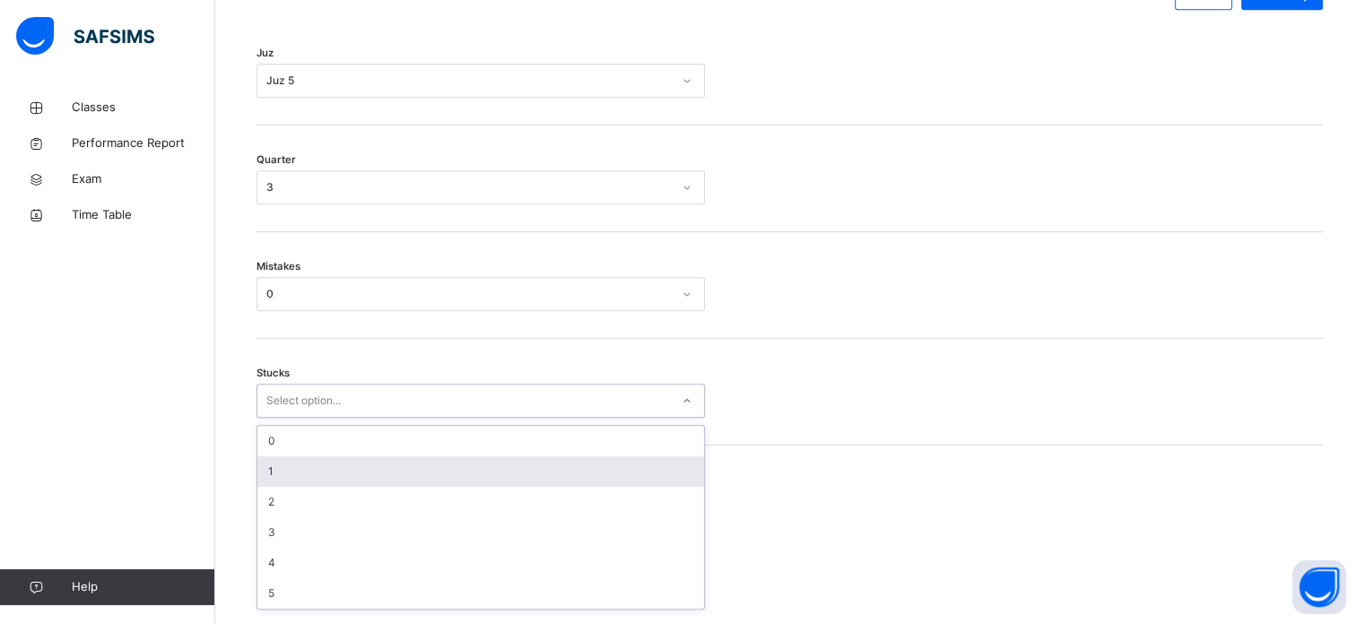
scroll to position [872, 0]
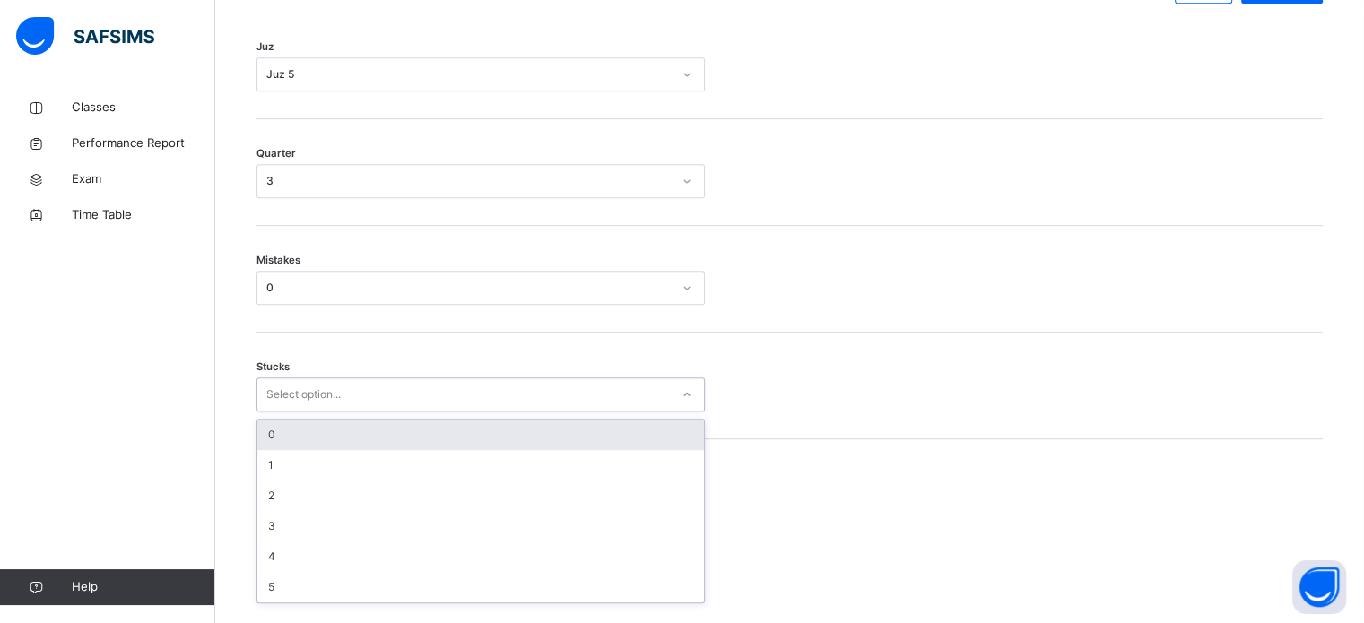
click at [282, 450] on div "0" at bounding box center [480, 435] width 447 height 30
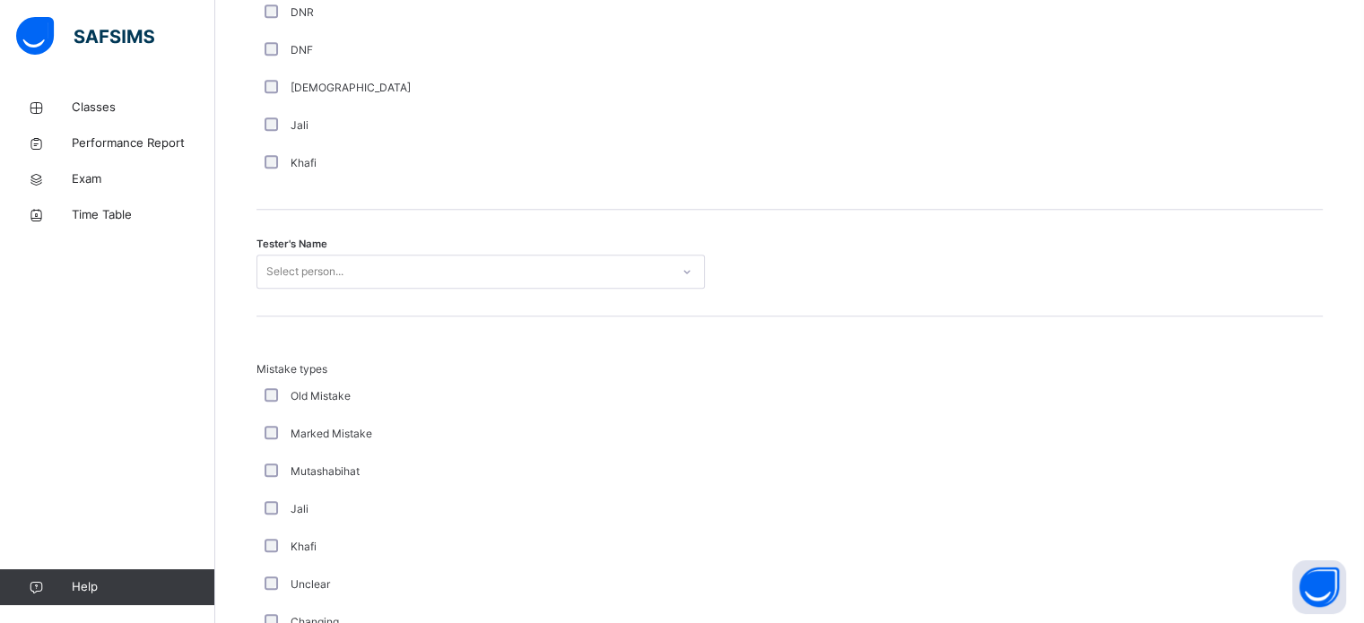
scroll to position [1680, 0]
click at [390, 269] on div "Select person..." at bounding box center [463, 271] width 412 height 28
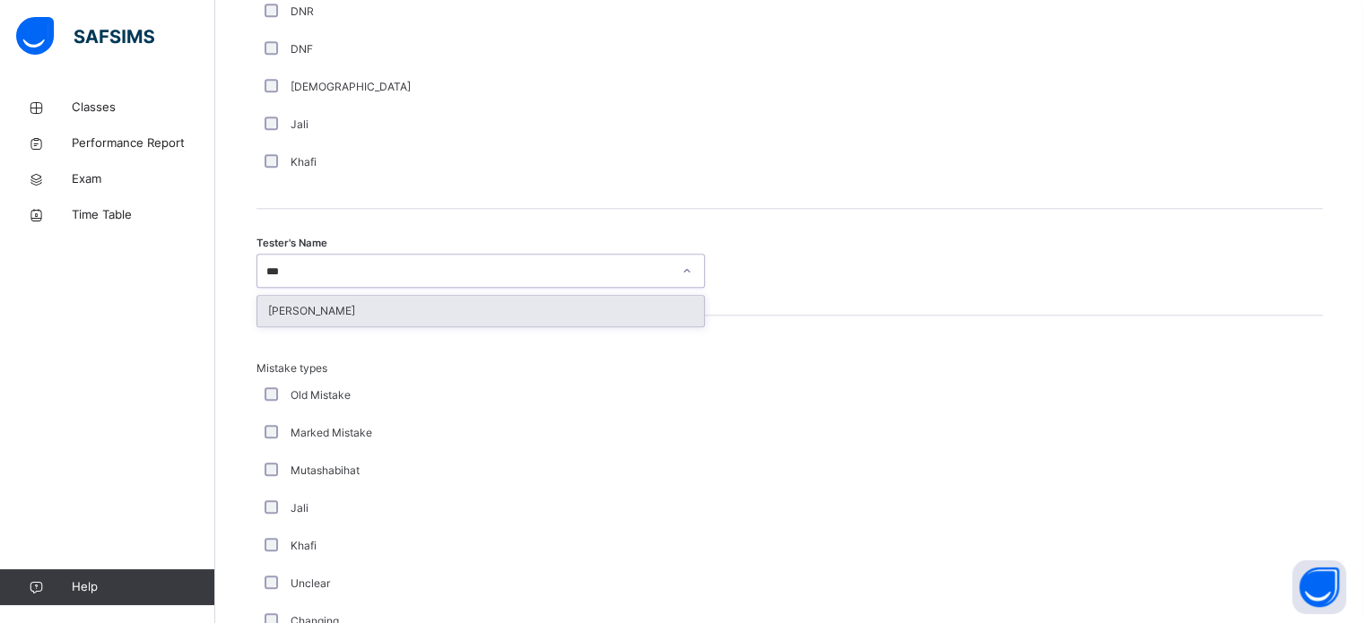
type input "****"
click at [376, 315] on div "[PERSON_NAME]" at bounding box center [480, 311] width 447 height 30
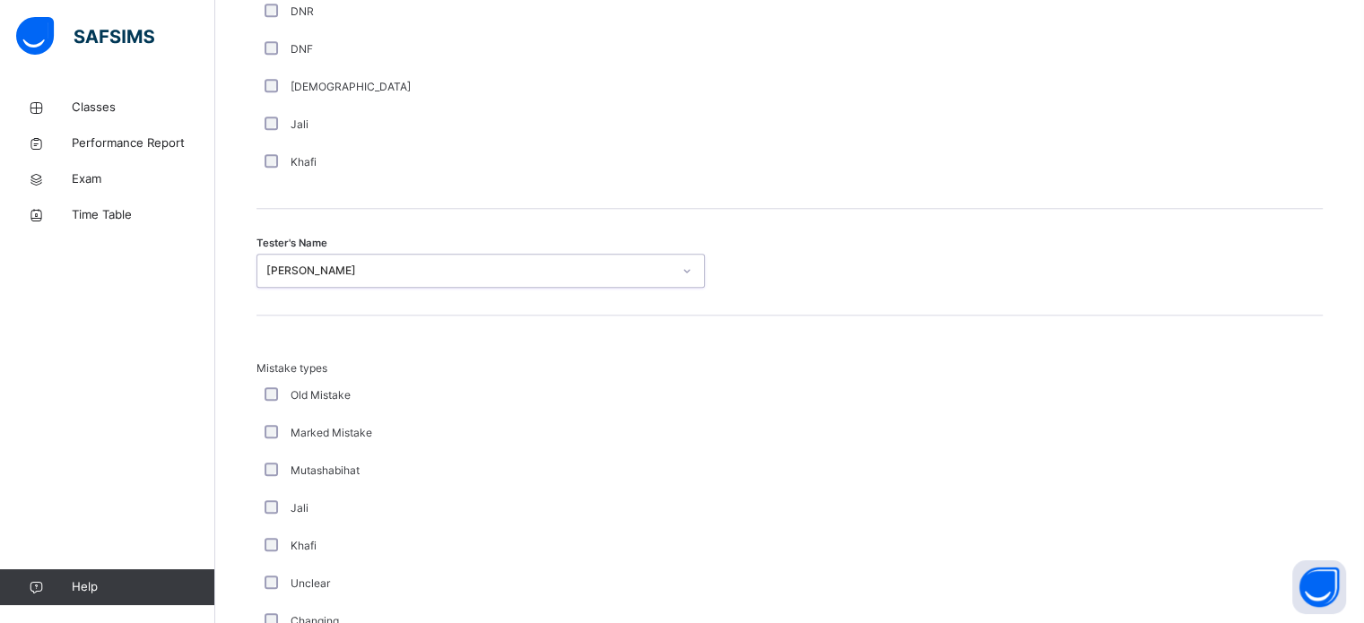
scroll to position [1972, 0]
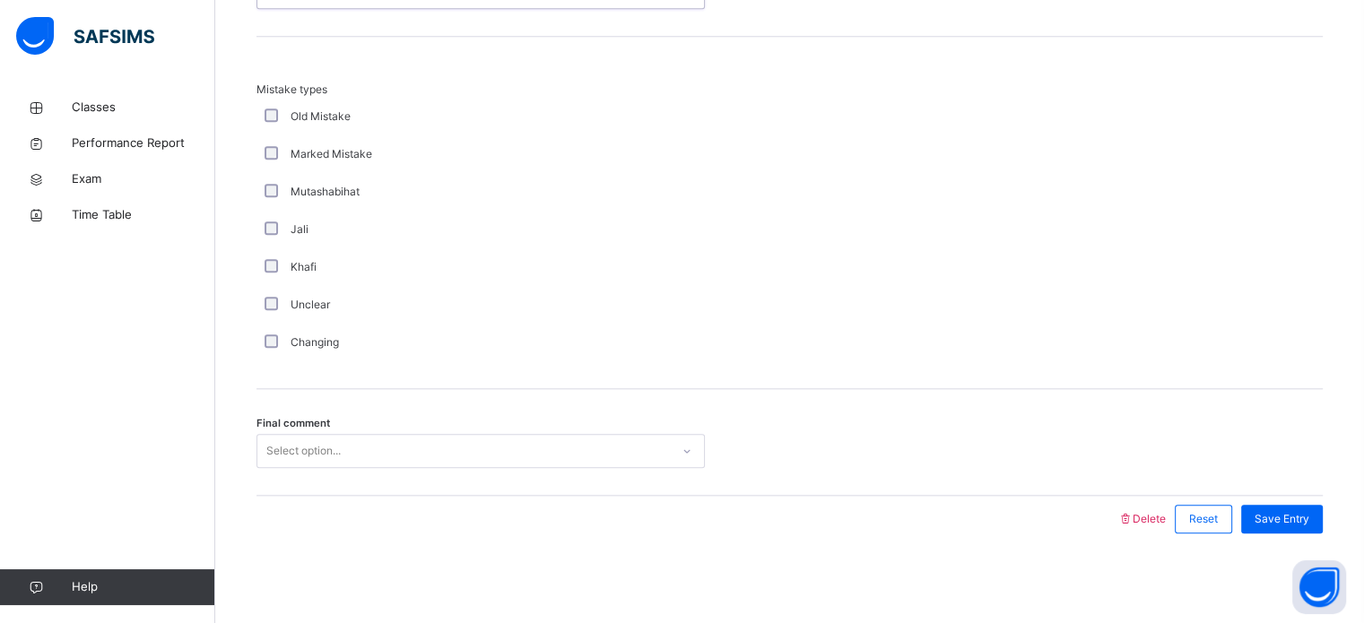
click at [323, 446] on div "Select option..." at bounding box center [303, 451] width 74 height 34
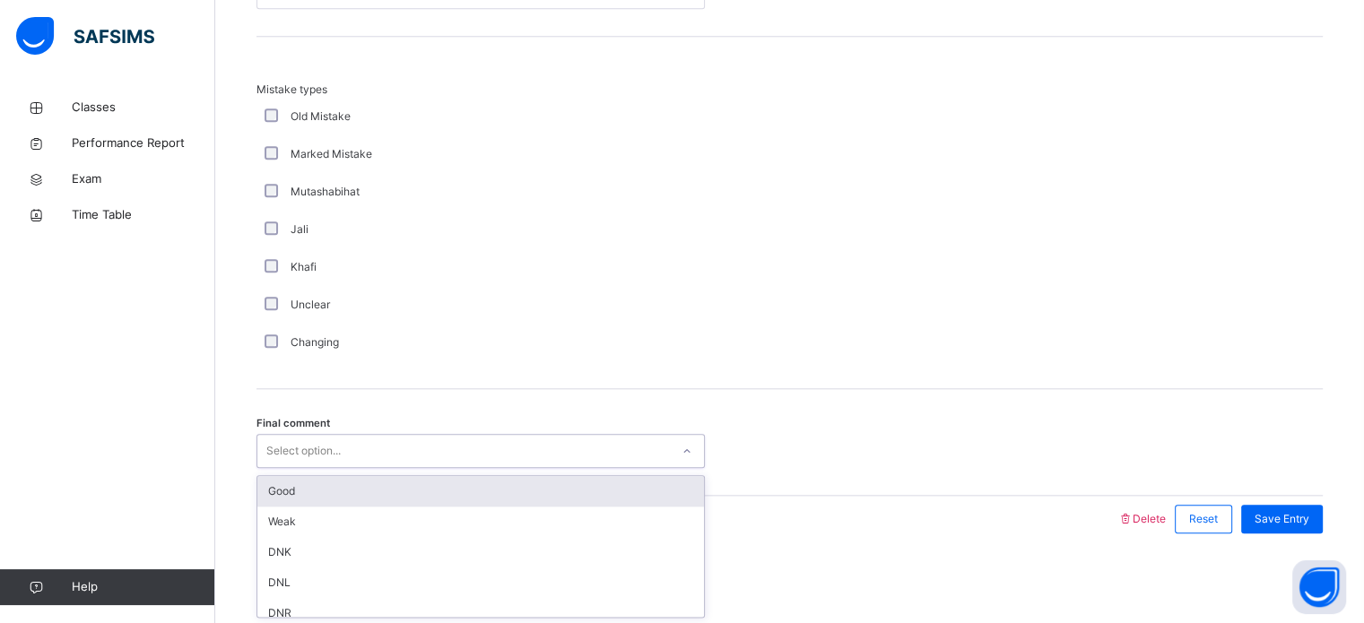
click at [314, 492] on div "Good" at bounding box center [480, 491] width 447 height 30
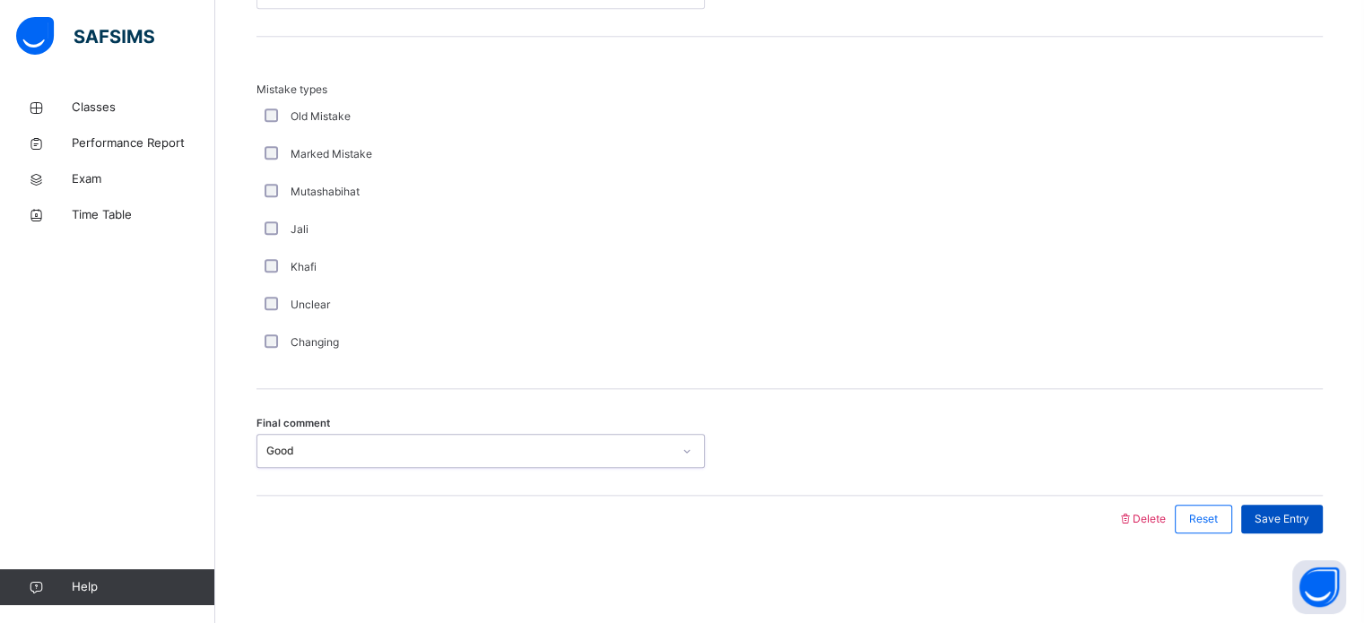
click at [1313, 529] on div "Save Entry" at bounding box center [1282, 519] width 82 height 29
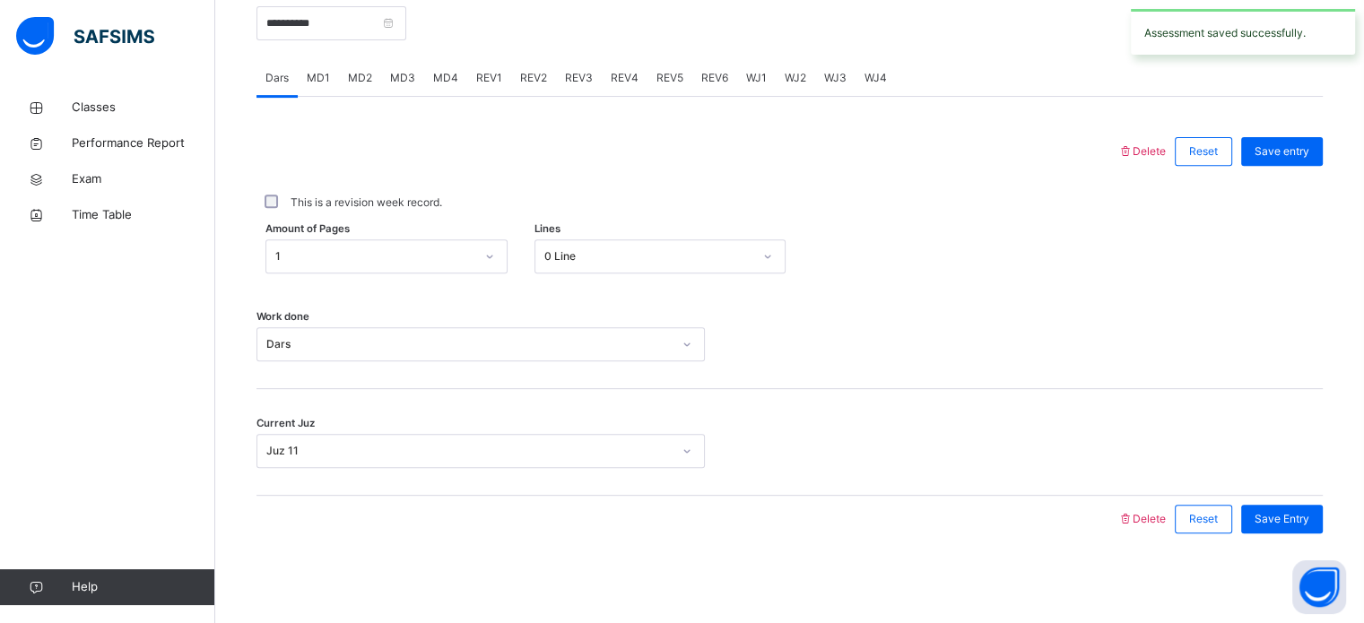
scroll to position [610, 0]
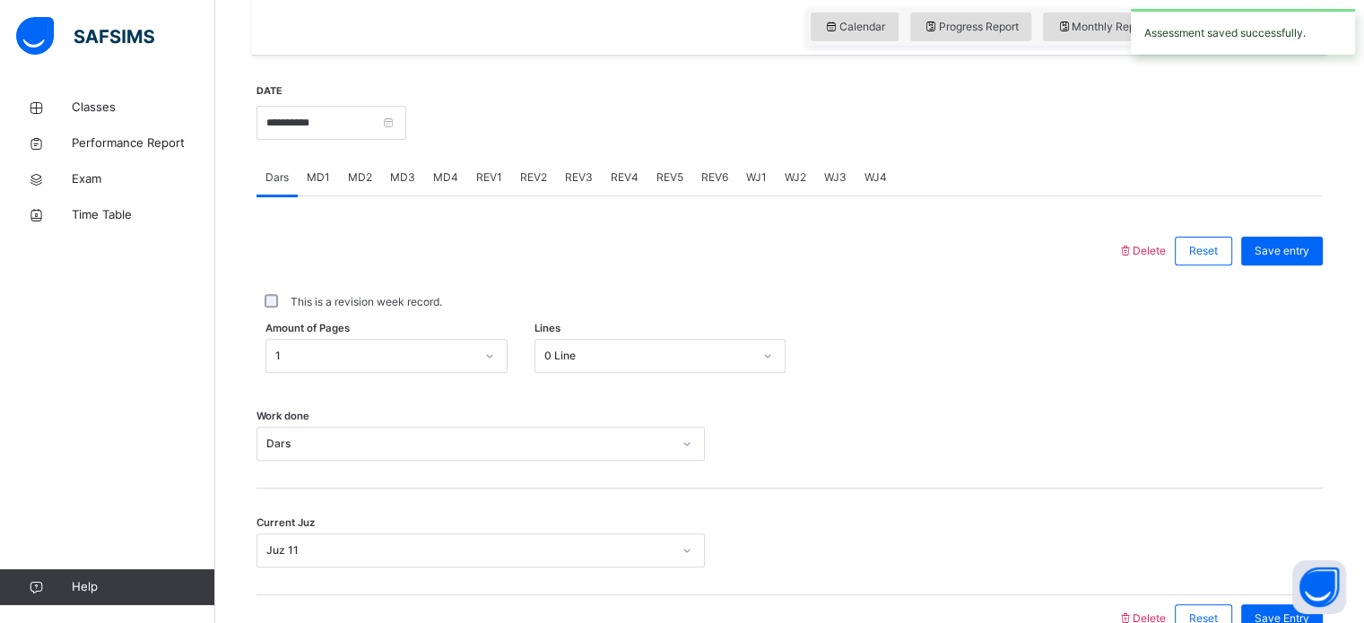
click at [539, 186] on span "REV2" at bounding box center [533, 177] width 27 height 16
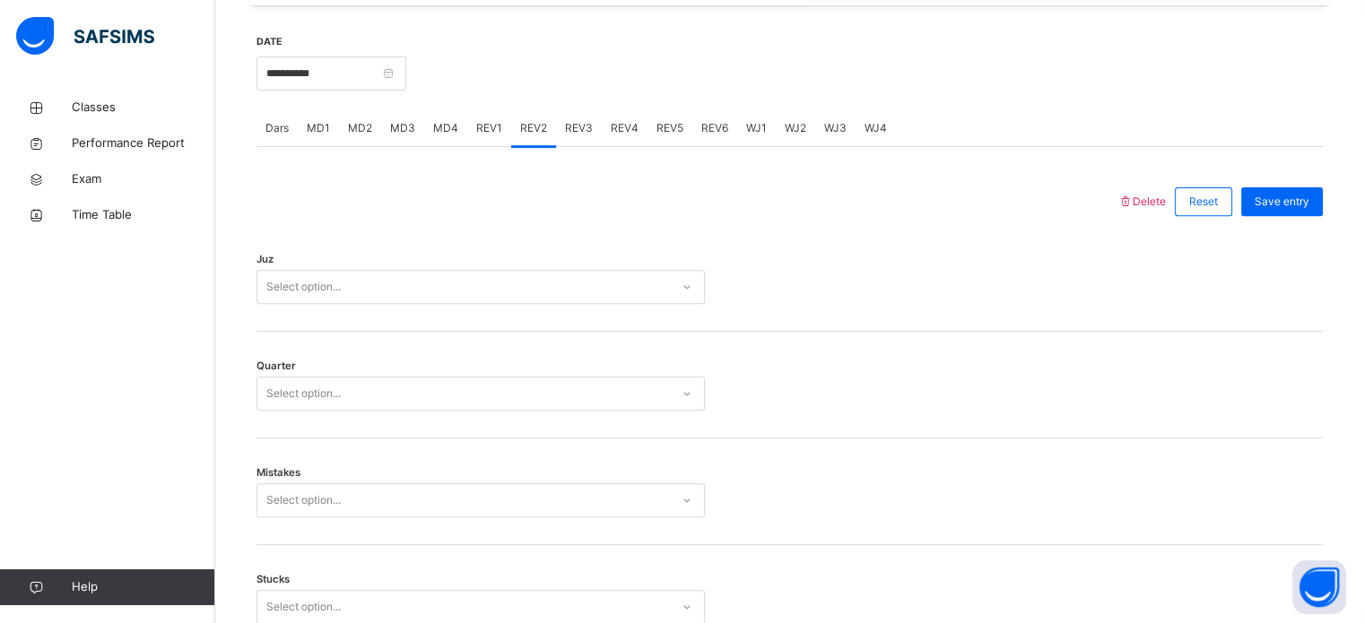
scroll to position [664, 0]
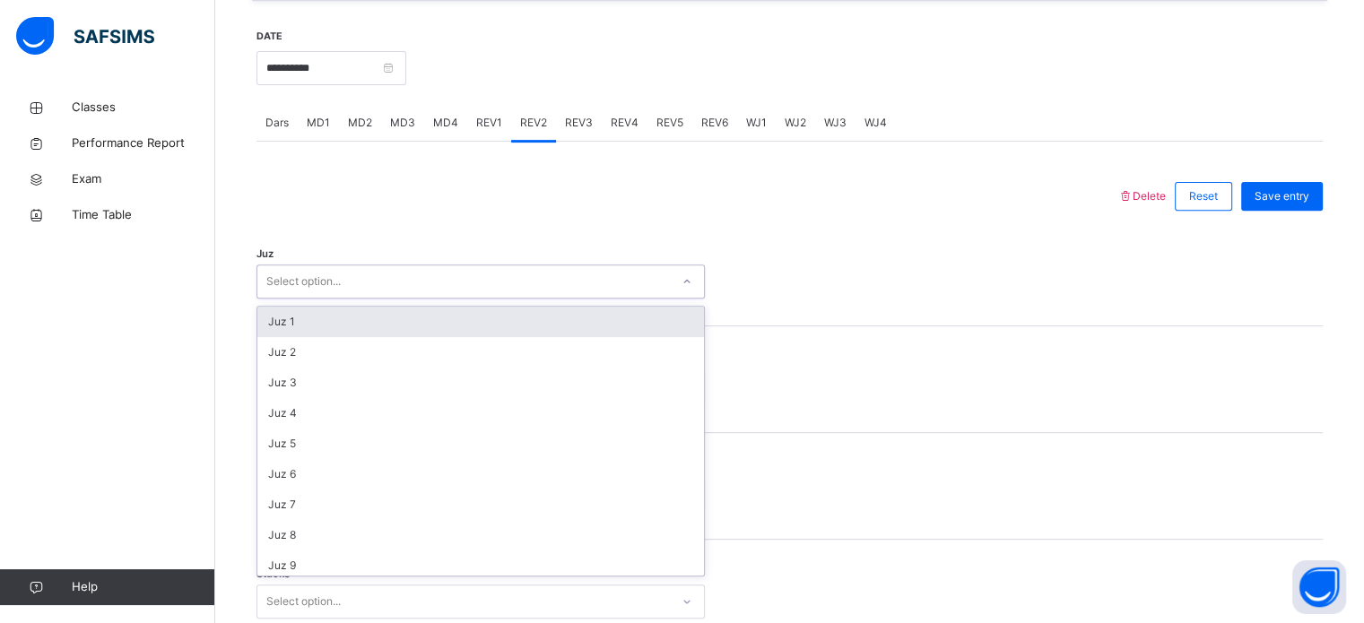
click at [429, 296] on div "Select option..." at bounding box center [463, 282] width 412 height 28
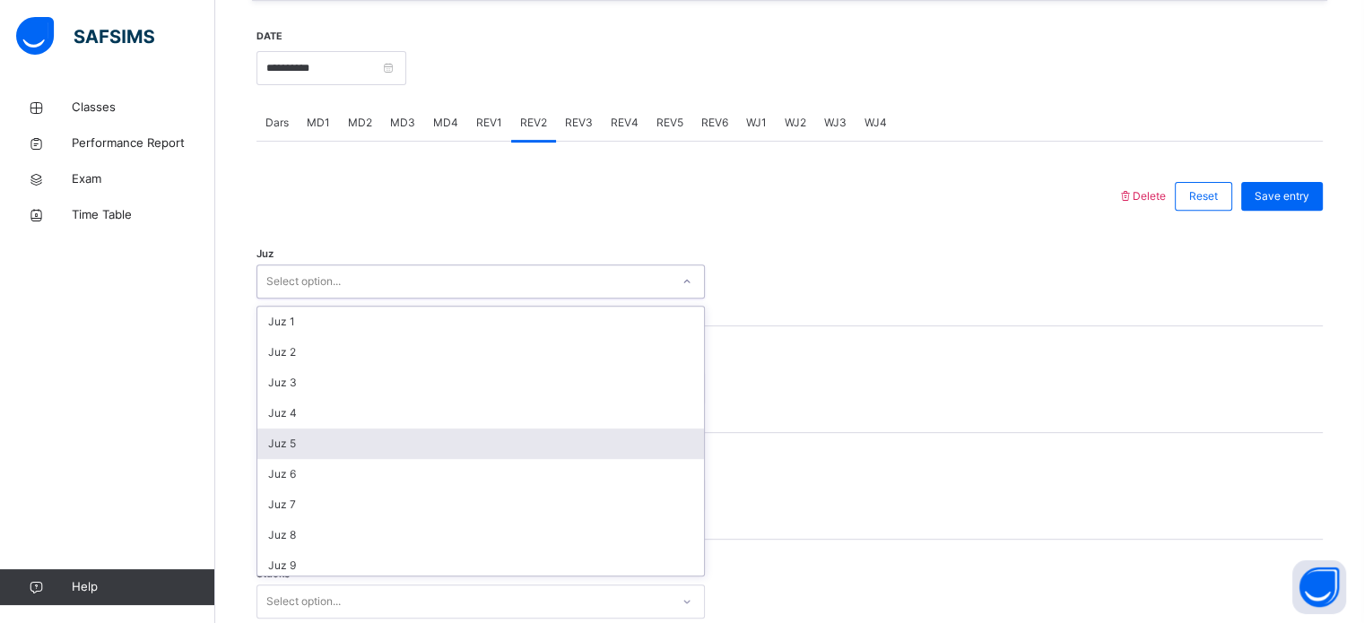
click at [361, 458] on div "Juz 5" at bounding box center [480, 444] width 447 height 30
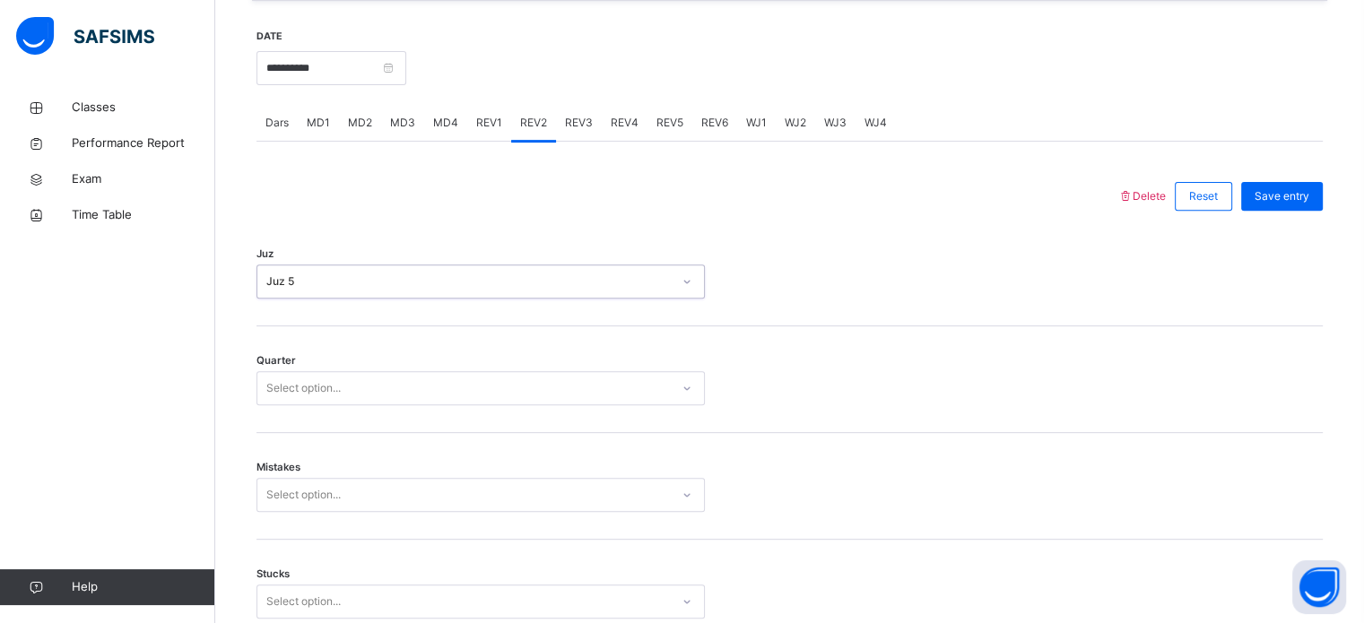
scroll to position [730, 0]
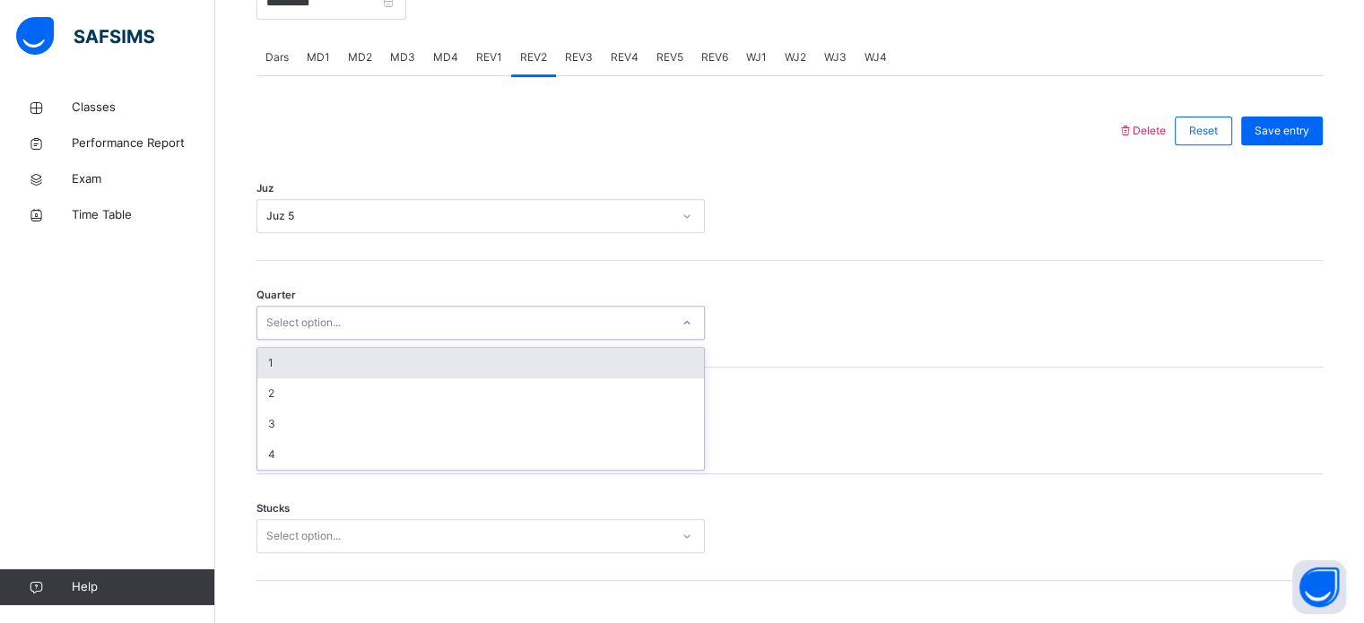
click at [310, 340] on div "Select option..." at bounding box center [303, 323] width 74 height 34
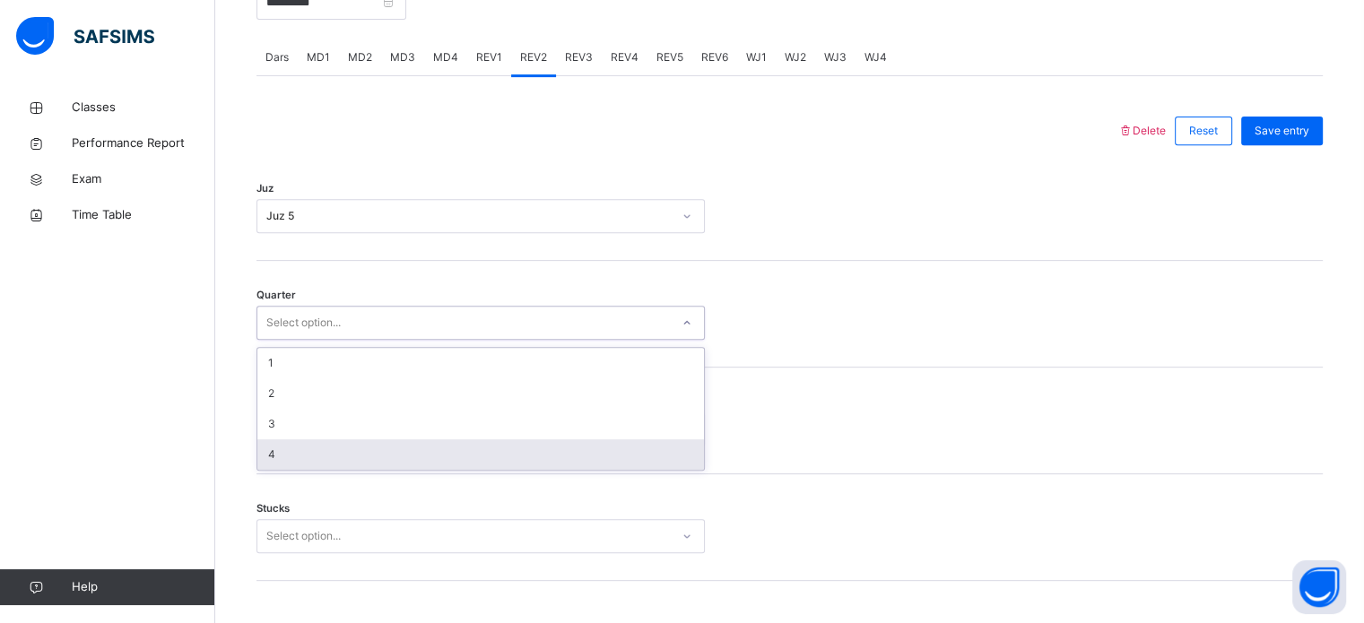
click at [299, 459] on div "4" at bounding box center [480, 454] width 447 height 30
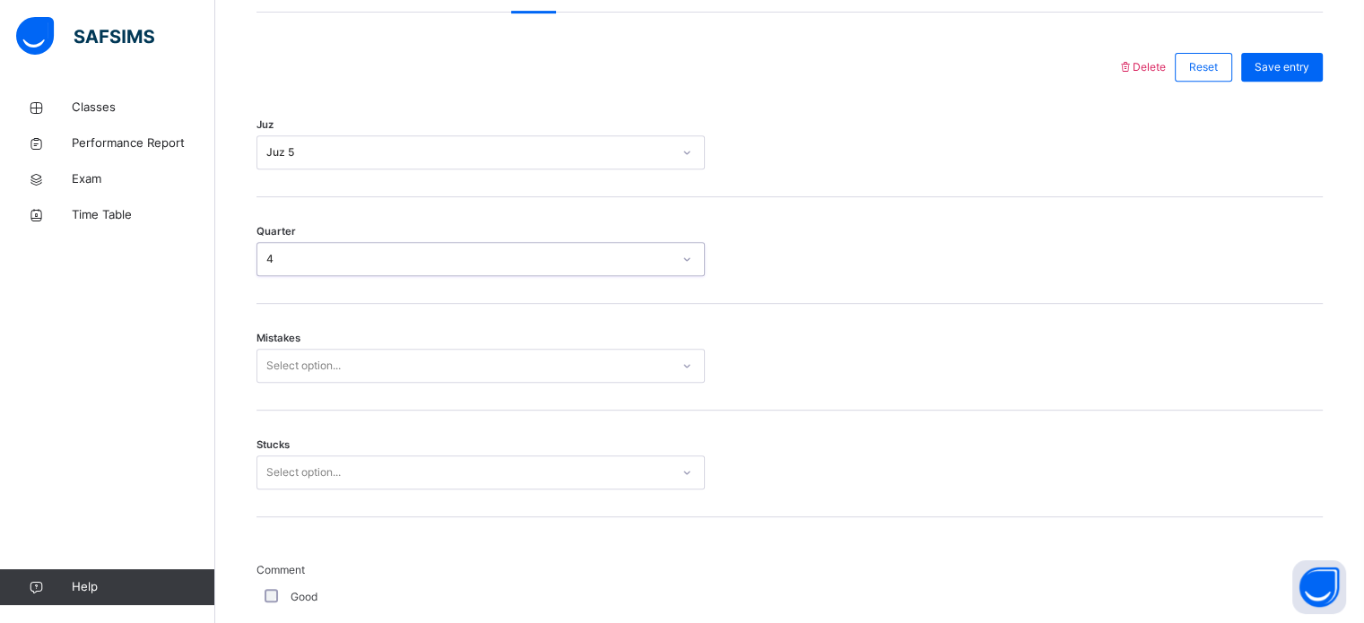
scroll to position [794, 0]
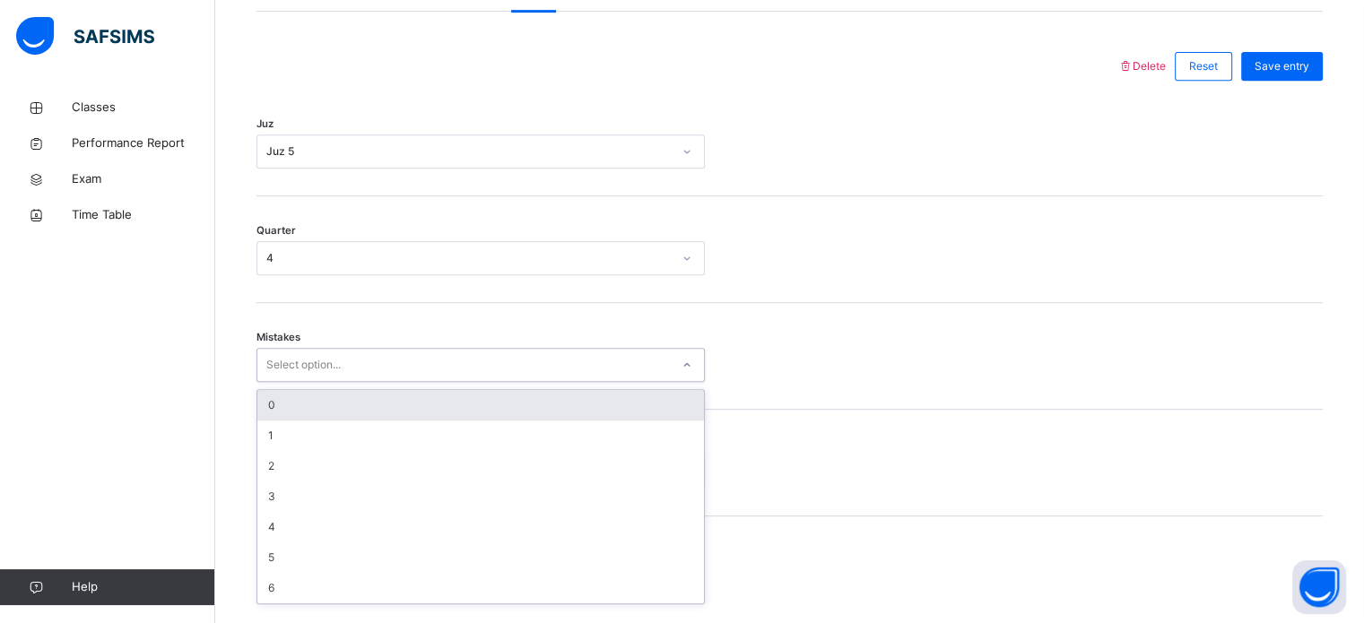
click at [280, 379] on div "Select option..." at bounding box center [303, 365] width 74 height 34
click at [275, 415] on div "0" at bounding box center [480, 405] width 447 height 30
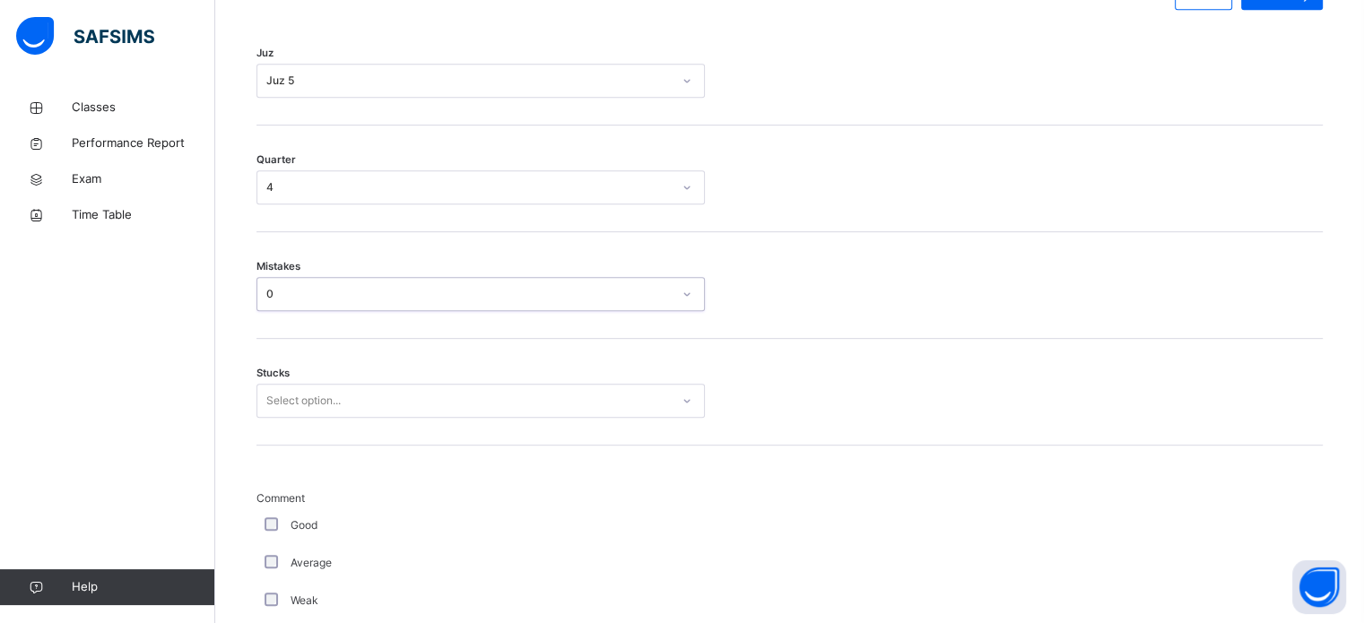
click at [290, 418] on div "Select option..." at bounding box center [480, 401] width 448 height 34
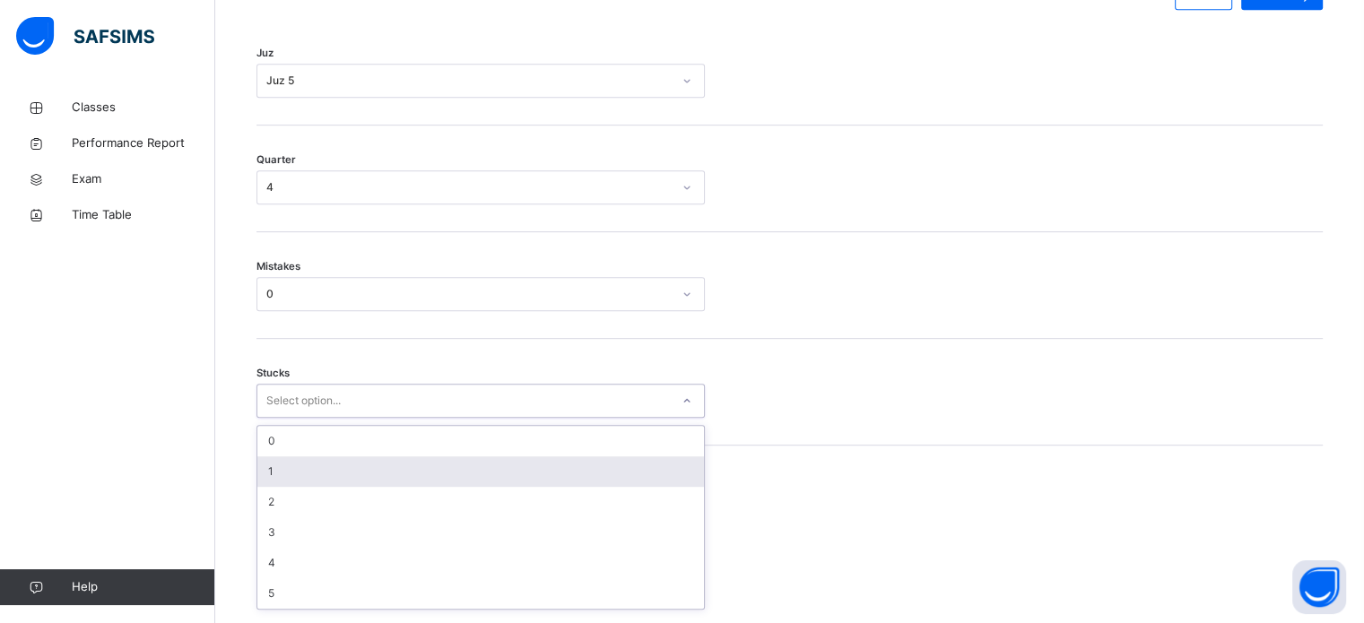
scroll to position [872, 0]
click at [288, 481] on div "1" at bounding box center [480, 465] width 447 height 30
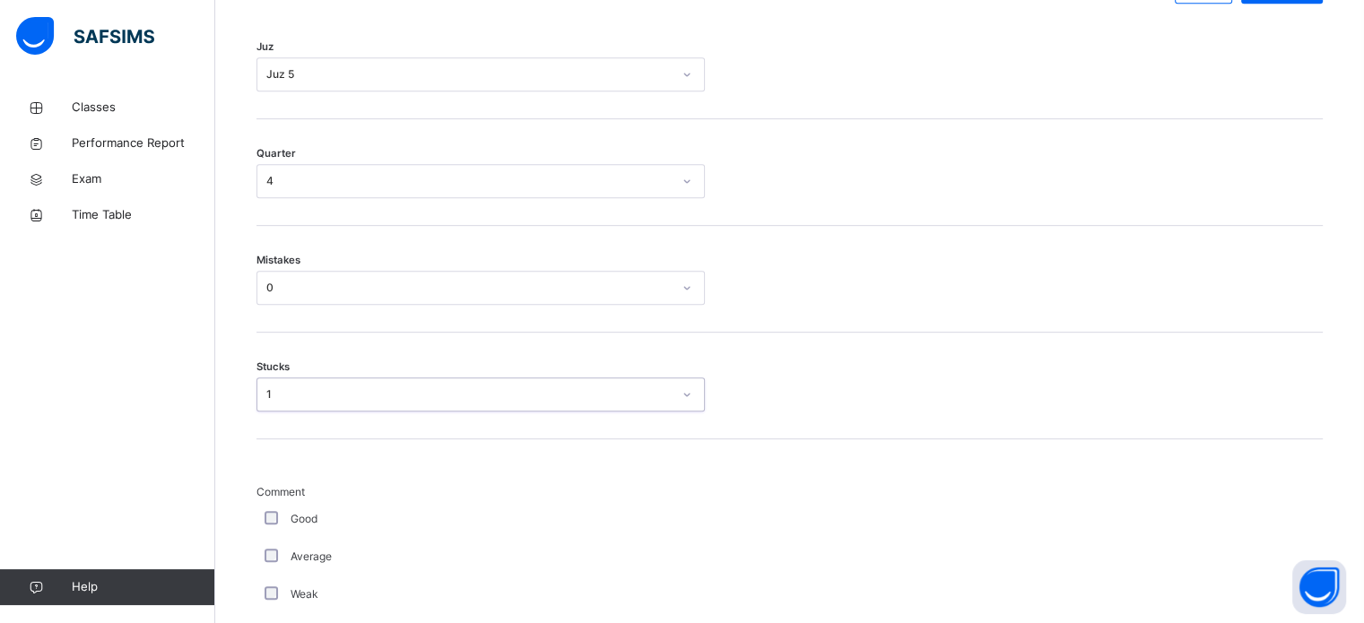
scroll to position [979, 0]
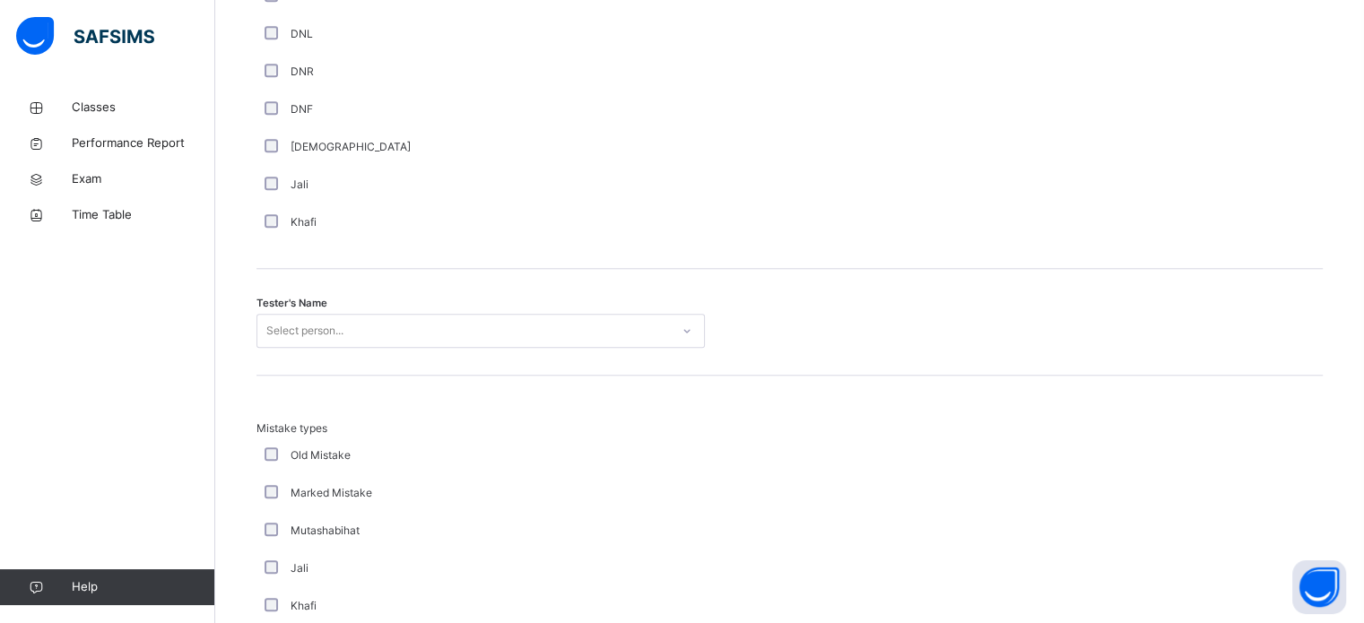
click at [417, 334] on div "Select person..." at bounding box center [463, 331] width 412 height 28
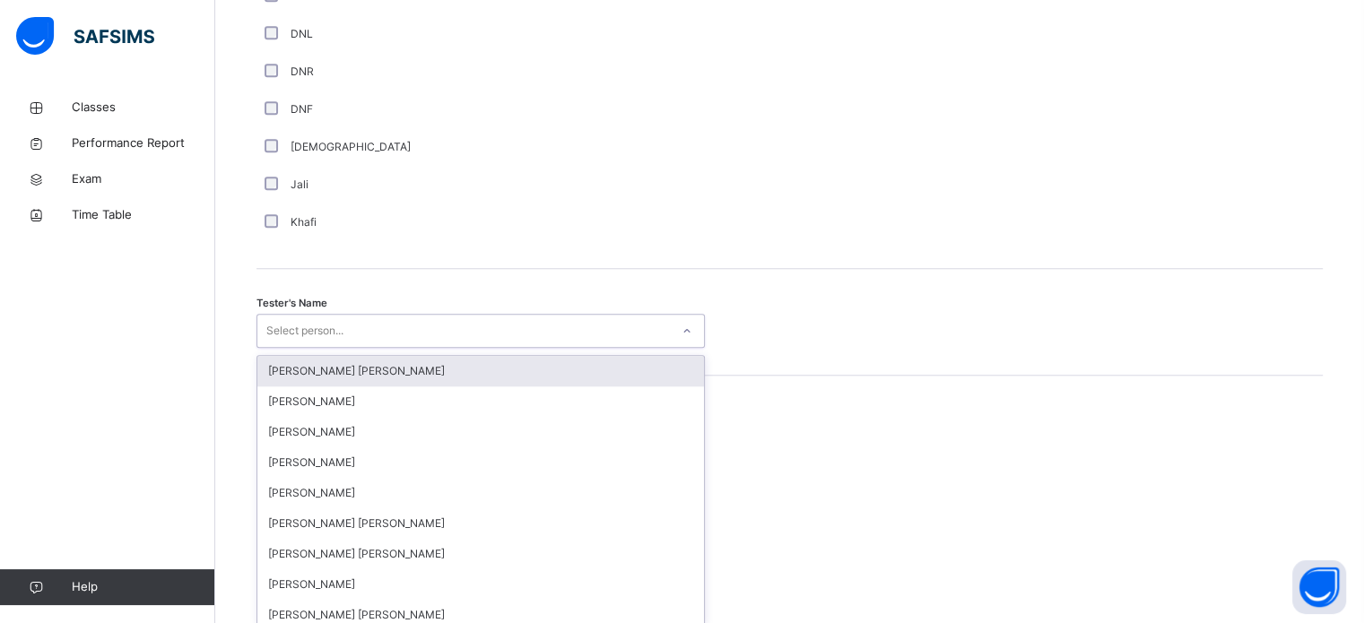
scroll to position [1643, 0]
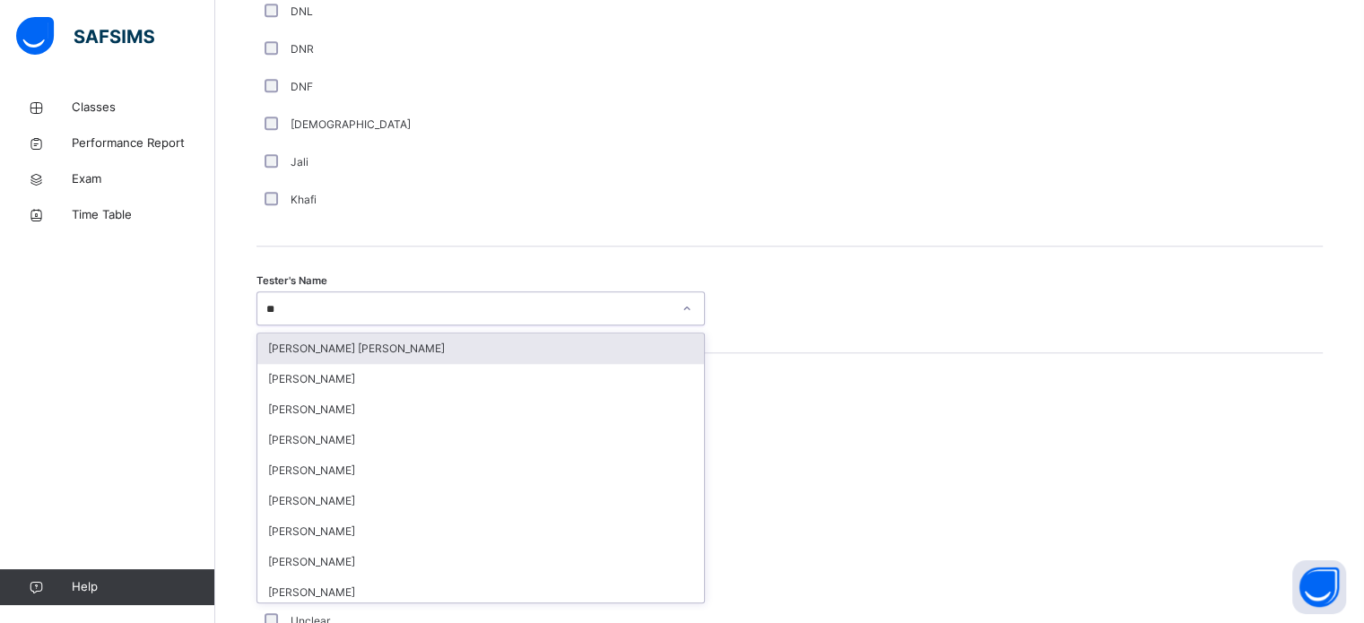
type input "***"
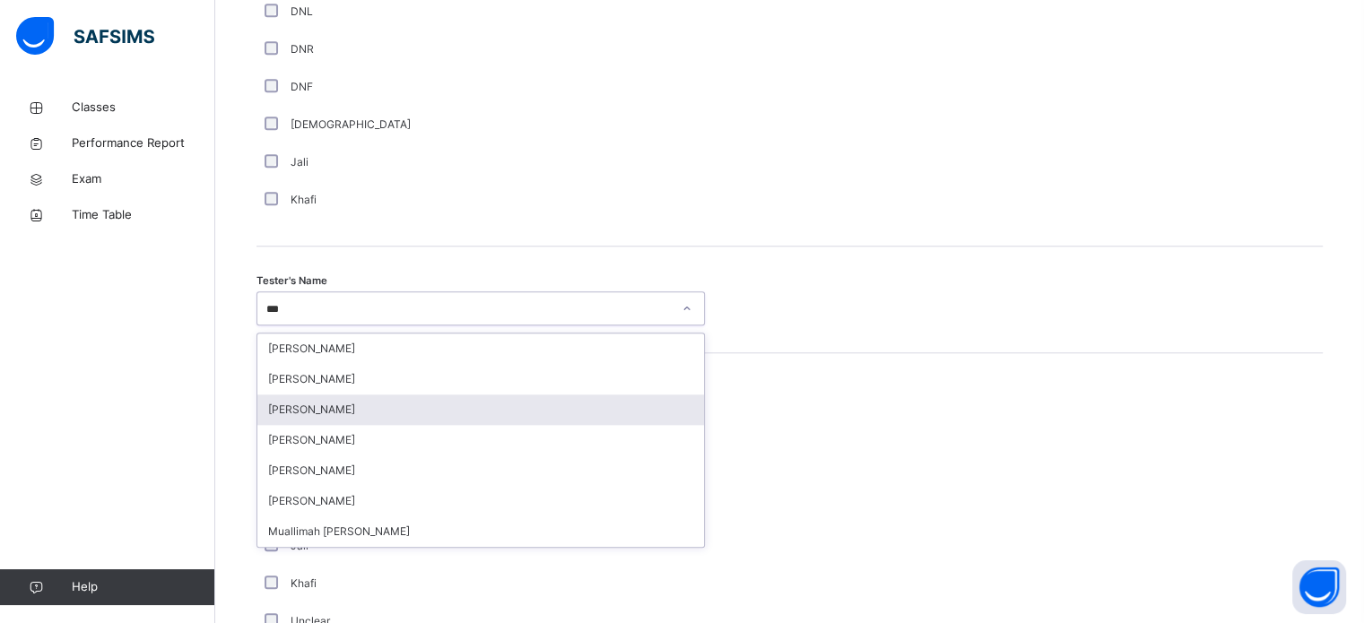
click at [389, 421] on div "[PERSON_NAME]" at bounding box center [480, 410] width 447 height 30
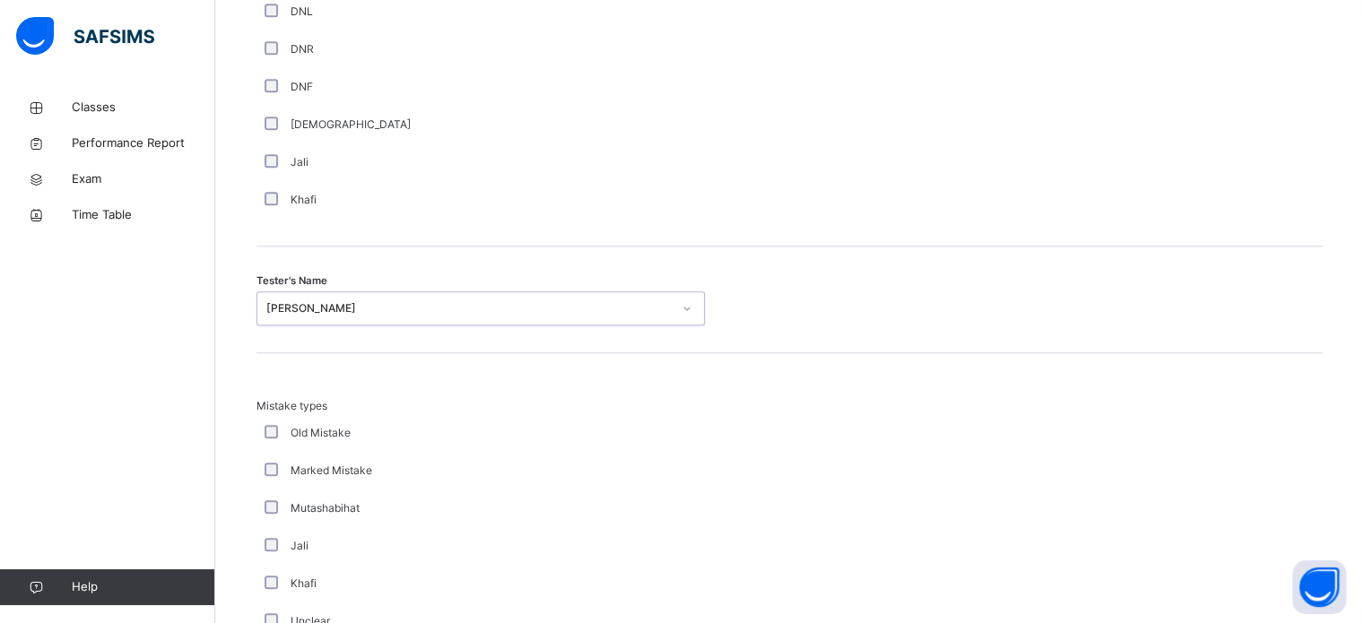
scroll to position [1972, 0]
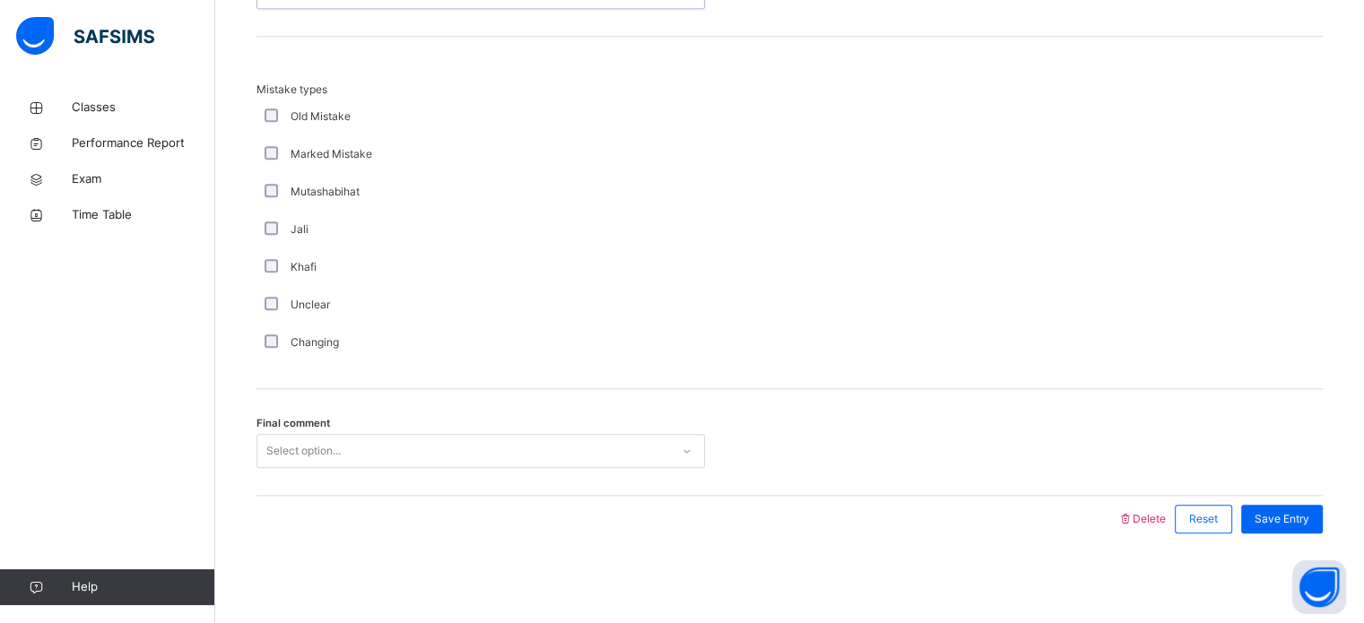
drag, startPoint x: 380, startPoint y: 441, endPoint x: 370, endPoint y: 456, distance: 18.2
click at [380, 442] on div "Select option..." at bounding box center [463, 452] width 412 height 28
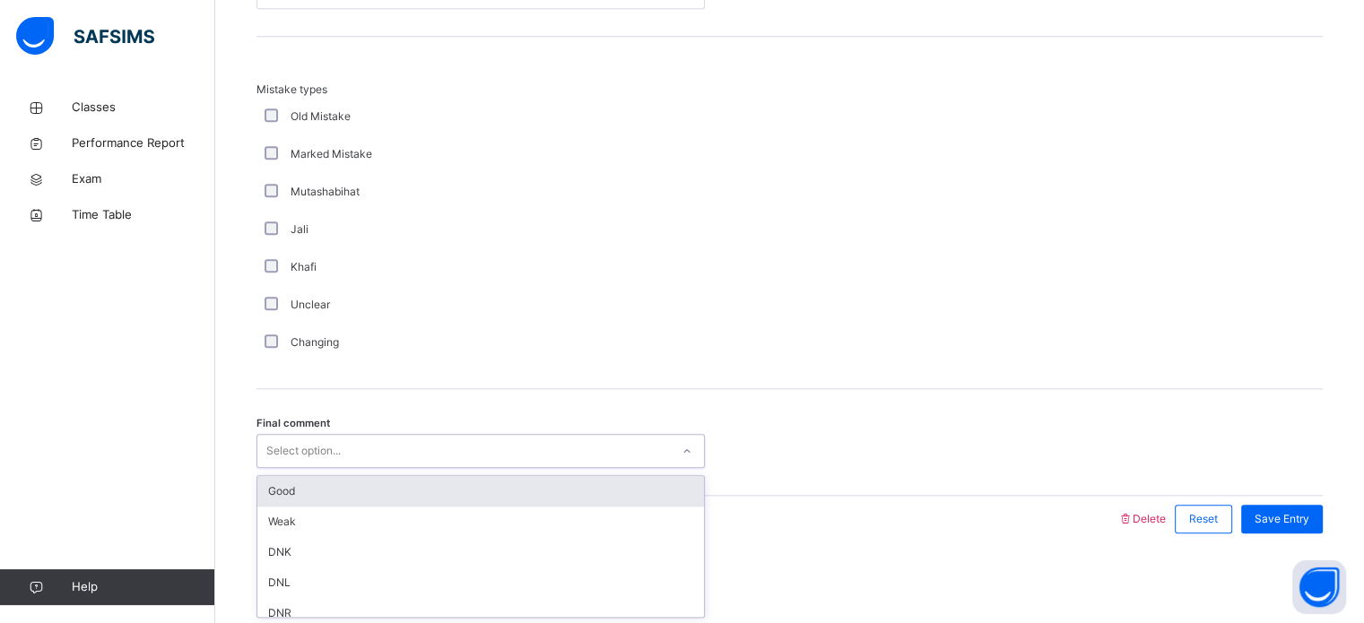
click at [358, 490] on div "Good" at bounding box center [480, 491] width 447 height 30
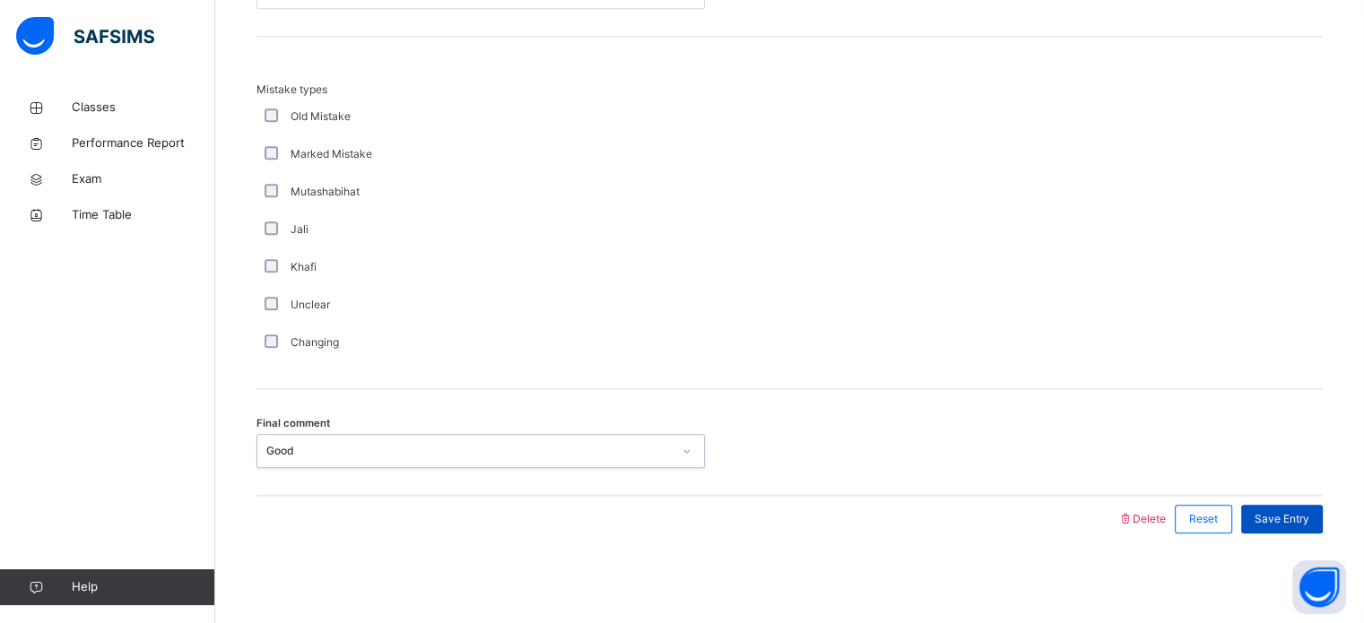
click at [1323, 523] on div "Save Entry" at bounding box center [1282, 519] width 82 height 29
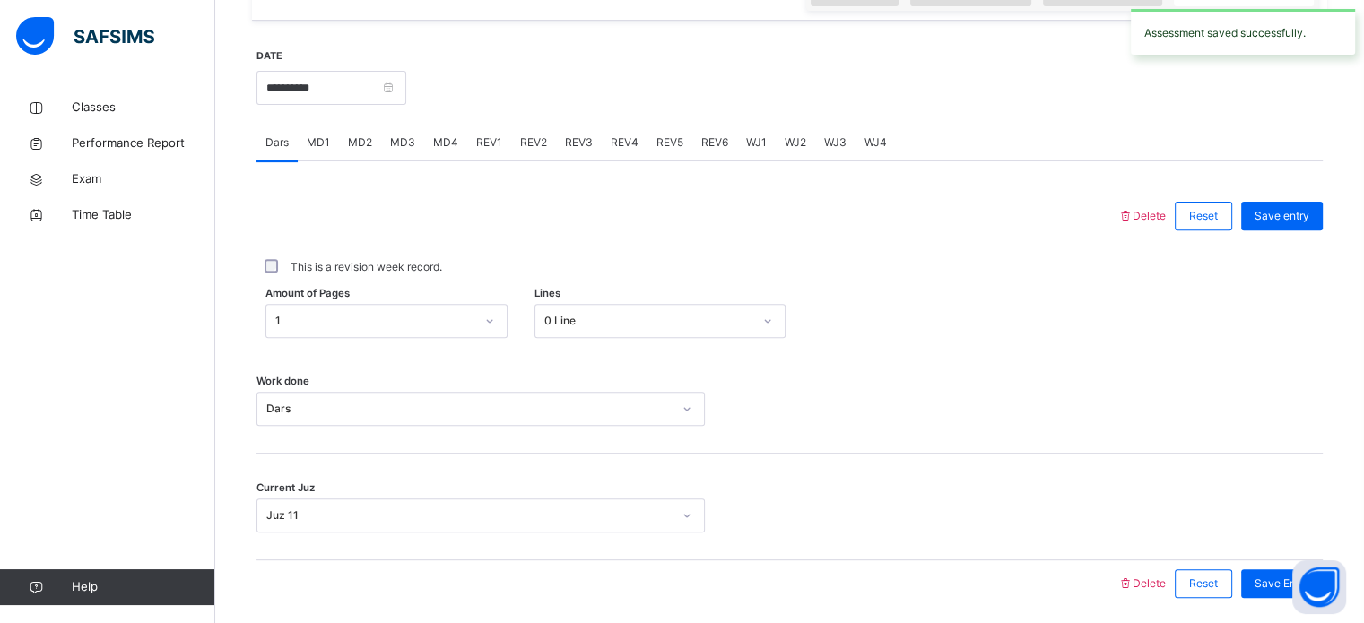
scroll to position [643, 0]
click at [569, 150] on span "REV3" at bounding box center [579, 144] width 28 height 16
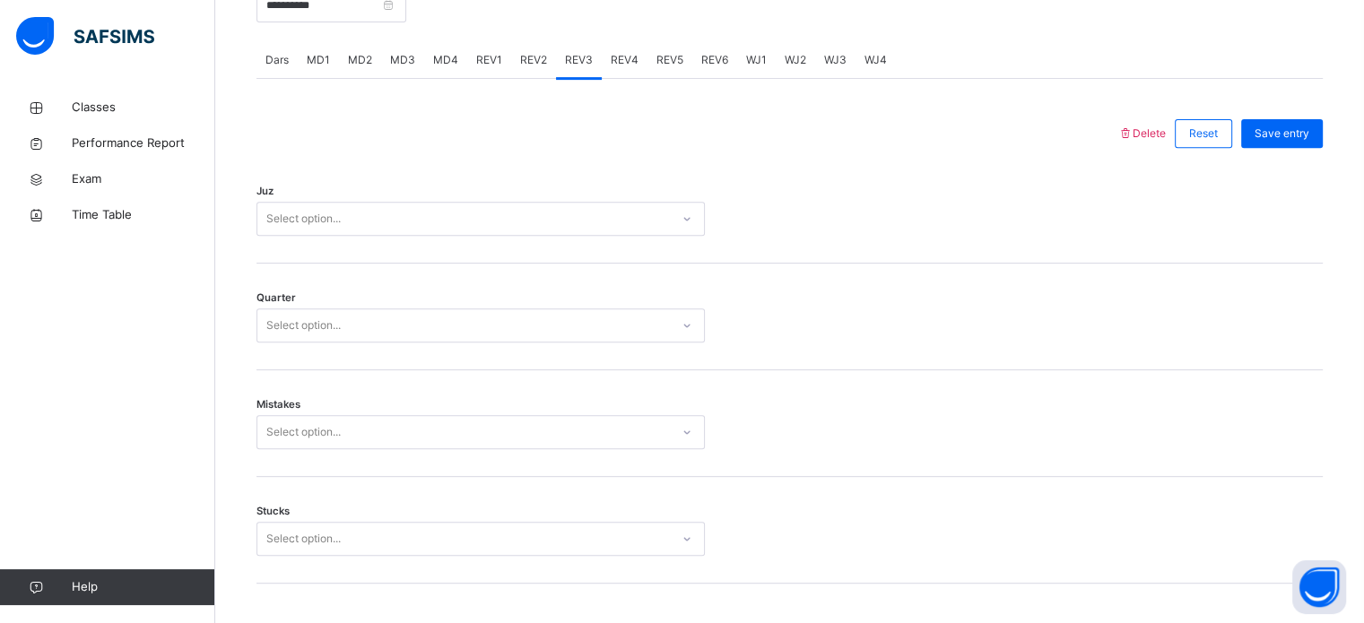
scroll to position [728, 0]
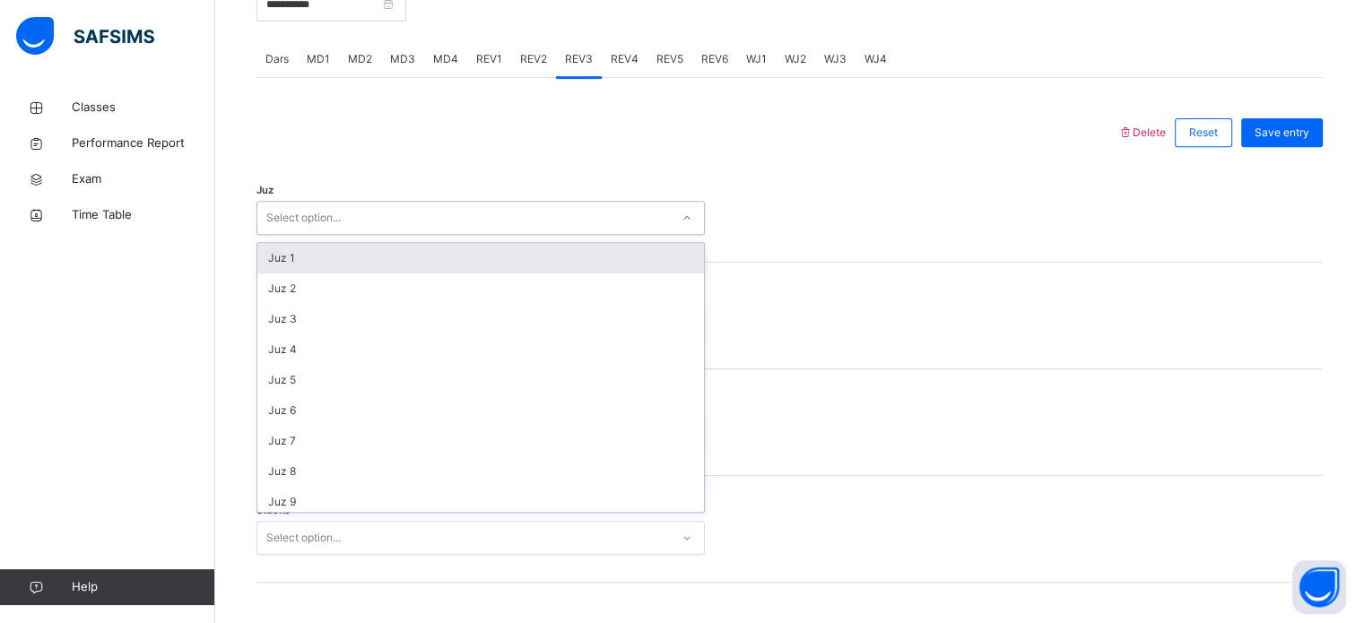
click at [522, 228] on div "Select option..." at bounding box center [463, 218] width 412 height 28
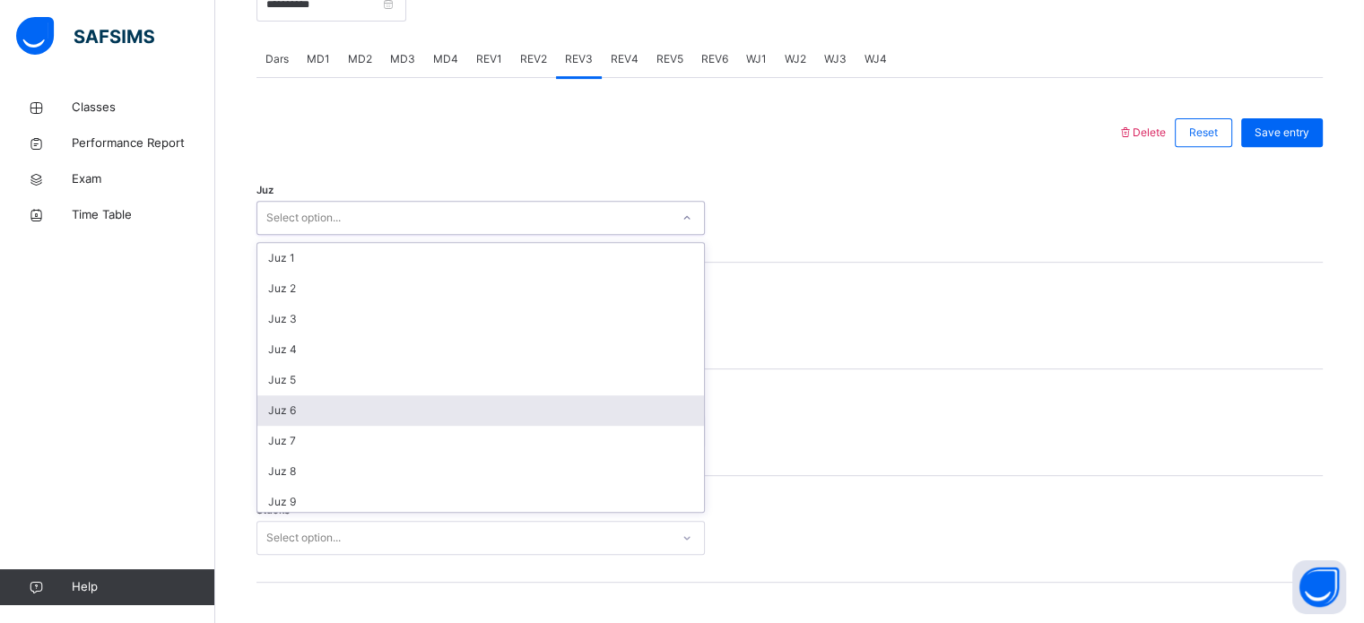
click at [374, 422] on div "Juz 6" at bounding box center [480, 410] width 447 height 30
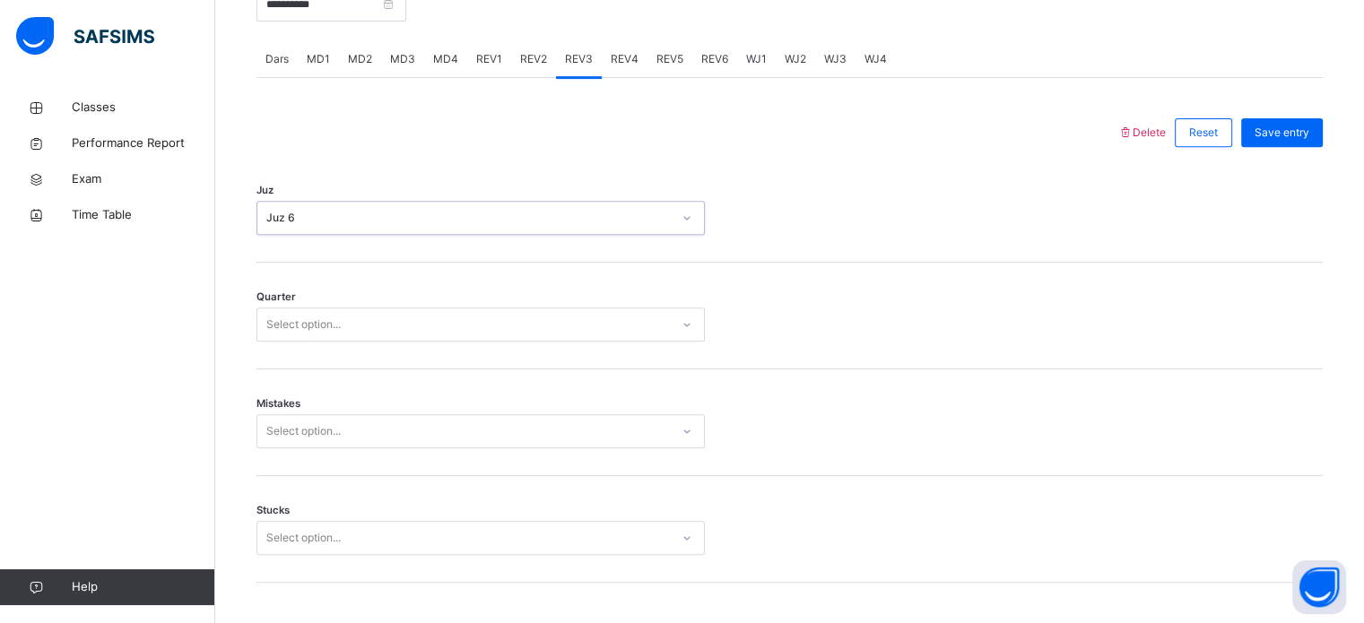
click at [320, 341] on div "Select option..." at bounding box center [303, 325] width 74 height 34
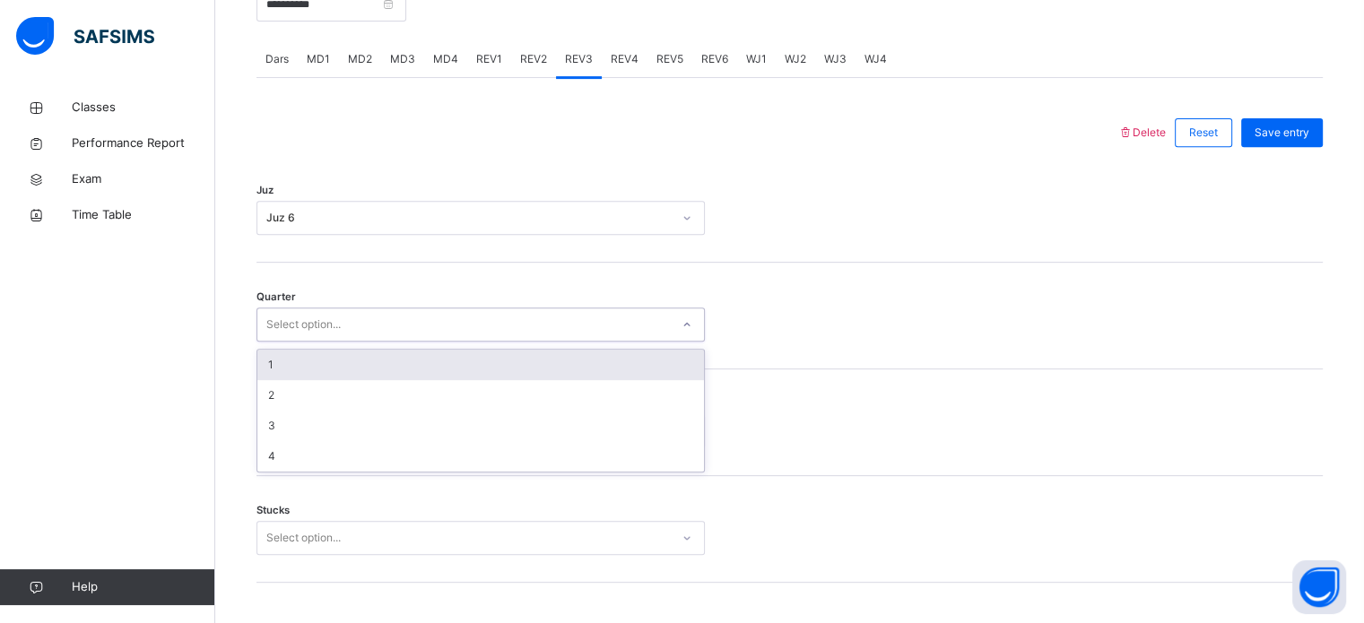
click at [304, 380] on div "1" at bounding box center [480, 365] width 447 height 30
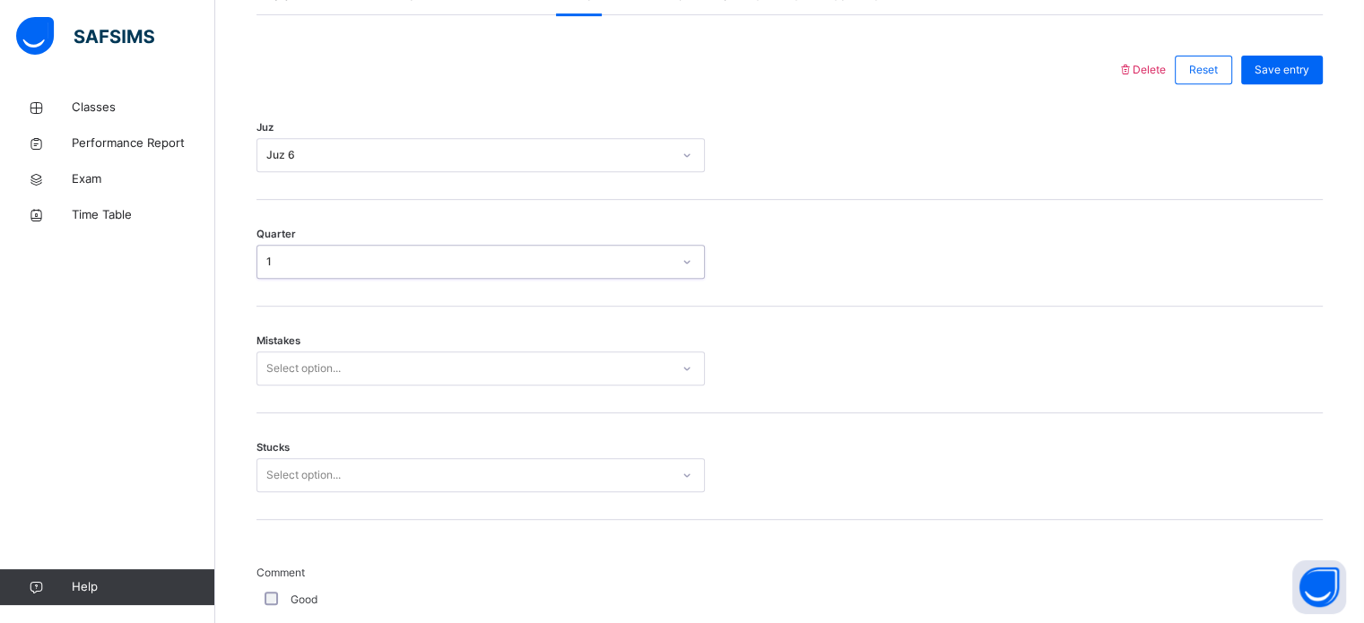
click at [301, 402] on div "Mistakes Select option..." at bounding box center [789, 360] width 1066 height 107
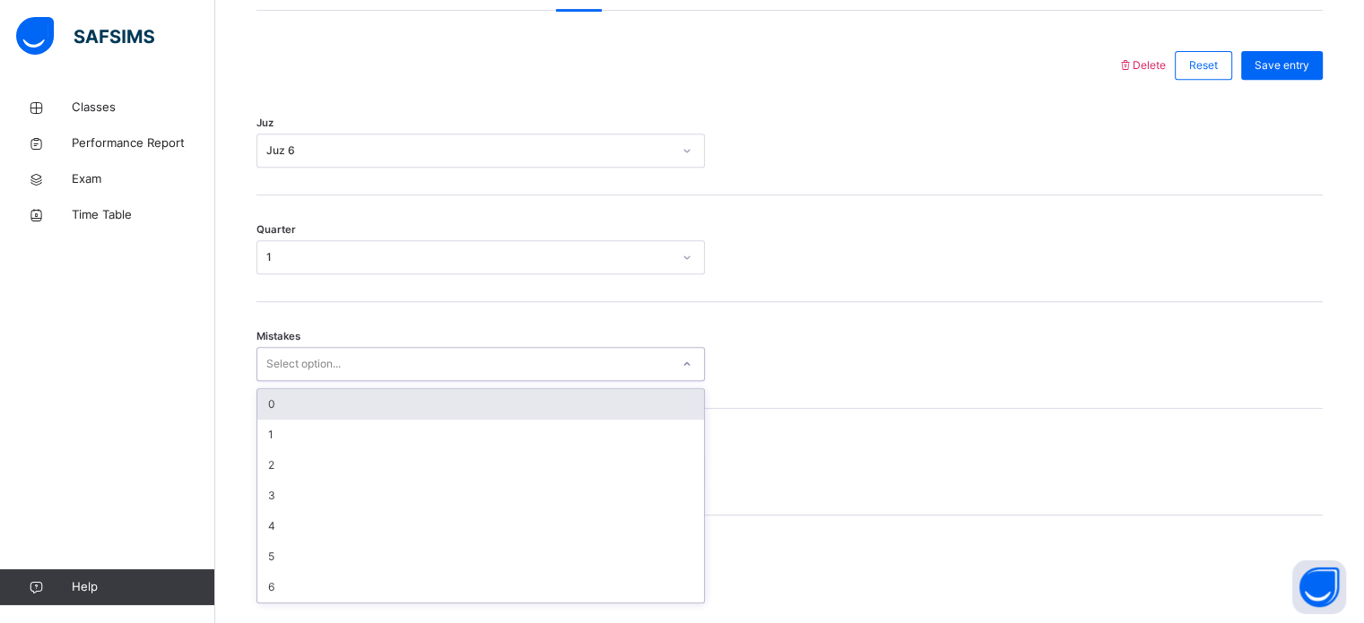
scroll to position [796, 0]
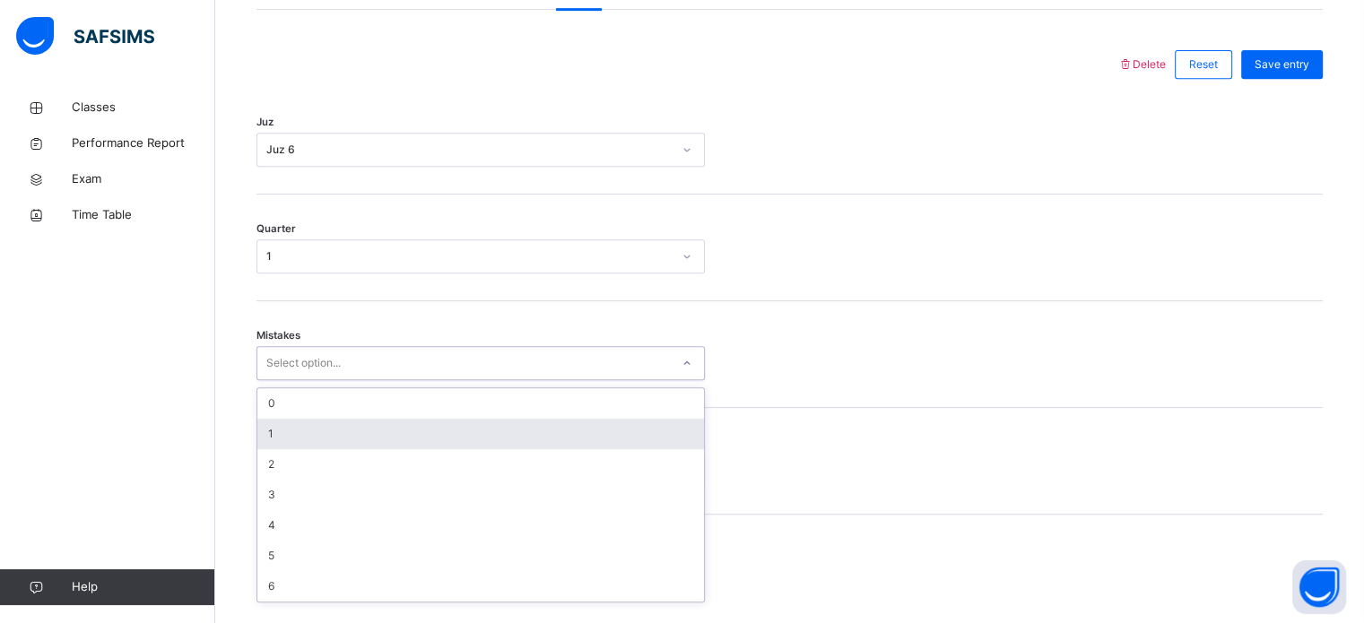
click at [280, 449] on div "1" at bounding box center [480, 434] width 447 height 30
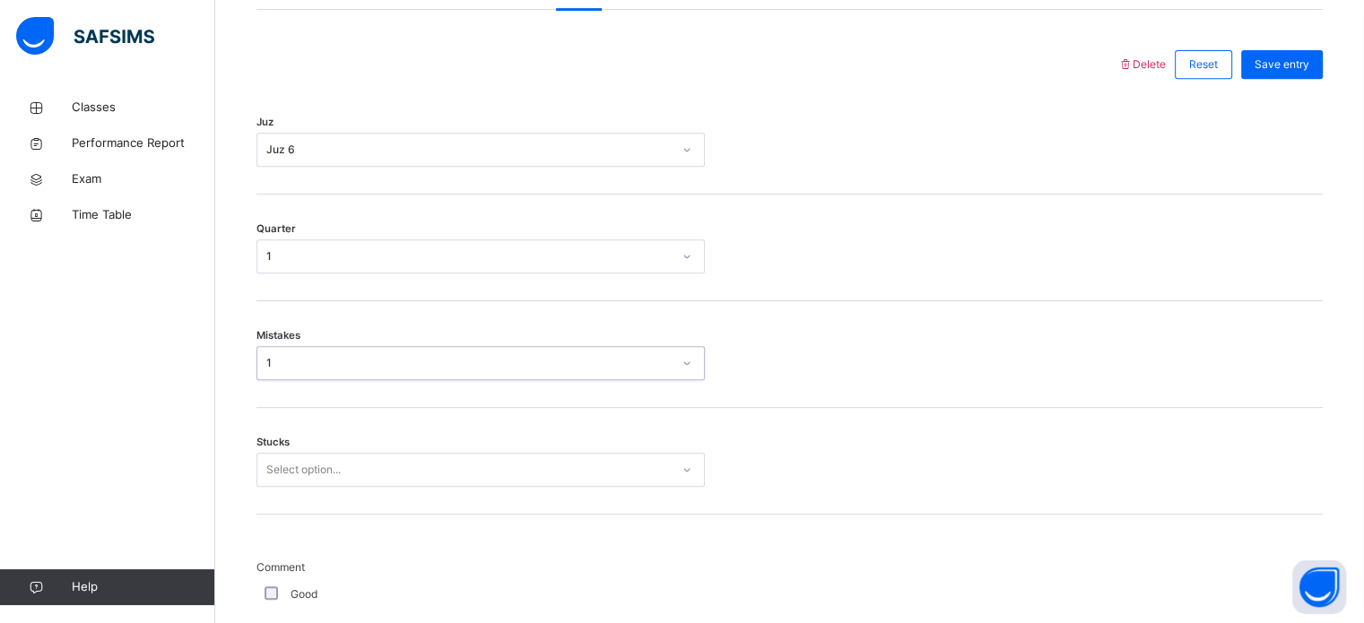
click at [280, 476] on div "Select option..." at bounding box center [480, 470] width 448 height 34
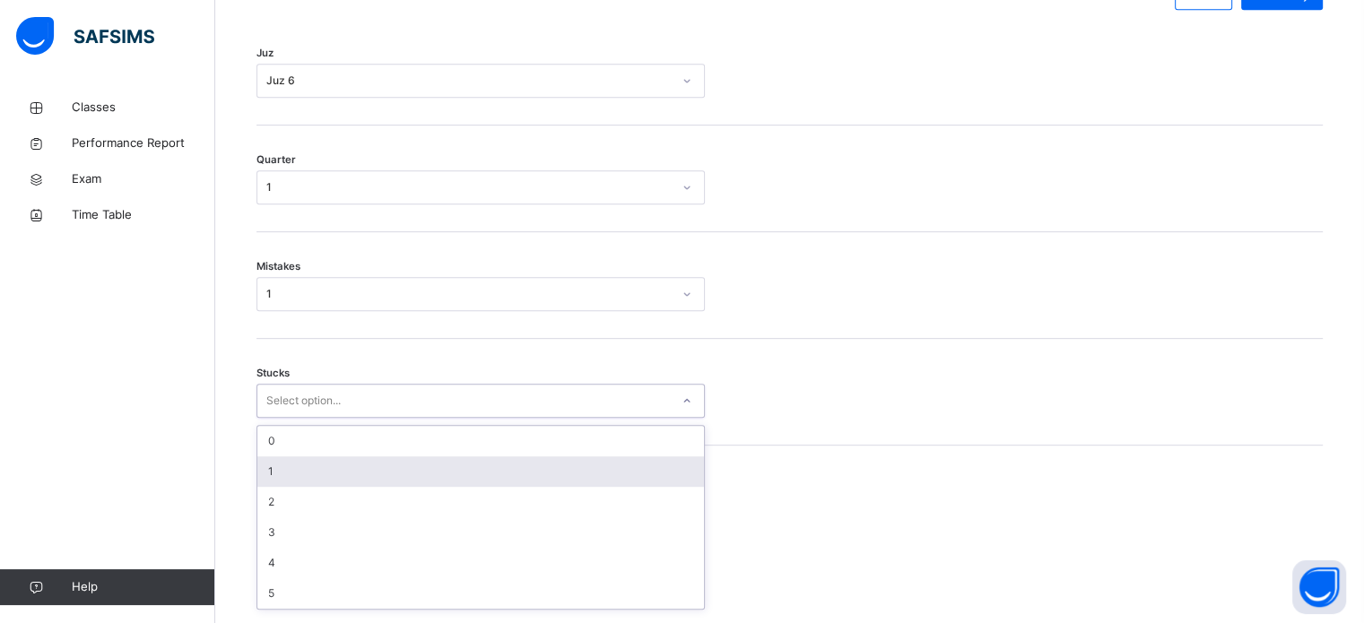
scroll to position [872, 0]
click at [280, 477] on div "1" at bounding box center [480, 465] width 447 height 30
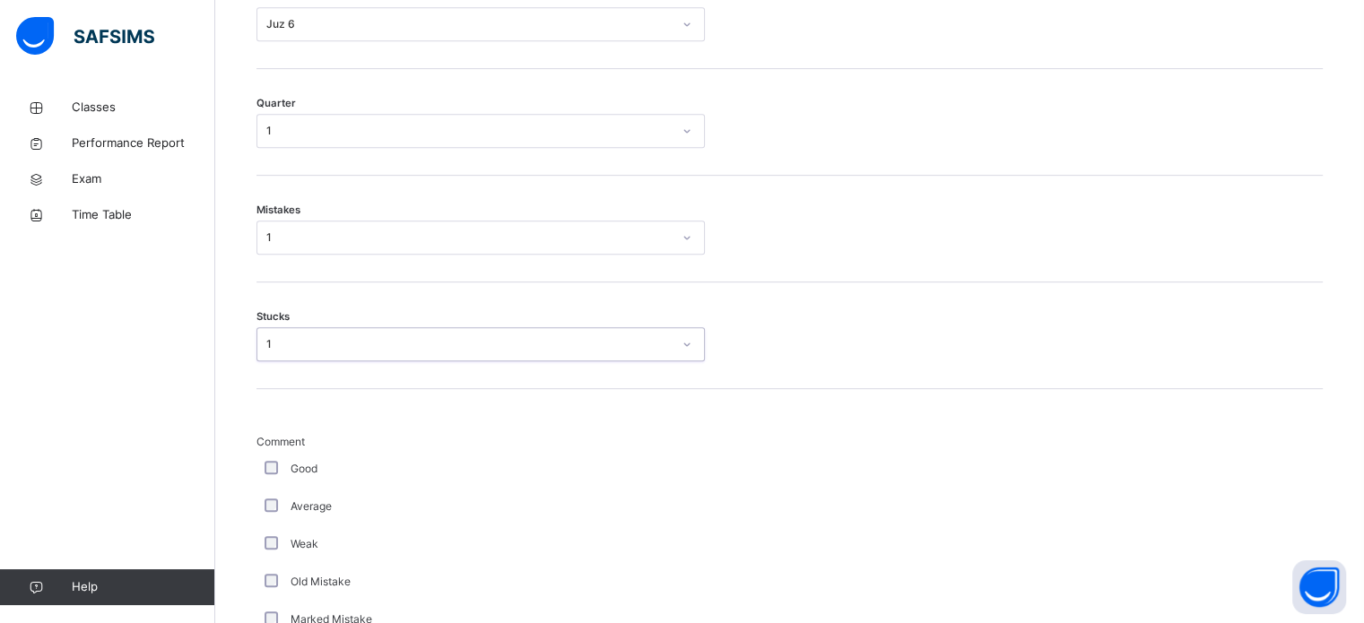
scroll to position [913, 0]
click at [266, 497] on div "Good" at bounding box center [480, 478] width 448 height 38
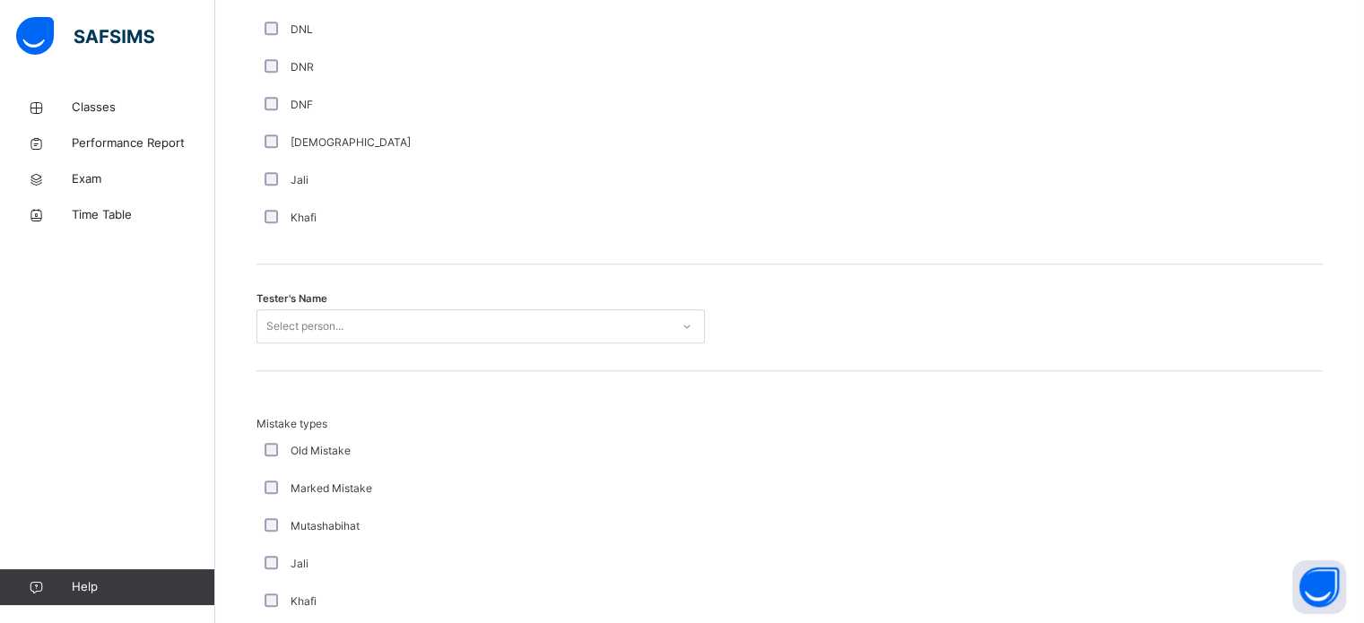
click at [472, 343] on div "Select person..." at bounding box center [480, 326] width 448 height 34
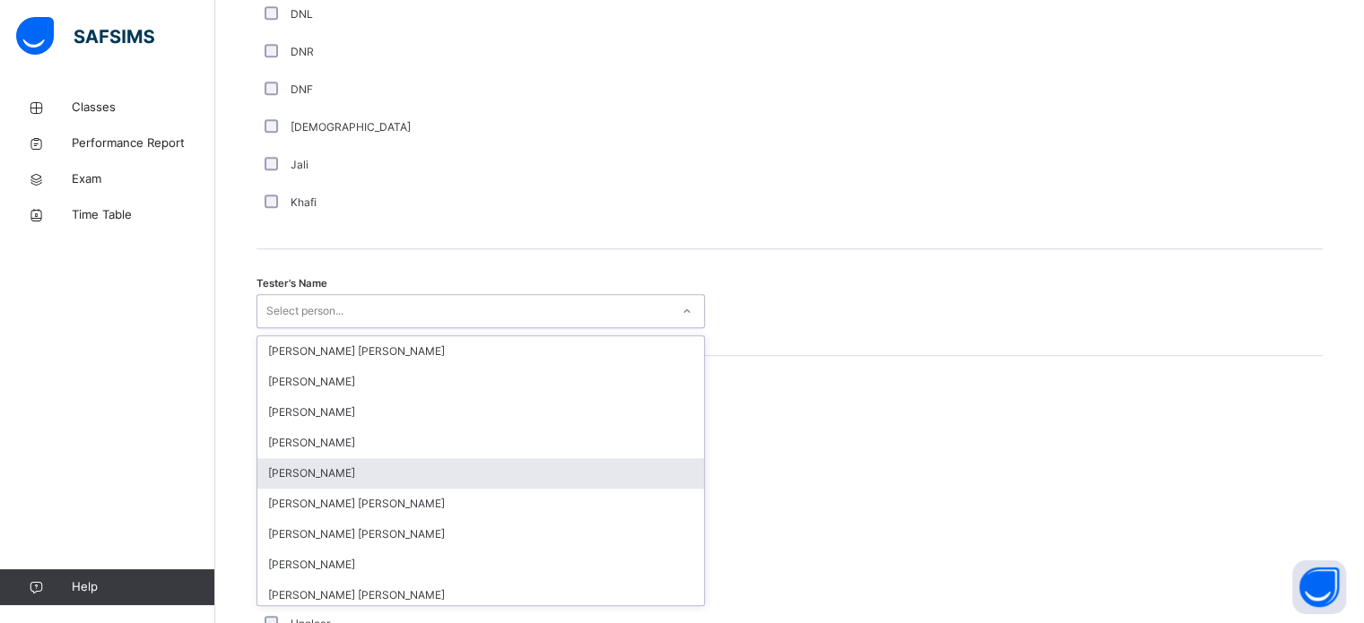
scroll to position [1643, 0]
type input "***"
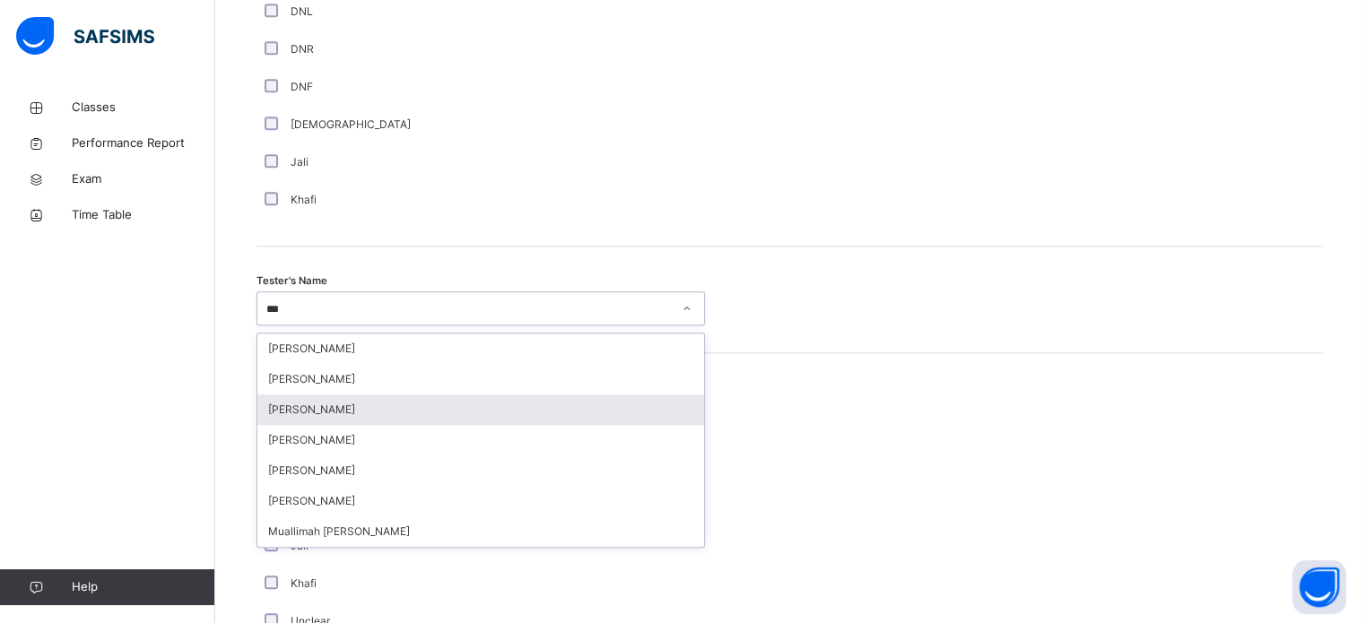
click at [380, 425] on div "[PERSON_NAME]" at bounding box center [480, 410] width 447 height 30
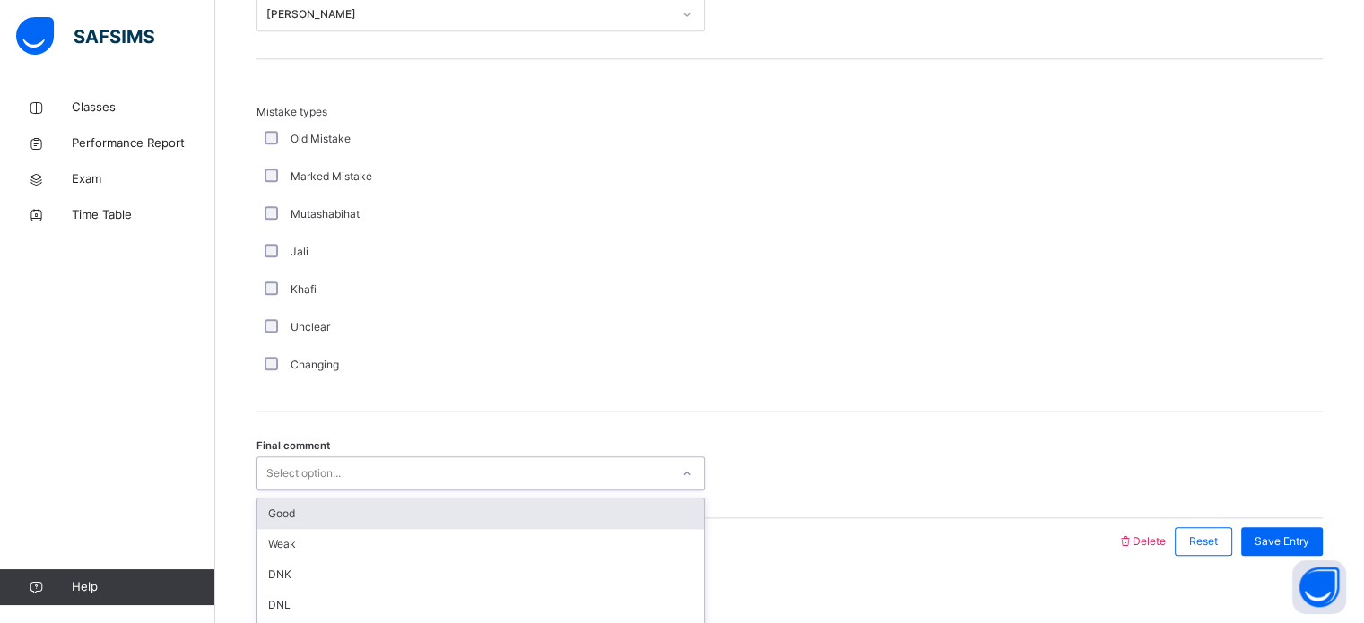
drag, startPoint x: 366, startPoint y: 477, endPoint x: 359, endPoint y: 491, distance: 16.0
click at [366, 480] on div "option Good focused, 1 of 6. 6 results available. Use Up and Down to choose opt…" at bounding box center [480, 473] width 448 height 34
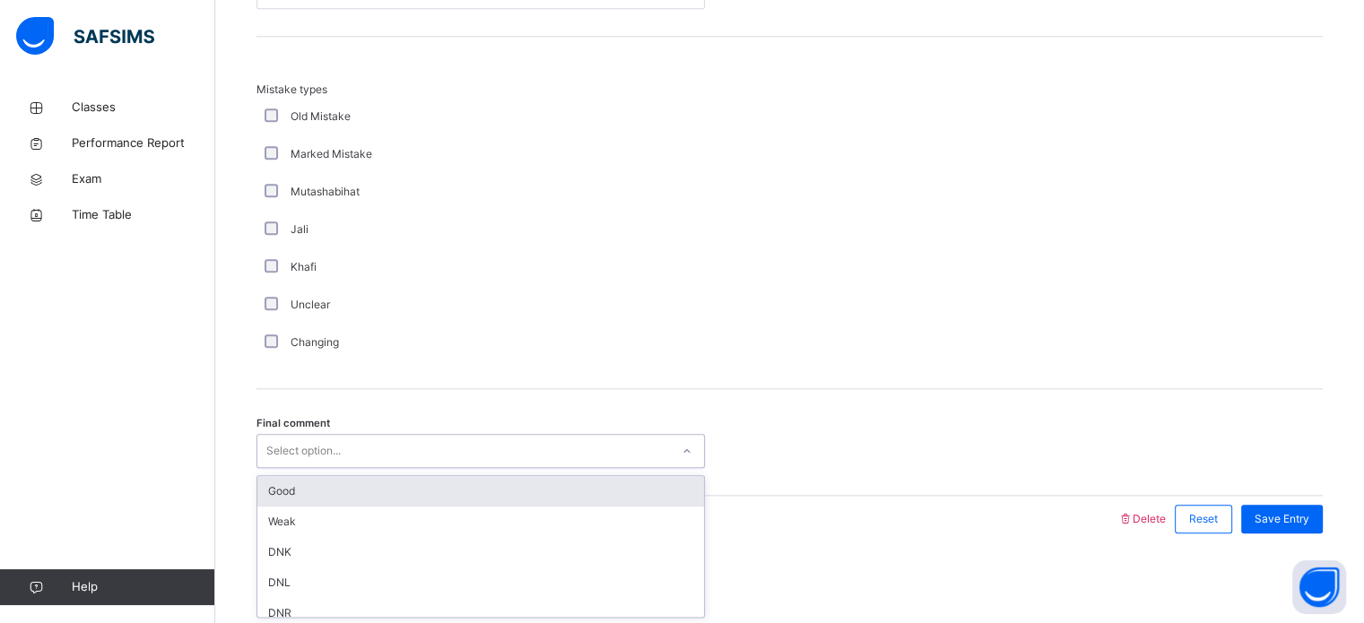
click at [359, 491] on div "Good" at bounding box center [480, 491] width 447 height 30
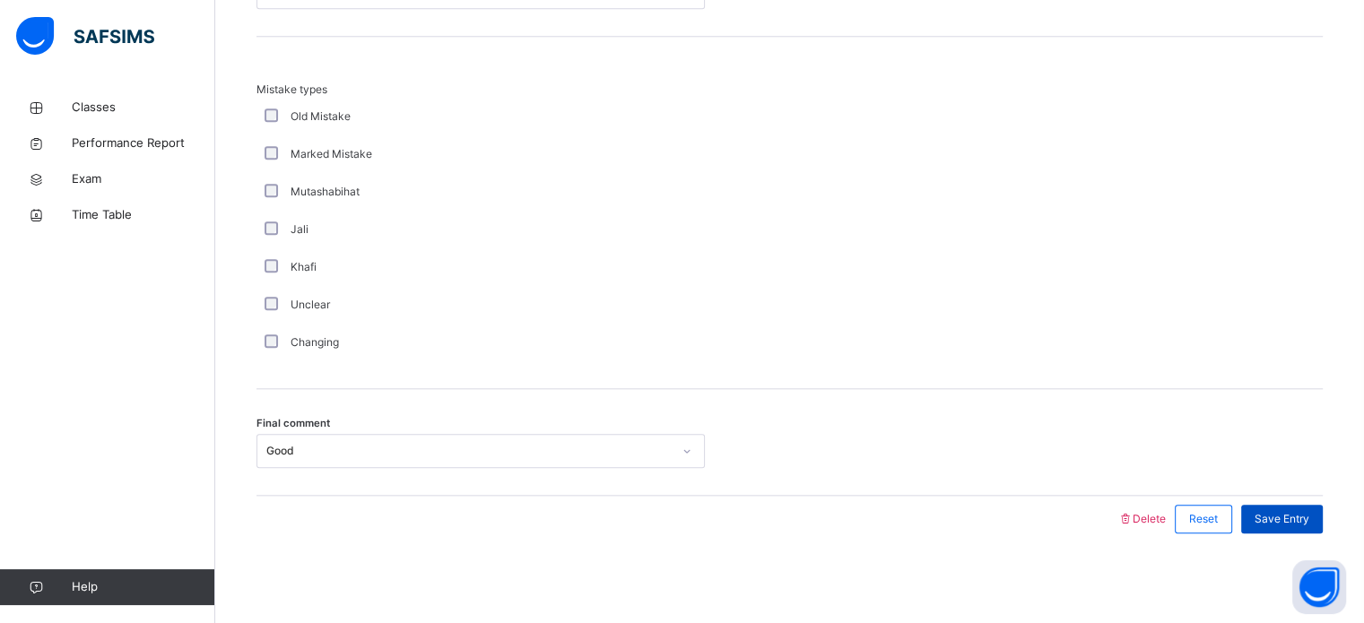
click at [1286, 511] on span "Save Entry" at bounding box center [1281, 519] width 55 height 16
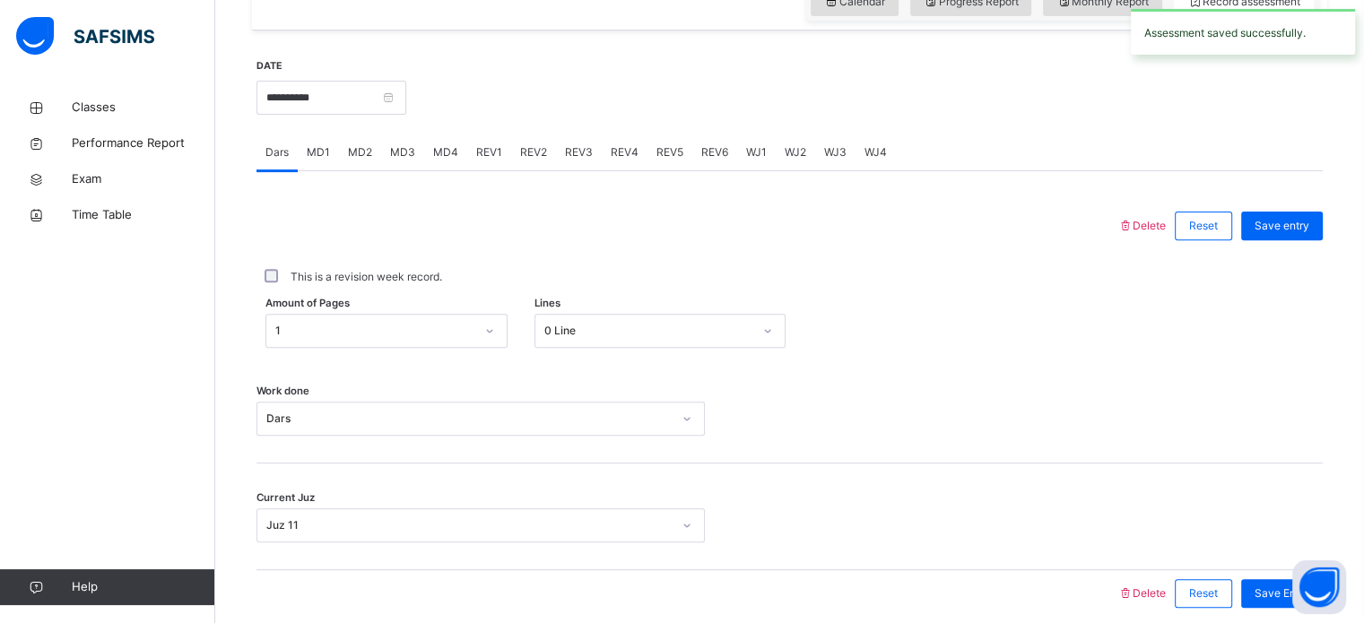
scroll to position [629, 0]
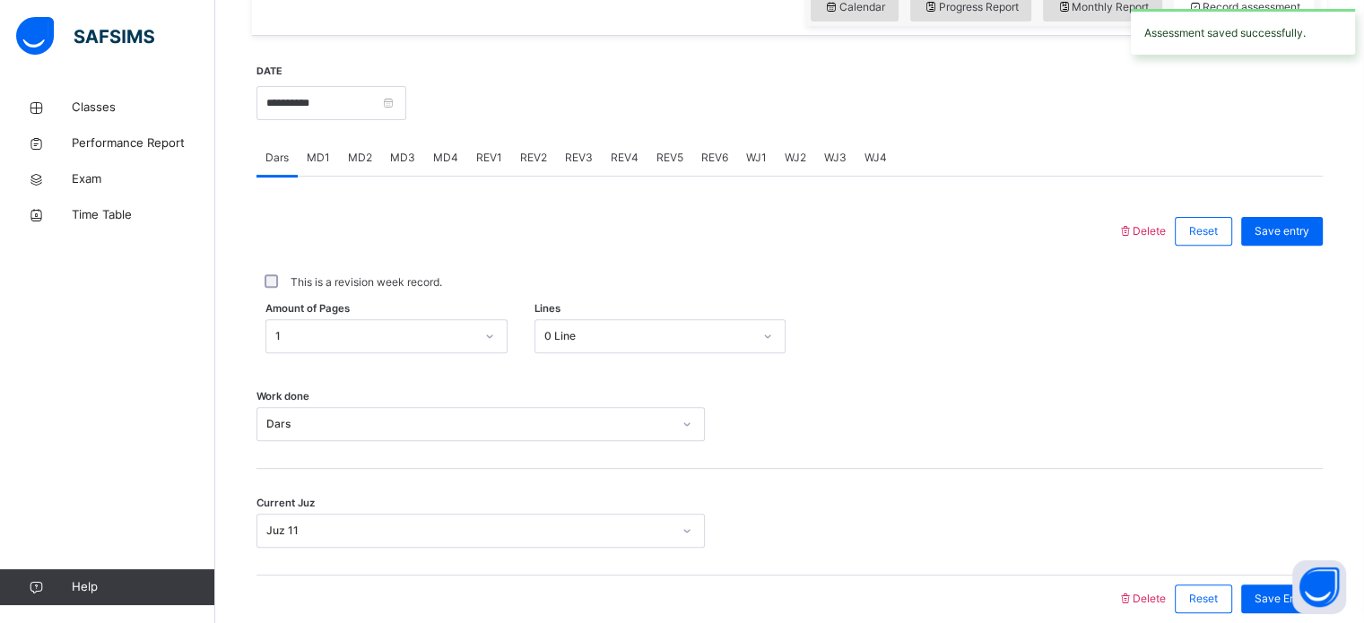
click at [629, 164] on span "REV4" at bounding box center [625, 158] width 28 height 16
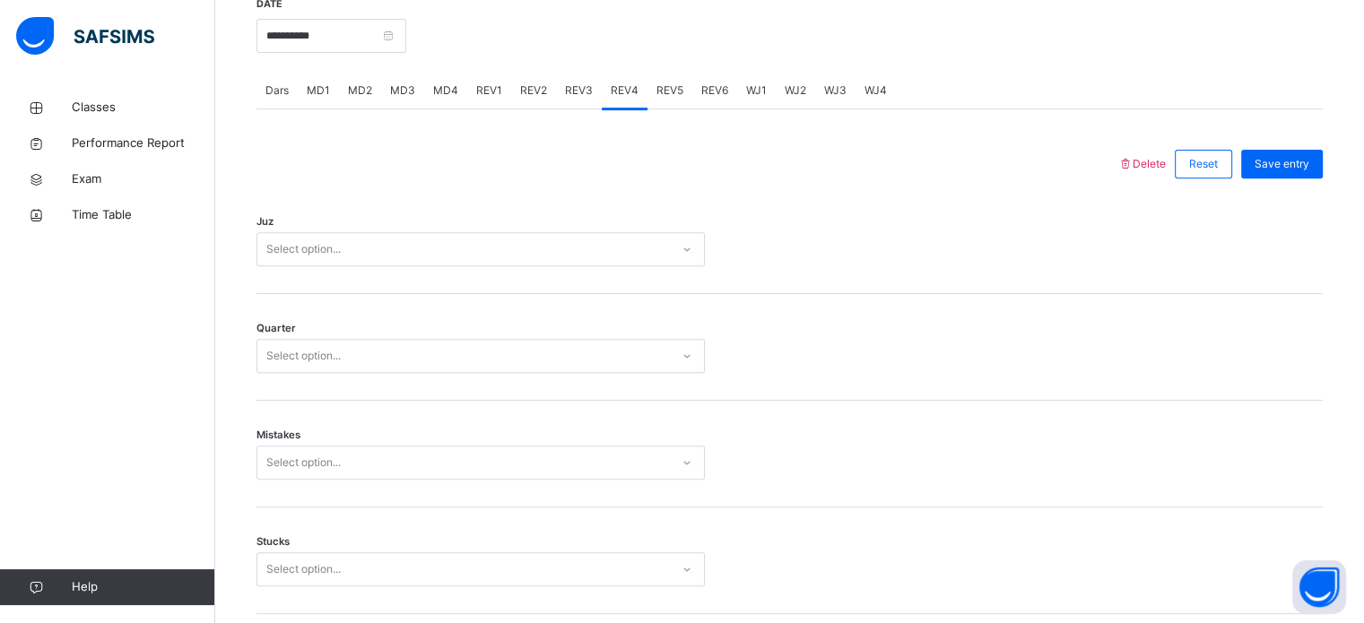
scroll to position [694, 0]
click at [525, 265] on div "Select option..." at bounding box center [463, 253] width 412 height 28
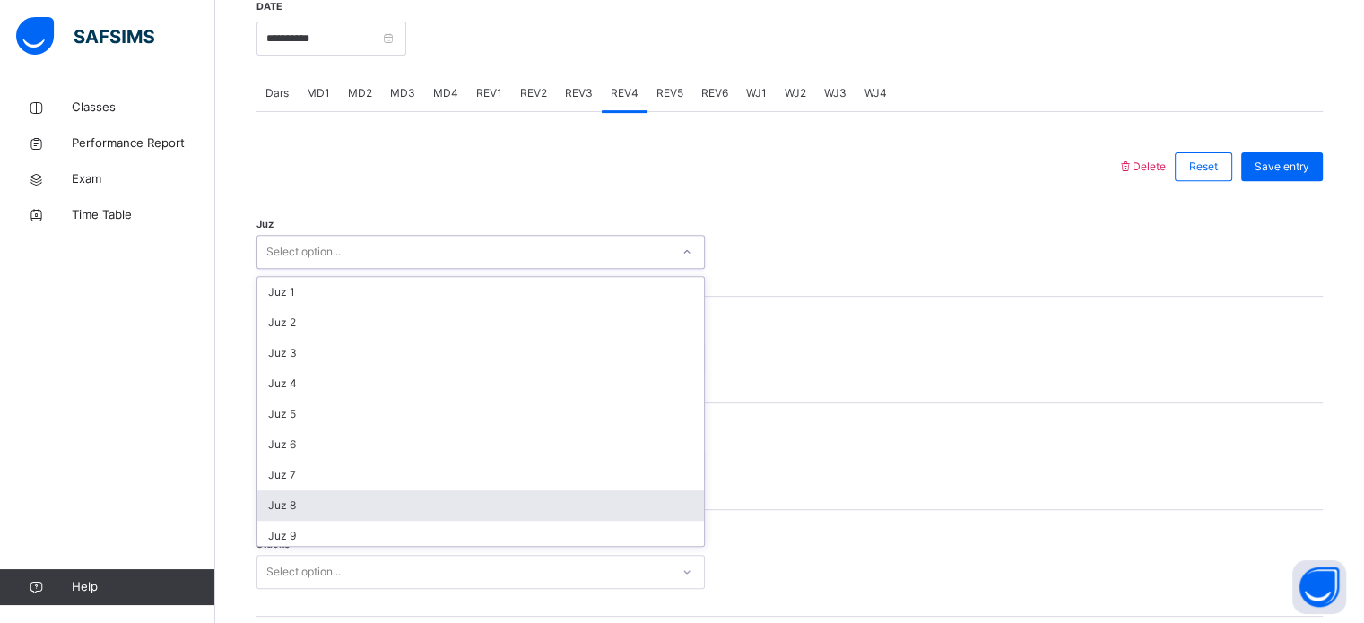
click at [348, 521] on div "Juz 8" at bounding box center [480, 505] width 447 height 30
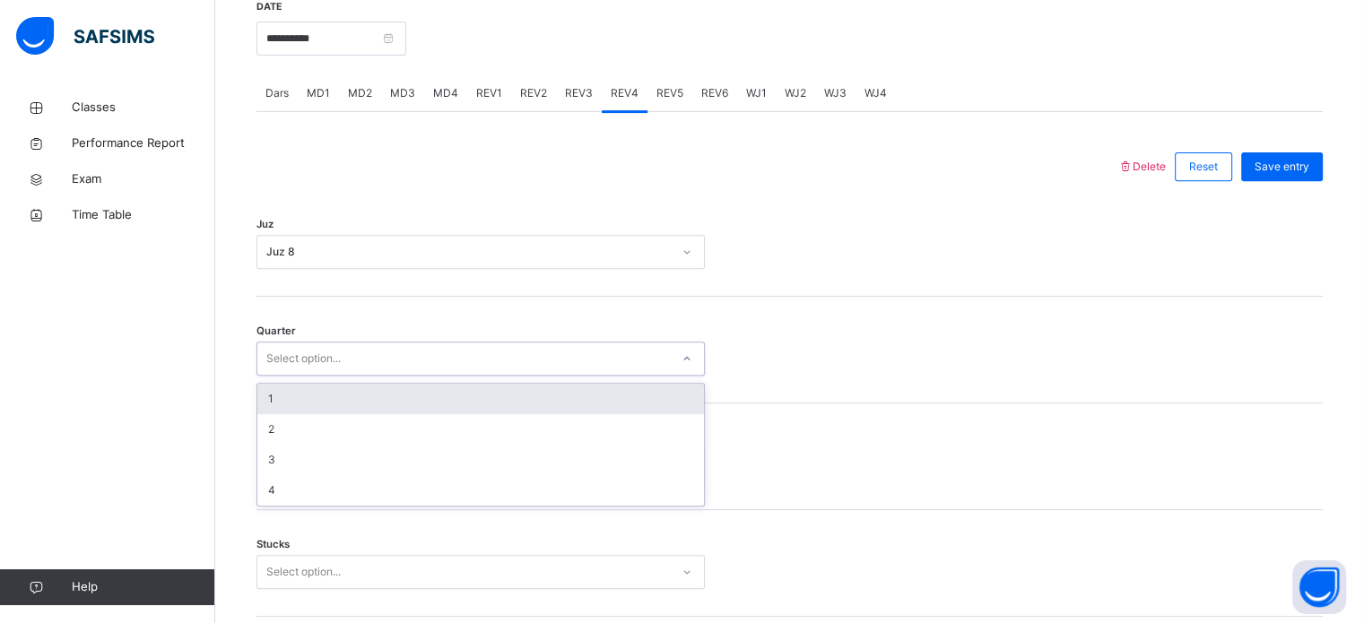
drag, startPoint x: 294, startPoint y: 360, endPoint x: 291, endPoint y: 383, distance: 22.7
click at [293, 361] on div "Select option..." at bounding box center [303, 359] width 74 height 34
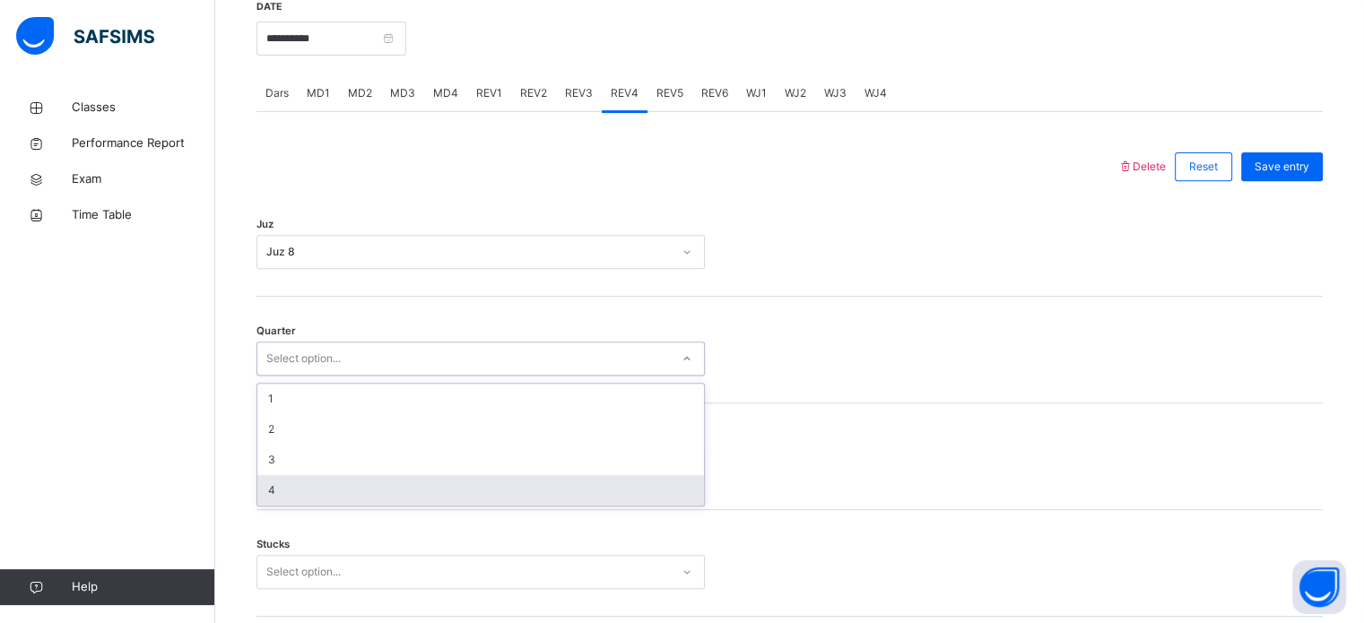
click at [291, 496] on div "4" at bounding box center [480, 490] width 447 height 30
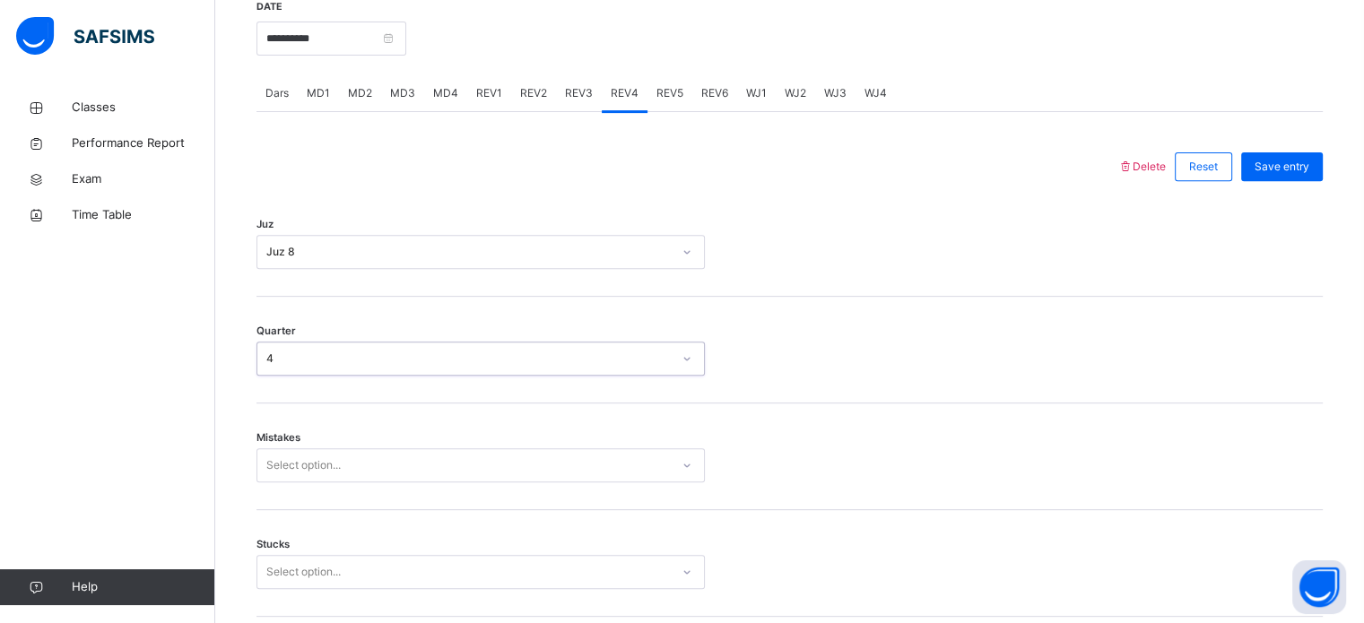
scroll to position [737, 0]
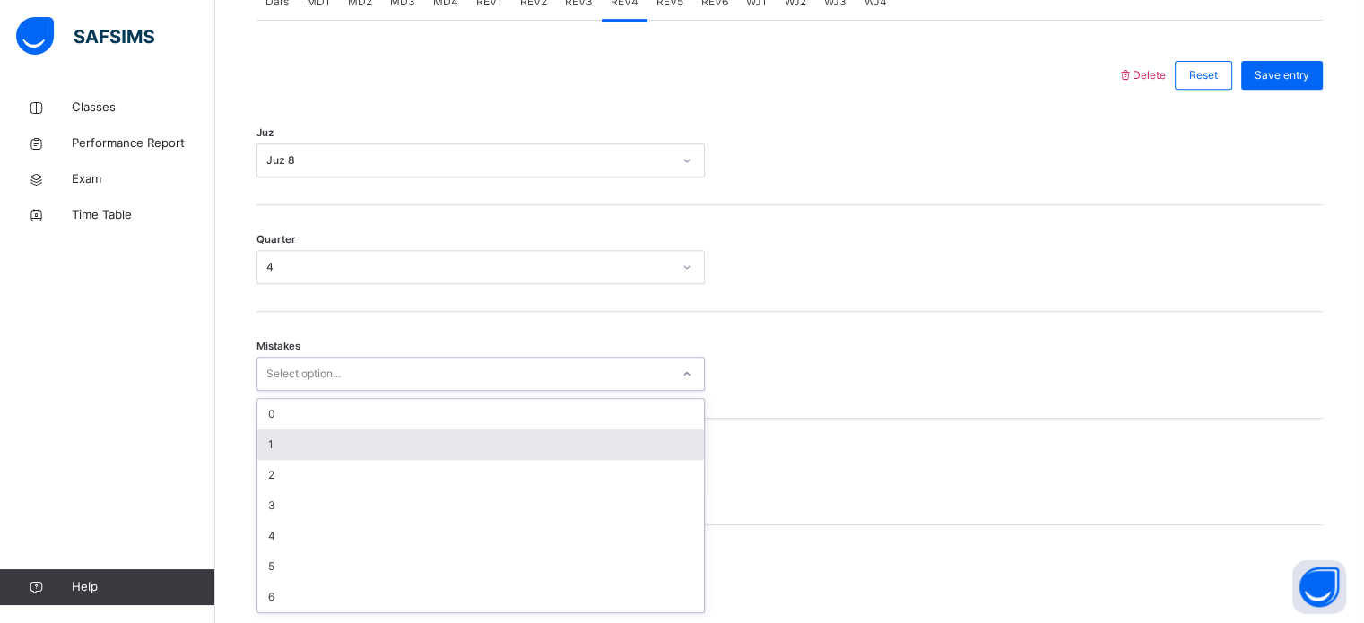
click at [287, 391] on div "option 1 focused, 2 of 7. 7 results available. Use Up and Down to choose option…" at bounding box center [480, 374] width 448 height 34
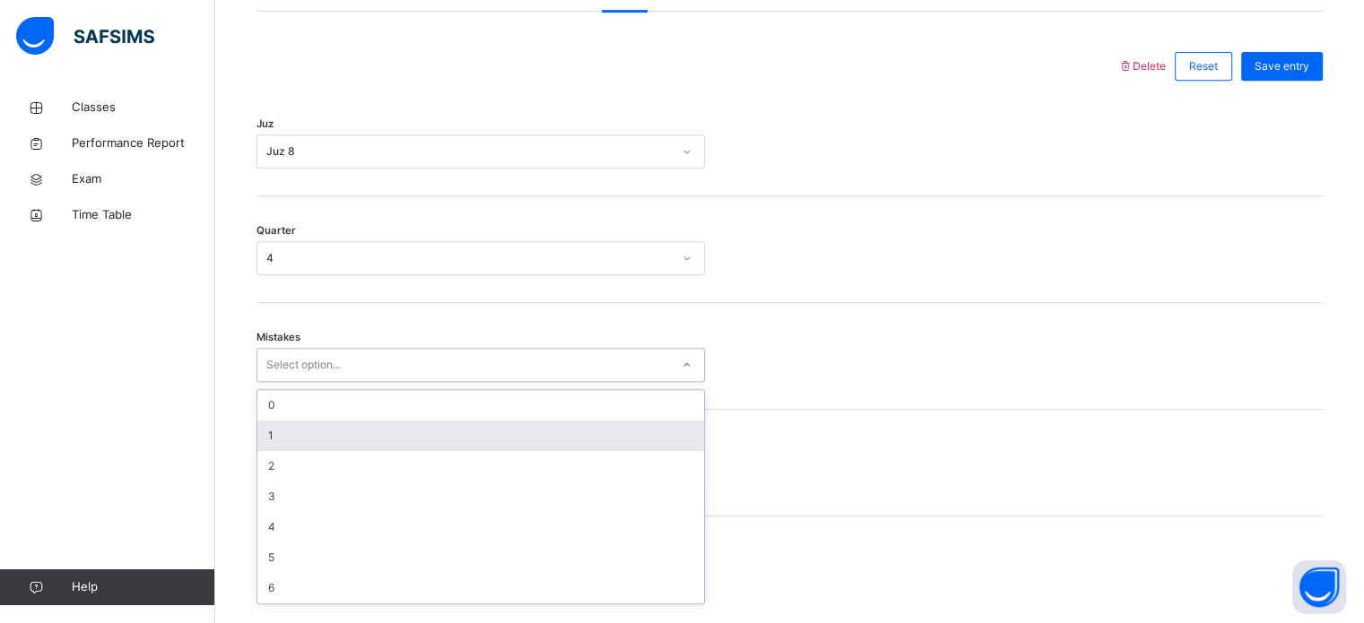
scroll to position [796, 0]
click at [299, 438] on div "1" at bounding box center [480, 434] width 447 height 30
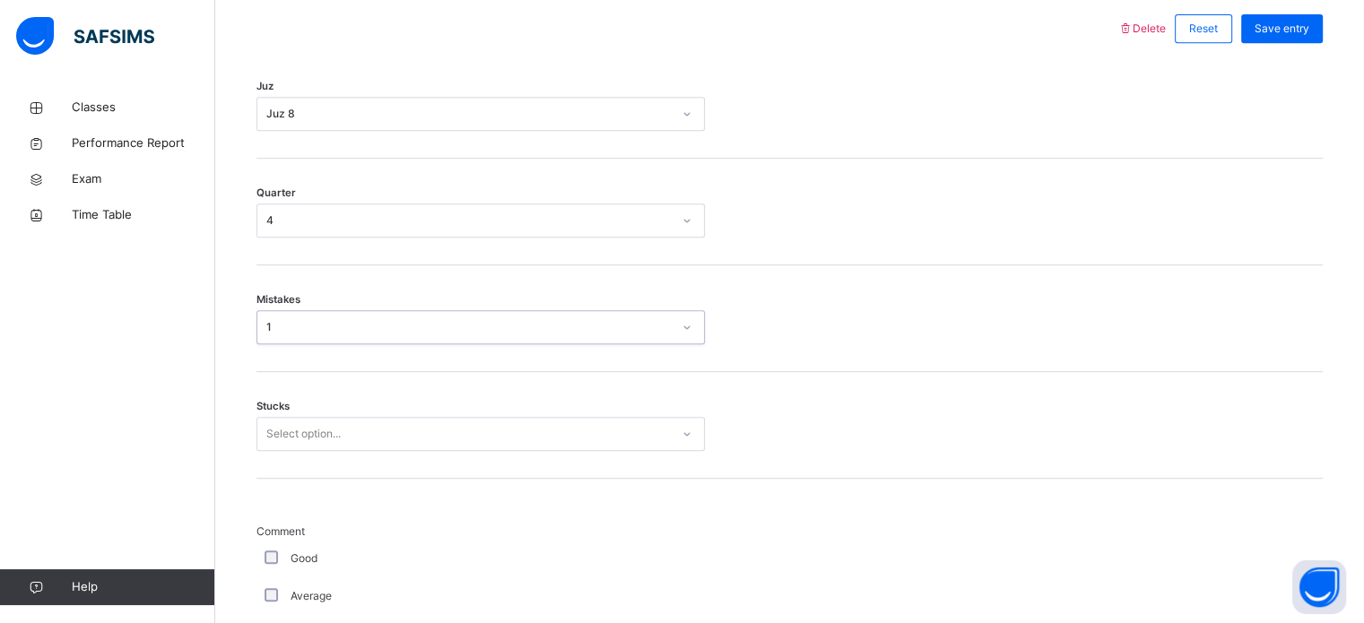
click at [294, 440] on div "Select option..." at bounding box center [480, 434] width 448 height 34
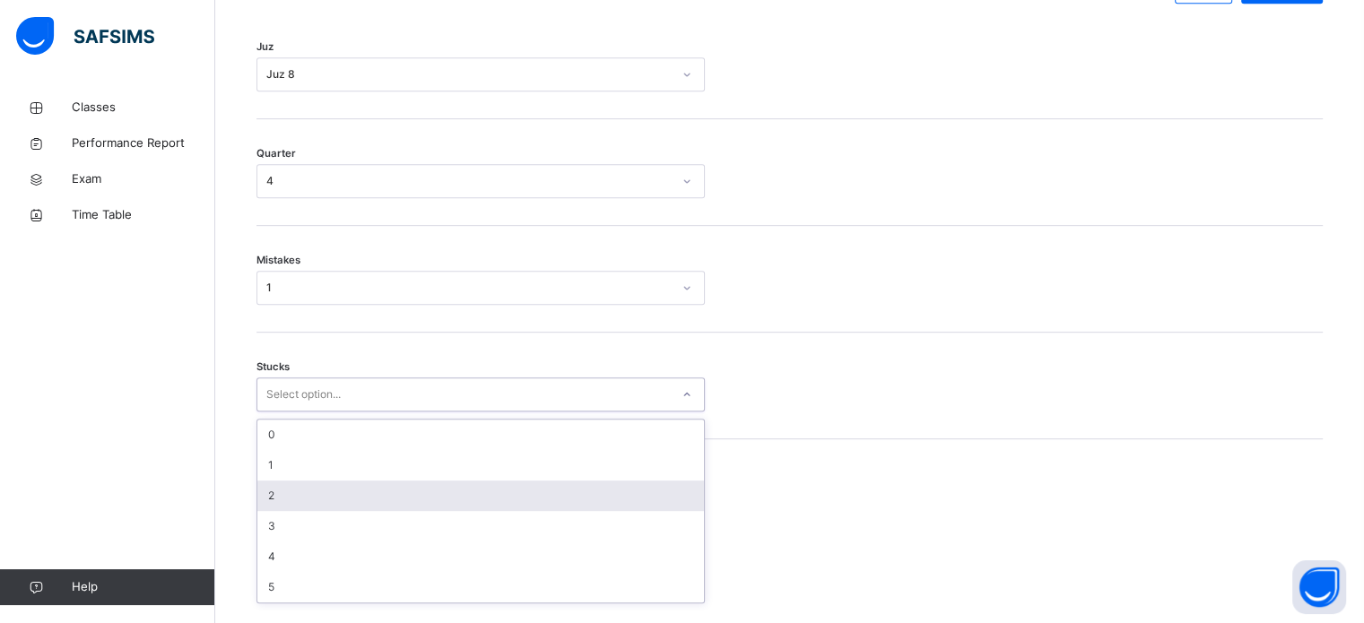
click at [291, 501] on div "2" at bounding box center [480, 496] width 447 height 30
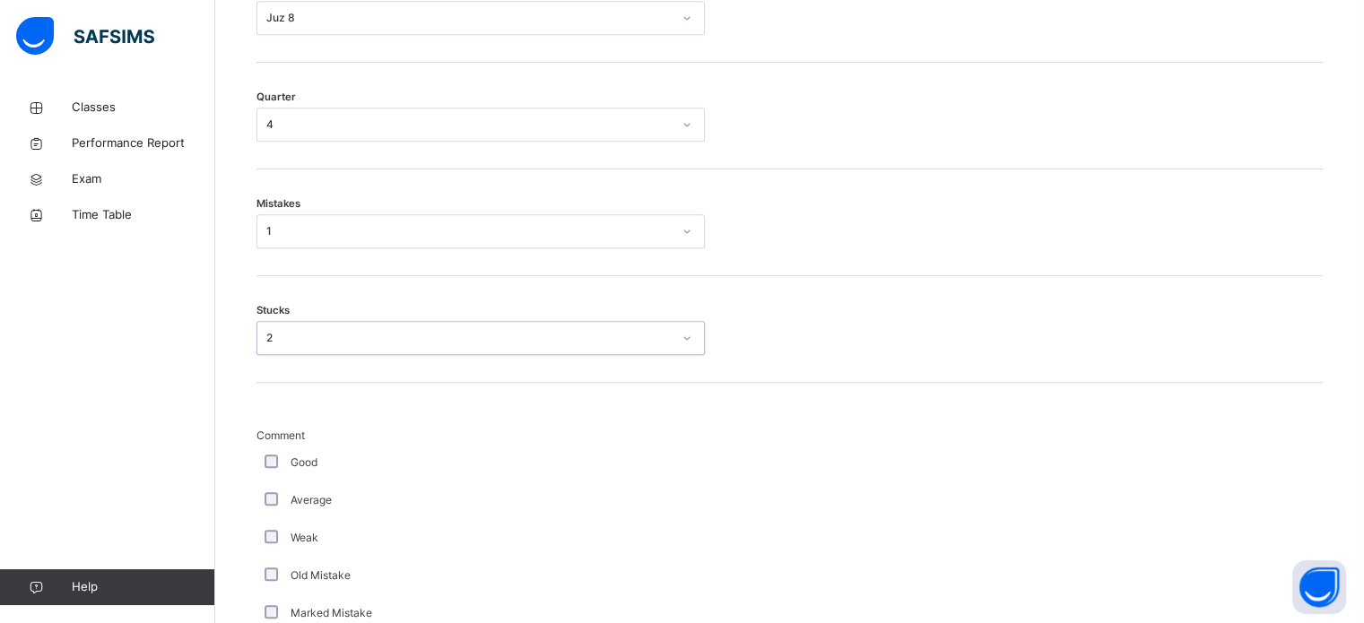
scroll to position [929, 0]
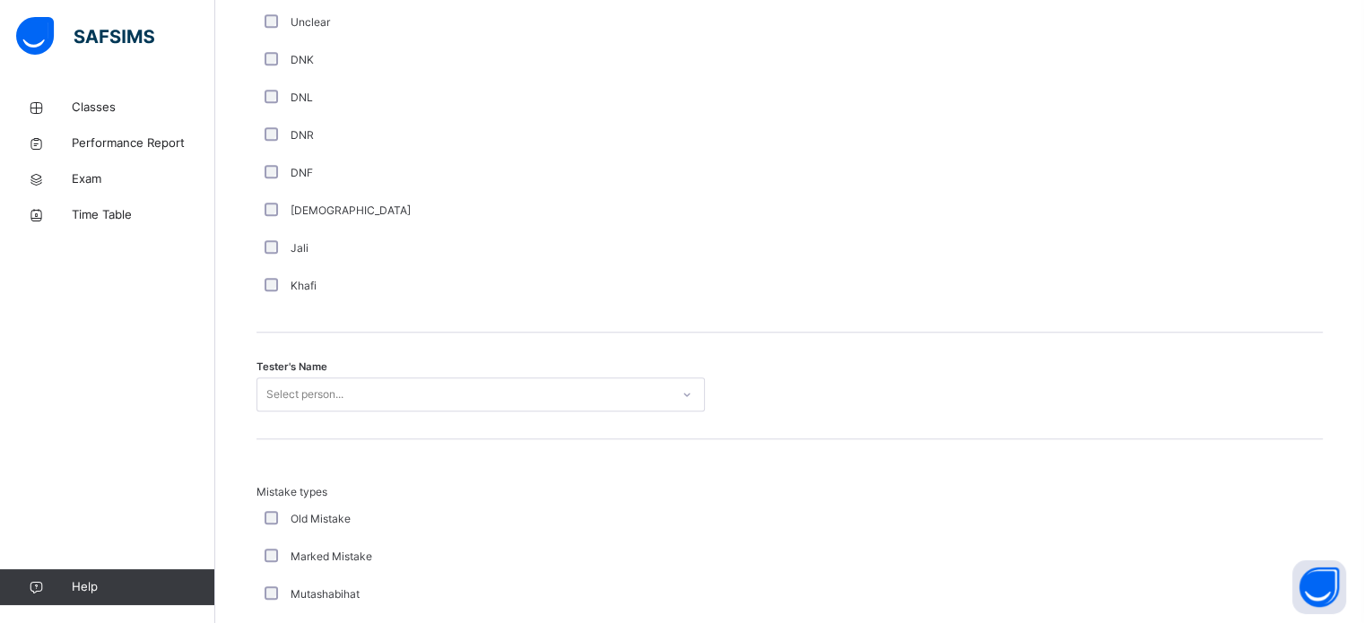
click at [410, 412] on div "Select person..." at bounding box center [480, 394] width 448 height 34
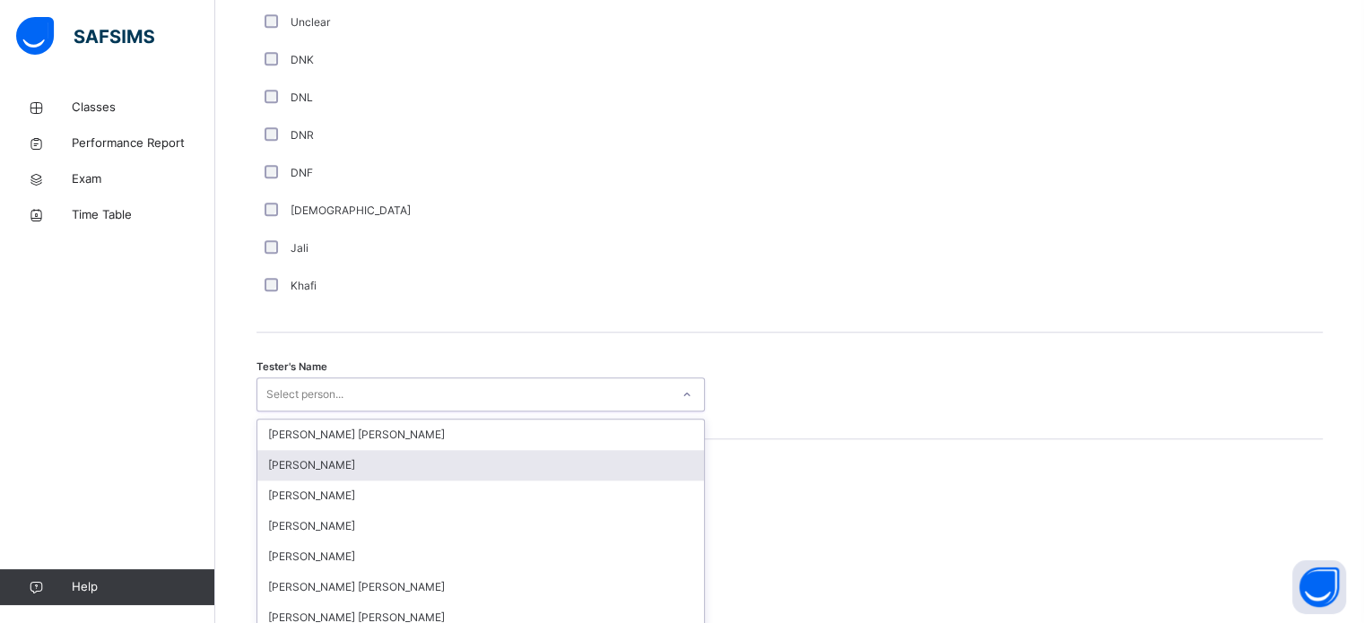
scroll to position [1643, 0]
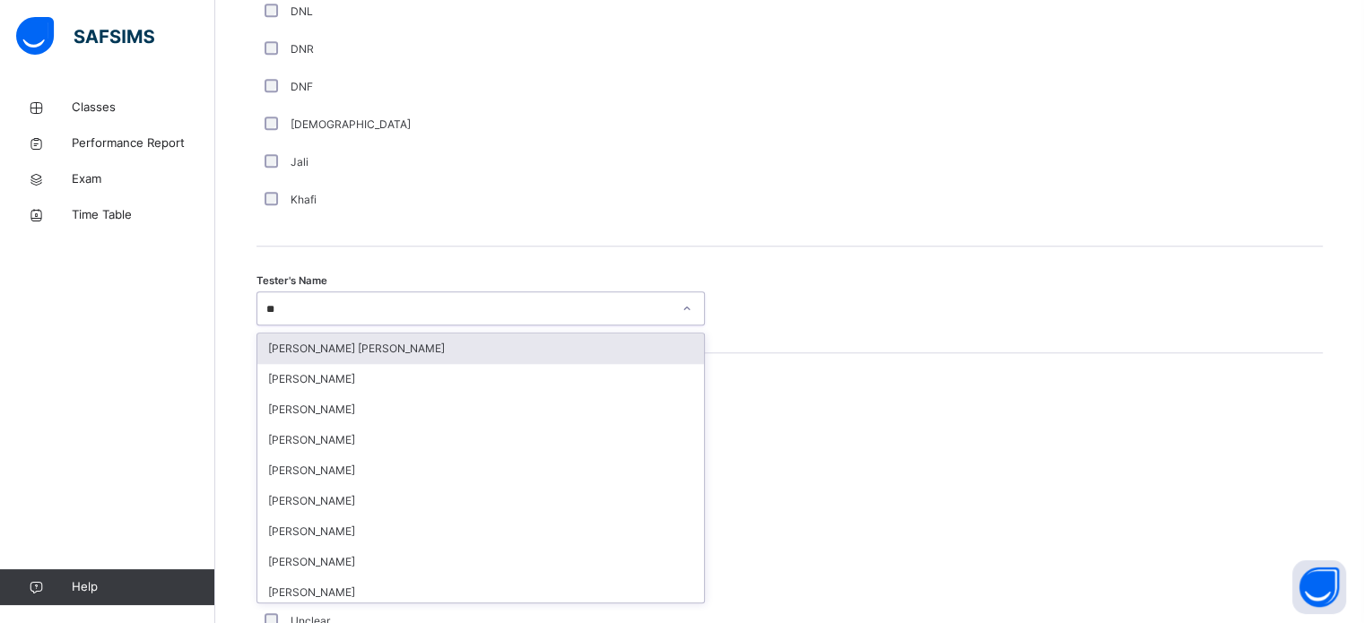
type input "***"
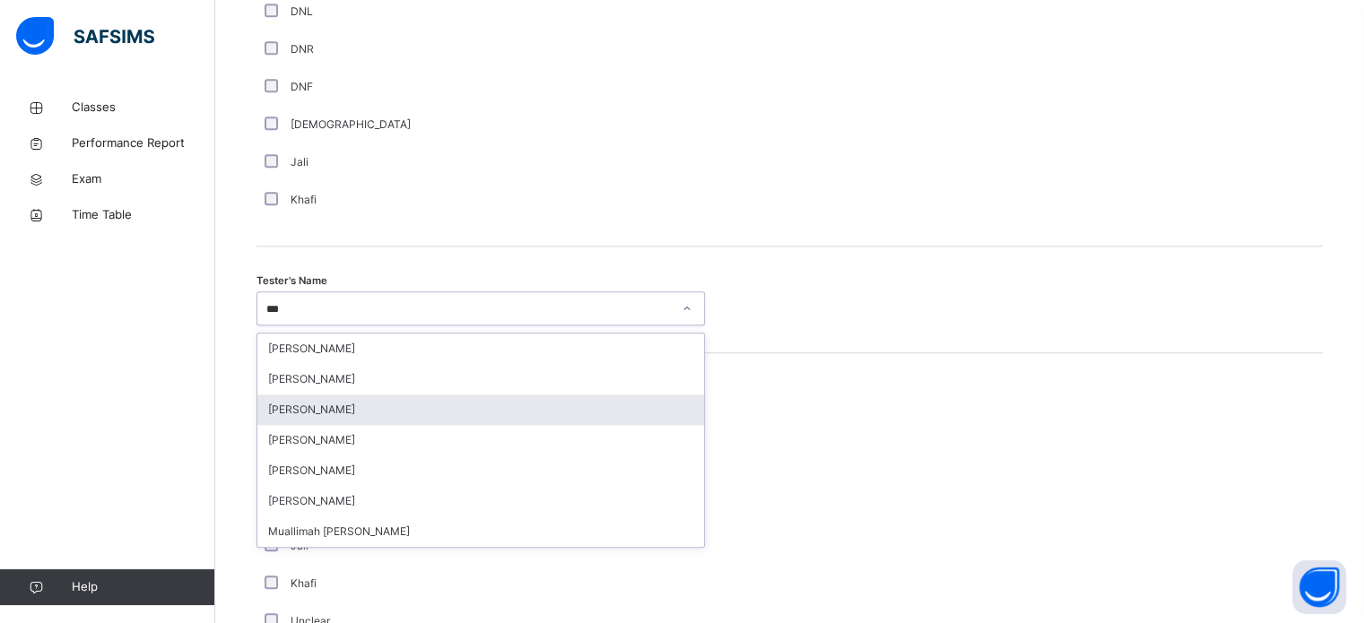
click at [382, 425] on div "[PERSON_NAME]" at bounding box center [480, 410] width 447 height 30
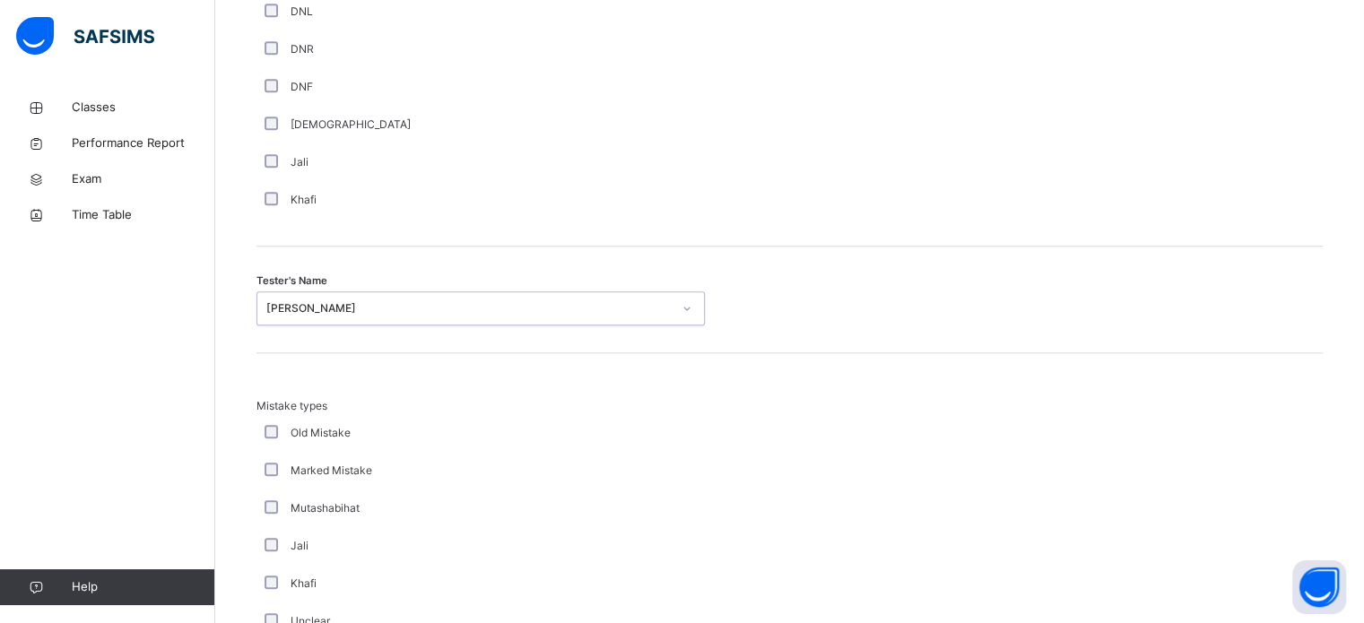
scroll to position [1972, 0]
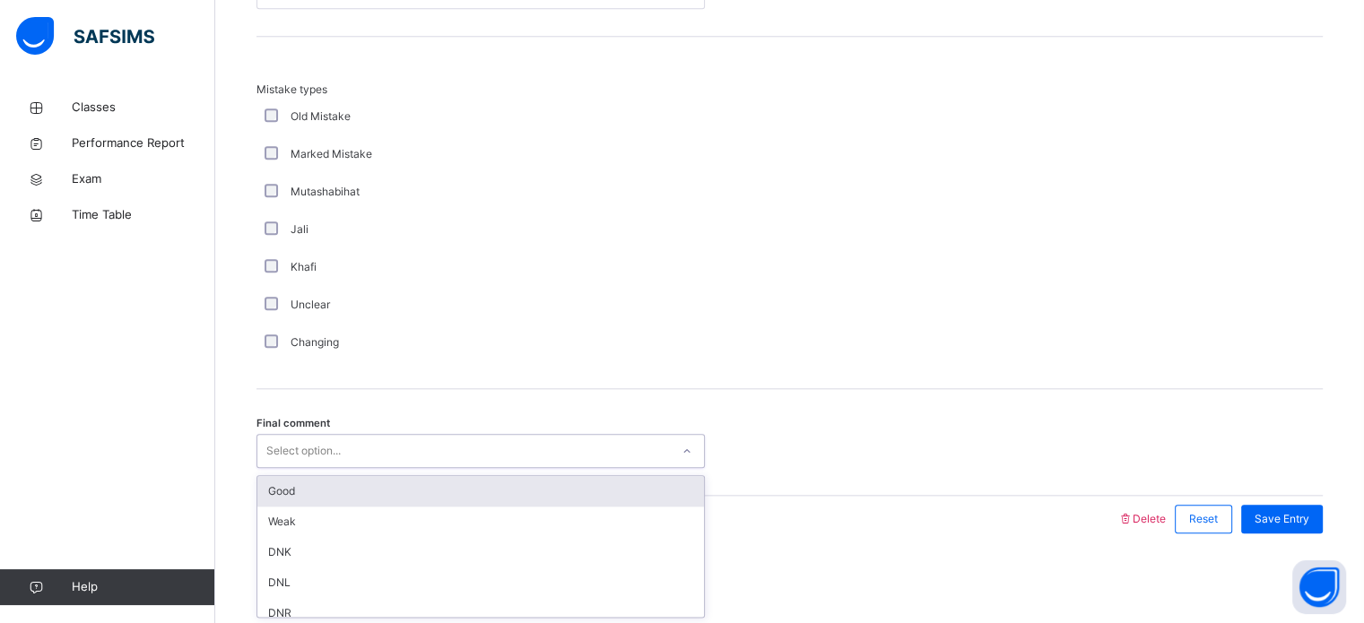
click at [381, 442] on div "Select option..." at bounding box center [463, 452] width 412 height 28
click at [369, 488] on div "Good" at bounding box center [480, 491] width 447 height 30
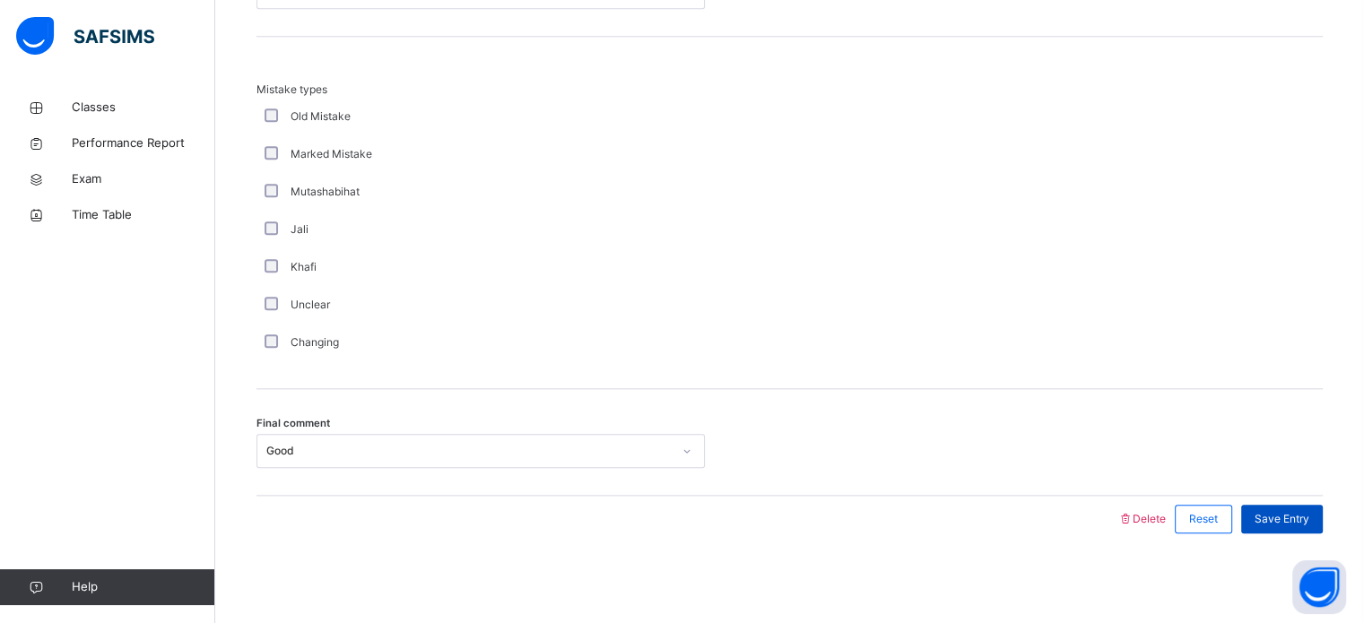
click at [1292, 516] on span "Save Entry" at bounding box center [1281, 519] width 55 height 16
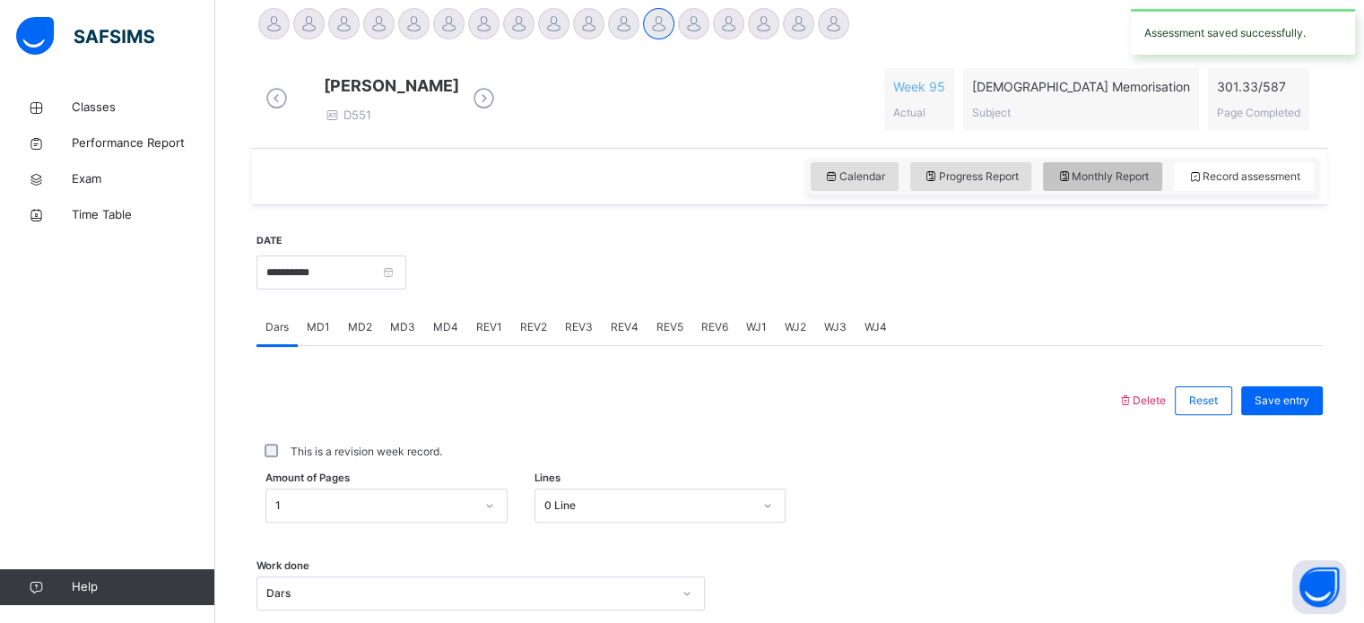
click at [1092, 185] on span "Monthly Report" at bounding box center [1102, 177] width 92 height 16
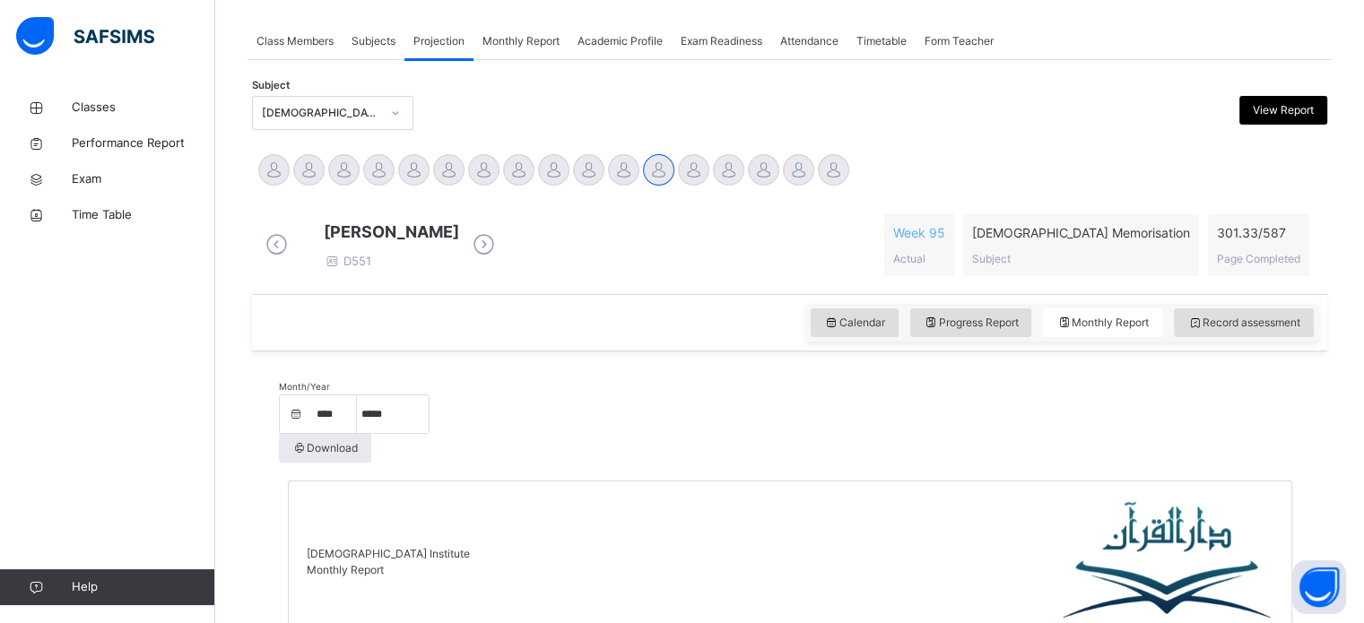
scroll to position [312, 0]
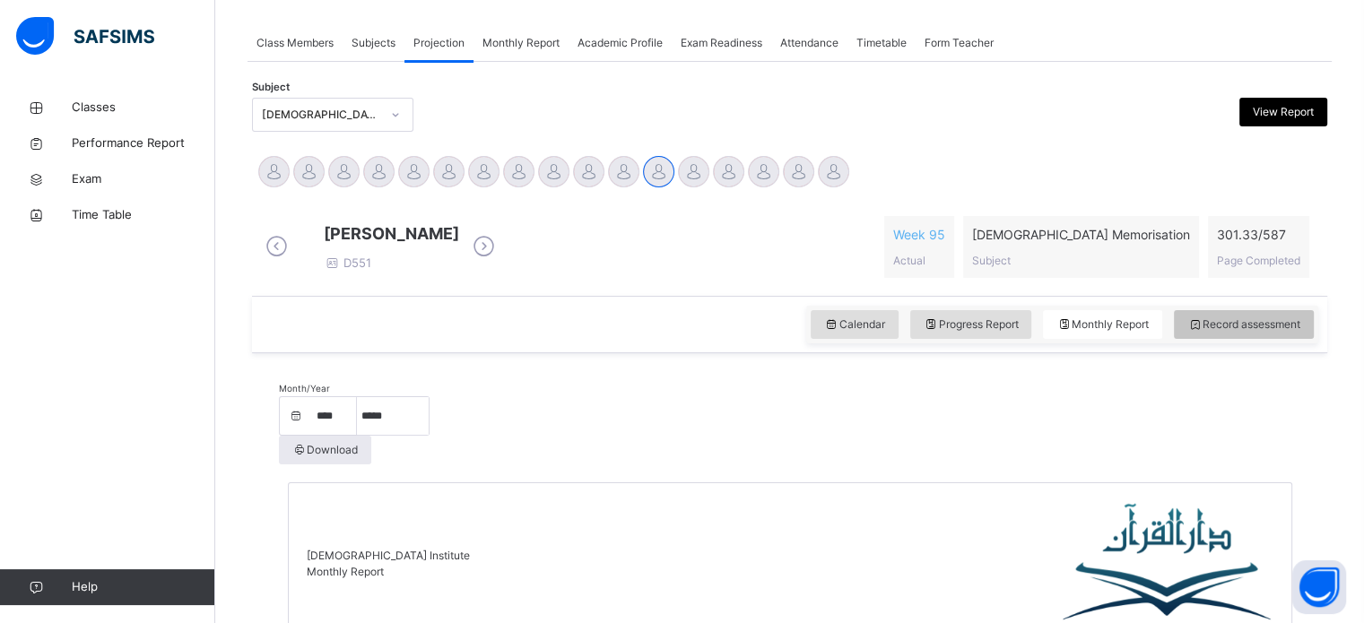
click at [1262, 339] on div "Record assessment" at bounding box center [1244, 324] width 140 height 29
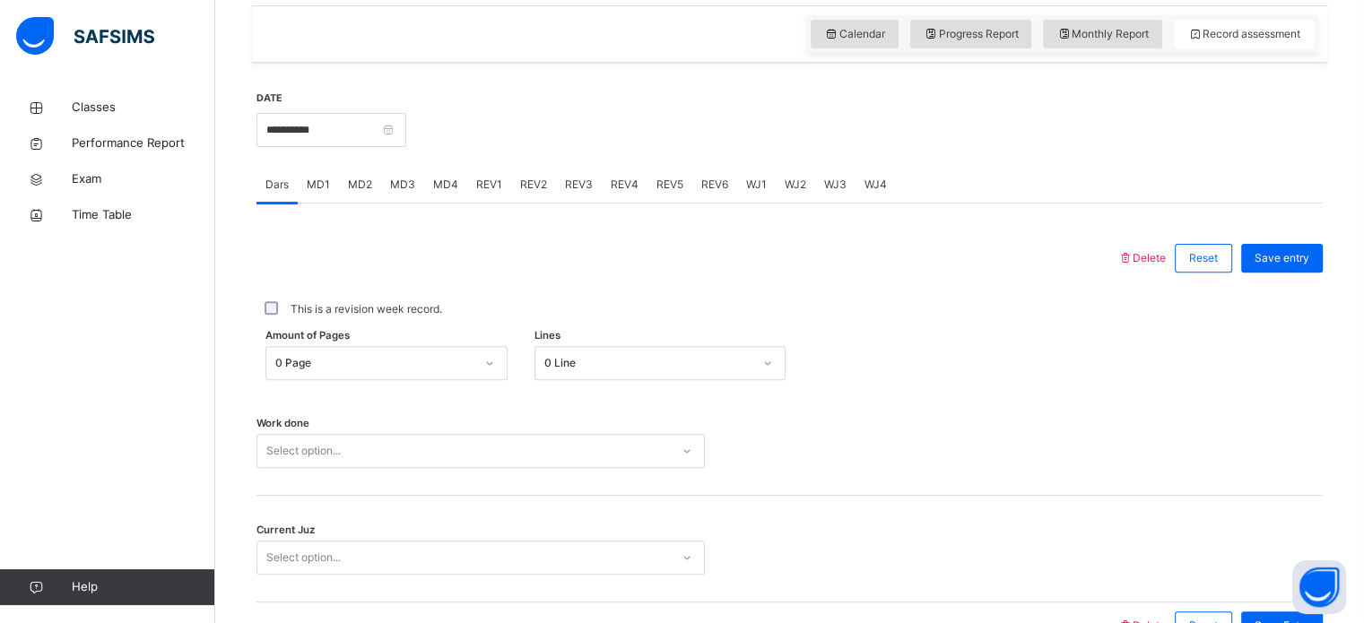
scroll to position [607, 0]
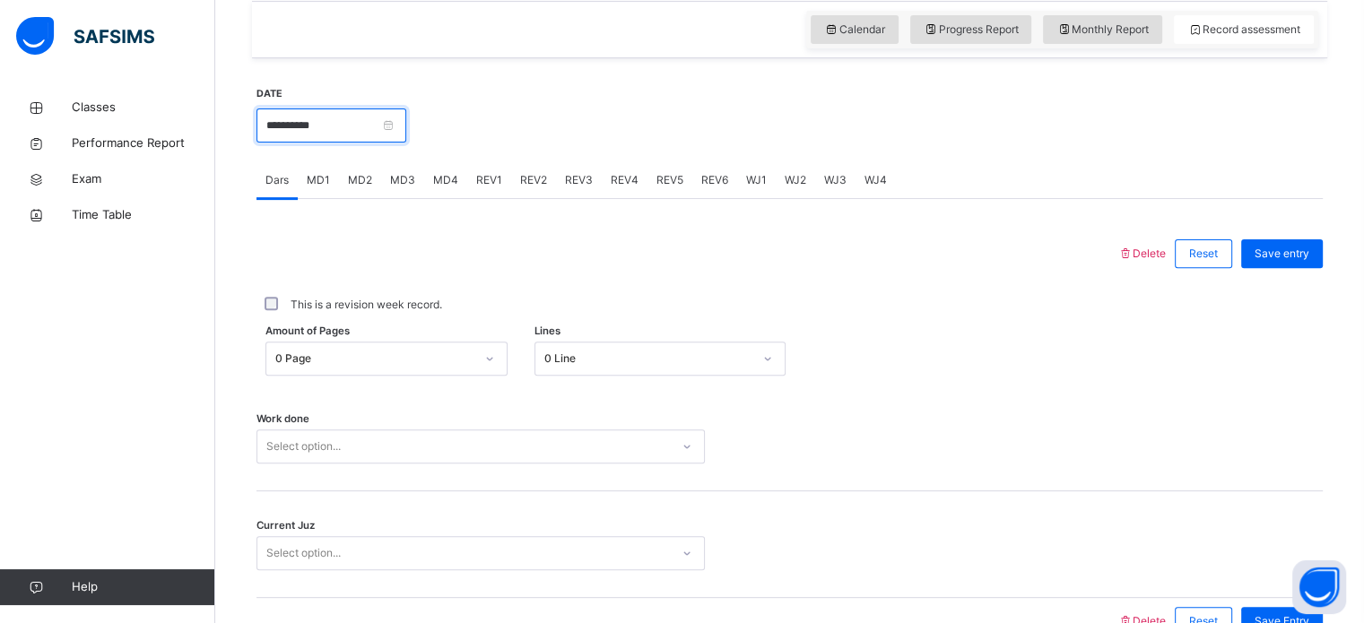
click at [340, 138] on input "**********" at bounding box center [331, 125] width 150 height 34
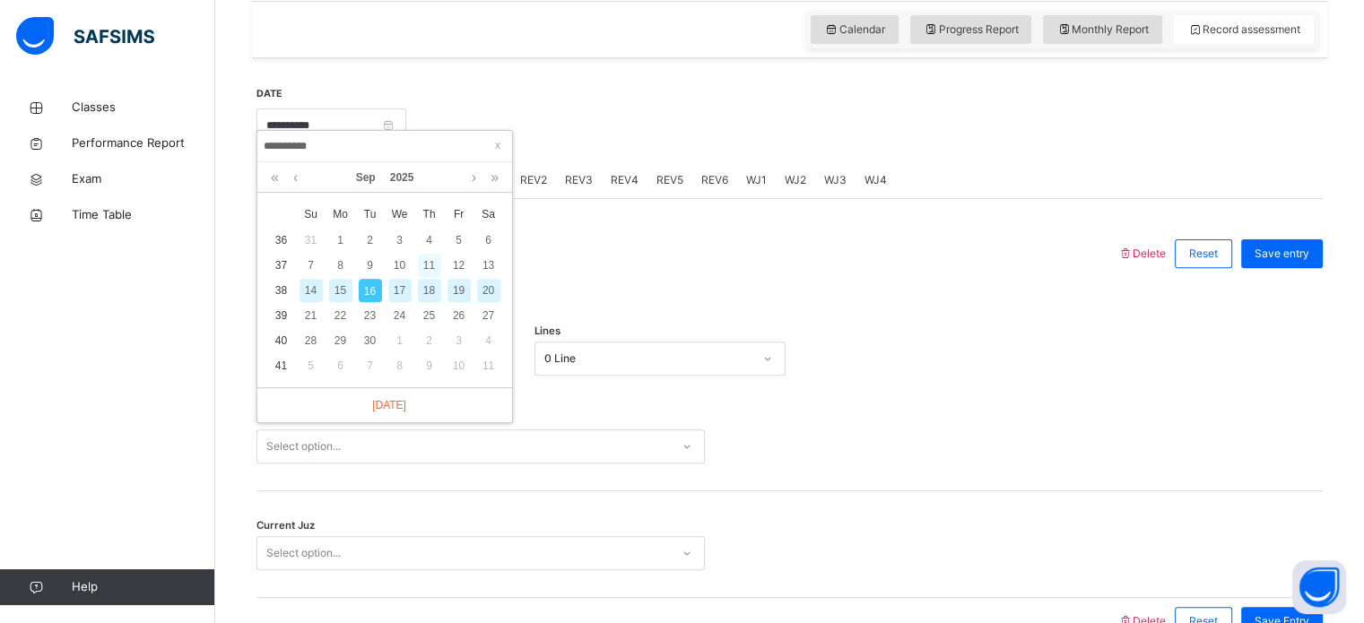
click at [429, 263] on div "11" at bounding box center [429, 265] width 23 height 23
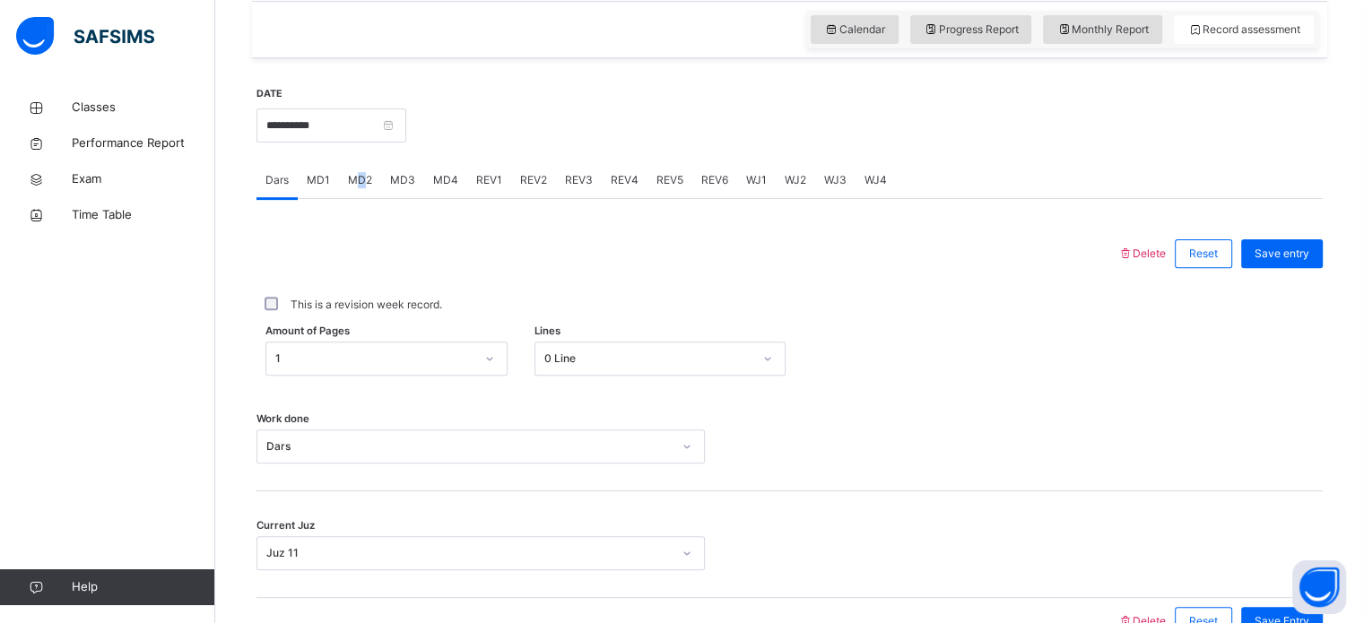
click at [360, 188] on span "MD2" at bounding box center [360, 180] width 24 height 16
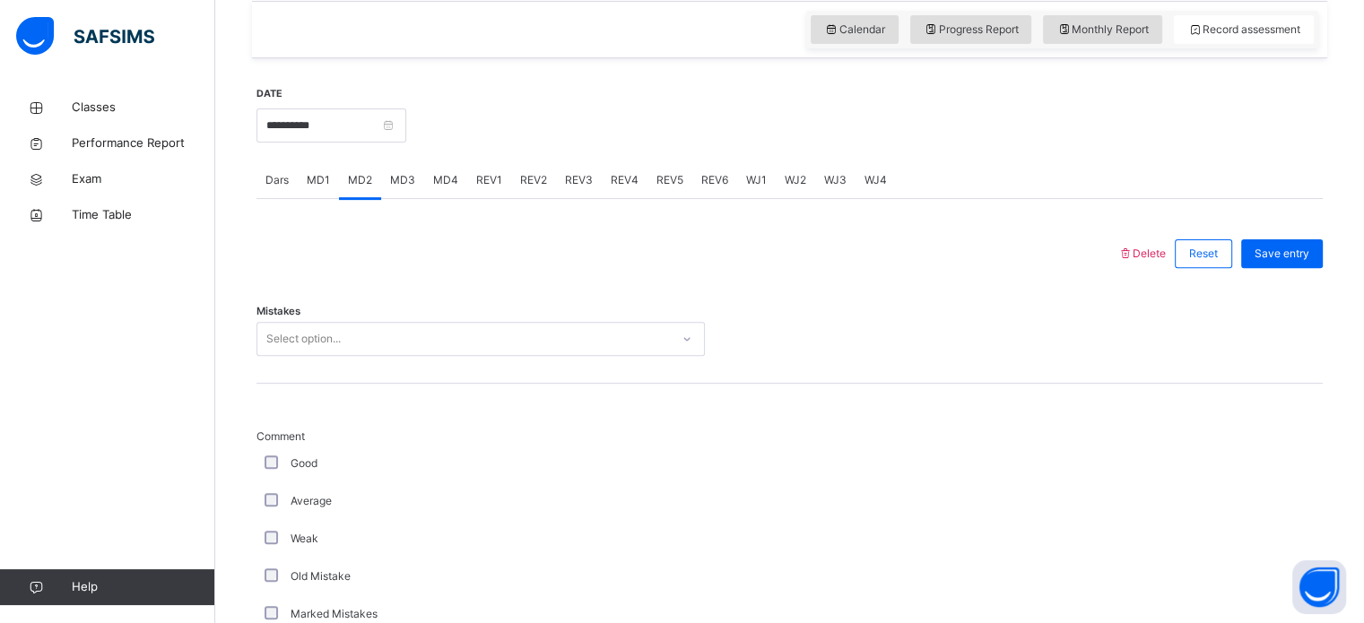
click at [322, 188] on span "MD1" at bounding box center [318, 180] width 23 height 16
drag, startPoint x: 352, startPoint y: 194, endPoint x: 386, endPoint y: 189, distance: 33.5
click at [363, 188] on span "MD2" at bounding box center [360, 180] width 24 height 16
click at [405, 188] on span "MD3" at bounding box center [402, 180] width 25 height 16
click at [438, 188] on span "MD4" at bounding box center [445, 180] width 25 height 16
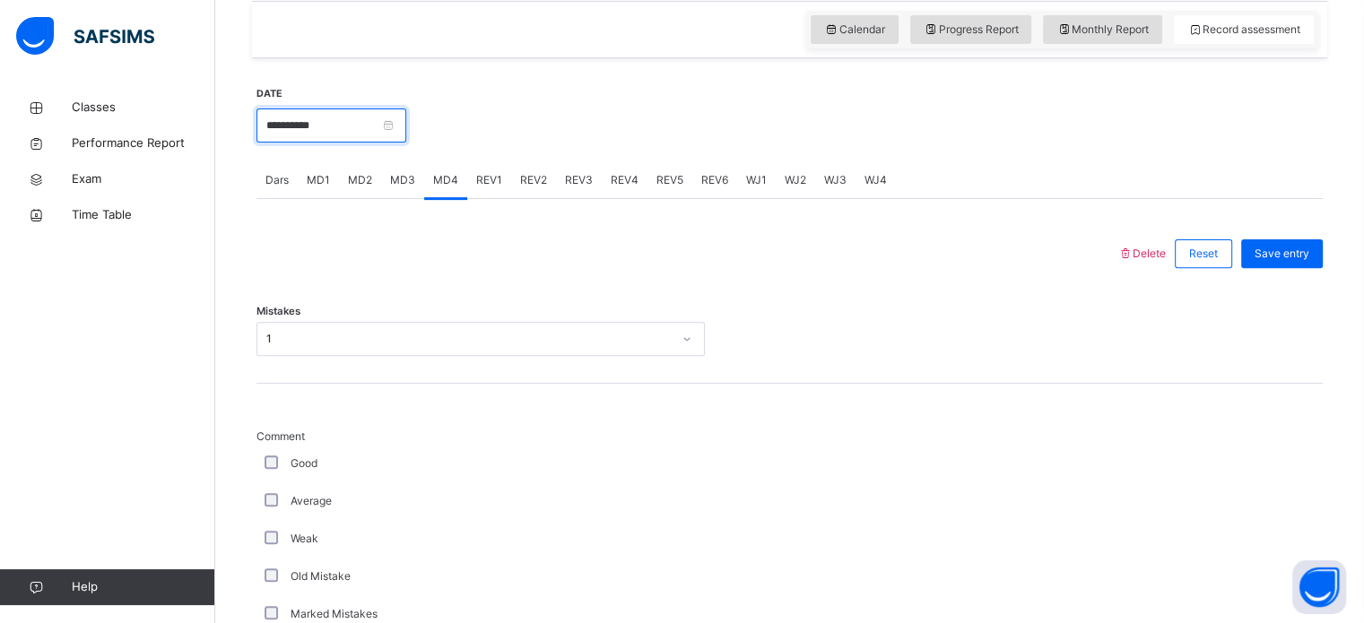
click at [362, 130] on input "**********" at bounding box center [331, 125] width 150 height 34
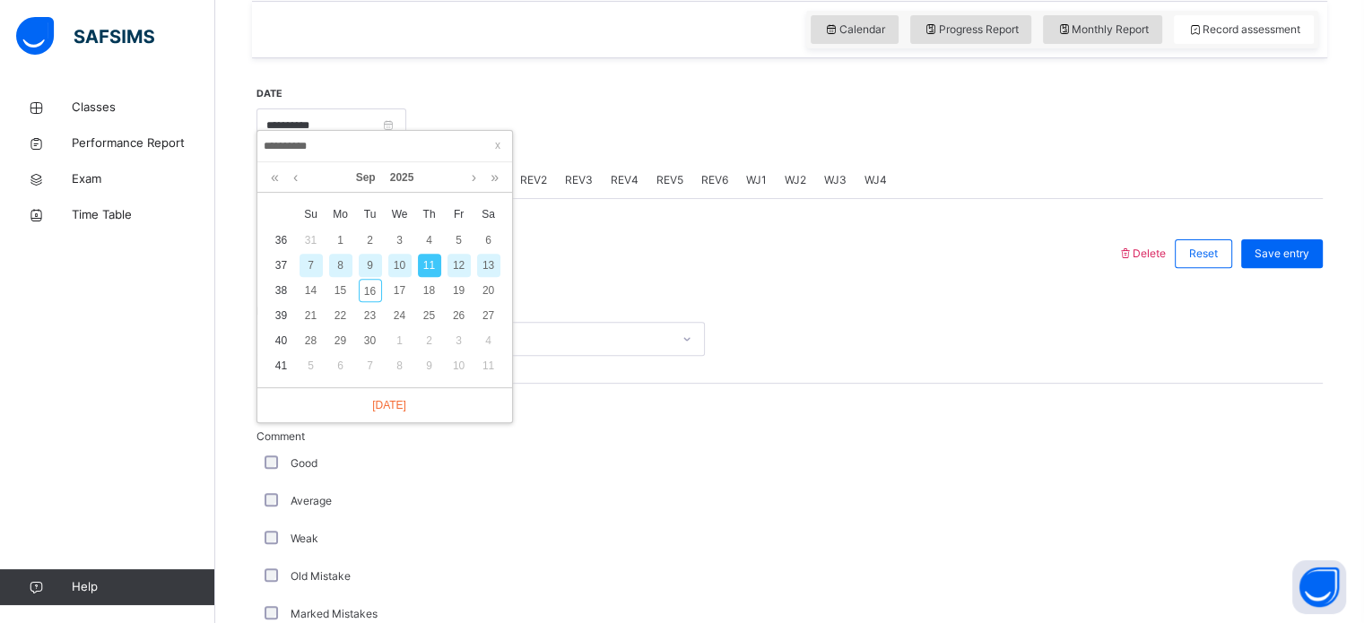
click at [466, 265] on div "12" at bounding box center [458, 265] width 23 height 23
type input "**********"
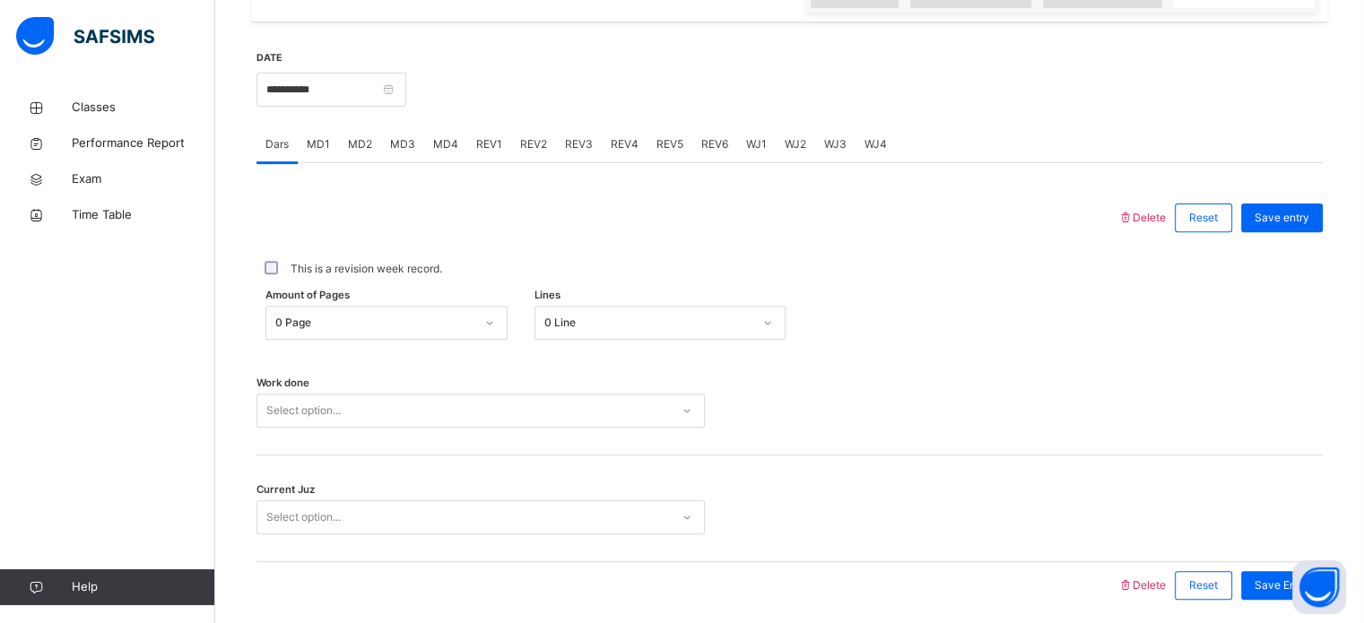
scroll to position [650, 0]
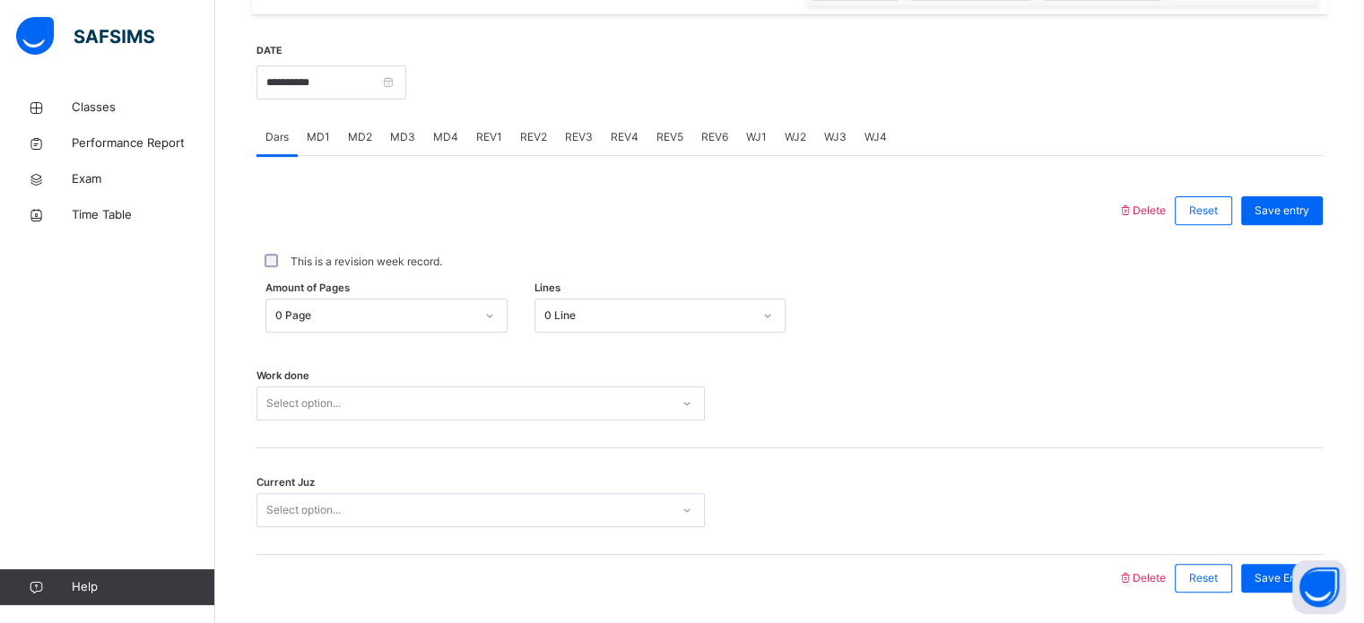
click at [383, 324] on div "0 Page" at bounding box center [374, 316] width 199 height 16
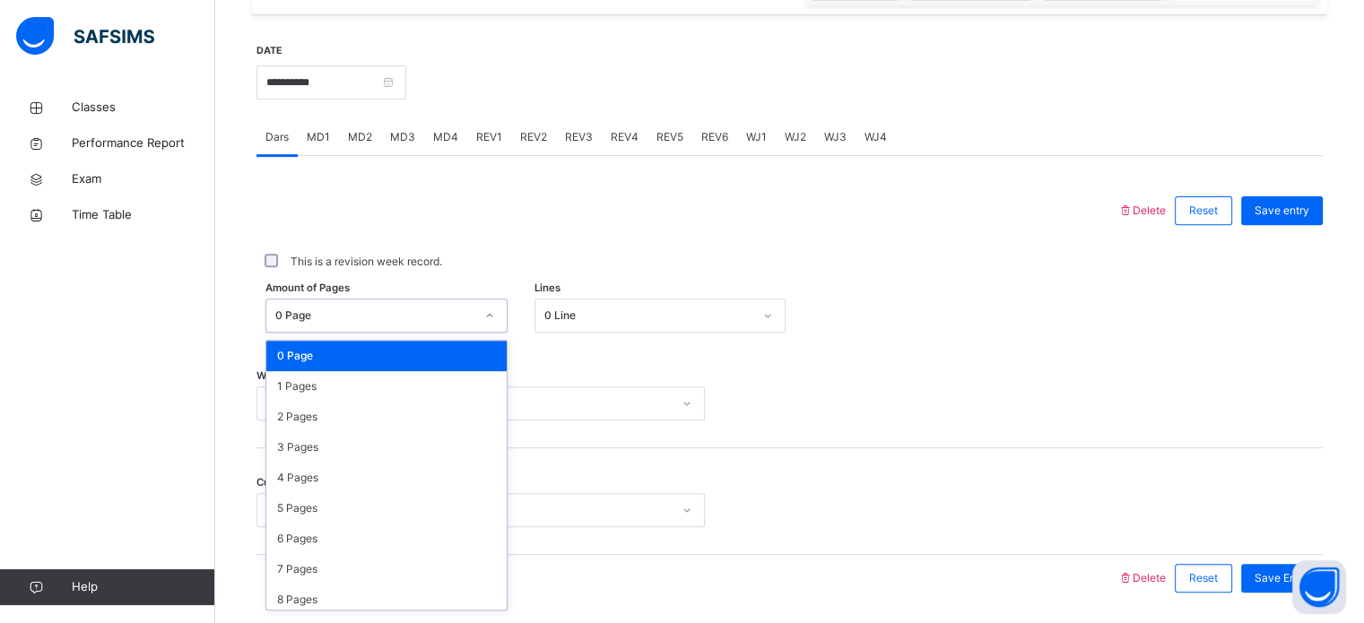
scroll to position [658, 0]
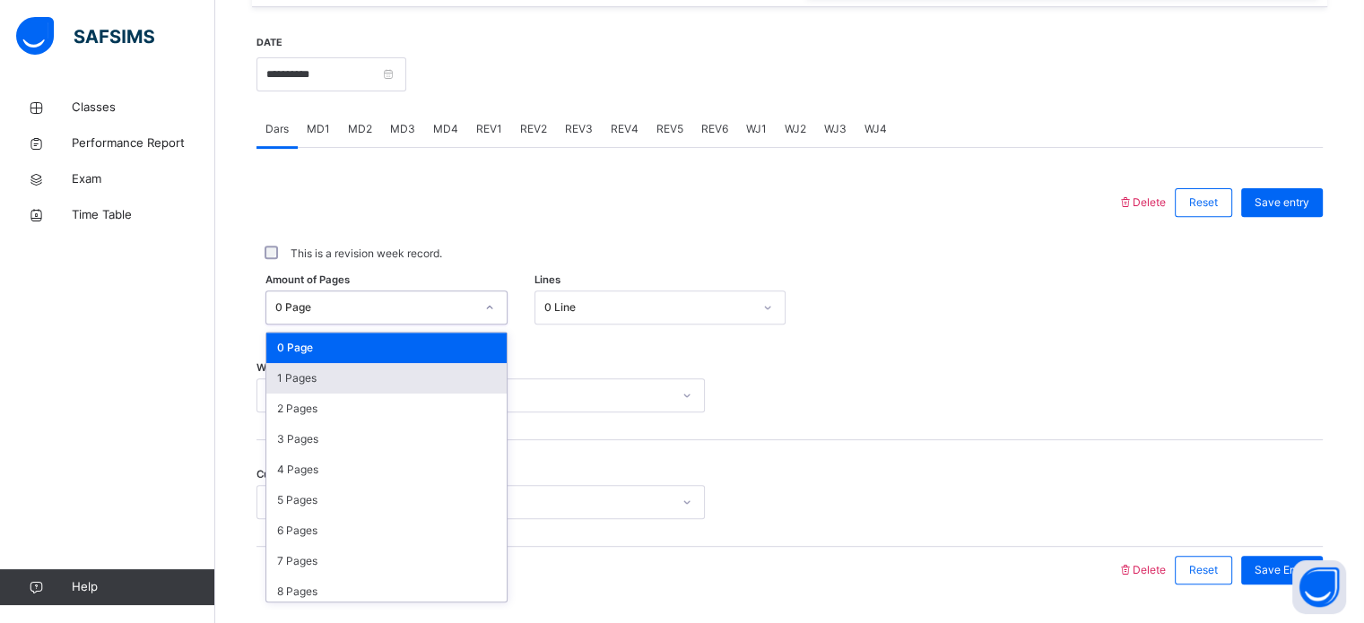
click at [346, 386] on div "1 Pages" at bounding box center [386, 378] width 240 height 30
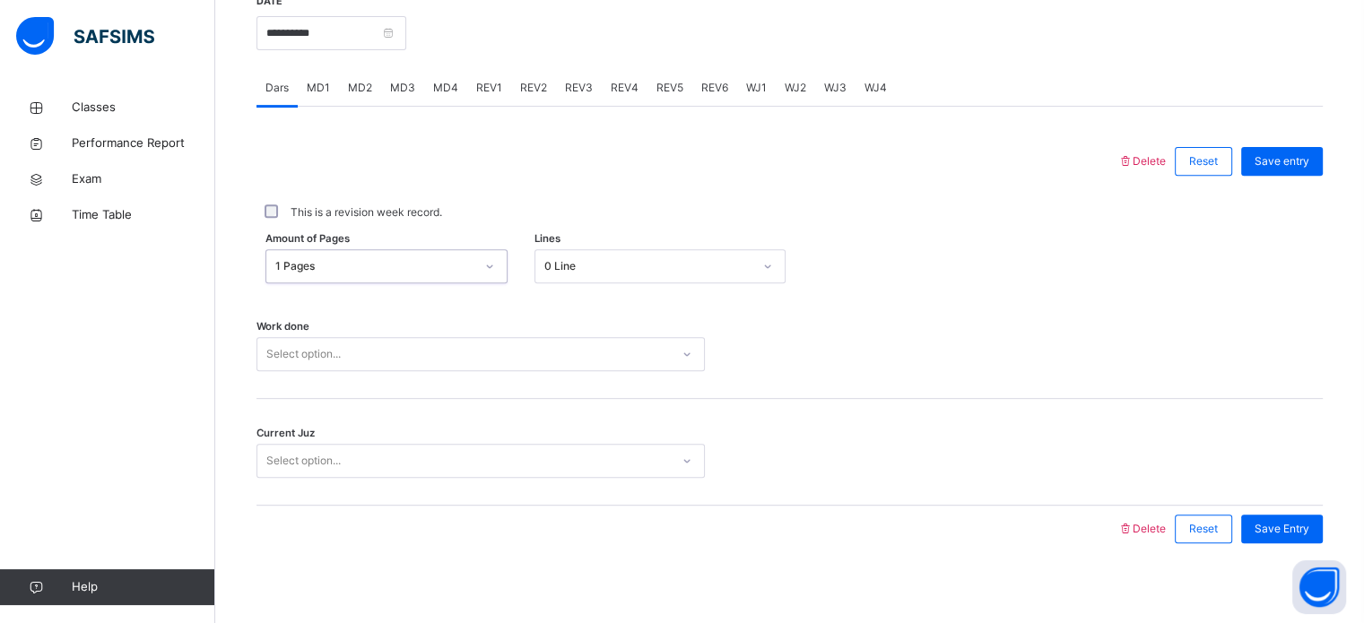
scroll to position [723, 0]
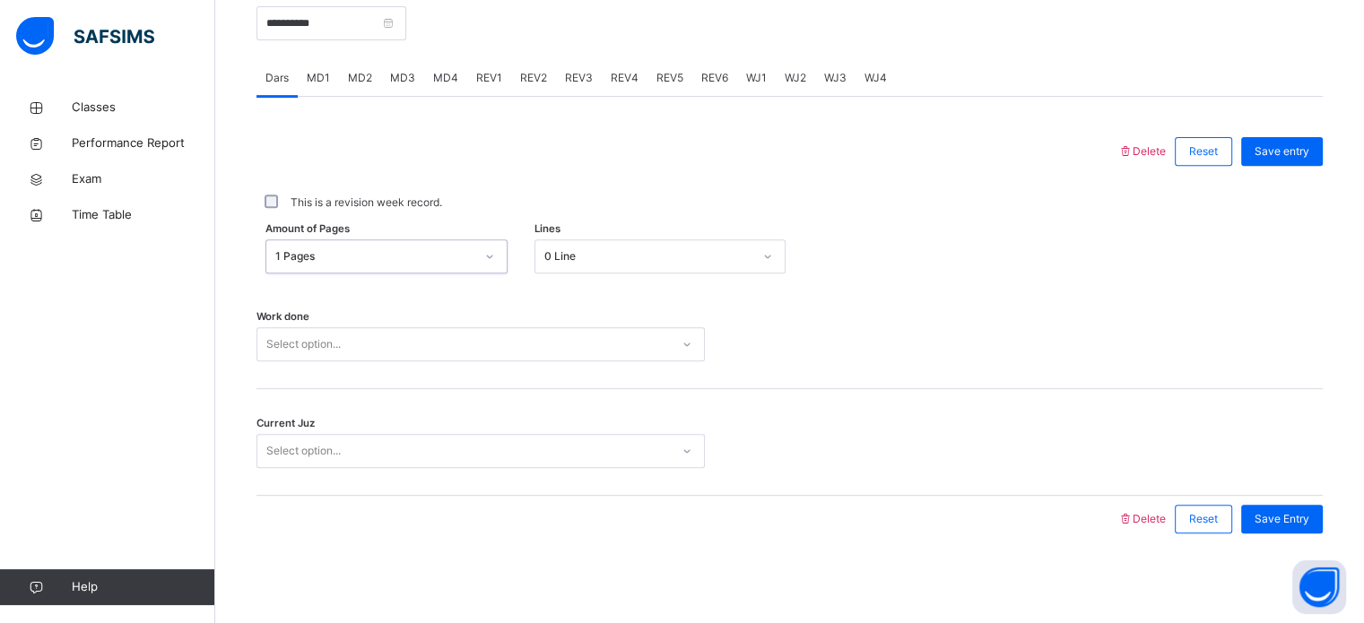
click at [442, 361] on div "Select option..." at bounding box center [480, 344] width 448 height 34
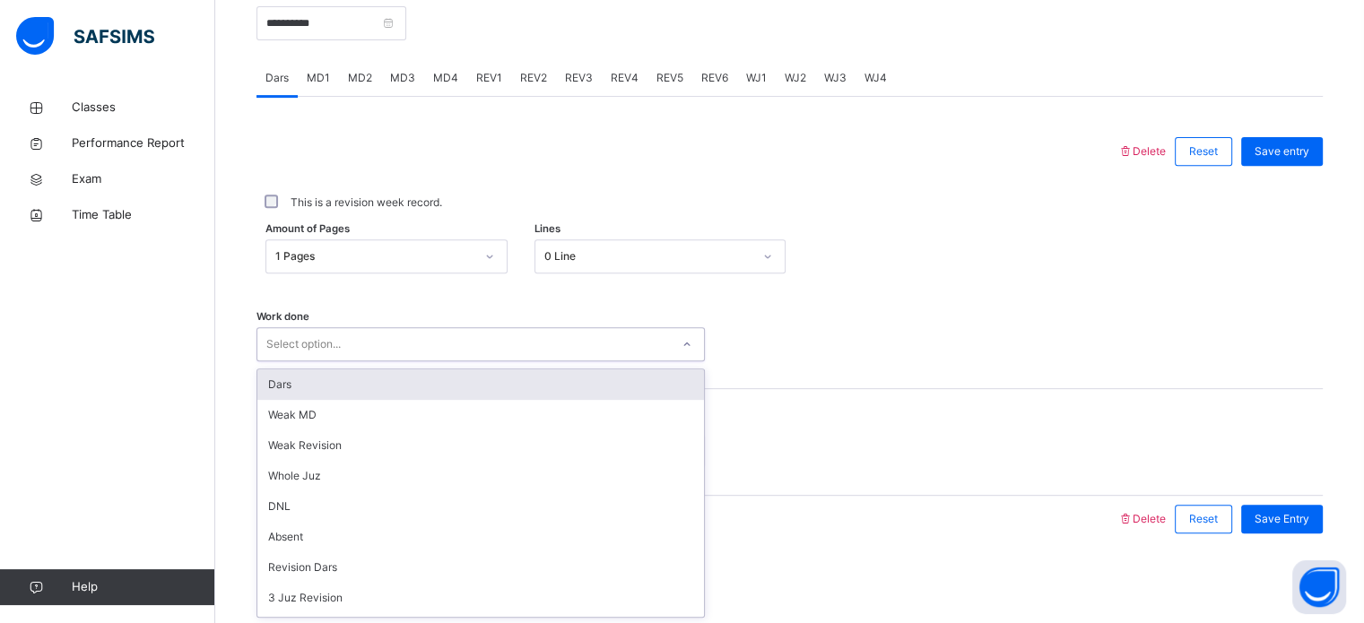
click at [428, 388] on div "Dars" at bounding box center [480, 384] width 447 height 30
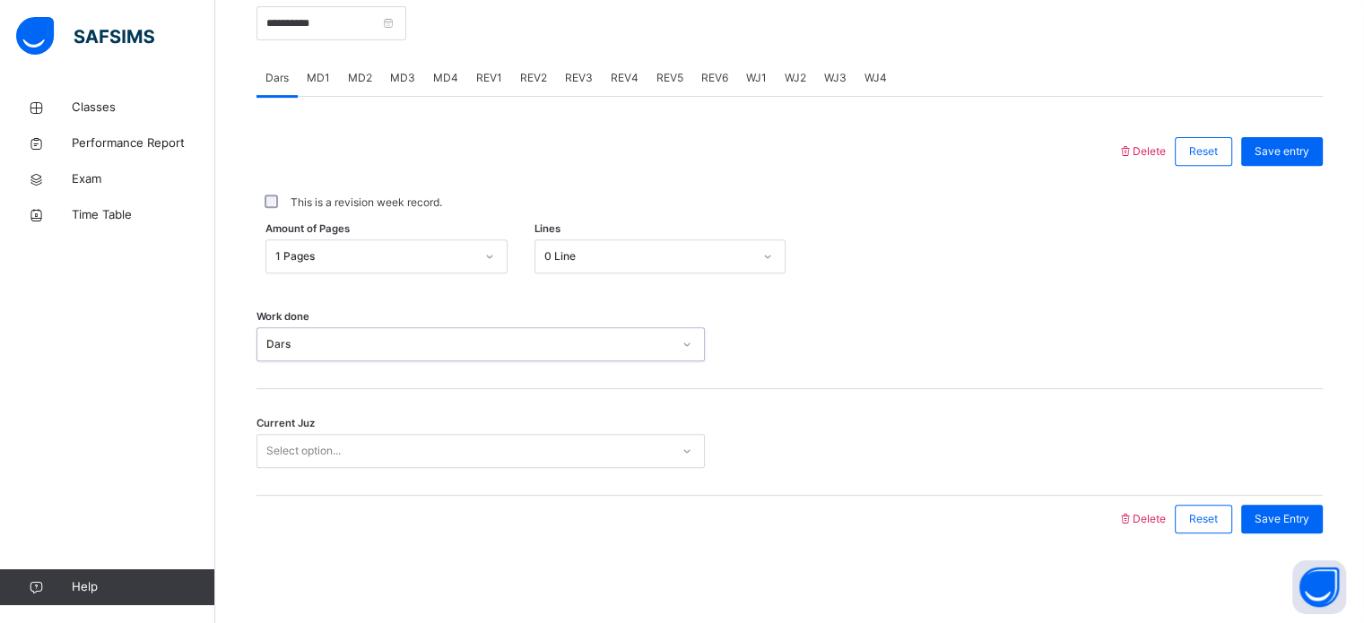
click at [409, 451] on div "Select option..." at bounding box center [463, 452] width 412 height 28
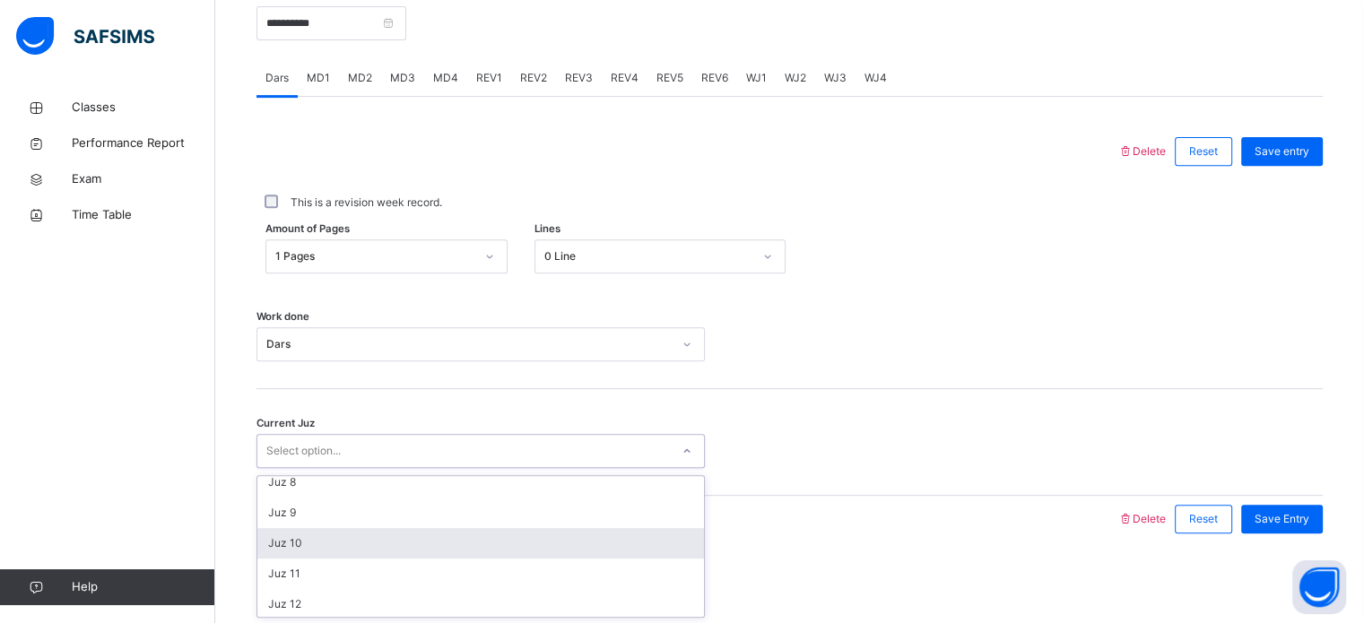
scroll to position [224, 0]
click at [409, 555] on div "Juz 10" at bounding box center [480, 541] width 447 height 30
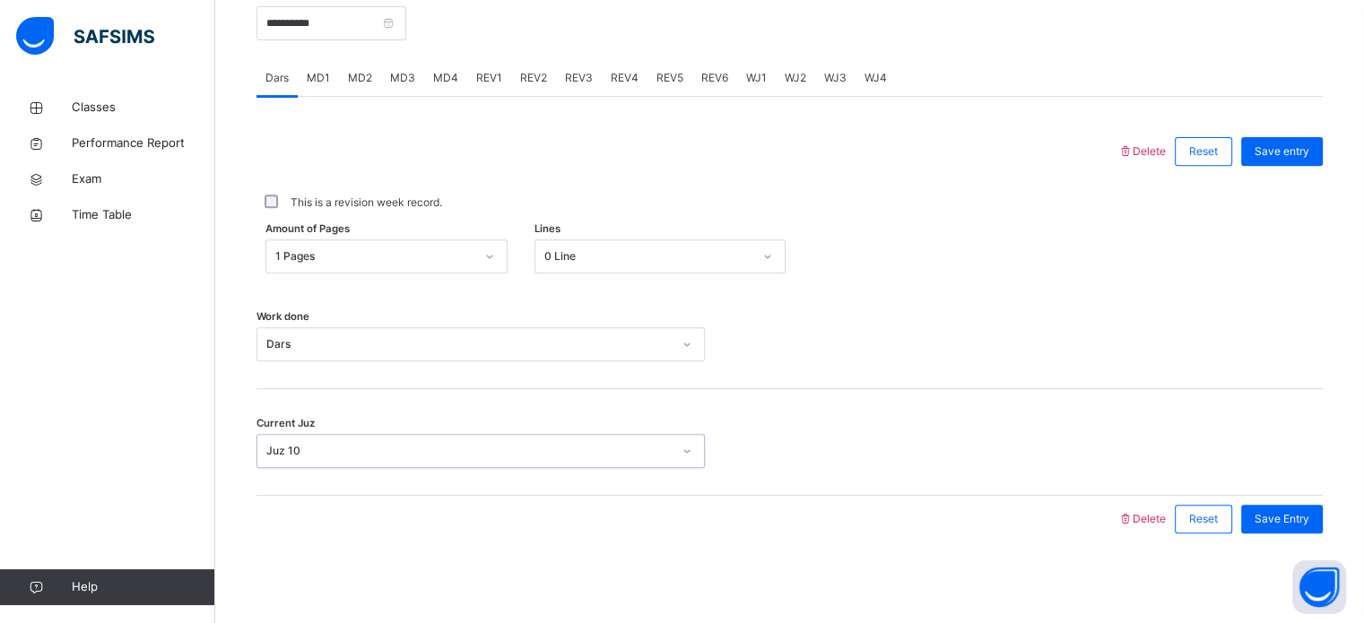
click at [351, 462] on div "Juz 10" at bounding box center [463, 452] width 412 height 28
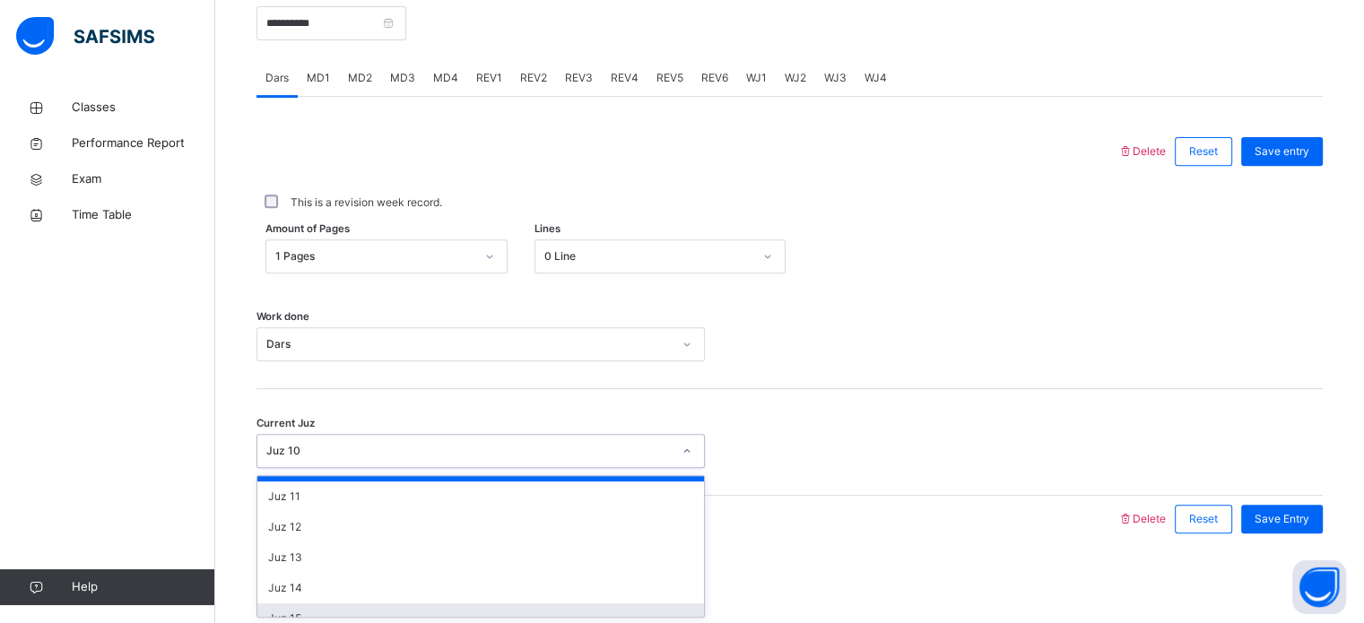
scroll to position [283, 0]
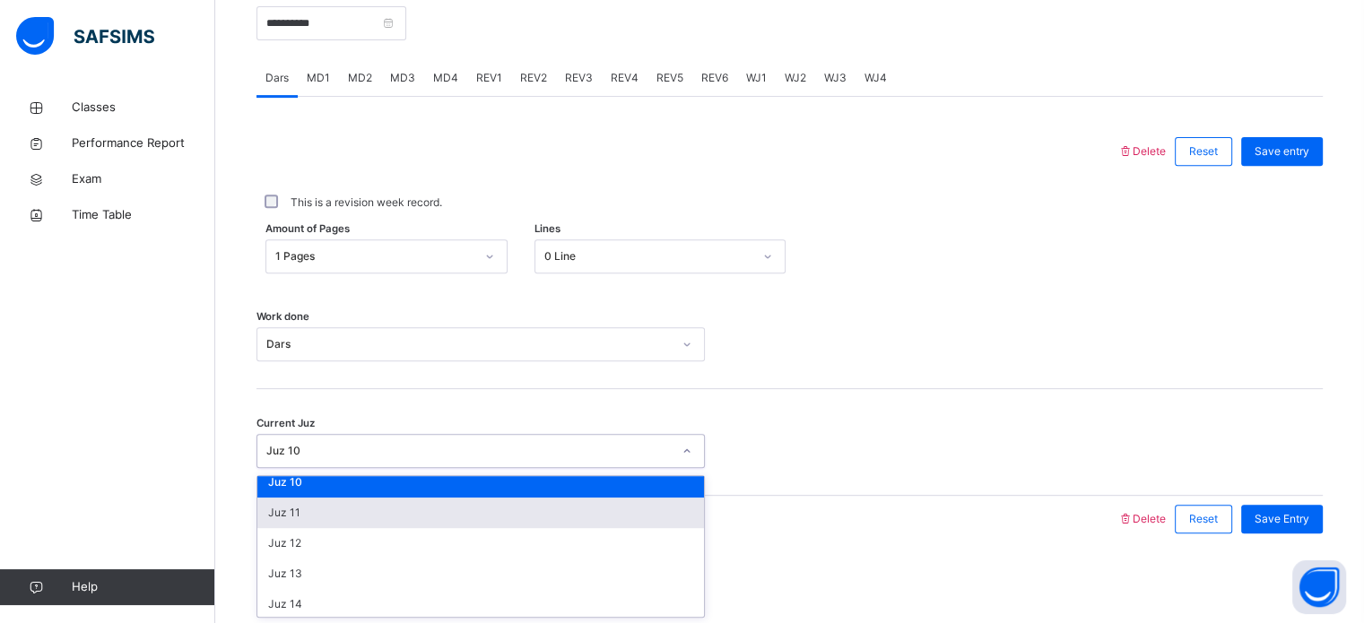
click at [349, 501] on div "Juz 11" at bounding box center [480, 513] width 447 height 30
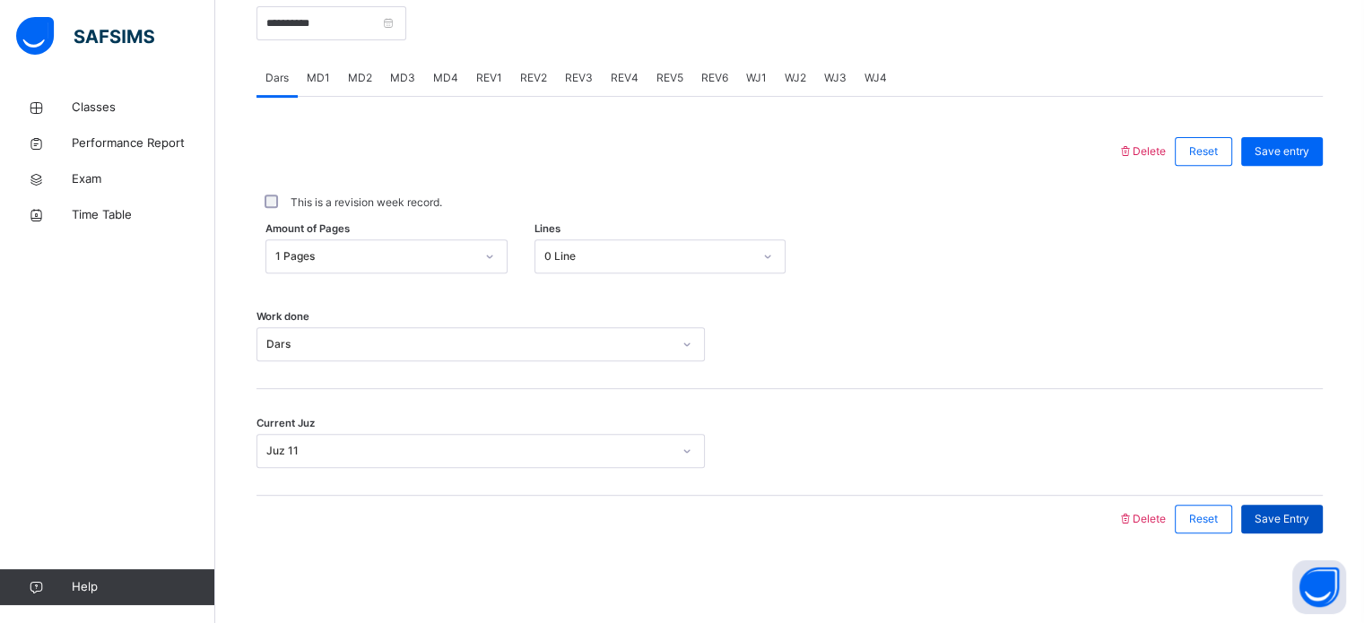
click at [1295, 523] on span "Save Entry" at bounding box center [1281, 519] width 55 height 16
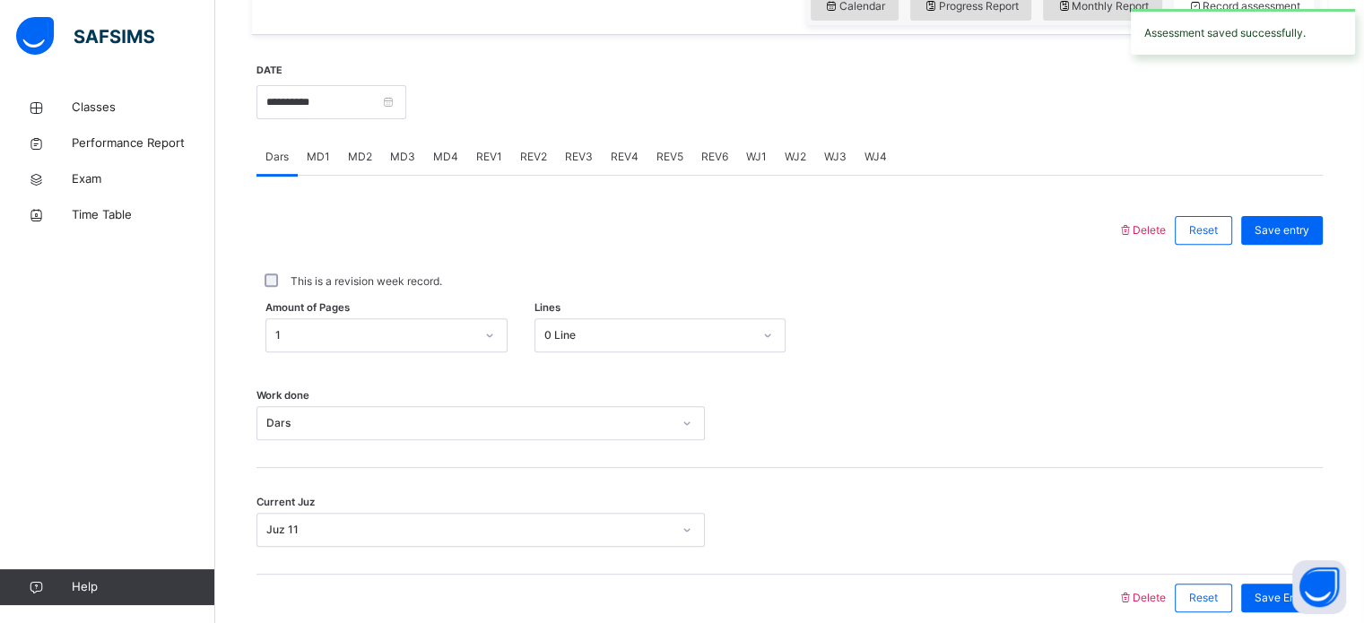
scroll to position [631, 0]
click at [351, 164] on span "MD2" at bounding box center [360, 156] width 24 height 16
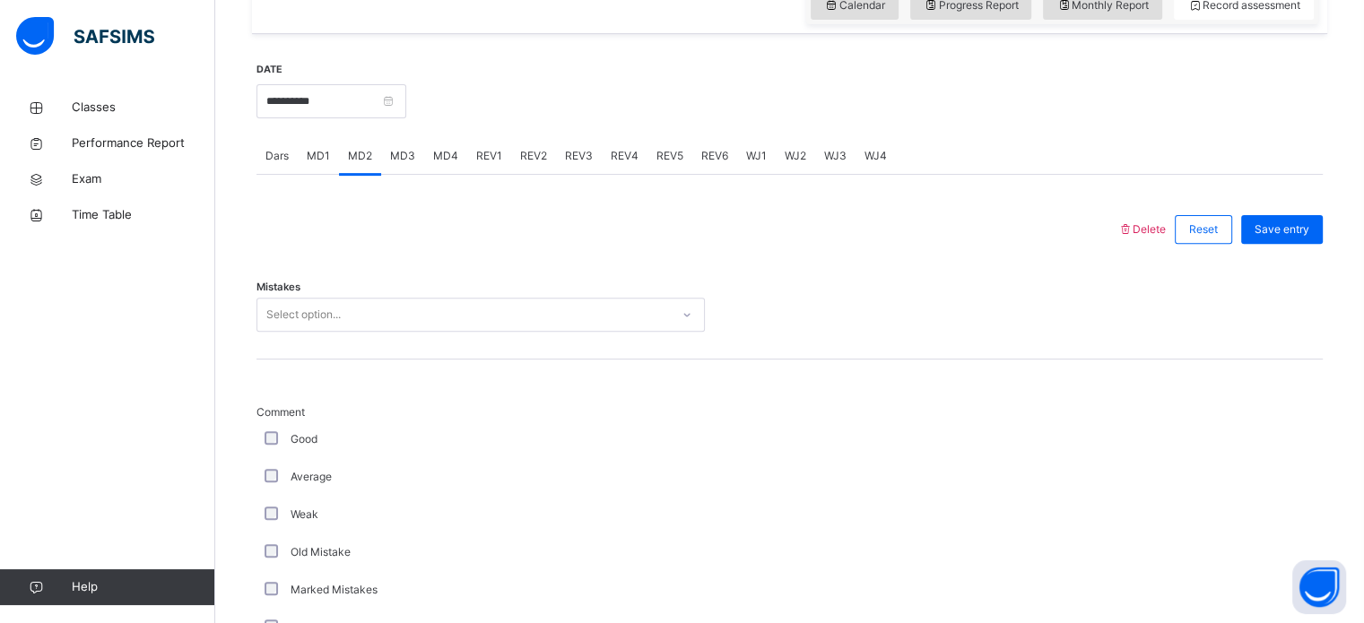
scroll to position [739, 0]
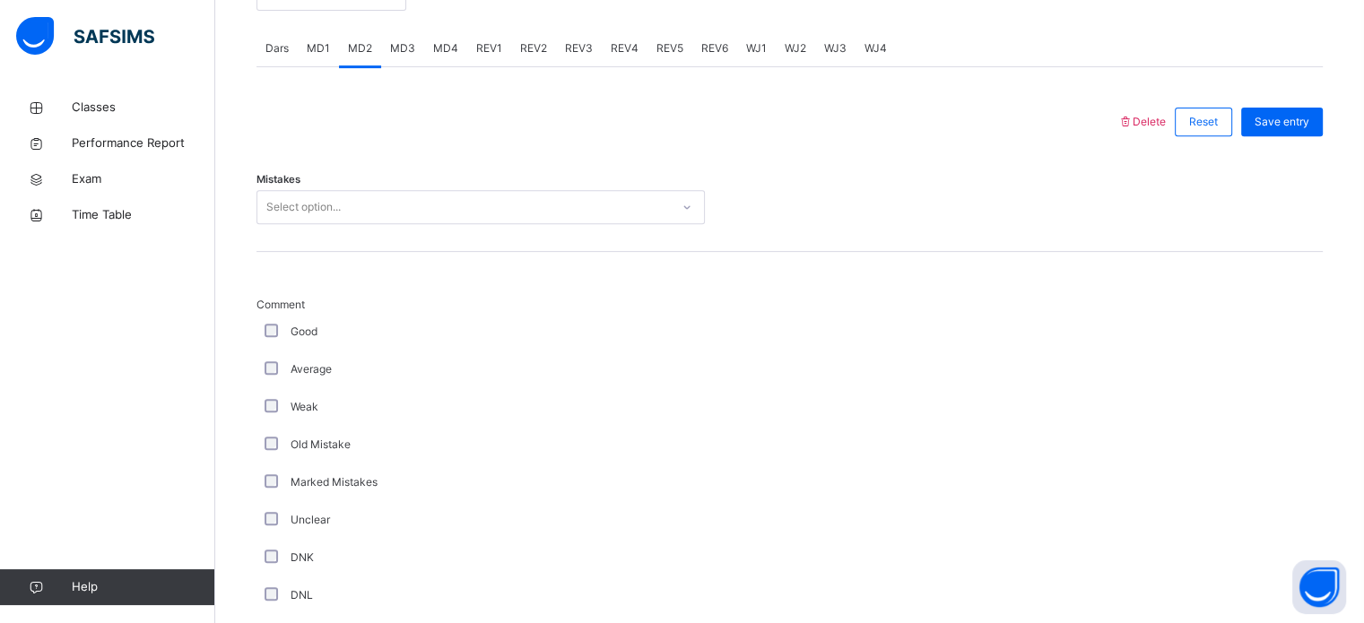
click at [428, 221] on div "Select option..." at bounding box center [463, 208] width 412 height 28
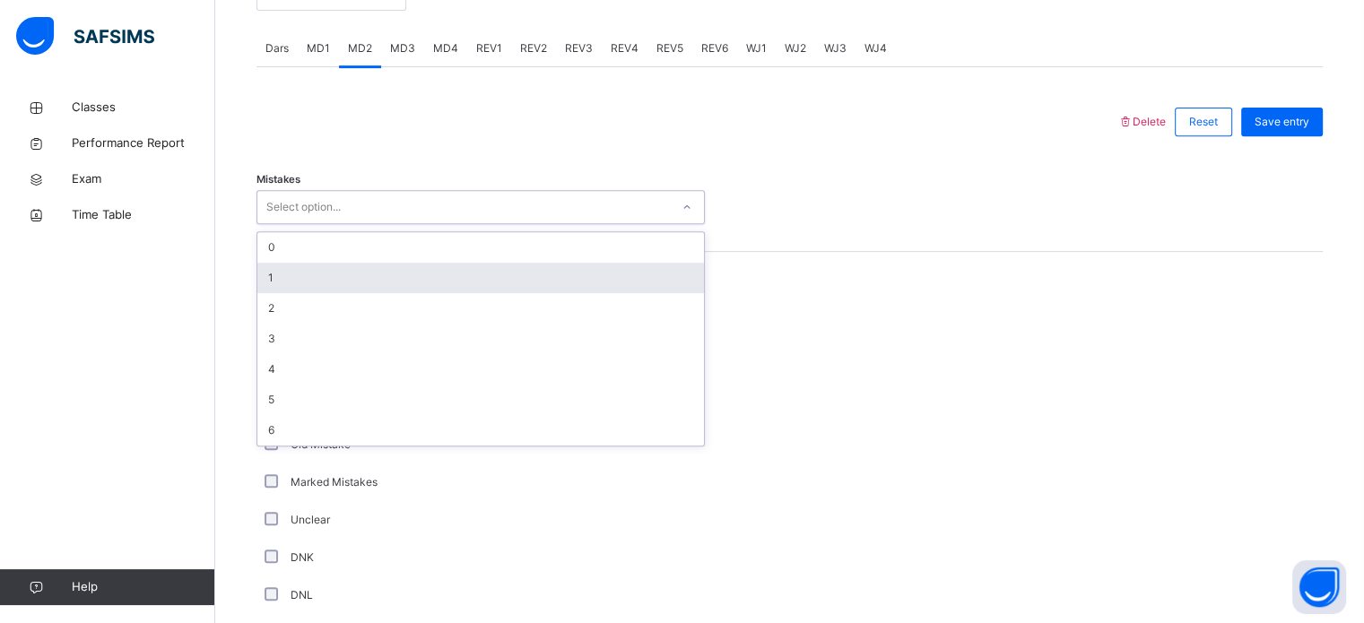
click at [351, 287] on div "1" at bounding box center [480, 278] width 447 height 30
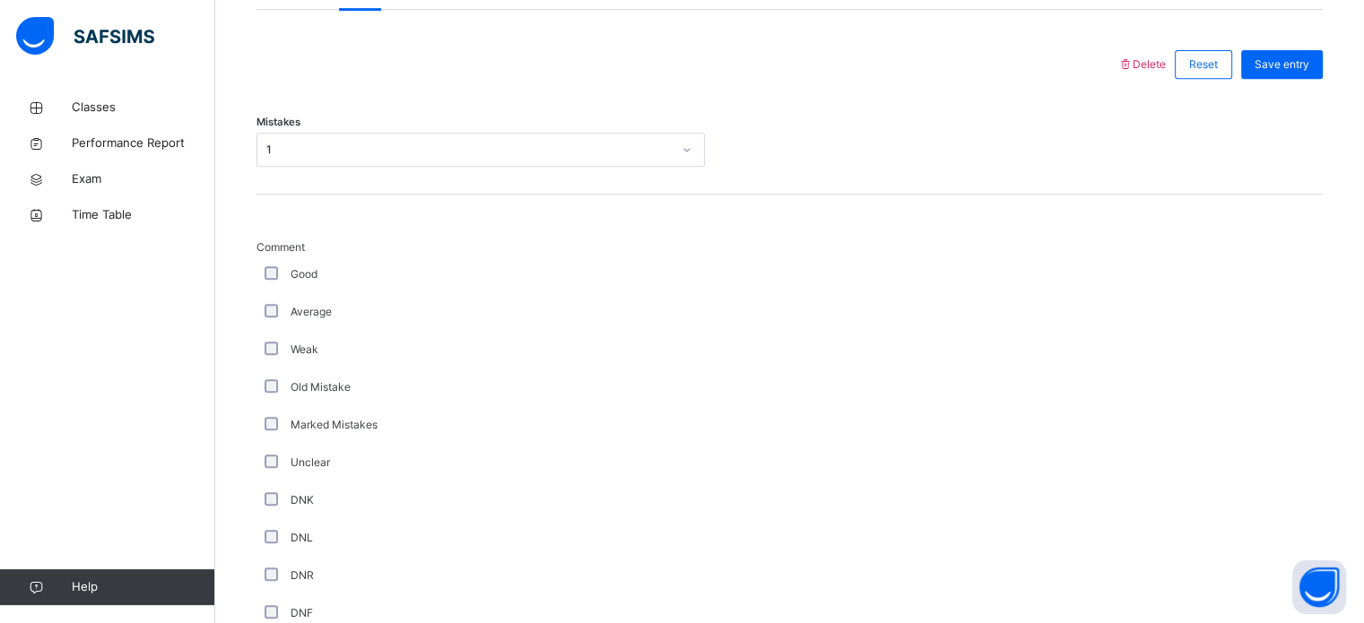
scroll to position [1407, 0]
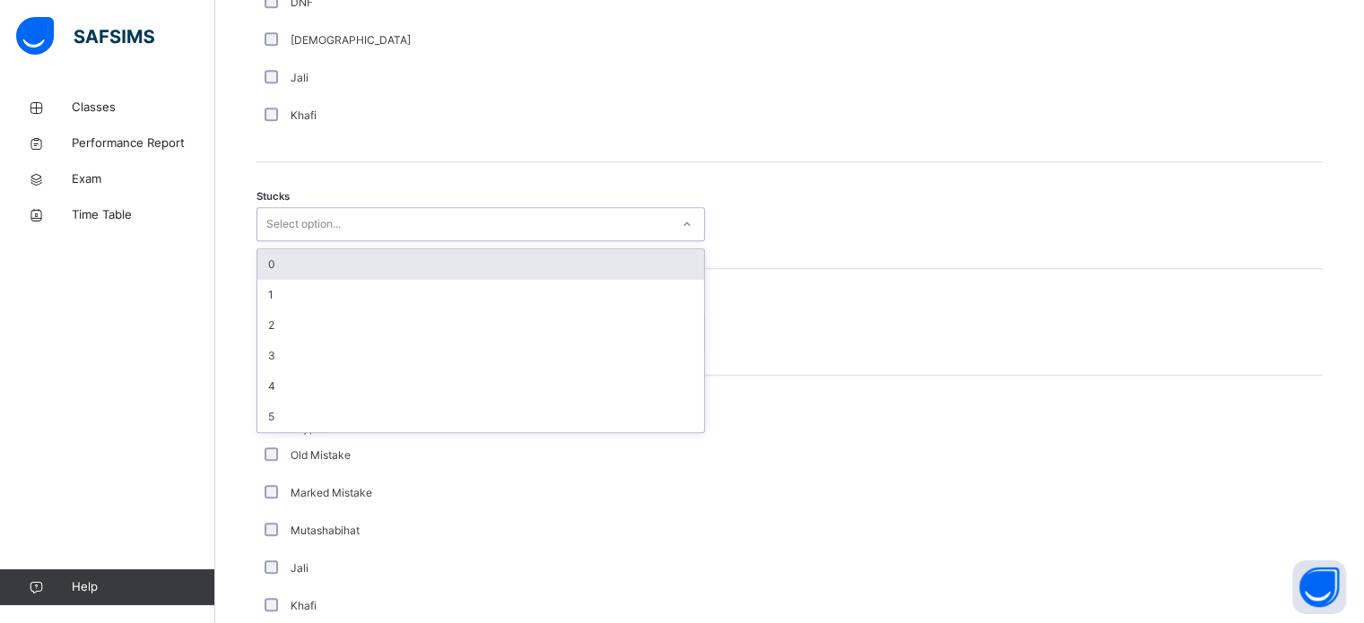
click at [470, 239] on div "Select option..." at bounding box center [463, 225] width 412 height 28
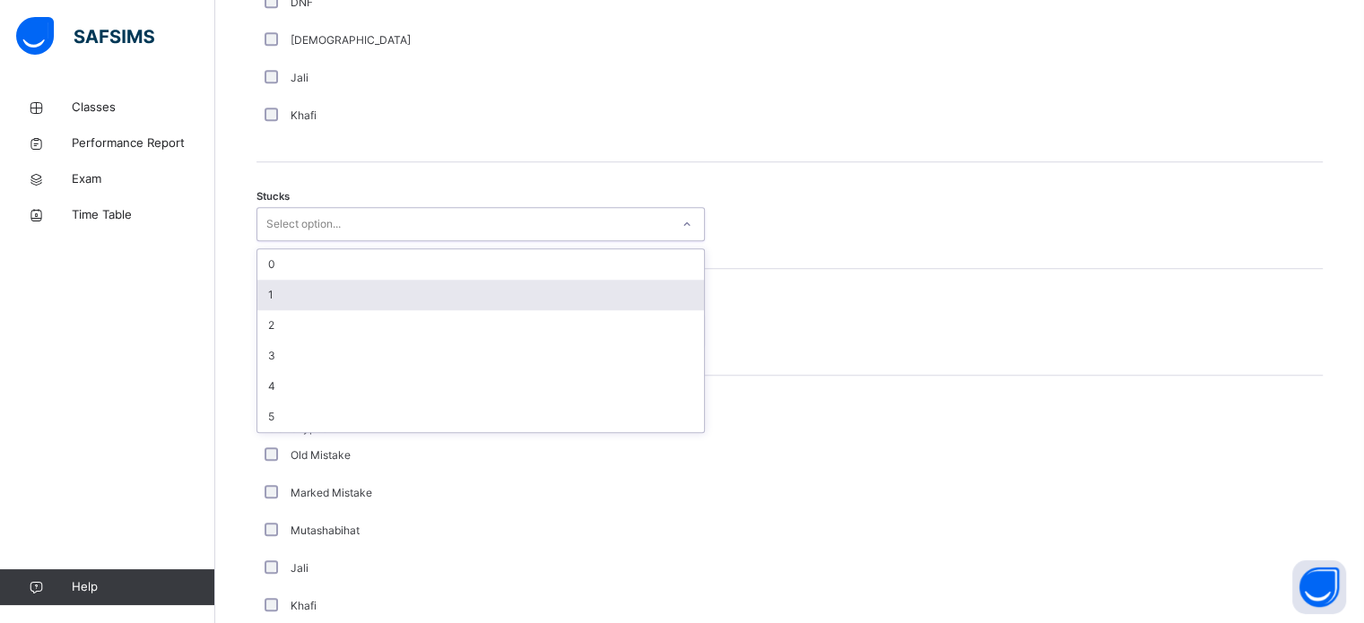
click at [408, 305] on div "1" at bounding box center [480, 295] width 447 height 30
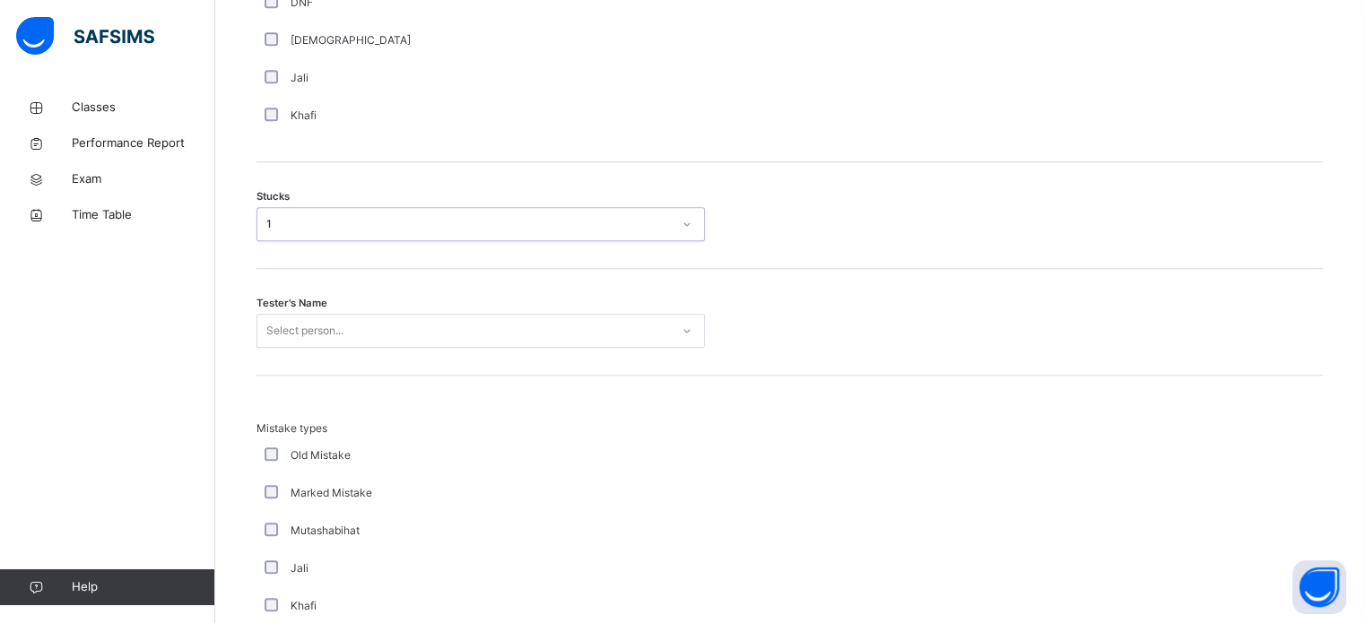
scroll to position [1450, 0]
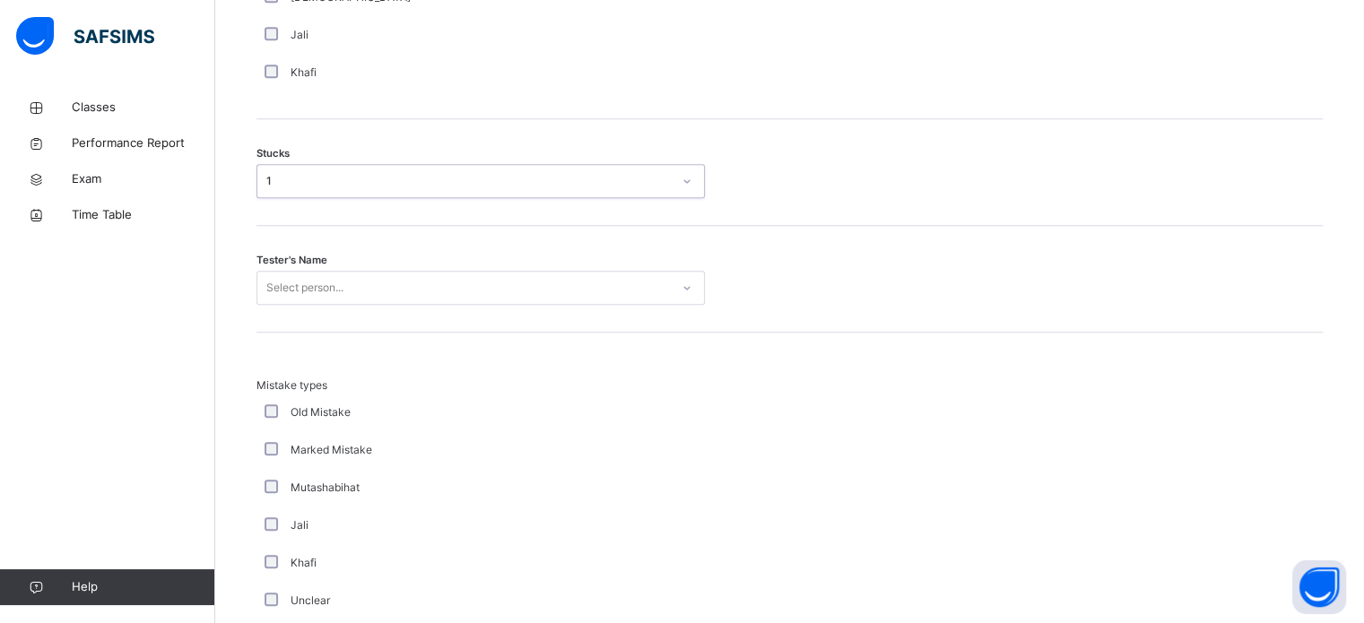
click at [398, 302] on div "Select person..." at bounding box center [463, 288] width 412 height 28
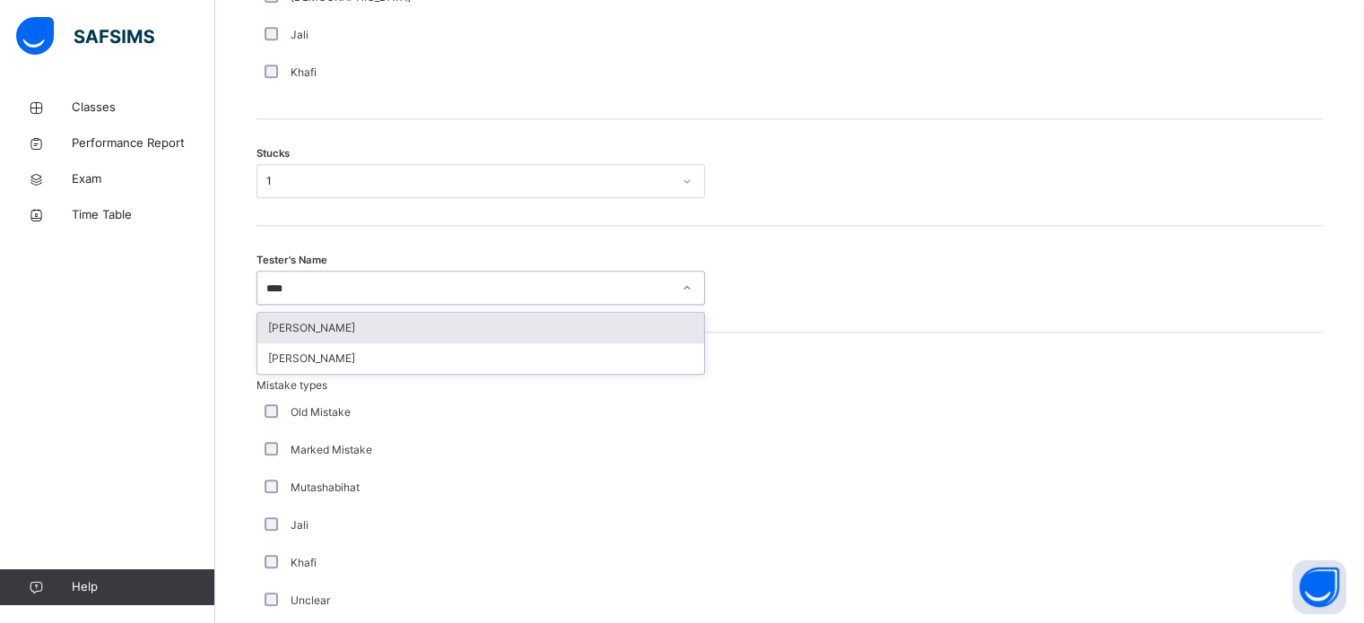
type input "*****"
click at [386, 336] on div "[PERSON_NAME]" at bounding box center [480, 328] width 447 height 30
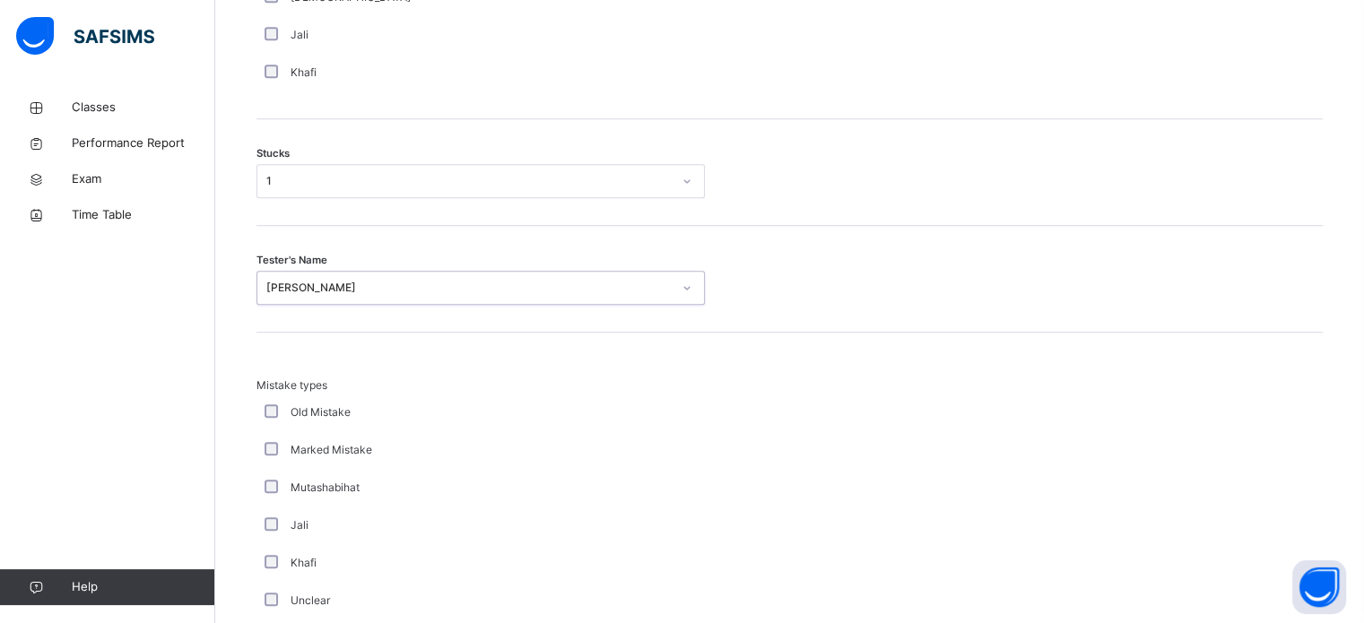
scroll to position [1758, 0]
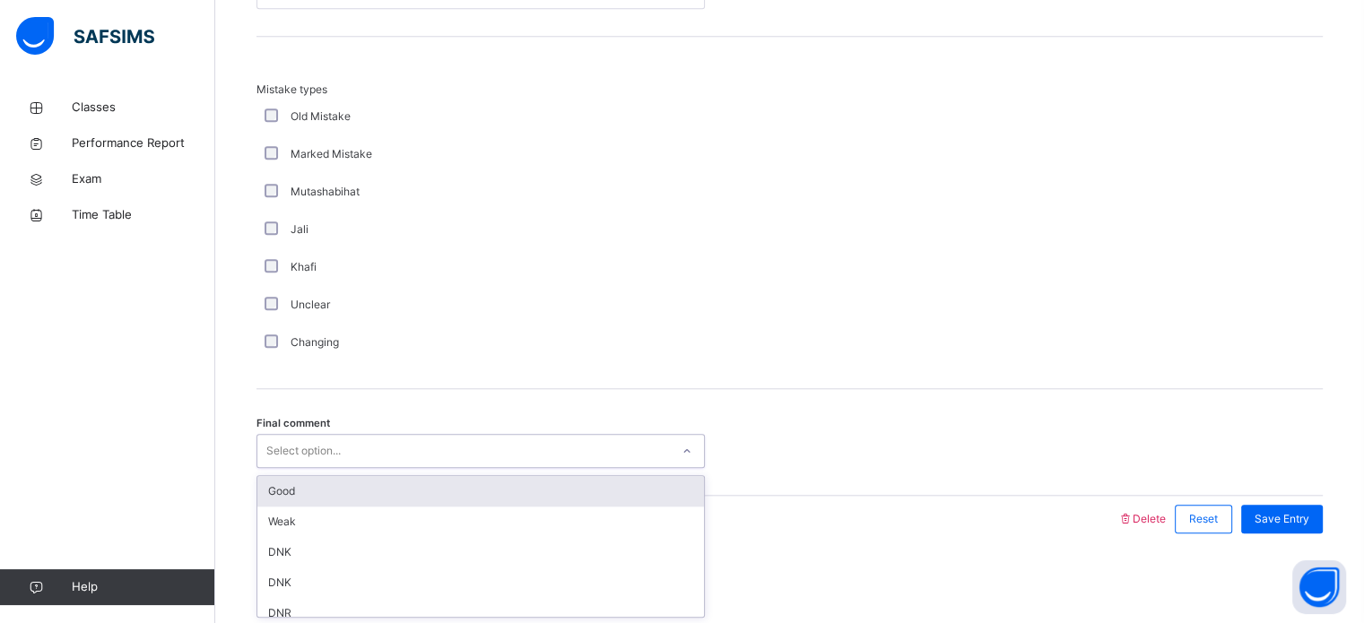
click at [356, 458] on div "Select option..." at bounding box center [463, 452] width 412 height 28
click at [347, 487] on div "Good" at bounding box center [480, 491] width 447 height 30
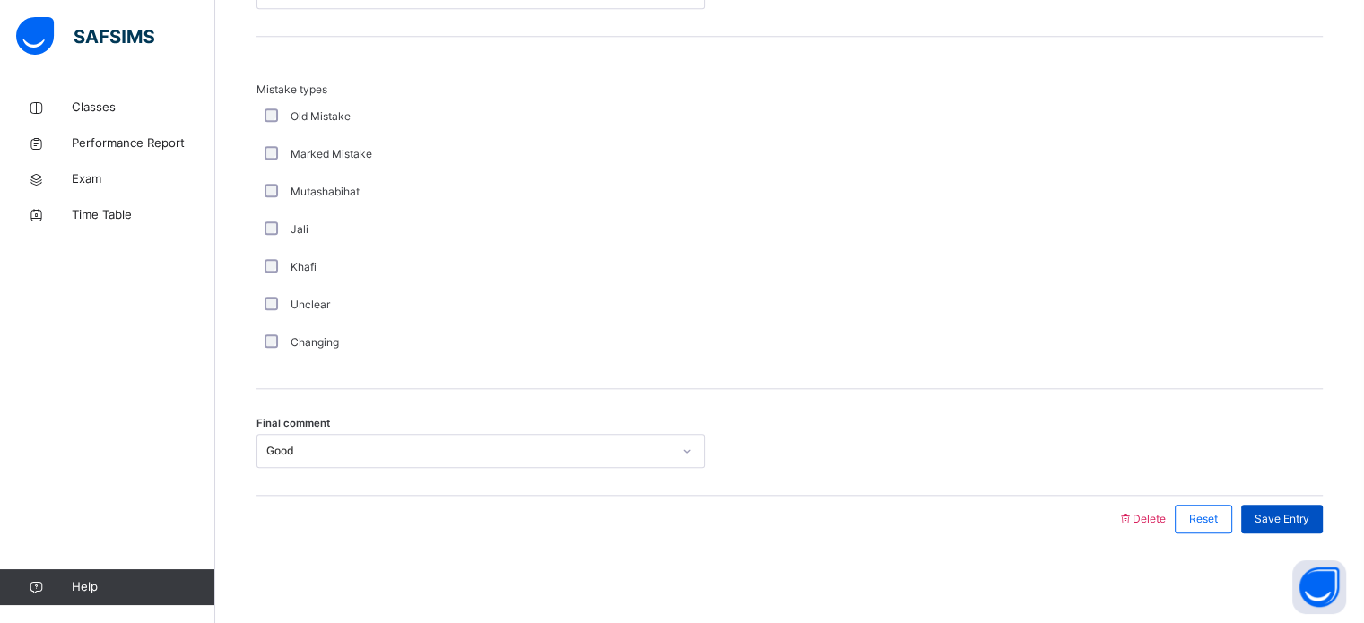
click at [1307, 523] on span "Save Entry" at bounding box center [1281, 519] width 55 height 16
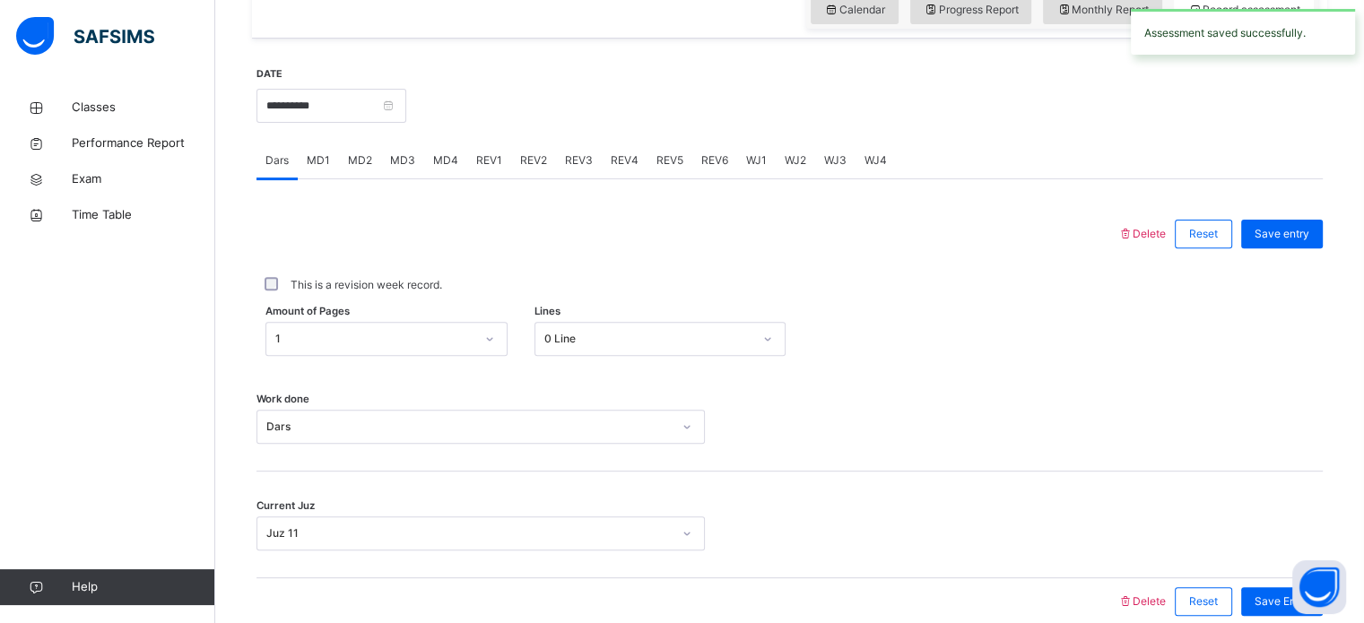
scroll to position [626, 0]
click at [431, 179] on div "MD4" at bounding box center [445, 161] width 43 height 36
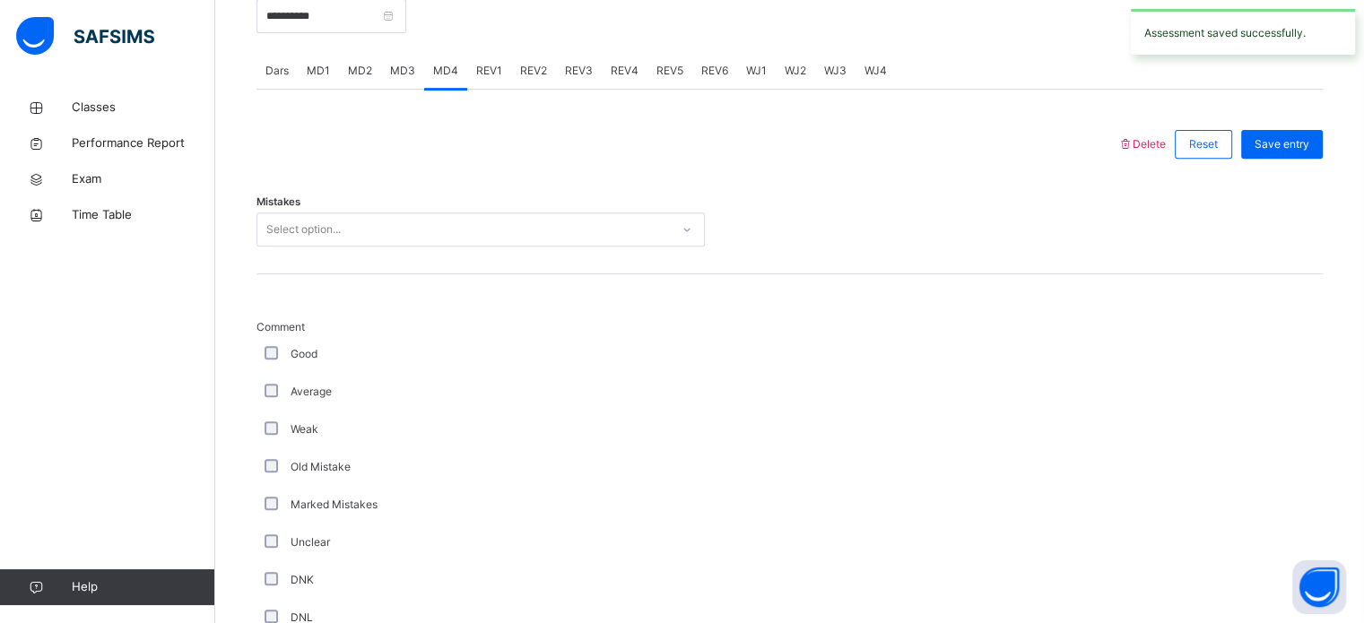
scroll to position [718, 0]
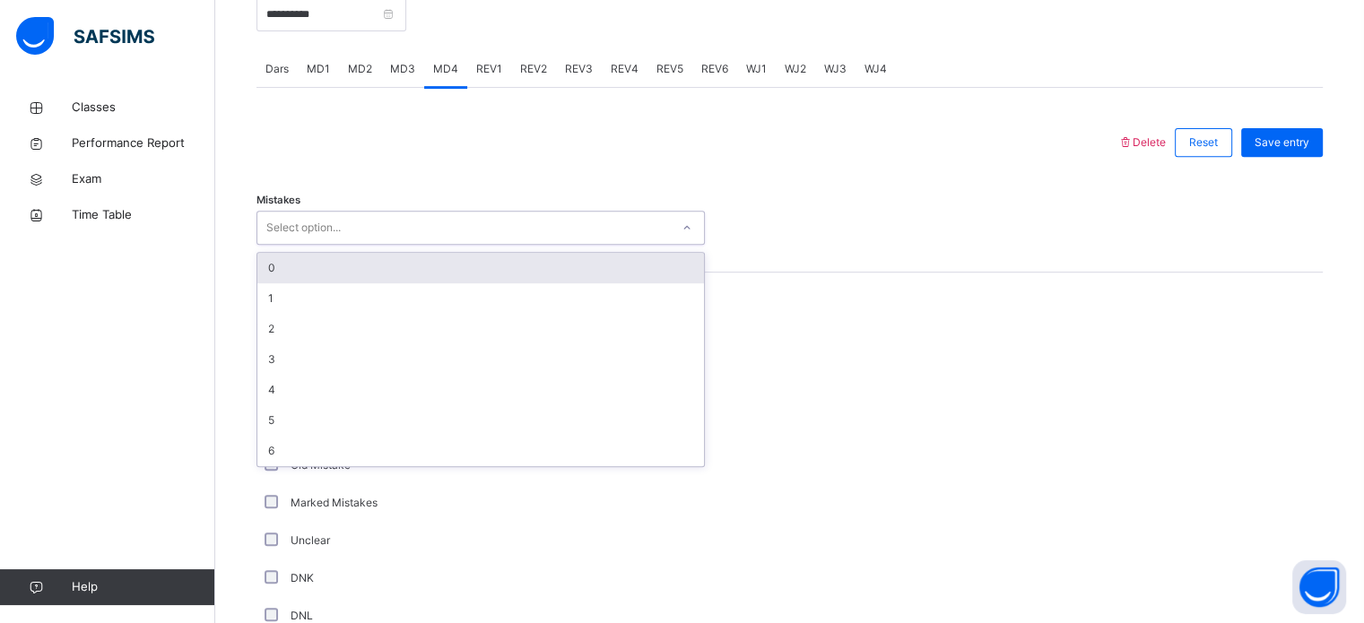
click at [400, 230] on div "Select option..." at bounding box center [463, 228] width 412 height 28
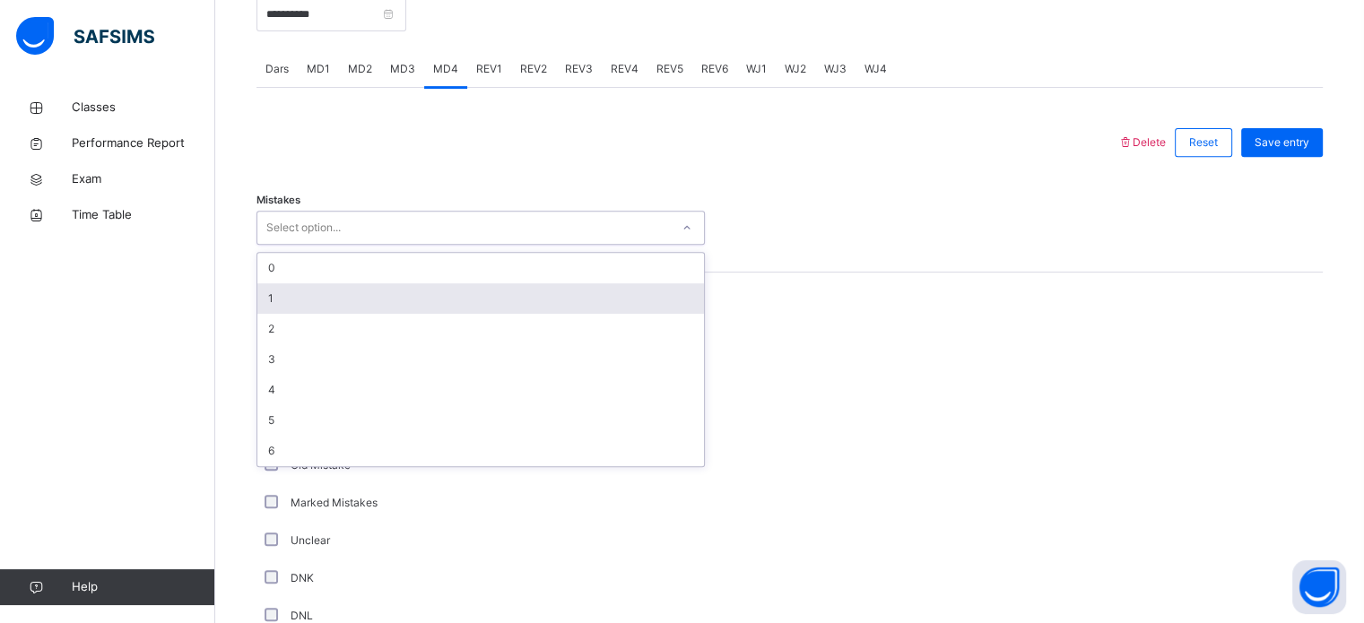
click at [353, 304] on div "1" at bounding box center [480, 298] width 447 height 30
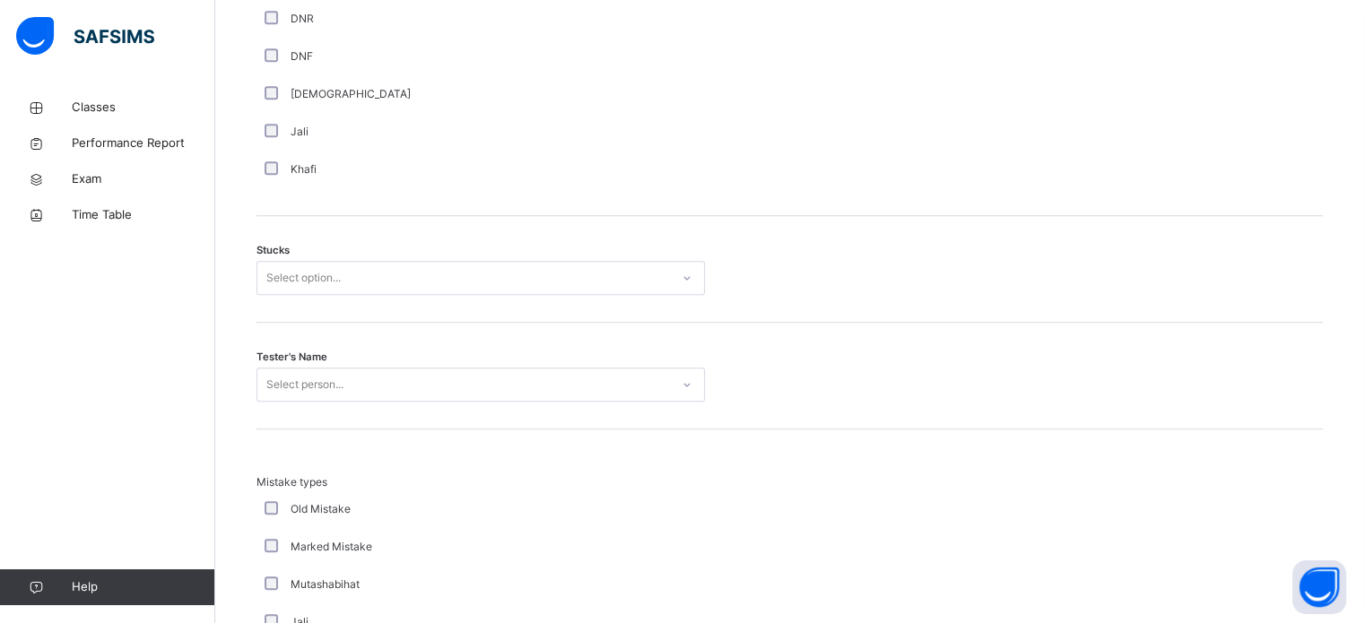
scroll to position [1360, 0]
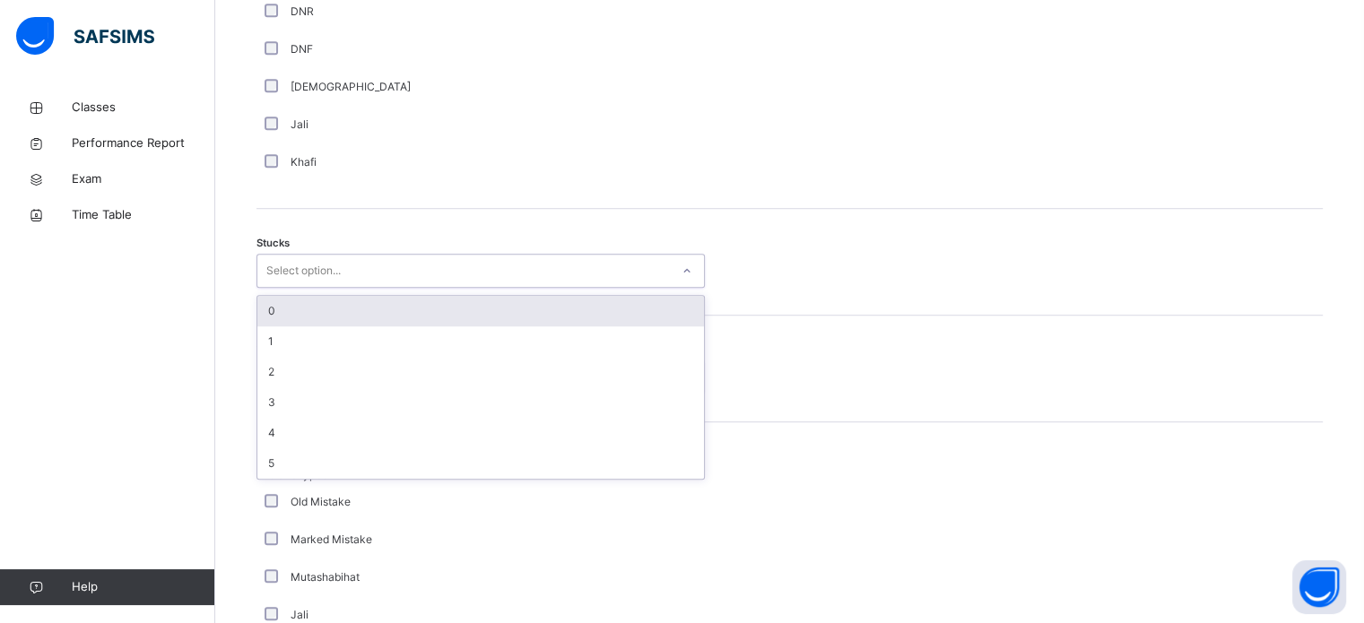
click at [572, 285] on div "Select option..." at bounding box center [463, 271] width 412 height 28
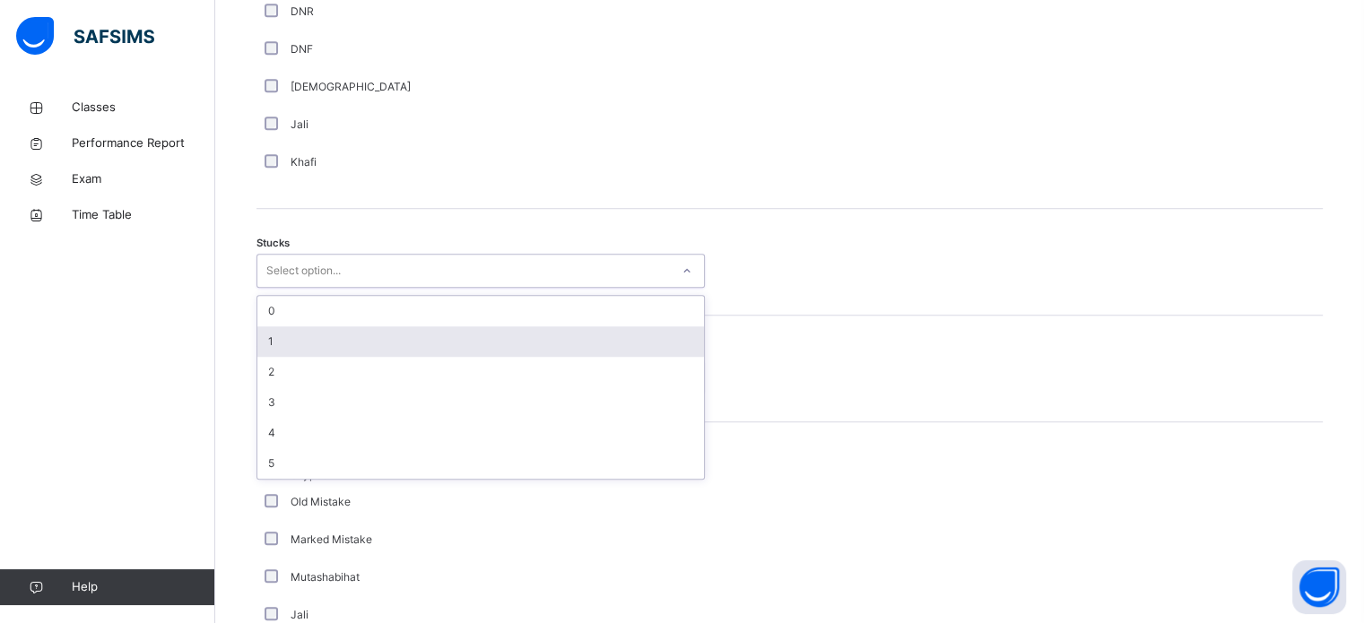
click at [469, 350] on div "1" at bounding box center [480, 341] width 447 height 30
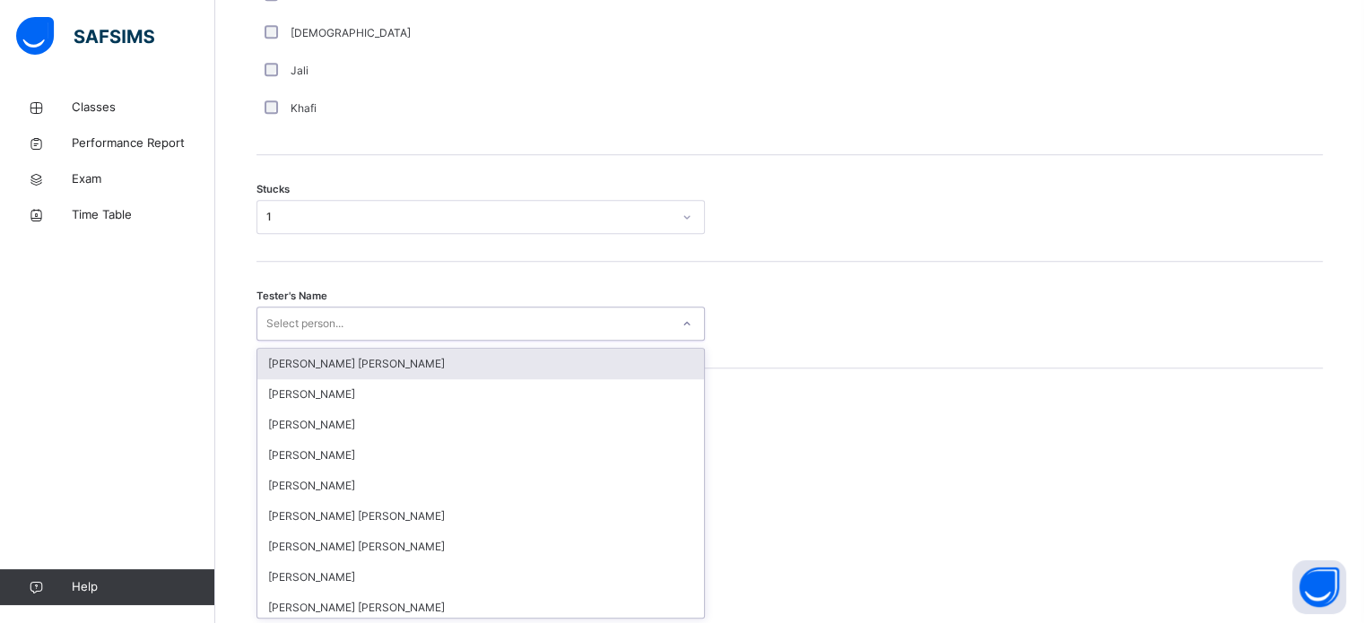
click at [451, 347] on div "Tester's Name option [PERSON_NAME] [PERSON_NAME] focused, 1 of 90. 90 results a…" at bounding box center [789, 315] width 1066 height 107
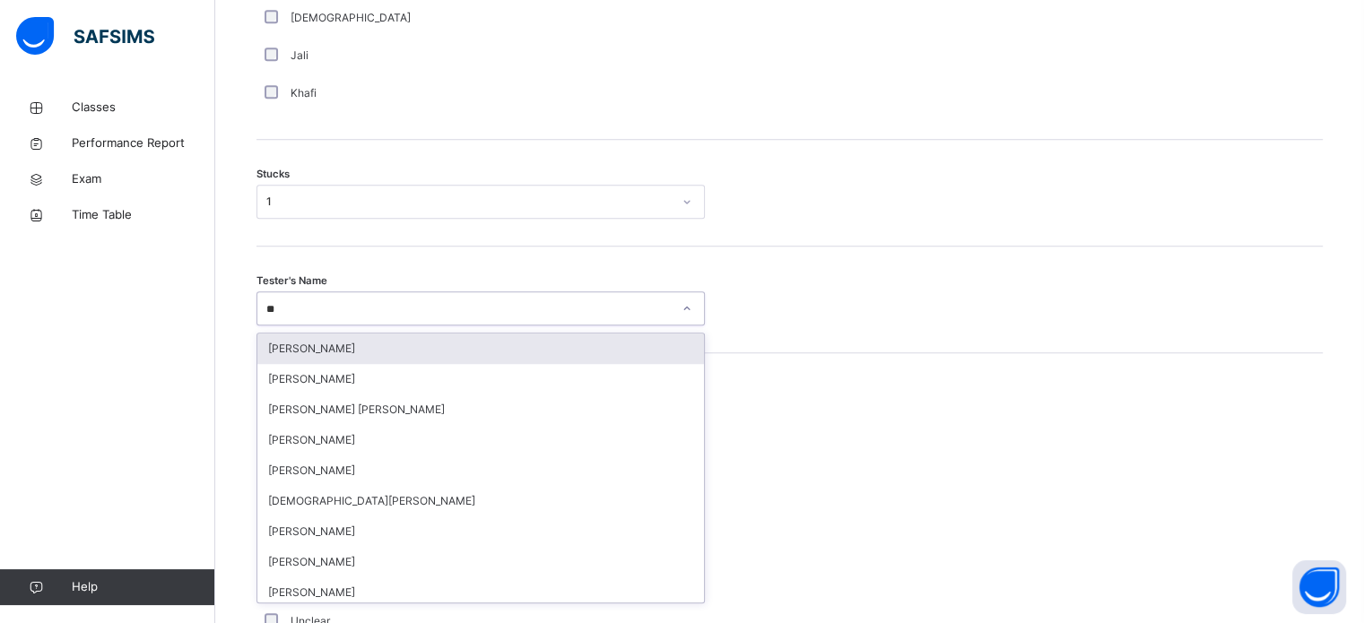
type input "***"
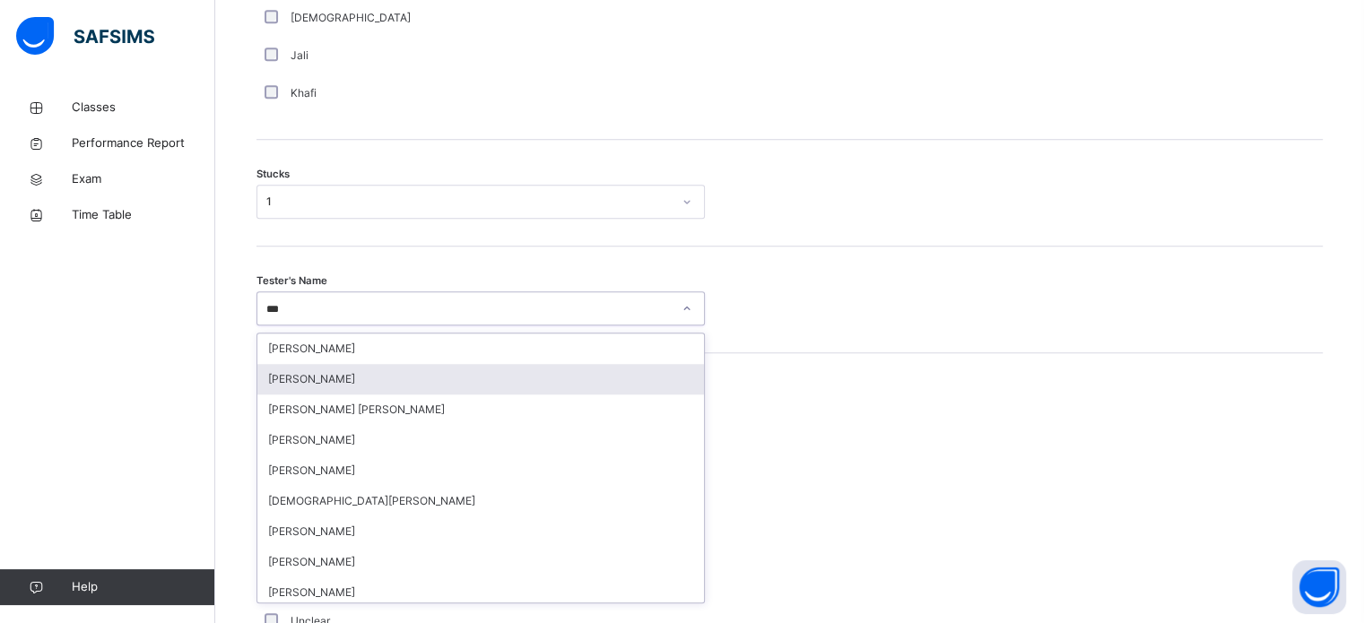
click at [403, 386] on div "[PERSON_NAME]" at bounding box center [480, 379] width 447 height 30
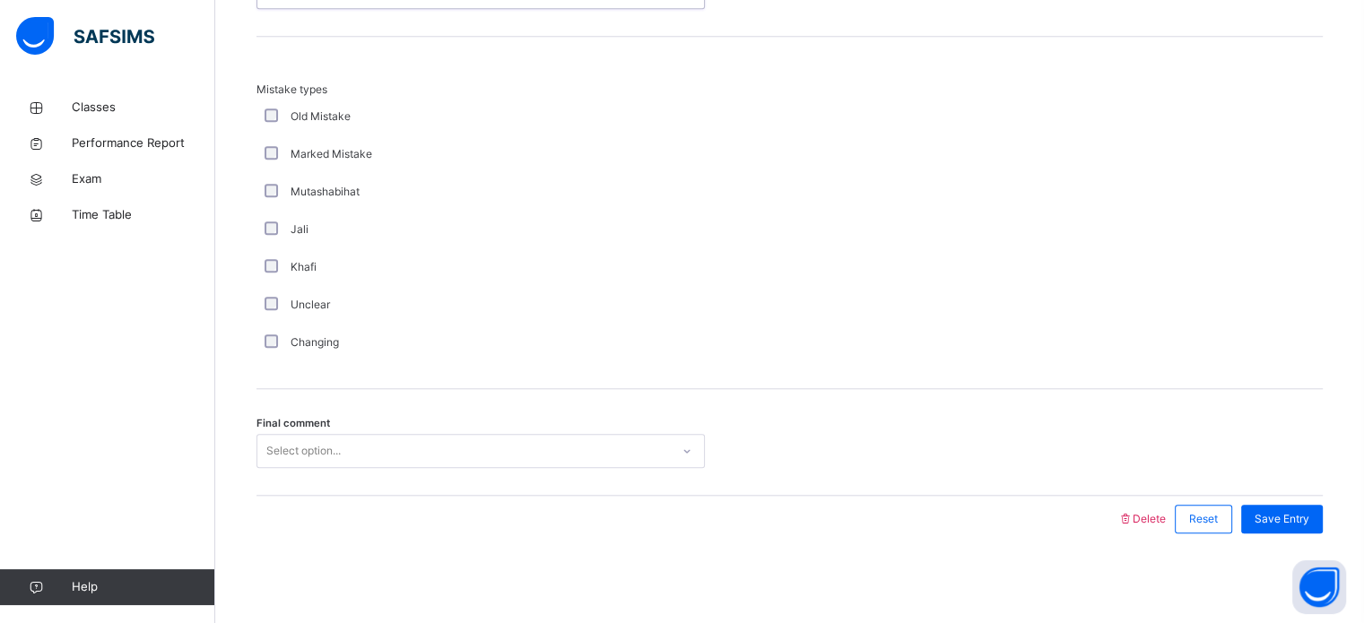
scroll to position [1758, 0]
click at [363, 463] on div "Final comment Select option..." at bounding box center [789, 442] width 1066 height 107
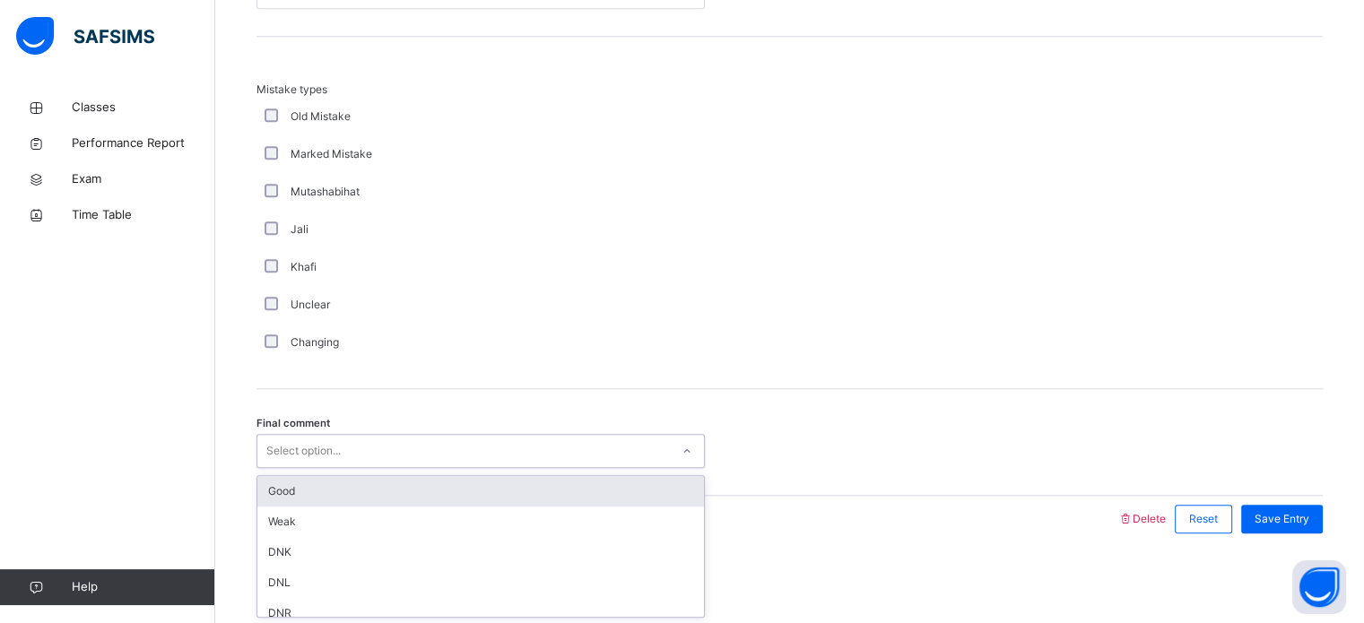
click at [361, 459] on div "Select option..." at bounding box center [463, 452] width 412 height 28
click at [359, 488] on div "Good" at bounding box center [480, 491] width 447 height 30
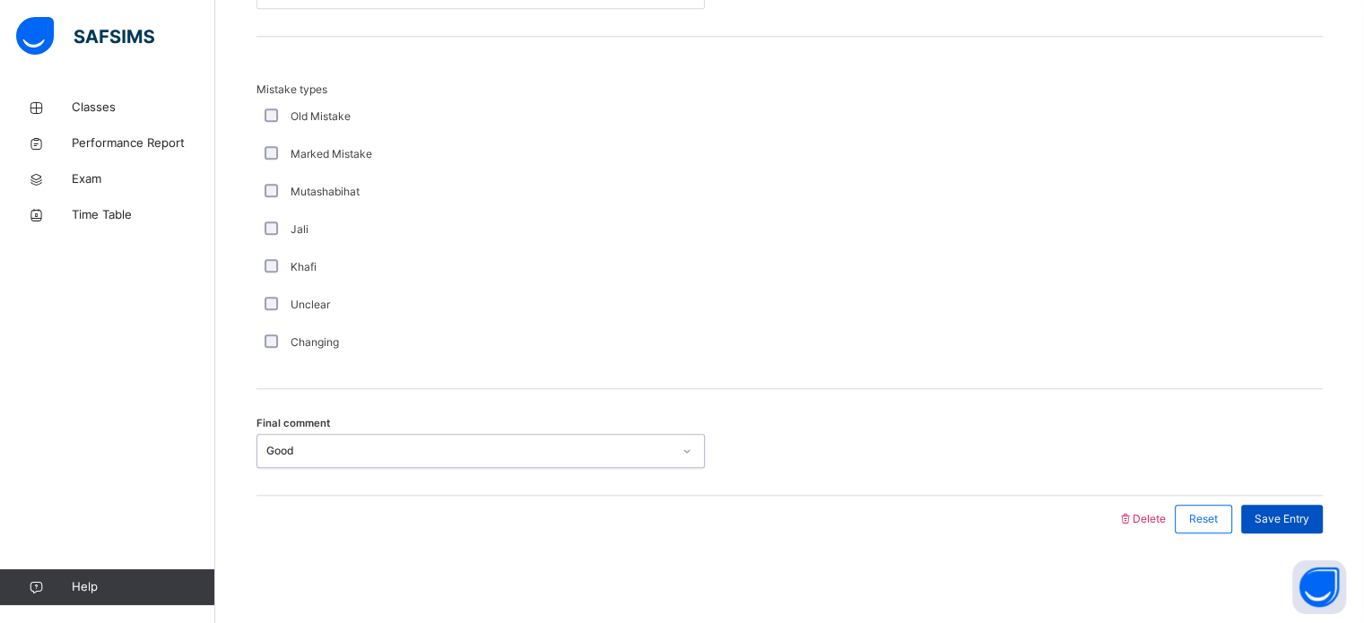
click at [1305, 524] on span "Save Entry" at bounding box center [1281, 519] width 55 height 16
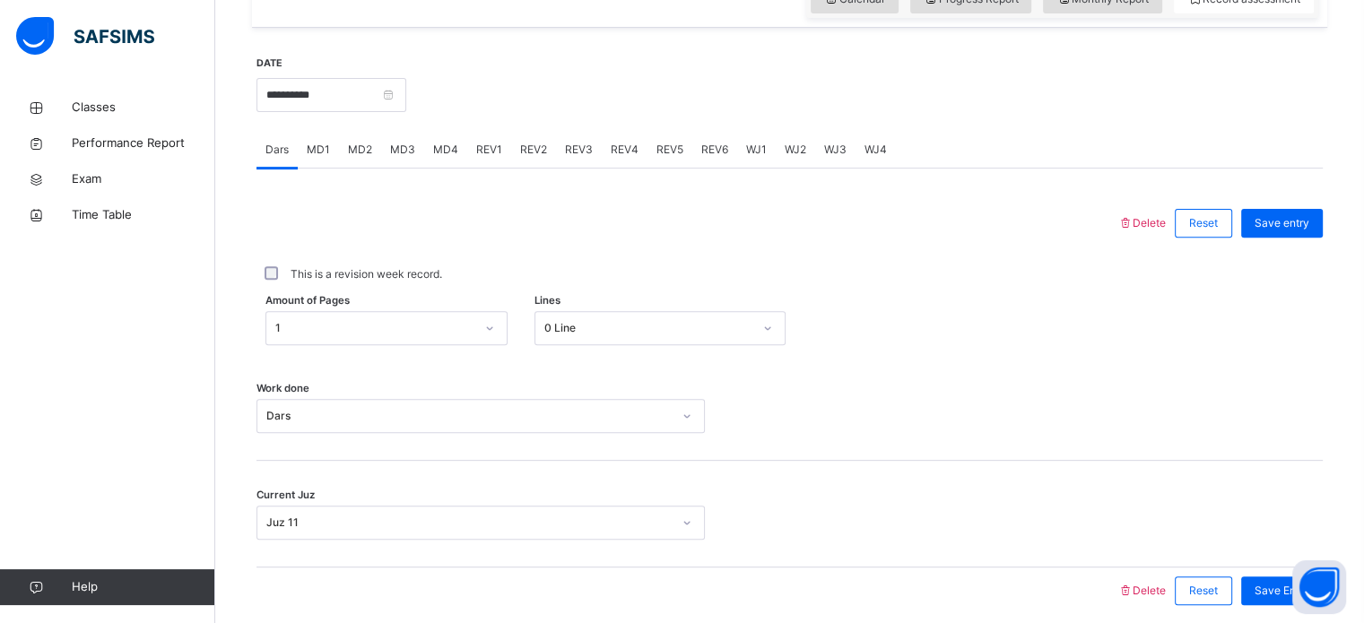
scroll to position [637, 0]
click at [482, 159] on span "REV1" at bounding box center [489, 151] width 26 height 16
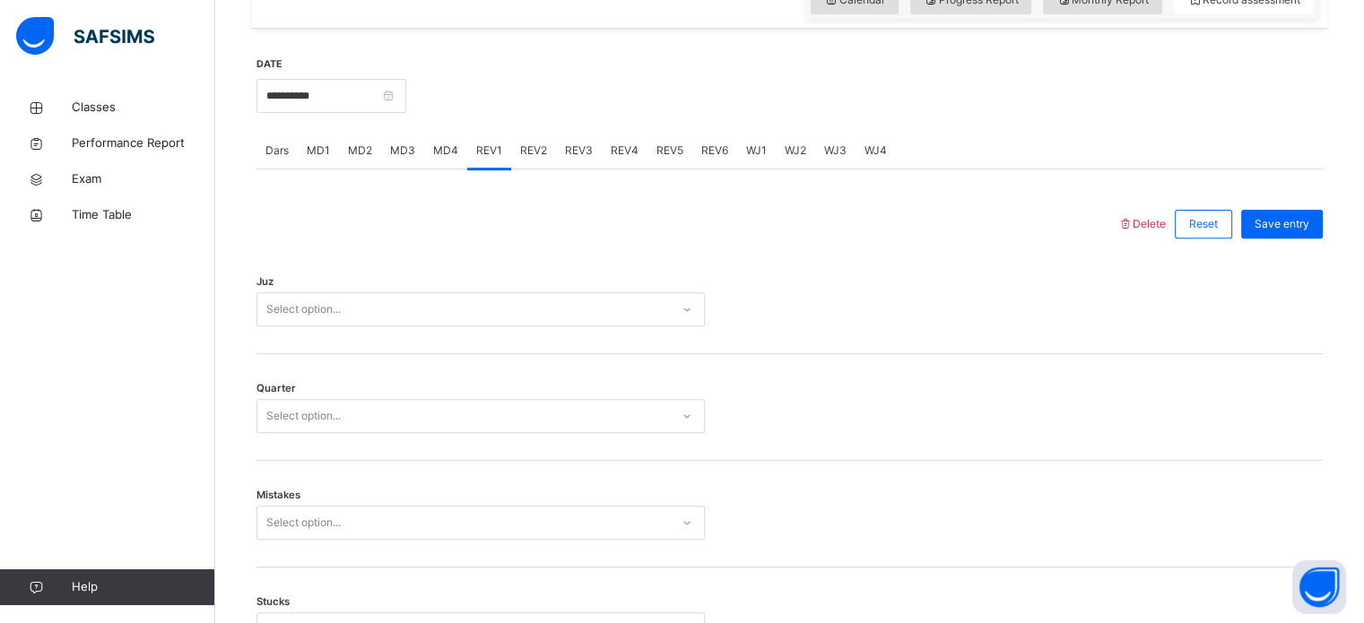
click at [408, 313] on div "Select option..." at bounding box center [463, 310] width 412 height 28
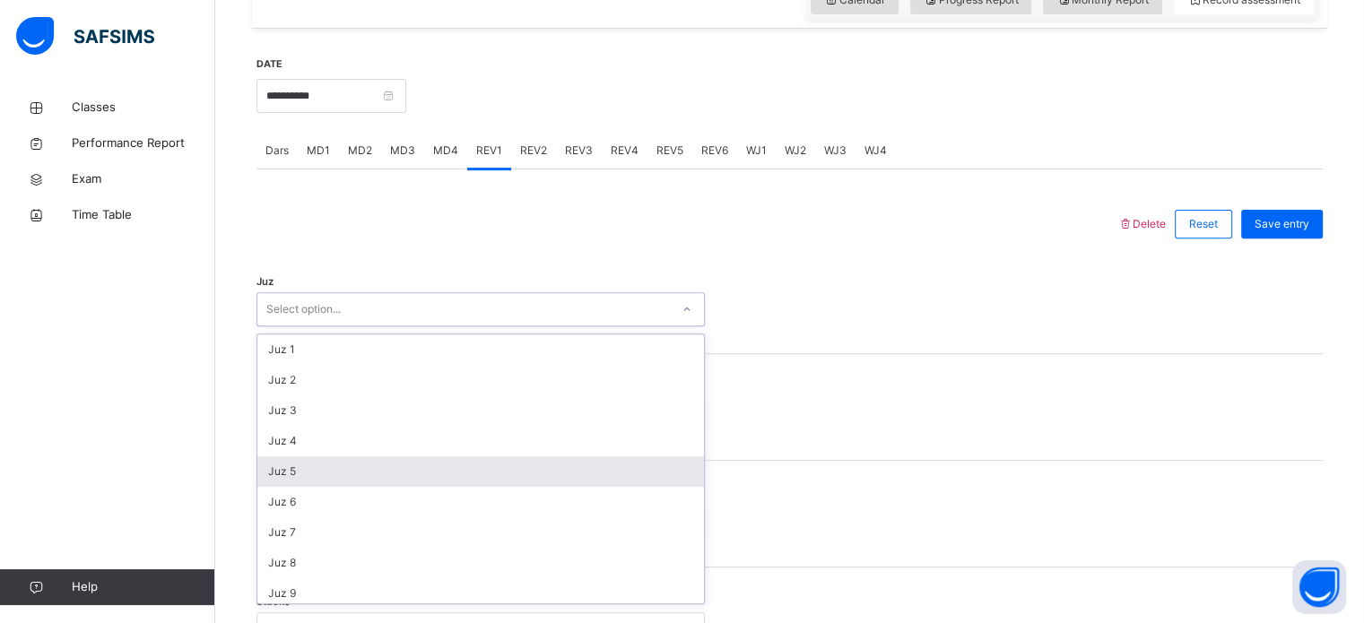
click at [340, 485] on div "Juz 5" at bounding box center [480, 471] width 447 height 30
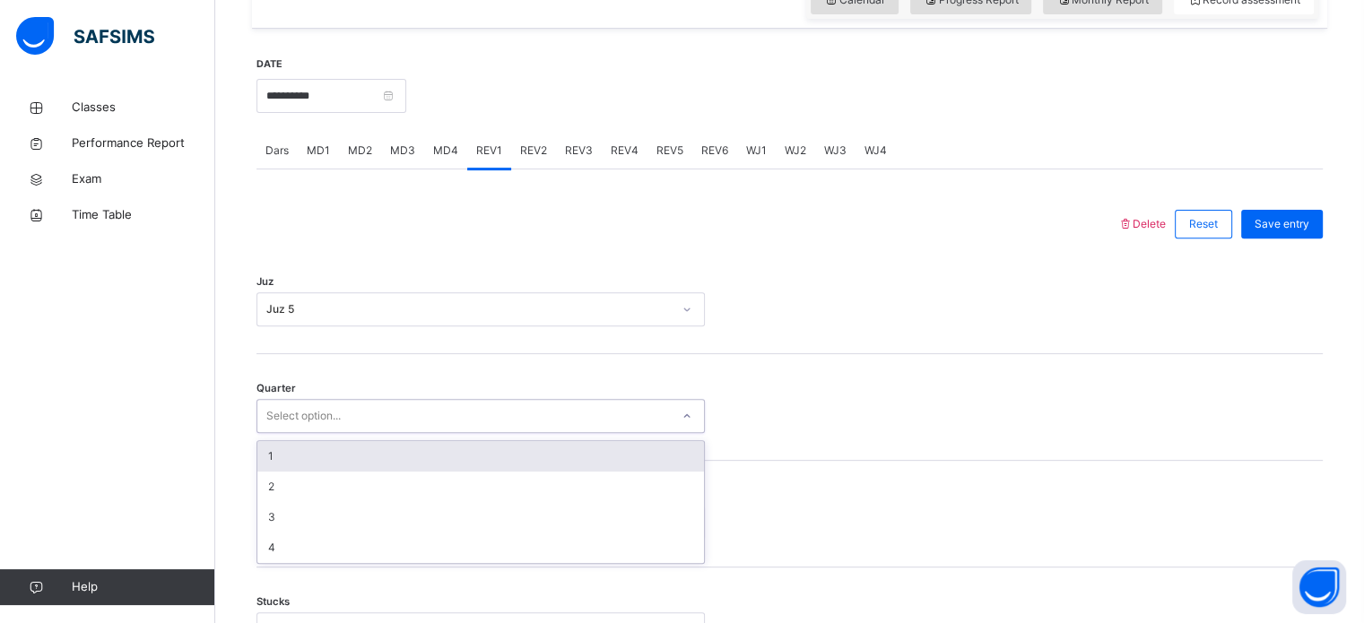
click at [308, 433] on div "Select option..." at bounding box center [303, 416] width 74 height 34
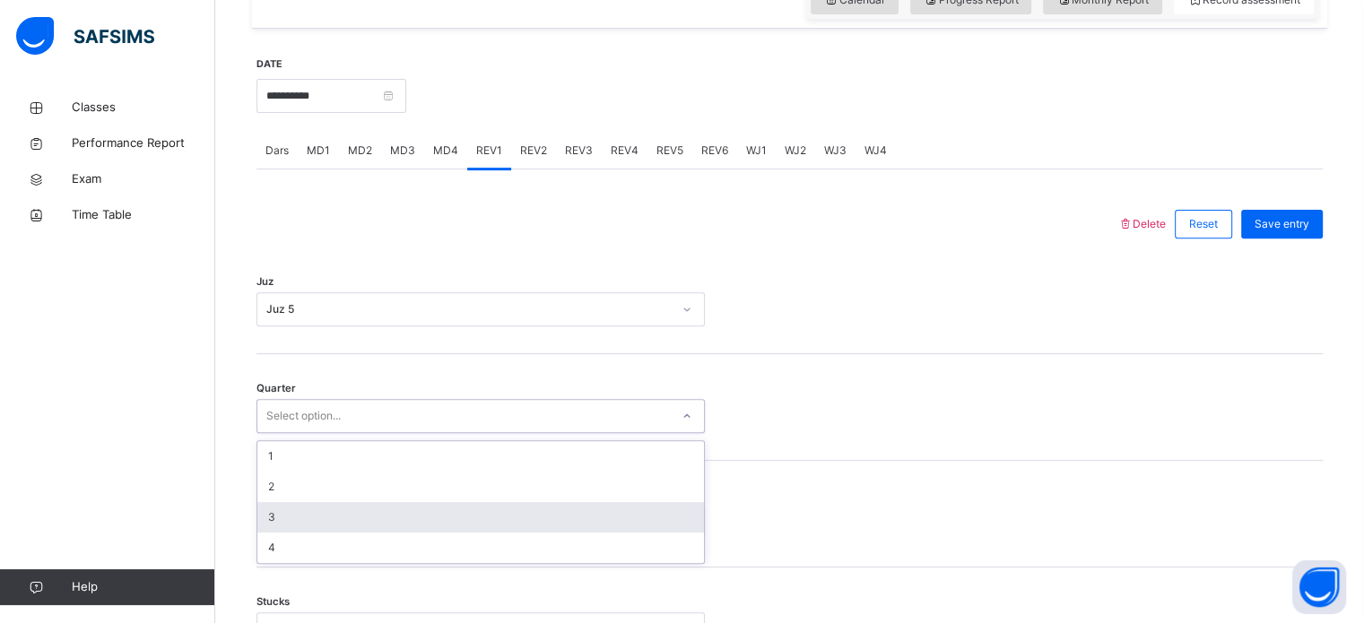
click at [296, 533] on div "3" at bounding box center [480, 517] width 447 height 30
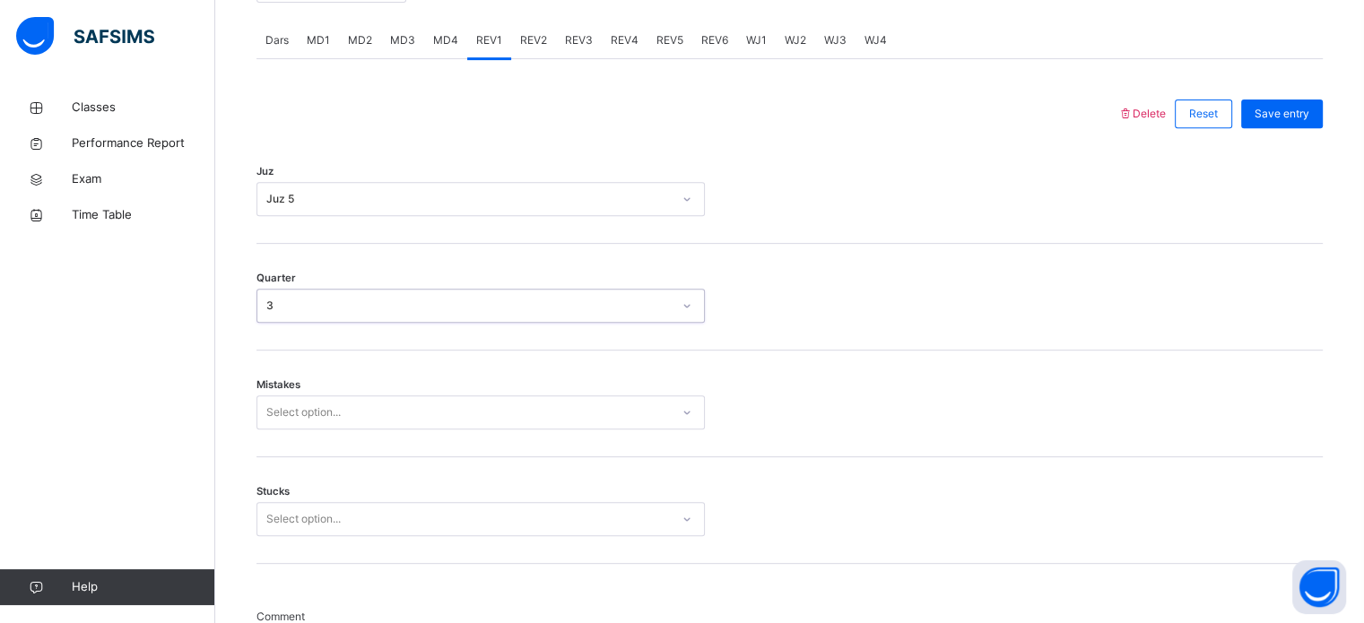
click at [281, 422] on div "Select option..." at bounding box center [480, 412] width 448 height 34
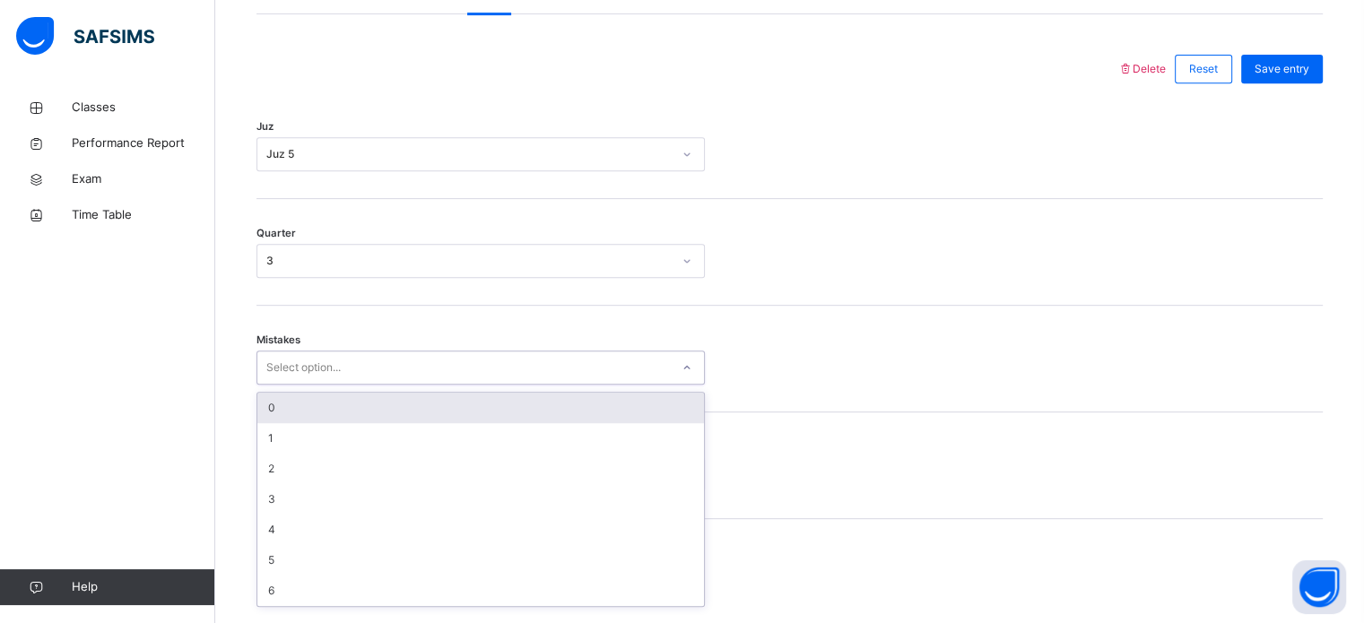
scroll to position [796, 0]
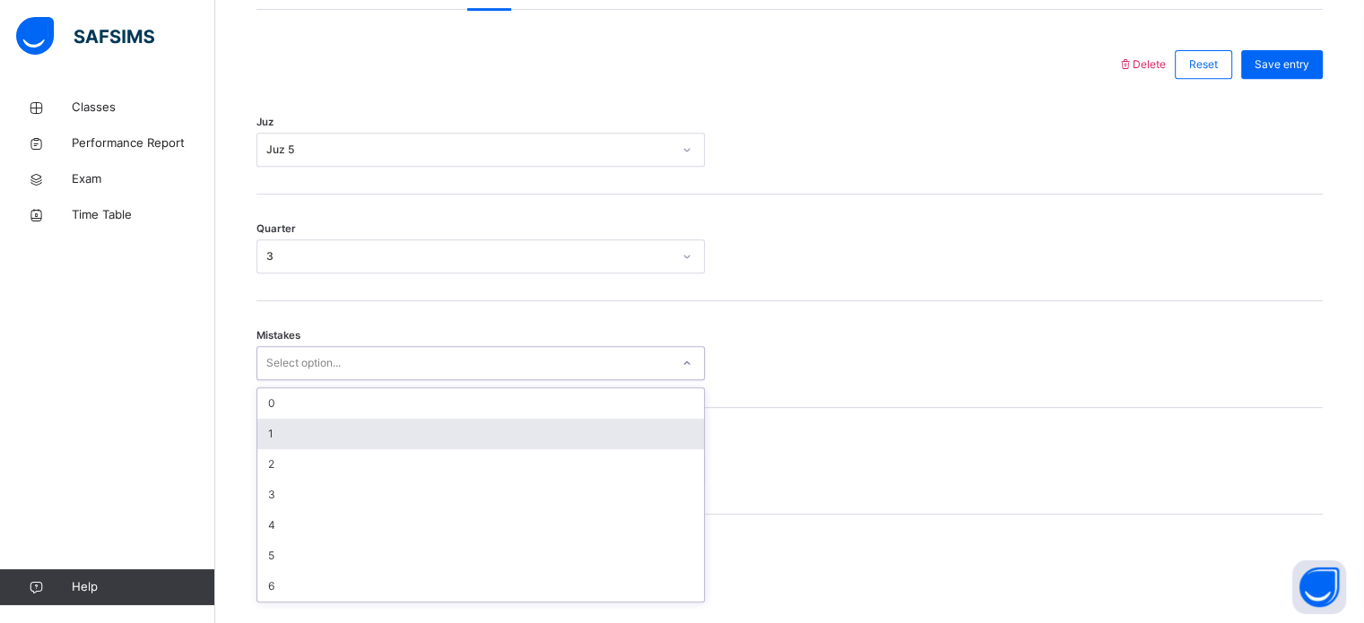
click at [282, 447] on div "1" at bounding box center [480, 434] width 447 height 30
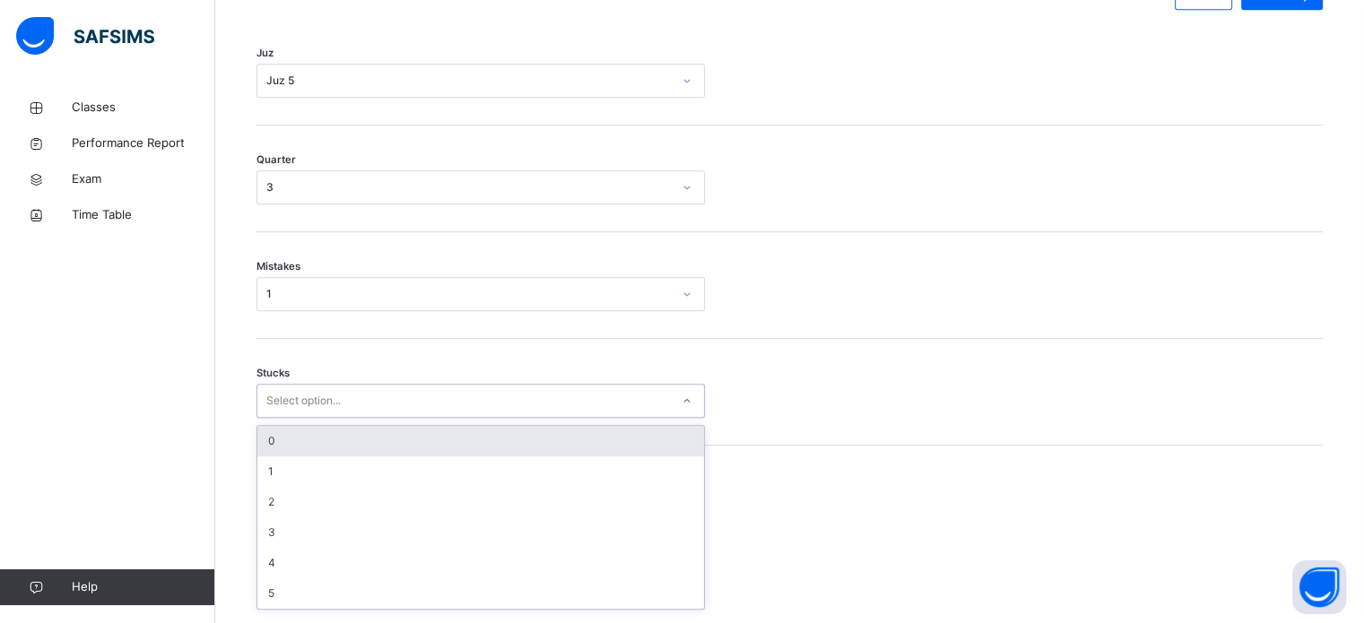
click at [277, 418] on div "option 0 focused, 1 of 6. 6 results available. Use Up and Down to choose option…" at bounding box center [480, 401] width 448 height 34
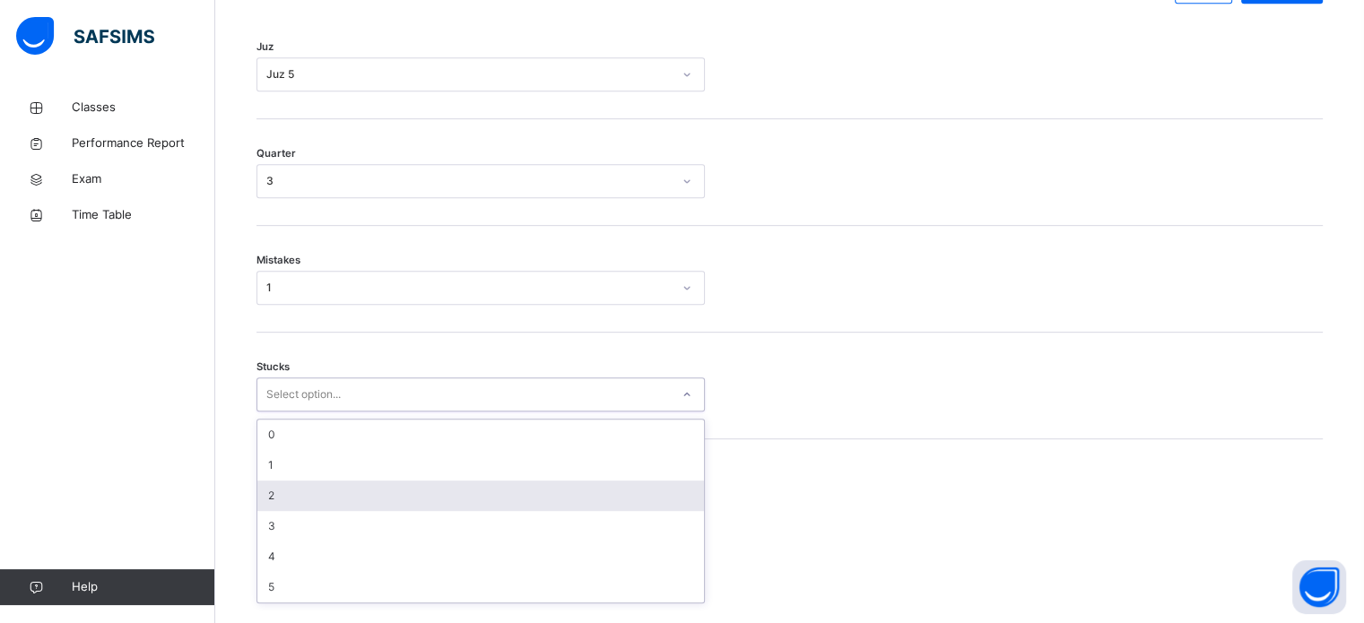
click at [287, 511] on div "2" at bounding box center [480, 496] width 447 height 30
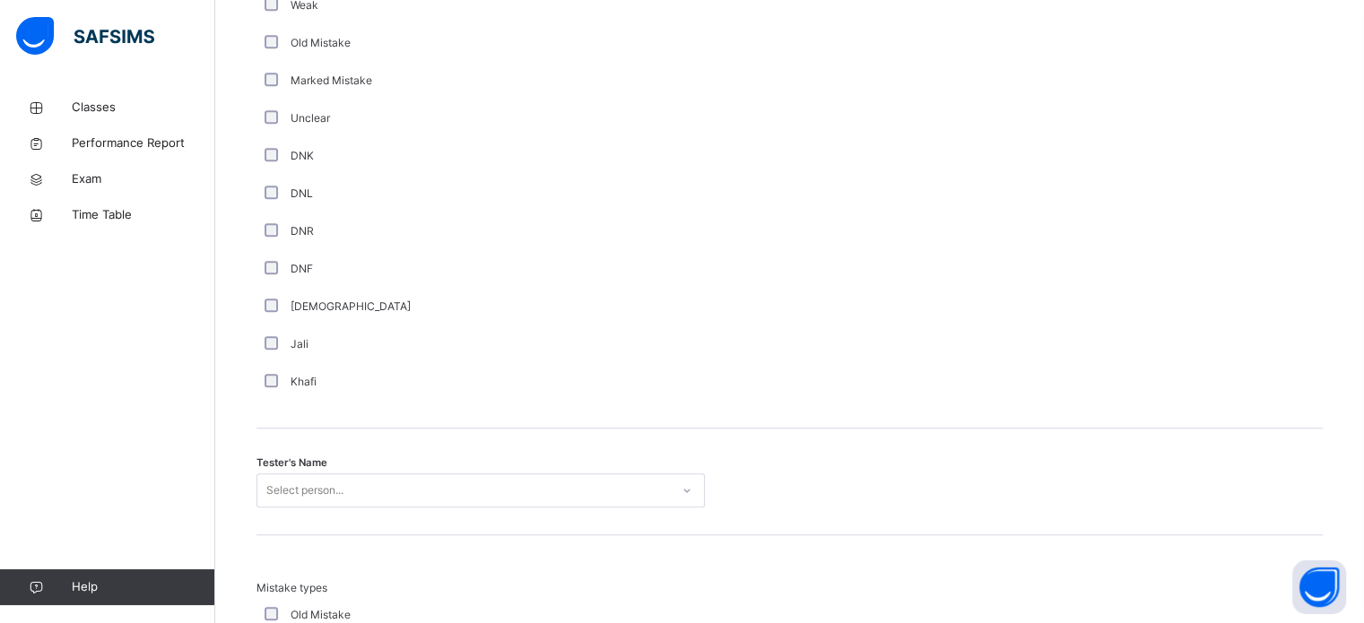
scroll to position [1467, 0]
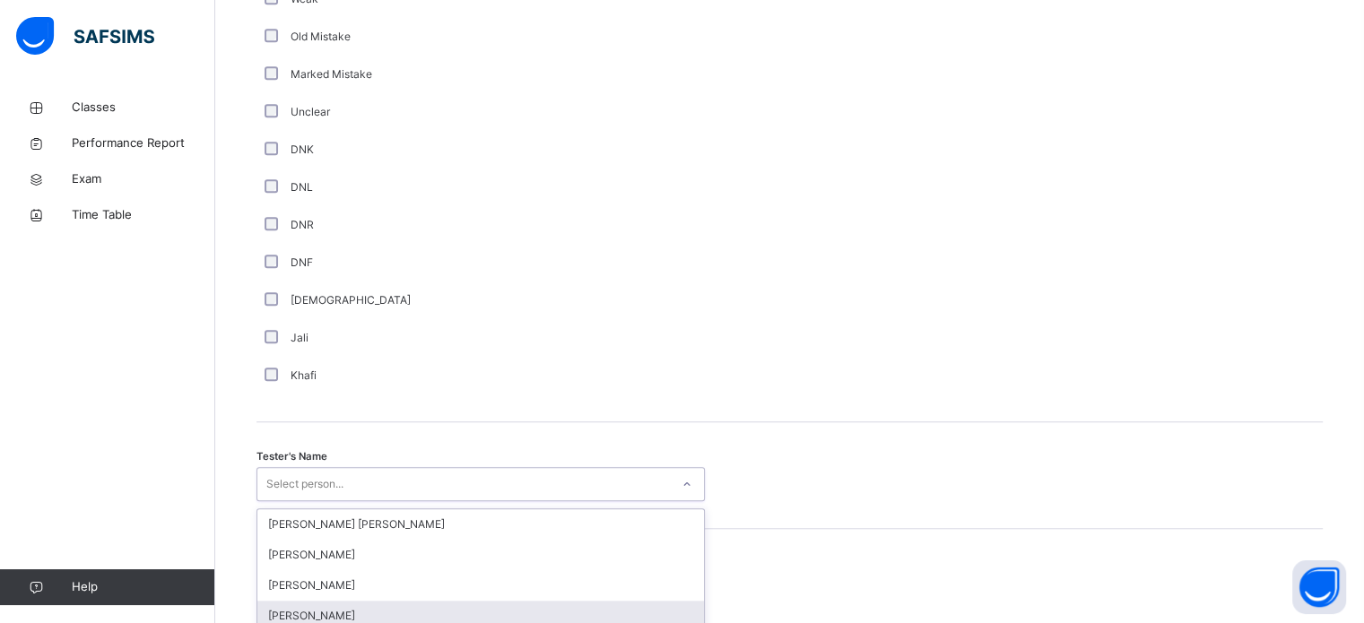
click at [346, 490] on div "option [PERSON_NAME] focused, 4 of 90. 90 results available. Use Up and Down to…" at bounding box center [480, 484] width 448 height 34
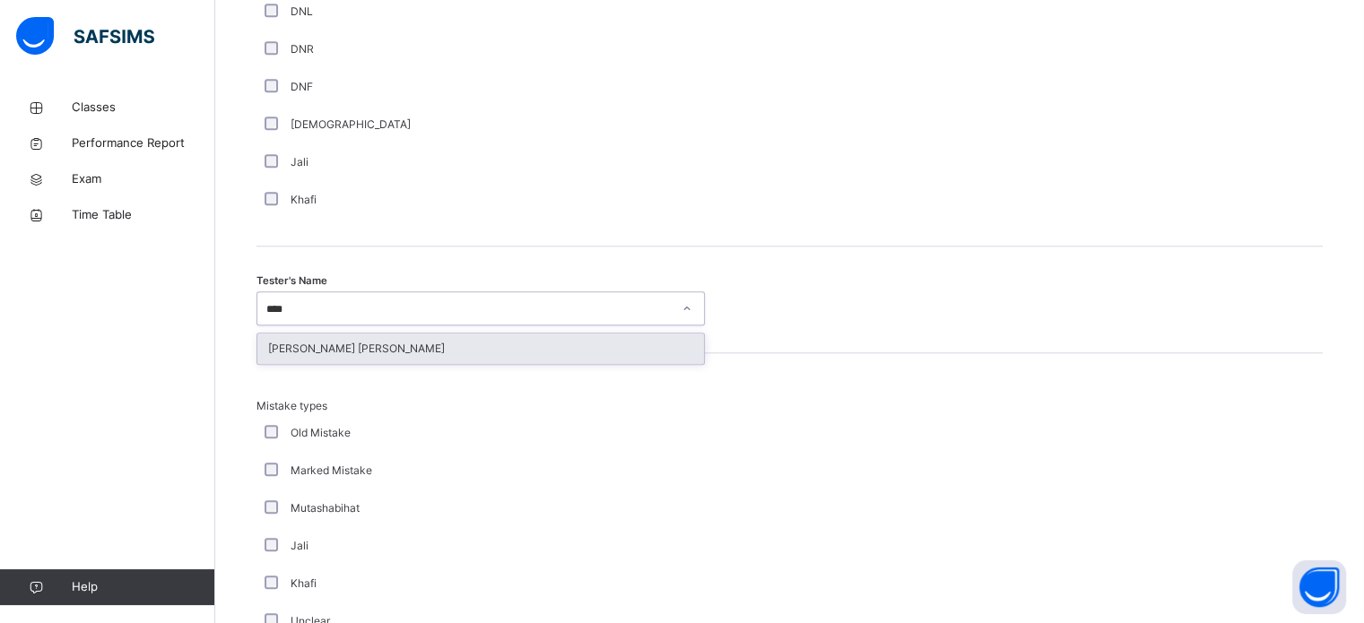
type input "****"
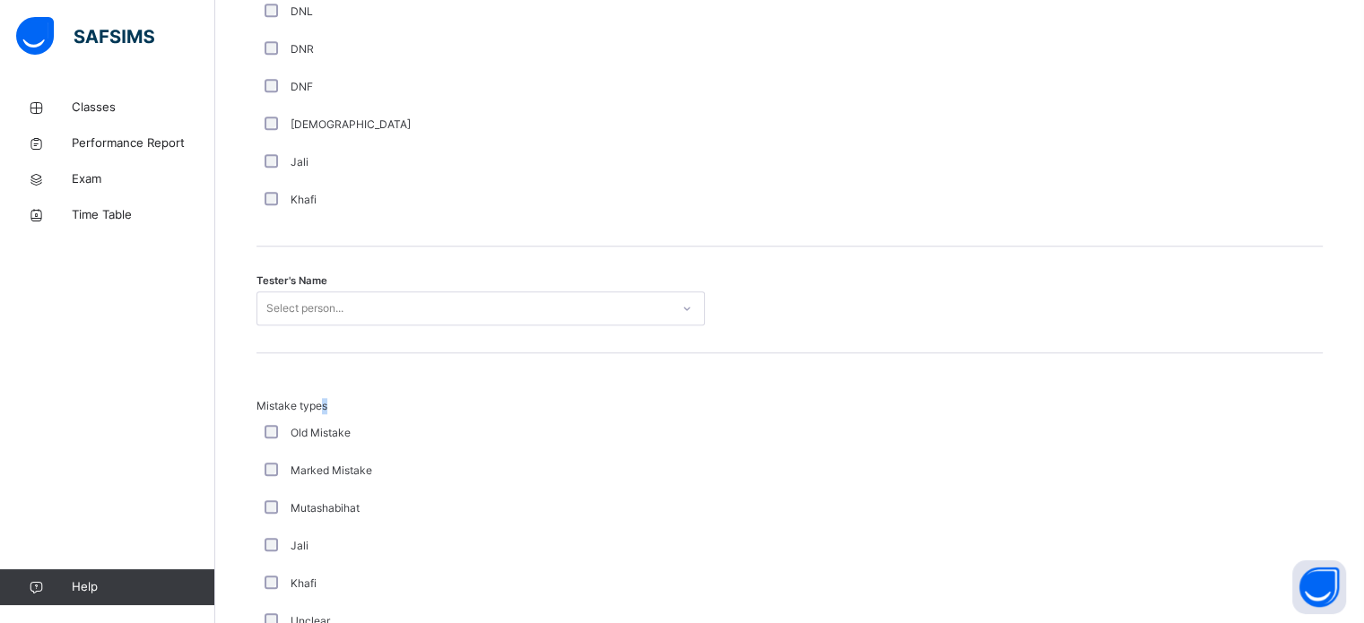
click at [324, 380] on div "Mistake types Old Mistake Marked Mistake Mutashabihat [PERSON_NAME] Unclear Cha…" at bounding box center [789, 529] width 1066 height 352
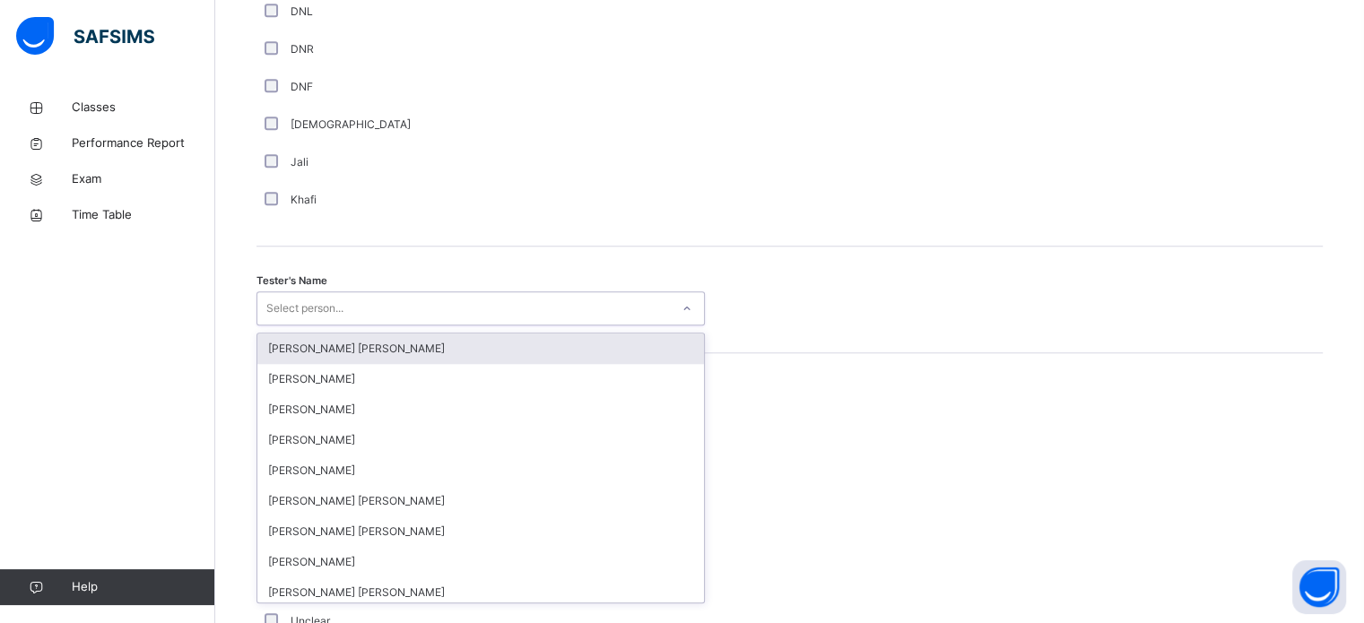
click at [309, 325] on div "Select person..." at bounding box center [304, 308] width 77 height 34
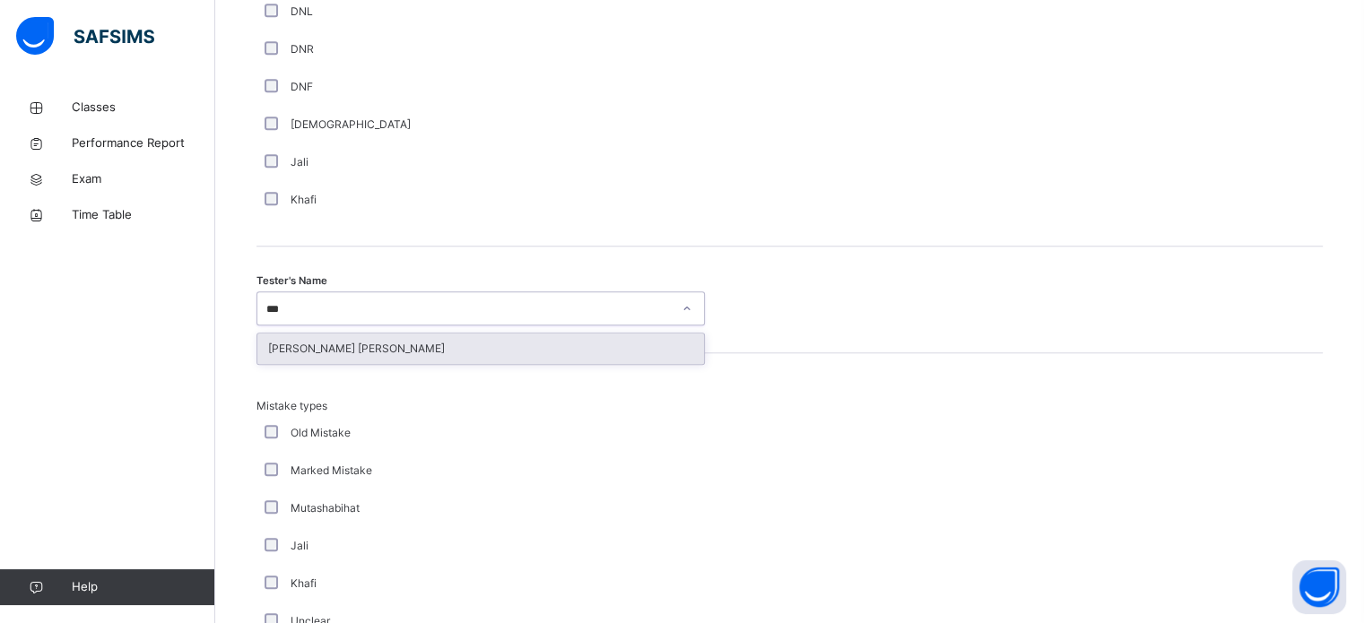
type input "****"
click at [299, 358] on div "[PERSON_NAME] [PERSON_NAME]" at bounding box center [480, 349] width 447 height 30
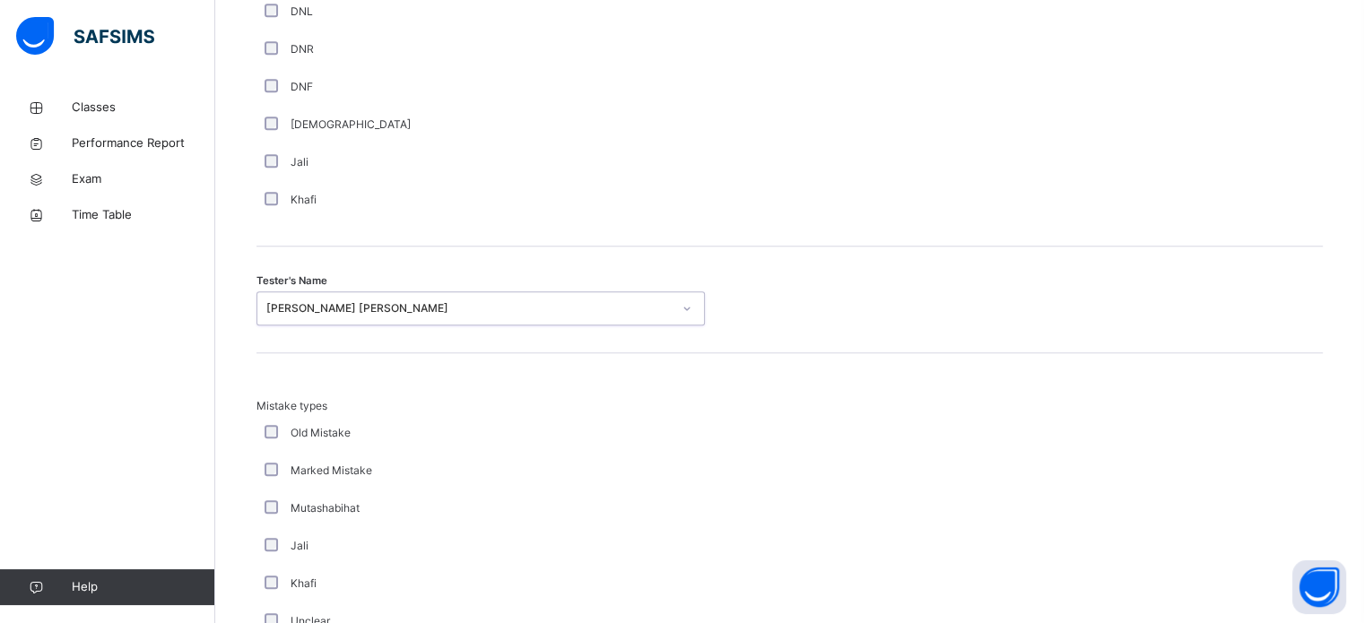
scroll to position [1972, 0]
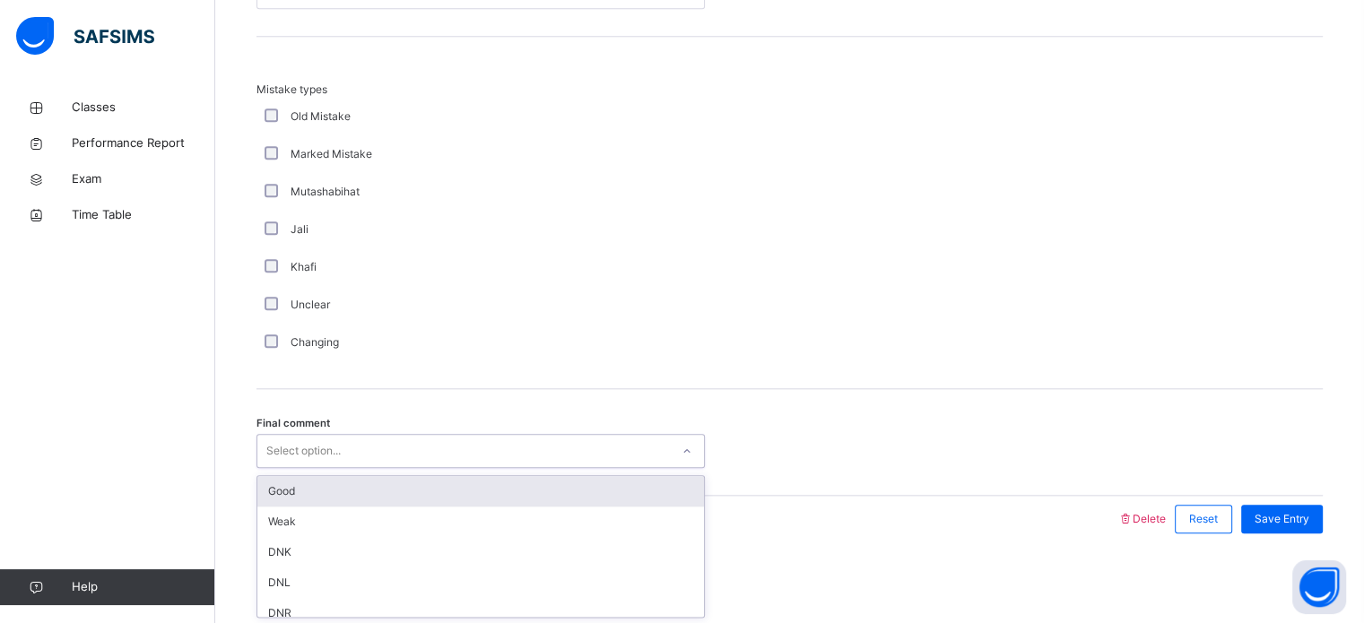
click at [395, 458] on div "Select option..." at bounding box center [463, 452] width 412 height 28
click at [387, 479] on div "Good" at bounding box center [480, 491] width 447 height 30
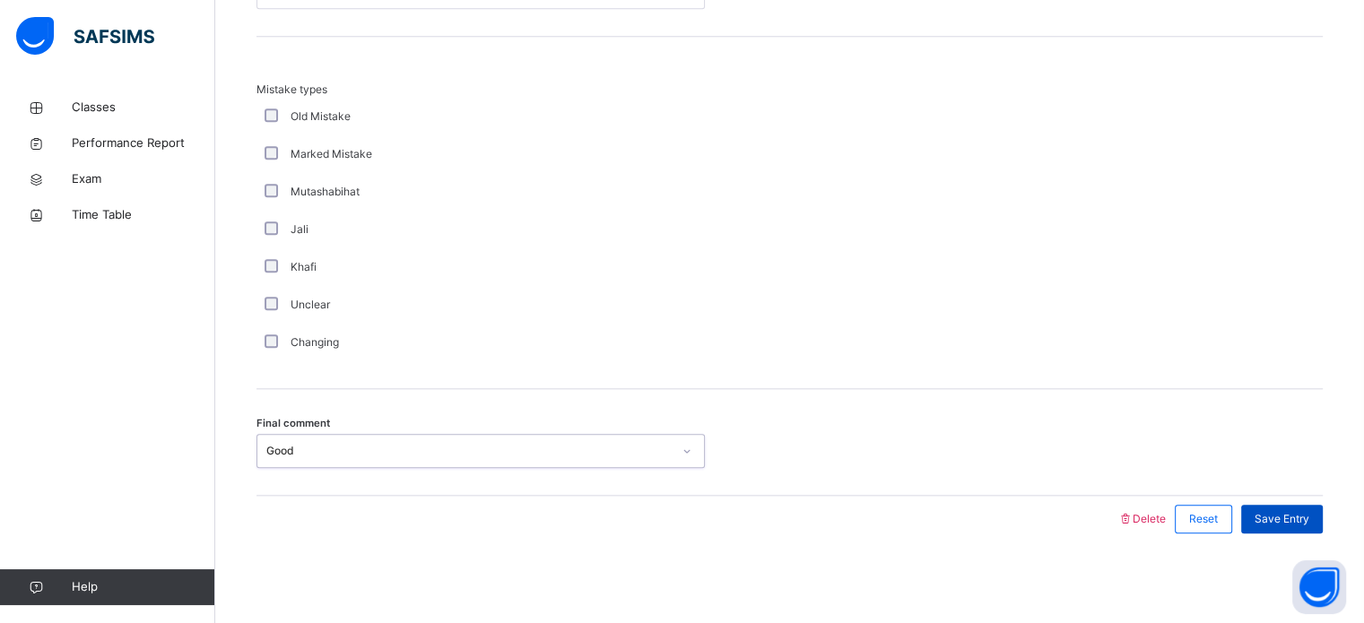
click at [1309, 516] on span "Save Entry" at bounding box center [1281, 519] width 55 height 16
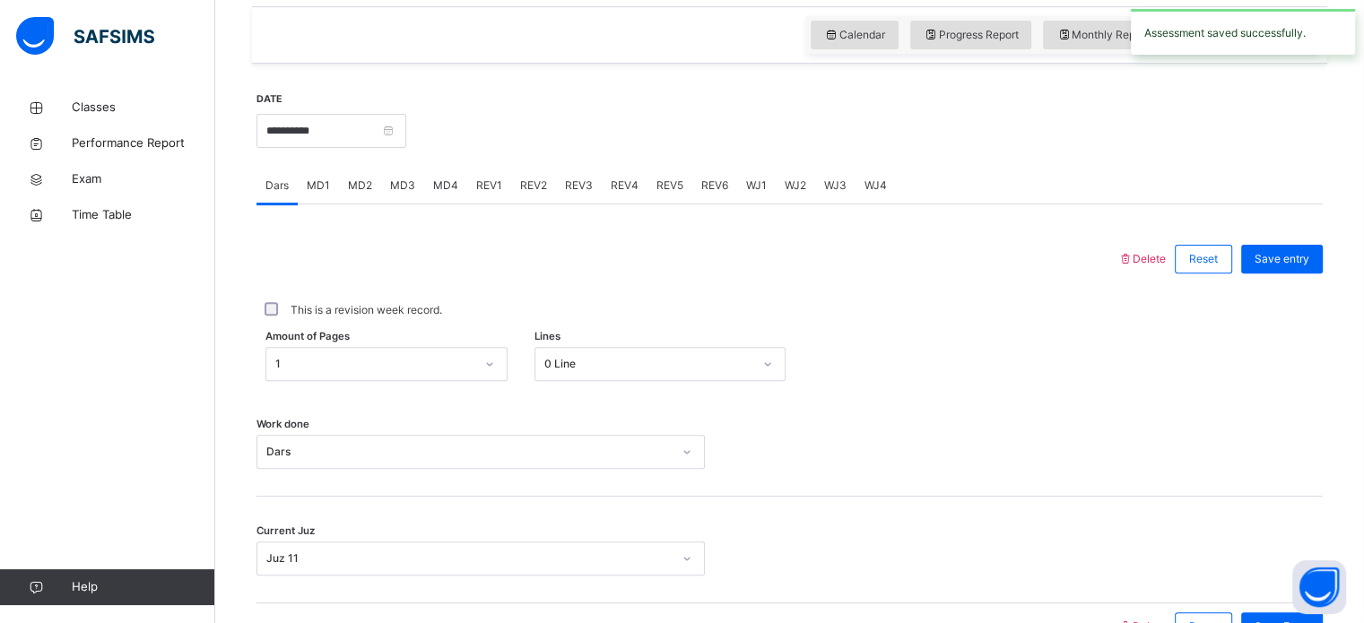
scroll to position [600, 0]
click at [520, 195] on span "REV2" at bounding box center [533, 187] width 27 height 16
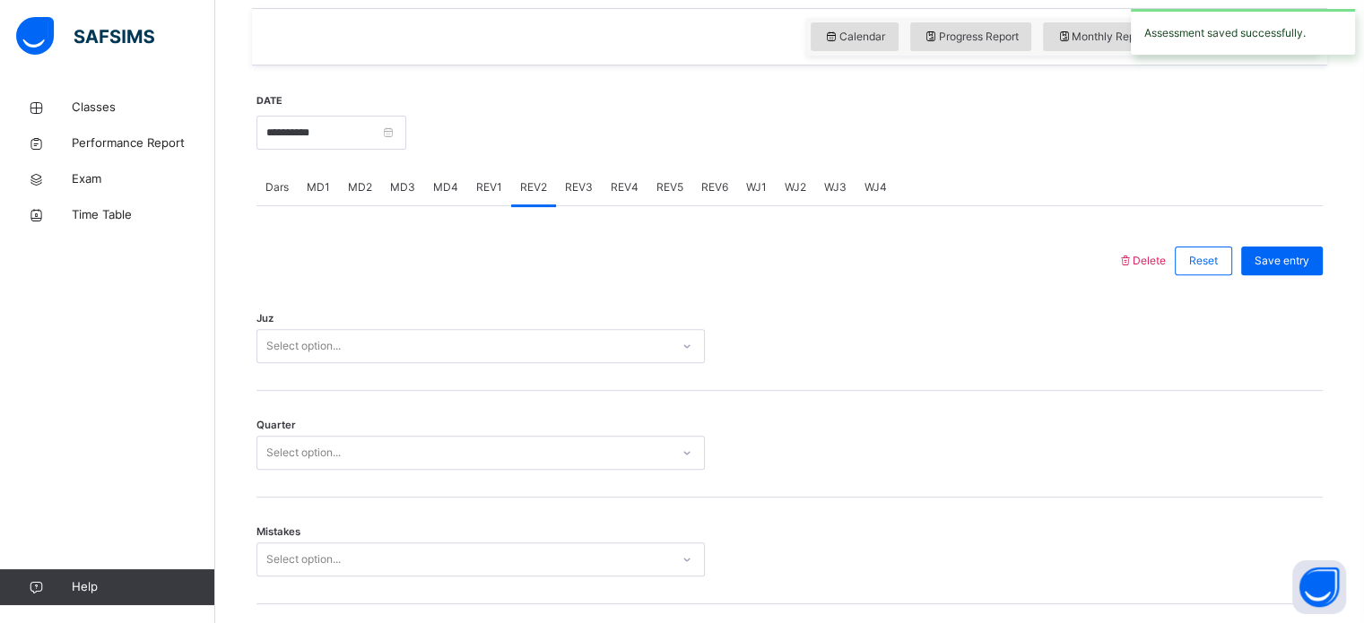
scroll to position [715, 0]
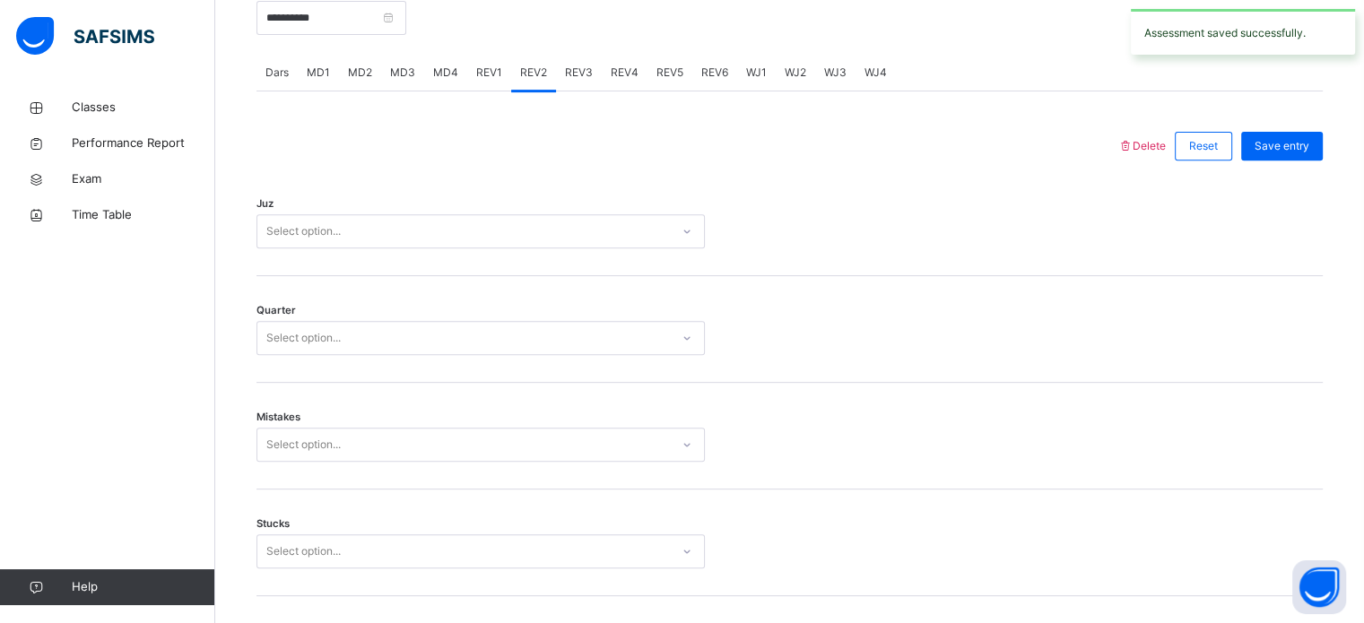
click at [490, 246] on div "Select option..." at bounding box center [463, 232] width 412 height 28
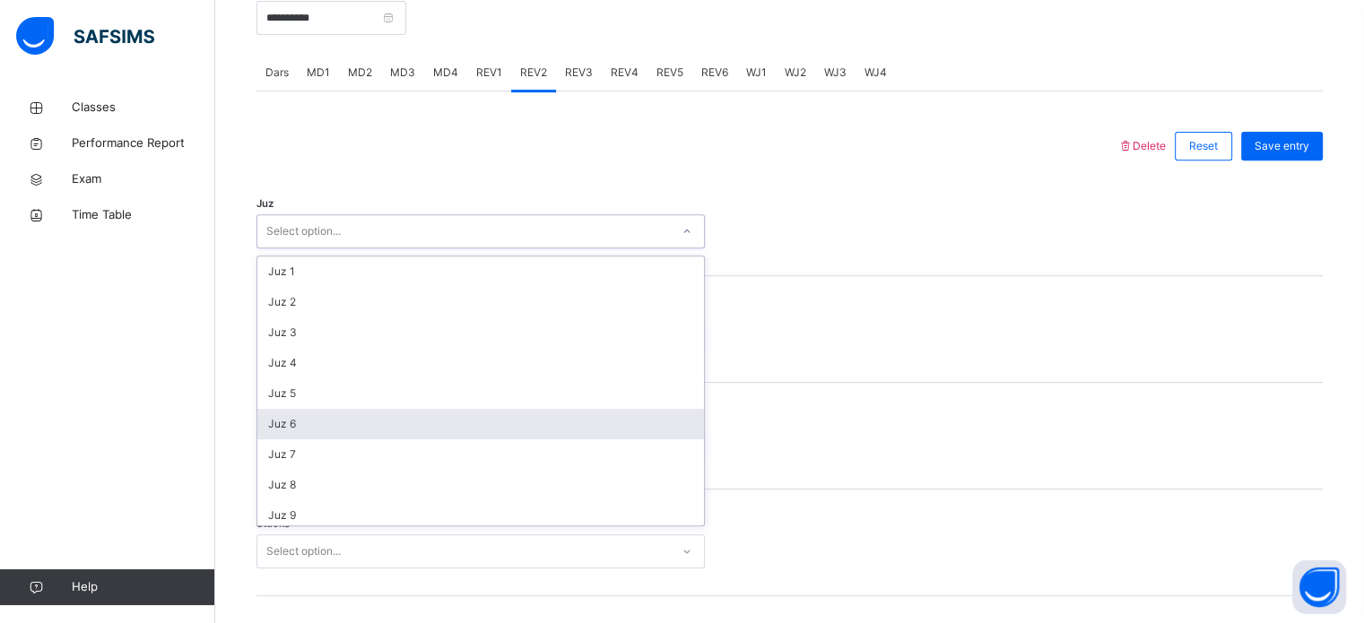
click at [361, 429] on div "Juz 6" at bounding box center [480, 424] width 447 height 30
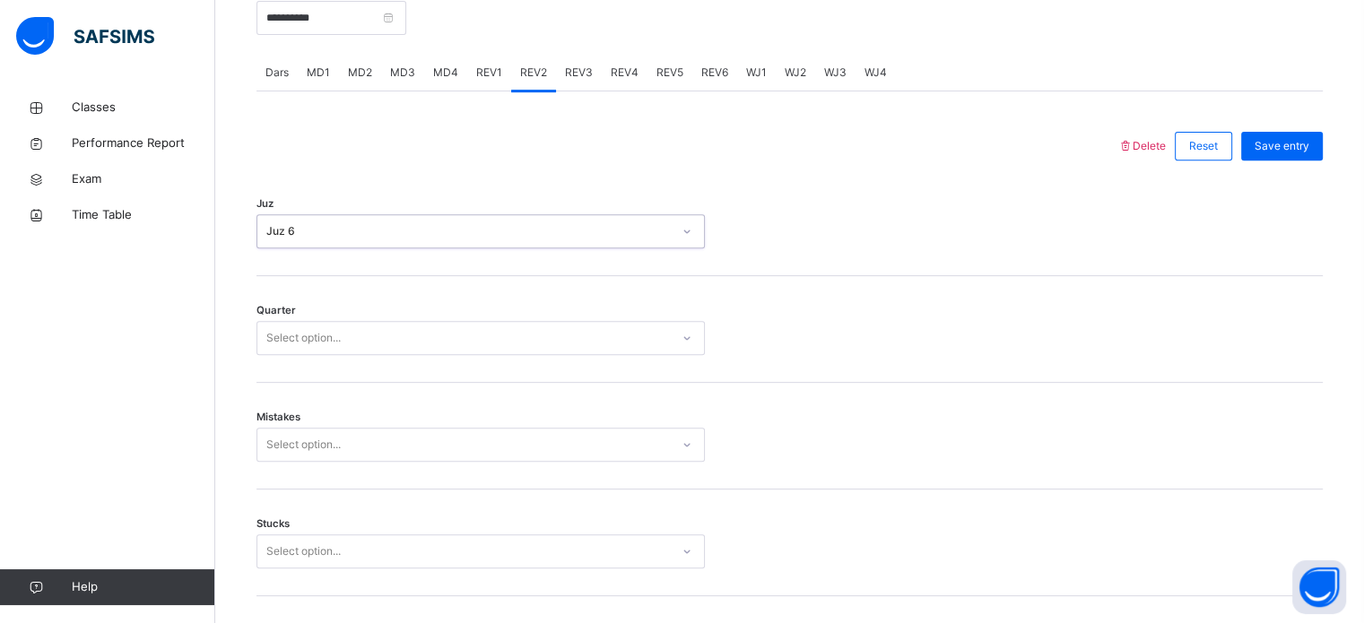
click at [337, 353] on div "Select option..." at bounding box center [303, 338] width 74 height 34
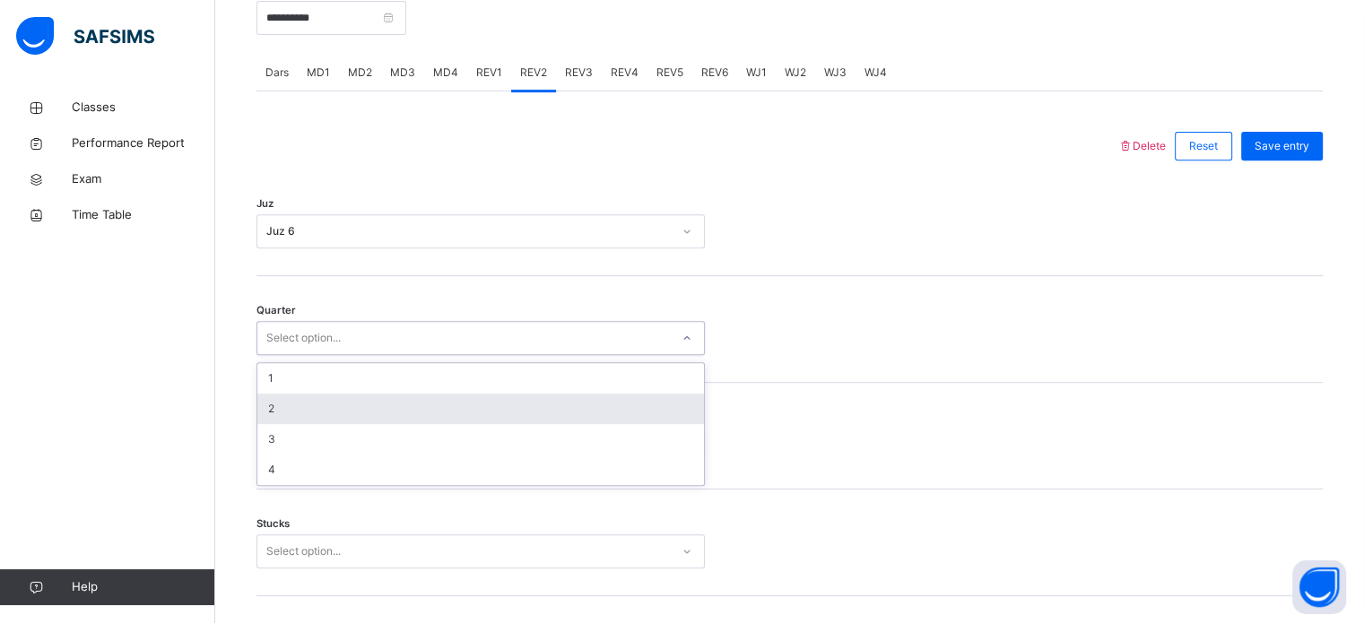
click at [312, 421] on div "2" at bounding box center [480, 409] width 447 height 30
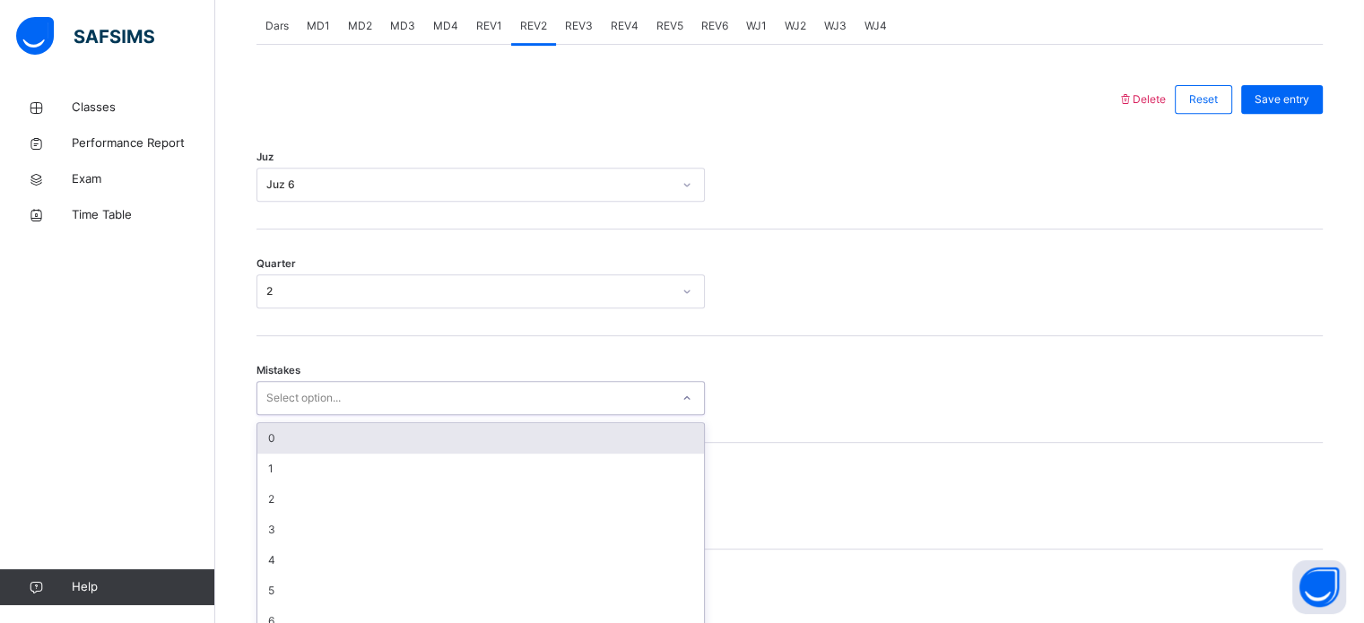
click at [312, 415] on div "option 0 focused, 1 of 7. 7 results available. Use Up and Down to choose option…" at bounding box center [480, 398] width 448 height 34
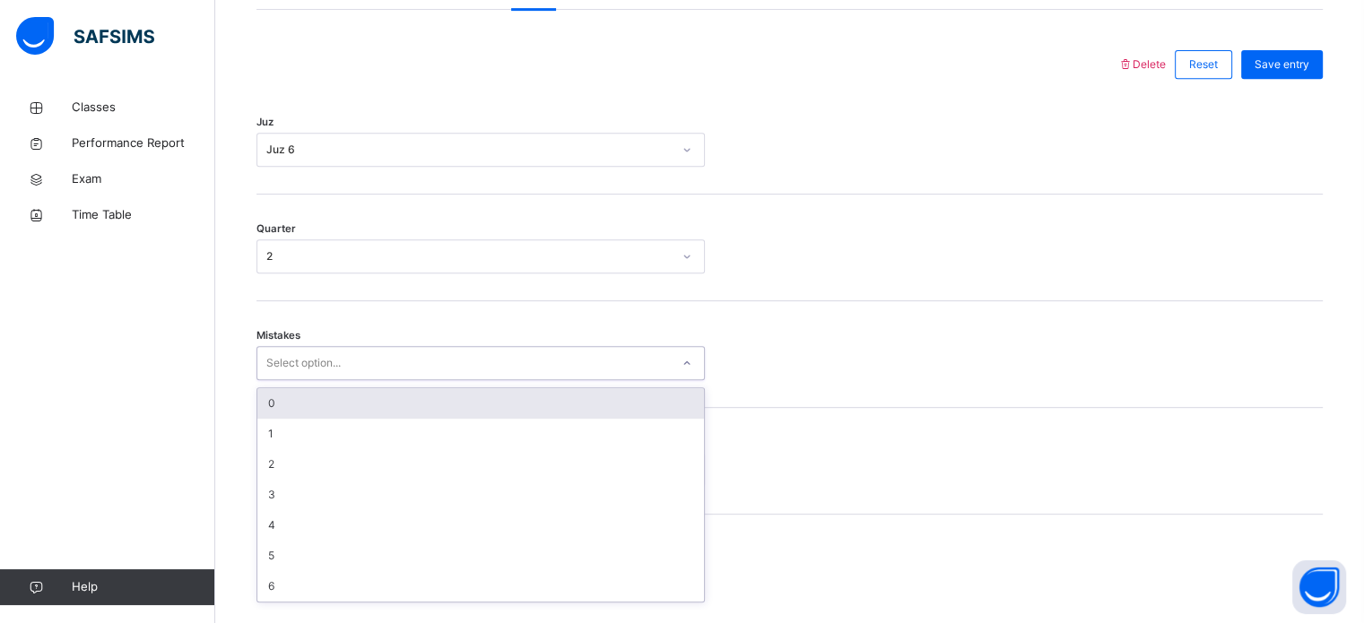
click at [301, 419] on div "0" at bounding box center [480, 403] width 447 height 30
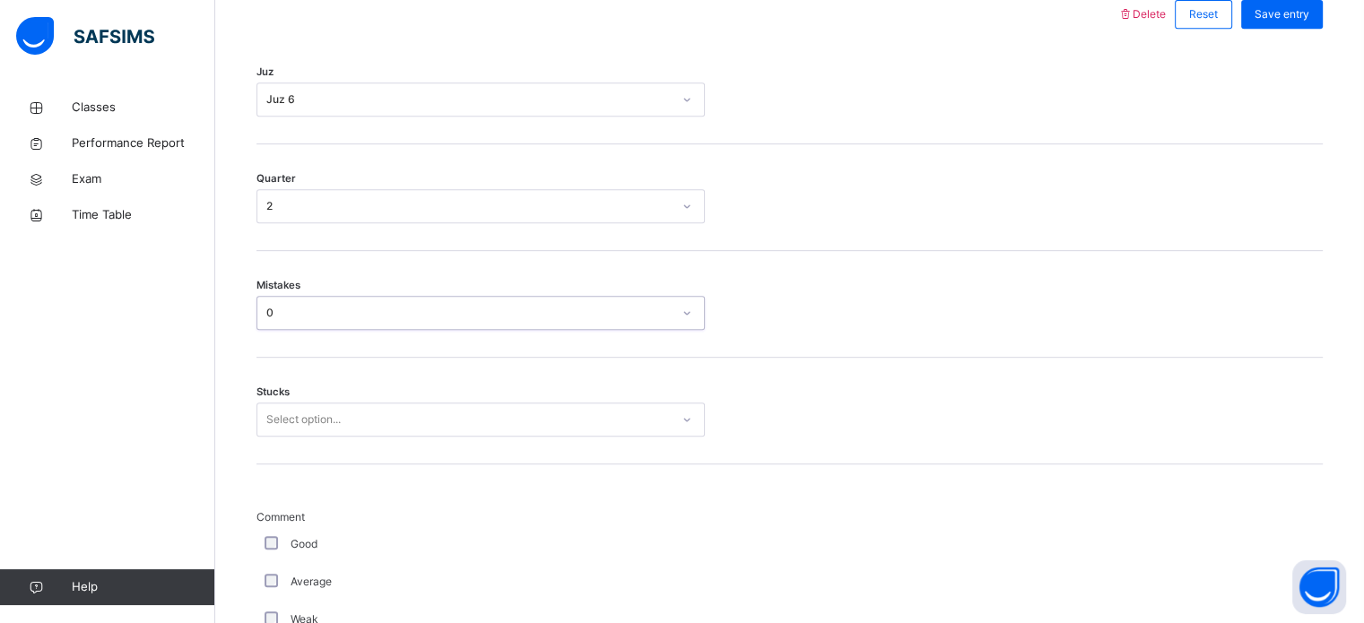
click at [301, 434] on div "Stucks Select option..." at bounding box center [789, 411] width 1066 height 107
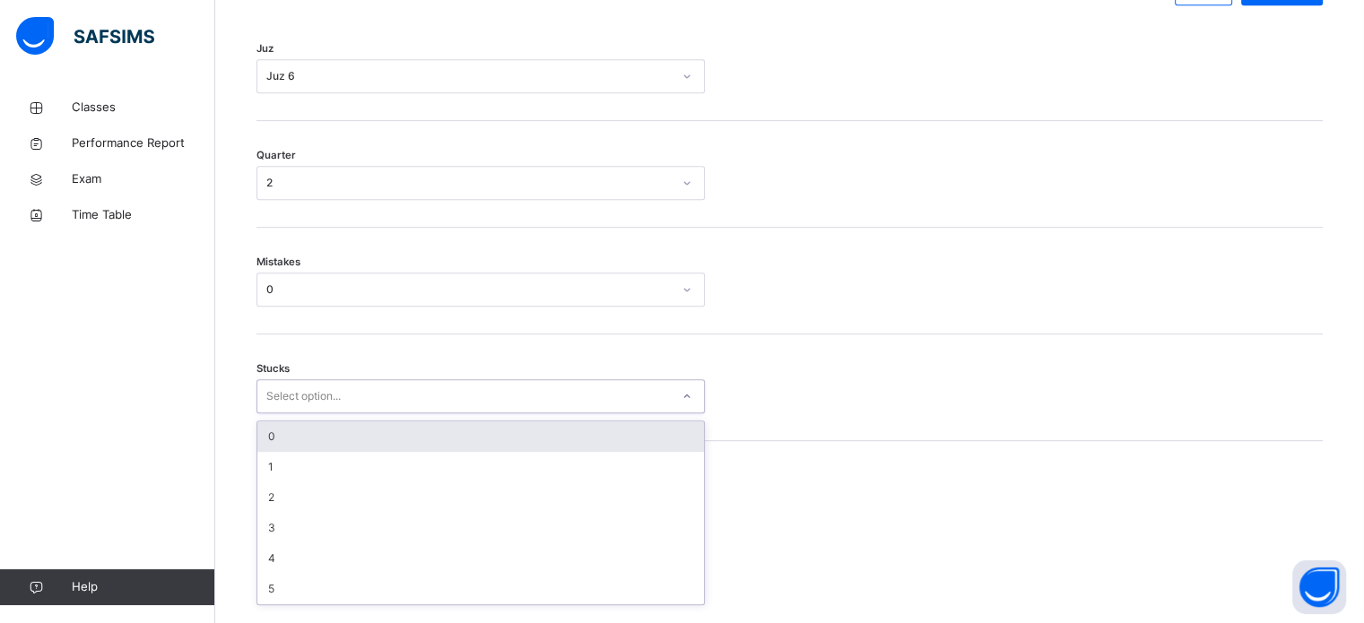
scroll to position [872, 0]
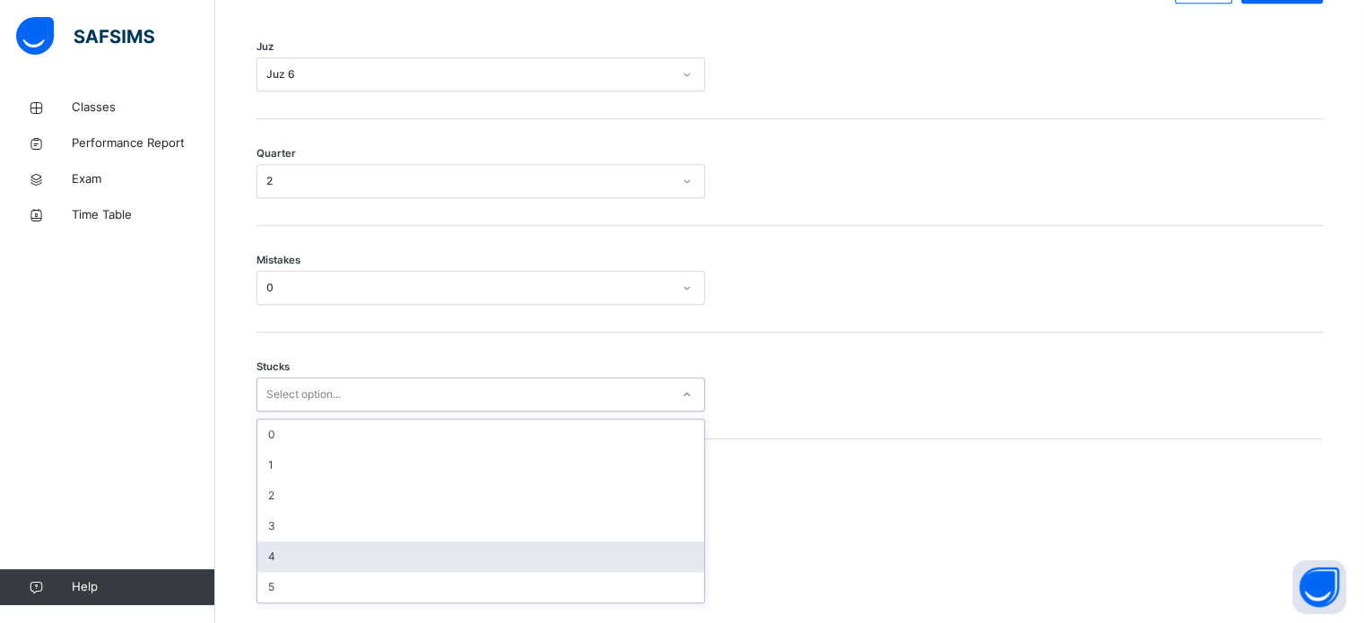
click at [296, 560] on div "4" at bounding box center [480, 557] width 447 height 30
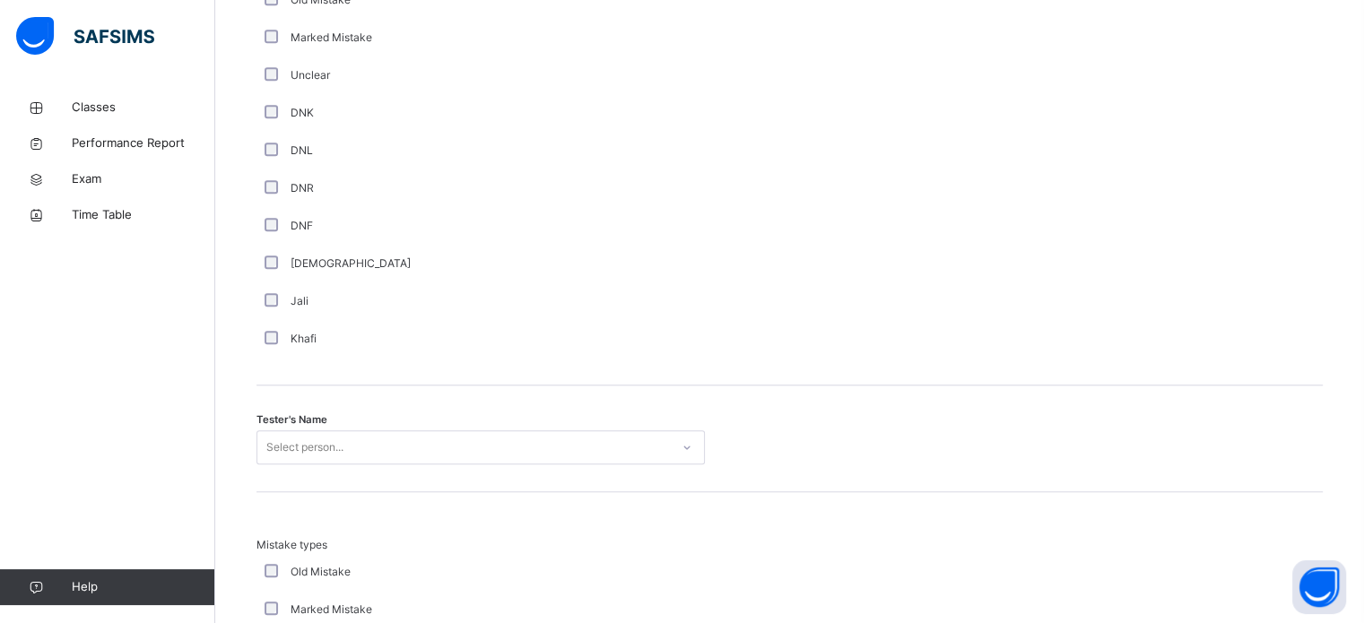
scroll to position [1496, 0]
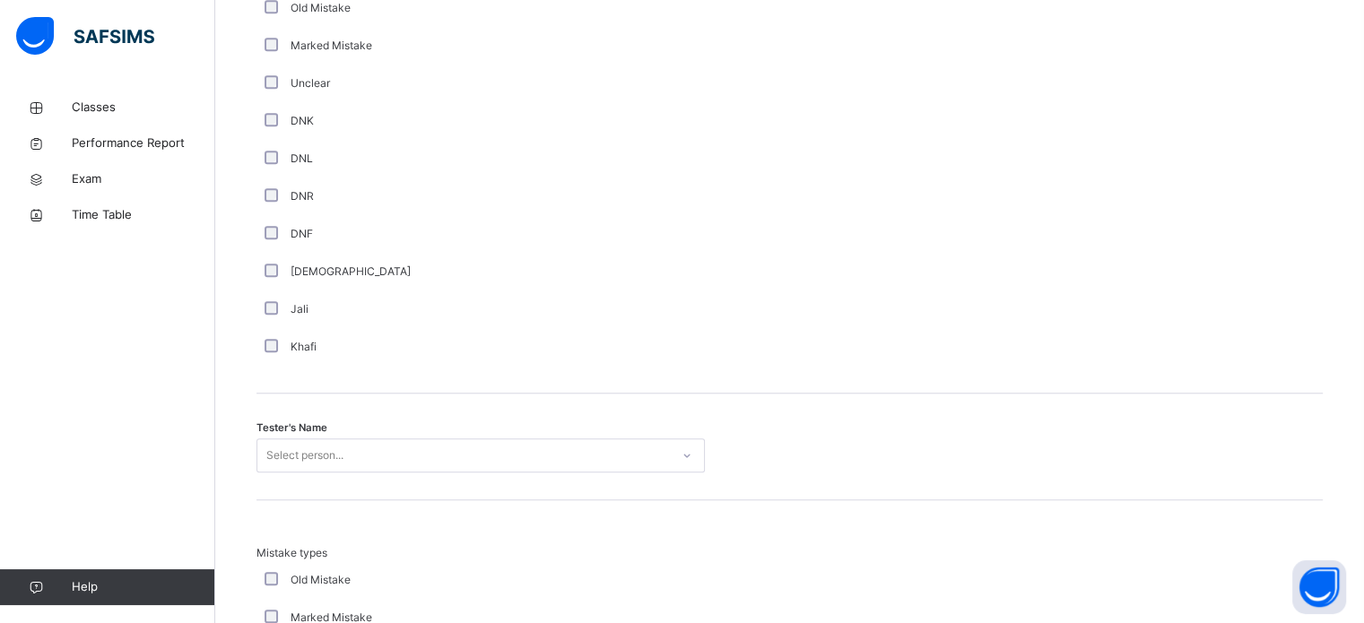
click at [281, 462] on div "Select person..." at bounding box center [480, 455] width 448 height 34
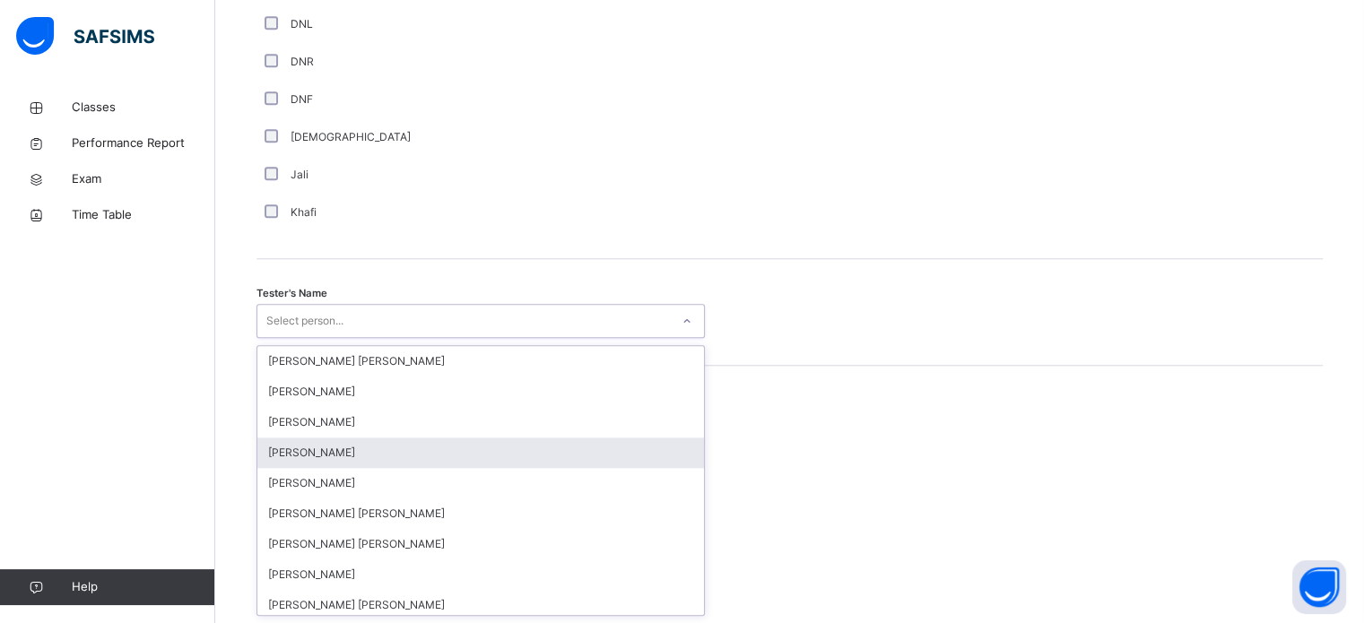
scroll to position [1643, 0]
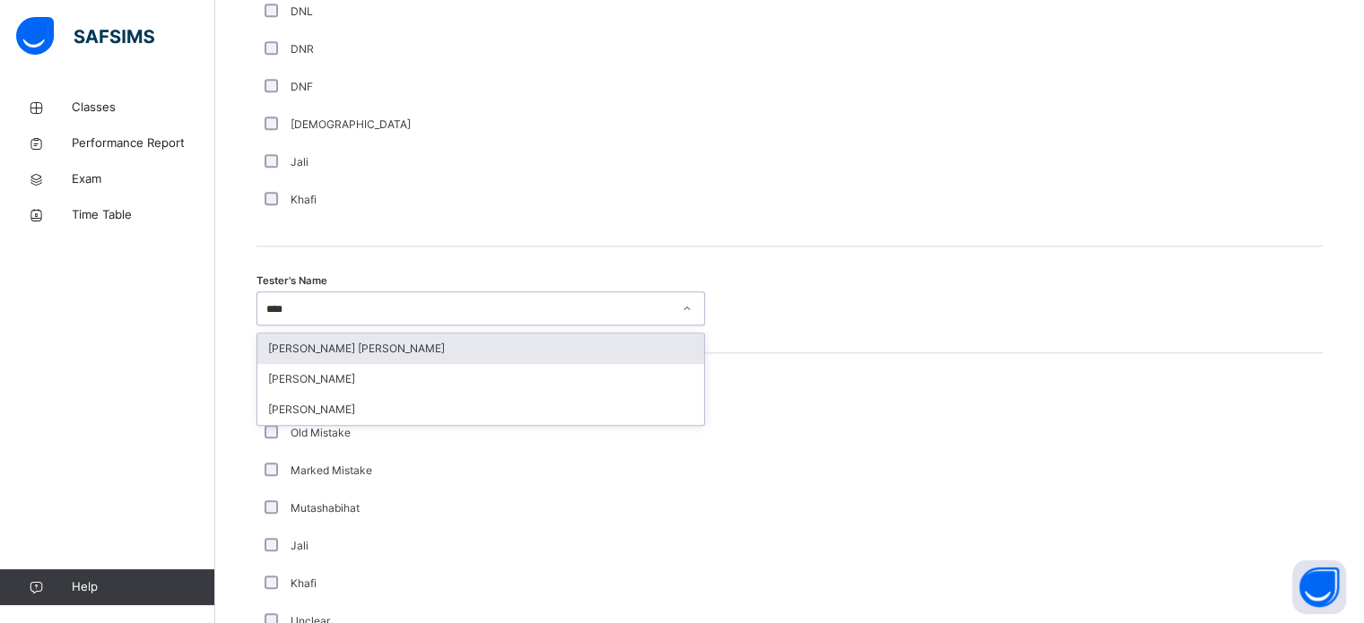
type input "*****"
click at [320, 359] on div "[PERSON_NAME]" at bounding box center [480, 349] width 447 height 30
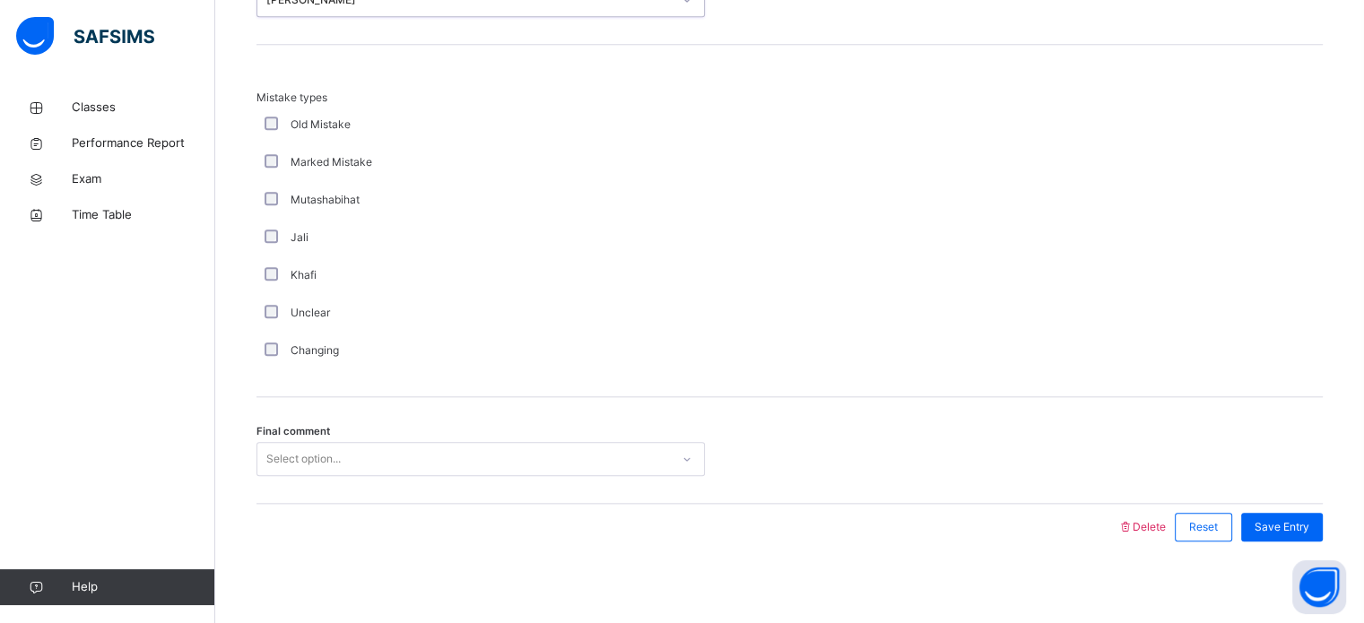
scroll to position [1972, 0]
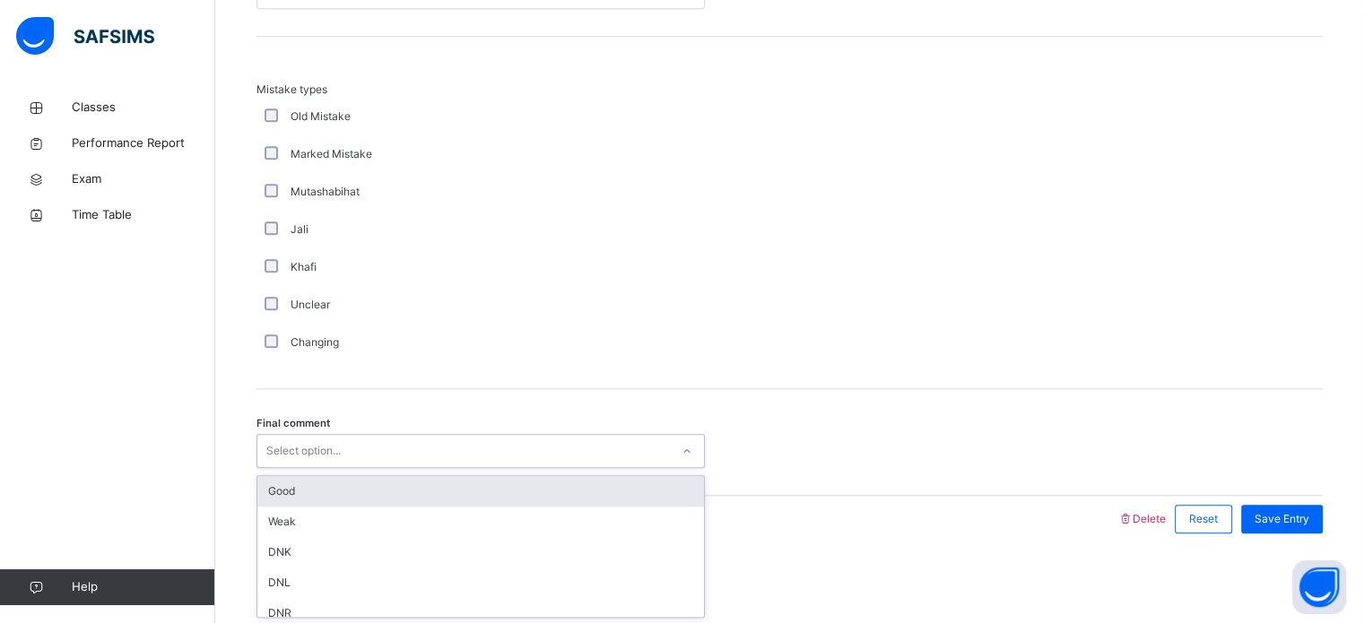
click at [397, 447] on div "Select option..." at bounding box center [463, 452] width 412 height 28
click at [373, 492] on div "Good" at bounding box center [480, 491] width 447 height 30
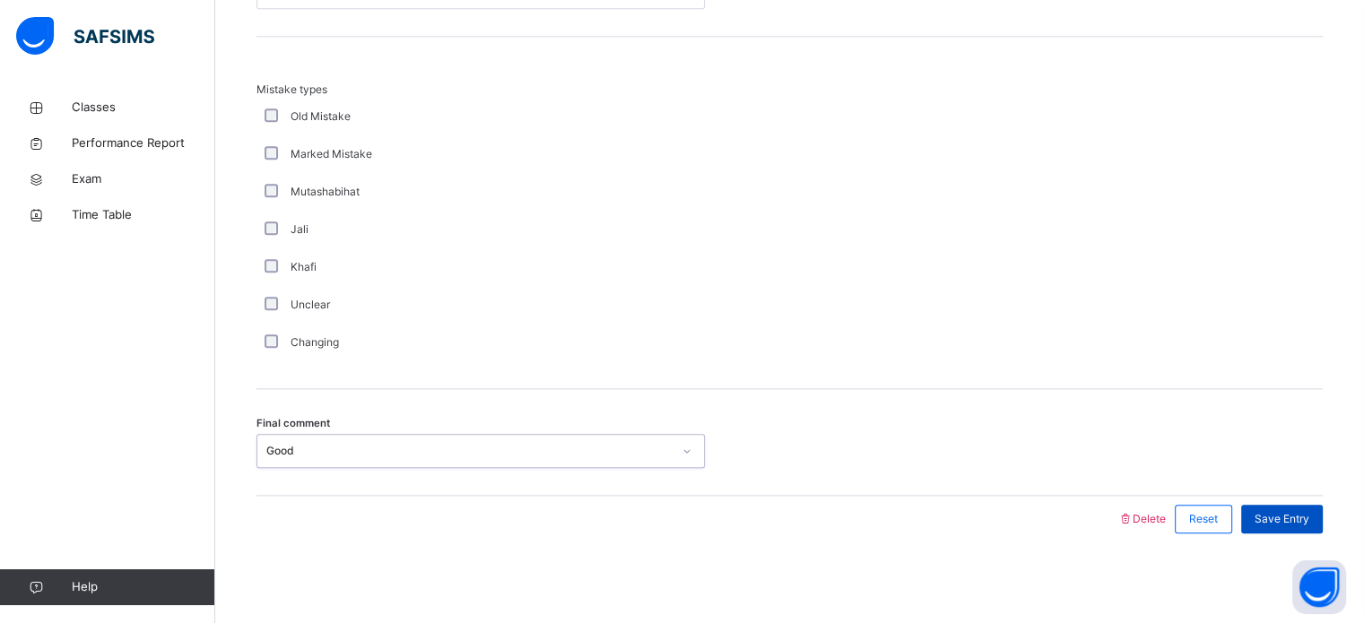
click at [1272, 519] on span "Save Entry" at bounding box center [1281, 519] width 55 height 16
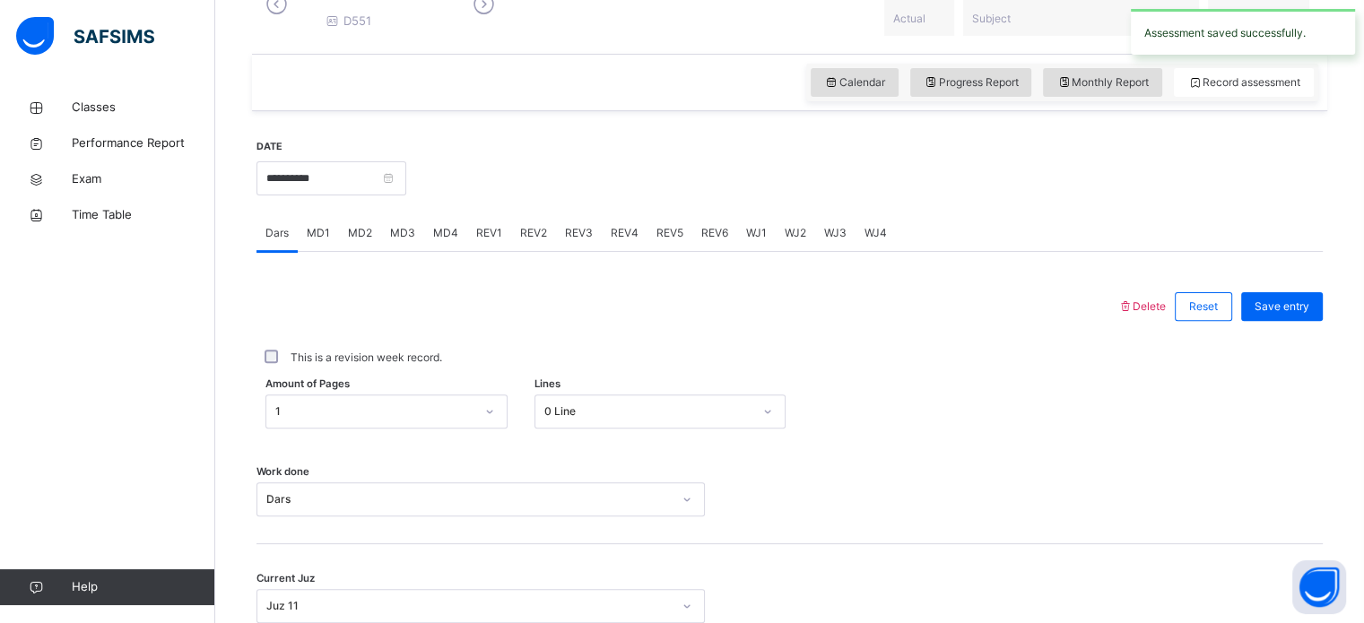
scroll to position [582, 0]
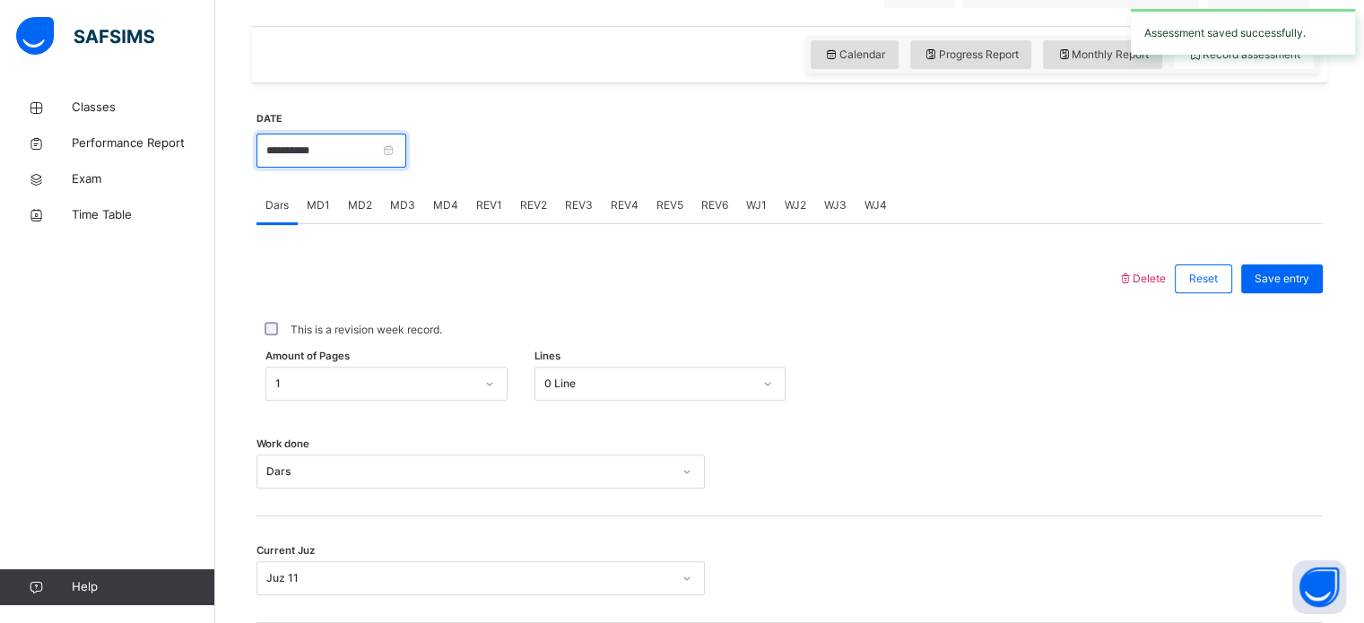
click at [380, 153] on input "**********" at bounding box center [331, 151] width 150 height 34
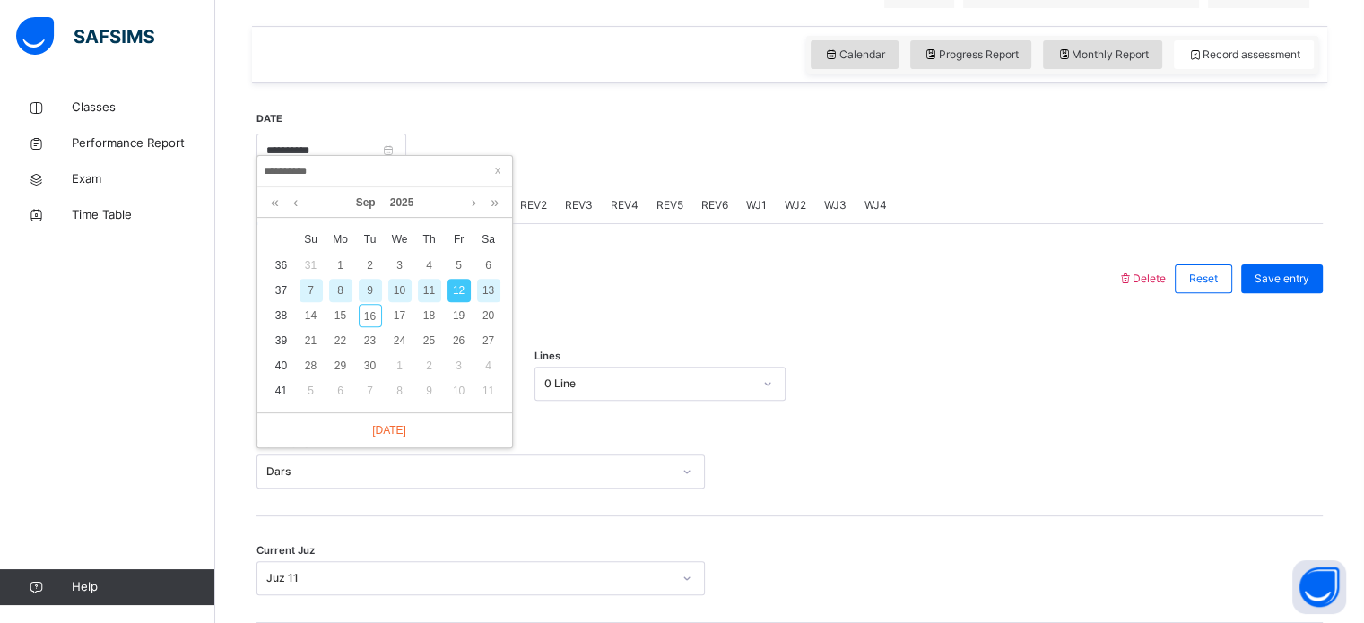
click at [488, 286] on div "13" at bounding box center [488, 290] width 23 height 23
type input "**********"
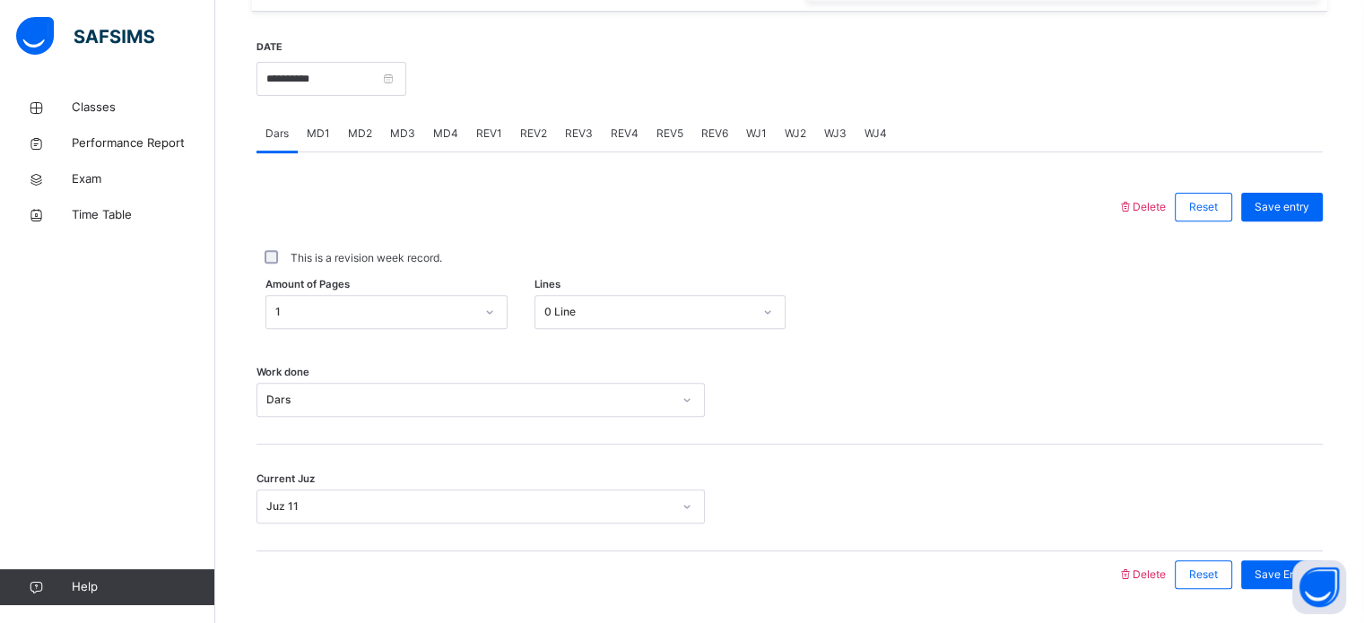
scroll to position [642, 0]
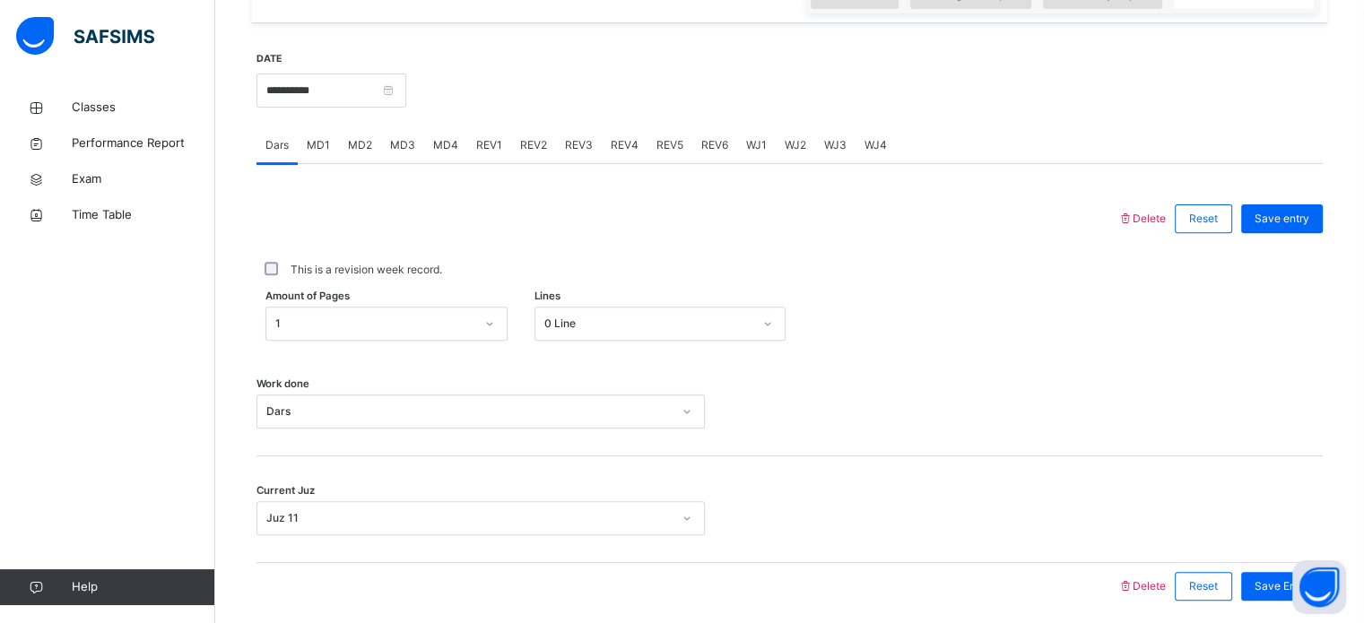
click at [317, 153] on span "MD1" at bounding box center [318, 145] width 23 height 16
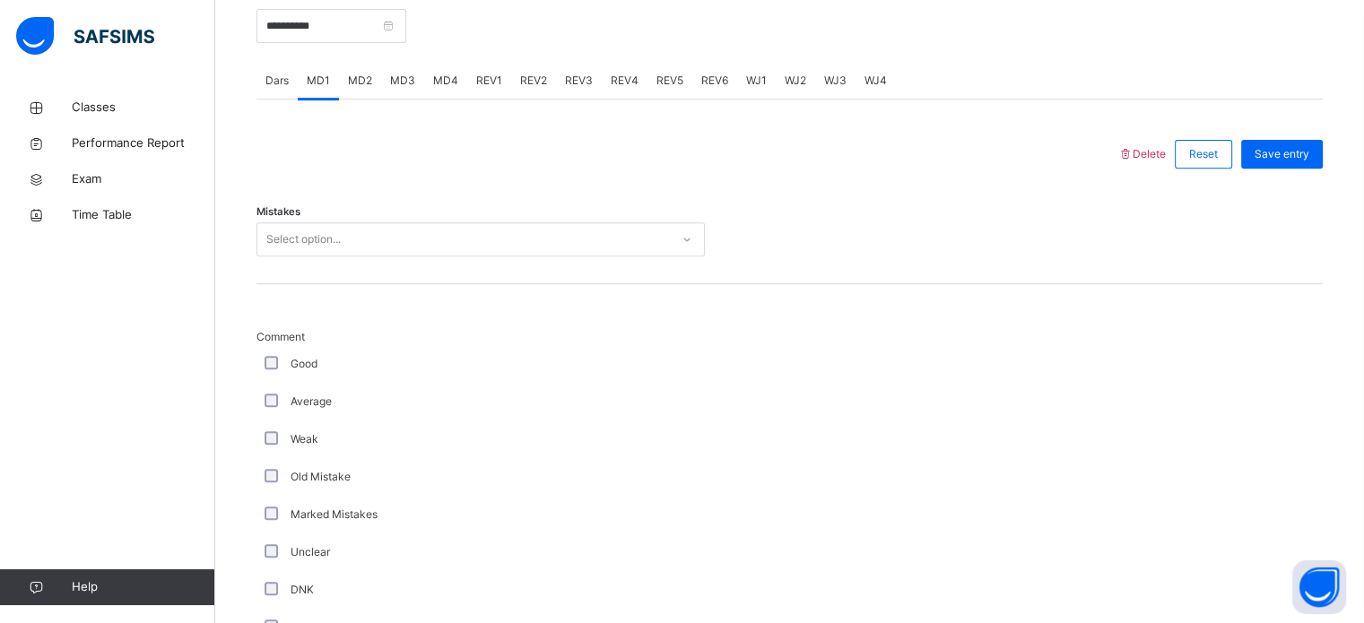
scroll to position [696, 0]
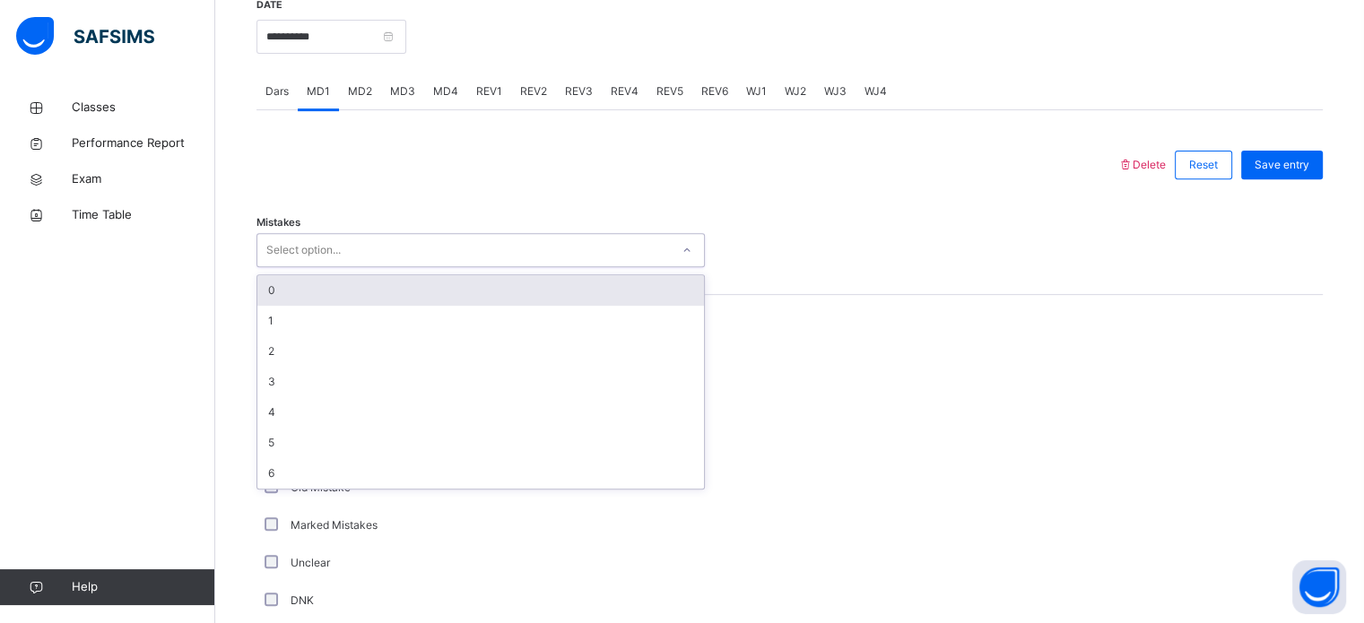
click at [332, 267] on div "Select option..." at bounding box center [303, 250] width 74 height 34
click at [321, 299] on div "0" at bounding box center [480, 290] width 447 height 30
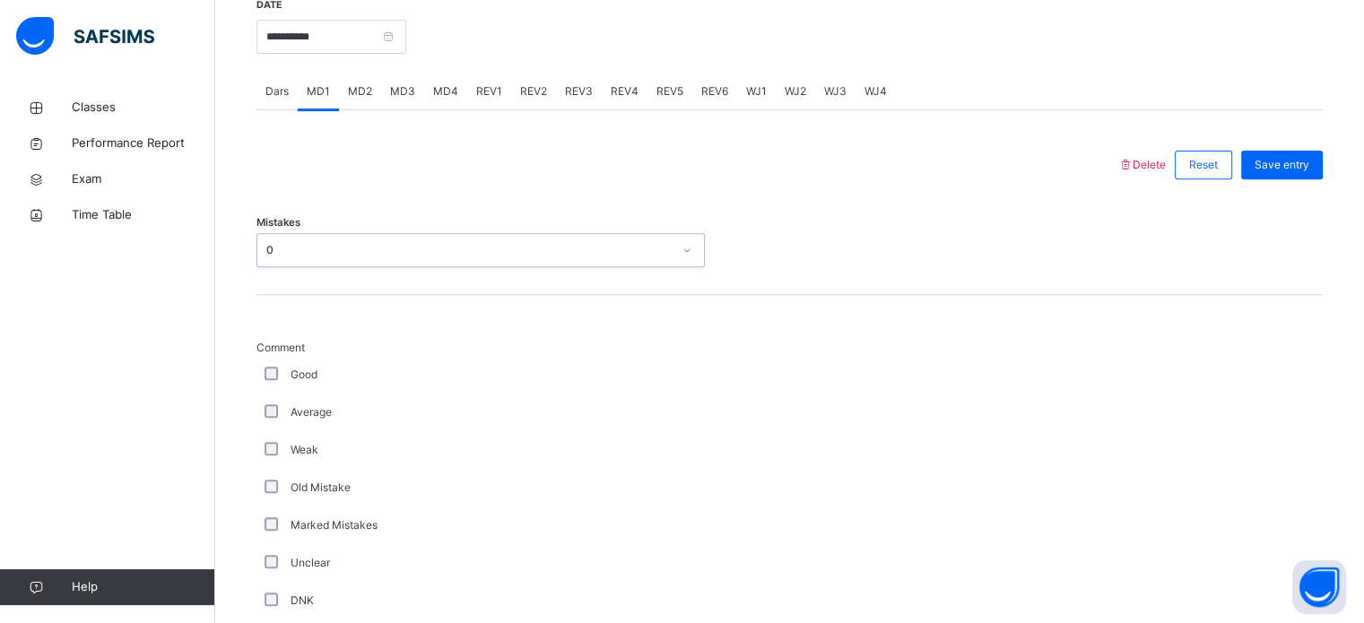
scroll to position [731, 0]
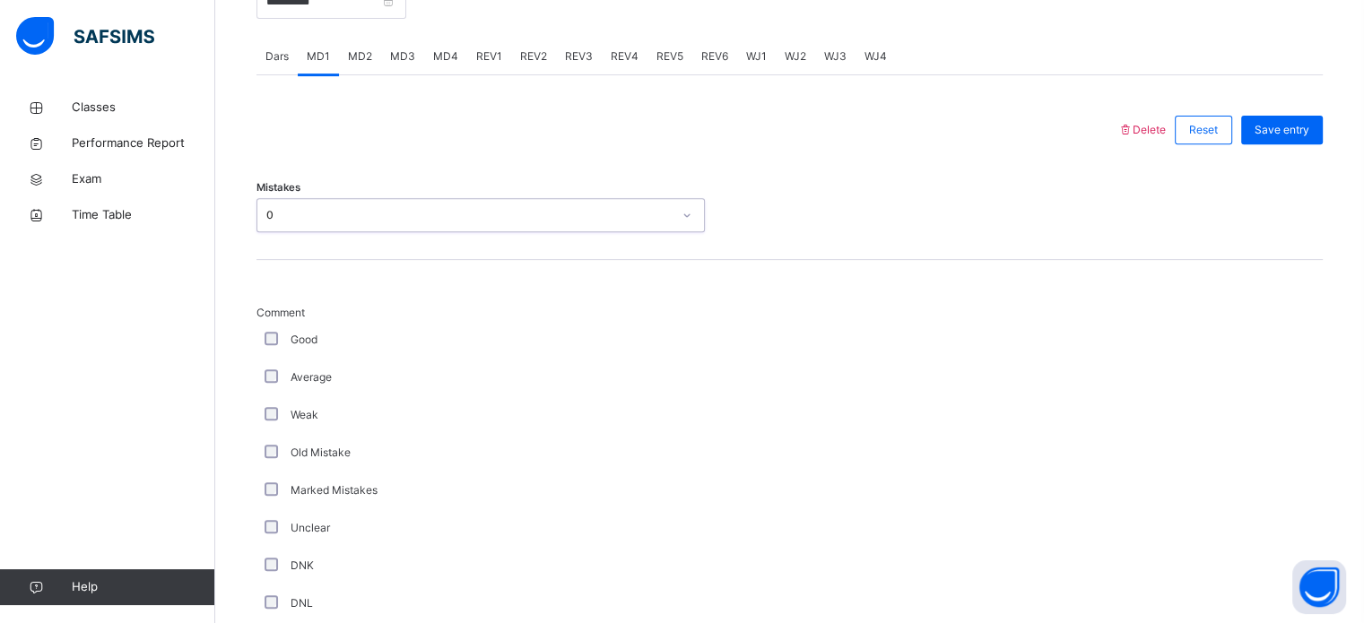
click at [278, 348] on div "Good" at bounding box center [480, 340] width 439 height 16
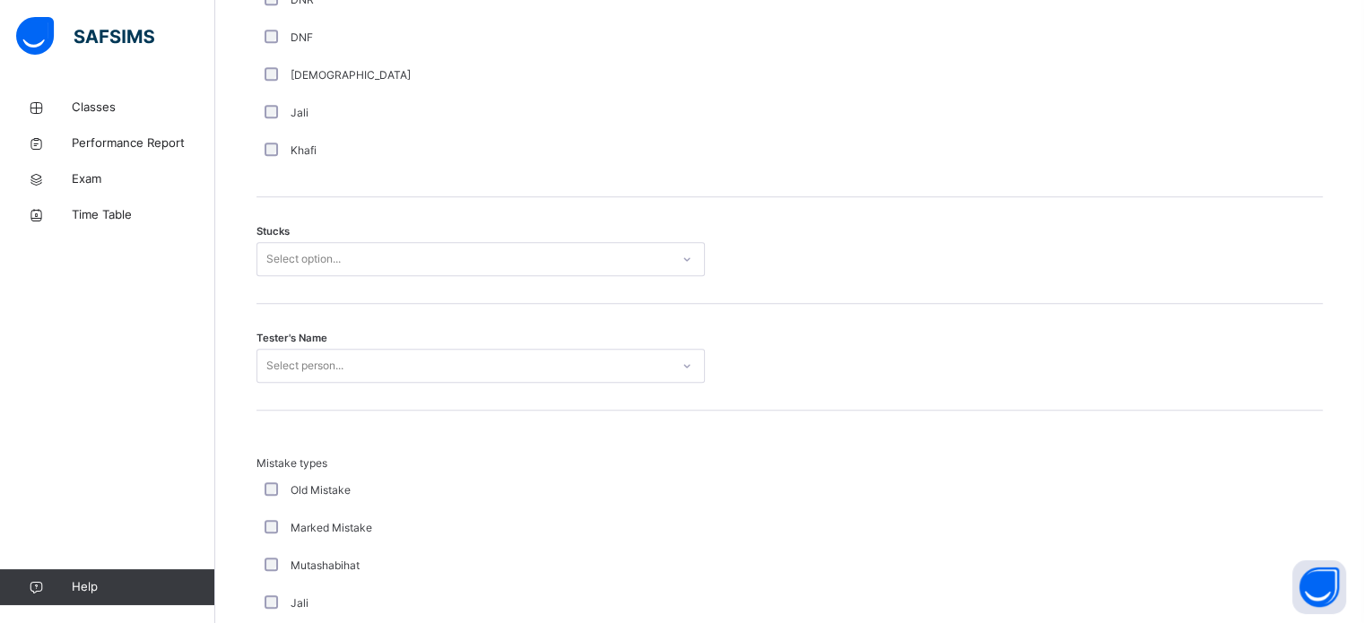
scroll to position [1373, 0]
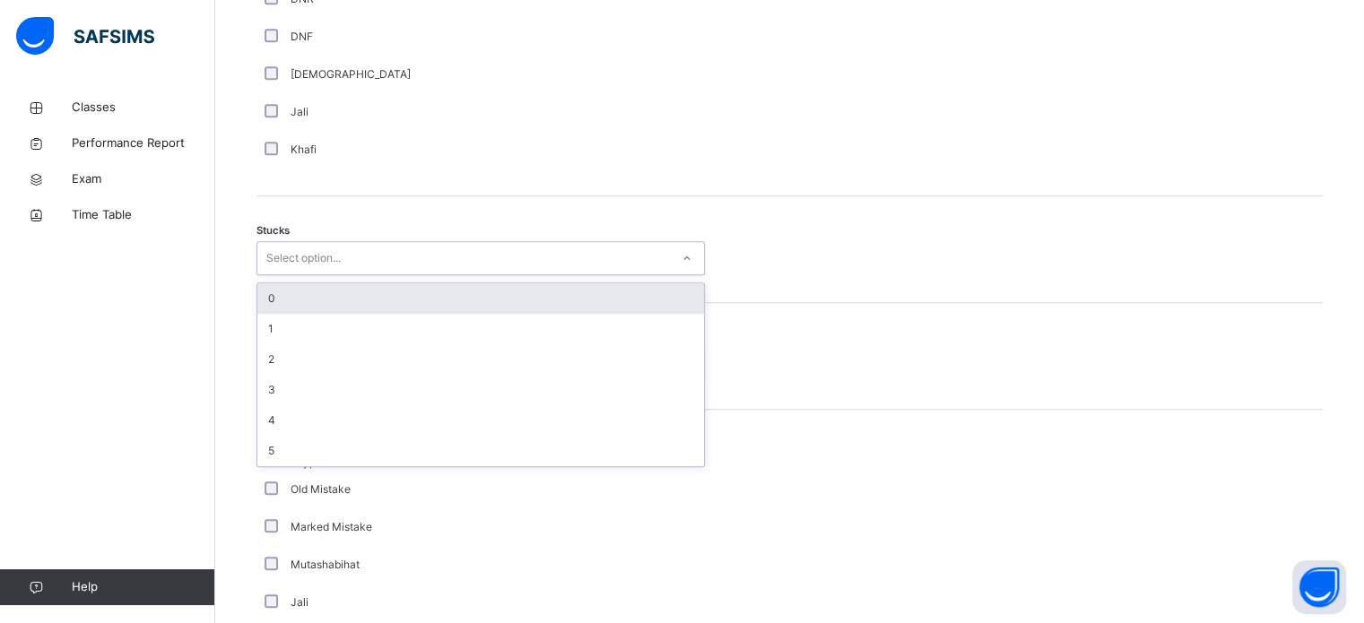
click at [527, 273] on div "Select option..." at bounding box center [463, 259] width 412 height 28
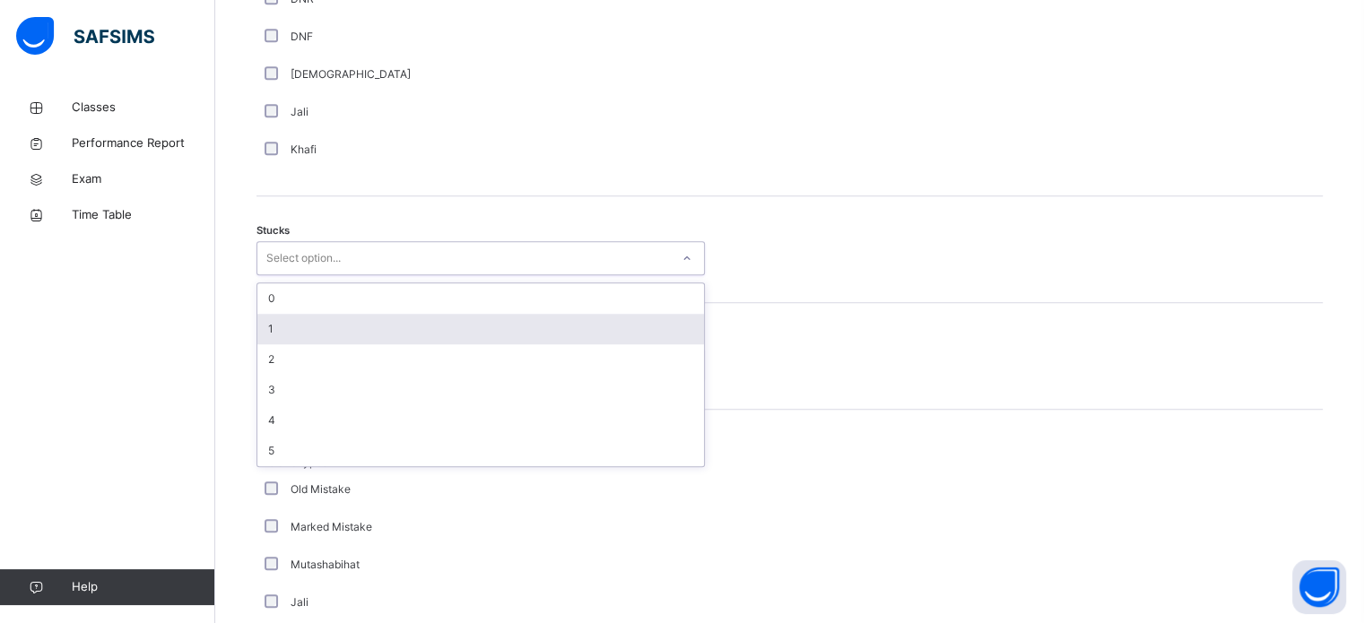
click at [467, 328] on div "1" at bounding box center [480, 329] width 447 height 30
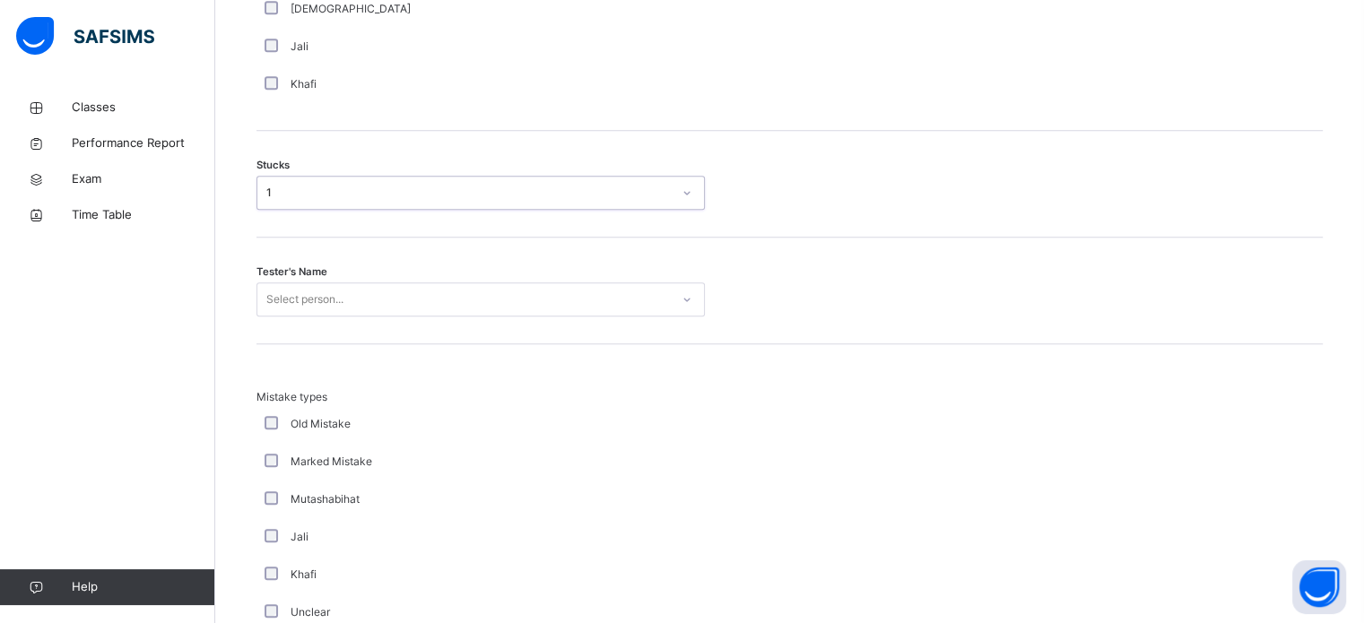
scroll to position [1435, 0]
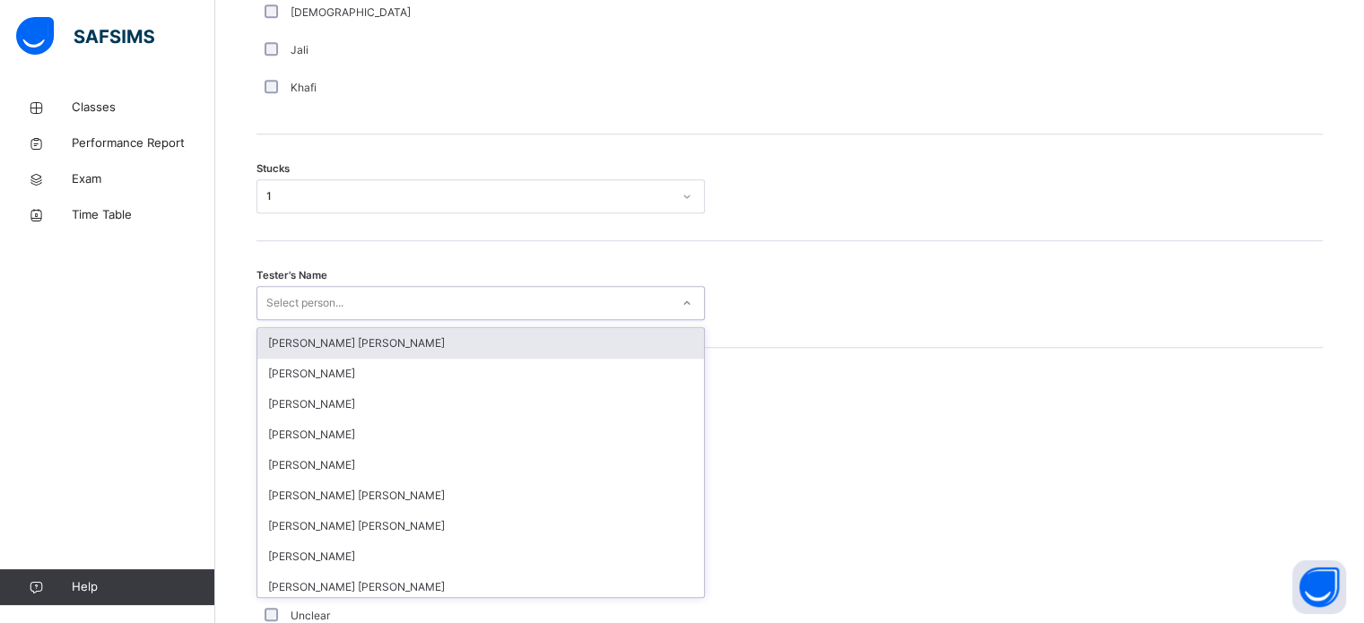
click at [447, 313] on div "Select person..." at bounding box center [463, 304] width 412 height 28
type input "***"
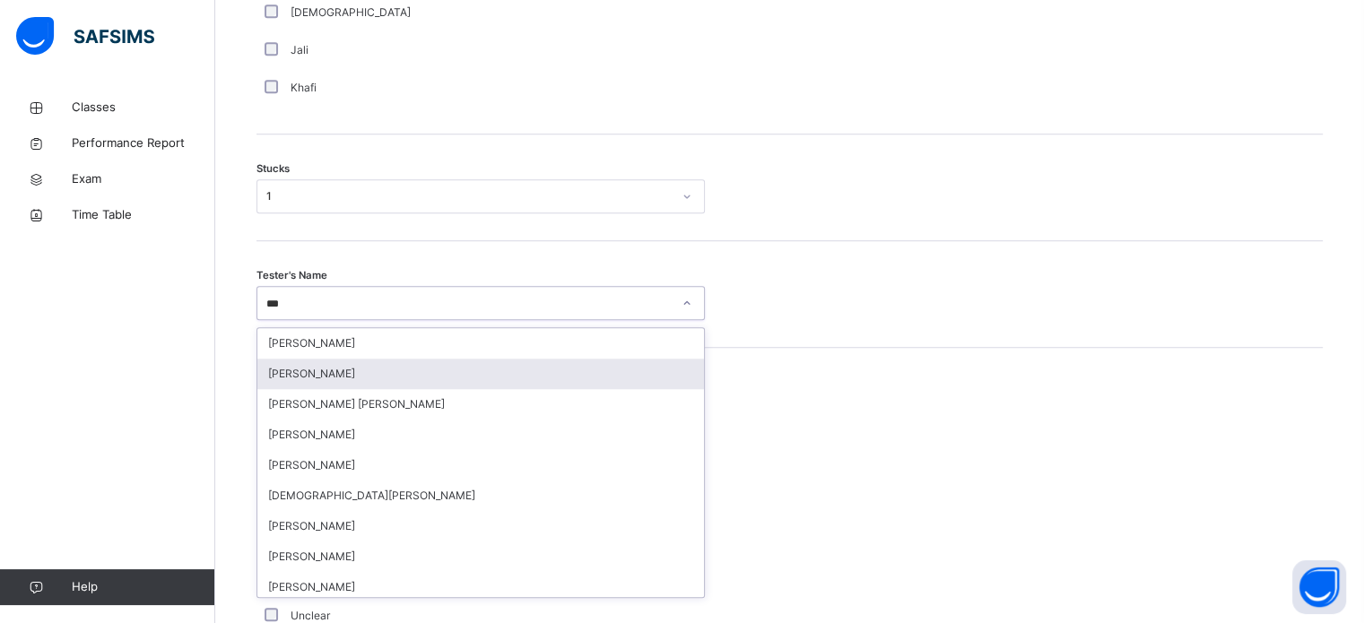
click at [393, 386] on div "[PERSON_NAME]" at bounding box center [480, 374] width 447 height 30
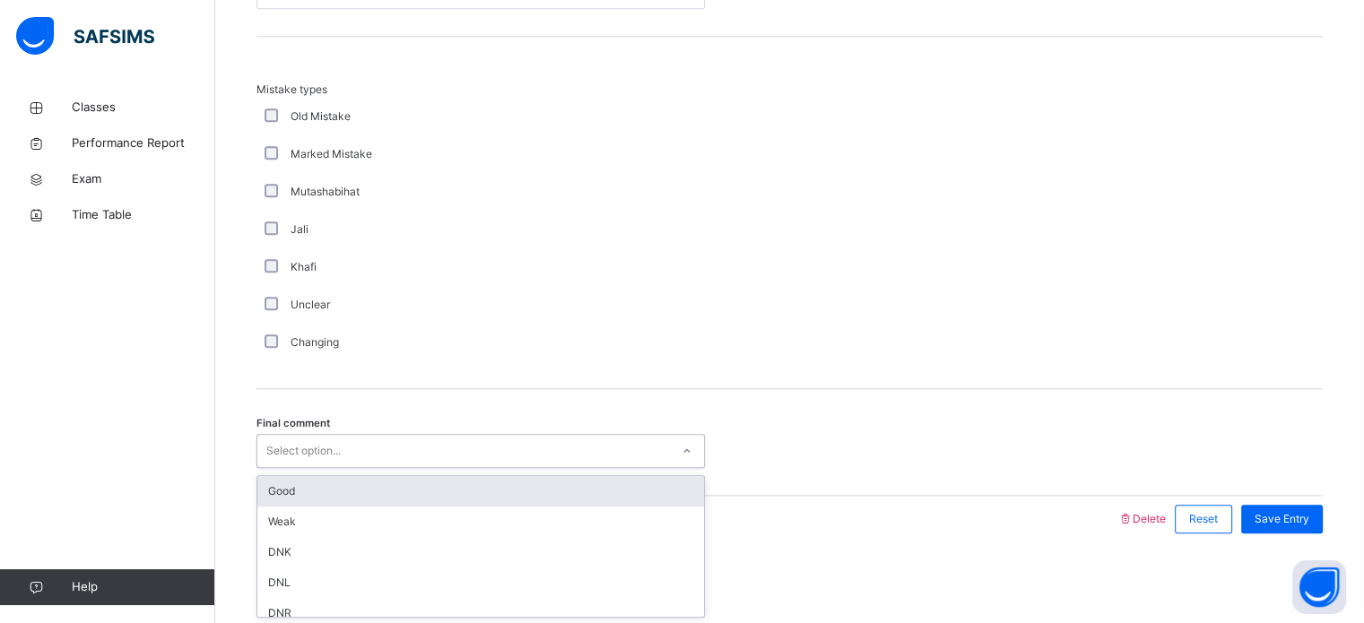
scroll to position [1758, 0]
click at [345, 458] on div "Select option..." at bounding box center [463, 452] width 412 height 28
click at [327, 499] on div "Good" at bounding box center [480, 491] width 447 height 30
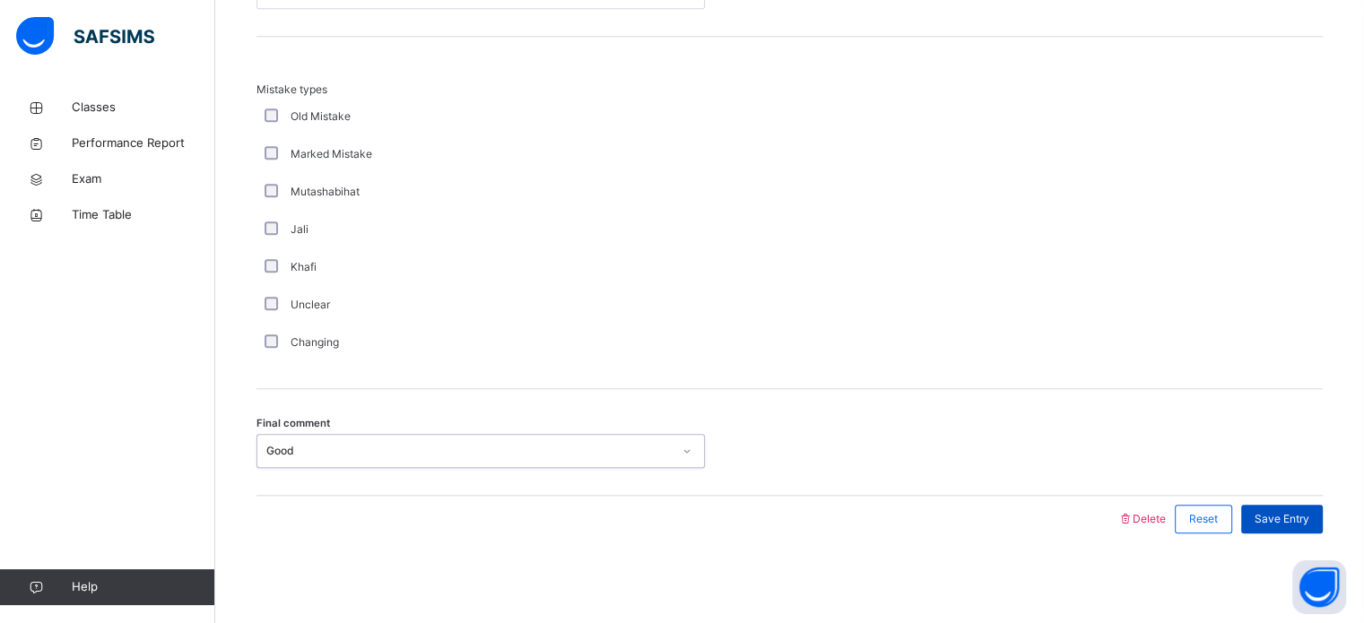
click at [1308, 519] on span "Save Entry" at bounding box center [1281, 519] width 55 height 16
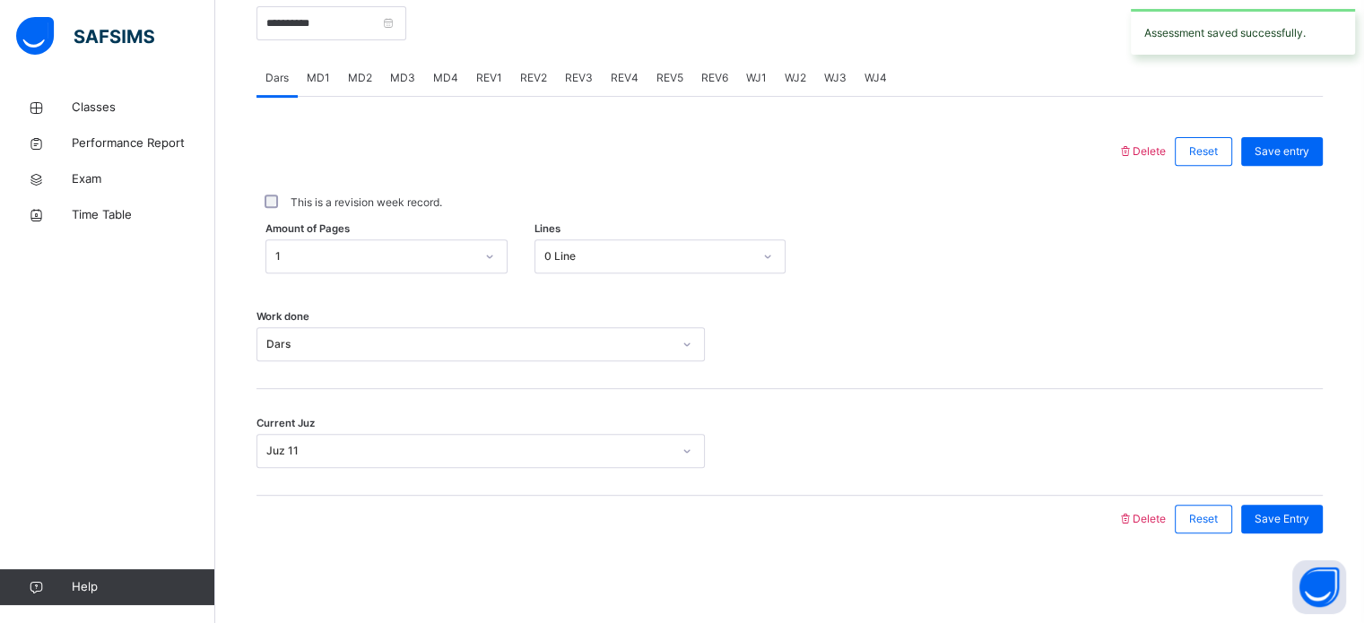
scroll to position [590, 0]
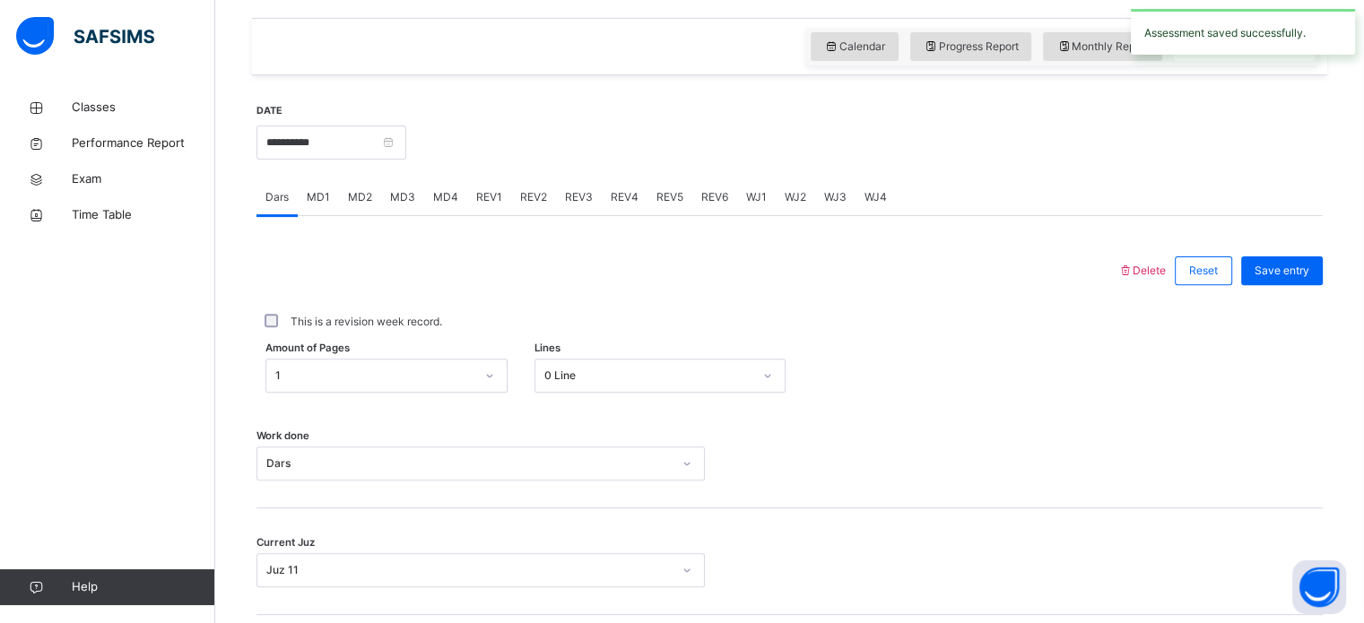
click at [488, 205] on span "REV1" at bounding box center [489, 197] width 26 height 16
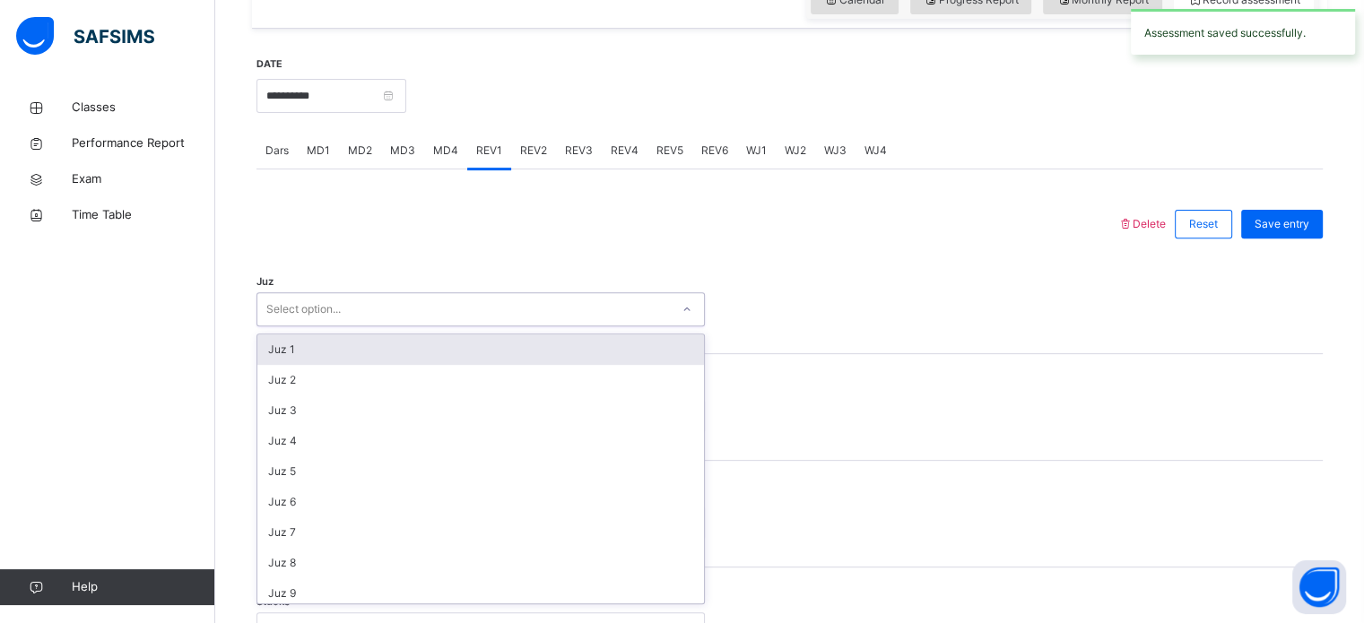
click at [353, 324] on div "Select option..." at bounding box center [463, 310] width 412 height 28
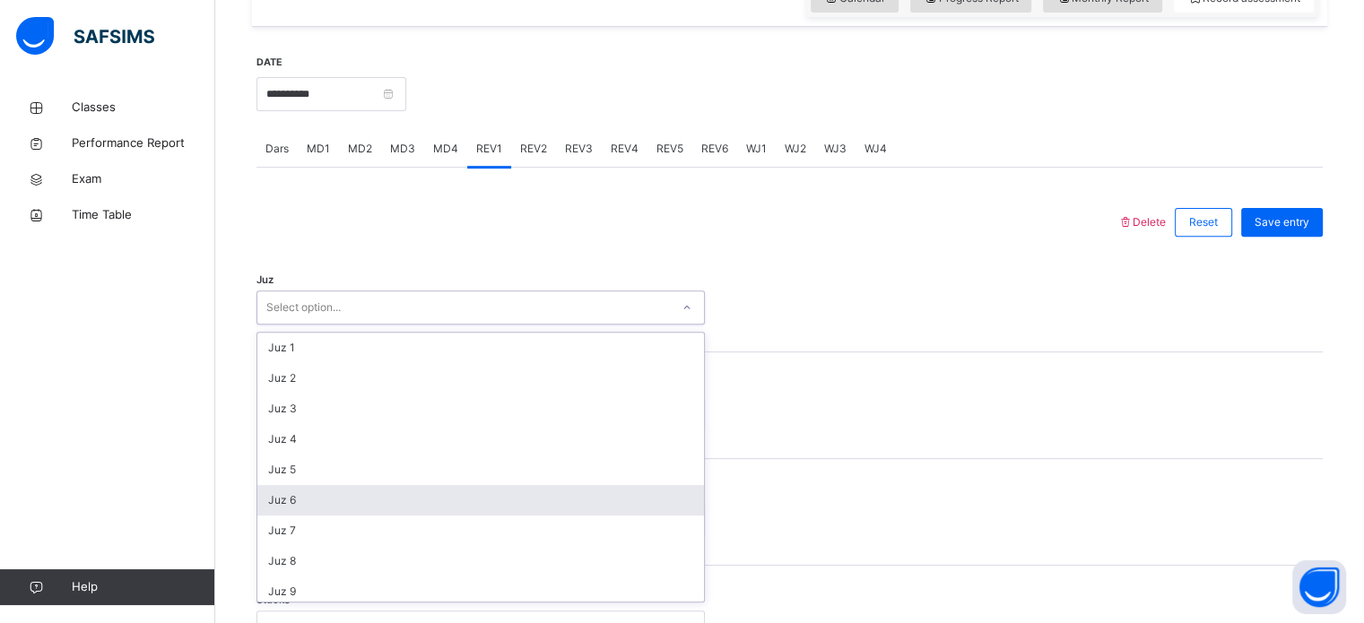
click at [323, 515] on div "Juz 6" at bounding box center [480, 500] width 447 height 30
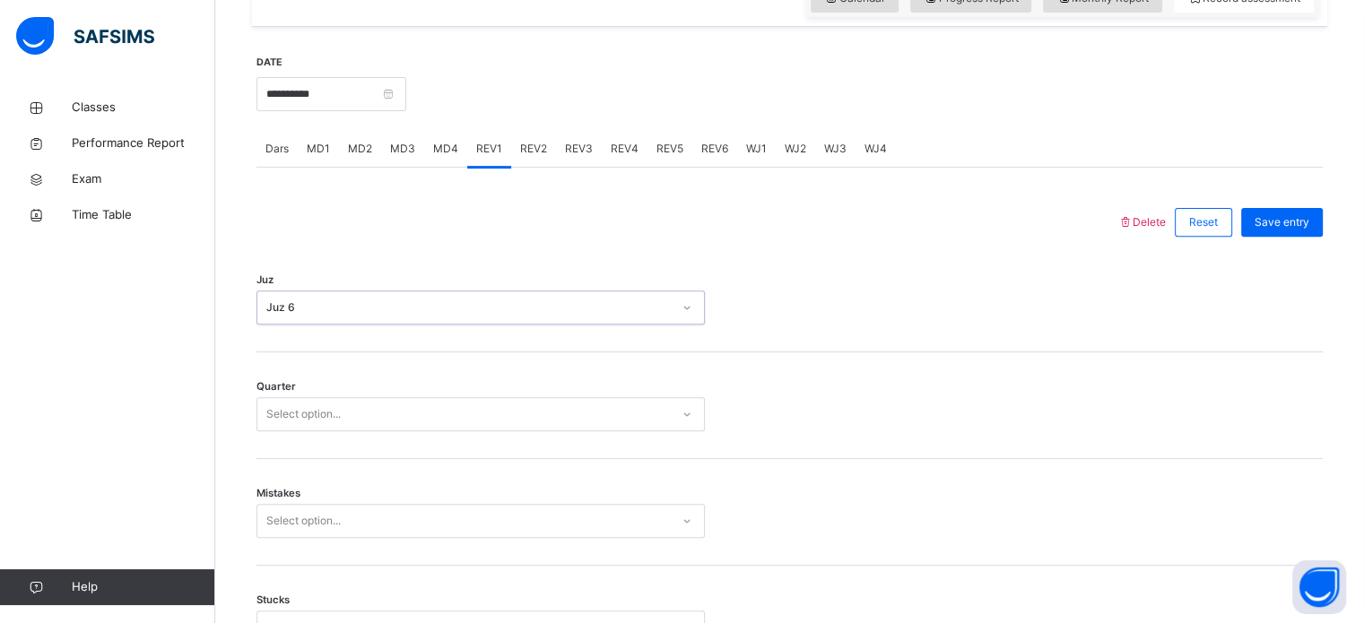
click at [290, 431] on div "Select option..." at bounding box center [303, 414] width 74 height 34
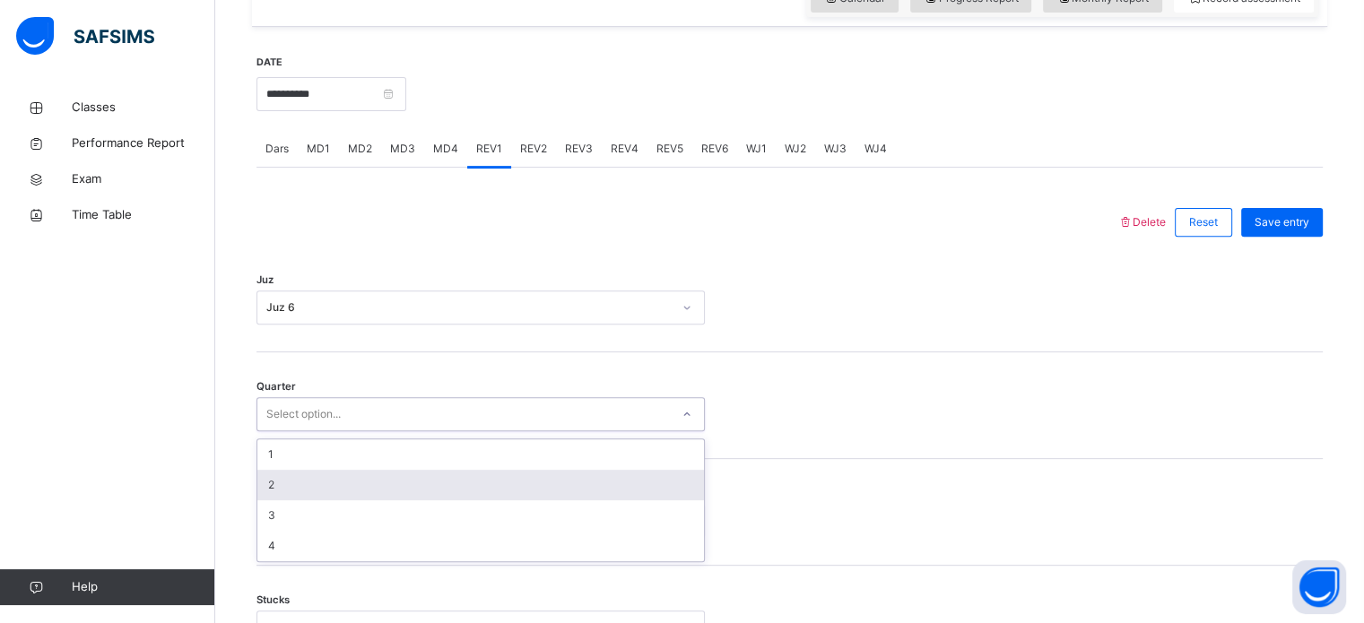
click at [284, 500] on div "2" at bounding box center [480, 485] width 447 height 30
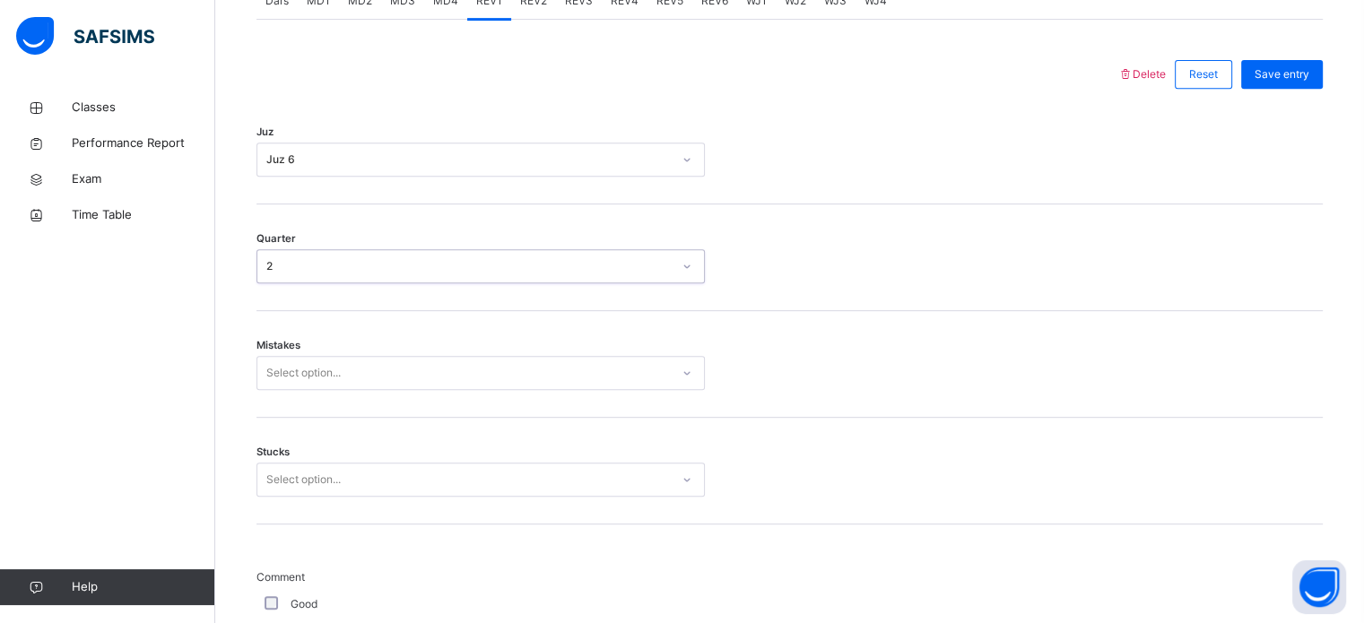
click at [276, 390] on div "Select option..." at bounding box center [480, 373] width 448 height 34
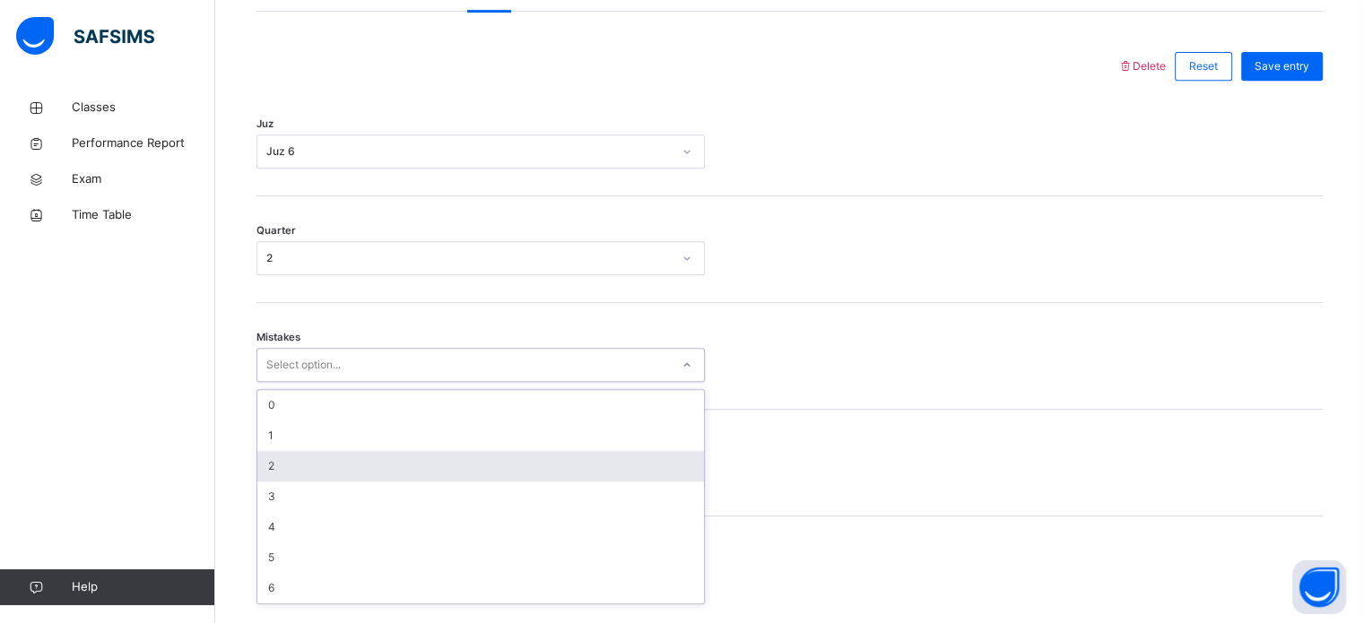
scroll to position [796, 0]
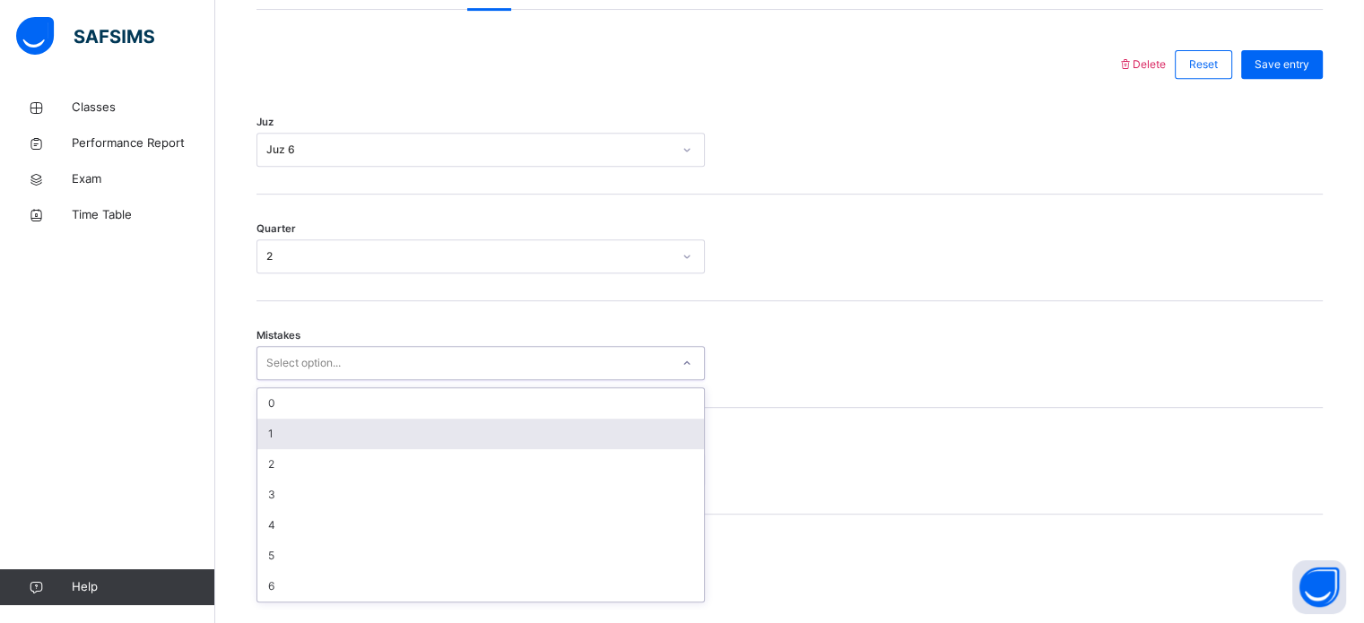
click at [276, 447] on div "1" at bounding box center [480, 434] width 447 height 30
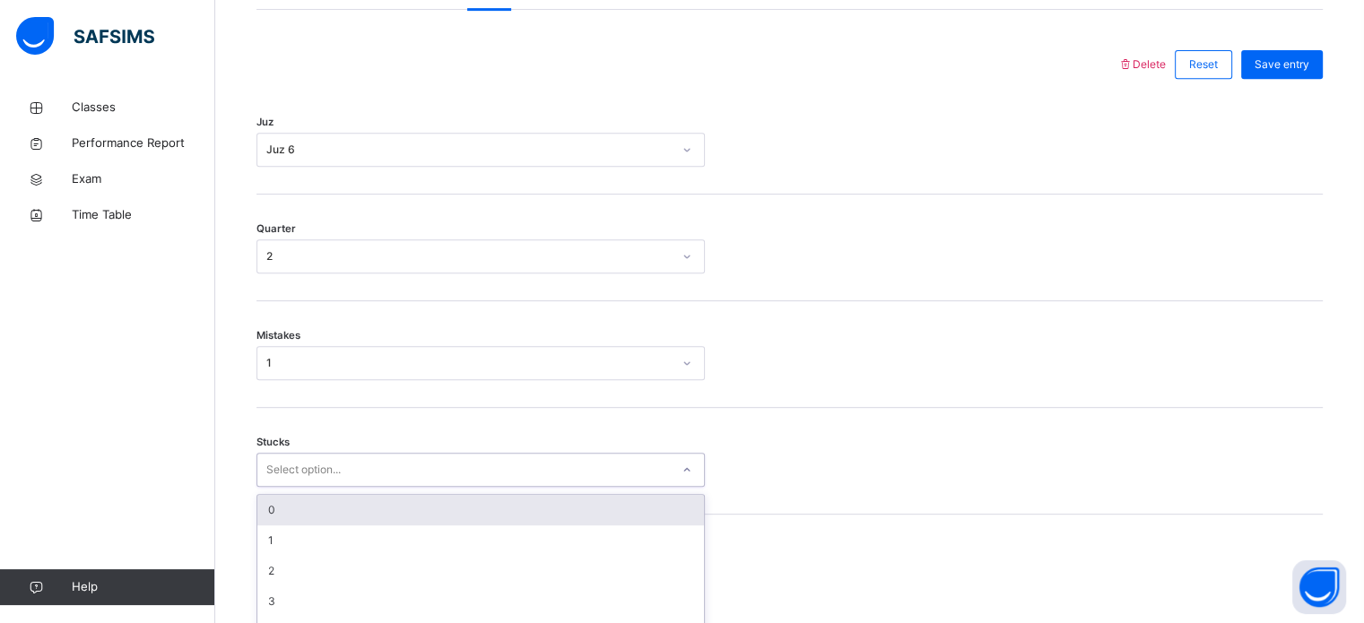
scroll to position [872, 0]
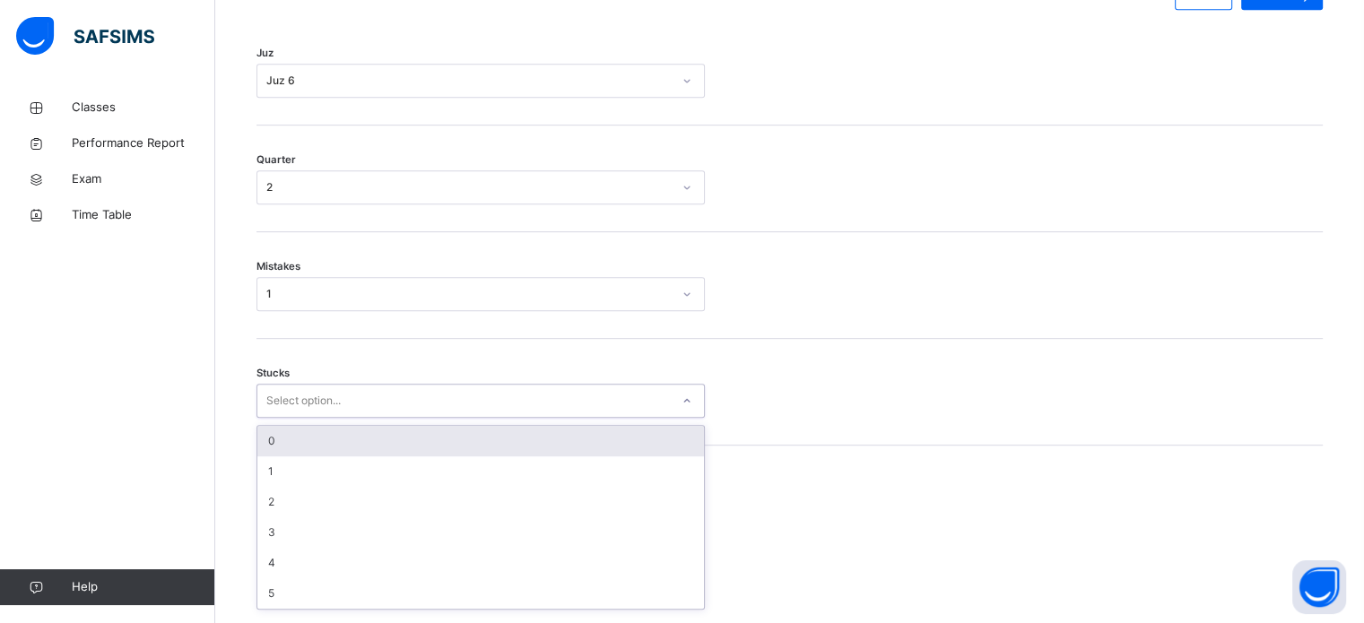
click at [281, 418] on div "option 0 focused, 1 of 6. 6 results available. Use Up and Down to choose option…" at bounding box center [480, 401] width 448 height 34
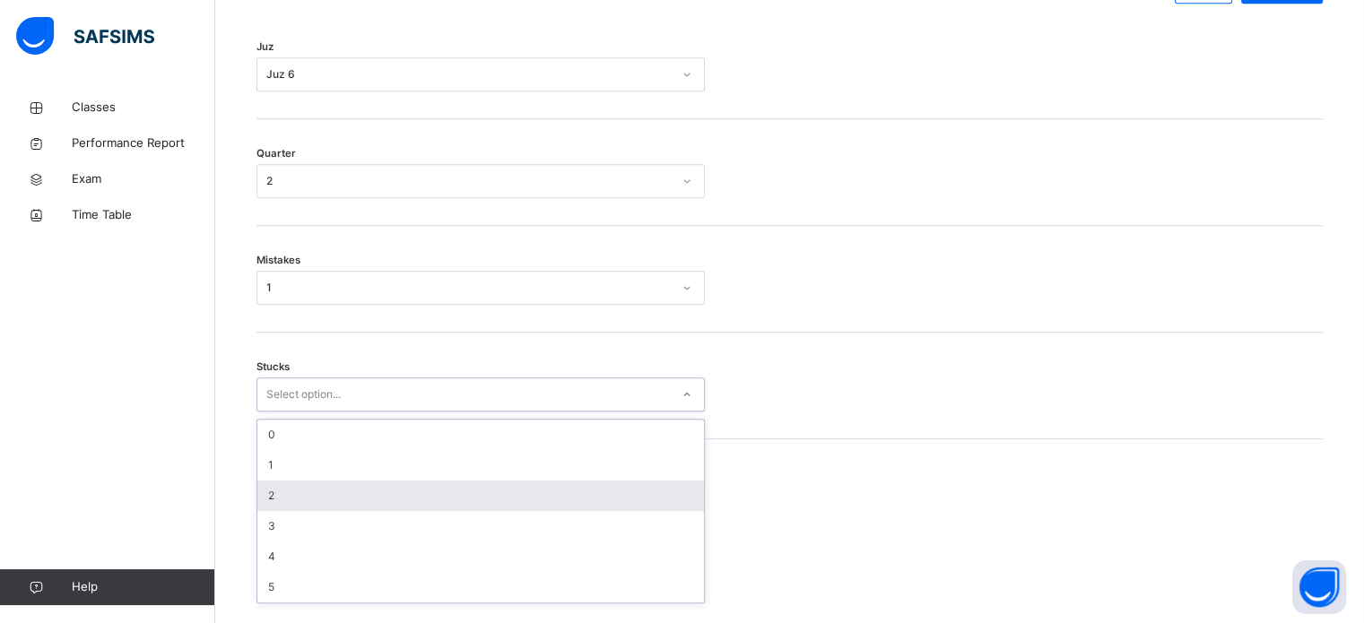
click at [281, 511] on div "2" at bounding box center [480, 496] width 447 height 30
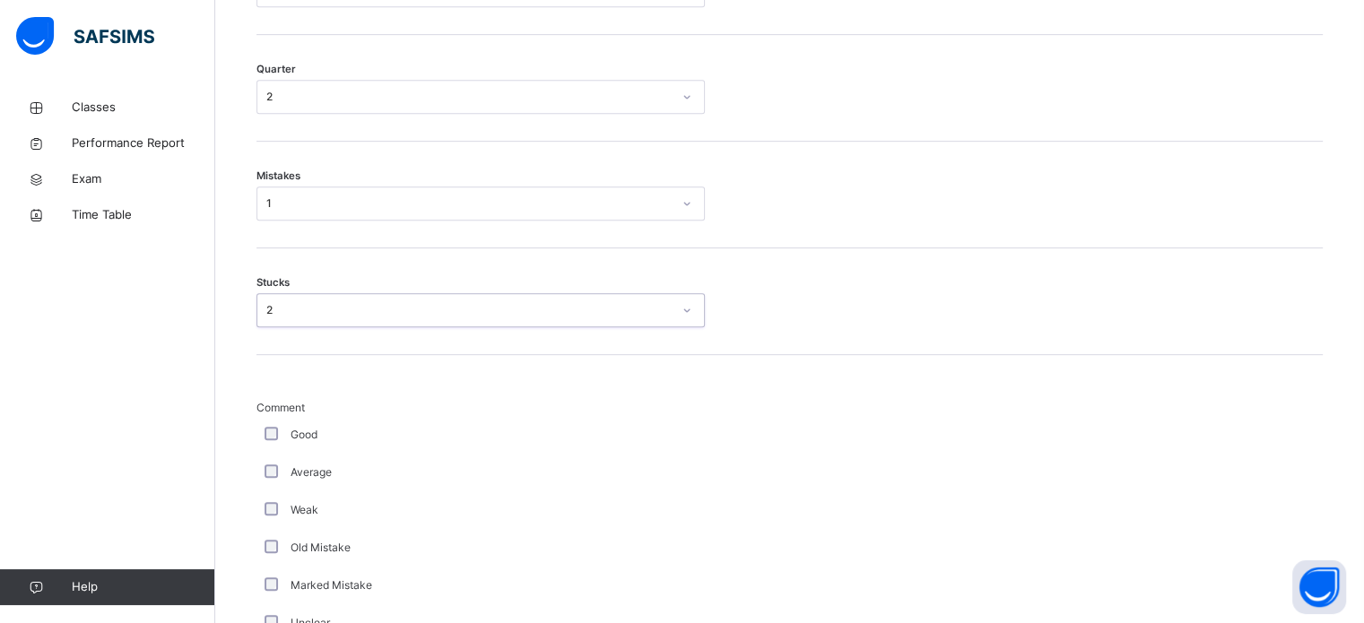
scroll to position [958, 0]
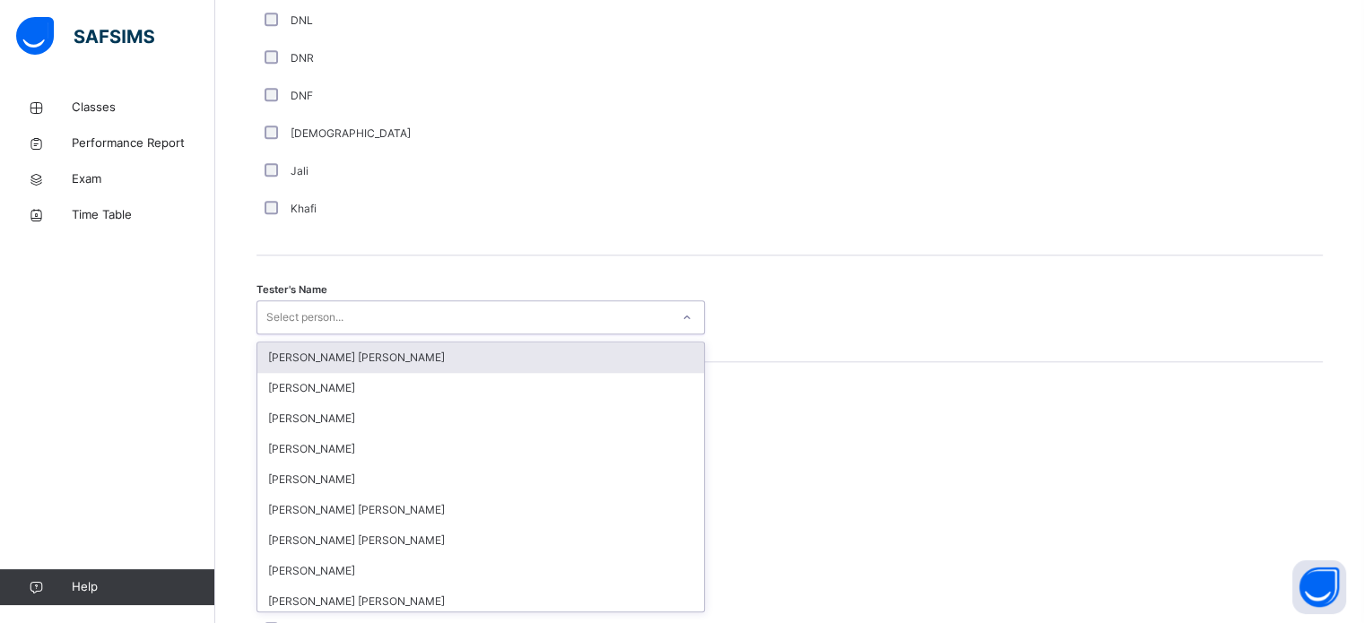
click at [340, 334] on div "option [PERSON_NAME] [PERSON_NAME] focused, 1 of 90. 90 results available. Use …" at bounding box center [480, 317] width 448 height 34
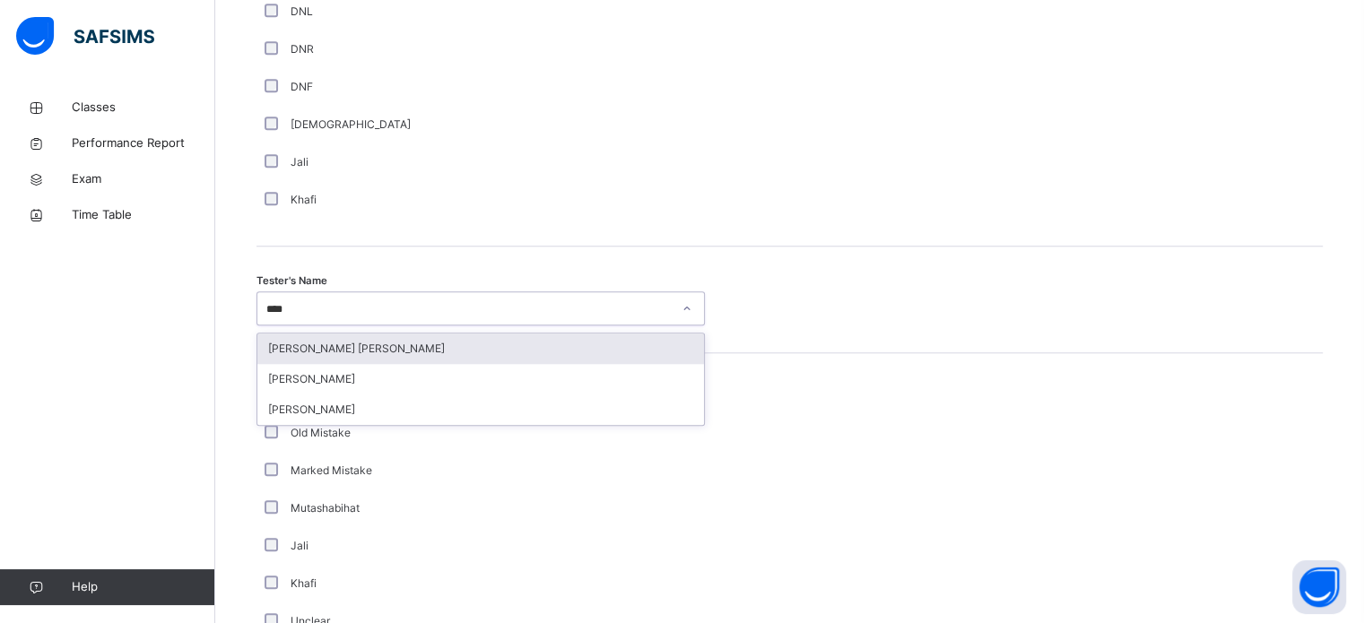
type input "*****"
click at [334, 364] on div "[PERSON_NAME]" at bounding box center [480, 349] width 447 height 30
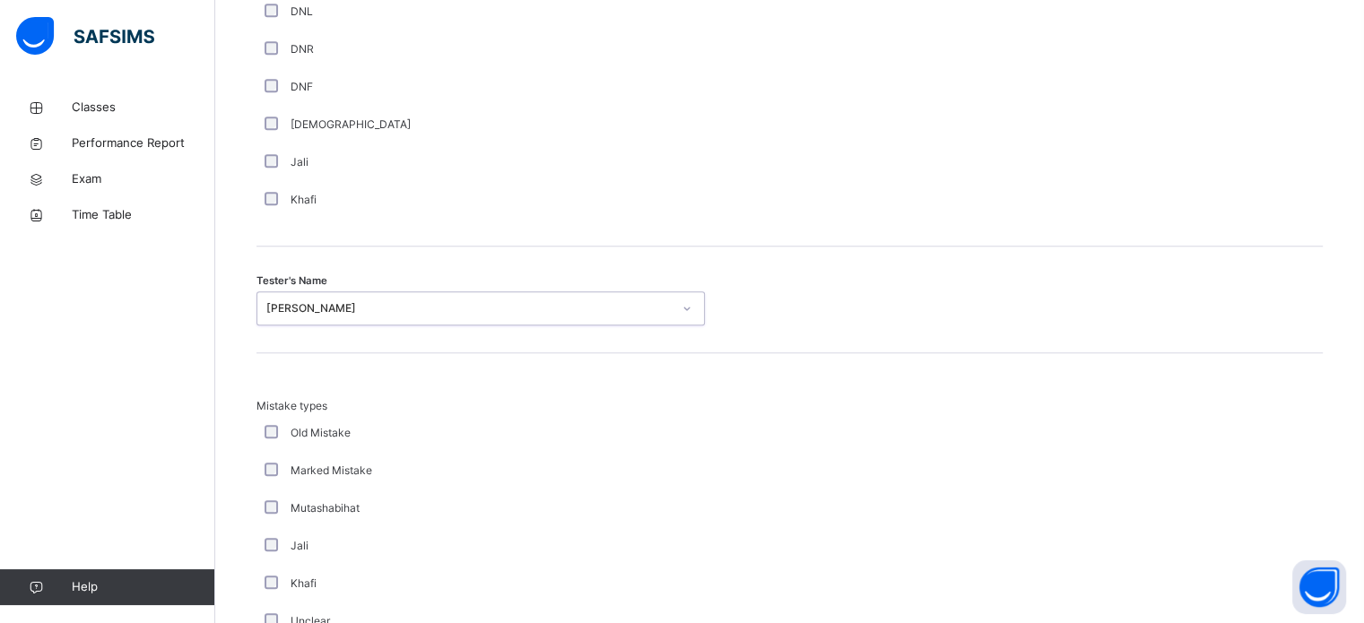
scroll to position [1972, 0]
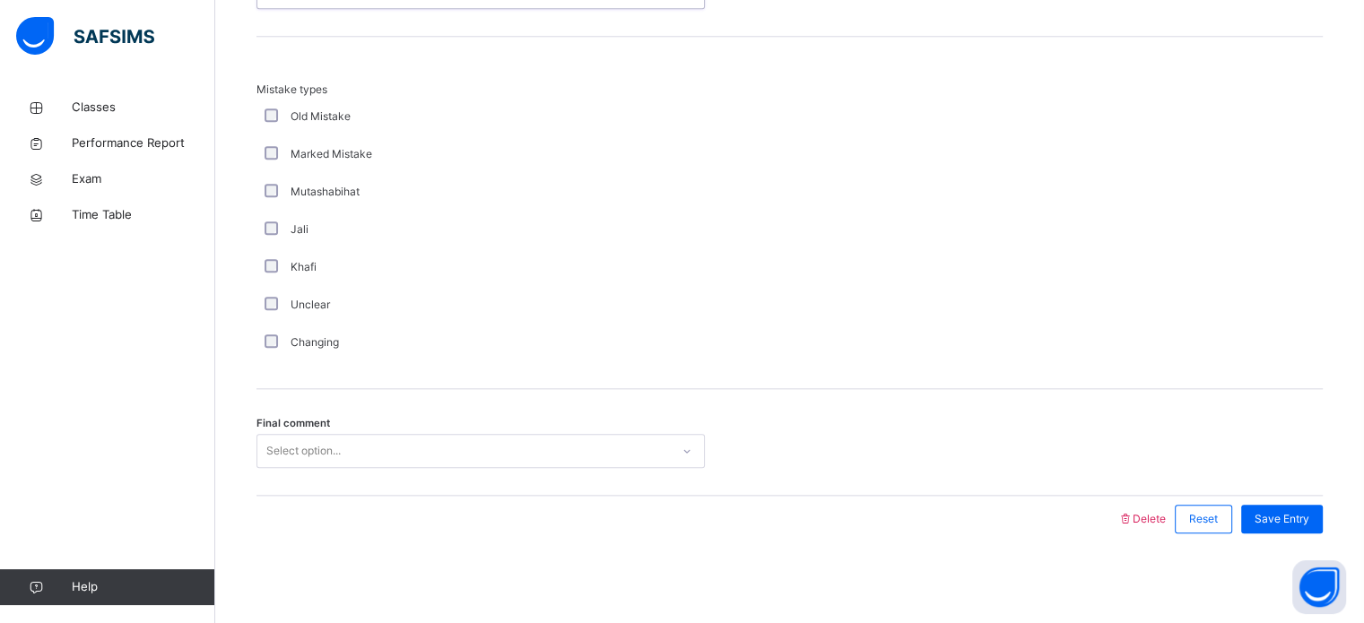
click at [435, 452] on div "Select option..." at bounding box center [463, 452] width 412 height 28
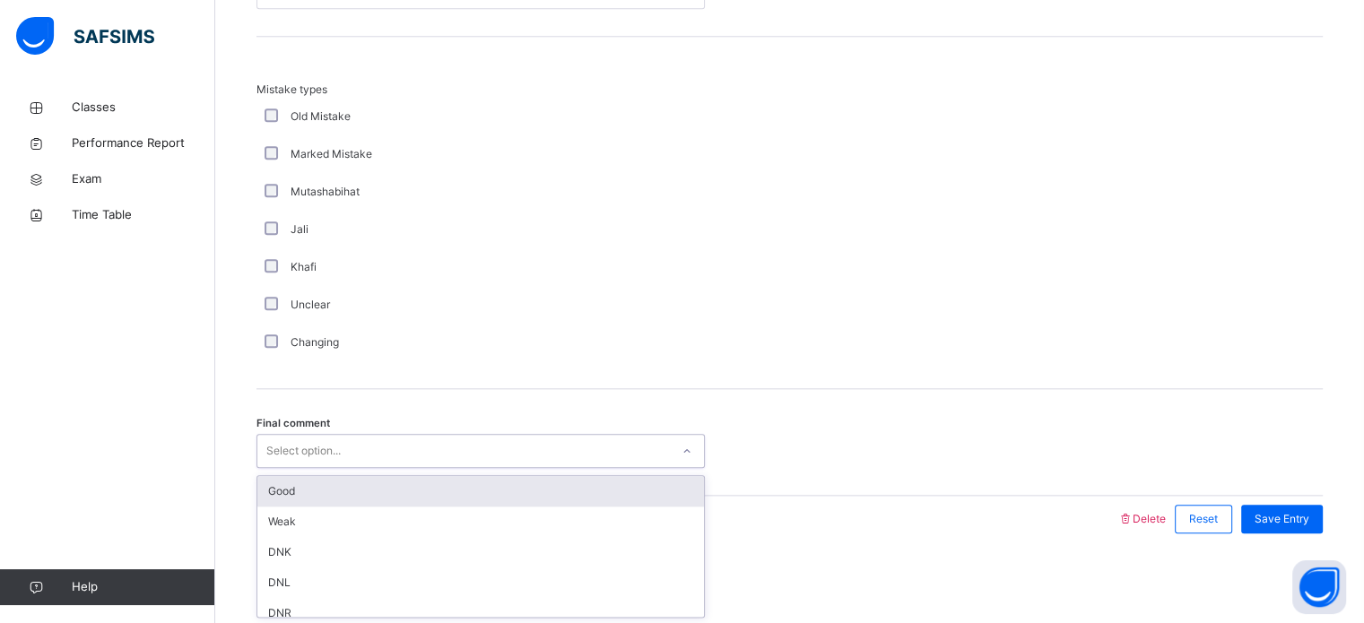
click at [408, 495] on div "Good" at bounding box center [480, 491] width 447 height 30
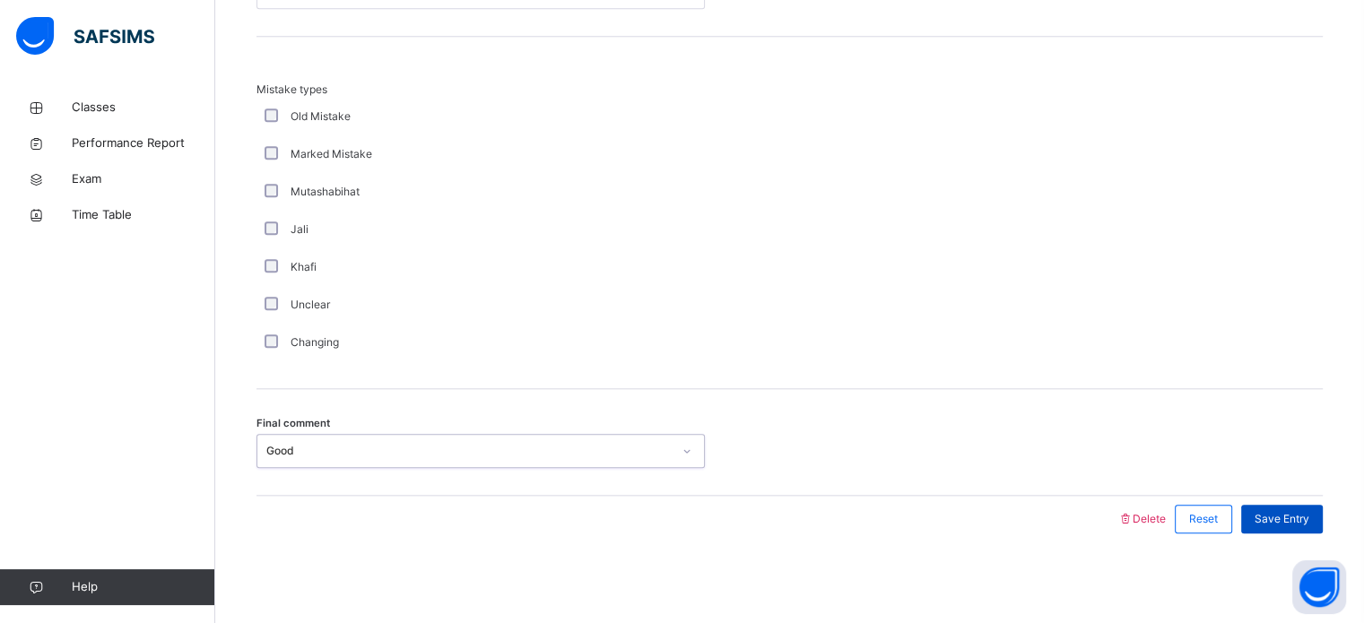
click at [1277, 516] on span "Save Entry" at bounding box center [1281, 519] width 55 height 16
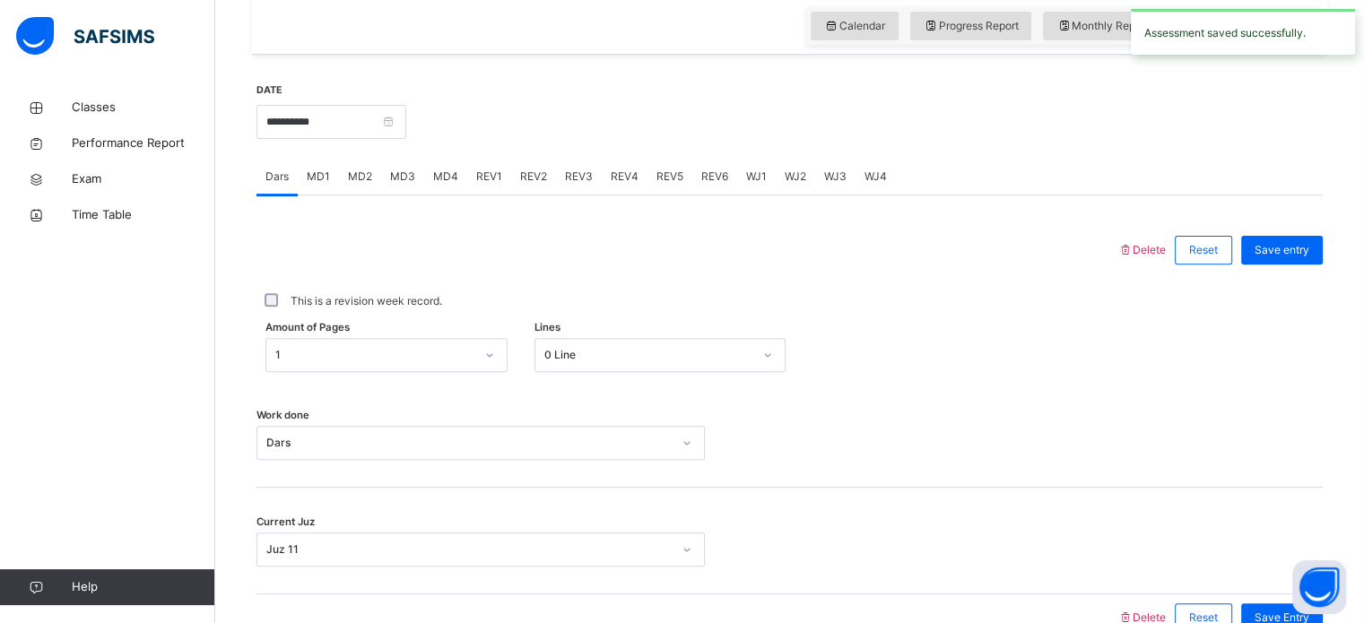
scroll to position [608, 0]
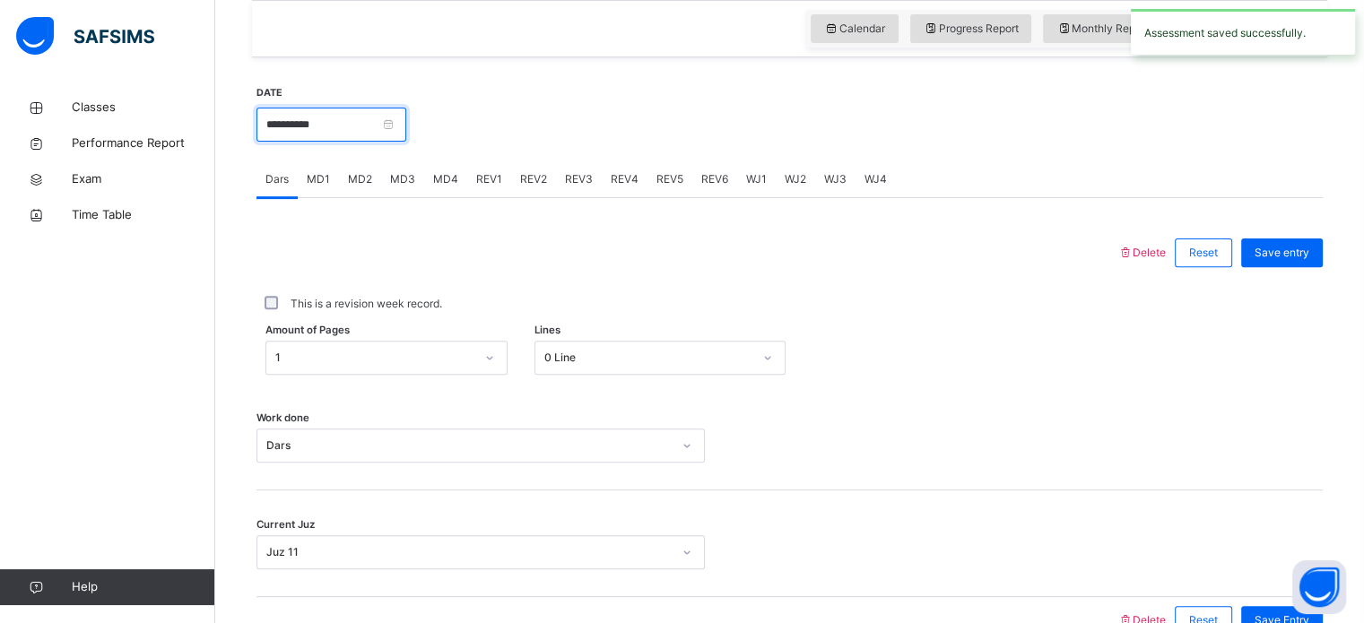
click at [330, 134] on input "**********" at bounding box center [331, 125] width 150 height 34
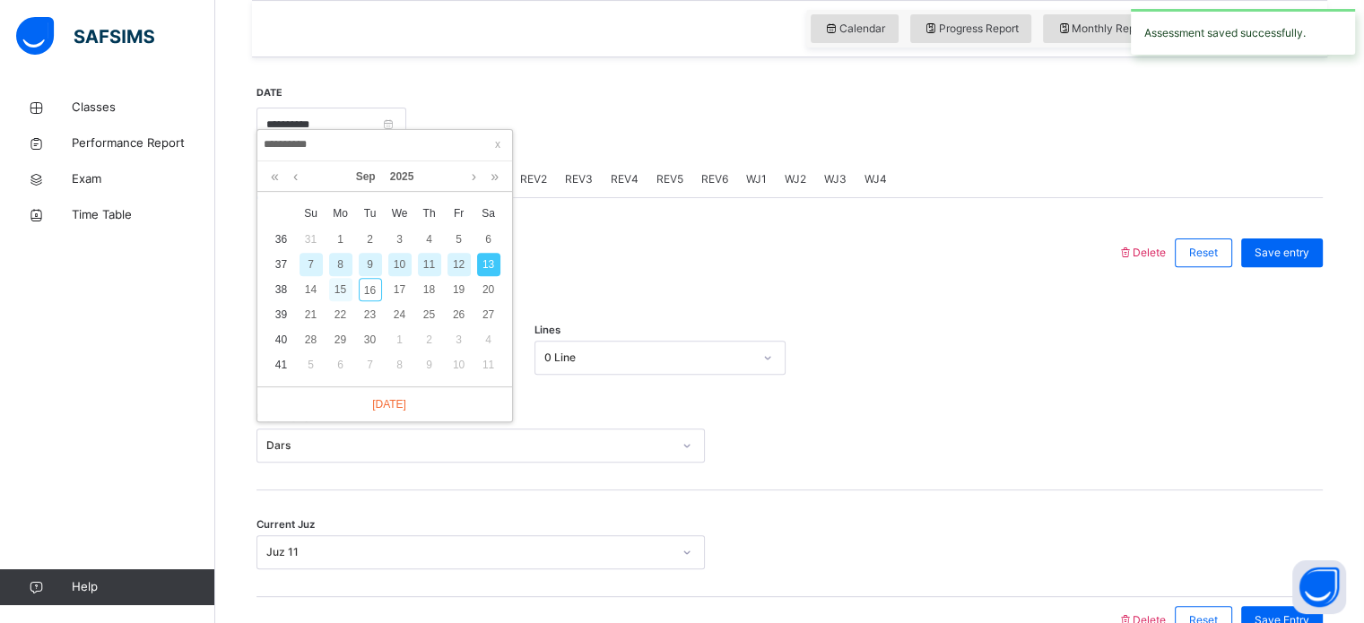
click at [337, 282] on div "15" at bounding box center [340, 289] width 23 height 23
type input "**********"
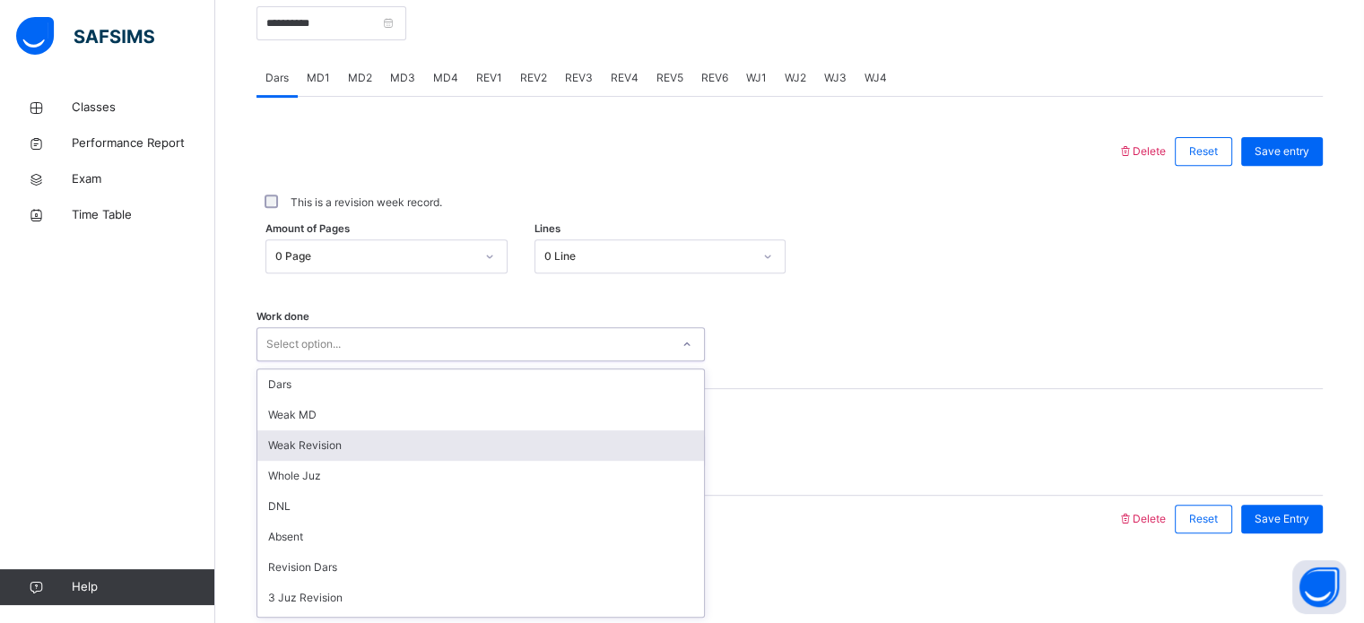
click at [314, 361] on div "option Weak Revision focused, 3 of 16. 16 results available. Use Up and Down to…" at bounding box center [480, 344] width 448 height 34
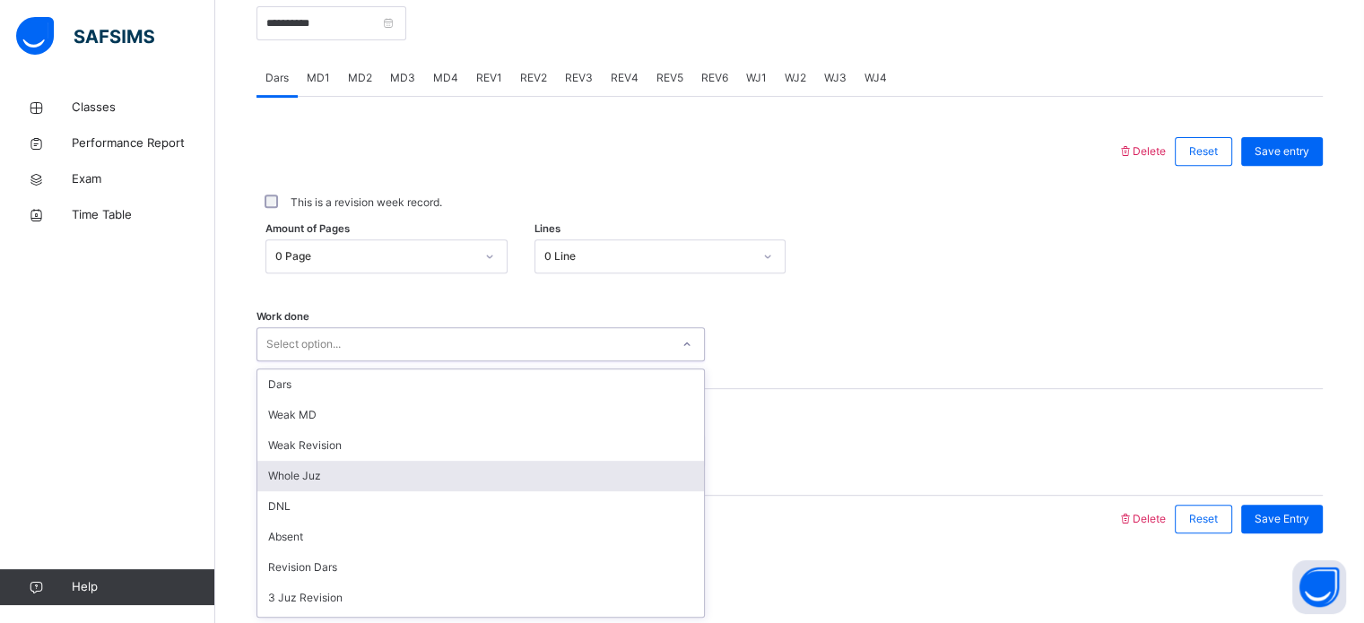
click at [353, 481] on div "Whole Juz" at bounding box center [480, 476] width 447 height 30
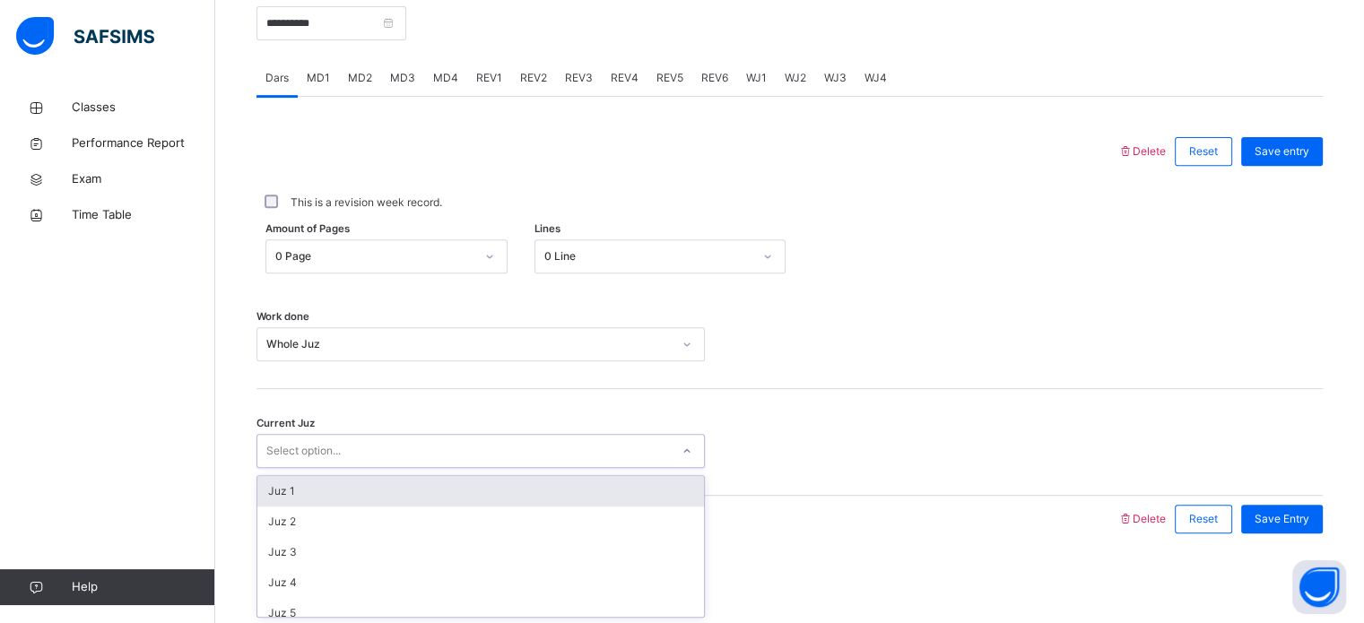
click at [329, 452] on div "Select option..." at bounding box center [303, 451] width 74 height 34
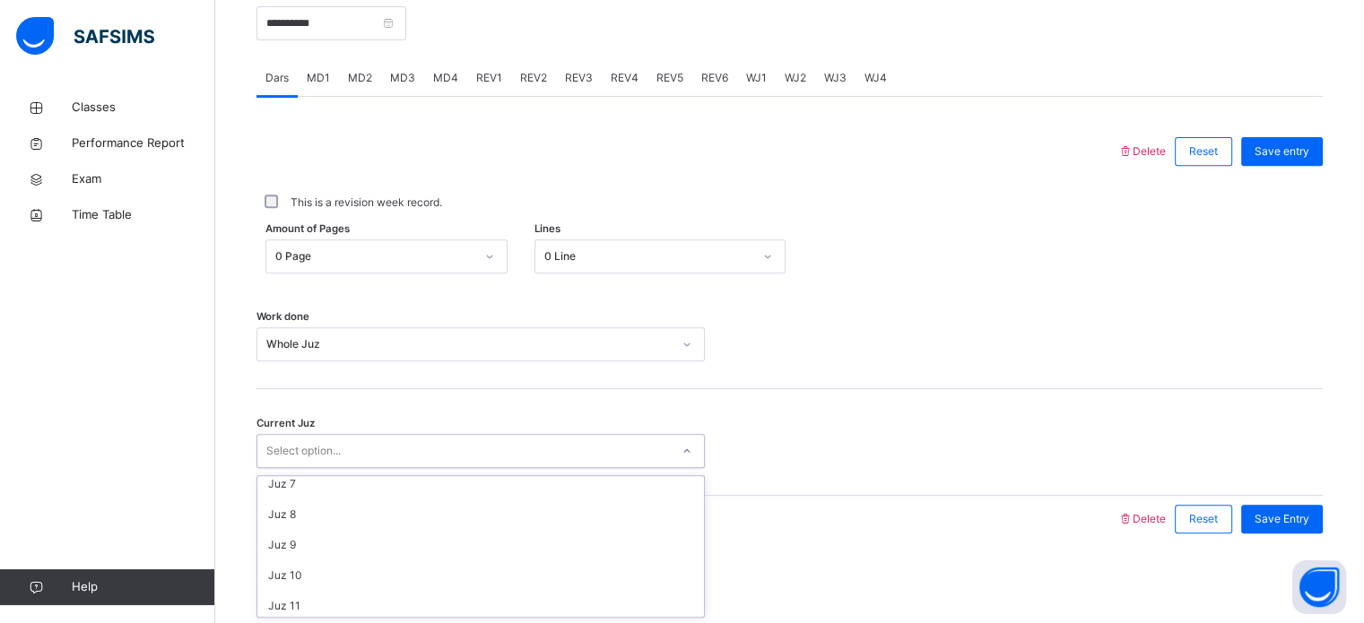
scroll to position [192, 0]
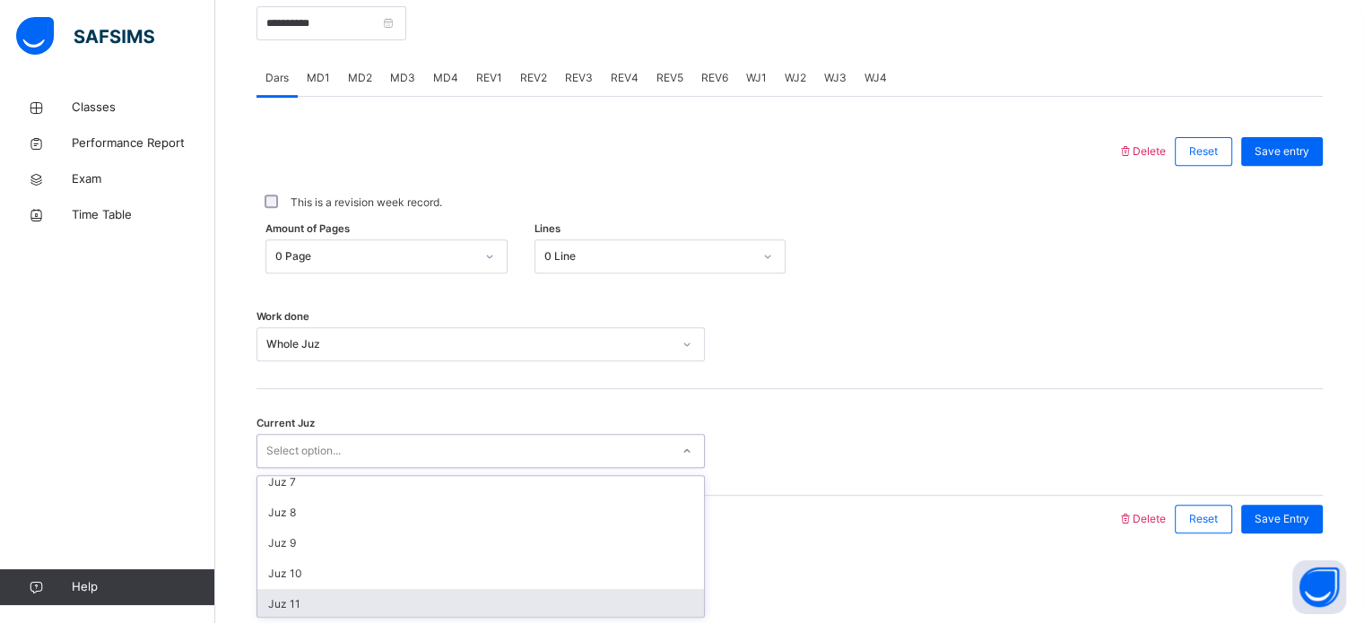
click at [326, 597] on div "Juz 11" at bounding box center [480, 604] width 447 height 30
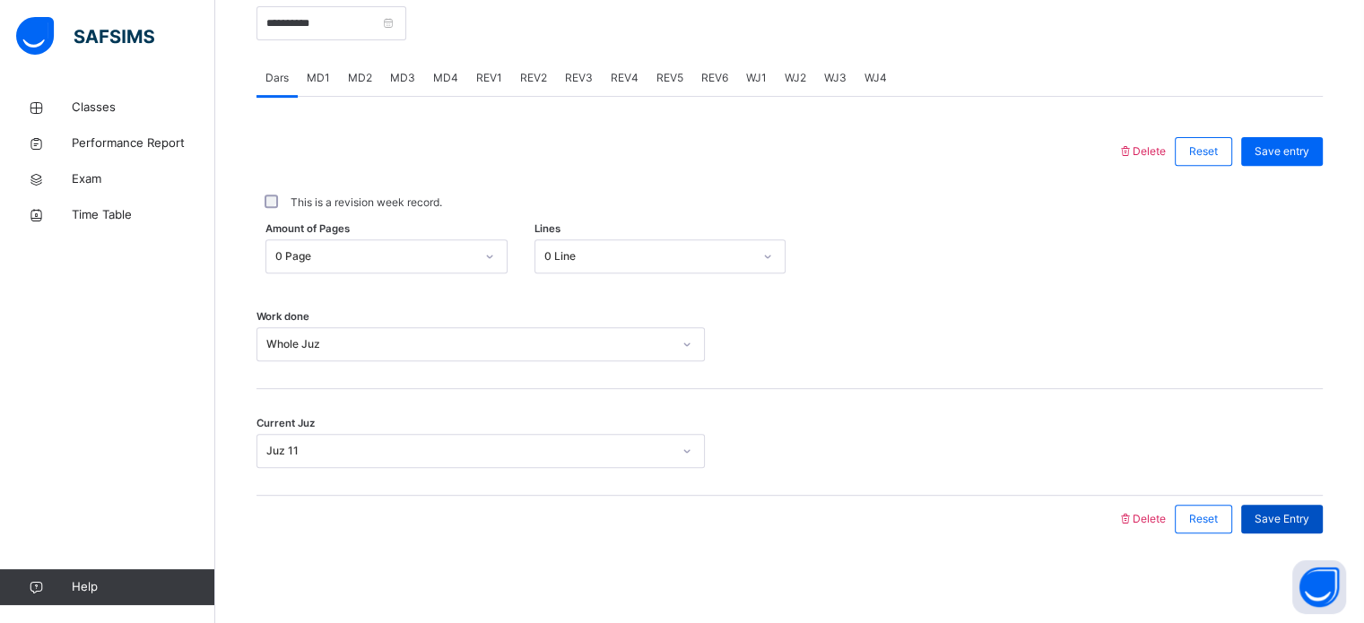
click at [1290, 512] on span "Save Entry" at bounding box center [1281, 519] width 55 height 16
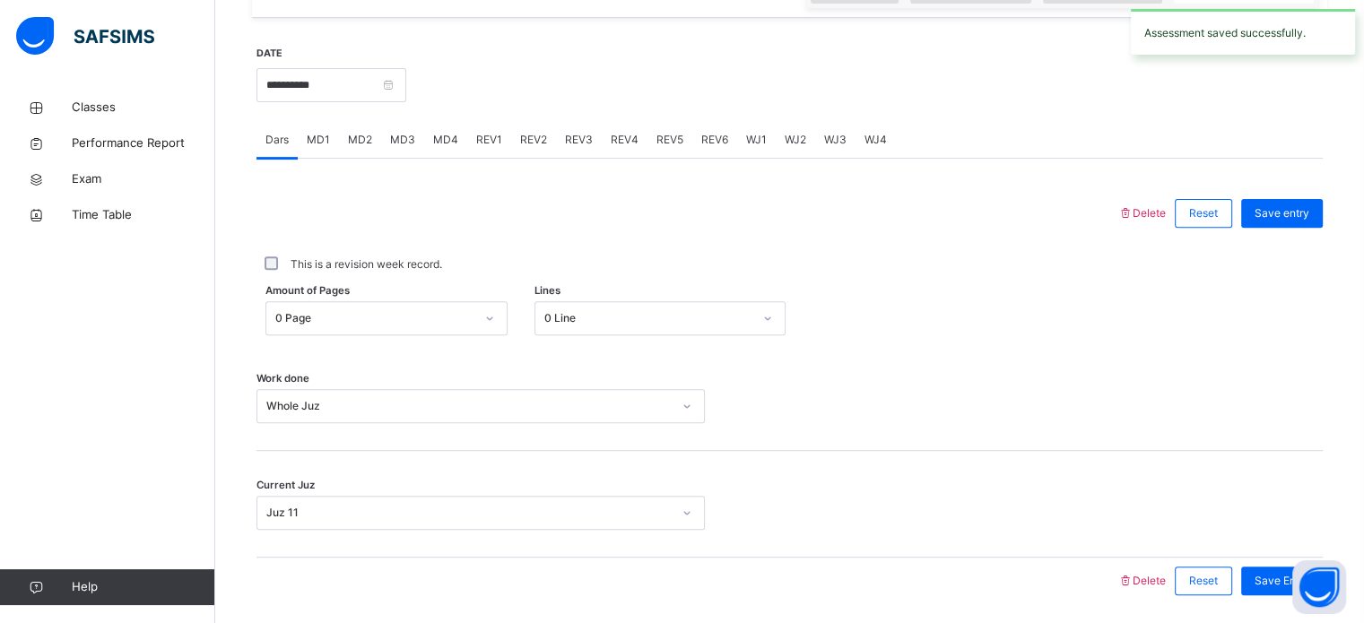
scroll to position [645, 0]
click at [748, 151] on span "WJ1" at bounding box center [756, 142] width 21 height 16
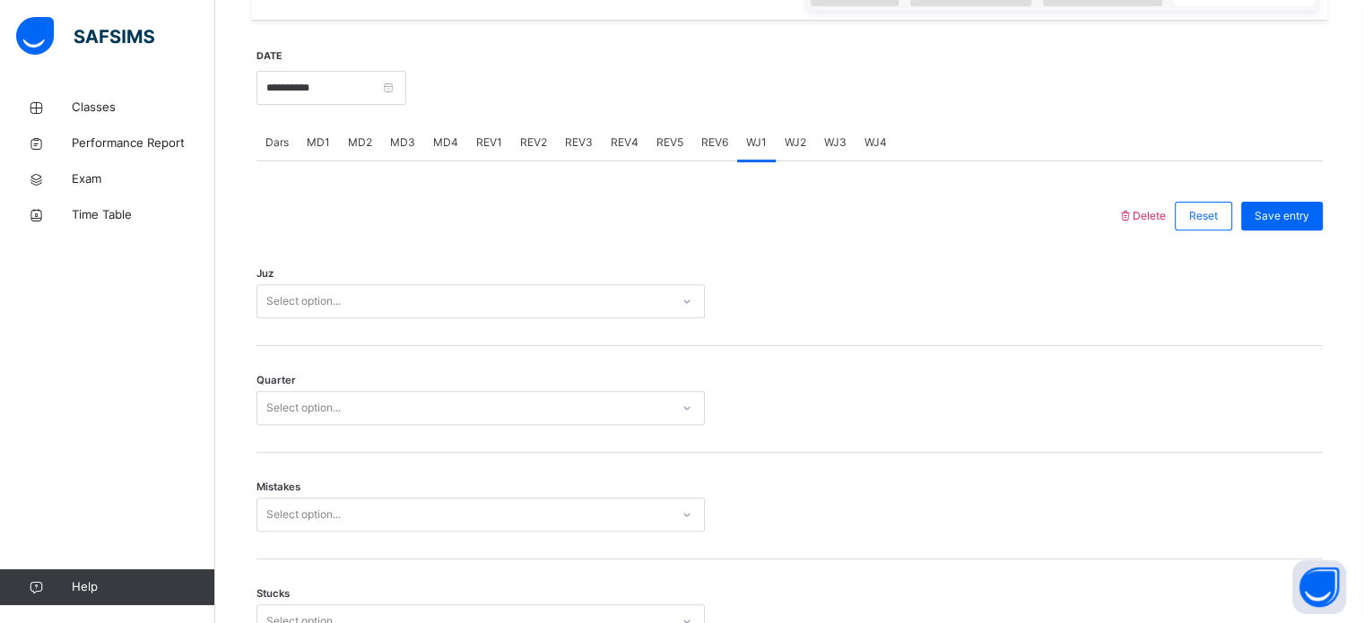
scroll to position [717, 0]
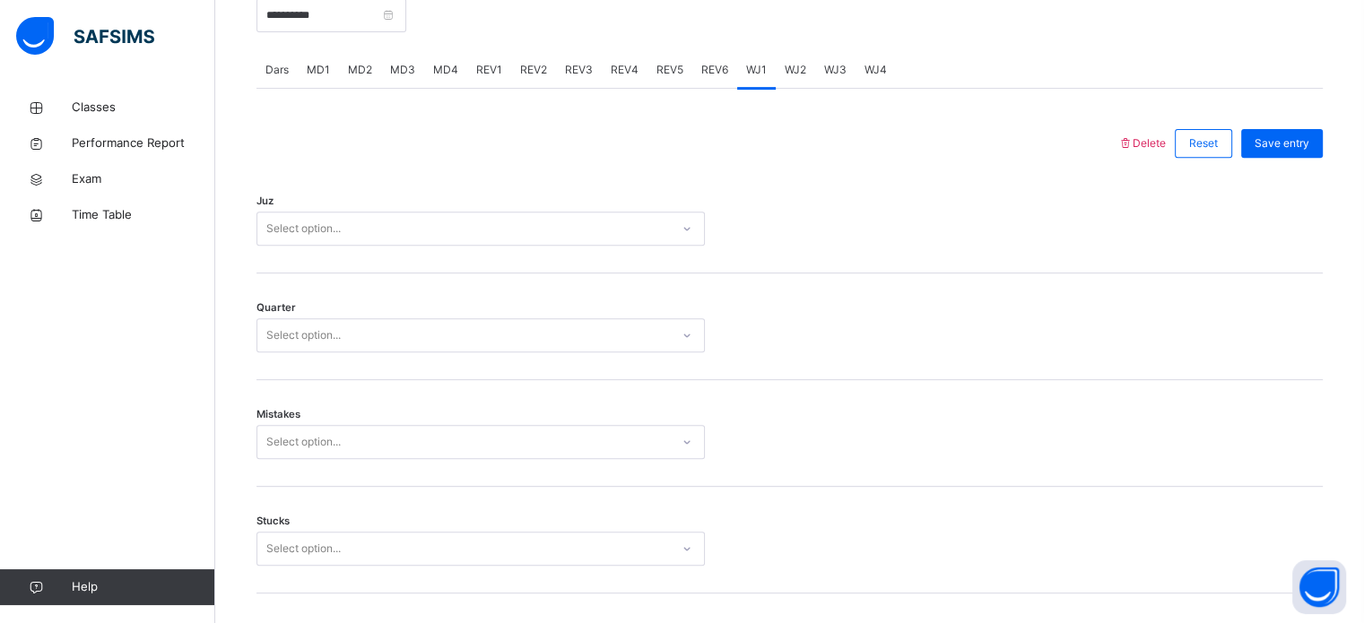
click at [525, 241] on div "Select option..." at bounding box center [463, 229] width 412 height 28
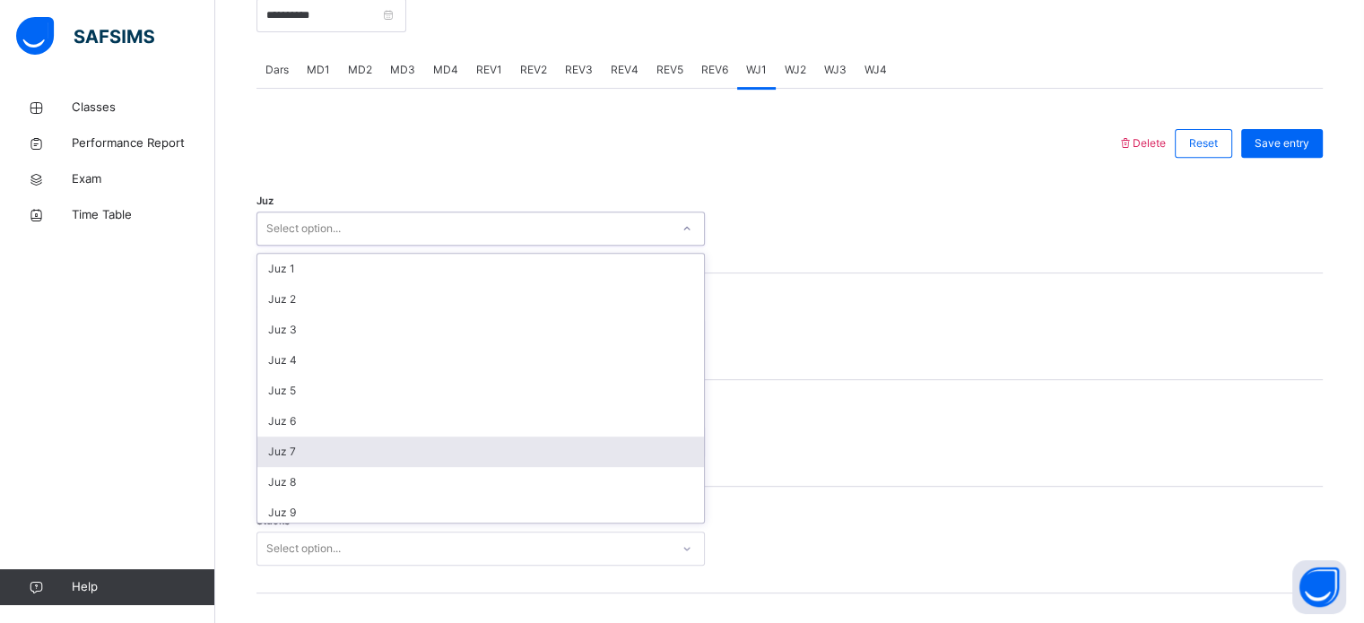
scroll to position [154, 0]
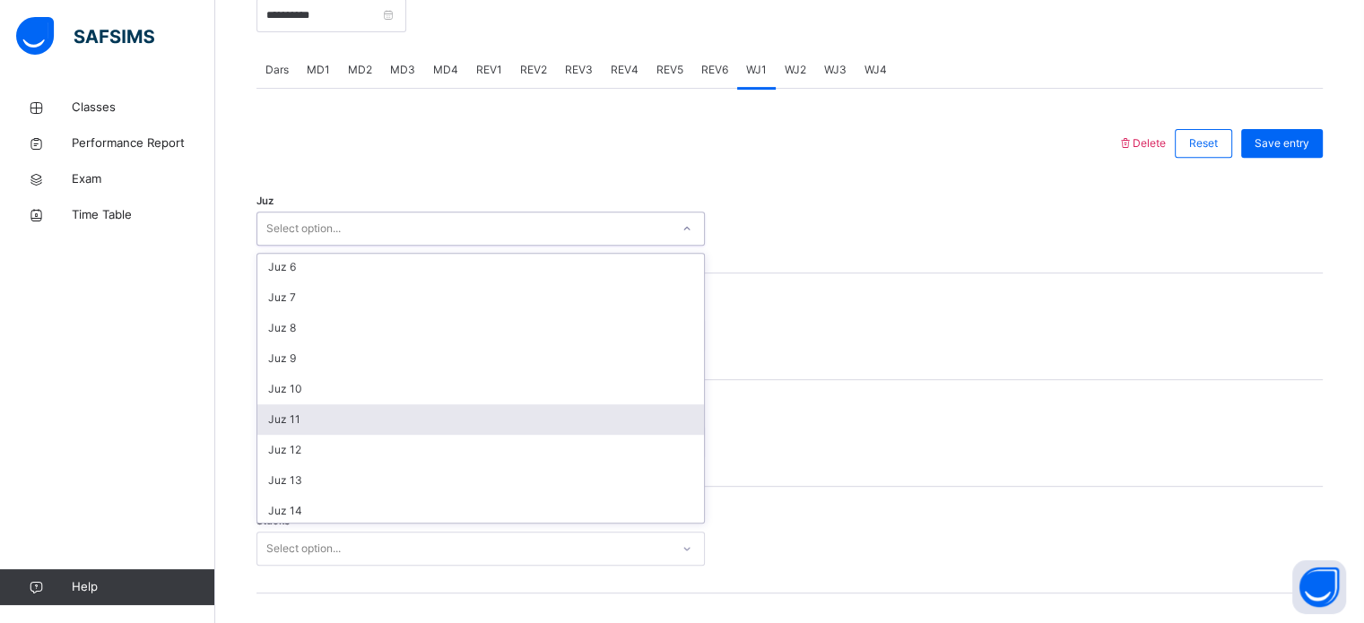
click at [331, 435] on div "Juz 11" at bounding box center [480, 419] width 447 height 30
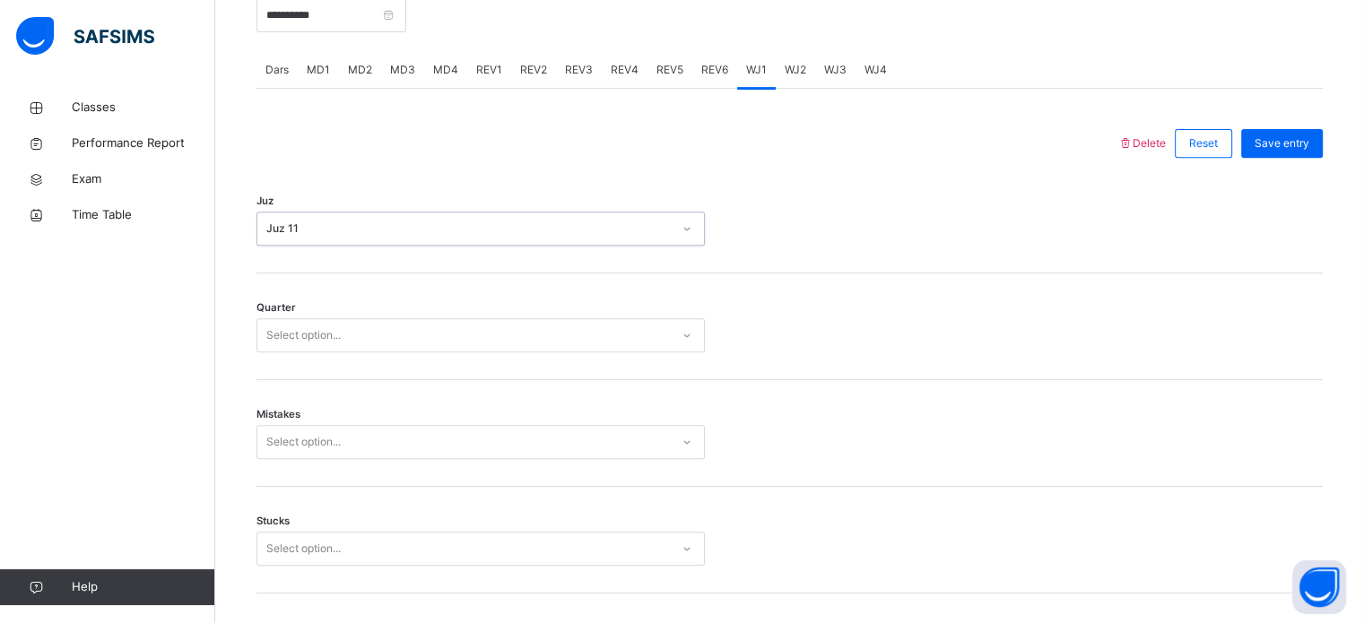
click at [299, 343] on div "Select option..." at bounding box center [303, 335] width 74 height 34
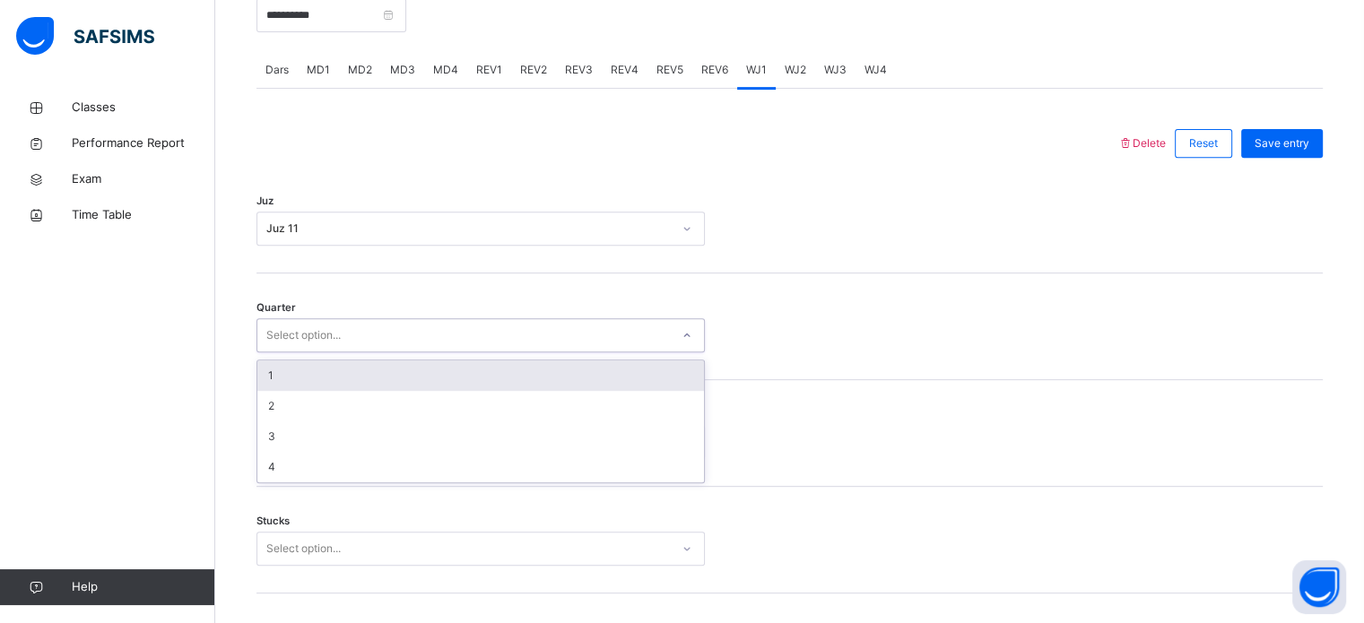
click at [291, 391] on div "1" at bounding box center [480, 375] width 447 height 30
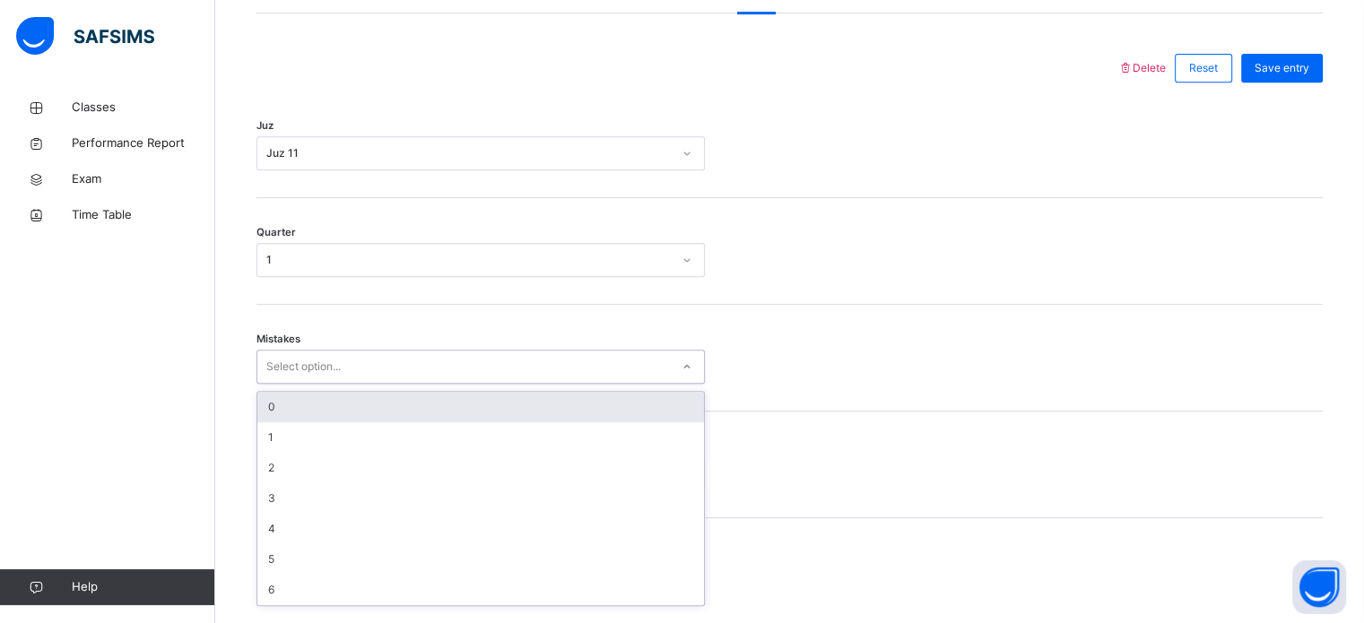
click at [321, 384] on div "option 0 focused, 1 of 7. 7 results available. Use Up and Down to choose option…" at bounding box center [480, 367] width 448 height 34
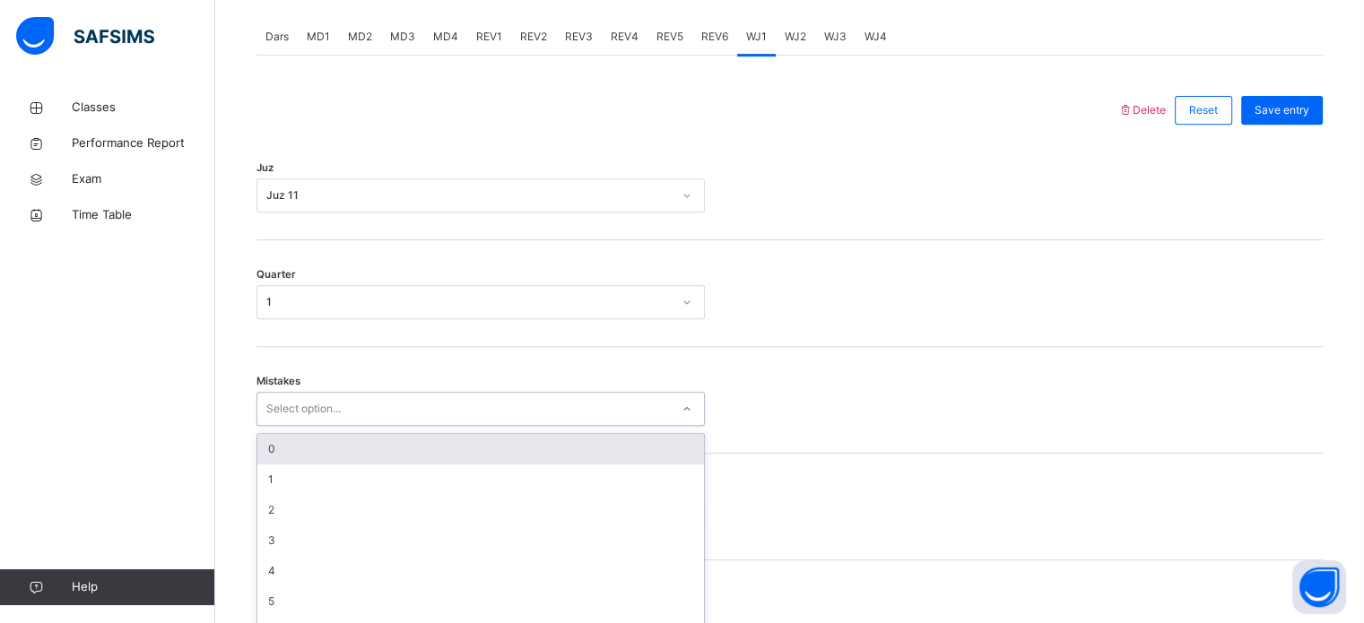
click at [1085, 291] on div "Quarter 1" at bounding box center [789, 293] width 1066 height 107
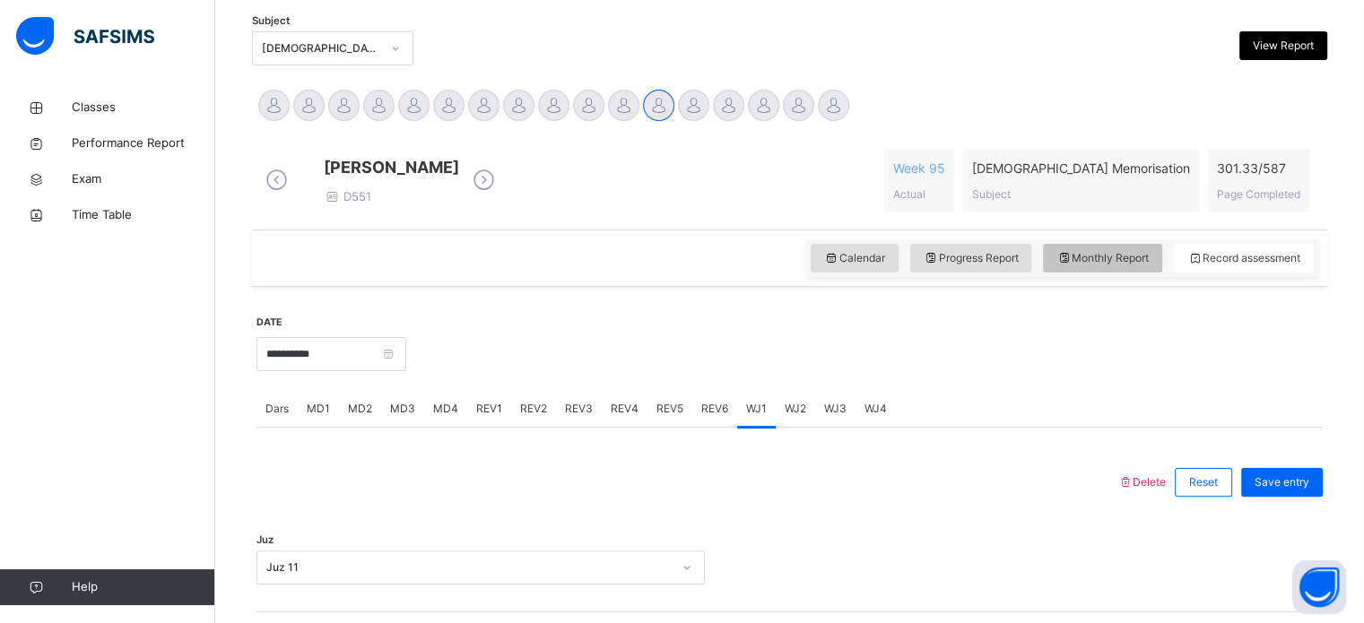
click at [1107, 265] on span "Monthly Report" at bounding box center [1102, 258] width 92 height 16
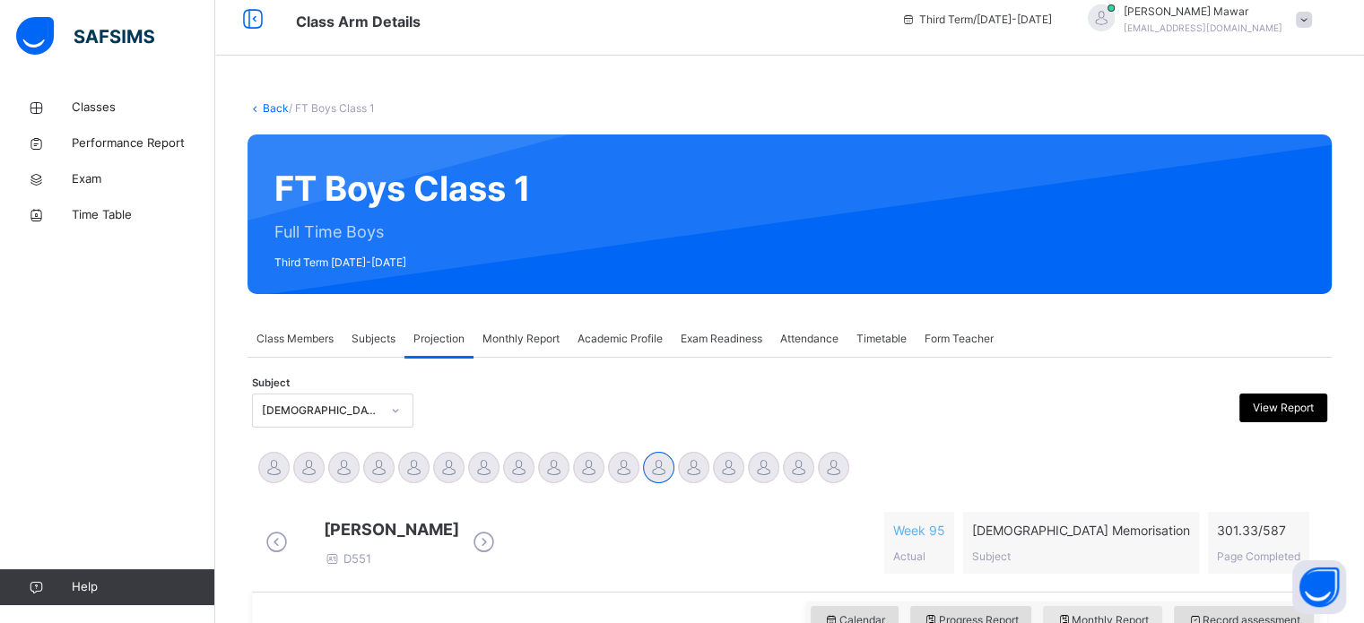
scroll to position [17, 0]
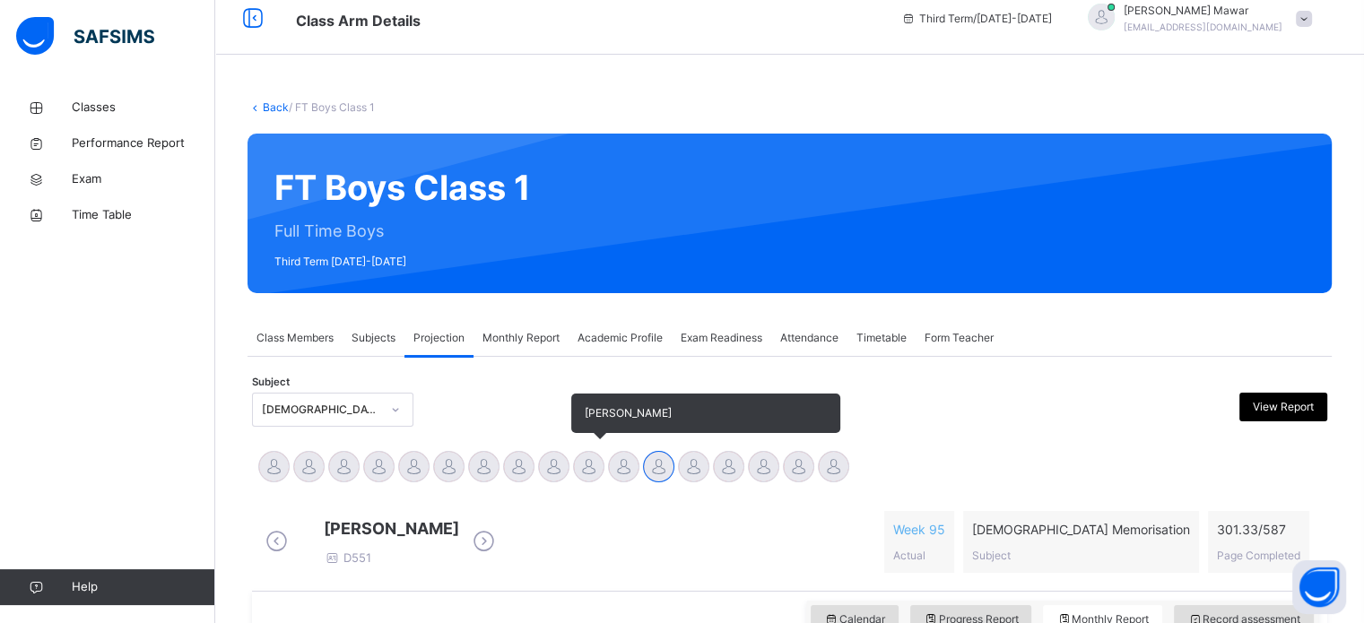
click at [577, 457] on div at bounding box center [588, 466] width 31 height 31
click at [608, 466] on div at bounding box center [623, 466] width 31 height 31
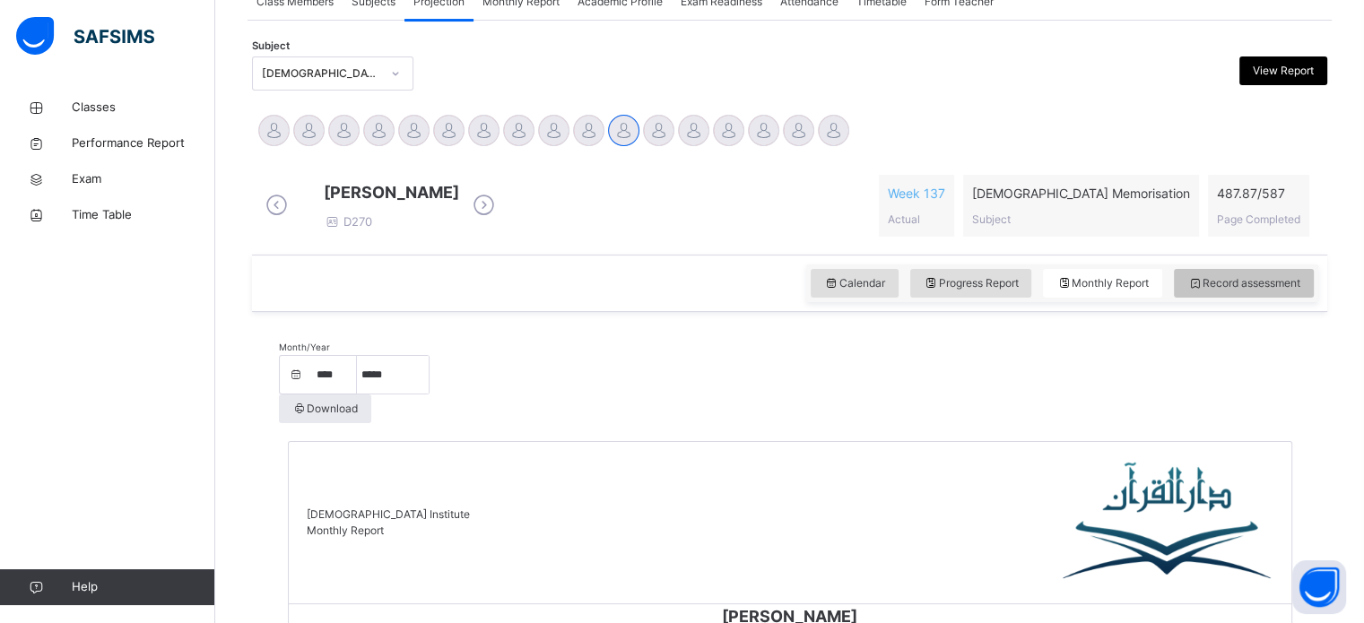
click at [1263, 291] on span "Record assessment" at bounding box center [1243, 283] width 113 height 16
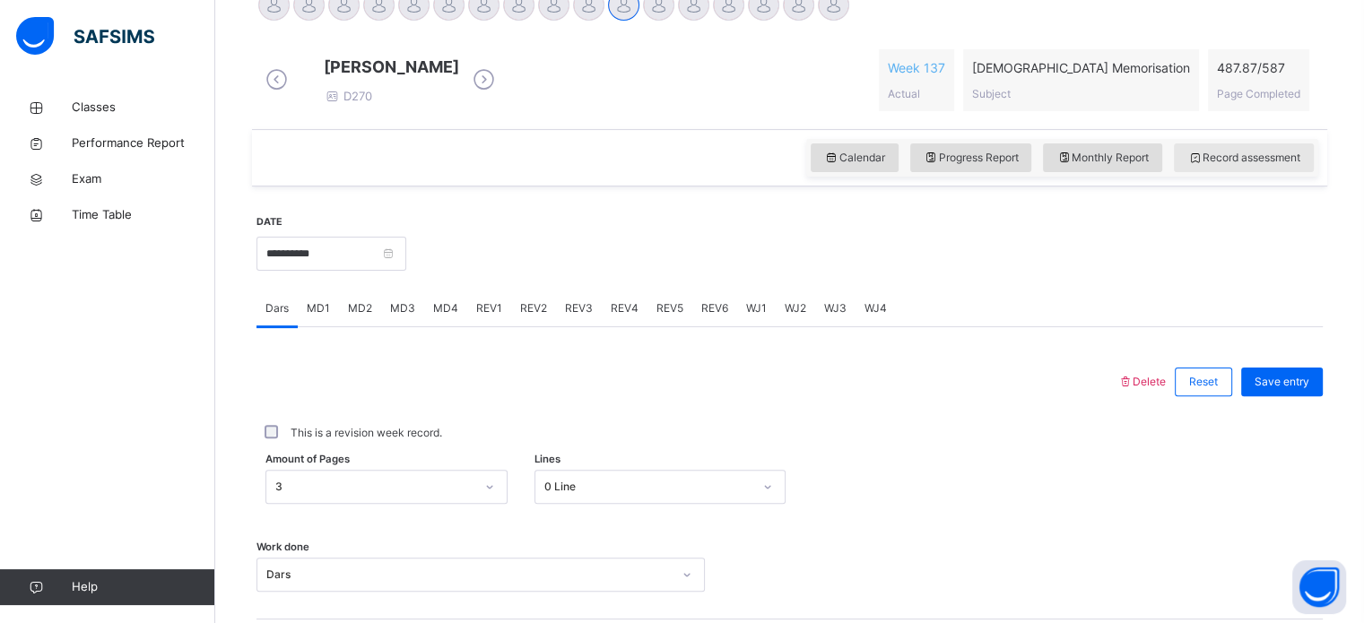
scroll to position [570, 0]
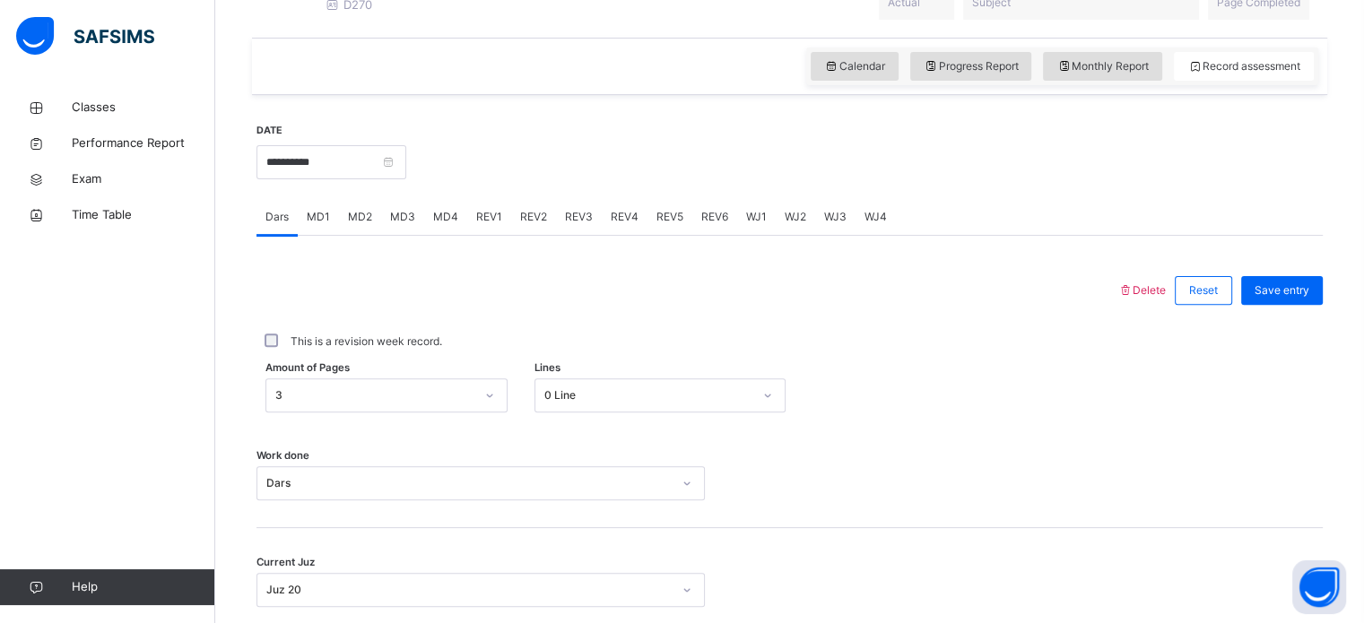
click at [301, 235] on div "MD1" at bounding box center [318, 217] width 41 height 36
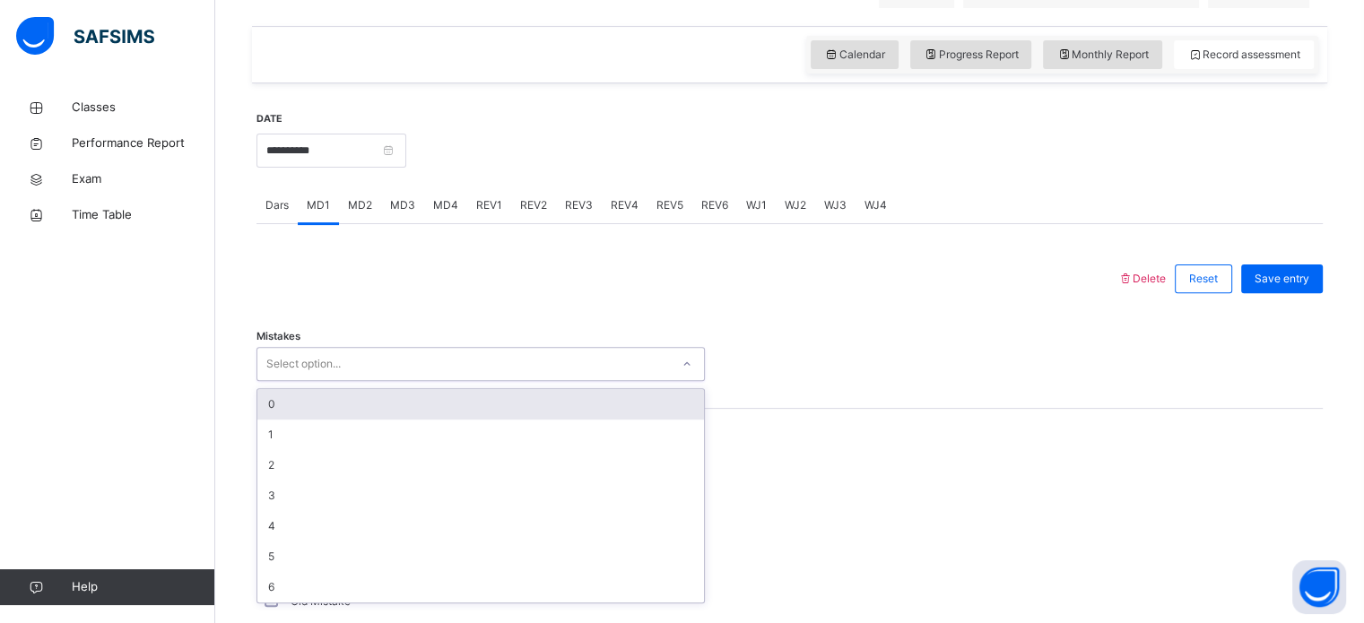
scroll to position [583, 0]
click at [368, 222] on div "MD2" at bounding box center [360, 205] width 42 height 36
click at [354, 407] on div "0" at bounding box center [480, 403] width 447 height 30
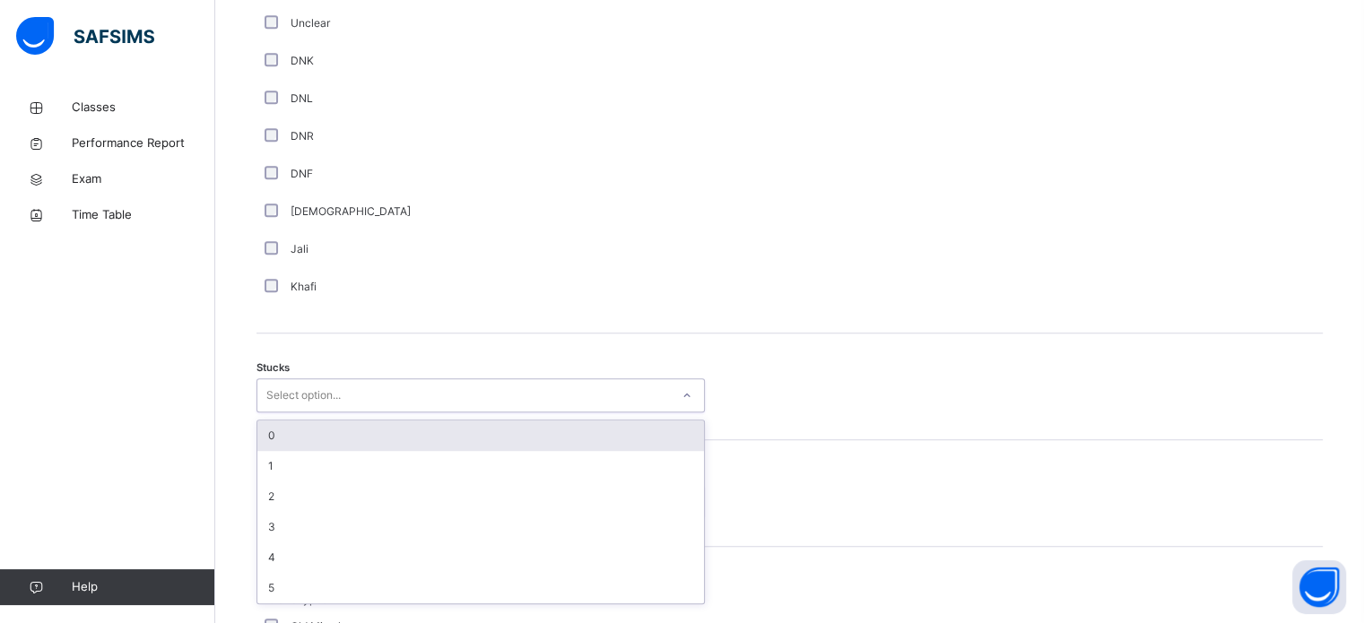
scroll to position [1237, 0]
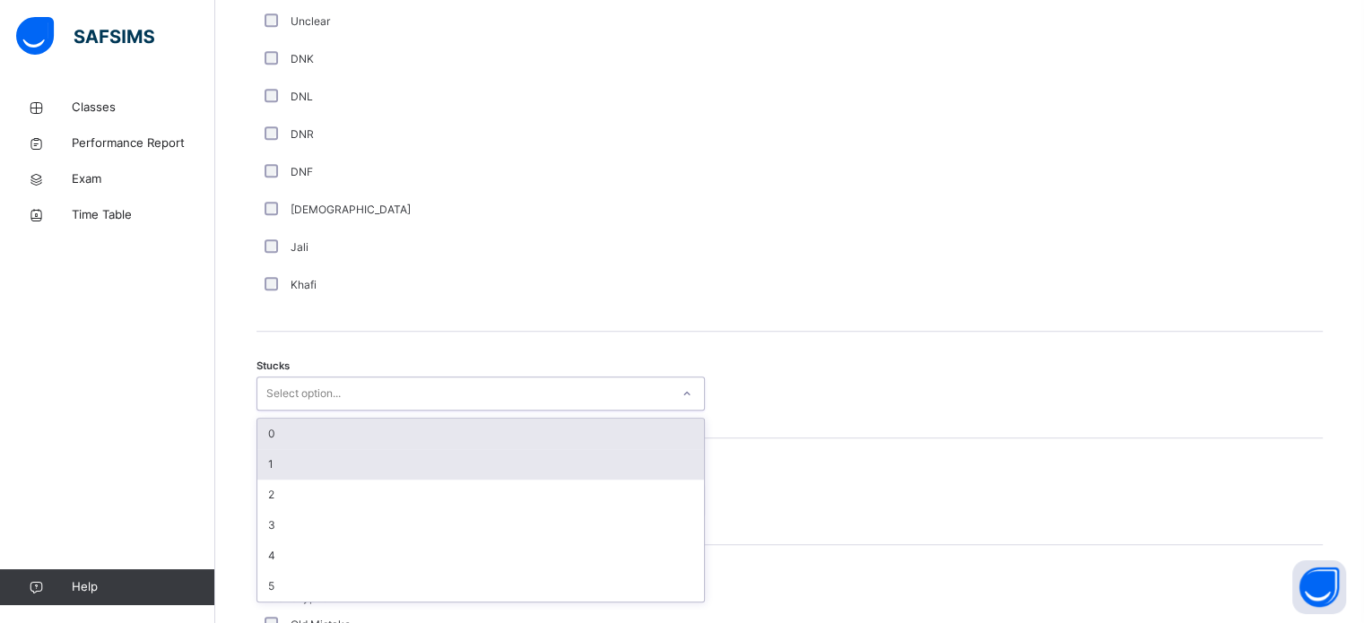
click at [312, 471] on div "1" at bounding box center [480, 464] width 447 height 30
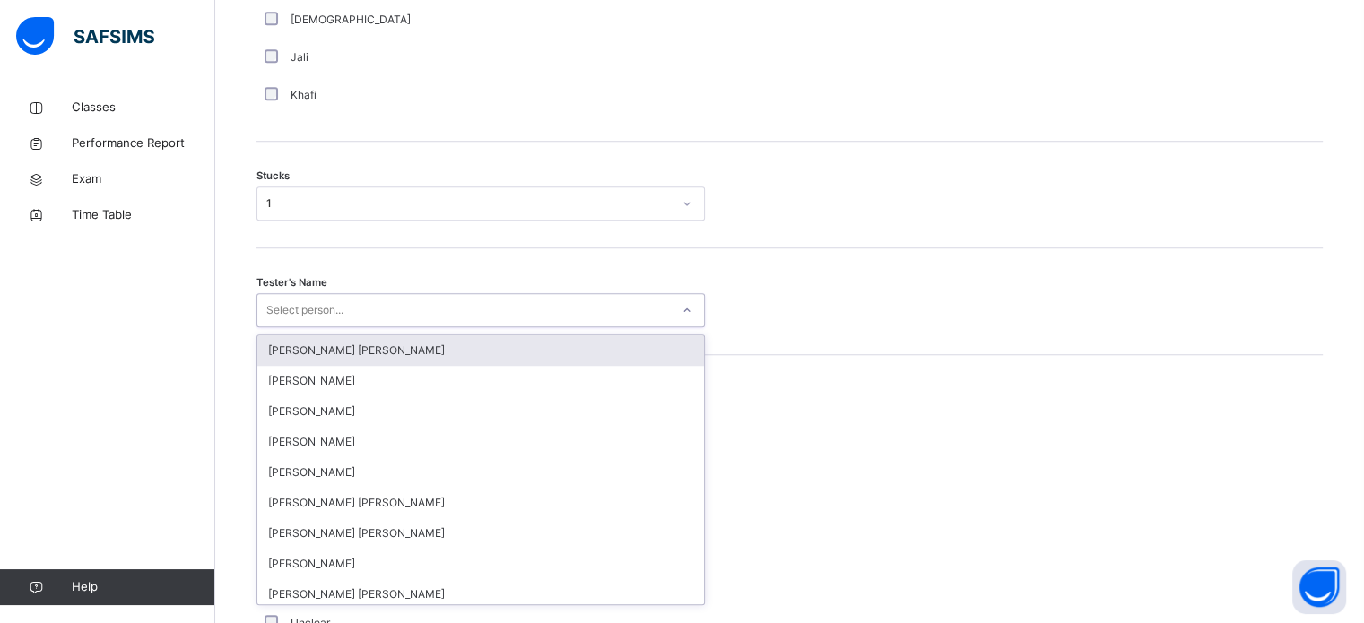
scroll to position [1429, 0]
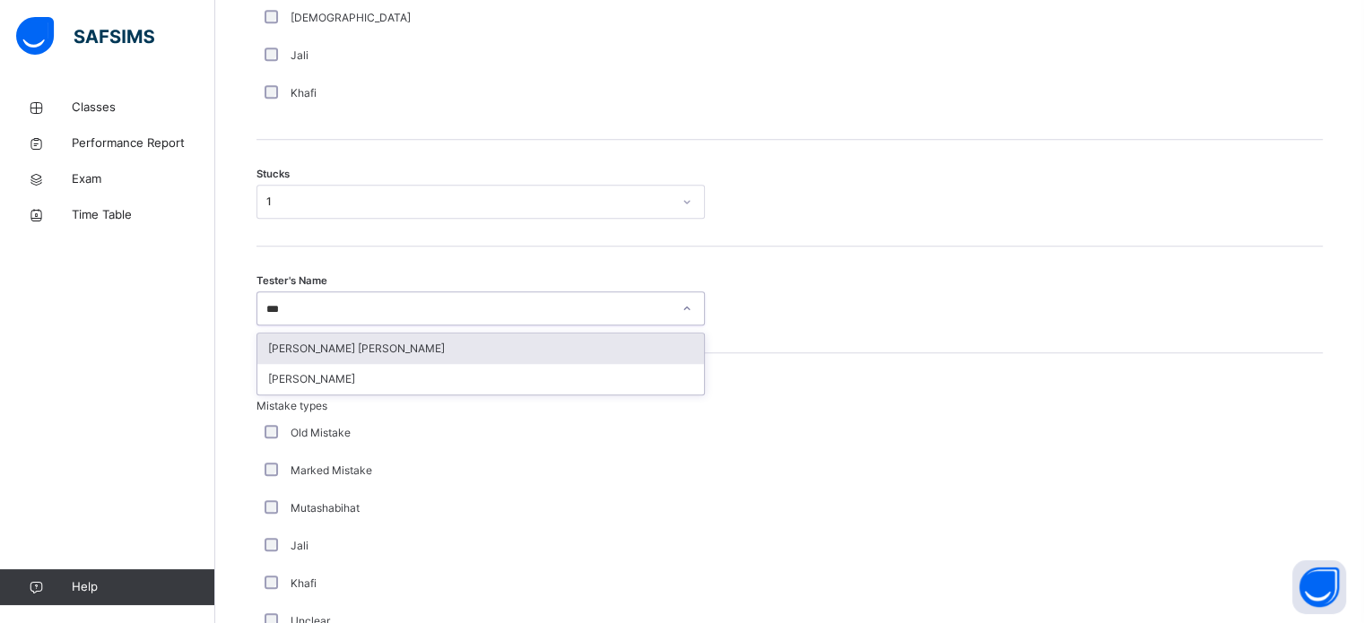
type input "****"
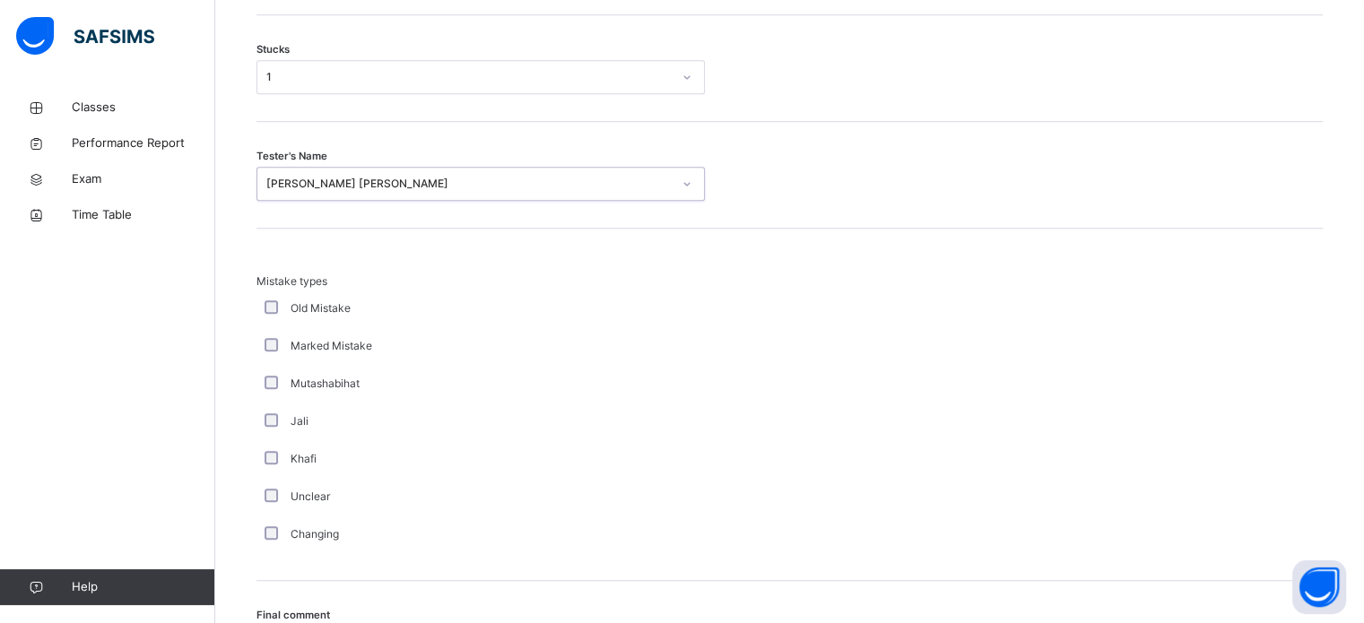
scroll to position [1758, 0]
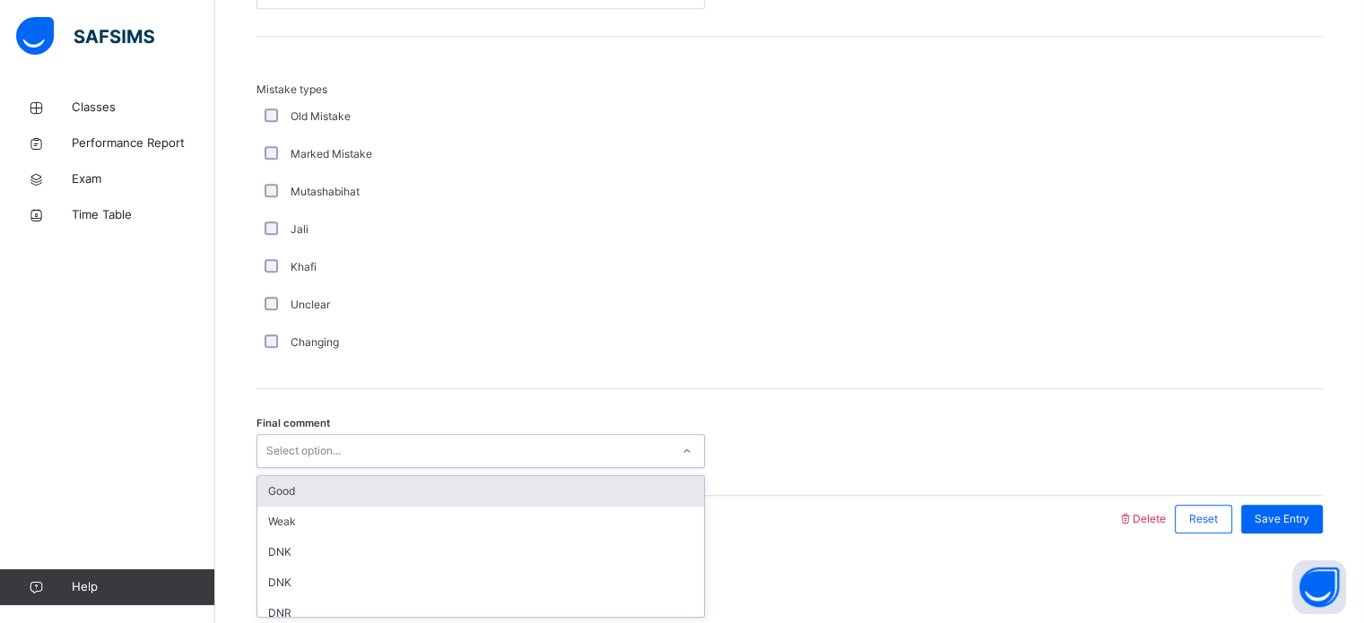
click at [455, 500] on div "Good" at bounding box center [480, 491] width 447 height 30
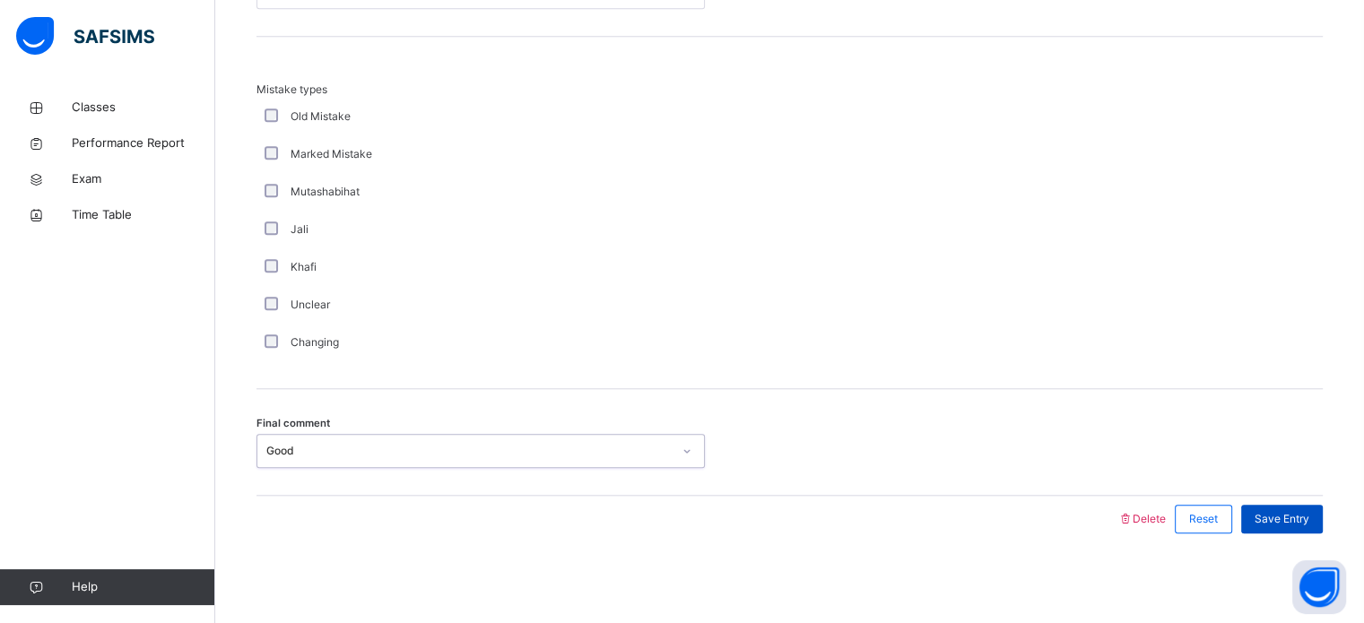
click at [1292, 530] on div "Save Entry" at bounding box center [1282, 519] width 82 height 29
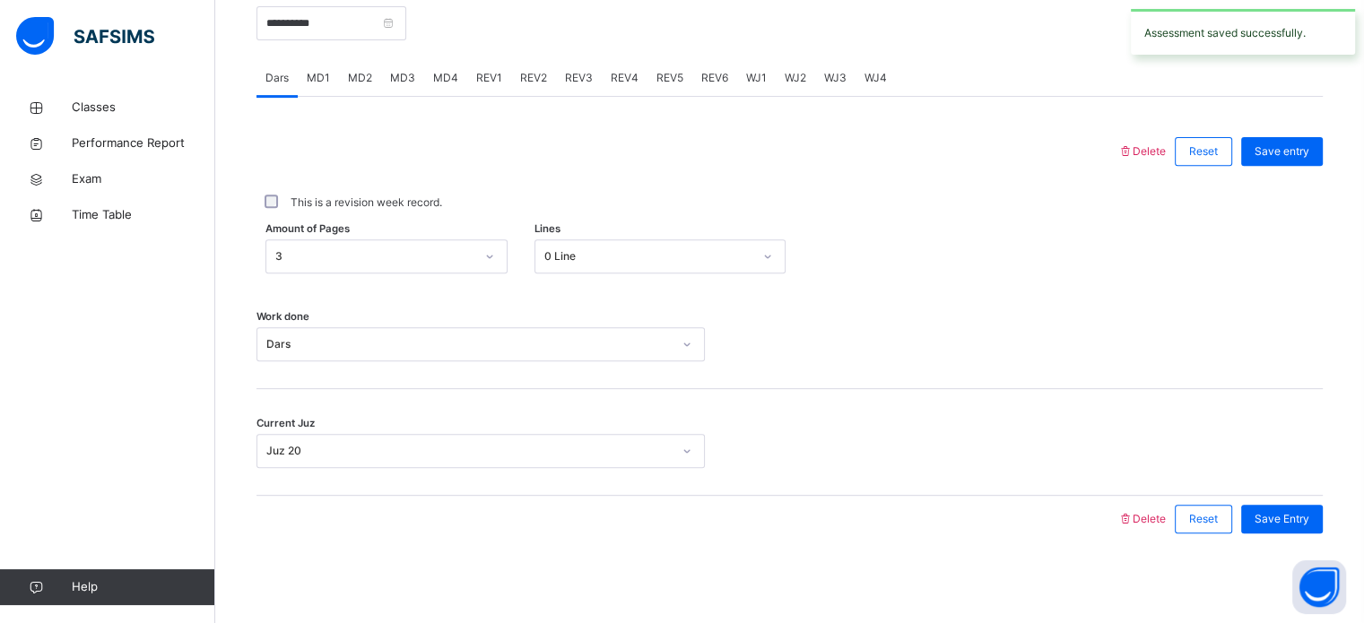
click at [435, 86] on div "MD4" at bounding box center [445, 78] width 43 height 36
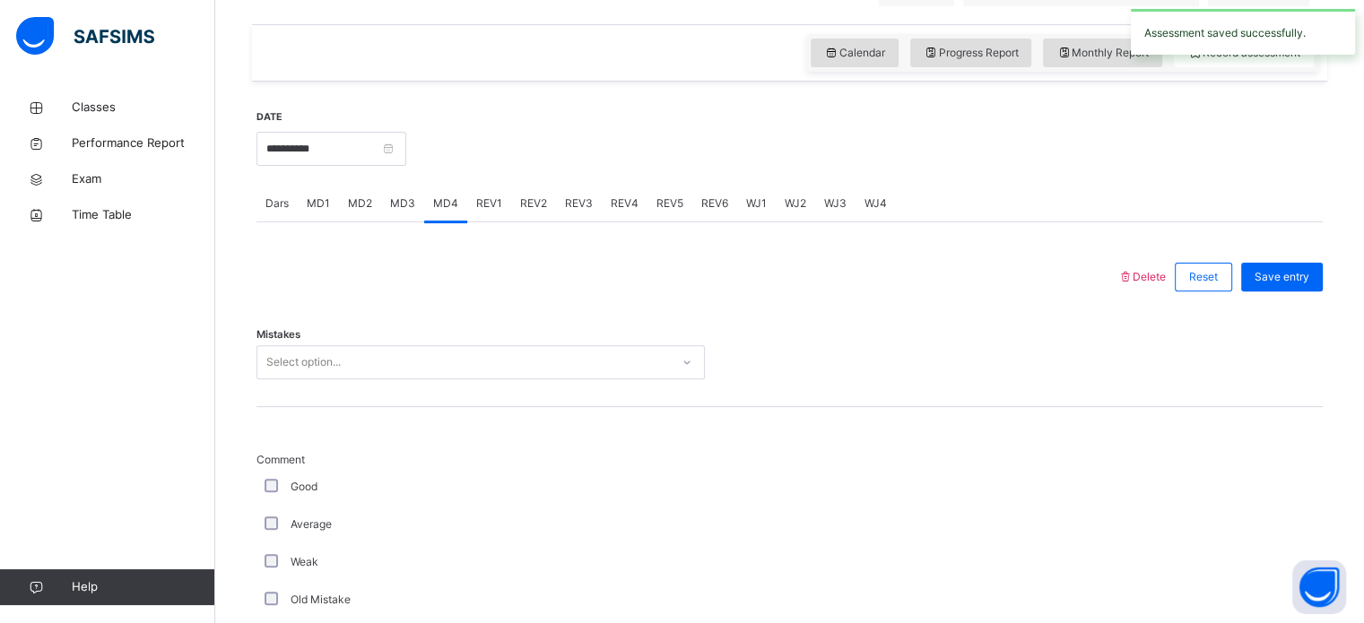
scroll to position [583, 0]
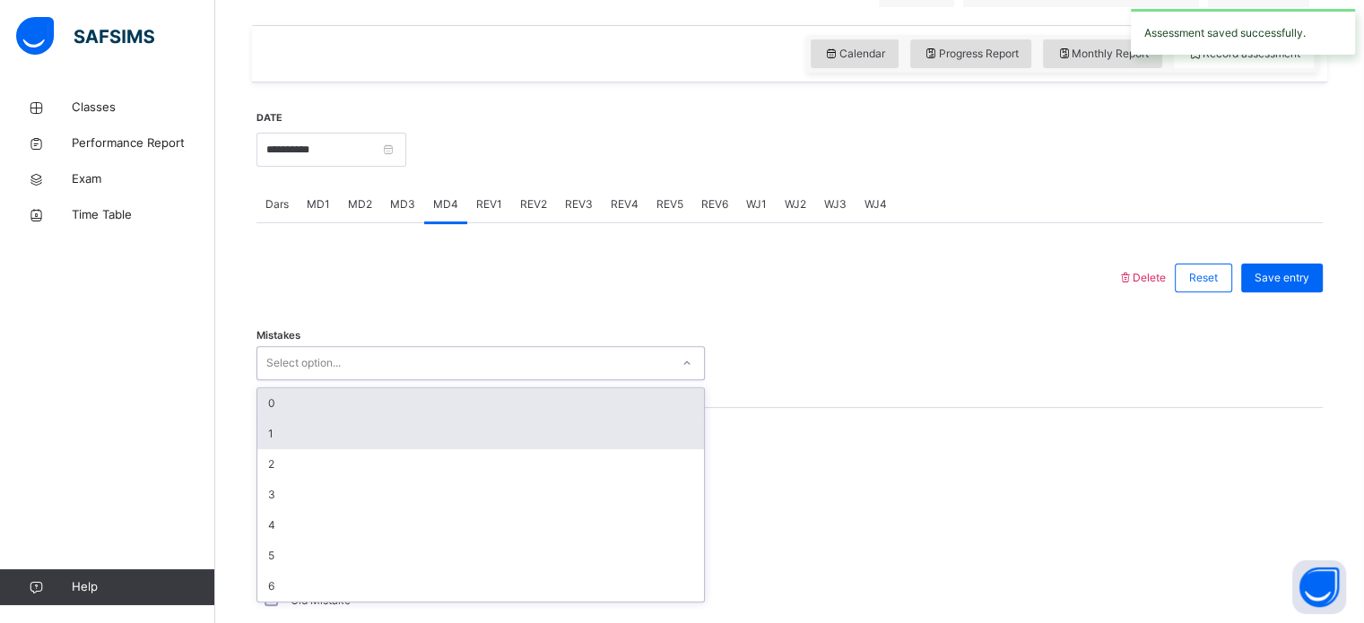
click at [462, 431] on div "1" at bounding box center [480, 434] width 447 height 30
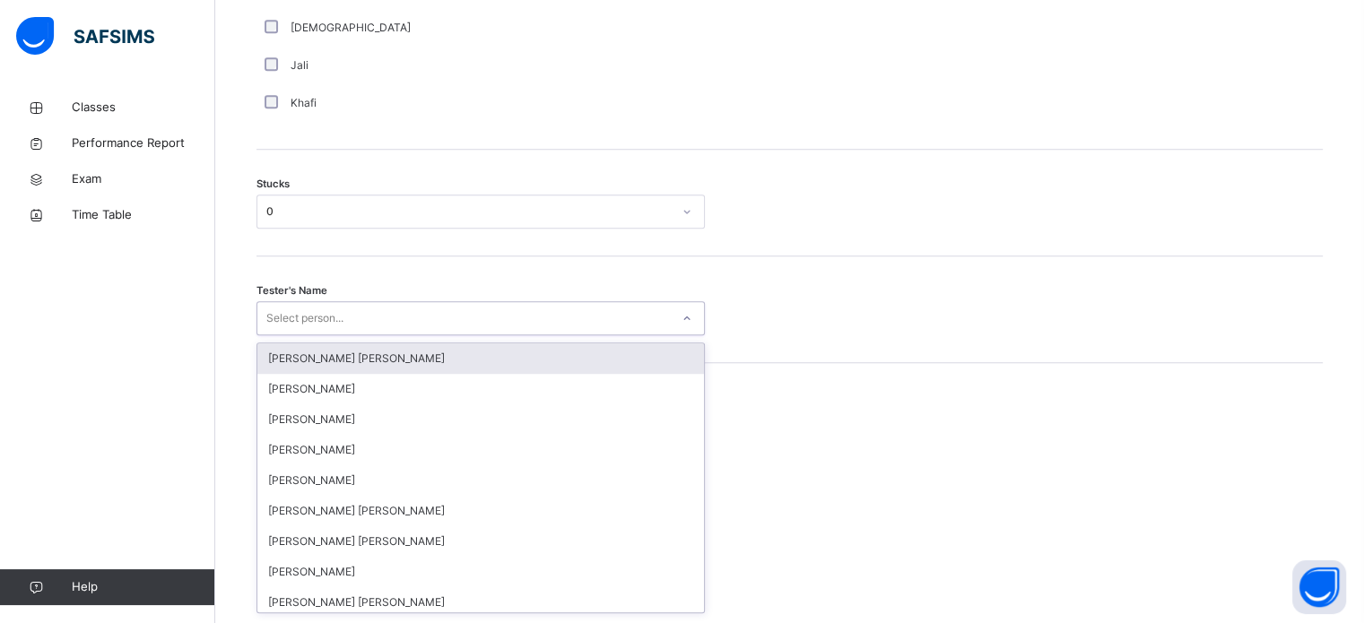
scroll to position [1429, 0]
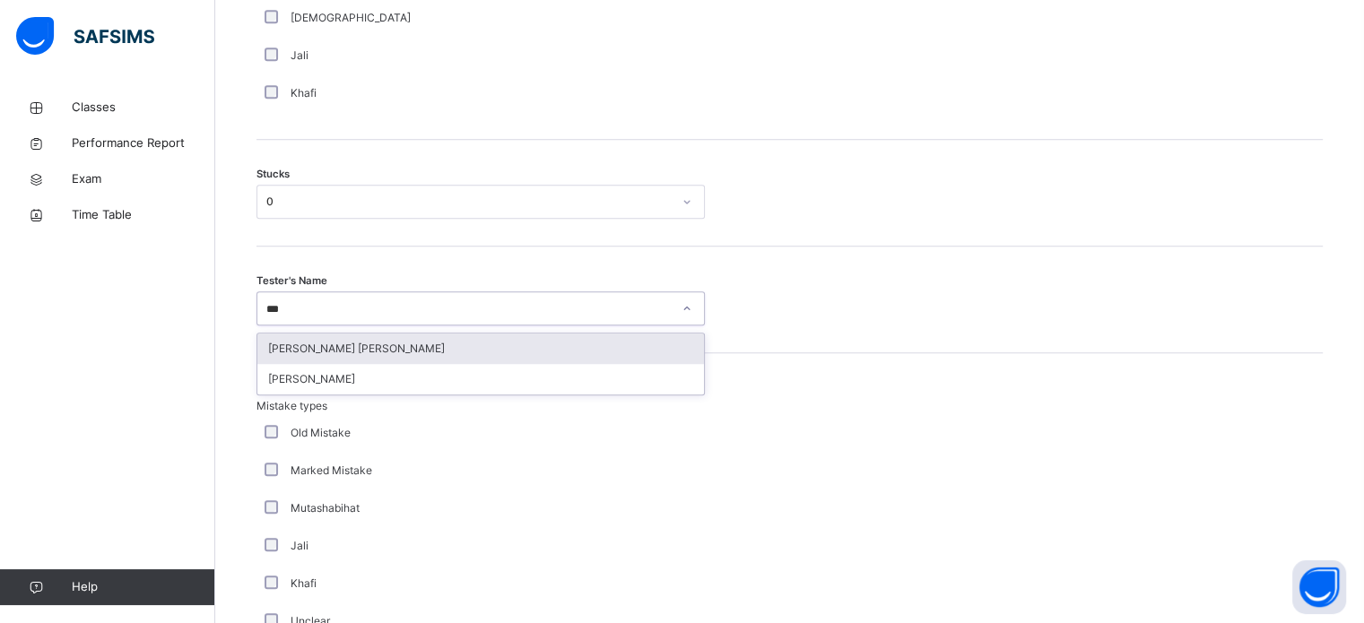
type input "****"
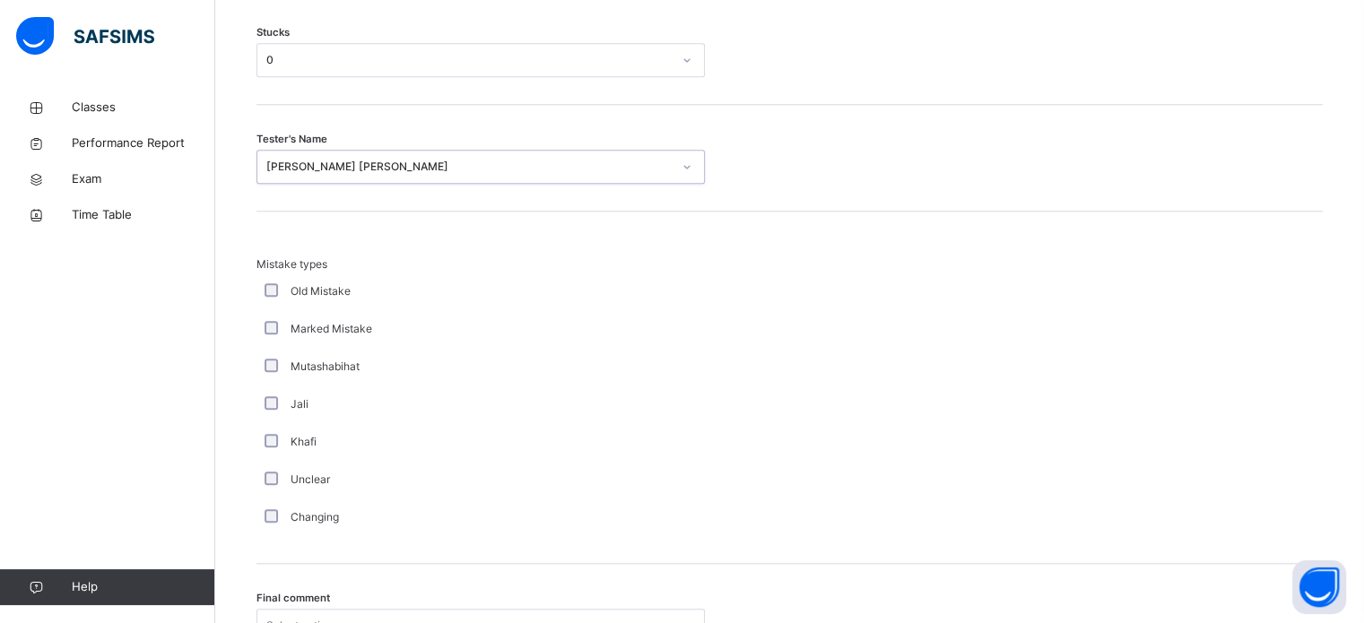
scroll to position [1758, 0]
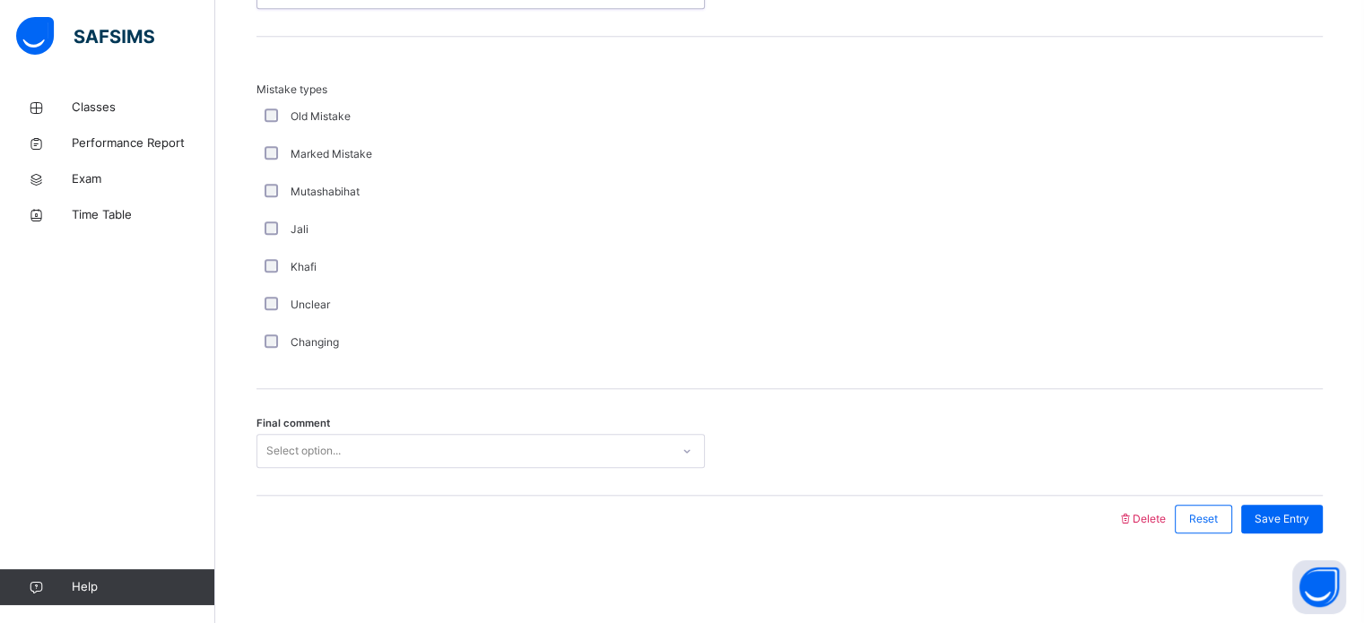
click at [557, 421] on div "Final comment Select option..." at bounding box center [789, 442] width 1066 height 107
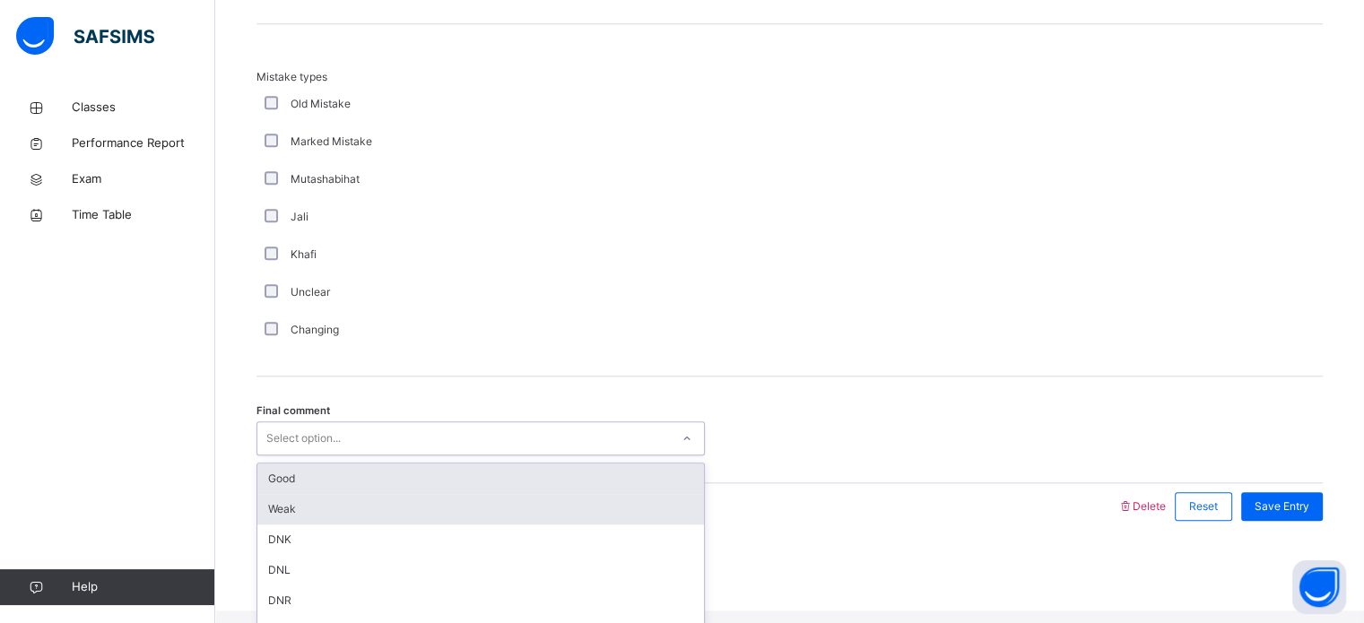
click at [633, 511] on div "Weak" at bounding box center [480, 509] width 447 height 30
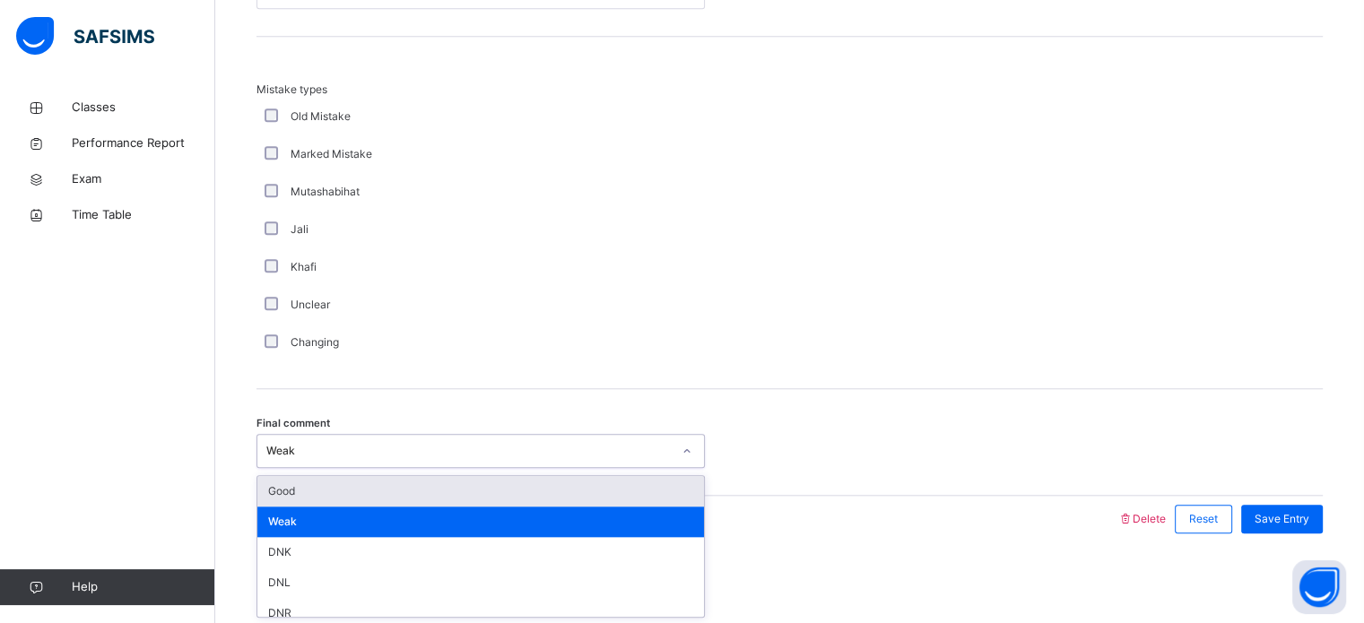
click at [594, 499] on div "Good" at bounding box center [480, 491] width 447 height 30
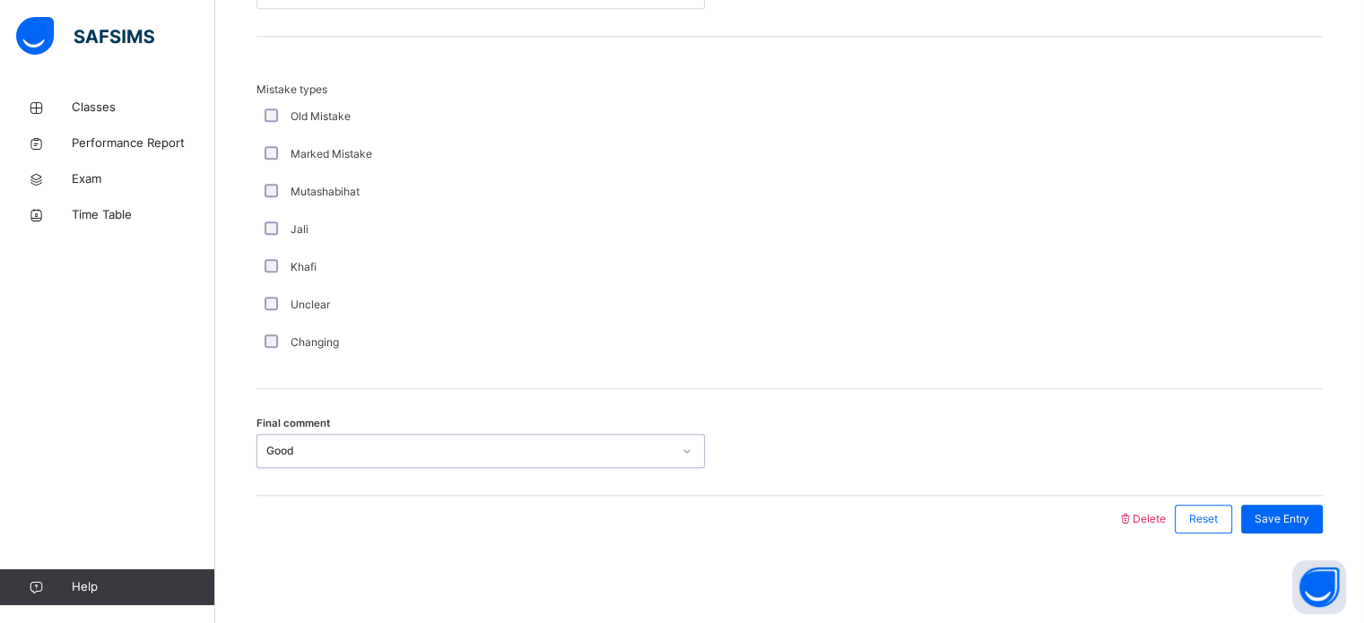
click at [1287, 492] on div "Final comment option Good, selected. 0 results available. Select is focused ,ty…" at bounding box center [789, 442] width 1066 height 107
click at [1314, 532] on div "Save Entry" at bounding box center [1282, 519] width 82 height 29
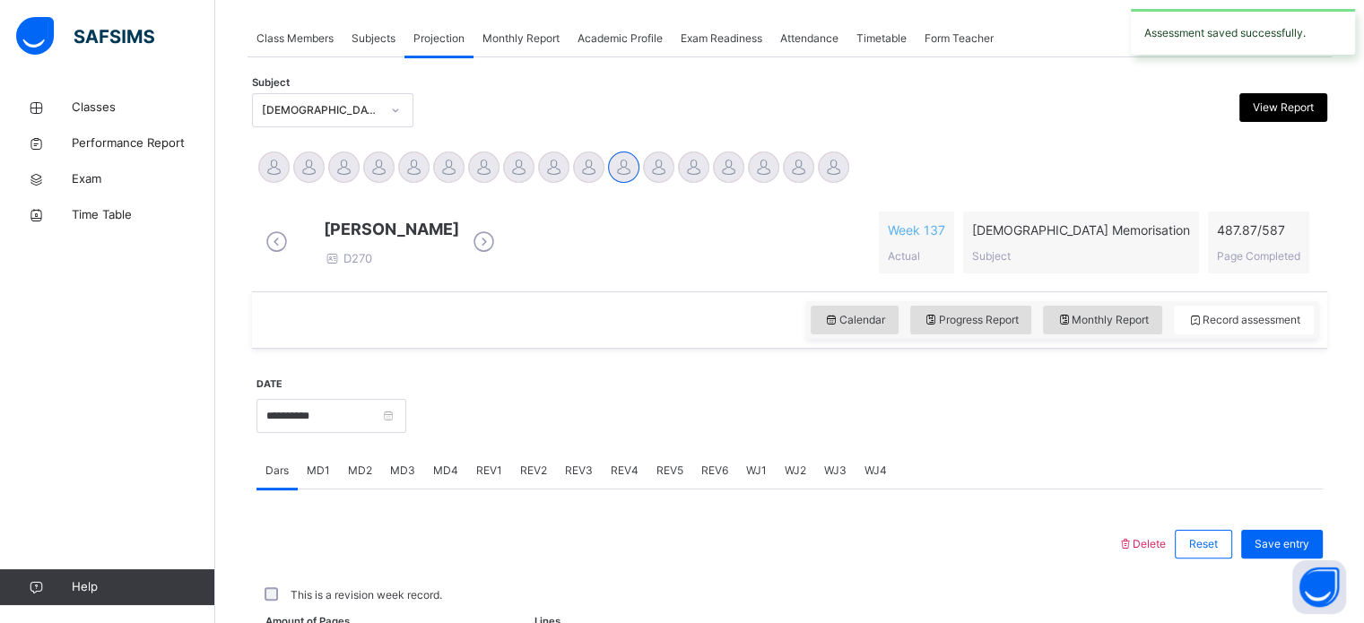
scroll to position [723, 0]
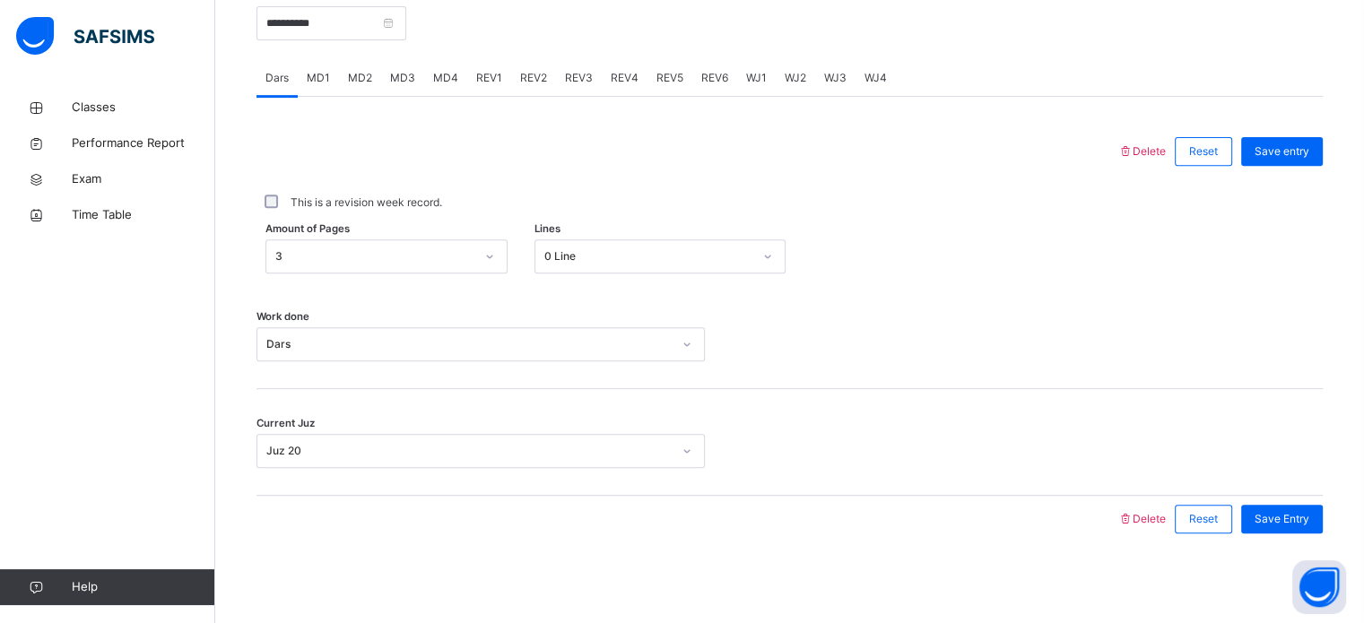
click at [487, 84] on span "REV1" at bounding box center [489, 78] width 26 height 16
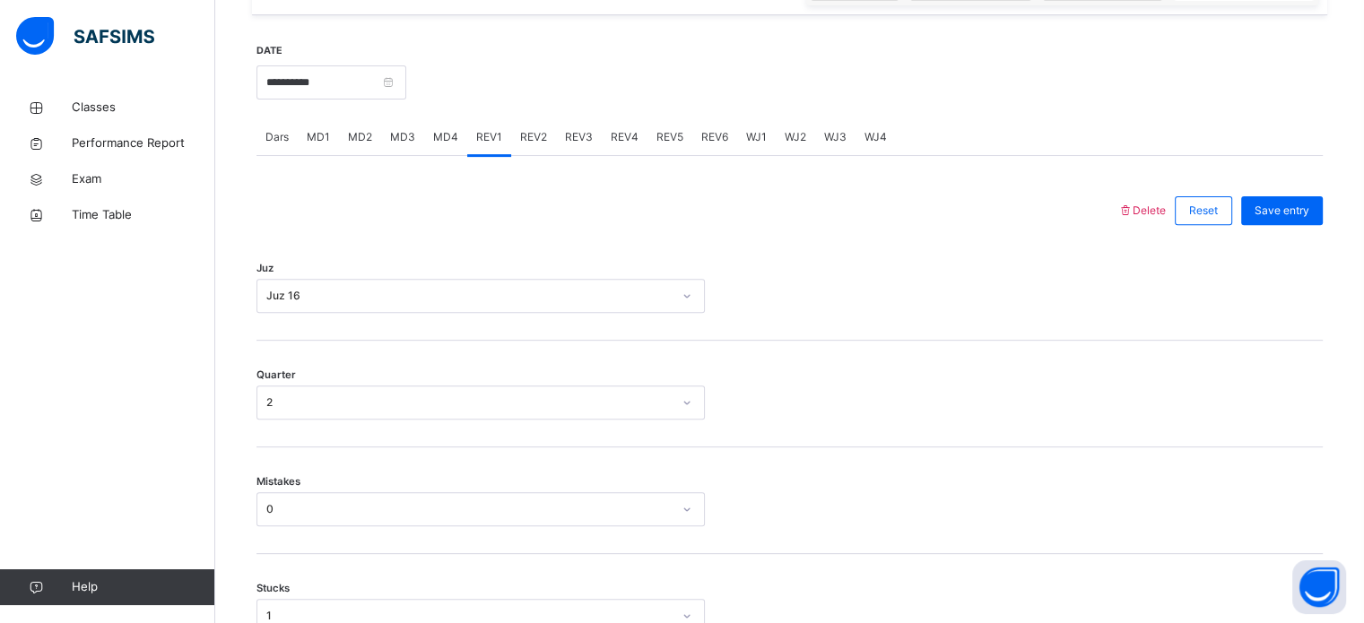
scroll to position [648, 0]
click at [533, 157] on div "REV2" at bounding box center [533, 139] width 45 height 36
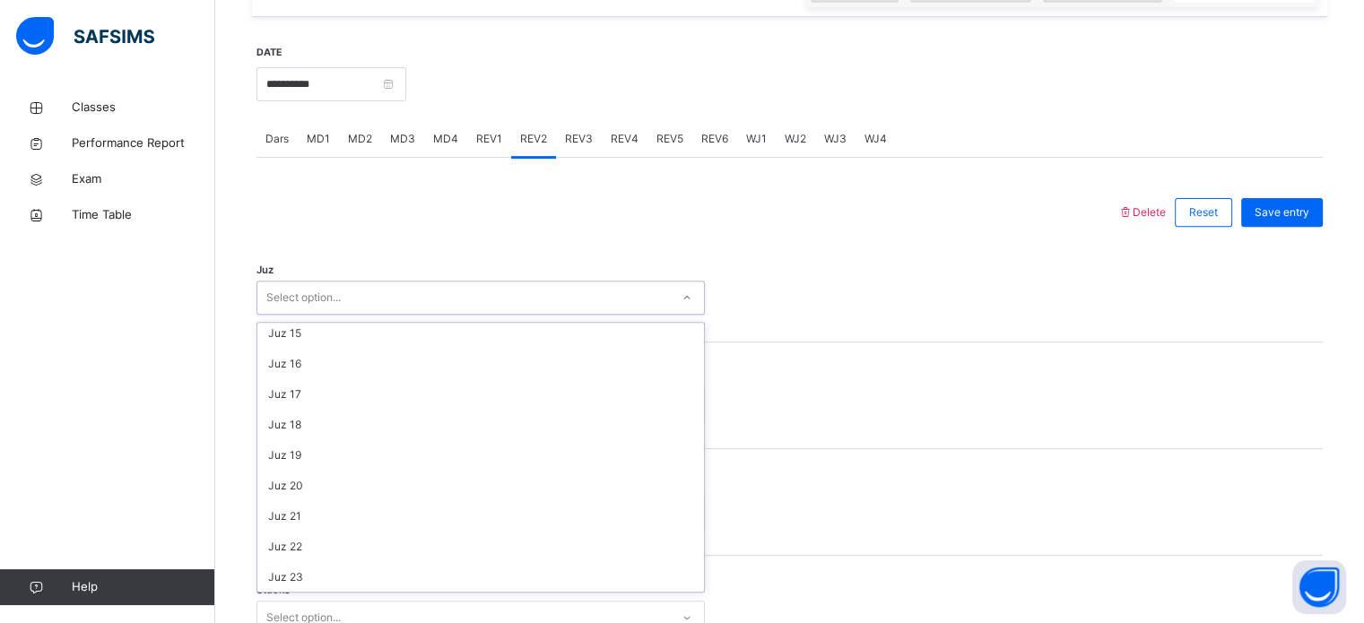
scroll to position [429, 0]
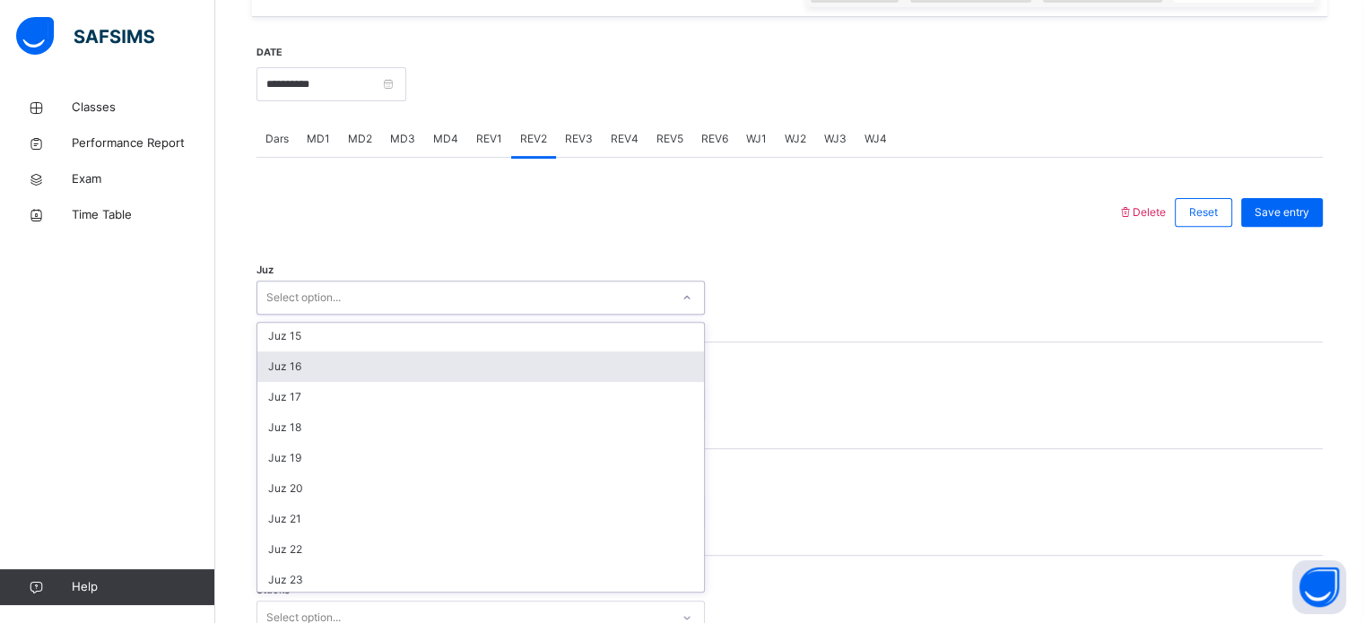
click at [314, 380] on div "Juz 16" at bounding box center [480, 366] width 447 height 30
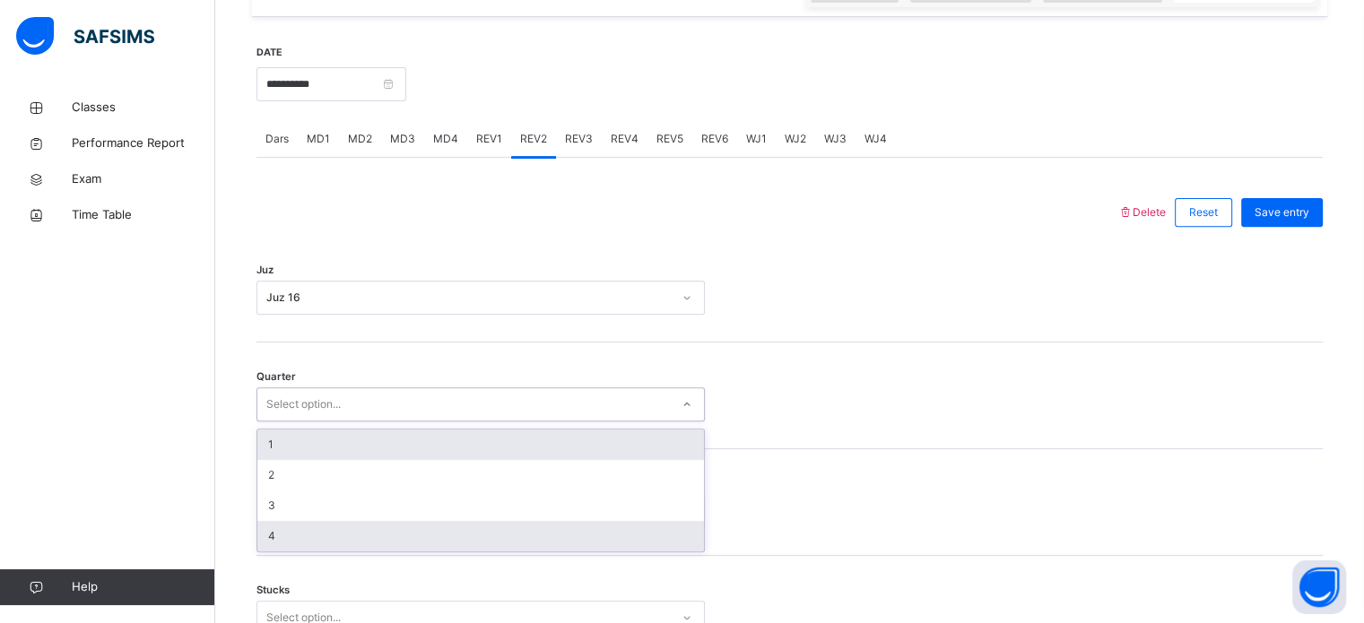
click at [299, 547] on div "4" at bounding box center [480, 536] width 447 height 30
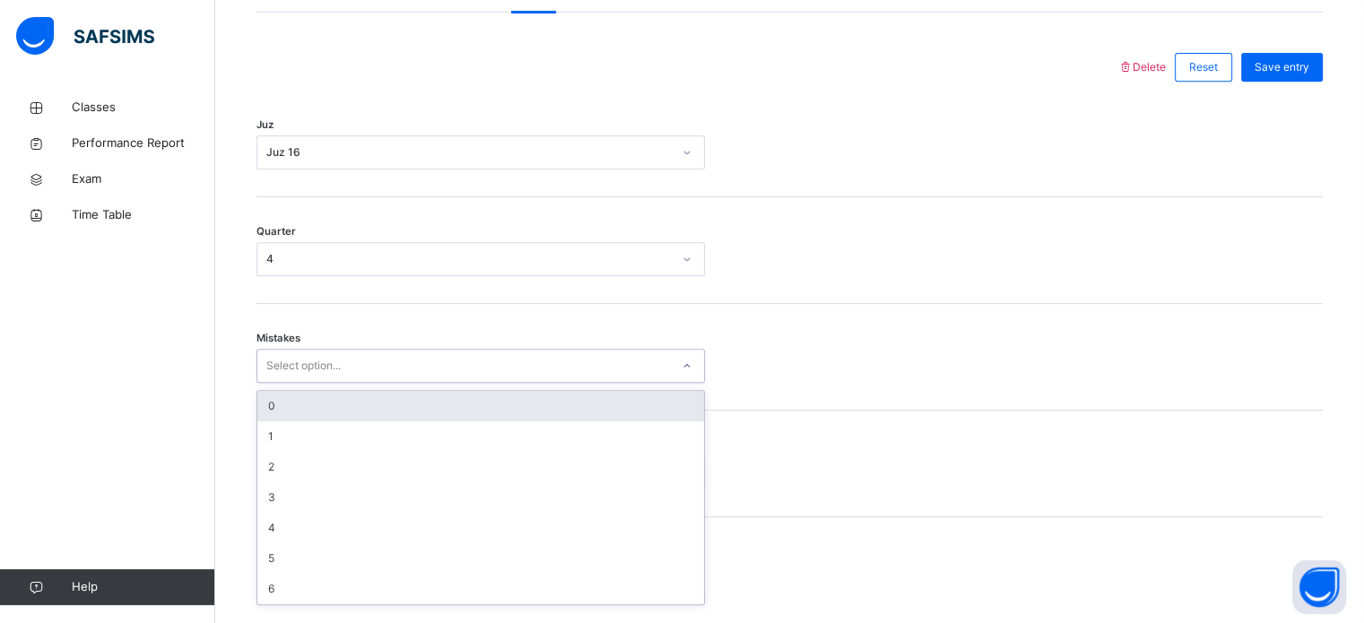
scroll to position [796, 0]
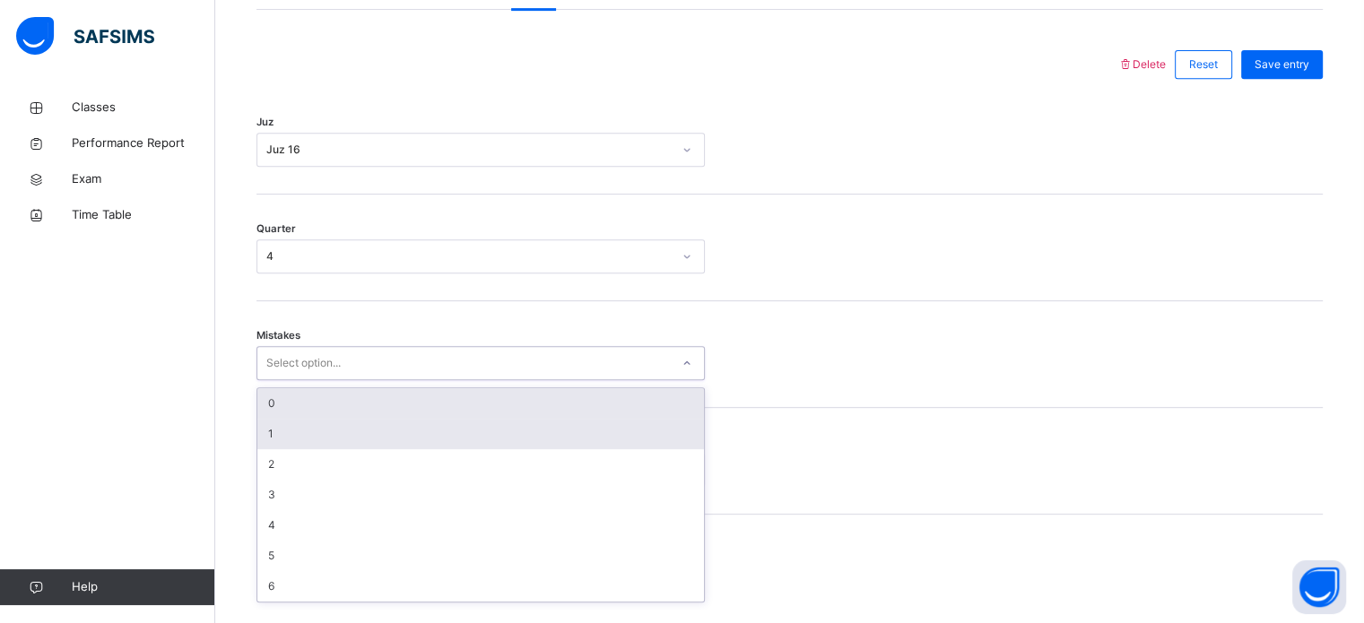
click at [319, 438] on div "1" at bounding box center [480, 434] width 447 height 30
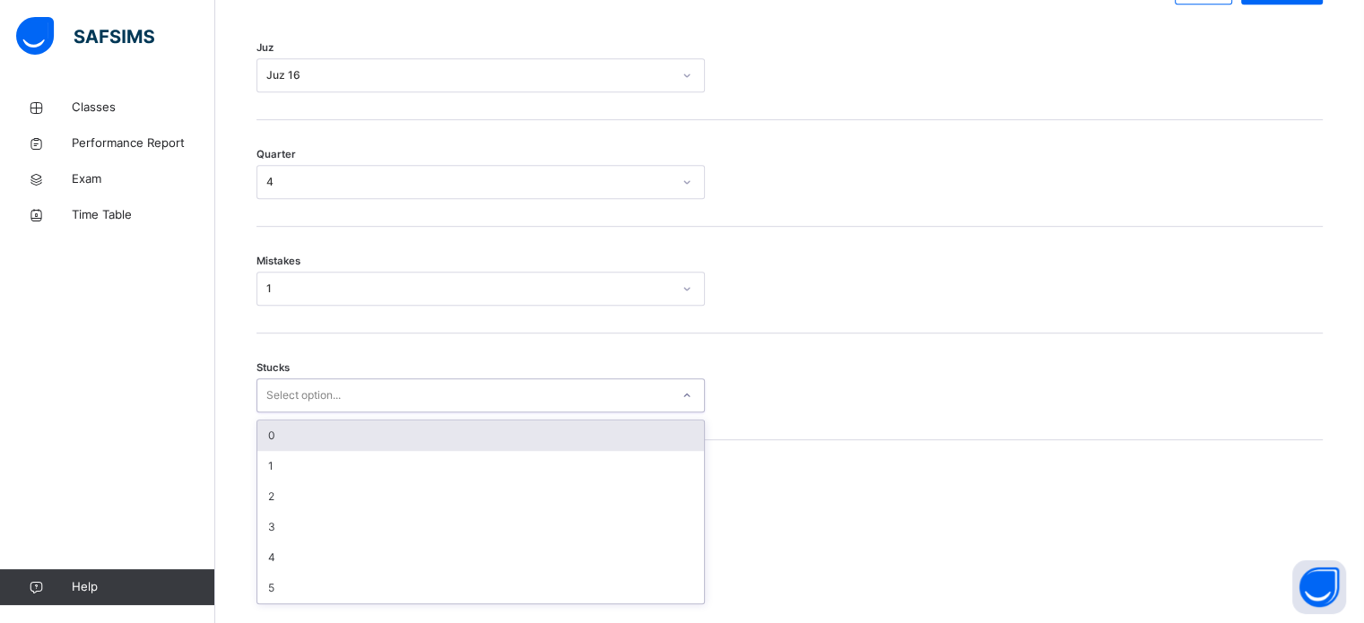
scroll to position [872, 0]
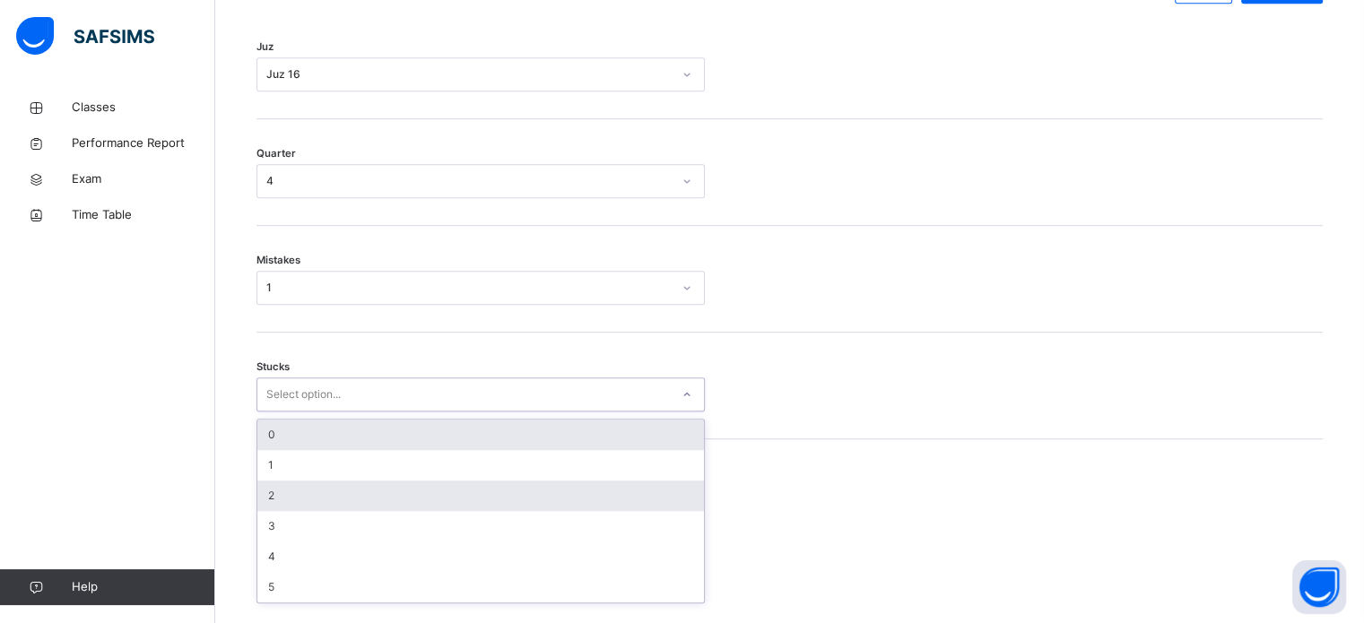
click at [290, 508] on div "2" at bounding box center [480, 496] width 447 height 30
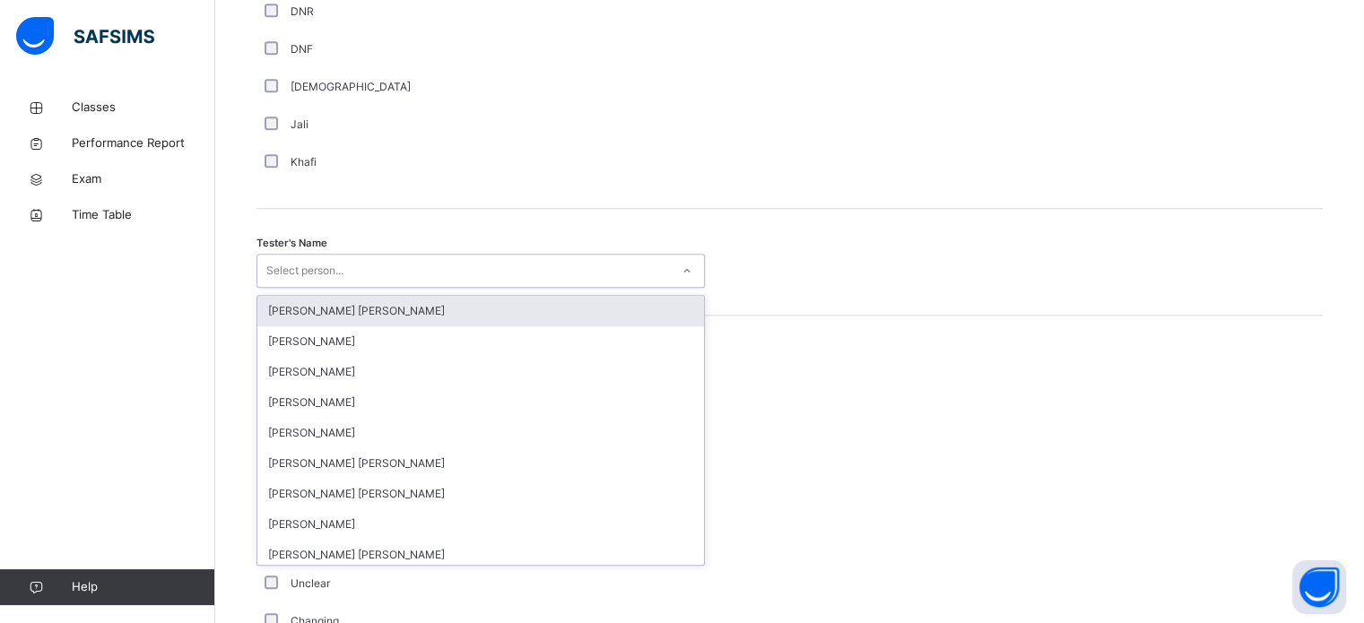
scroll to position [1679, 0]
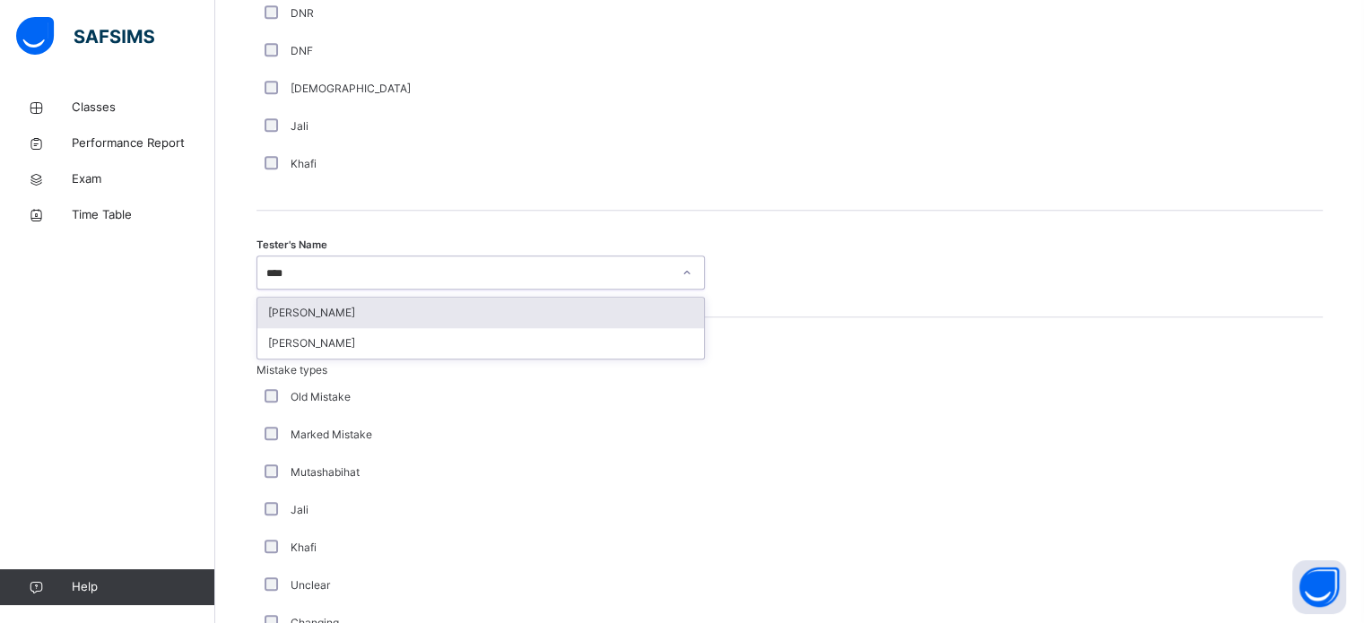
type input "*****"
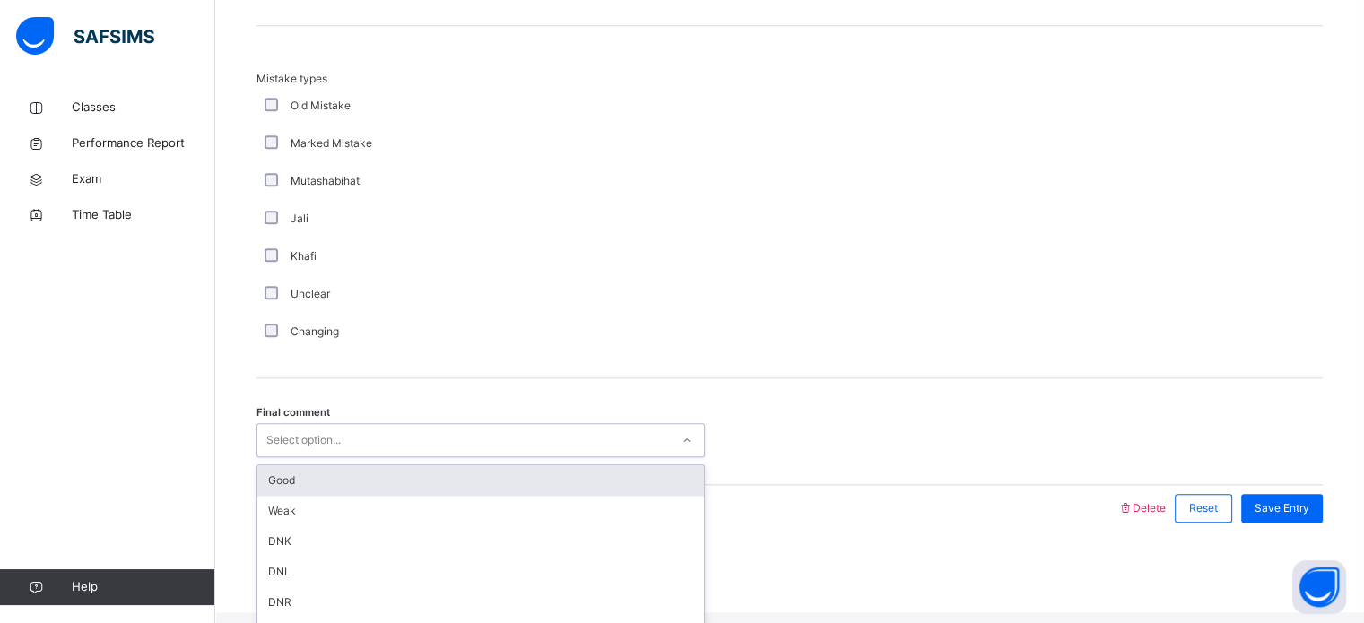
scroll to position [1972, 0]
click at [267, 494] on div "Good" at bounding box center [480, 479] width 447 height 30
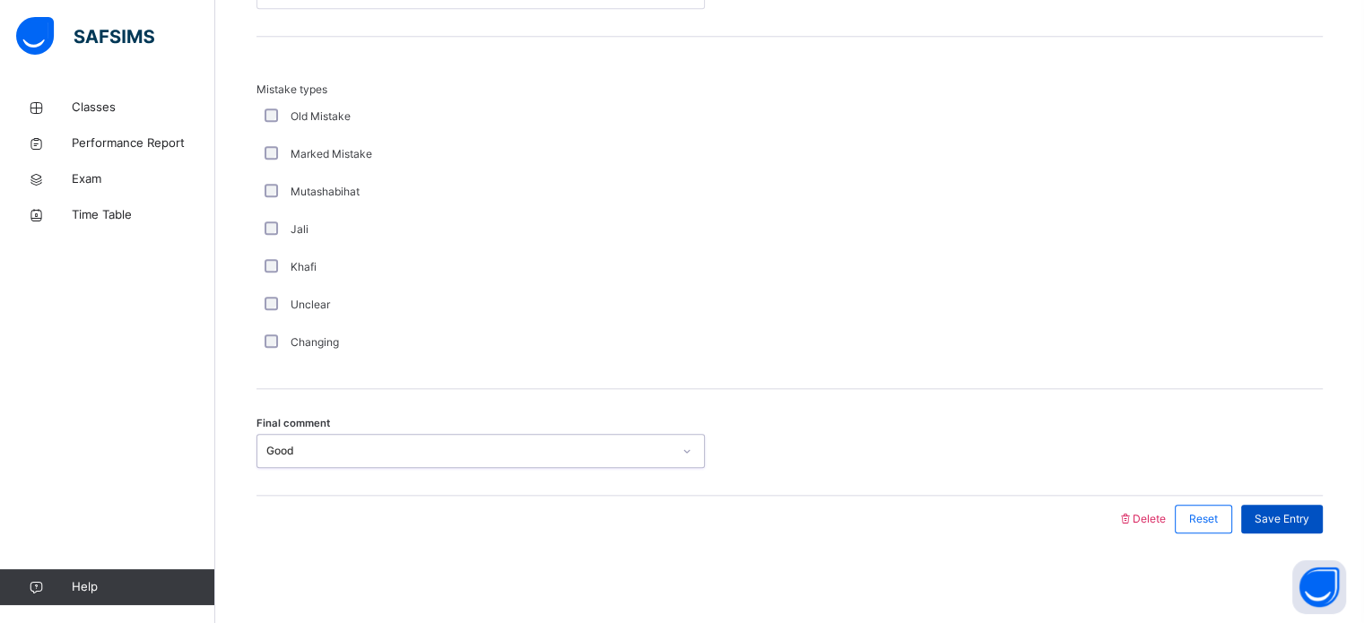
click at [1307, 529] on div "Save Entry" at bounding box center [1282, 519] width 82 height 29
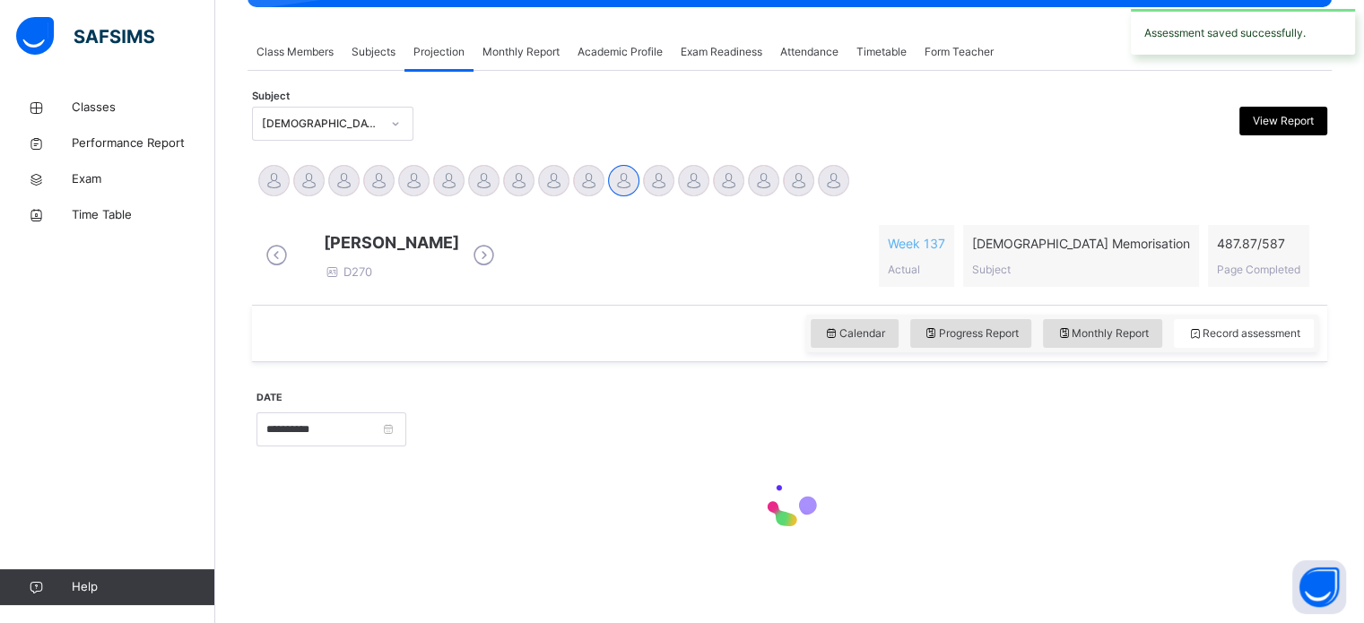
scroll to position [317, 0]
